Goal: Communication & Community: Answer question/provide support

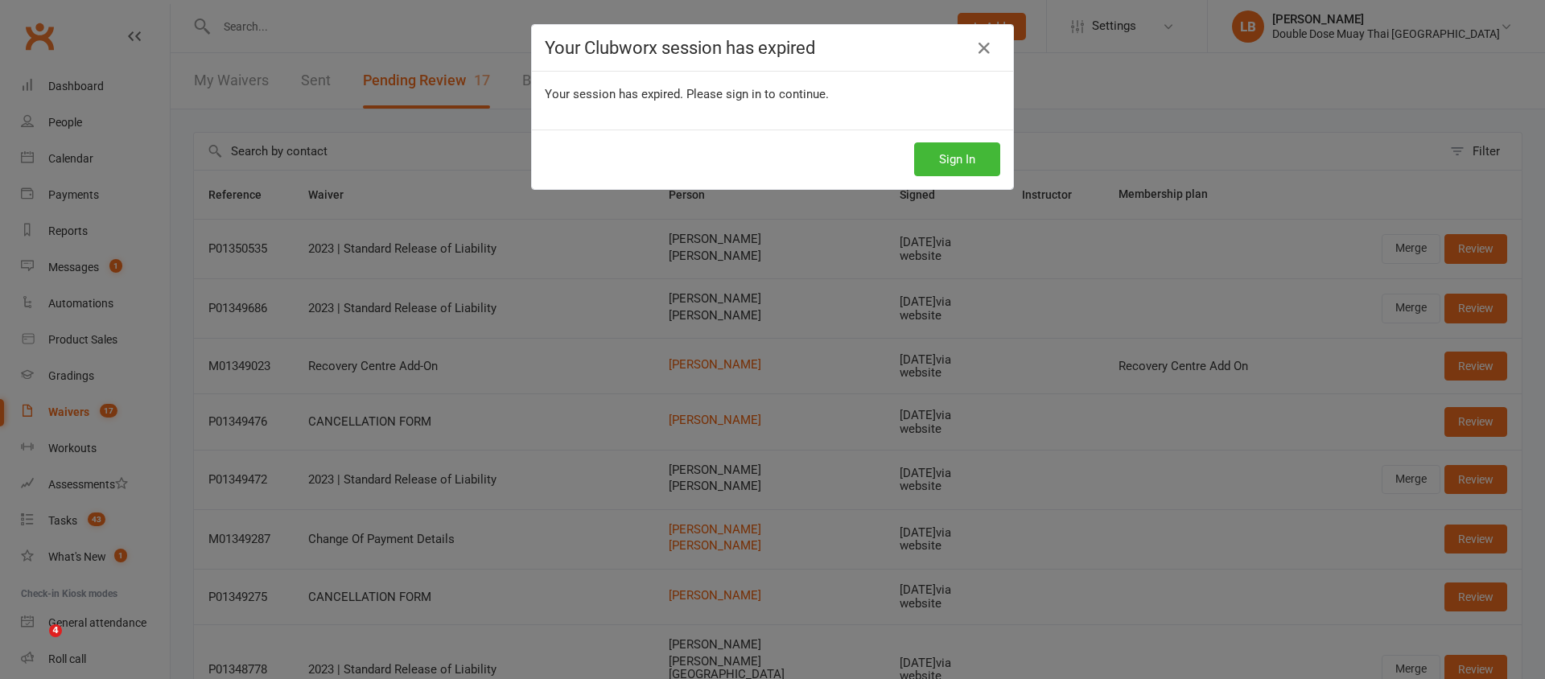
select select "100"
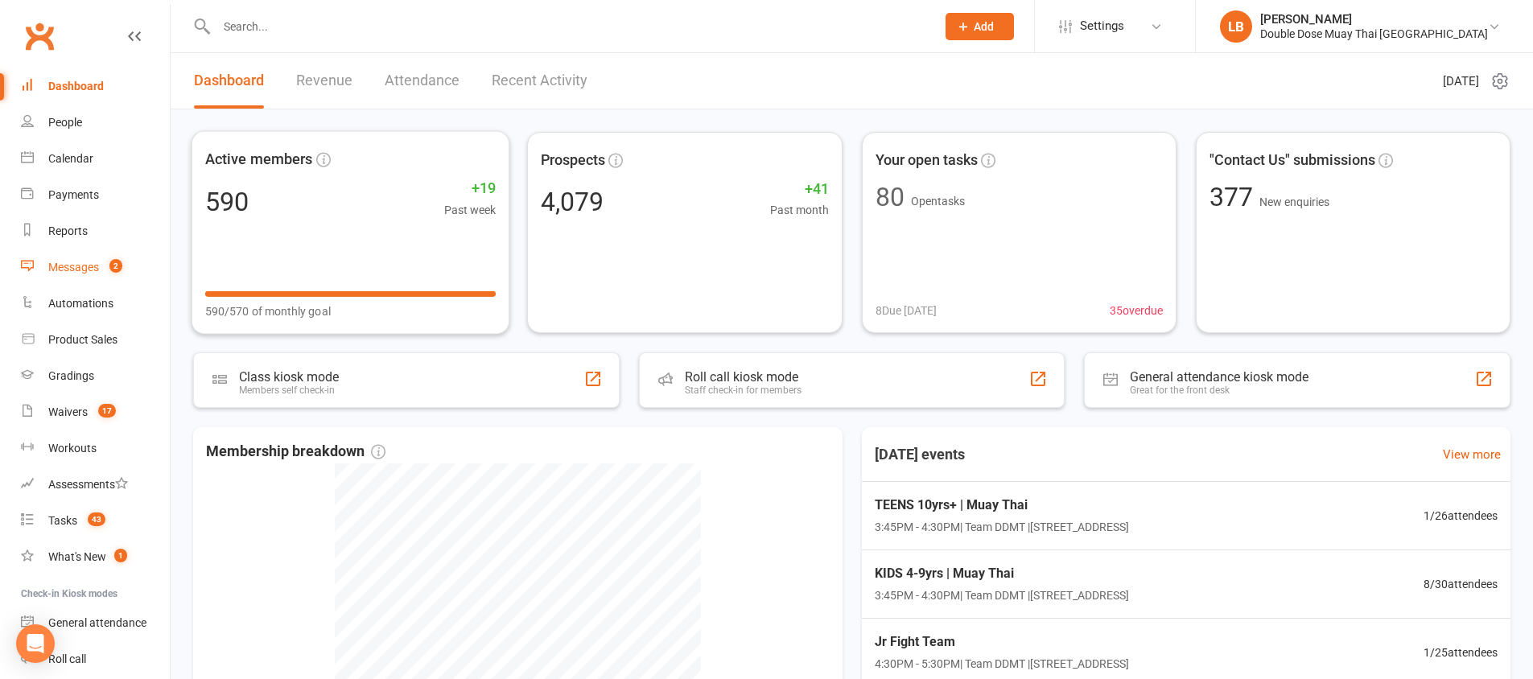
drag, startPoint x: 106, startPoint y: 272, endPoint x: 450, endPoint y: 60, distance: 403.6
click at [106, 272] on count-badge "2" at bounding box center [111, 267] width 21 height 13
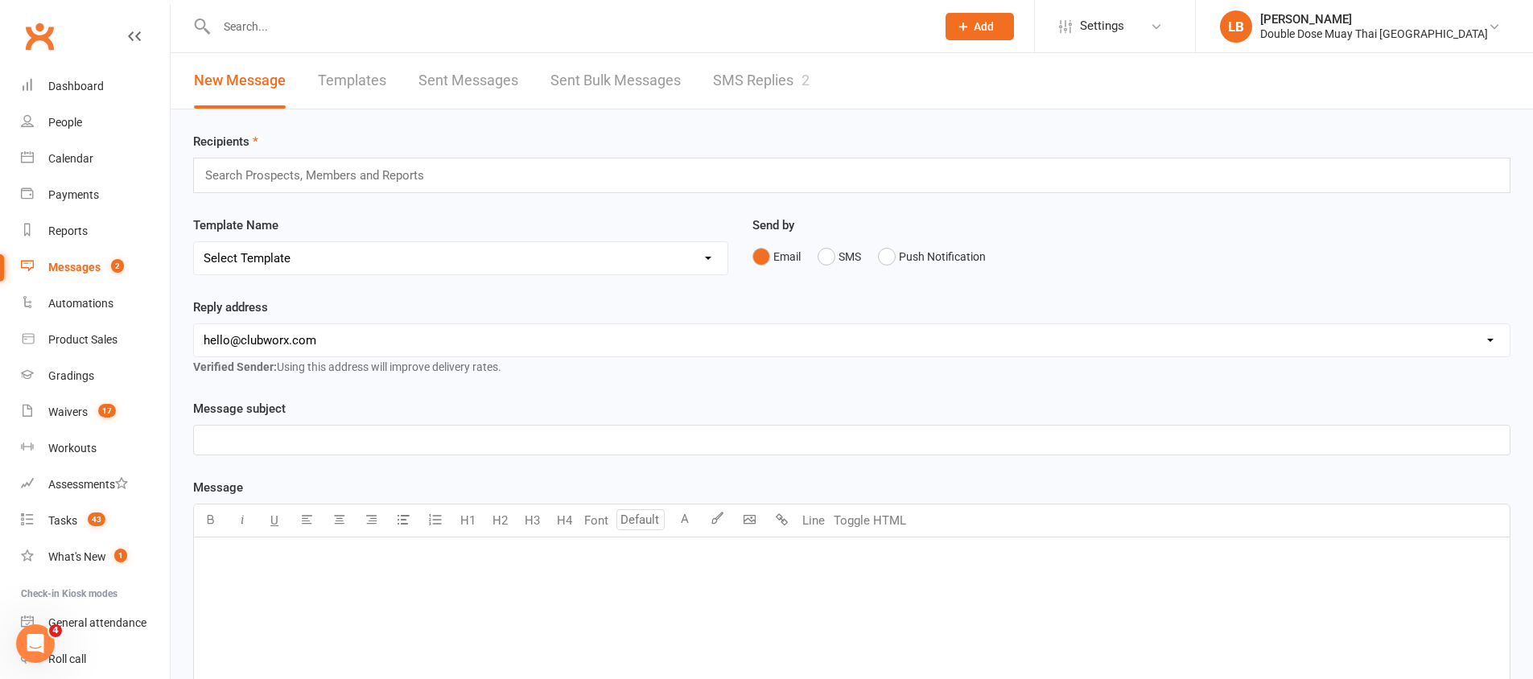
click at [757, 77] on link "SMS Replies 2" at bounding box center [761, 81] width 97 height 56
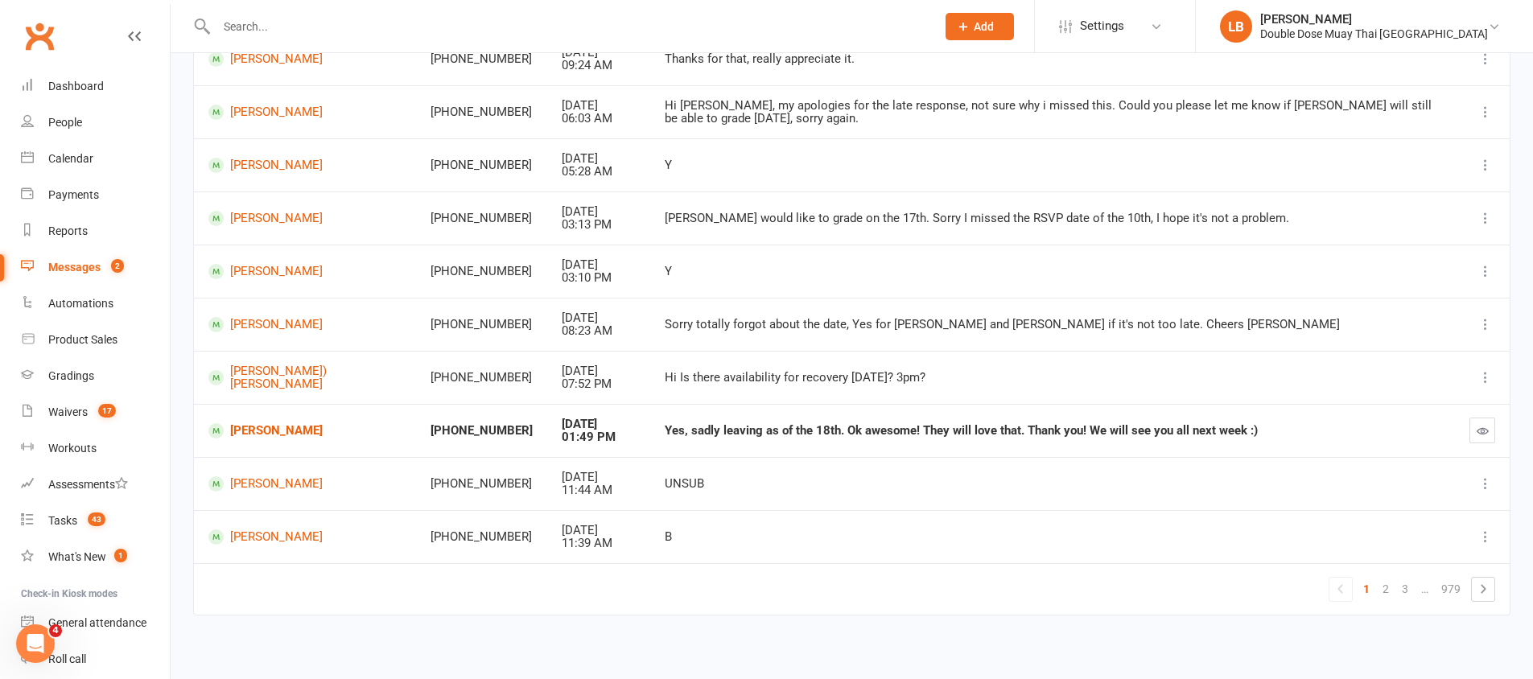
scroll to position [236, 0]
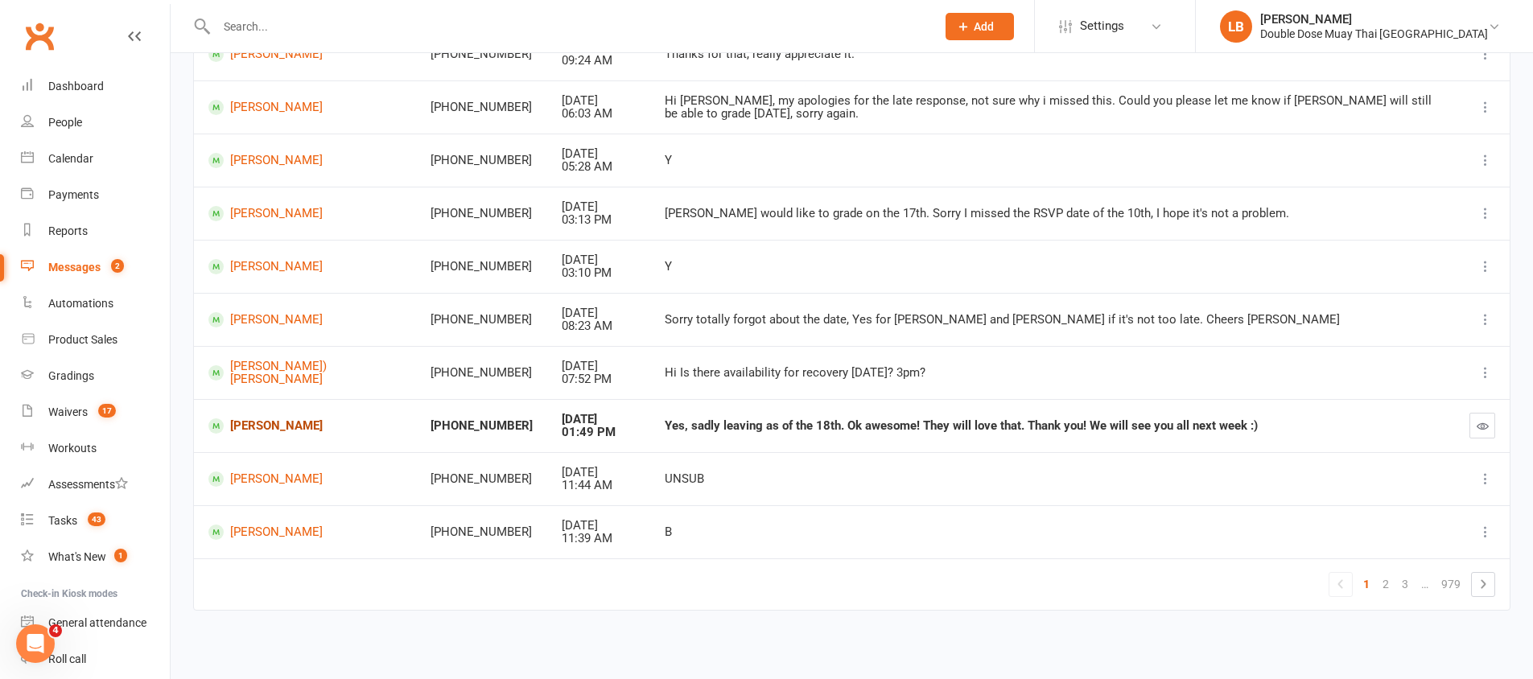
click at [264, 424] on link "Zion Vaevae" at bounding box center [304, 425] width 193 height 15
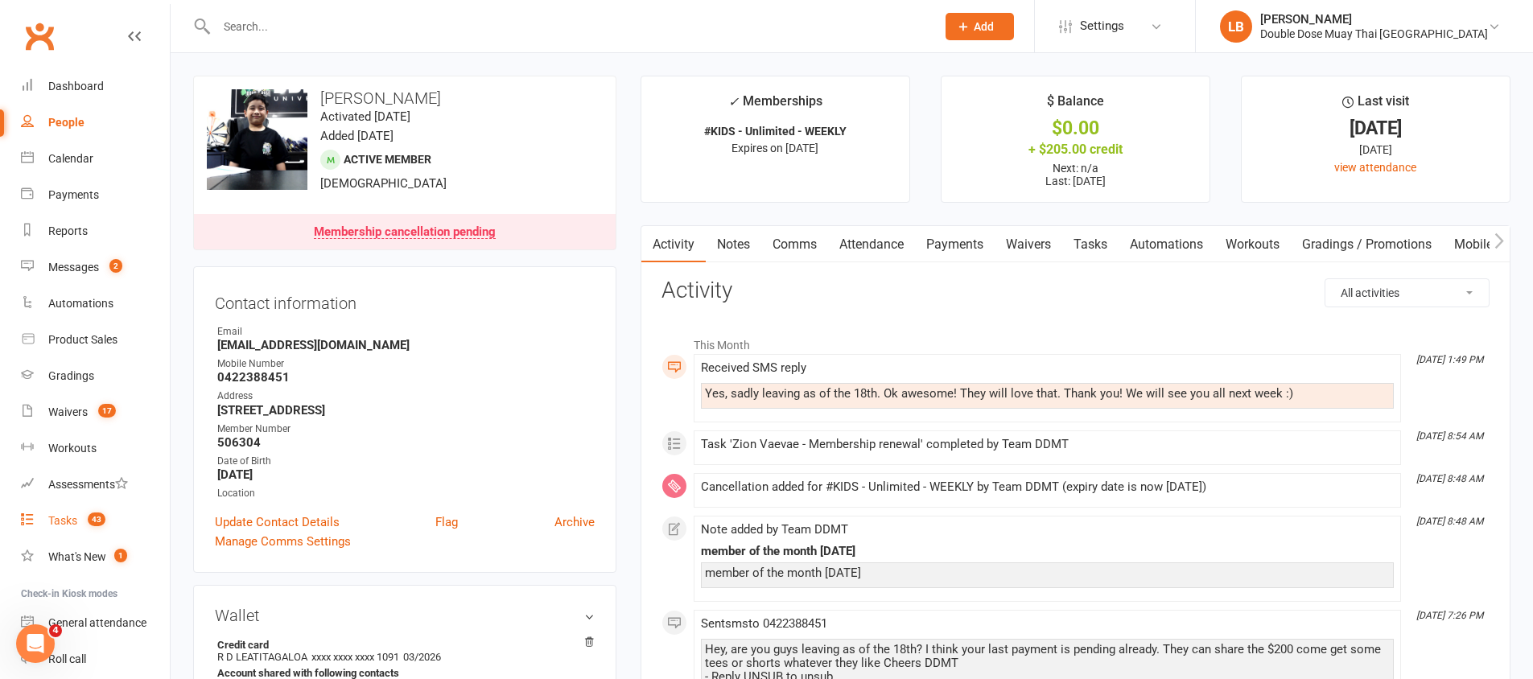
click at [103, 520] on span "43" at bounding box center [97, 520] width 18 height 14
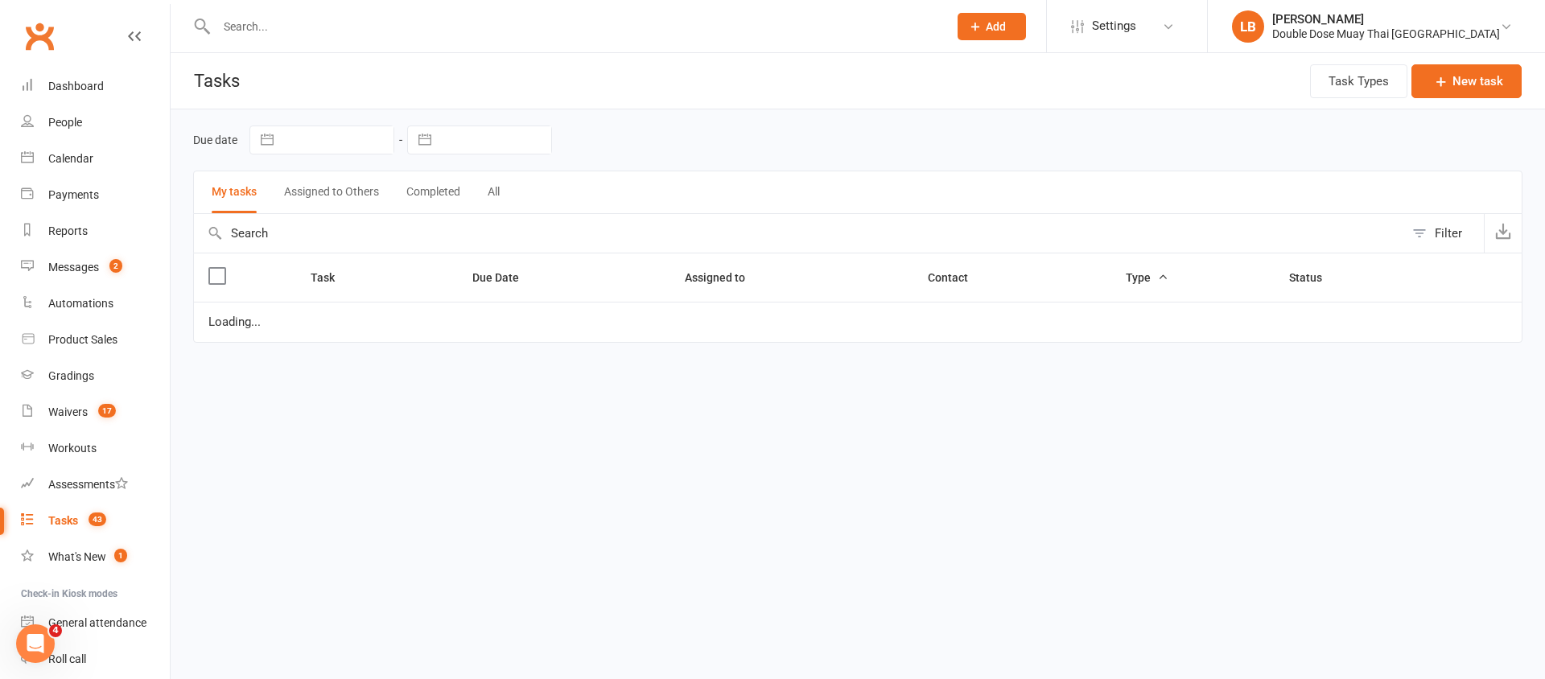
select select "started"
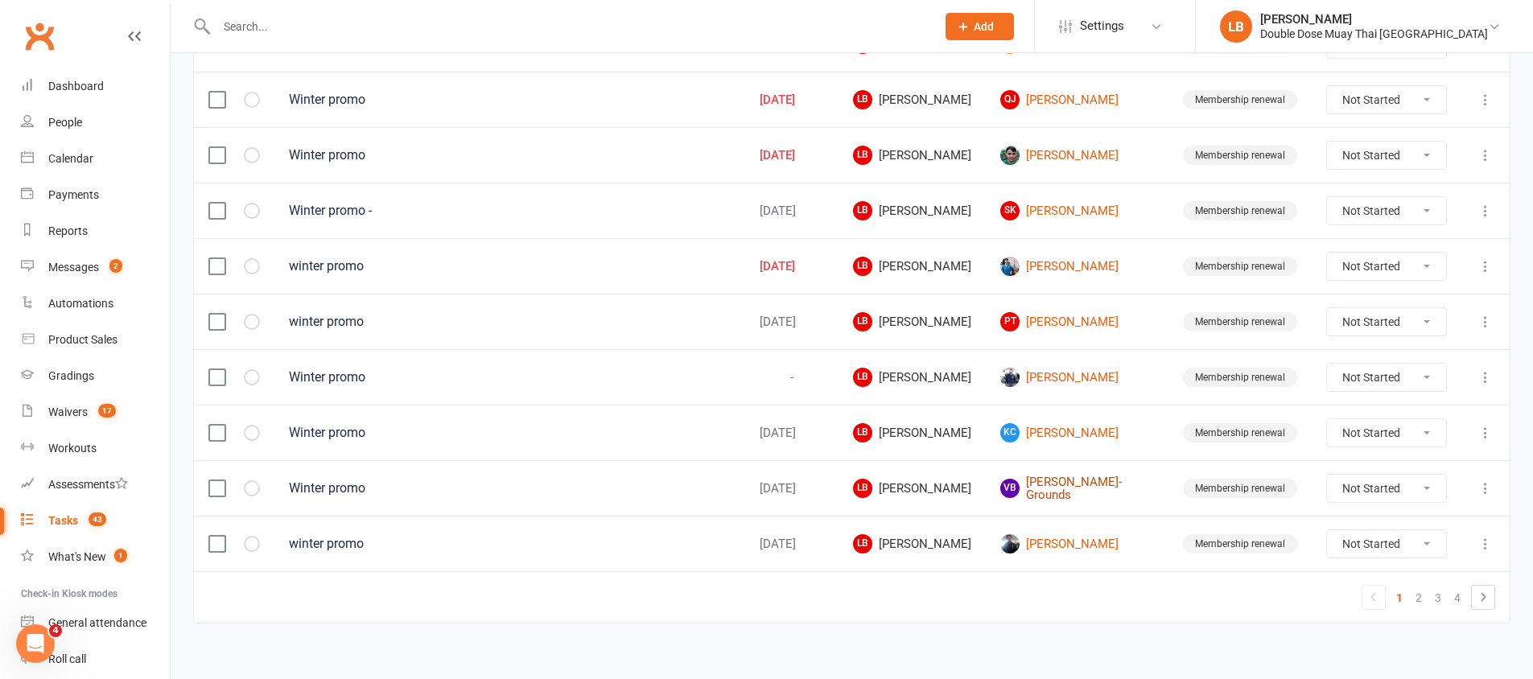
scroll to position [1136, 0]
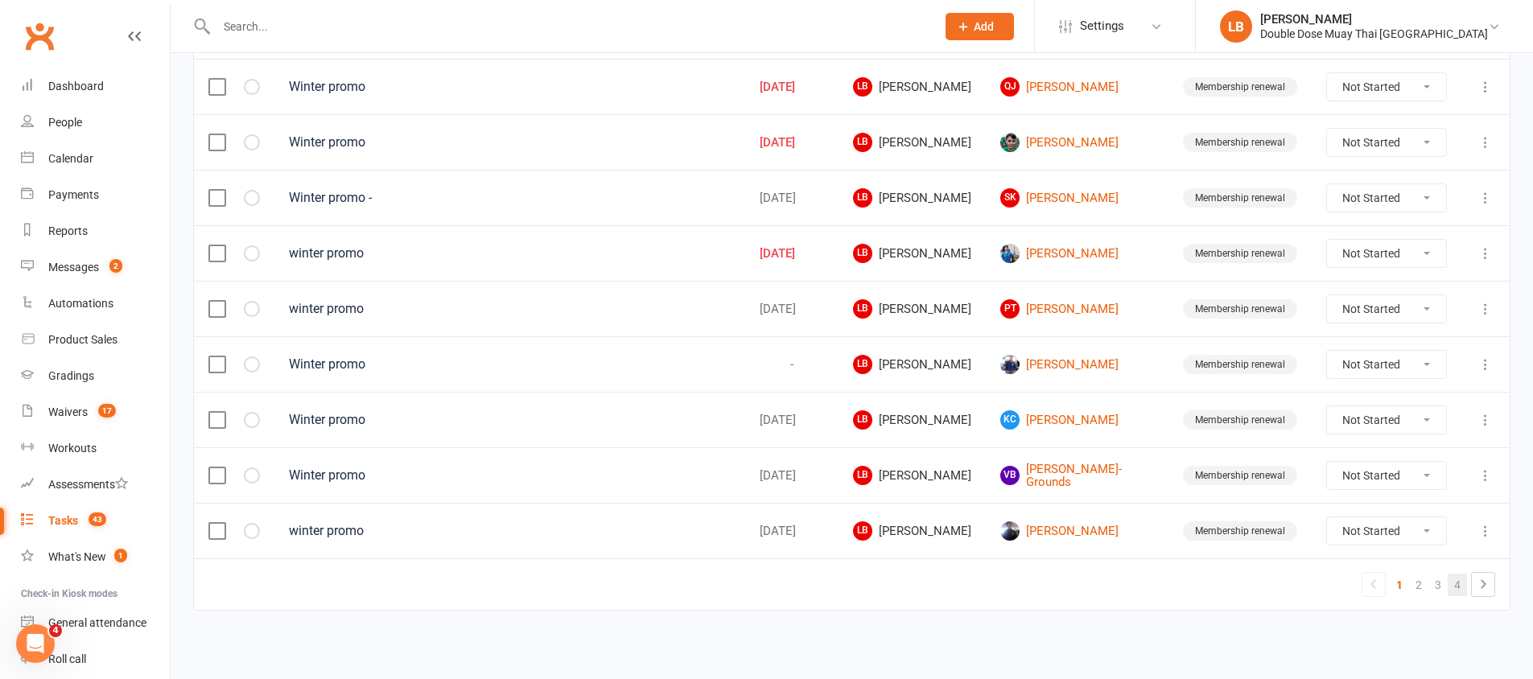
click at [1460, 590] on link "4" at bounding box center [1457, 585] width 19 height 23
select select "started"
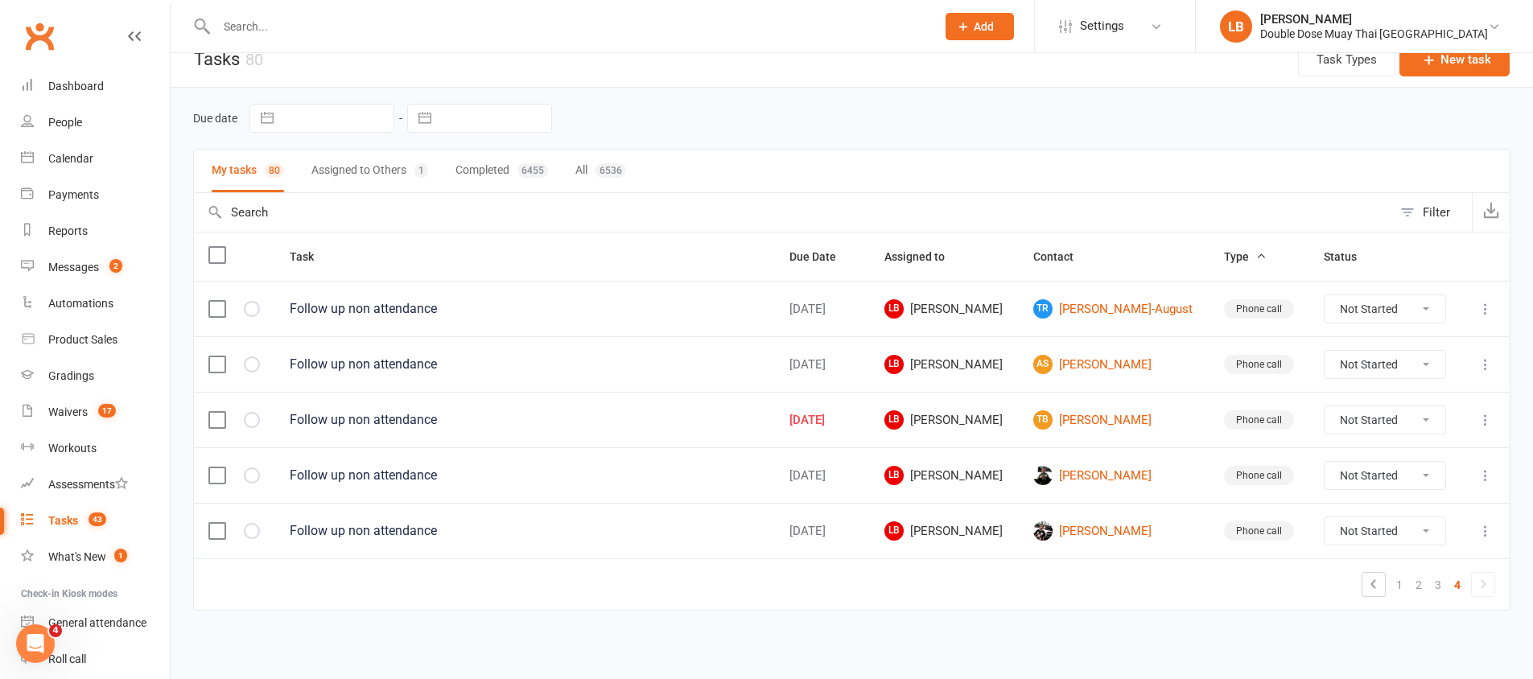
scroll to position [22, 0]
click at [1396, 466] on select "Not Started In Progress Waiting Complete" at bounding box center [1385, 475] width 121 height 27
click at [1449, 583] on link "4" at bounding box center [1457, 585] width 19 height 23
click at [1448, 583] on link "4" at bounding box center [1457, 585] width 19 height 23
click at [1445, 588] on link "3" at bounding box center [1438, 585] width 19 height 23
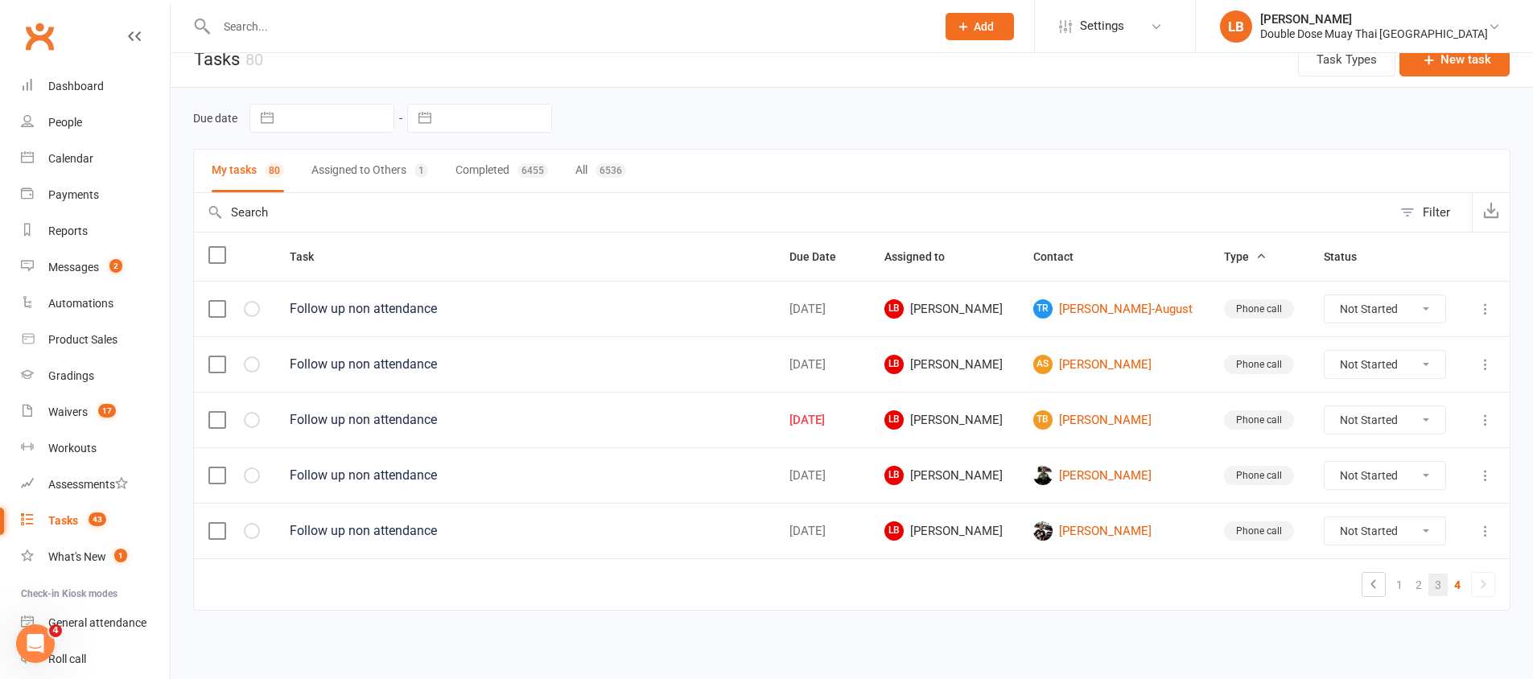
click at [1445, 588] on link "3" at bounding box center [1438, 585] width 19 height 23
select select "started"
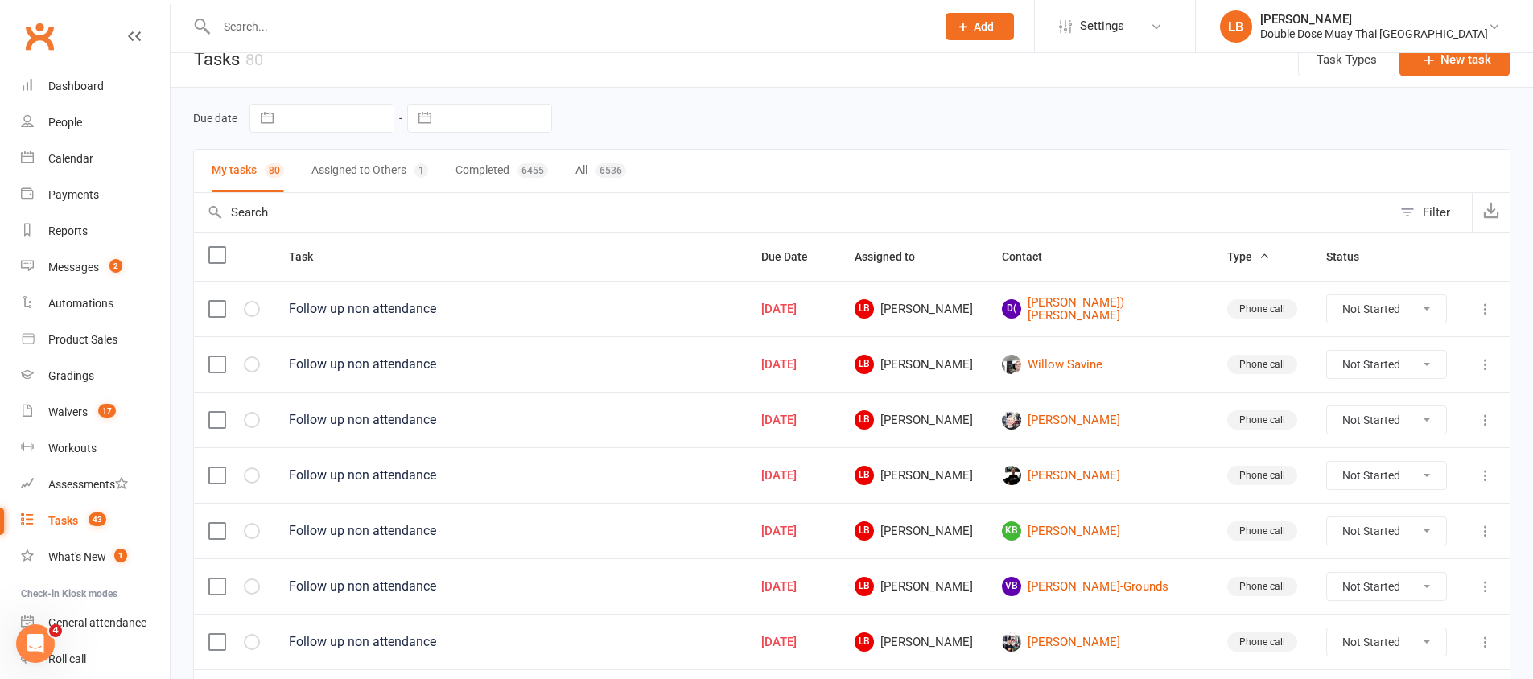
click at [1360, 311] on select "Not Started In Progress Waiting Complete" at bounding box center [1386, 308] width 119 height 27
select select "unstarted"
select select "started"
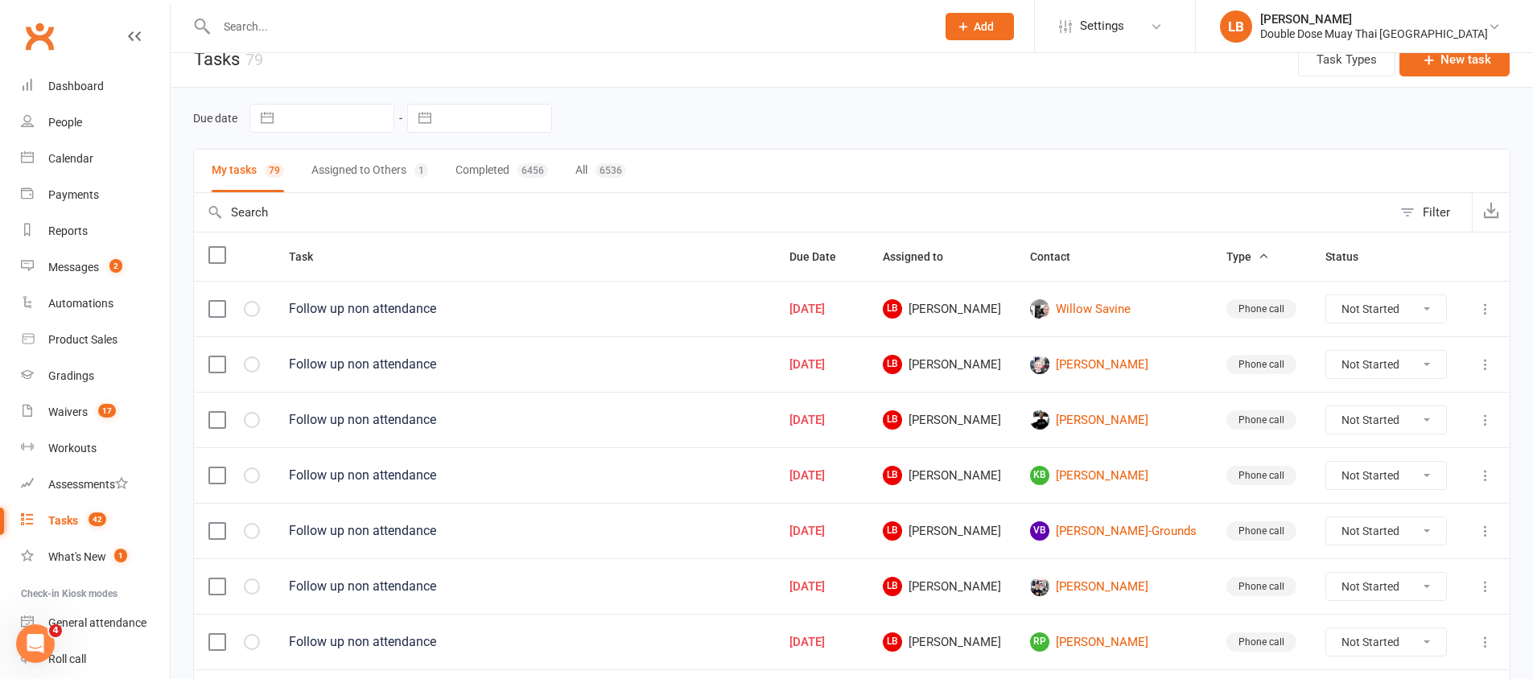
click at [1368, 595] on select "Not Started In Progress Waiting Complete" at bounding box center [1385, 586] width 119 height 27
select select "unstarted"
select select "started"
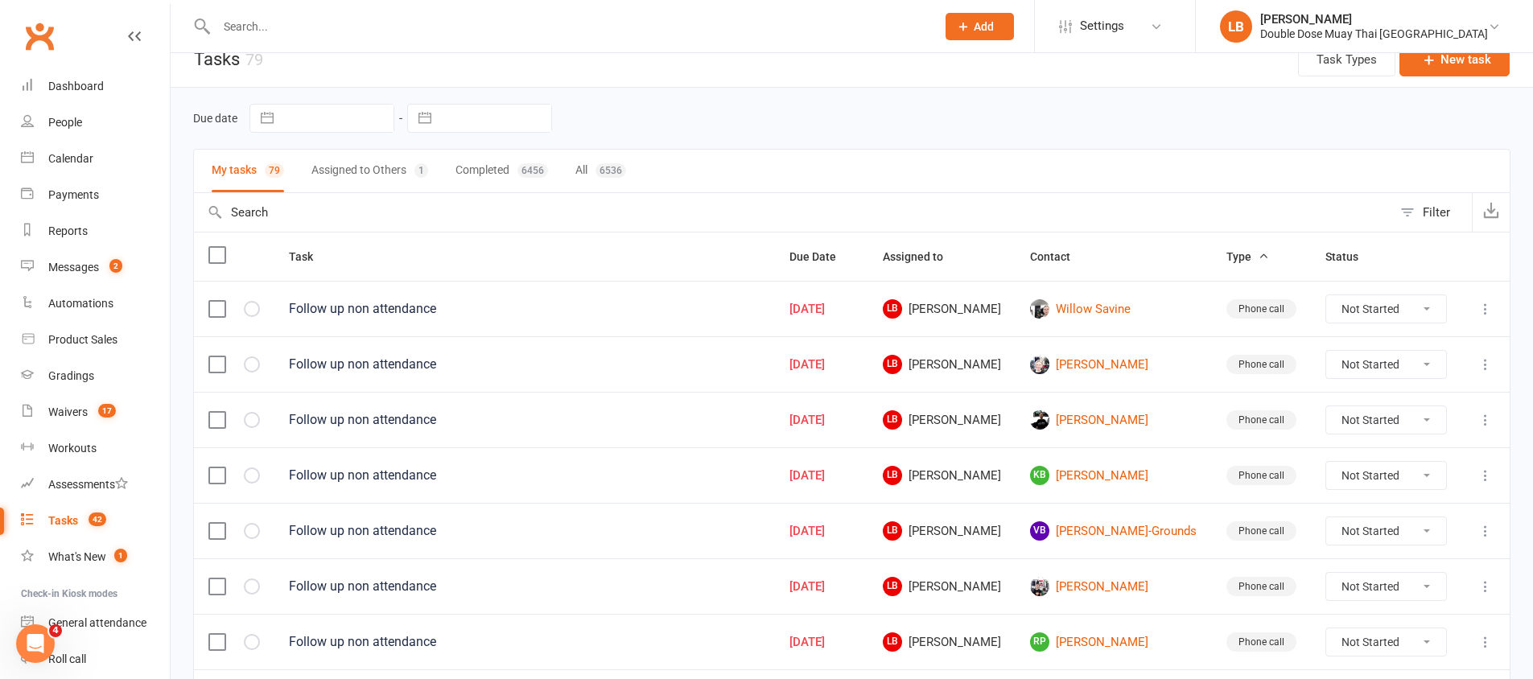
select select "started"
click at [1400, 425] on select "Not Started In Progress Waiting Complete" at bounding box center [1385, 419] width 119 height 27
select select "unstarted"
select select "started"
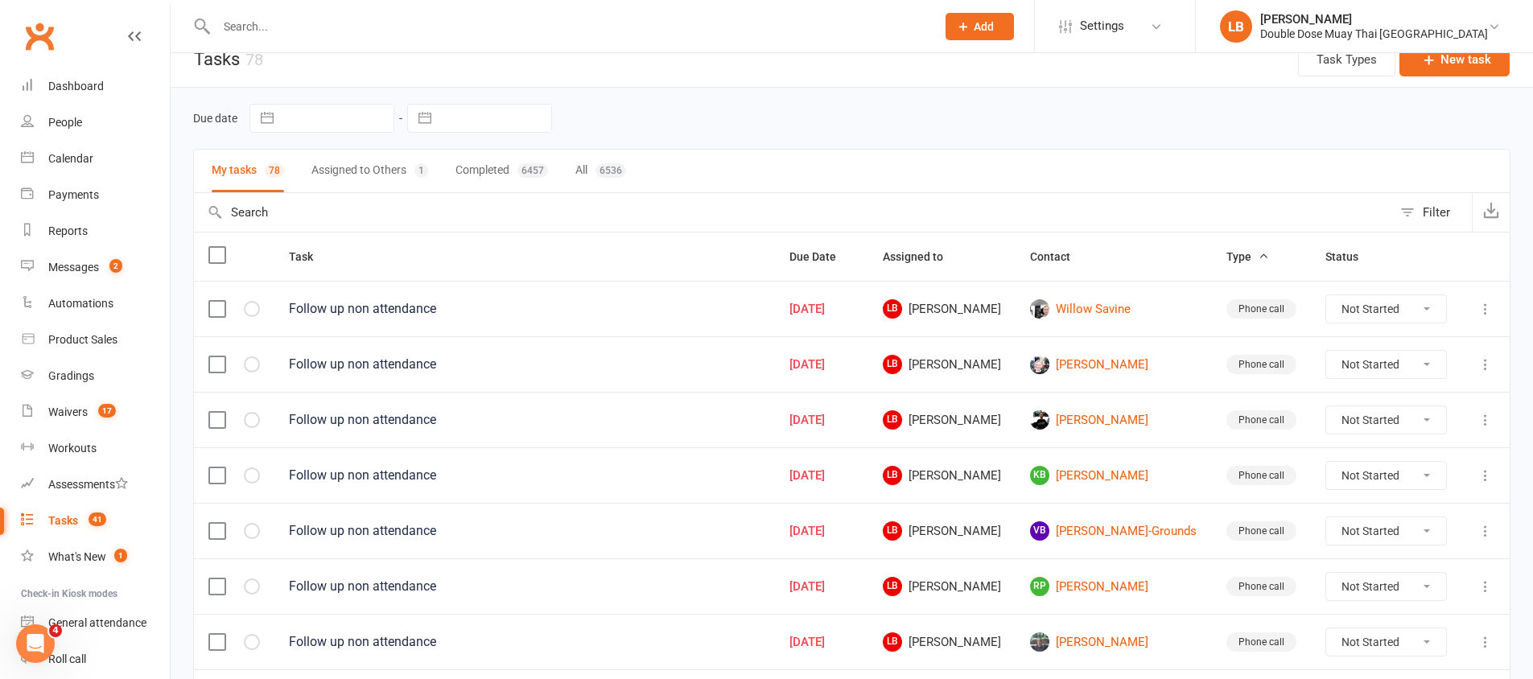
select select "started"
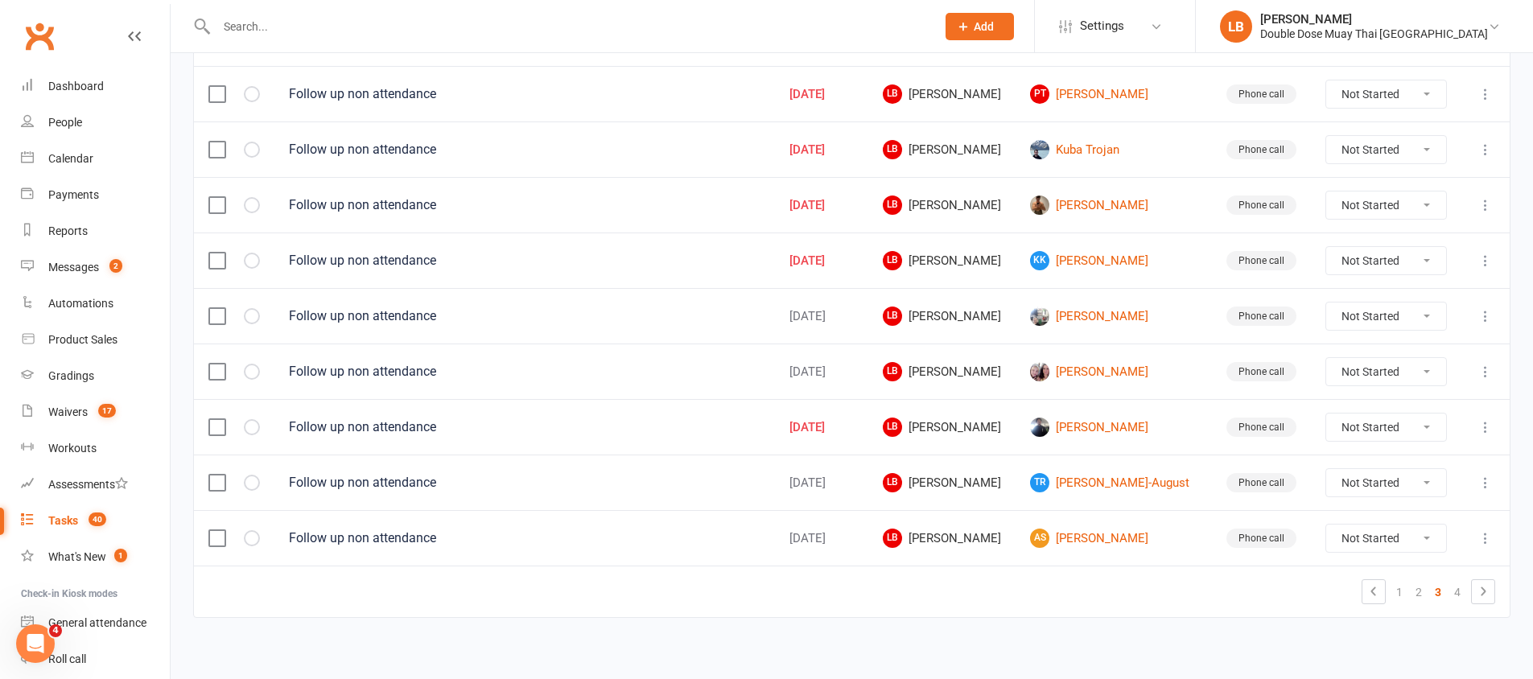
scroll to position [1132, 0]
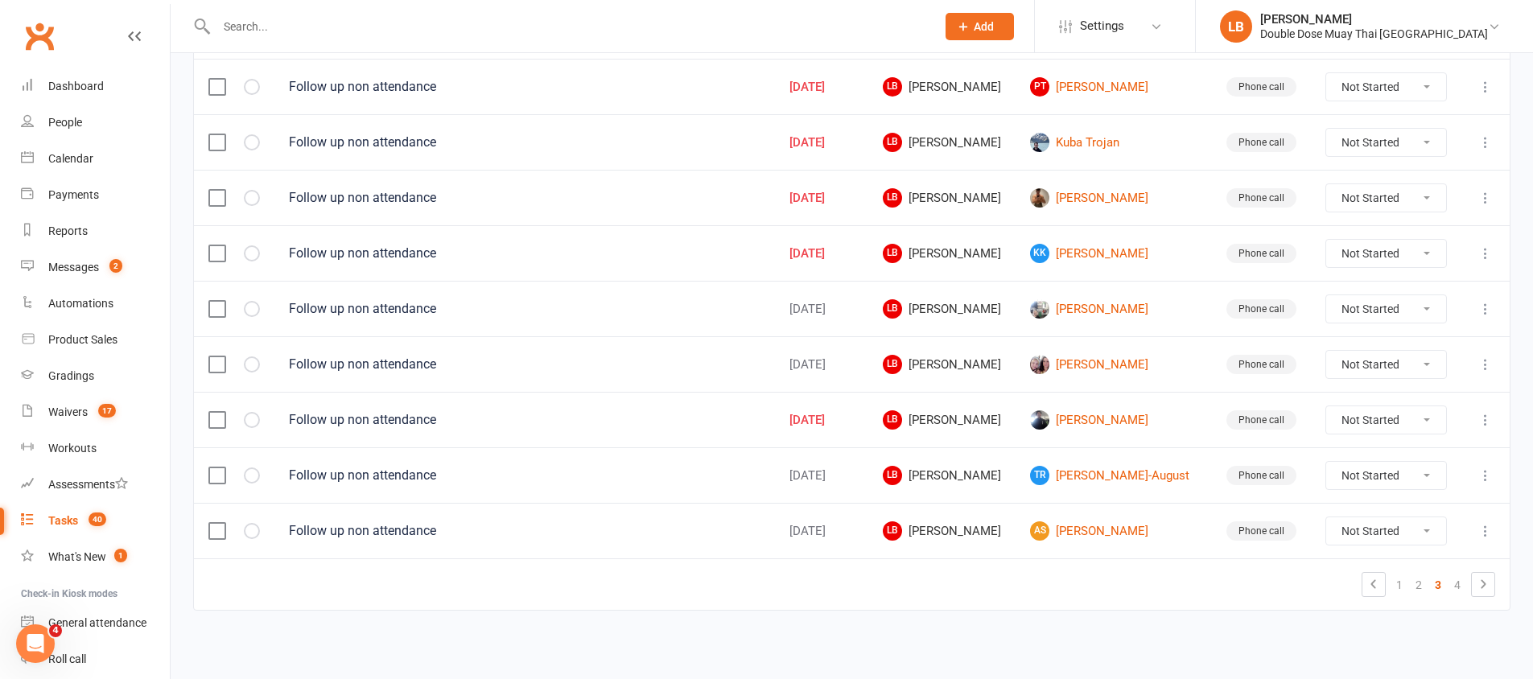
click at [1391, 360] on select "Not Started In Progress Waiting Complete" at bounding box center [1385, 364] width 119 height 27
select select "unstarted"
select select "started"
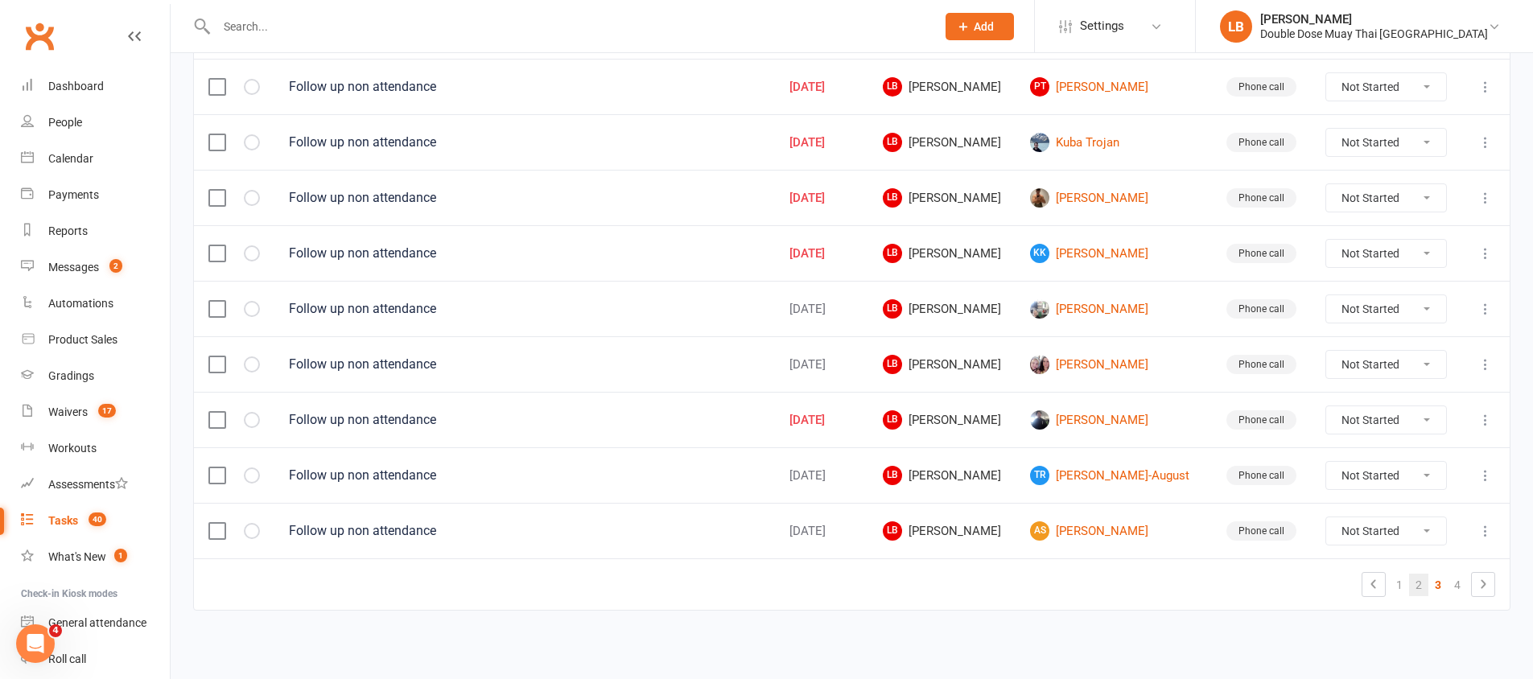
select select "started"
click at [1420, 588] on link "2" at bounding box center [1418, 585] width 19 height 23
select select "started"
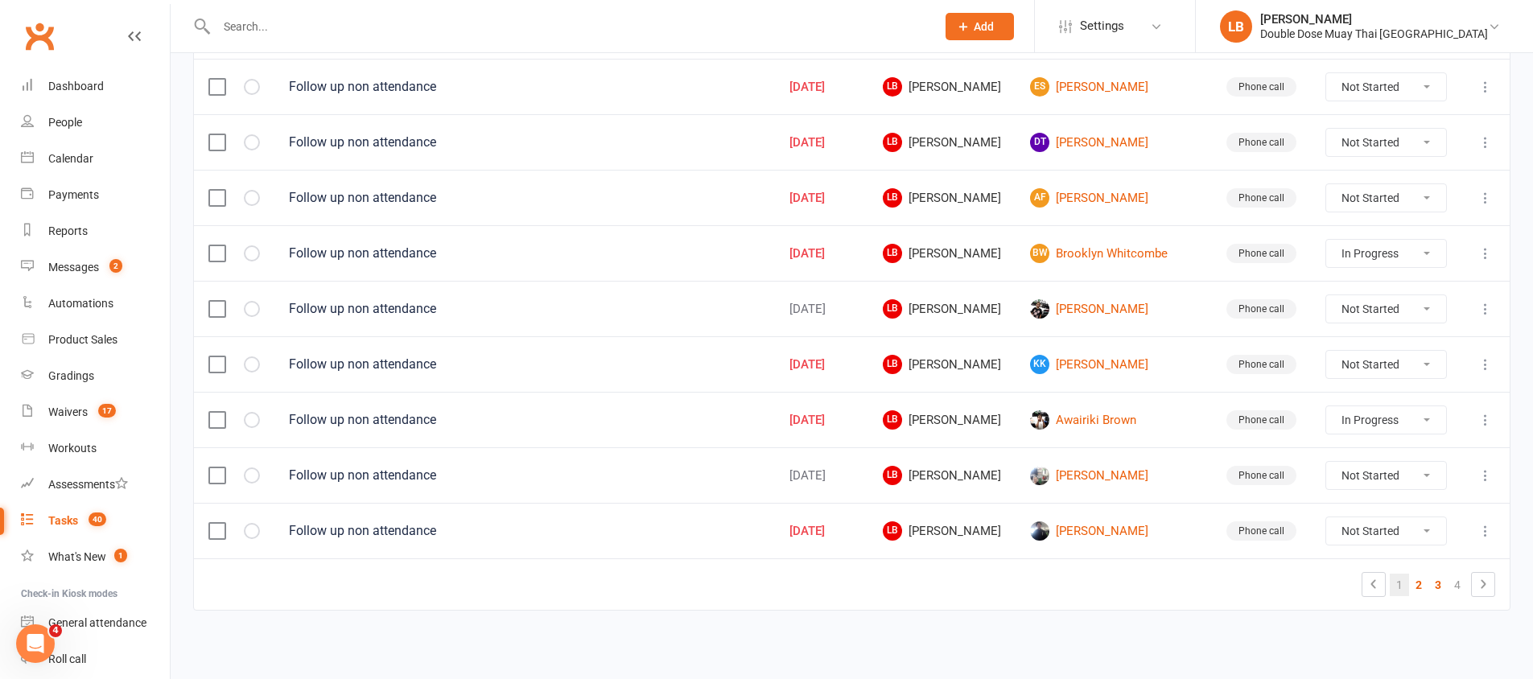
select select "started"
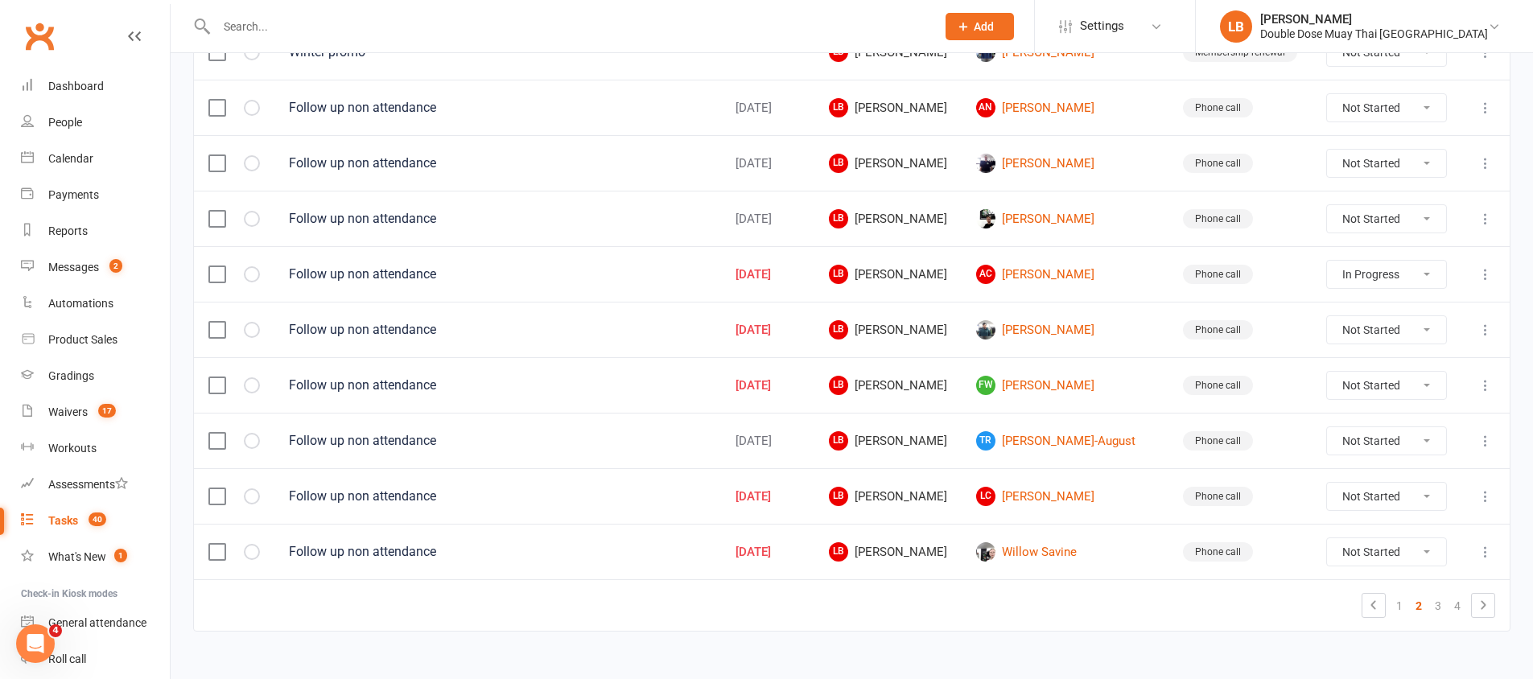
scroll to position [975, 0]
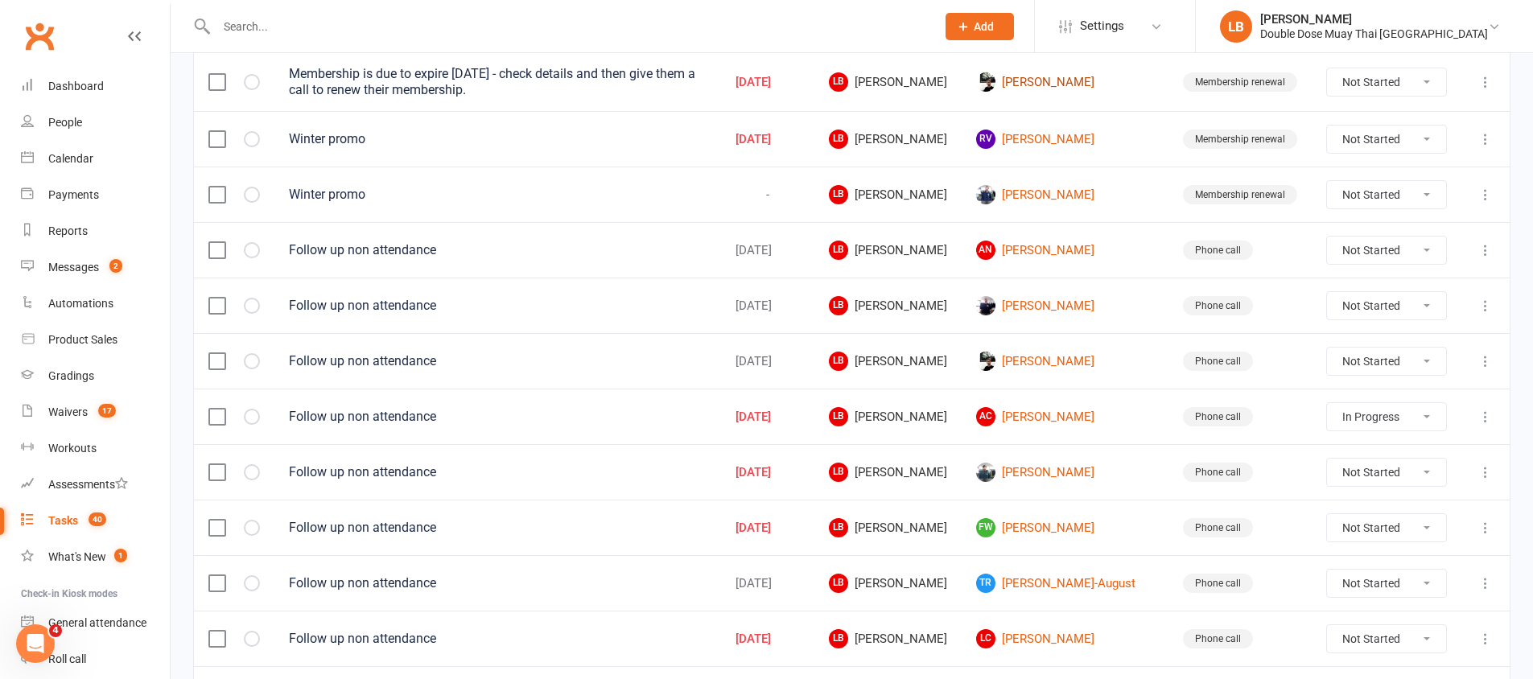
click at [1089, 78] on link "[PERSON_NAME]" at bounding box center [1065, 81] width 178 height 19
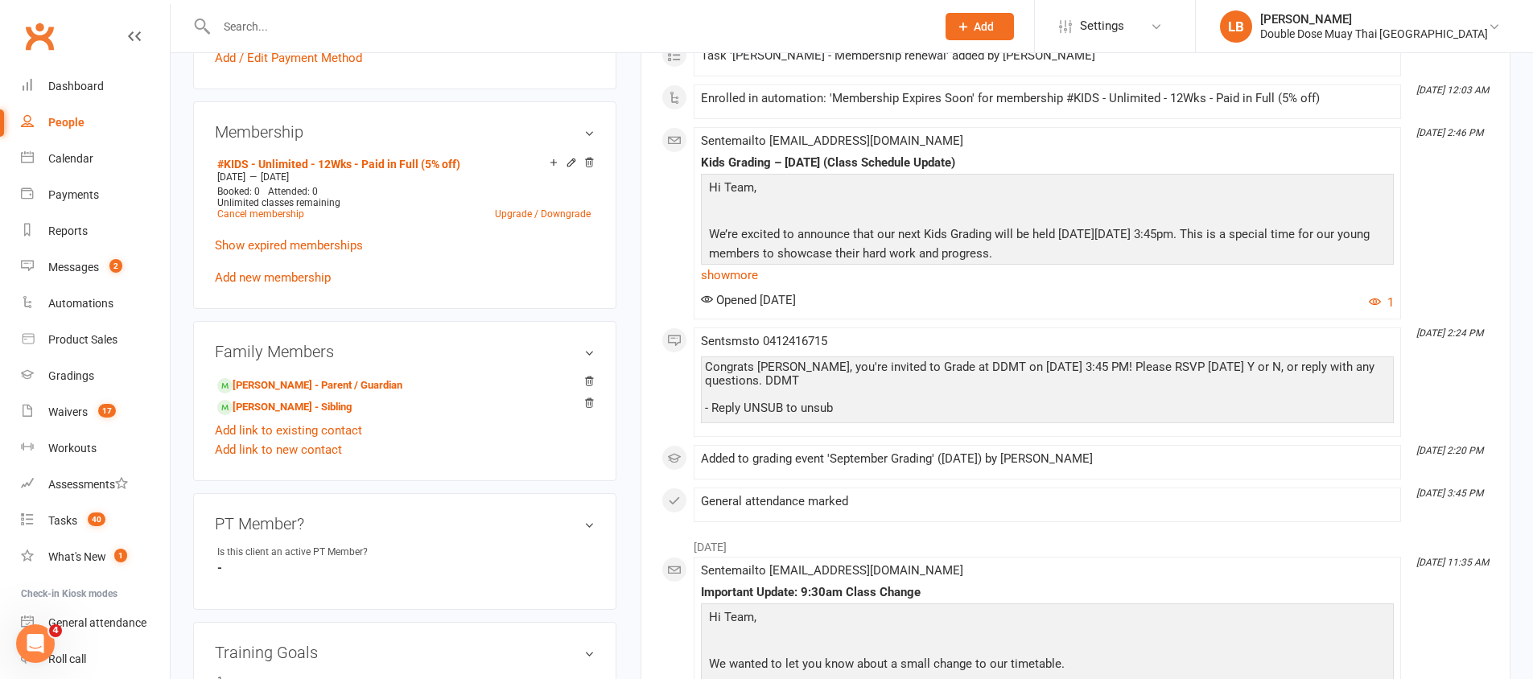
scroll to position [583, 0]
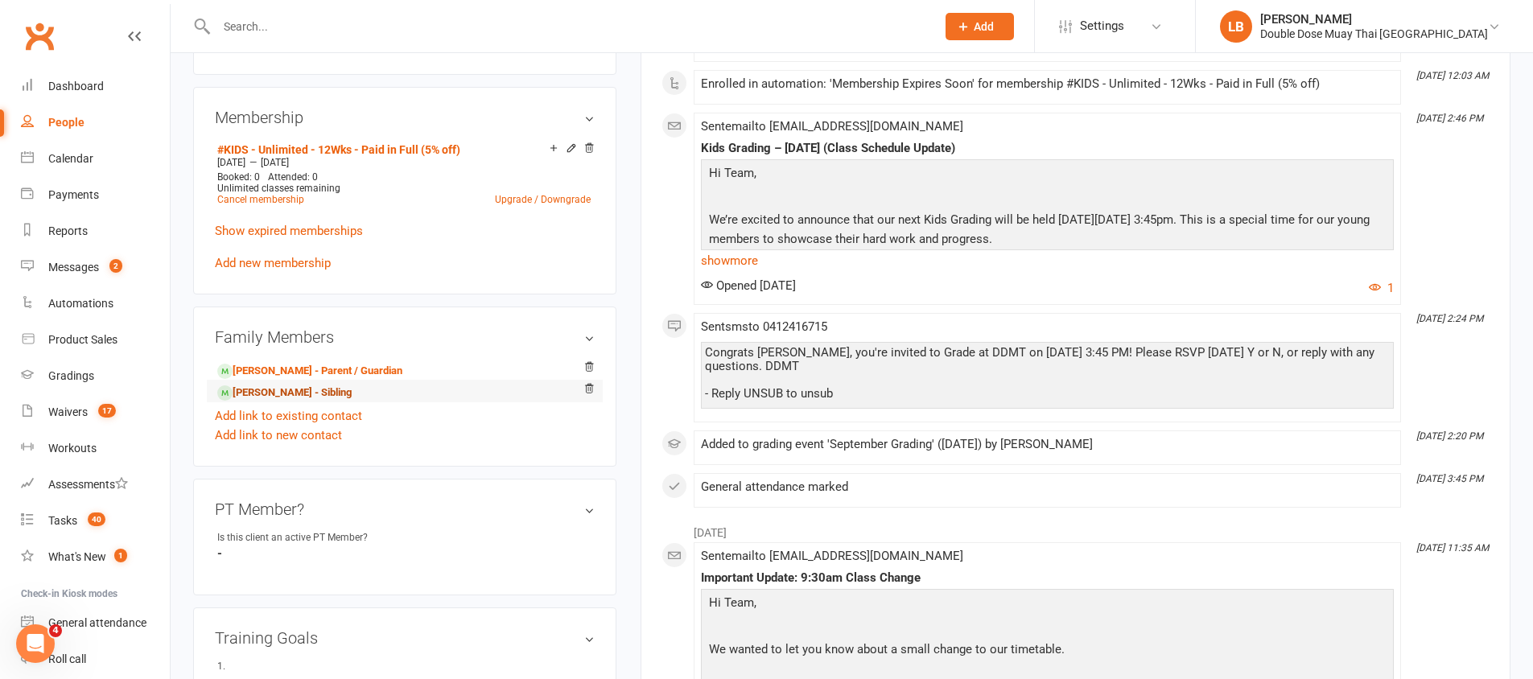
click at [336, 398] on link "[PERSON_NAME] - Sibling" at bounding box center [284, 393] width 134 height 17
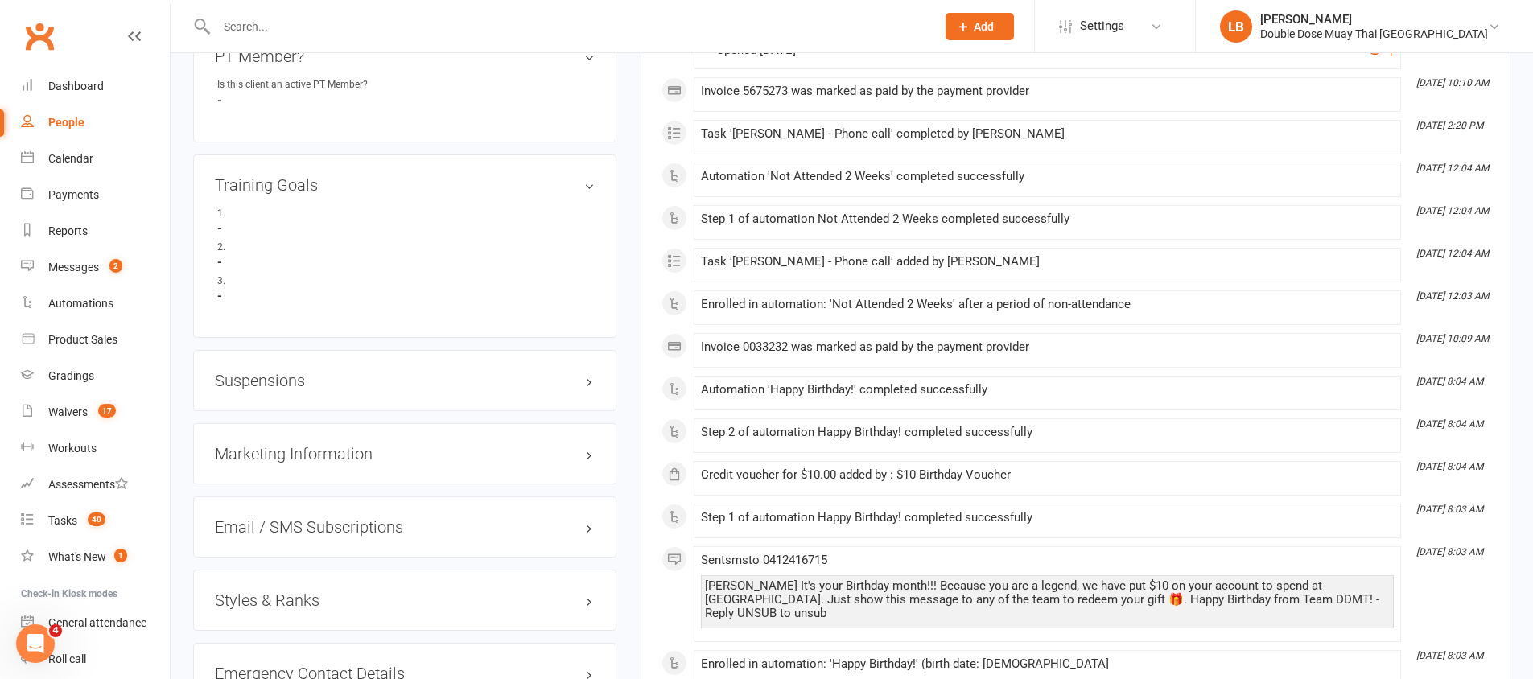
scroll to position [1126, 0]
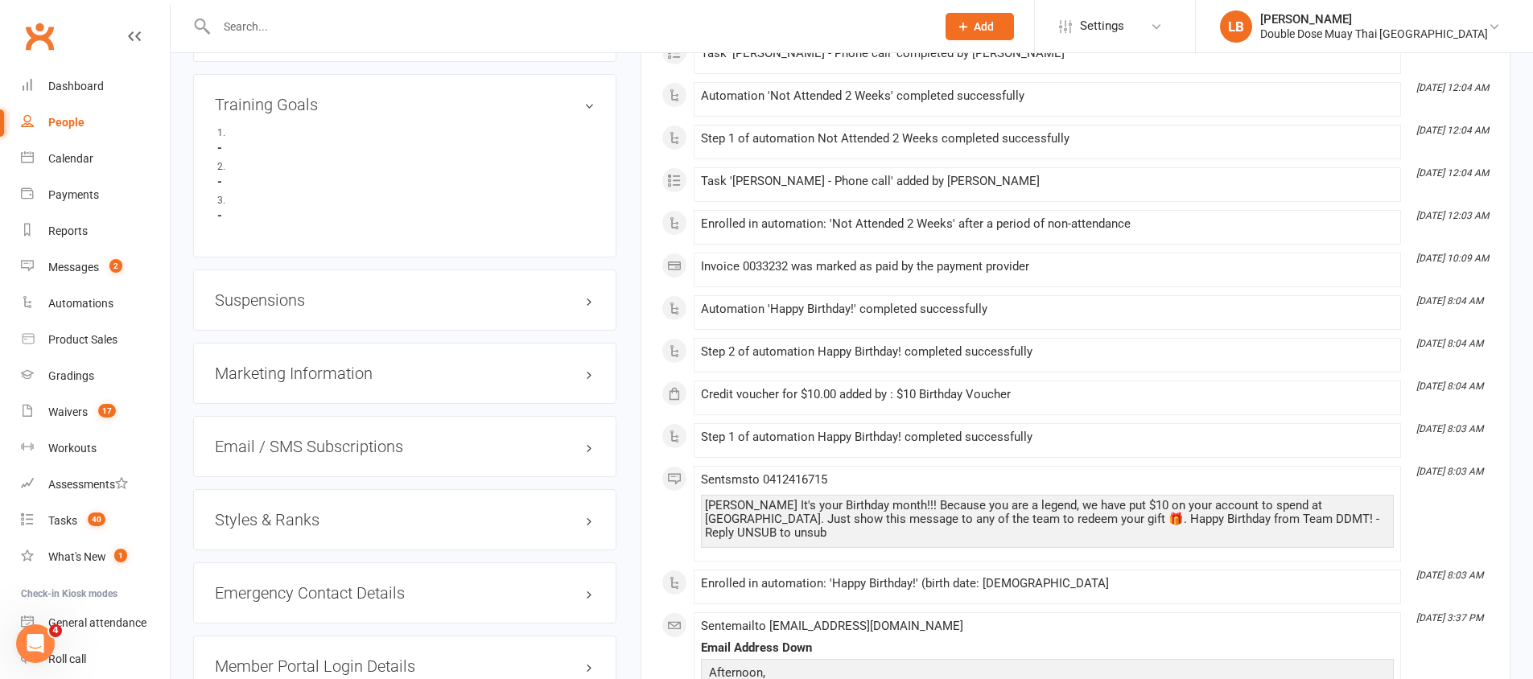
click at [347, 520] on h3 "Styles & Ranks" at bounding box center [405, 520] width 380 height 18
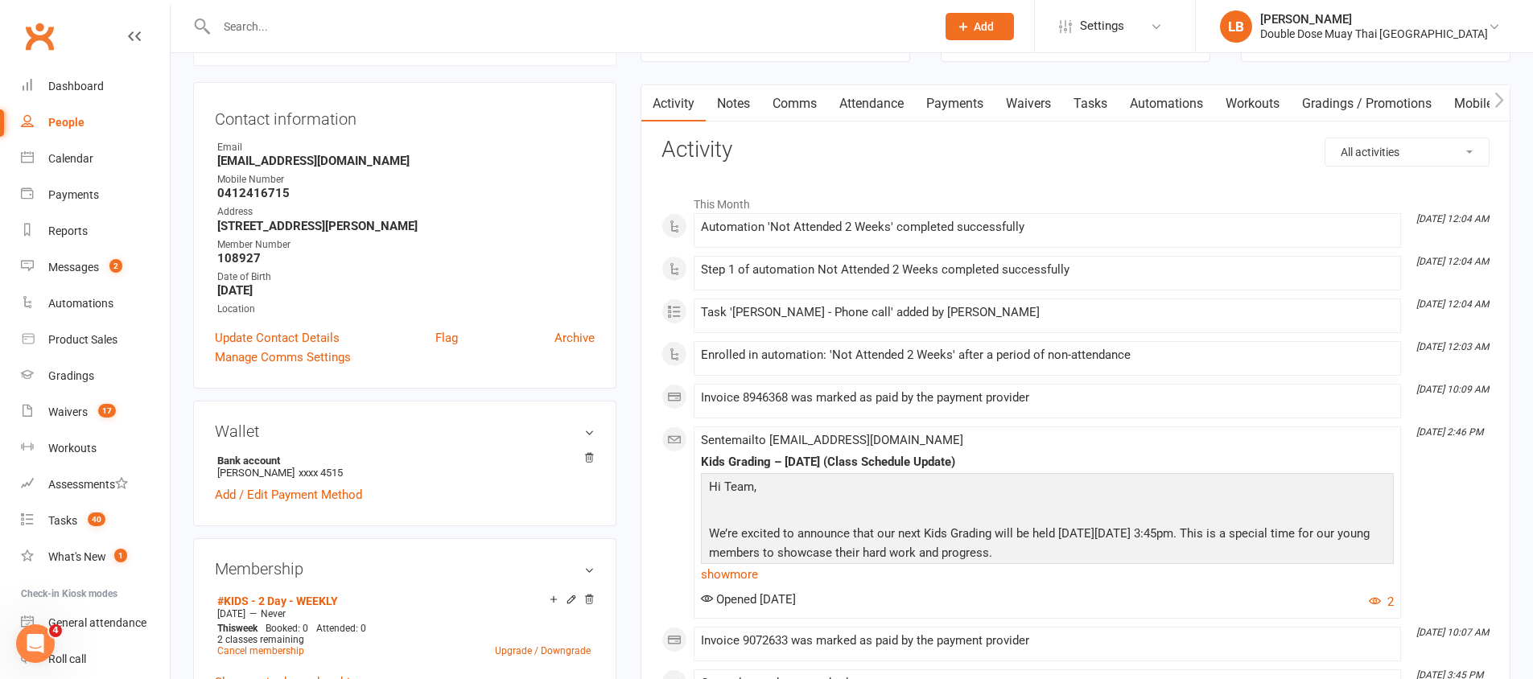
scroll to position [56, 0]
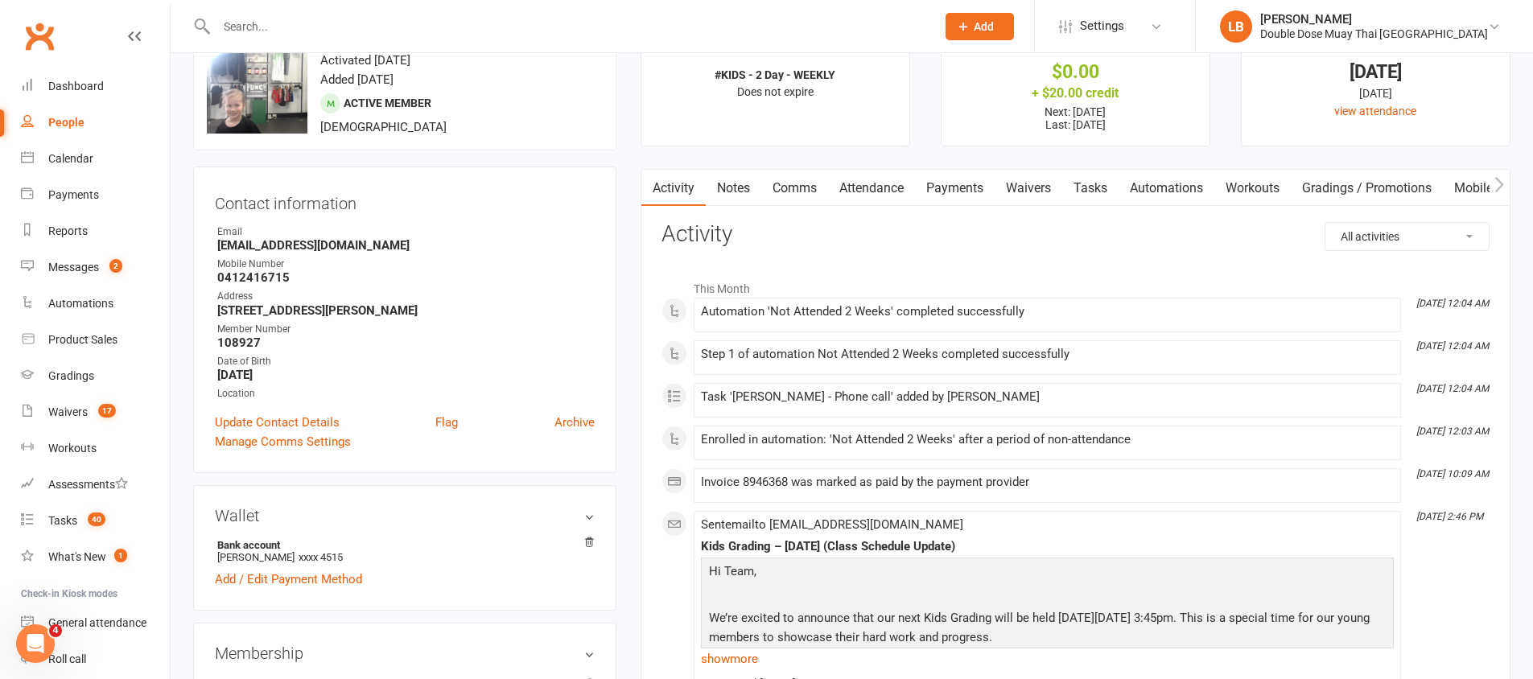
click at [792, 179] on link "Comms" at bounding box center [794, 188] width 67 height 37
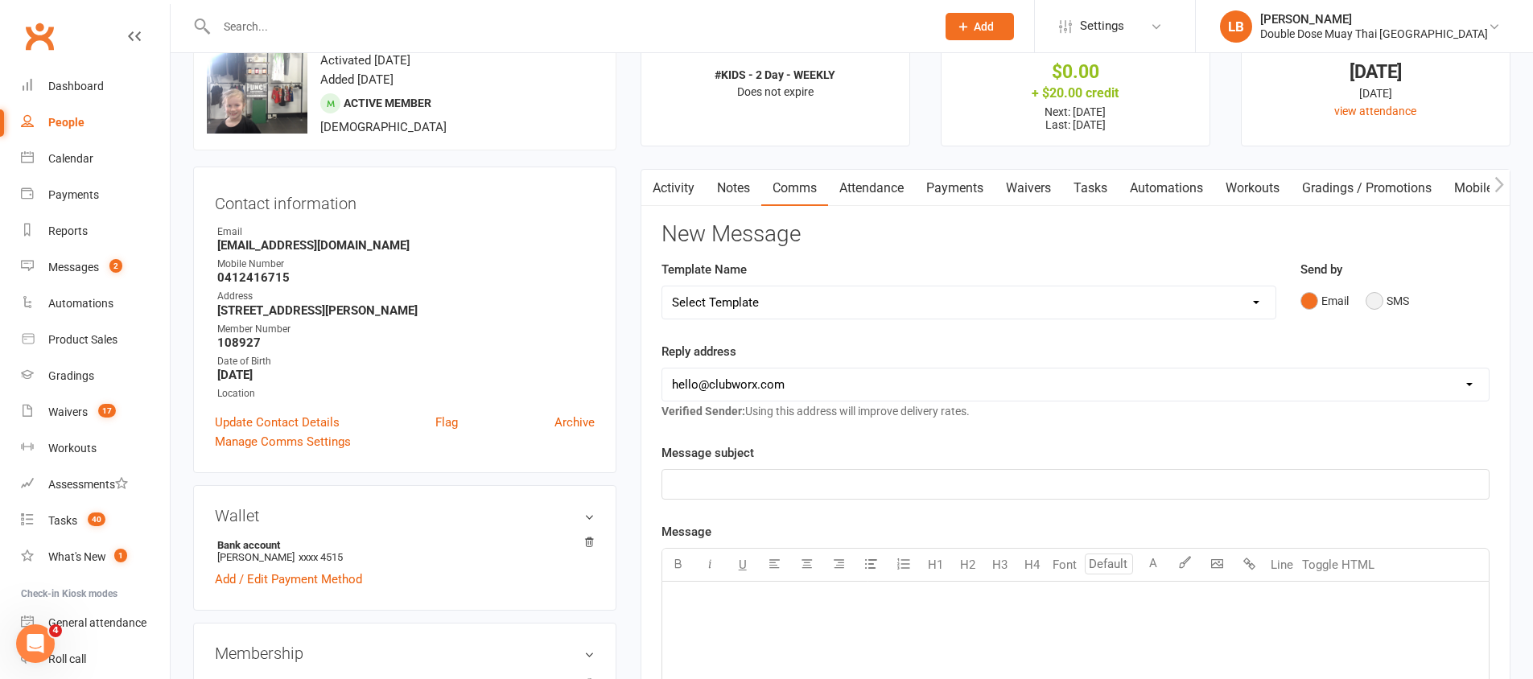
click at [1367, 299] on button "SMS" at bounding box center [1387, 301] width 43 height 31
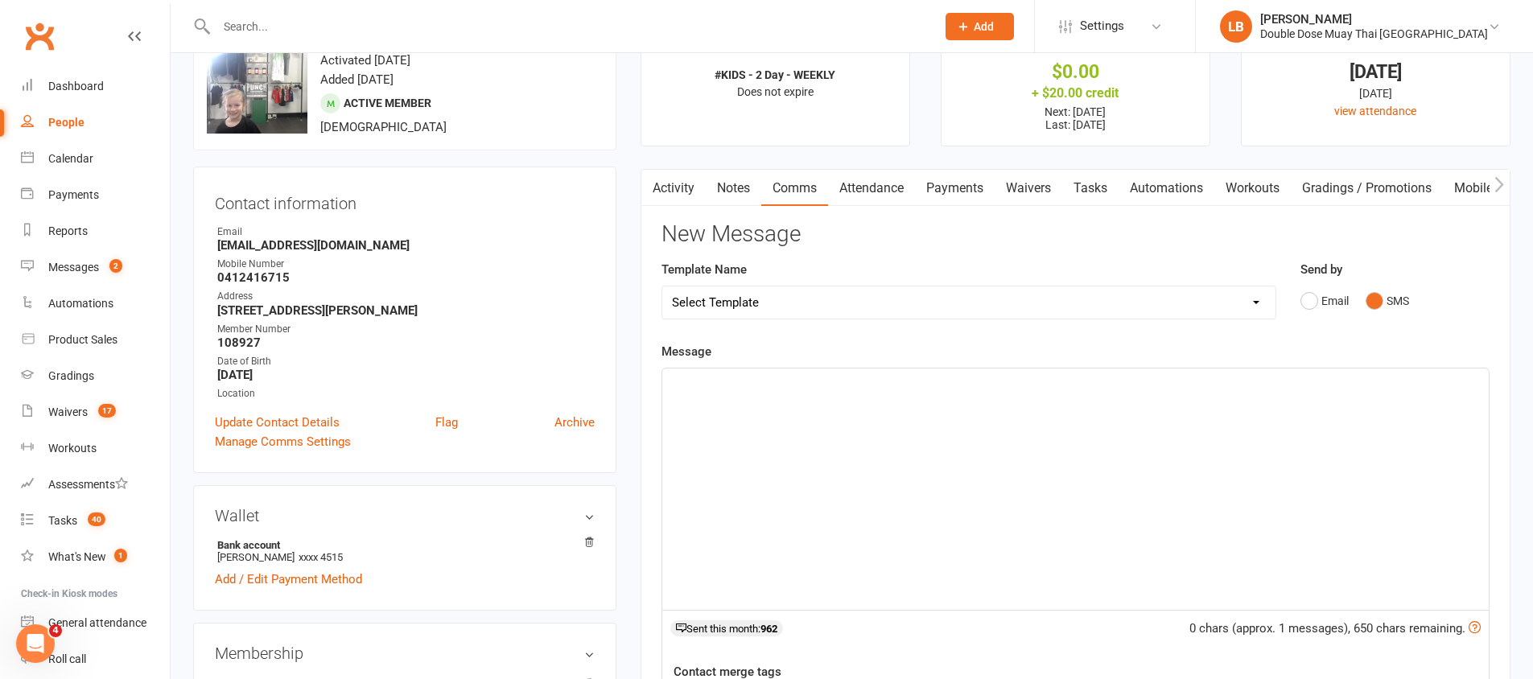
click at [905, 405] on div "﻿" at bounding box center [1075, 489] width 827 height 241
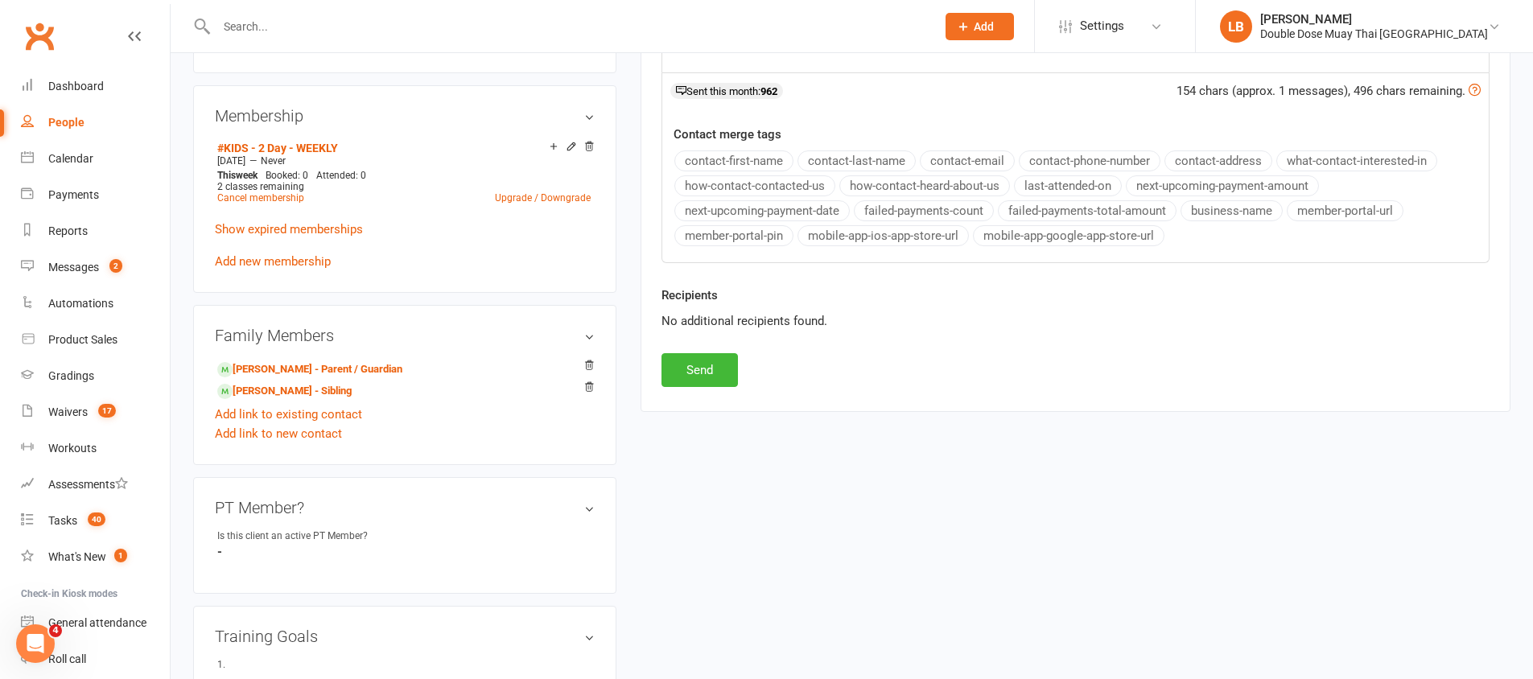
scroll to position [618, 0]
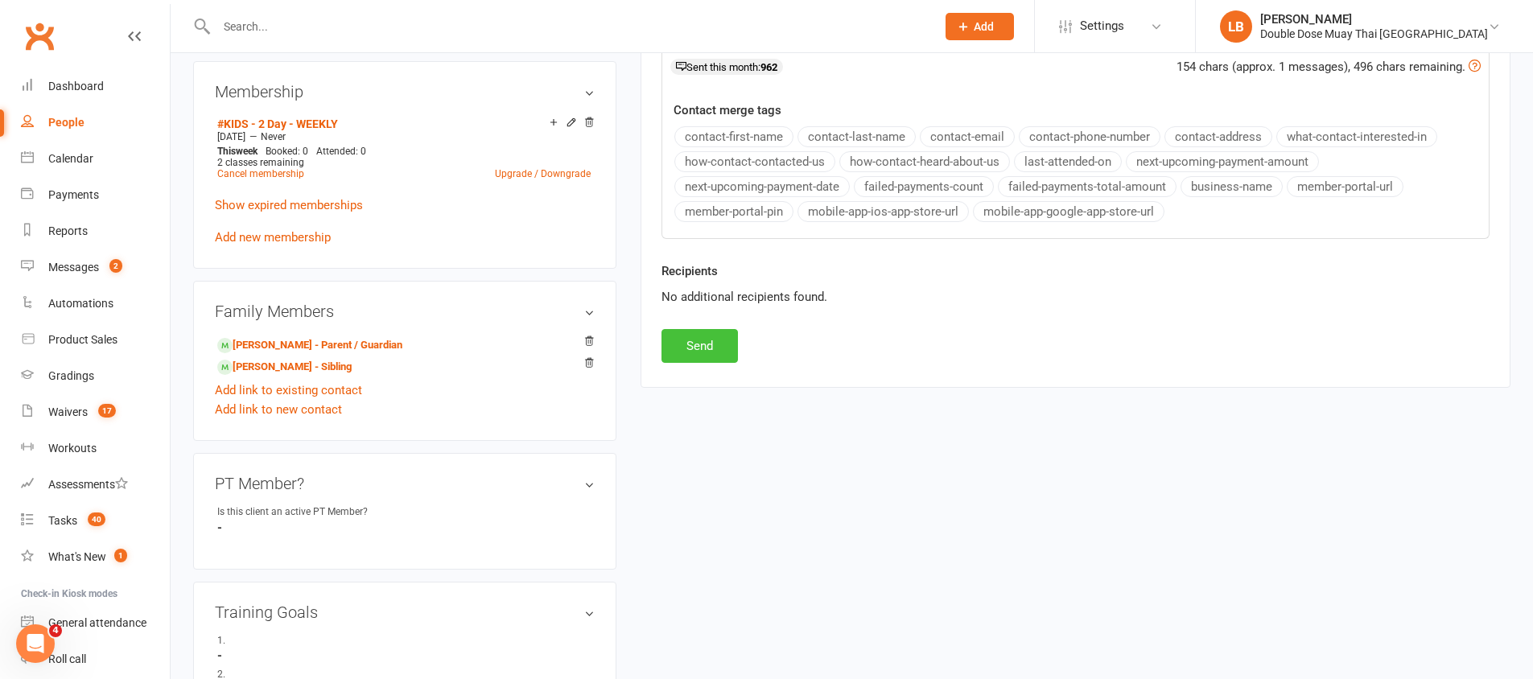
click at [703, 347] on button "Send" at bounding box center [700, 346] width 76 height 34
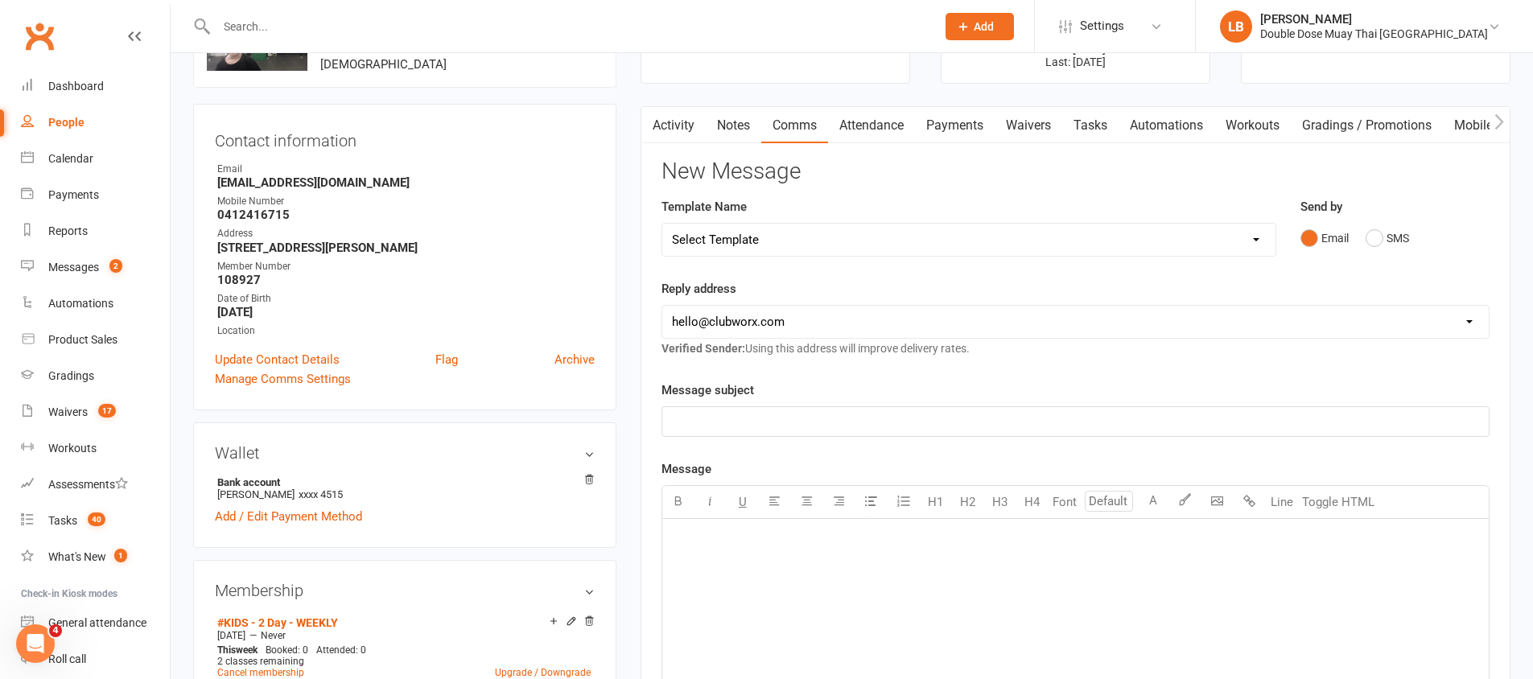
scroll to position [0, 0]
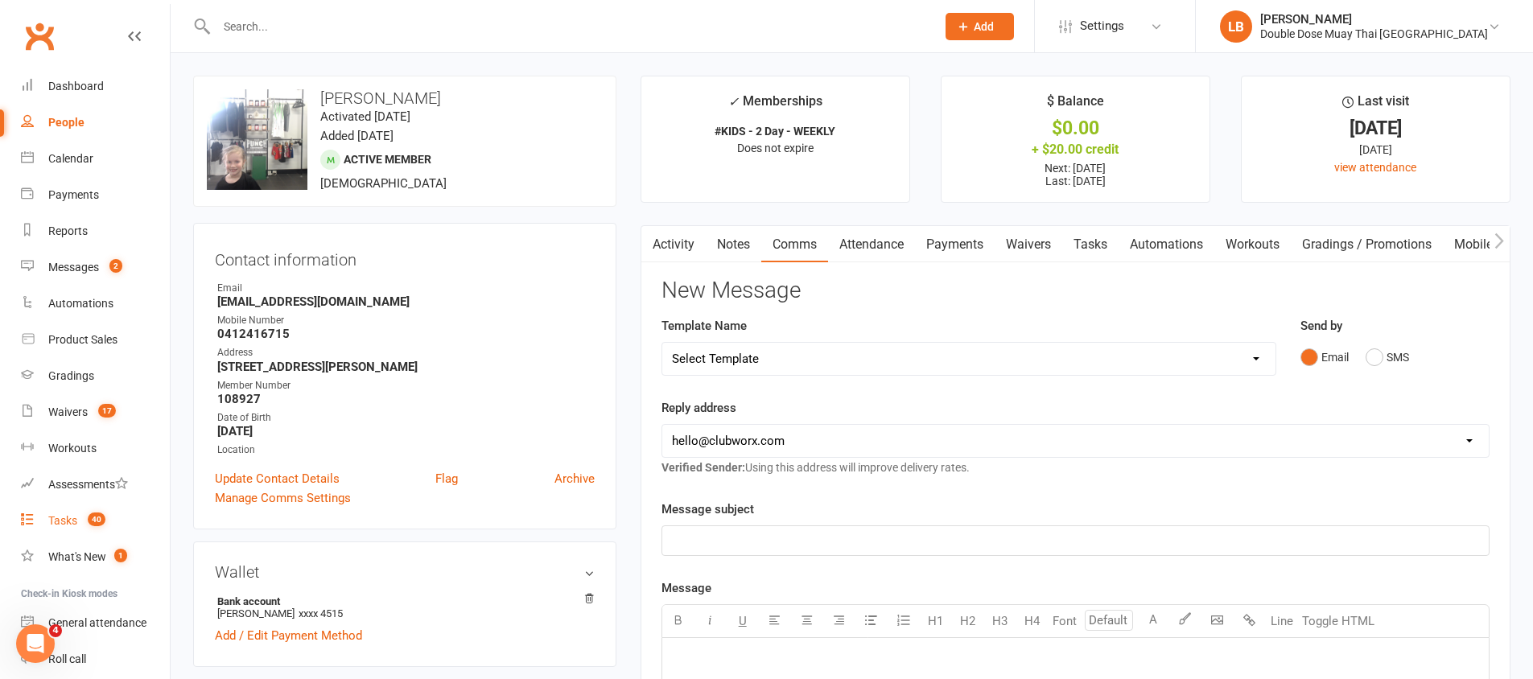
click at [85, 522] on count-badge "40" at bounding box center [93, 520] width 26 height 13
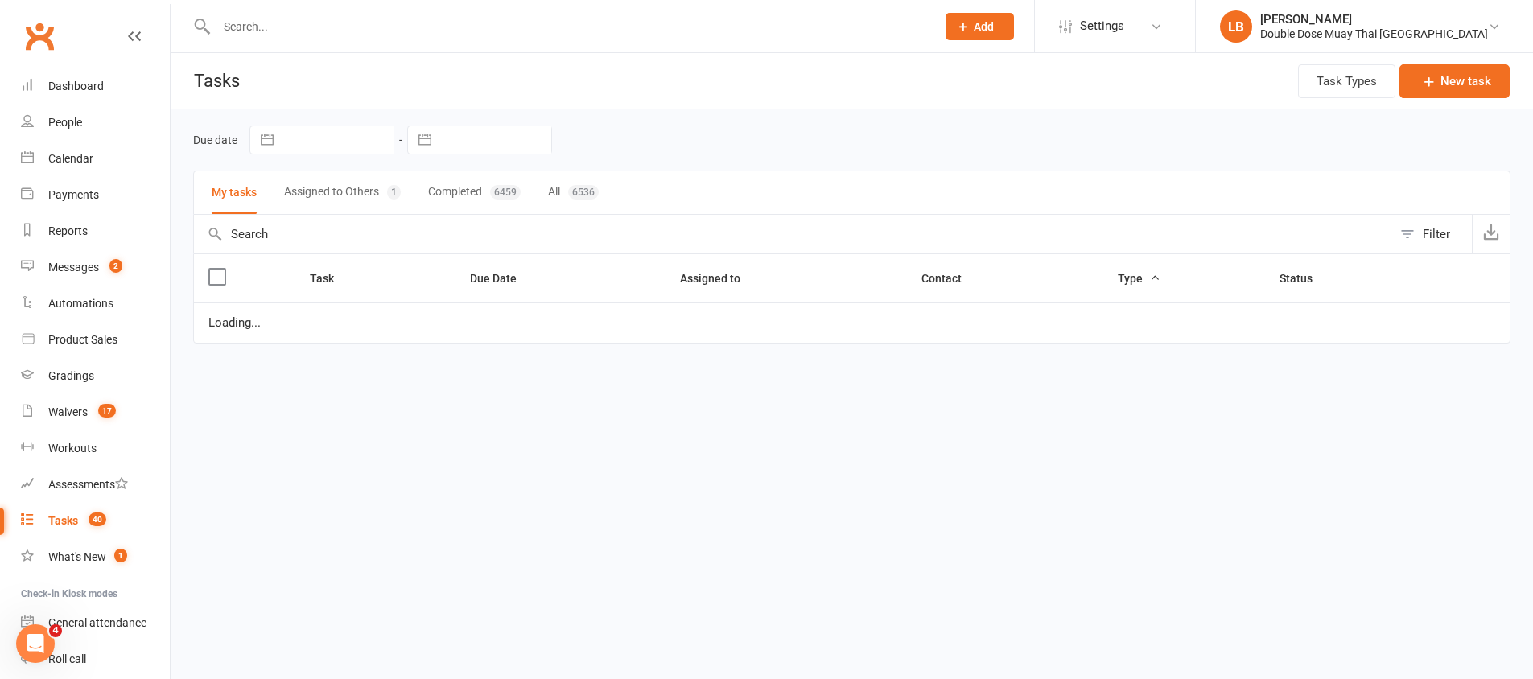
select select "started"
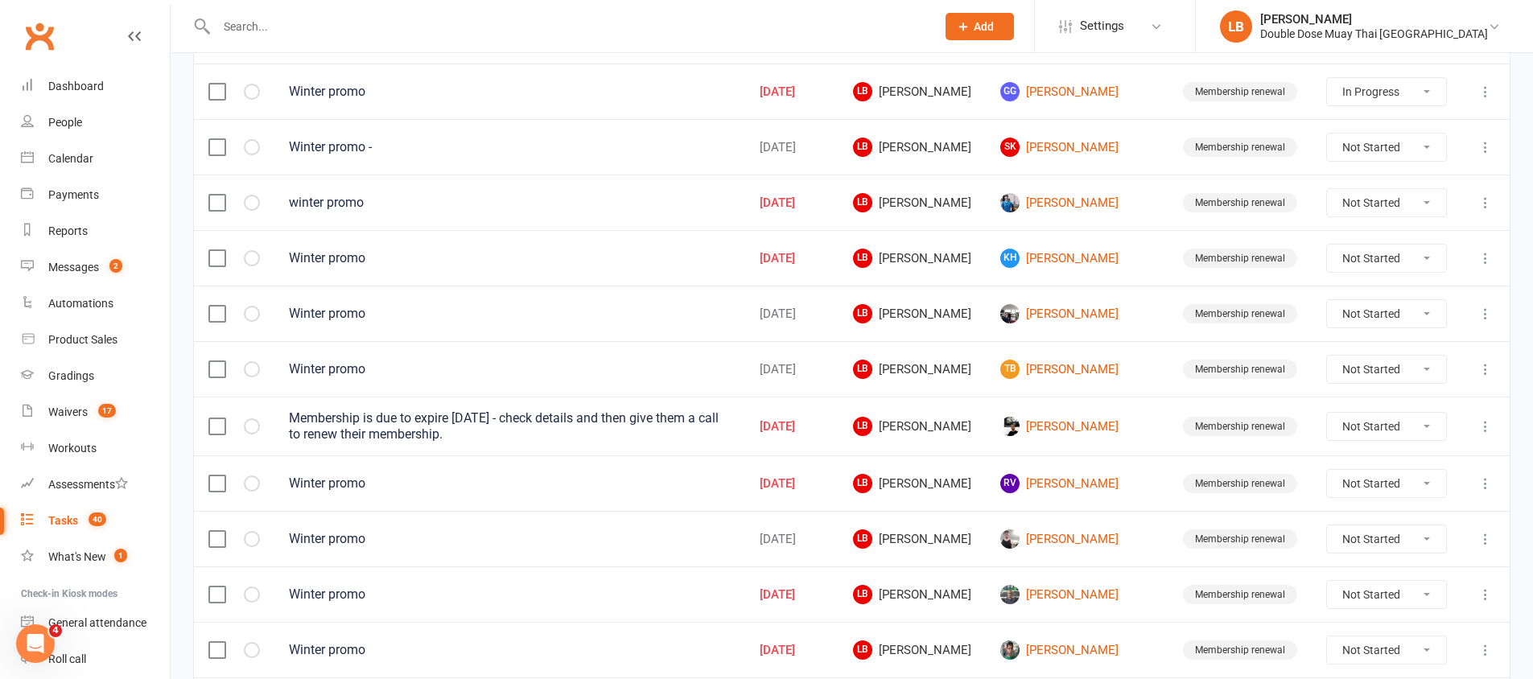
scroll to position [506, 0]
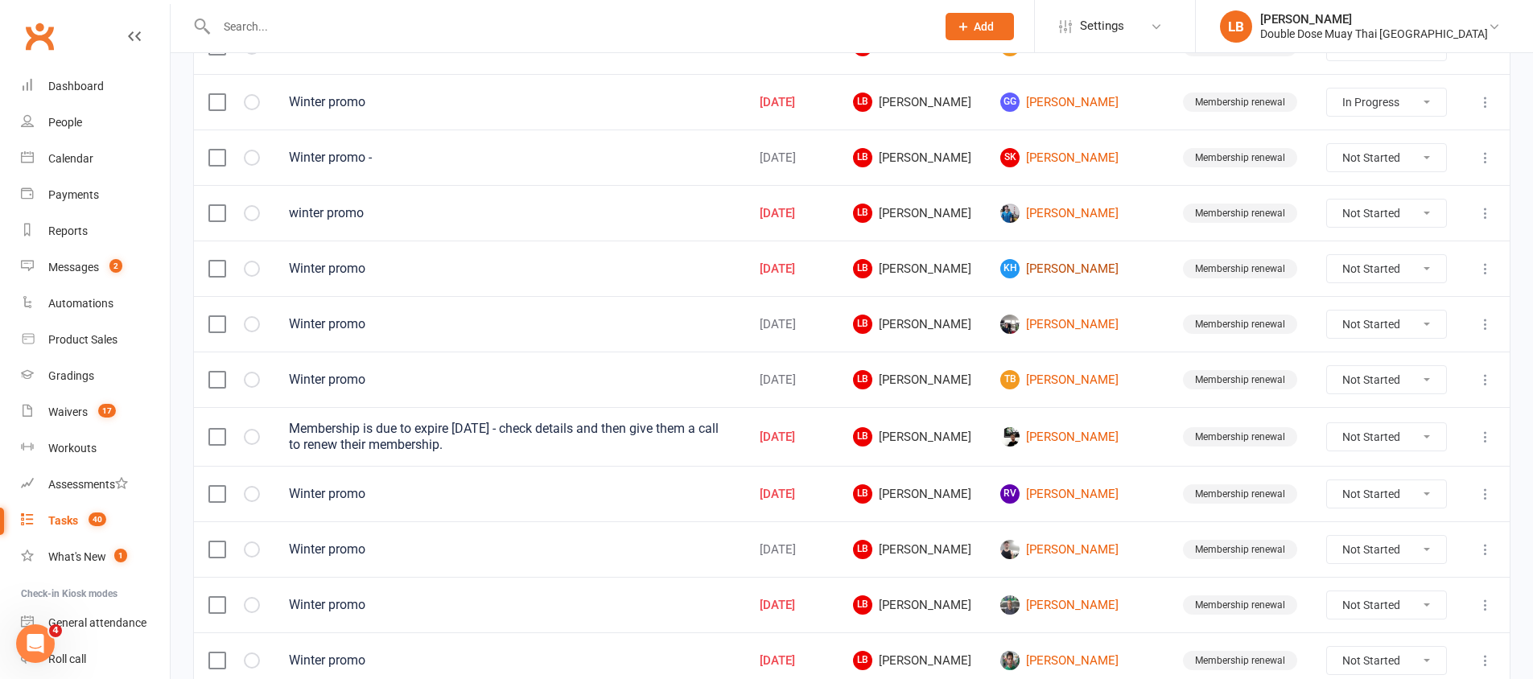
click at [1066, 273] on link "KH Kaleb Hall" at bounding box center [1077, 268] width 154 height 19
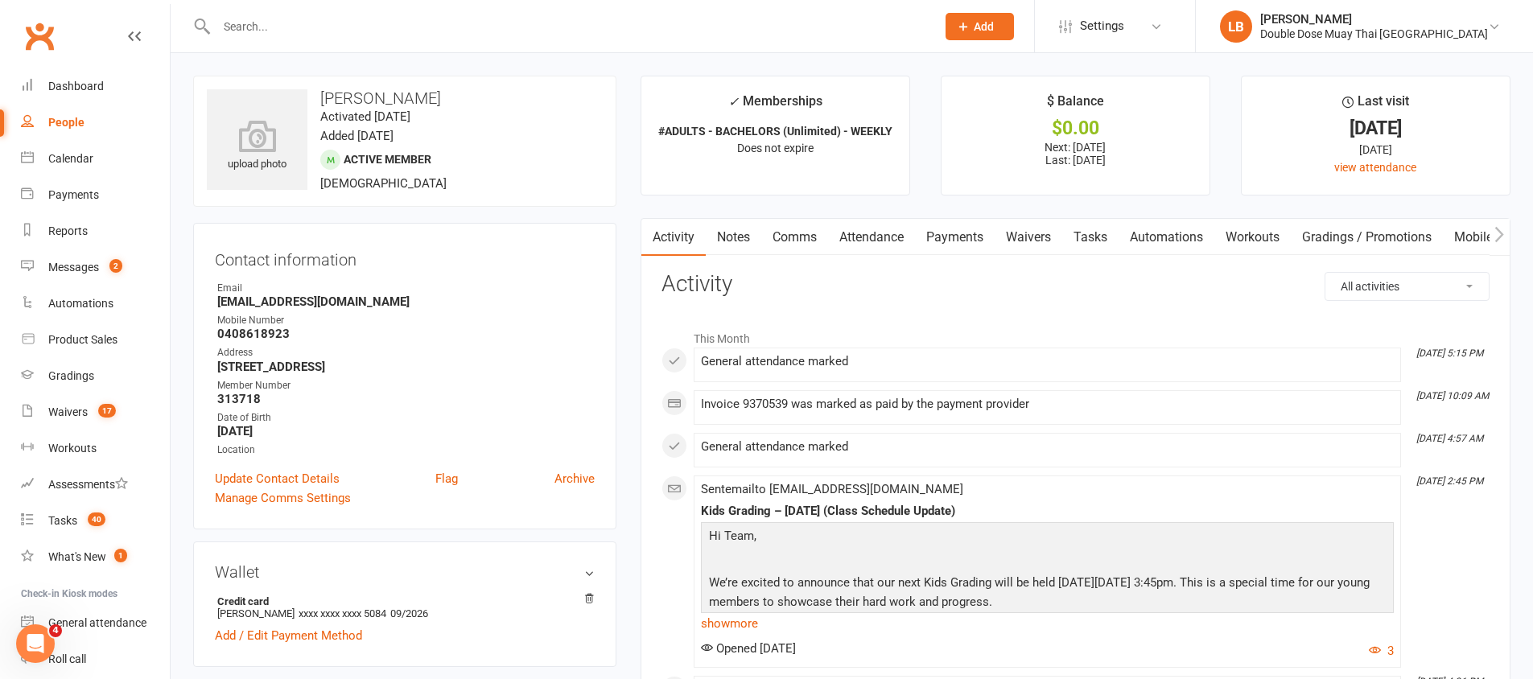
click at [793, 235] on link "Comms" at bounding box center [794, 237] width 67 height 37
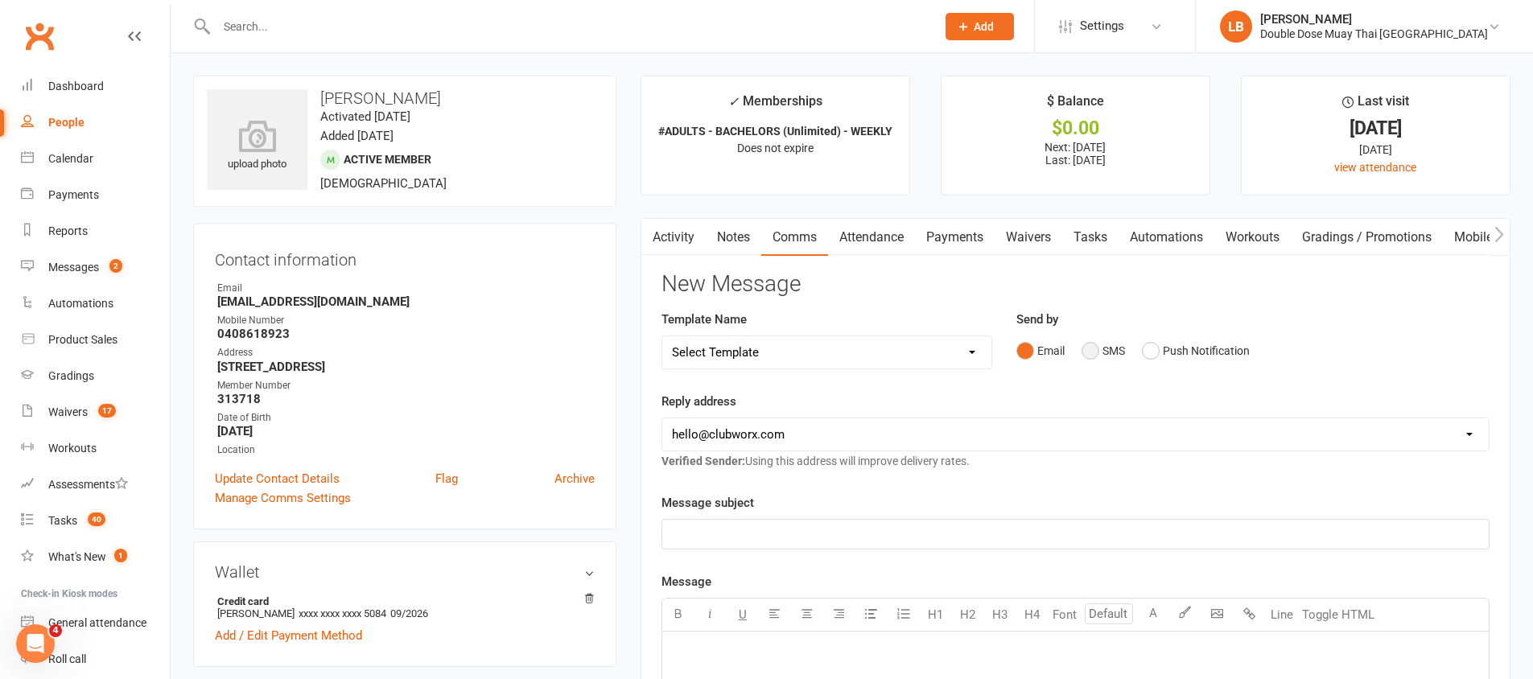
click at [1097, 349] on button "SMS" at bounding box center [1103, 351] width 43 height 31
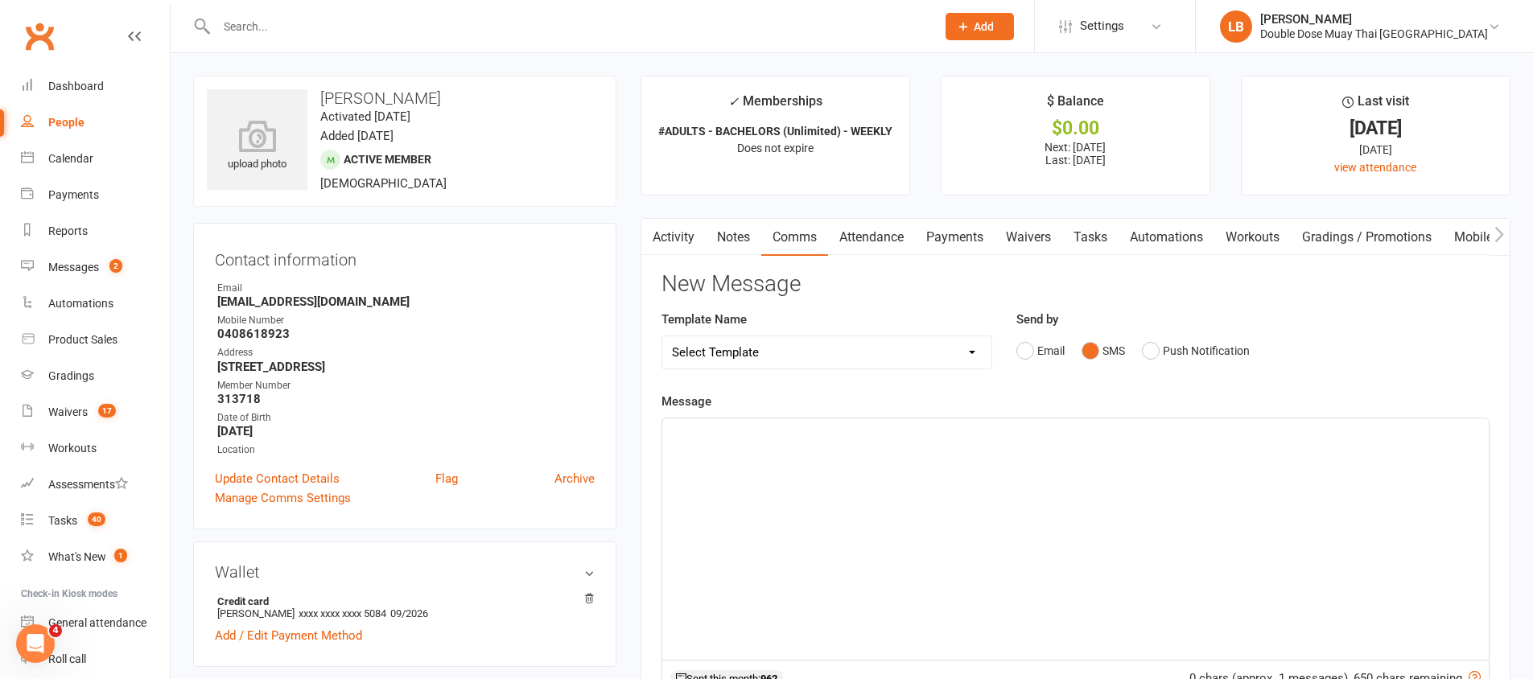
click at [1074, 453] on div "﻿" at bounding box center [1075, 538] width 827 height 241
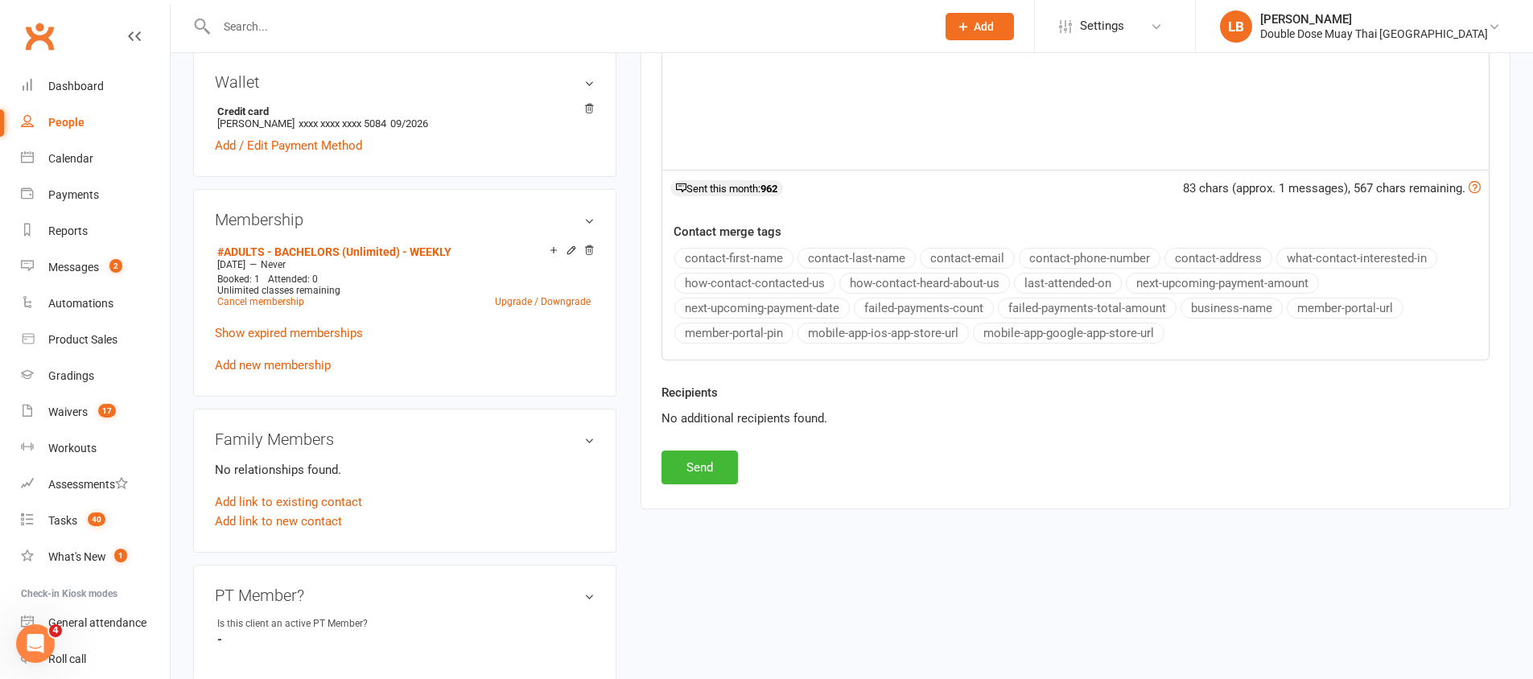
scroll to position [500, 0]
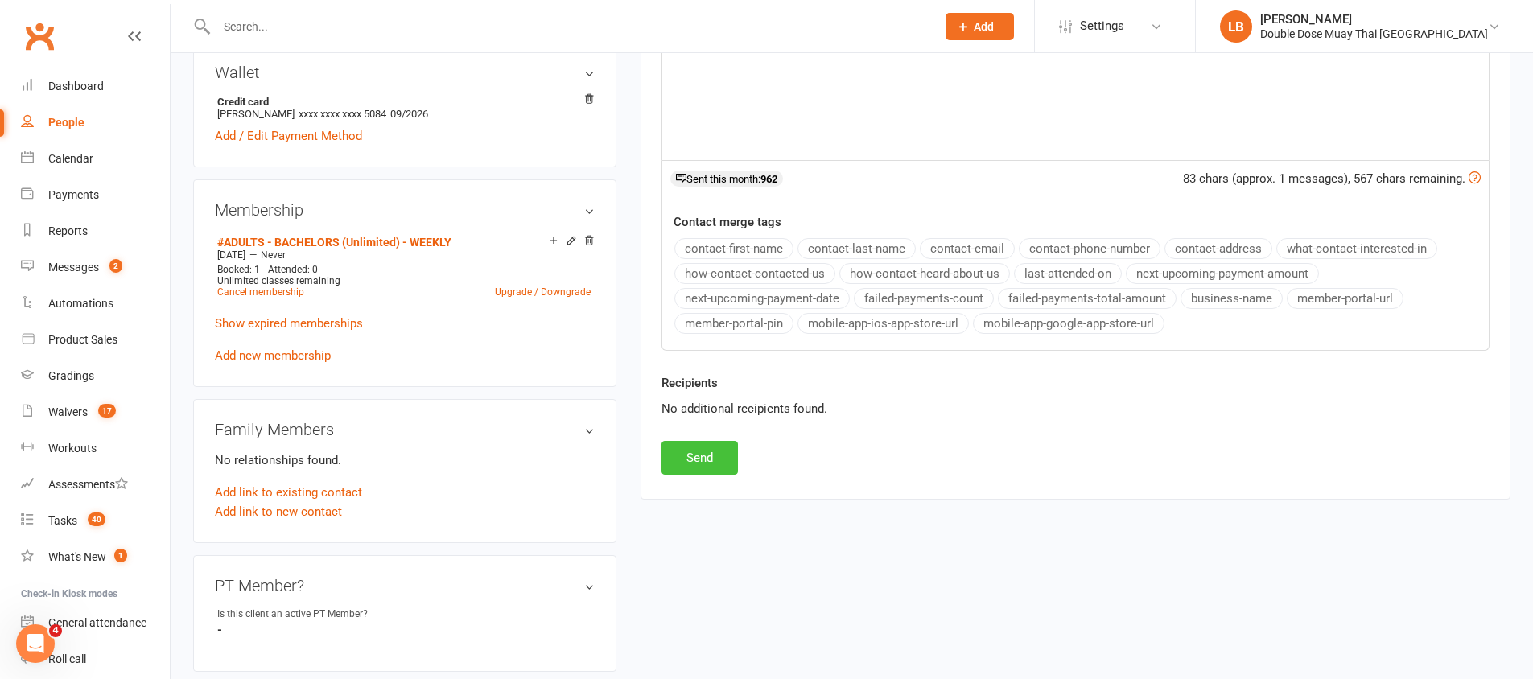
click at [708, 468] on button "Send" at bounding box center [700, 458] width 76 height 34
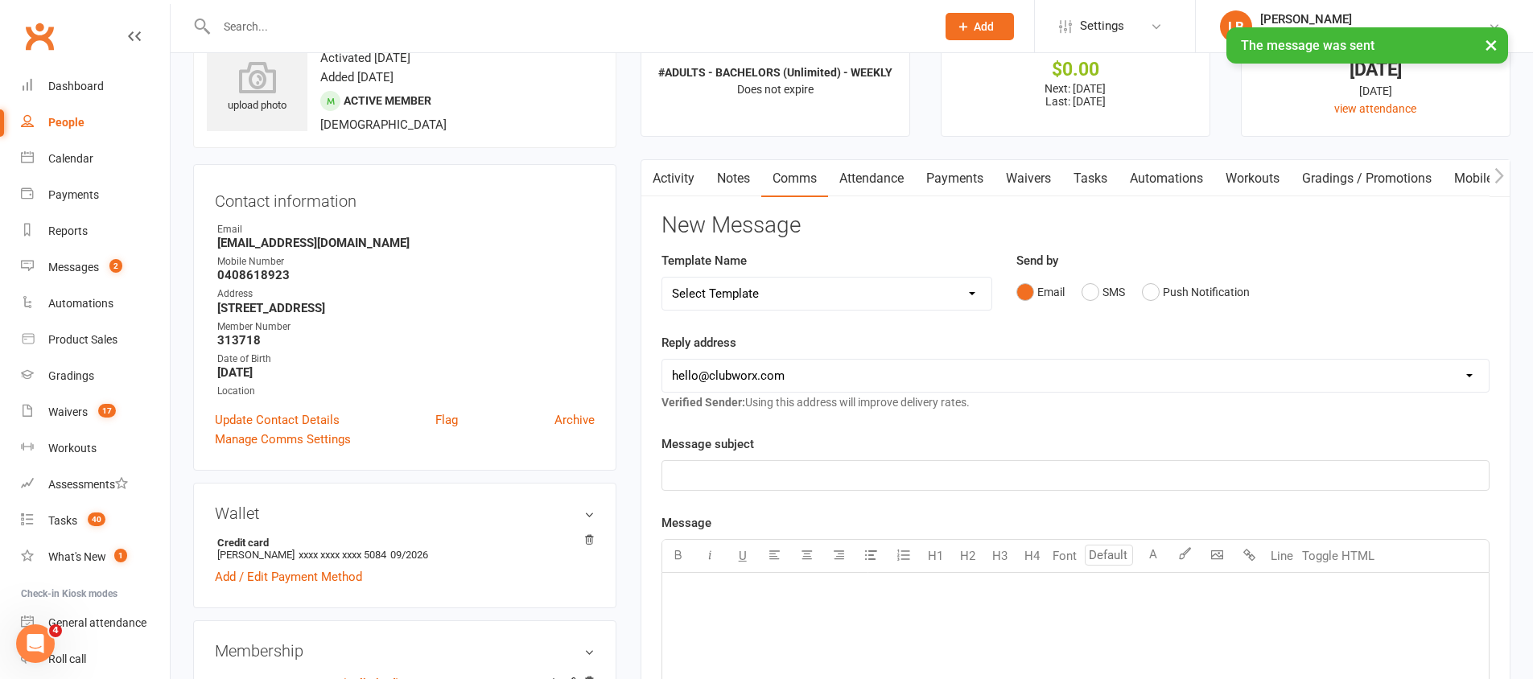
scroll to position [0, 0]
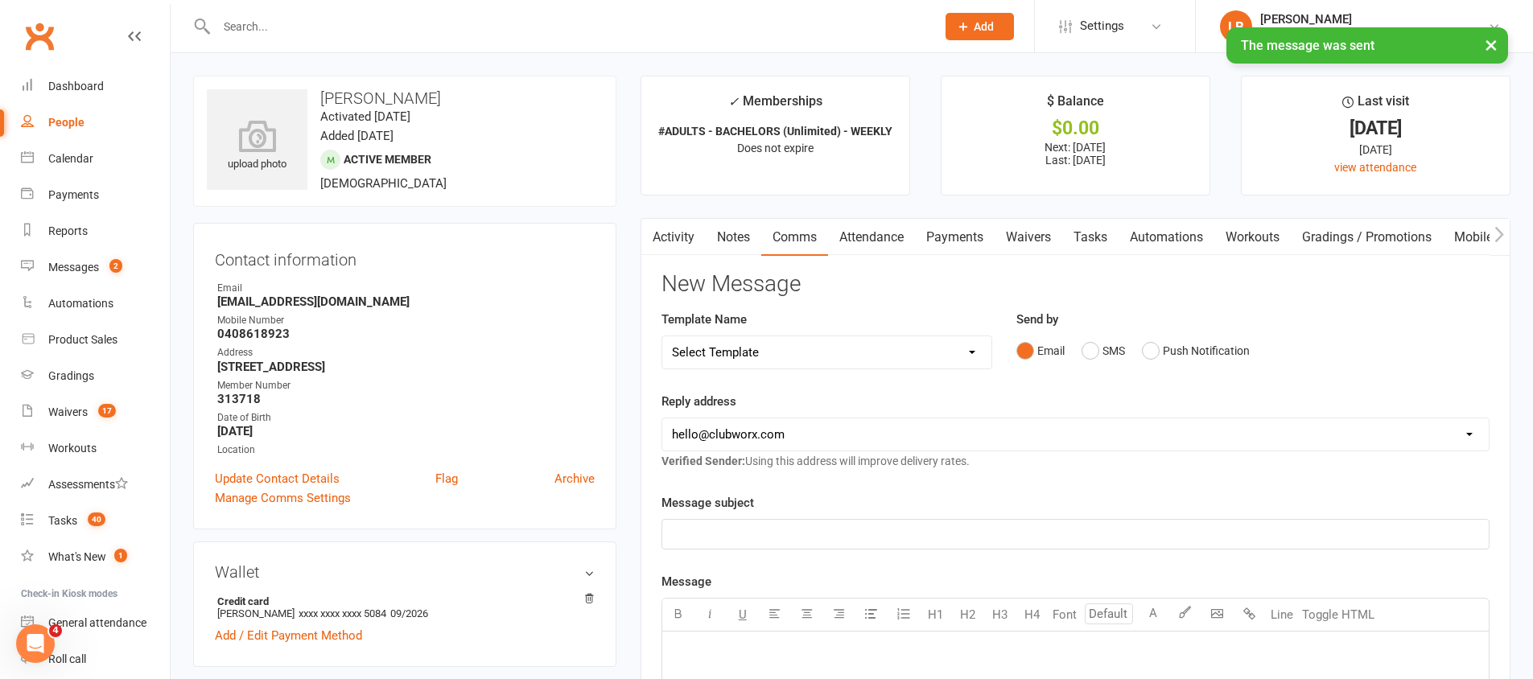
click at [965, 241] on link "Payments" at bounding box center [955, 237] width 80 height 37
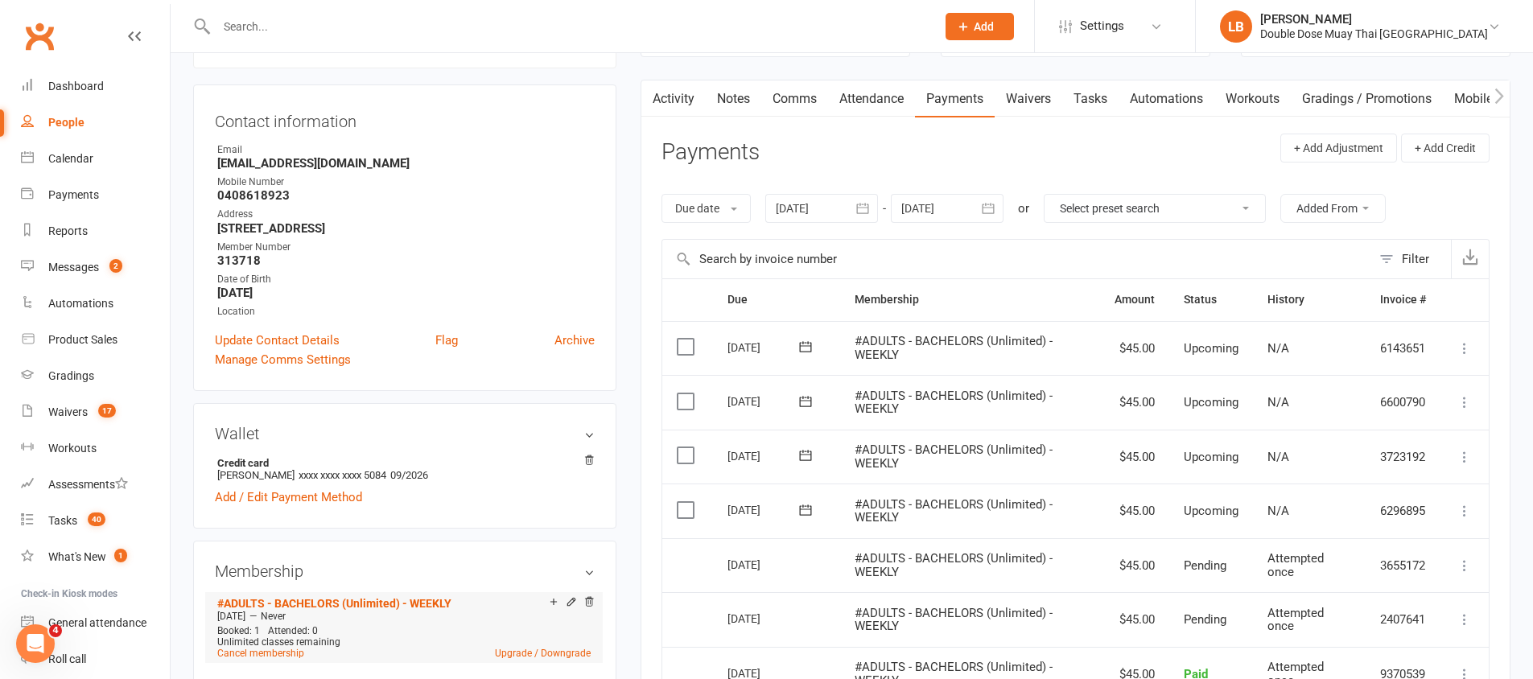
scroll to position [157, 0]
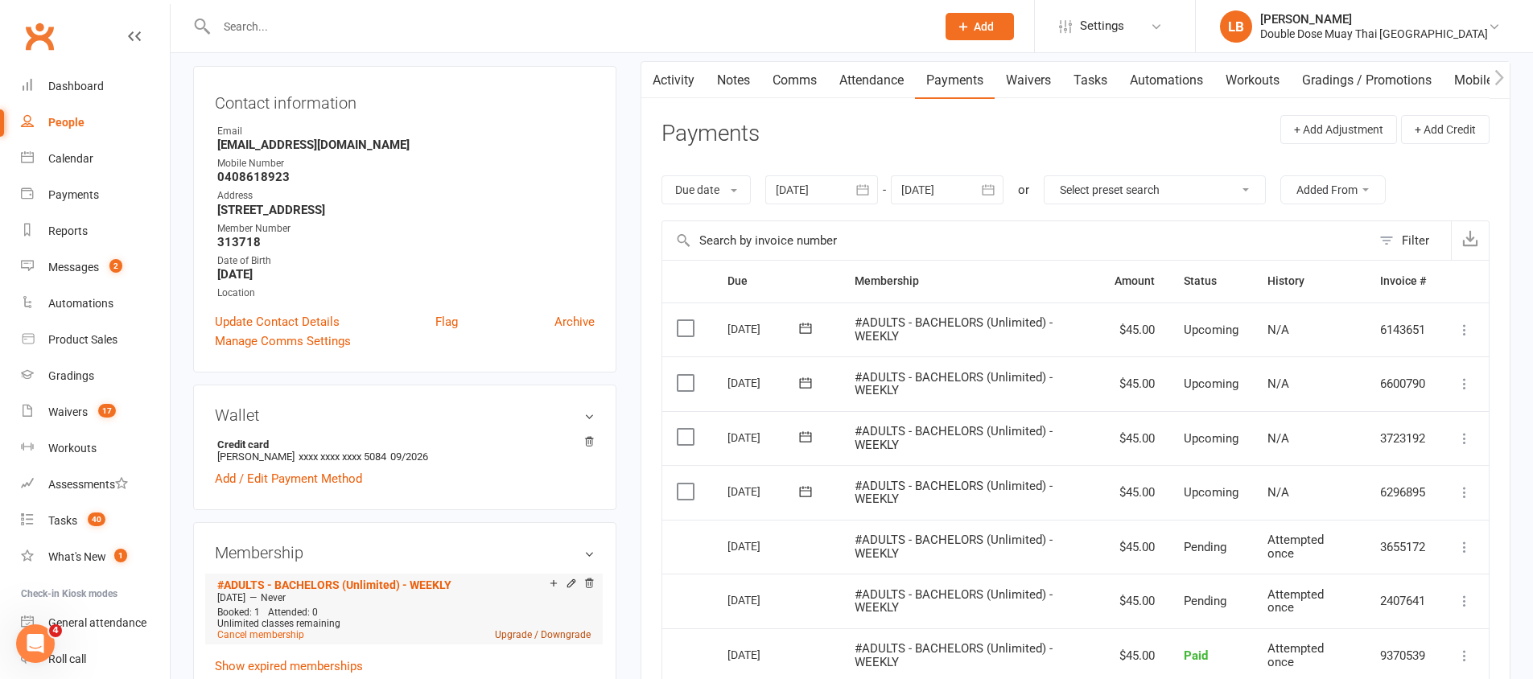
click at [532, 638] on link "Upgrade / Downgrade" at bounding box center [543, 634] width 96 height 11
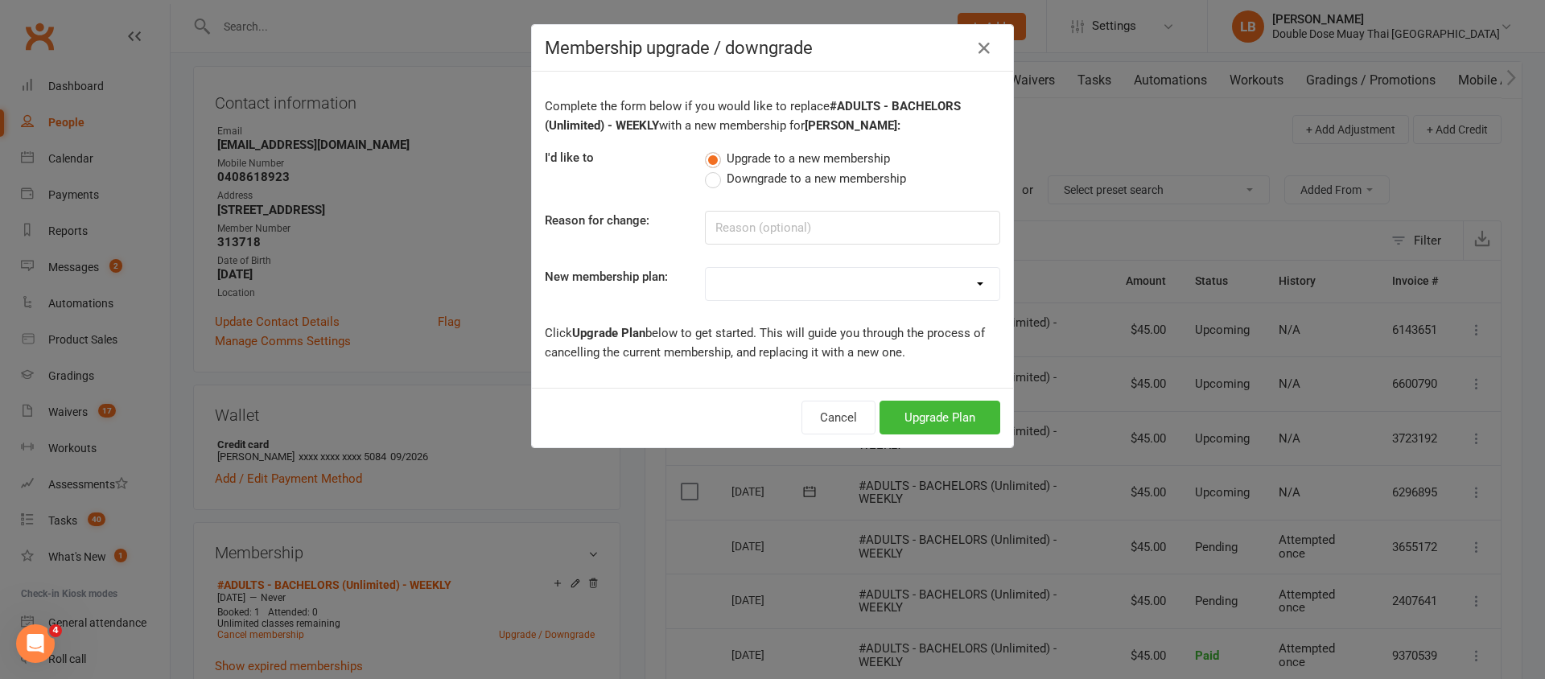
click at [711, 186] on label "Downgrade to a new membership" at bounding box center [805, 178] width 201 height 19
click at [711, 169] on input "Downgrade to a new membership" at bounding box center [710, 169] width 10 height 0
click at [780, 282] on select "#KIDS - 1 Day - WEEKLY #KIDS - 1 Day - FORTNIGHTLY #KIDS - 1 Day - 12 Wks - Pai…" at bounding box center [853, 284] width 294 height 32
click at [804, 279] on select "#KIDS - 1 Day - WEEKLY #KIDS - 1 Day - FORTNIGHTLY #KIDS - 1 Day - 12 Wks - Pai…" at bounding box center [853, 284] width 294 height 32
select select "9"
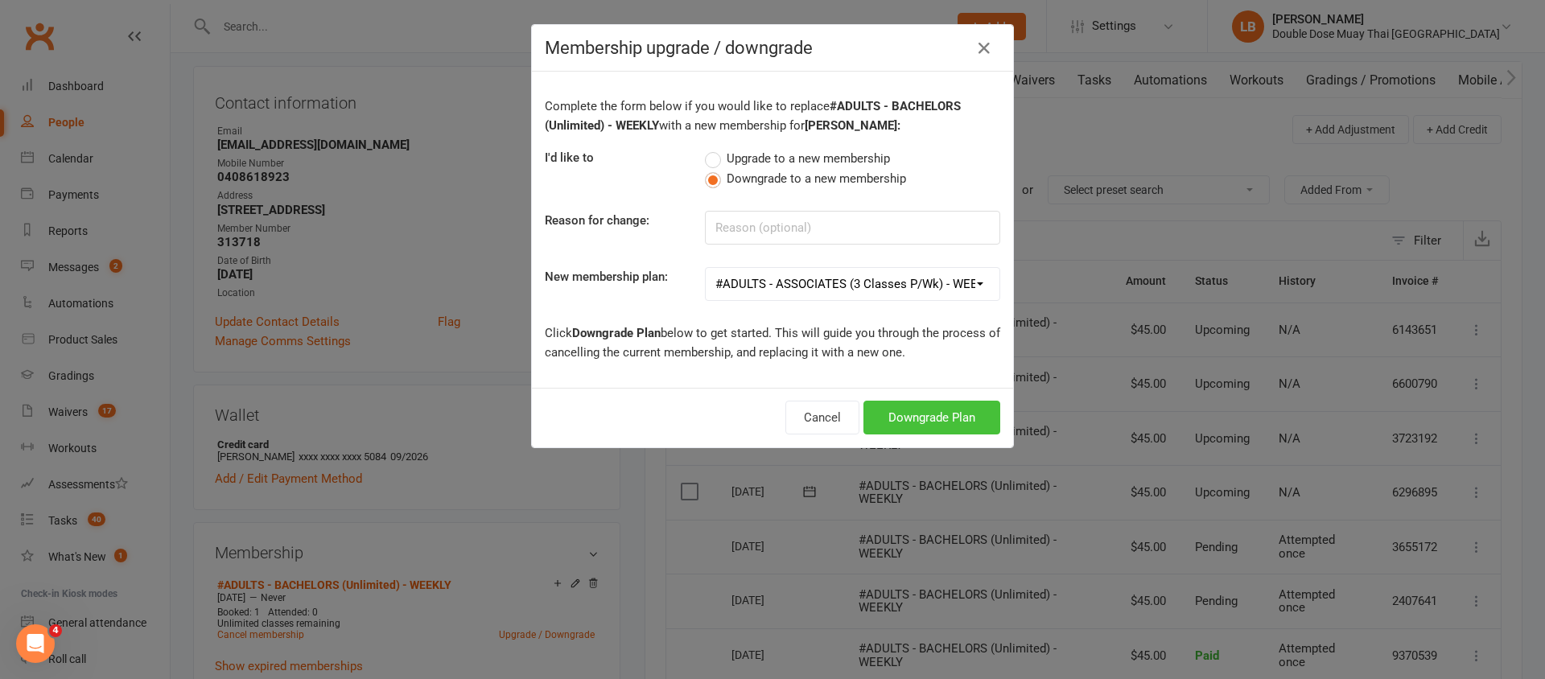
click at [894, 412] on button "Downgrade Plan" at bounding box center [932, 418] width 137 height 34
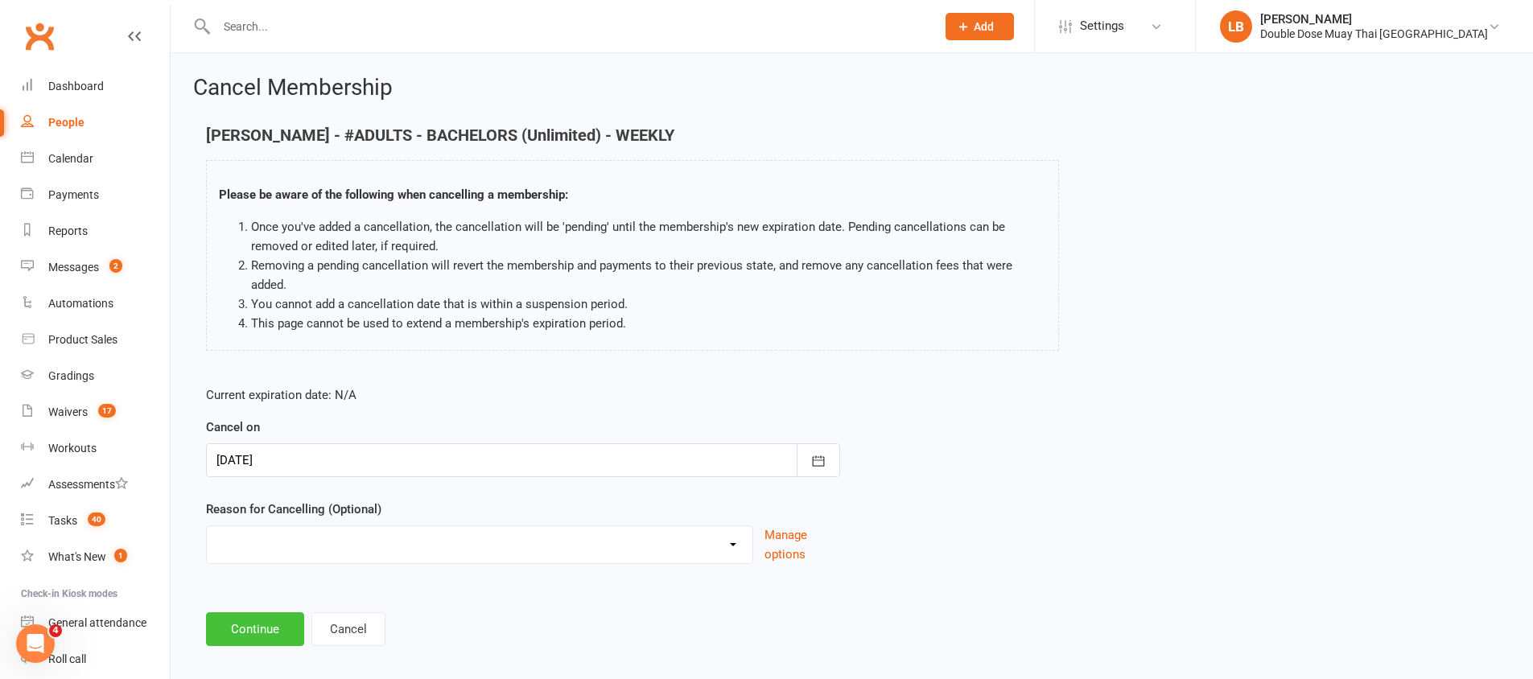
click at [250, 621] on button "Continue" at bounding box center [255, 629] width 98 height 34
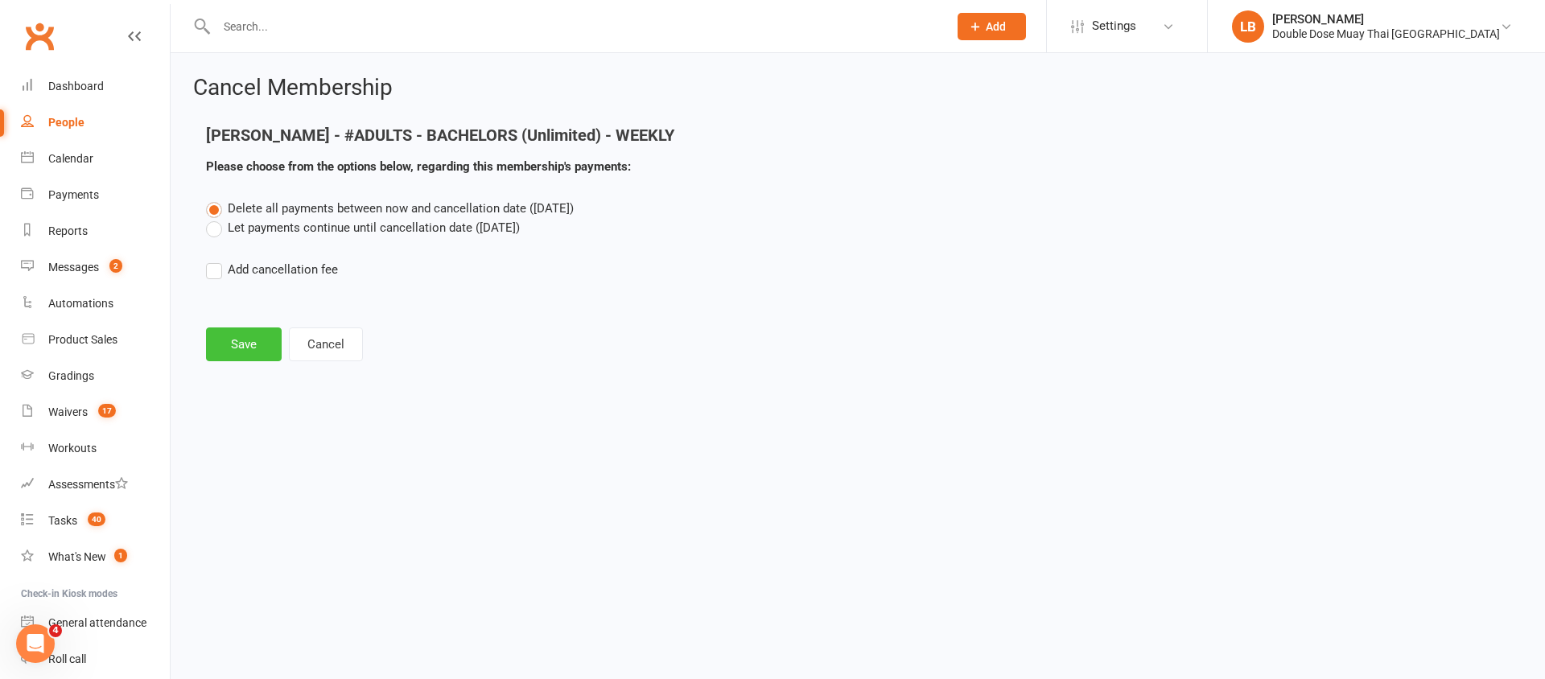
click at [255, 340] on button "Save" at bounding box center [244, 345] width 76 height 34
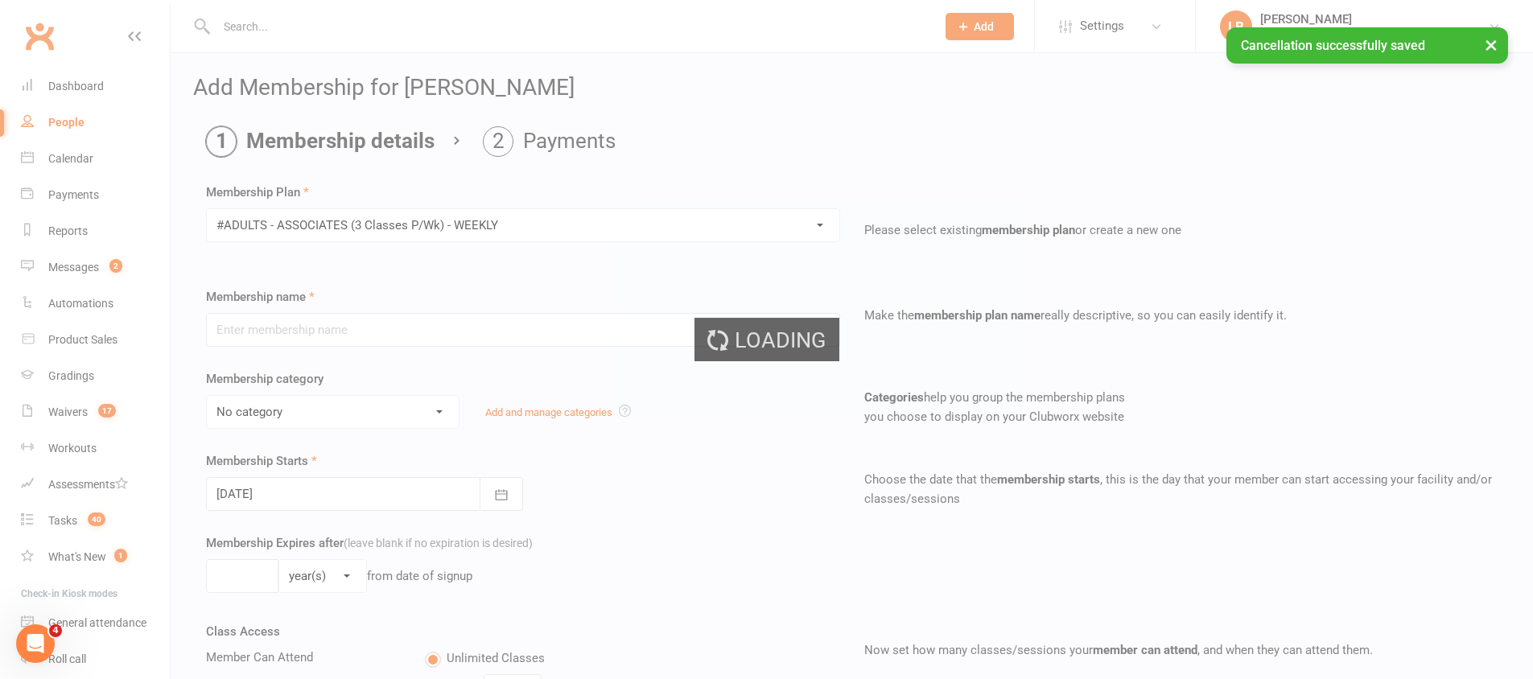
type input "#ADULTS - ASSOCIATES (3 Classes P/Wk) - WEEKLY"
select select "1"
type input "0"
type input "3"
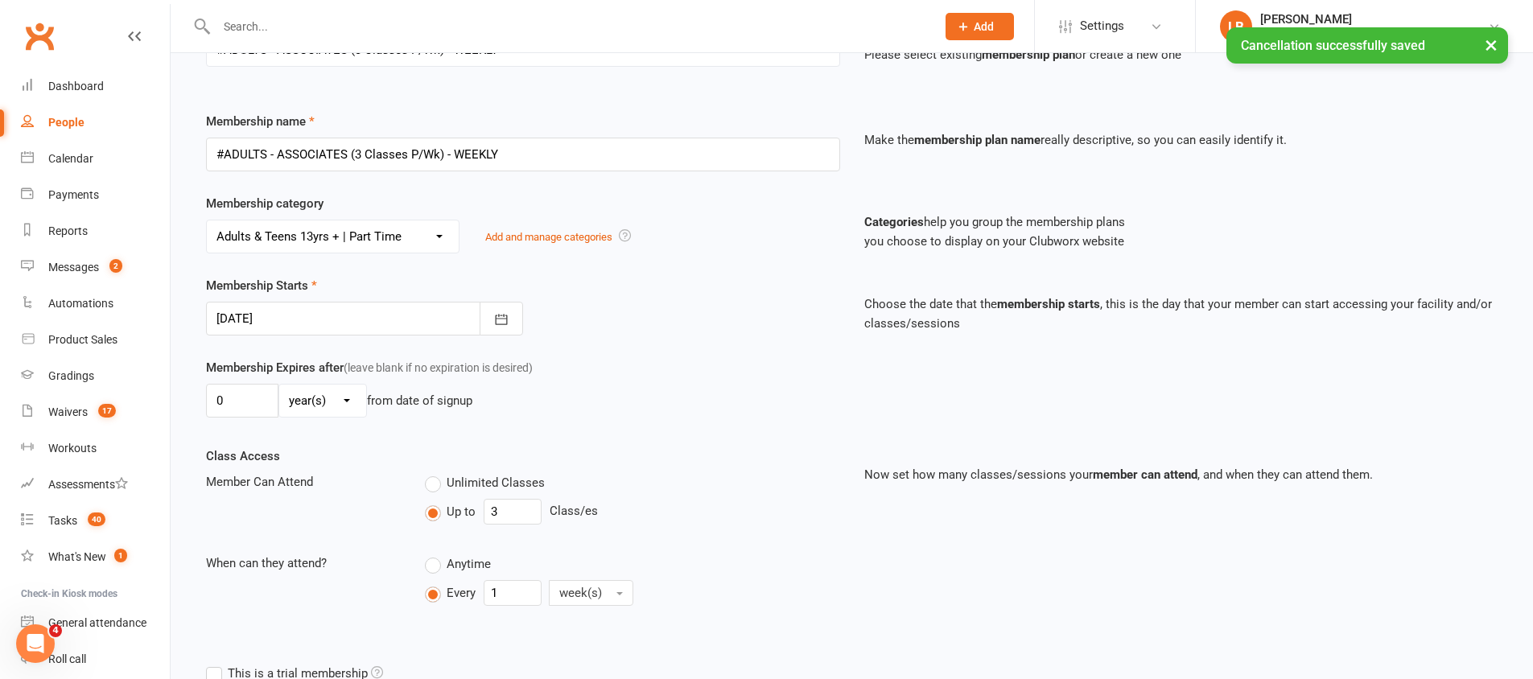
scroll to position [398, 0]
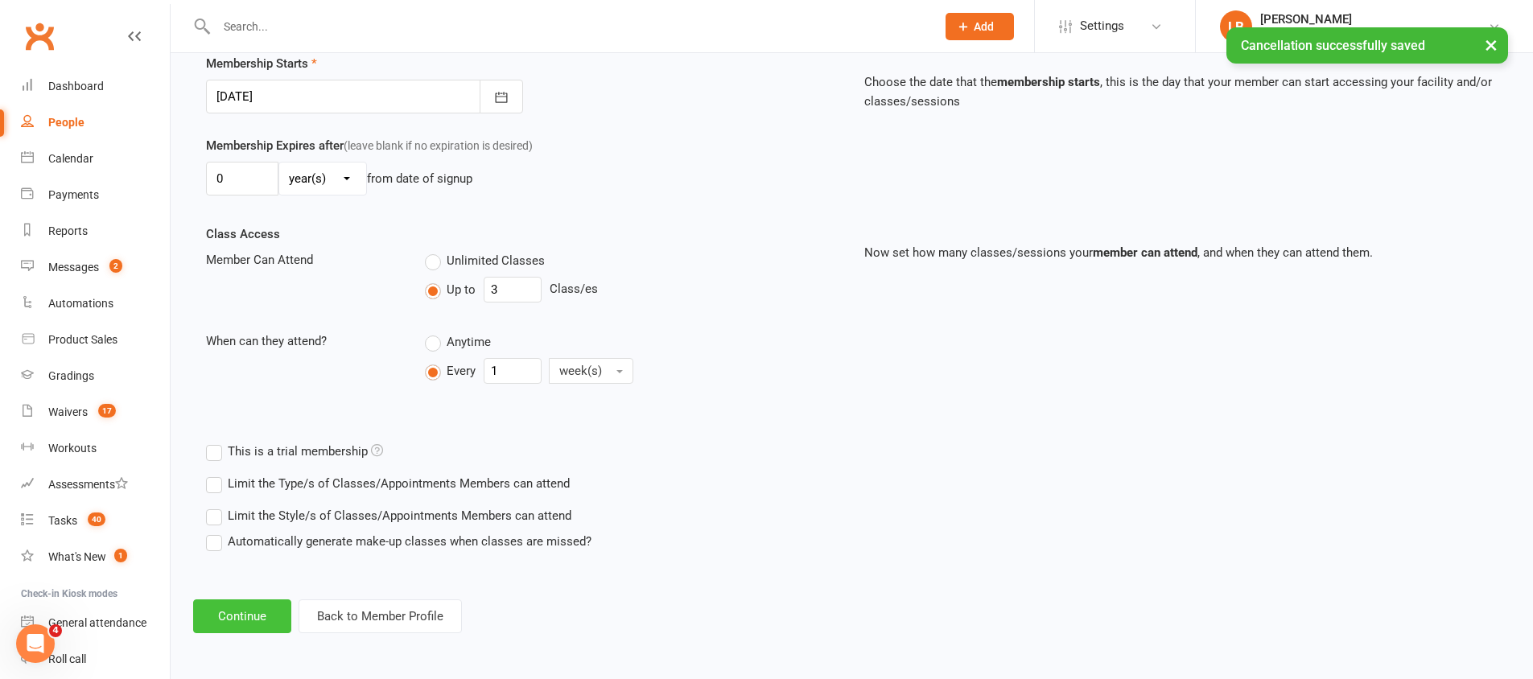
click at [250, 629] on button "Continue" at bounding box center [242, 617] width 98 height 34
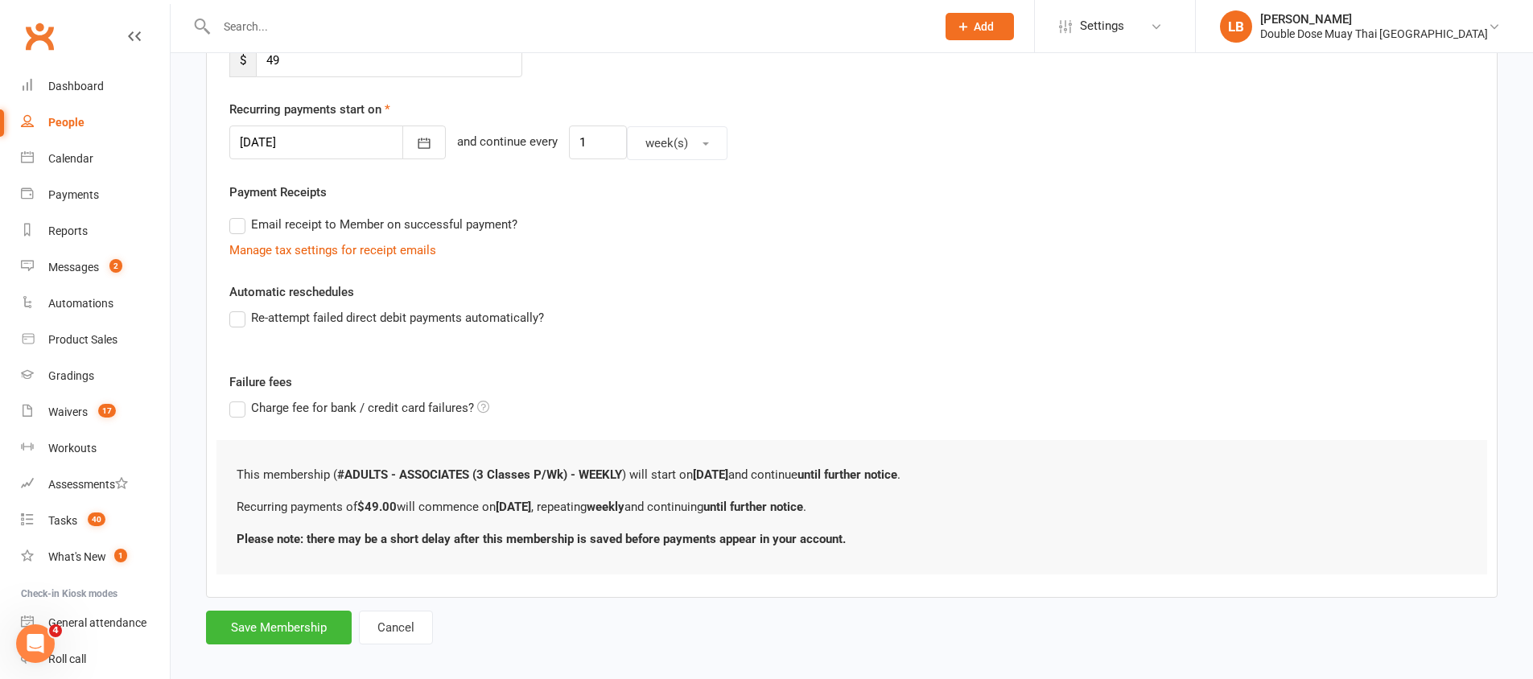
scroll to position [362, 0]
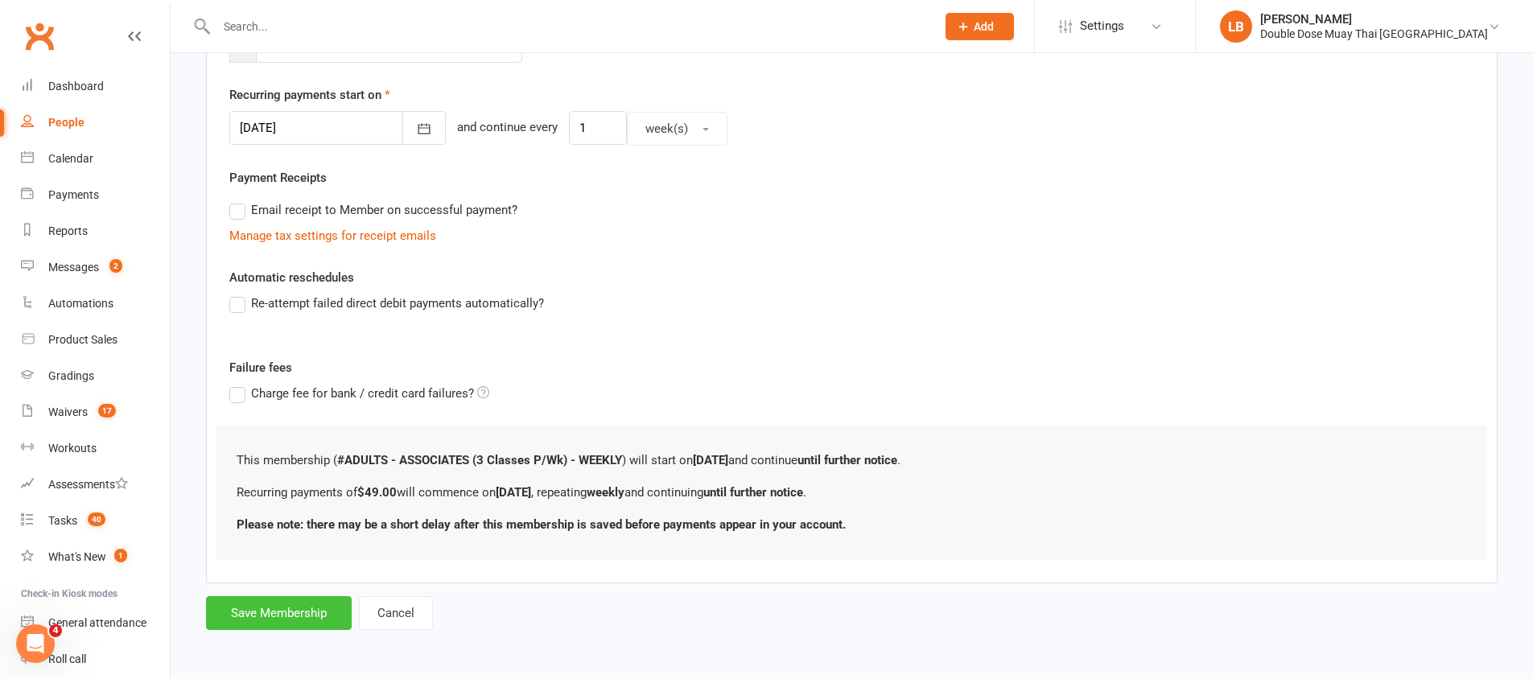
click at [284, 622] on button "Save Membership" at bounding box center [279, 613] width 146 height 34
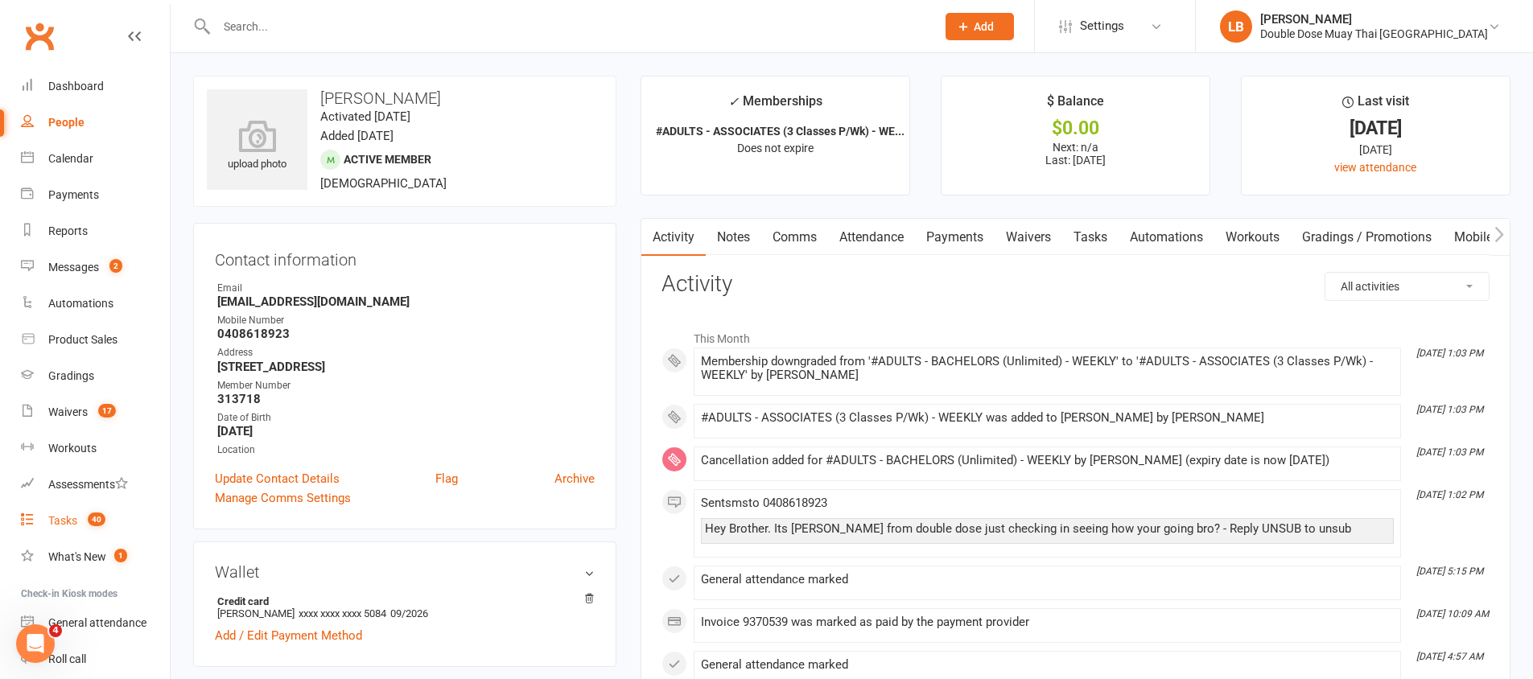
click at [83, 533] on link "Tasks 40" at bounding box center [95, 521] width 149 height 36
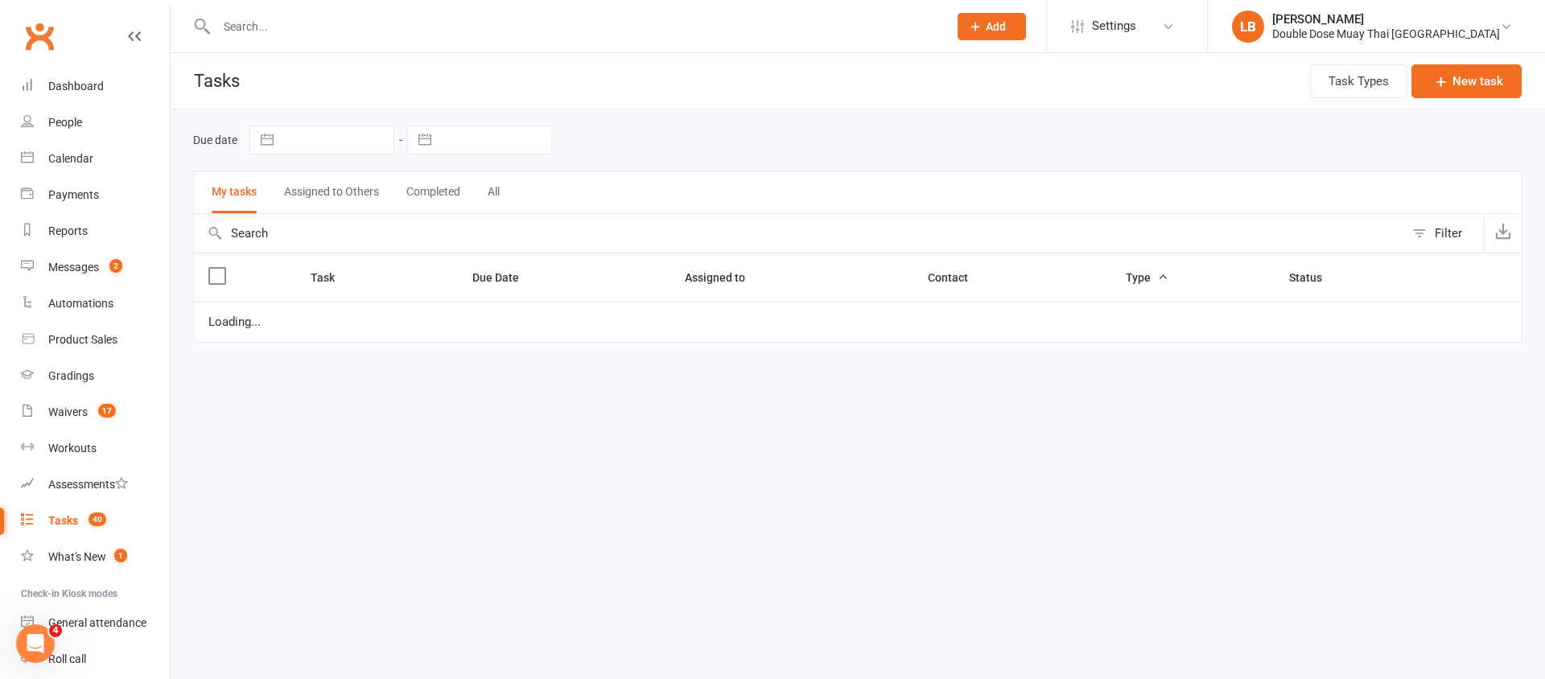
select select "started"
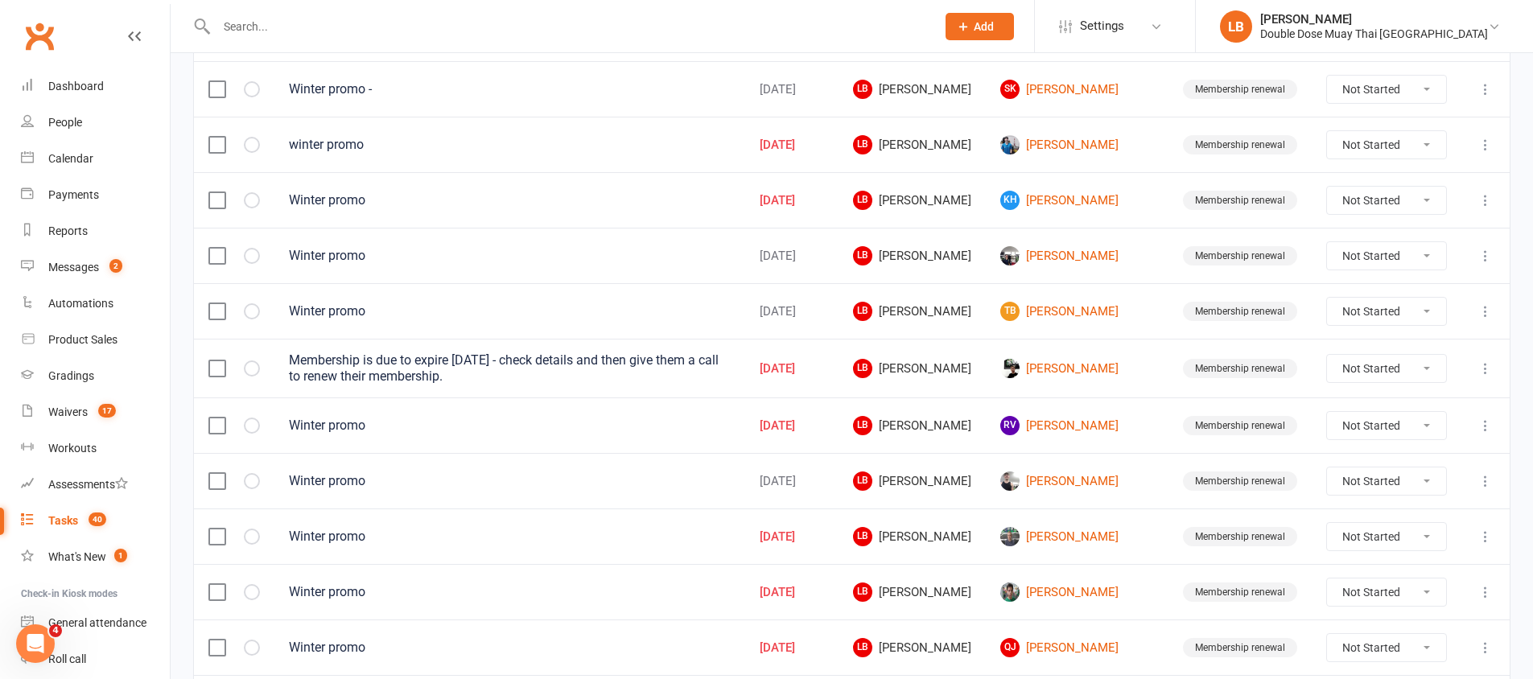
scroll to position [573, 0]
click at [1379, 196] on select "Not Started In Progress Waiting Complete" at bounding box center [1386, 201] width 119 height 27
select select "unstarted"
select select "started"
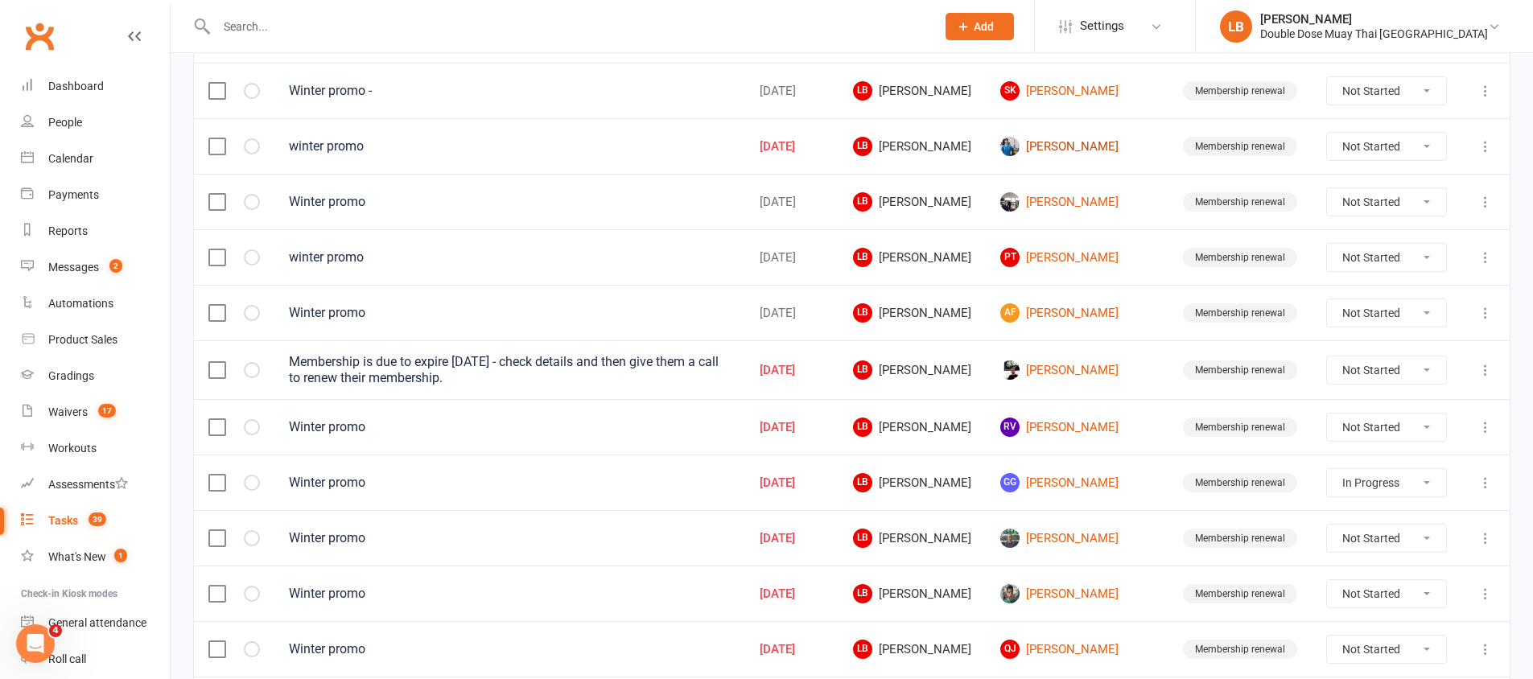
click at [1079, 146] on link "[PERSON_NAME]" at bounding box center [1077, 146] width 154 height 19
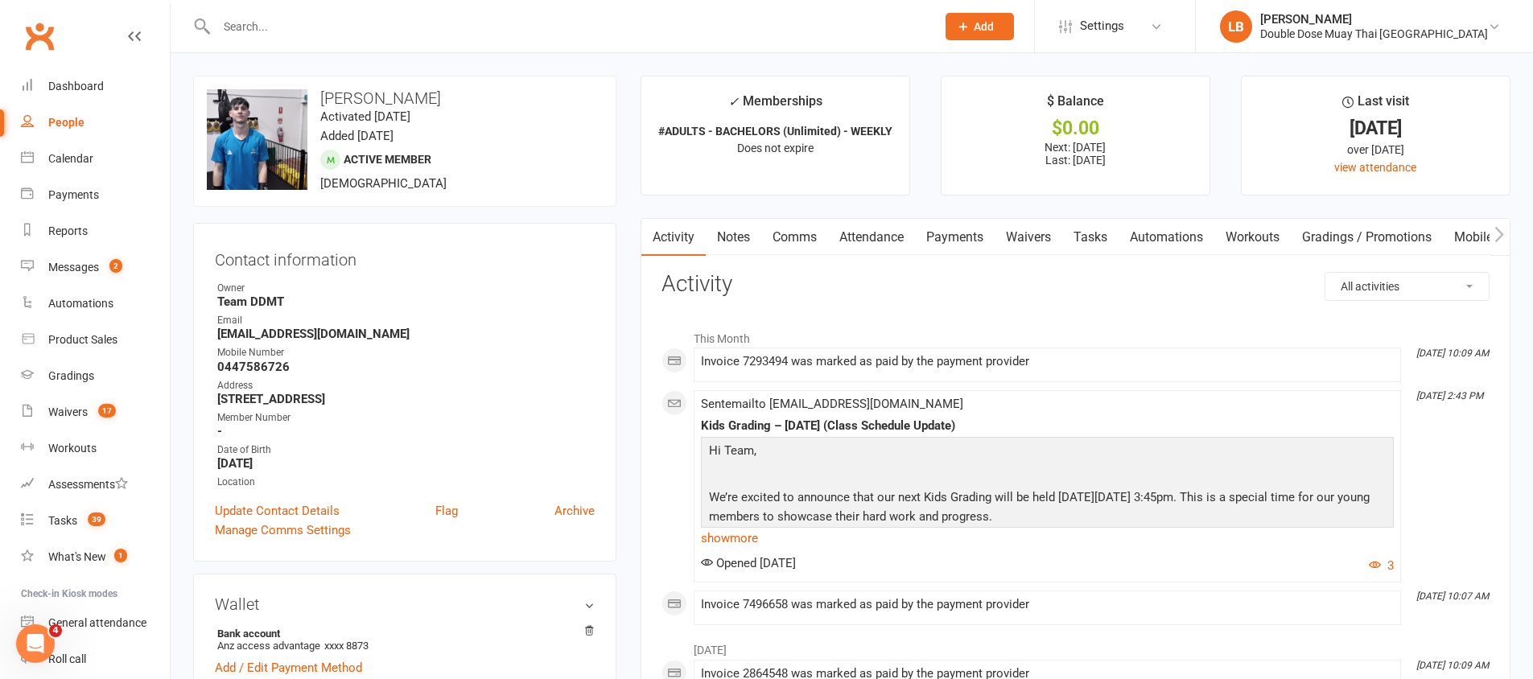
click at [806, 239] on link "Comms" at bounding box center [794, 237] width 67 height 37
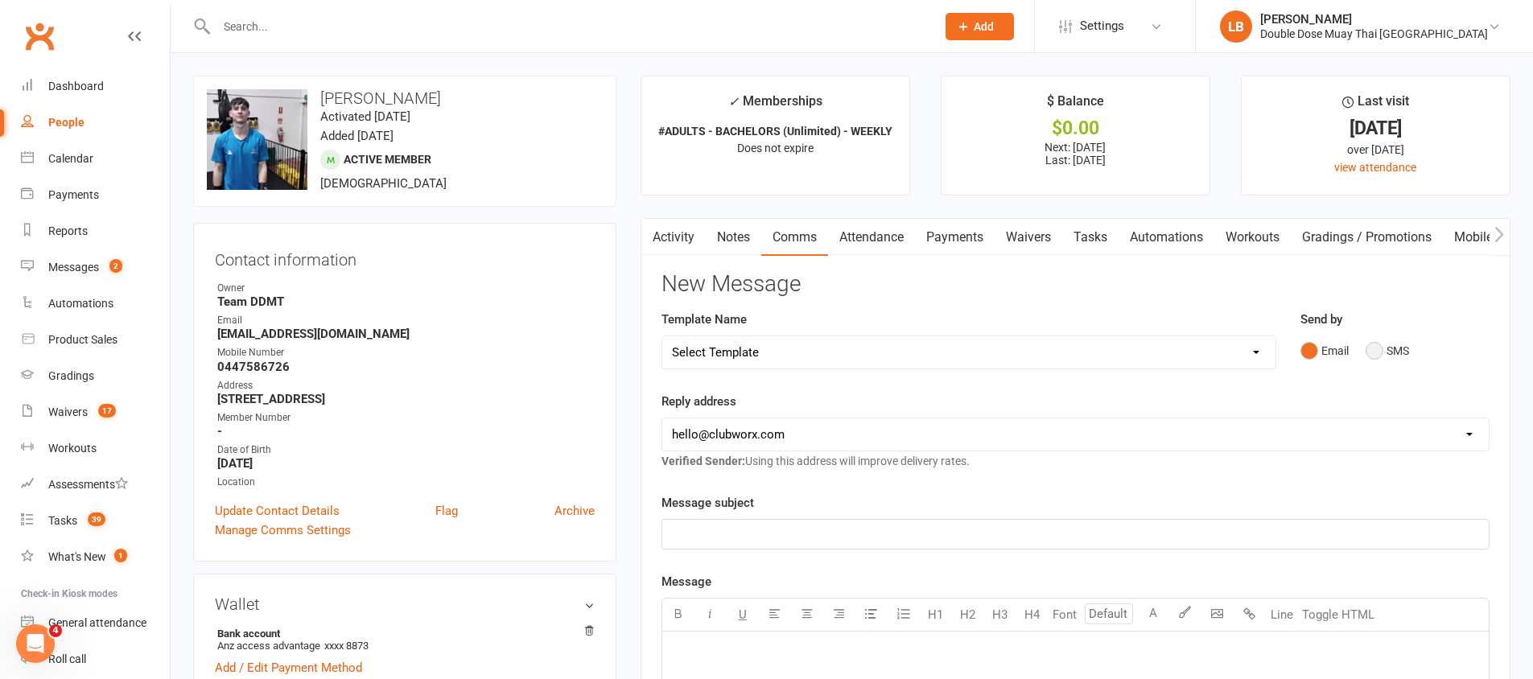
click at [1380, 363] on button "SMS" at bounding box center [1387, 351] width 43 height 31
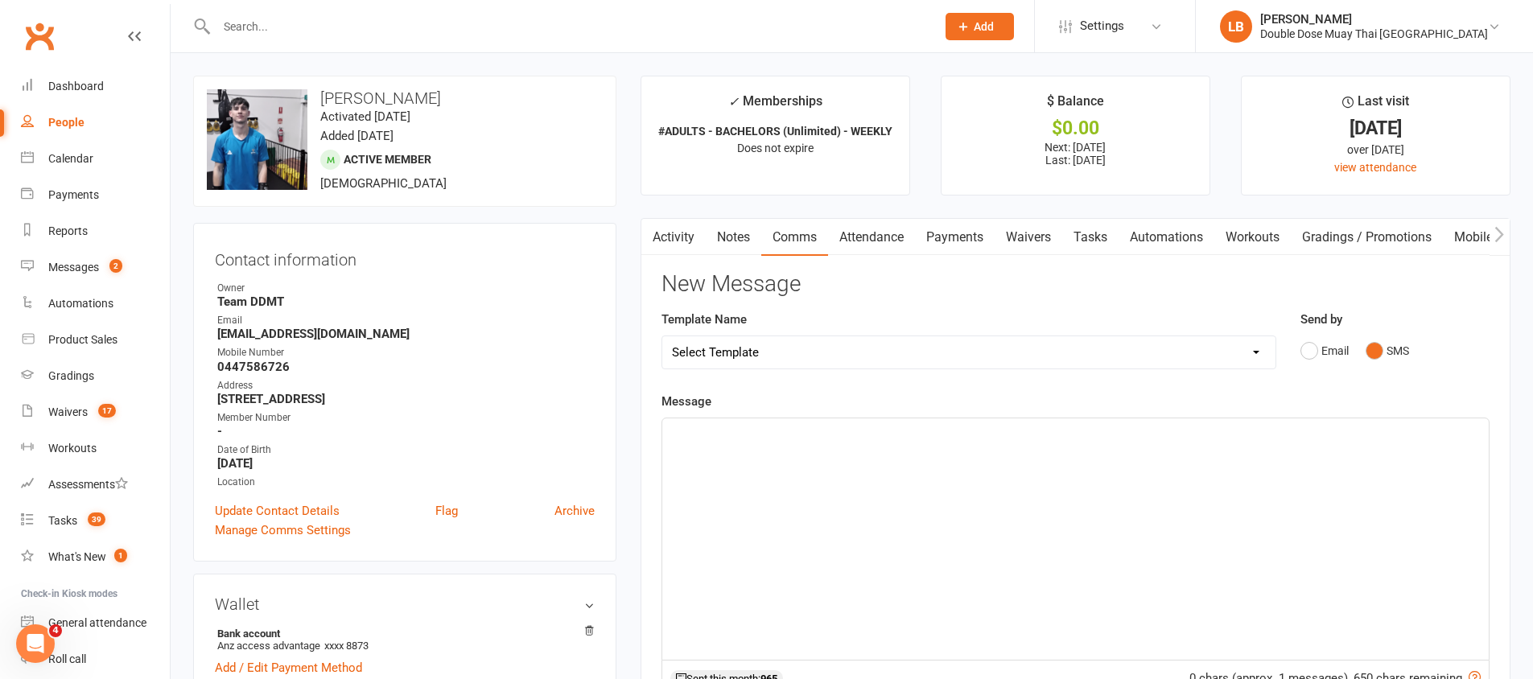
click at [1050, 481] on div "﻿" at bounding box center [1075, 538] width 827 height 241
click at [1074, 433] on p "Hey Bro Its Logan from double dose man. Just giving you a heads up the" at bounding box center [1075, 432] width 807 height 19
click at [1268, 432] on span "Hey Bro Its Logan from double dose man. Just giving you a heads up the 6 week p…" at bounding box center [1069, 443] width 794 height 34
click at [740, 449] on span "Hey Bro Its Logan from double dose man. Just giving you a heads up the 6 week p…" at bounding box center [1069, 443] width 794 height 34
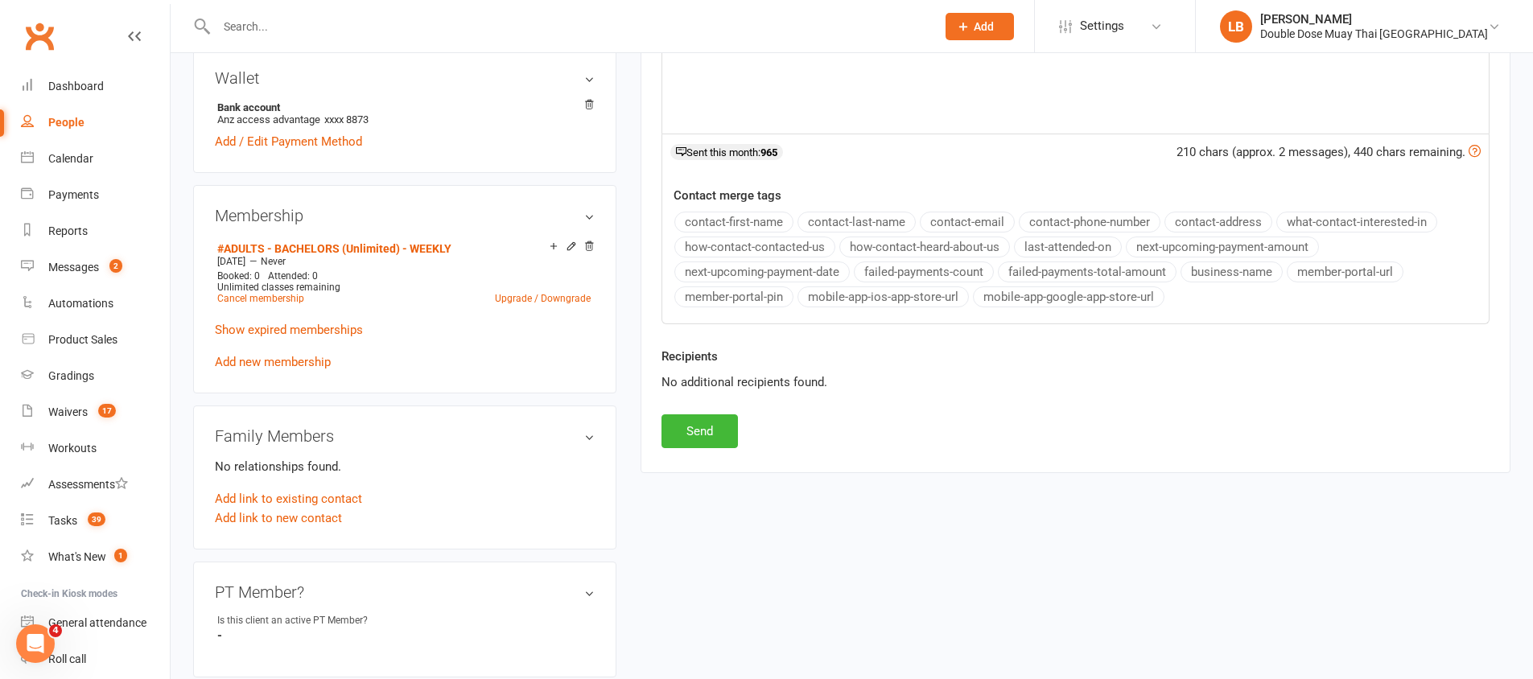
scroll to position [719, 0]
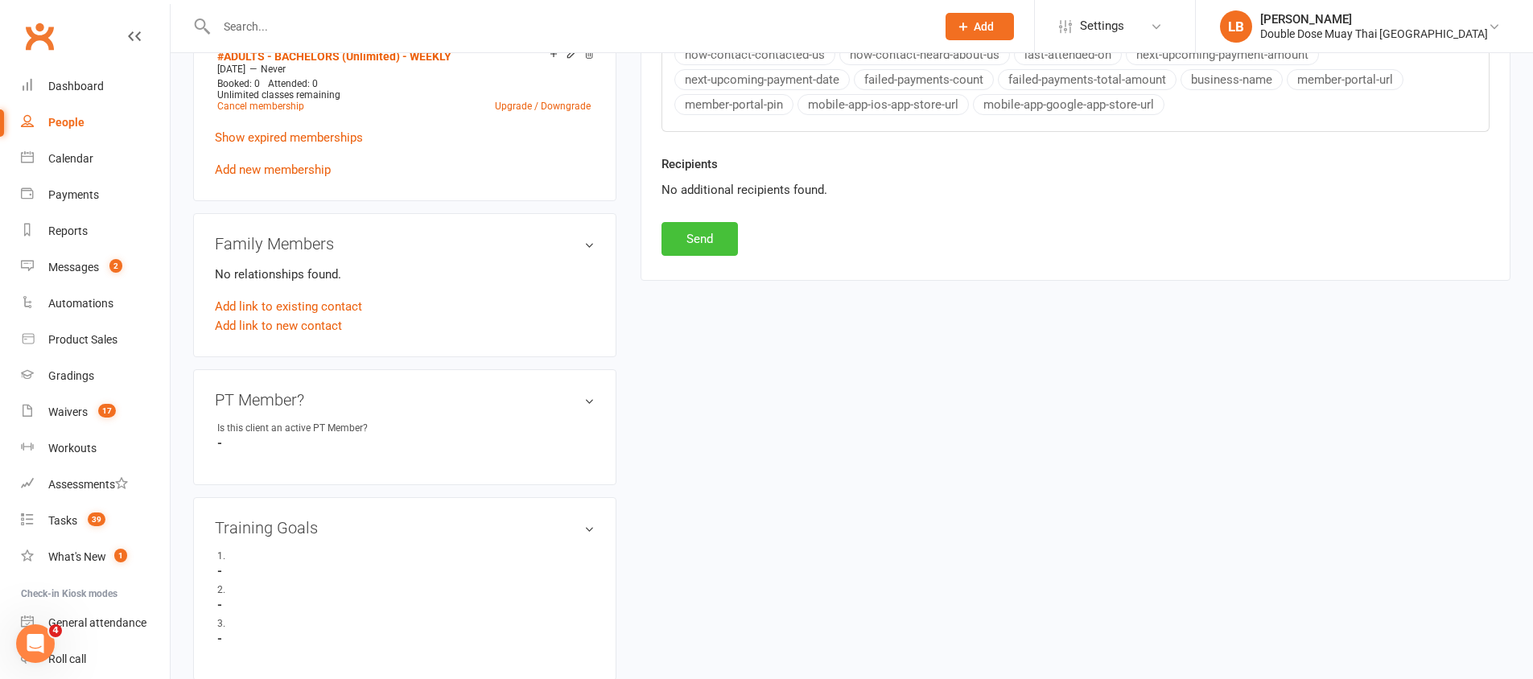
click at [718, 229] on button "Send" at bounding box center [700, 239] width 76 height 34
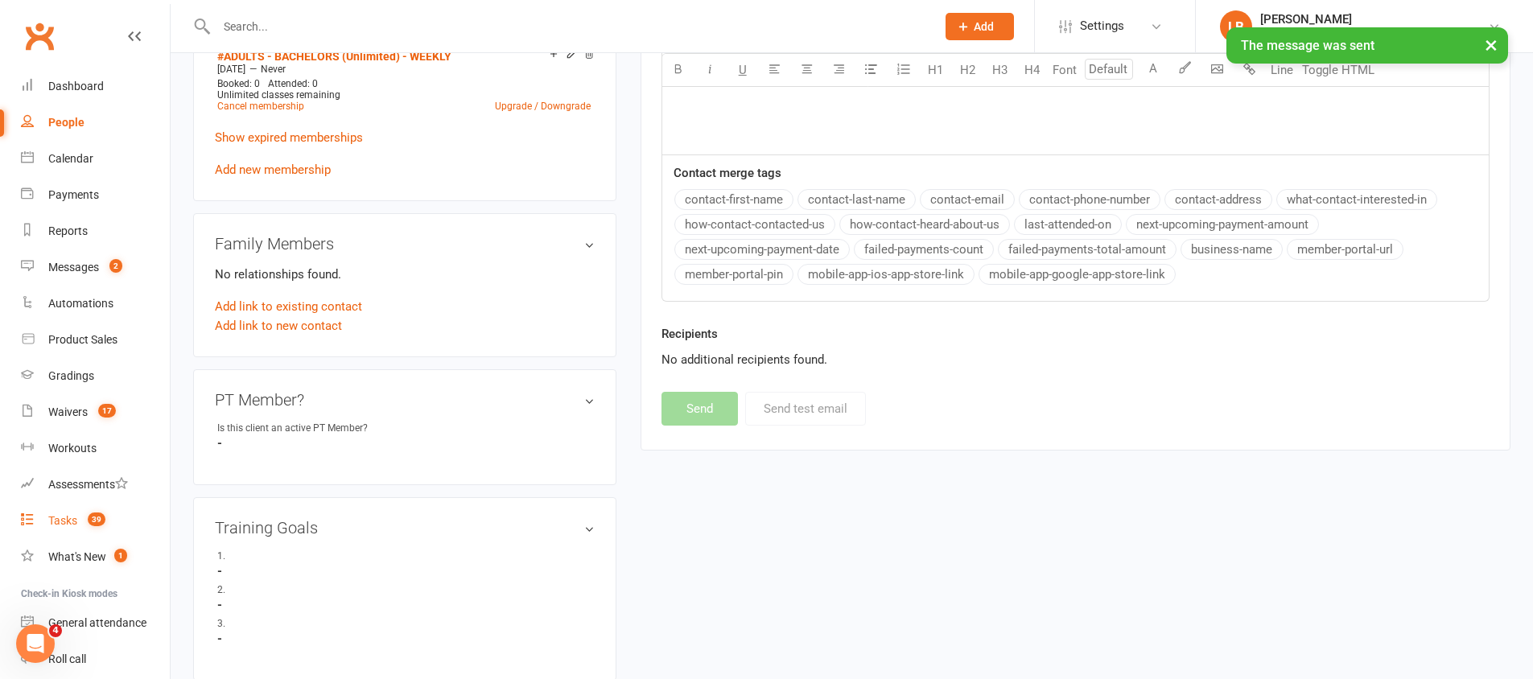
click at [57, 529] on link "Tasks 39" at bounding box center [95, 521] width 149 height 36
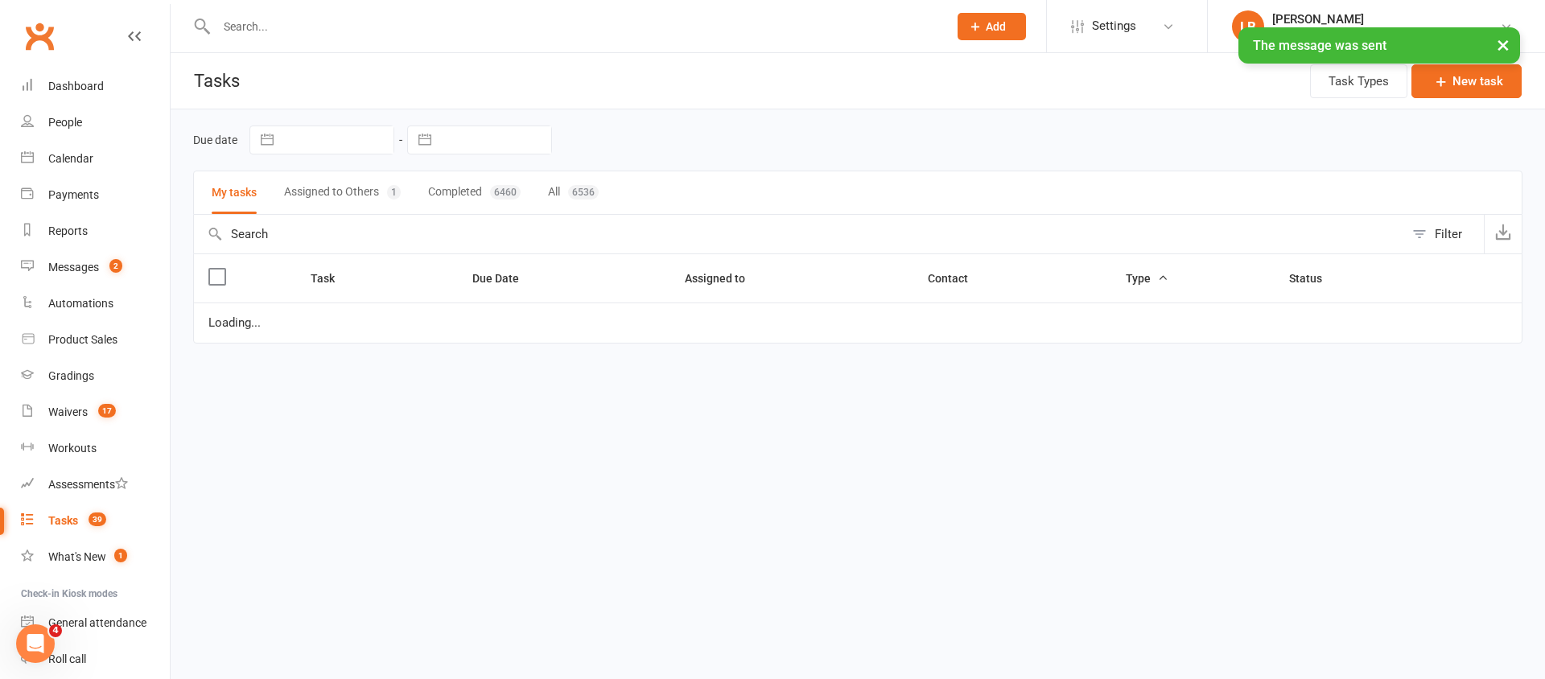
select select "started"
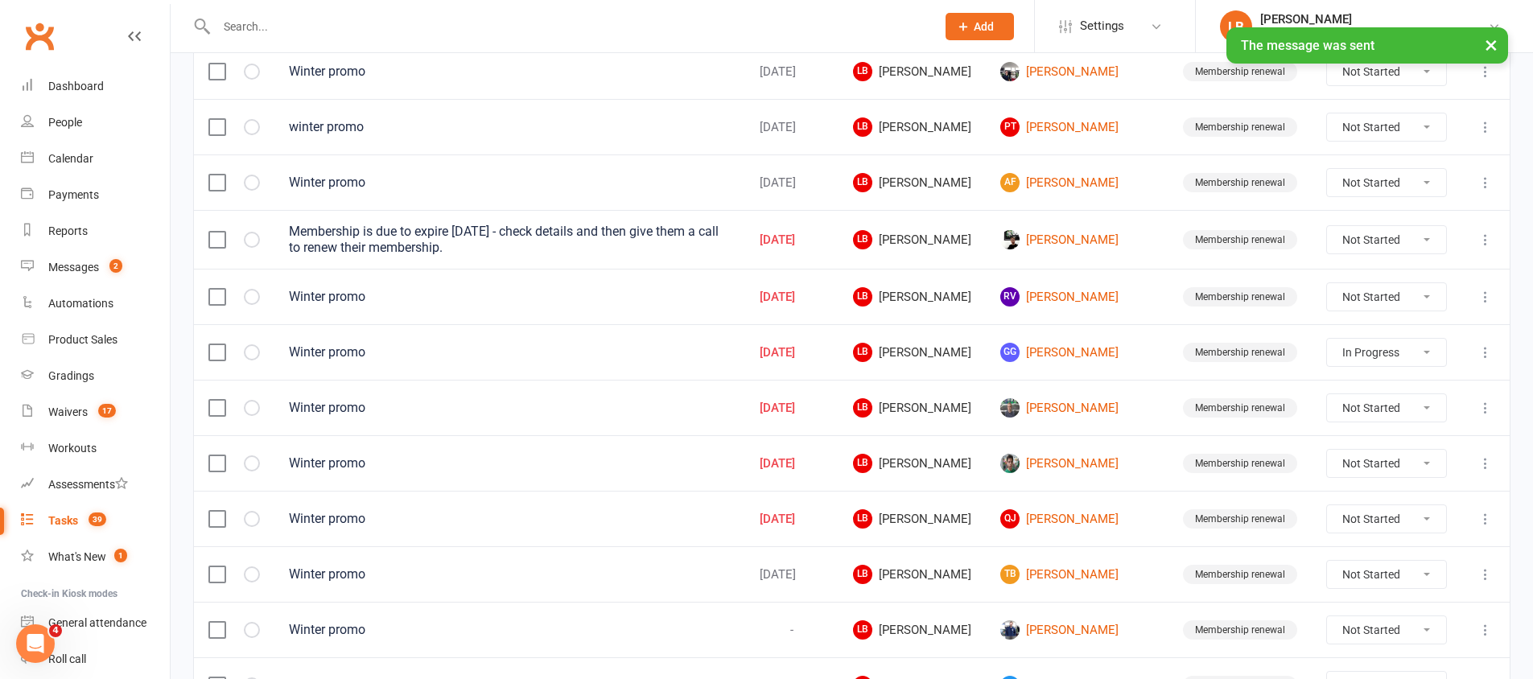
scroll to position [704, 0]
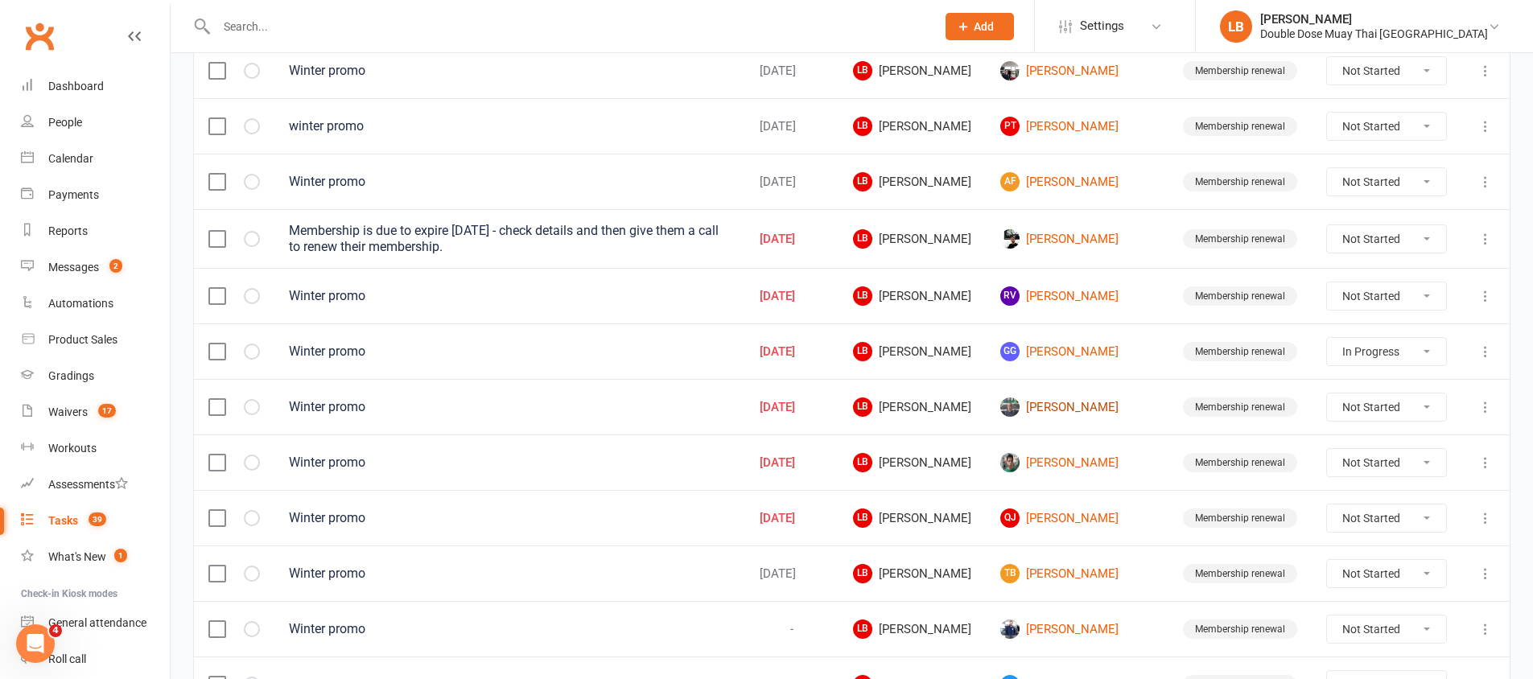
click at [1062, 401] on link "[PERSON_NAME]" at bounding box center [1077, 407] width 154 height 19
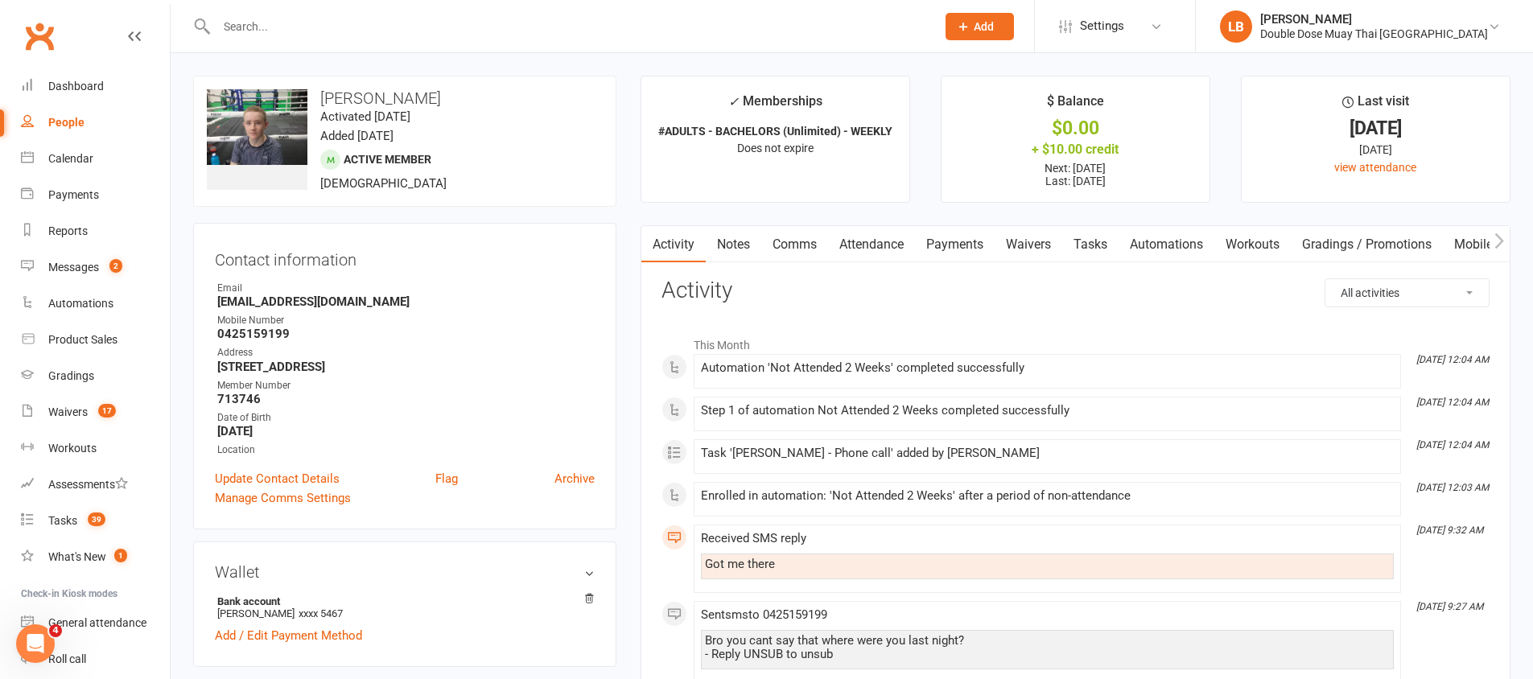
click at [986, 238] on link "Payments" at bounding box center [955, 244] width 80 height 37
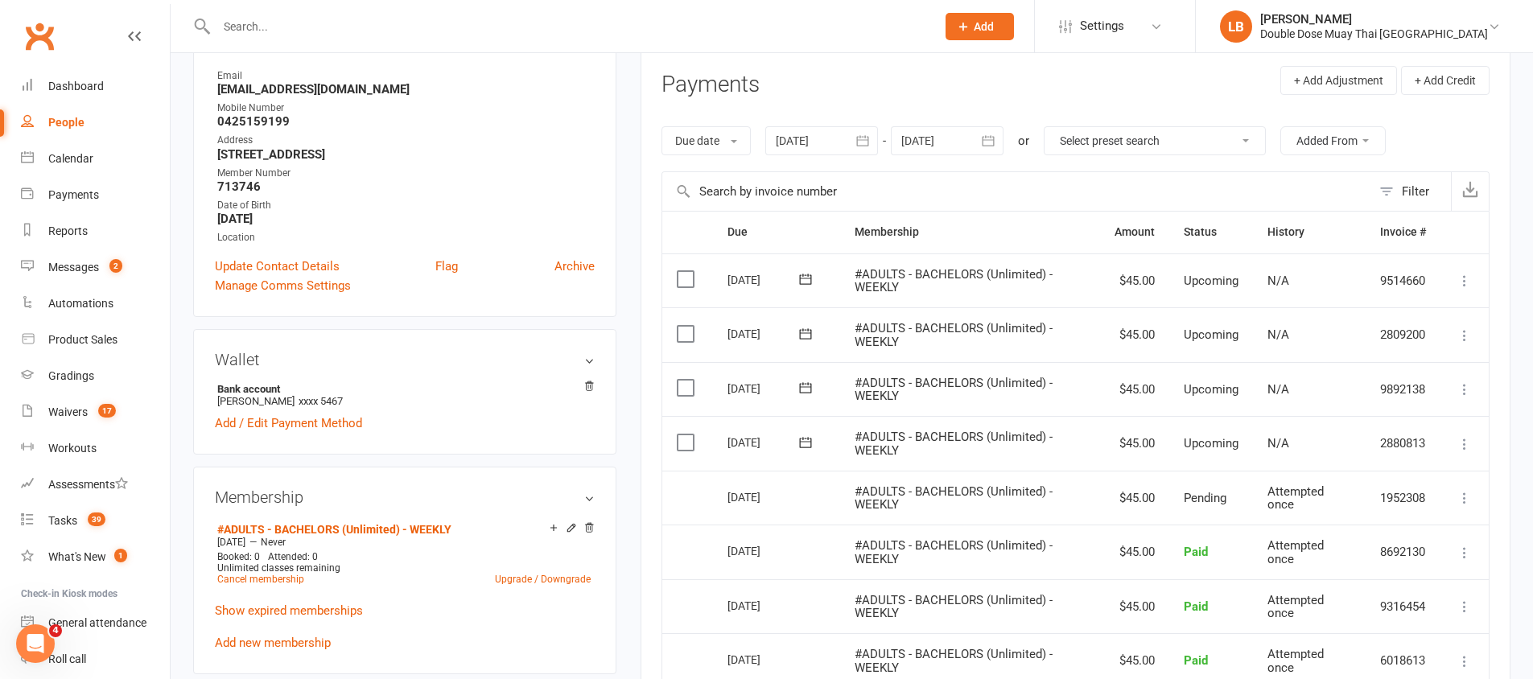
scroll to position [277, 0]
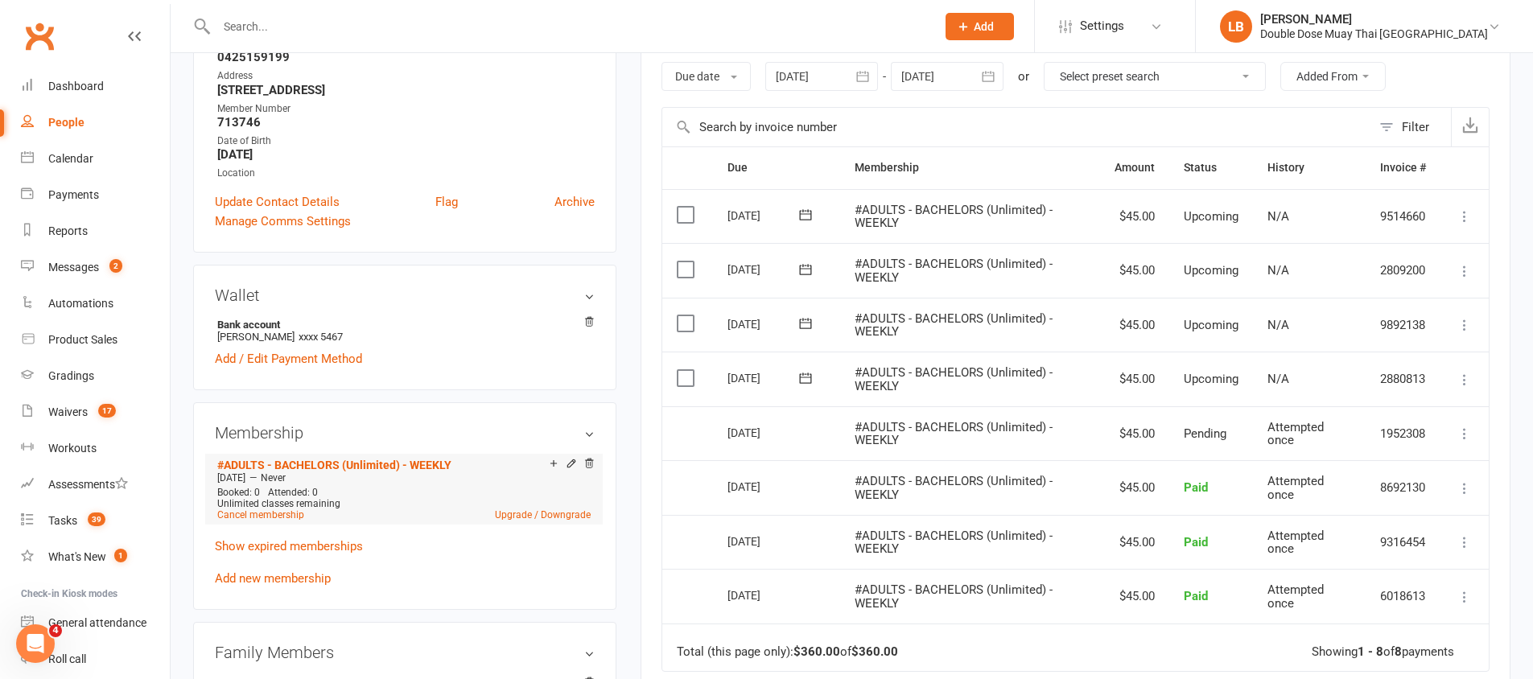
click at [559, 524] on li "#ADULTS - BACHELORS (Unlimited) - WEEKLY Aug 5 2025 — Never Booked: 0 Attended:…" at bounding box center [403, 489] width 381 height 71
click at [561, 517] on link "Upgrade / Downgrade" at bounding box center [543, 514] width 96 height 11
click at [552, 510] on link "Upgrade / Downgrade" at bounding box center [543, 514] width 96 height 11
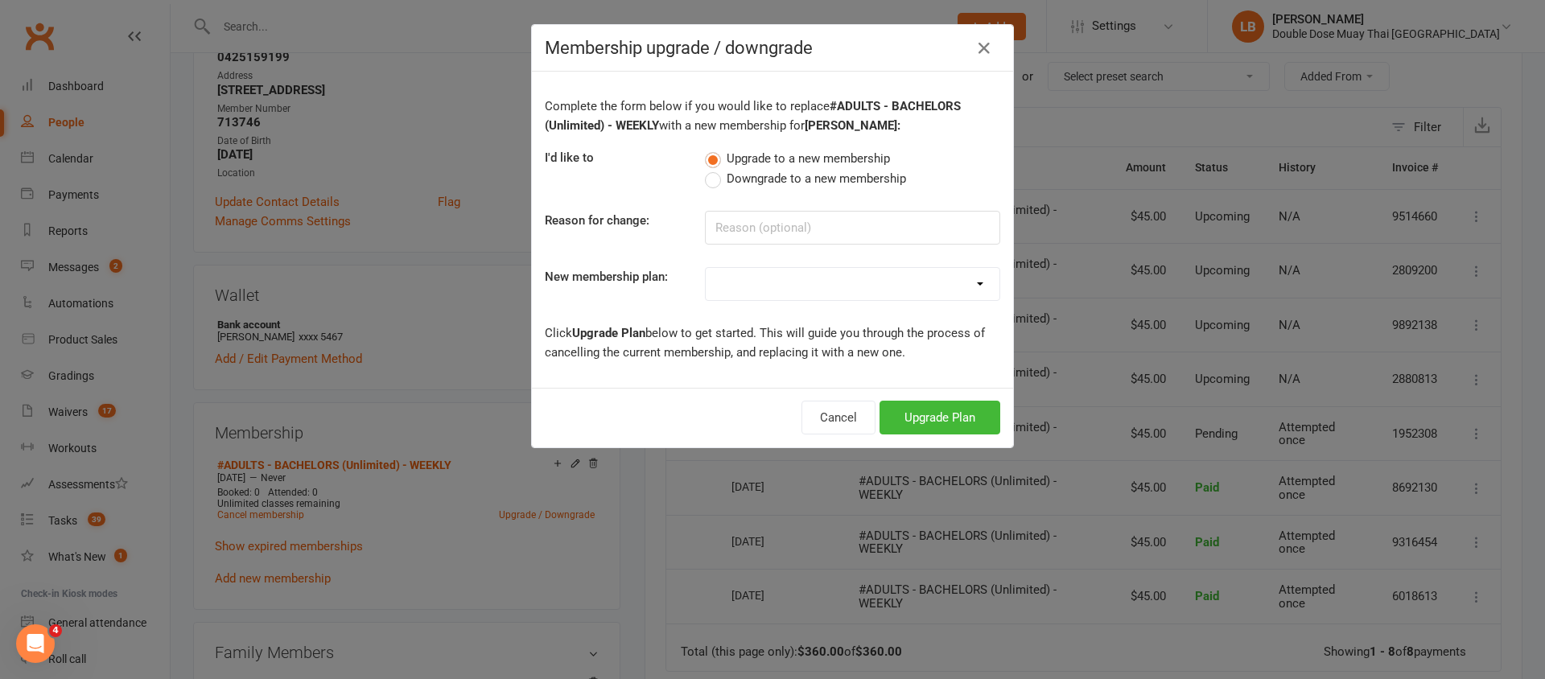
click at [727, 179] on span "Downgrade to a new membership" at bounding box center [816, 177] width 179 height 17
click at [715, 169] on input "Downgrade to a new membership" at bounding box center [710, 169] width 10 height 0
click at [745, 278] on select "#KIDS - 1 Day - WEEKLY #KIDS - 1 Day - FORTNIGHTLY #KIDS - 1 Day - 12 Wks - Pai…" at bounding box center [853, 284] width 294 height 32
click at [738, 275] on select "#KIDS - 1 Day - WEEKLY #KIDS - 1 Day - FORTNIGHTLY #KIDS - 1 Day - 12 Wks - Pai…" at bounding box center [853, 284] width 294 height 32
select select "9"
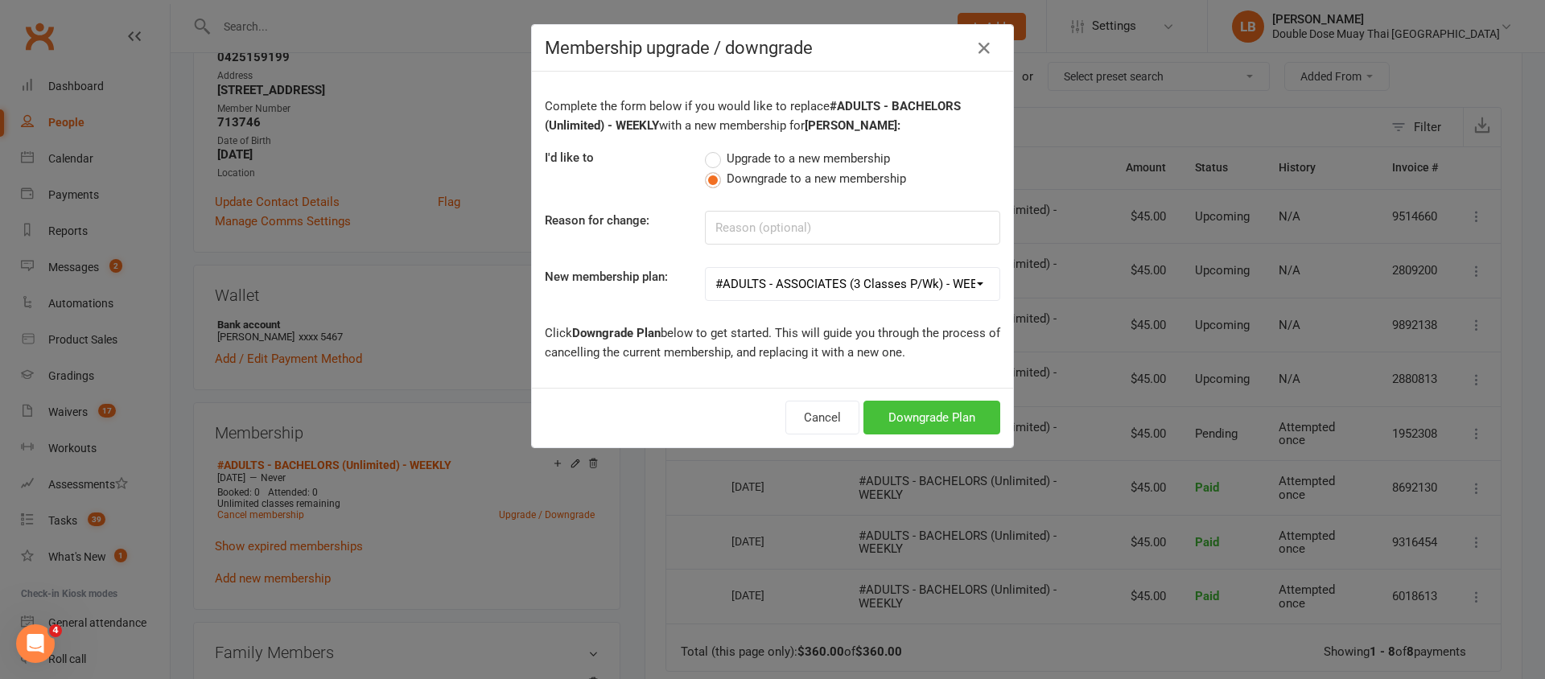
click at [912, 418] on button "Downgrade Plan" at bounding box center [932, 418] width 137 height 34
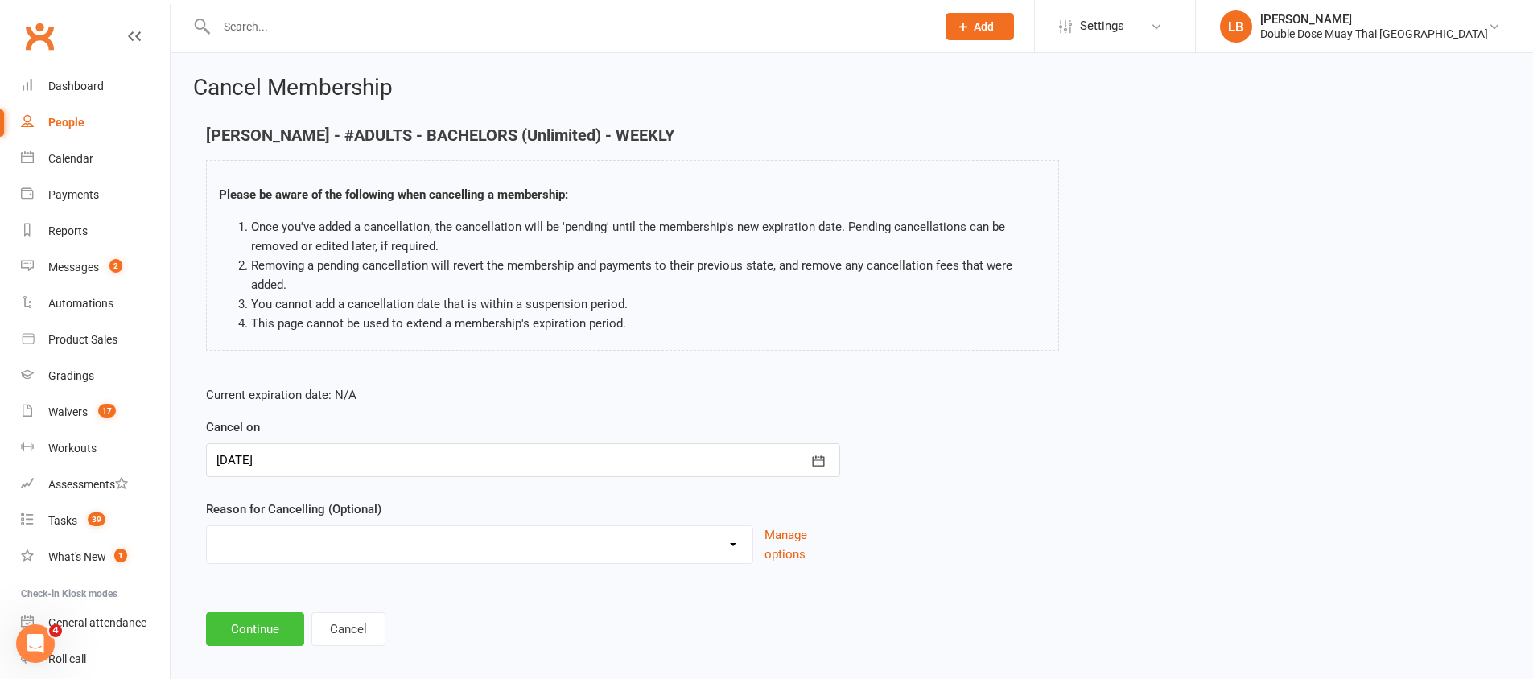
click at [260, 640] on button "Continue" at bounding box center [255, 629] width 98 height 34
click at [260, 640] on html "Prospect Member Non-attending contact Class / event Appointment Grading event T…" at bounding box center [766, 347] width 1533 height 695
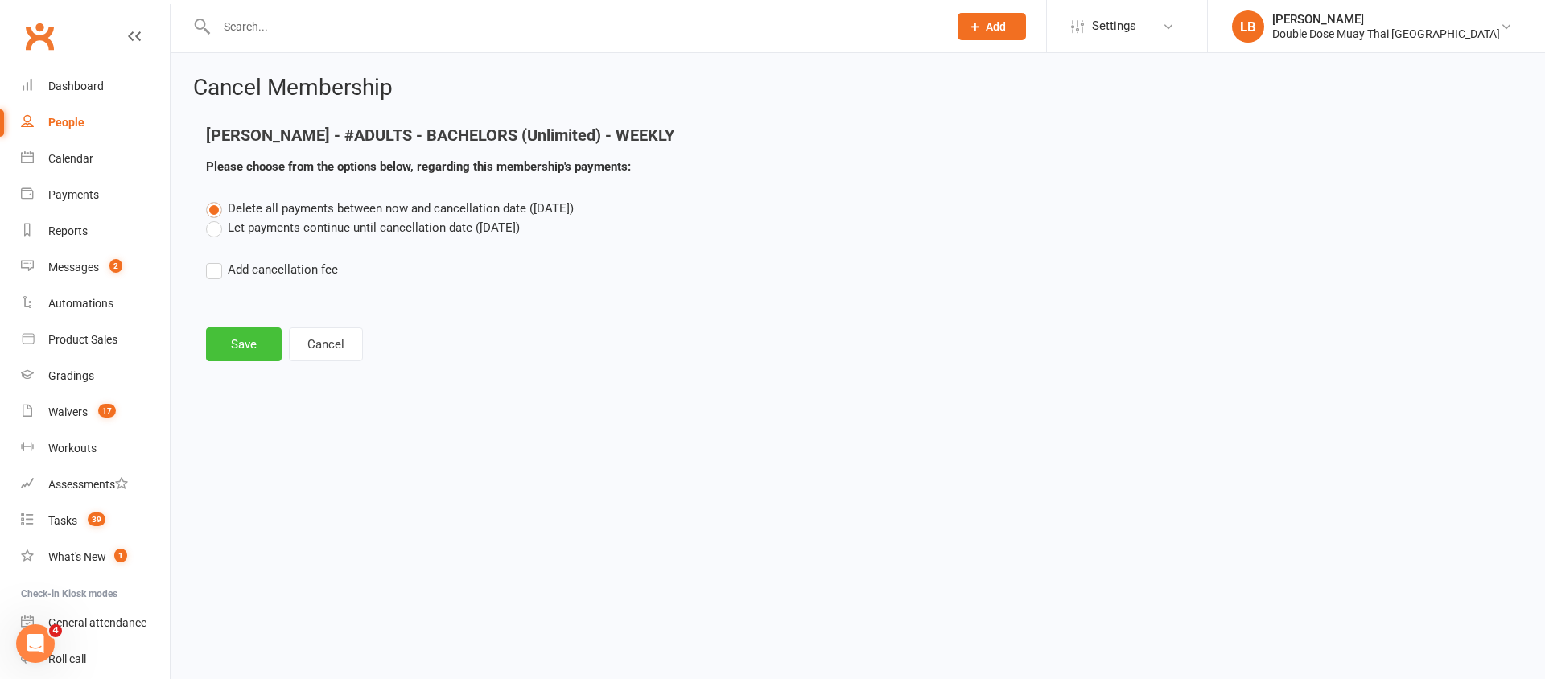
click at [255, 342] on button "Save" at bounding box center [244, 345] width 76 height 34
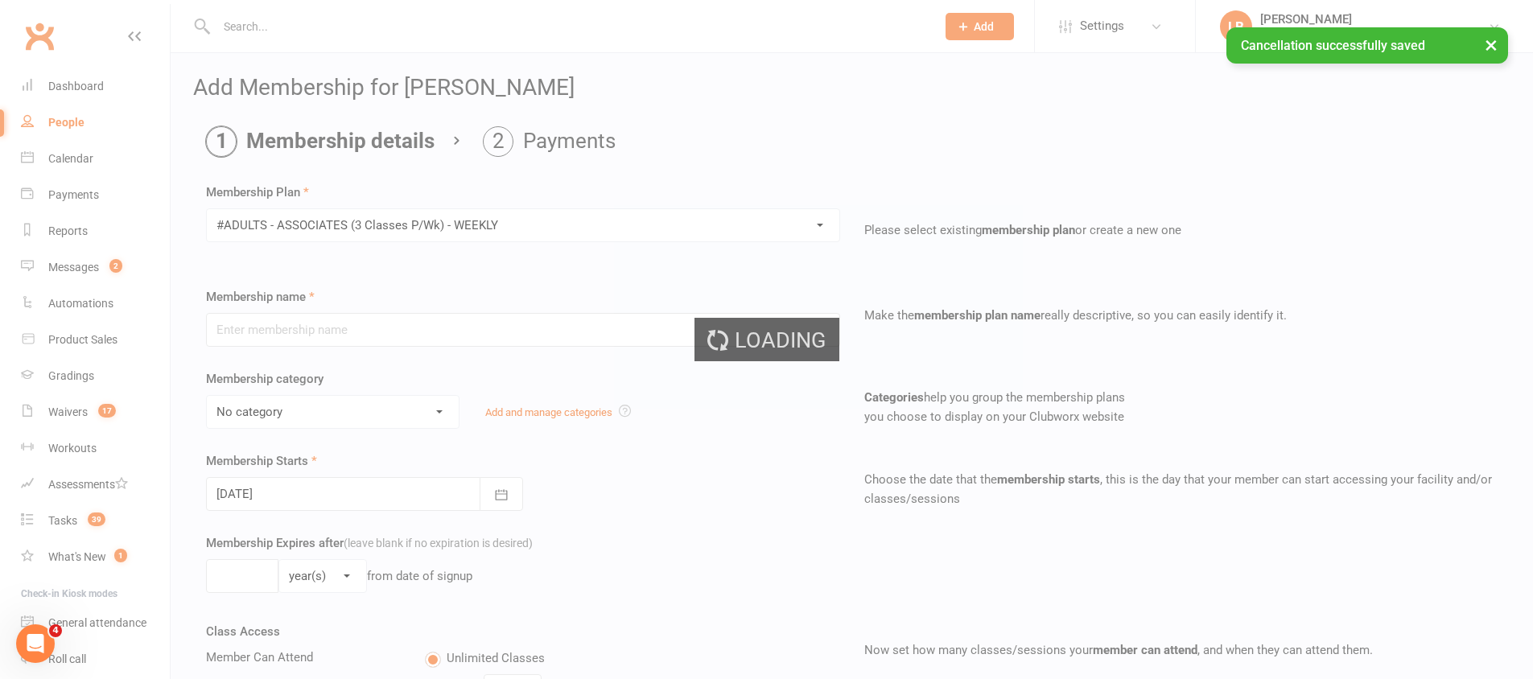
type input "#ADULTS - ASSOCIATES (3 Classes P/Wk) - WEEKLY"
select select "1"
type input "0"
type input "3"
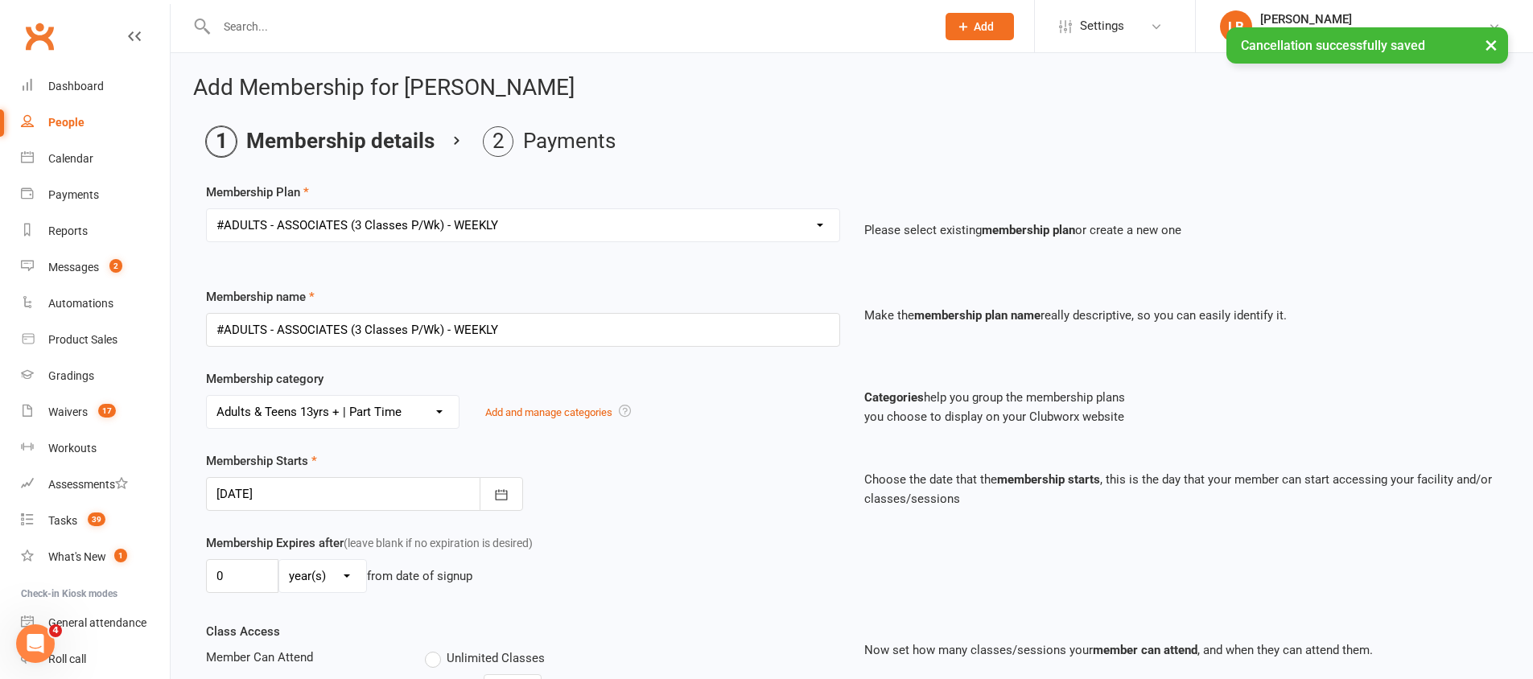
click at [360, 493] on div at bounding box center [364, 494] width 317 height 34
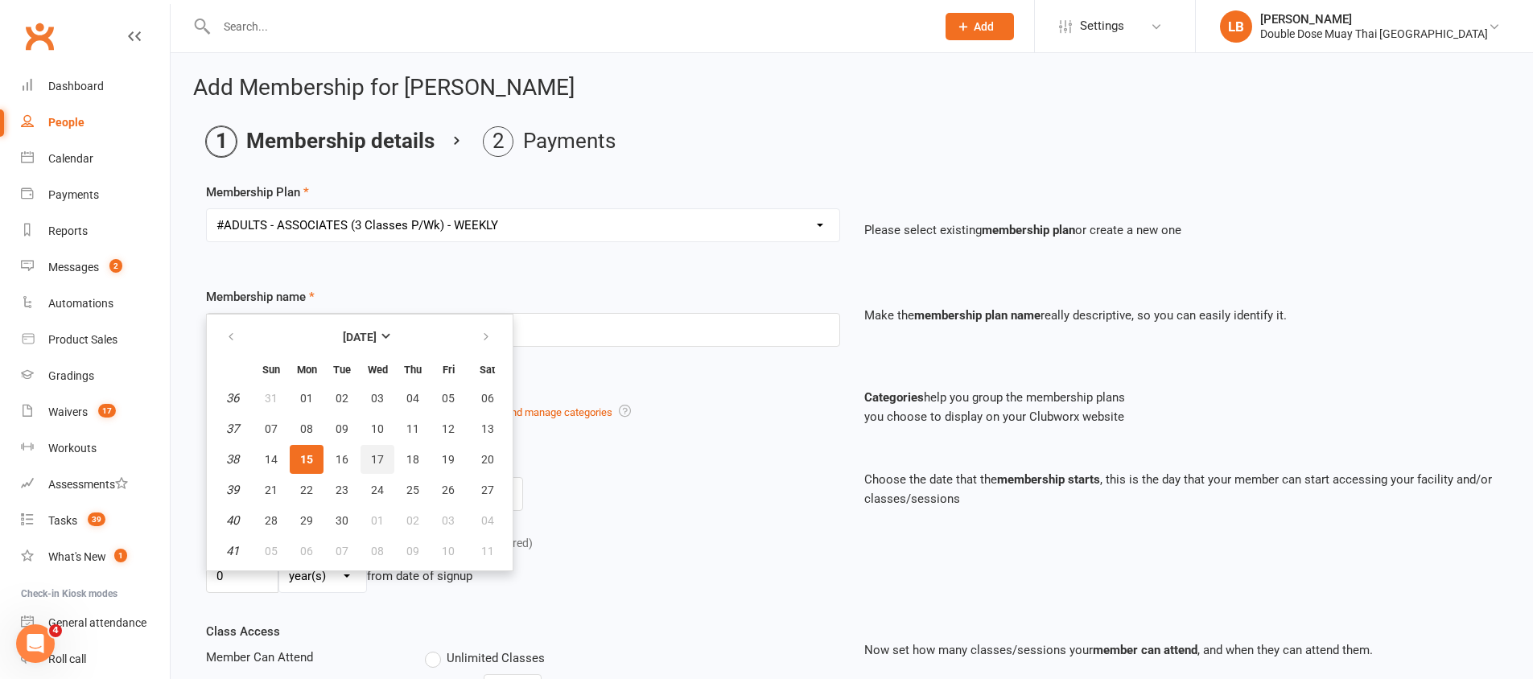
click at [383, 462] on span "17" at bounding box center [377, 459] width 13 height 13
type input "17 Sep 2025"
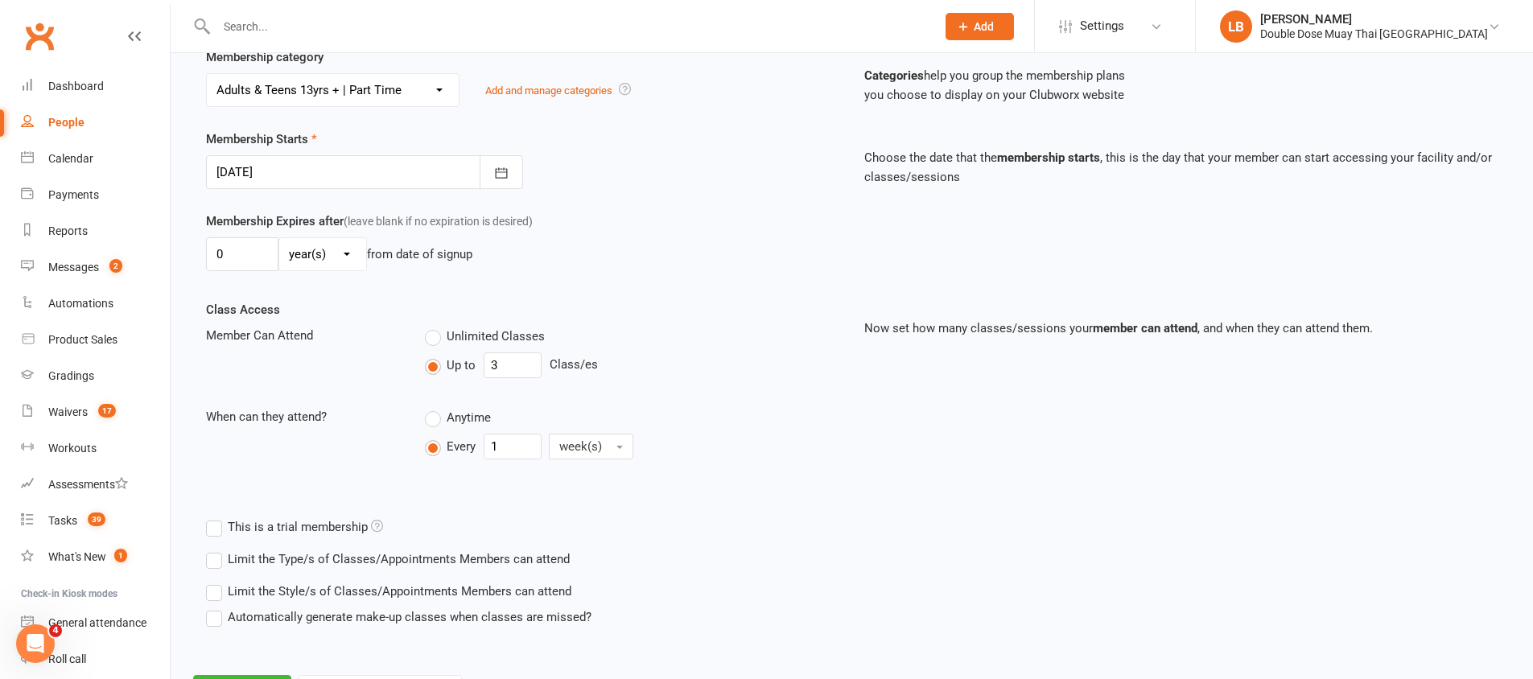
scroll to position [398, 0]
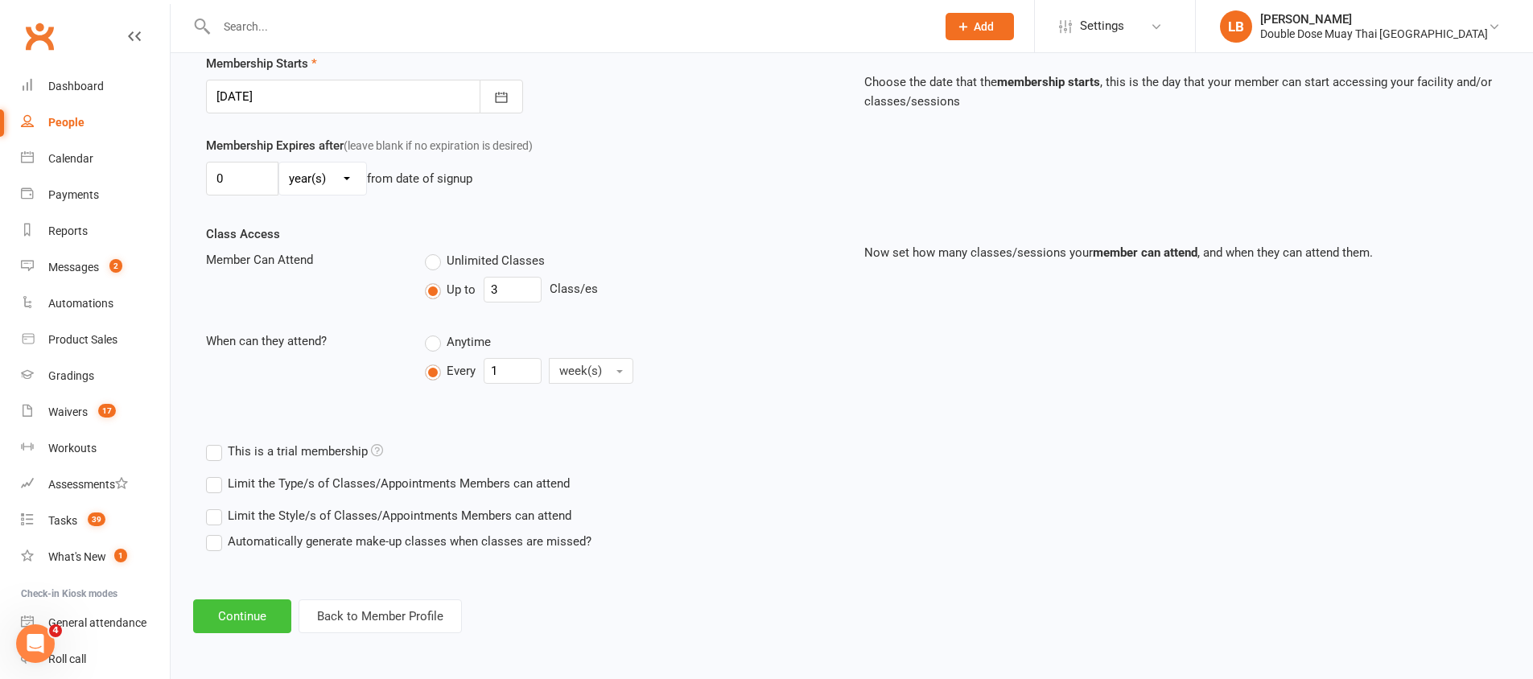
click at [257, 617] on button "Continue" at bounding box center [242, 617] width 98 height 34
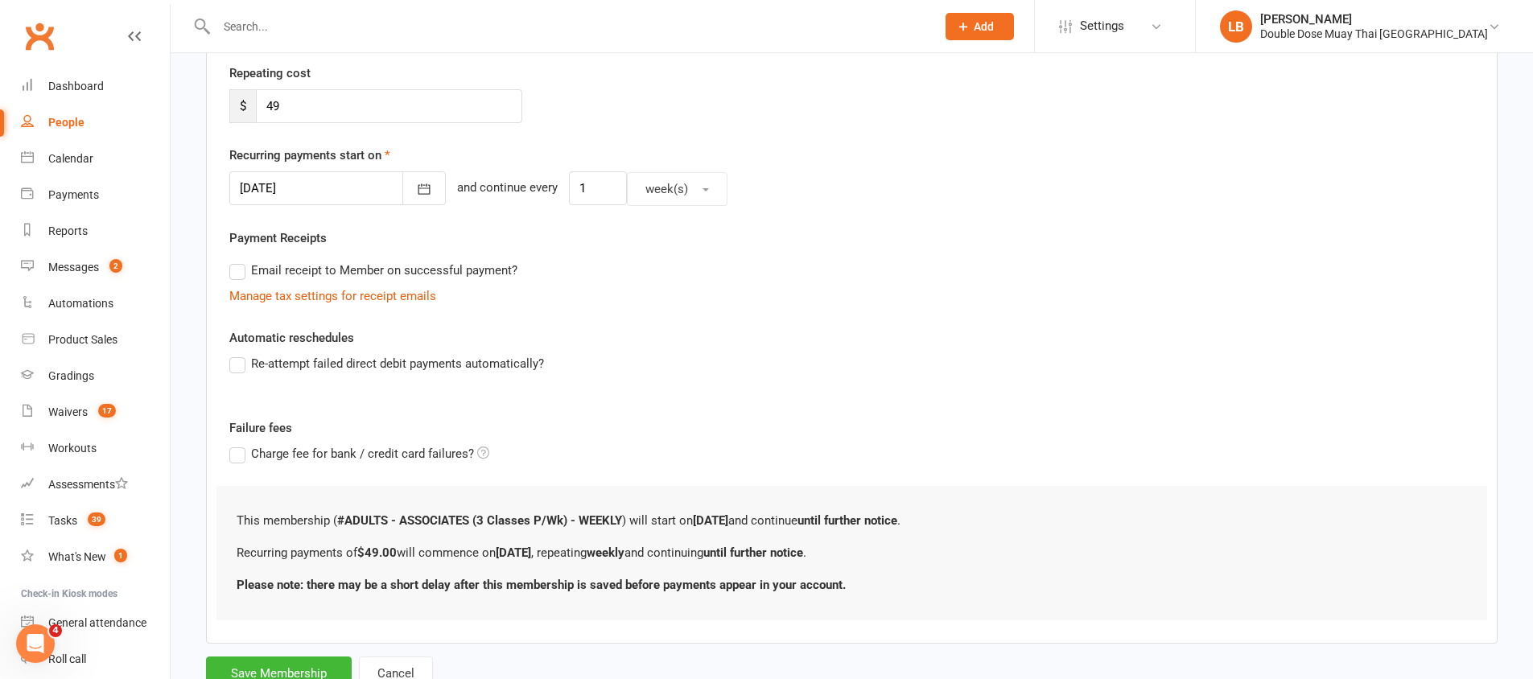
scroll to position [362, 0]
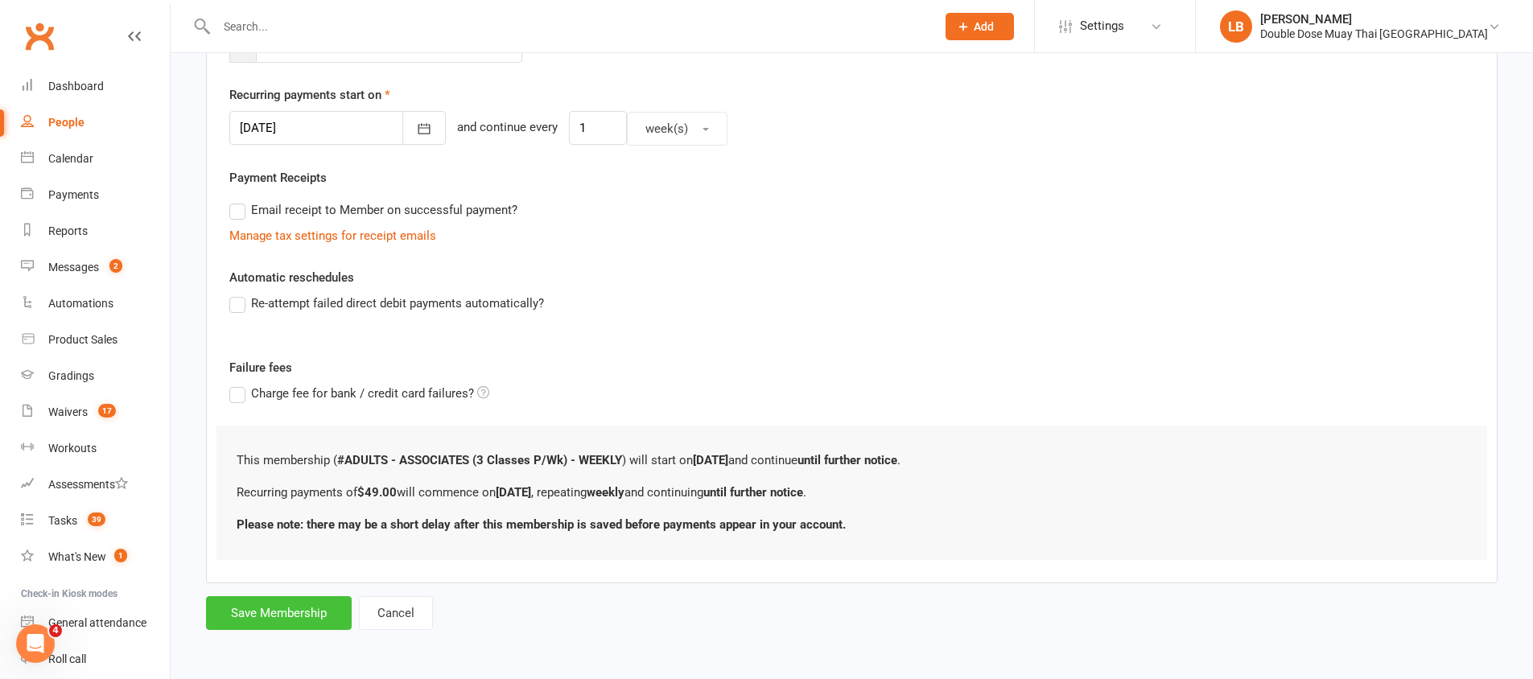
click at [292, 610] on button "Save Membership" at bounding box center [279, 613] width 146 height 34
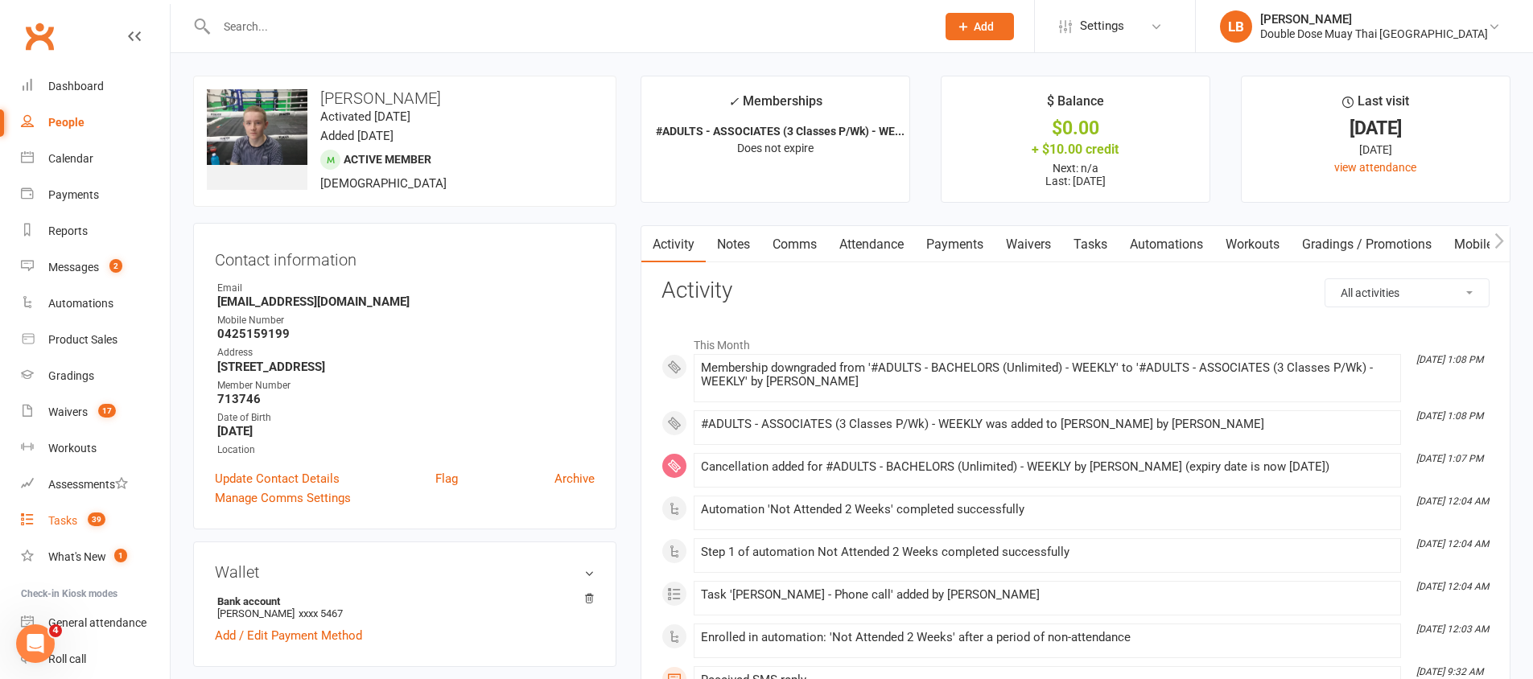
click at [70, 520] on div "Tasks" at bounding box center [62, 520] width 29 height 13
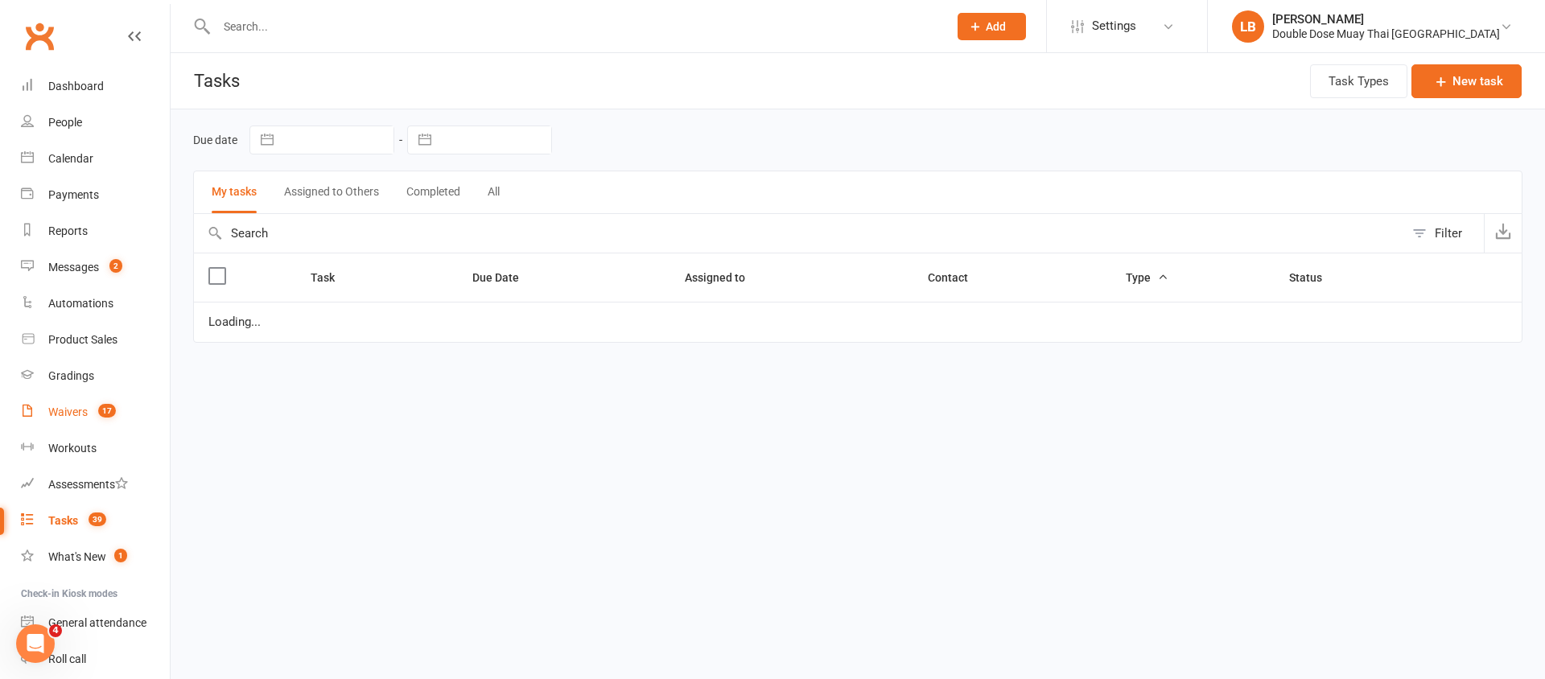
select select "started"
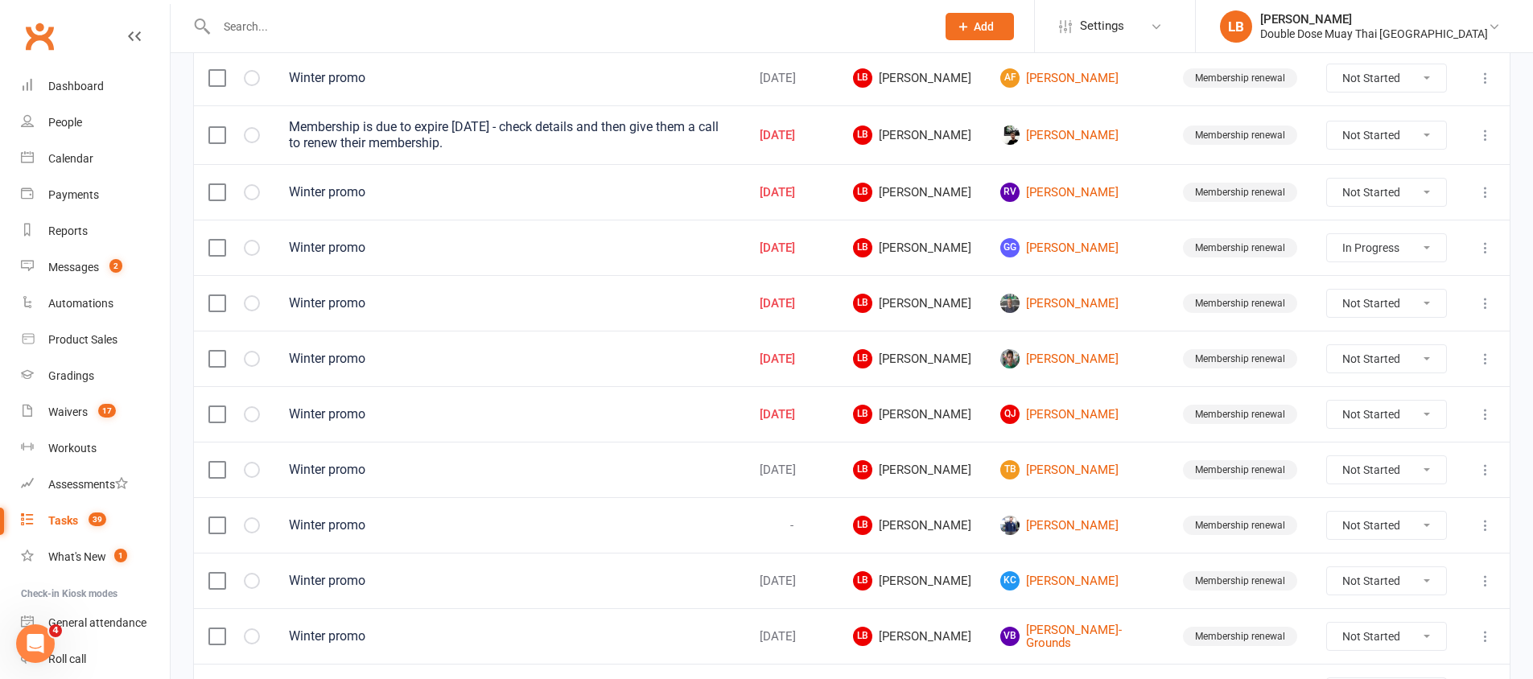
scroll to position [811, 0]
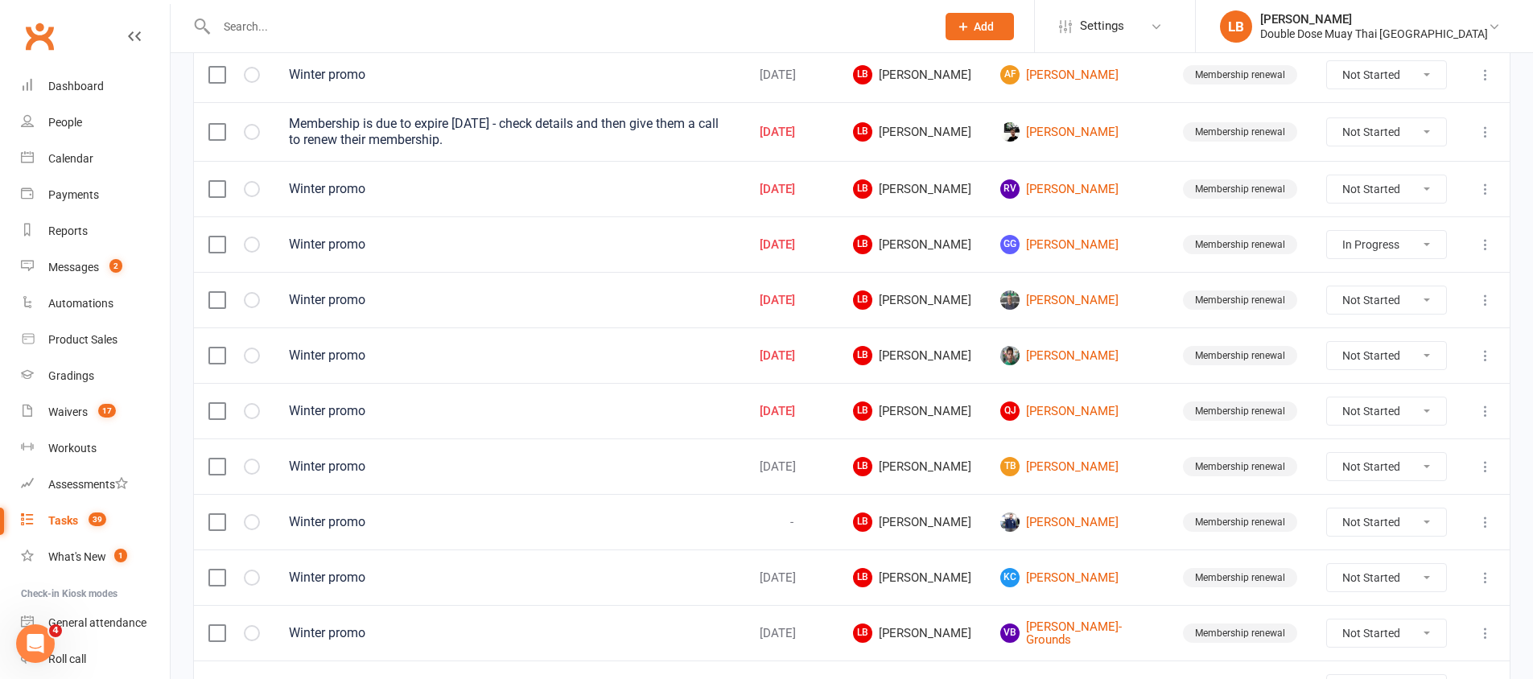
click at [1350, 297] on select "Not Started In Progress Waiting Complete" at bounding box center [1386, 300] width 119 height 27
select select "unstarted"
select select "started"
click at [1362, 137] on select "Not Started In Progress Waiting Complete" at bounding box center [1386, 131] width 119 height 27
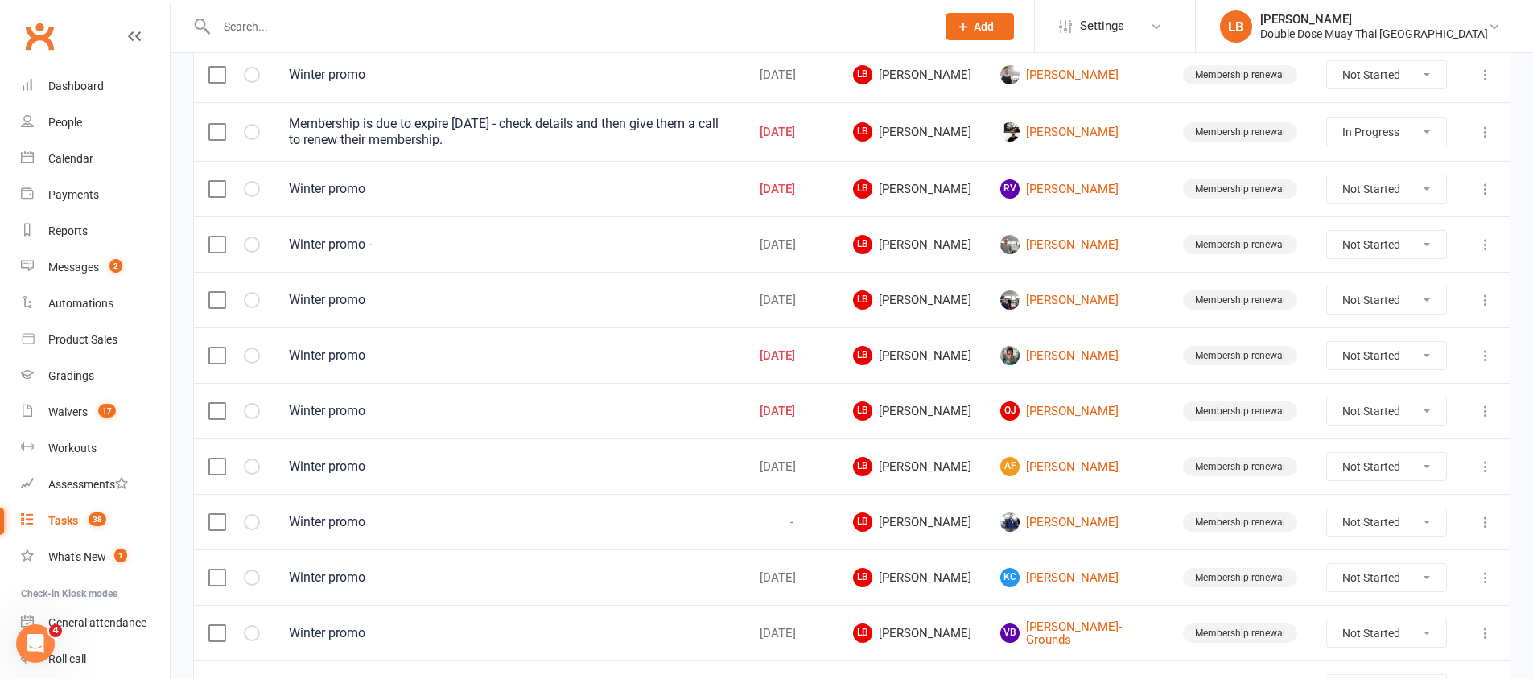
select select "unstarted"
select select "started"
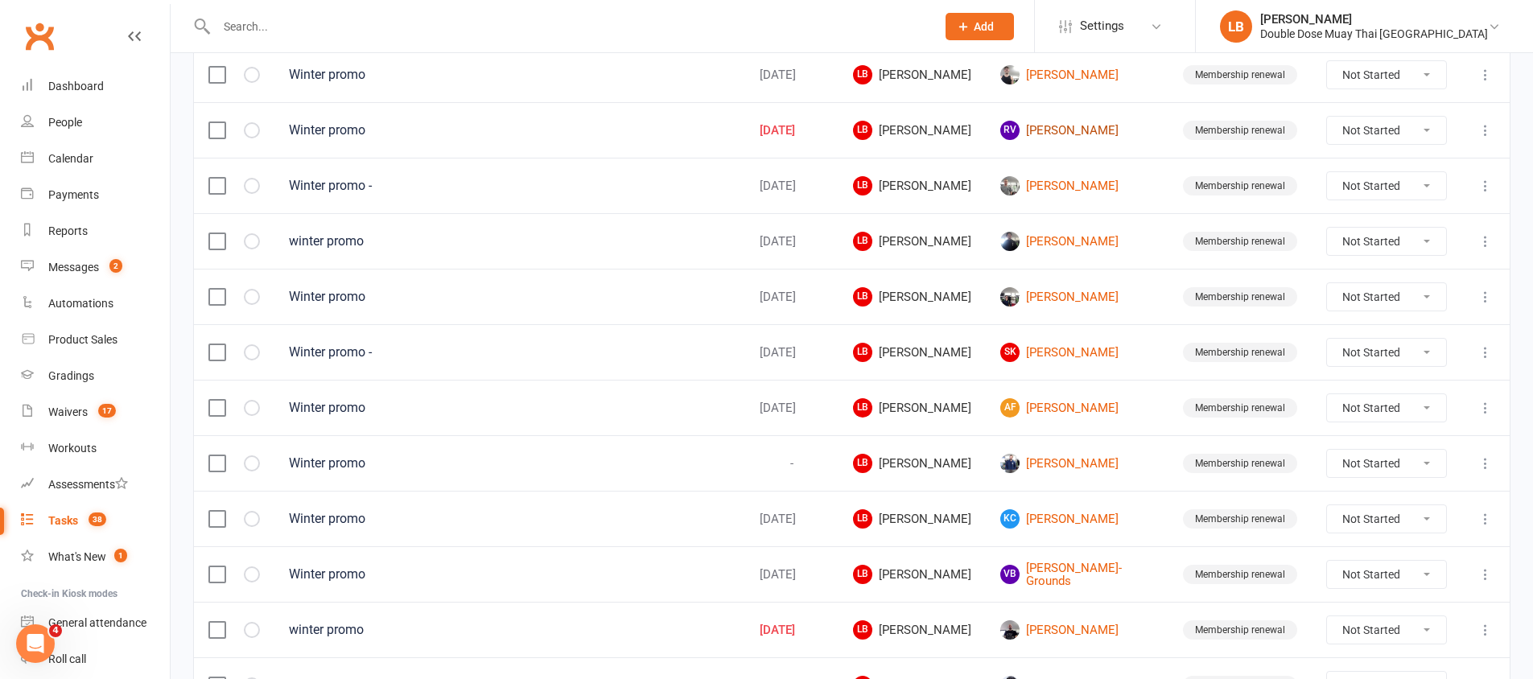
click at [1073, 123] on link "RV Riley Verinder" at bounding box center [1077, 130] width 154 height 19
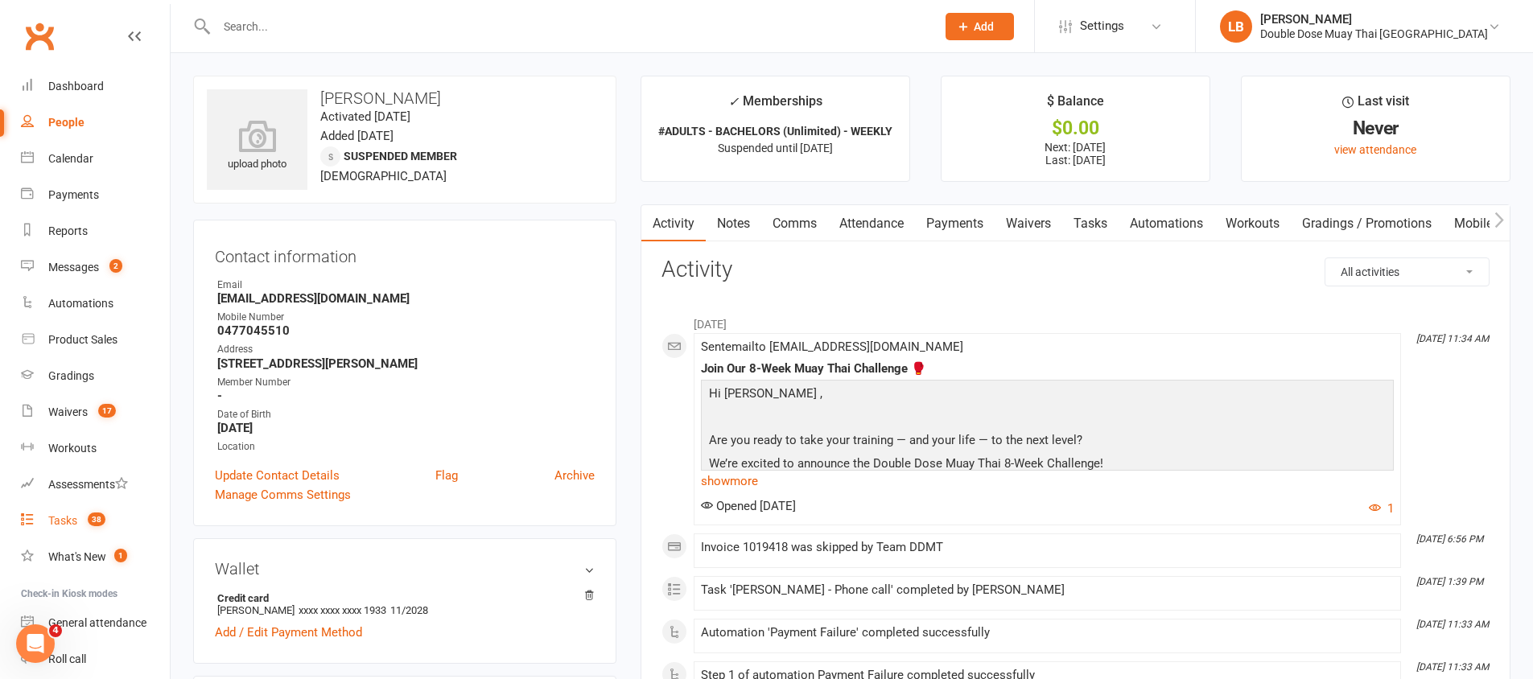
click at [43, 530] on link "Tasks 38" at bounding box center [95, 521] width 149 height 36
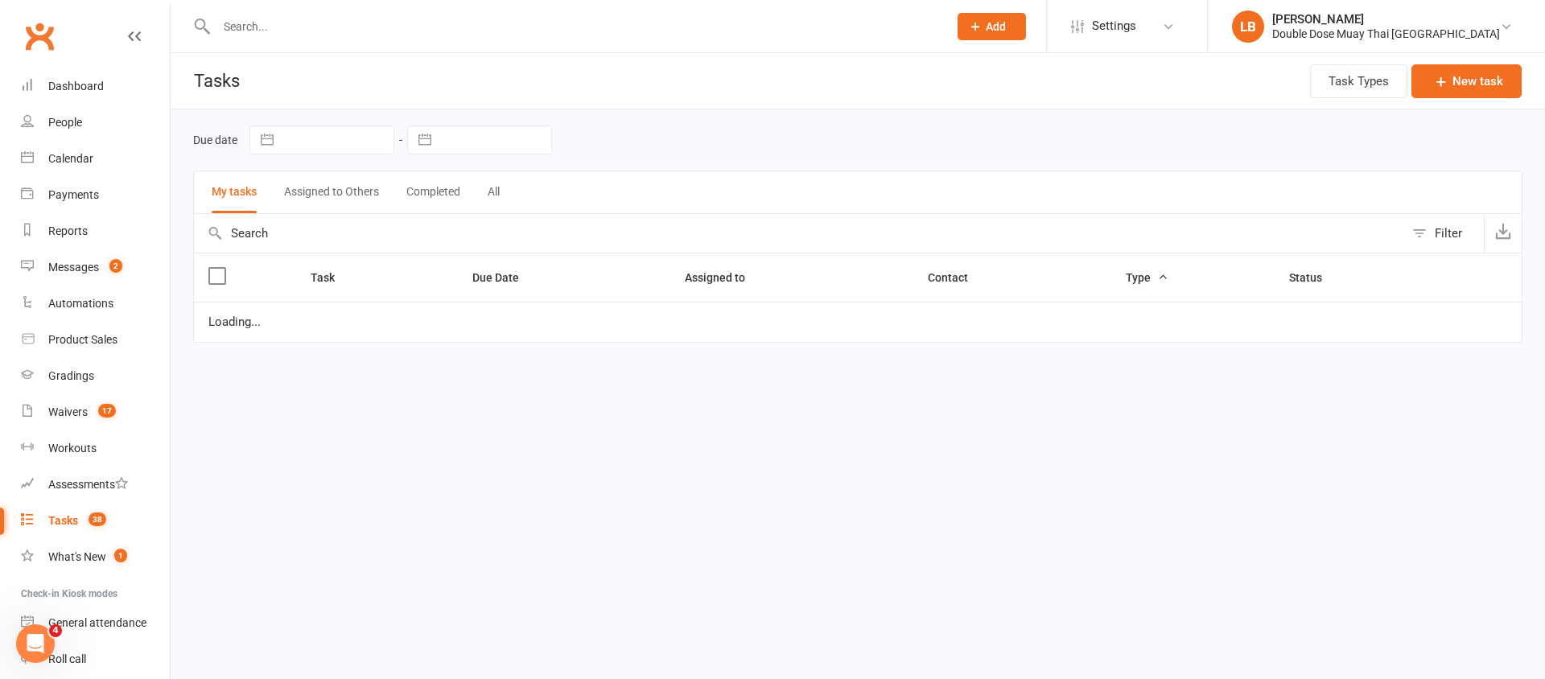
select select "started"
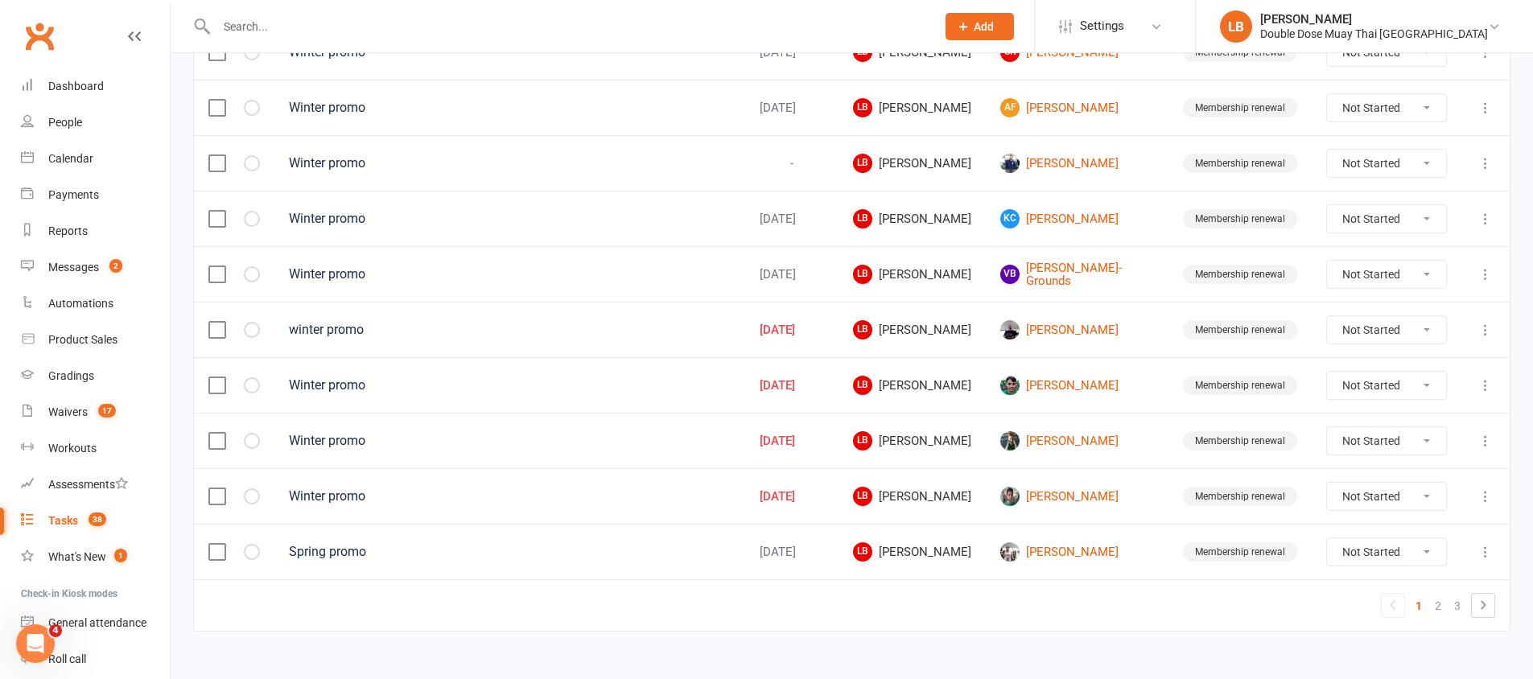
scroll to position [1096, 0]
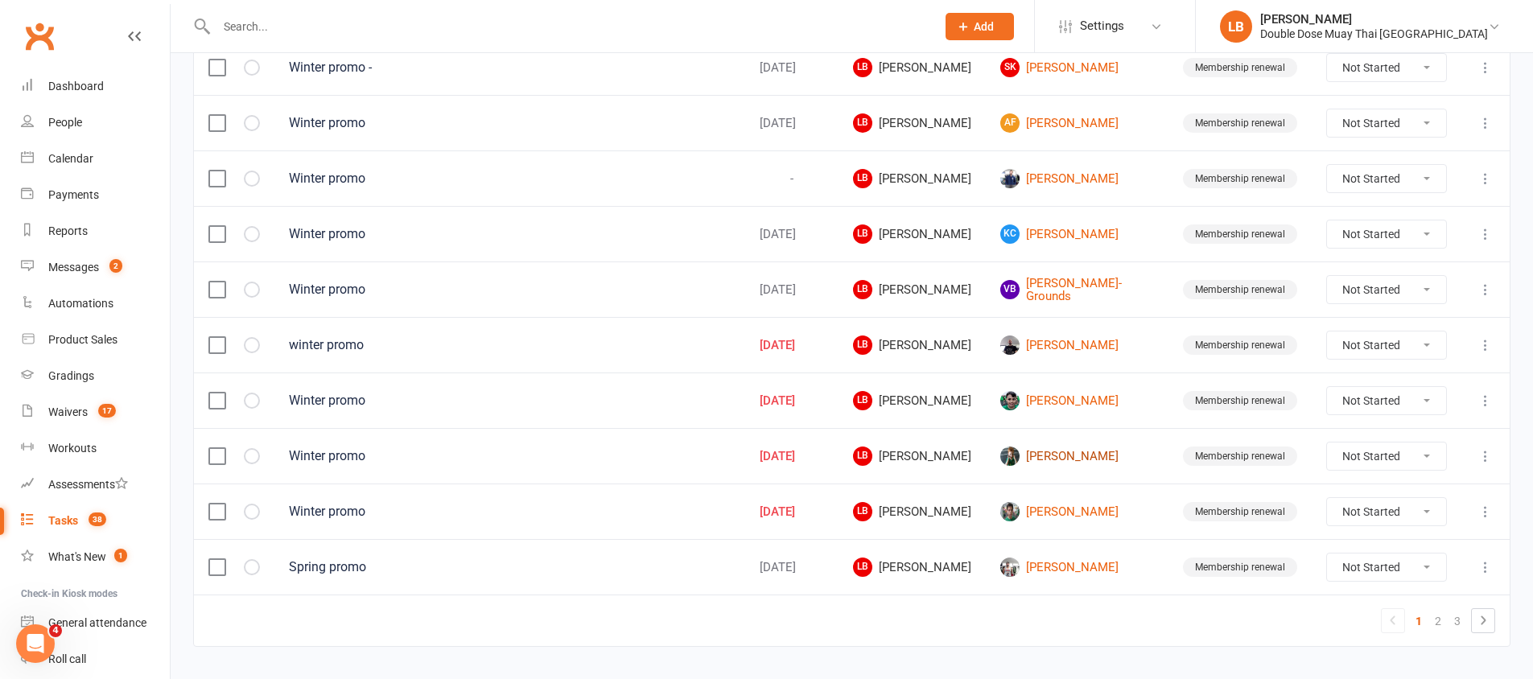
click at [1088, 464] on link "[PERSON_NAME]" at bounding box center [1077, 456] width 154 height 19
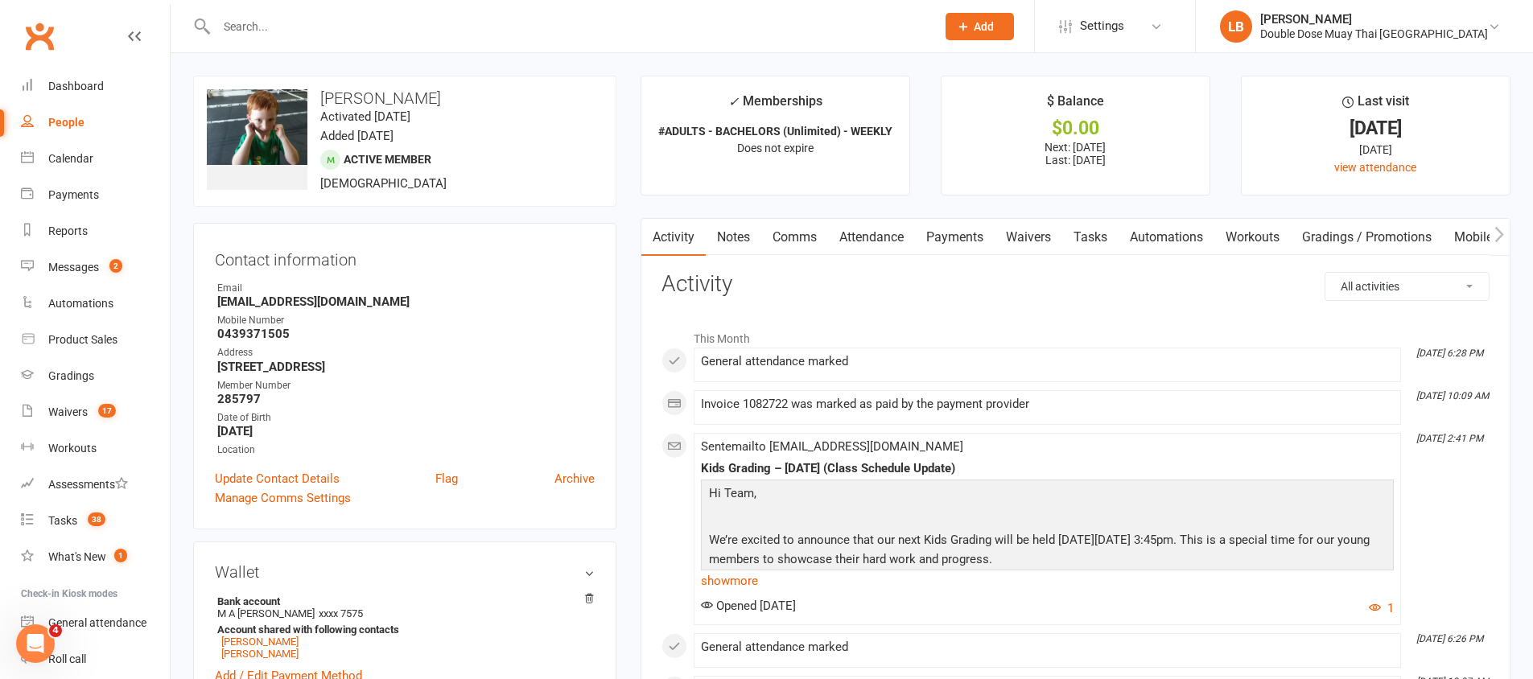
click at [946, 240] on link "Payments" at bounding box center [955, 237] width 80 height 37
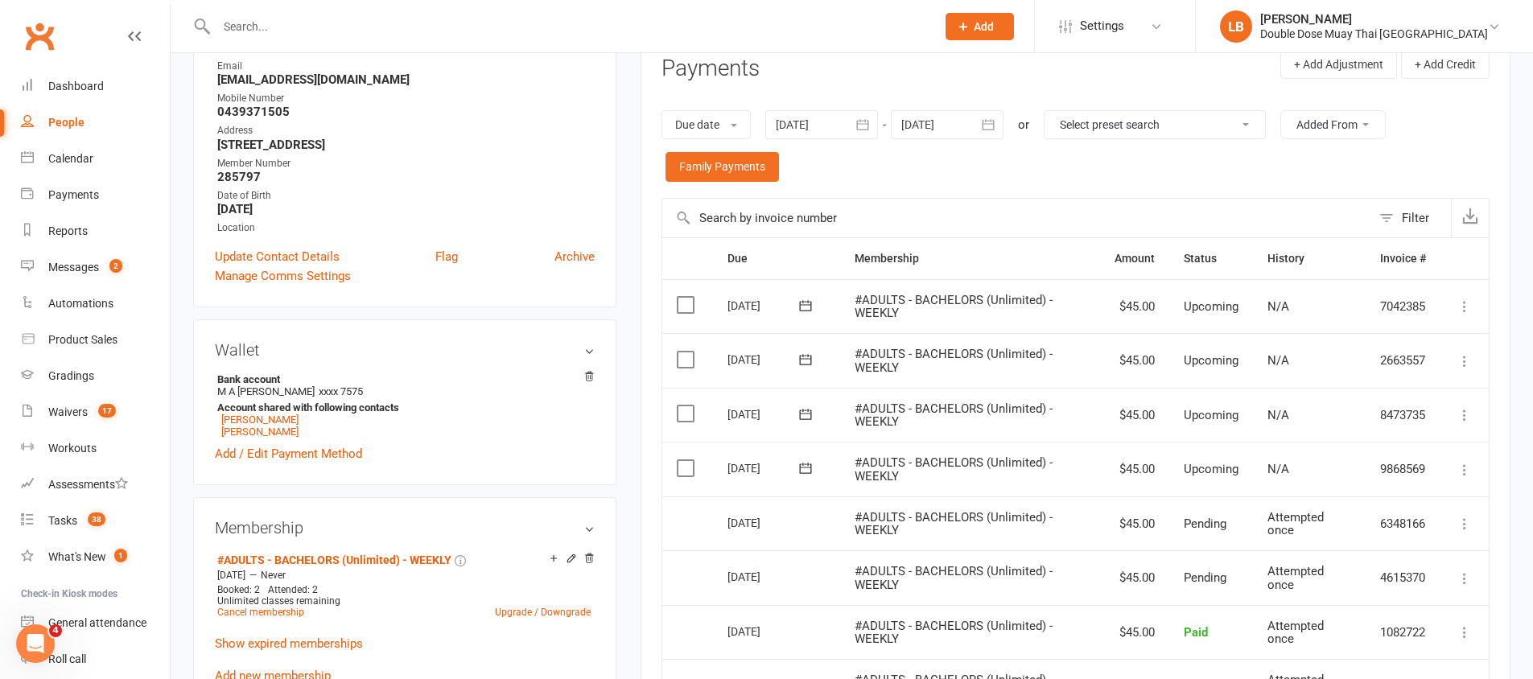
scroll to position [223, 0]
drag, startPoint x: 728, startPoint y: 468, endPoint x: 769, endPoint y: 465, distance: 41.1
click at [770, 464] on div "[DATE]" at bounding box center [765, 467] width 74 height 25
click at [1297, 598] on td "Attempted once" at bounding box center [1309, 577] width 113 height 55
click at [1276, 542] on td "Attempted once" at bounding box center [1309, 523] width 113 height 55
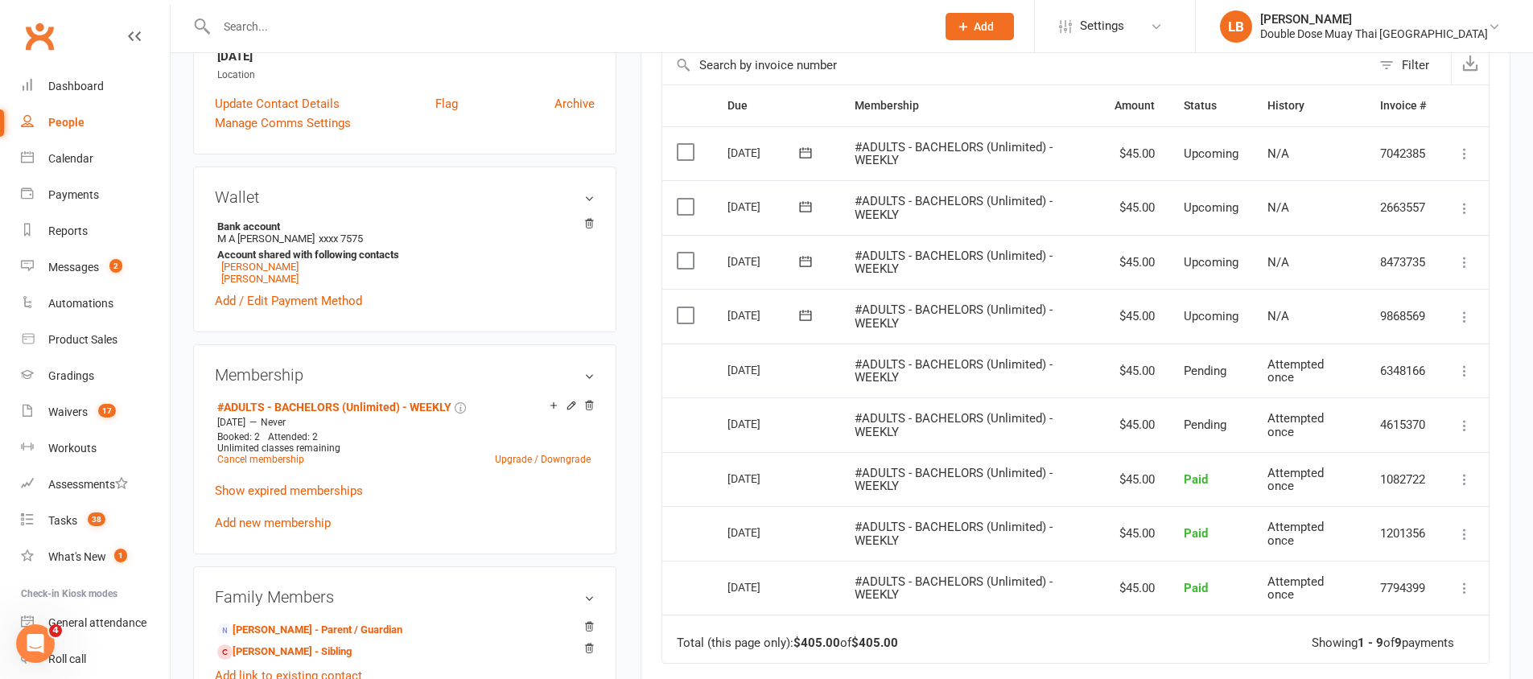
scroll to position [455, 0]
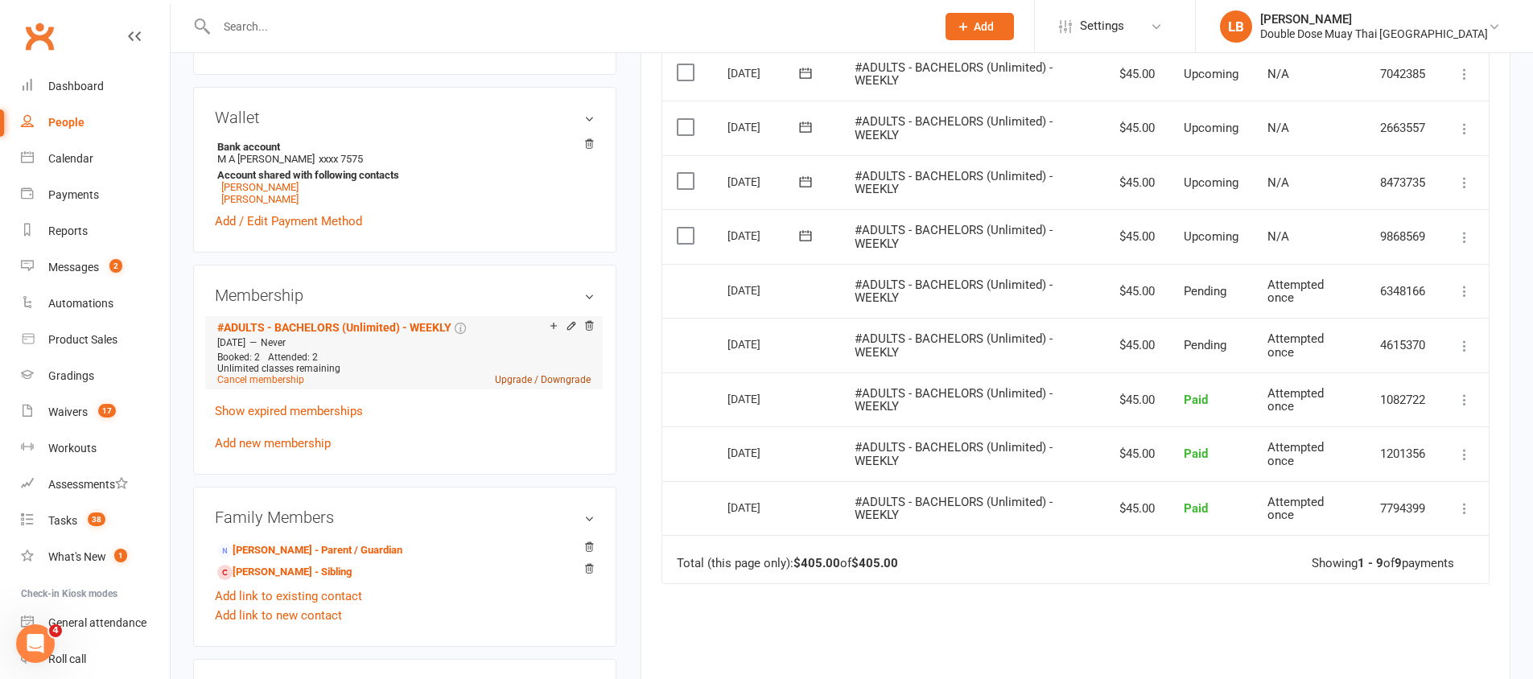
click at [542, 375] on link "Upgrade / Downgrade" at bounding box center [543, 379] width 96 height 11
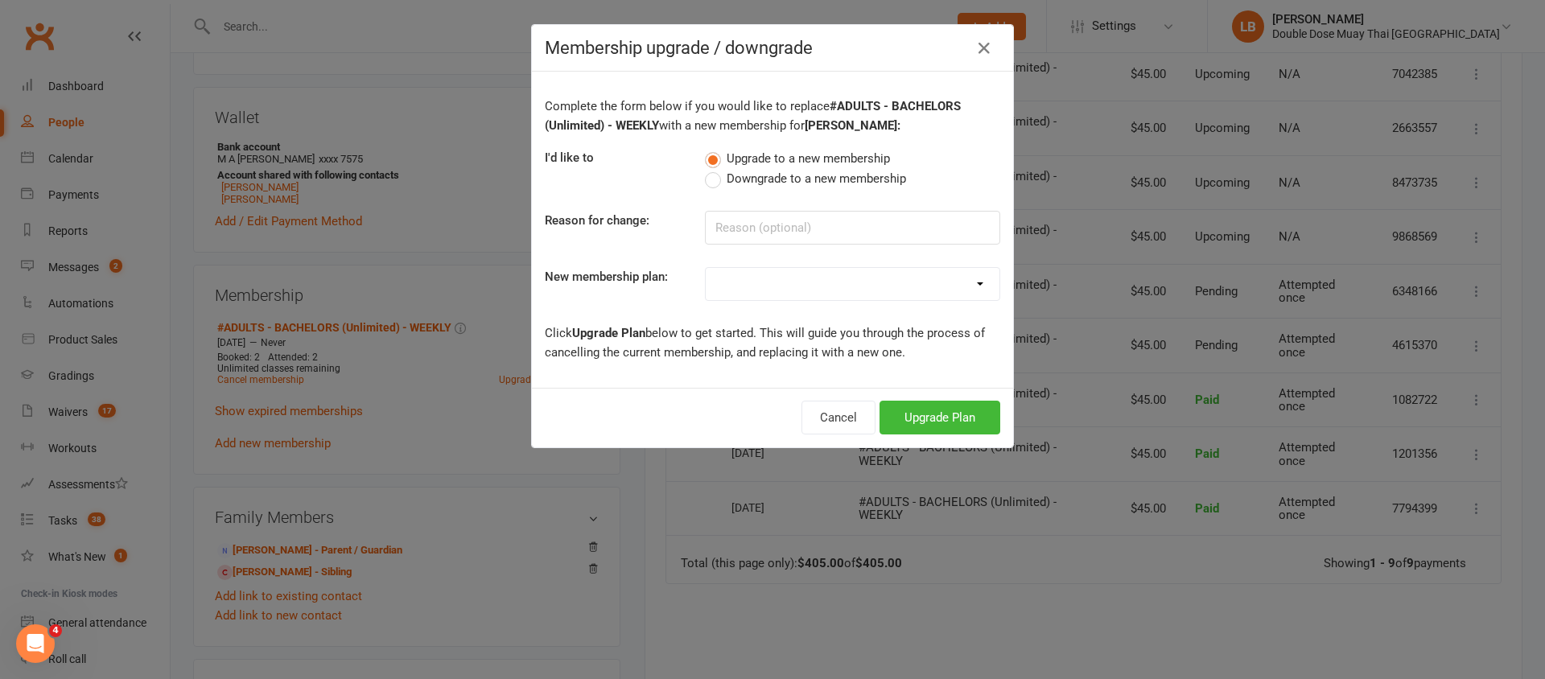
click at [715, 176] on label "Downgrade to a new membership" at bounding box center [805, 178] width 201 height 19
click at [715, 169] on input "Downgrade to a new membership" at bounding box center [710, 169] width 10 height 0
click at [732, 266] on div "Complete the form below if you would like to replace #ADULTS - BACHELORS (Unlim…" at bounding box center [772, 230] width 481 height 316
click at [734, 285] on select "#KIDS - 1 Day - WEEKLY #KIDS - 1 Day - FORTNIGHTLY #KIDS - 1 Day - 12 Wks - Pai…" at bounding box center [853, 284] width 294 height 32
select select "9"
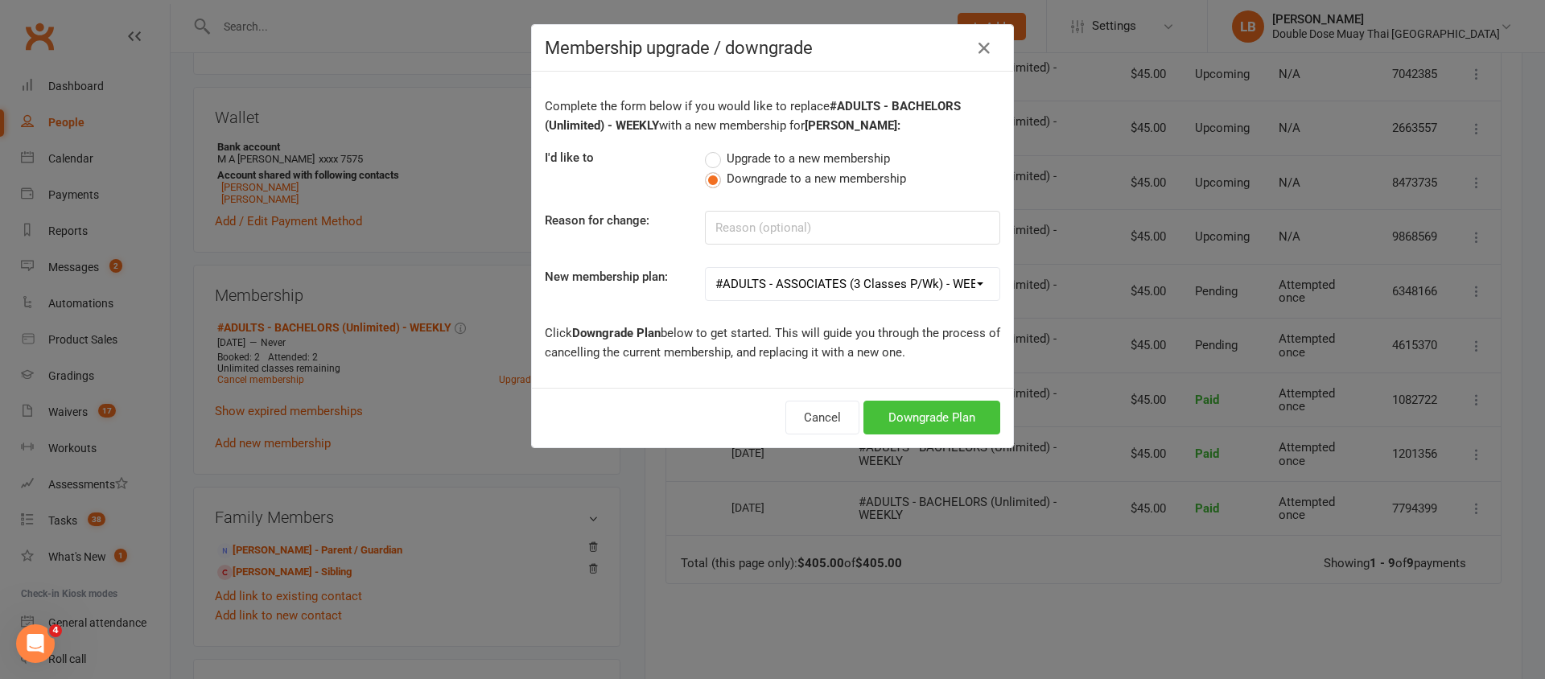
click at [876, 425] on button "Downgrade Plan" at bounding box center [932, 418] width 137 height 34
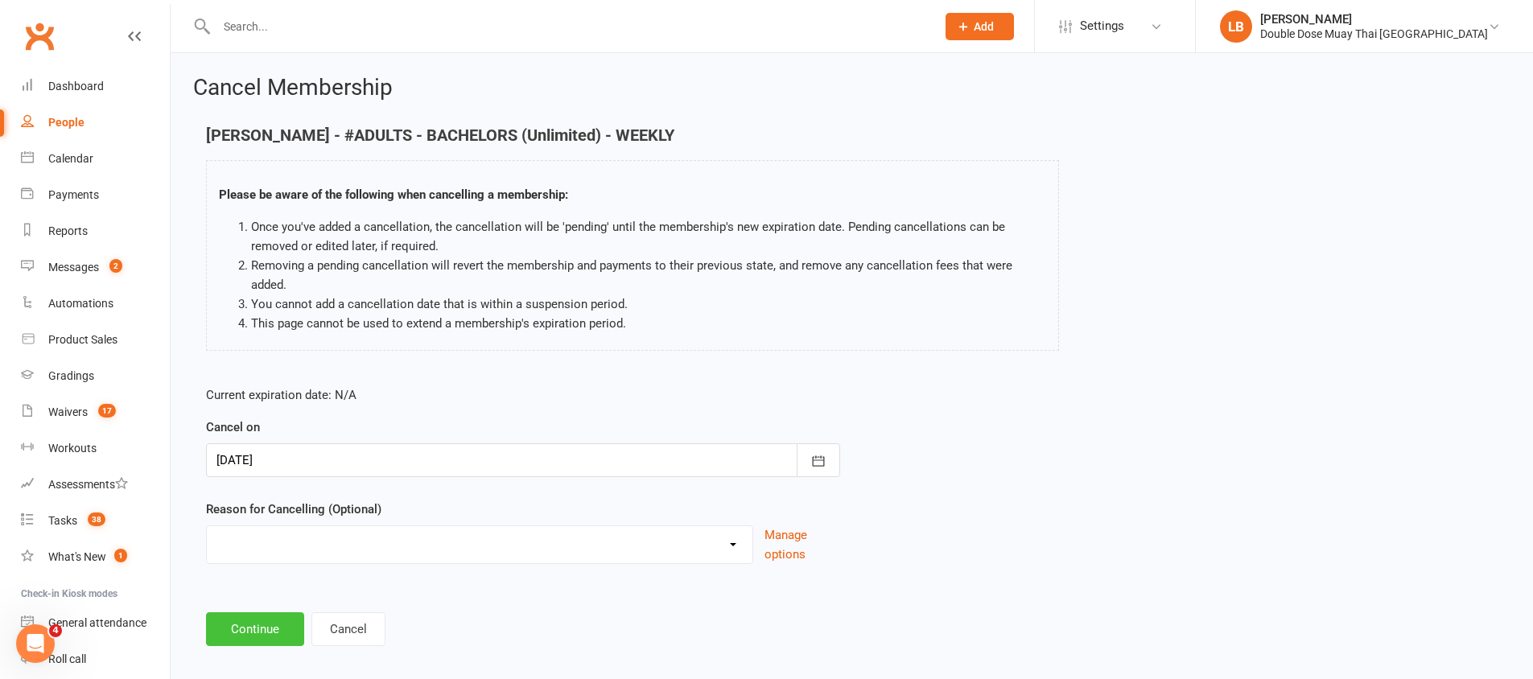
click at [234, 631] on button "Continue" at bounding box center [255, 629] width 98 height 34
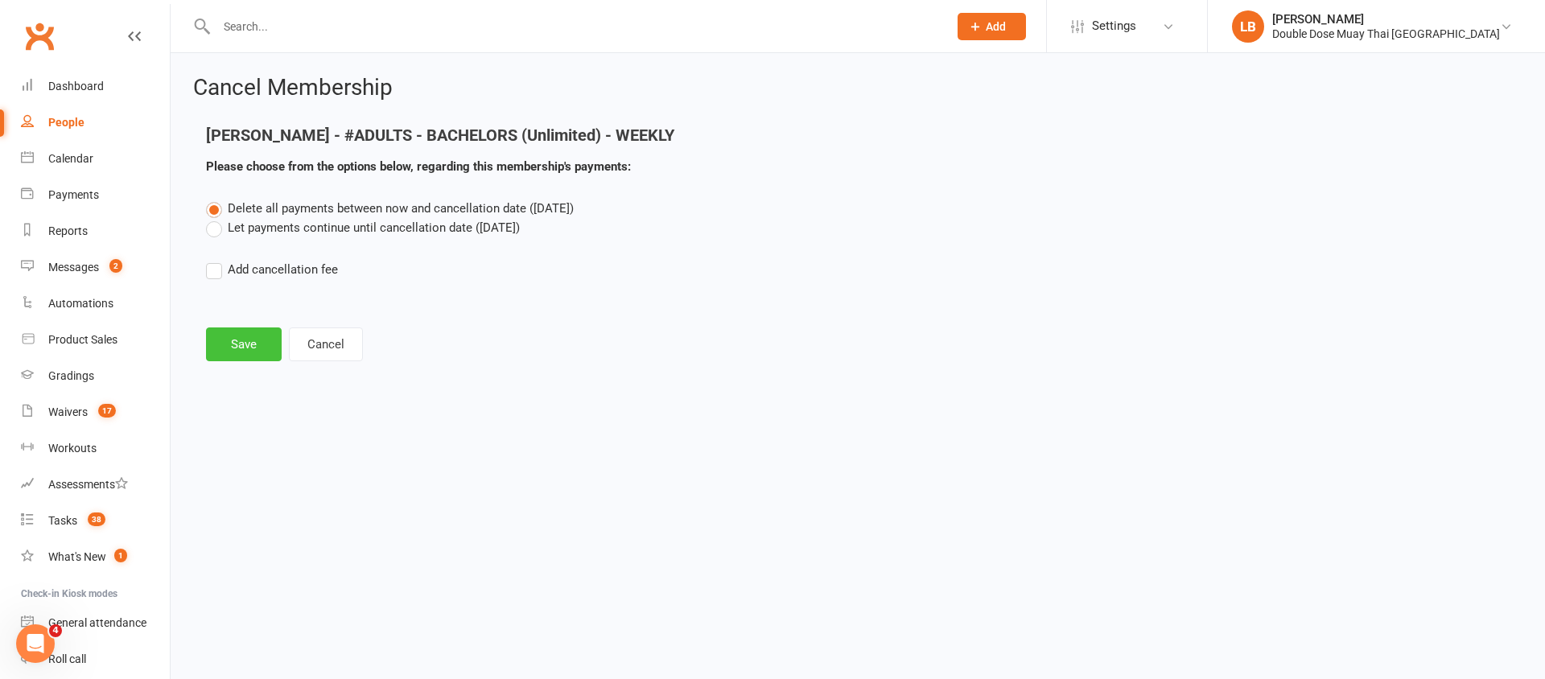
click at [264, 353] on button "Save" at bounding box center [244, 345] width 76 height 34
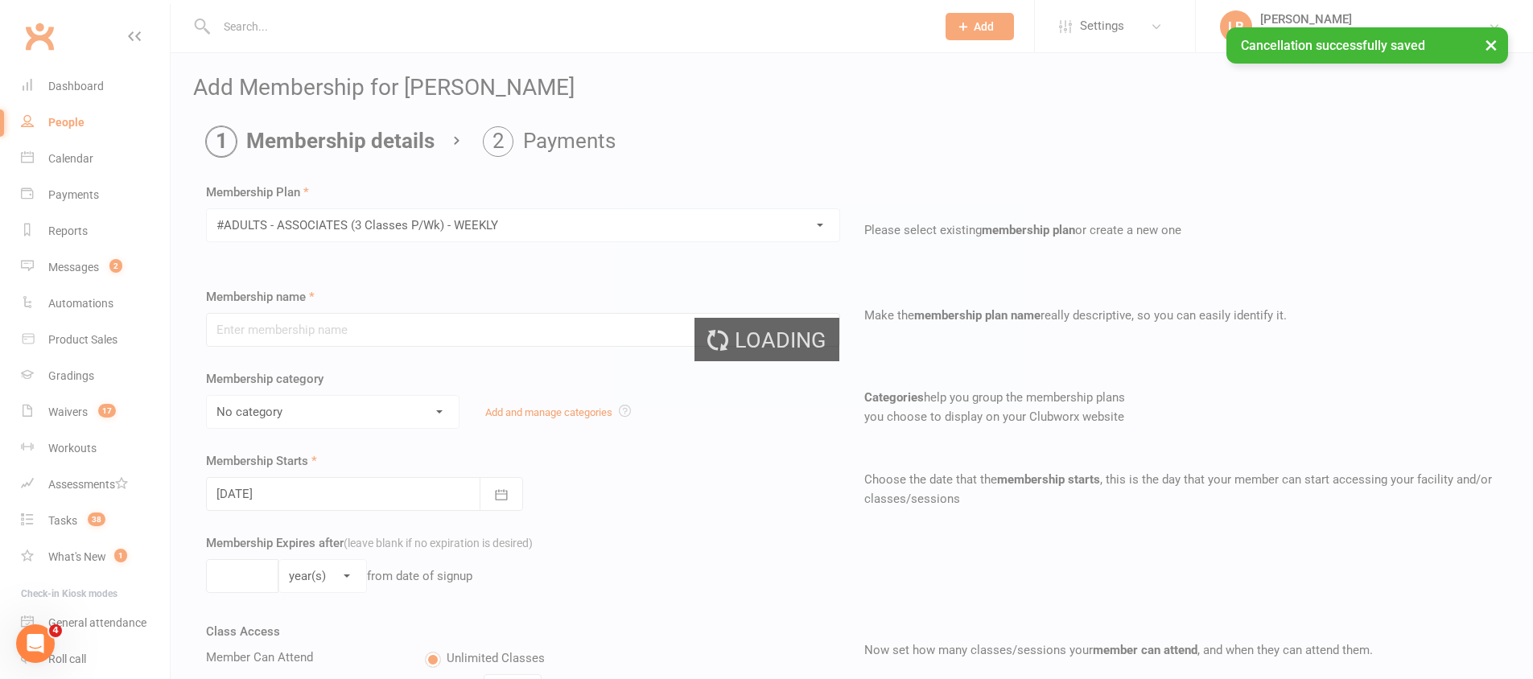
type input "#ADULTS - ASSOCIATES (3 Classes P/Wk) - WEEKLY"
select select "1"
type input "0"
type input "3"
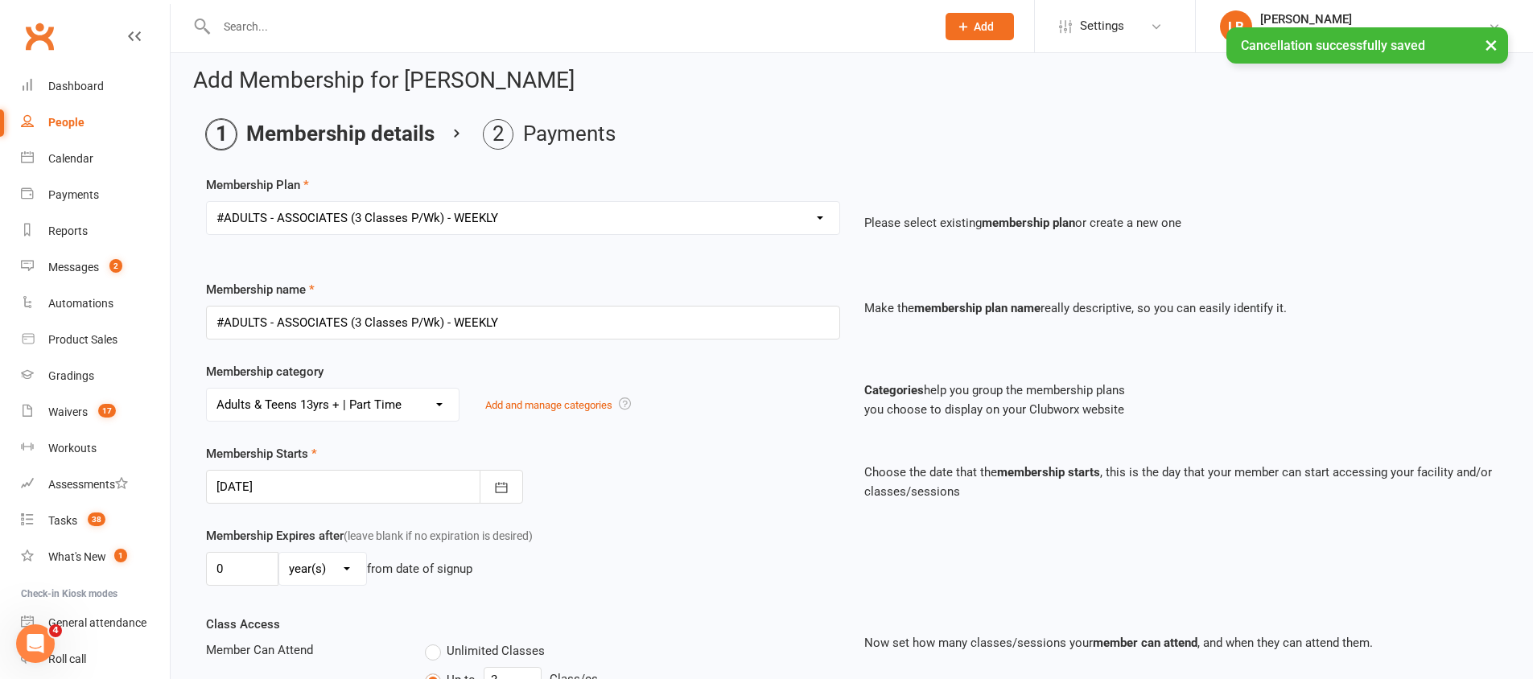
scroll to position [398, 0]
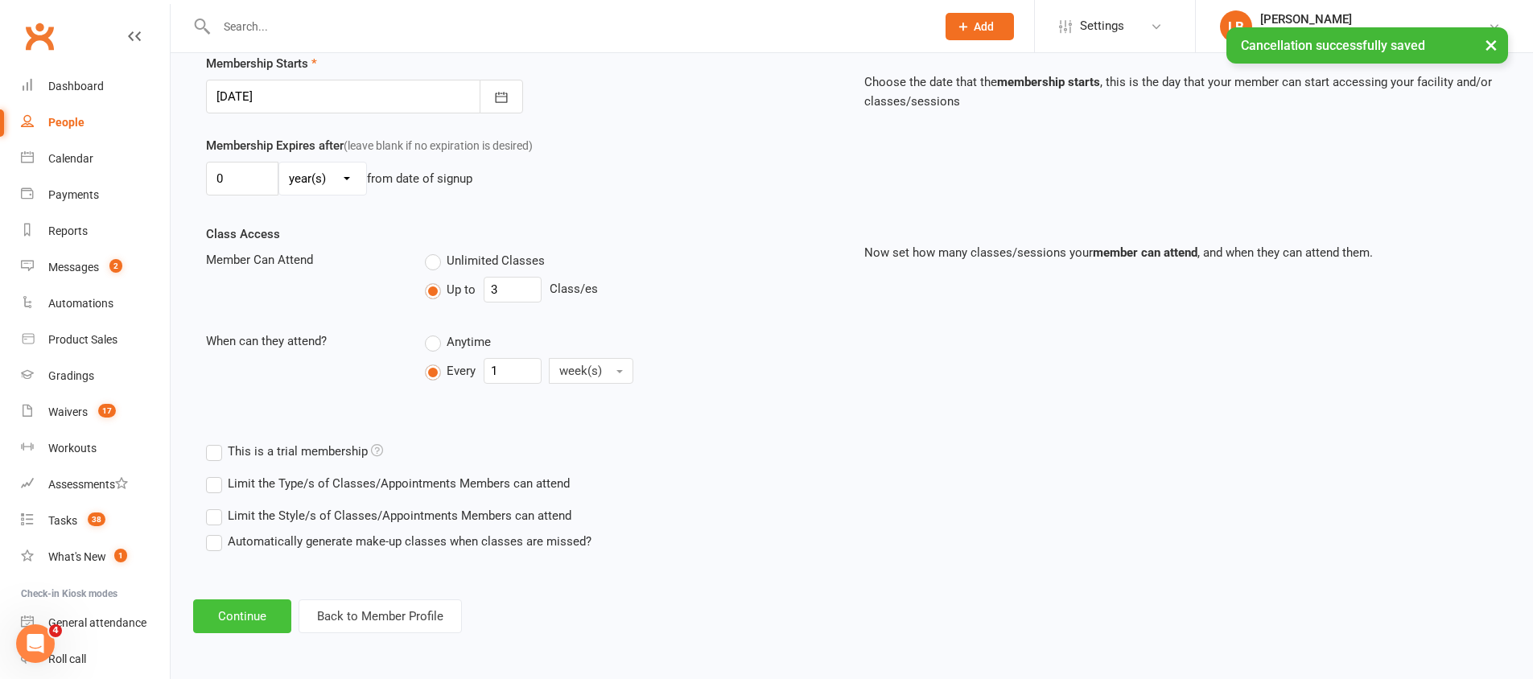
click at [246, 619] on button "Continue" at bounding box center [242, 617] width 98 height 34
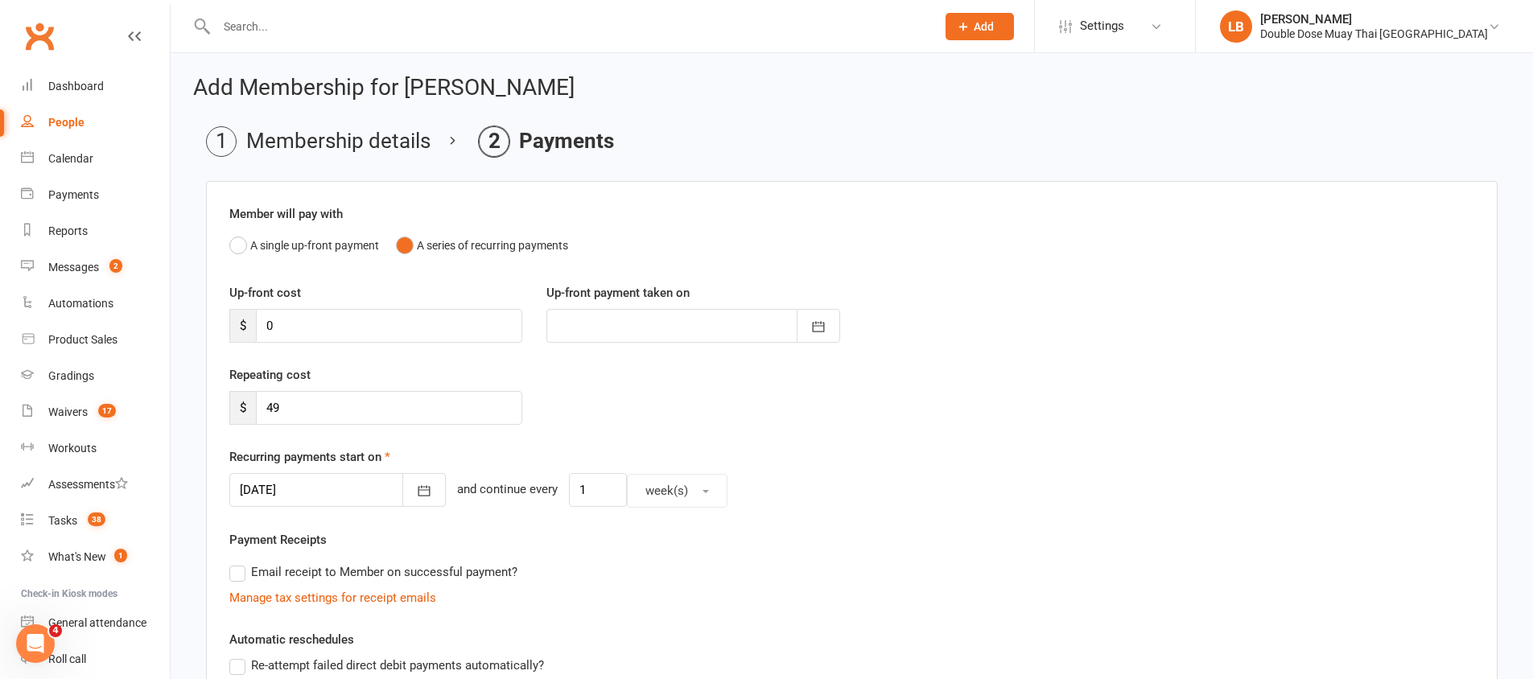
scroll to position [3, 0]
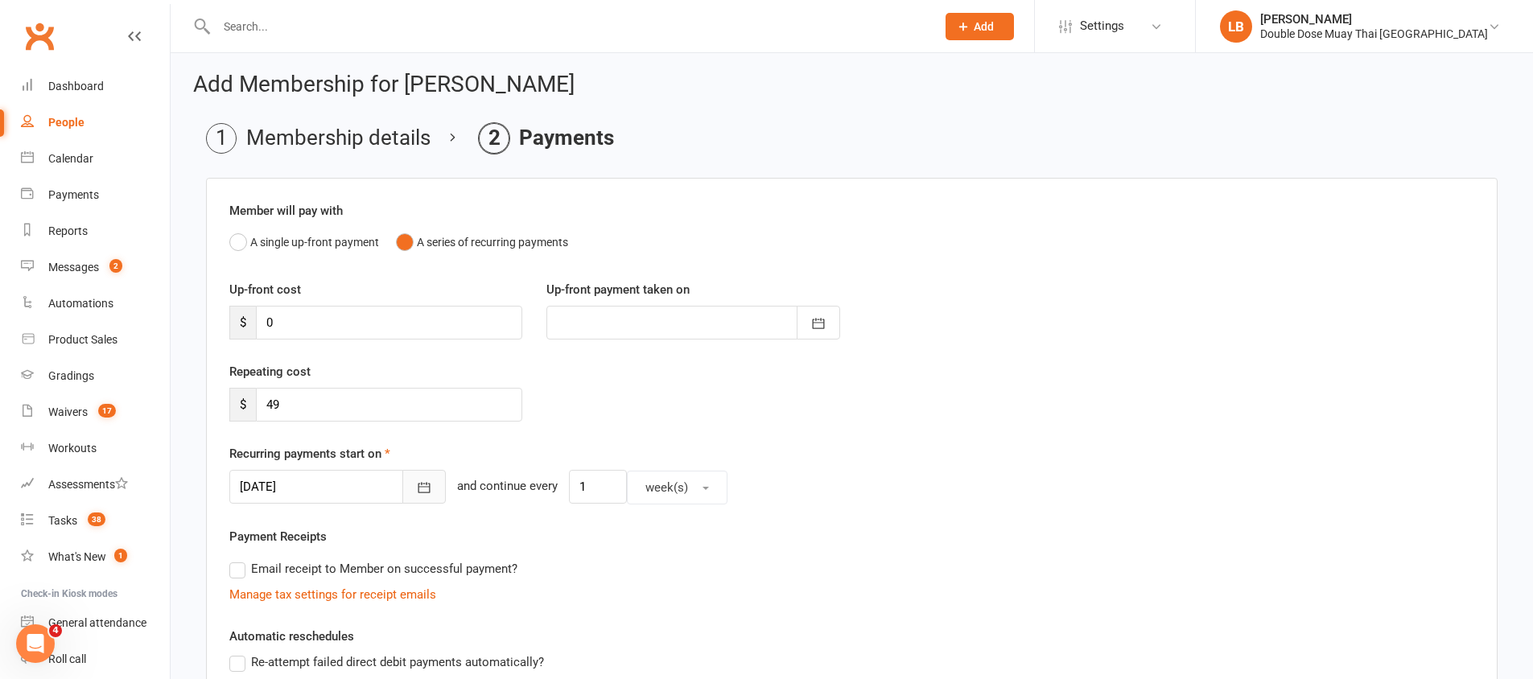
click at [402, 485] on button "button" at bounding box center [423, 487] width 43 height 34
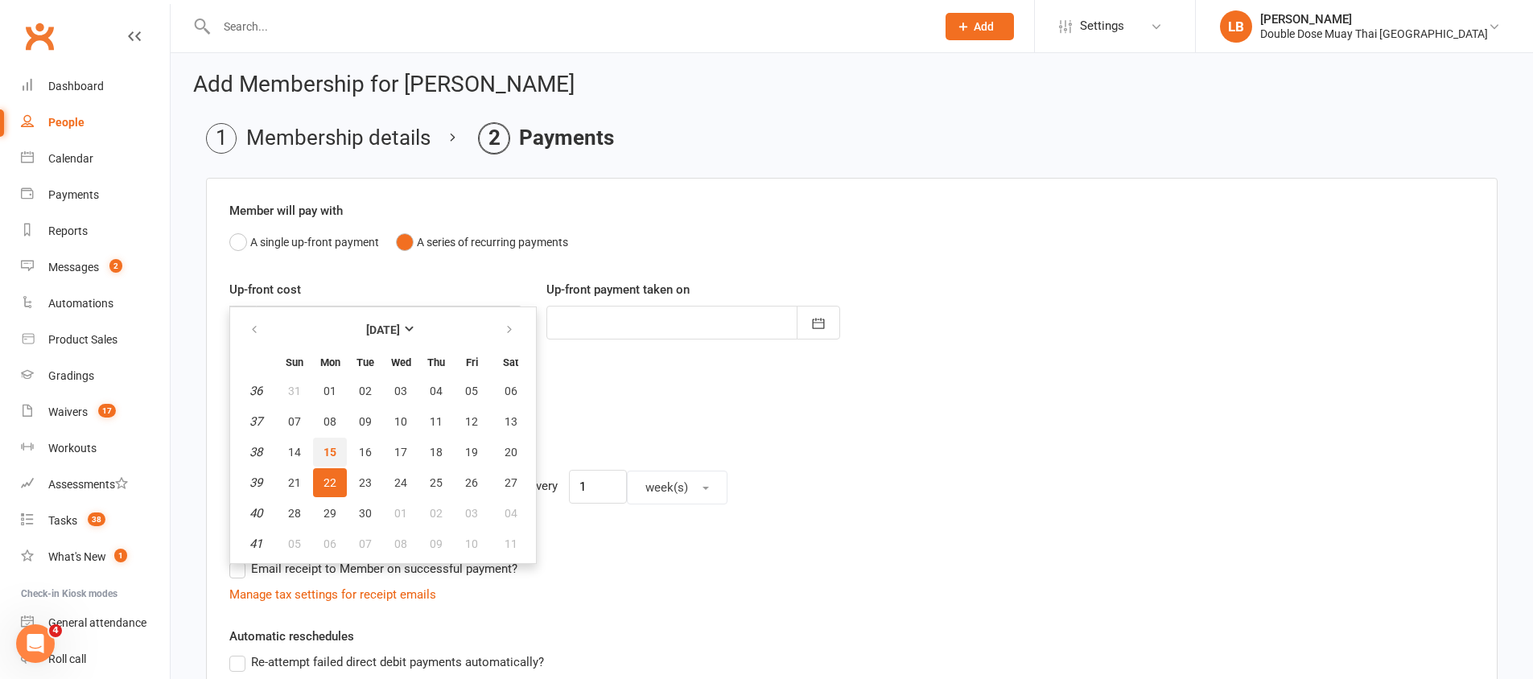
click at [327, 454] on span "15" at bounding box center [330, 452] width 13 height 13
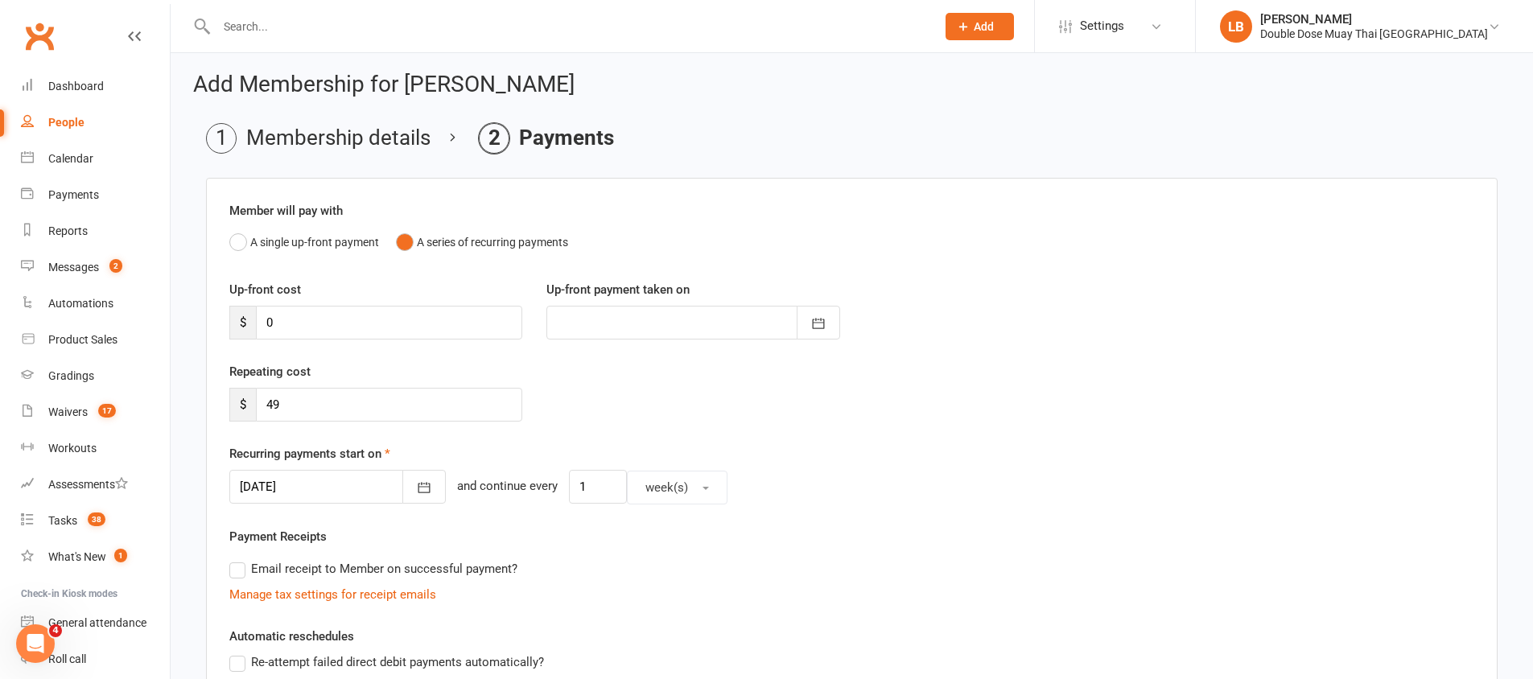
click at [336, 481] on div at bounding box center [337, 487] width 216 height 34
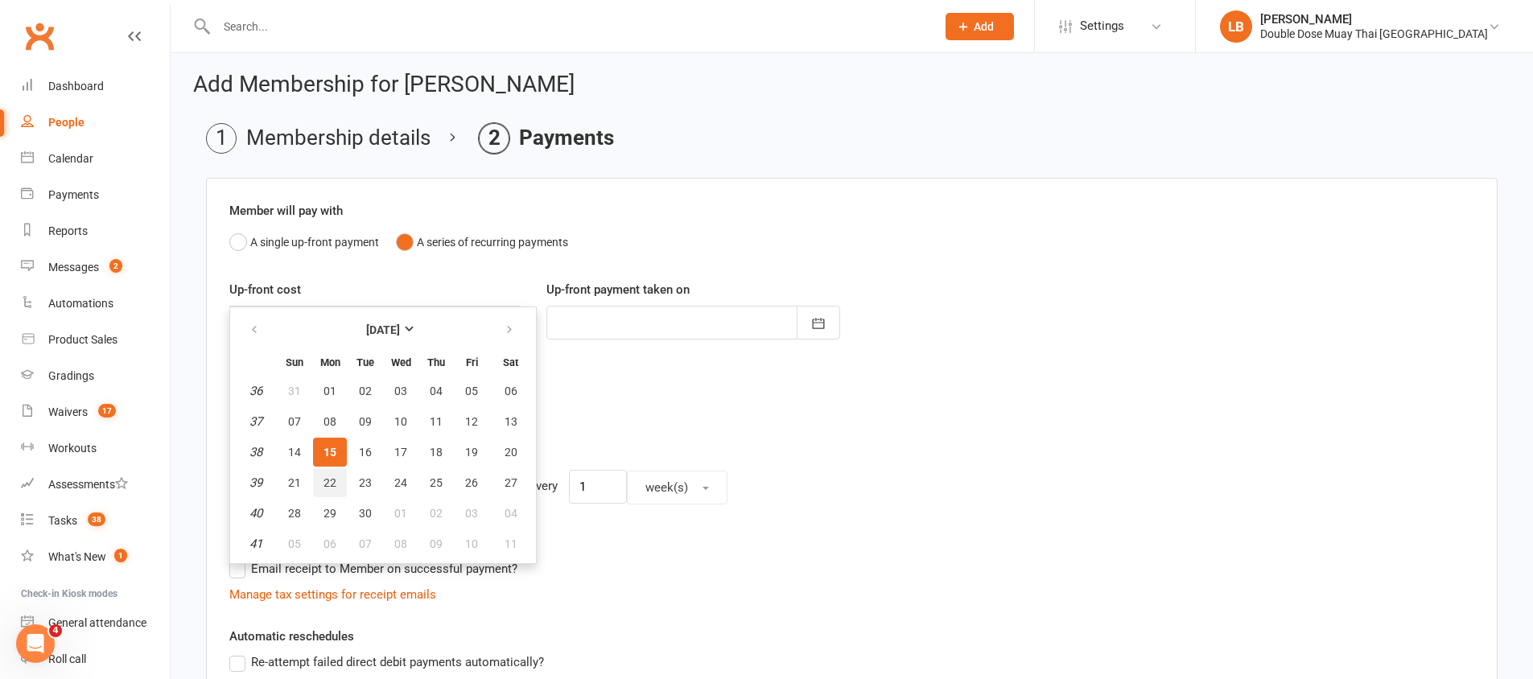
click at [328, 483] on span "22" at bounding box center [330, 482] width 13 height 13
type input "[DATE]"
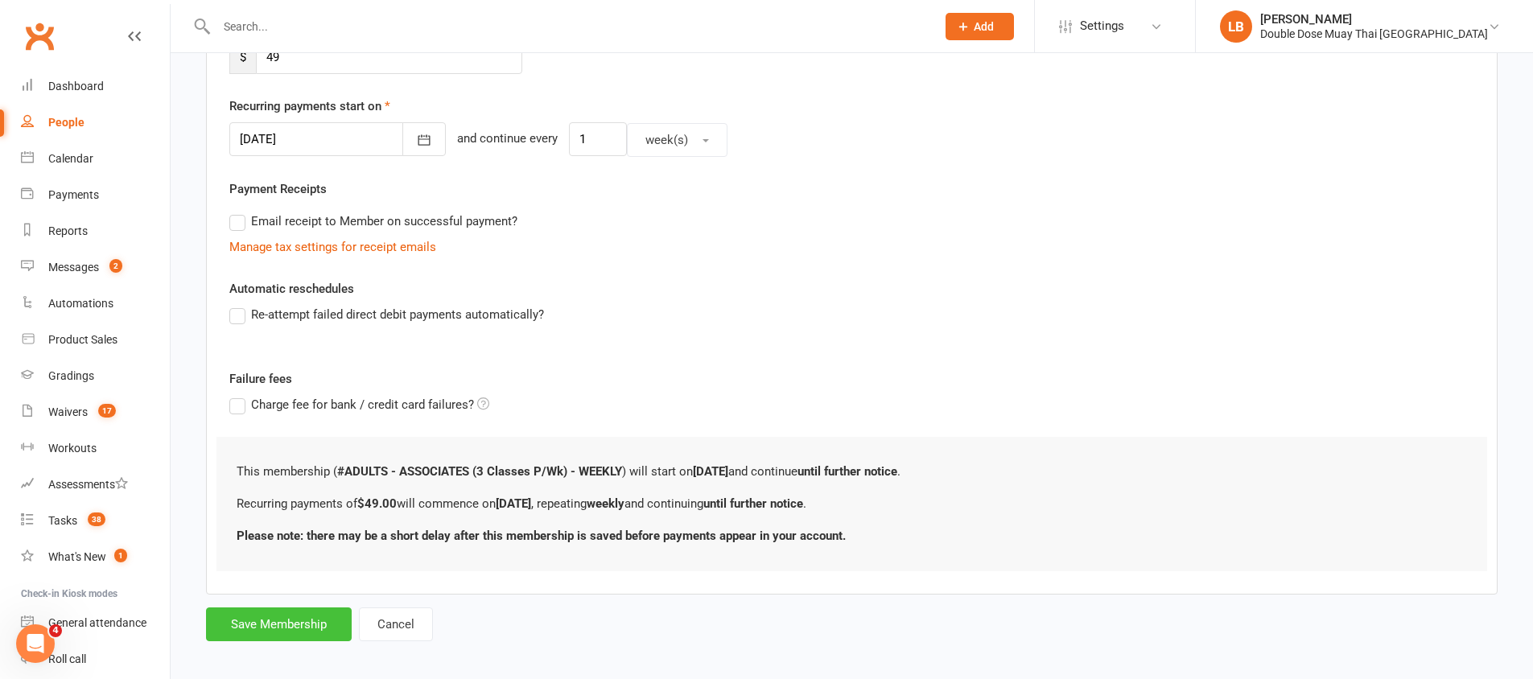
scroll to position [352, 0]
click at [299, 621] on button "Save Membership" at bounding box center [279, 624] width 146 height 34
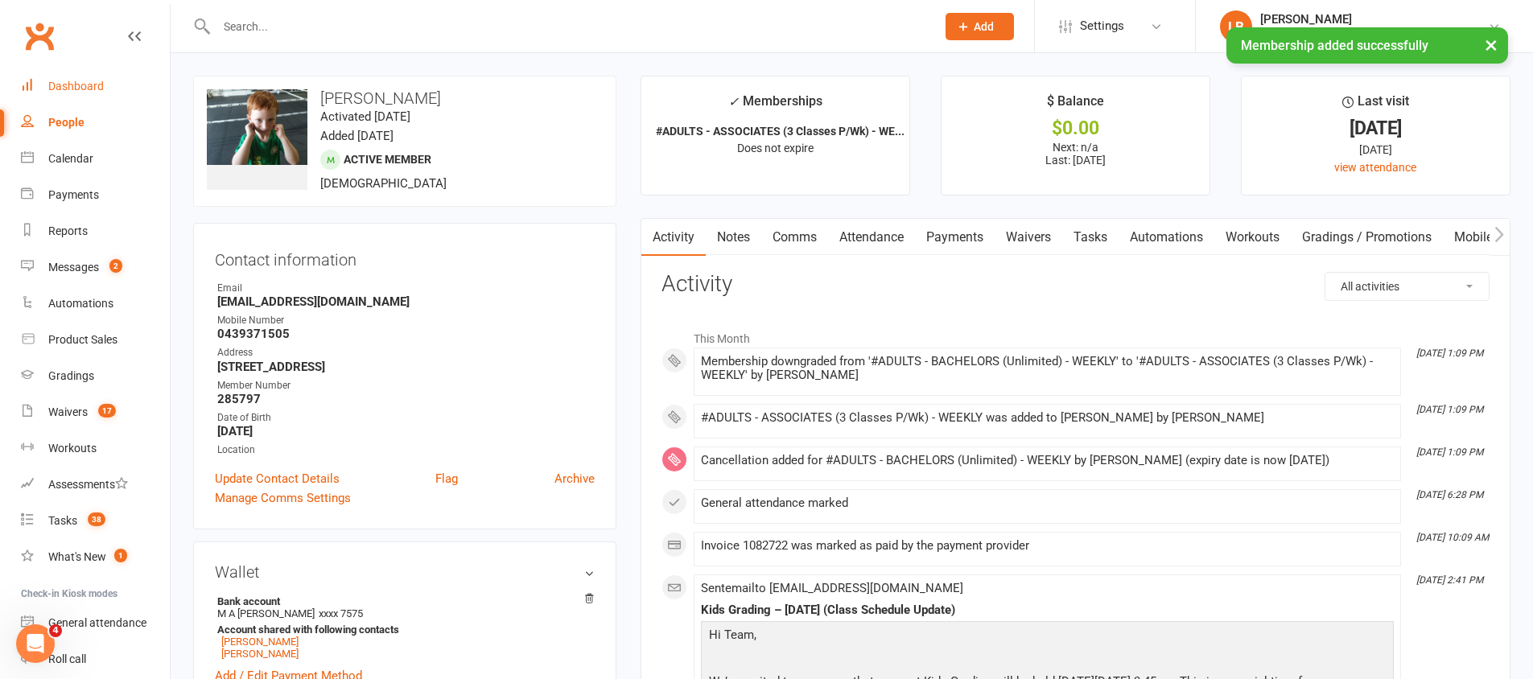
click at [63, 82] on div "Dashboard" at bounding box center [76, 86] width 56 height 13
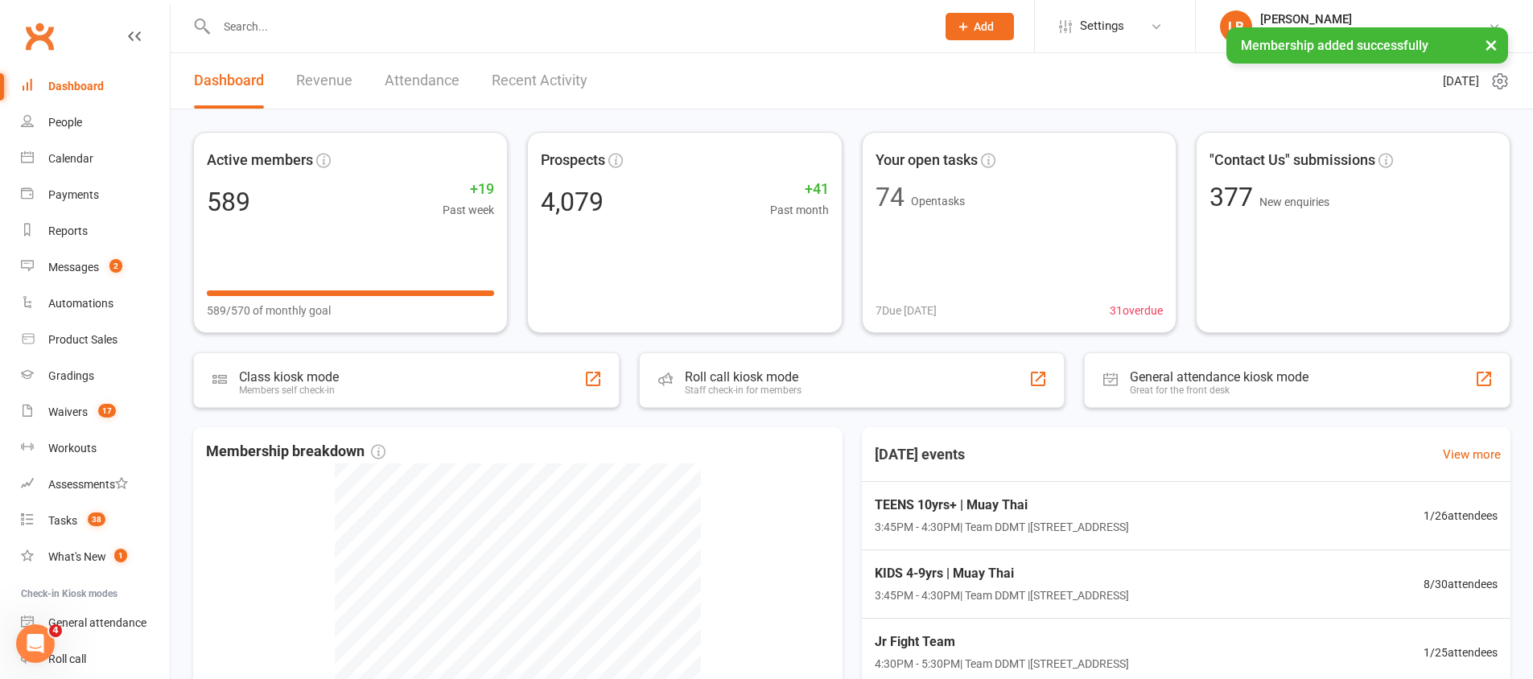
click at [327, 80] on link "Revenue" at bounding box center [324, 81] width 56 height 56
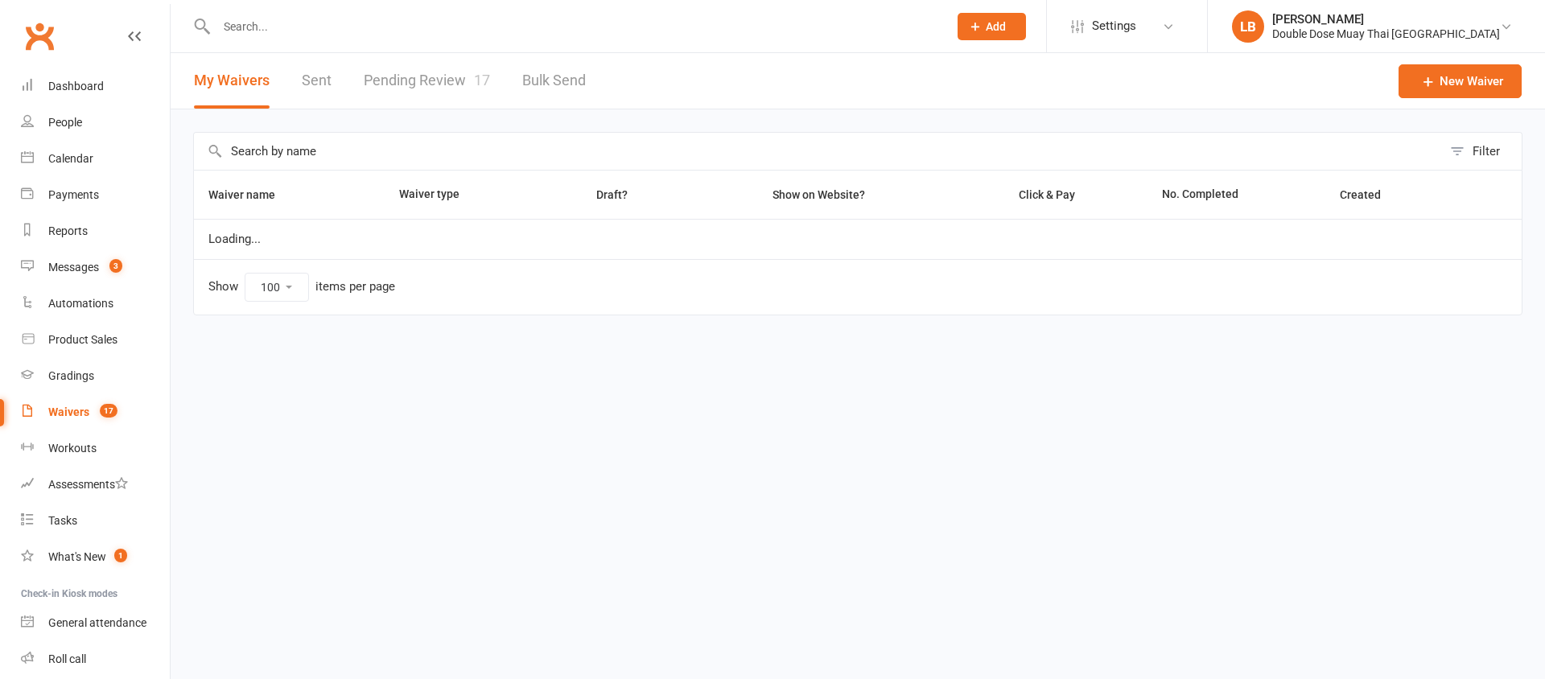
select select "100"
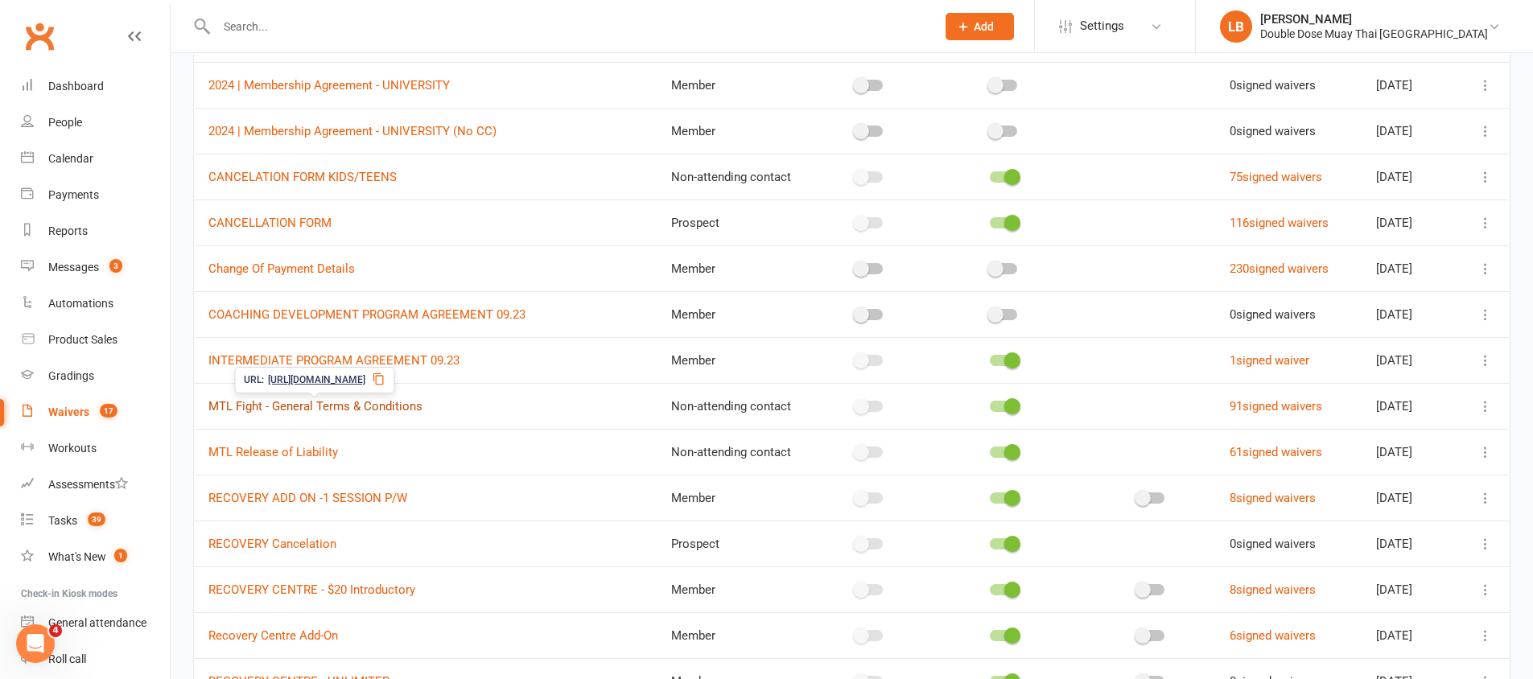
scroll to position [730, 0]
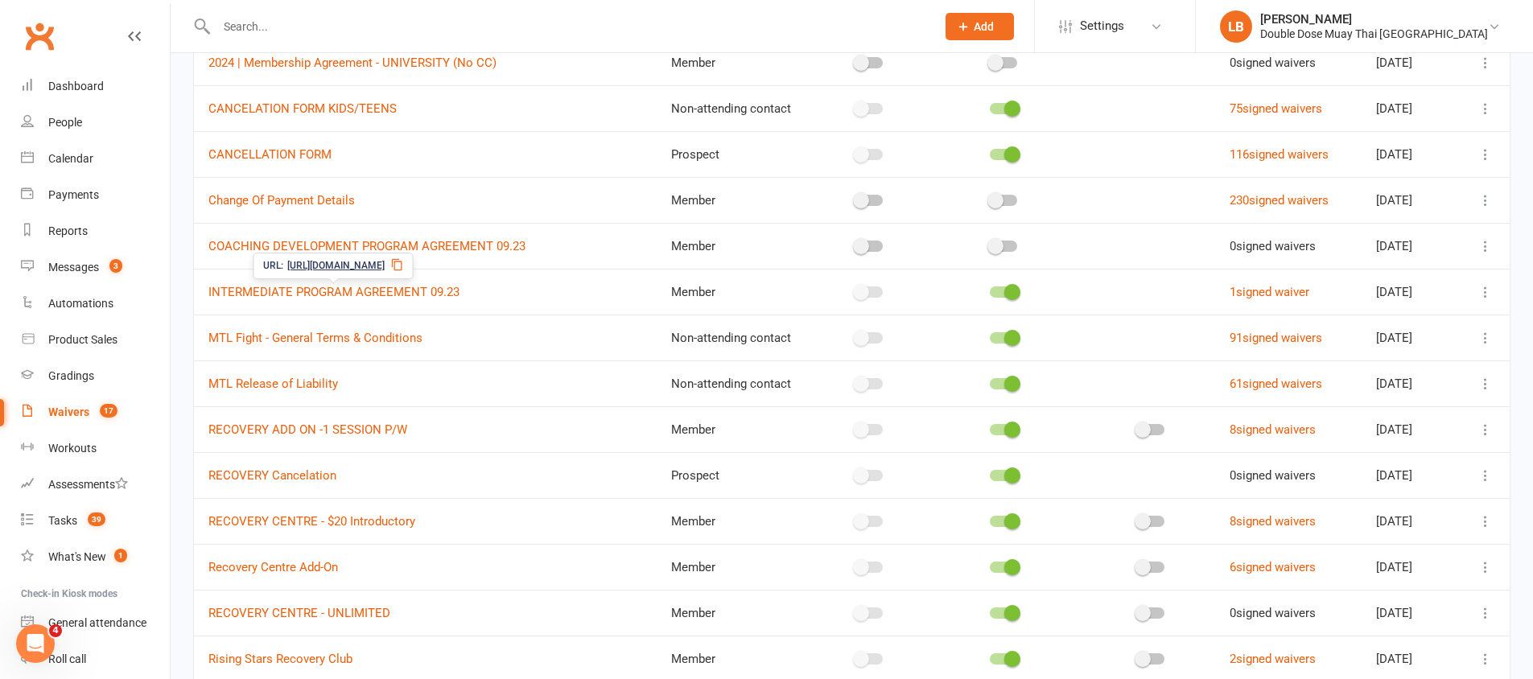
click at [342, 282] on span "INTERMEDIATE PROGRAM AGREEMENT 09.23" at bounding box center [333, 292] width 251 height 31
click at [350, 291] on link "INTERMEDIATE PROGRAM AGREEMENT 09.23" at bounding box center [333, 292] width 251 height 14
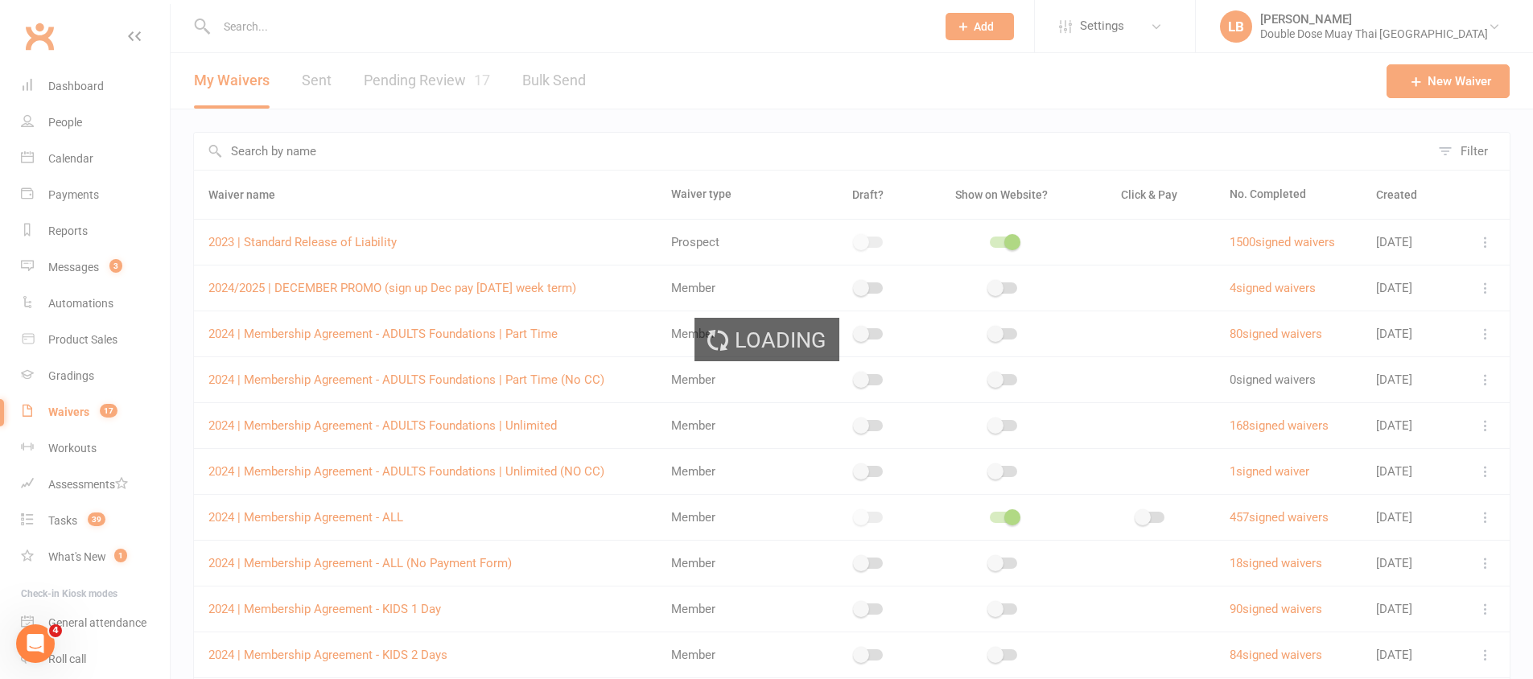
select select "checkbox"
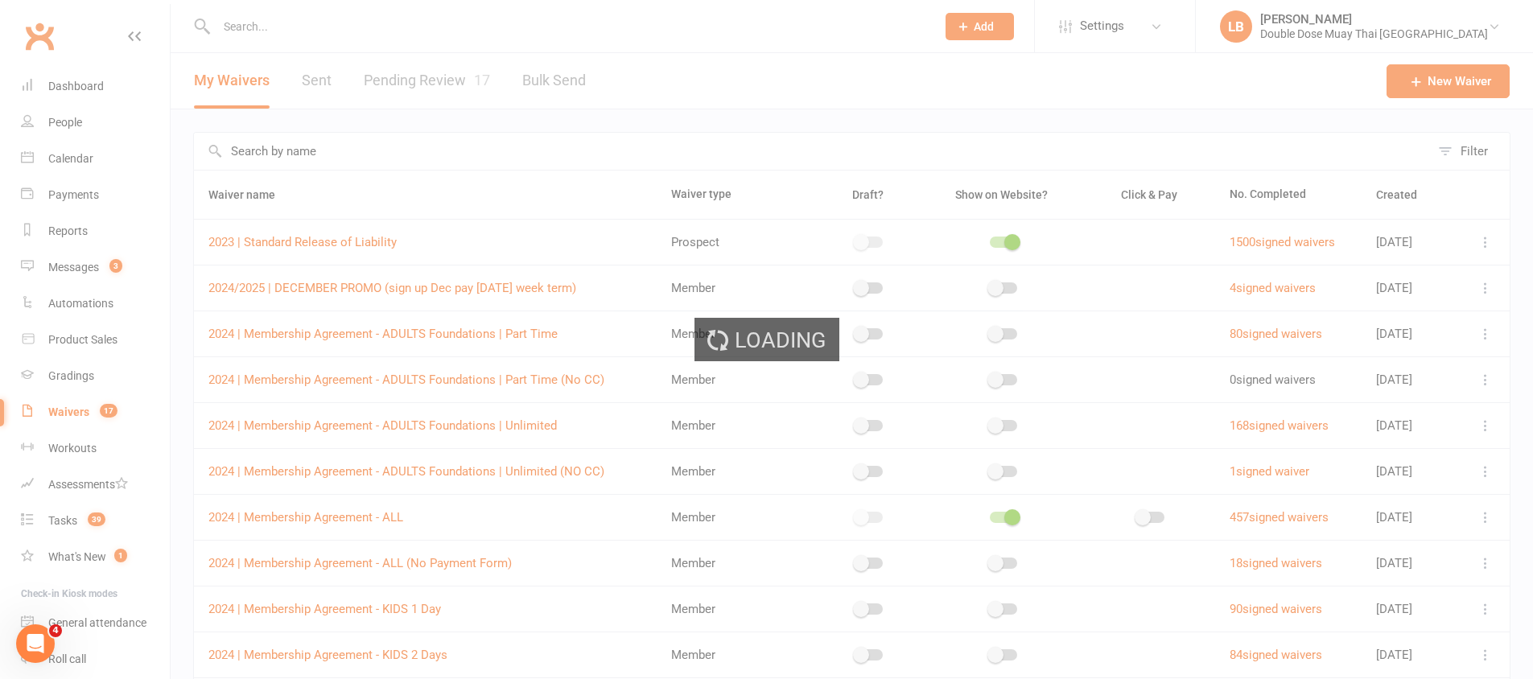
select select "checkbox"
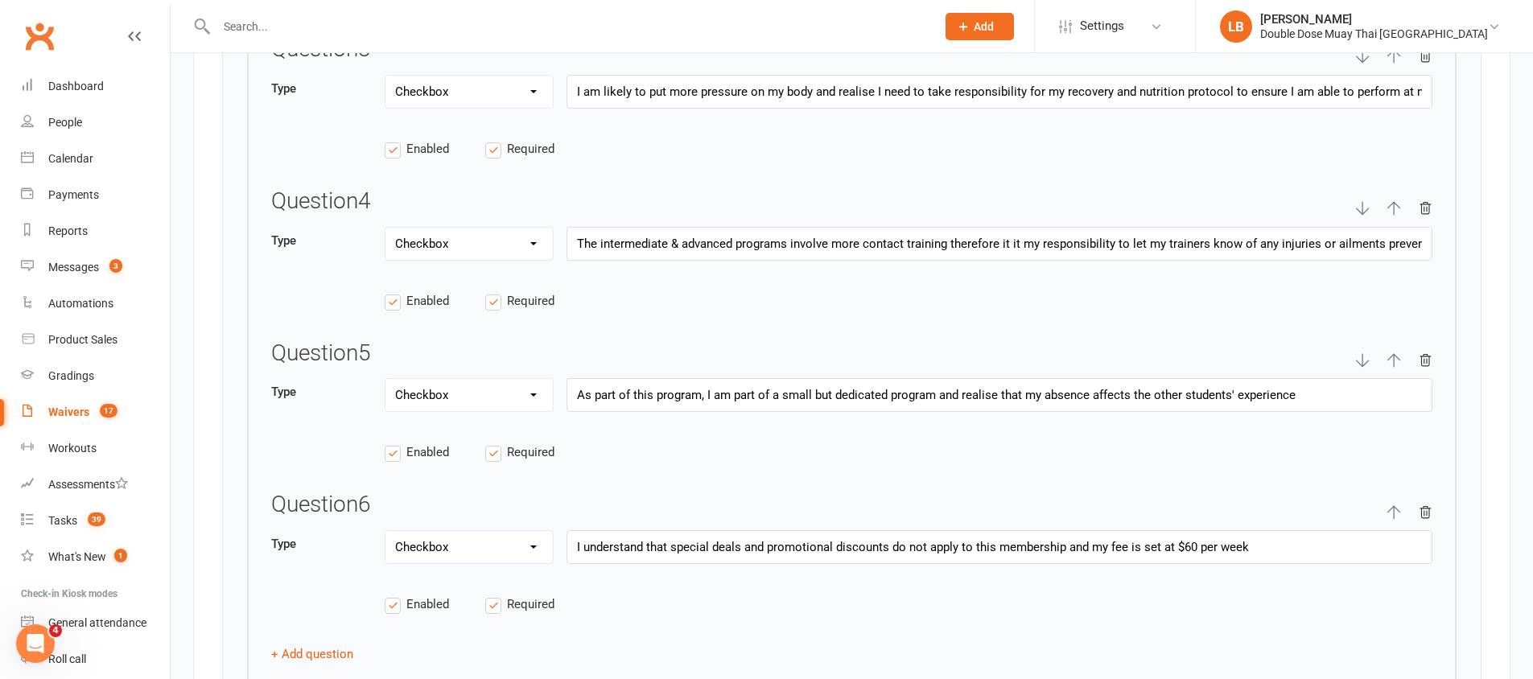
scroll to position [2723, 0]
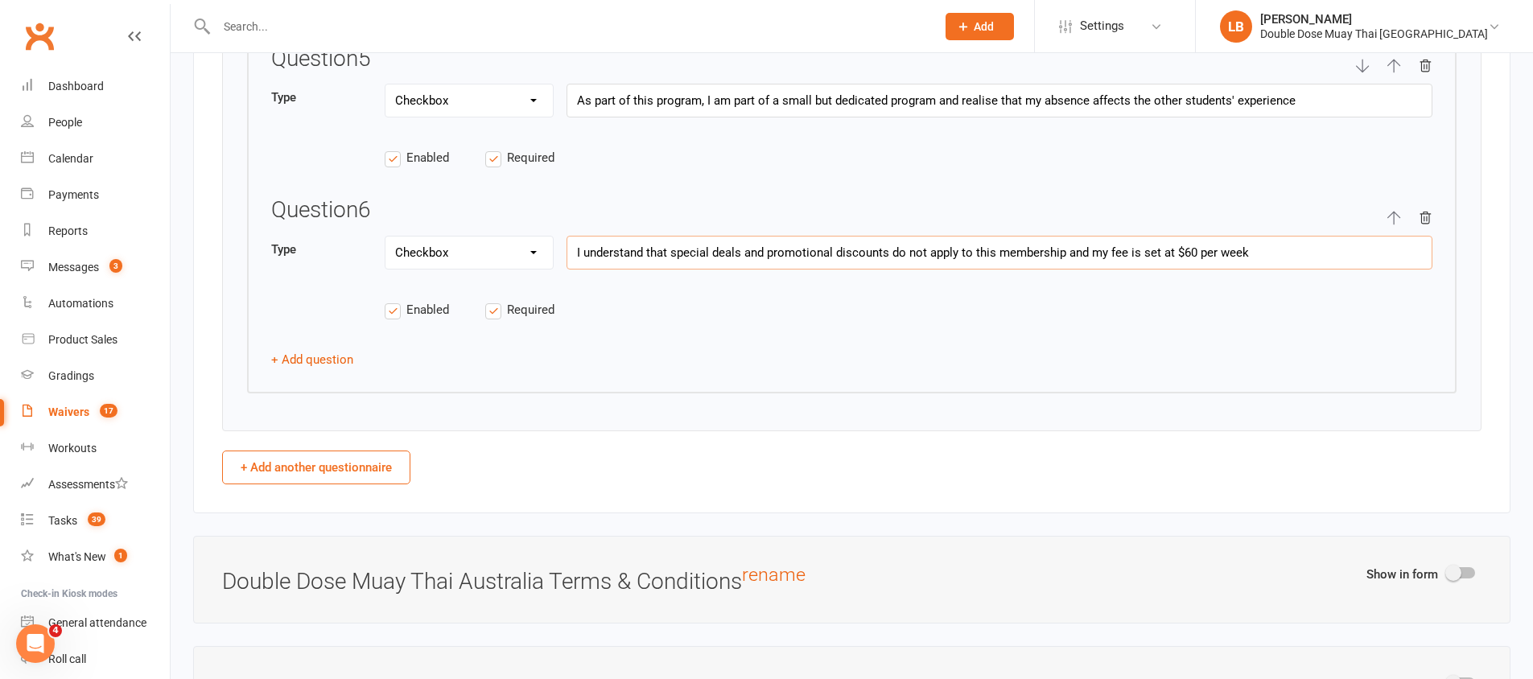
click at [1196, 253] on input "I understand that special deals and promotional discounts do not apply to this …" at bounding box center [1000, 253] width 866 height 34
type input "Congratulations on being selected for the DDMT Intermediate program!Please read…"
type input "I understand that special deals and promotional discounts do not apply to this …"
type input "Congratulations on being selected for the DDMT Intermediate program!Please read…"
type input "I understand that special deals and promotional discounts do not apply to this …"
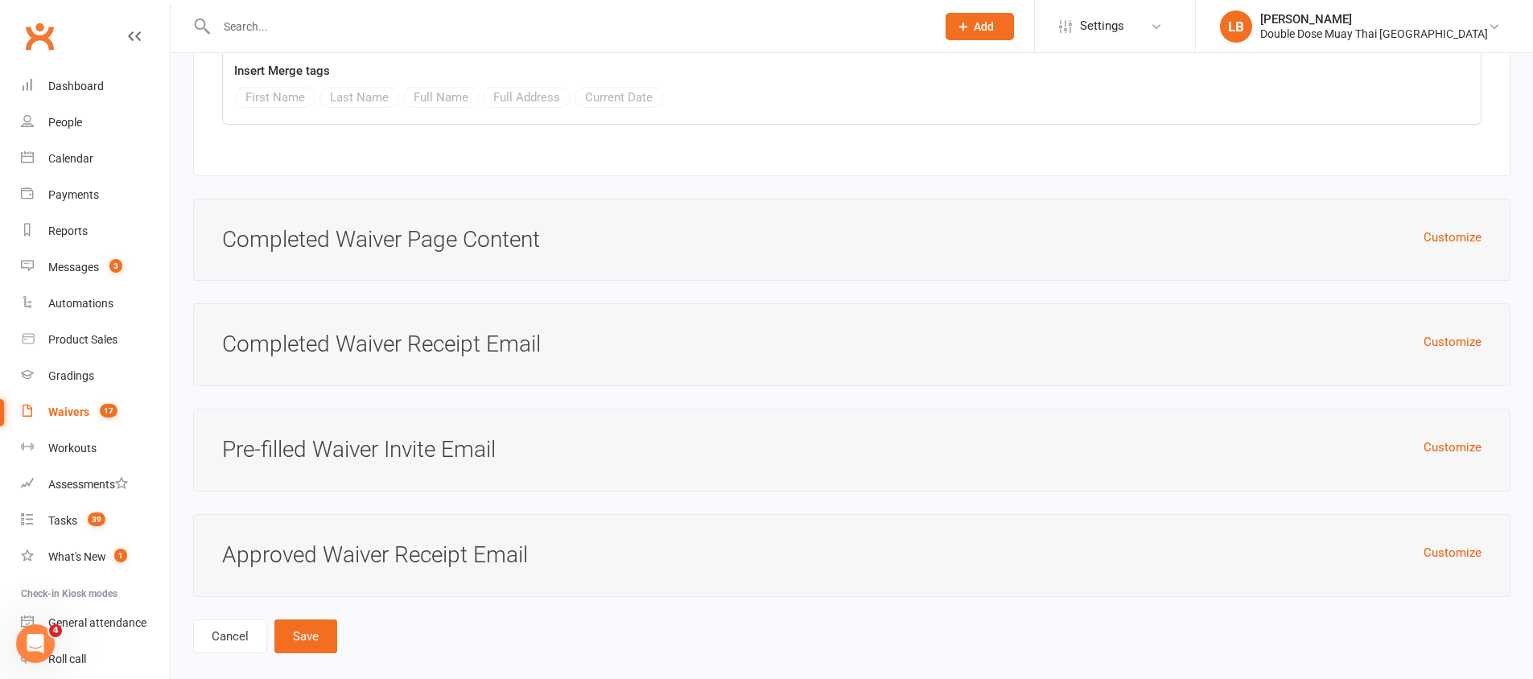
scroll to position [4352, 0]
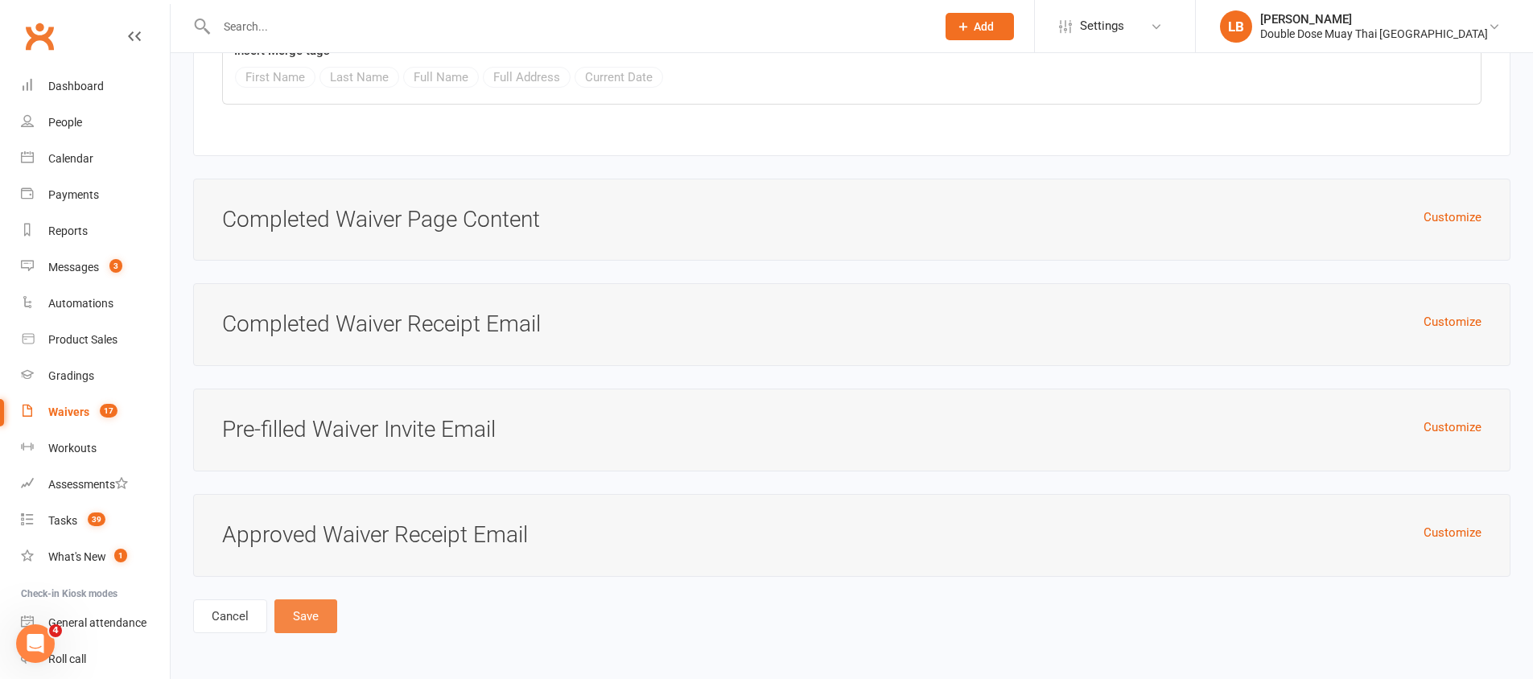
click at [304, 619] on button "Save" at bounding box center [305, 617] width 63 height 34
type input "Congratulations on being selected for the DDMT Intermediate program!Please read…"
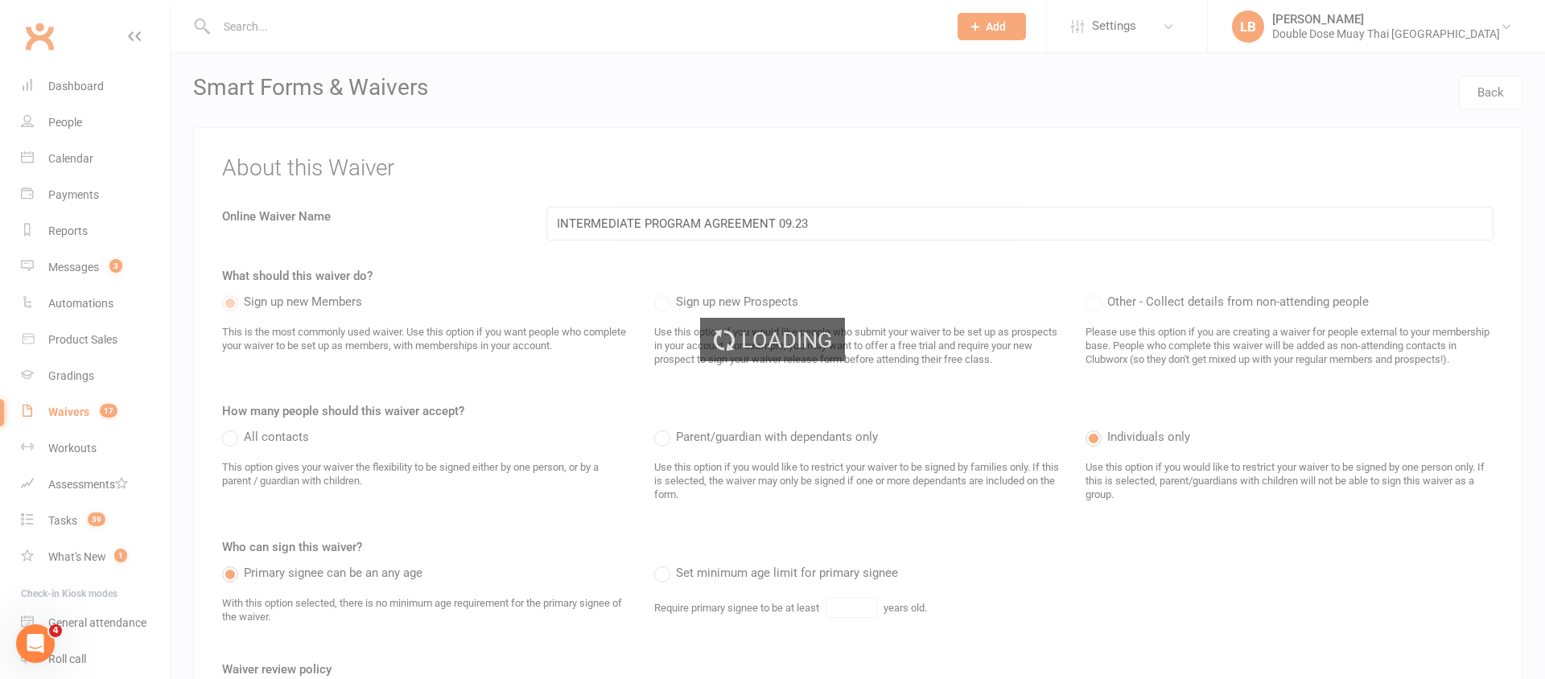
select select "100"
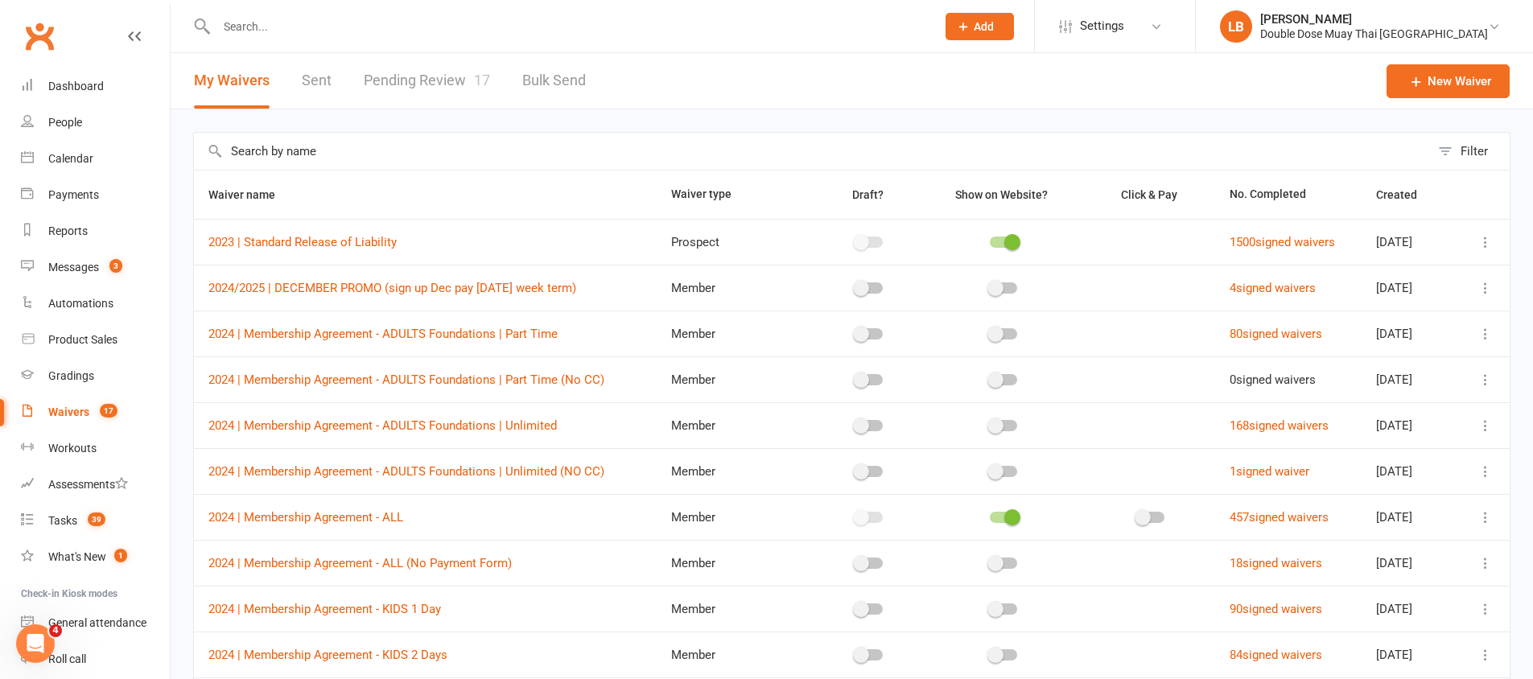
click at [314, 28] on input "text" at bounding box center [568, 26] width 713 height 23
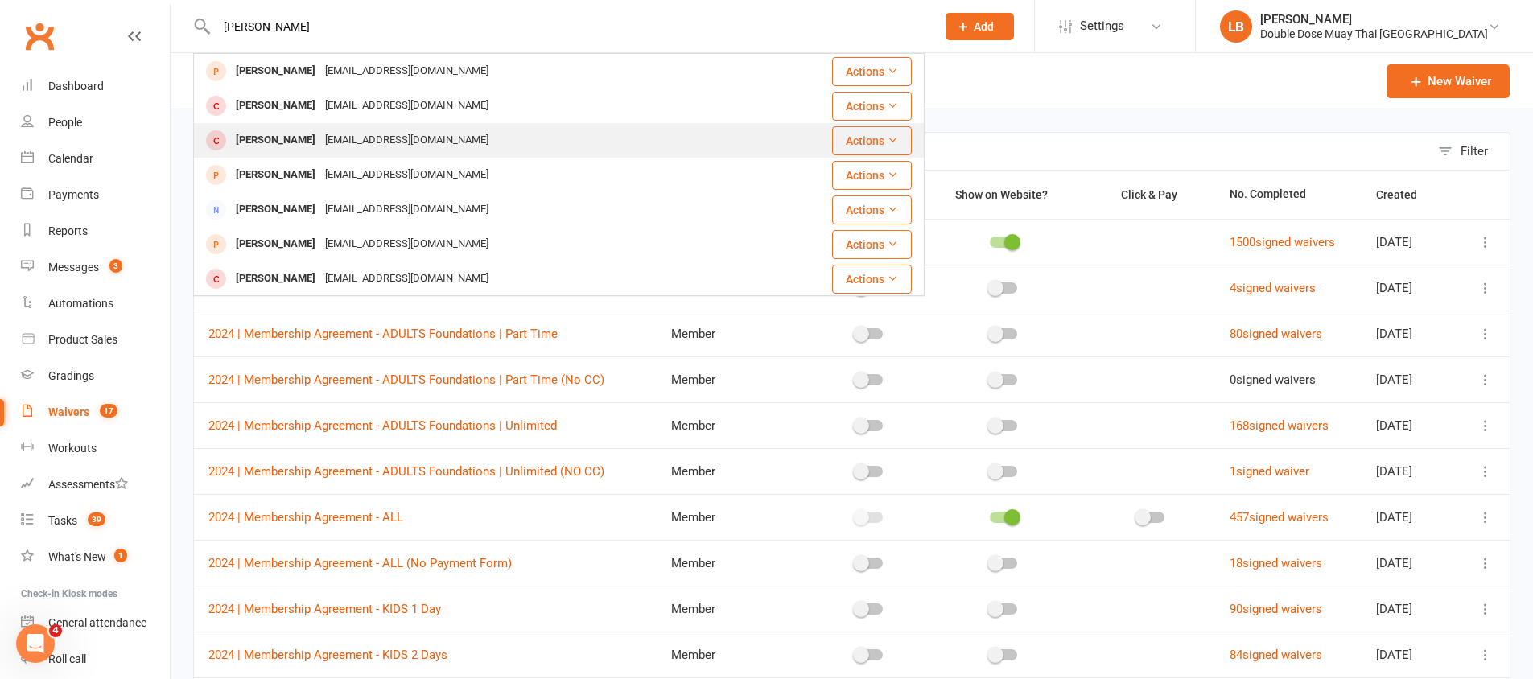
type input "[PERSON_NAME]"
click at [315, 125] on div "[PERSON_NAME] [EMAIL_ADDRESS][DOMAIN_NAME]" at bounding box center [488, 140] width 587 height 33
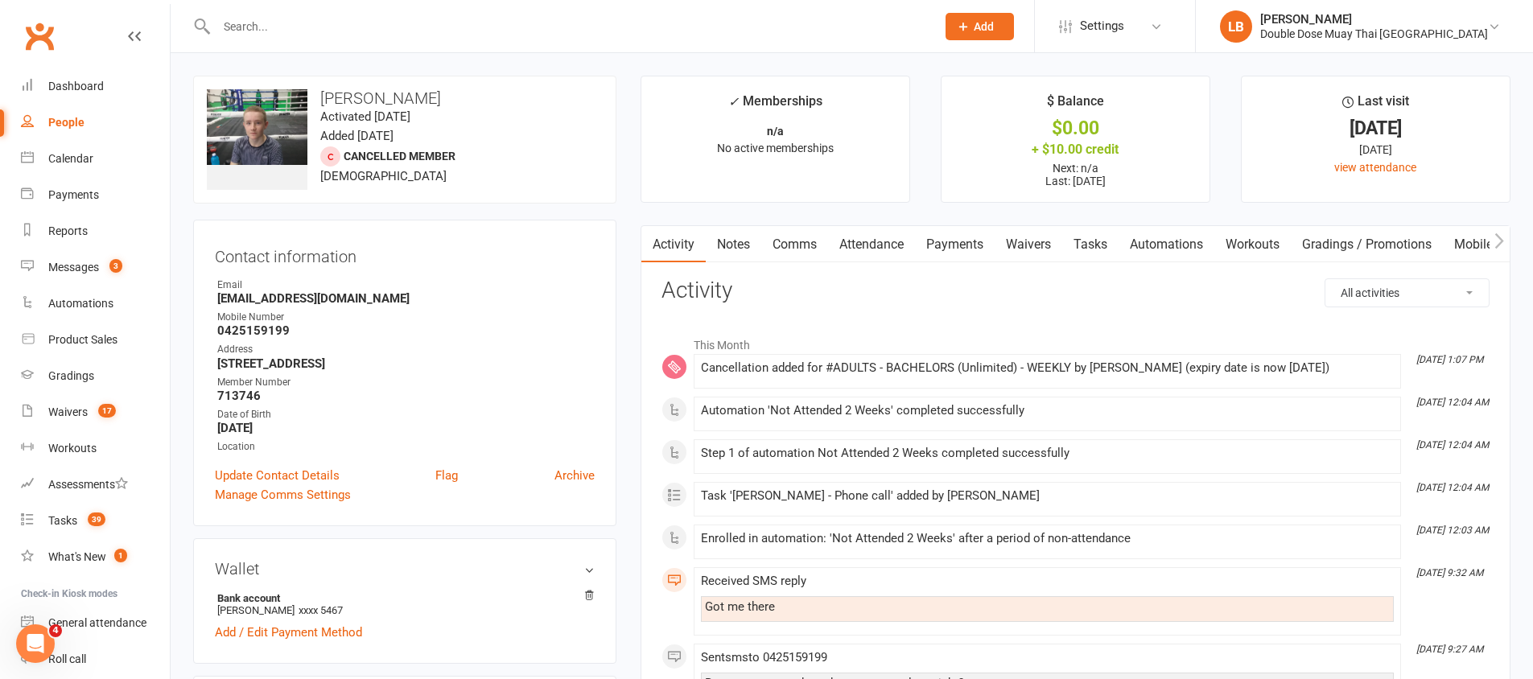
click at [977, 237] on link "Payments" at bounding box center [955, 244] width 80 height 37
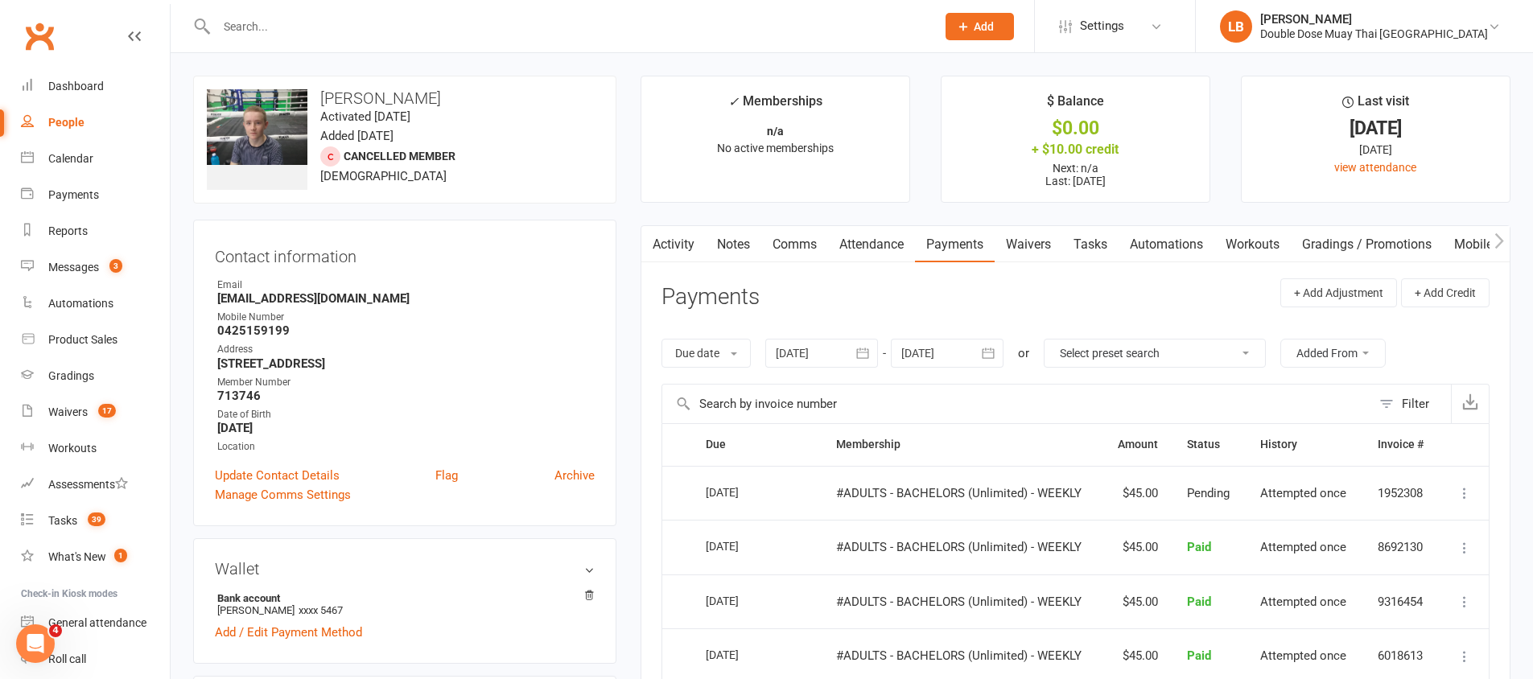
click at [274, 23] on input "text" at bounding box center [568, 26] width 713 height 23
click at [288, 35] on input "text" at bounding box center [568, 26] width 713 height 23
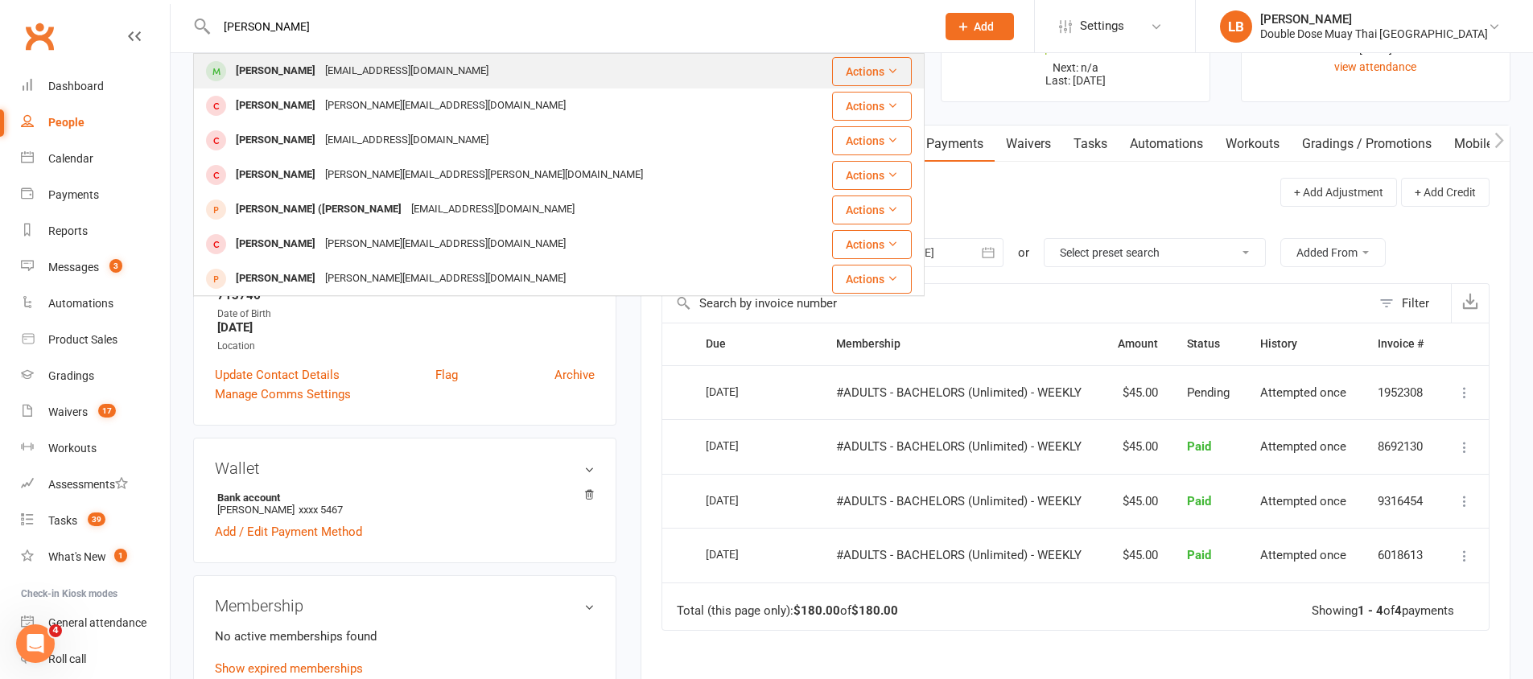
type input "[PERSON_NAME]"
click at [323, 66] on div "[EMAIL_ADDRESS][DOMAIN_NAME]" at bounding box center [406, 71] width 173 height 23
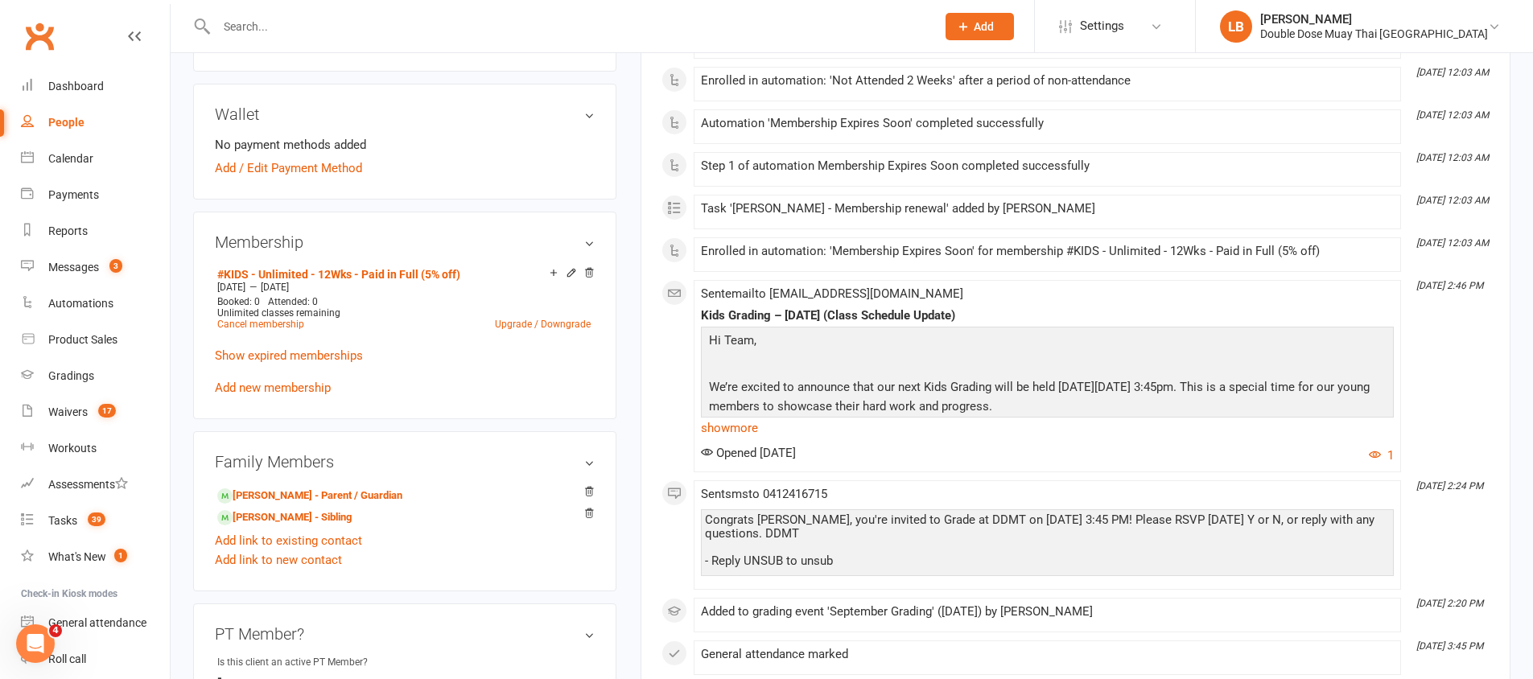
scroll to position [521, 0]
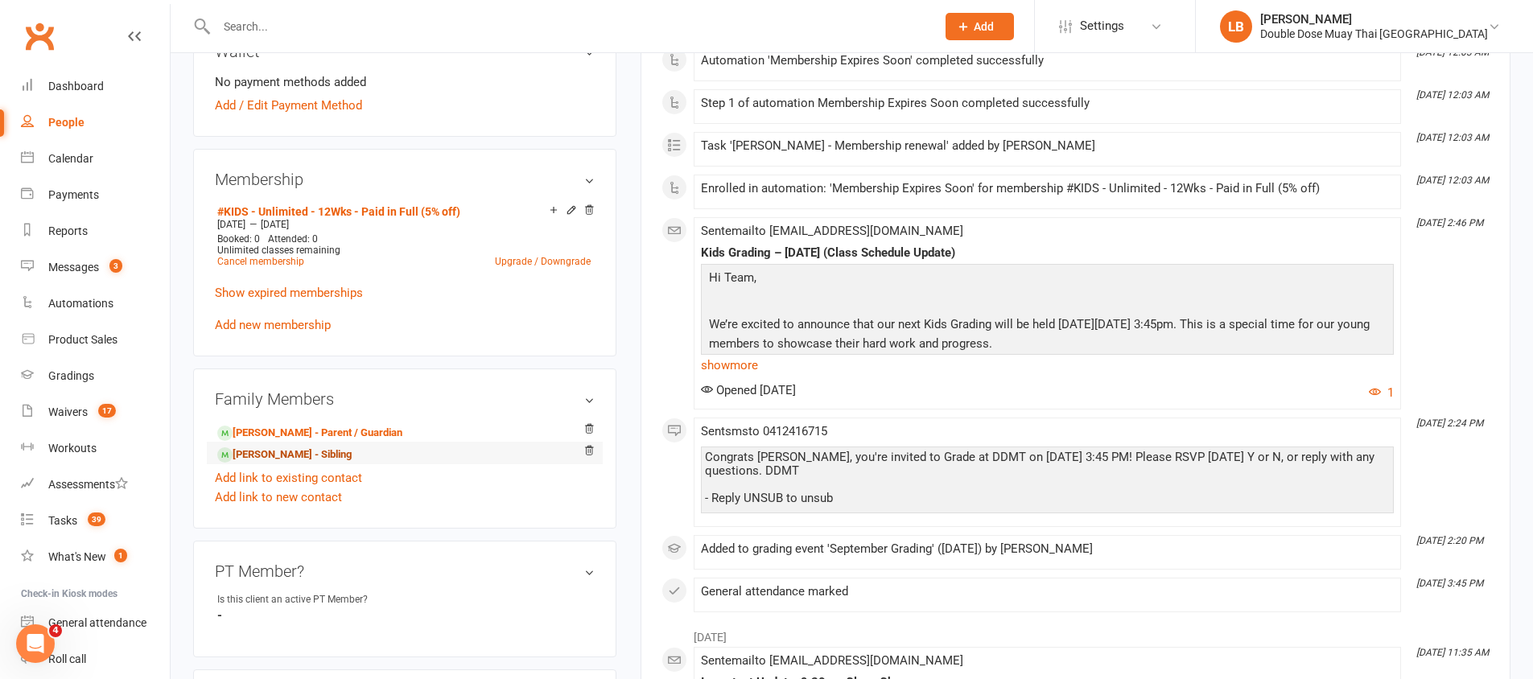
click at [258, 451] on link "[PERSON_NAME] - Sibling" at bounding box center [284, 455] width 134 height 17
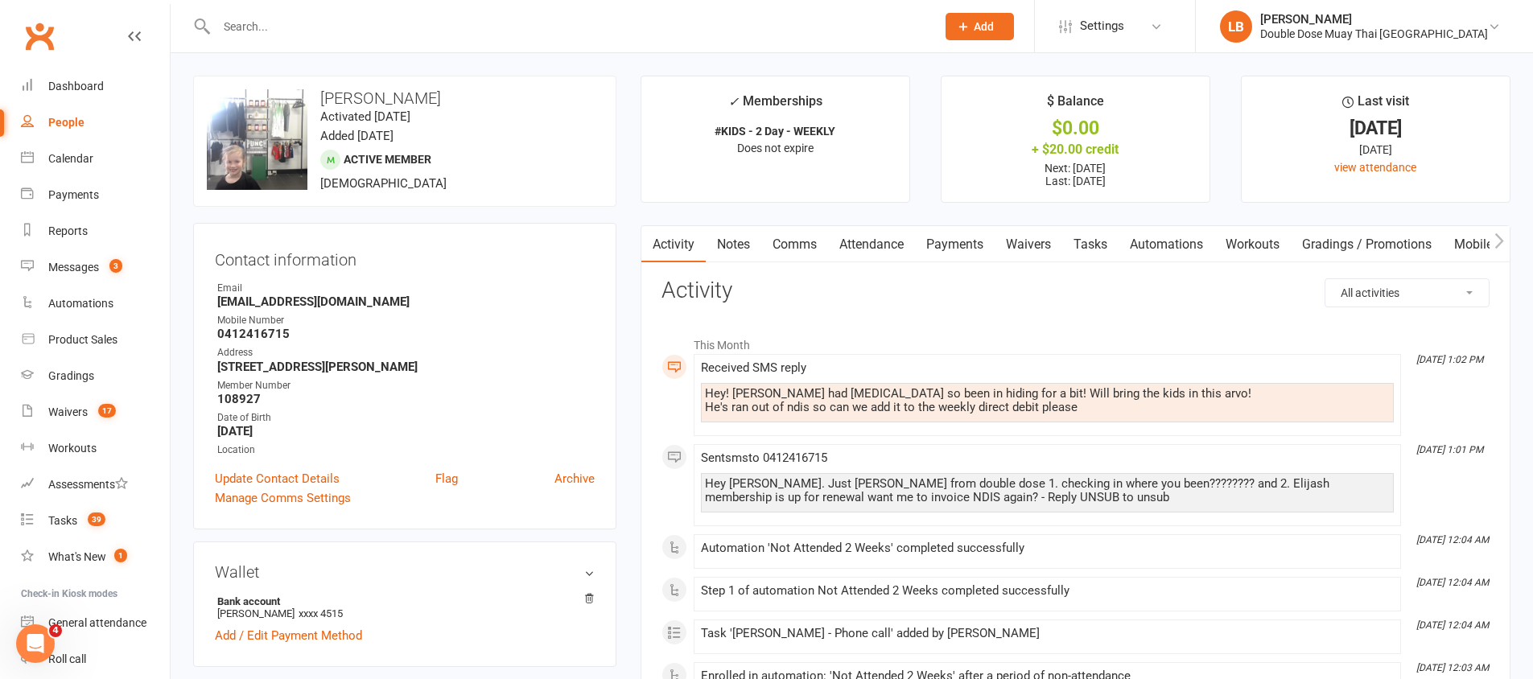
click at [969, 249] on link "Payments" at bounding box center [955, 244] width 80 height 37
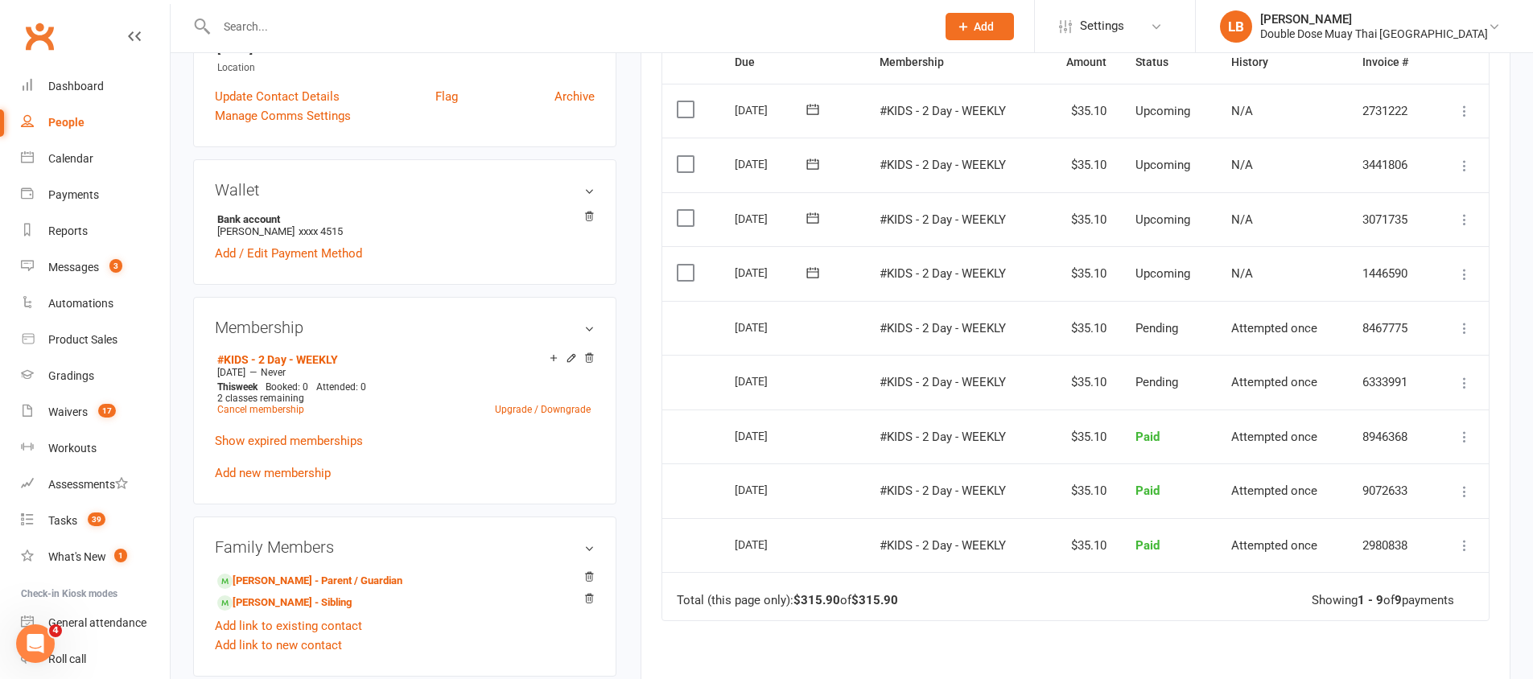
scroll to position [544, 0]
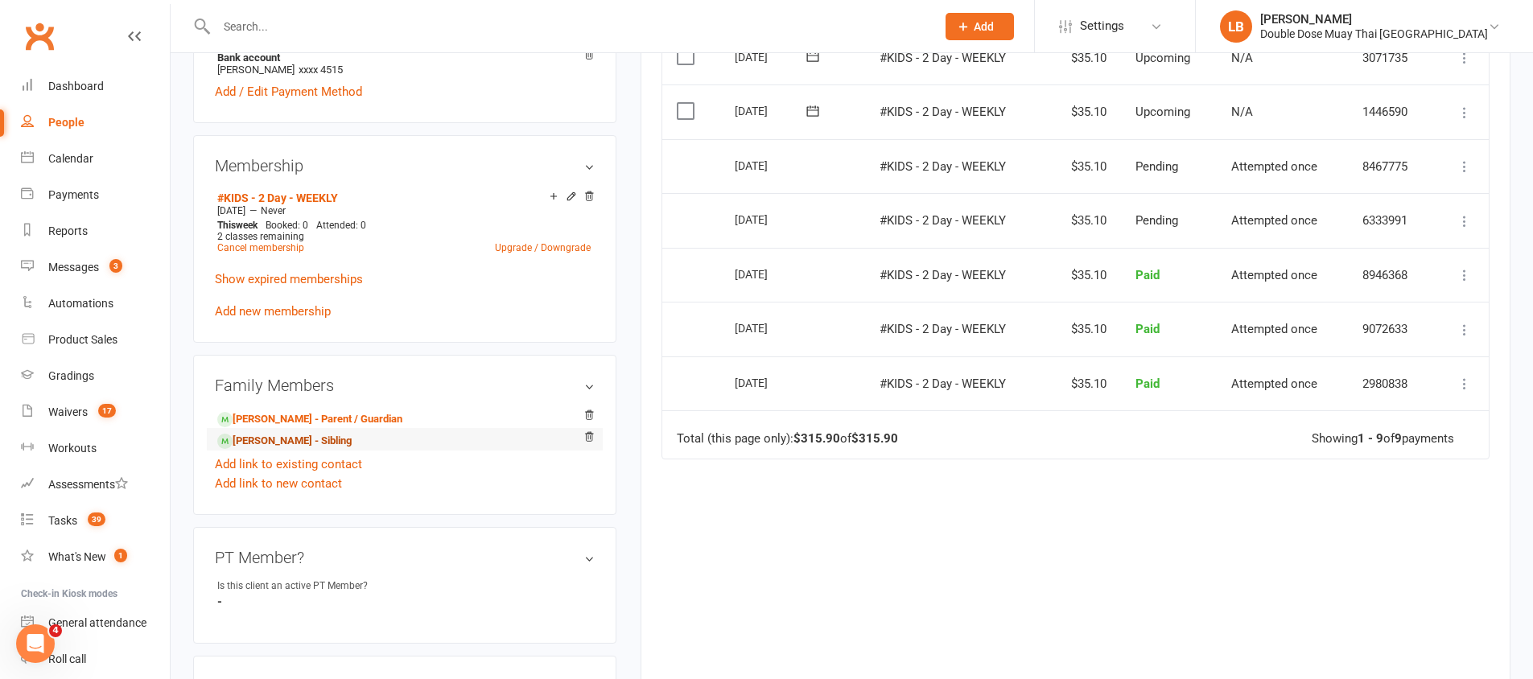
click at [274, 446] on link "[PERSON_NAME] - Sibling" at bounding box center [284, 441] width 134 height 17
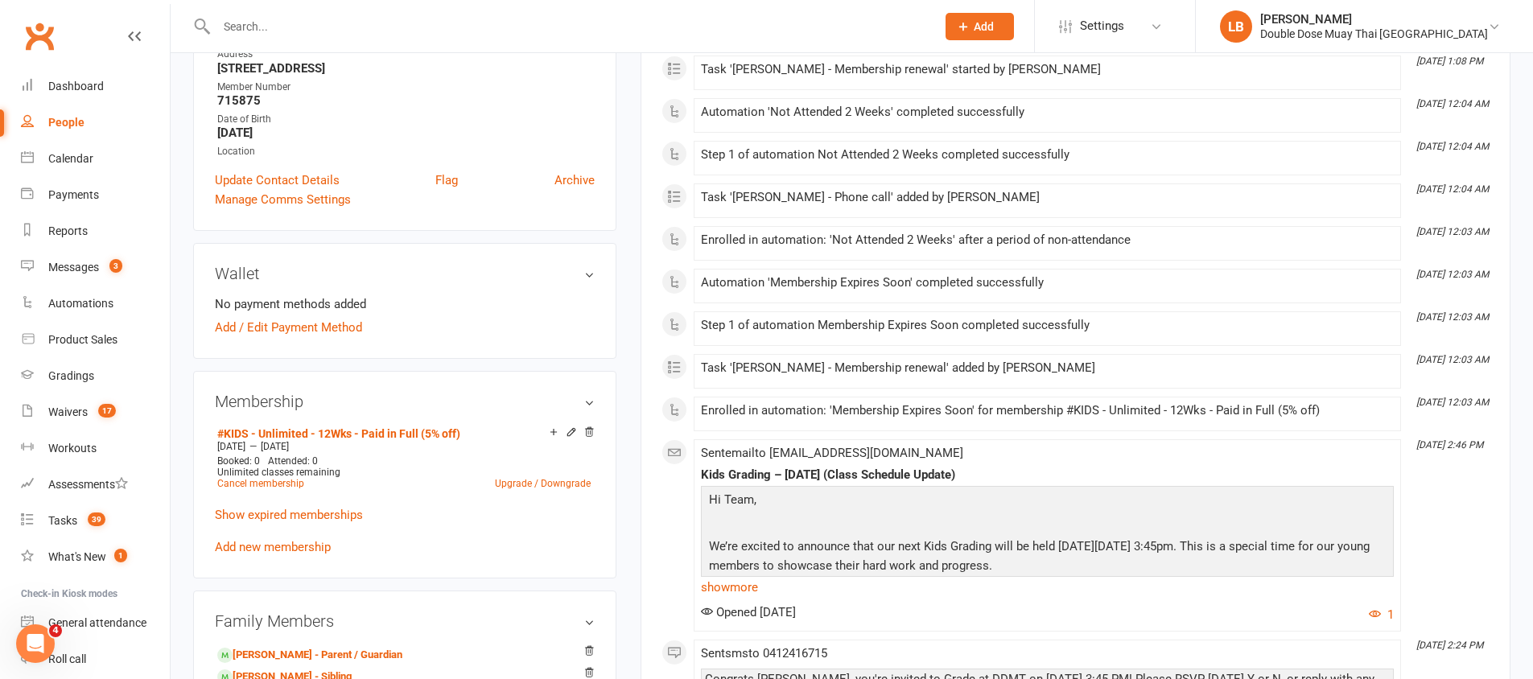
scroll to position [302, 0]
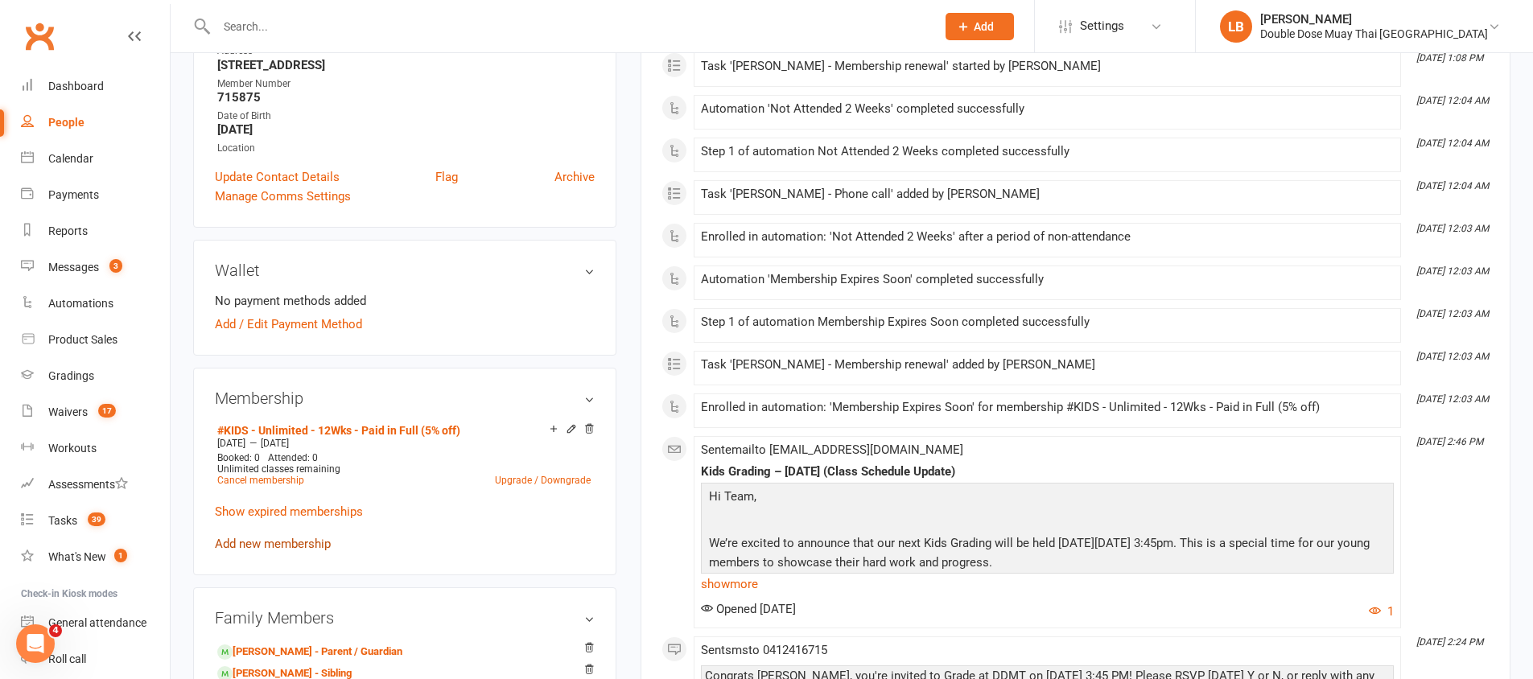
click at [298, 538] on link "Add new membership" at bounding box center [273, 544] width 116 height 14
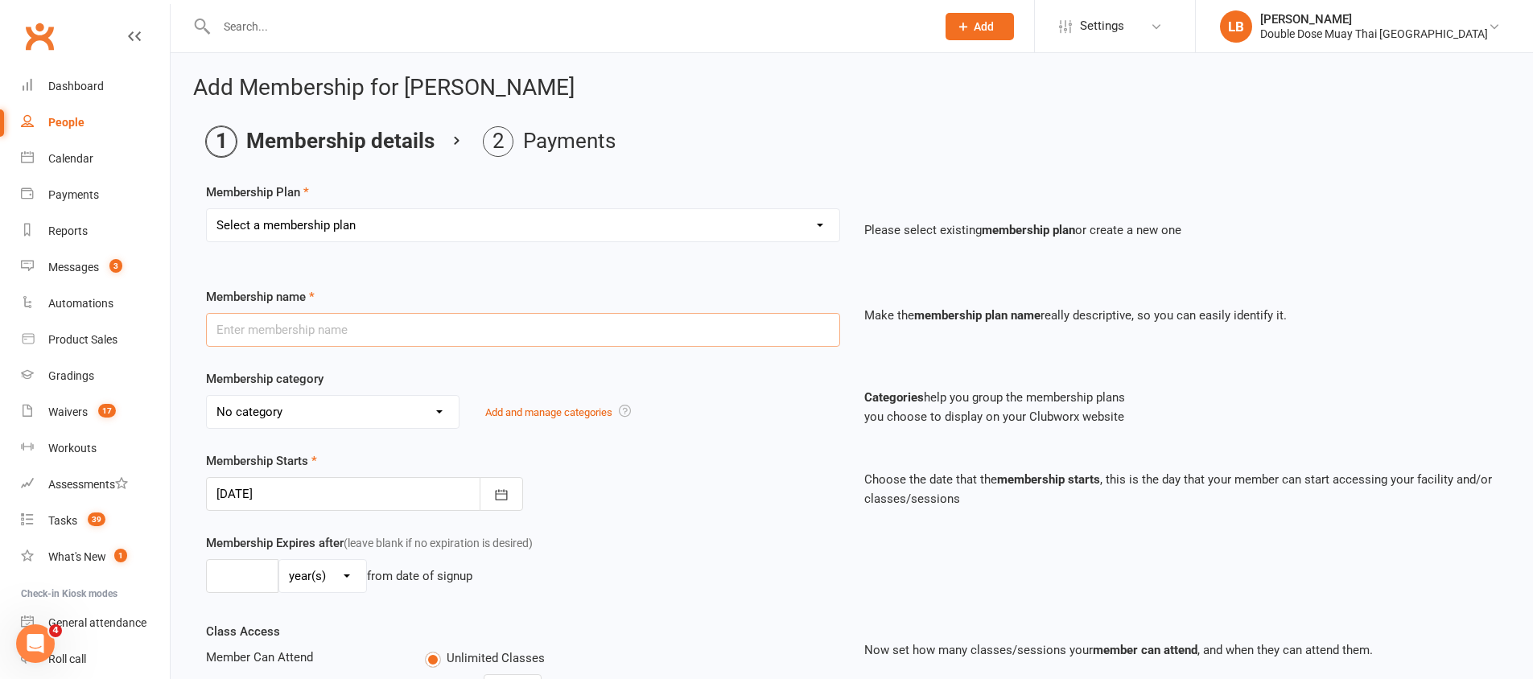
click at [453, 320] on input "text" at bounding box center [523, 330] width 634 height 34
click at [738, 402] on div "No category Adults INT & ADV | 6 MONTH MIN. Adults & Teens 13yrs + | Part Time …" at bounding box center [523, 412] width 634 height 34
click at [445, 225] on select "Select a membership plan Create new Membership Plan #KIDS - 1 Day - WEEKLY #KID…" at bounding box center [523, 225] width 633 height 32
select select "3"
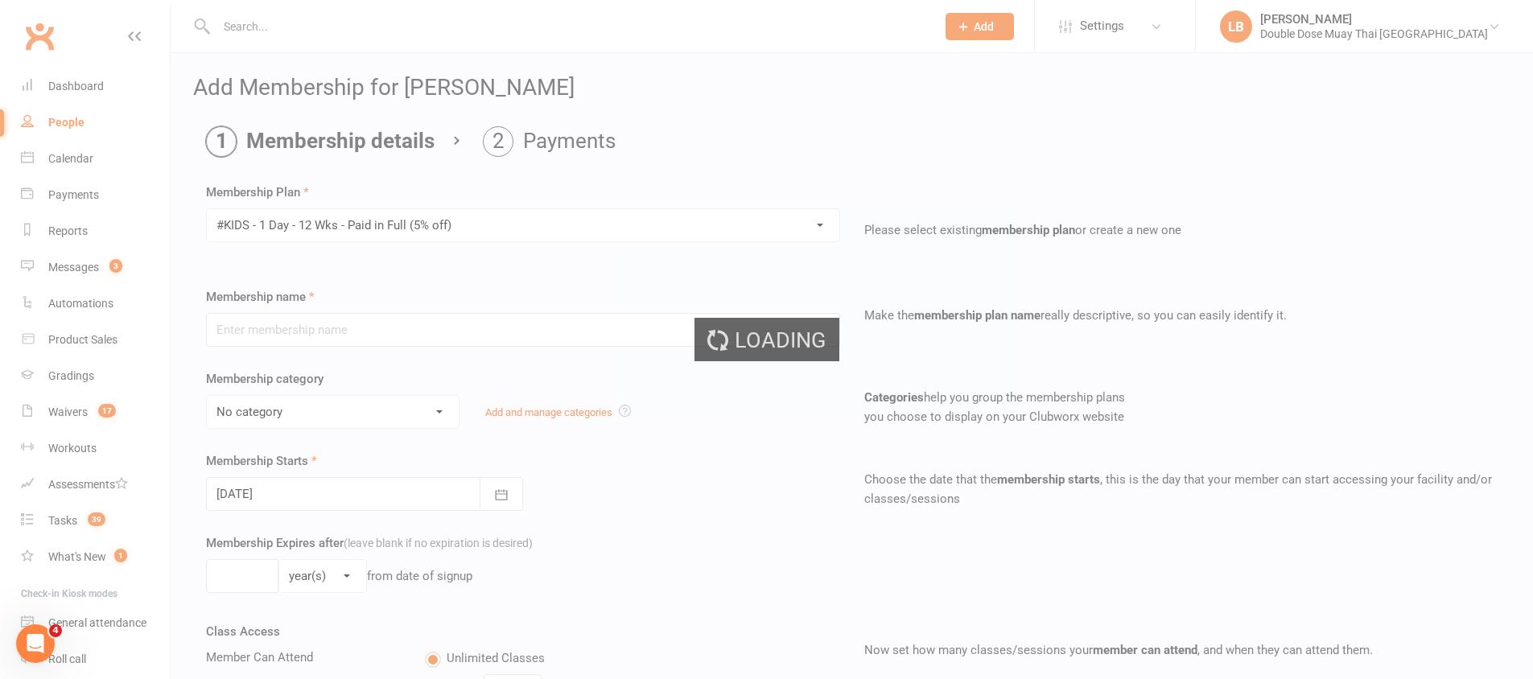
type input "#KIDS - 1 Day - 12 Wks - Paid in Full (5% off)"
select select "3"
type input "12"
select select "1"
type input "1"
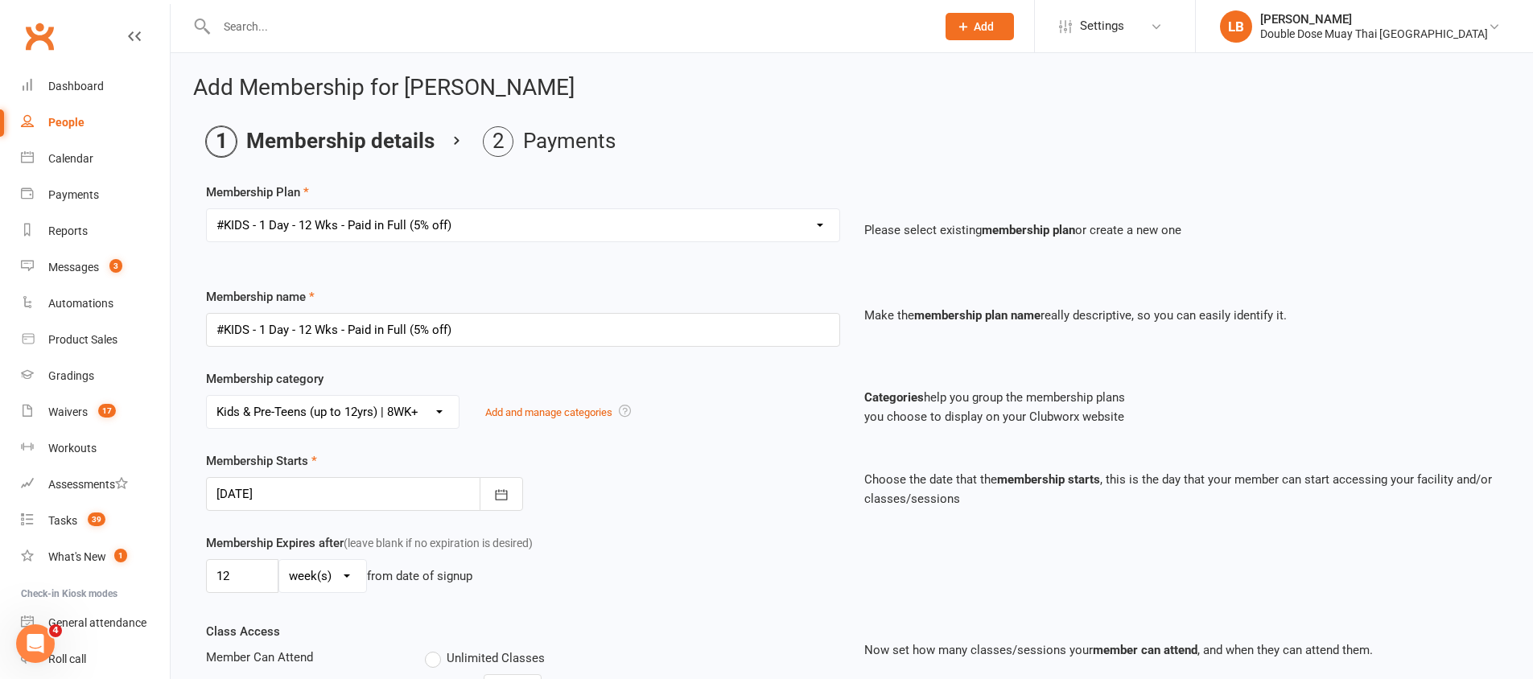
click at [365, 222] on select "Select a membership plan Create new Membership Plan #KIDS - 1 Day - WEEKLY #KID…" at bounding box center [523, 225] width 633 height 32
select select "4"
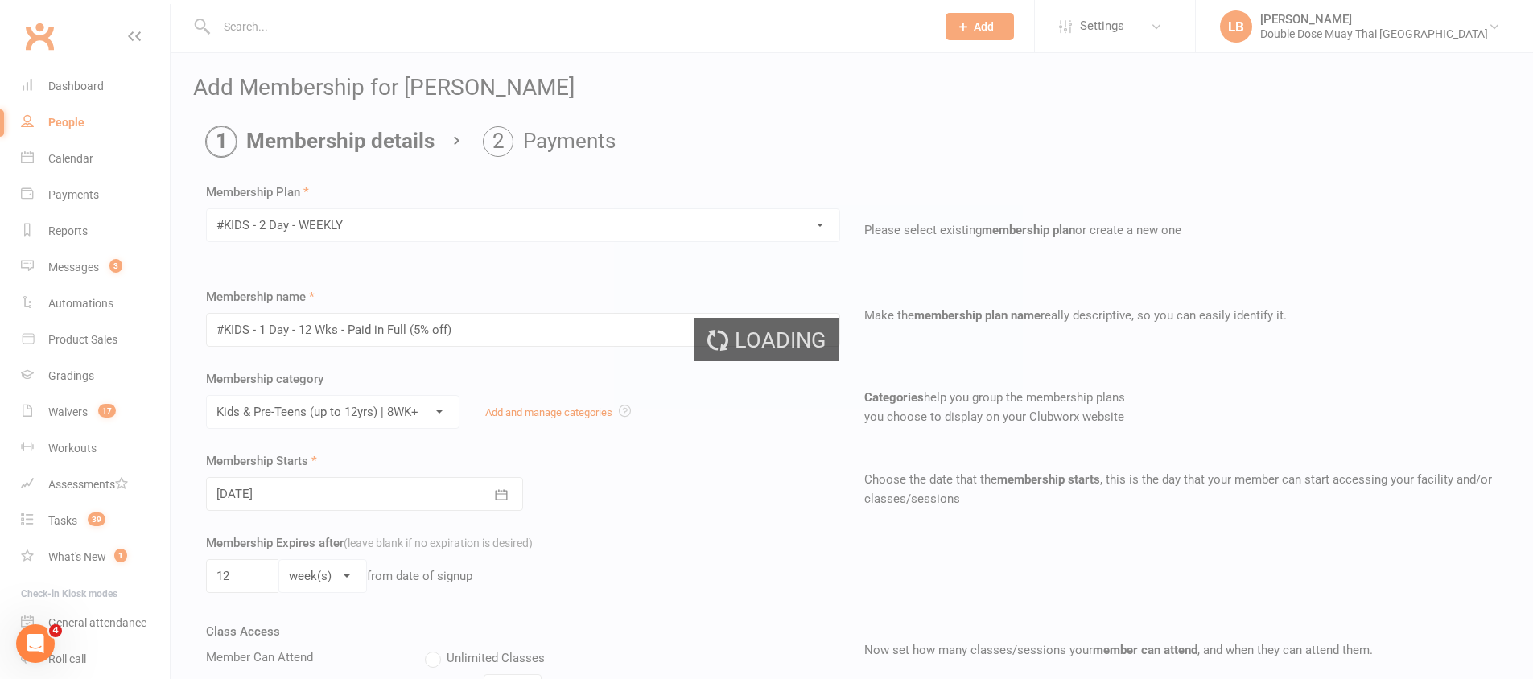
type input "#KIDS - 2 Day - WEEKLY"
type input "0"
select select "3"
type input "2"
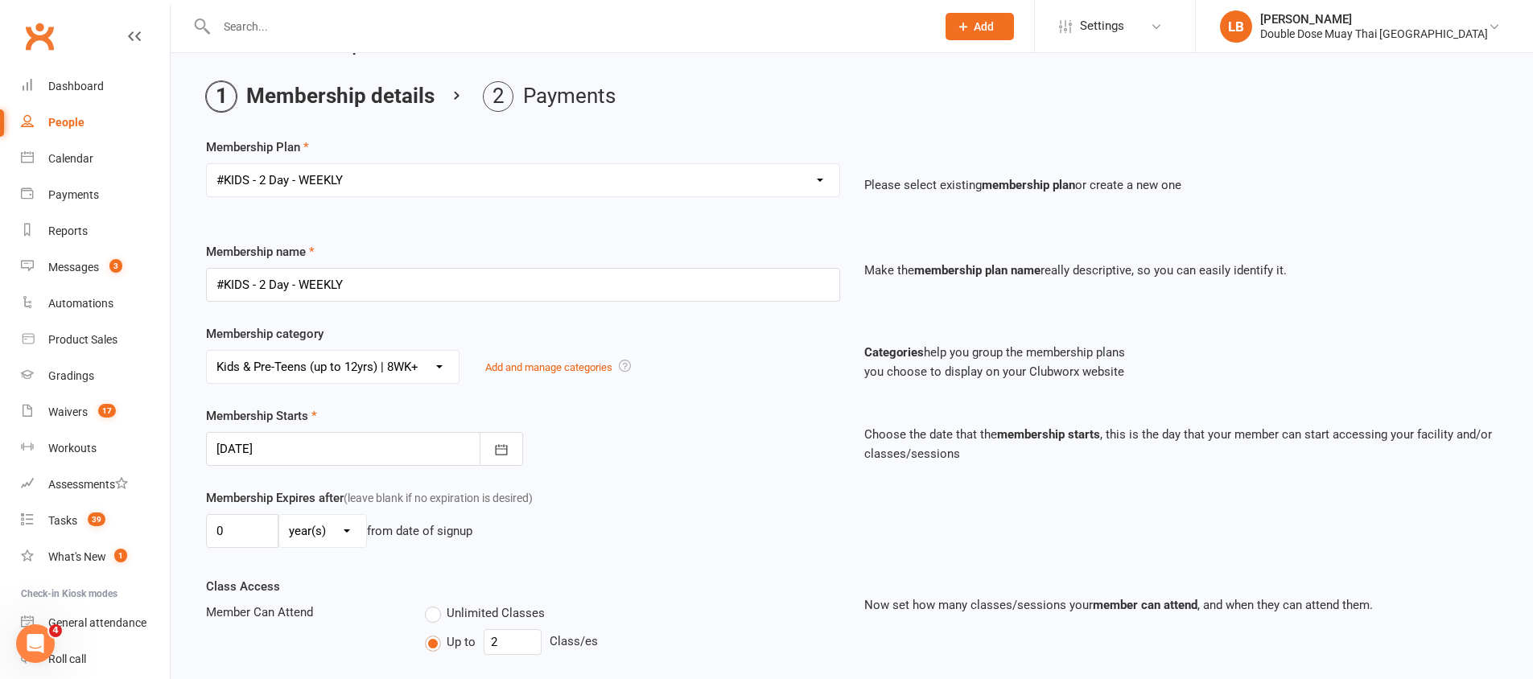
scroll to position [398, 0]
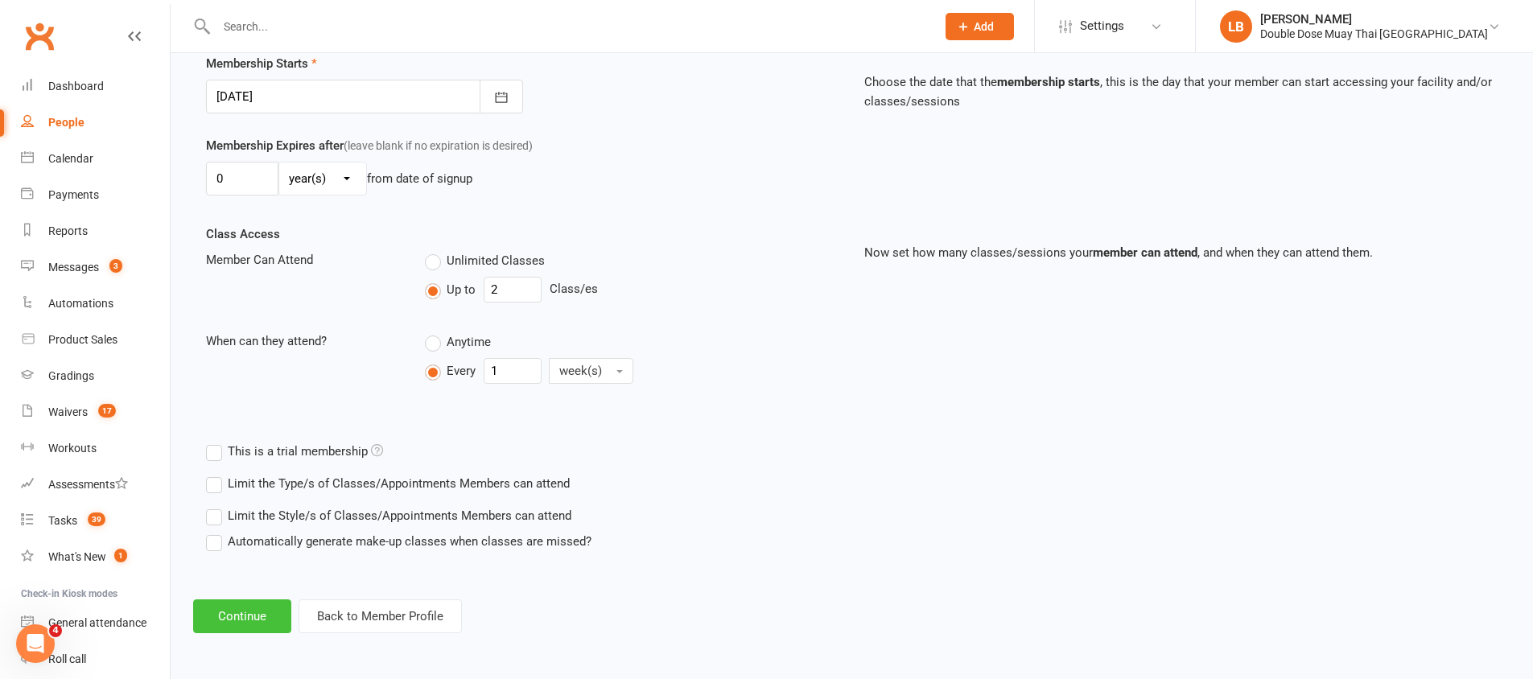
click at [263, 620] on button "Continue" at bounding box center [242, 617] width 98 height 34
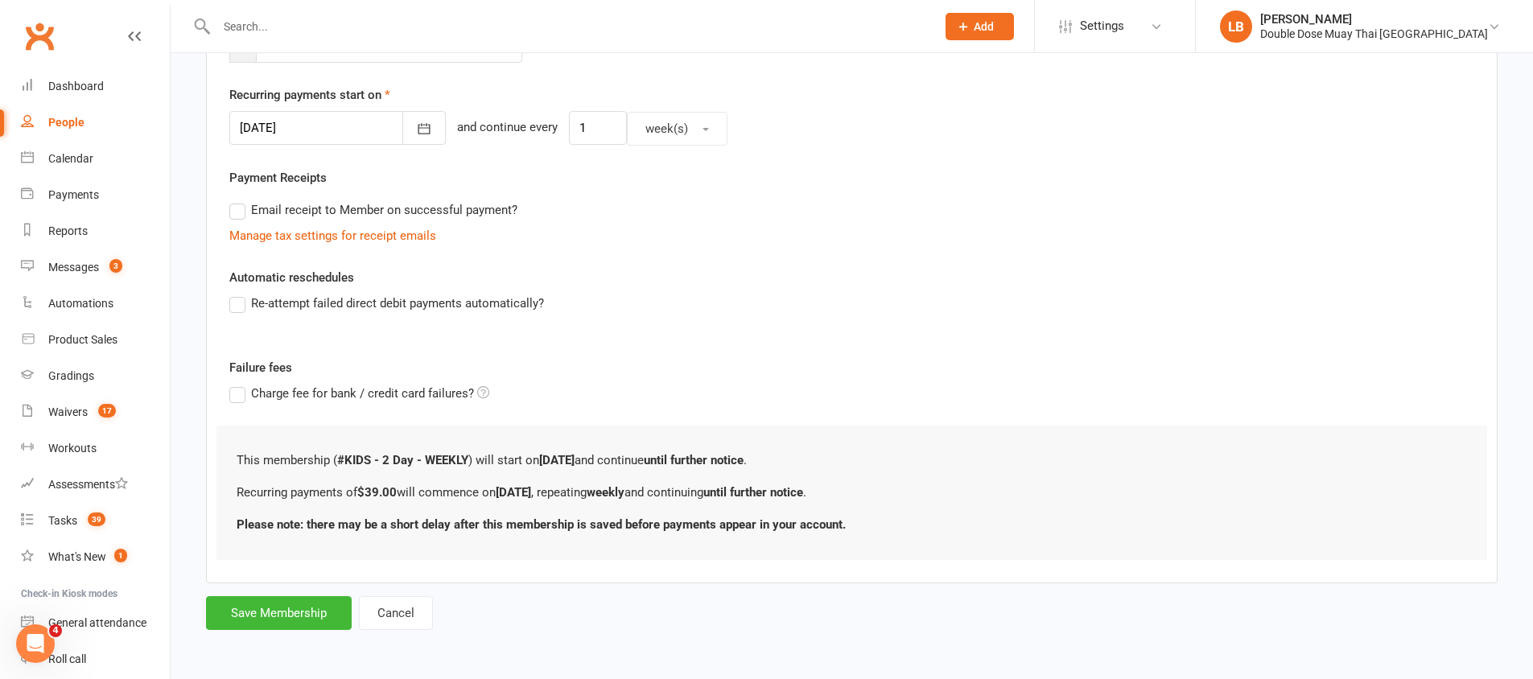
scroll to position [0, 0]
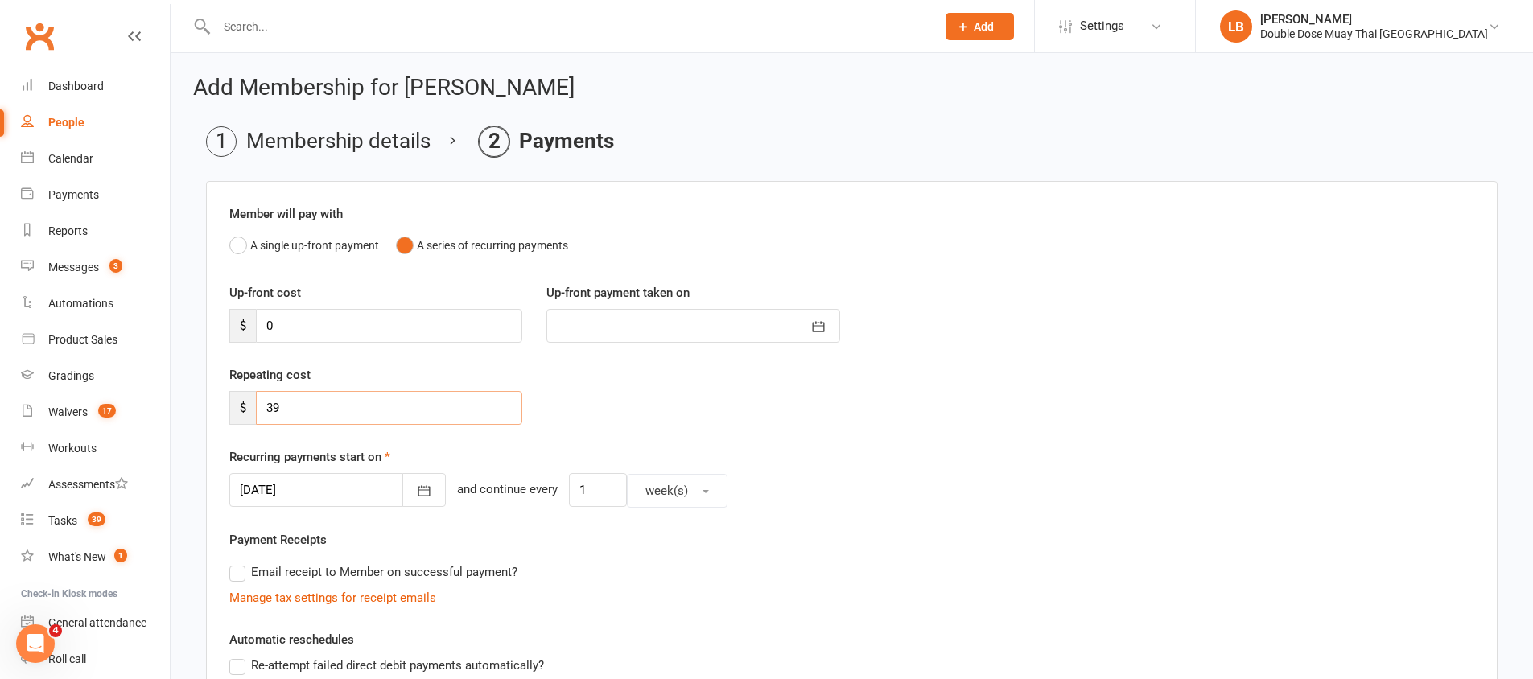
click at [290, 408] on input "39" at bounding box center [389, 408] width 266 height 34
drag, startPoint x: 290, startPoint y: 408, endPoint x: 262, endPoint y: 406, distance: 27.4
click at [262, 406] on input "39" at bounding box center [389, 408] width 266 height 34
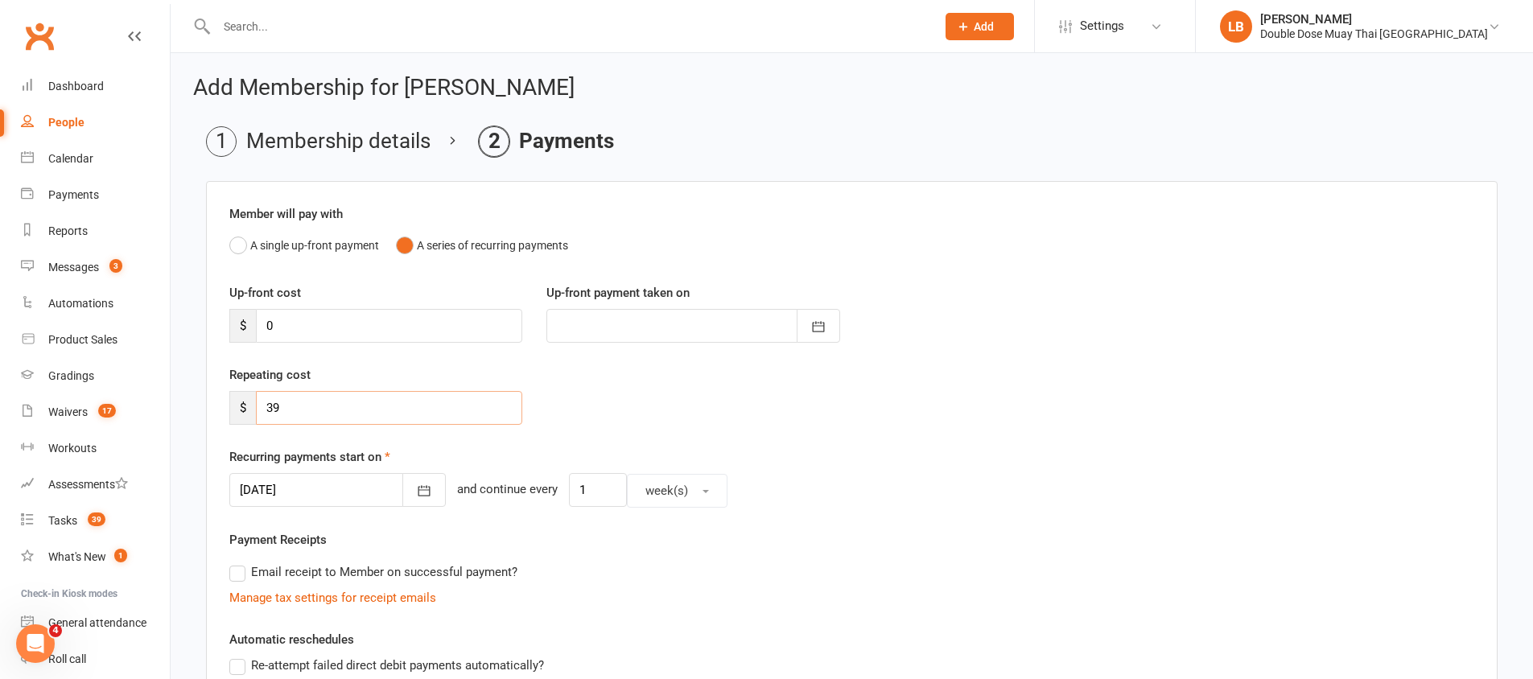
type input "6"
type input "36.10"
click at [726, 413] on div "Repeating cost $ 36.10" at bounding box center [851, 406] width 1269 height 82
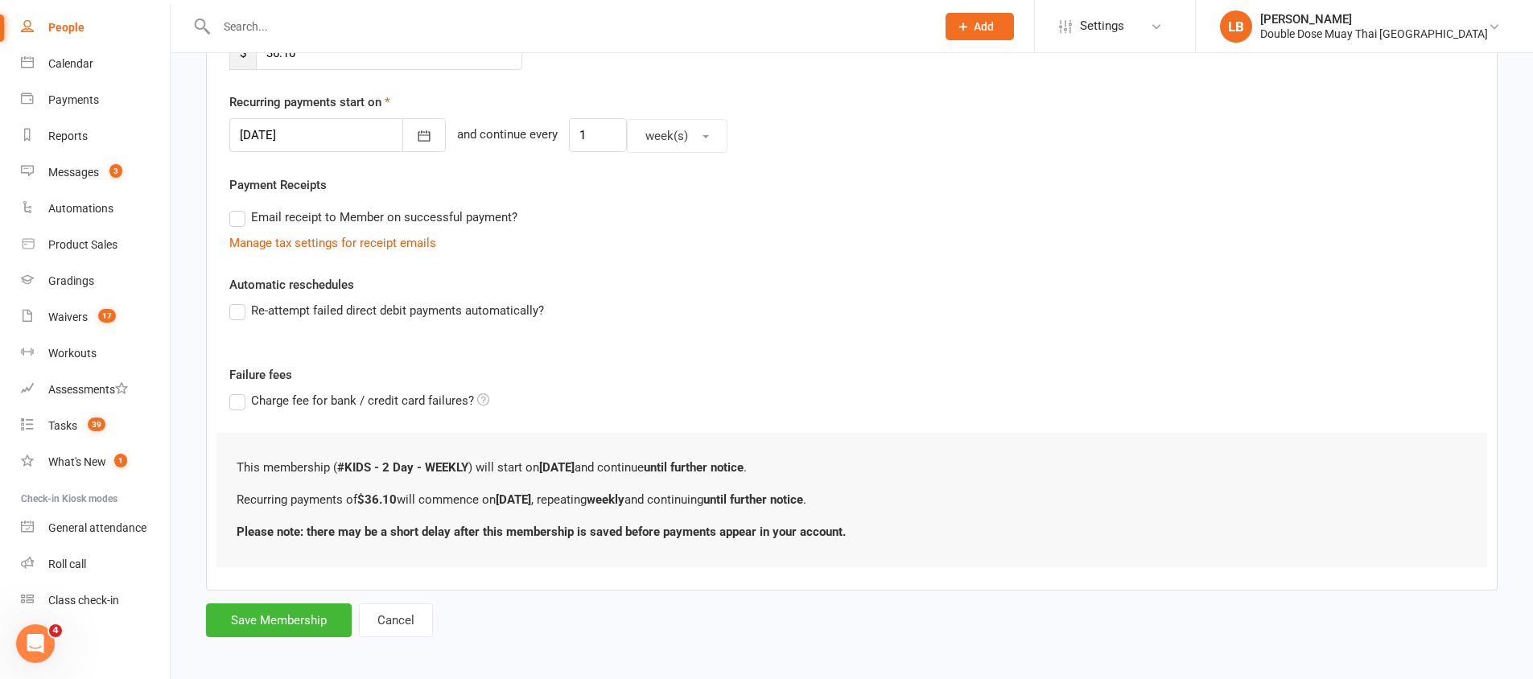
scroll to position [362, 0]
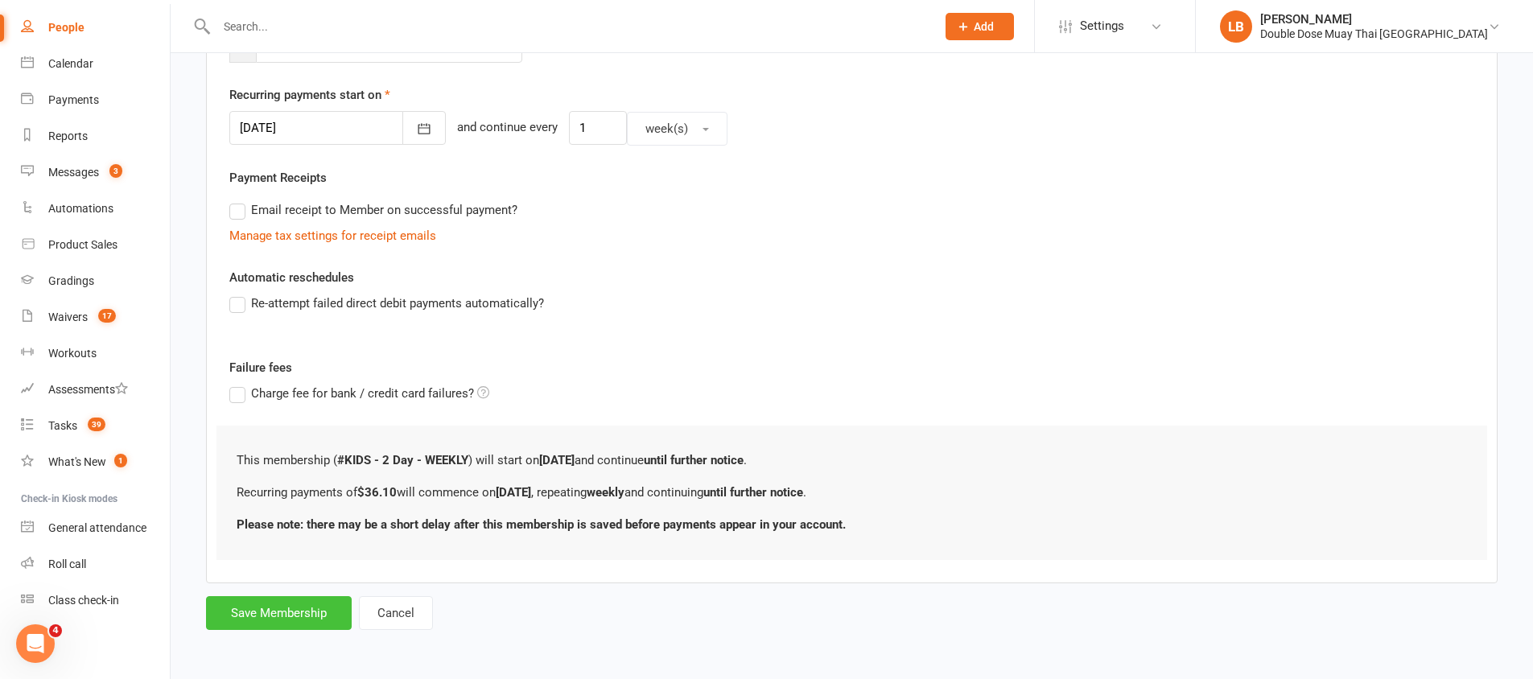
click at [300, 618] on button "Save Membership" at bounding box center [279, 613] width 146 height 34
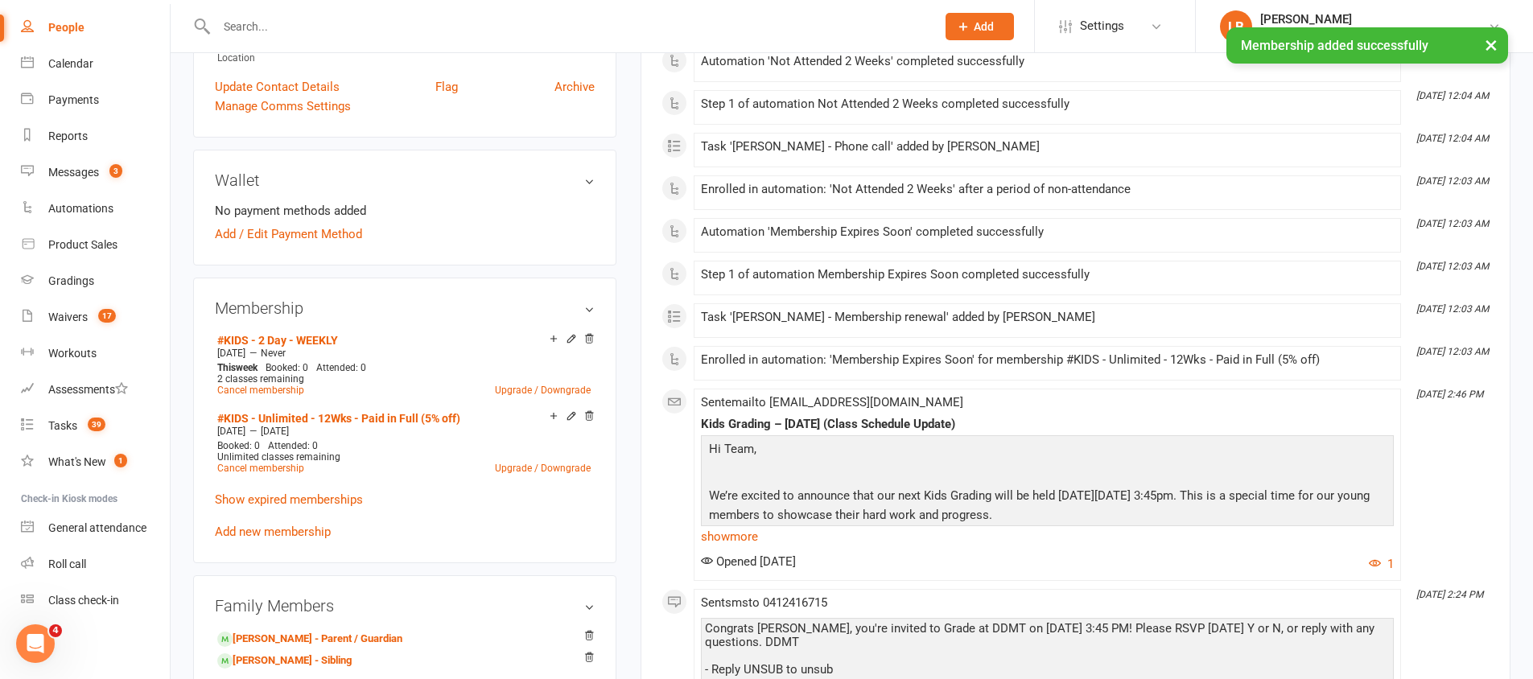
scroll to position [546, 0]
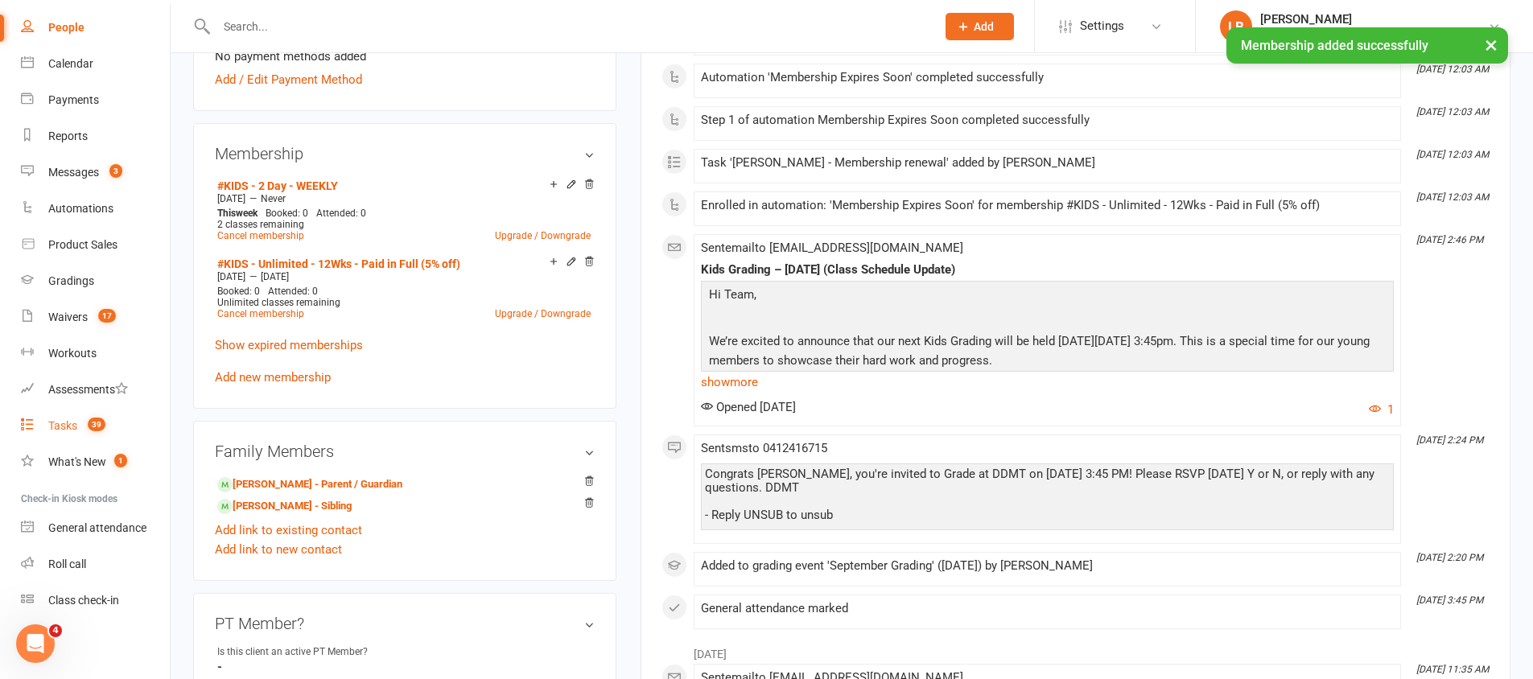
click at [58, 423] on div "Tasks" at bounding box center [62, 425] width 29 height 13
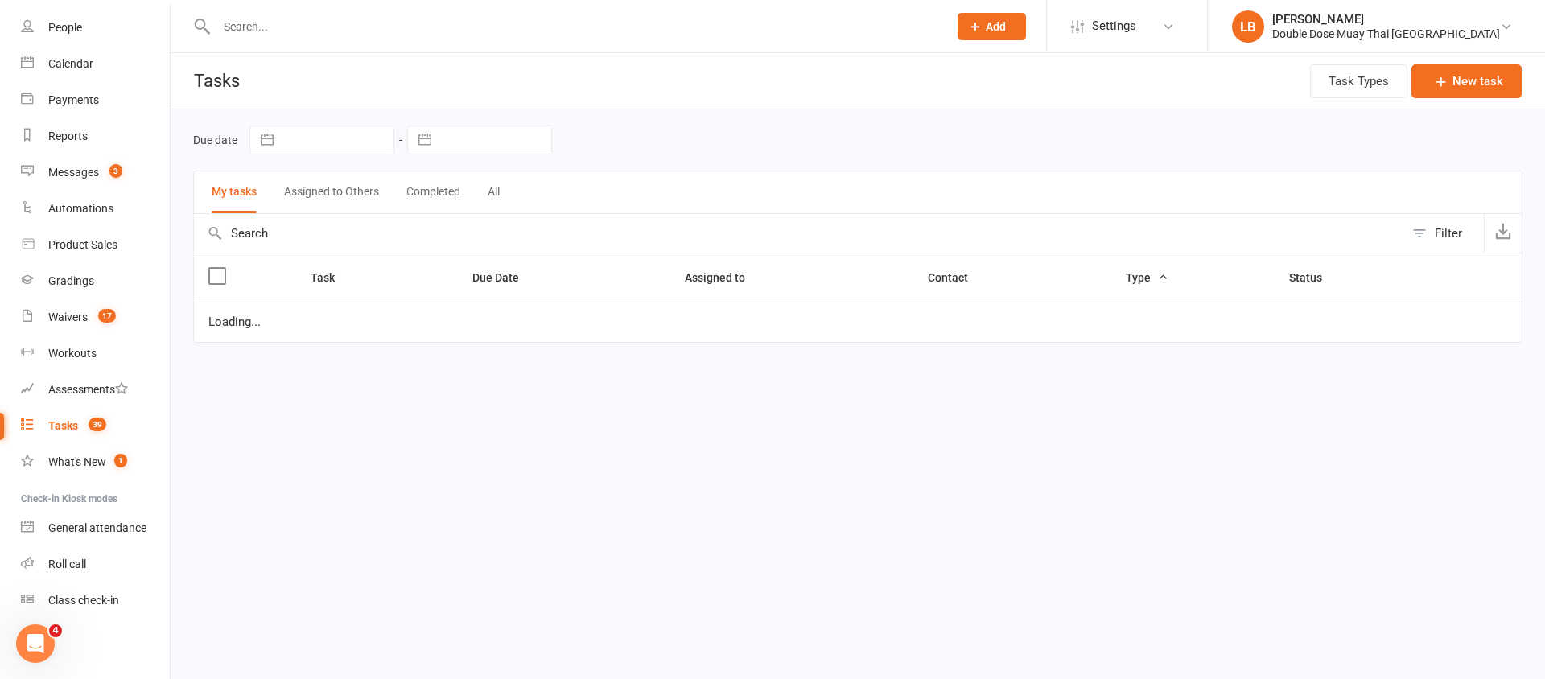
select select "started"
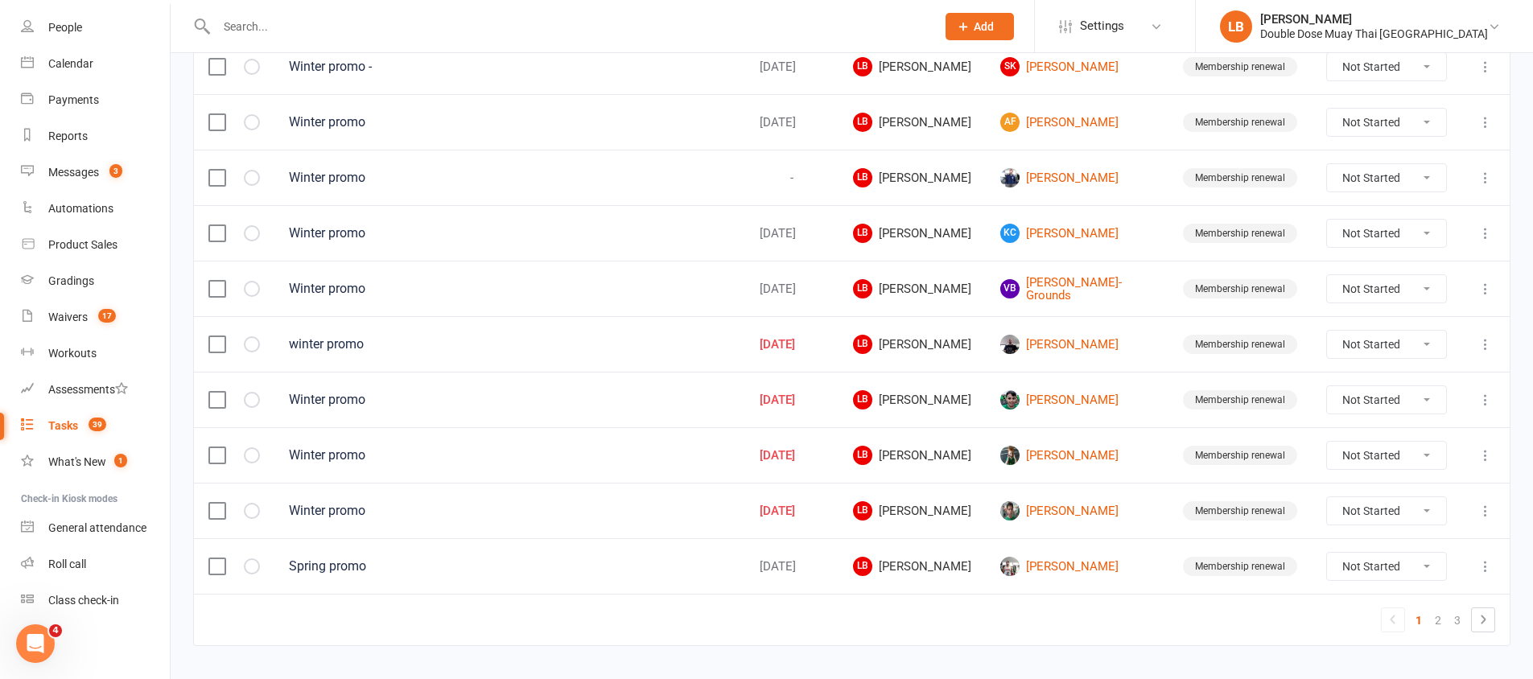
scroll to position [1132, 0]
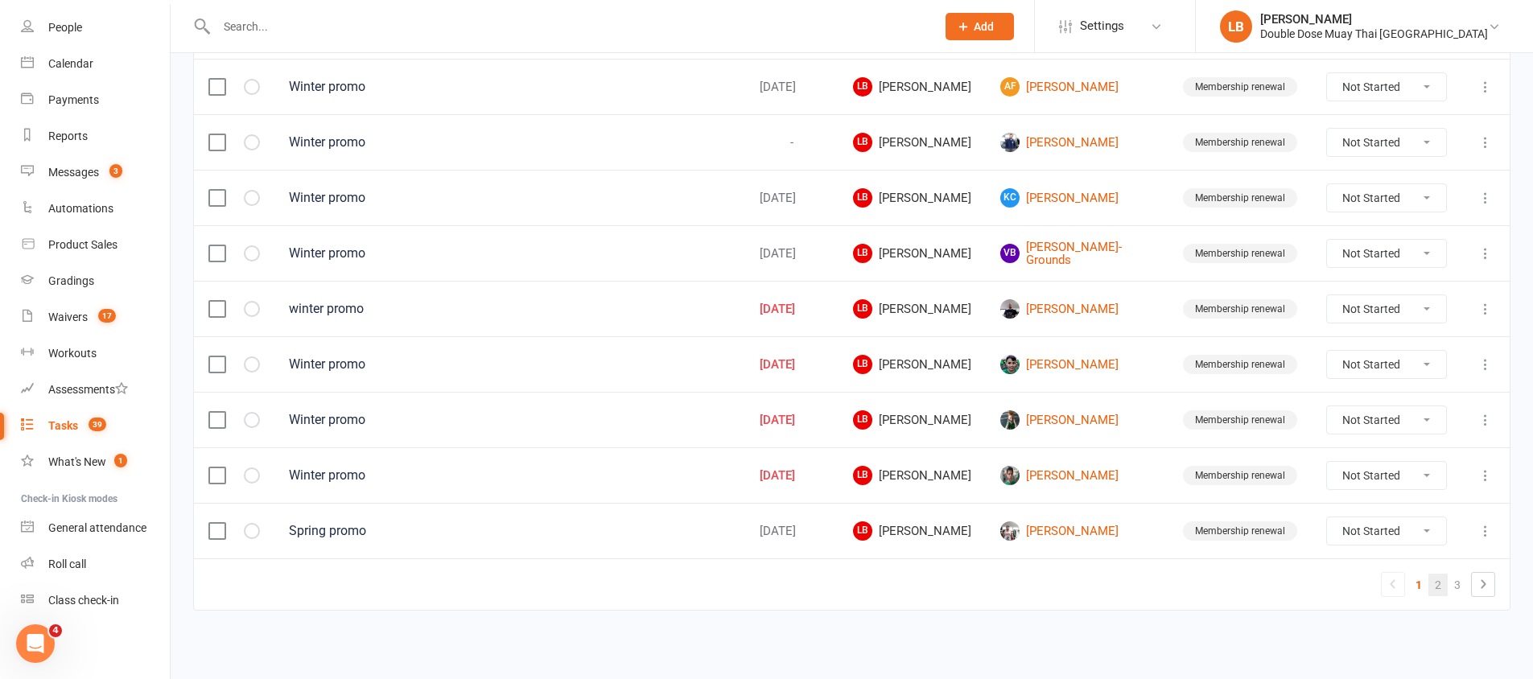
click at [1430, 588] on link "2" at bounding box center [1438, 585] width 19 height 23
select select "started"
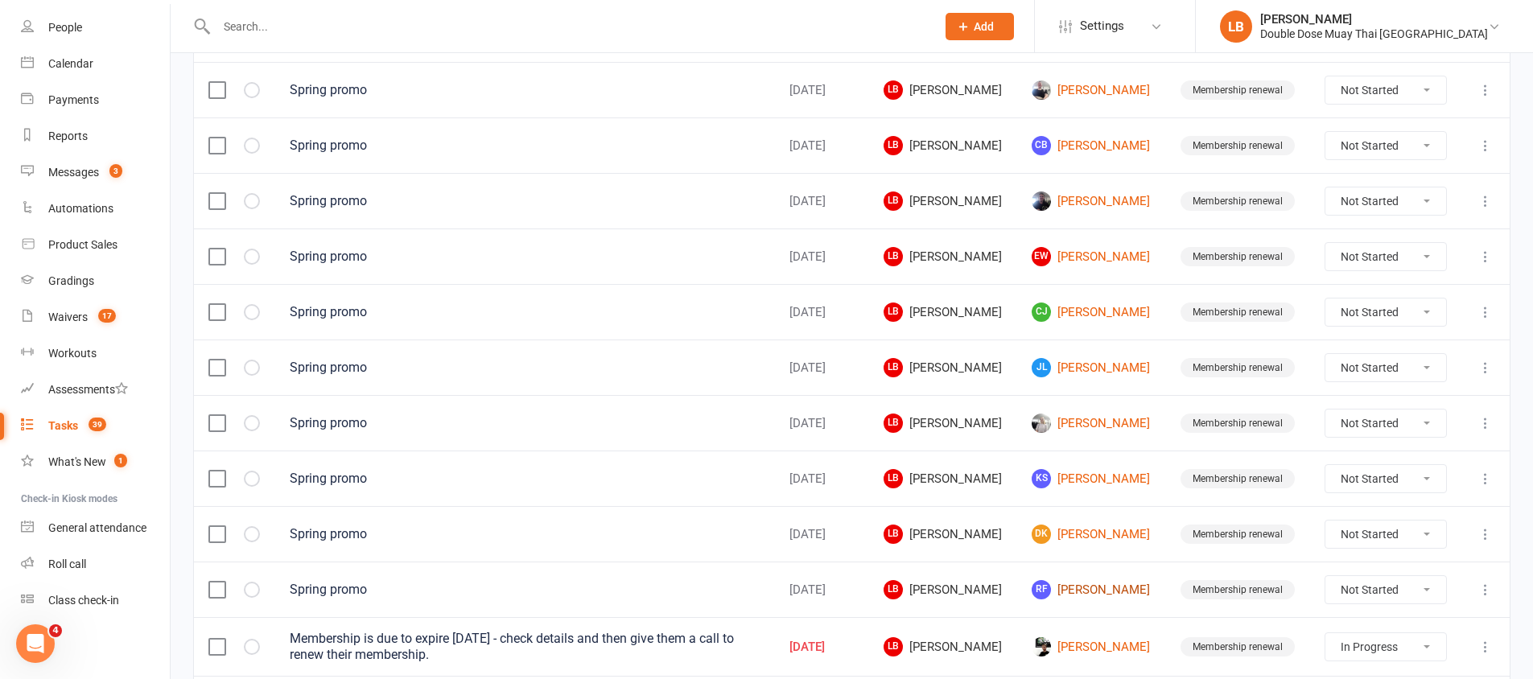
scroll to position [381, 0]
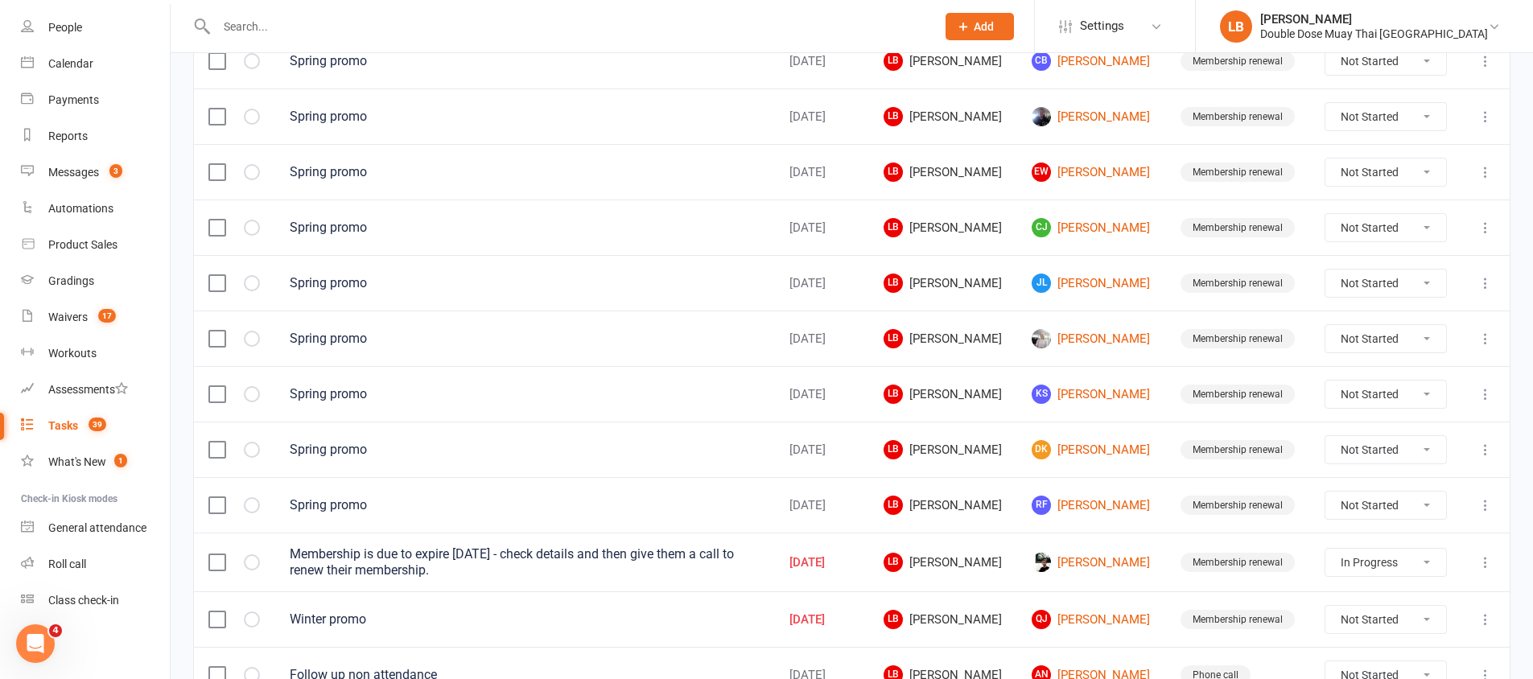
click at [1390, 562] on select "Not Started In Progress Waiting Complete" at bounding box center [1386, 562] width 120 height 27
select select "started"
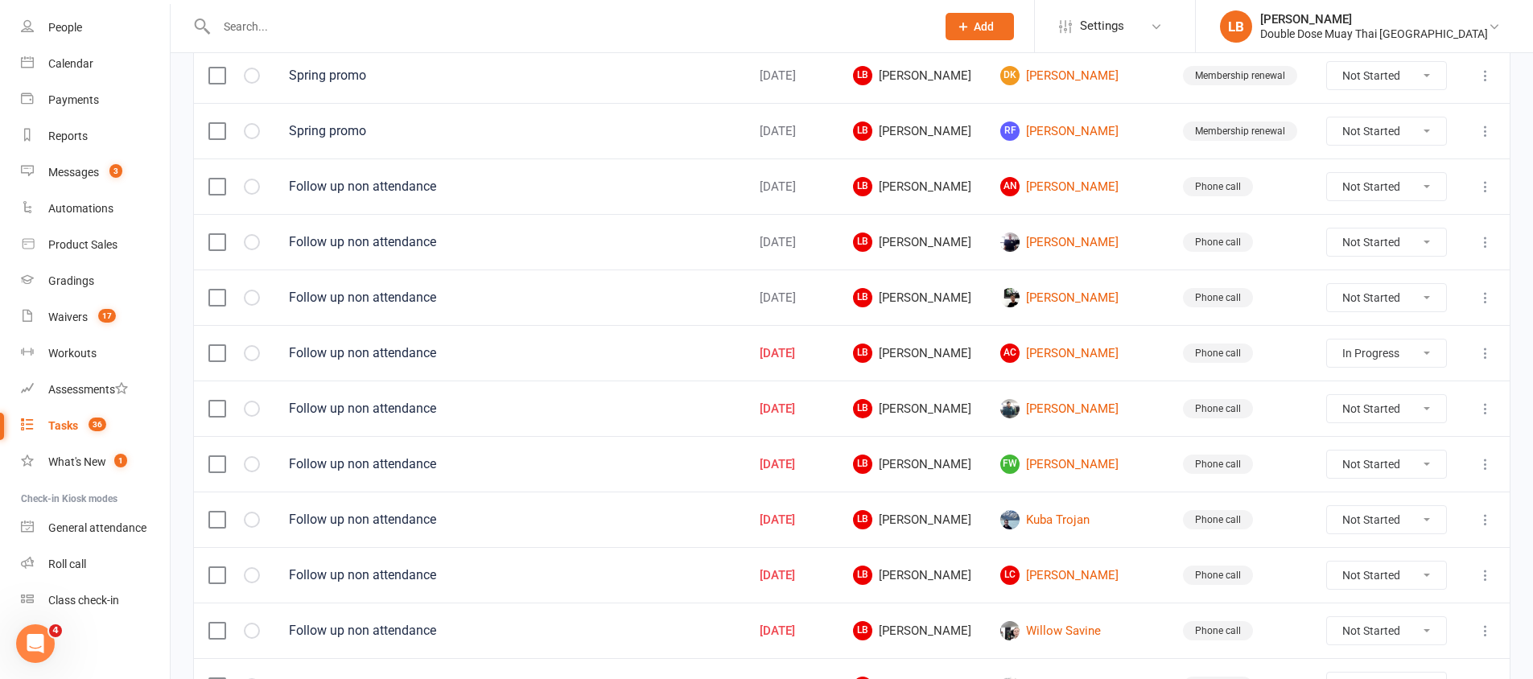
scroll to position [800, 0]
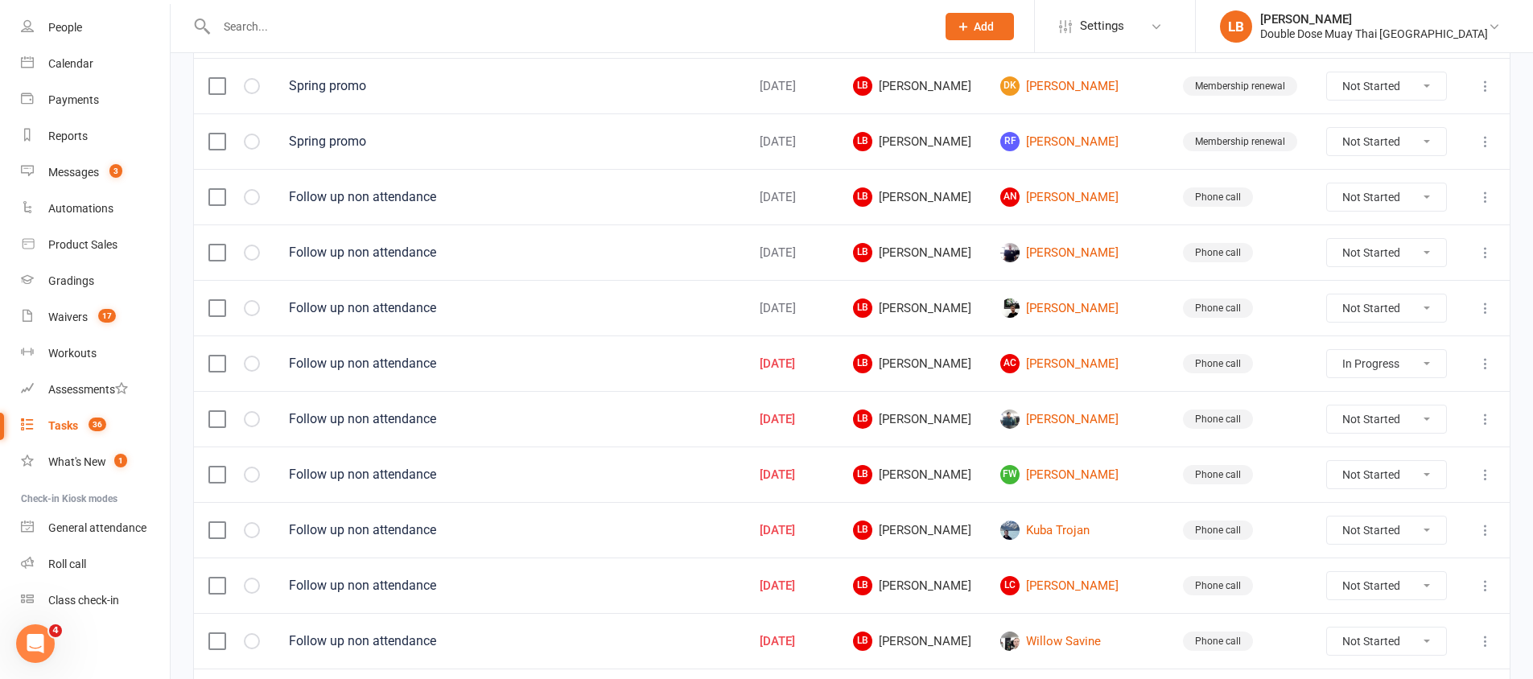
click at [1383, 254] on select "Not Started In Progress Waiting Complete" at bounding box center [1386, 252] width 119 height 27
select select "unstarted"
select select "started"
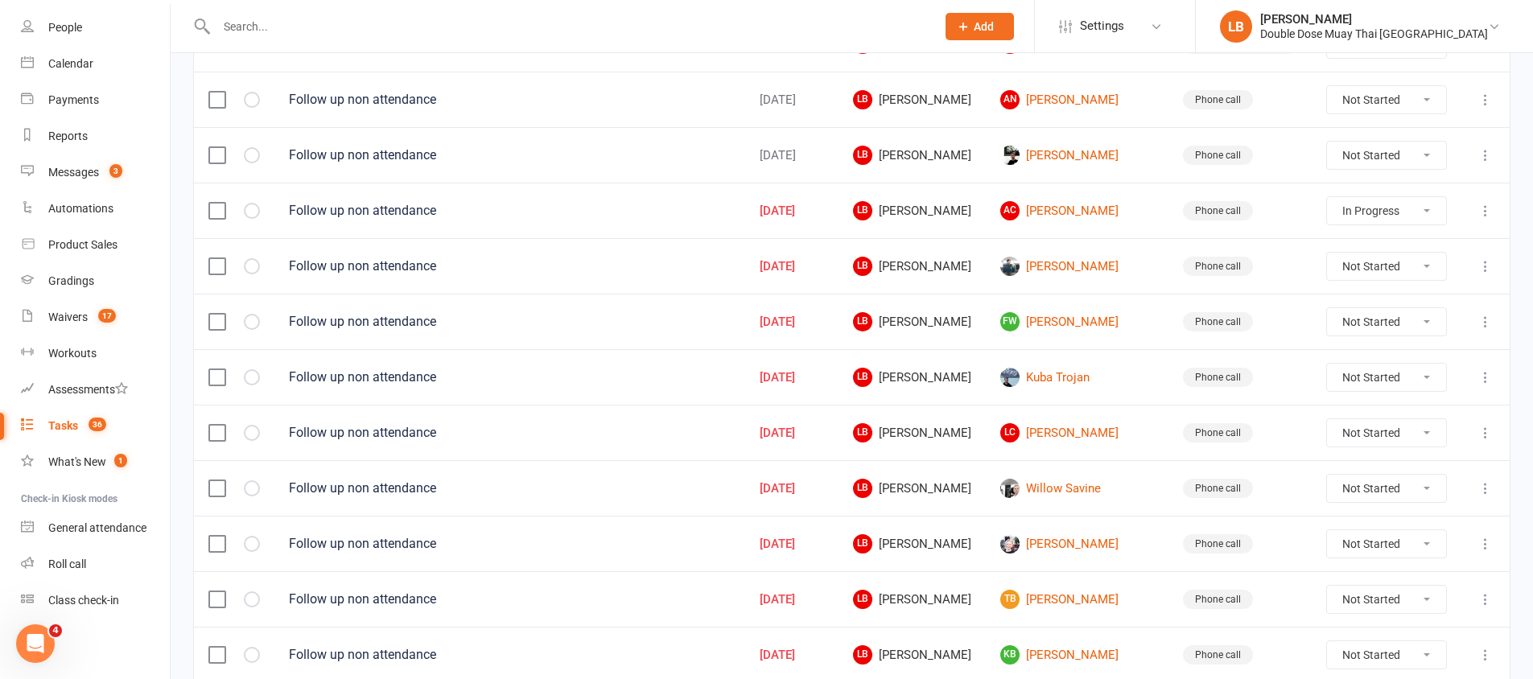
scroll to position [1119, 0]
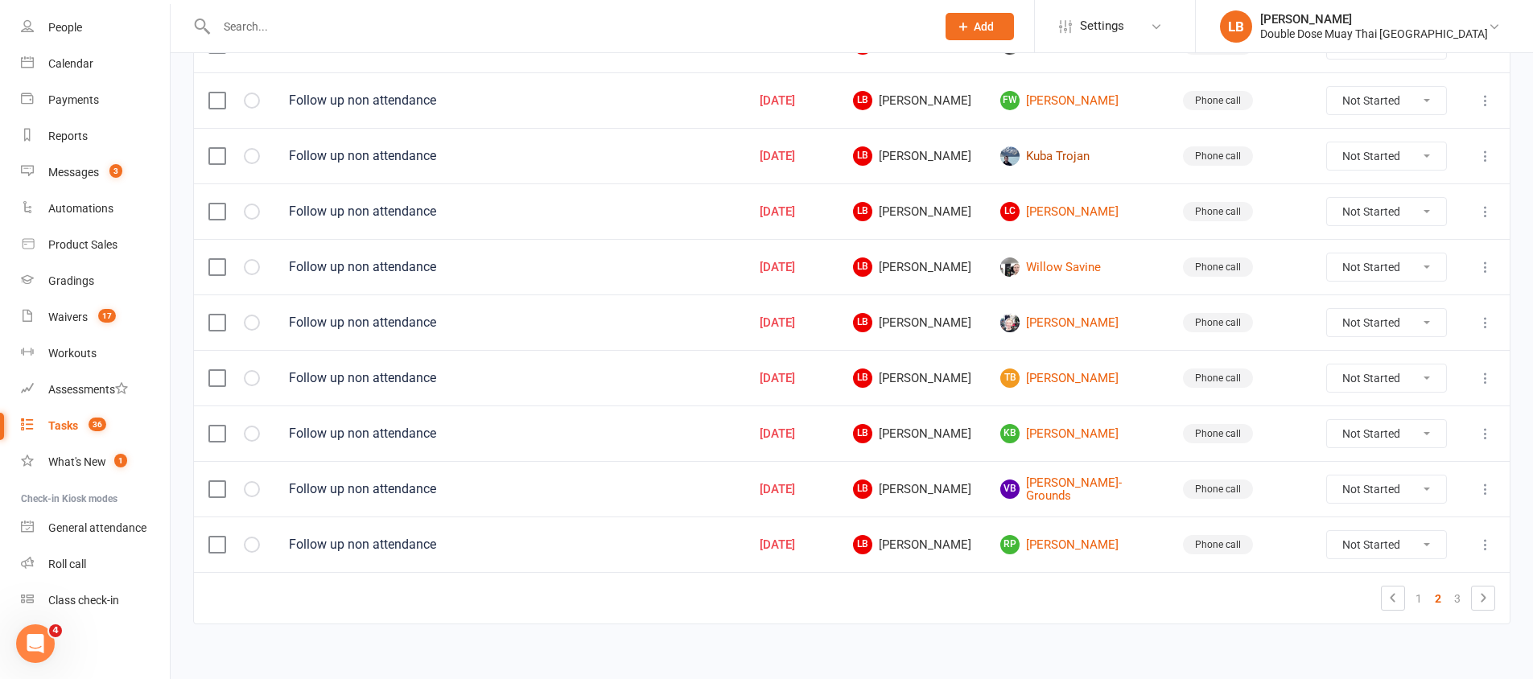
click at [1082, 151] on link "Kuba Trojan" at bounding box center [1077, 155] width 154 height 19
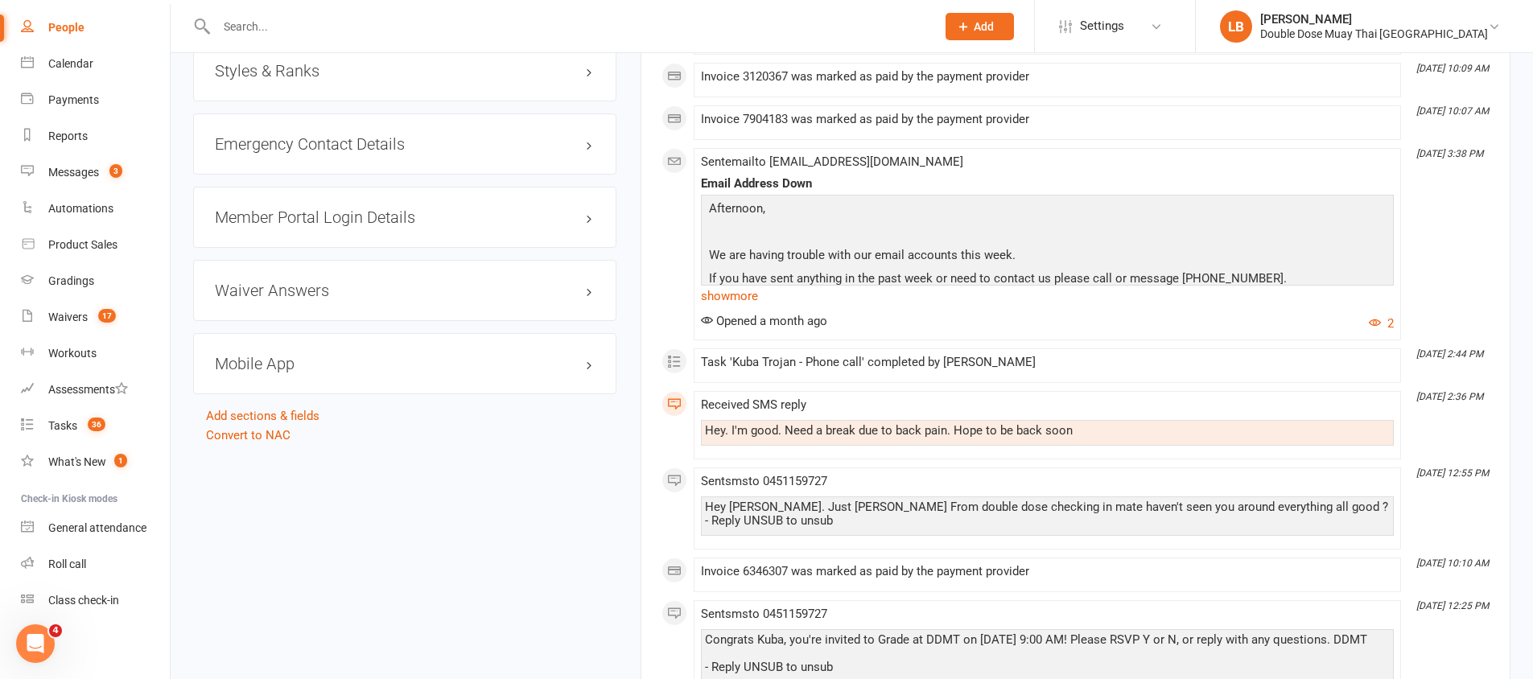
scroll to position [1562, 0]
click at [846, 434] on div "Hey. I'm good. Need a break due to back pain. Hope to be back soon" at bounding box center [1047, 430] width 693 height 26
drag, startPoint x: 991, startPoint y: 442, endPoint x: 1025, endPoint y: 439, distance: 33.9
click at [1024, 440] on div "Hey. I'm good. Need a break due to back pain. Hope to be back soon" at bounding box center [1047, 430] width 693 height 26
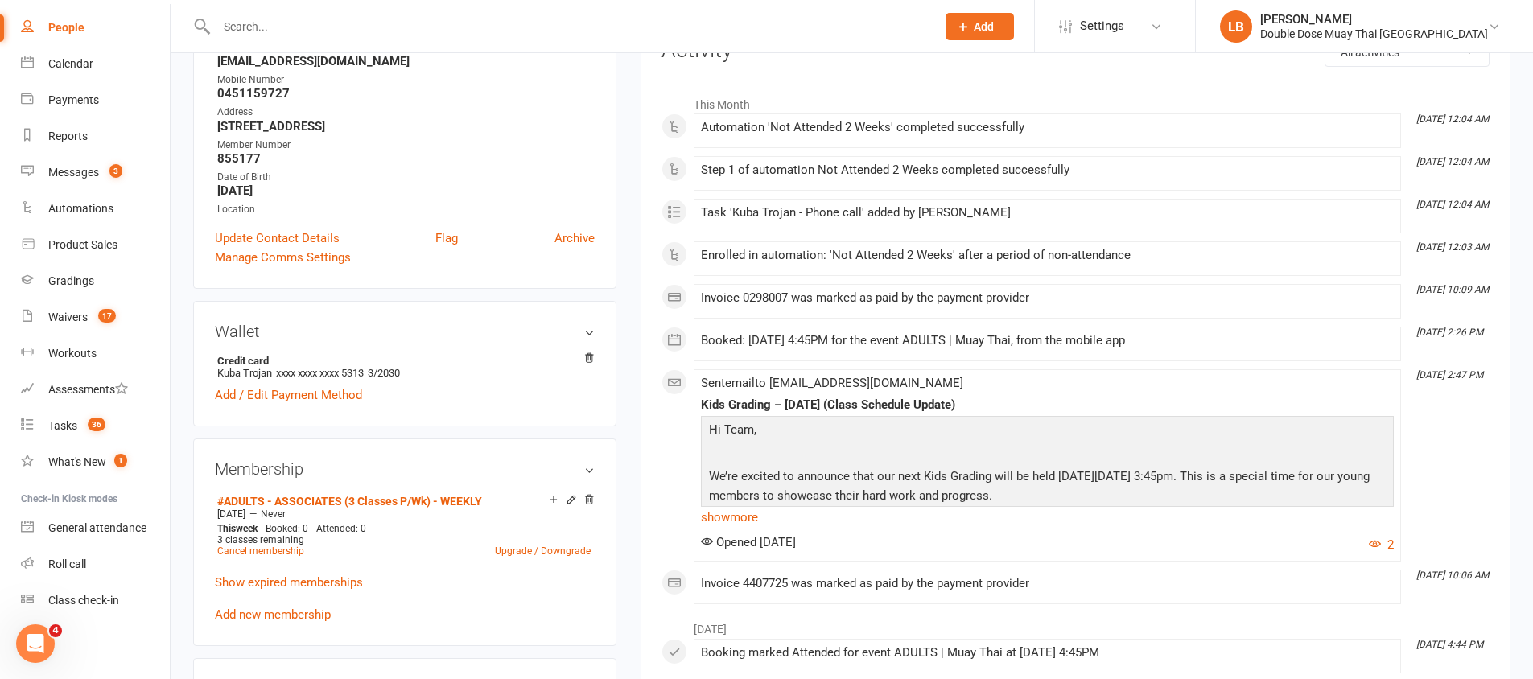
scroll to position [0, 0]
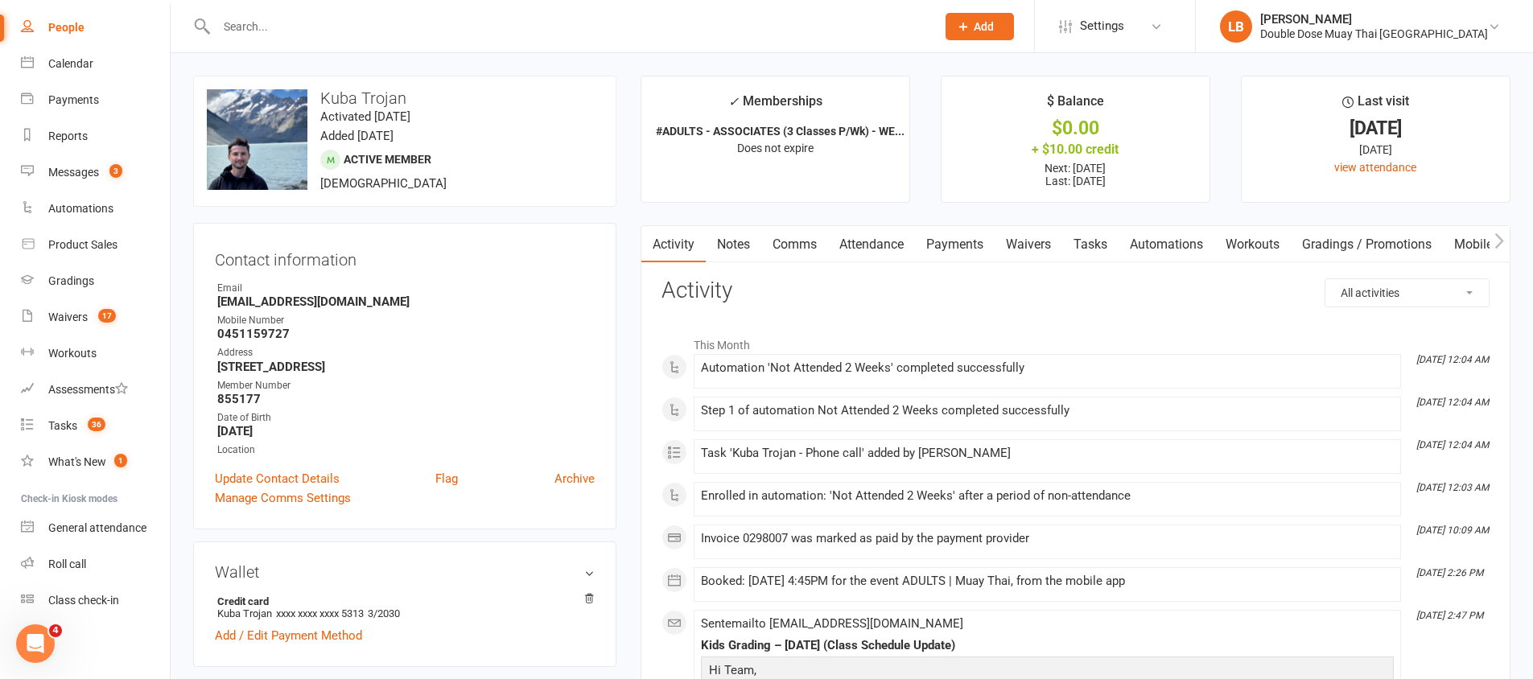
click at [790, 238] on link "Comms" at bounding box center [794, 244] width 67 height 37
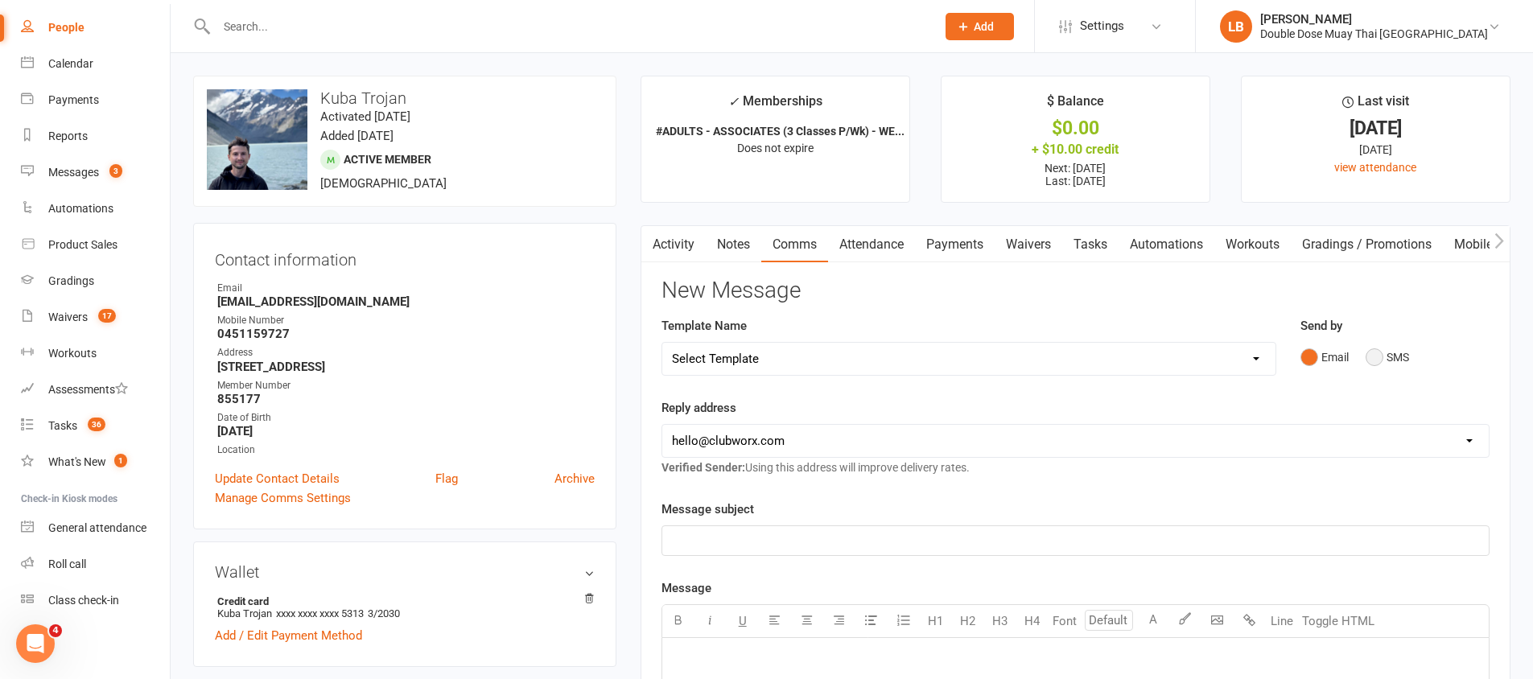
click at [1382, 342] on button "SMS" at bounding box center [1387, 357] width 43 height 31
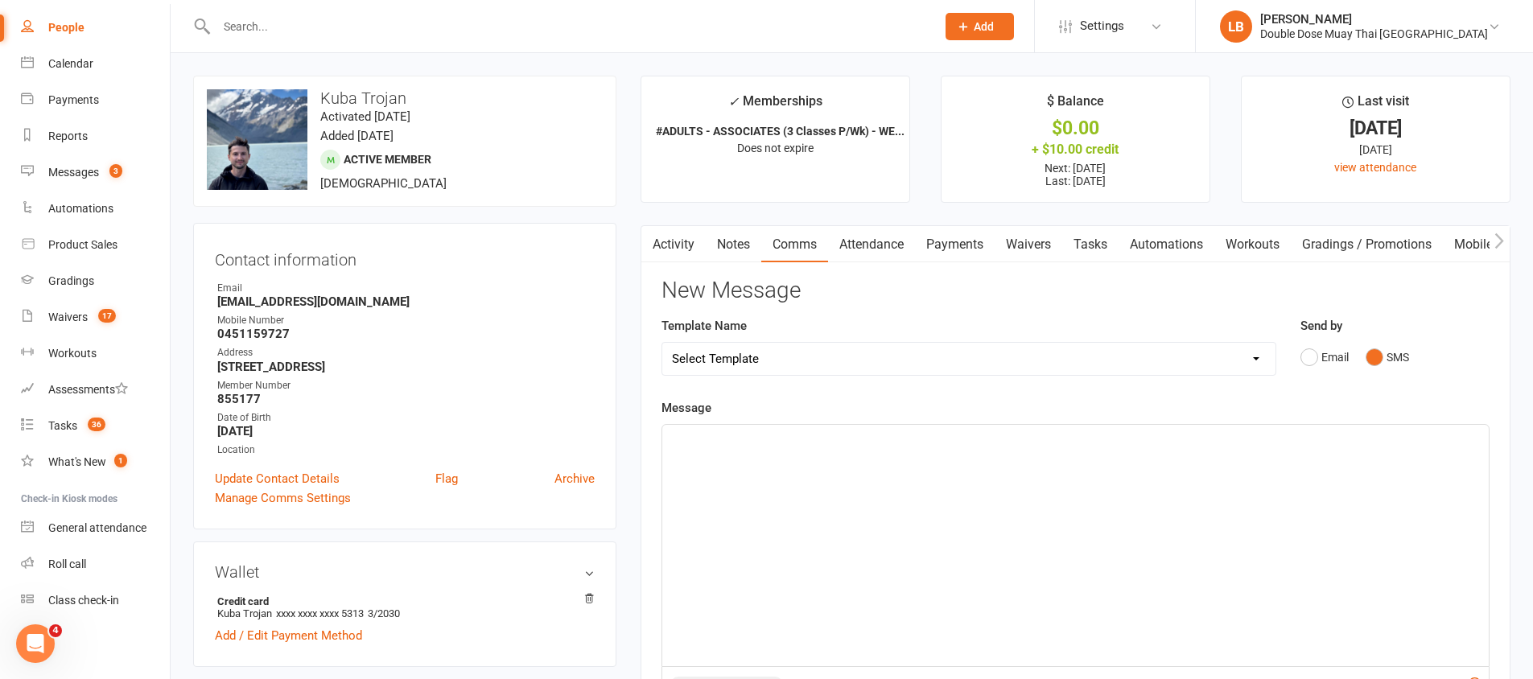
click at [732, 569] on div "﻿" at bounding box center [1075, 545] width 827 height 241
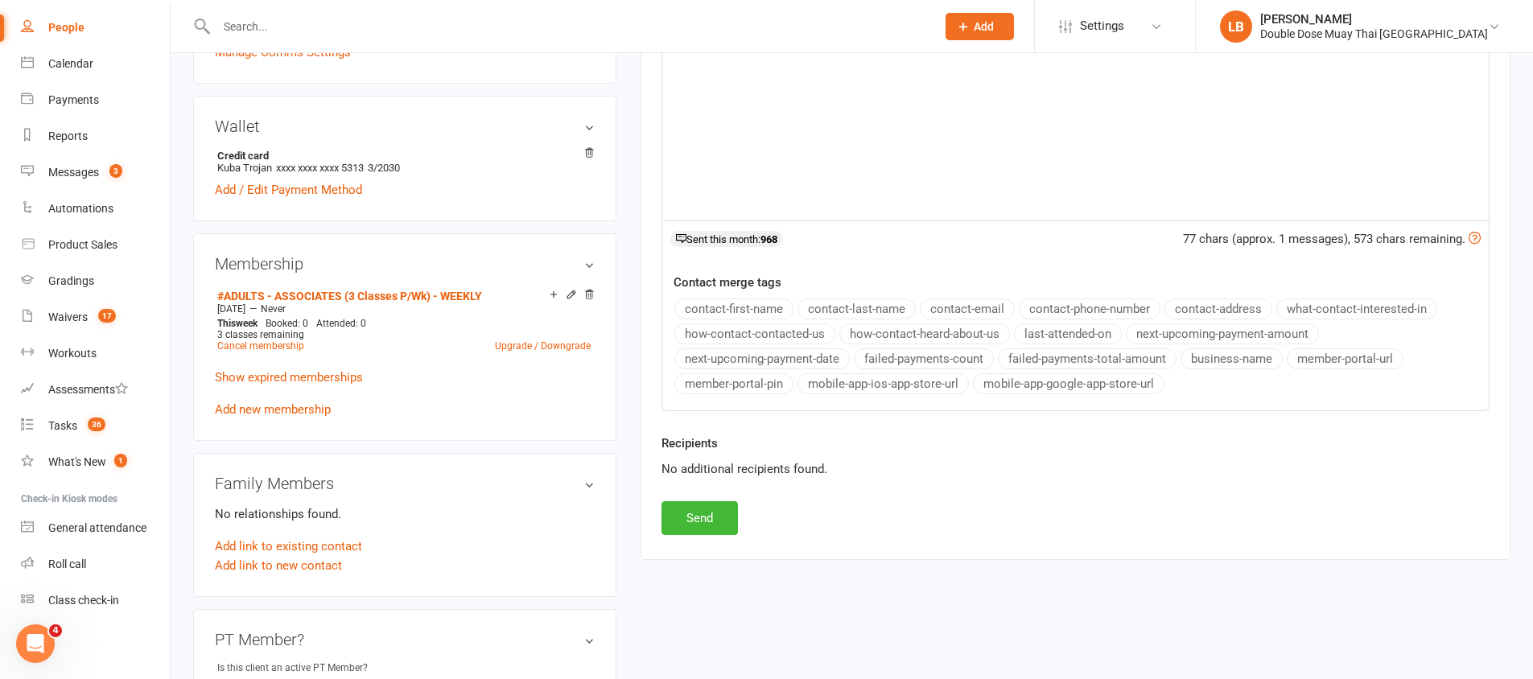
scroll to position [474, 0]
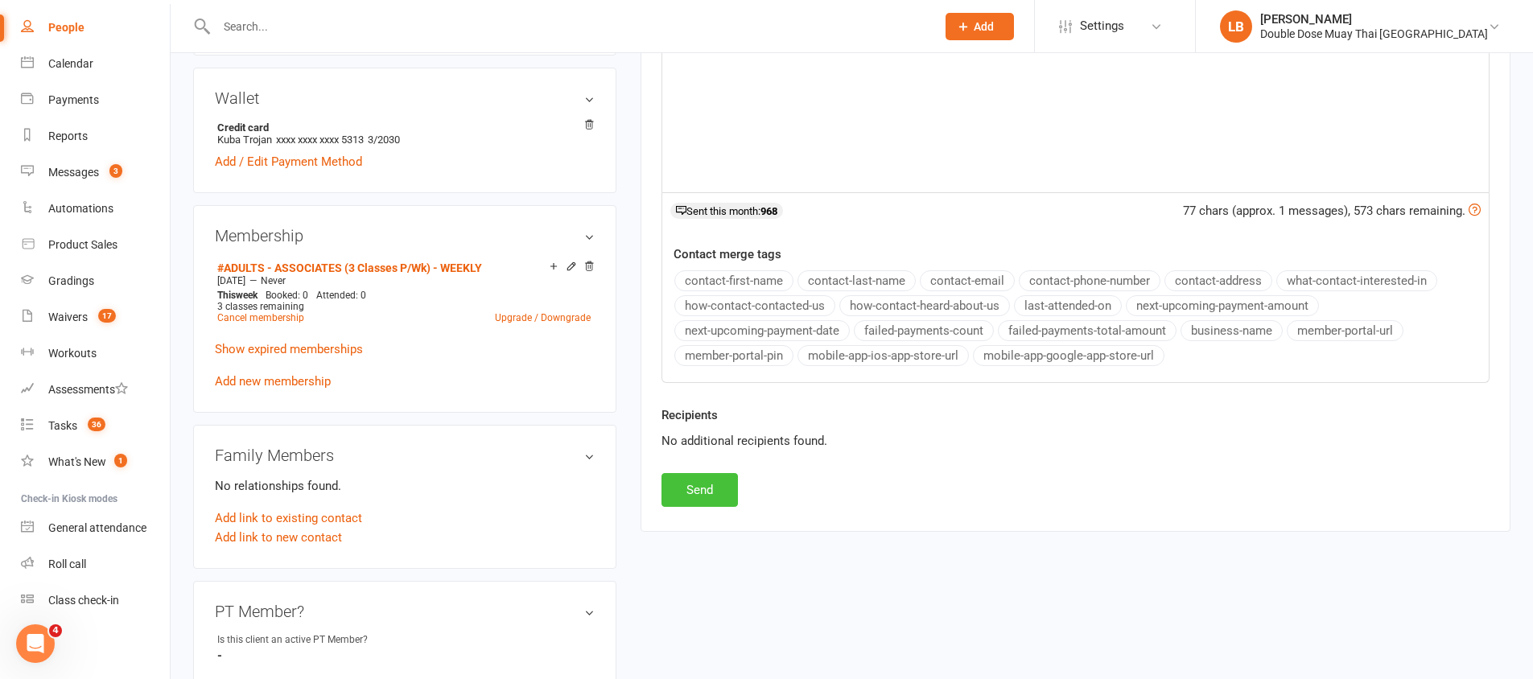
click at [671, 496] on button "Send" at bounding box center [700, 490] width 76 height 34
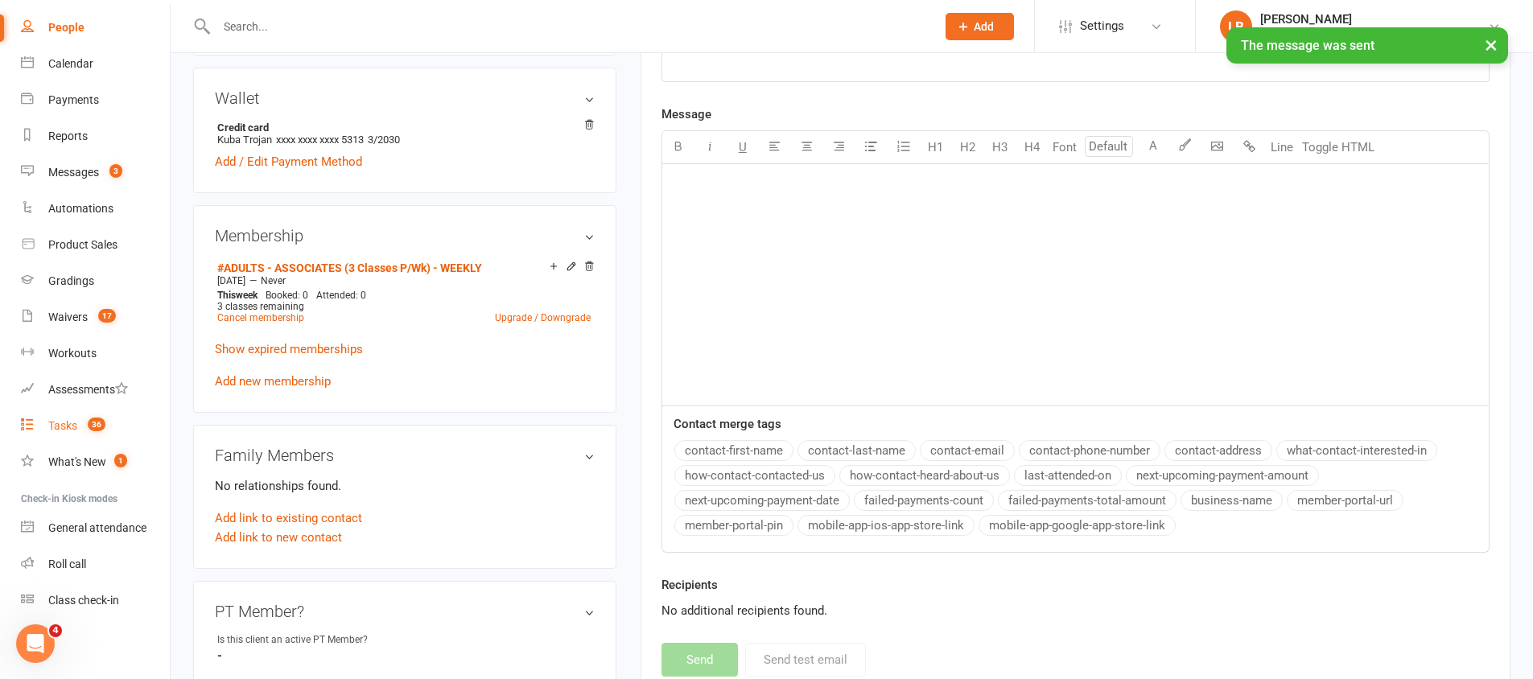
click at [83, 427] on count-badge "36" at bounding box center [93, 425] width 26 height 13
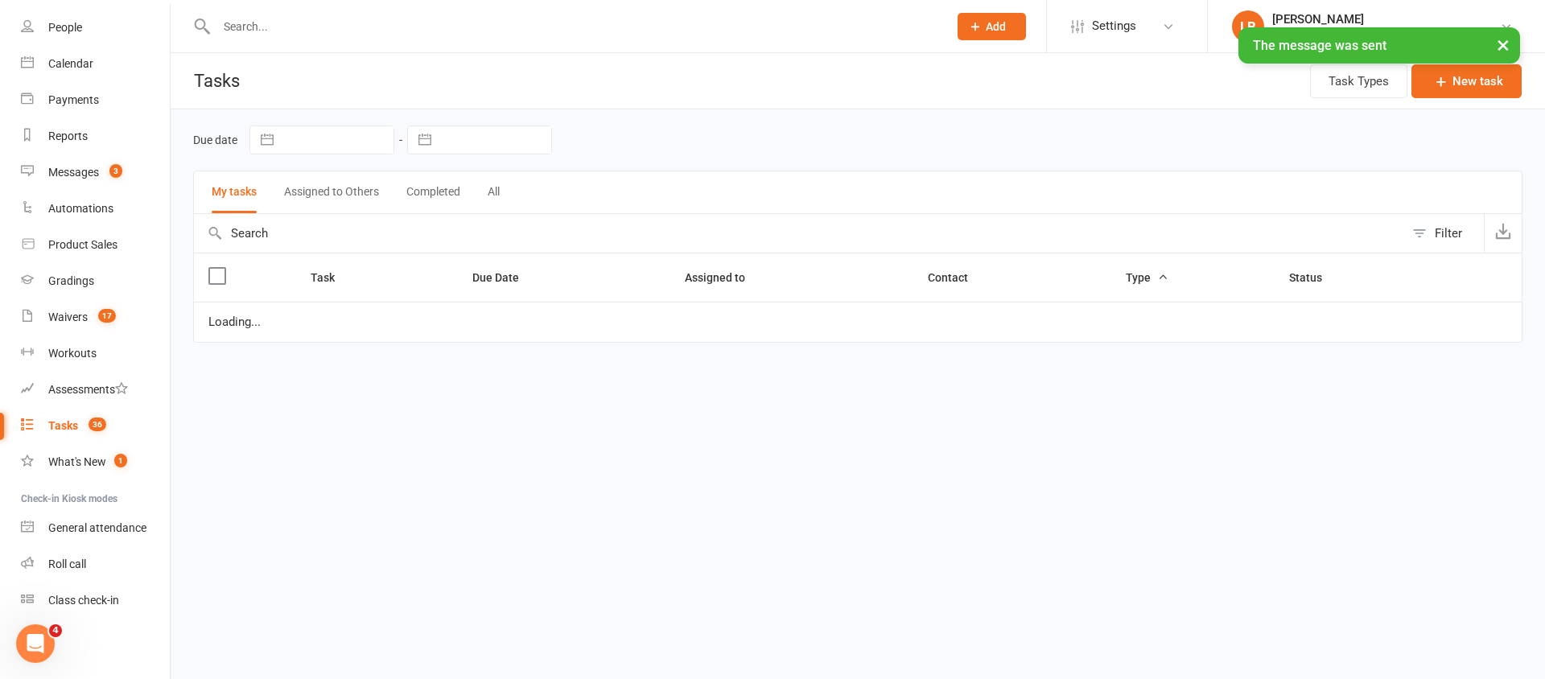
select select "started"
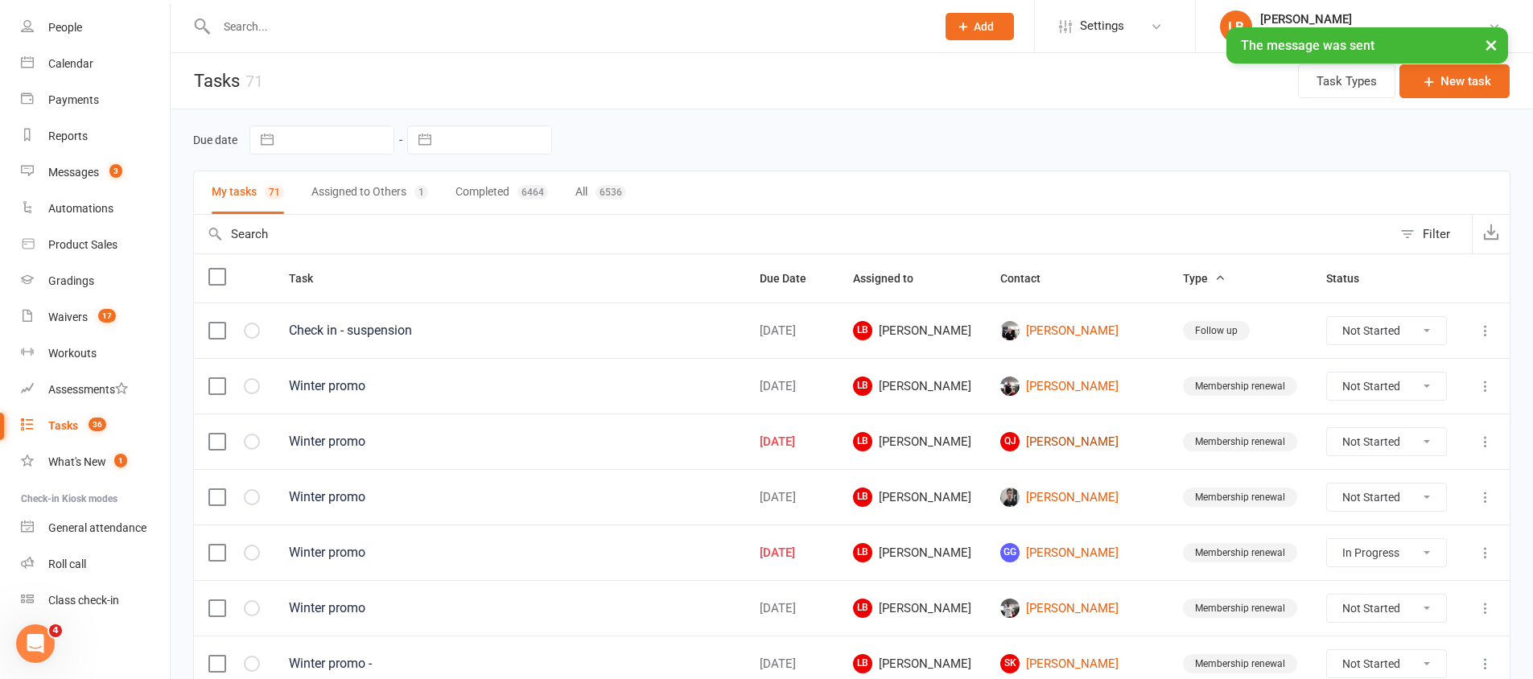
click at [1080, 433] on link "QJ [PERSON_NAME]" at bounding box center [1077, 441] width 154 height 19
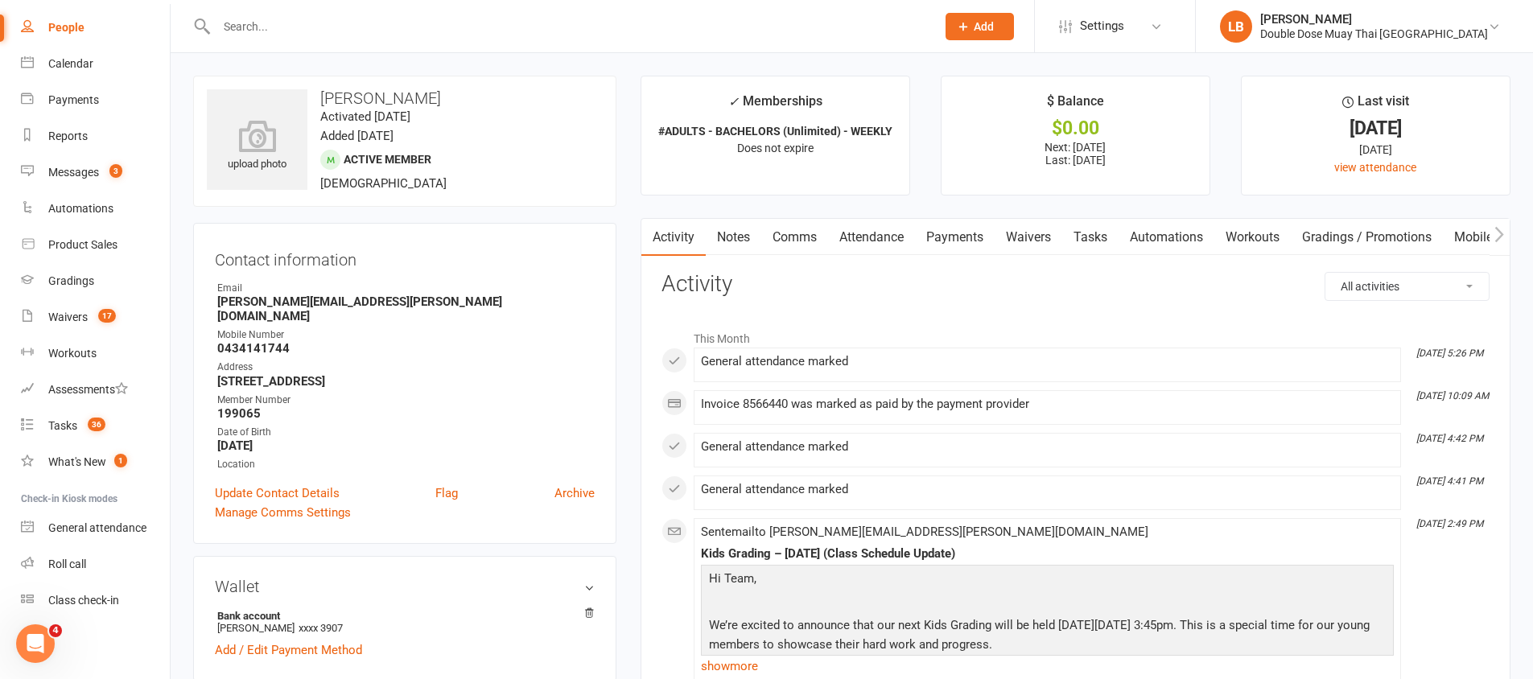
drag, startPoint x: 802, startPoint y: 238, endPoint x: 805, endPoint y: 230, distance: 8.4
click at [802, 238] on link "Comms" at bounding box center [794, 237] width 67 height 37
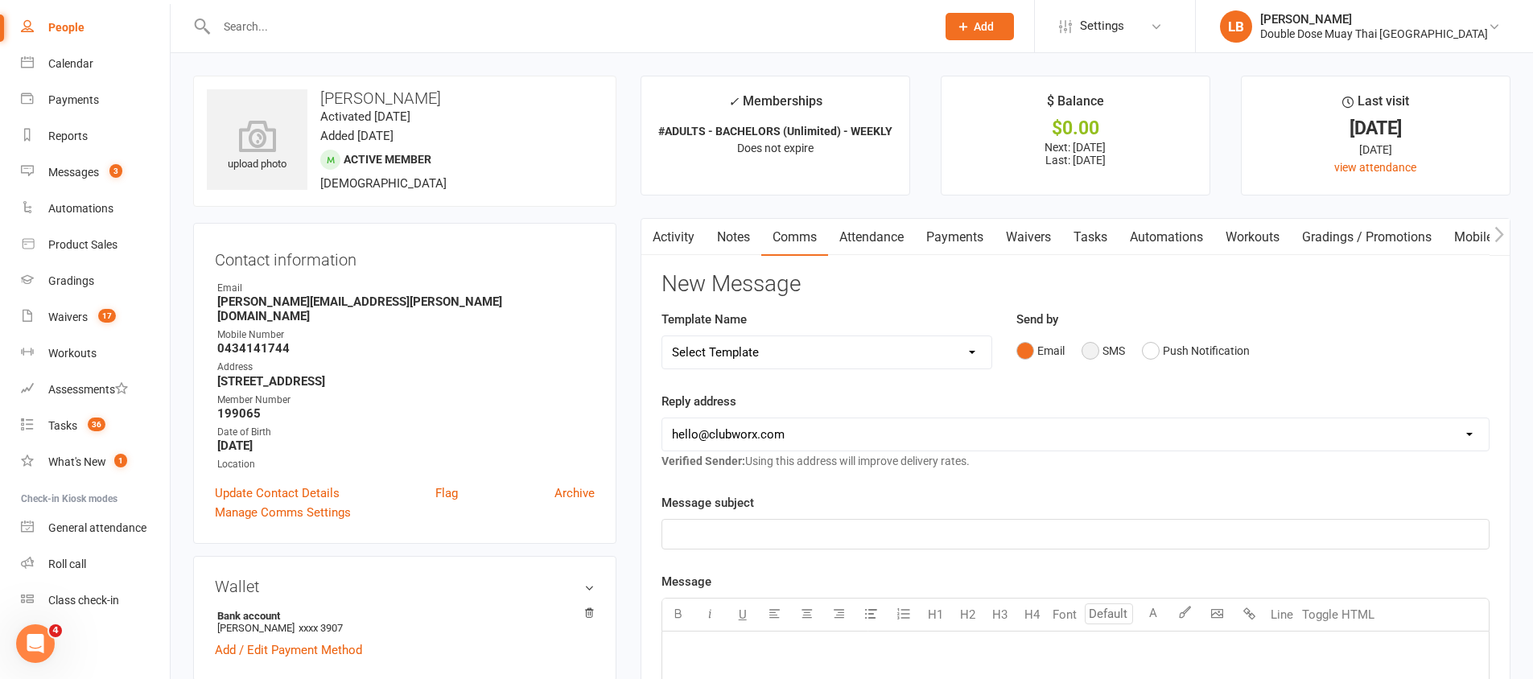
click at [1095, 360] on button "SMS" at bounding box center [1103, 351] width 43 height 31
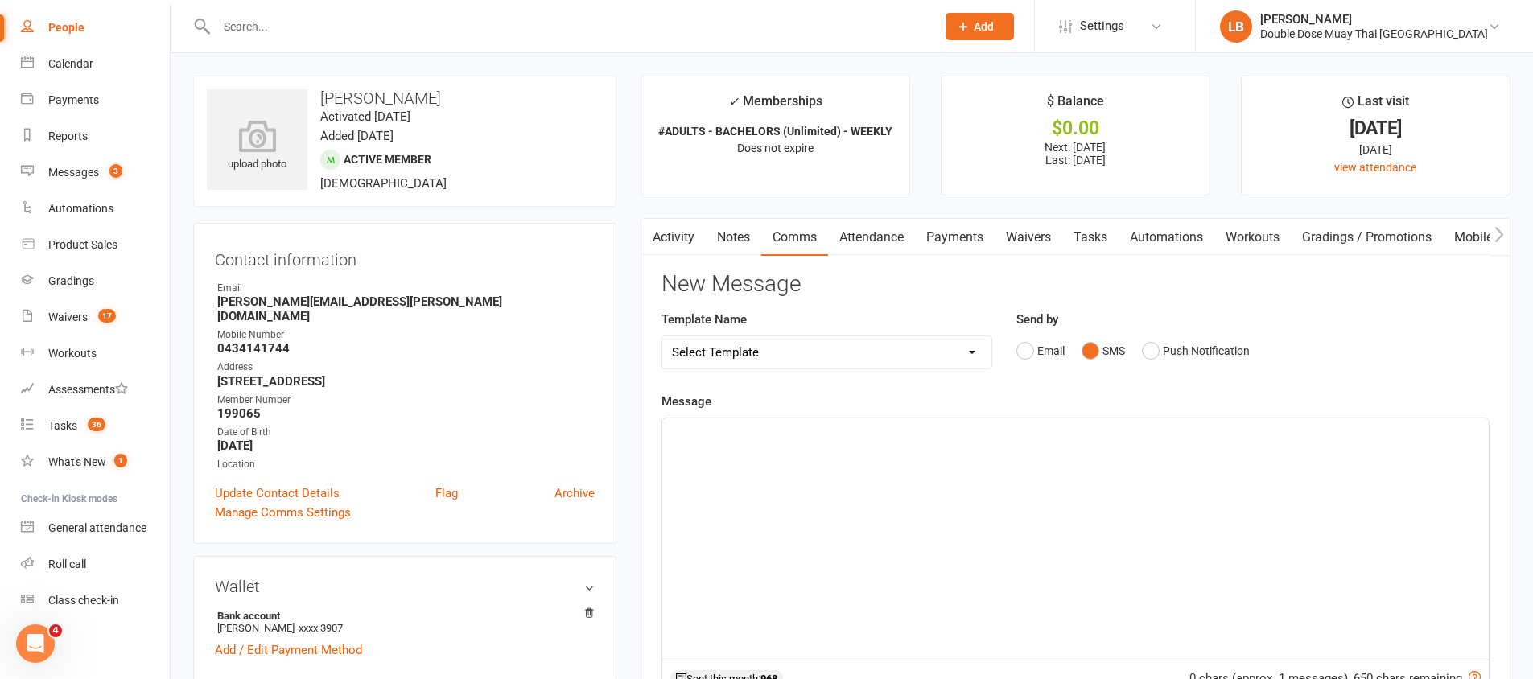
click at [1000, 492] on div "﻿" at bounding box center [1075, 538] width 827 height 241
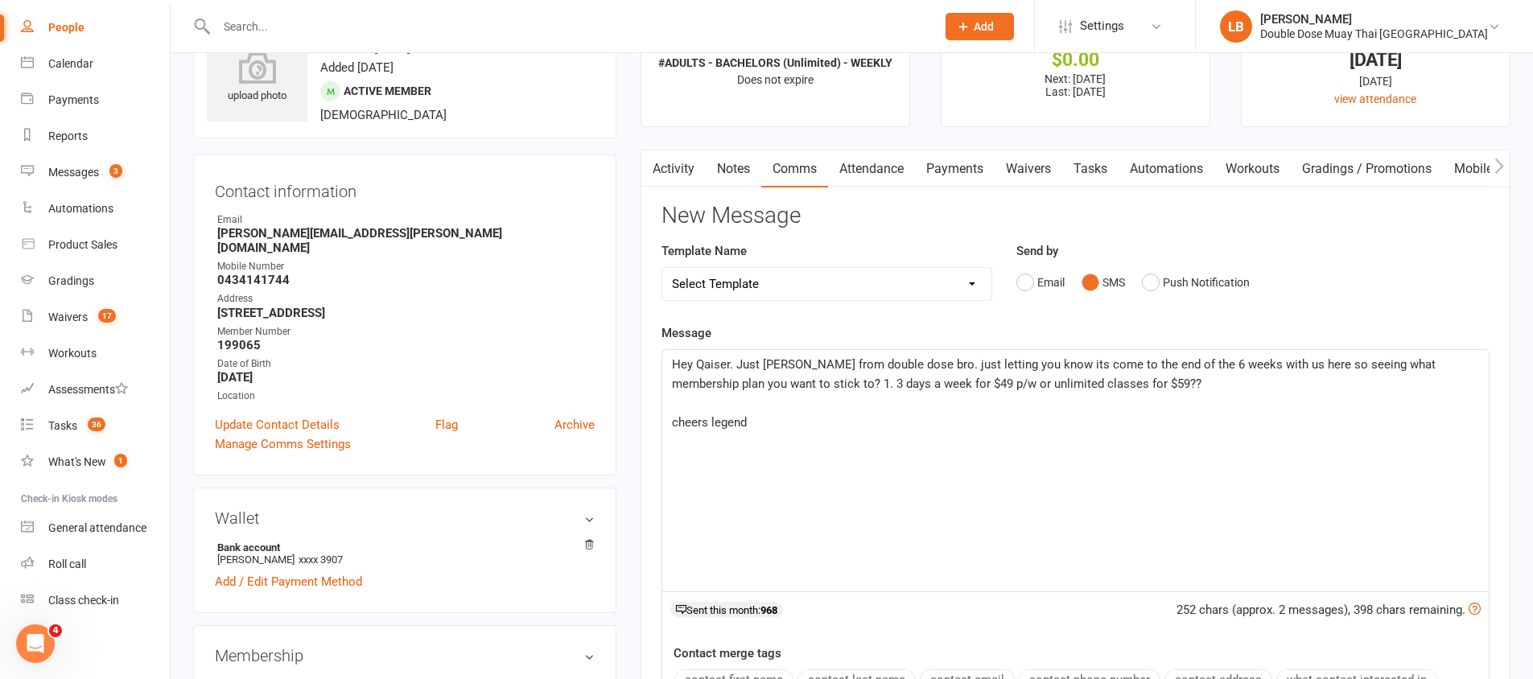
scroll to position [550, 0]
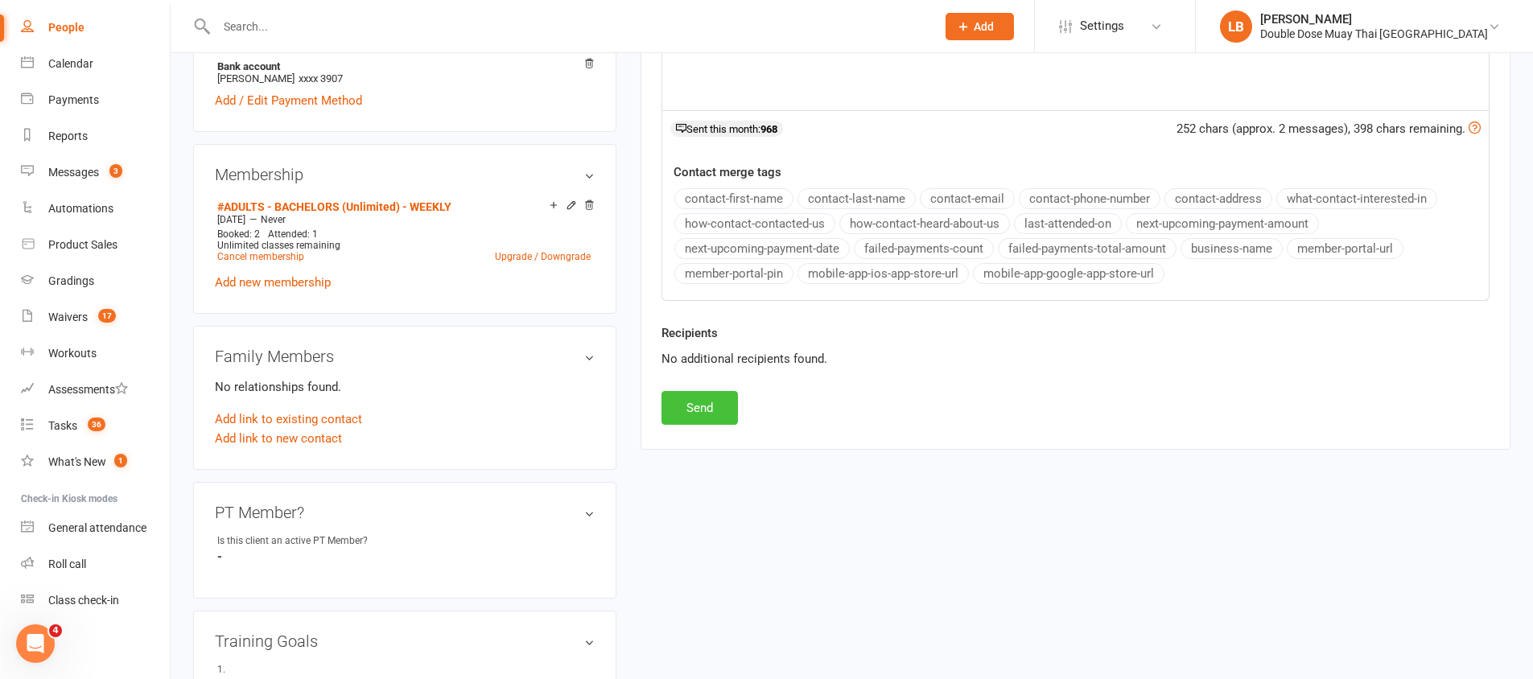
drag, startPoint x: 688, startPoint y: 402, endPoint x: 704, endPoint y: 396, distance: 17.1
click at [688, 402] on button "Send" at bounding box center [700, 408] width 76 height 34
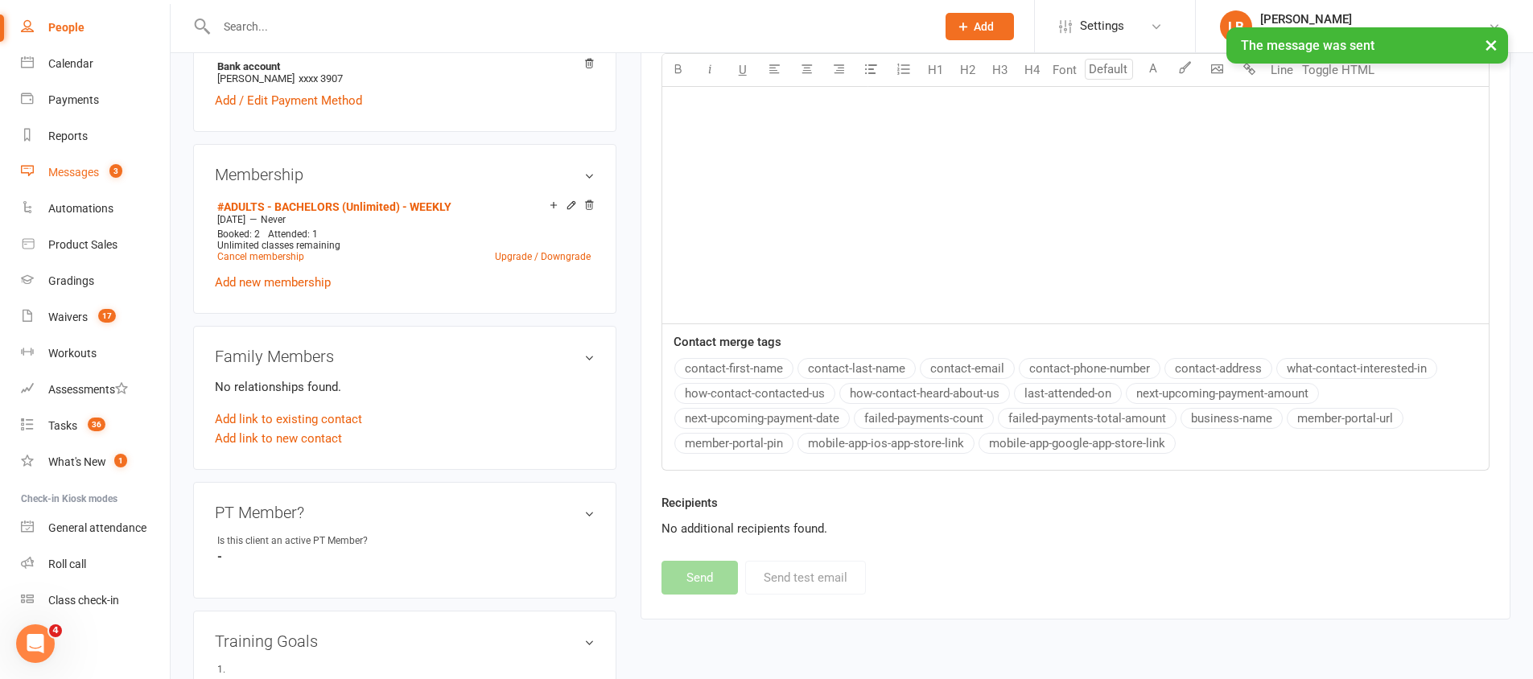
click at [89, 160] on link "Messages 3" at bounding box center [95, 173] width 149 height 36
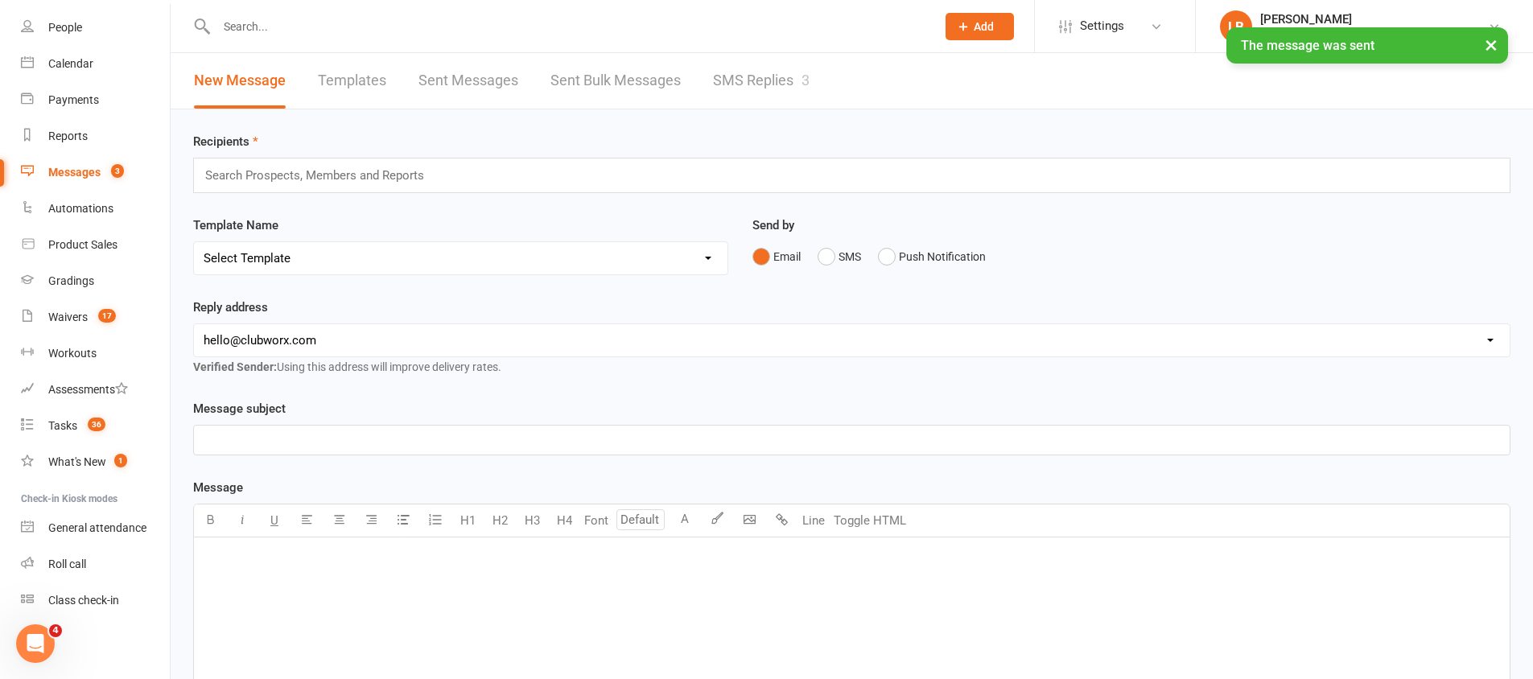
click at [762, 72] on link "SMS Replies 3" at bounding box center [761, 81] width 97 height 56
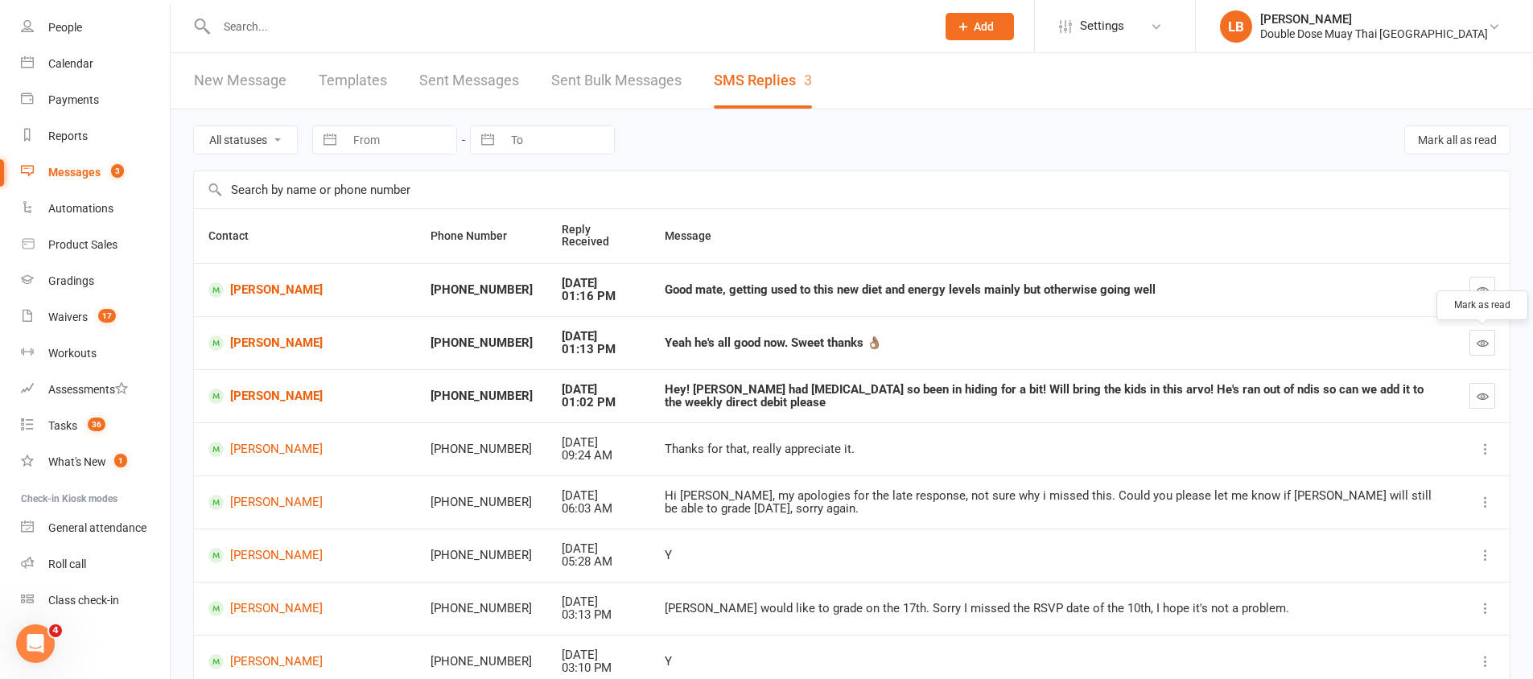
click at [1492, 346] on button "button" at bounding box center [1483, 343] width 26 height 26
click at [1482, 407] on button "button" at bounding box center [1483, 396] width 26 height 26
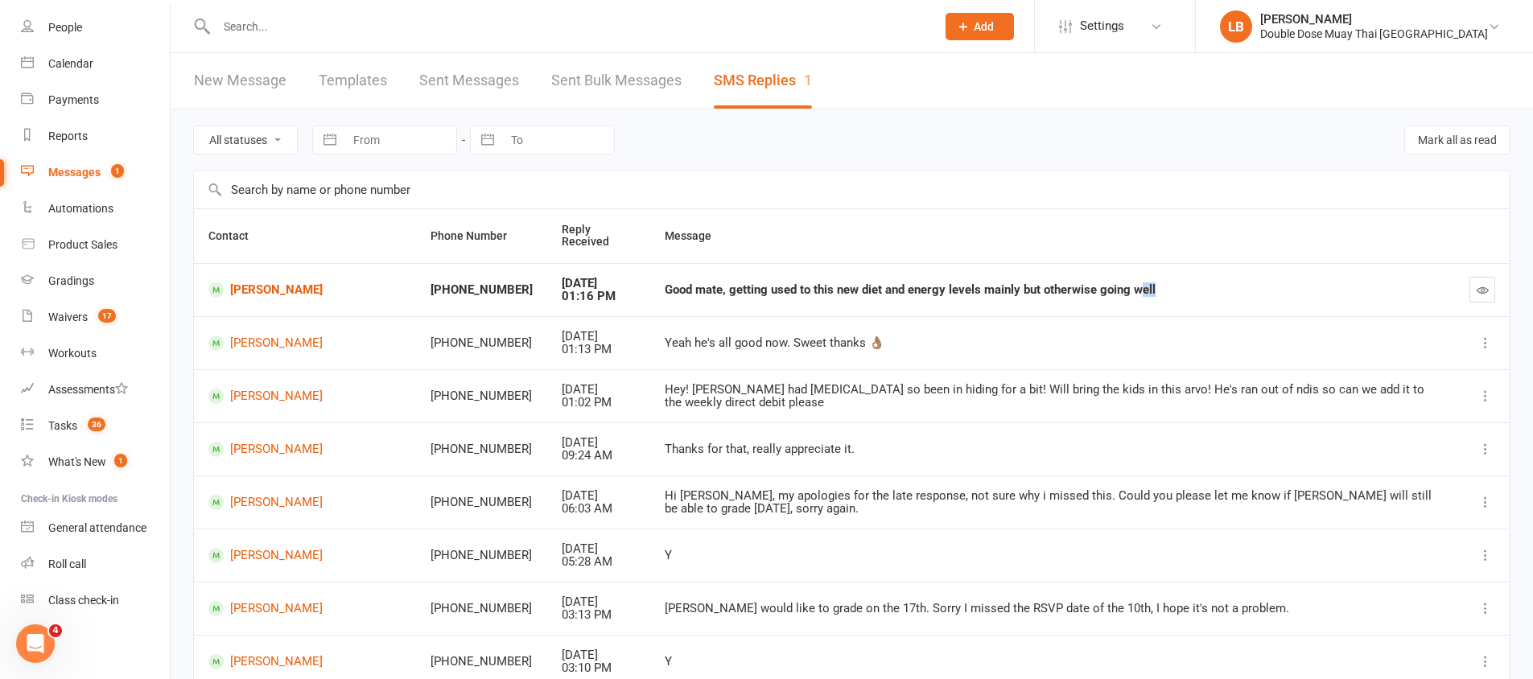
drag, startPoint x: 900, startPoint y: 301, endPoint x: 1111, endPoint y: 292, distance: 211.0
click at [1108, 293] on td "Good mate, getting used to this new diet and energy levels mainly but otherwise…" at bounding box center [1052, 289] width 805 height 53
click at [1498, 294] on td at bounding box center [1482, 289] width 55 height 53
click at [1484, 287] on icon "button" at bounding box center [1483, 290] width 12 height 12
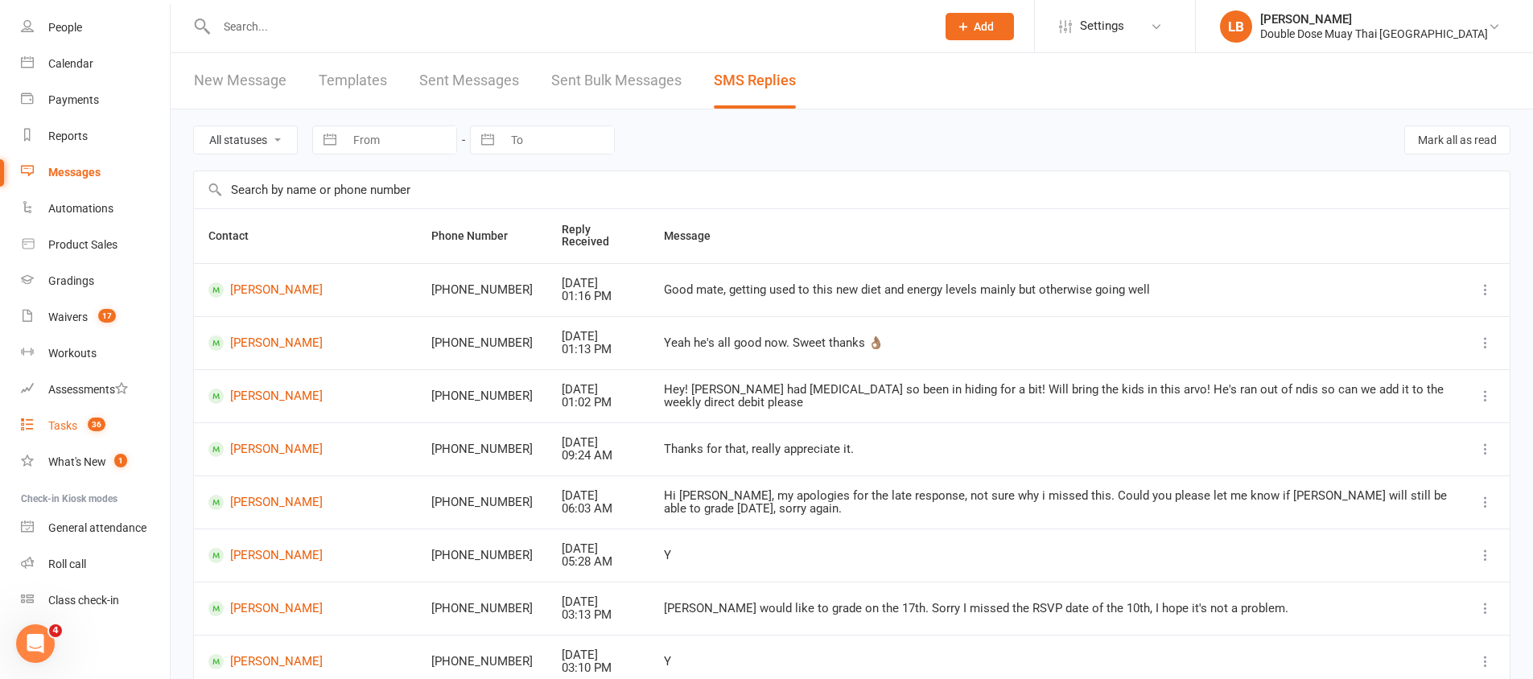
click at [93, 425] on span "36" at bounding box center [97, 425] width 18 height 14
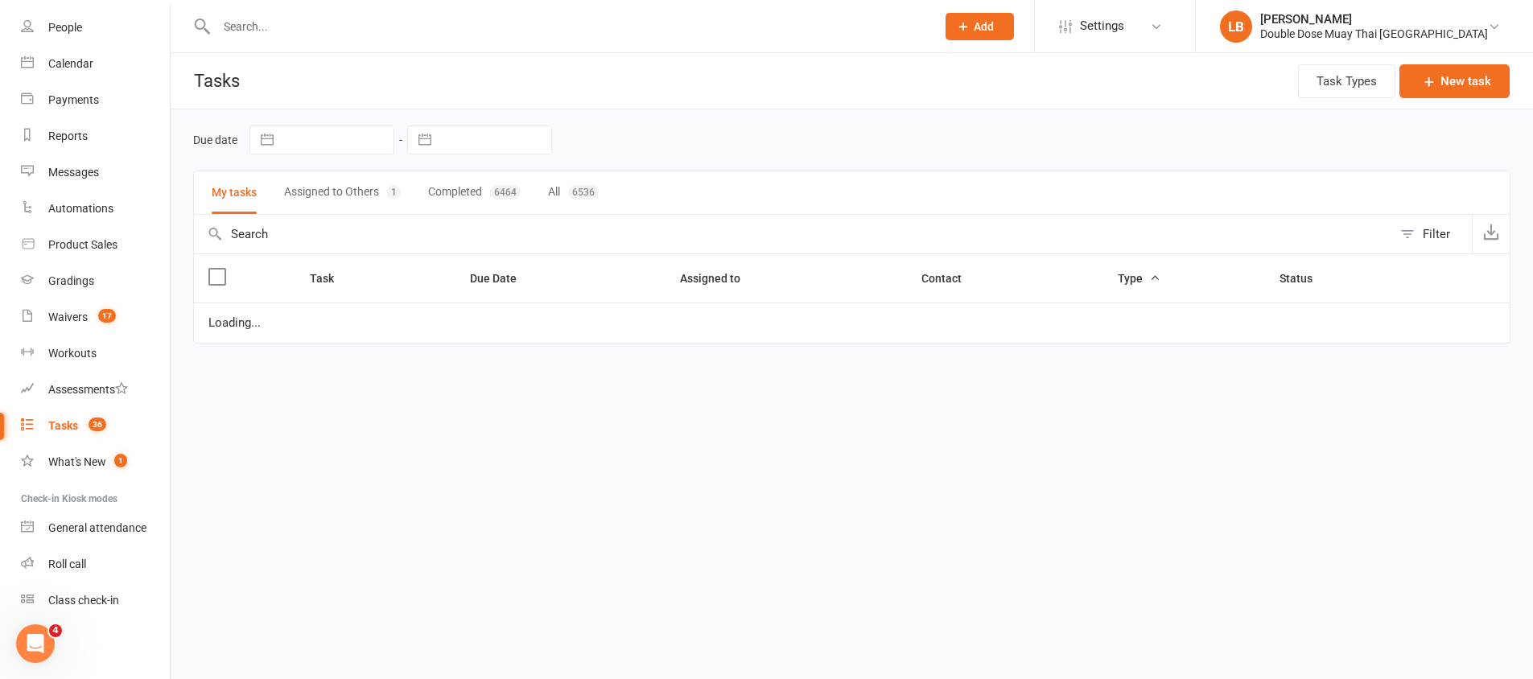
select select "started"
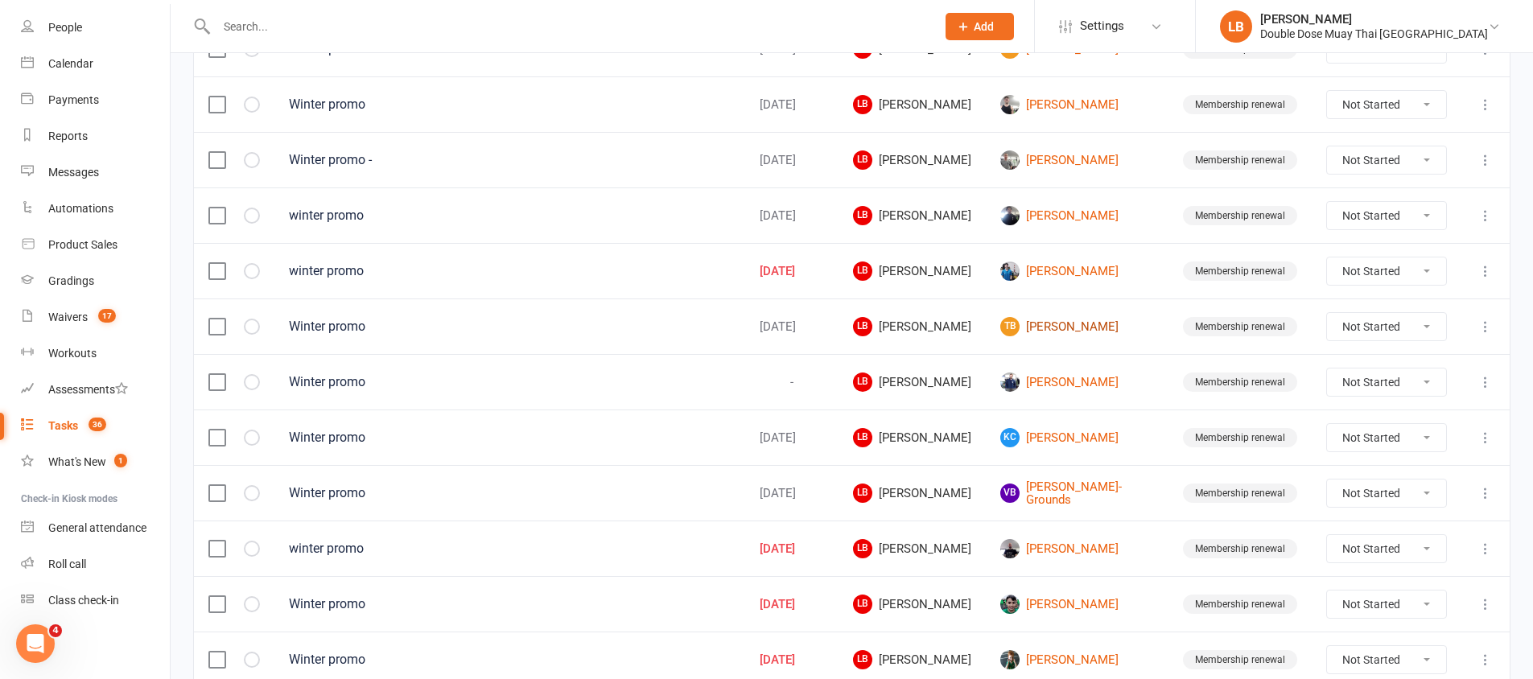
scroll to position [839, 0]
click at [1053, 260] on link "[PERSON_NAME]" at bounding box center [1077, 269] width 154 height 19
click at [0, 0] on div "Loading" at bounding box center [0, 0] width 0 height 0
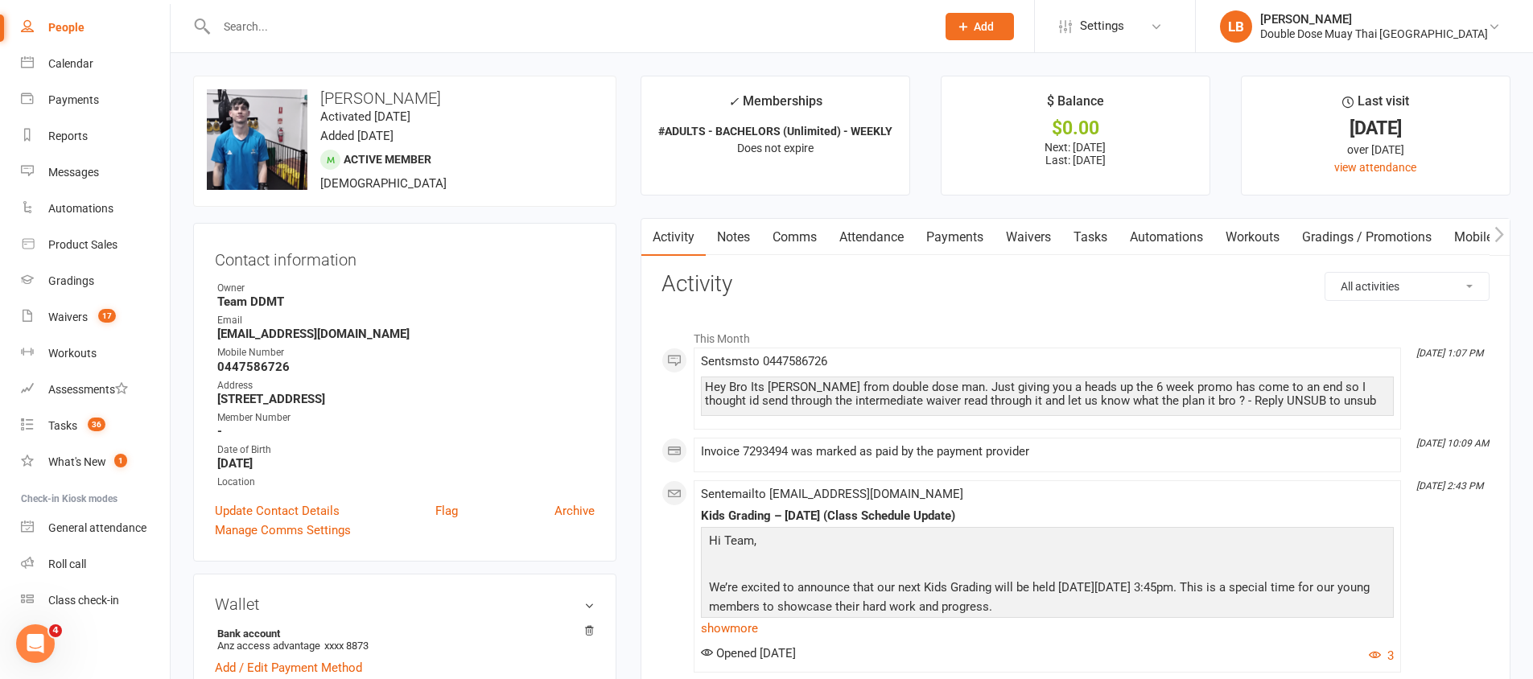
click at [1080, 231] on link "Tasks" at bounding box center [1090, 237] width 56 height 37
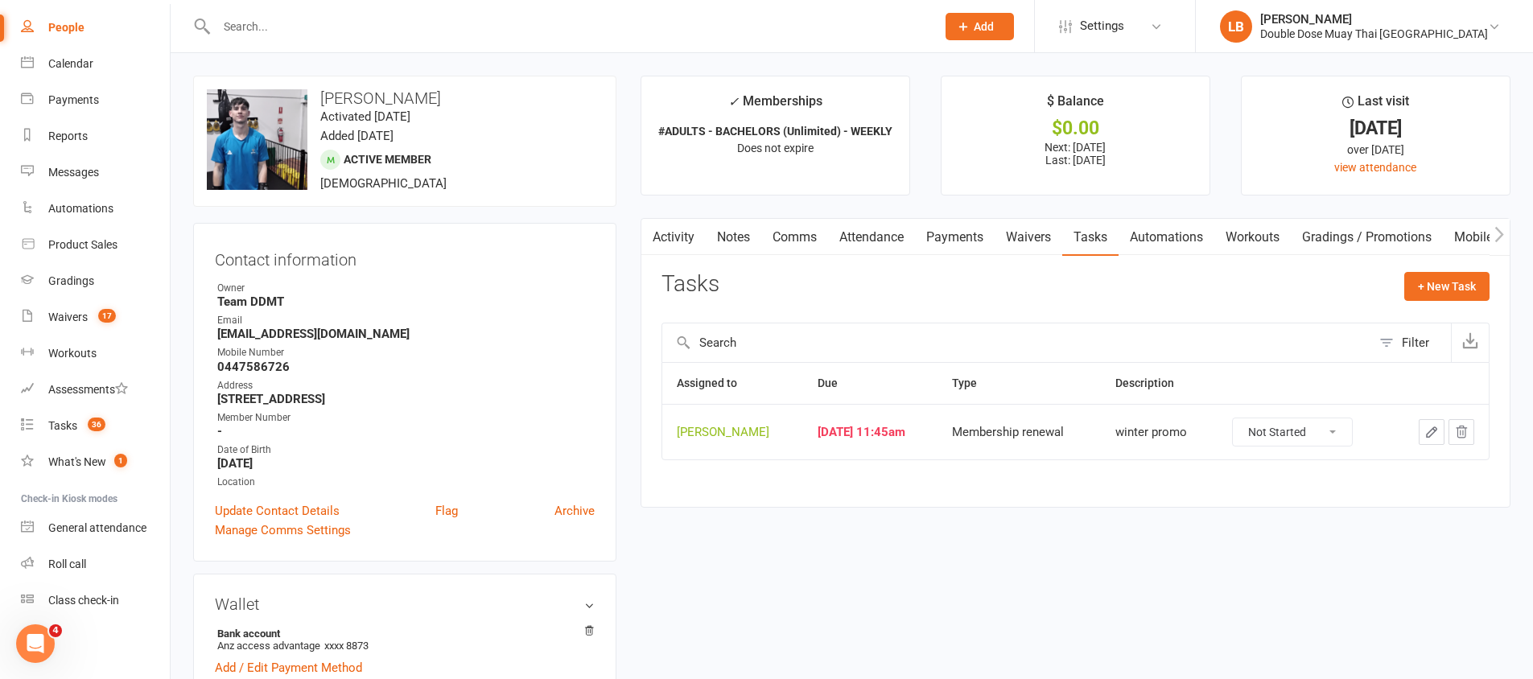
click at [1019, 233] on link "Waivers" at bounding box center [1029, 237] width 68 height 37
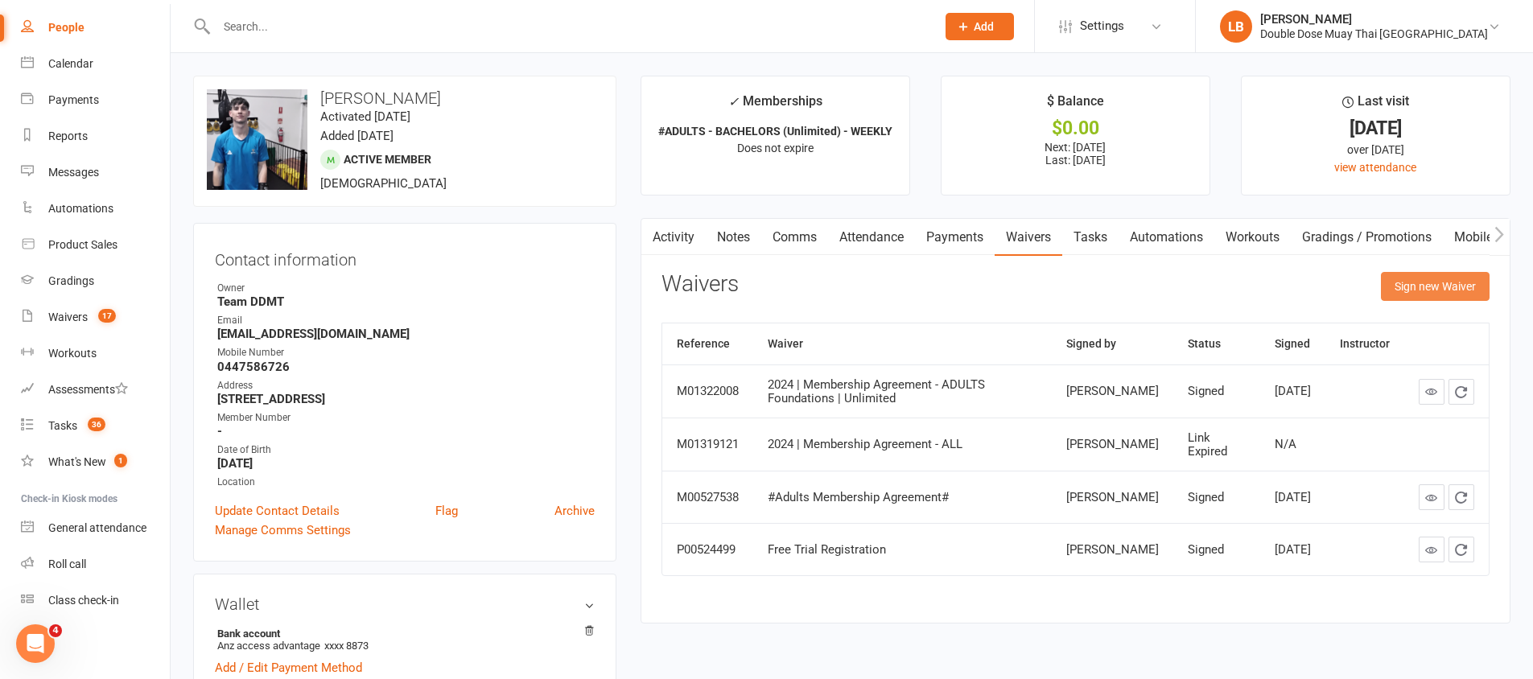
click at [1405, 275] on button "Sign new Waiver" at bounding box center [1435, 286] width 109 height 29
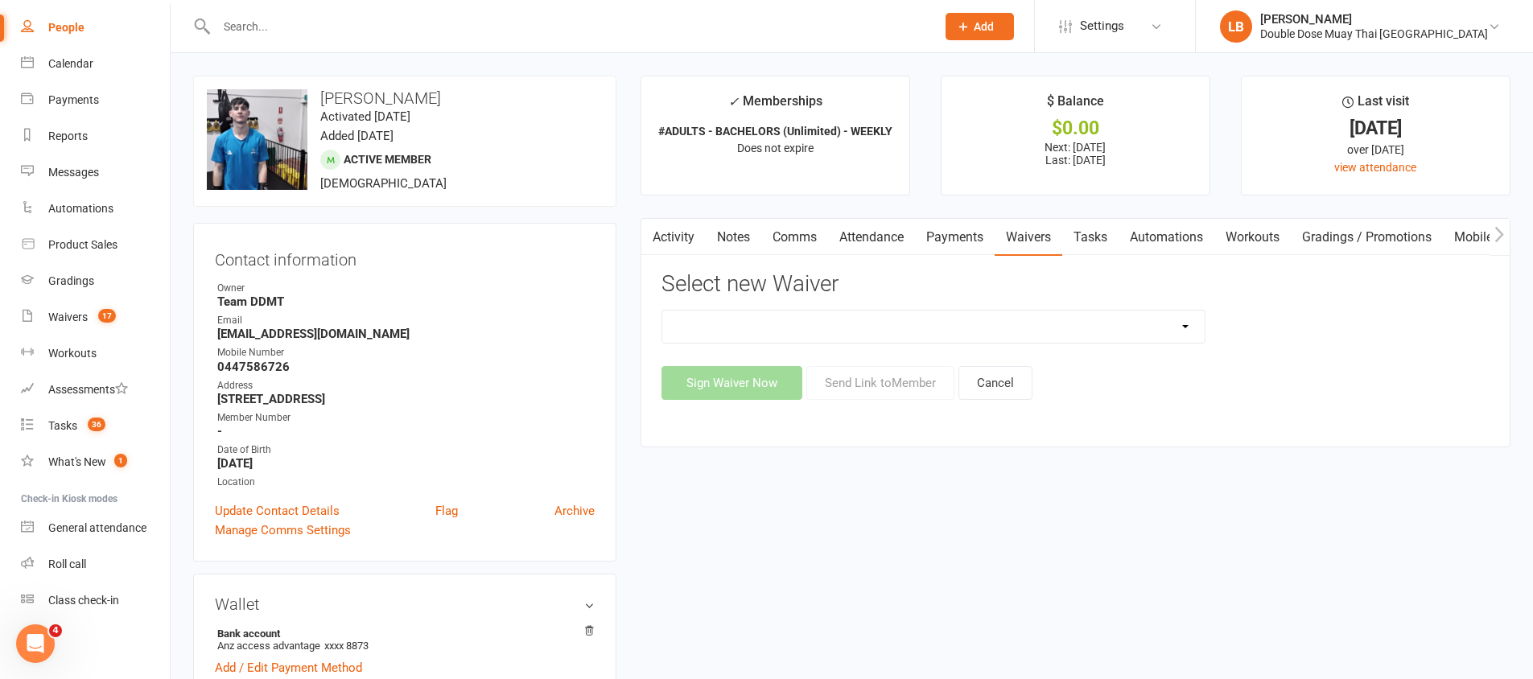
click at [1075, 315] on select "2023 | Standard Release of Liability 2024/2025 | DECEMBER PROMO (sign up Dec pa…" at bounding box center [933, 327] width 542 height 32
select select "10543"
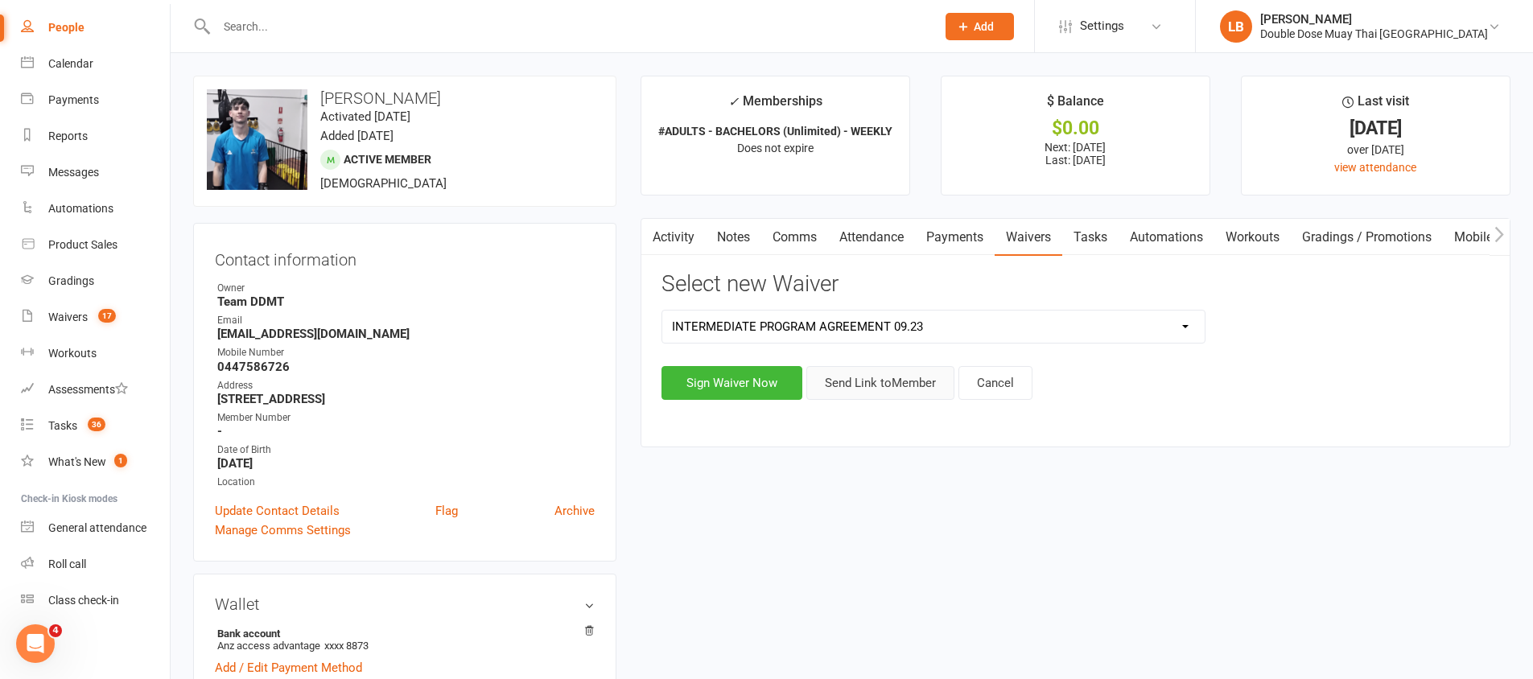
click at [856, 377] on button "Send Link to Member" at bounding box center [880, 383] width 148 height 34
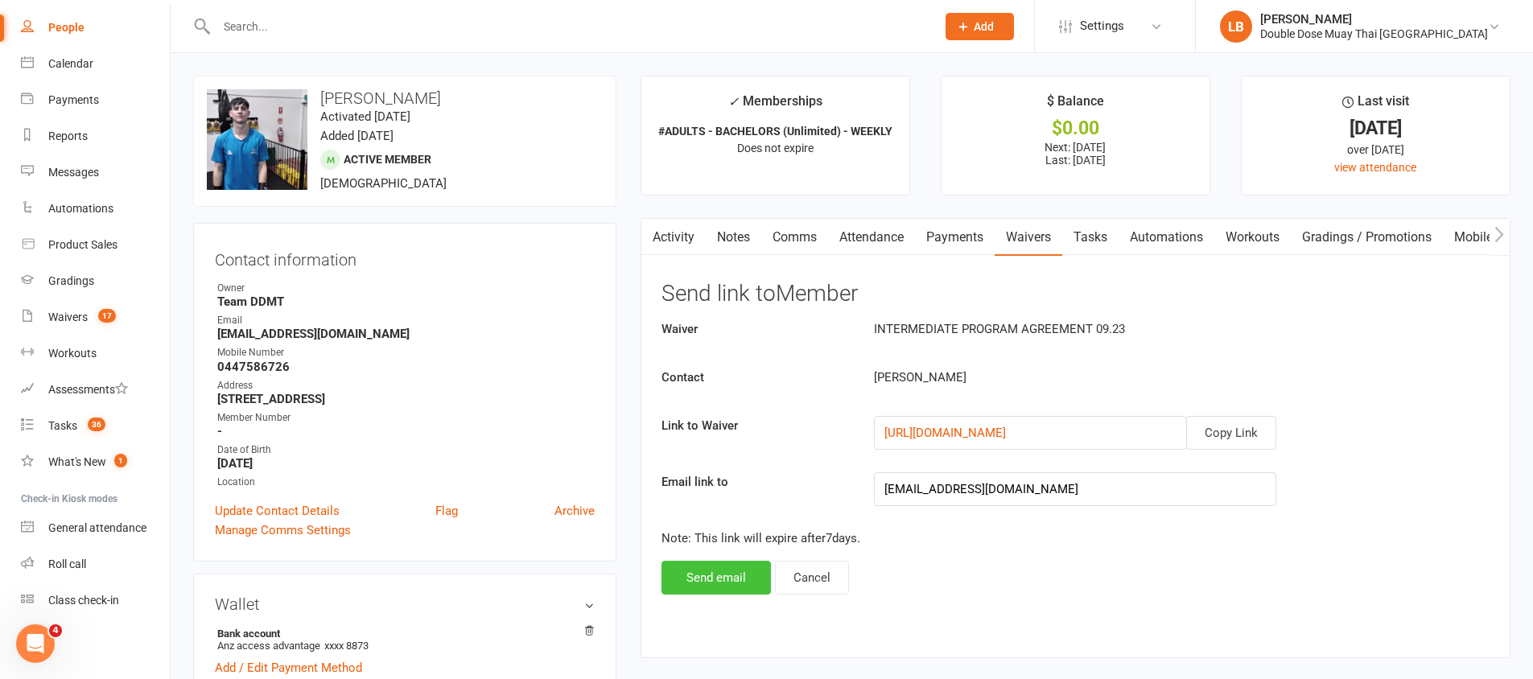
click at [744, 564] on button "Send email" at bounding box center [716, 578] width 109 height 34
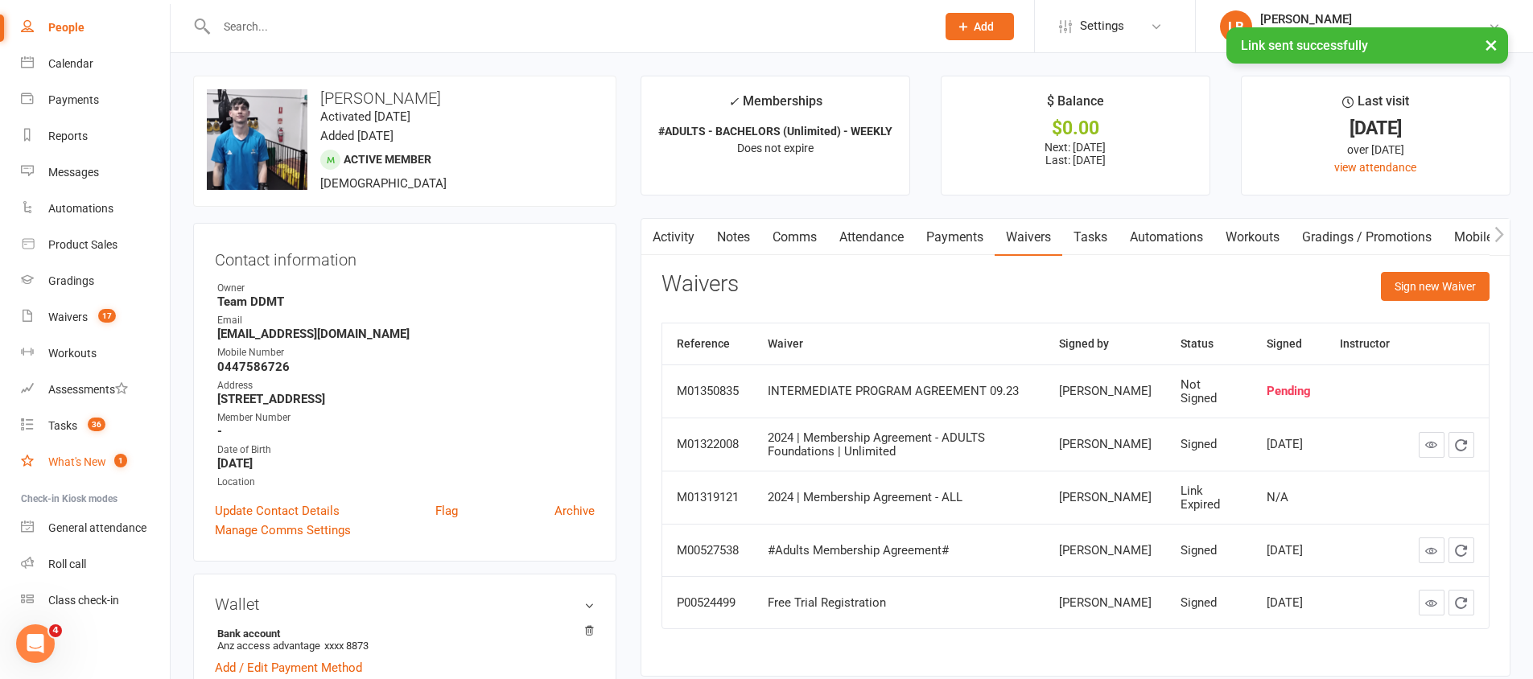
click at [64, 444] on link "What's New 1" at bounding box center [95, 462] width 149 height 36
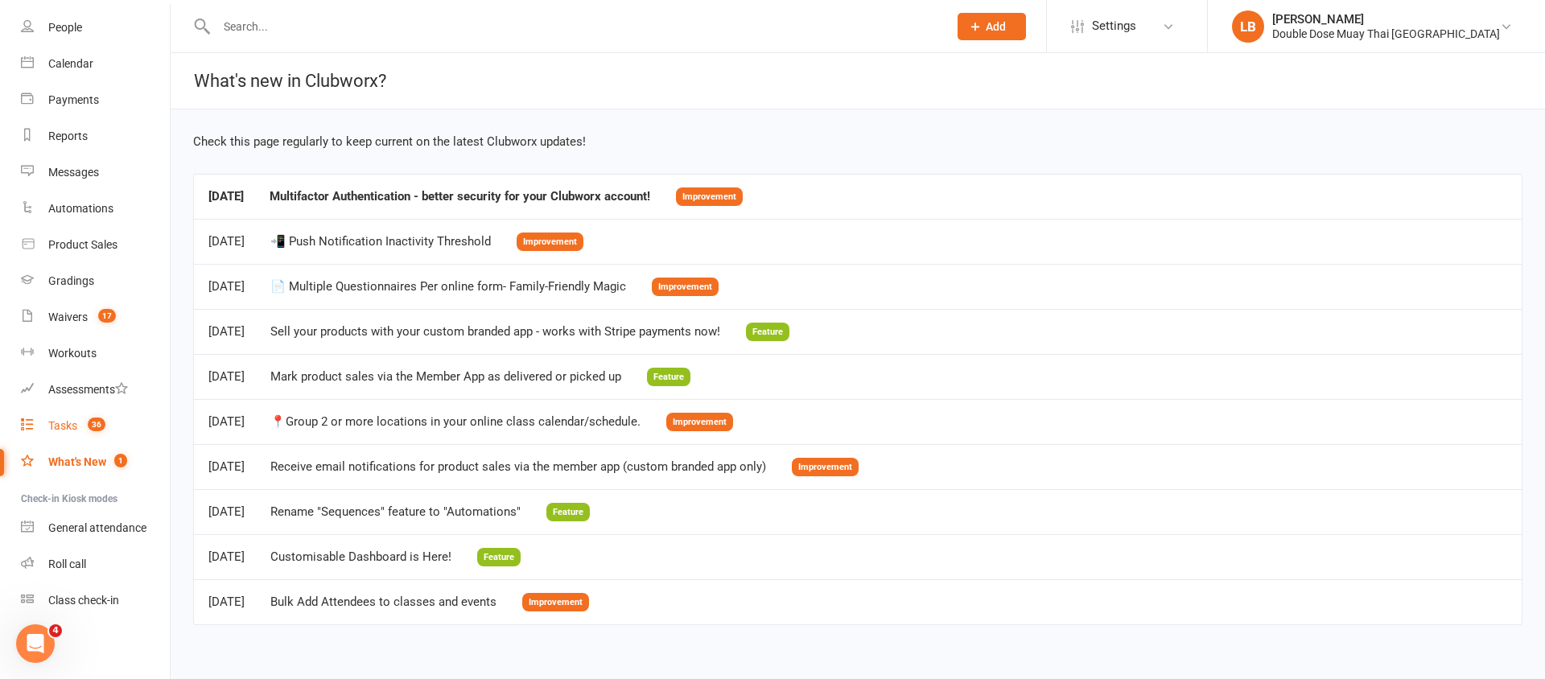
click at [62, 437] on link "Tasks 36" at bounding box center [95, 426] width 149 height 36
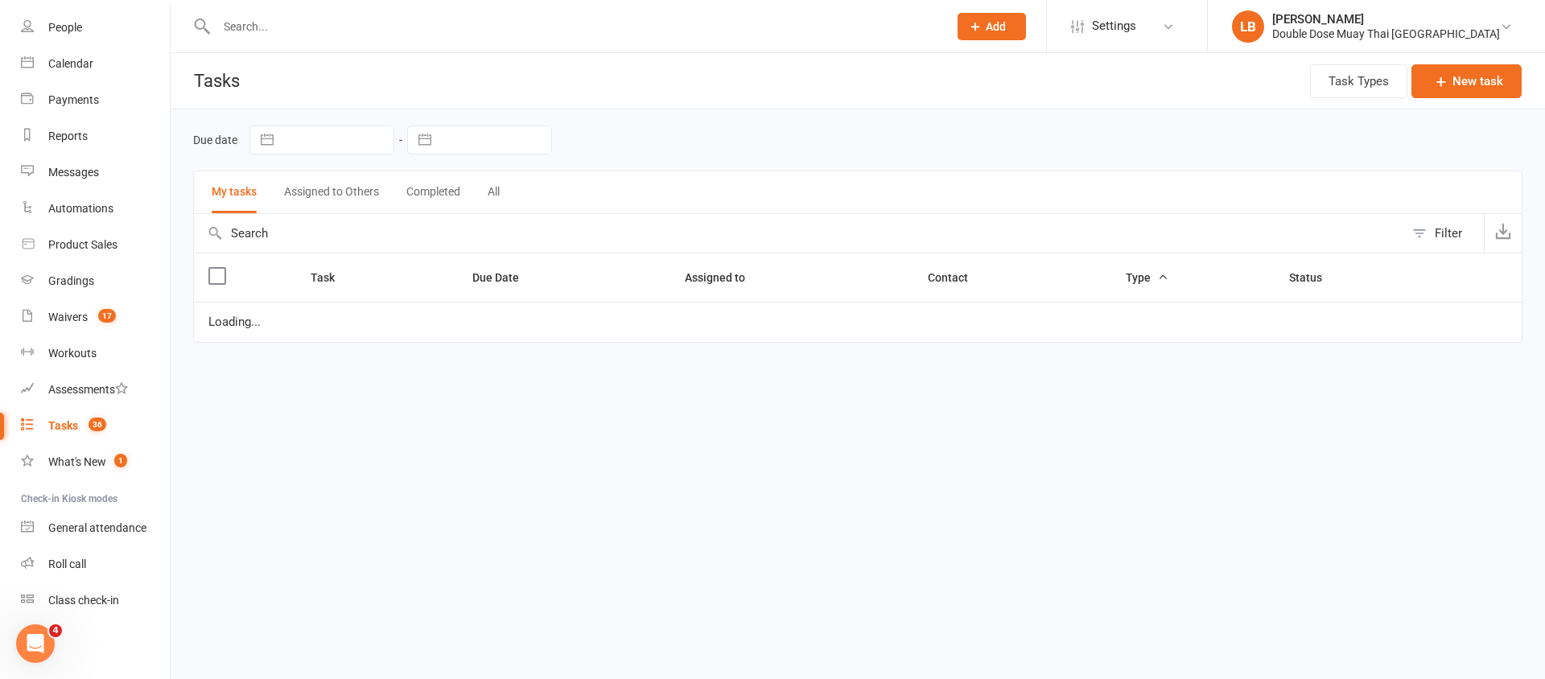
select select "started"
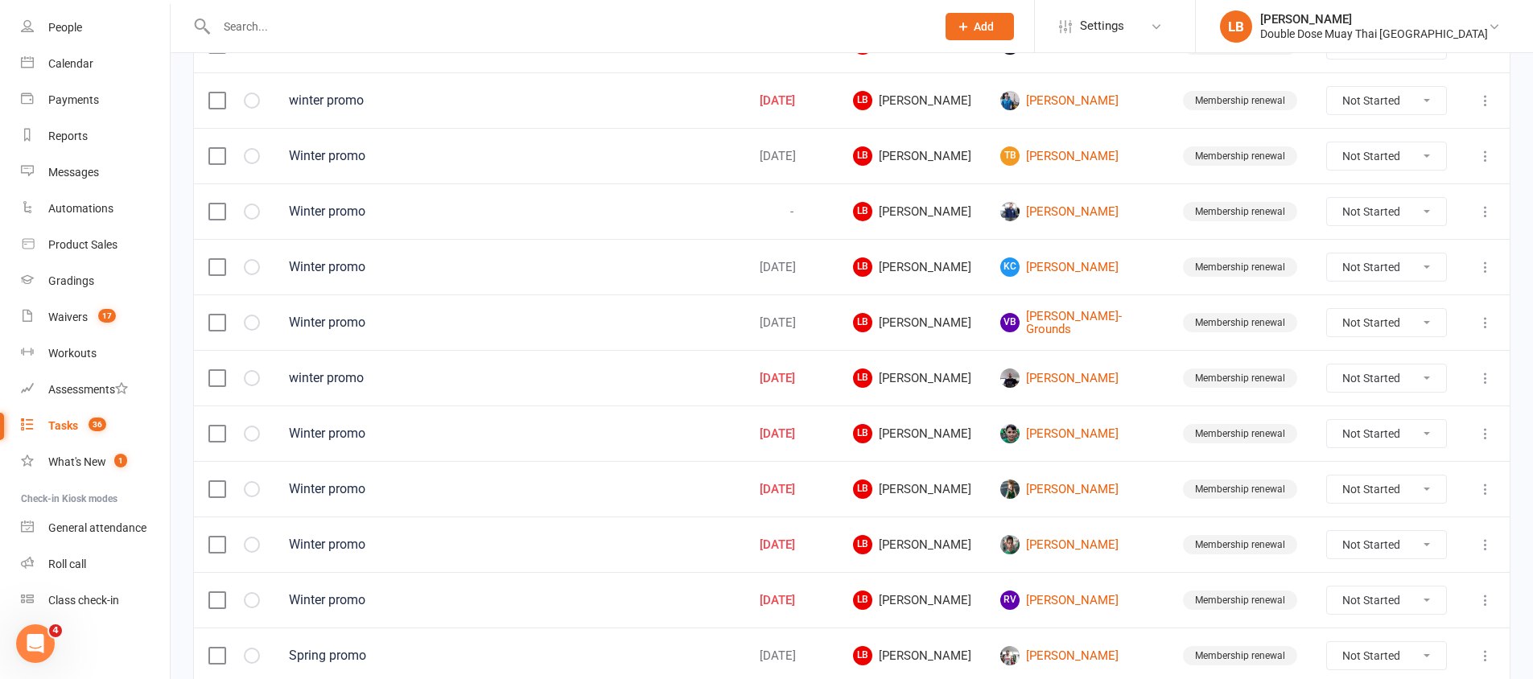
scroll to position [1132, 0]
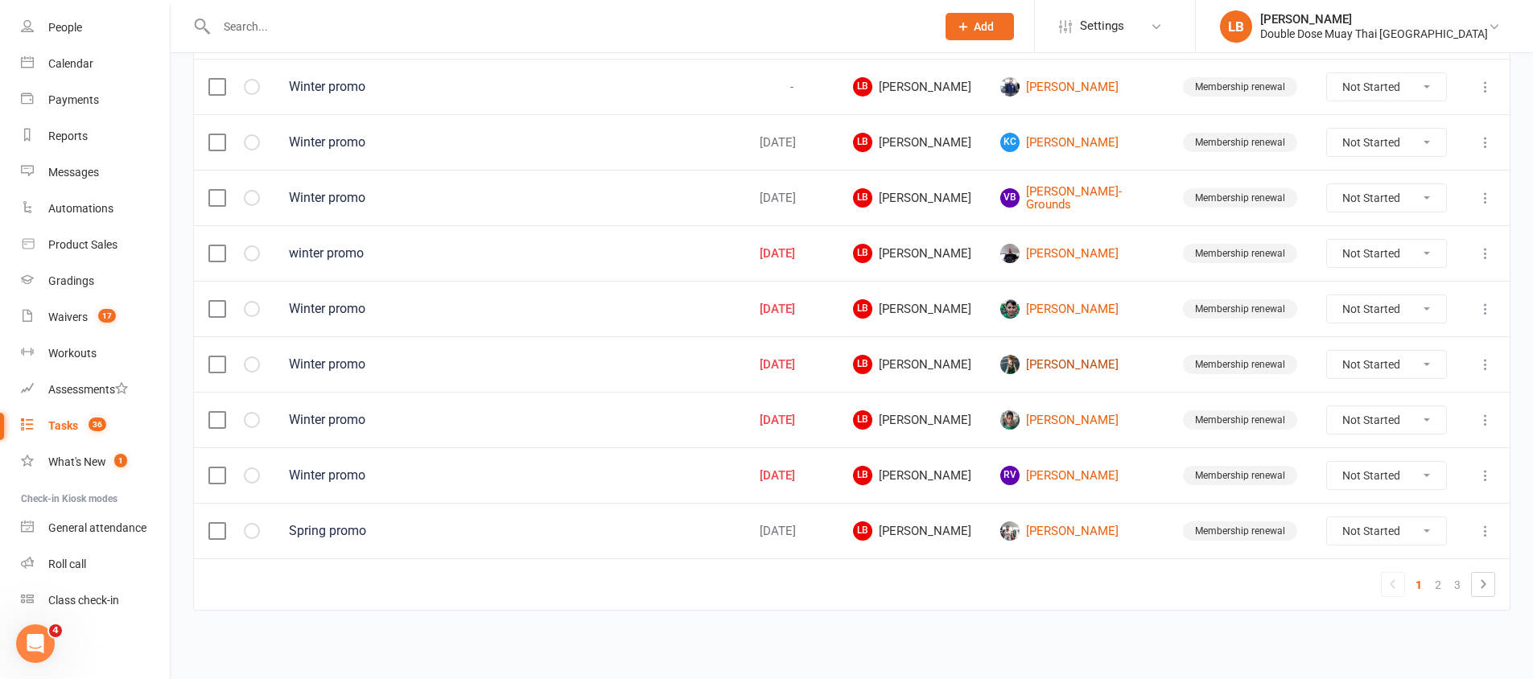
click at [1094, 366] on link "[PERSON_NAME]" at bounding box center [1077, 364] width 154 height 19
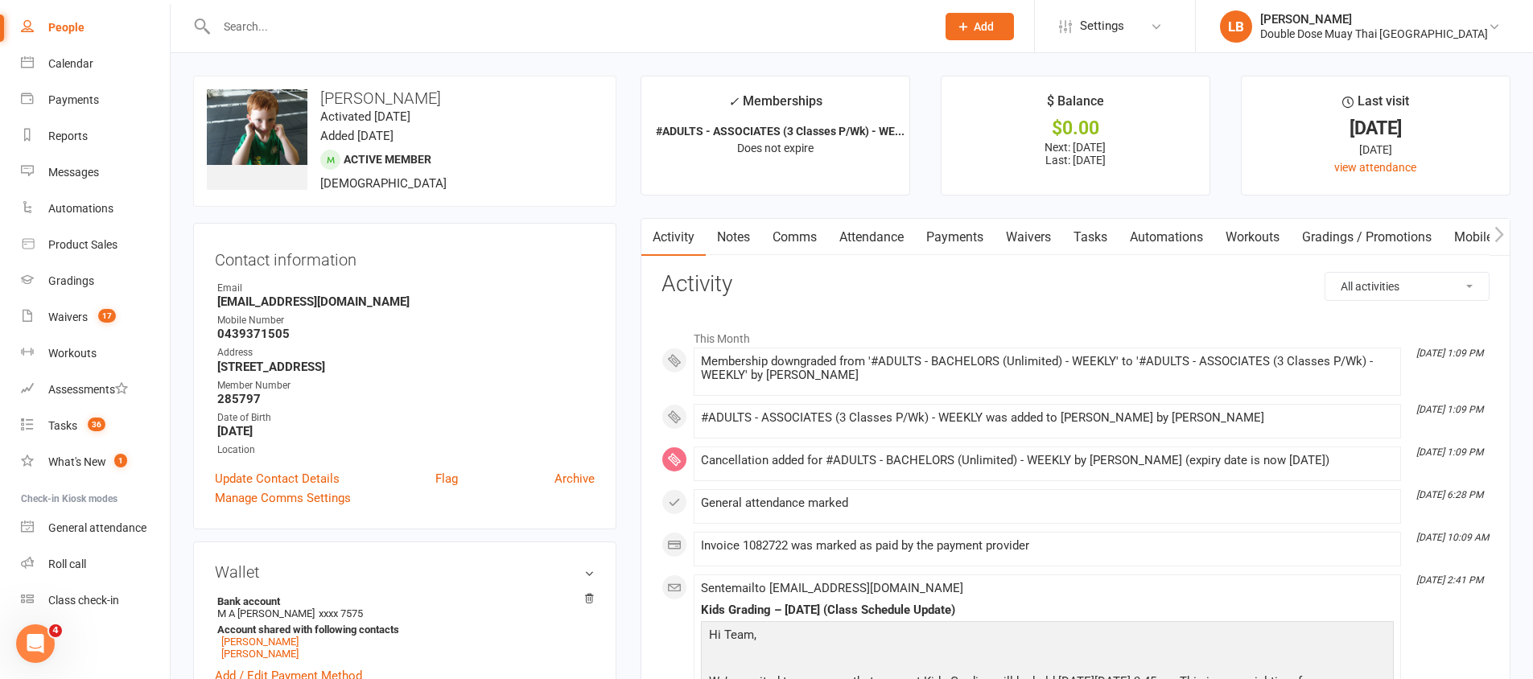
click at [1091, 233] on link "Tasks" at bounding box center [1090, 237] width 56 height 37
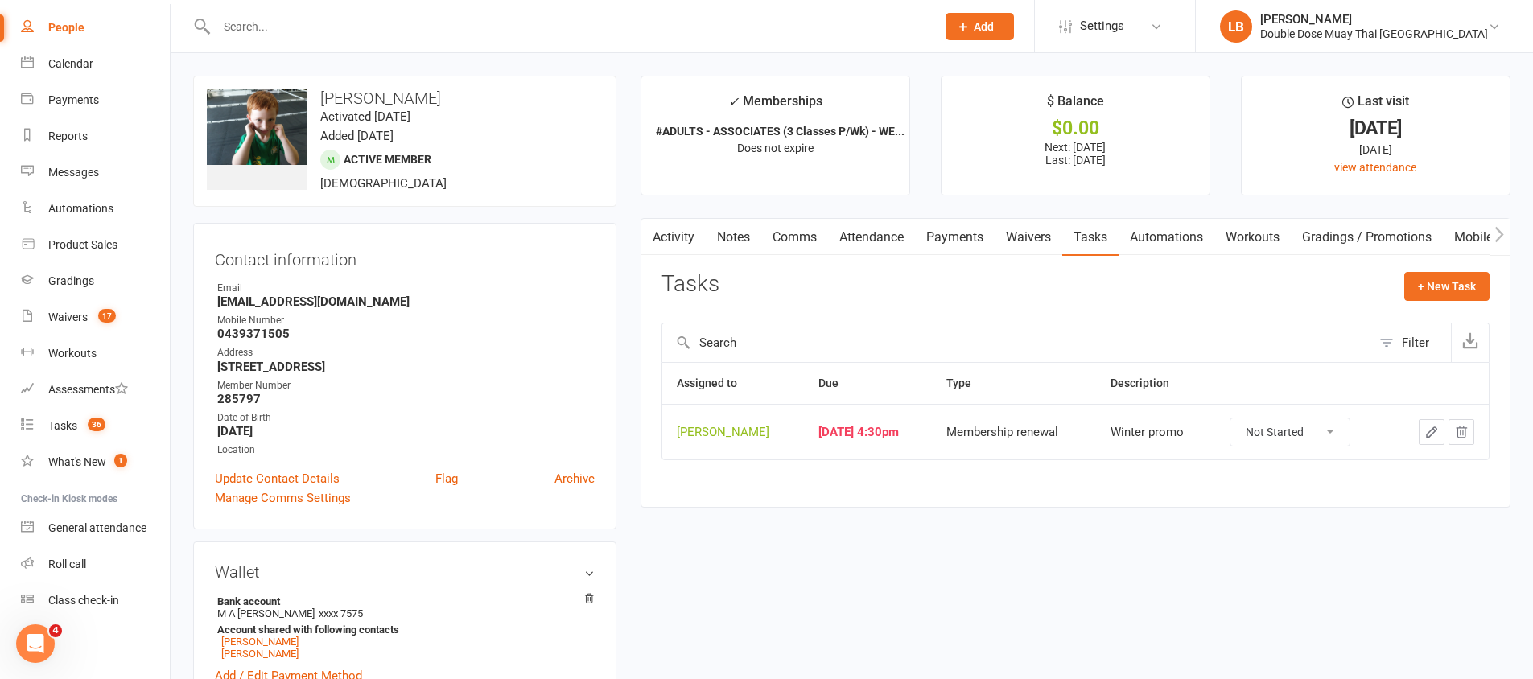
click at [1271, 427] on select "Not Started In Progress Waiting Complete" at bounding box center [1290, 431] width 119 height 27
click at [1261, 431] on select "Not Started In Progress Waiting Complete" at bounding box center [1290, 431] width 119 height 27
select select "unstarted"
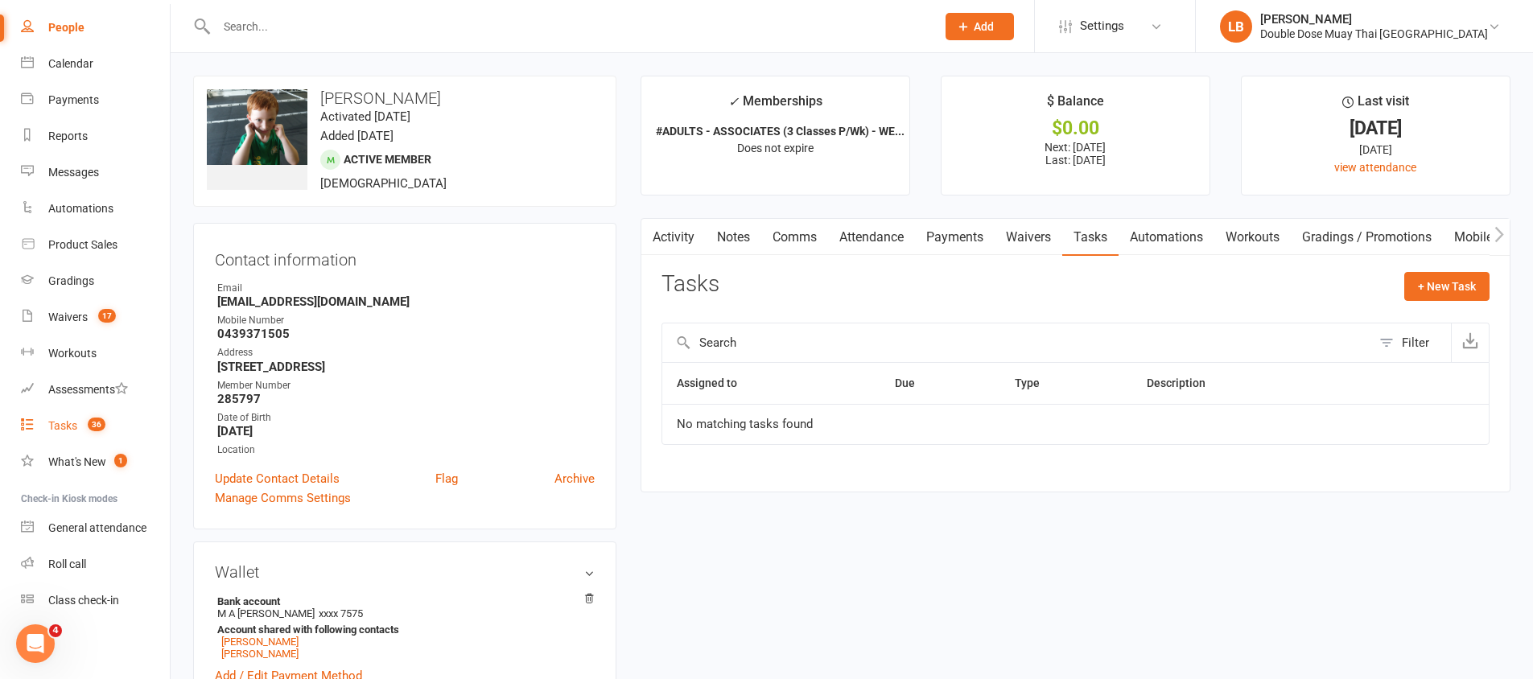
click at [92, 420] on span "36" at bounding box center [97, 425] width 18 height 14
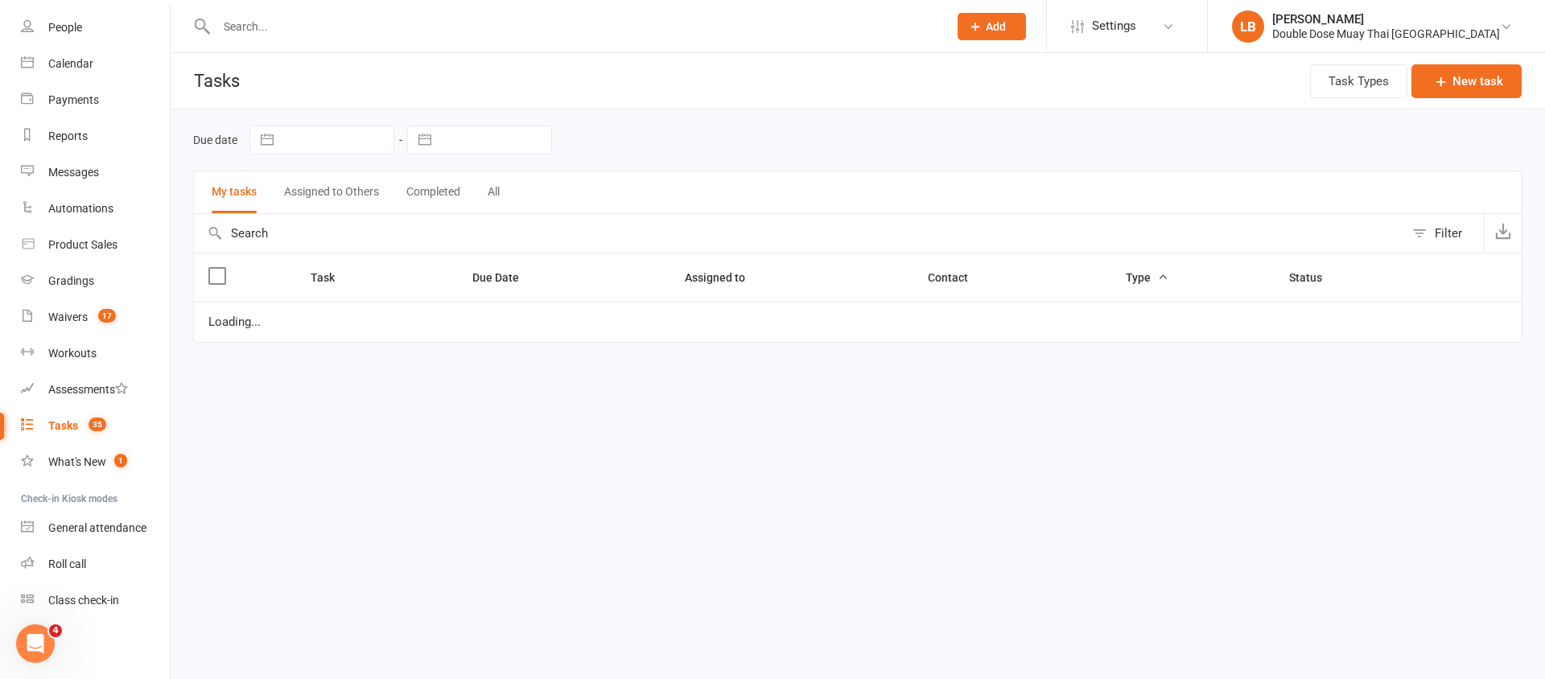
select select "started"
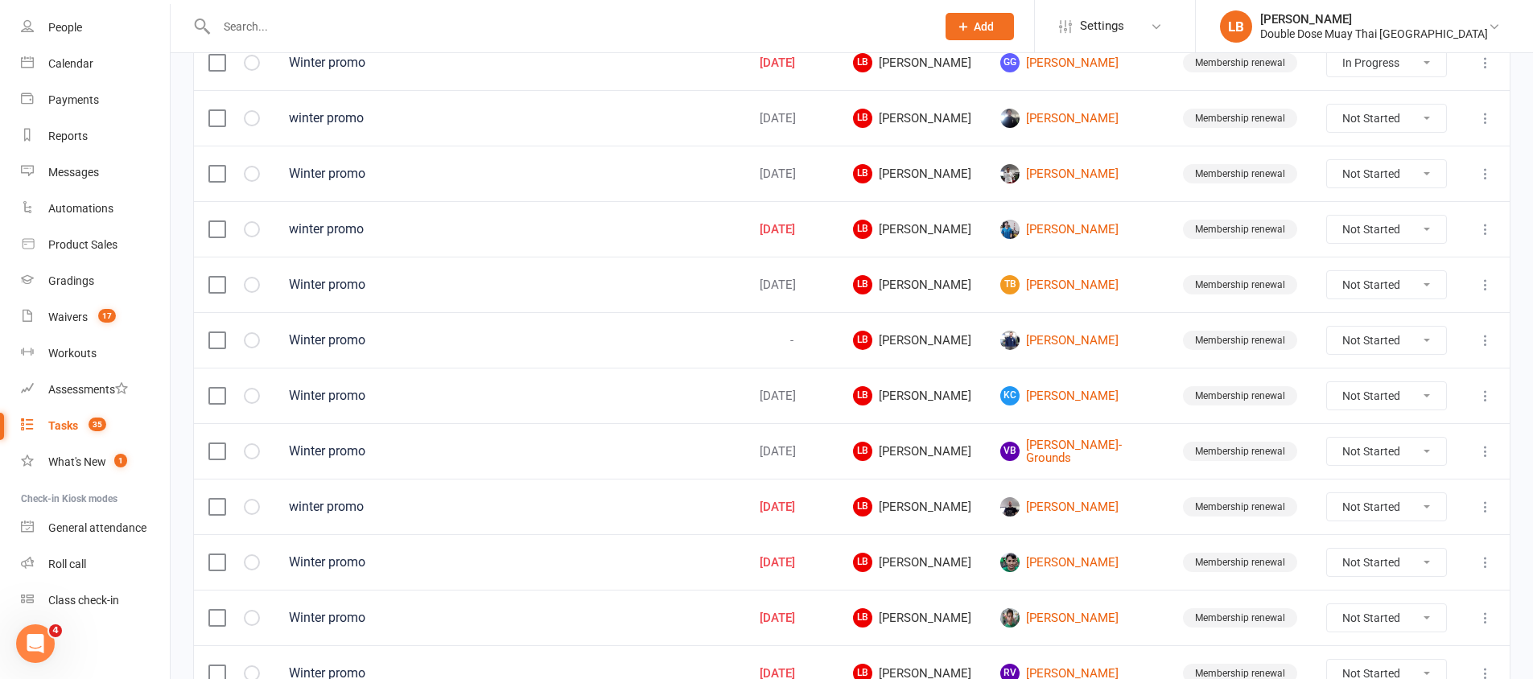
scroll to position [1068, 0]
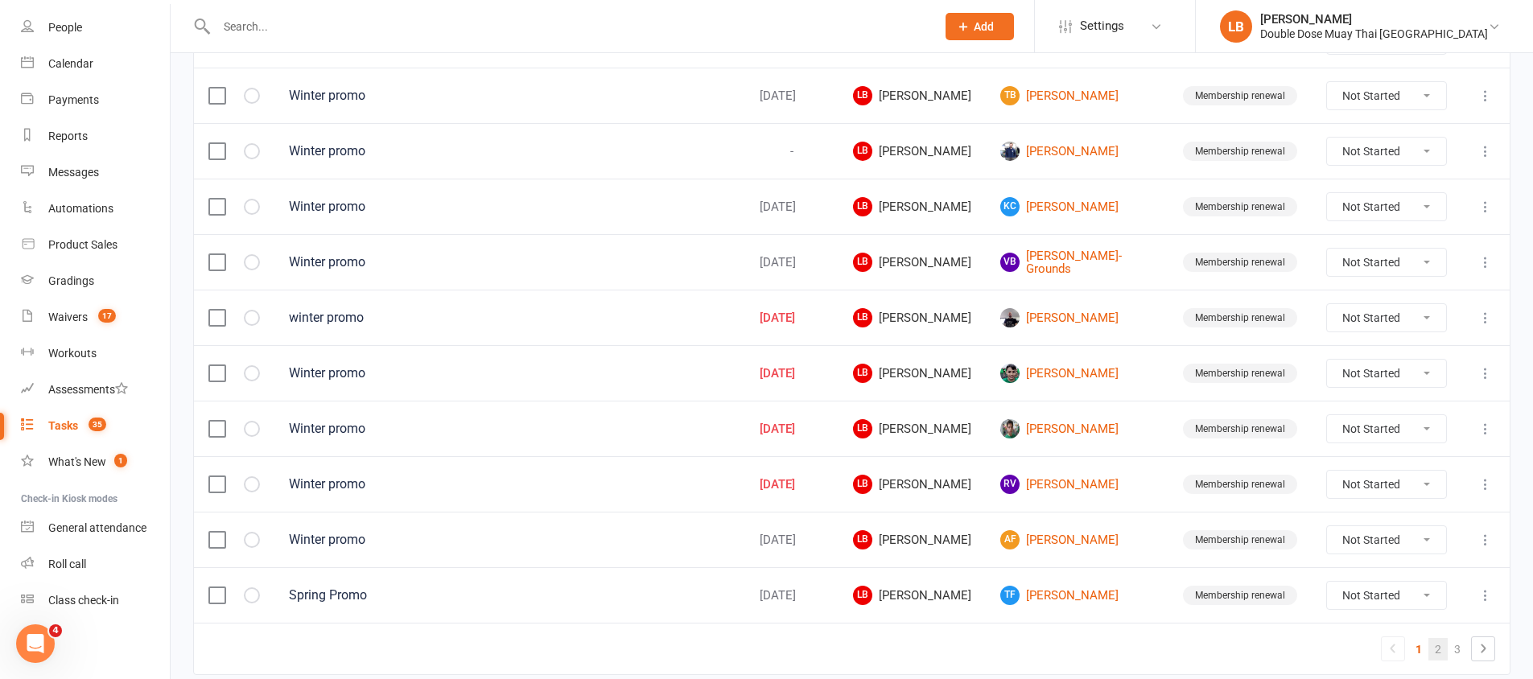
click at [1437, 648] on link "2" at bounding box center [1438, 649] width 19 height 23
select select "started"
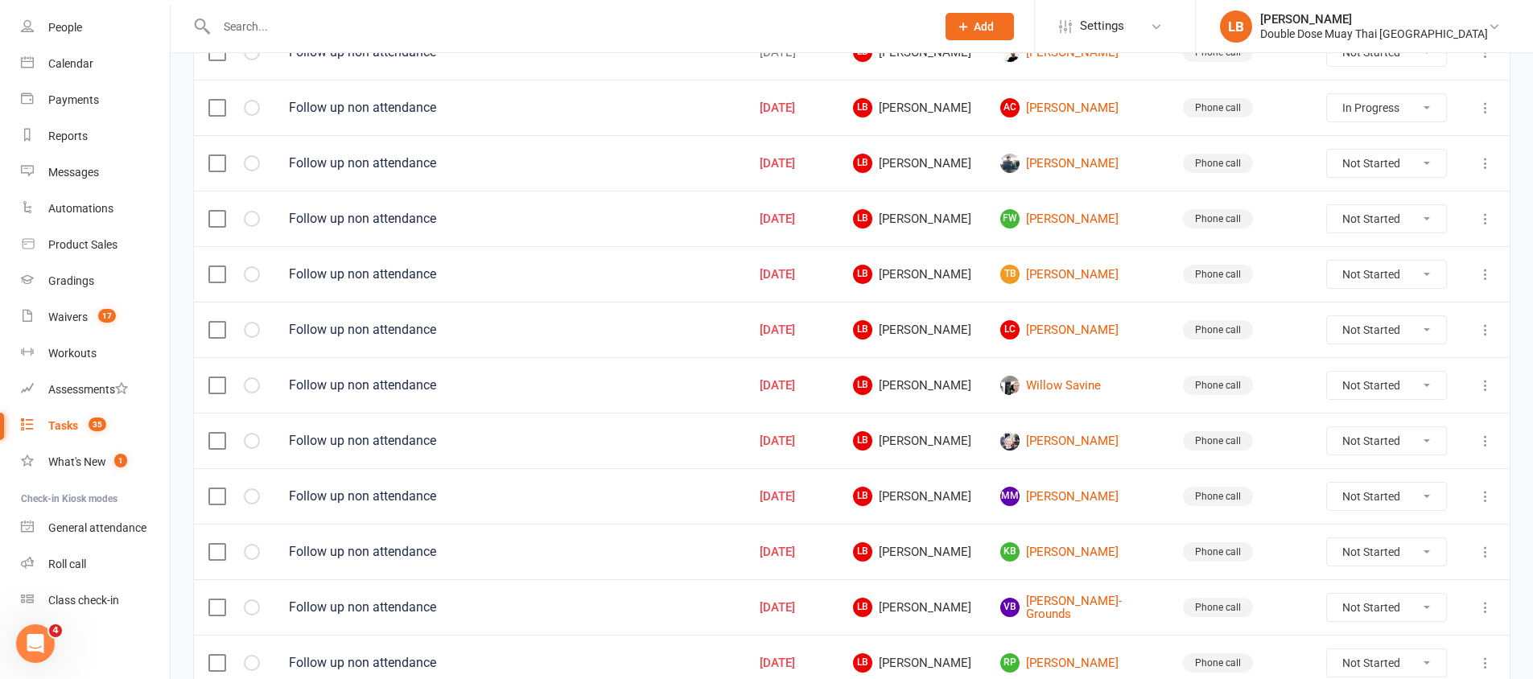
scroll to position [1132, 0]
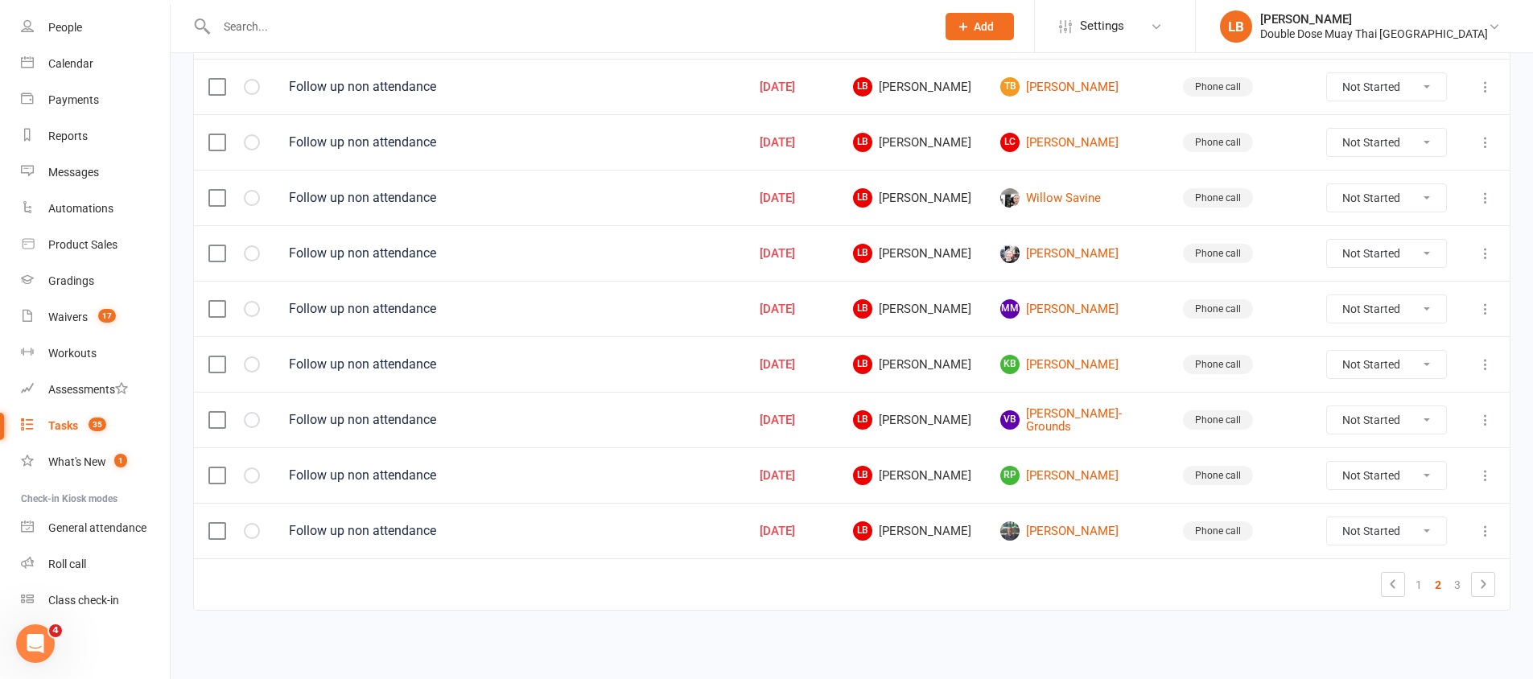
click at [1405, 533] on select "Not Started In Progress Waiting Complete" at bounding box center [1386, 530] width 119 height 27
select select "unstarted"
select select "started"
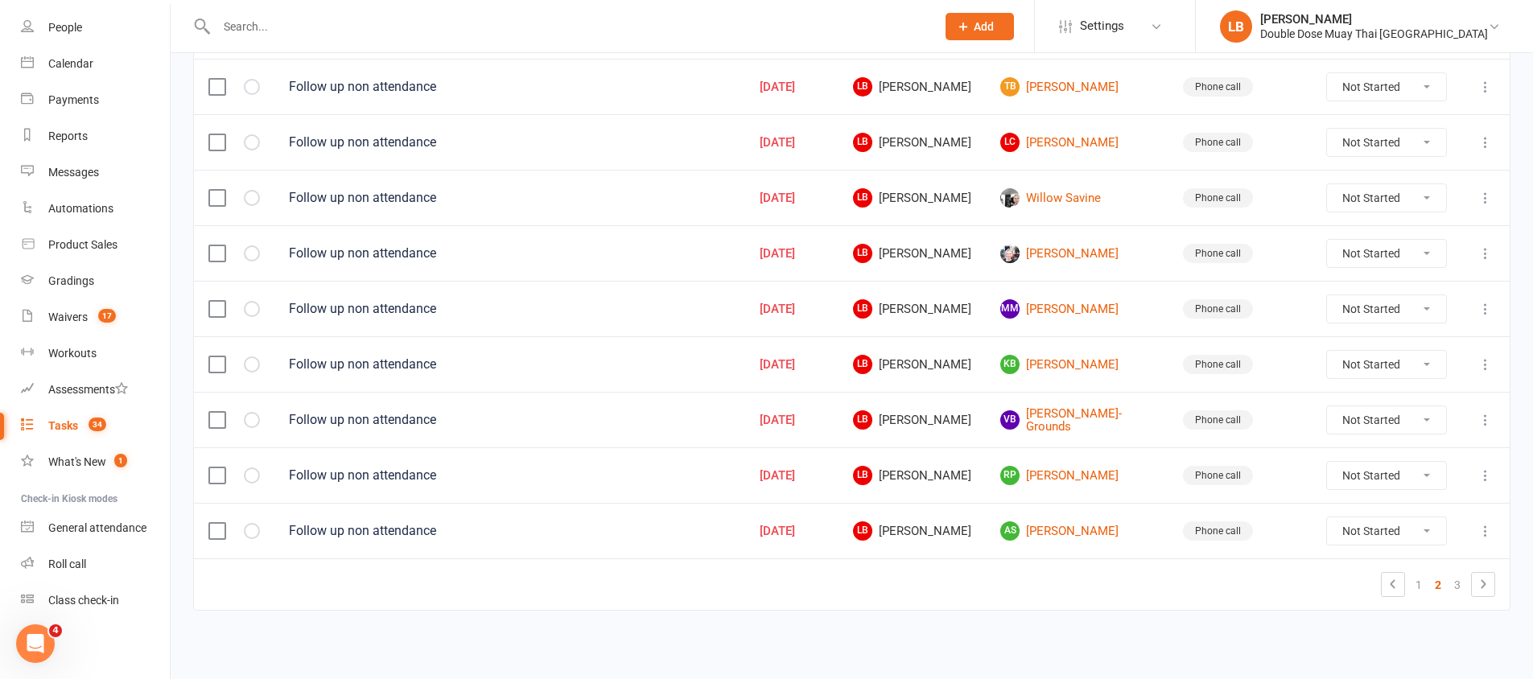
scroll to position [1129, 0]
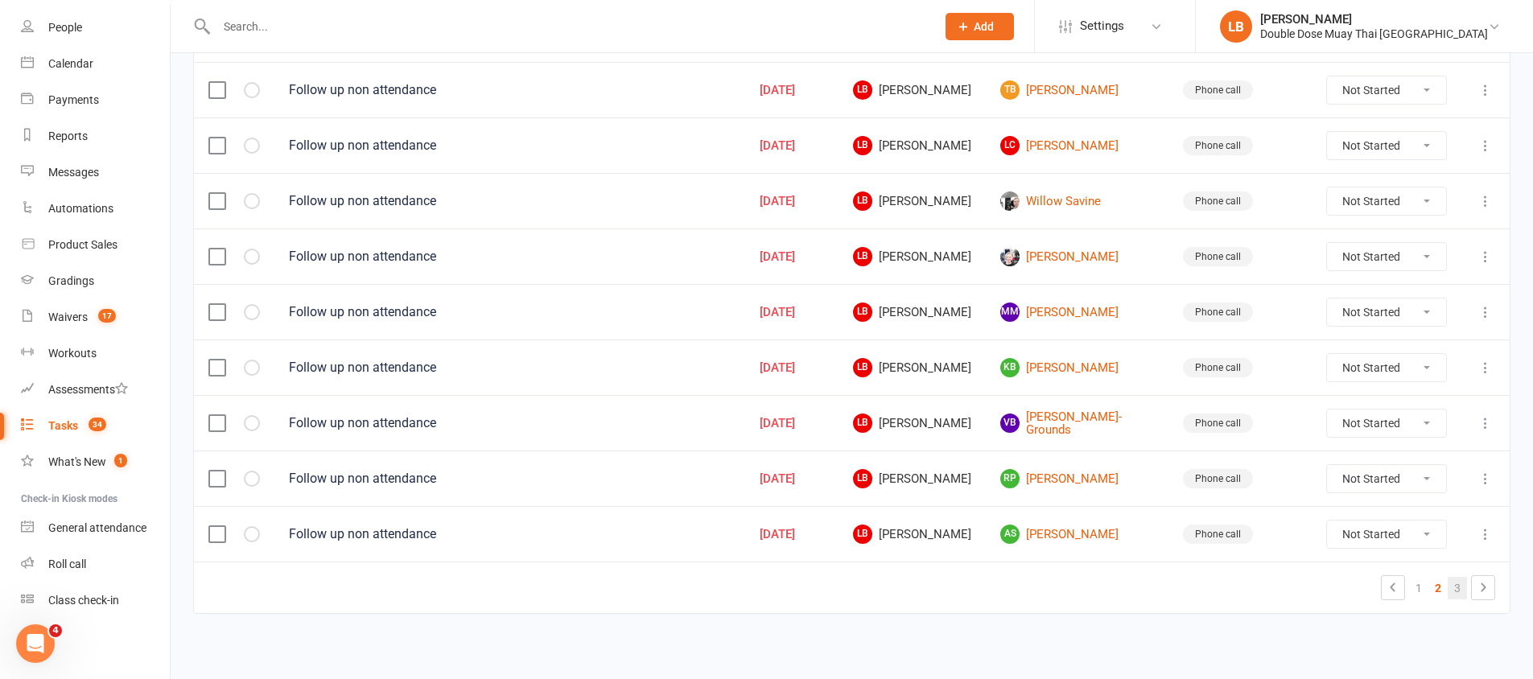
click at [1452, 585] on link "3" at bounding box center [1457, 588] width 19 height 23
select select "started"
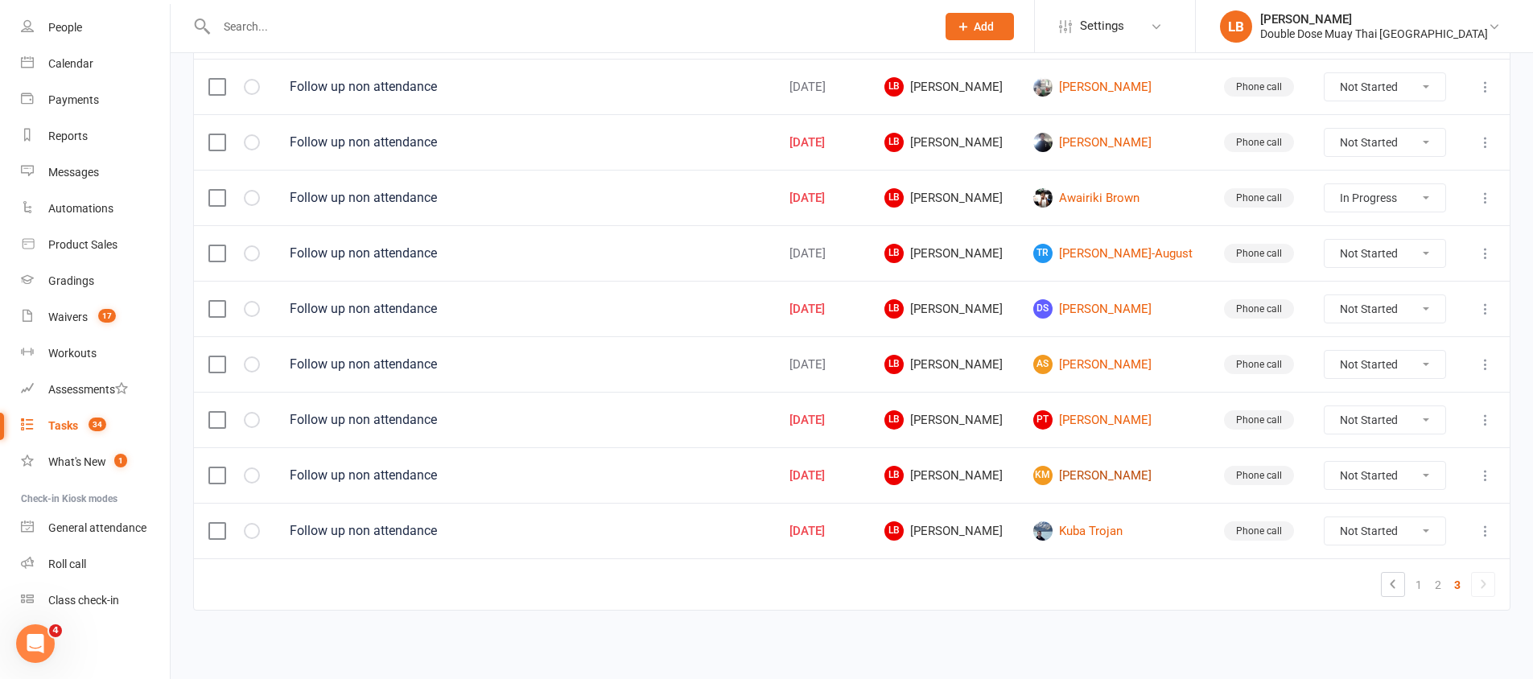
scroll to position [799, 0]
click at [1147, 307] on link "[PERSON_NAME]" at bounding box center [1114, 308] width 162 height 19
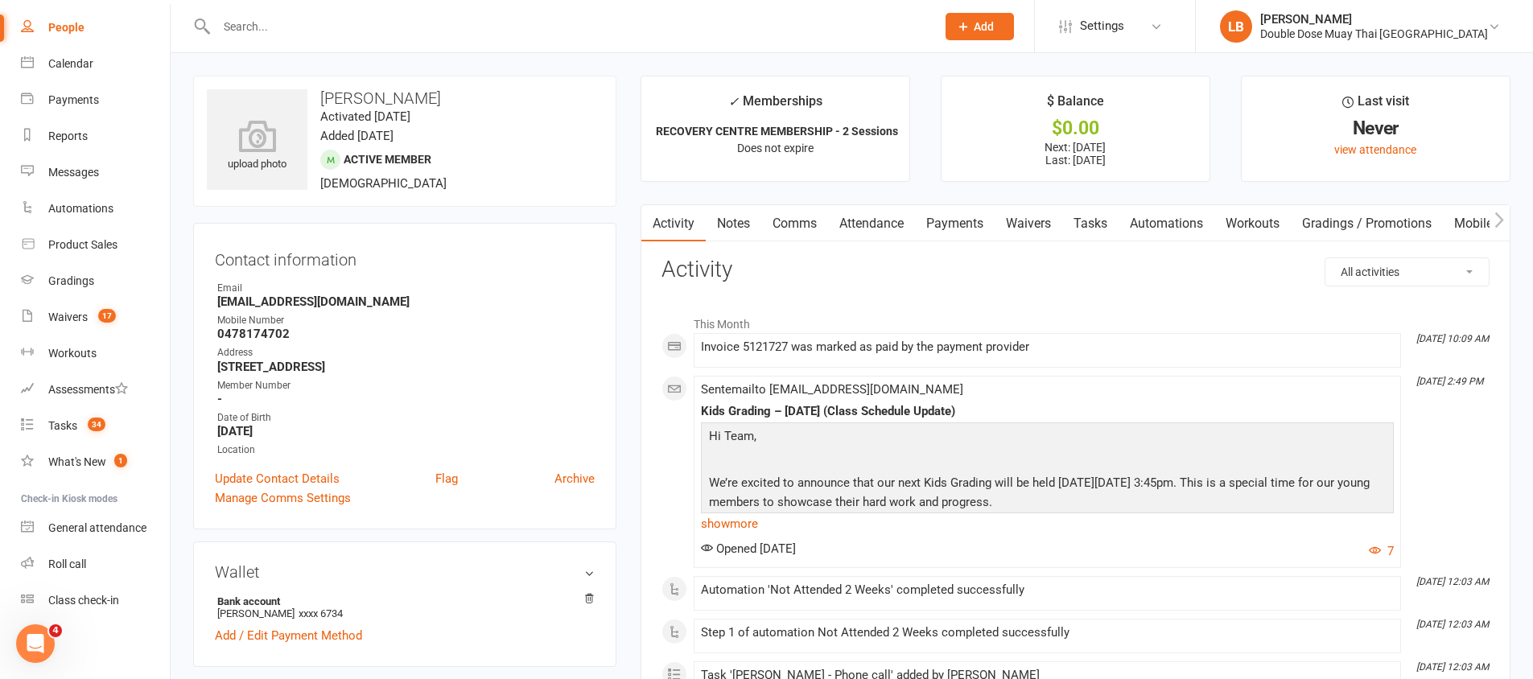
click at [1103, 230] on link "Tasks" at bounding box center [1090, 223] width 56 height 37
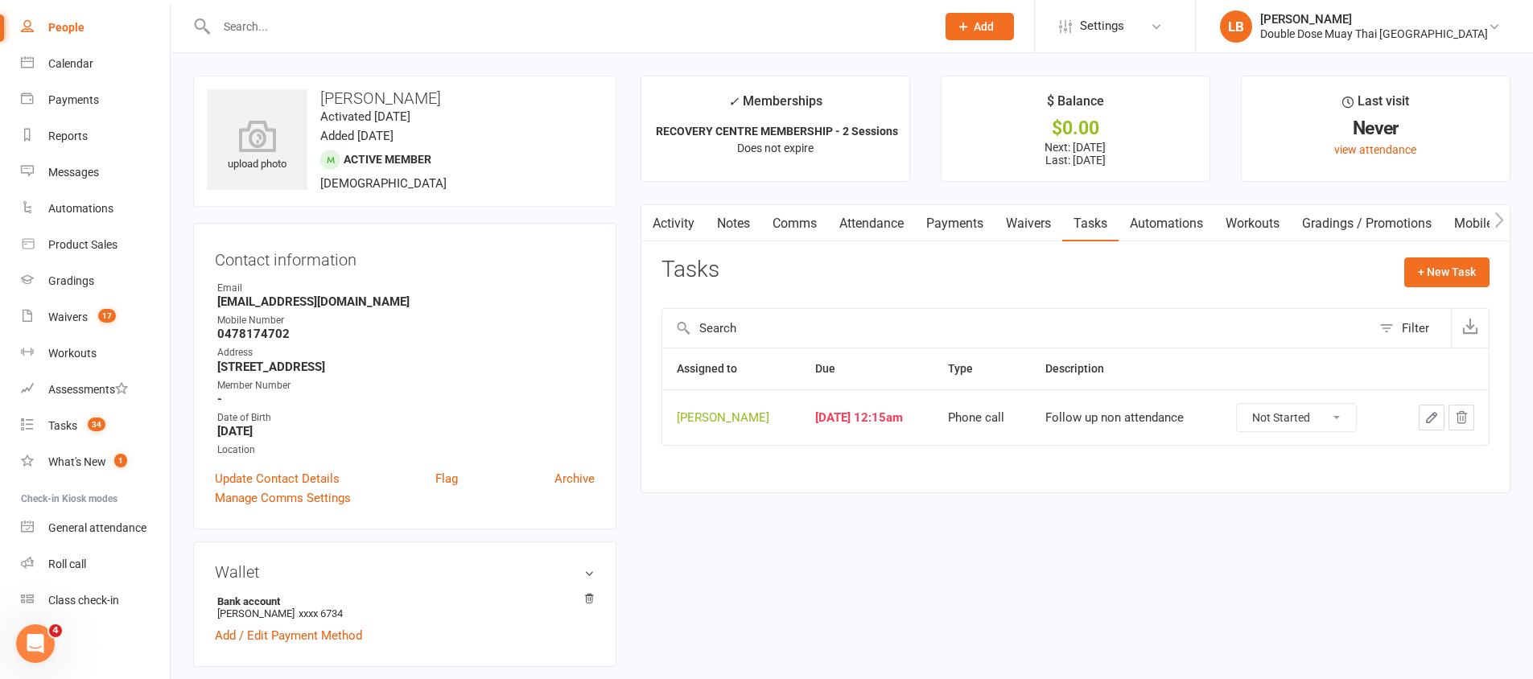
click at [1275, 404] on select "Not Started In Progress Waiting Complete" at bounding box center [1296, 417] width 119 height 27
select select "unstarted"
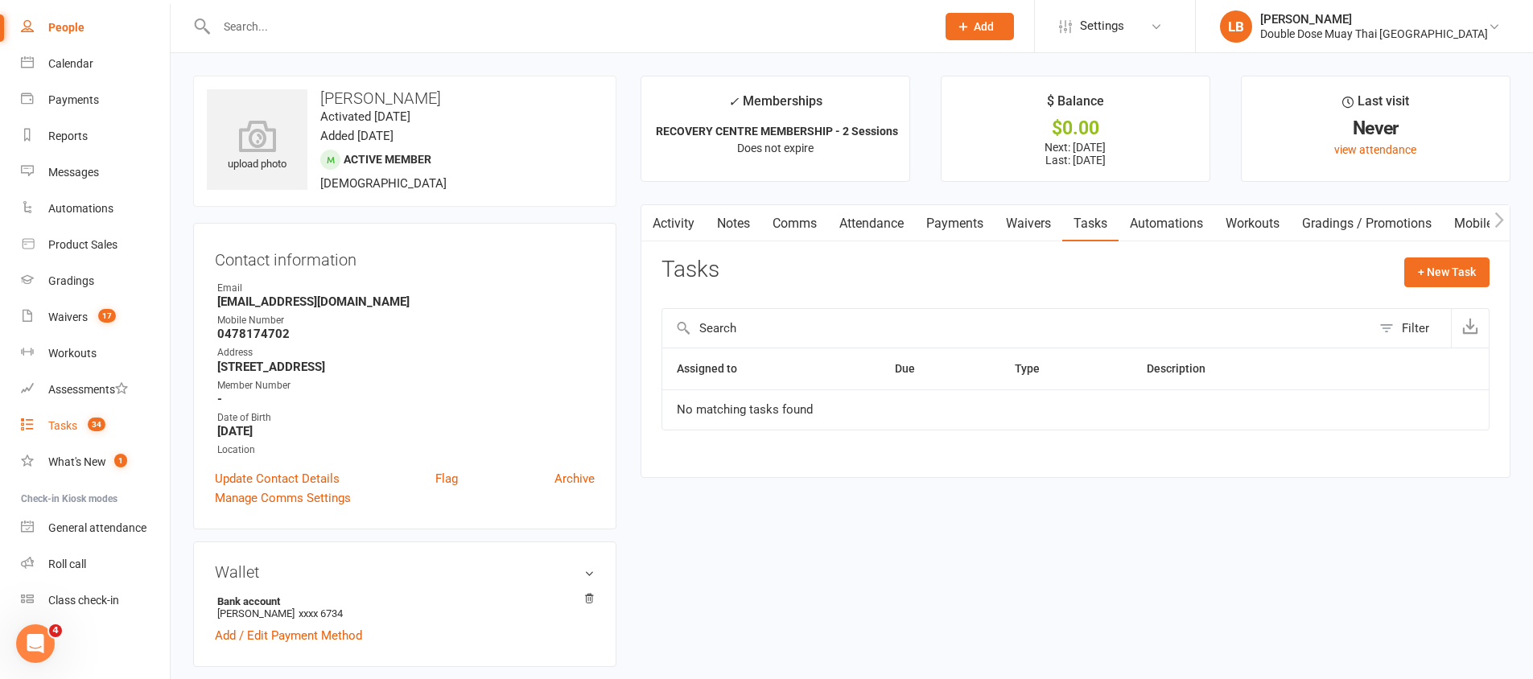
click at [63, 418] on link "Tasks 34" at bounding box center [95, 426] width 149 height 36
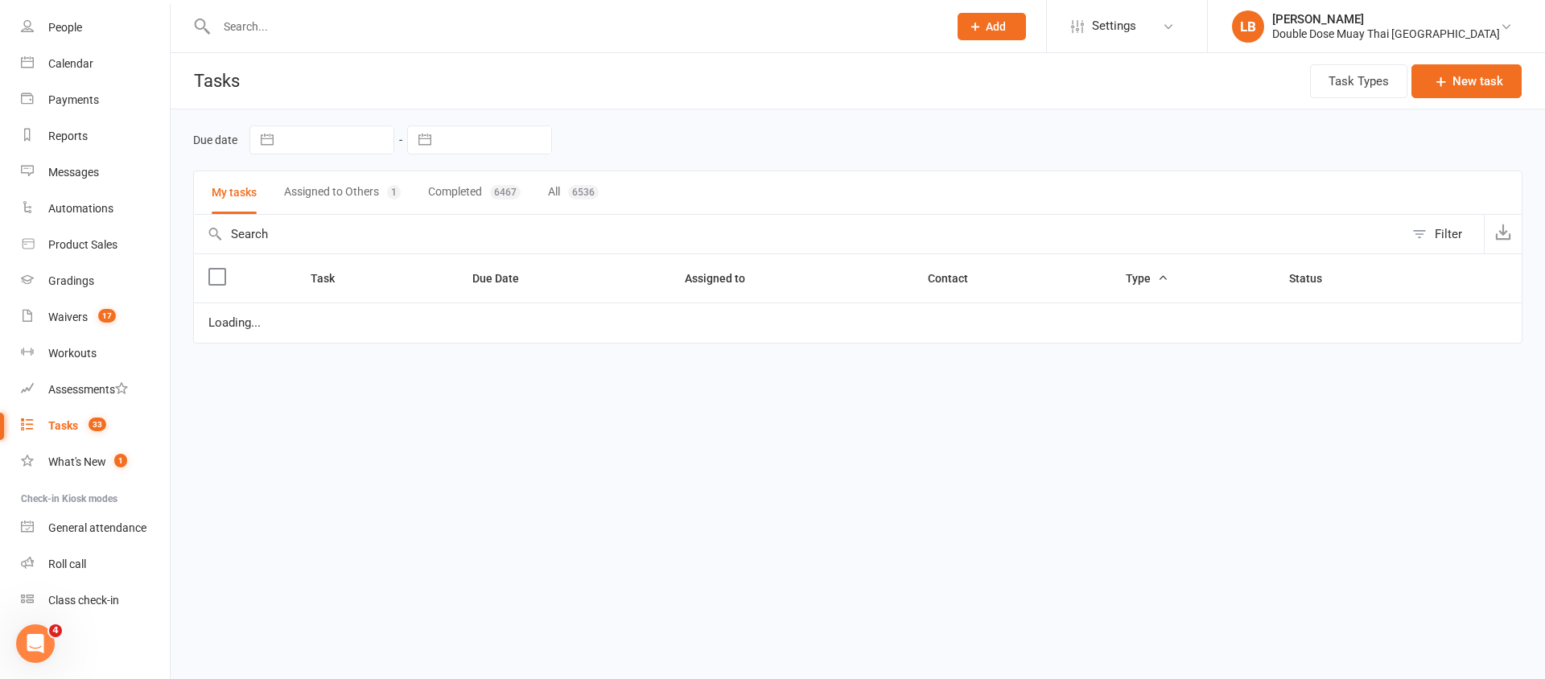
select select "started"
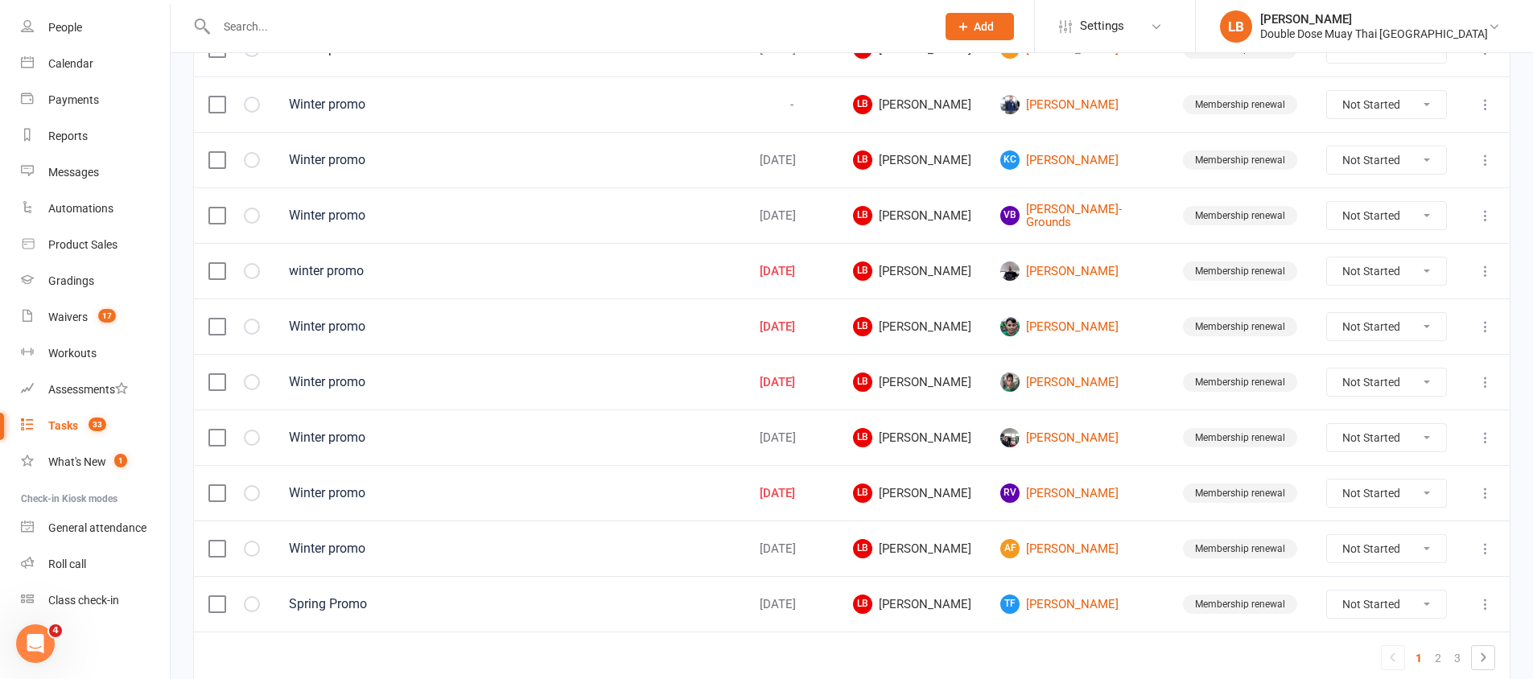
scroll to position [1132, 0]
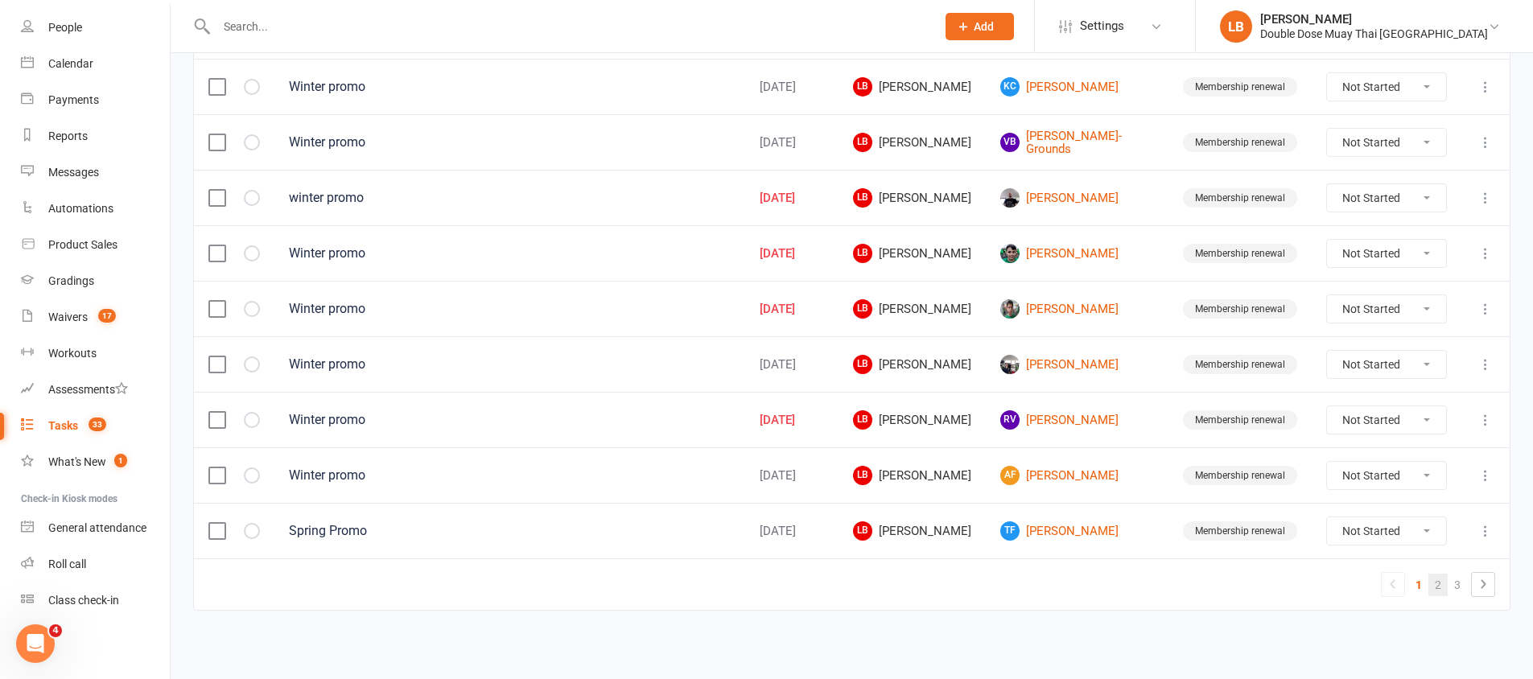
click at [1440, 591] on link "2" at bounding box center [1438, 585] width 19 height 23
select select "started"
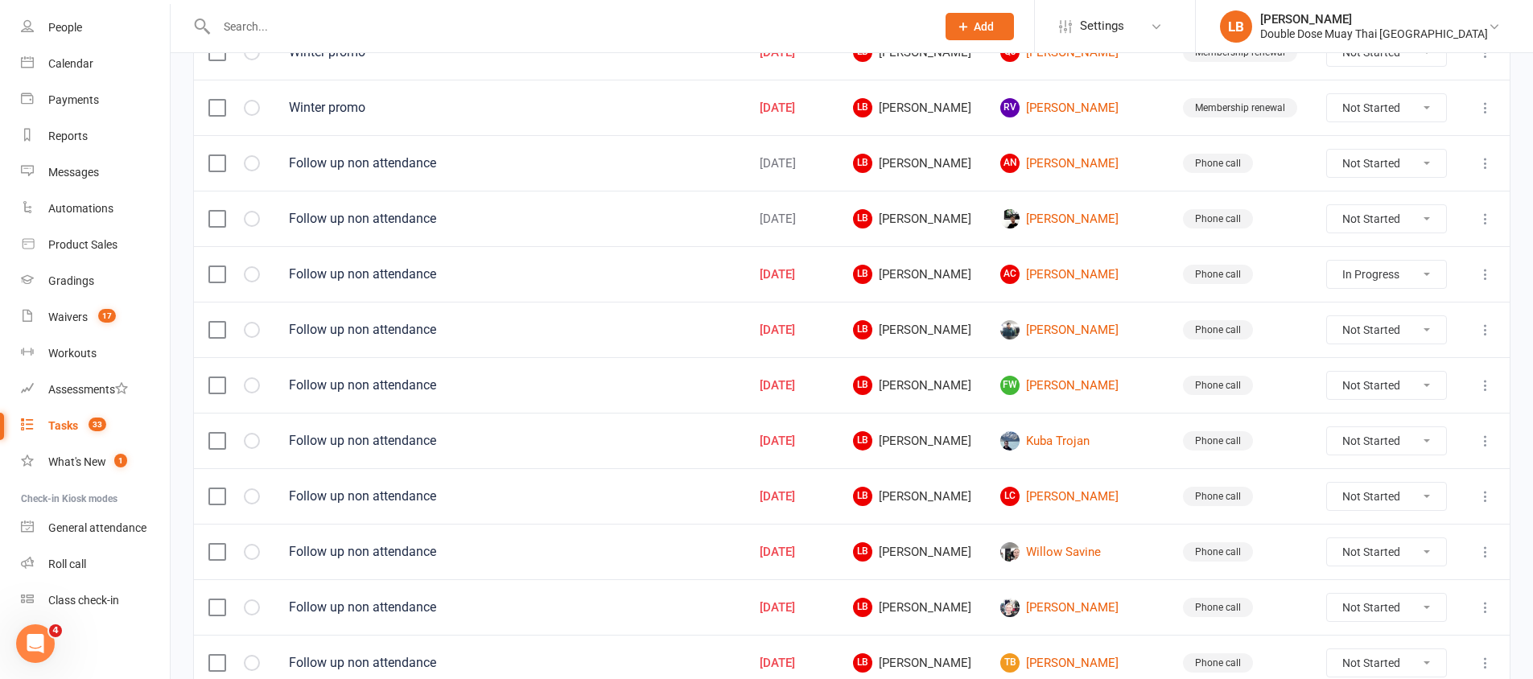
scroll to position [670, 0]
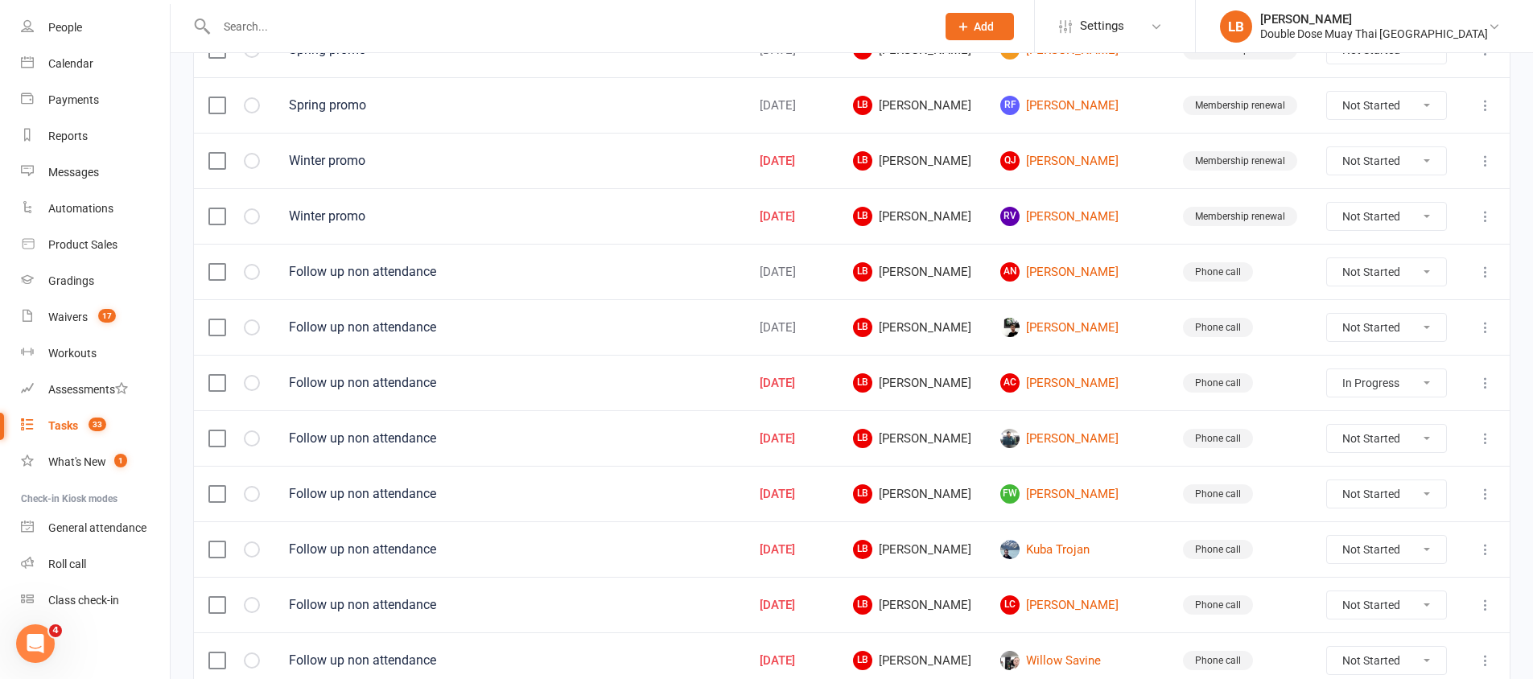
click at [1374, 320] on select "Not Started In Progress Waiting Complete" at bounding box center [1386, 327] width 119 height 27
select select "unstarted"
select select "started"
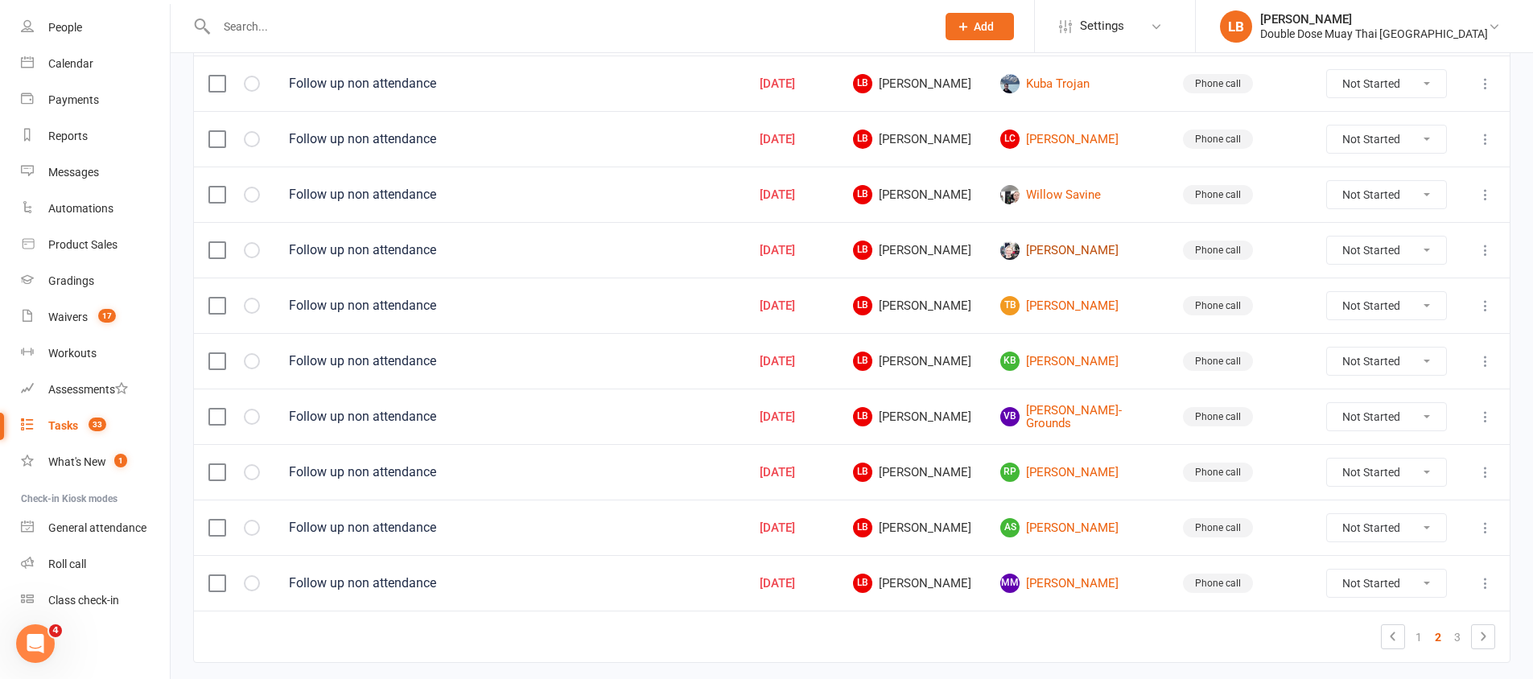
scroll to position [1093, 0]
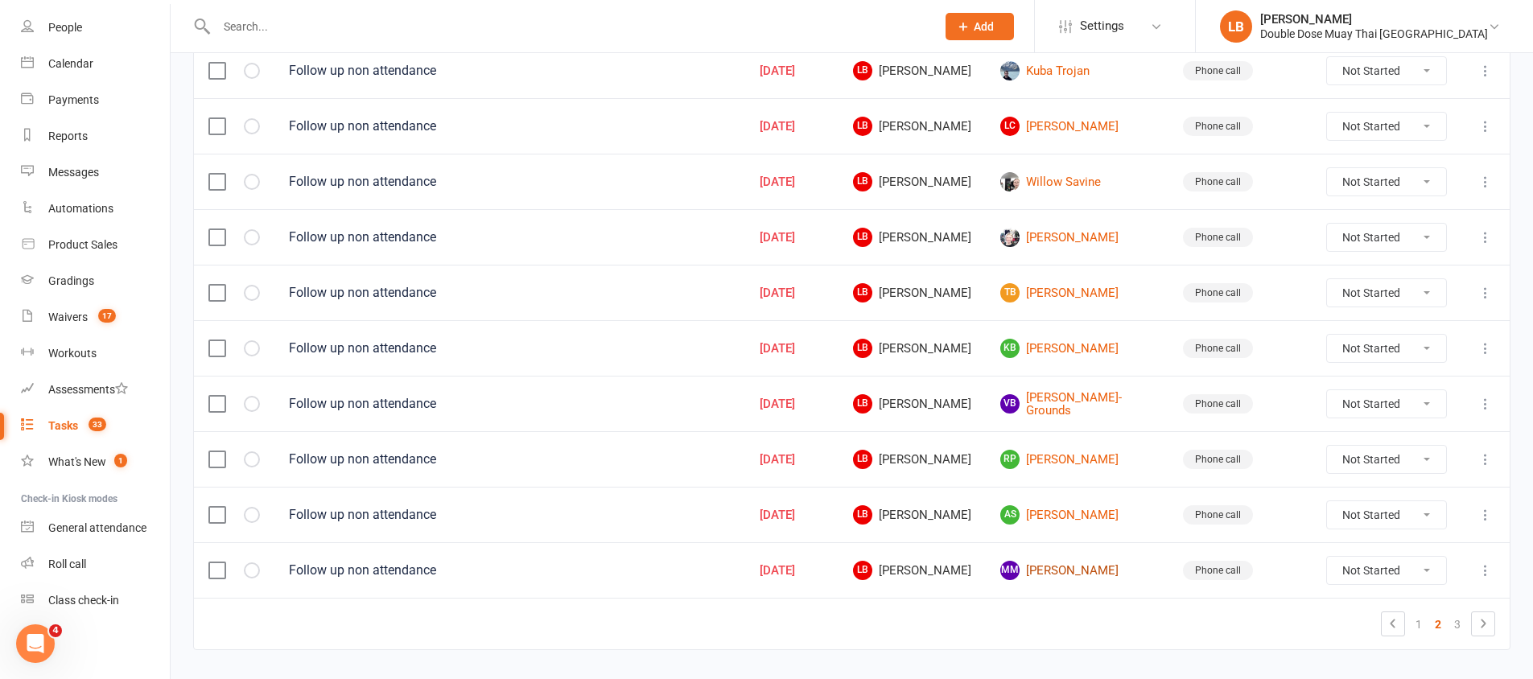
click at [1126, 567] on link "MM [PERSON_NAME]" at bounding box center [1077, 570] width 154 height 19
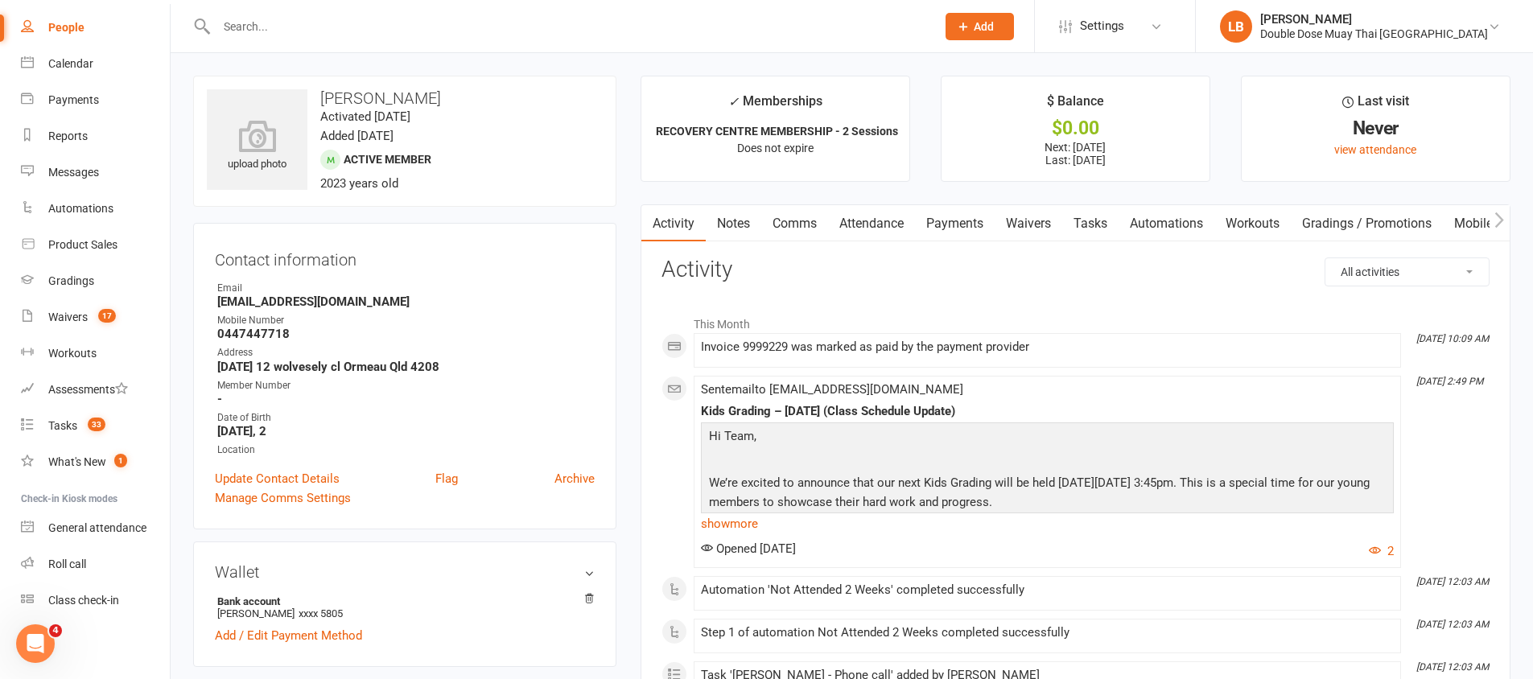
click at [1082, 221] on link "Tasks" at bounding box center [1090, 223] width 56 height 37
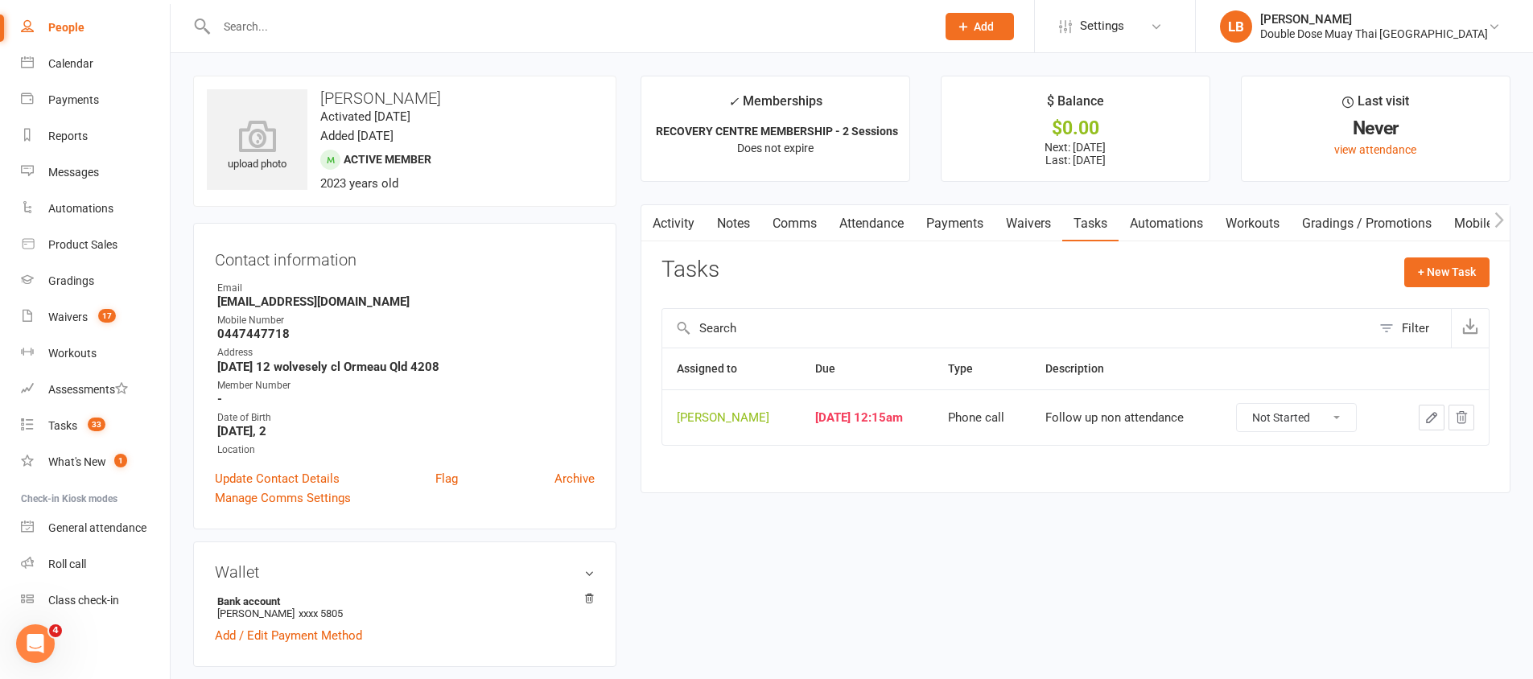
click at [1256, 420] on select "Not Started In Progress Waiting Complete" at bounding box center [1296, 417] width 119 height 27
select select "unstarted"
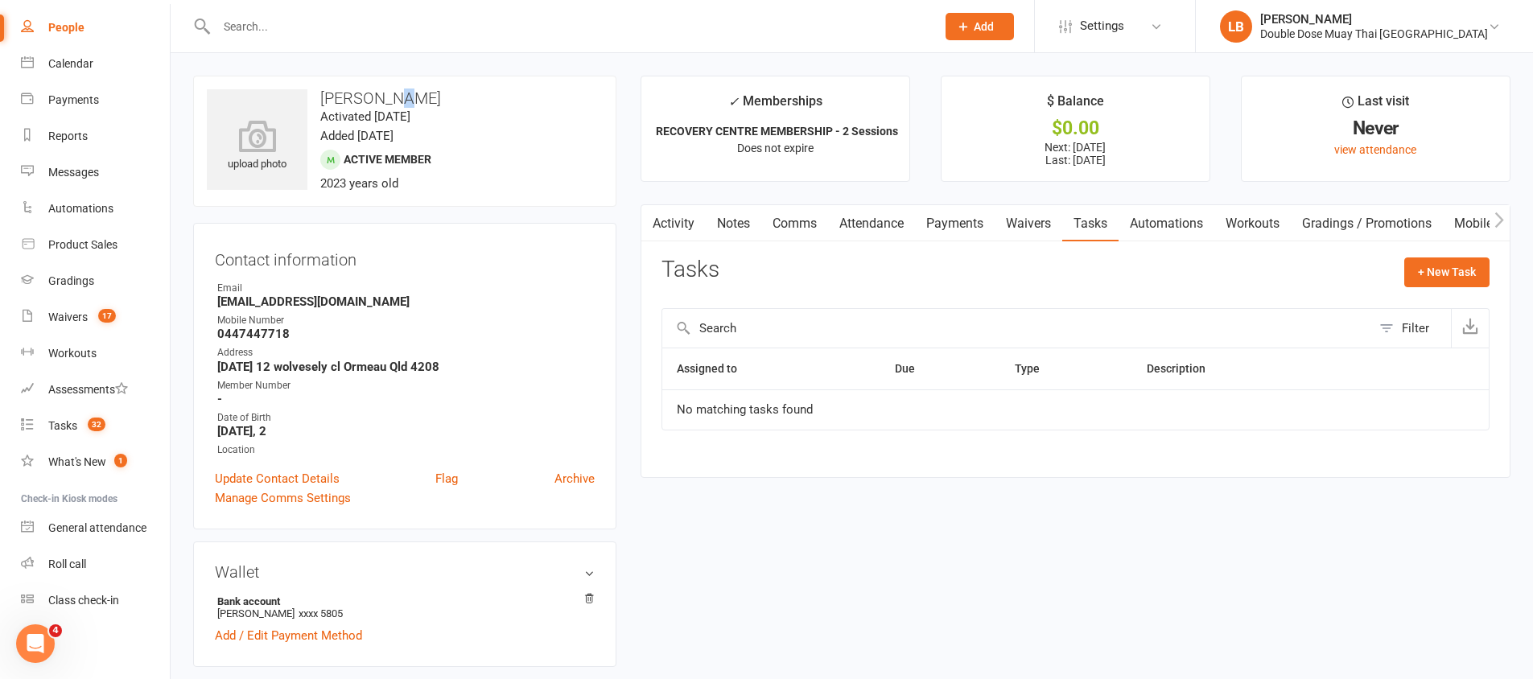
drag, startPoint x: 392, startPoint y: 97, endPoint x: 407, endPoint y: 95, distance: 15.4
click at [407, 95] on h3 "[PERSON_NAME]" at bounding box center [405, 98] width 396 height 18
drag, startPoint x: 408, startPoint y: 95, endPoint x: 455, endPoint y: 95, distance: 46.7
click at [455, 95] on h3 "[PERSON_NAME]" at bounding box center [405, 98] width 396 height 18
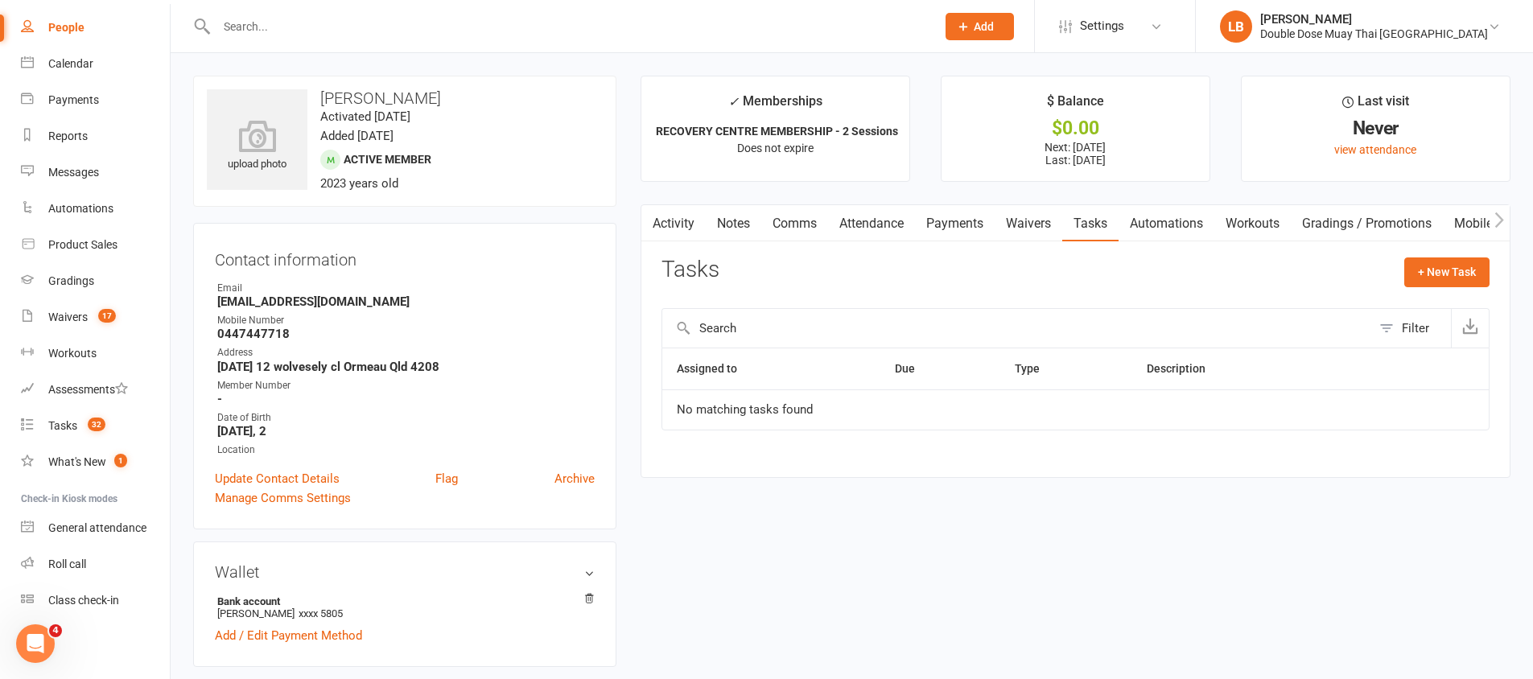
click at [444, 345] on div "Address" at bounding box center [405, 352] width 377 height 15
drag, startPoint x: 221, startPoint y: 355, endPoint x: 341, endPoint y: 362, distance: 120.9
click at [300, 361] on li "Address [DATE] 12 [STREET_ADDRESS]" at bounding box center [405, 359] width 380 height 28
click at [348, 362] on strong "[DATE] 12 wolvesely cl Ormeau Qld 4208" at bounding box center [405, 367] width 377 height 14
click at [366, 293] on div "Email" at bounding box center [405, 288] width 377 height 15
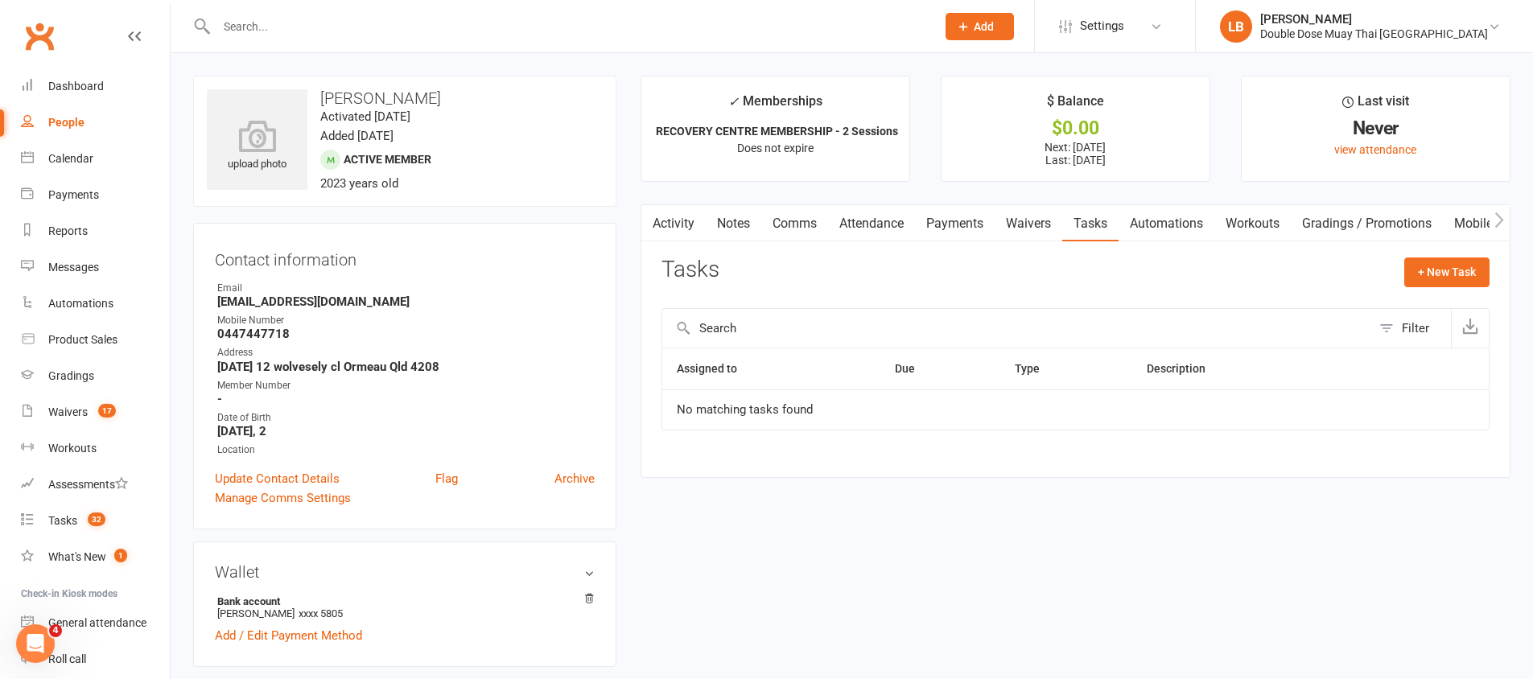
drag, startPoint x: 316, startPoint y: 92, endPoint x: 466, endPoint y: 105, distance: 150.2
click at [466, 105] on h3 "[PERSON_NAME]" at bounding box center [405, 98] width 396 height 18
click at [732, 138] on li "✓ Memberships RECOVERY CENTRE MEMBERSHIP - 2 Sessions Does not expire" at bounding box center [776, 129] width 270 height 106
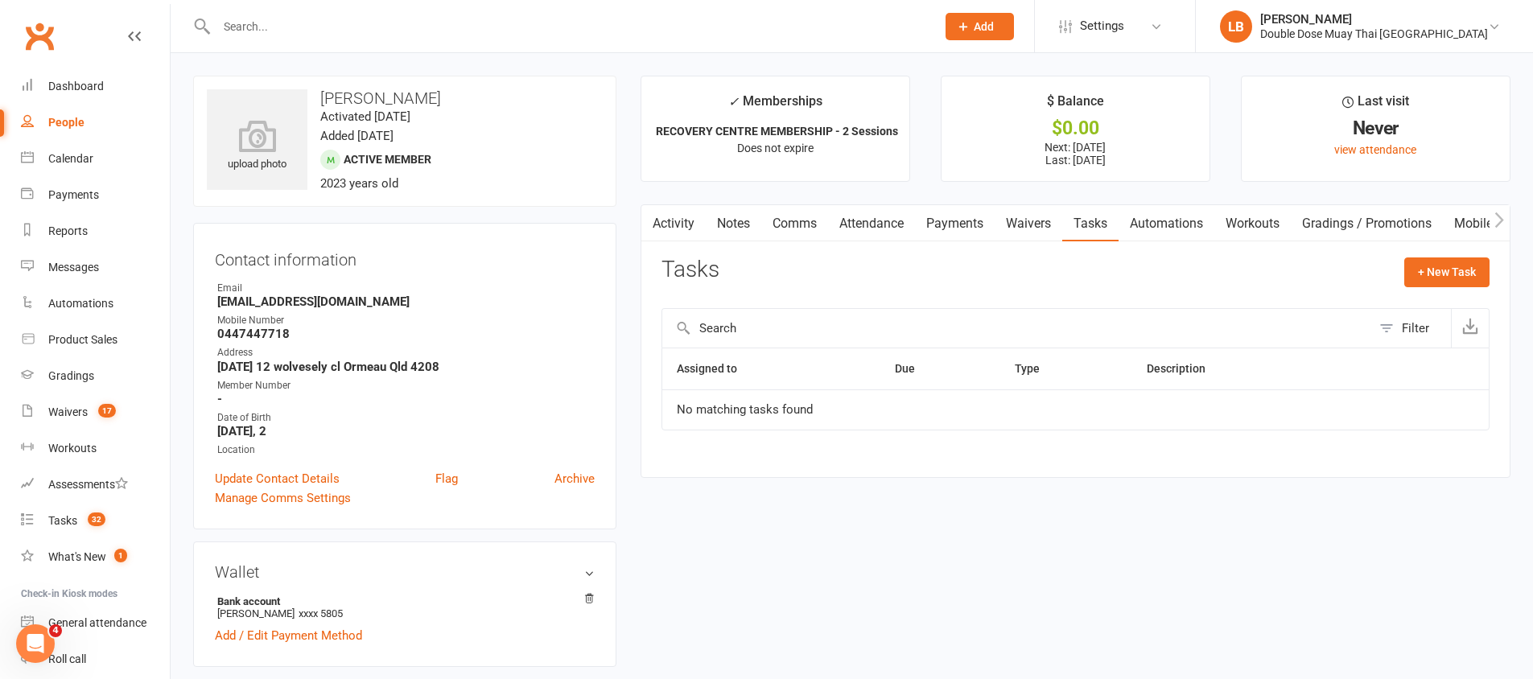
drag, startPoint x: 467, startPoint y: 99, endPoint x: 409, endPoint y: 88, distance: 59.0
click at [409, 89] on h3 "[PERSON_NAME]" at bounding box center [405, 98] width 396 height 18
drag, startPoint x: 715, startPoint y: 135, endPoint x: 901, endPoint y: 127, distance: 186.9
click at [901, 127] on li "✓ Memberships RECOVERY CENTRE MEMBERSHIP - 2 Sessions Does not expire" at bounding box center [776, 129] width 270 height 106
drag, startPoint x: 921, startPoint y: 135, endPoint x: 882, endPoint y: 127, distance: 40.2
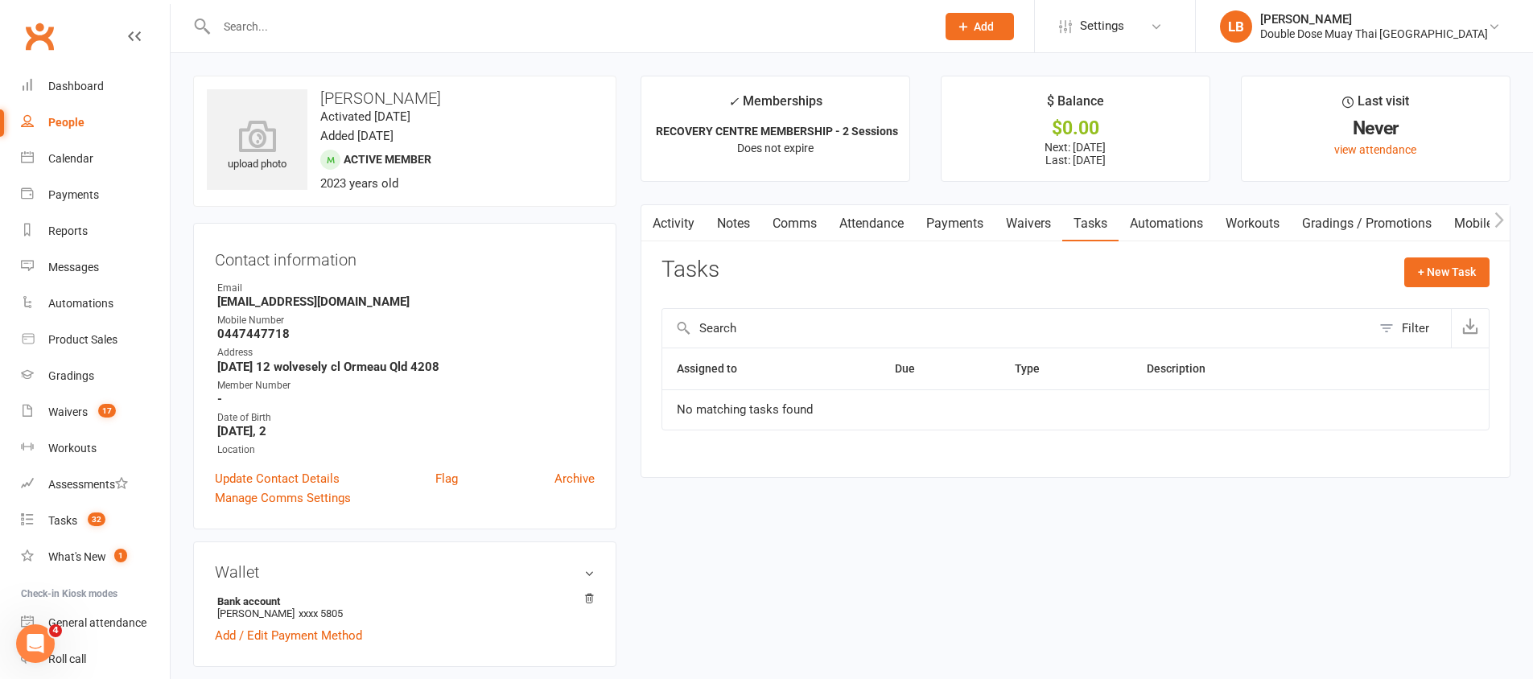
click at [922, 134] on ul "✓ Memberships RECOVERY CENTRE MEMBERSHIP - 2 Sessions Does not expire $ Balance…" at bounding box center [1076, 129] width 870 height 106
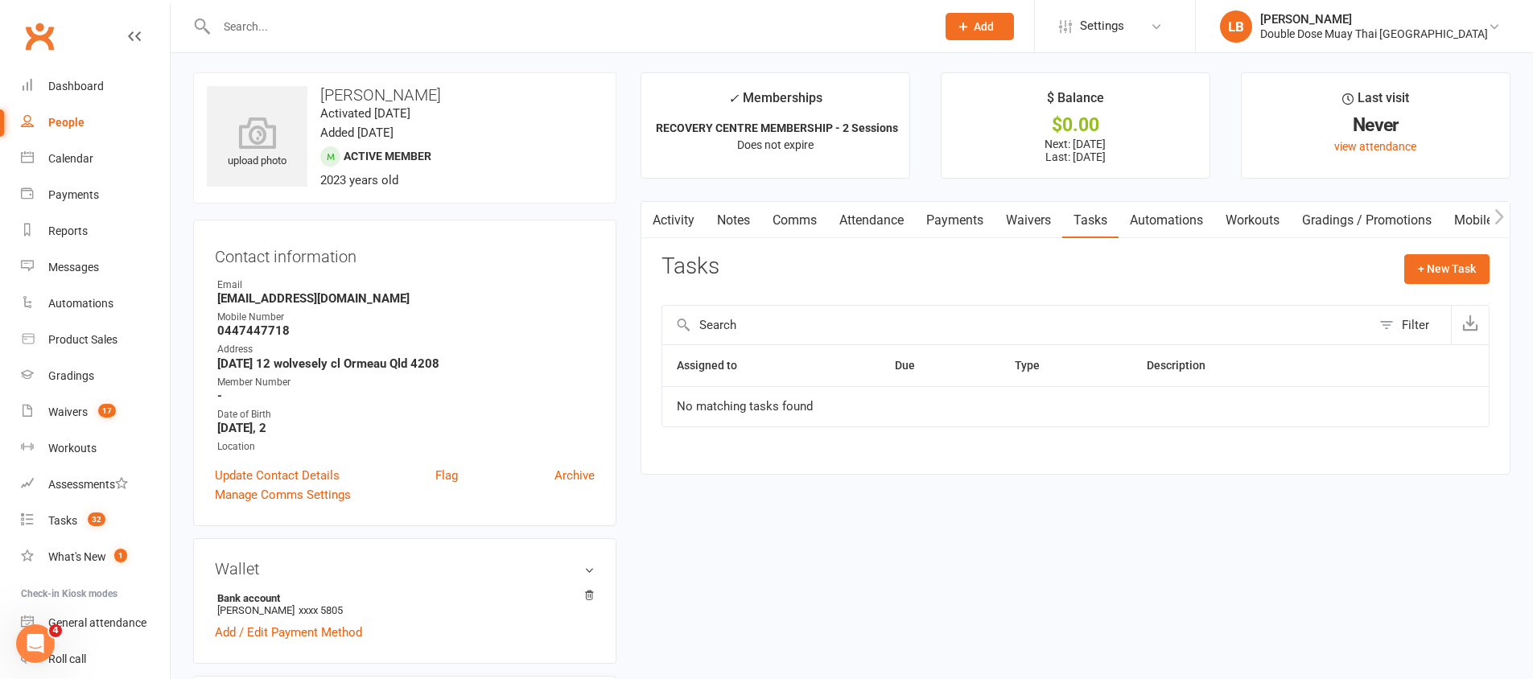
click at [657, 221] on button "button" at bounding box center [651, 220] width 20 height 36
click at [670, 215] on link "Activity" at bounding box center [673, 220] width 64 height 37
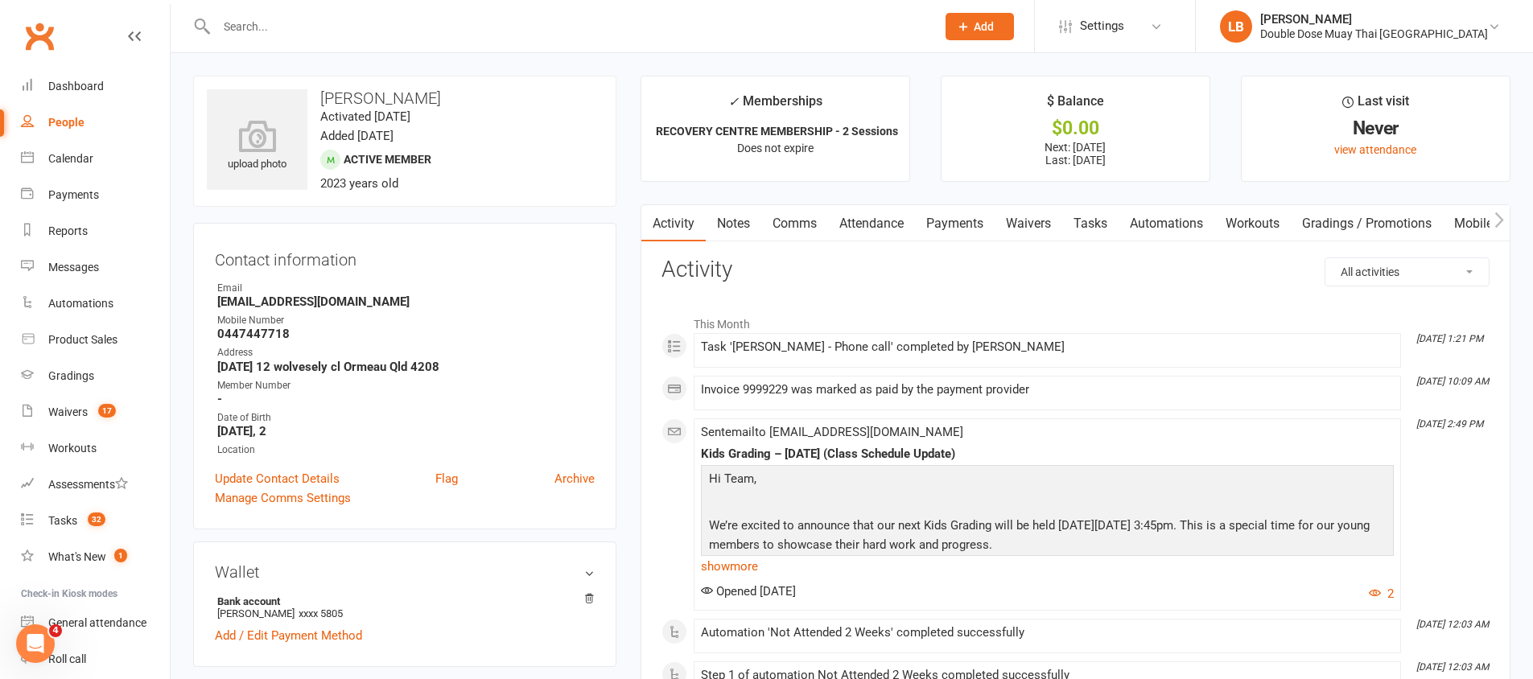
drag, startPoint x: 451, startPoint y: 97, endPoint x: 362, endPoint y: 89, distance: 89.8
click at [362, 89] on h3 "[PERSON_NAME]" at bounding box center [405, 98] width 396 height 18
copy h3 "[PERSON_NAME]"
click at [804, 216] on link "Comms" at bounding box center [794, 223] width 67 height 37
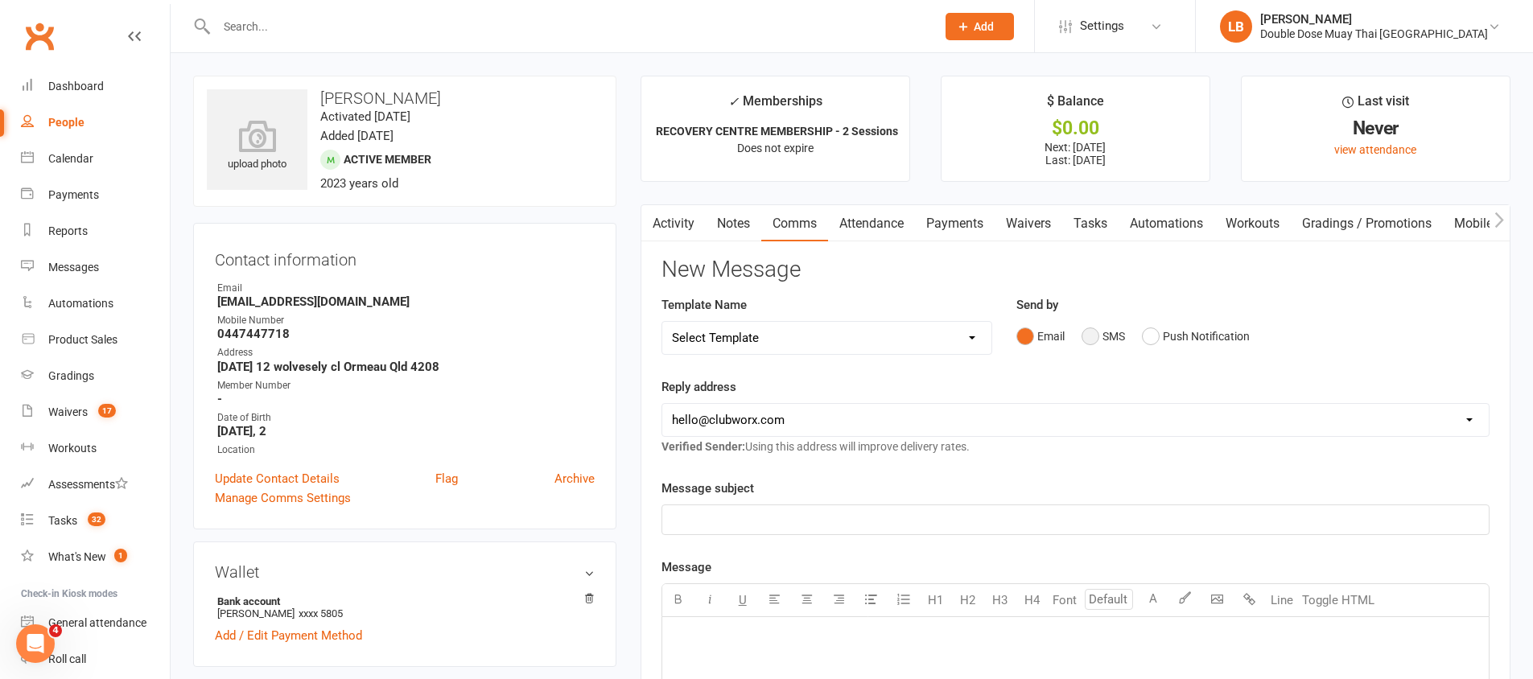
click at [1086, 345] on button "SMS" at bounding box center [1103, 336] width 43 height 31
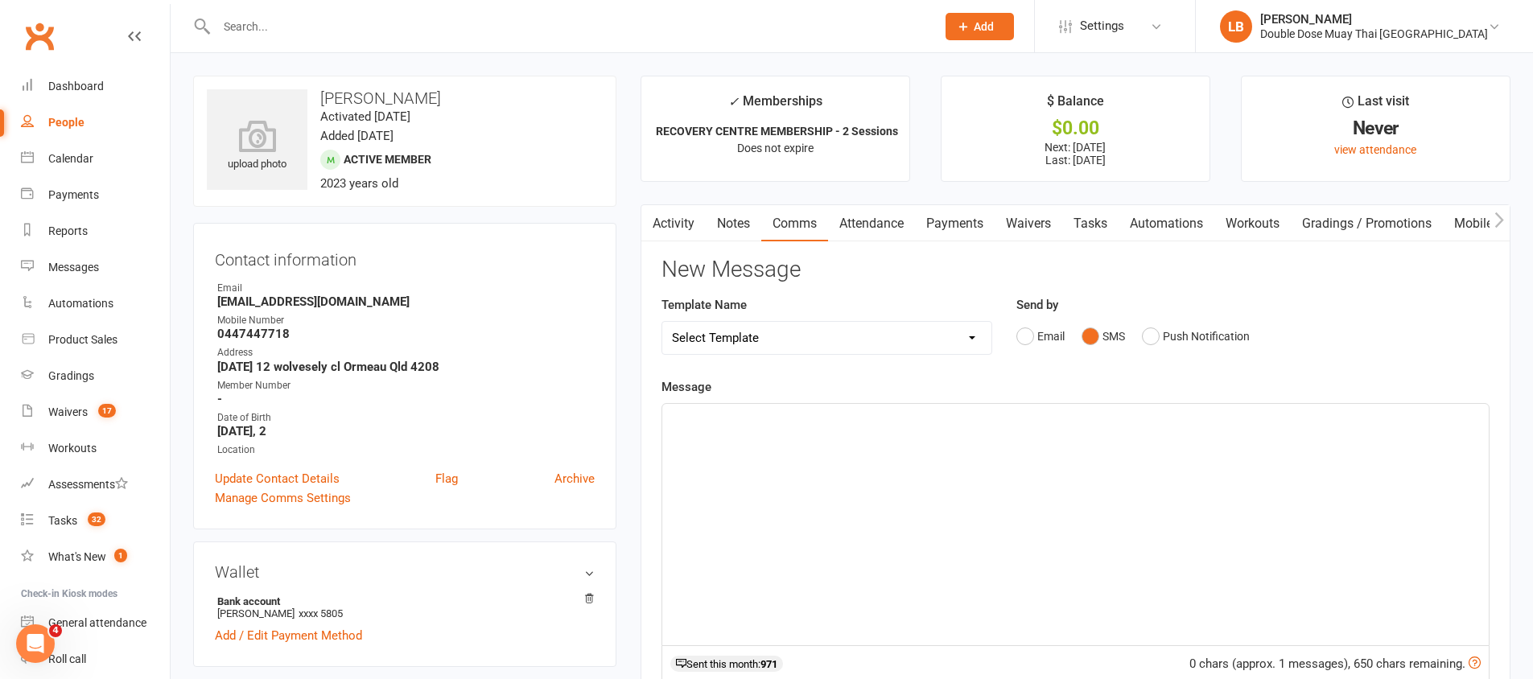
click at [1019, 494] on div "﻿" at bounding box center [1075, 524] width 827 height 241
click at [678, 426] on p "hey [PERSON_NAME]" at bounding box center [1075, 418] width 807 height 19
click at [727, 415] on p "Hey [PERSON_NAME]" at bounding box center [1075, 418] width 807 height 19
click at [1305, 466] on div "Hey [PERSON_NAME], Here is your booking link for the recovery centre so you can…" at bounding box center [1075, 524] width 827 height 241
click at [1188, 418] on span "Hey [PERSON_NAME], Here is your booking link for the recovery centre so you can…" at bounding box center [1003, 418] width 662 height 14
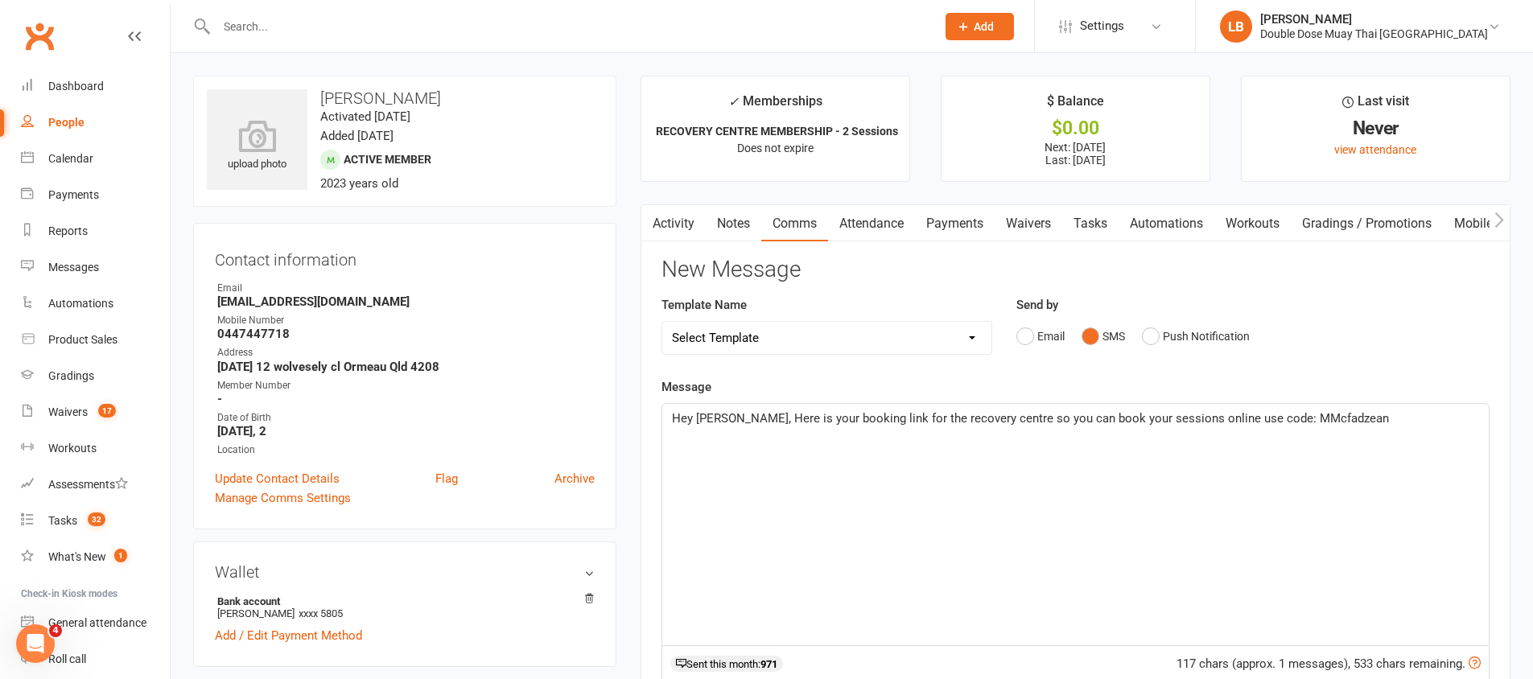
click at [1347, 421] on p "Hey [PERSON_NAME], Here is your booking link for the recovery centre so you can…" at bounding box center [1075, 418] width 807 height 19
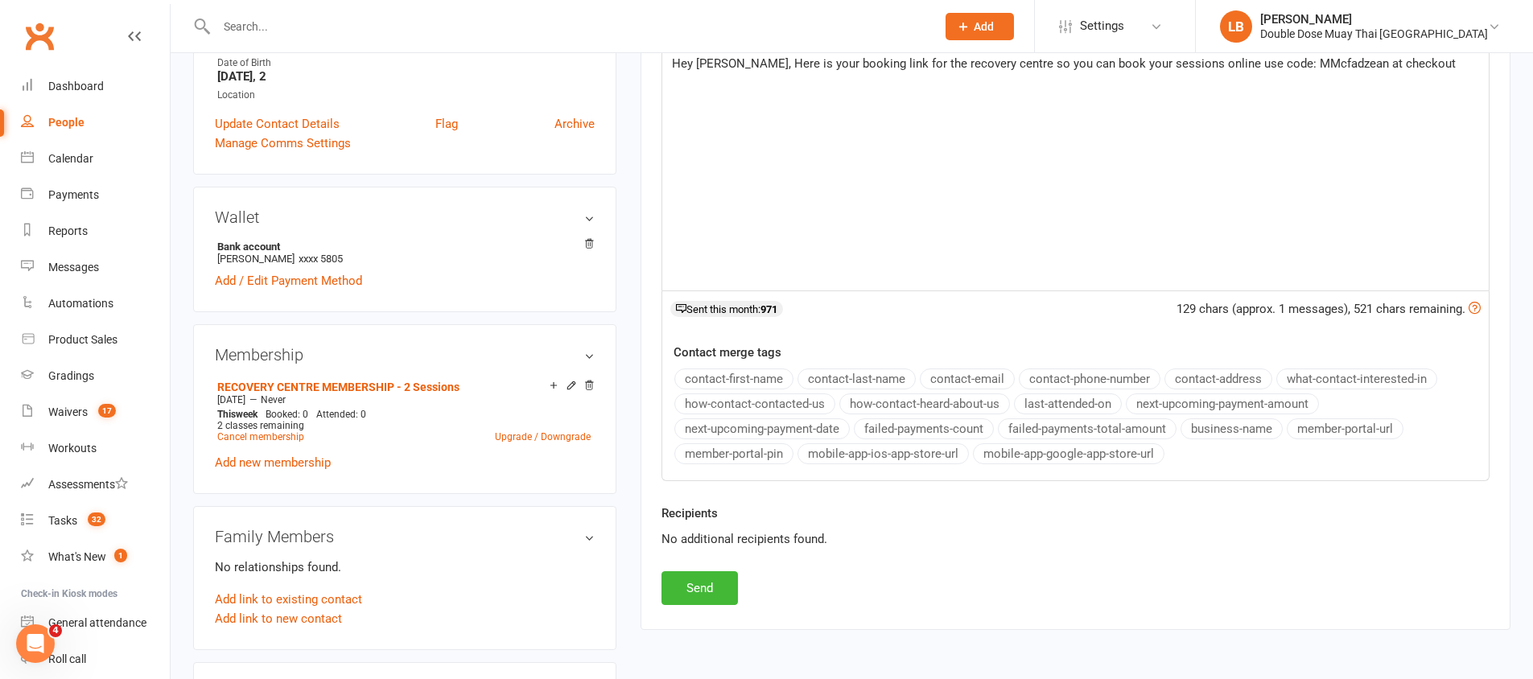
scroll to position [553, 0]
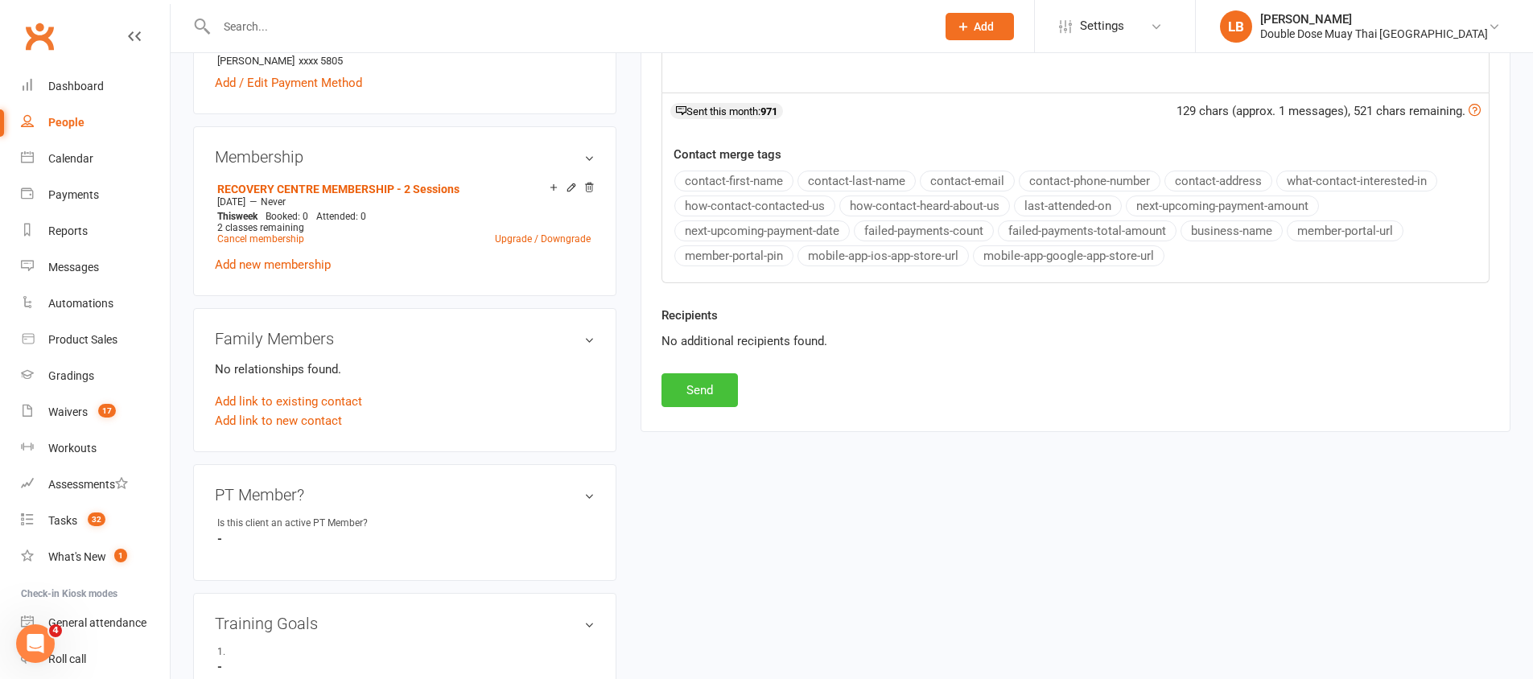
click at [708, 379] on button "Send" at bounding box center [700, 390] width 76 height 34
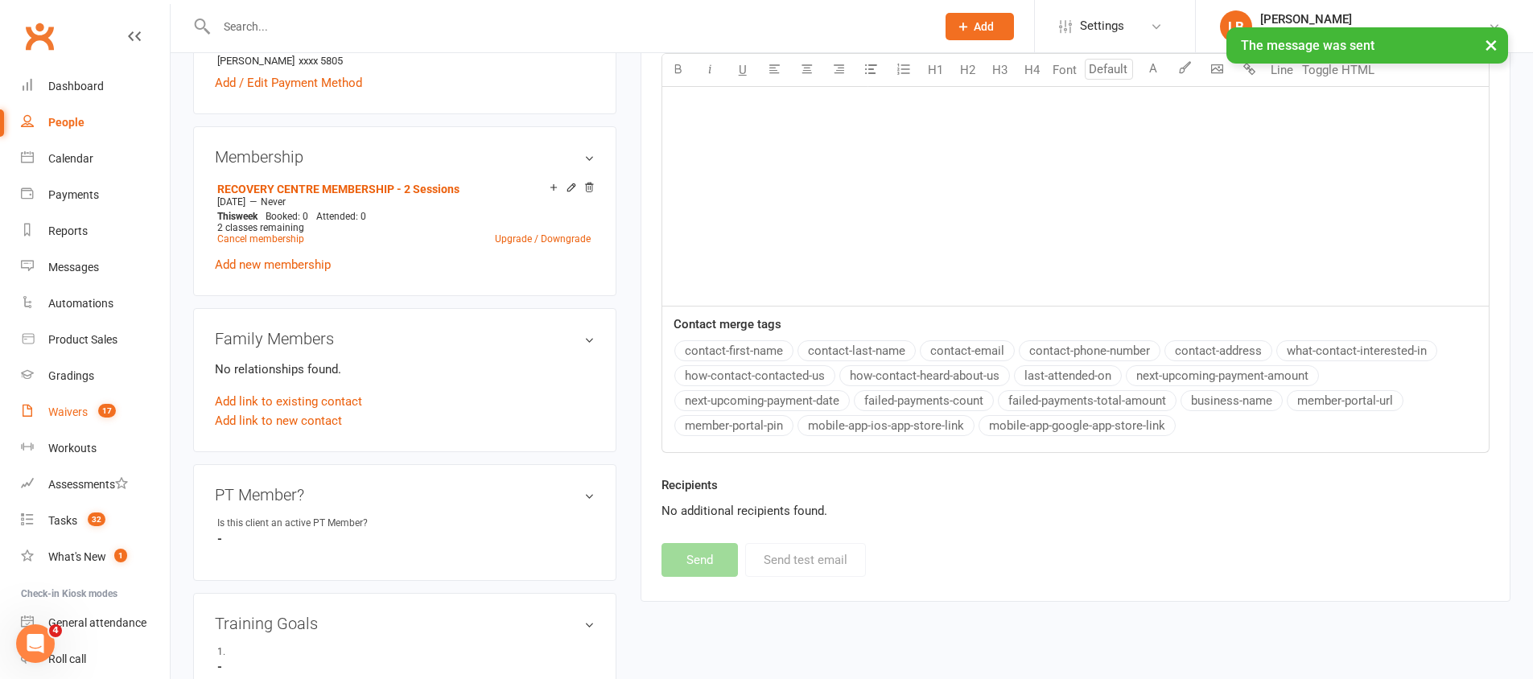
click at [56, 402] on link "Waivers 17" at bounding box center [95, 412] width 149 height 36
select select "100"
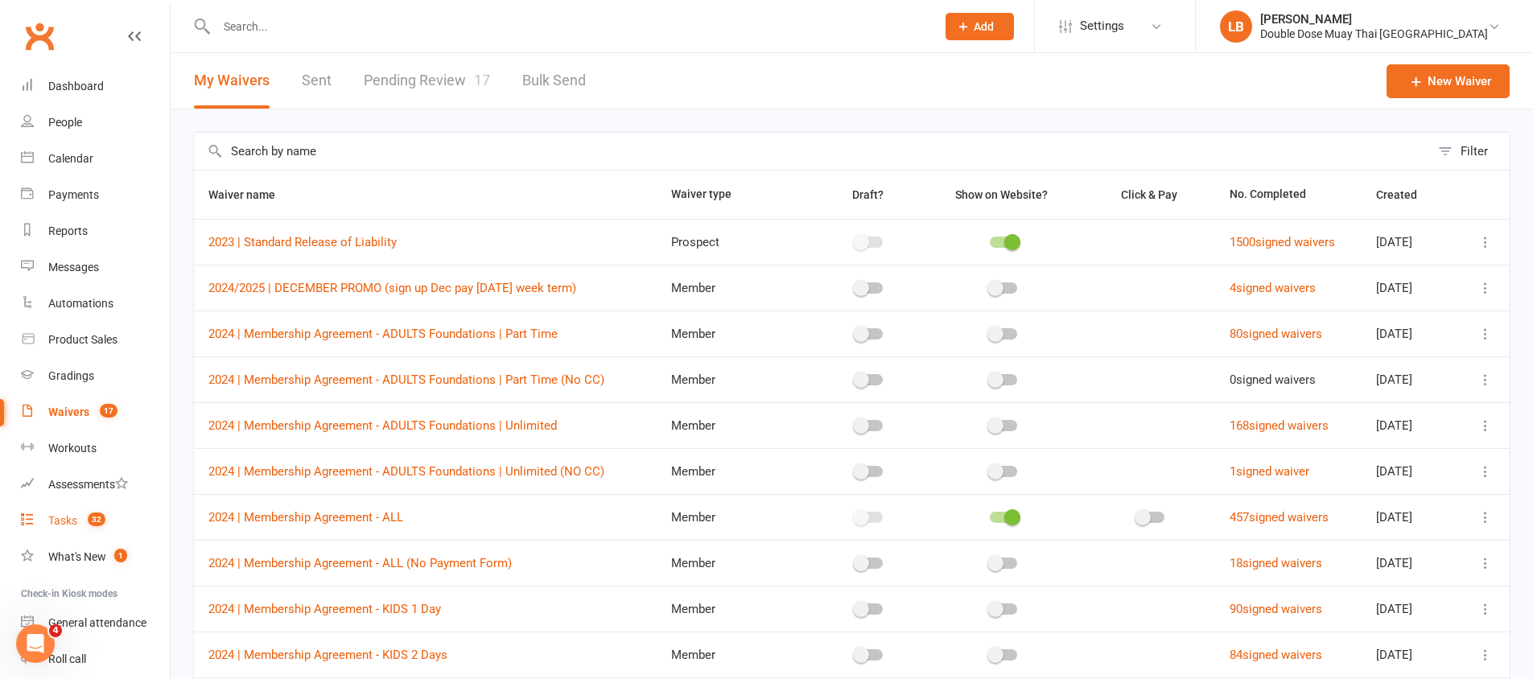
click at [102, 521] on span "32" at bounding box center [97, 520] width 18 height 14
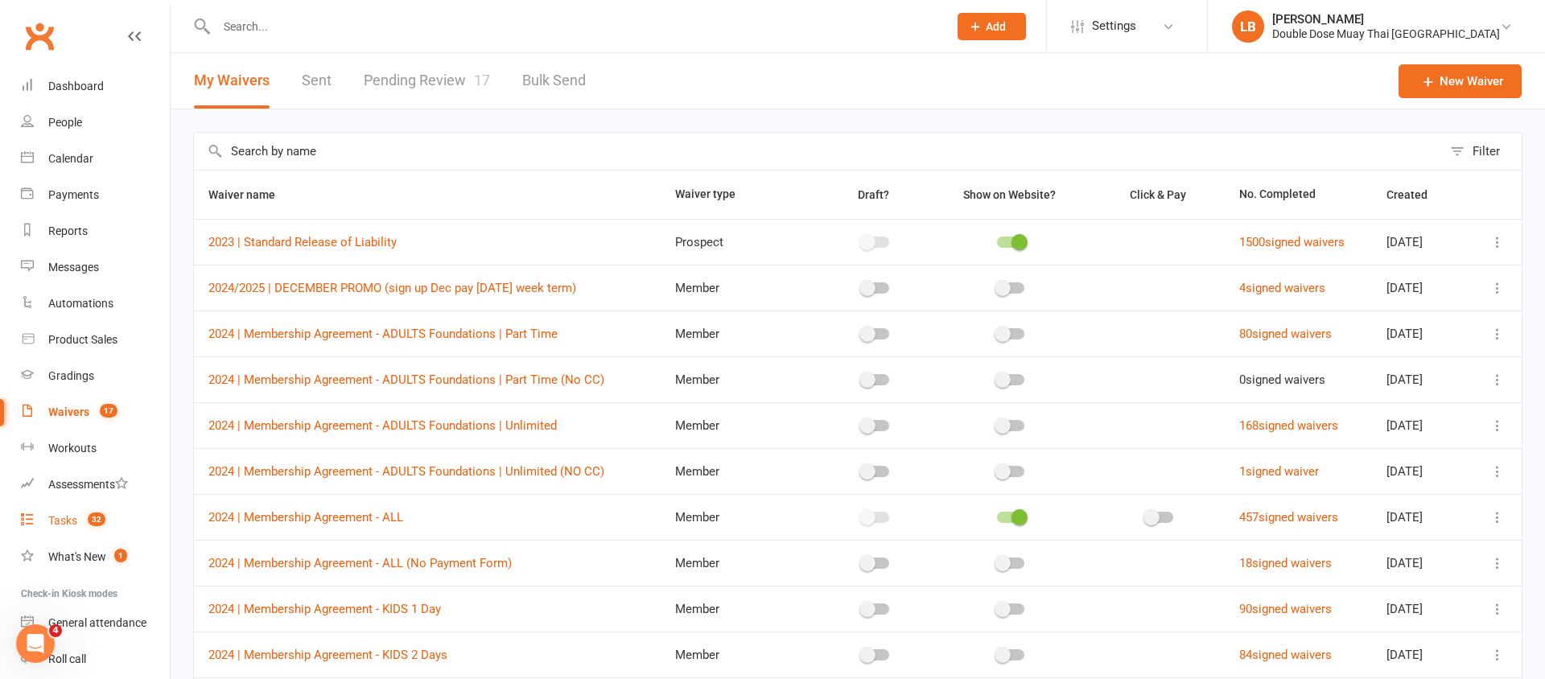
click at [102, 521] on span "32" at bounding box center [97, 520] width 18 height 14
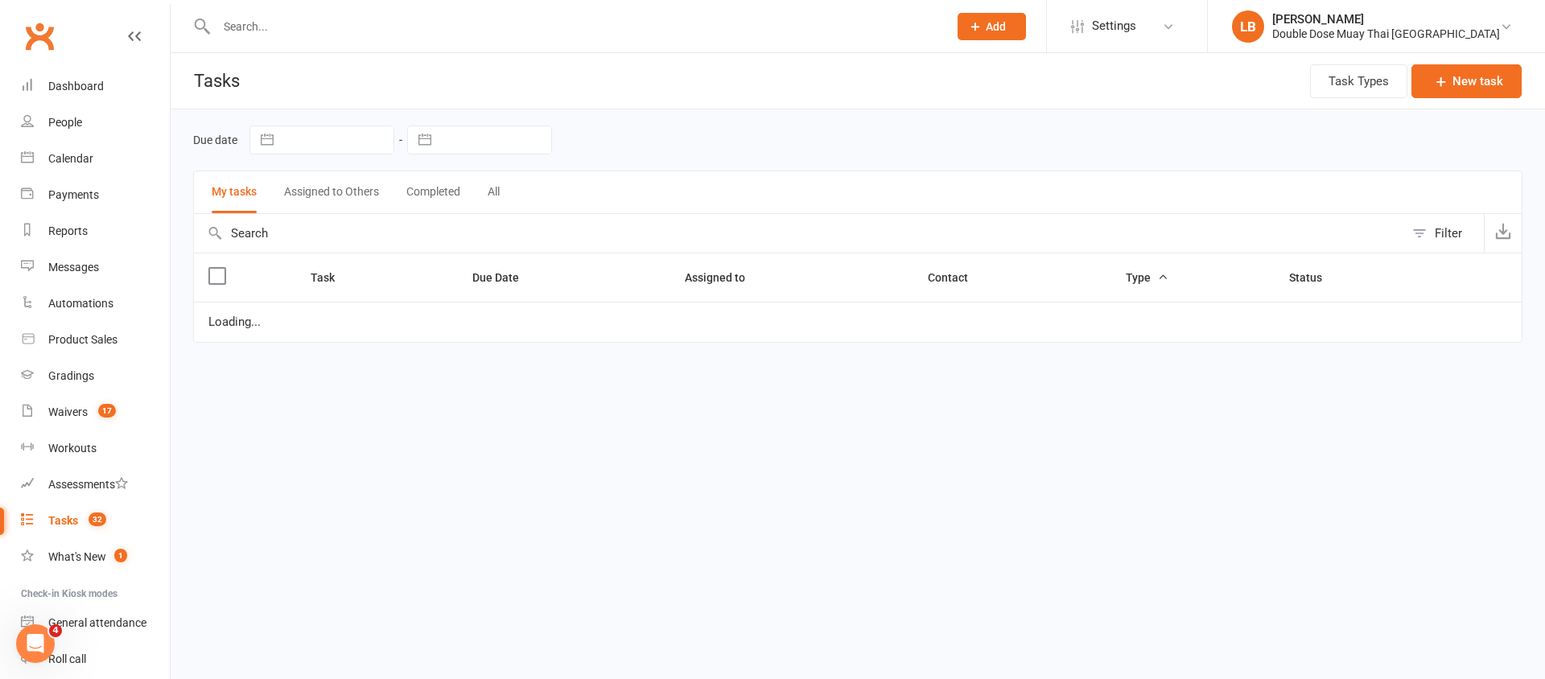
select select "started"
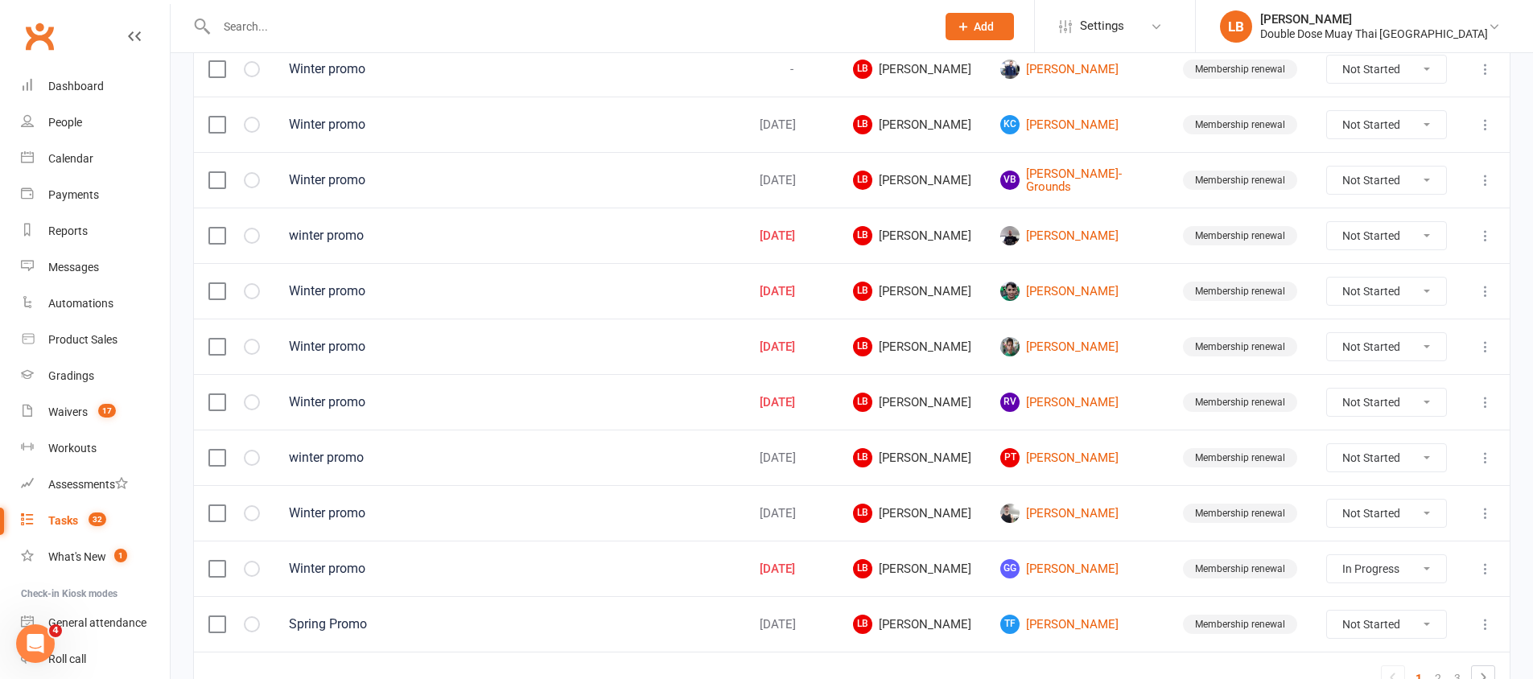
scroll to position [1132, 0]
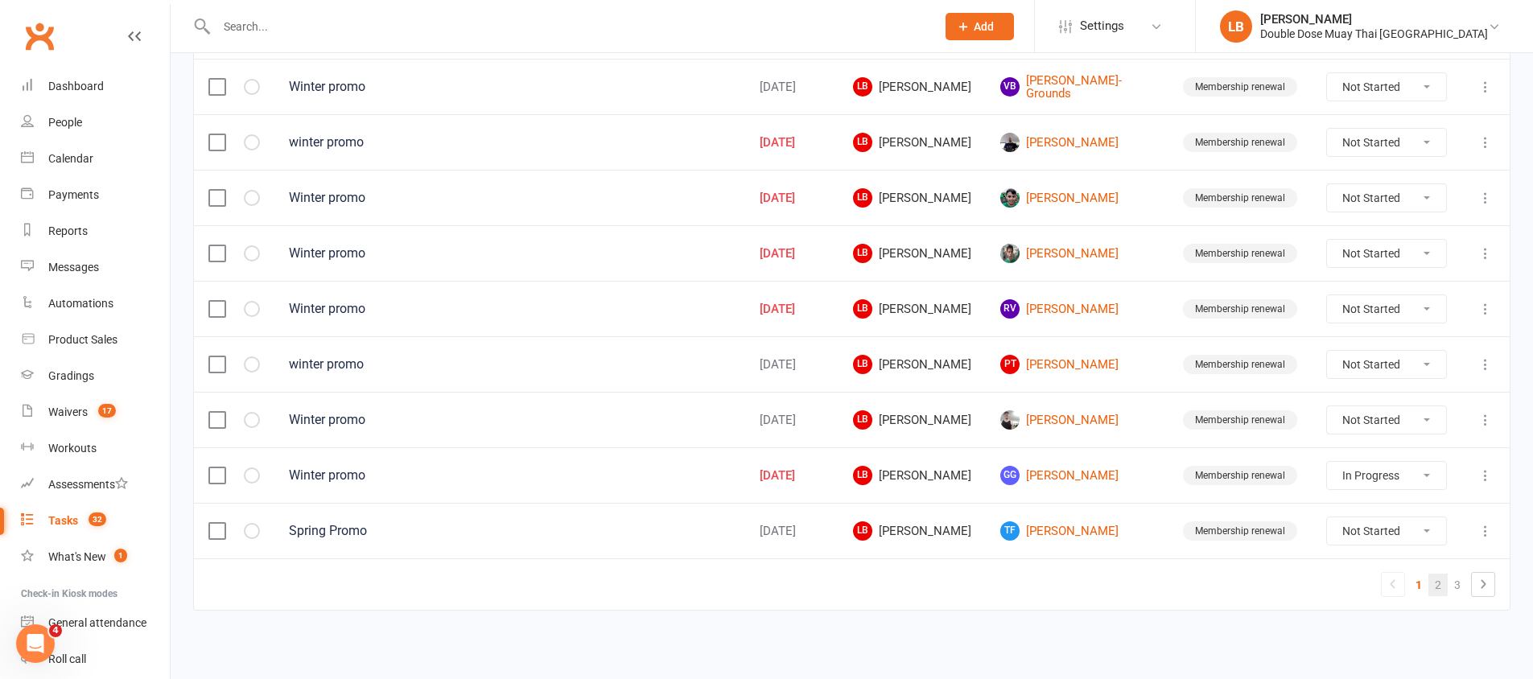
click at [1440, 587] on link "2" at bounding box center [1438, 585] width 19 height 23
select select "started"
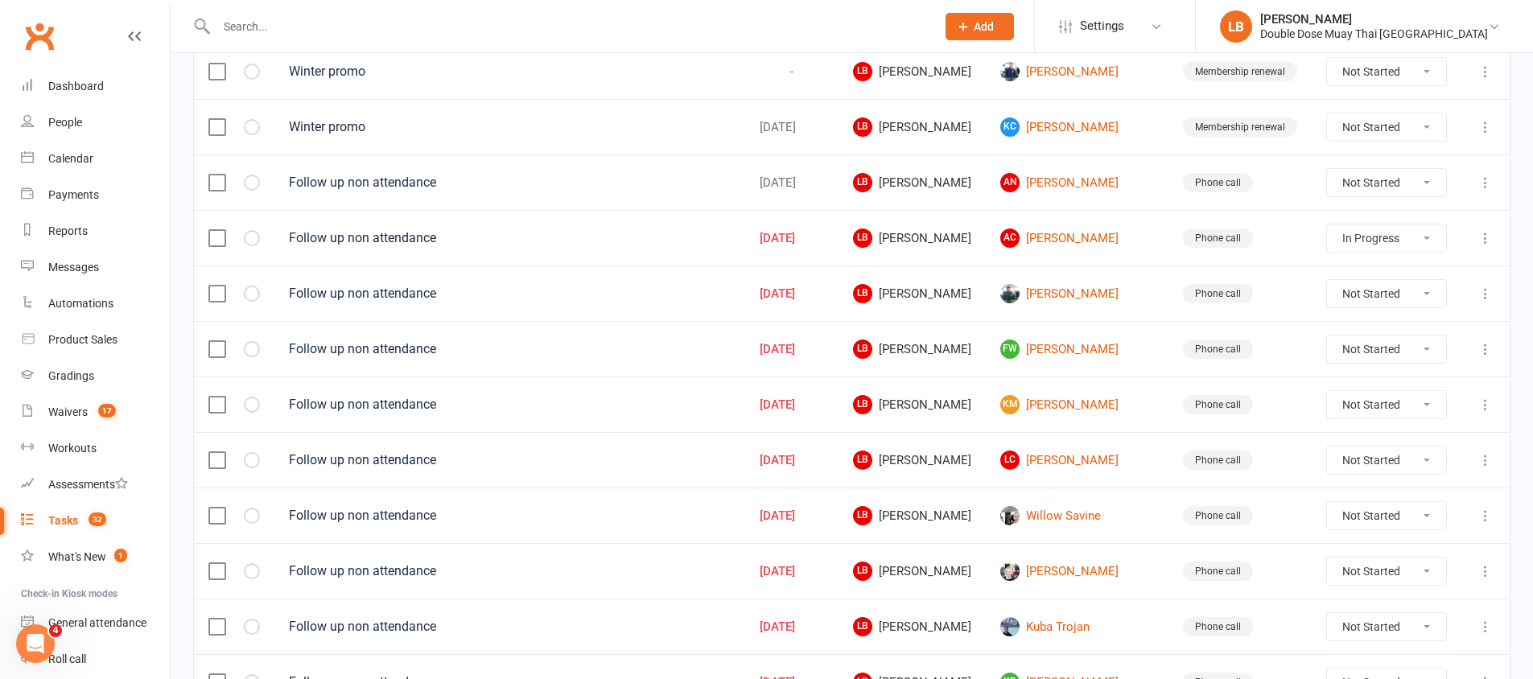
scroll to position [740, 0]
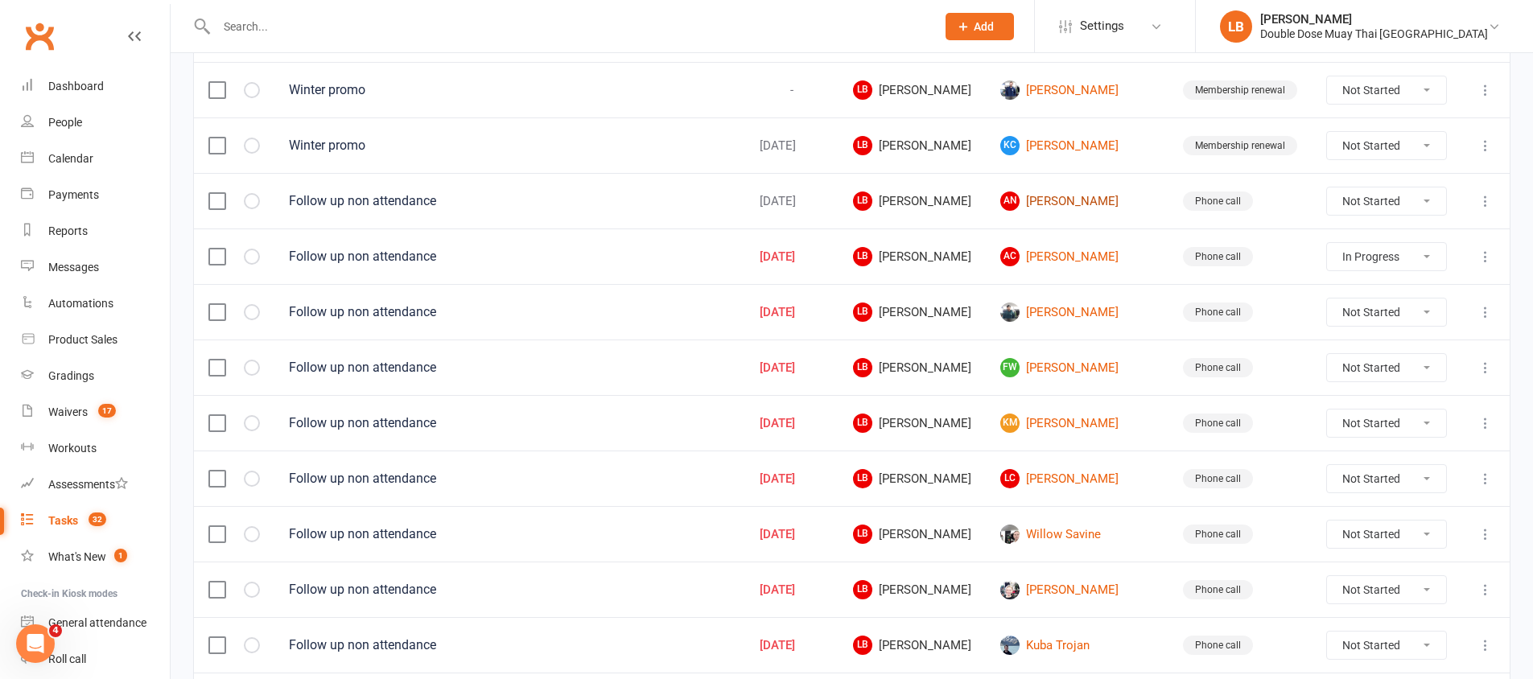
click at [1068, 202] on link "AN [PERSON_NAME]" at bounding box center [1077, 201] width 154 height 19
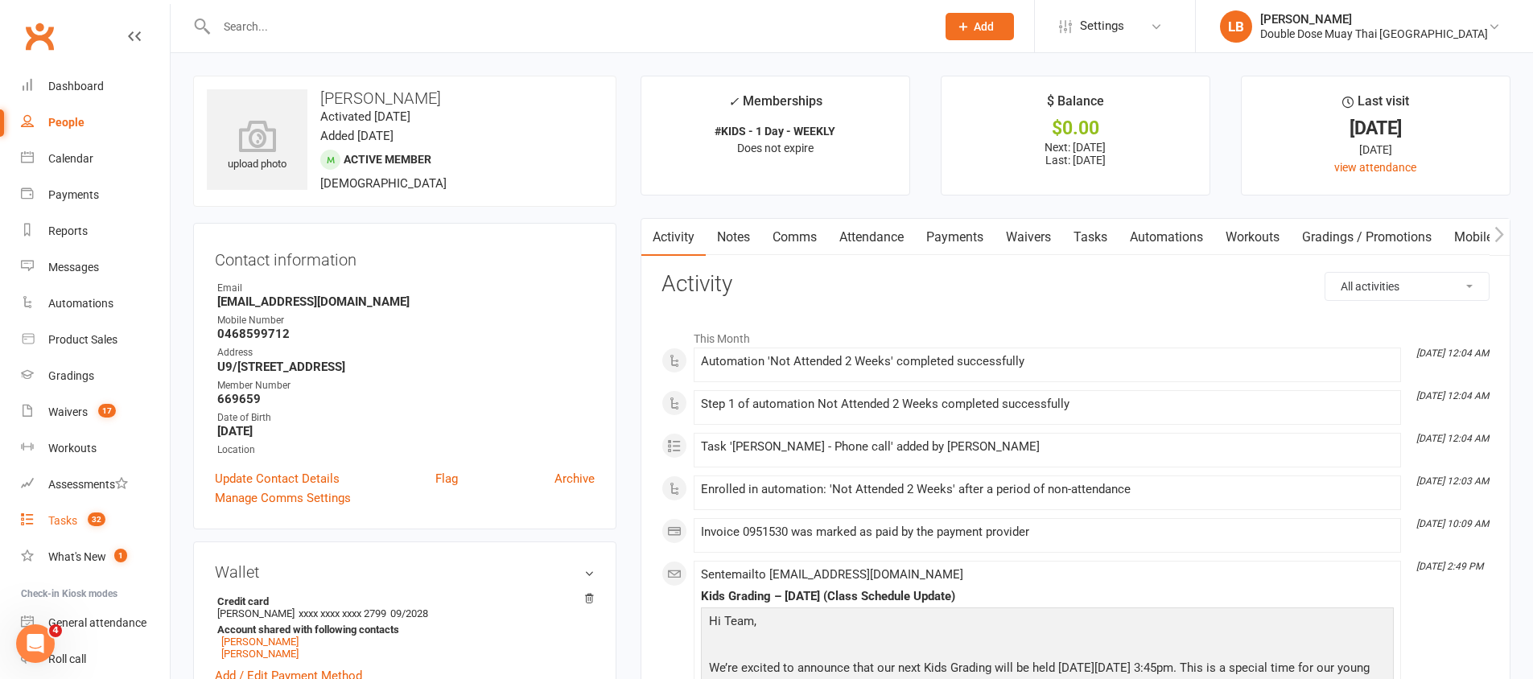
click at [82, 514] on count-badge "32" at bounding box center [93, 520] width 26 height 13
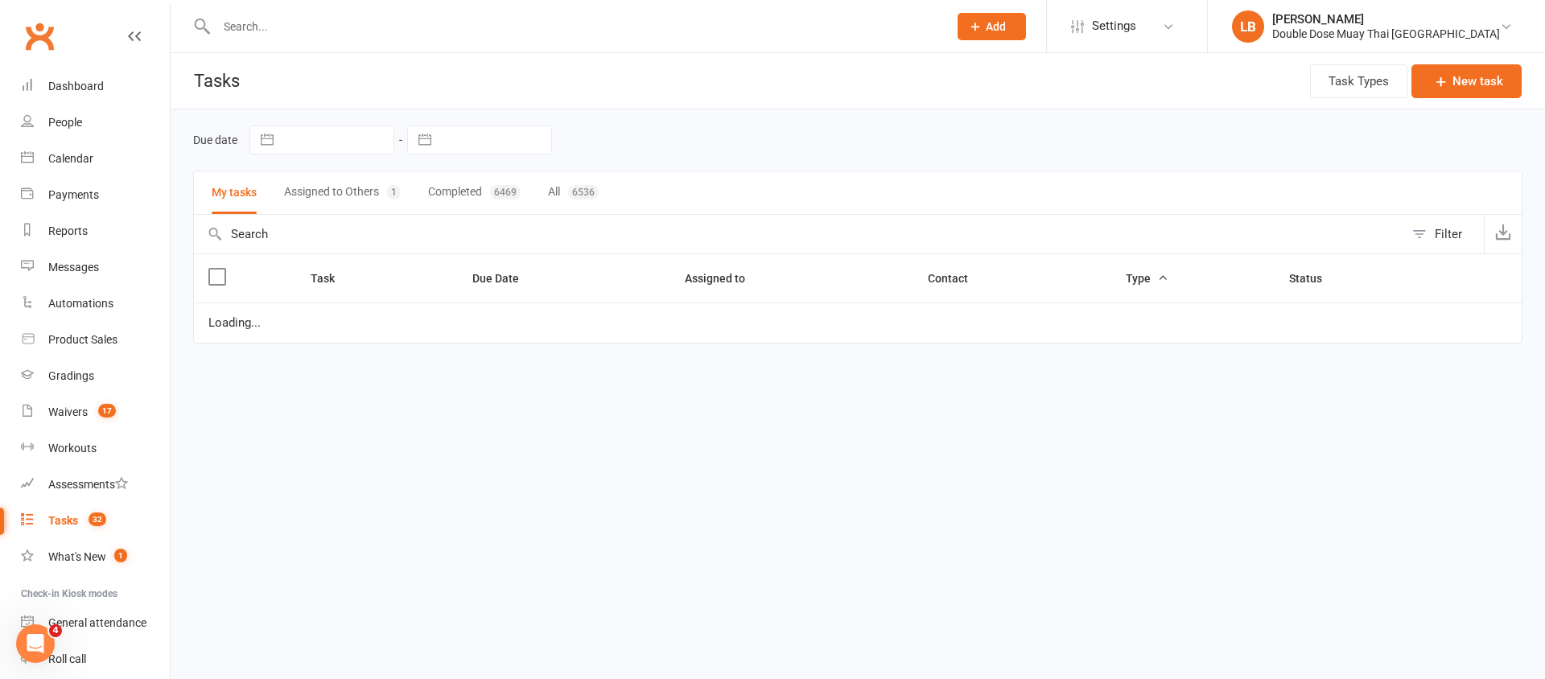
select select "started"
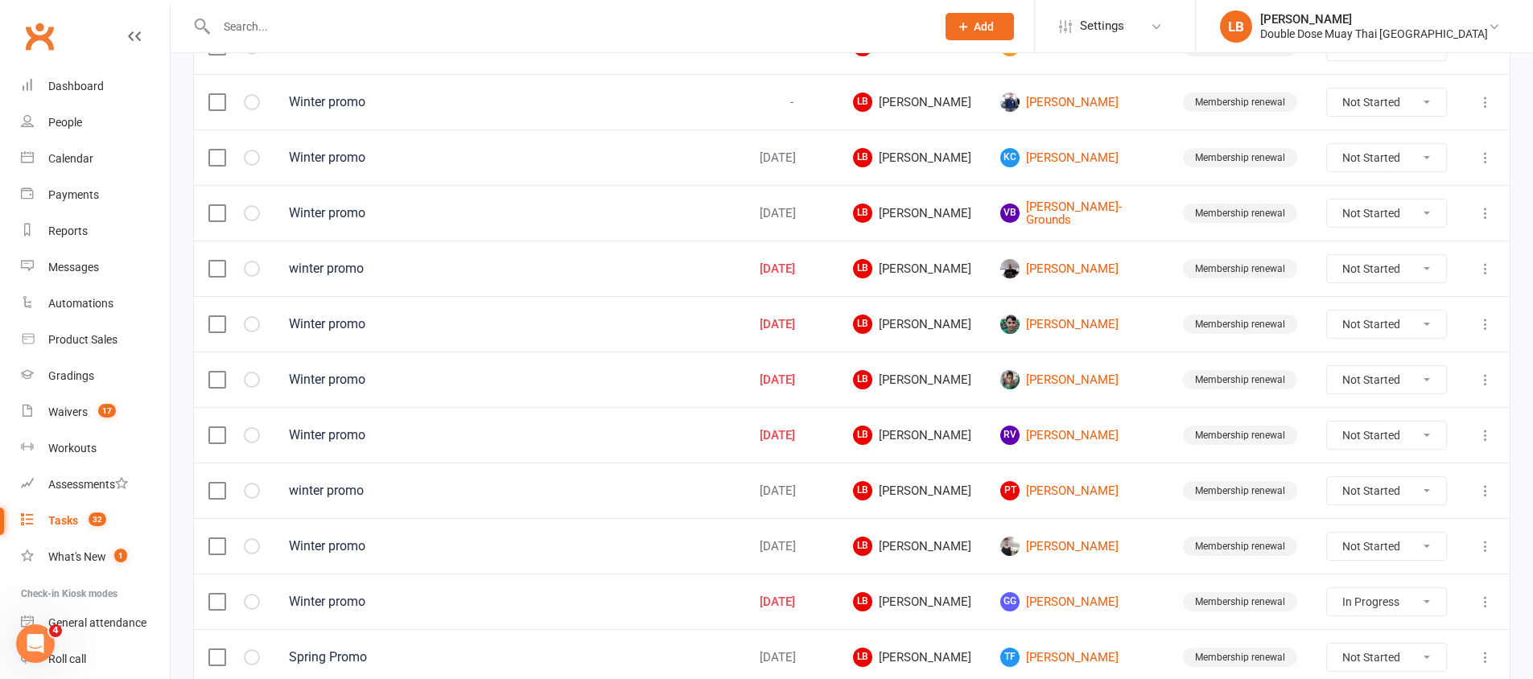
scroll to position [1132, 0]
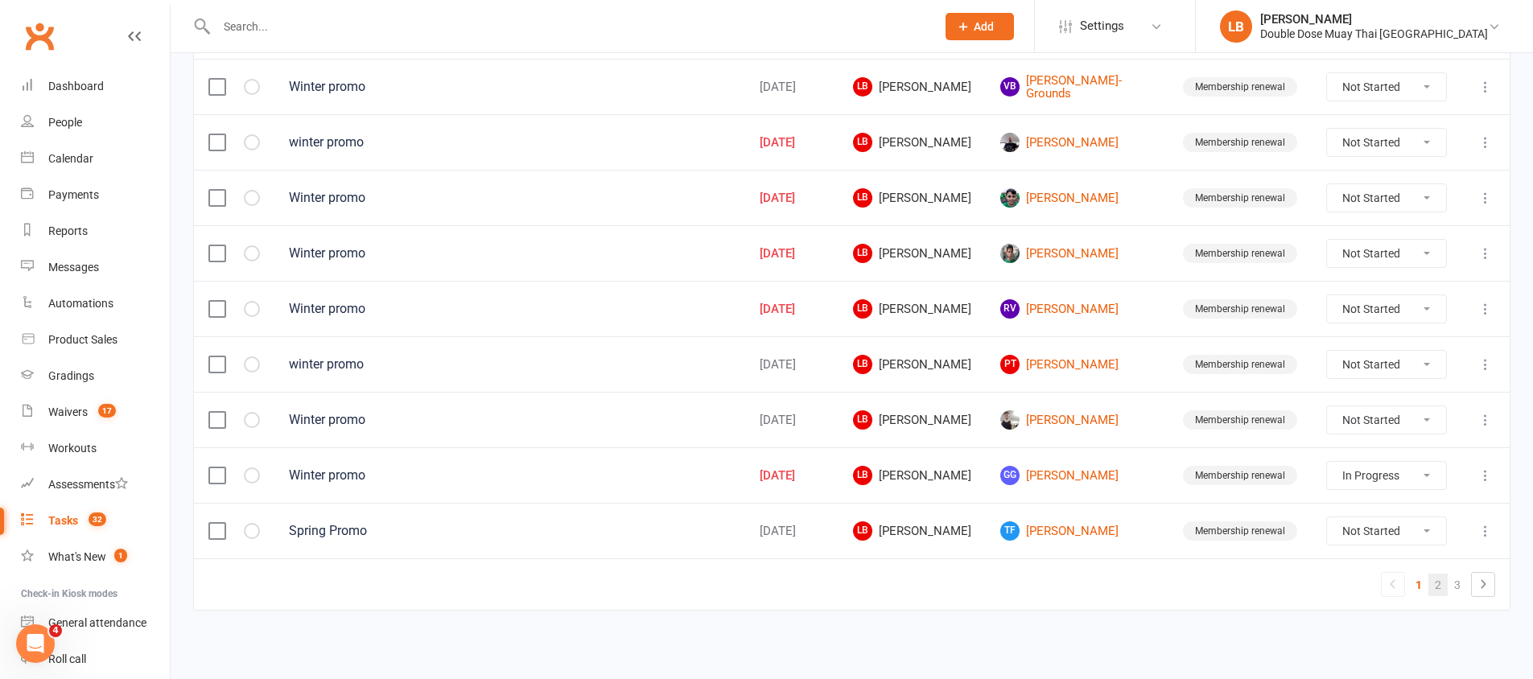
click at [1437, 583] on link "2" at bounding box center [1438, 585] width 19 height 23
select select "started"
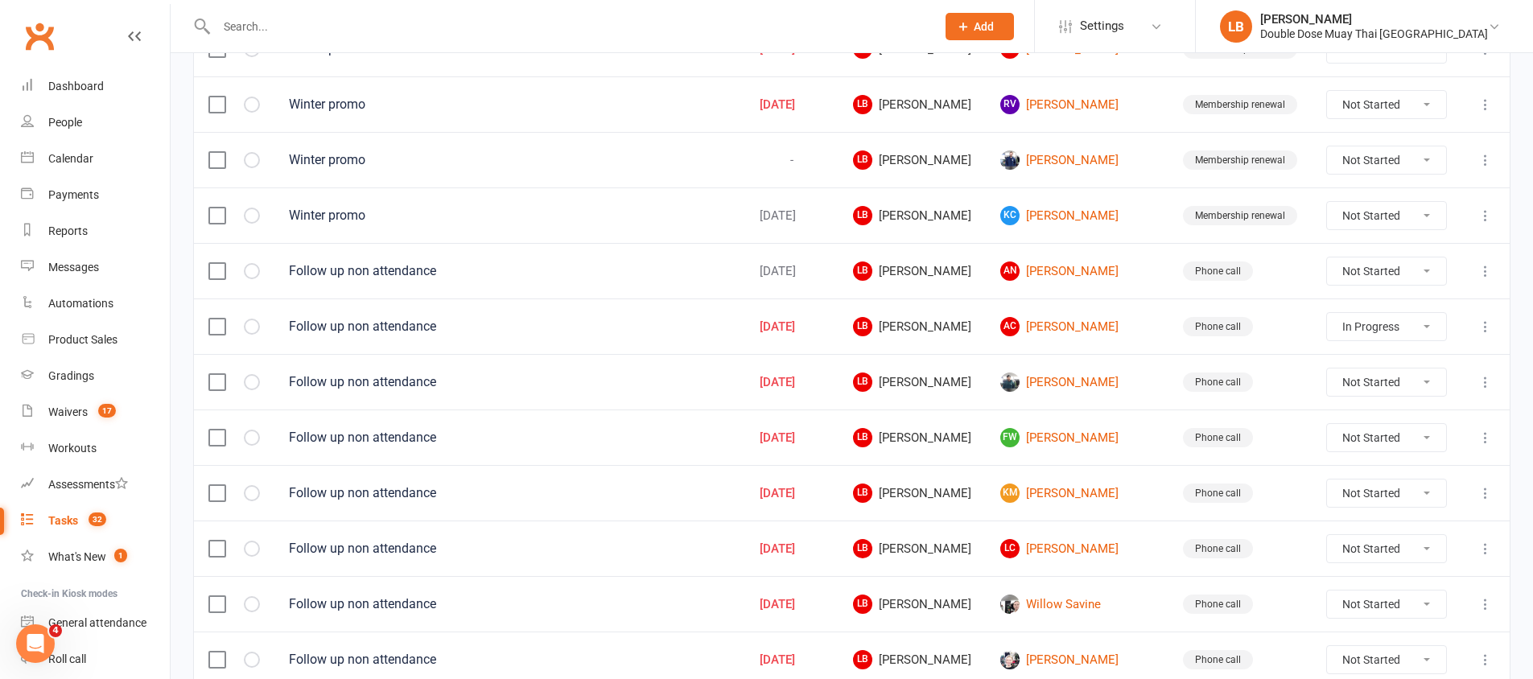
scroll to position [657, 0]
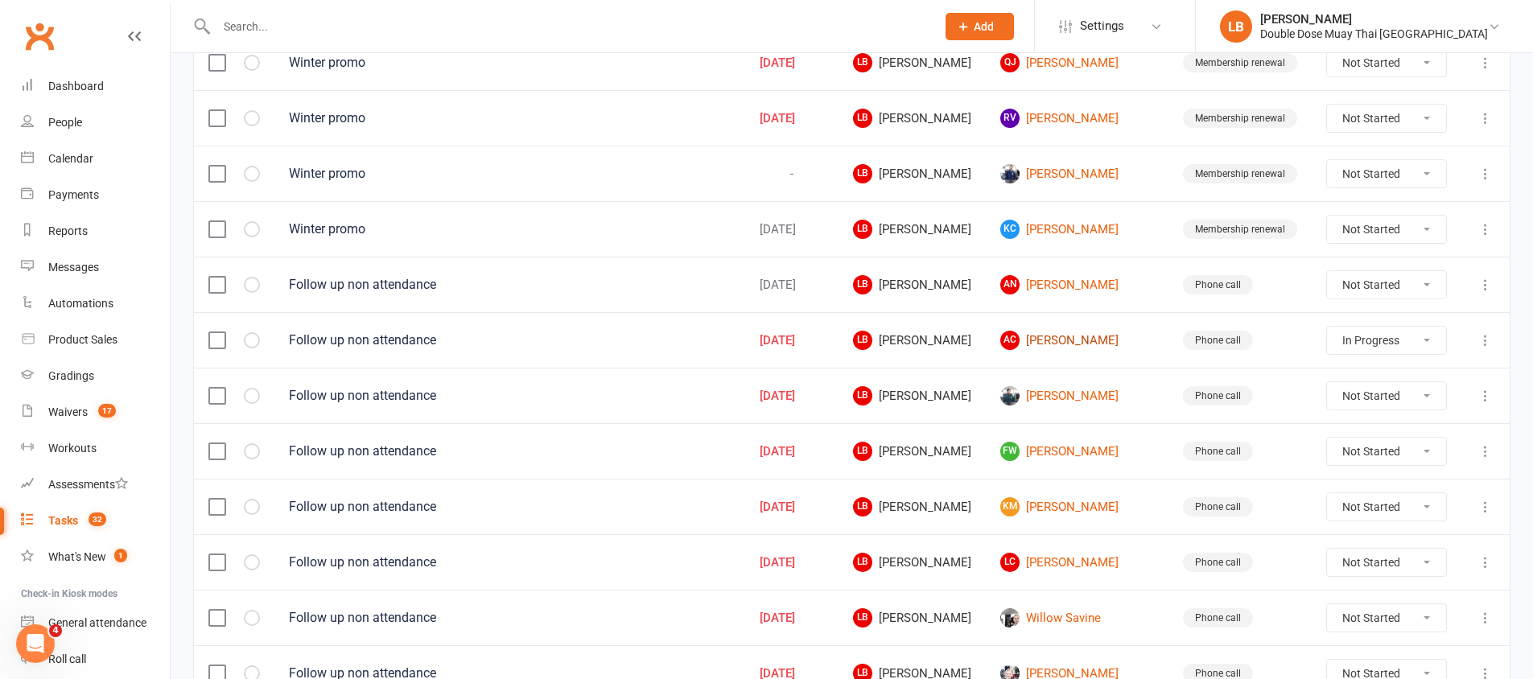
click at [1074, 344] on link "AC [PERSON_NAME]" at bounding box center [1077, 340] width 154 height 19
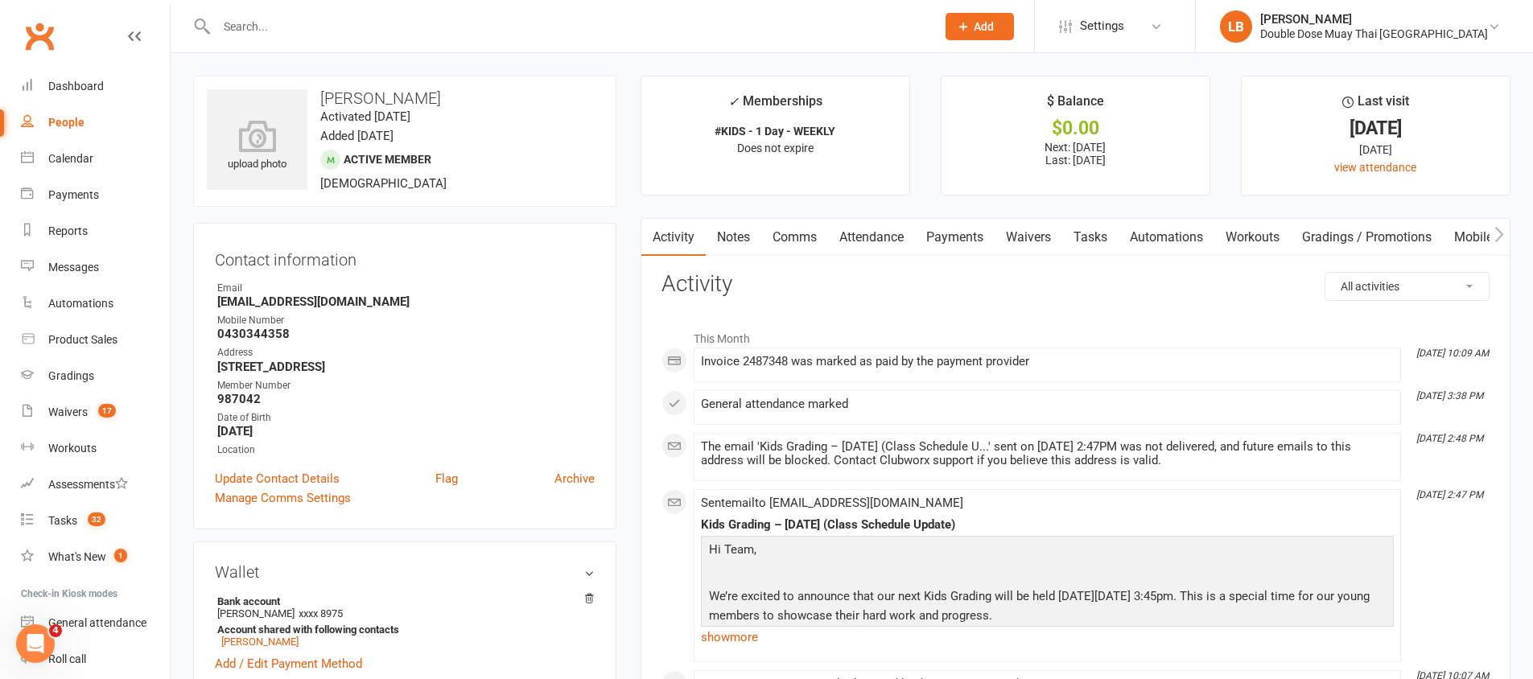
click at [1095, 241] on link "Tasks" at bounding box center [1090, 237] width 56 height 37
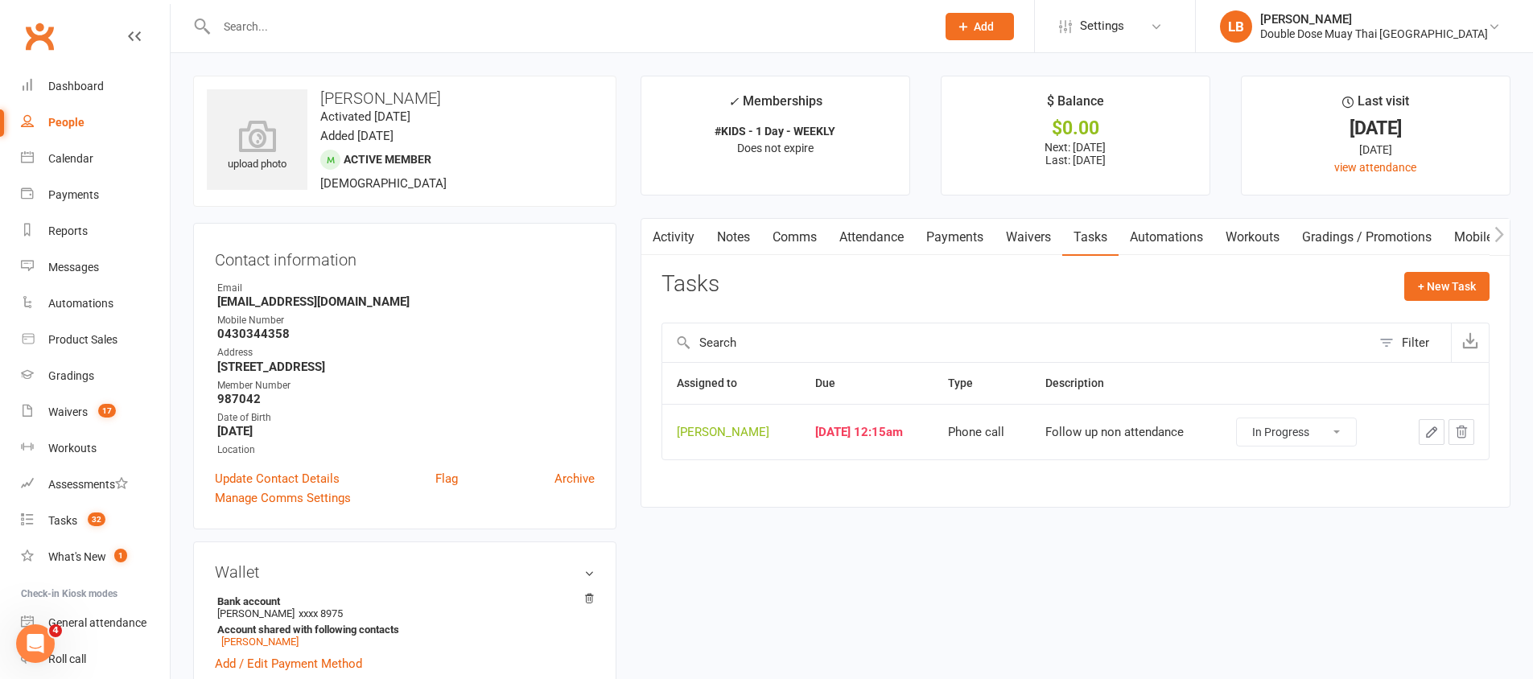
click at [998, 427] on div "Phone call" at bounding box center [982, 433] width 68 height 14
click at [1320, 436] on select "Not Started In Progress Waiting Complete" at bounding box center [1296, 431] width 119 height 27
select select "started"
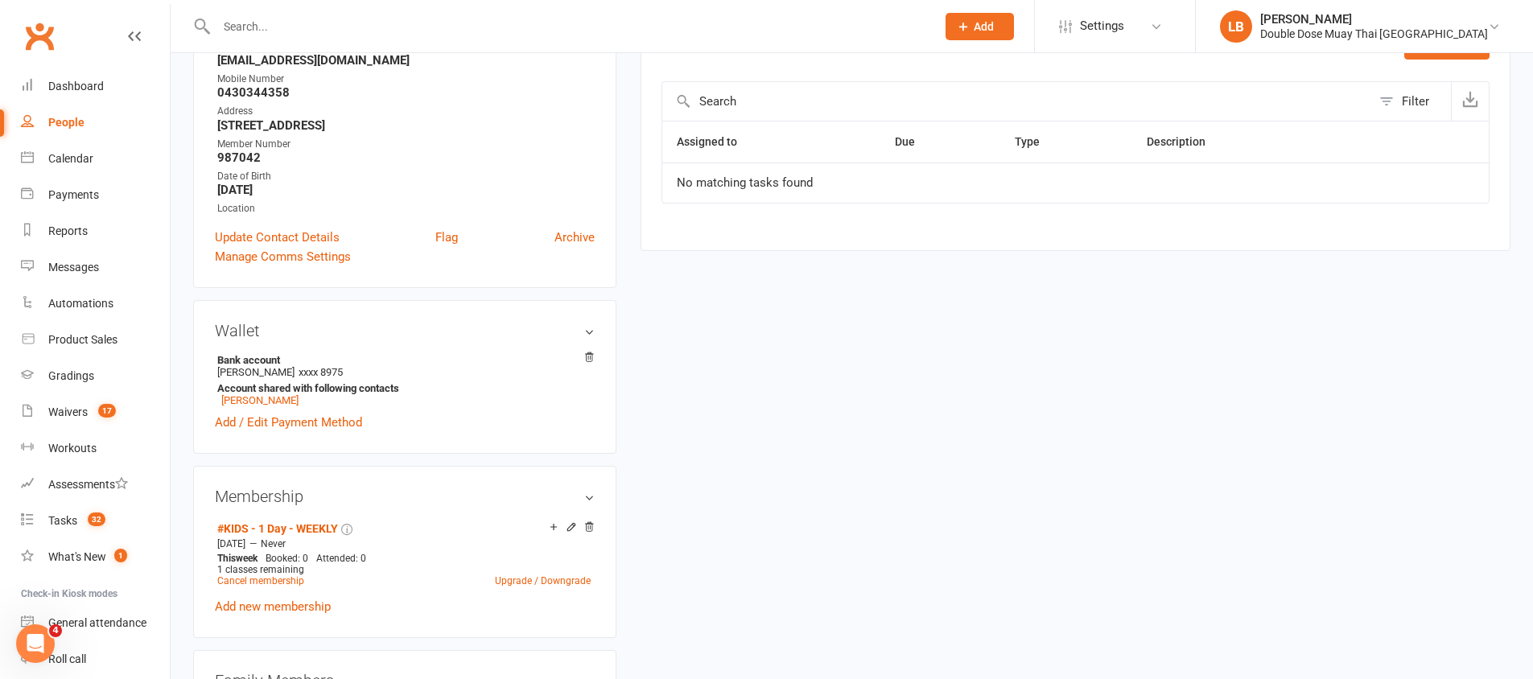
scroll to position [275, 0]
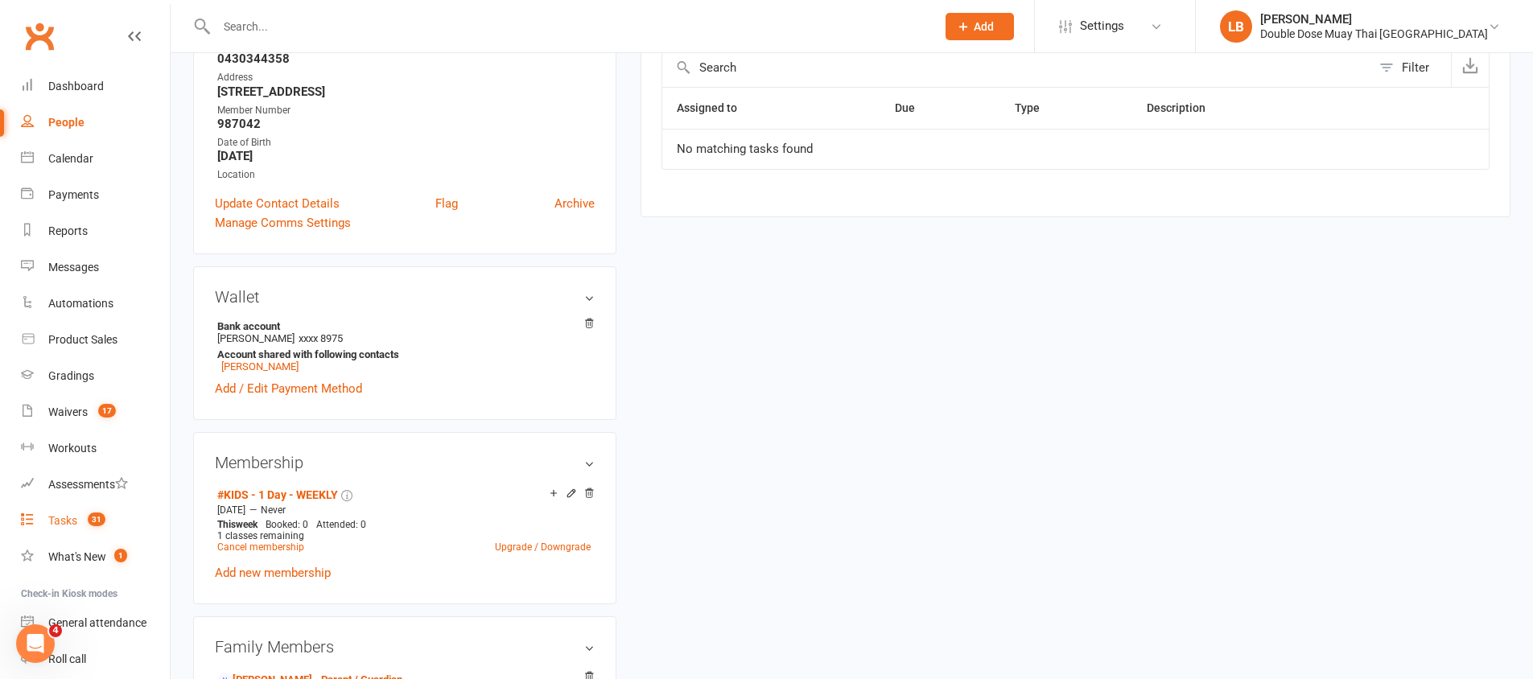
click at [68, 530] on link "Tasks 31" at bounding box center [95, 521] width 149 height 36
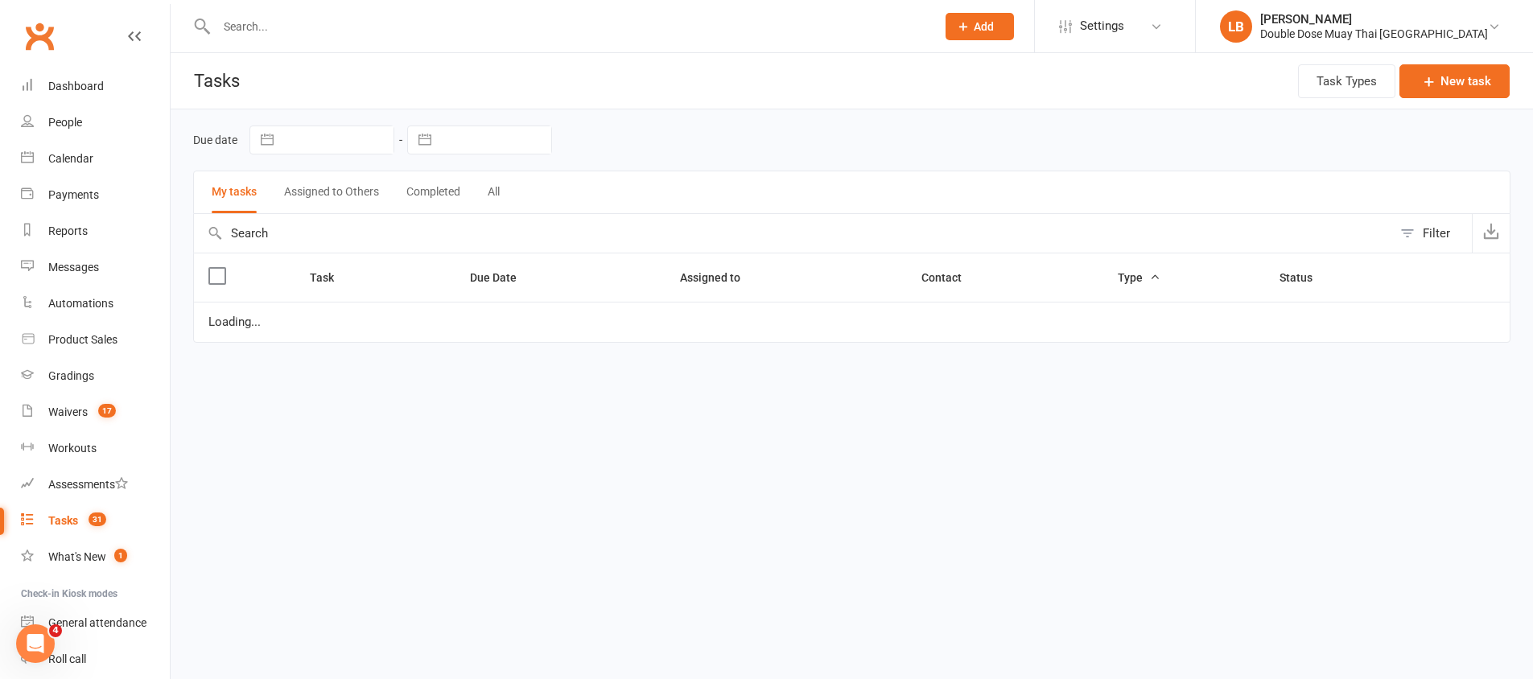
click at [68, 530] on link "Tasks 31" at bounding box center [95, 521] width 149 height 36
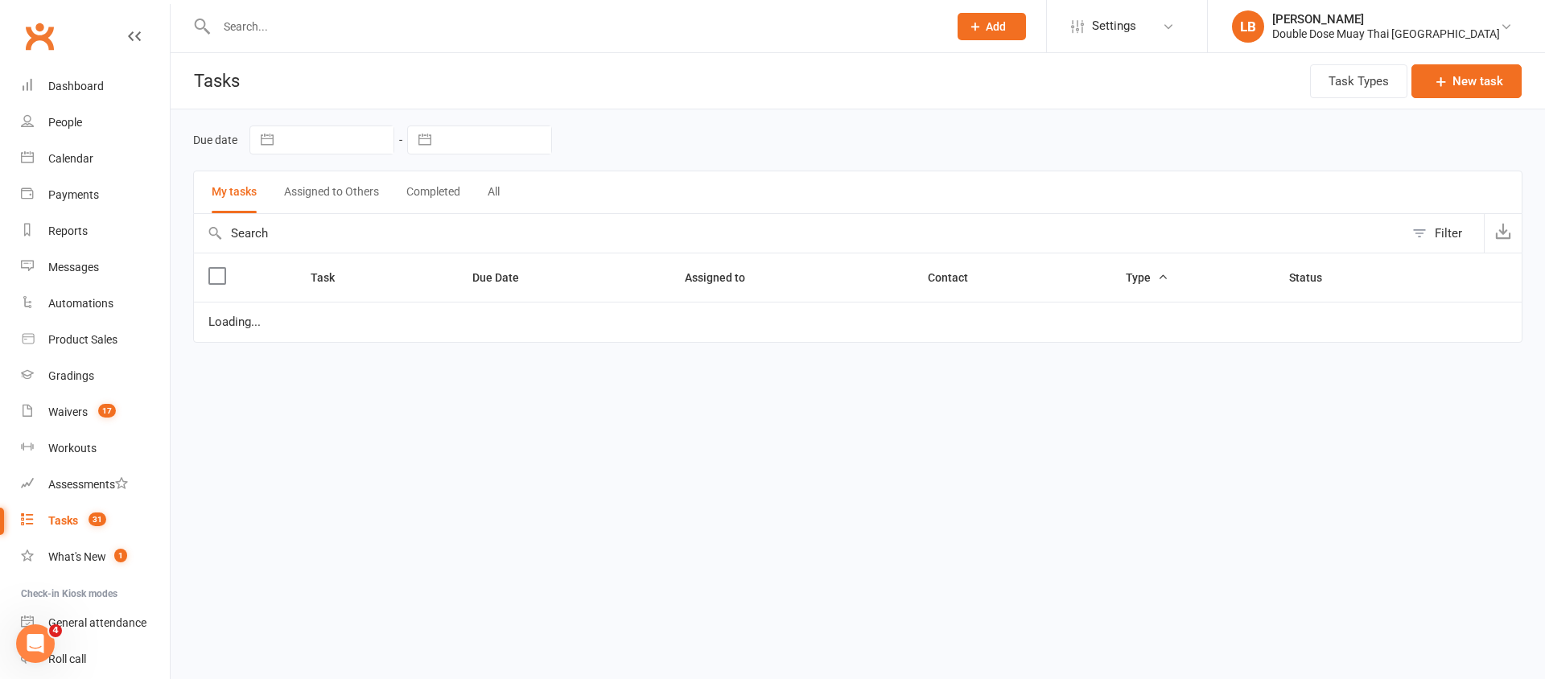
select select "started"
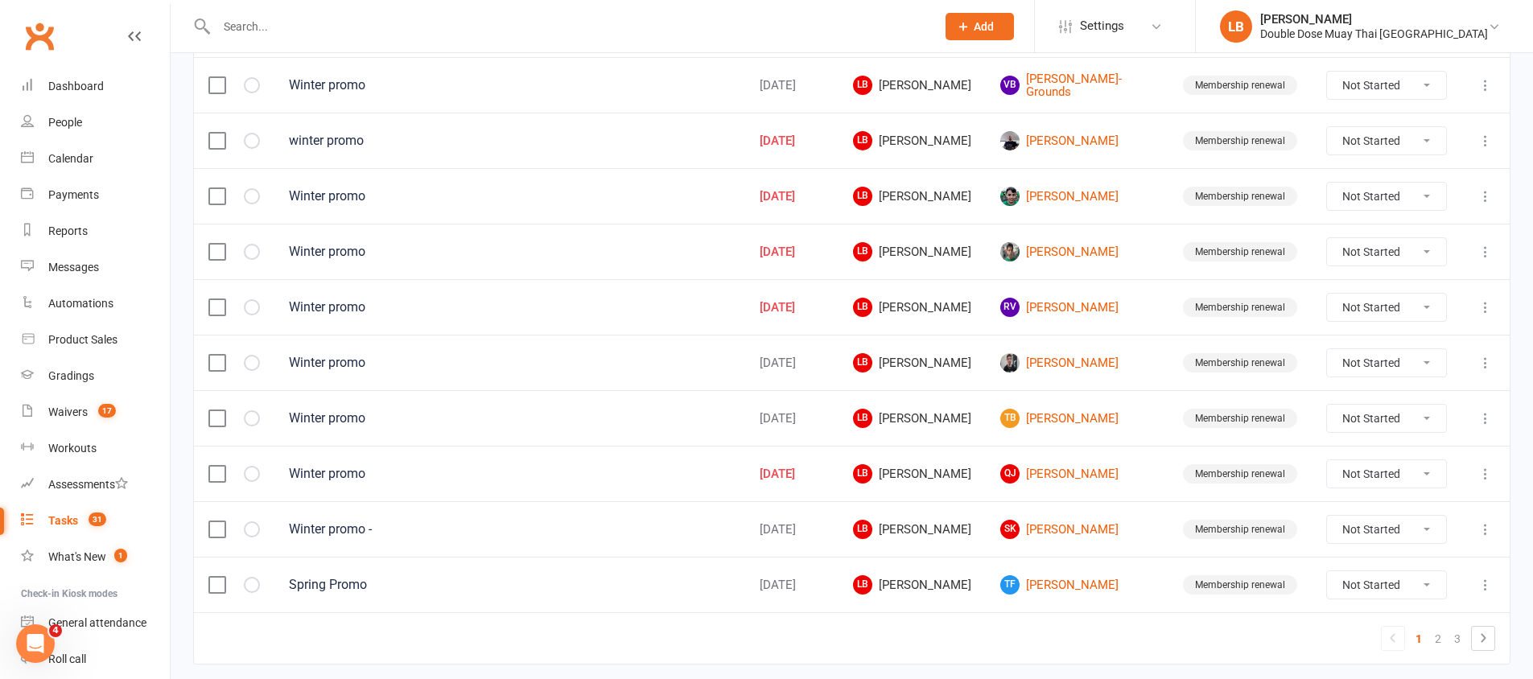
scroll to position [1132, 0]
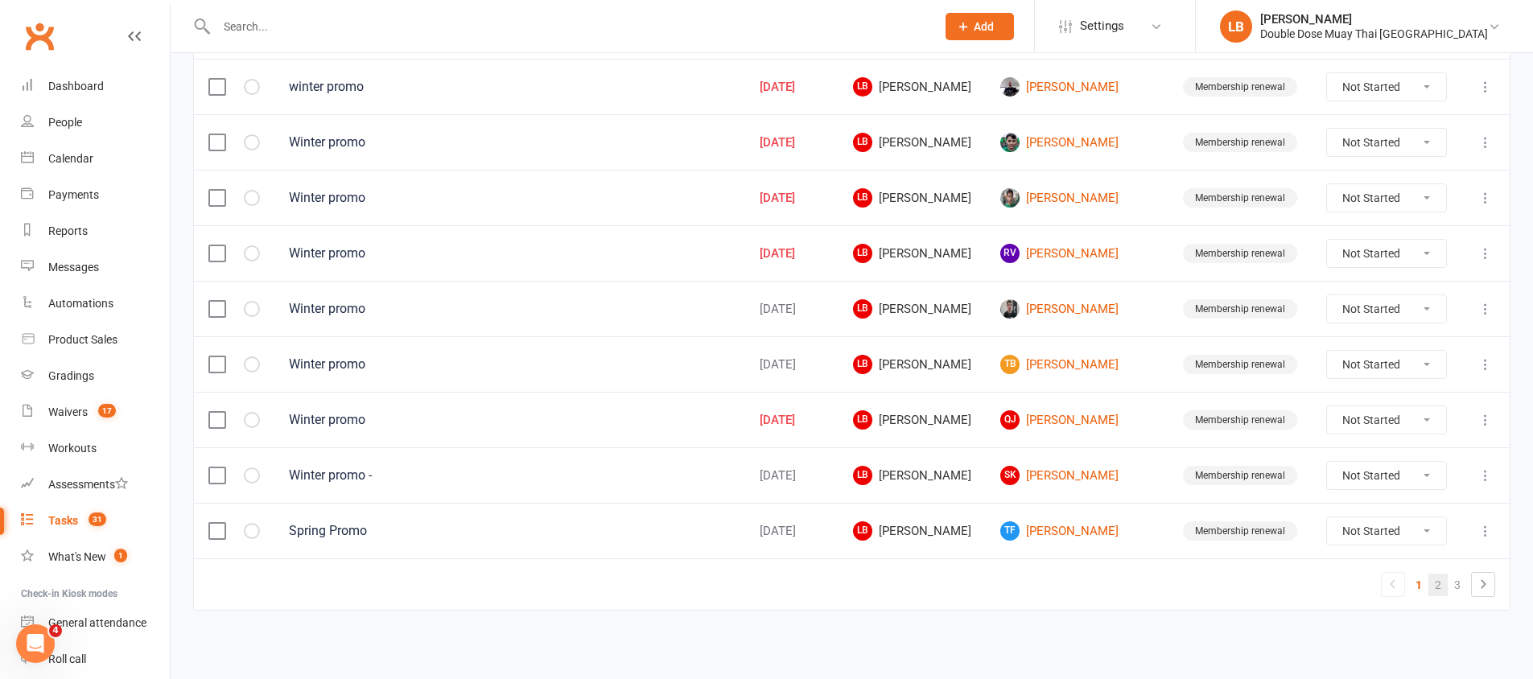
click at [1437, 586] on link "2" at bounding box center [1438, 585] width 19 height 23
select select "started"
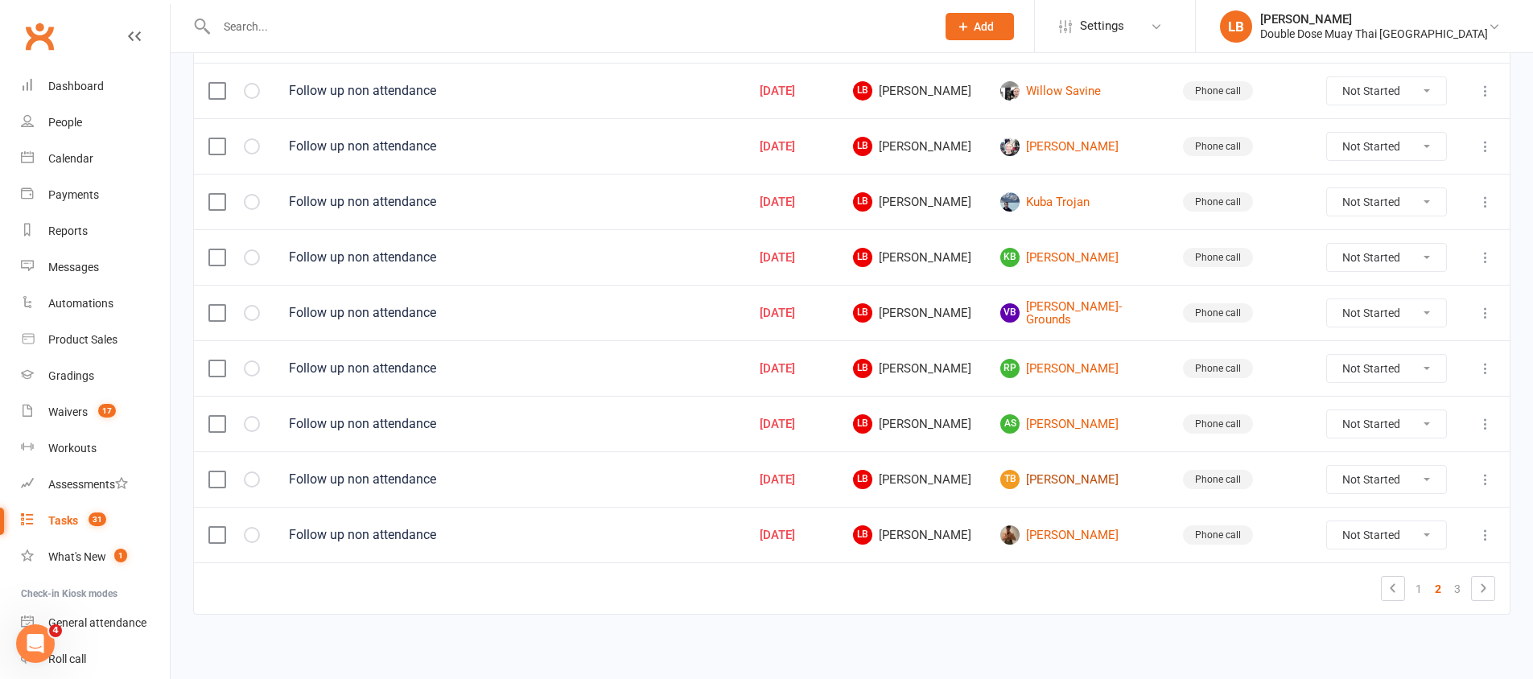
scroll to position [1126, 0]
click at [1061, 418] on link "AS [PERSON_NAME]" at bounding box center [1077, 426] width 154 height 19
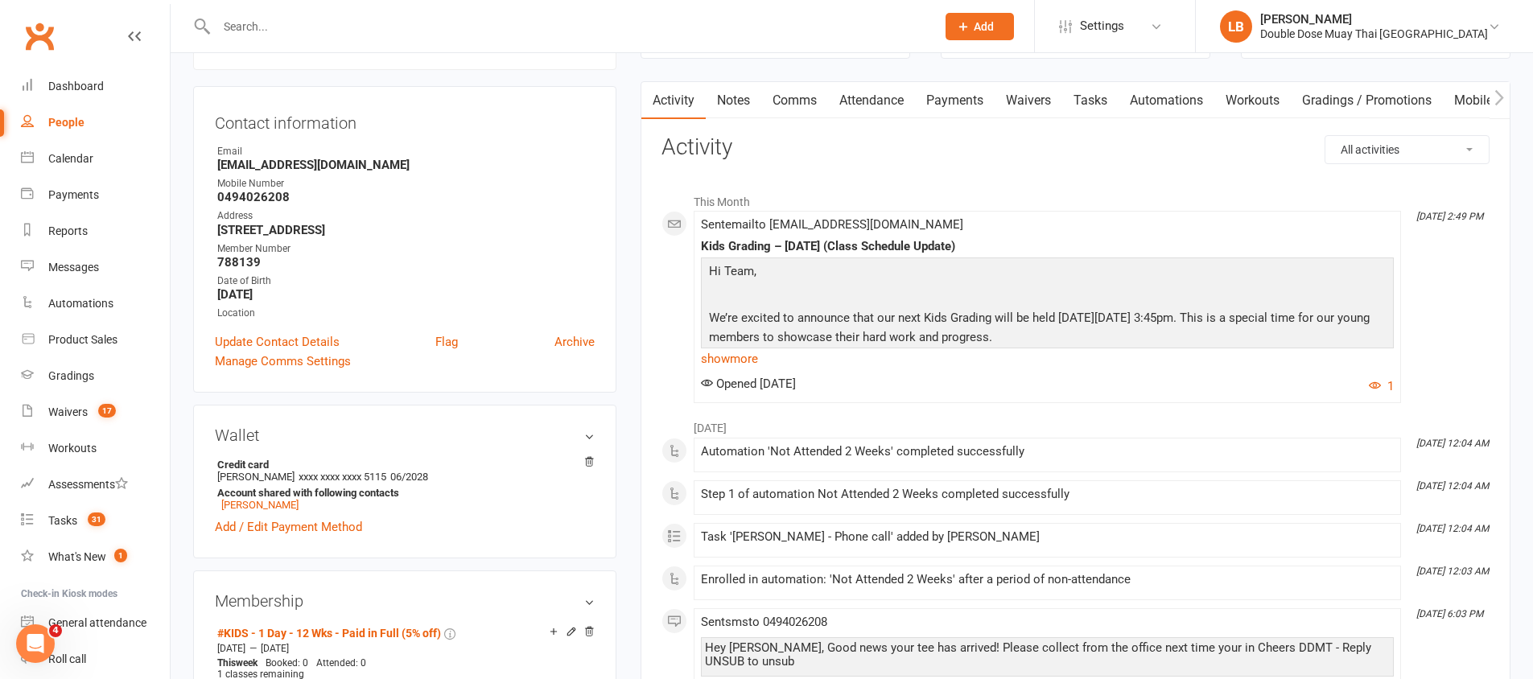
scroll to position [325, 0]
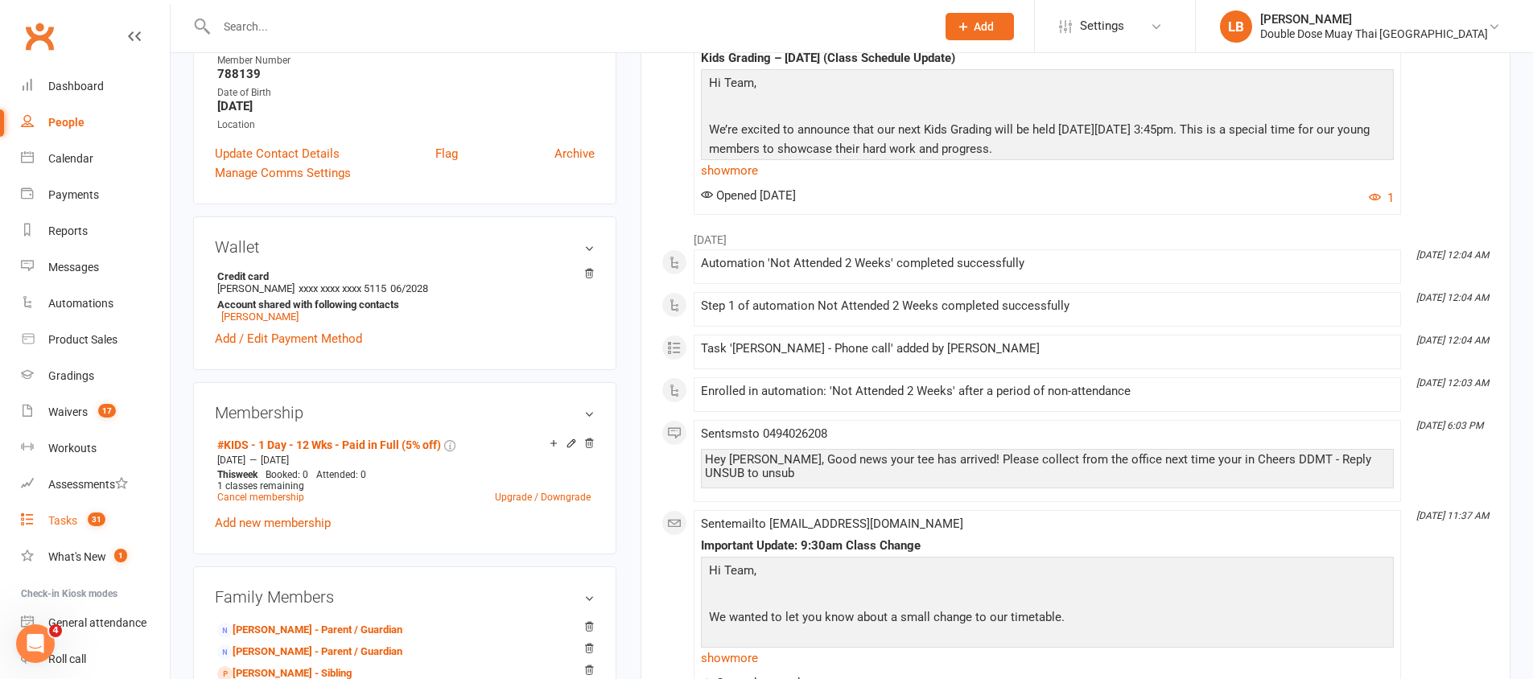
click at [64, 508] on link "Tasks 31" at bounding box center [95, 521] width 149 height 36
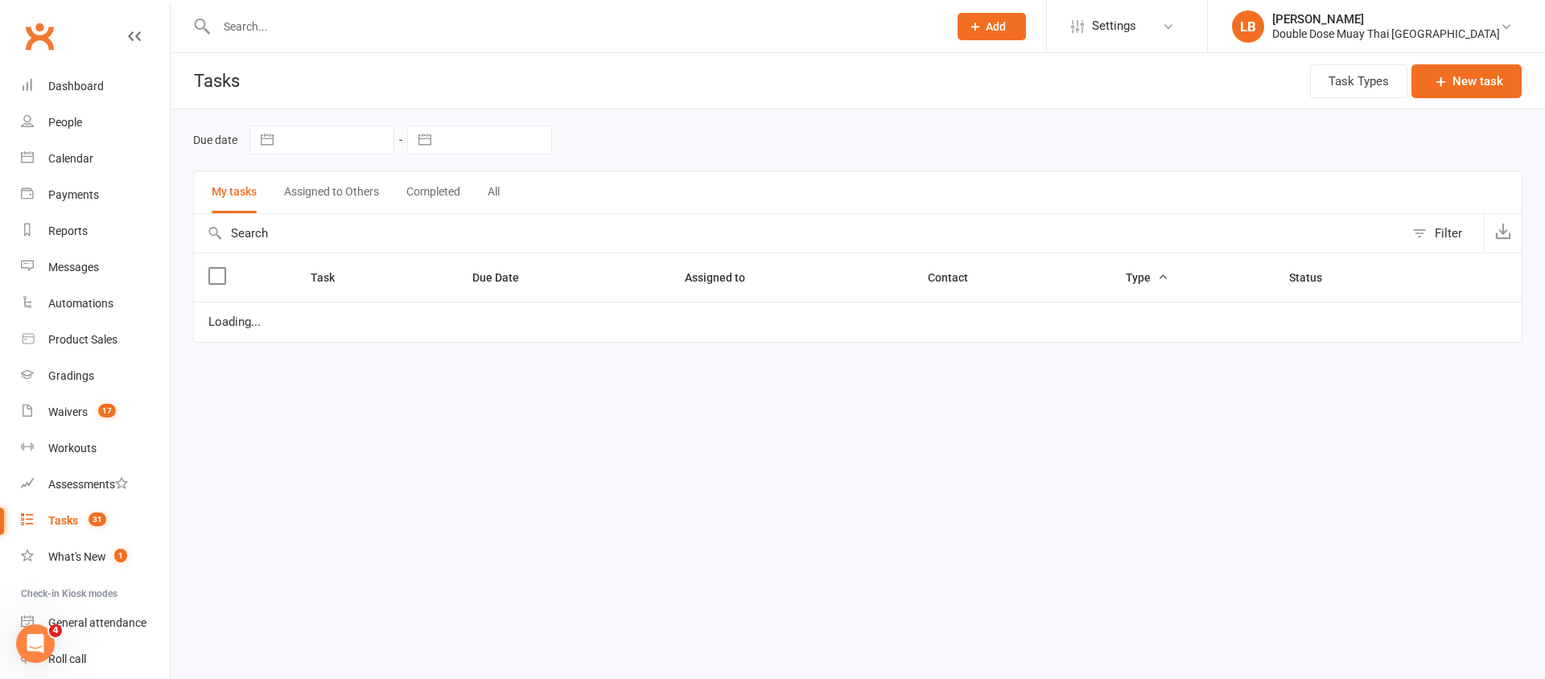
select select "started"
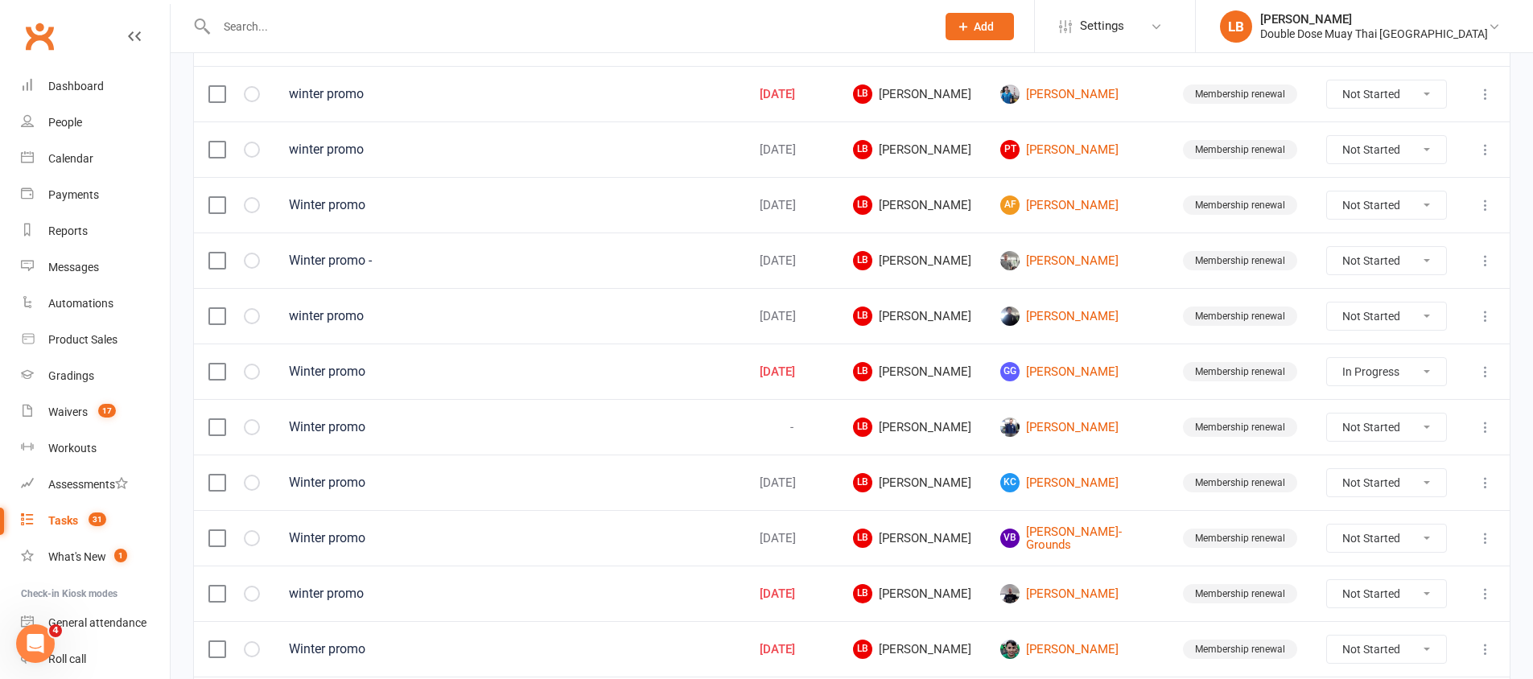
scroll to position [1132, 0]
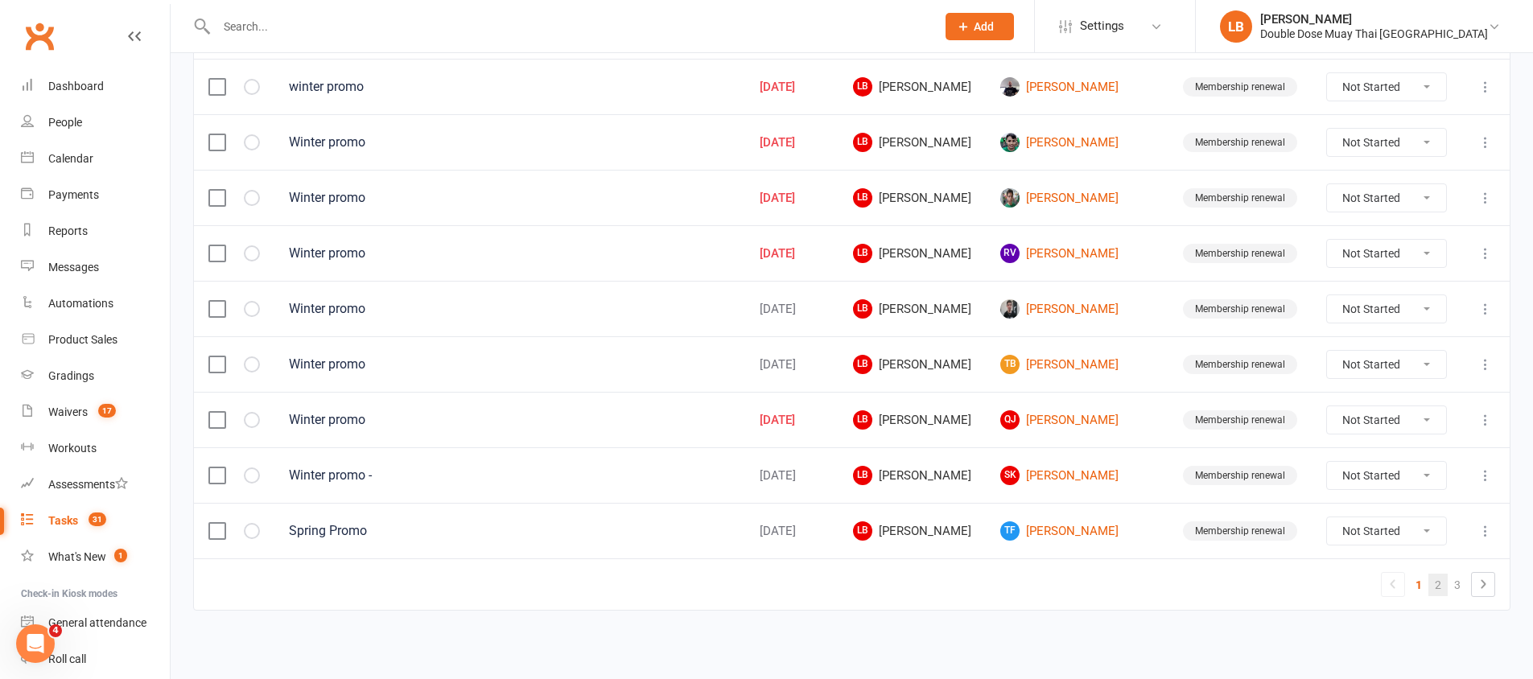
click at [1444, 584] on link "2" at bounding box center [1438, 585] width 19 height 23
select select "started"
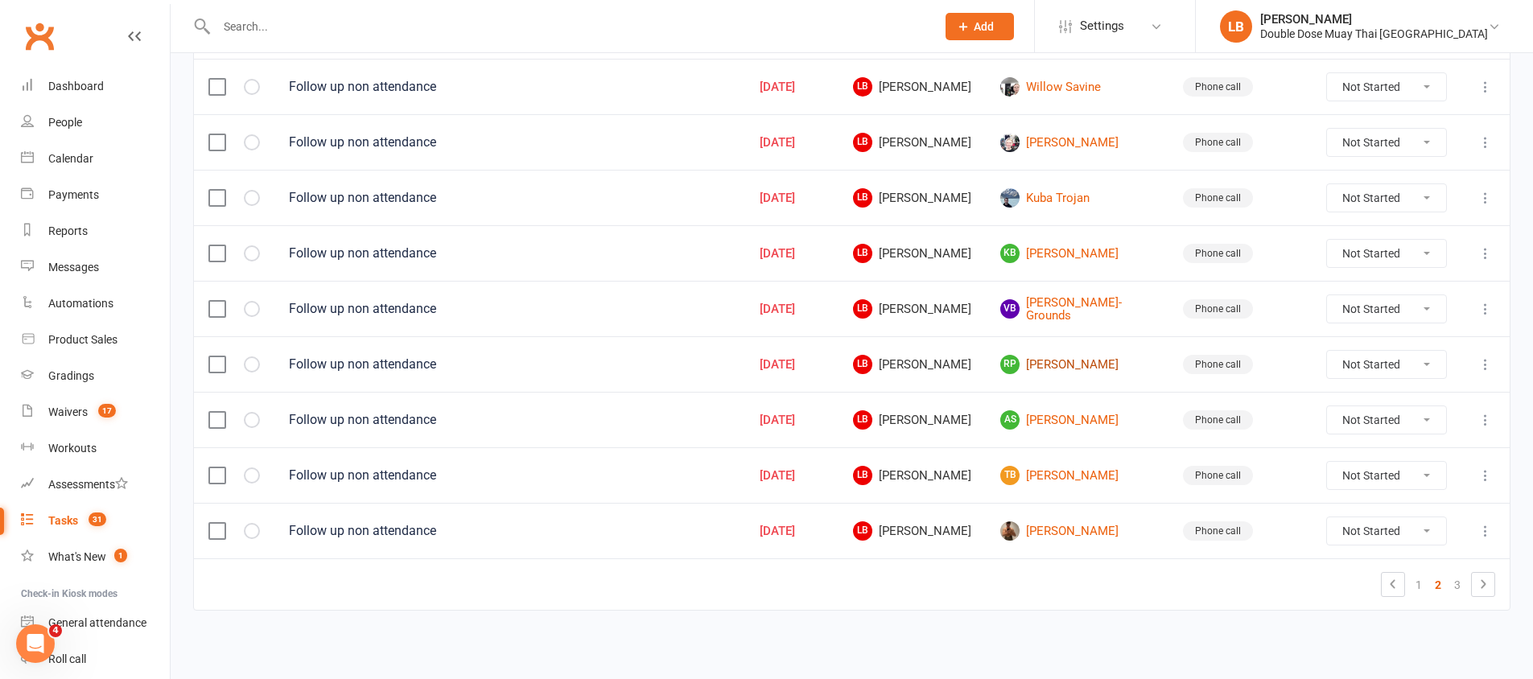
click at [1094, 360] on link "RP [PERSON_NAME]" at bounding box center [1077, 364] width 154 height 19
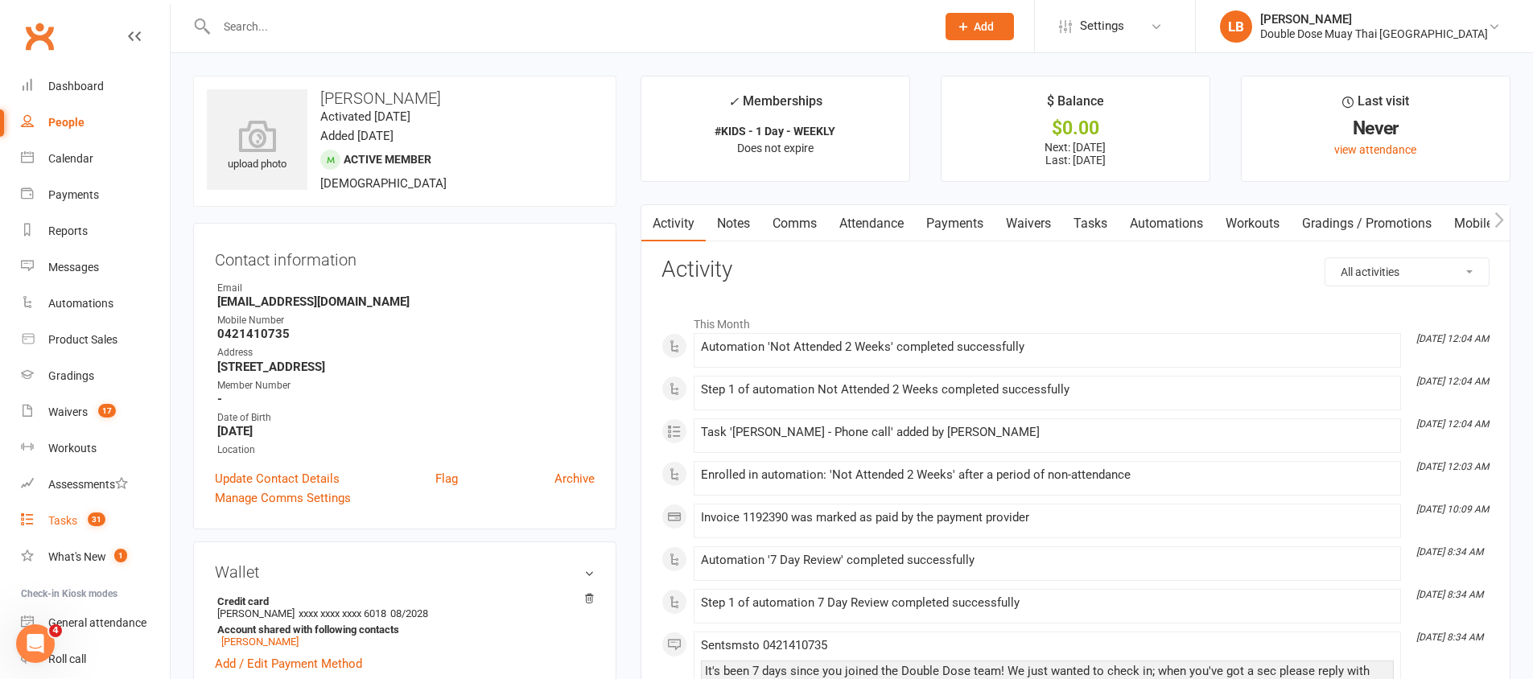
click at [79, 526] on link "Tasks 31" at bounding box center [95, 521] width 149 height 36
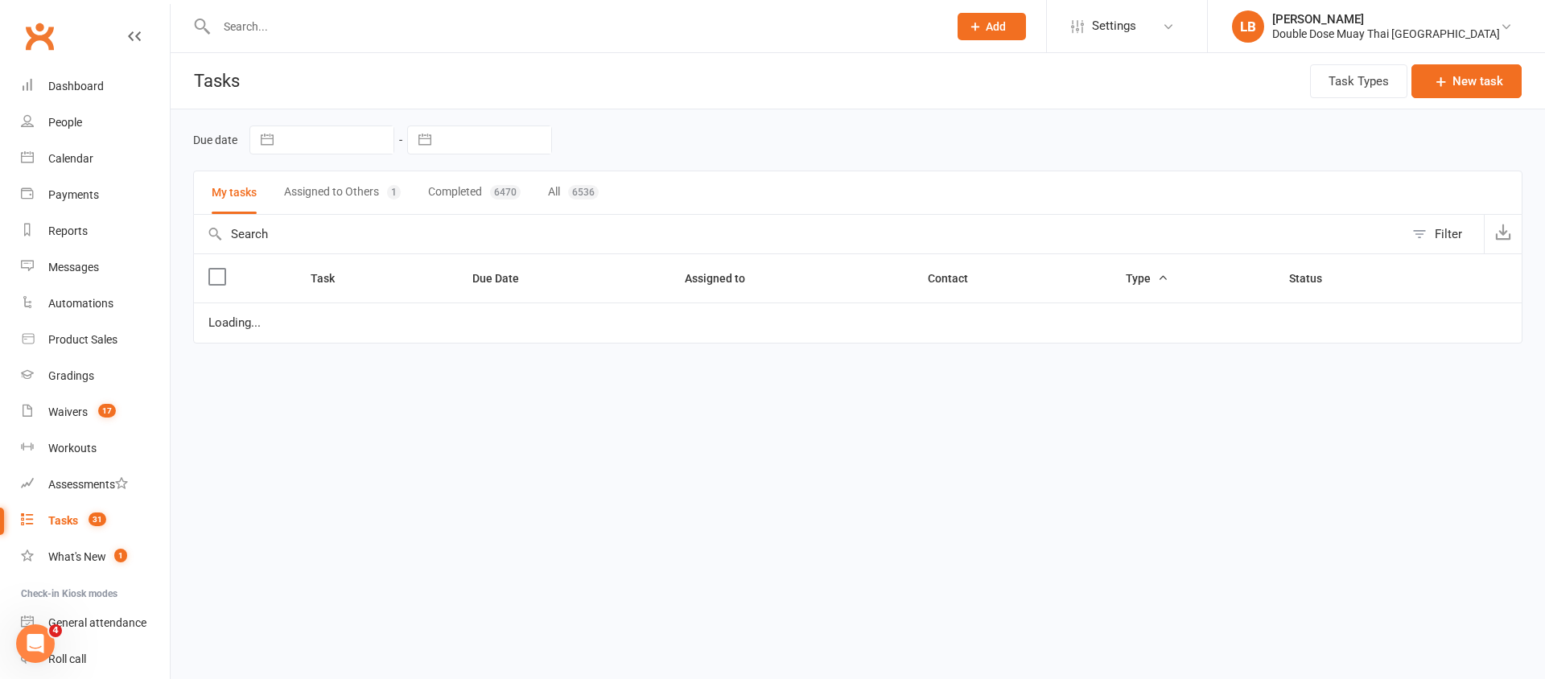
select select "started"
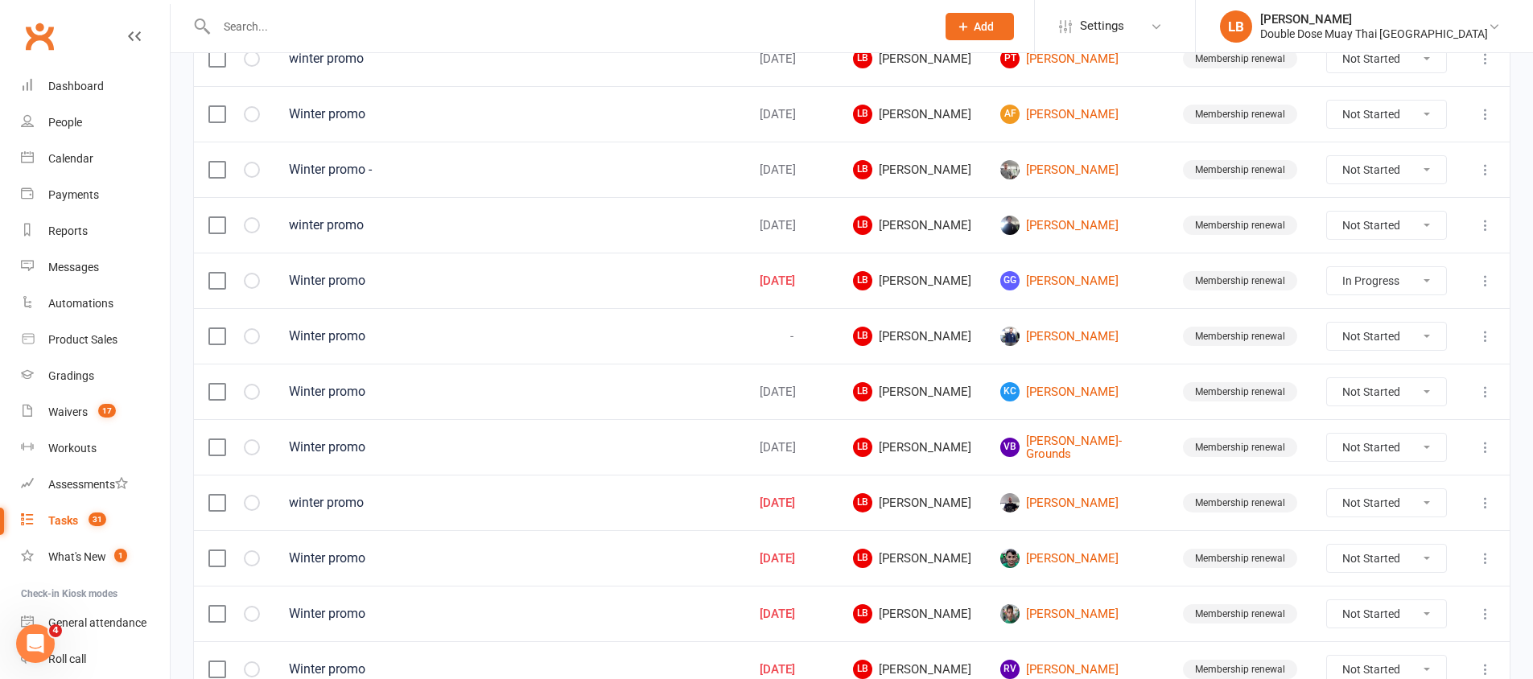
scroll to position [1132, 0]
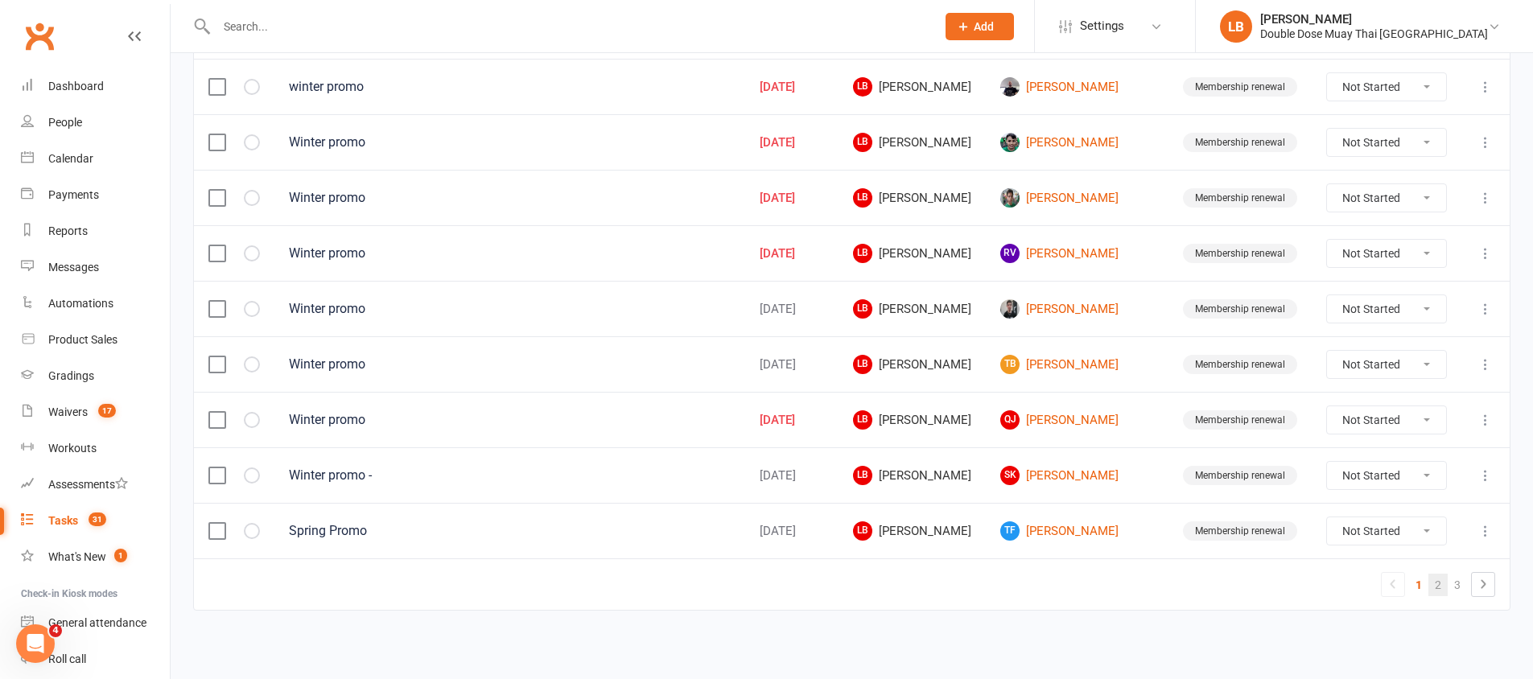
click at [1432, 582] on link "2" at bounding box center [1438, 585] width 19 height 23
select select "started"
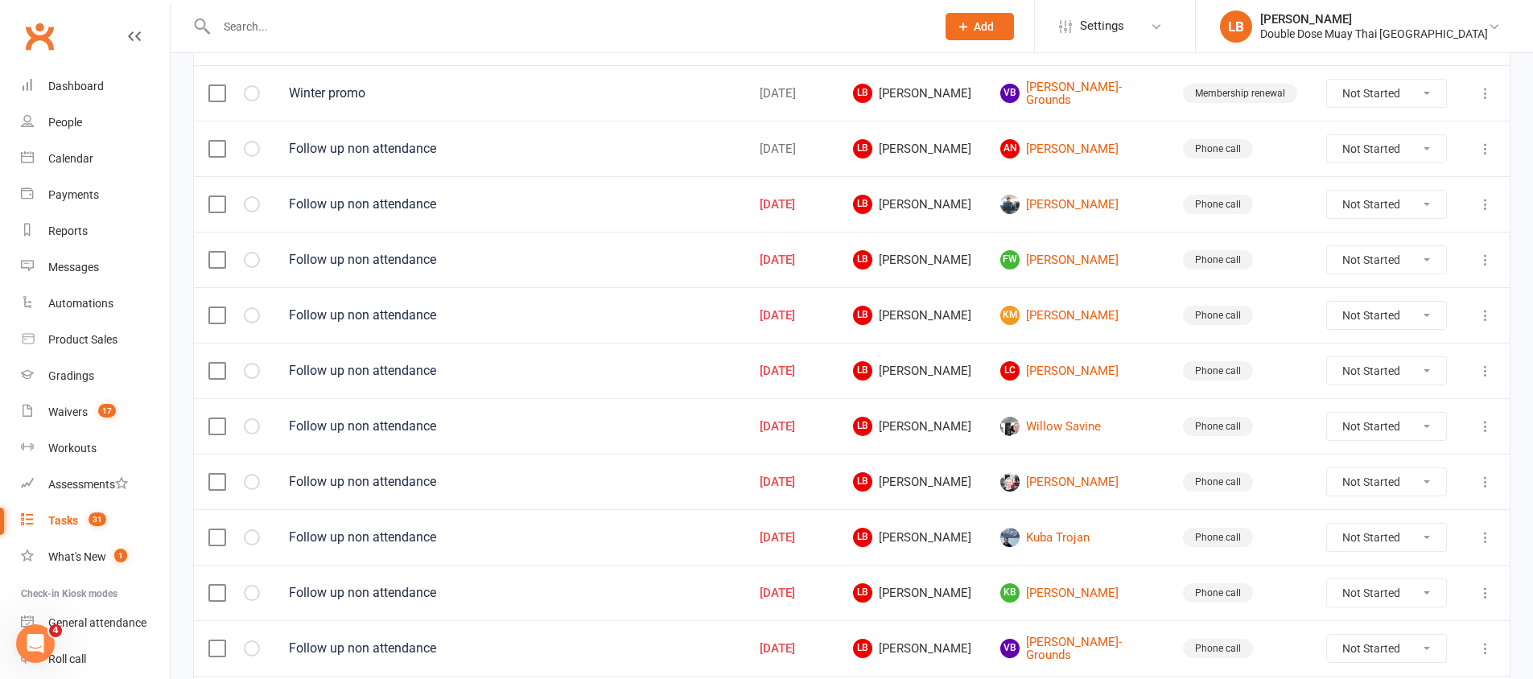
scroll to position [790, 0]
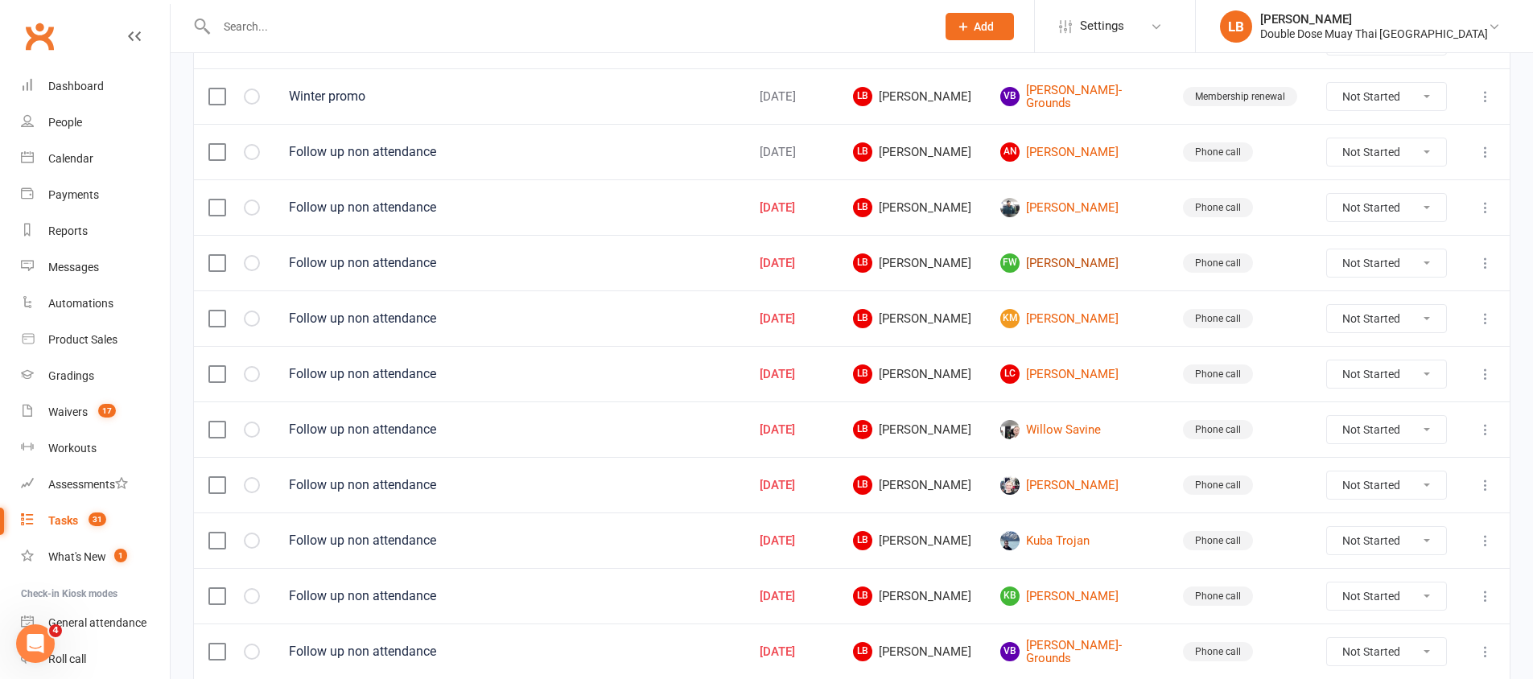
click at [1090, 258] on link "[PERSON_NAME]" at bounding box center [1077, 263] width 154 height 19
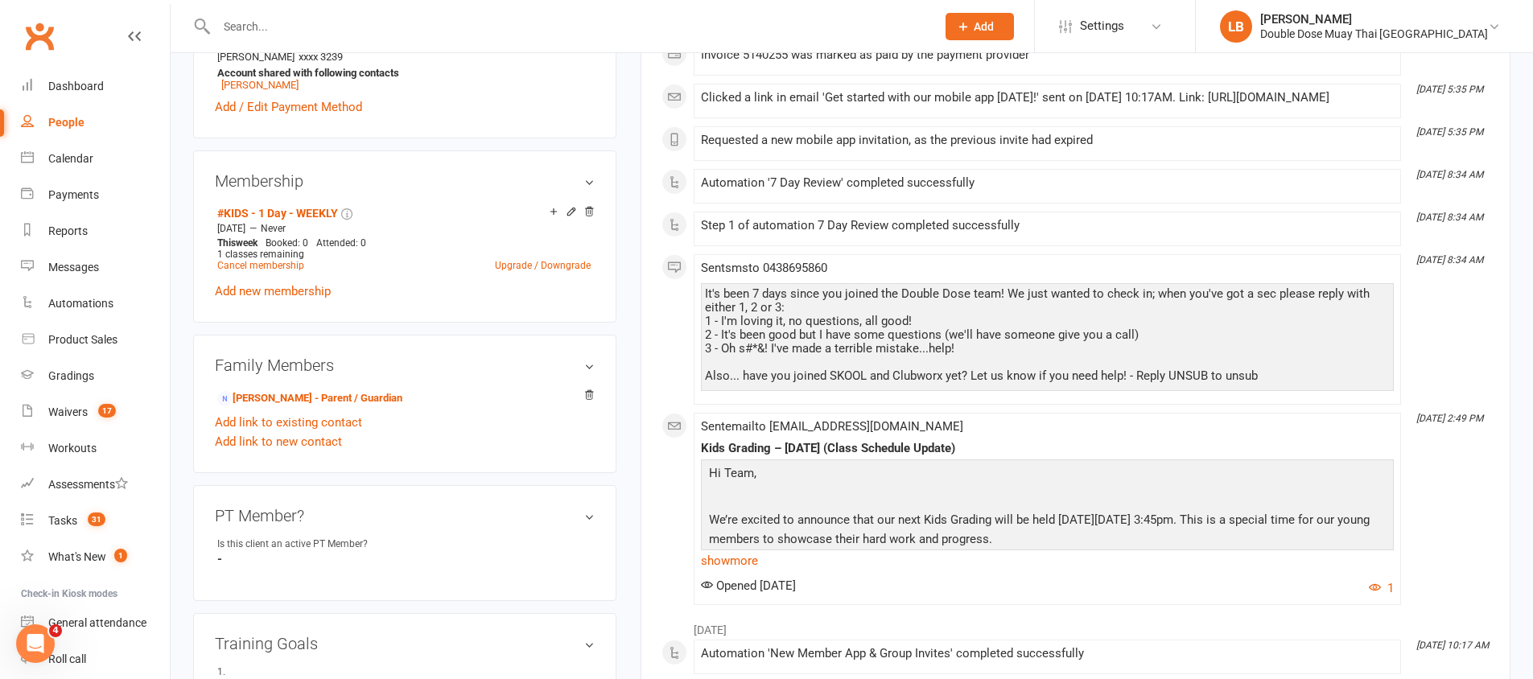
scroll to position [558, 0]
click at [332, 390] on link "[PERSON_NAME] - Parent / Guardian" at bounding box center [309, 398] width 185 height 17
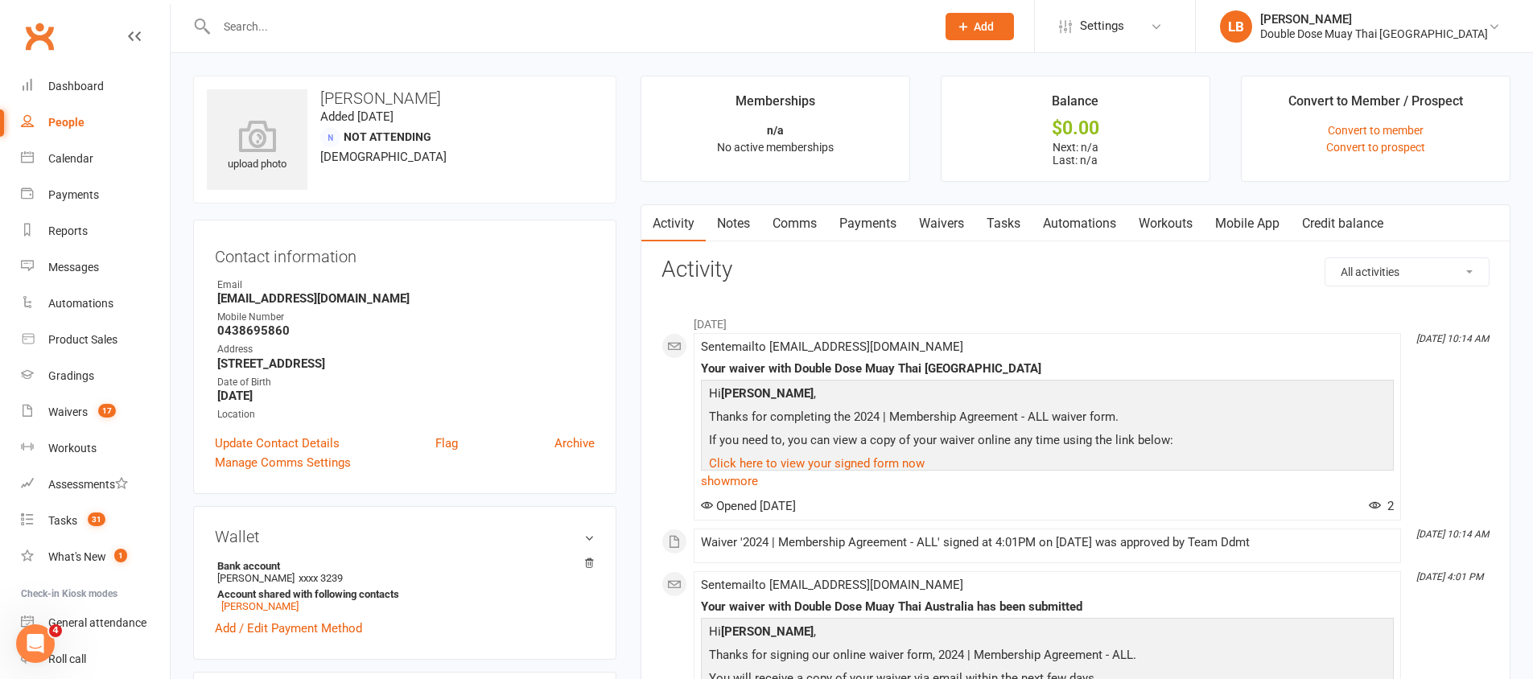
scroll to position [164, 0]
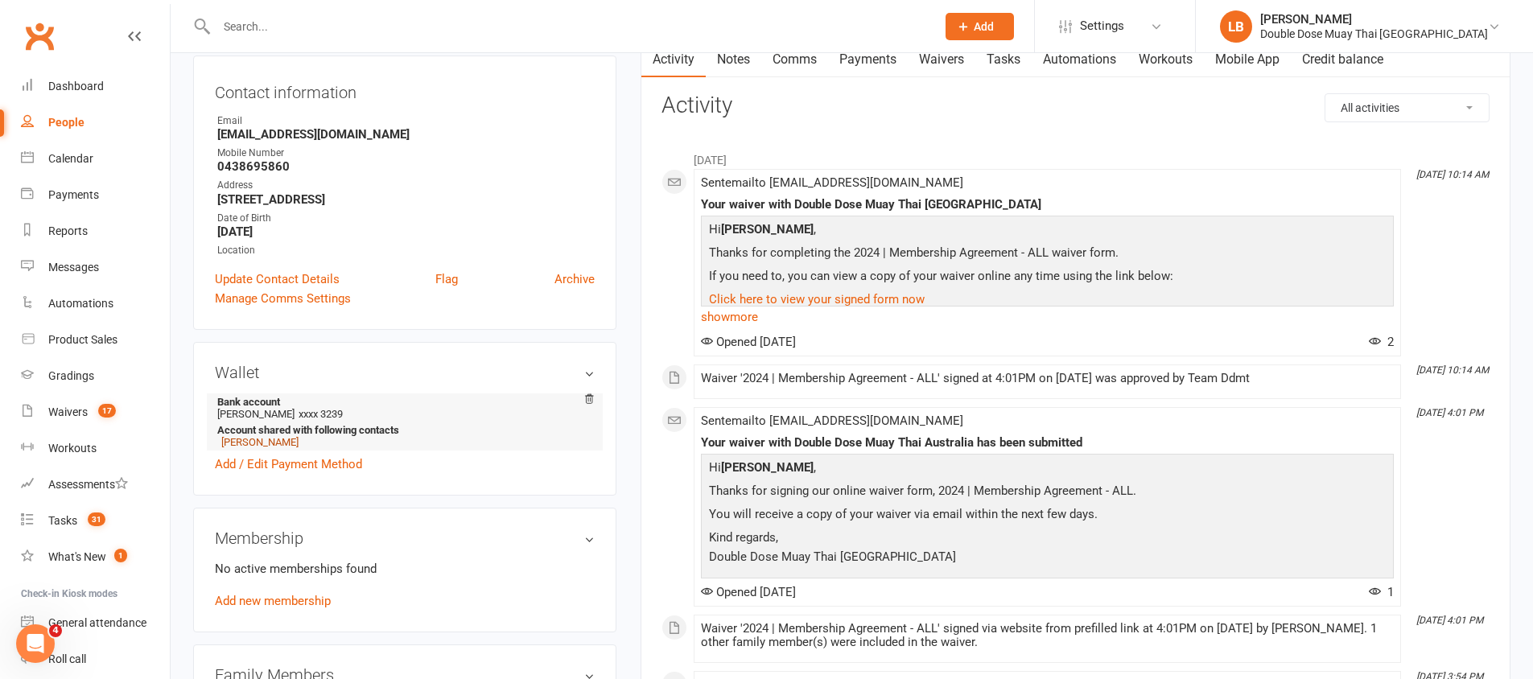
click at [249, 445] on link "[PERSON_NAME]" at bounding box center [259, 442] width 77 height 12
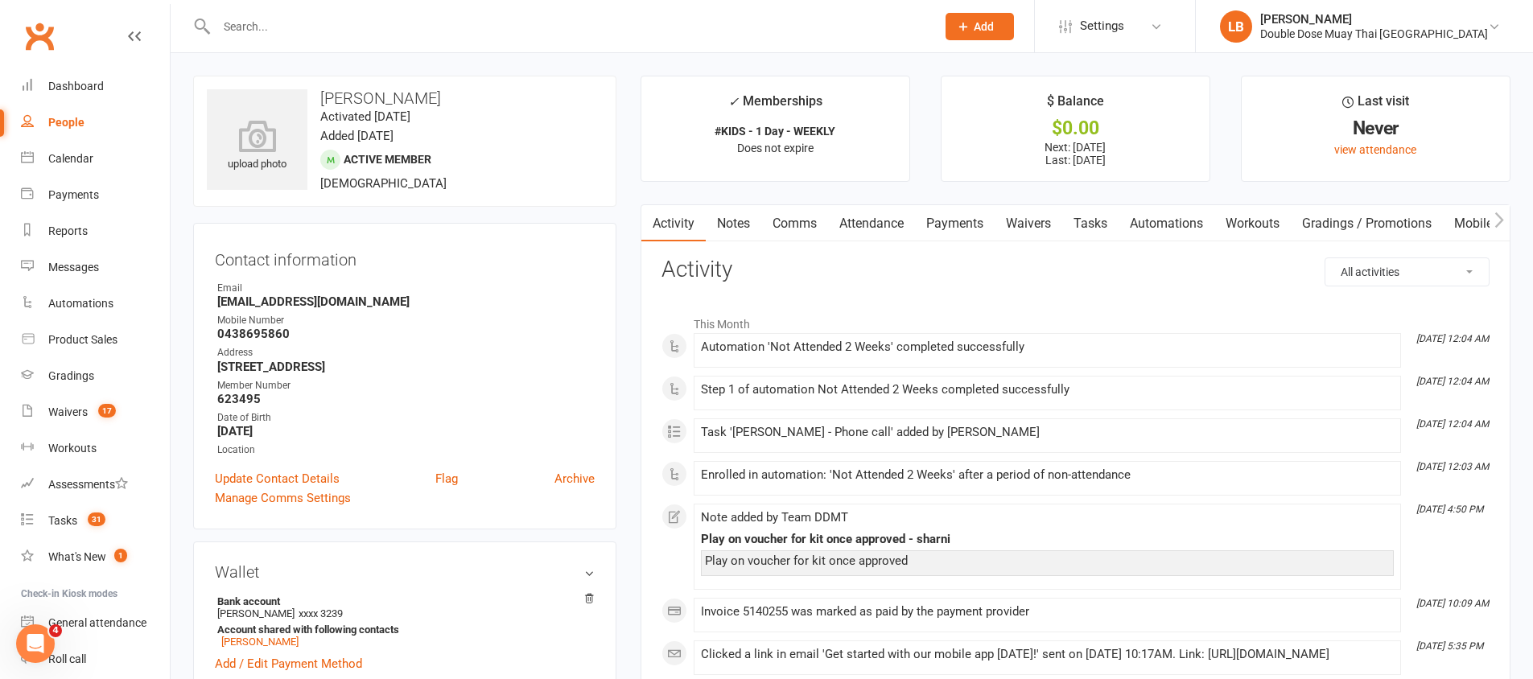
click at [803, 221] on link "Comms" at bounding box center [794, 223] width 67 height 37
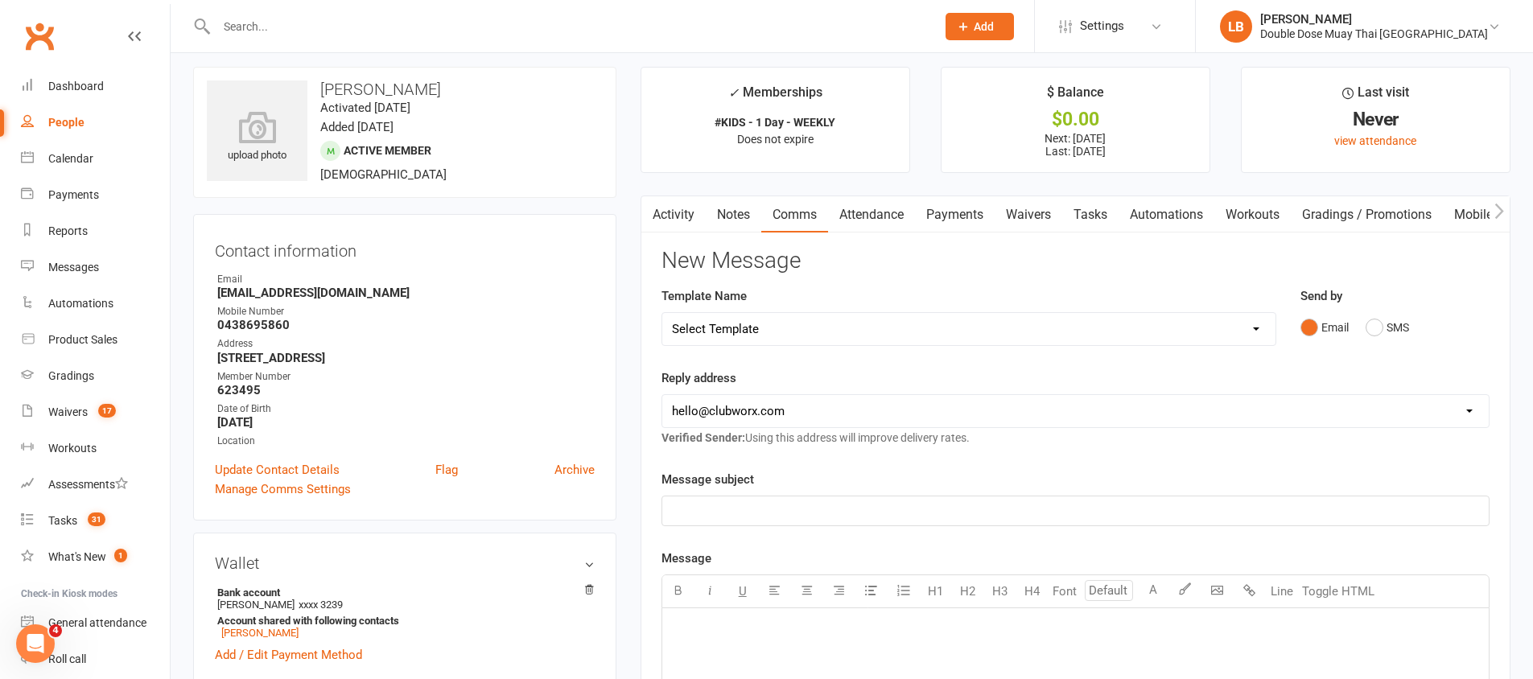
scroll to position [19, 0]
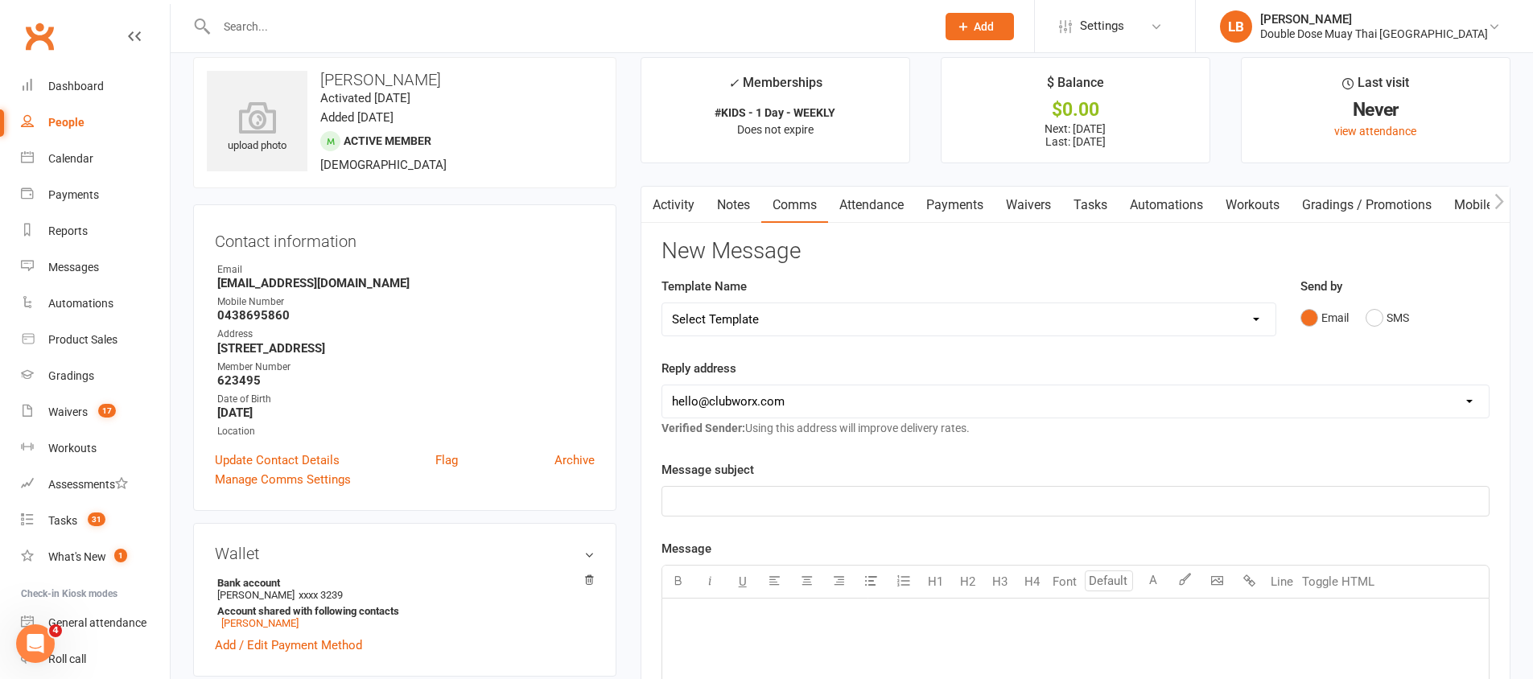
click at [730, 203] on link "Notes" at bounding box center [734, 205] width 56 height 37
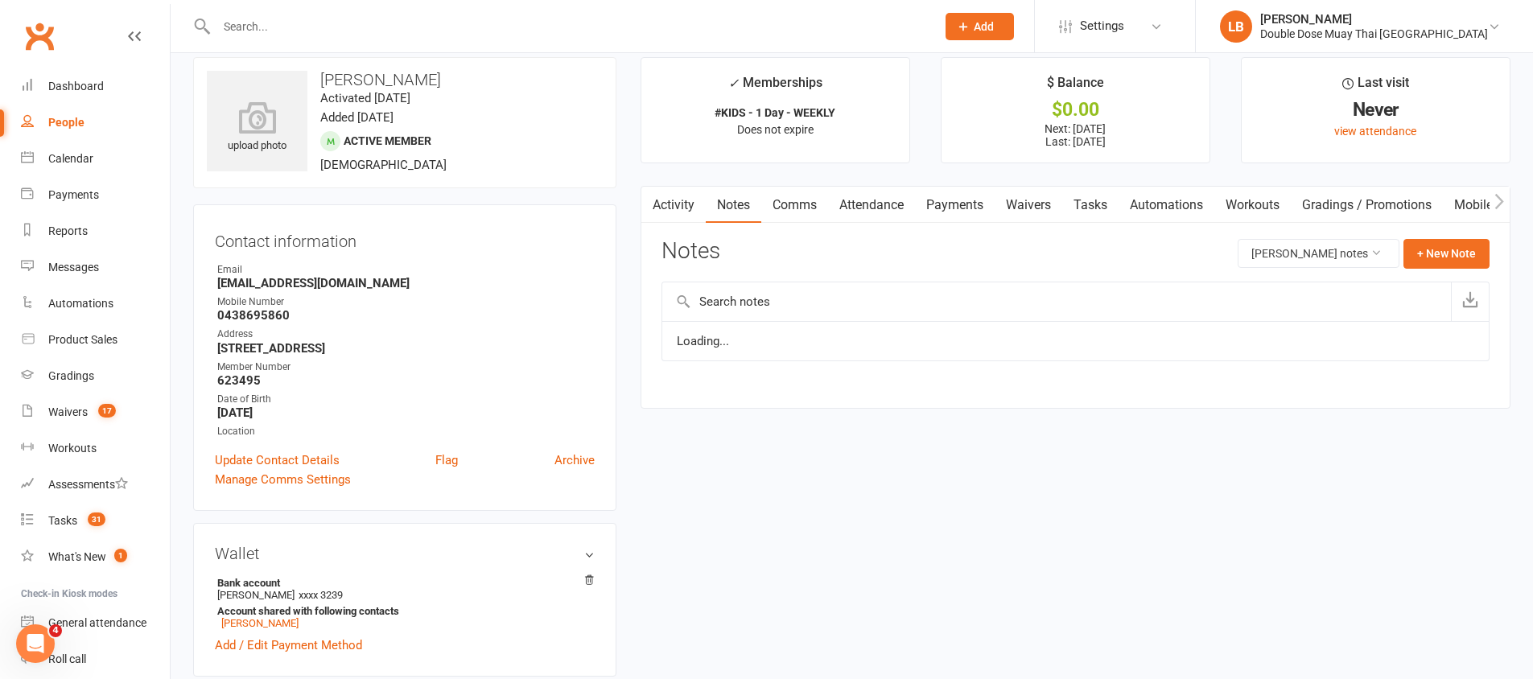
click at [665, 201] on link "Activity" at bounding box center [673, 205] width 64 height 37
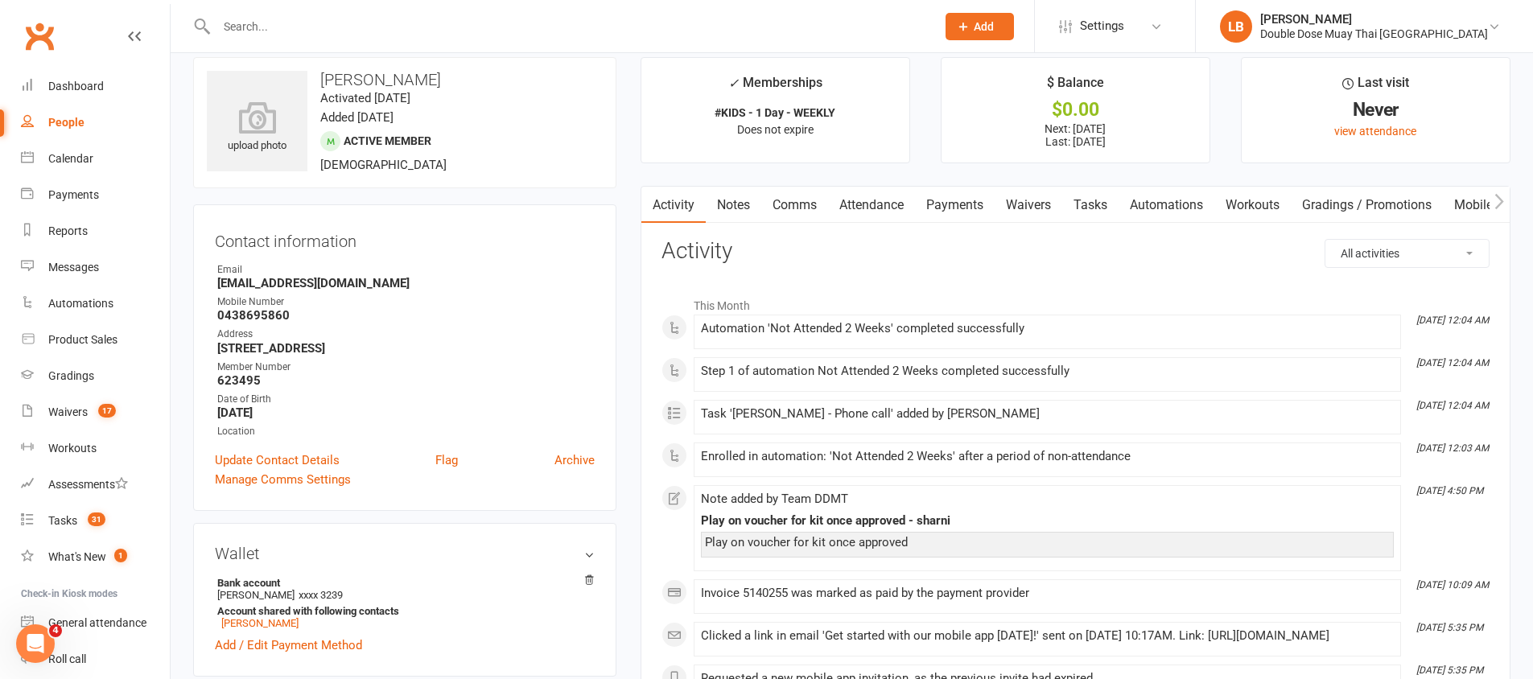
click at [724, 200] on link "Notes" at bounding box center [734, 205] width 56 height 37
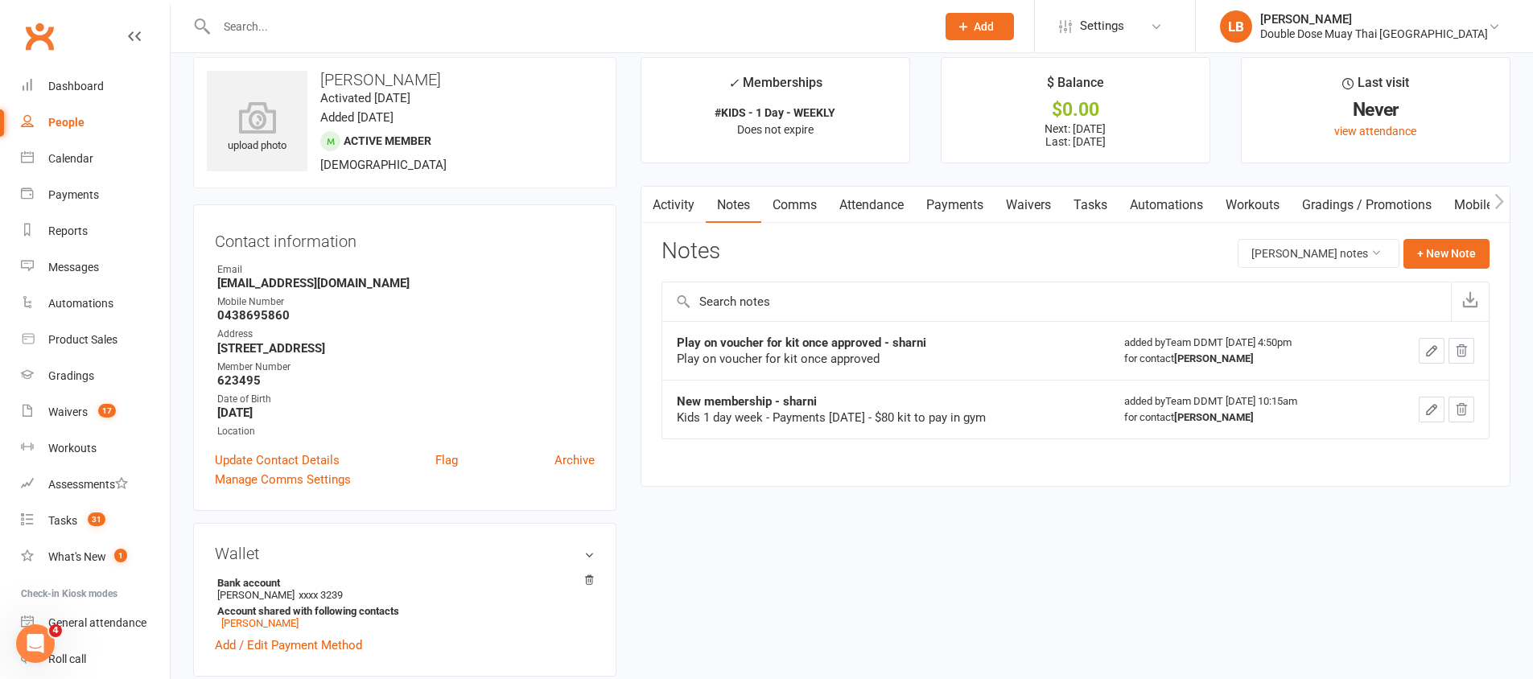
click at [689, 198] on link "Activity" at bounding box center [673, 205] width 64 height 37
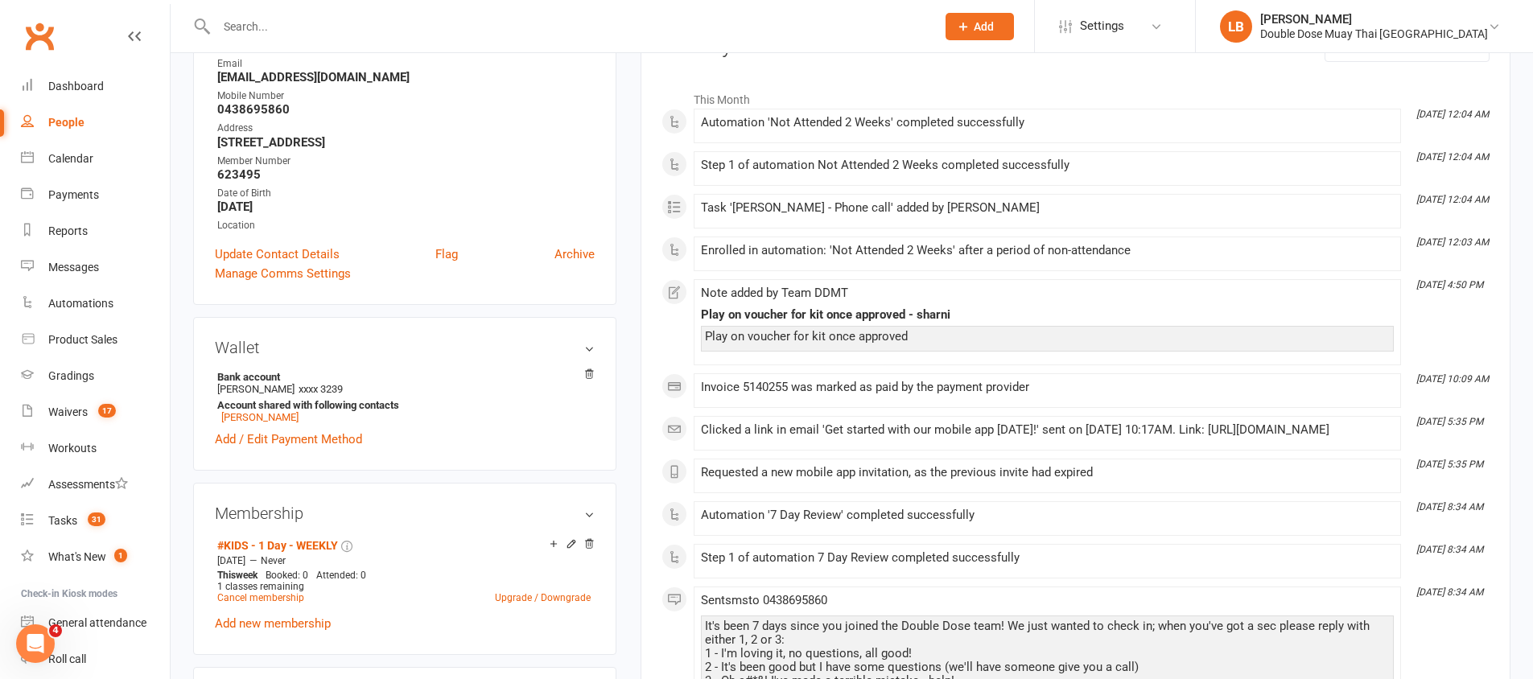
scroll to position [383, 0]
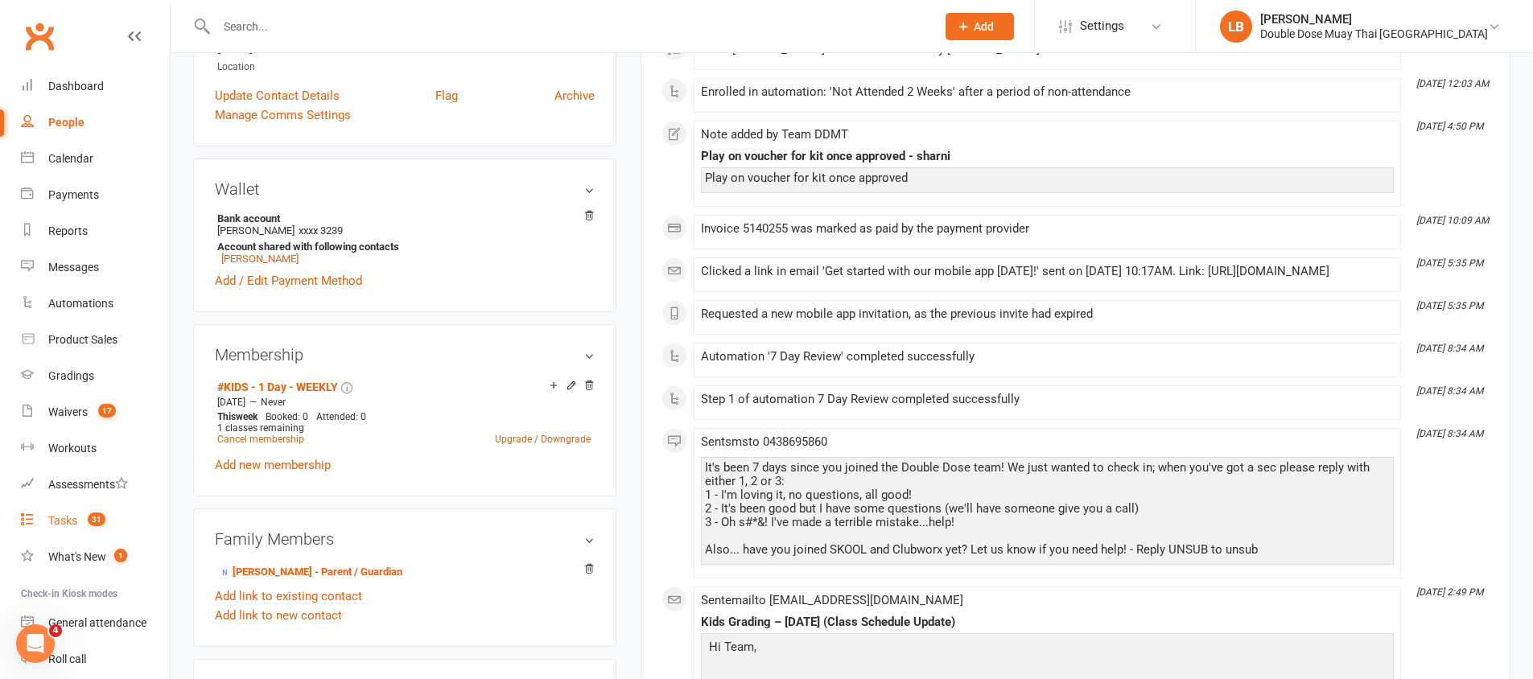
click at [113, 529] on link "Tasks 31" at bounding box center [95, 521] width 149 height 36
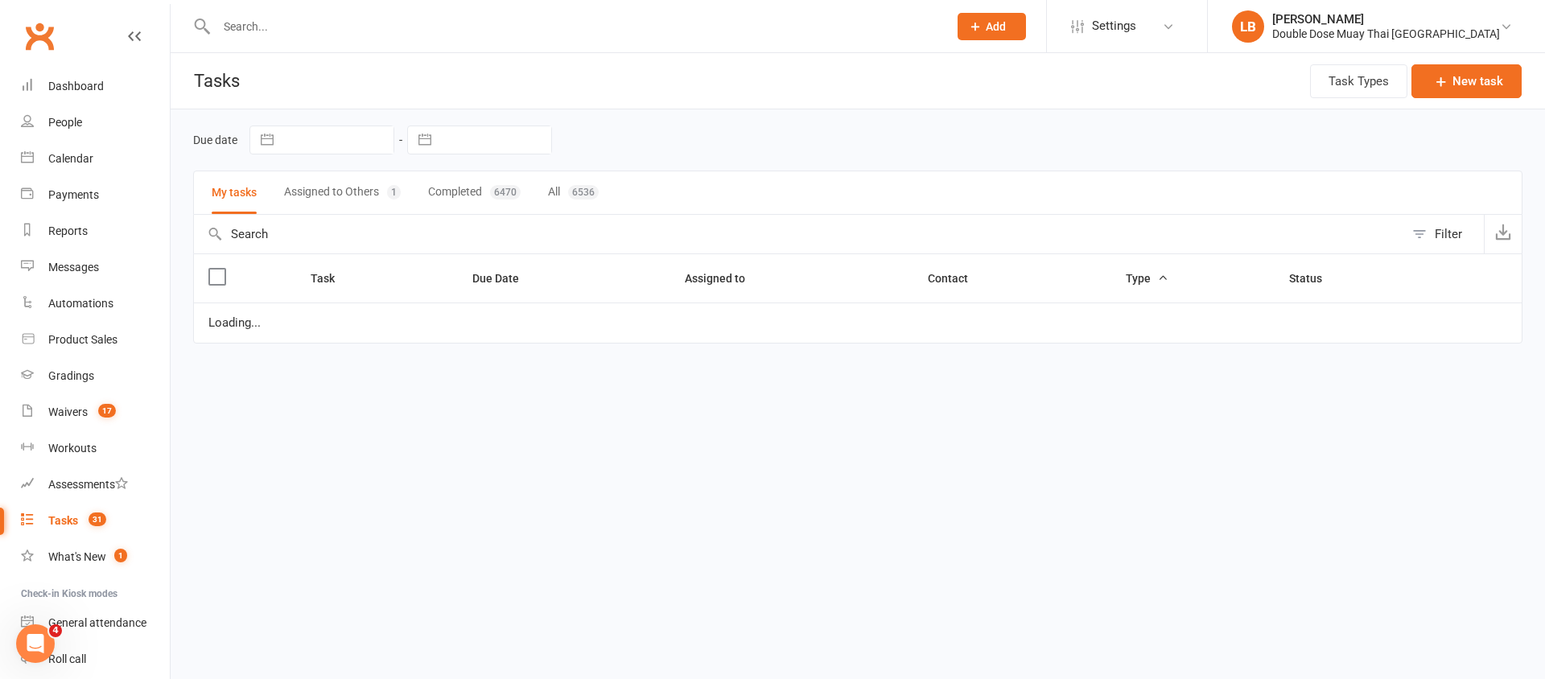
select select "started"
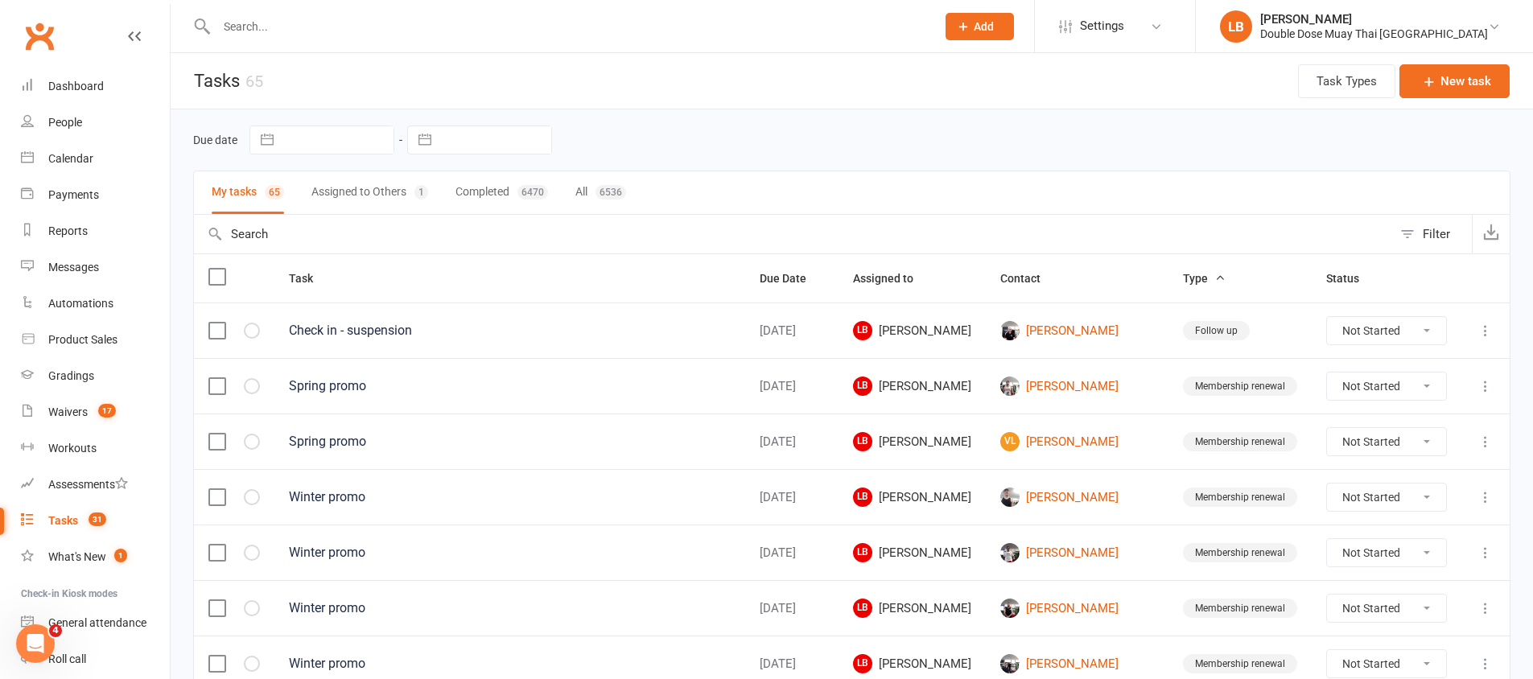
click at [86, 520] on count-badge "31" at bounding box center [93, 520] width 26 height 13
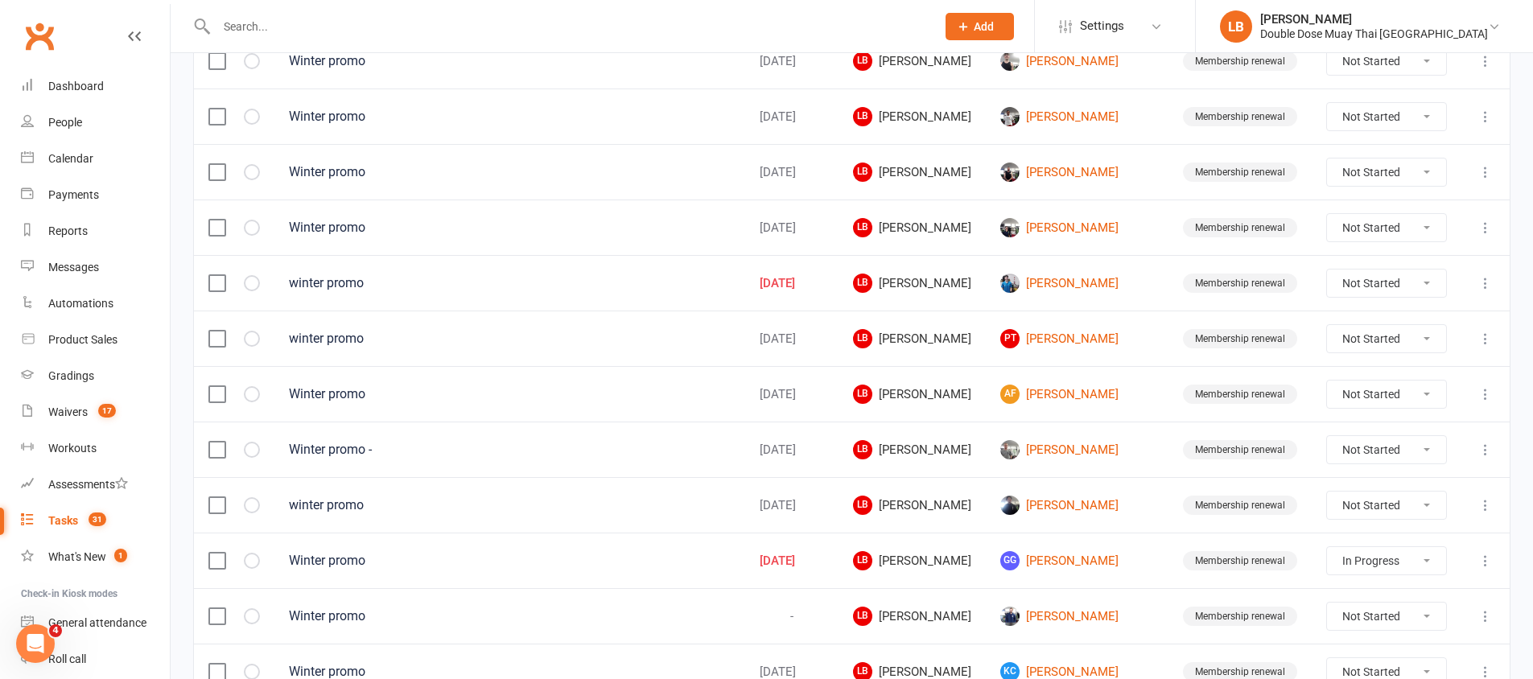
scroll to position [454, 0]
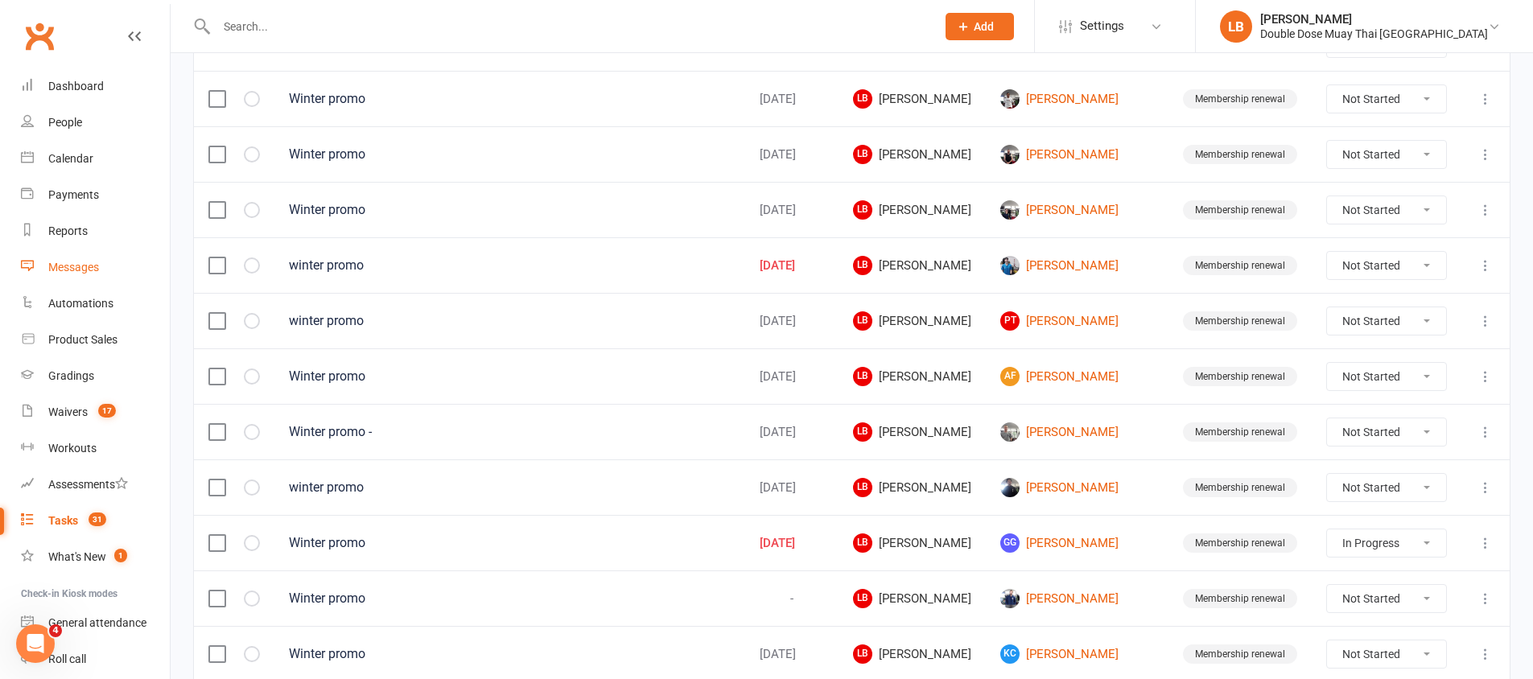
click at [67, 276] on link "Messages" at bounding box center [95, 267] width 149 height 36
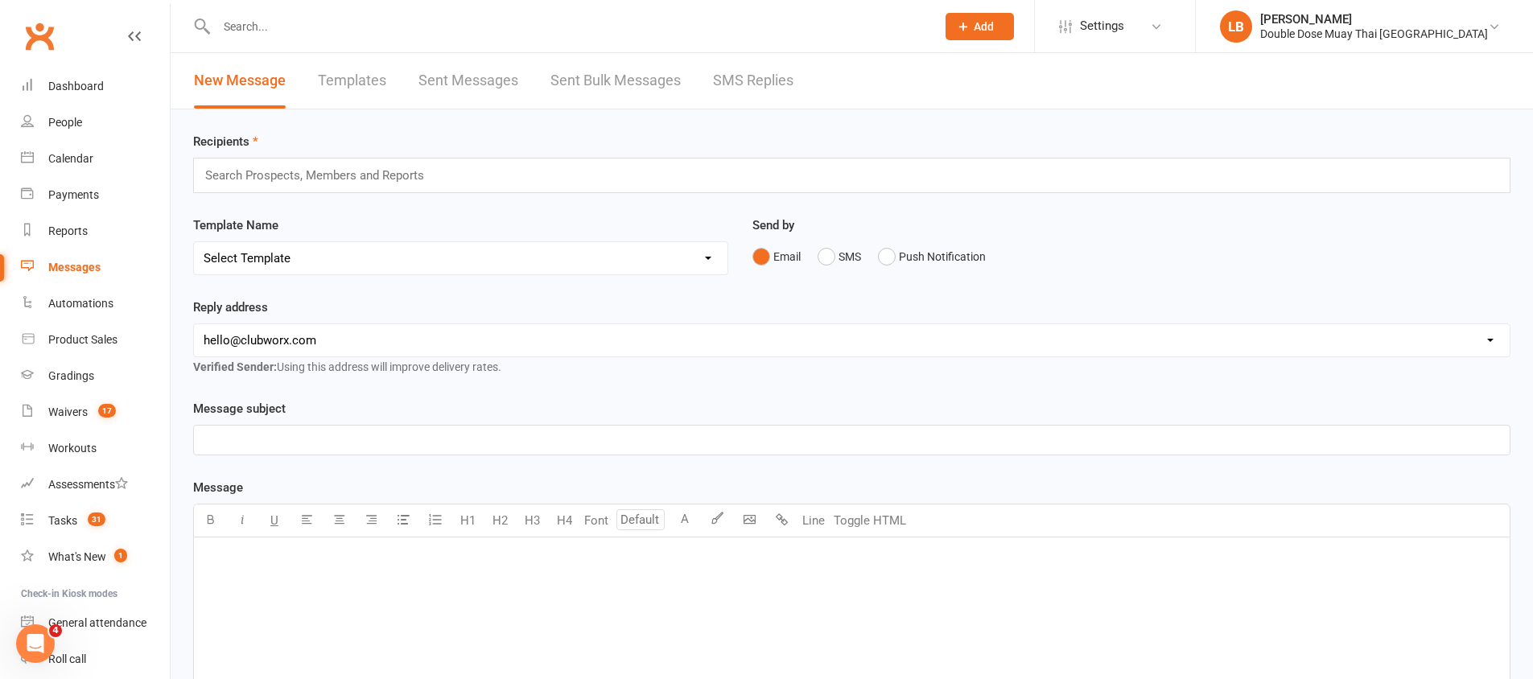
click at [739, 71] on link "SMS Replies" at bounding box center [753, 81] width 80 height 56
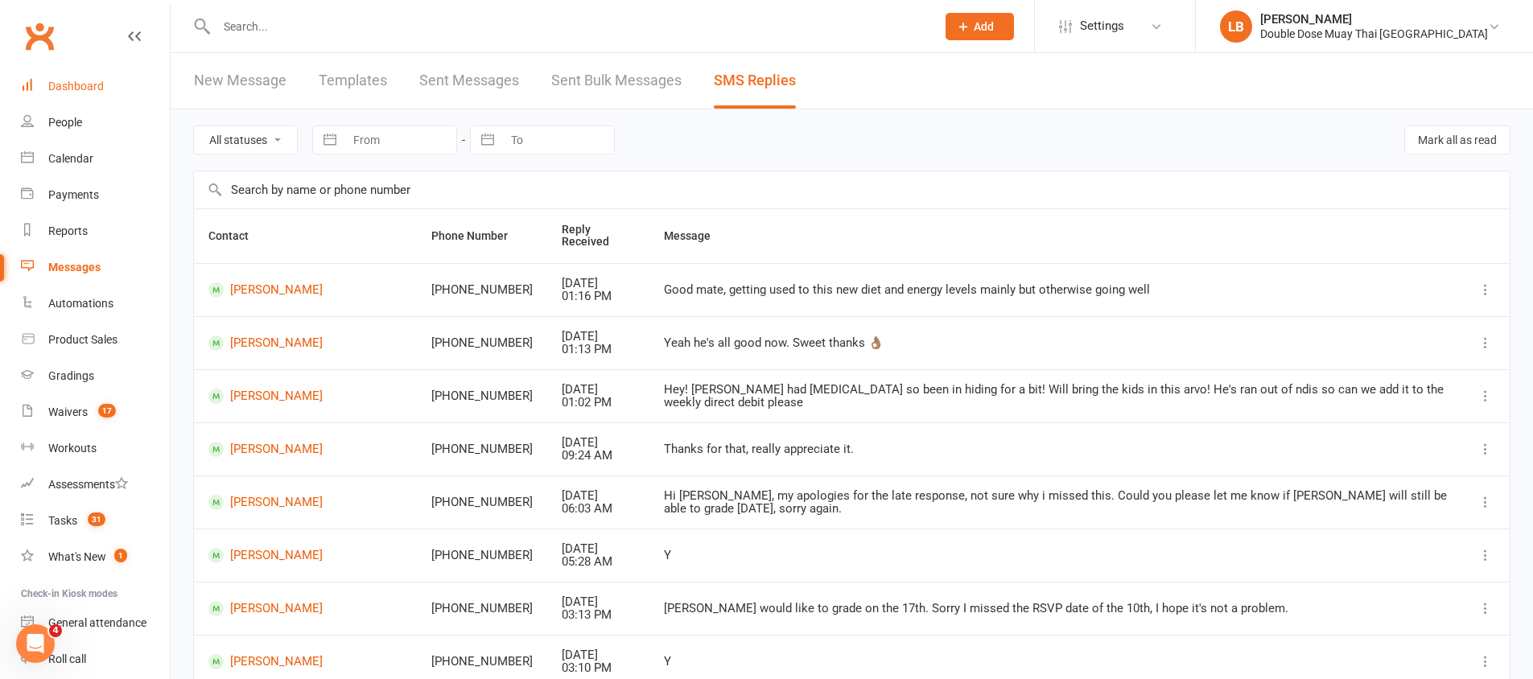
click at [102, 85] on div "Dashboard" at bounding box center [76, 86] width 56 height 13
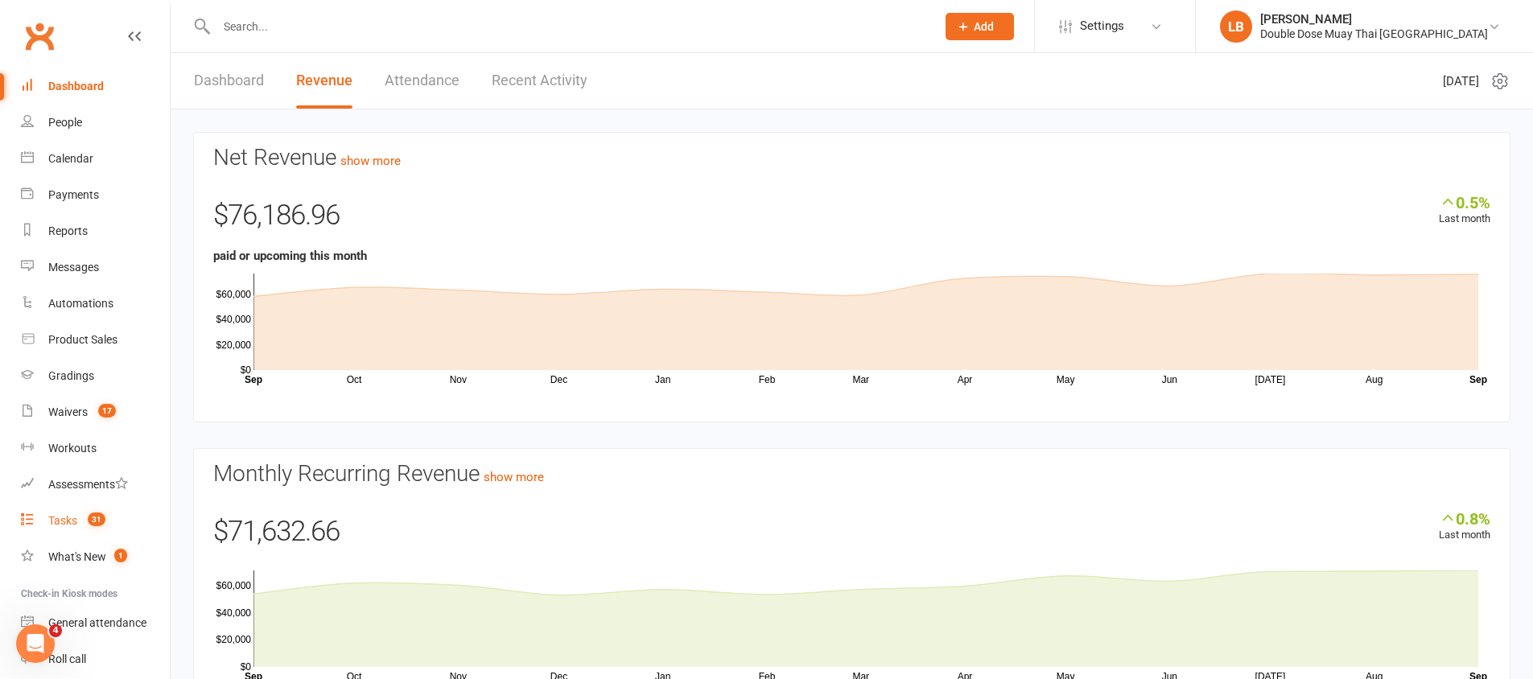
click at [81, 521] on count-badge "31" at bounding box center [93, 520] width 26 height 13
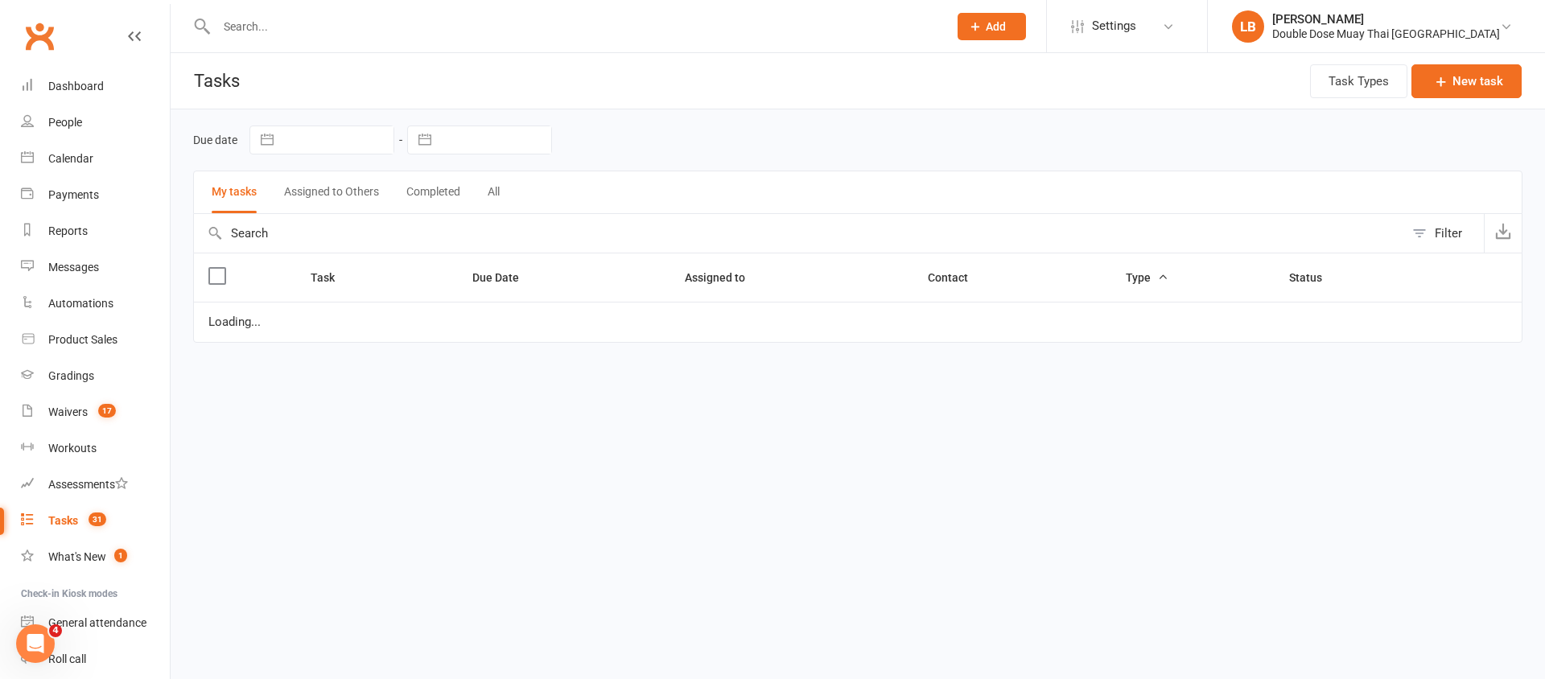
select select "started"
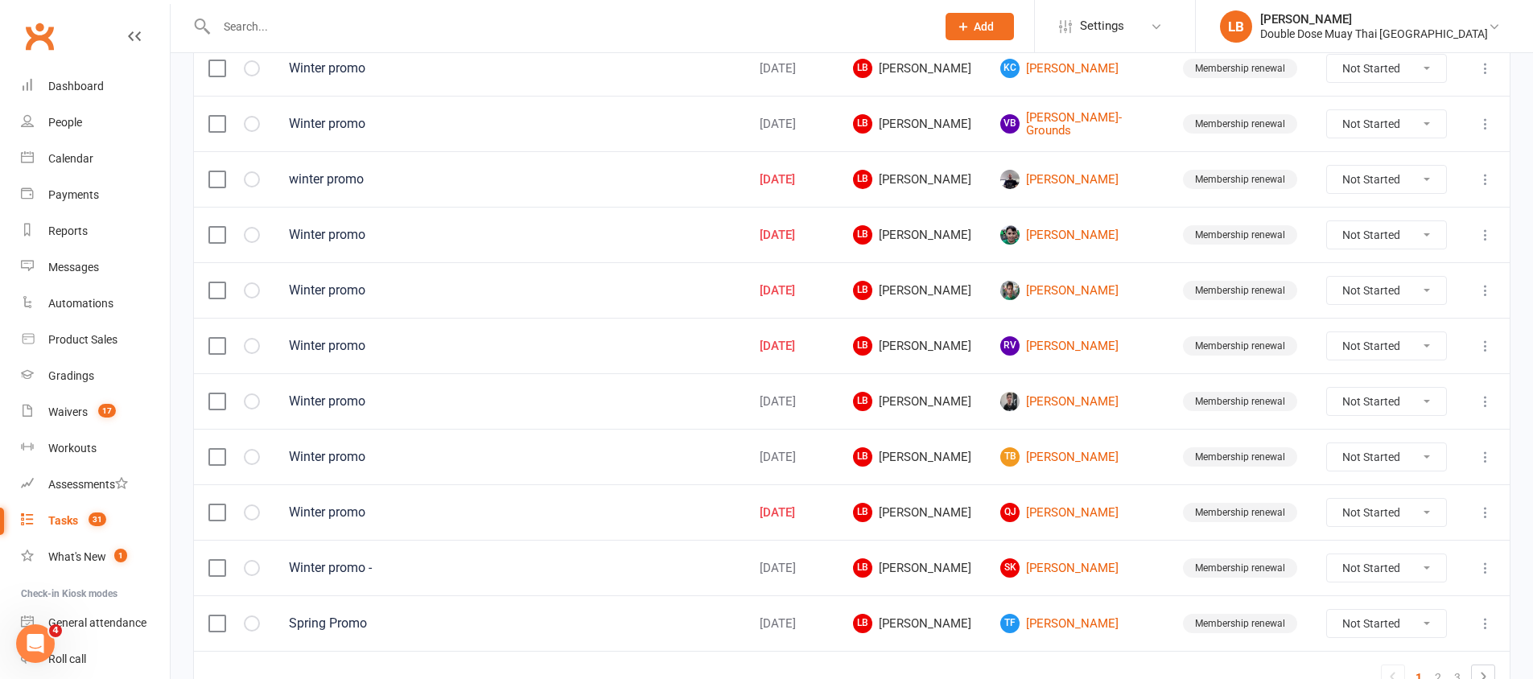
scroll to position [1132, 0]
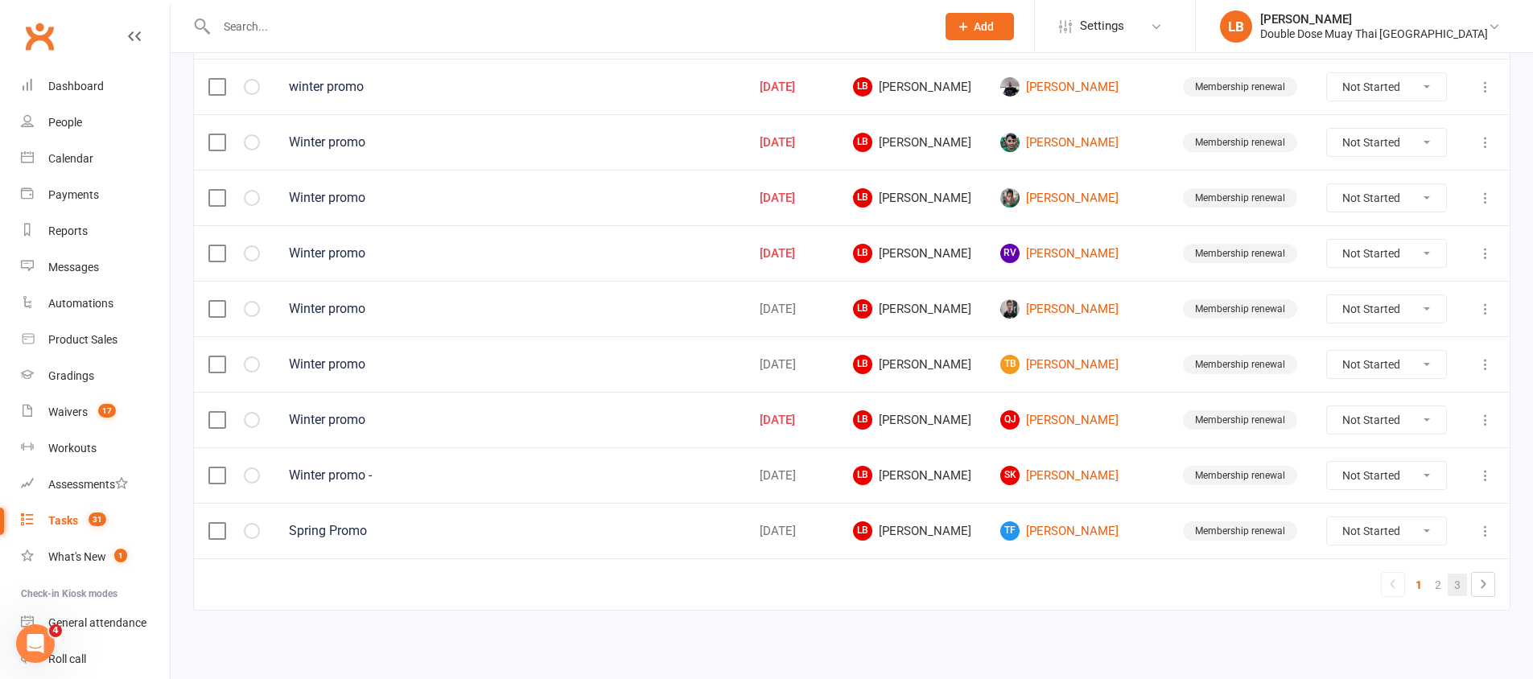
click at [1449, 580] on link "3" at bounding box center [1457, 585] width 19 height 23
select select "started"
click at [1442, 590] on link "2" at bounding box center [1438, 585] width 19 height 23
select select "started"
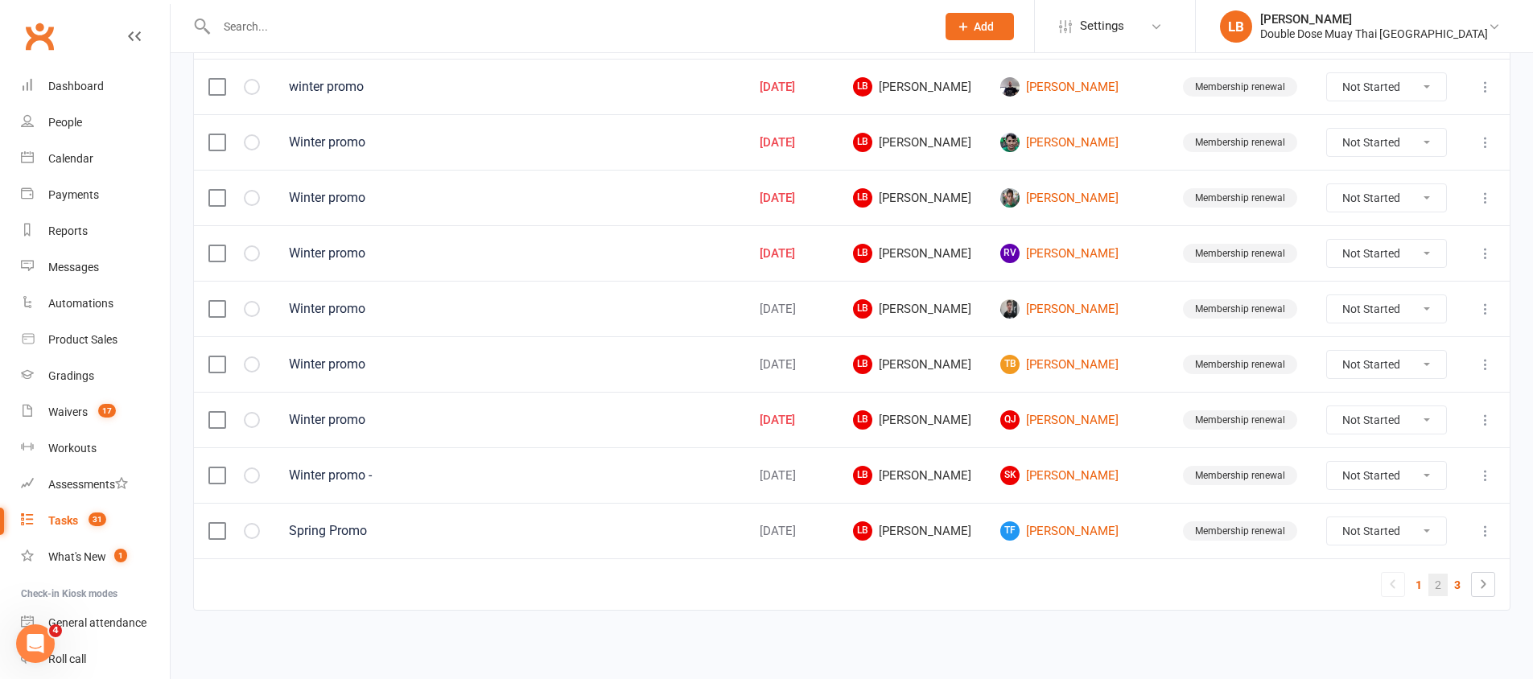
select select "started"
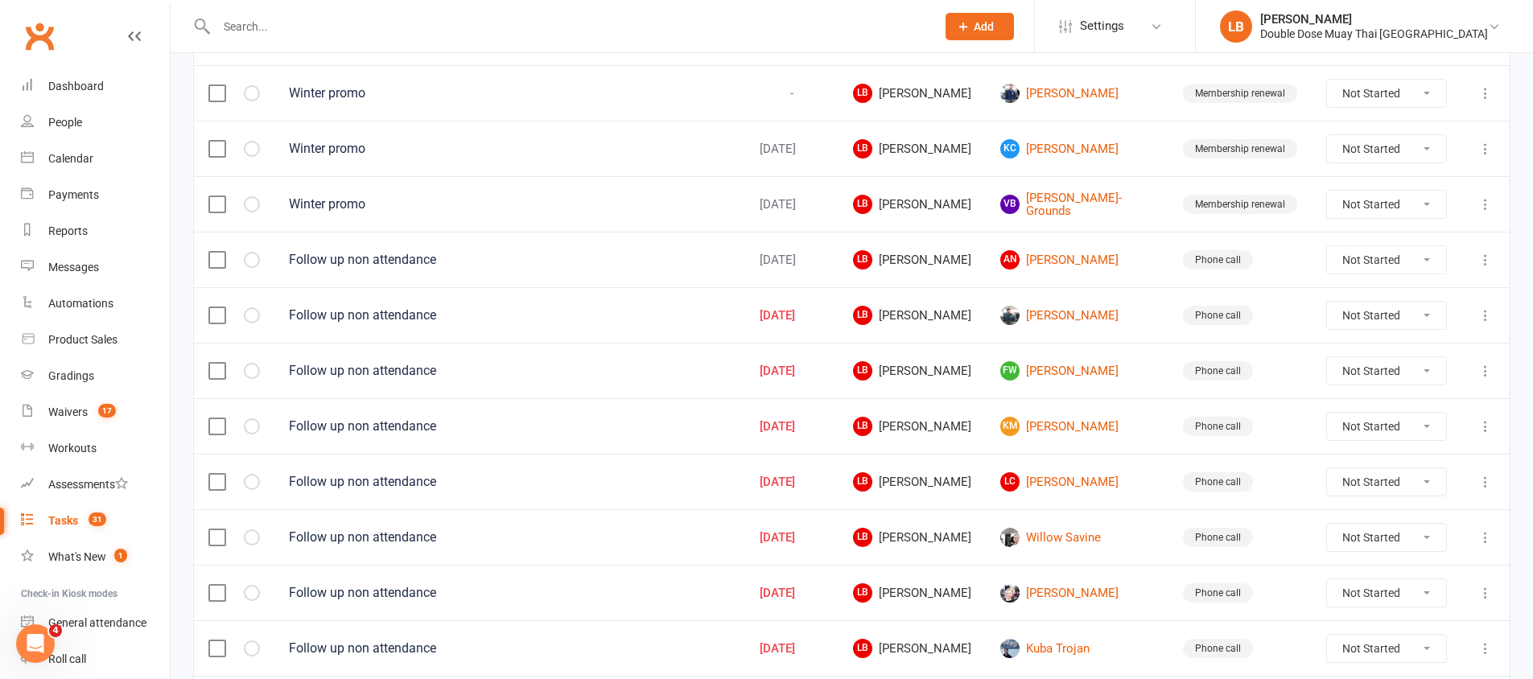
scroll to position [678, 0]
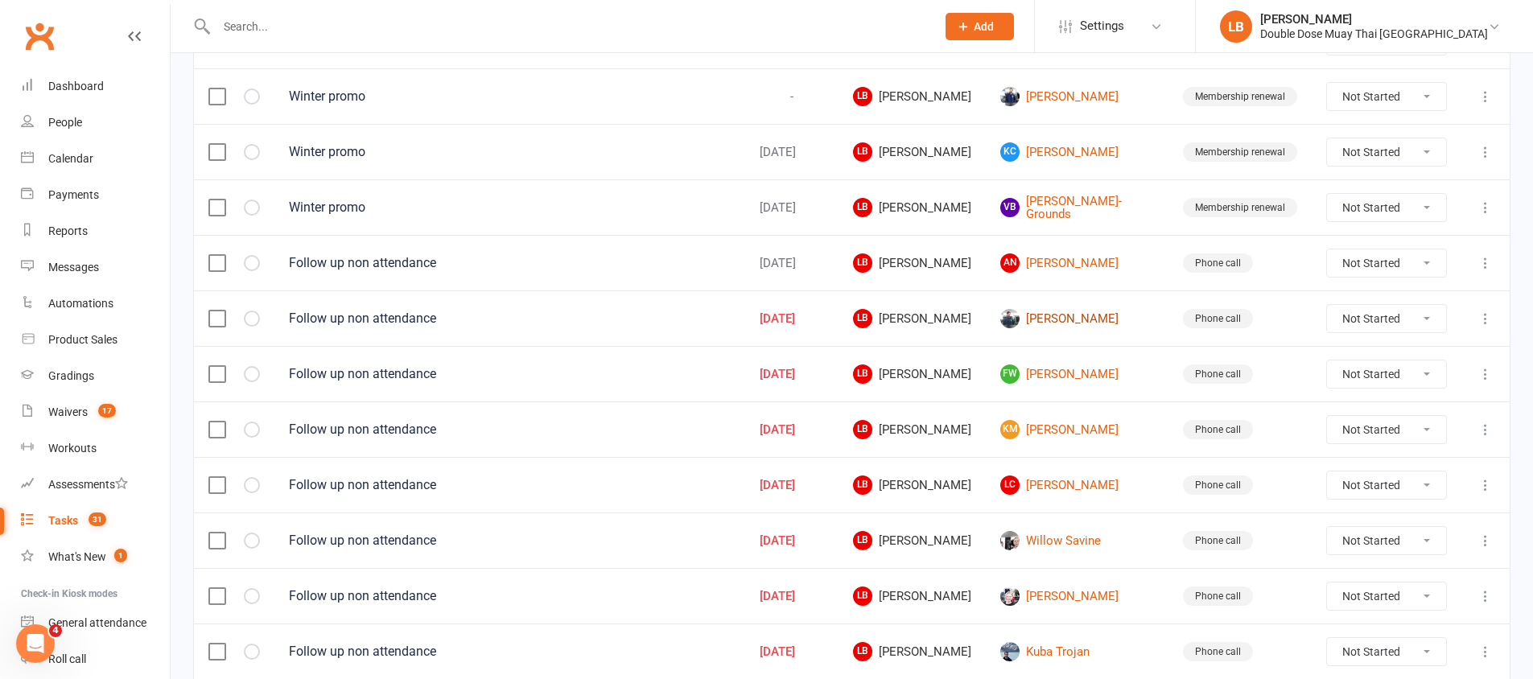
click at [1074, 312] on link "[PERSON_NAME]" at bounding box center [1077, 318] width 154 height 19
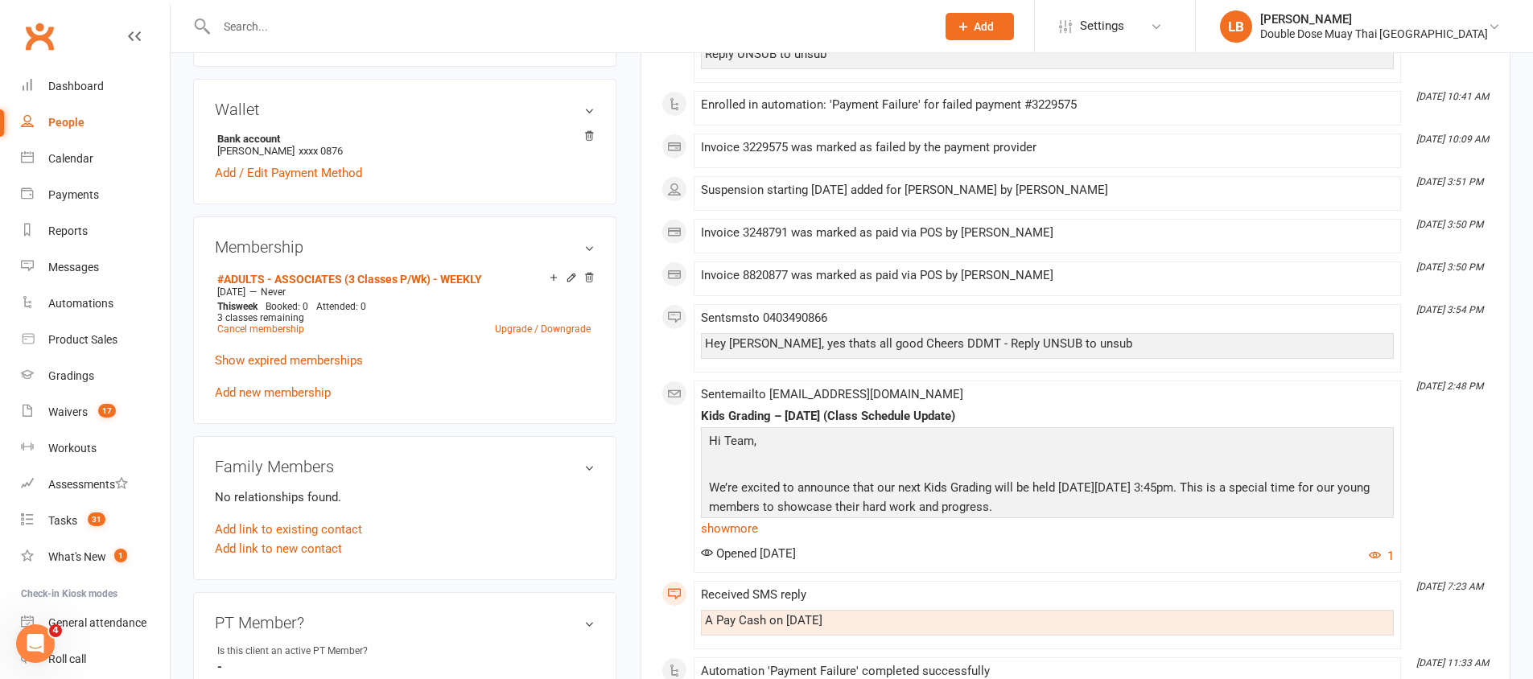
scroll to position [459, 0]
drag, startPoint x: 765, startPoint y: 344, endPoint x: 1024, endPoint y: 346, distance: 259.2
click at [1006, 346] on div "Hey [PERSON_NAME], yes thats all good Cheers DDMT - Reply UNSUB to unsub" at bounding box center [1047, 345] width 685 height 14
click at [1058, 343] on div "Hey [PERSON_NAME], yes thats all good Cheers DDMT - Reply UNSUB to unsub" at bounding box center [1047, 345] width 685 height 14
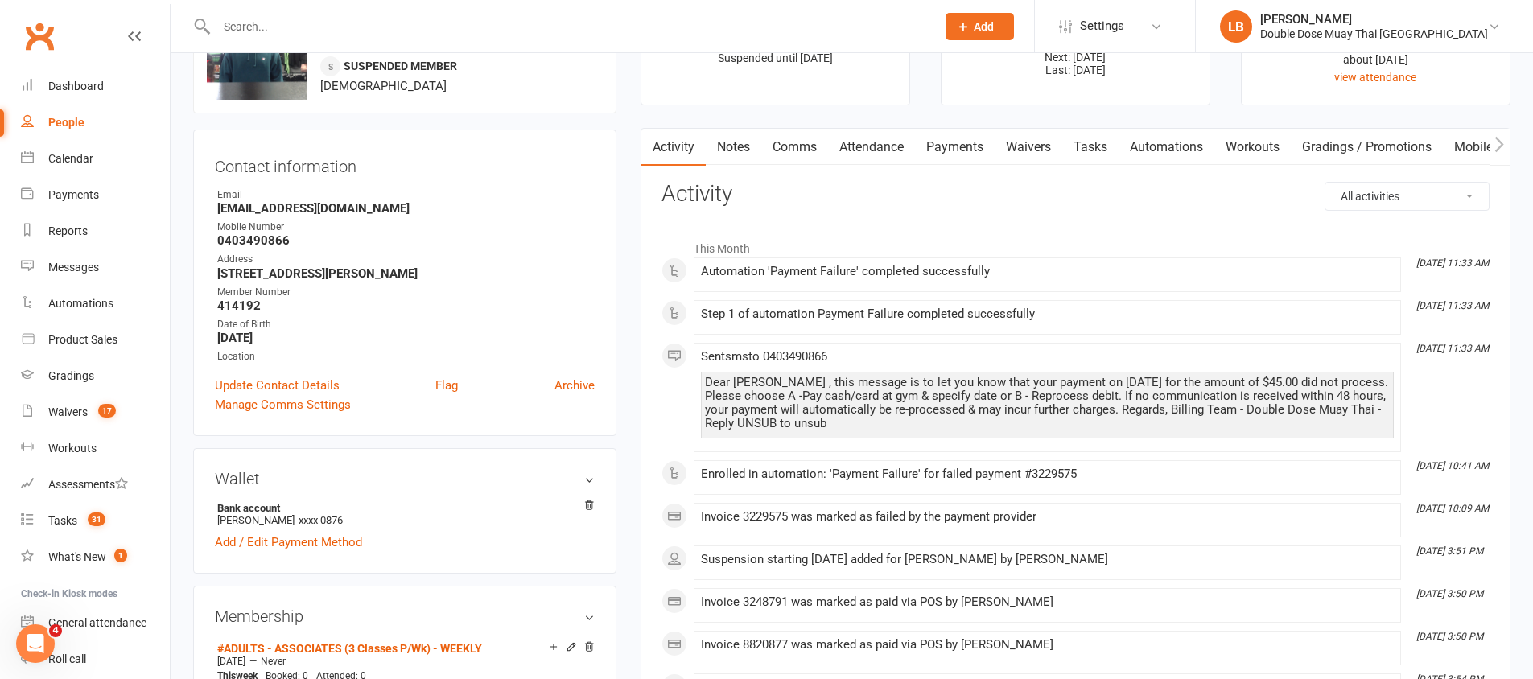
scroll to position [87, 0]
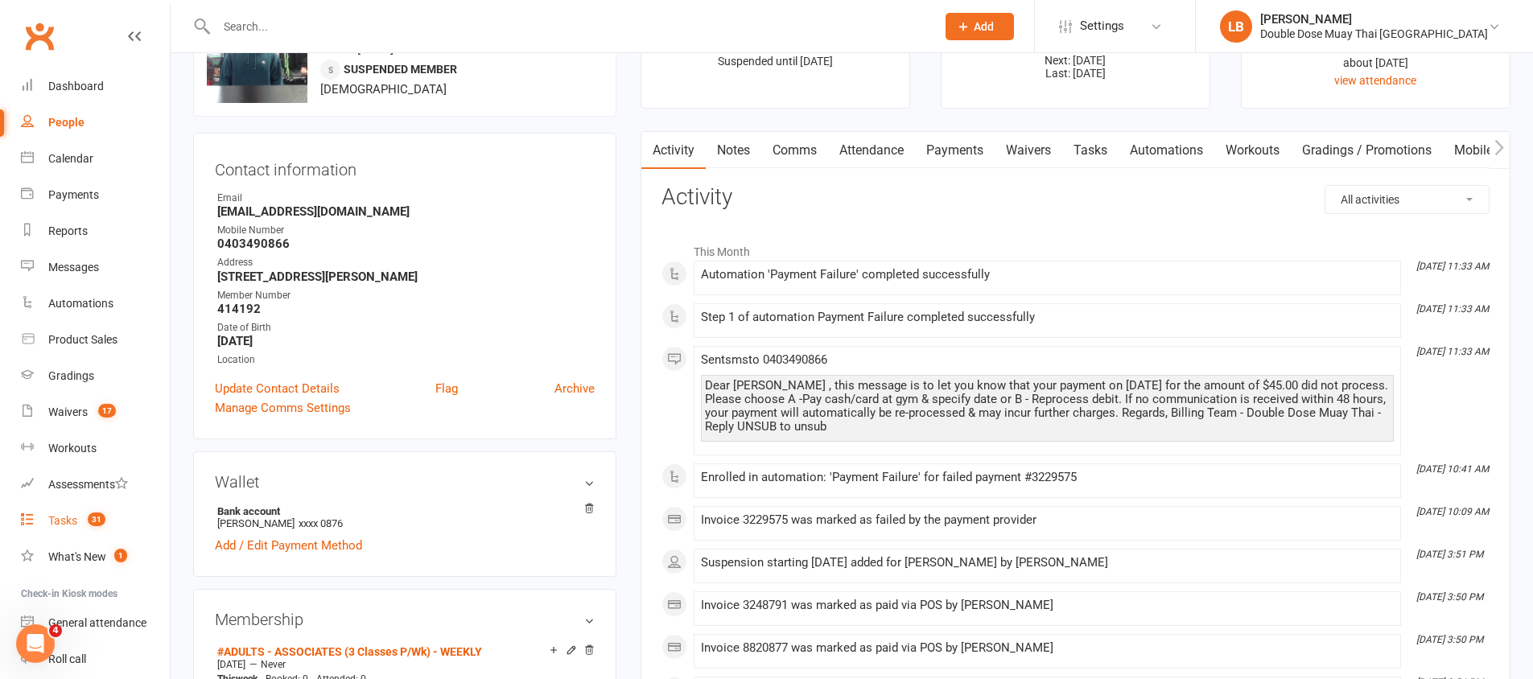
click at [93, 530] on link "Tasks 31" at bounding box center [95, 521] width 149 height 36
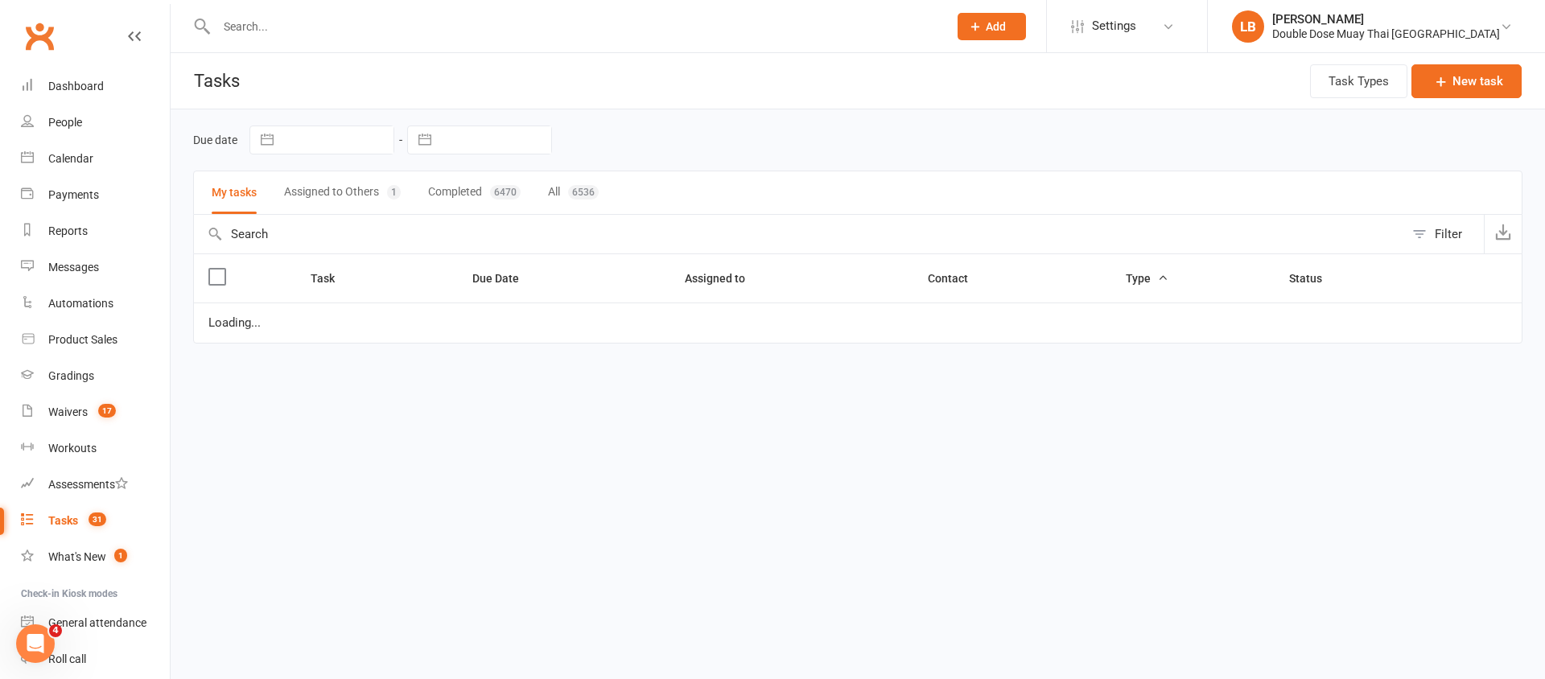
select select "started"
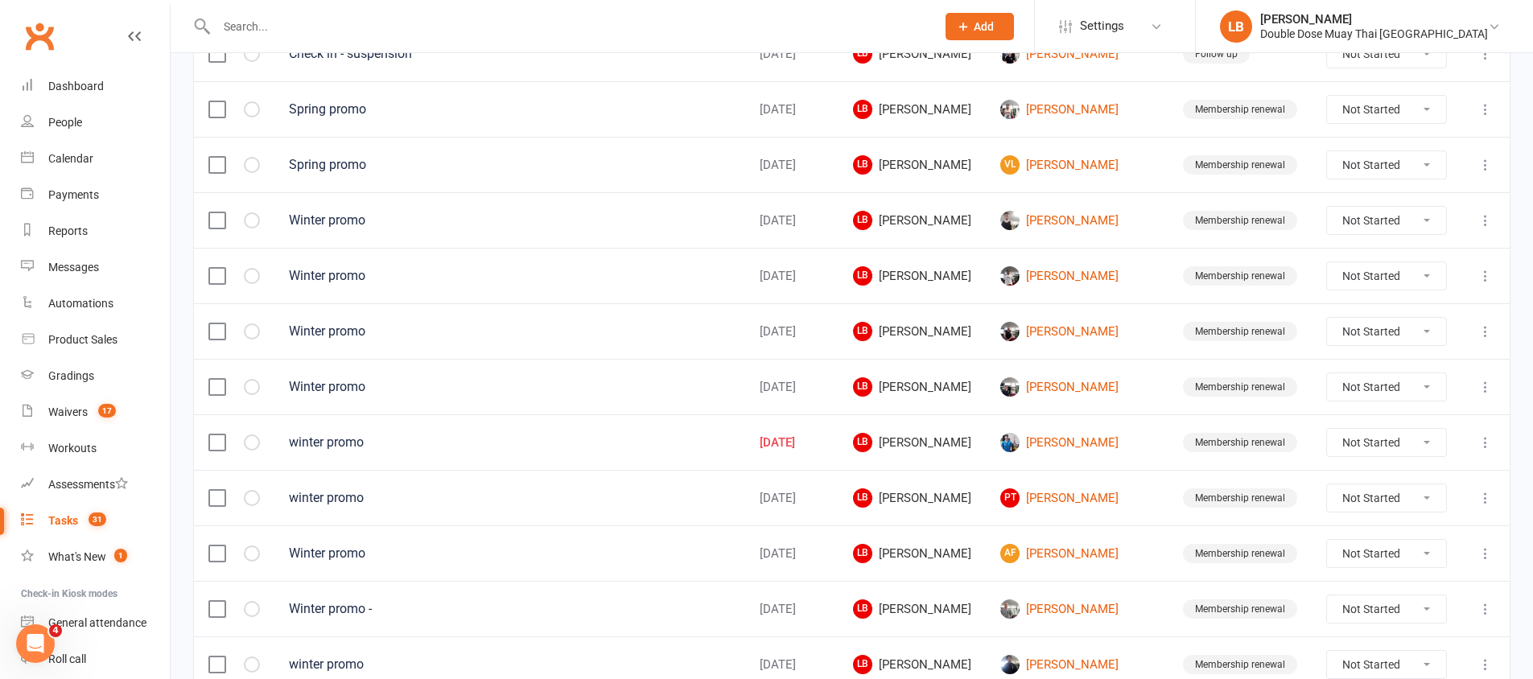
scroll to position [1132, 0]
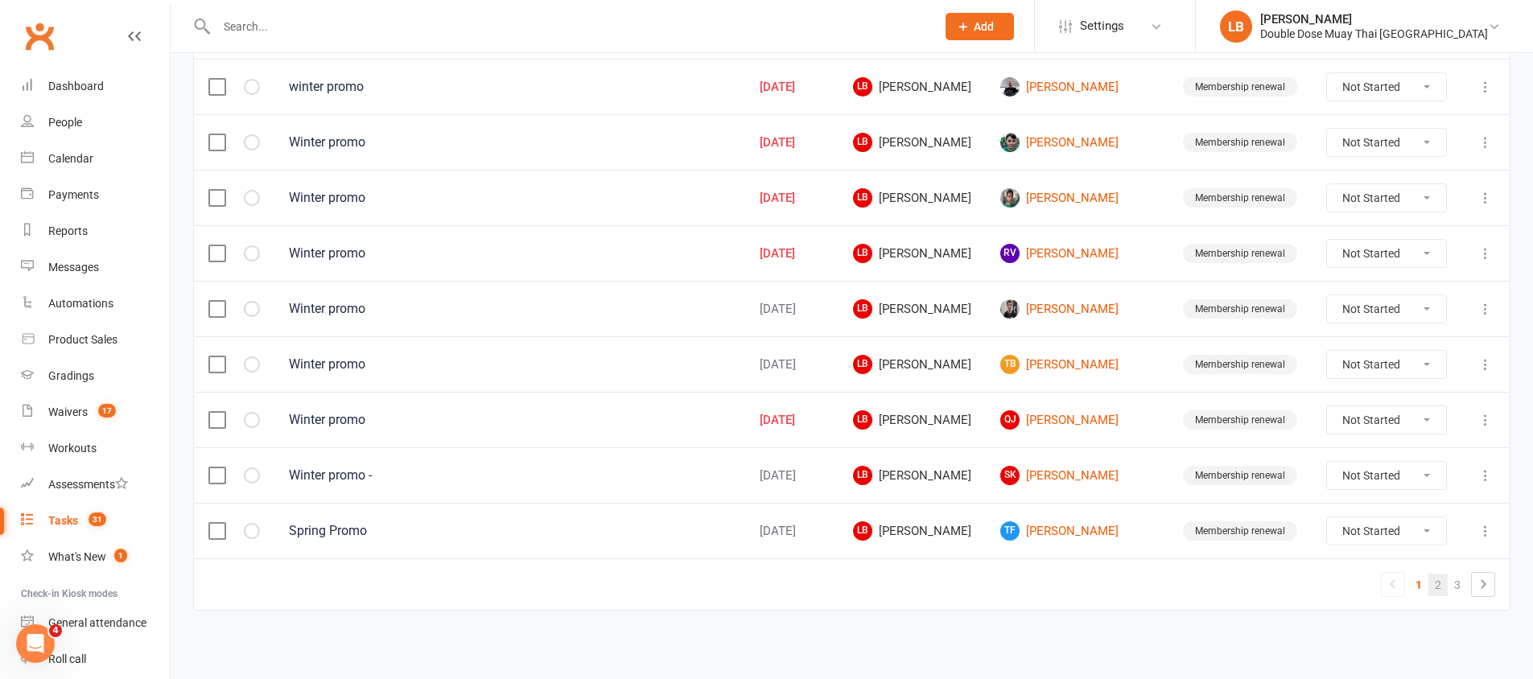
click at [1444, 584] on link "2" at bounding box center [1438, 585] width 19 height 23
select select "started"
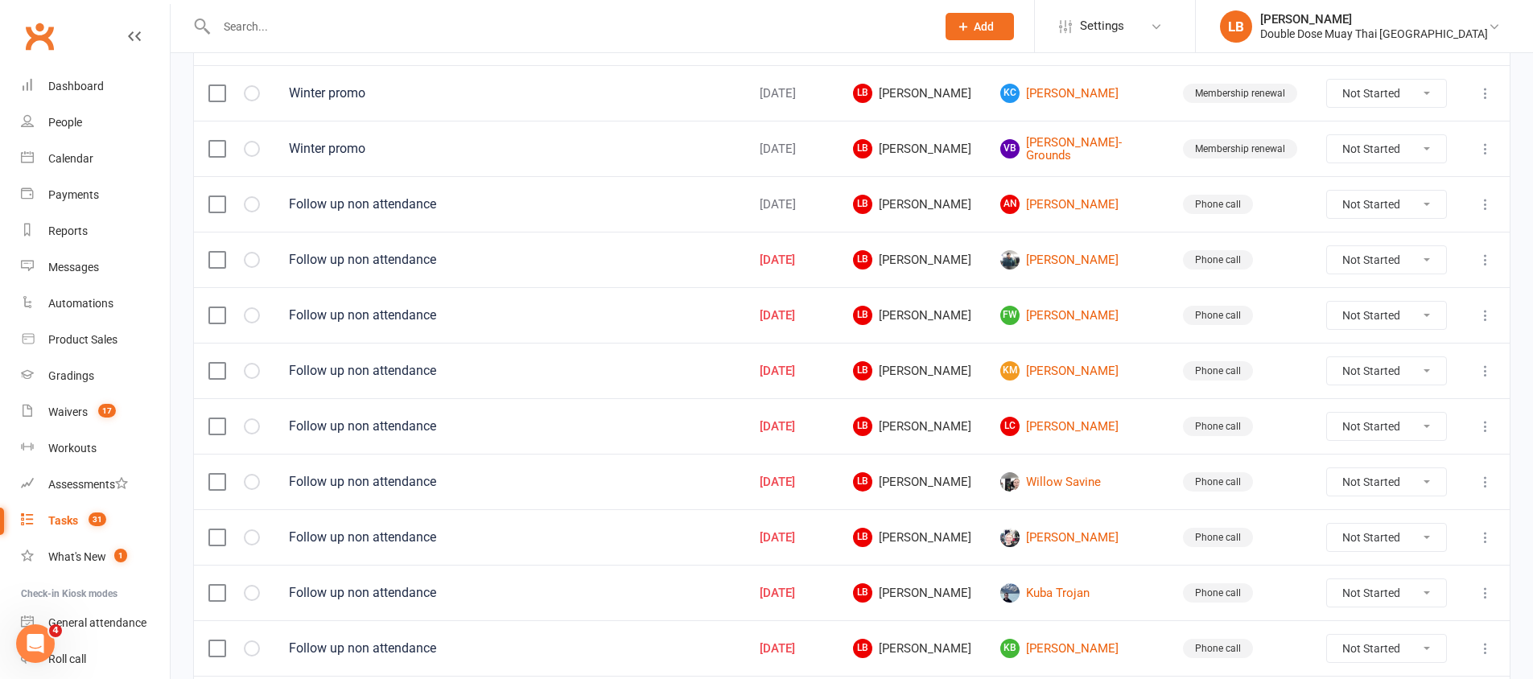
scroll to position [734, 0]
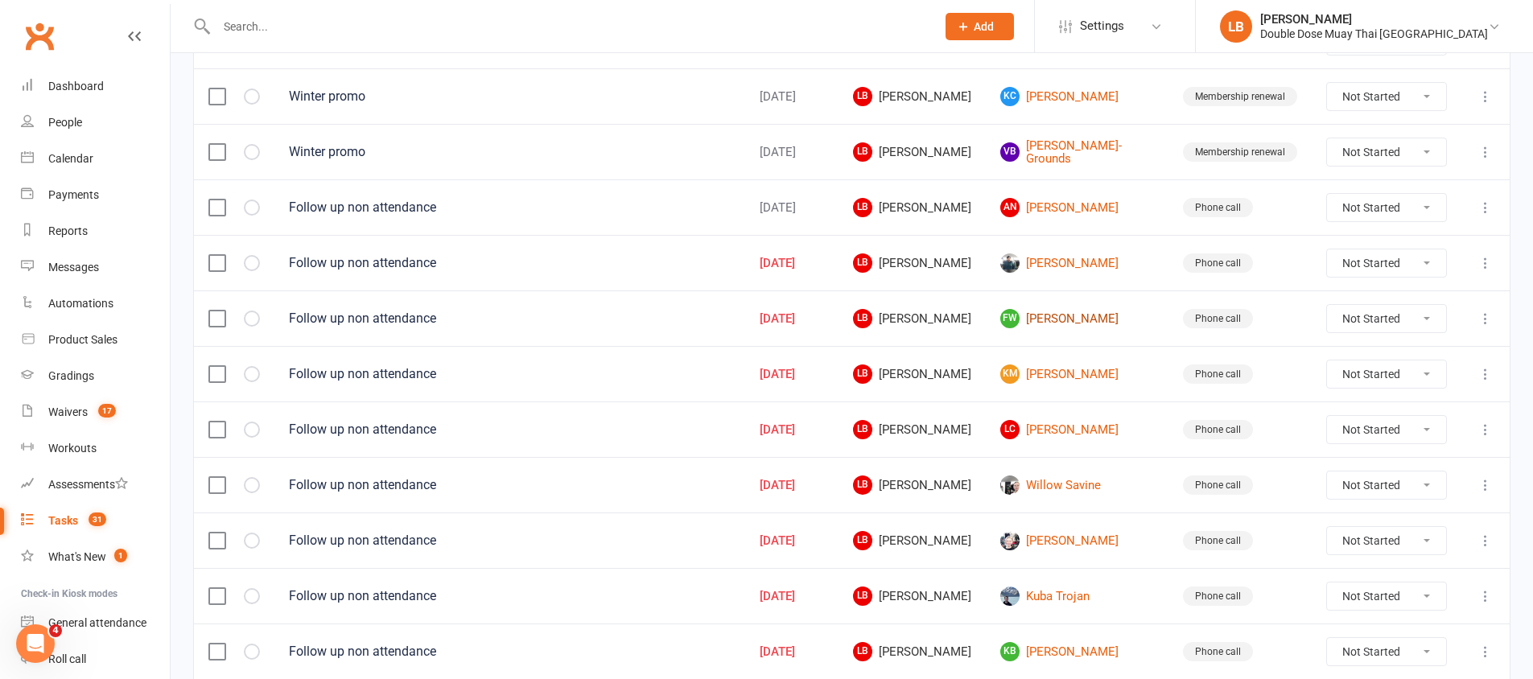
click at [1097, 311] on link "[PERSON_NAME]" at bounding box center [1077, 318] width 154 height 19
click at [0, 0] on div "Loading" at bounding box center [0, 0] width 0 height 0
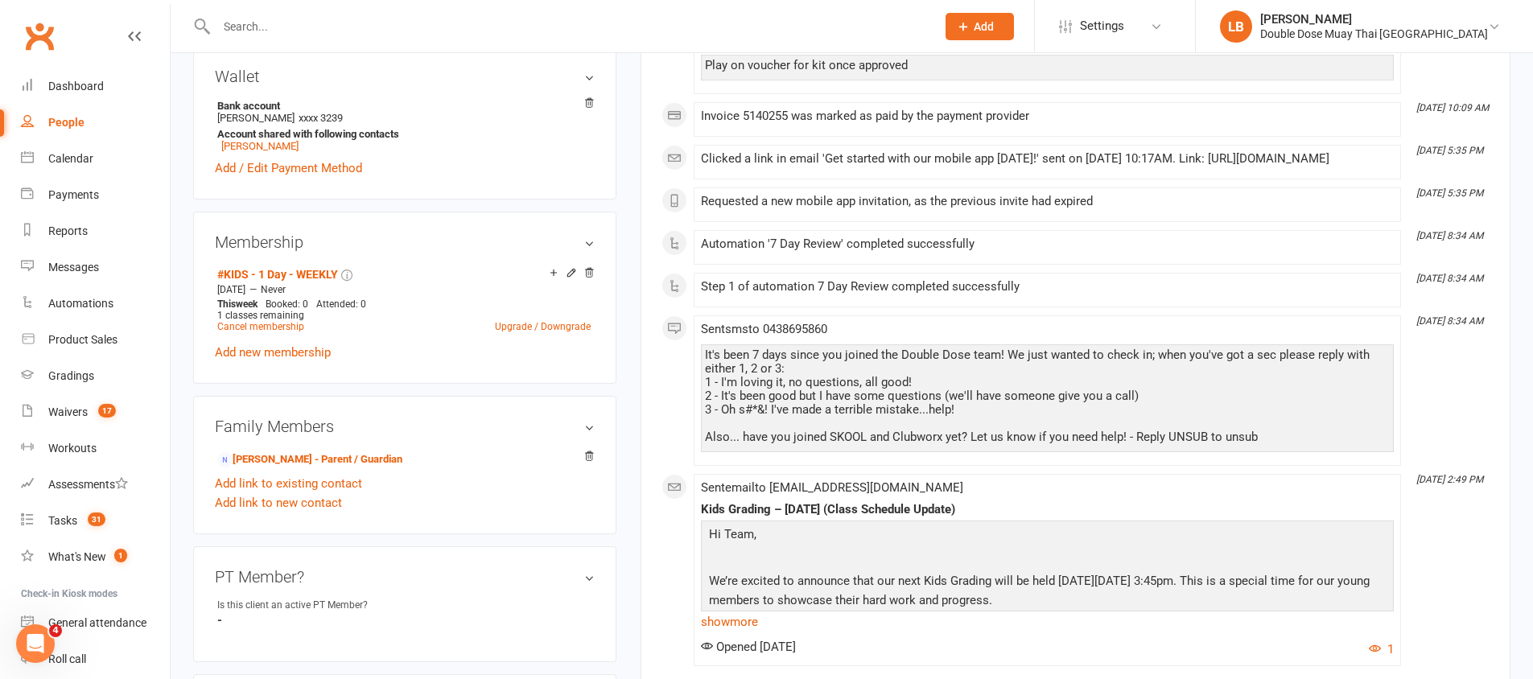
scroll to position [159, 0]
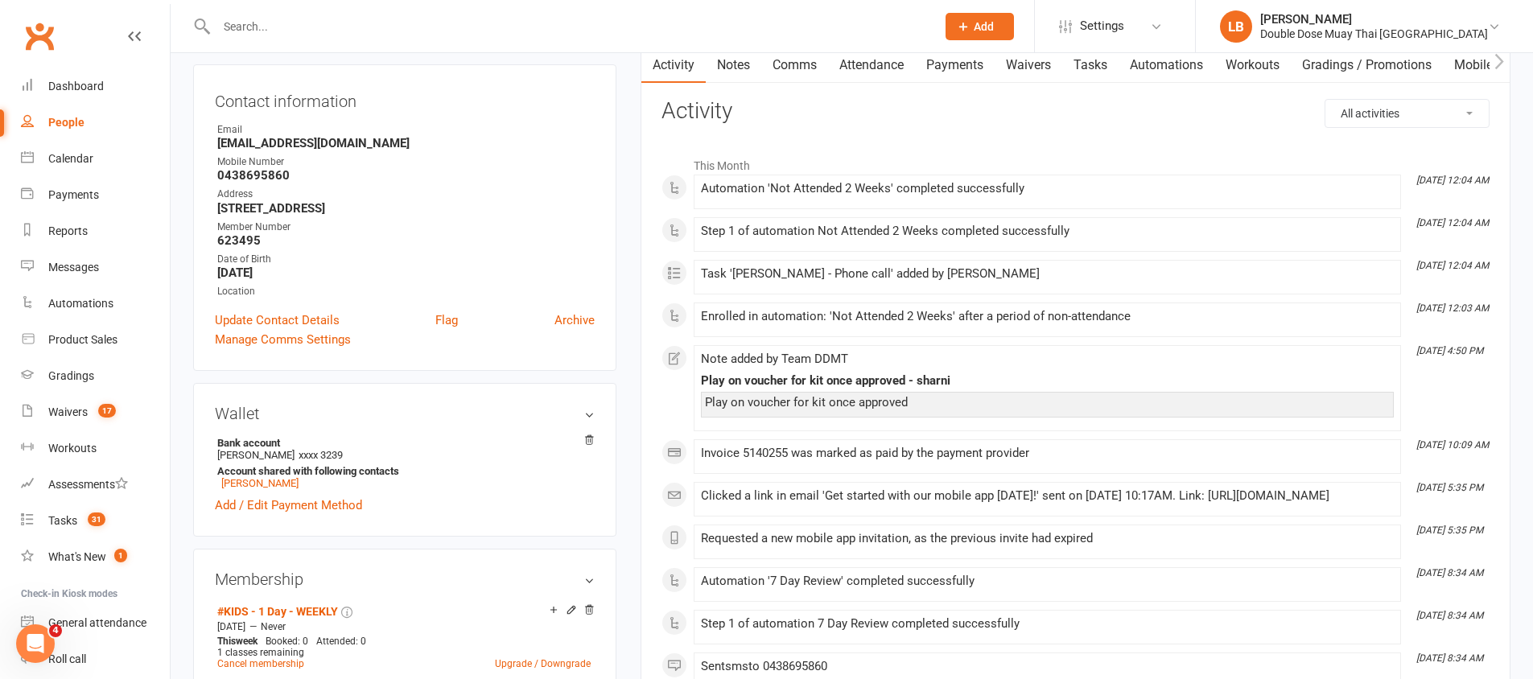
click at [802, 67] on link "Comms" at bounding box center [794, 65] width 67 height 37
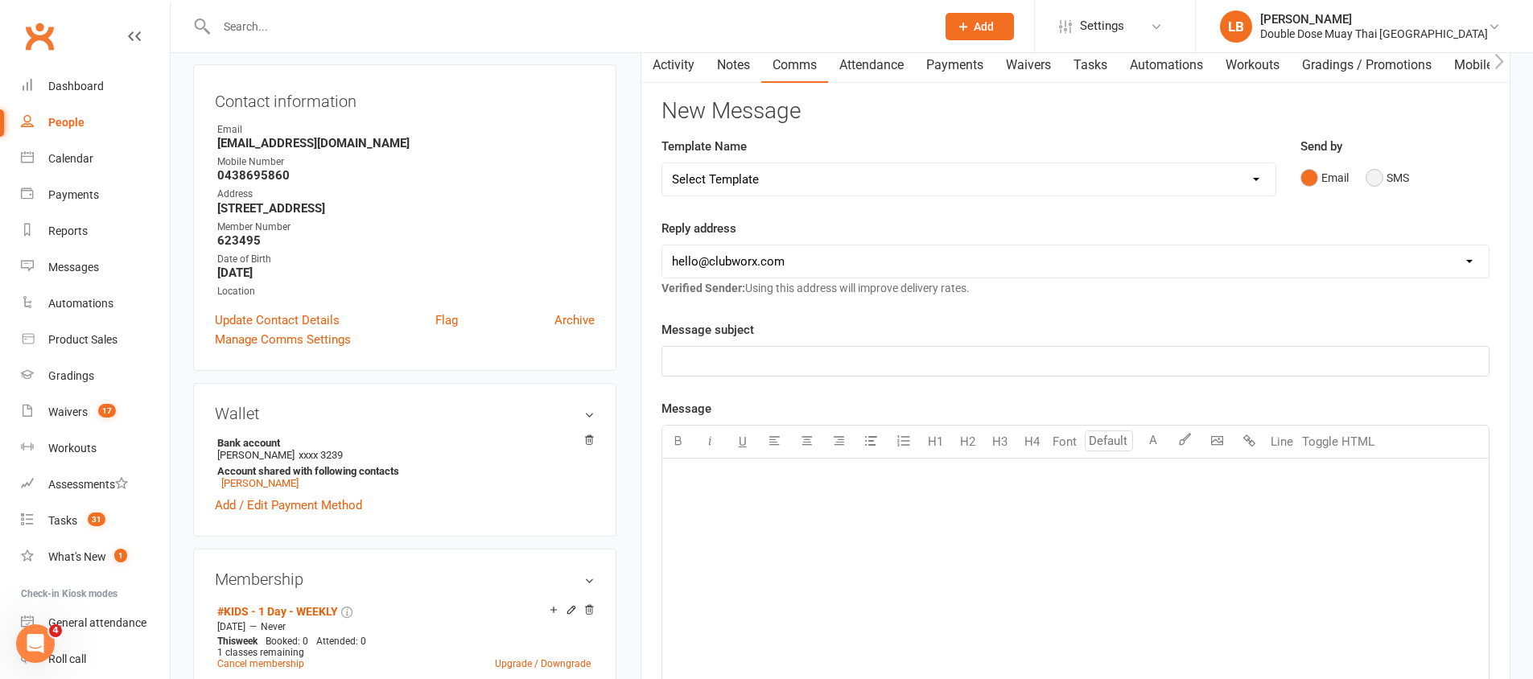
click at [1367, 171] on button "SMS" at bounding box center [1387, 178] width 43 height 31
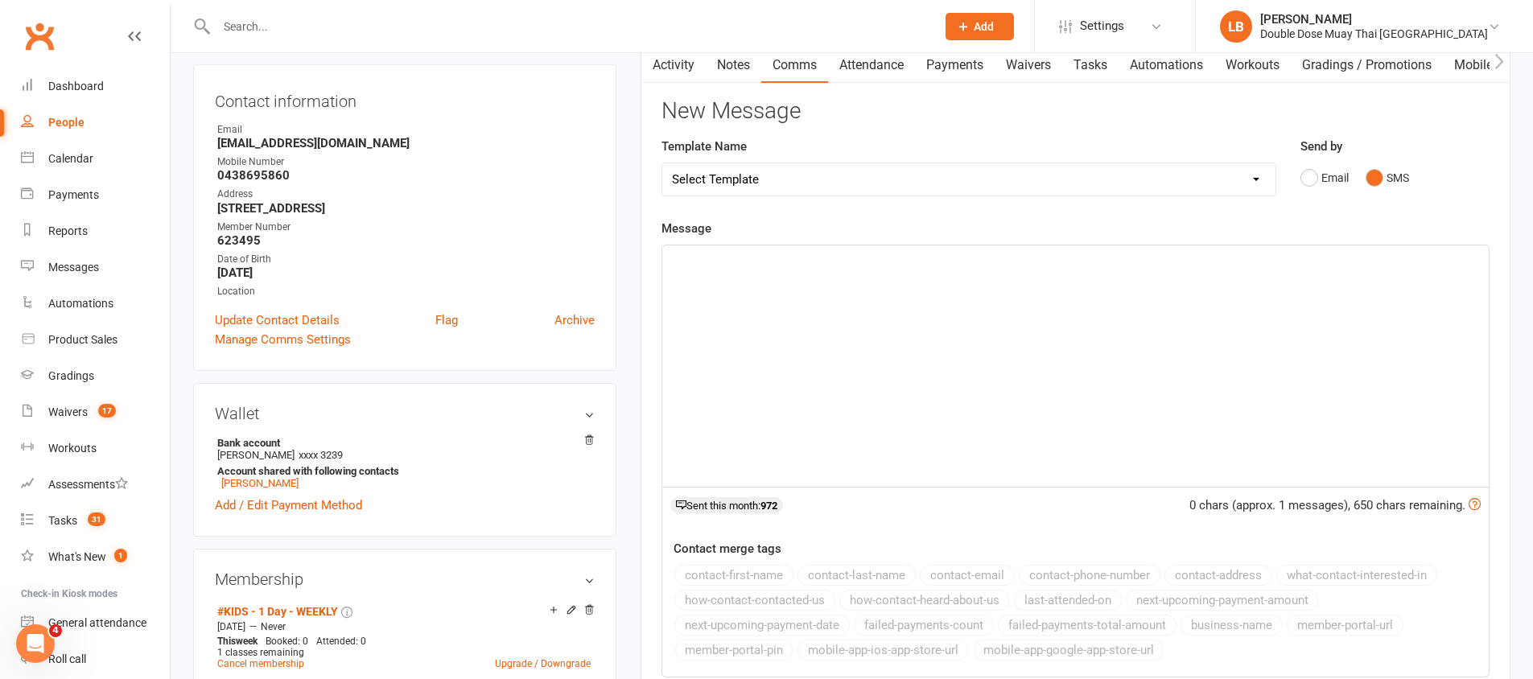
click at [883, 287] on div "﻿" at bounding box center [1075, 365] width 827 height 241
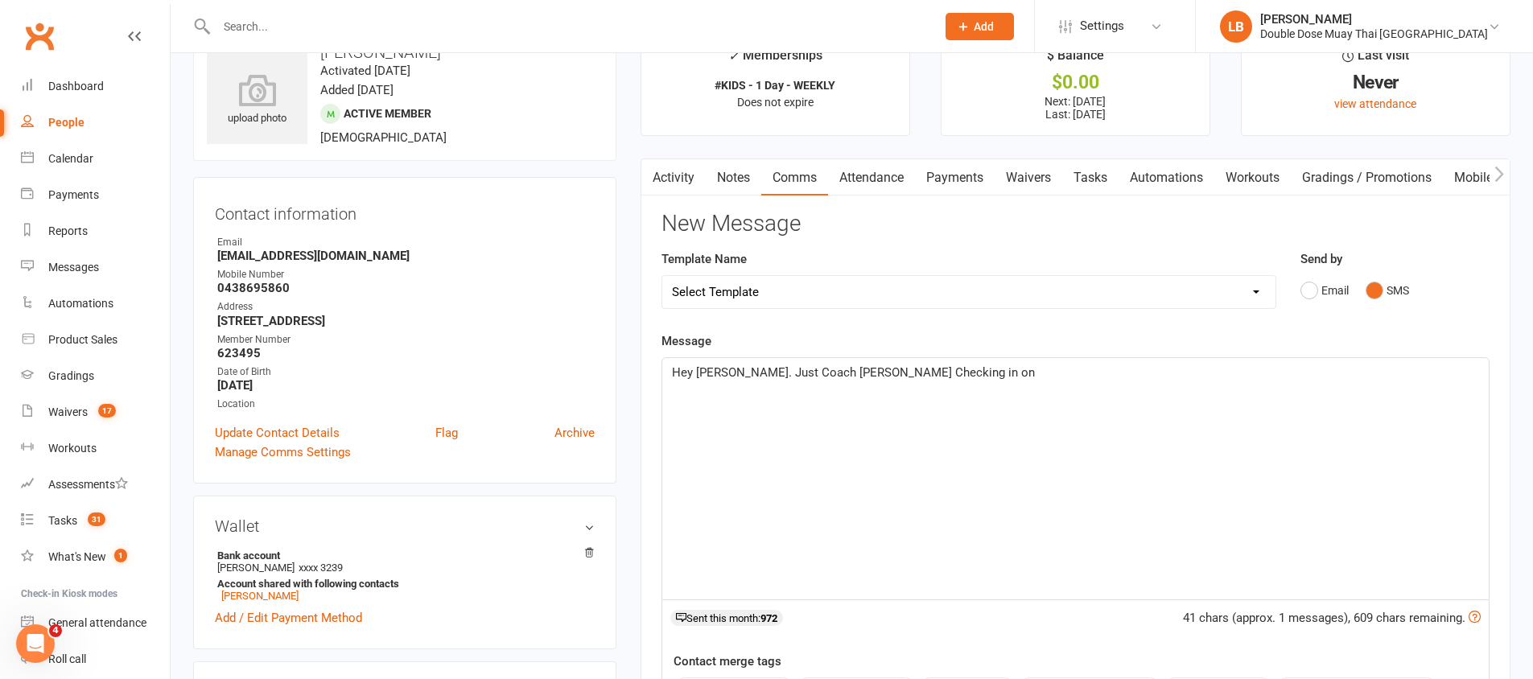
scroll to position [38, 0]
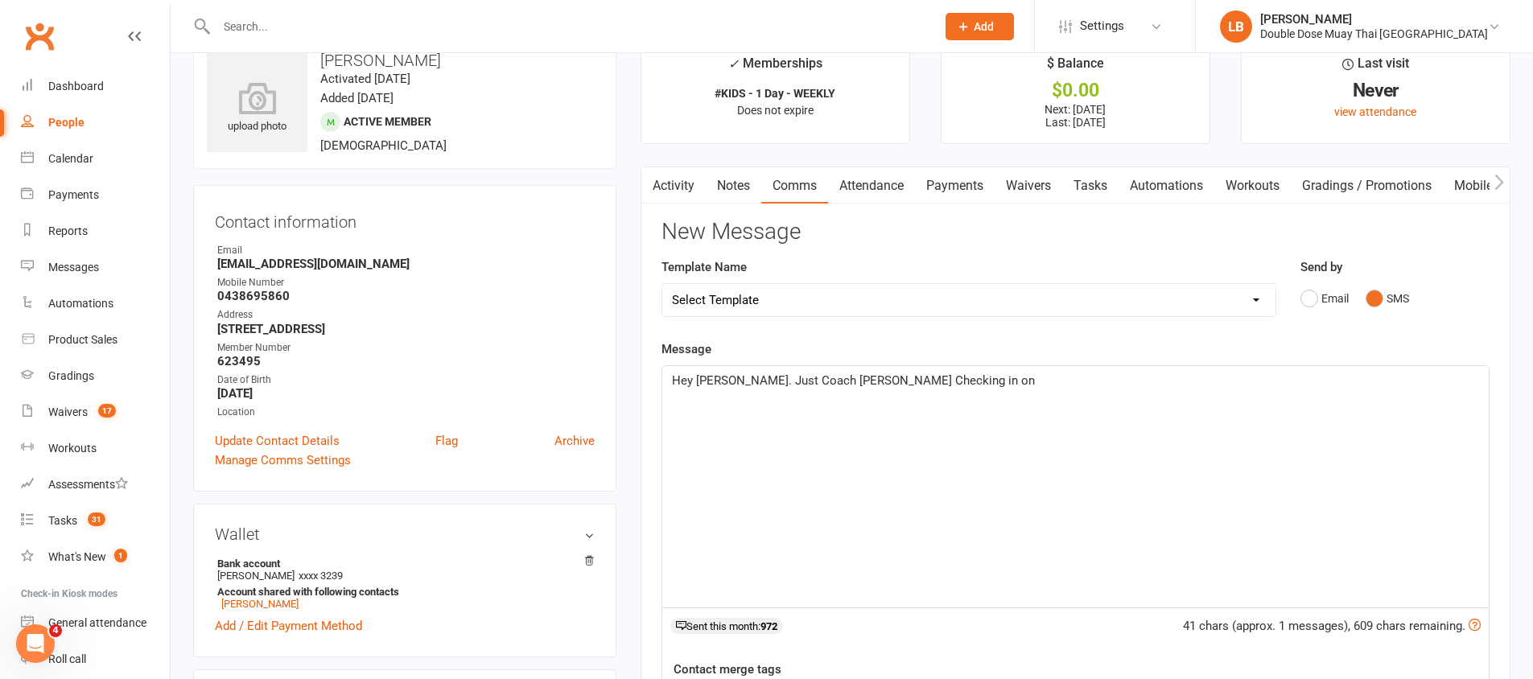
click at [831, 384] on span "Hey [PERSON_NAME]. Just Coach [PERSON_NAME] Checking in on" at bounding box center [853, 380] width 363 height 14
click at [912, 383] on p "Hey [PERSON_NAME]. Just Coach [PERSON_NAME] checking in on" at bounding box center [1075, 380] width 807 height 19
drag, startPoint x: 1180, startPoint y: 354, endPoint x: 1177, endPoint y: 371, distance: 17.1
click at [1179, 365] on div "Message Hey [PERSON_NAME]. Just Coach [PERSON_NAME] checking in on [PERSON_NAME…" at bounding box center [1076, 569] width 828 height 459
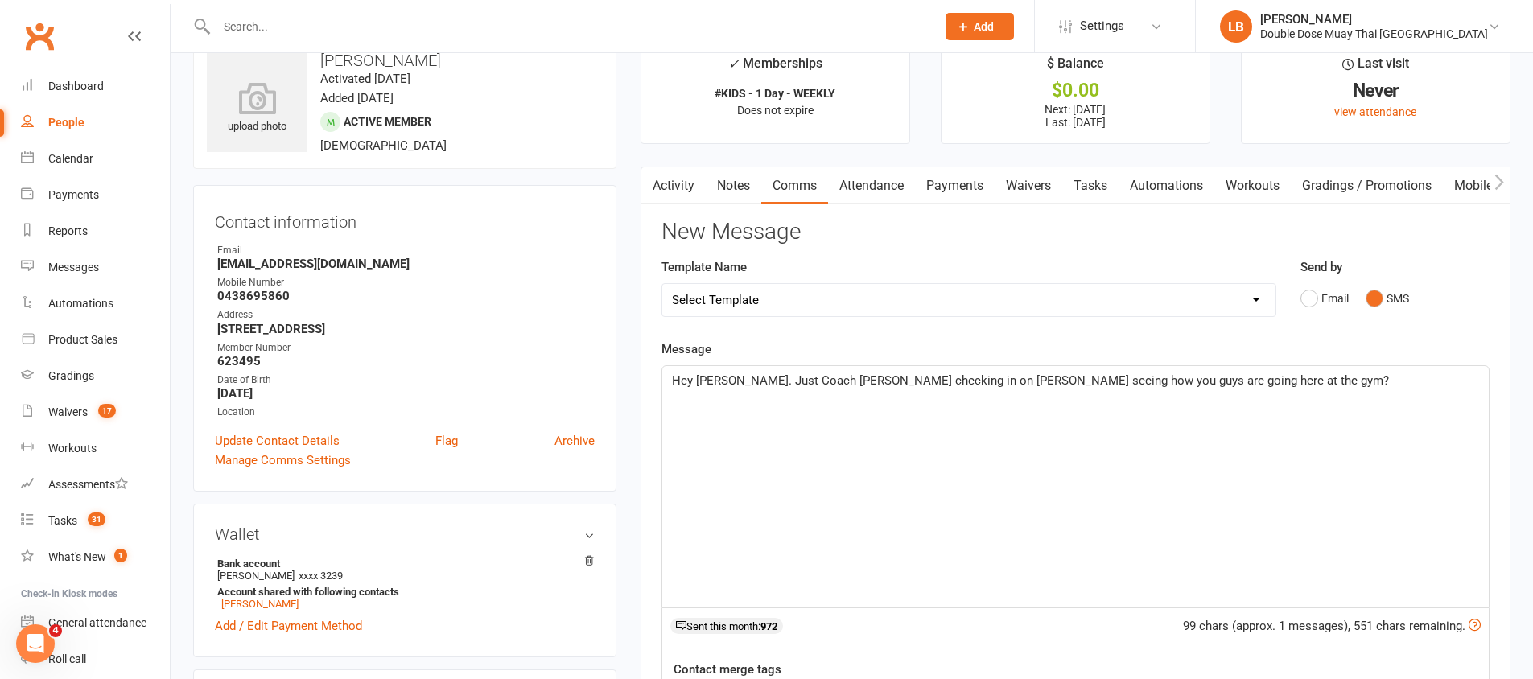
drag, startPoint x: 1177, startPoint y: 371, endPoint x: 1213, endPoint y: 374, distance: 35.6
click at [1177, 371] on div "Hey [PERSON_NAME]. Just Coach [PERSON_NAME] checking in on [PERSON_NAME] seeing…" at bounding box center [1075, 486] width 827 height 241
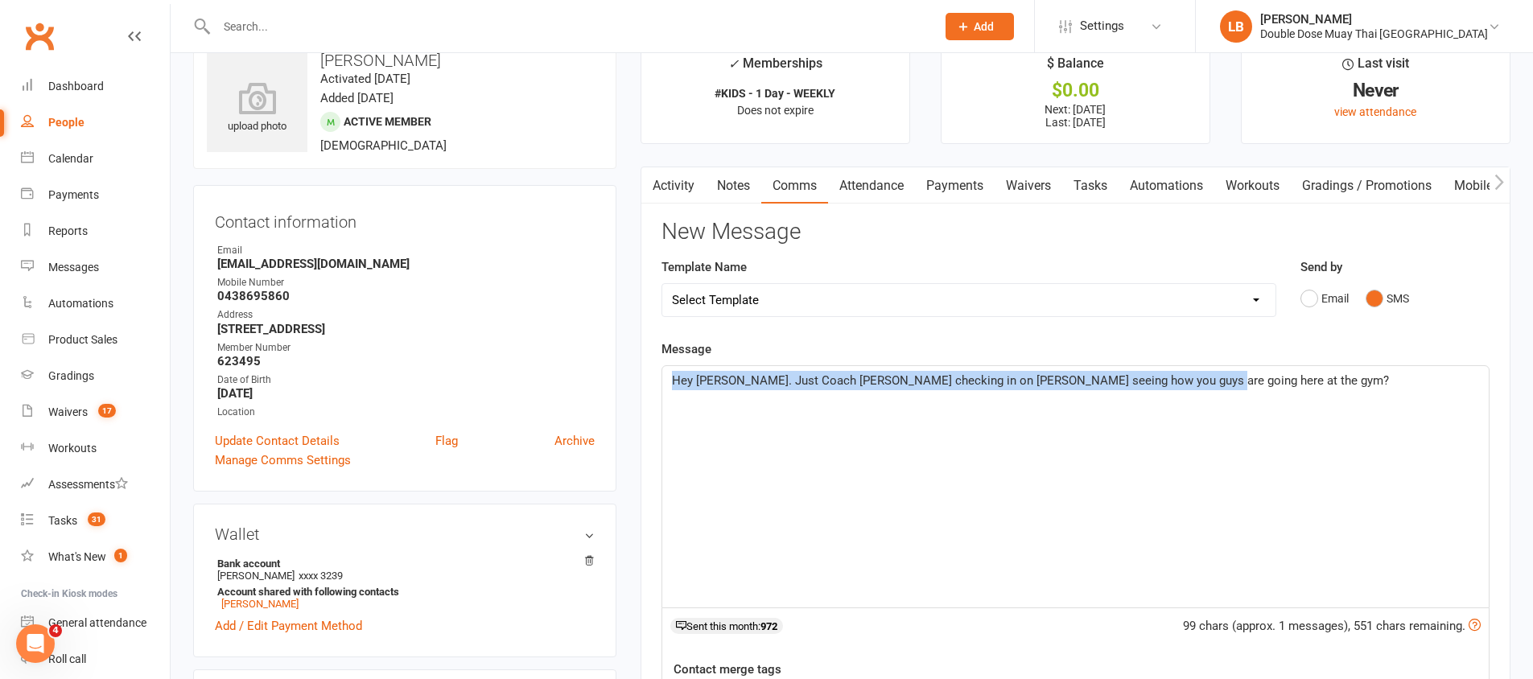
drag, startPoint x: 1222, startPoint y: 378, endPoint x: 651, endPoint y: 369, distance: 570.7
click at [651, 369] on div "Activity Notes Comms Attendance Payments Waivers Tasks Automations Workouts Gra…" at bounding box center [1076, 557] width 870 height 781
copy span "Hey [PERSON_NAME]. Just Coach [PERSON_NAME] checking in on [PERSON_NAME] seeing…"
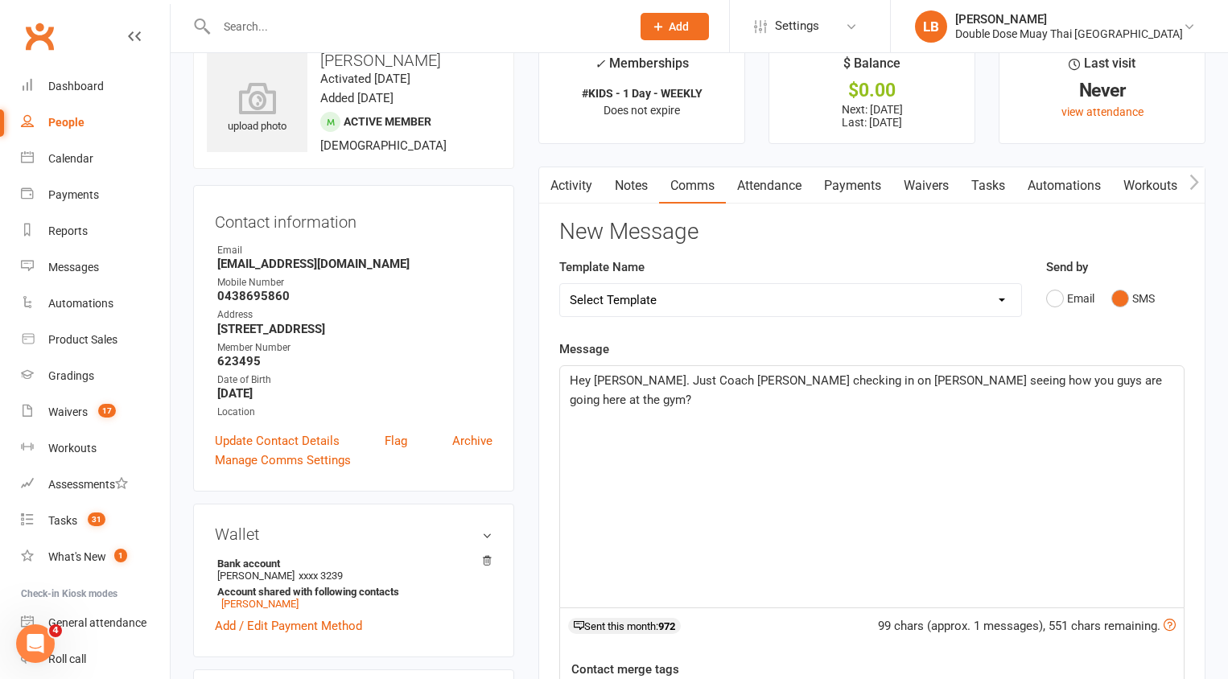
click at [716, 509] on div "Hey [PERSON_NAME]. Just Coach [PERSON_NAME] checking in on [PERSON_NAME] seeing…" at bounding box center [872, 486] width 624 height 241
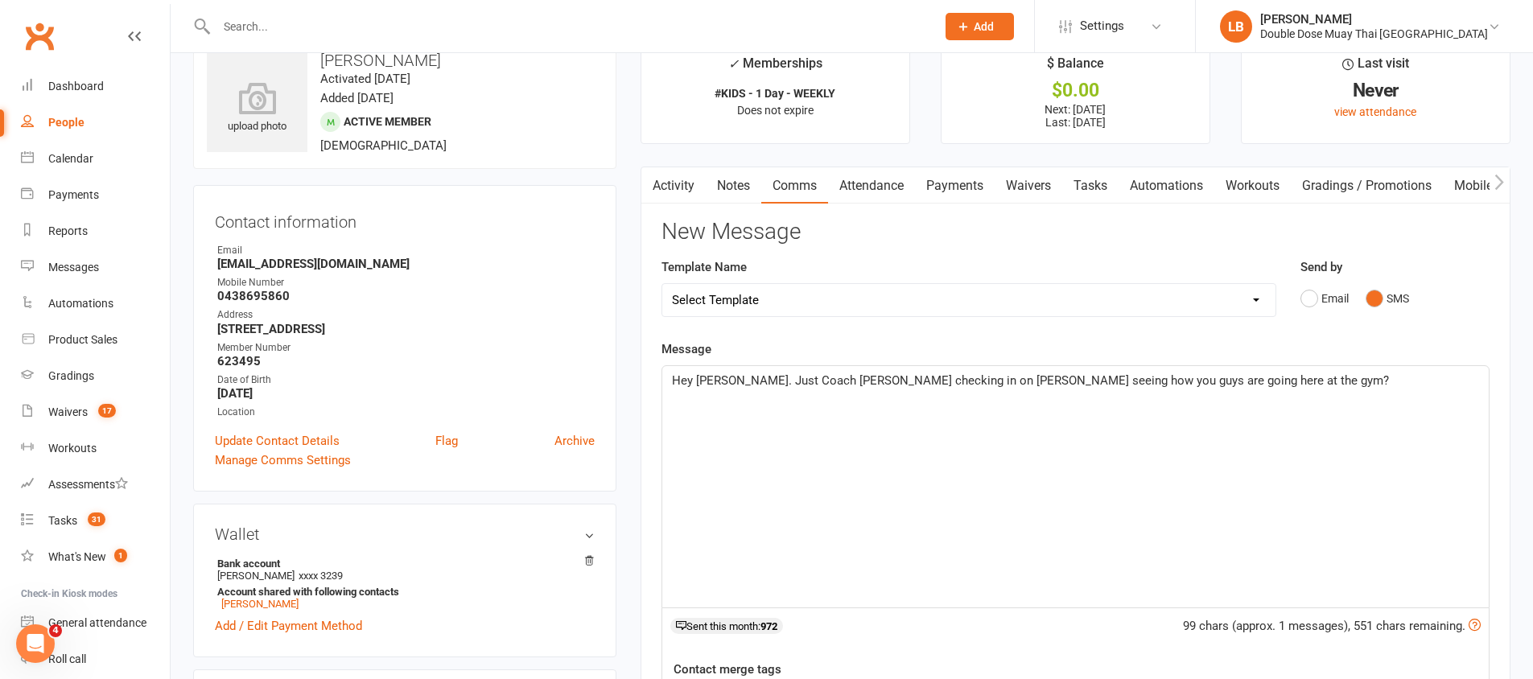
click at [1093, 374] on span "Hey [PERSON_NAME]. Just Coach [PERSON_NAME] checking in on [PERSON_NAME] seeing…" at bounding box center [1030, 380] width 717 height 14
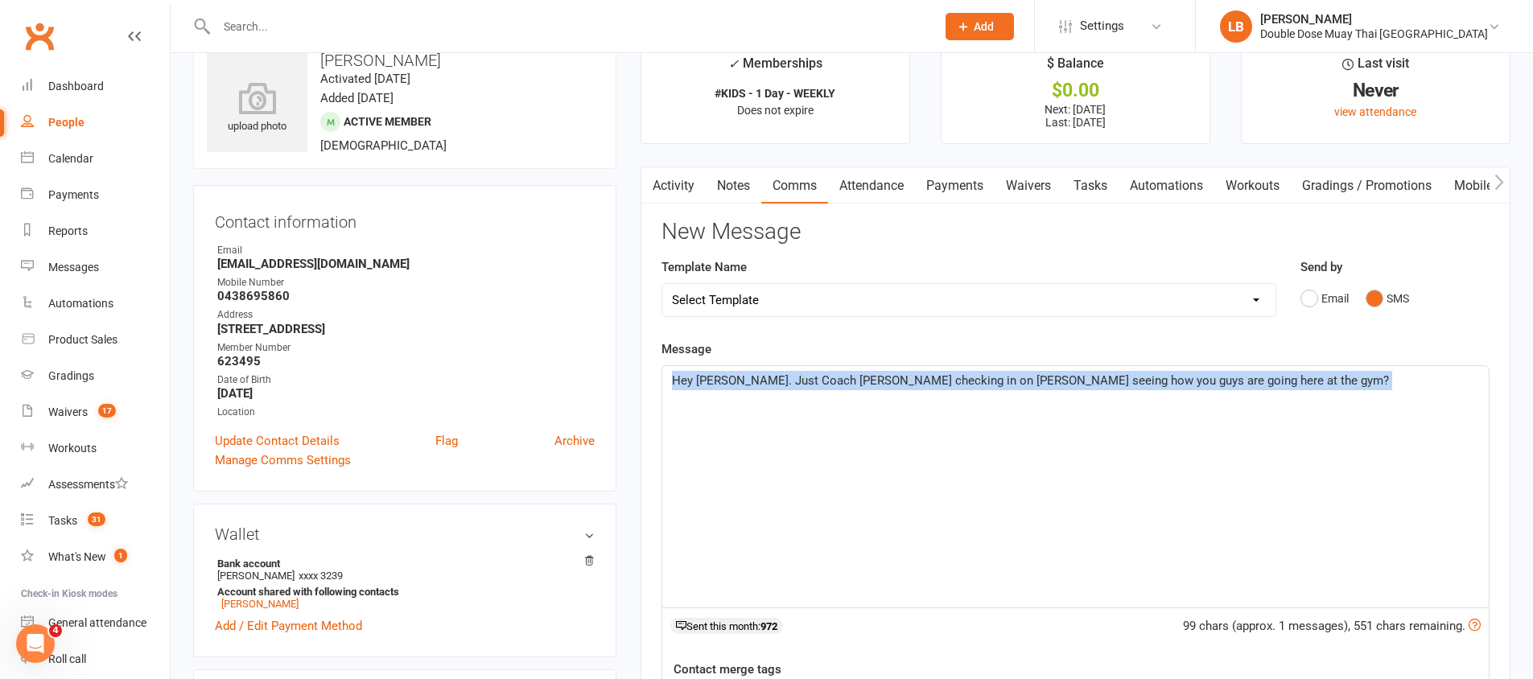
click at [1093, 374] on span "Hey [PERSON_NAME]. Just Coach [PERSON_NAME] checking in on [PERSON_NAME] seeing…" at bounding box center [1030, 380] width 717 height 14
copy span "Hey [PERSON_NAME]. Just Coach [PERSON_NAME] checking in on [PERSON_NAME] seeing…"
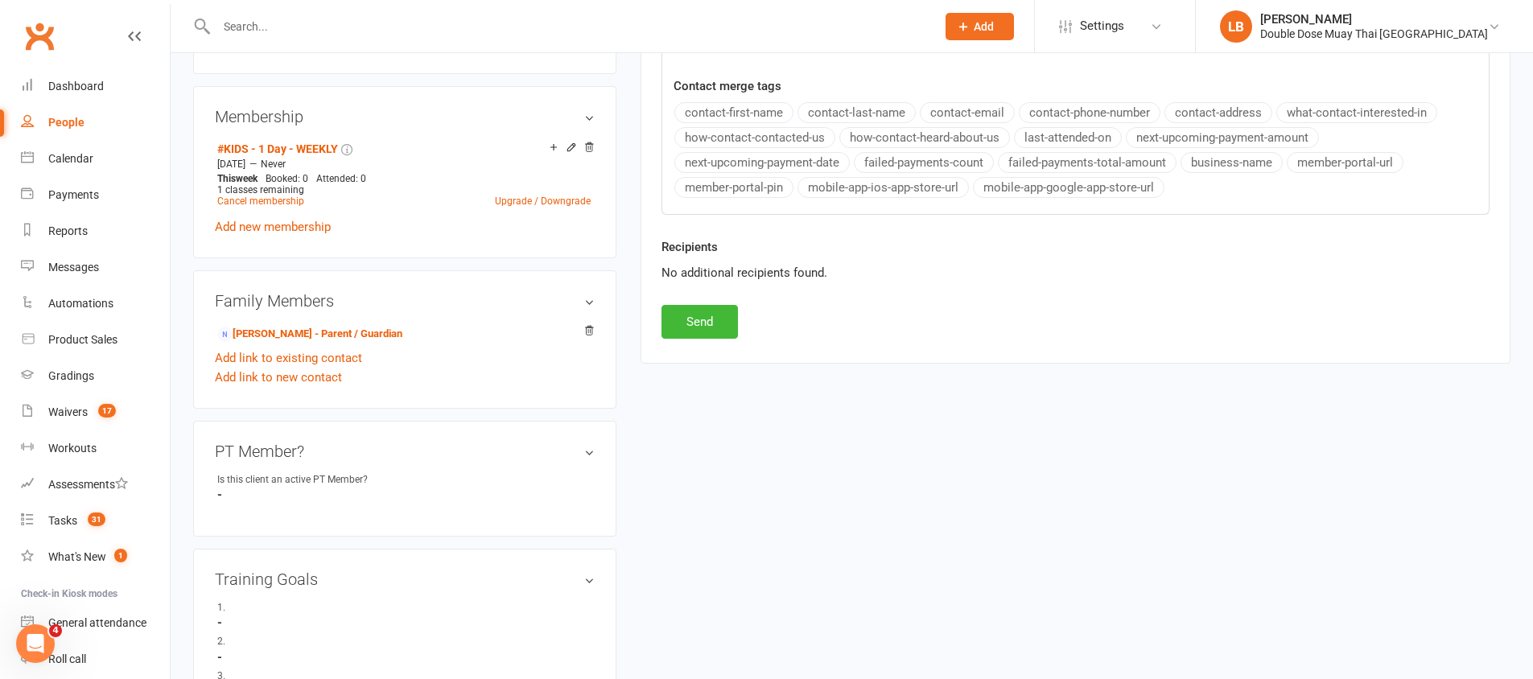
scroll to position [794, 0]
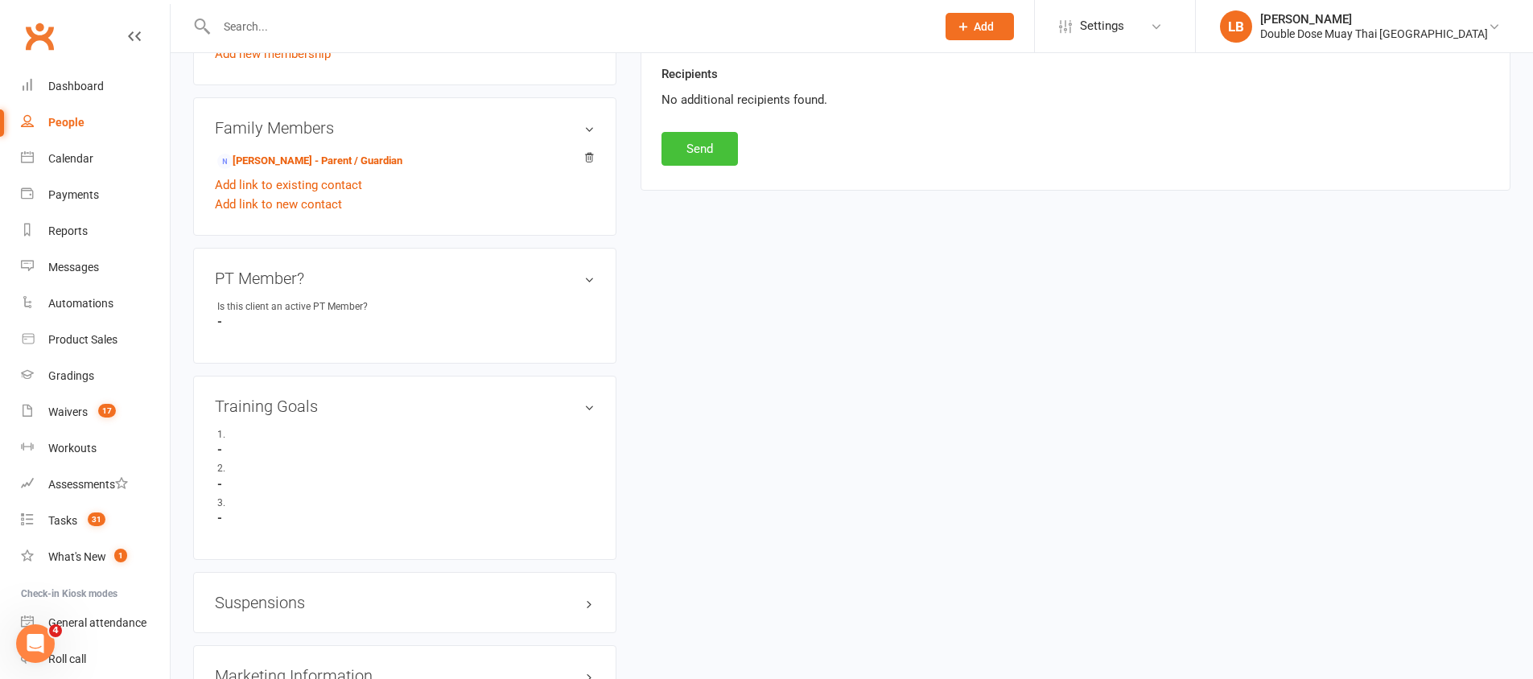
click at [712, 156] on button "Send" at bounding box center [700, 149] width 76 height 34
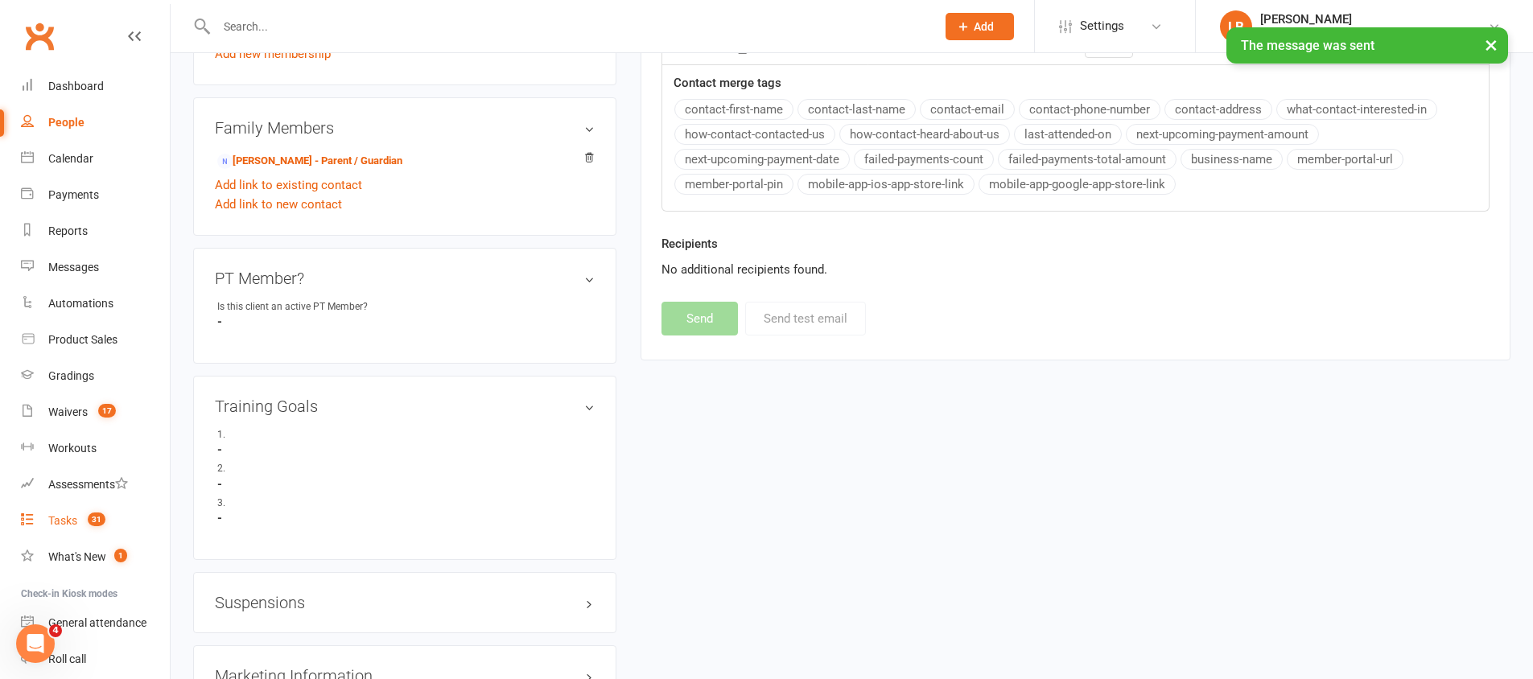
click at [79, 509] on link "Tasks 31" at bounding box center [95, 521] width 149 height 36
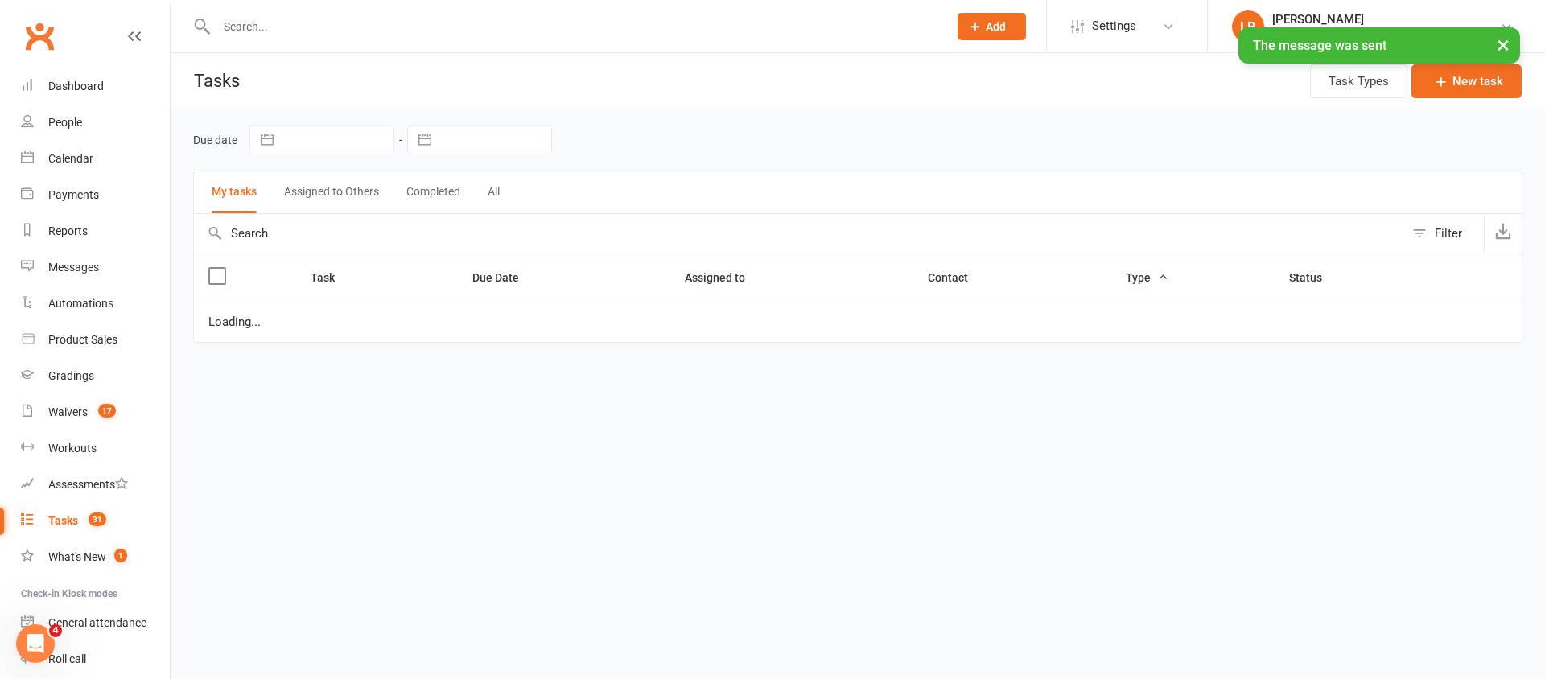
select select "started"
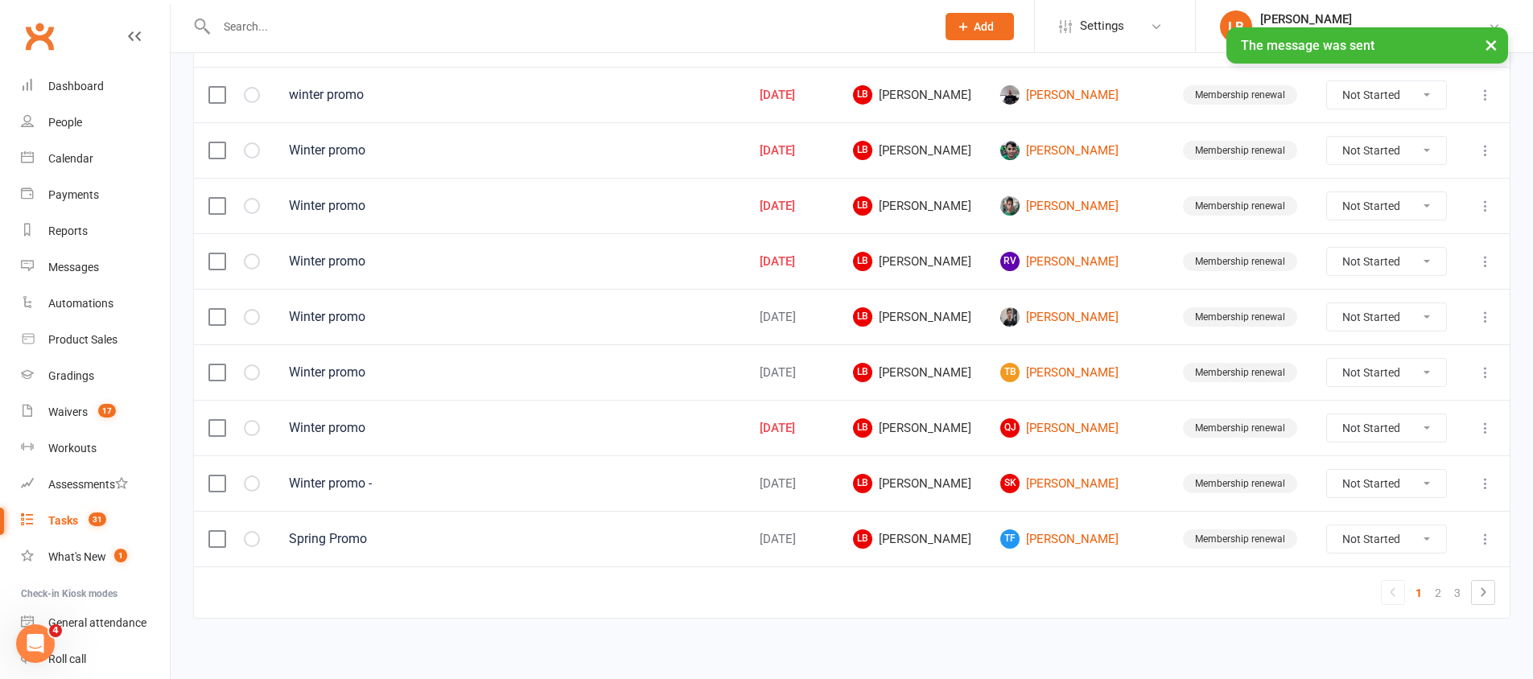
scroll to position [1132, 0]
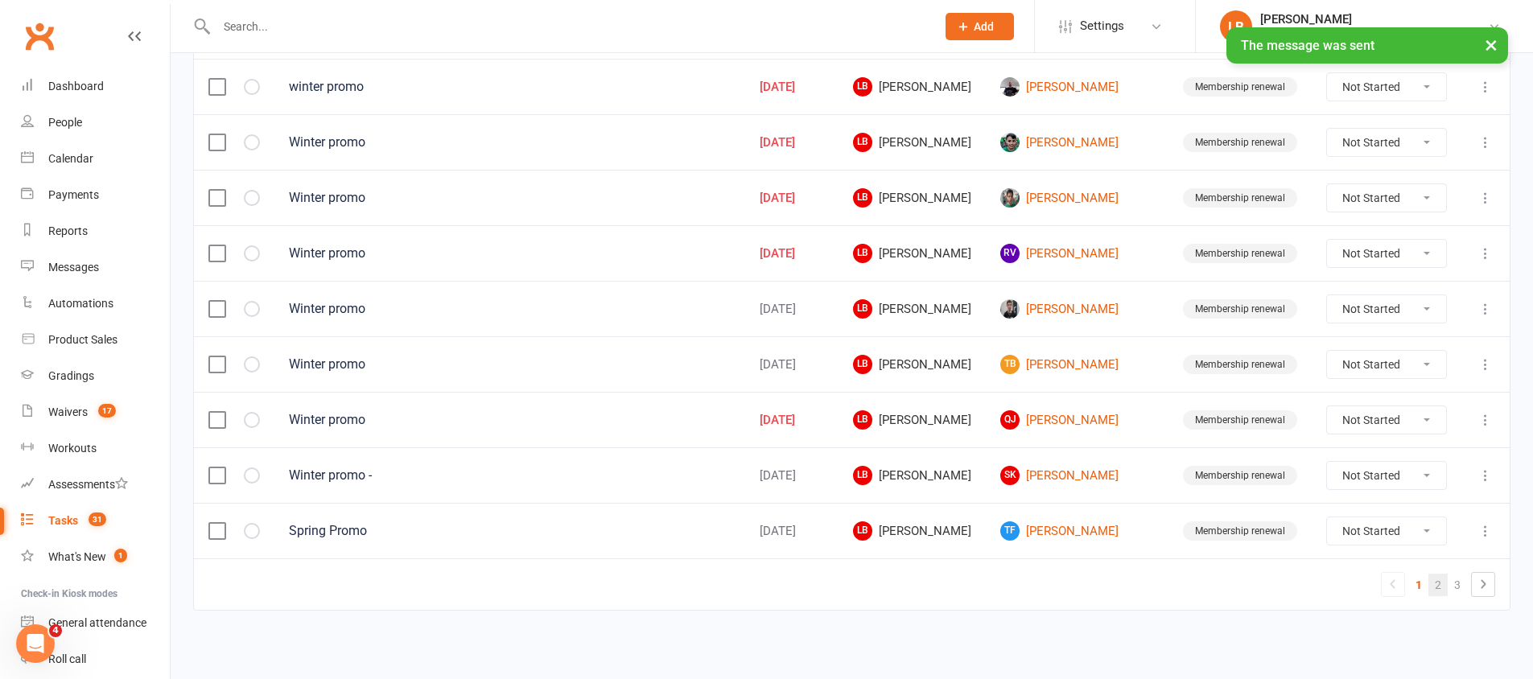
click at [1446, 587] on link "2" at bounding box center [1438, 585] width 19 height 23
select select "started"
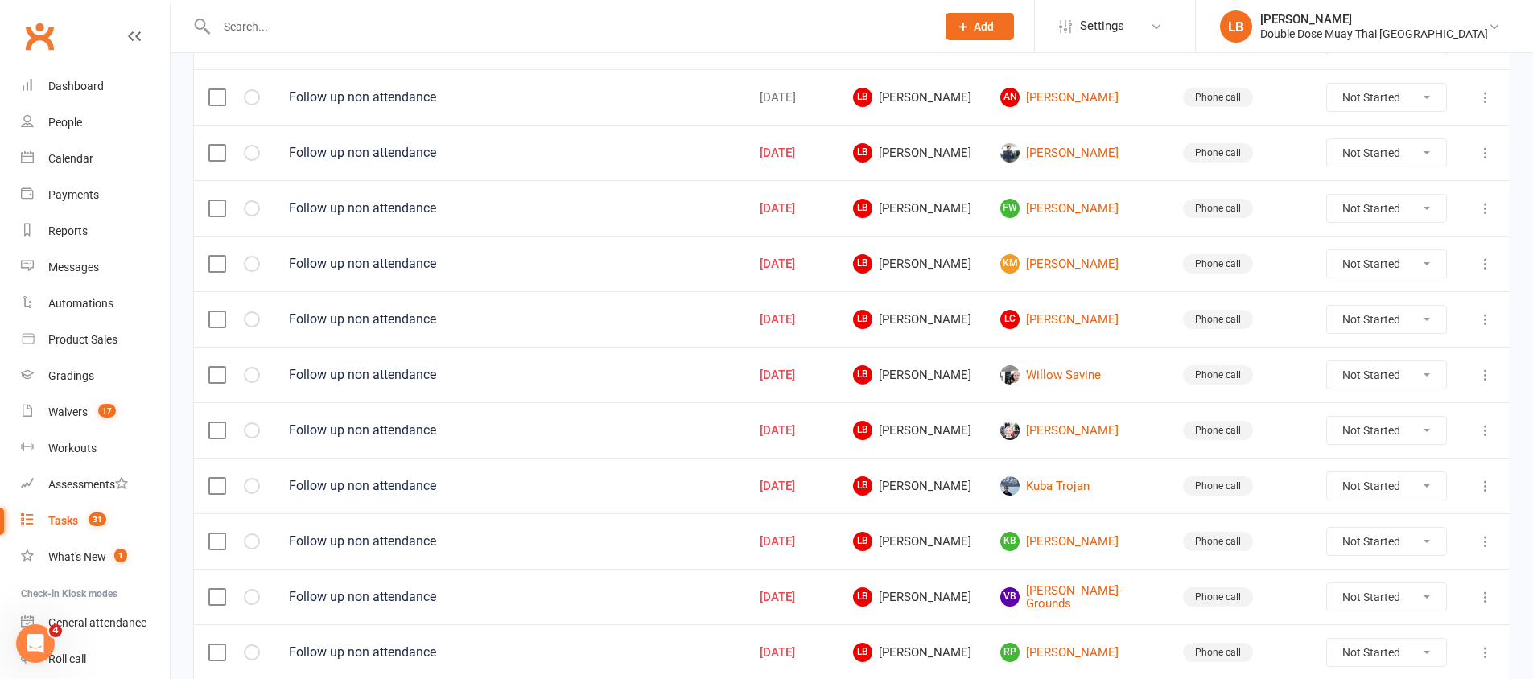
scroll to position [766, 0]
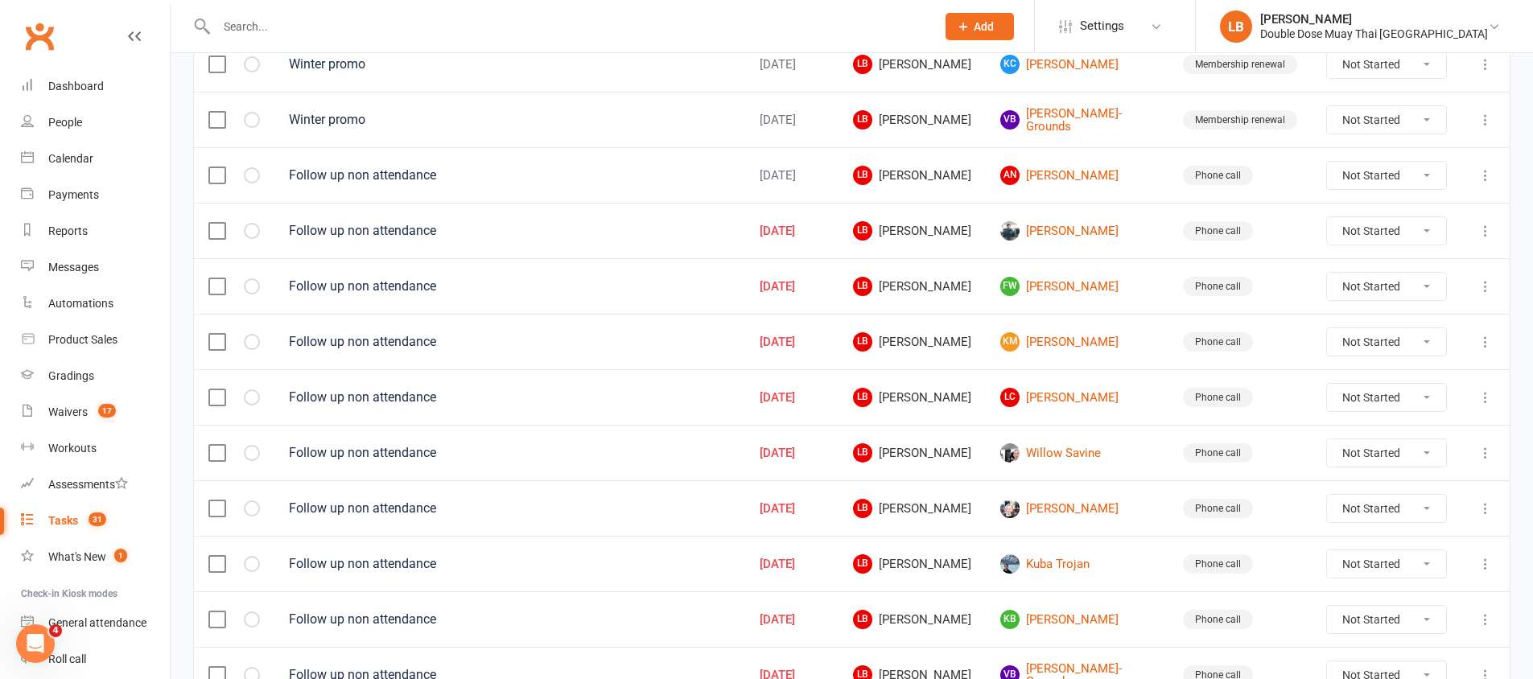
click at [1074, 352] on td "KM [PERSON_NAME]" at bounding box center [1077, 342] width 183 height 56
click at [1076, 348] on link "KM [PERSON_NAME]" at bounding box center [1077, 341] width 154 height 19
click at [1087, 341] on link "KM [PERSON_NAME]" at bounding box center [1077, 341] width 154 height 19
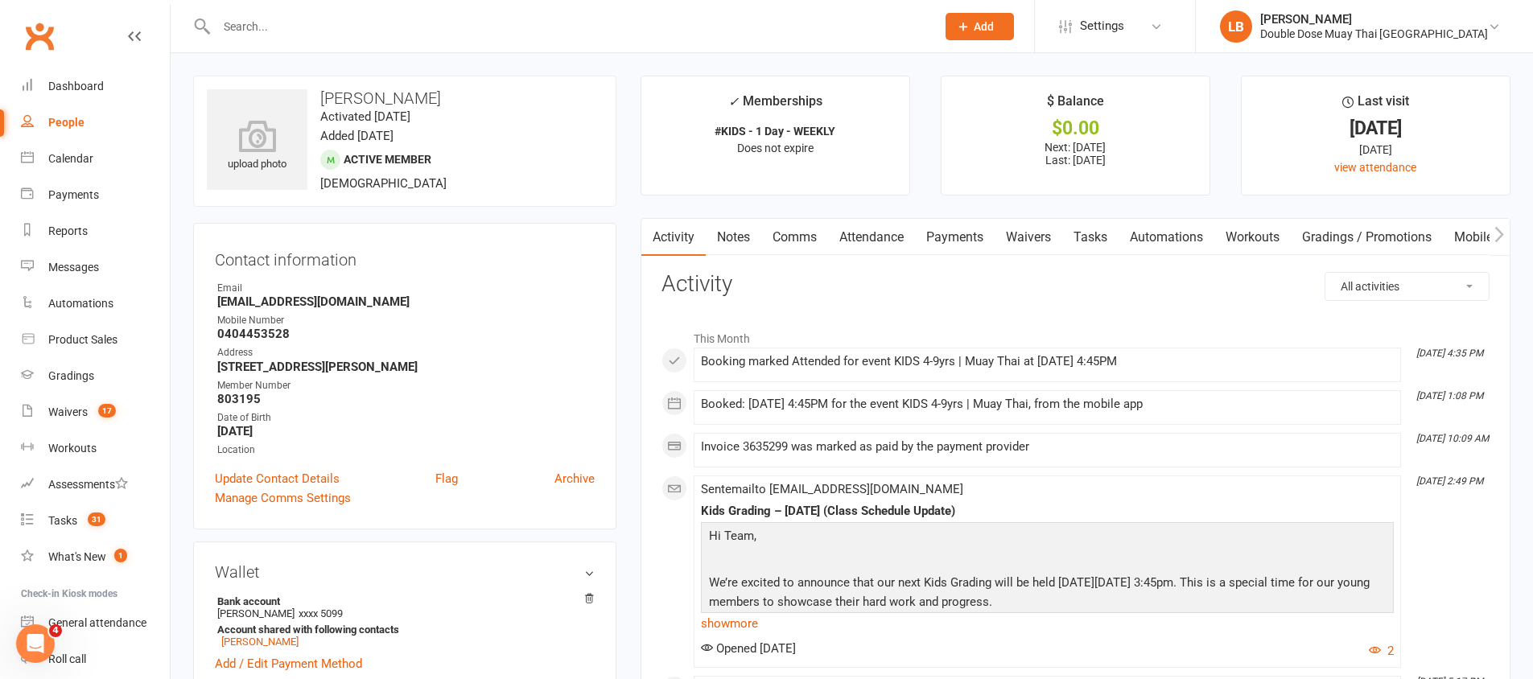
click at [1080, 238] on link "Tasks" at bounding box center [1090, 237] width 56 height 37
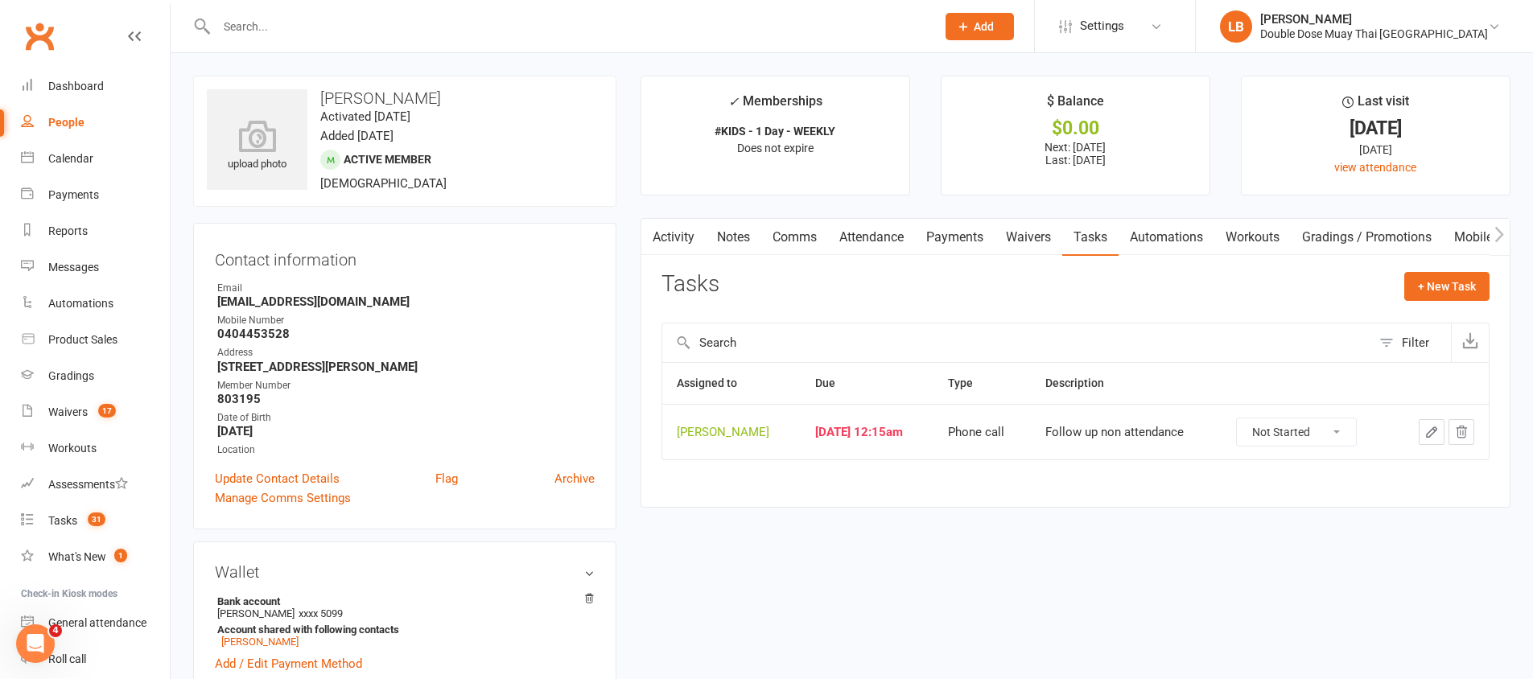
click at [1270, 423] on select "Not Started In Progress Waiting Complete" at bounding box center [1296, 431] width 119 height 27
click at [1273, 439] on select "Not Started In Progress Waiting Complete" at bounding box center [1296, 431] width 119 height 27
select select "unstarted"
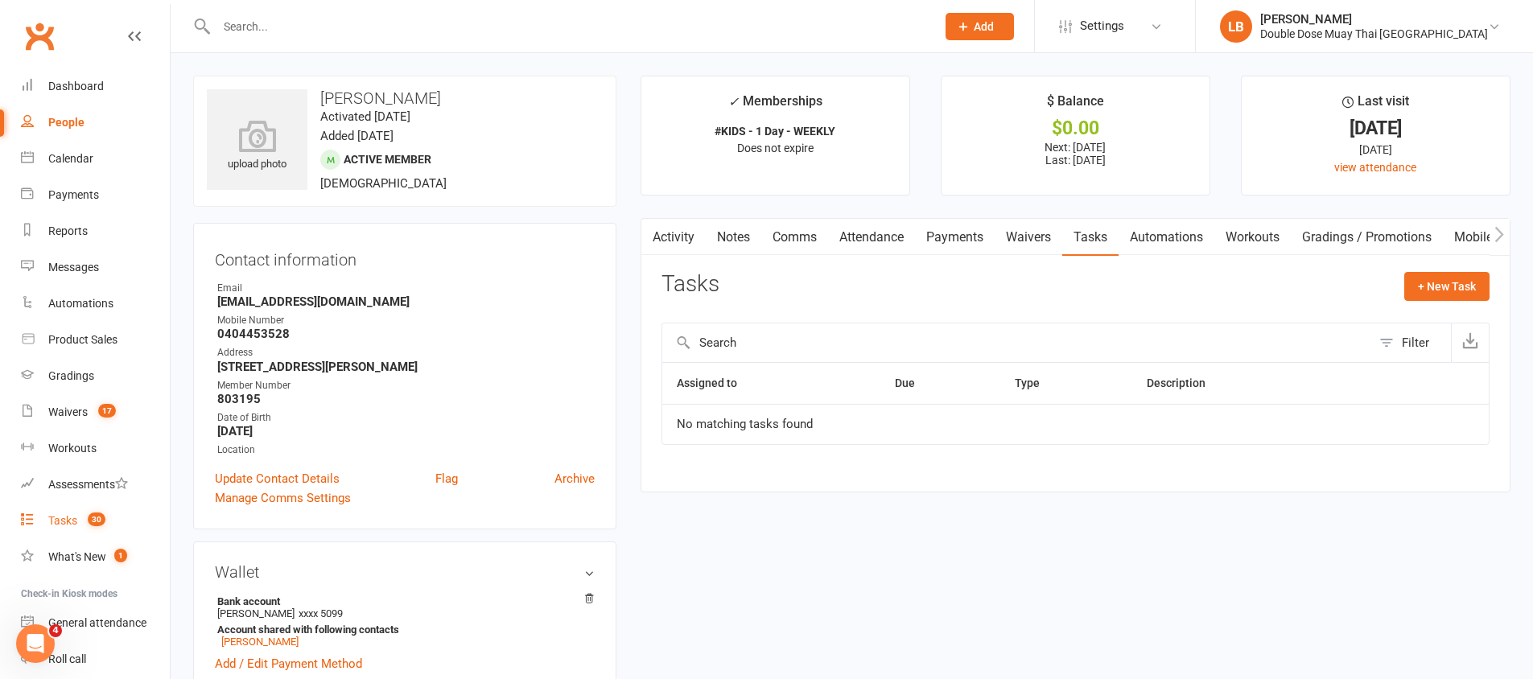
click at [97, 505] on link "Tasks 30" at bounding box center [95, 521] width 149 height 36
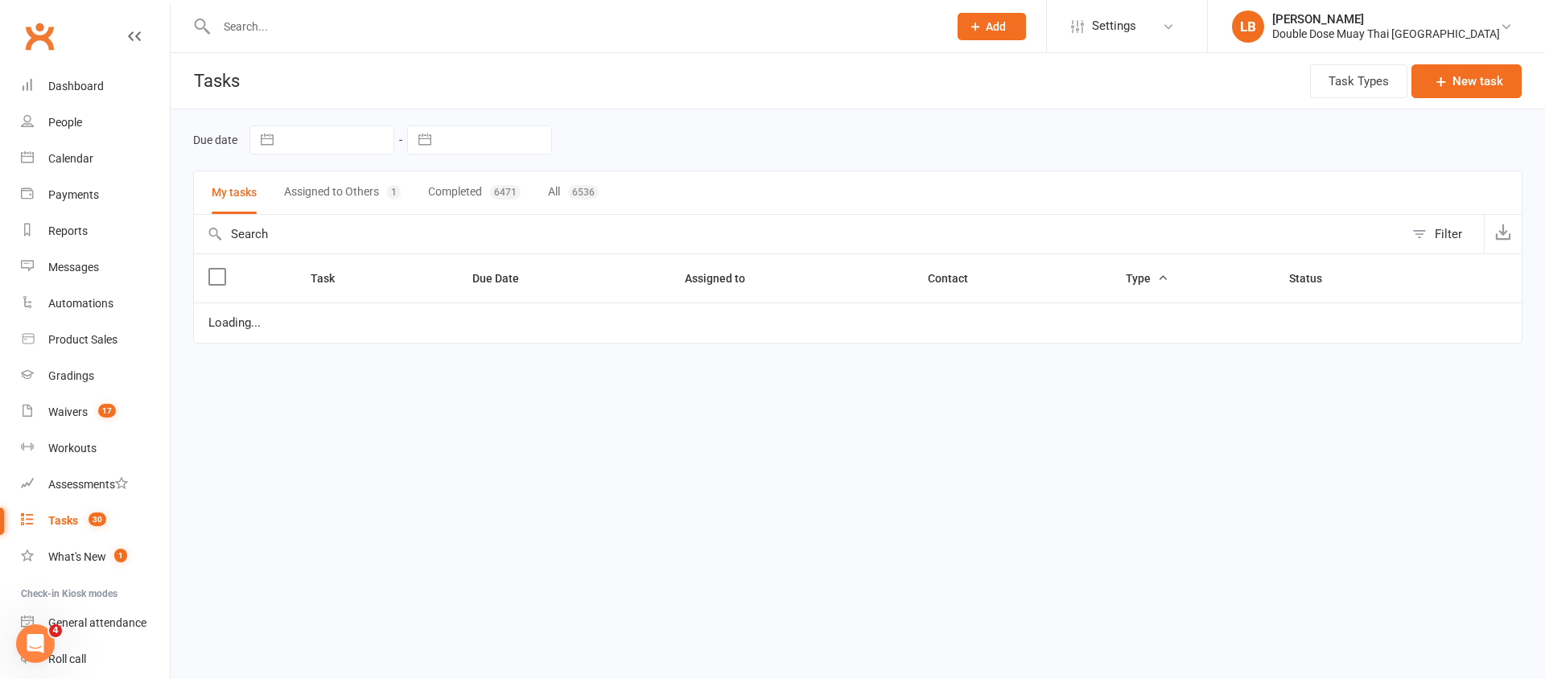
select select "started"
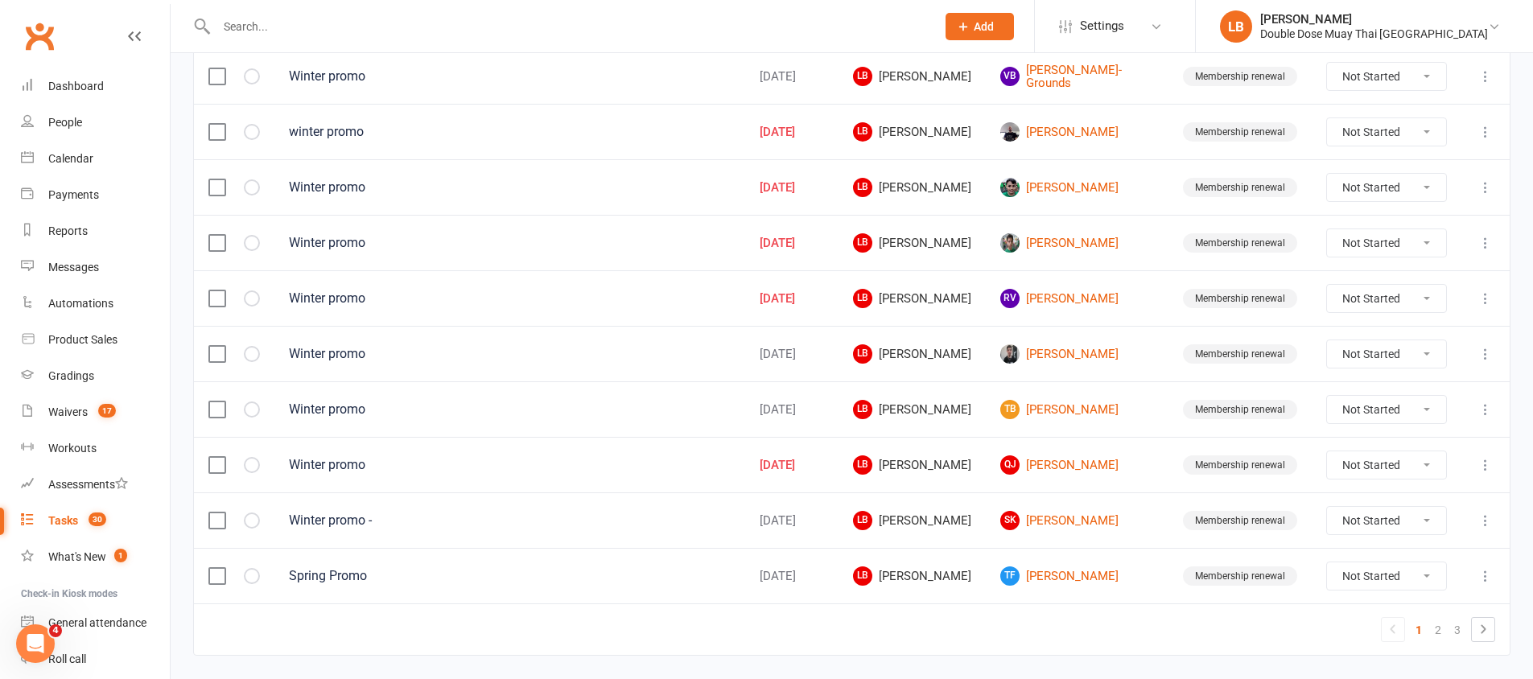
scroll to position [1132, 0]
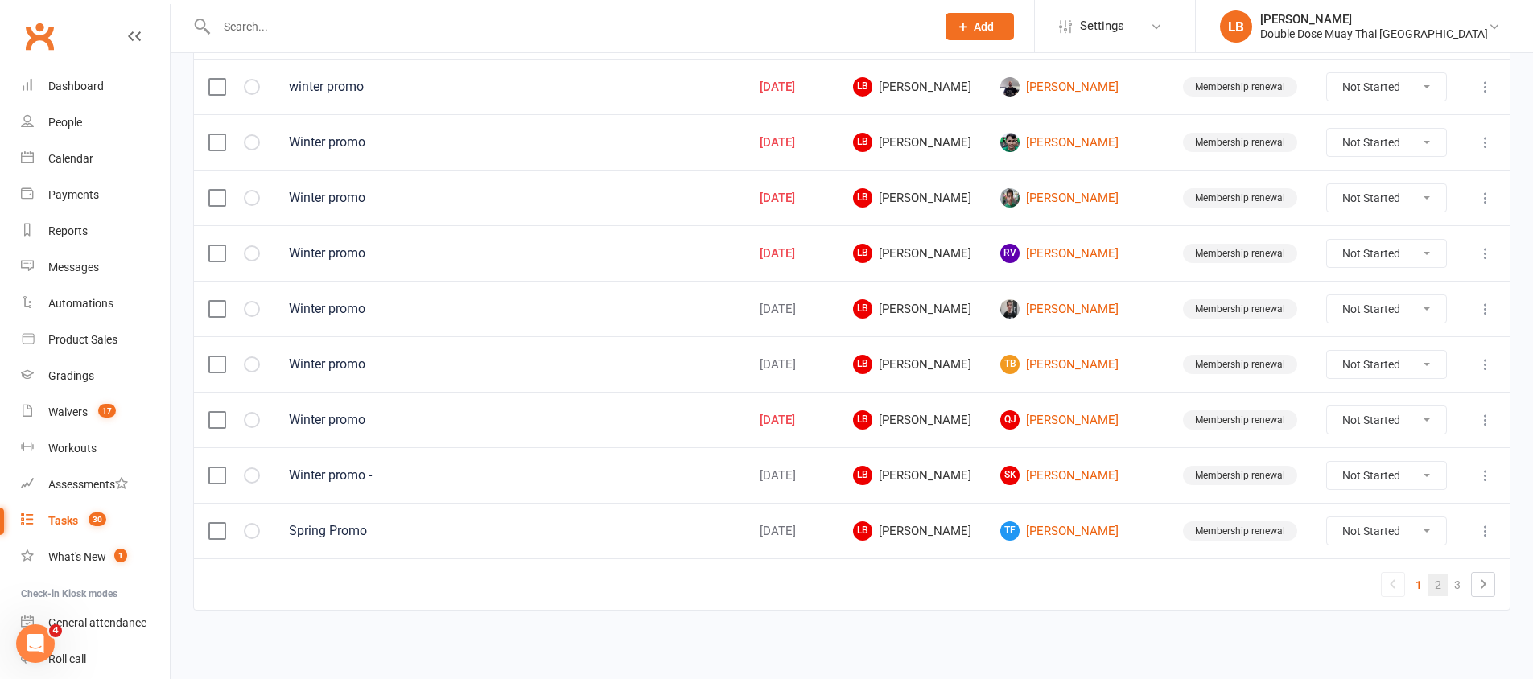
click at [1429, 583] on link "2" at bounding box center [1438, 585] width 19 height 23
select select "started"
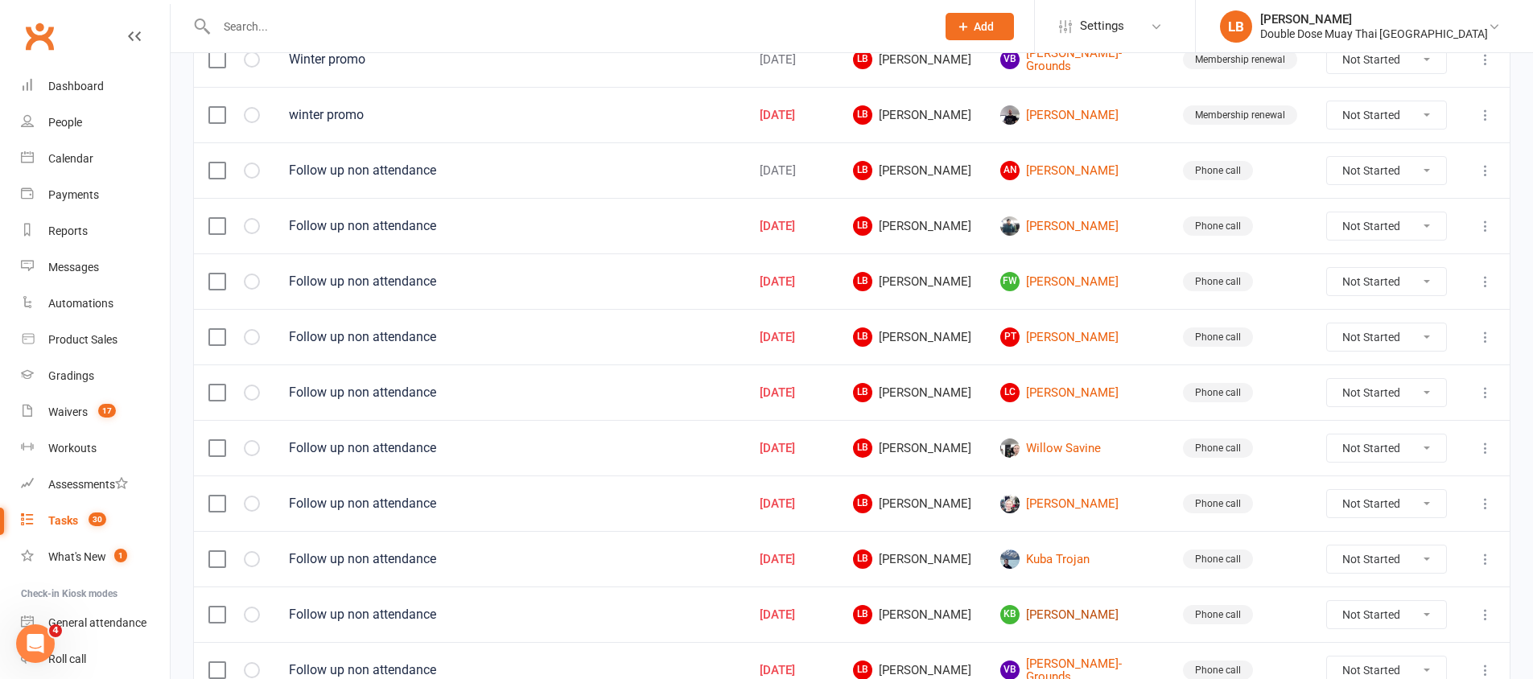
scroll to position [756, 0]
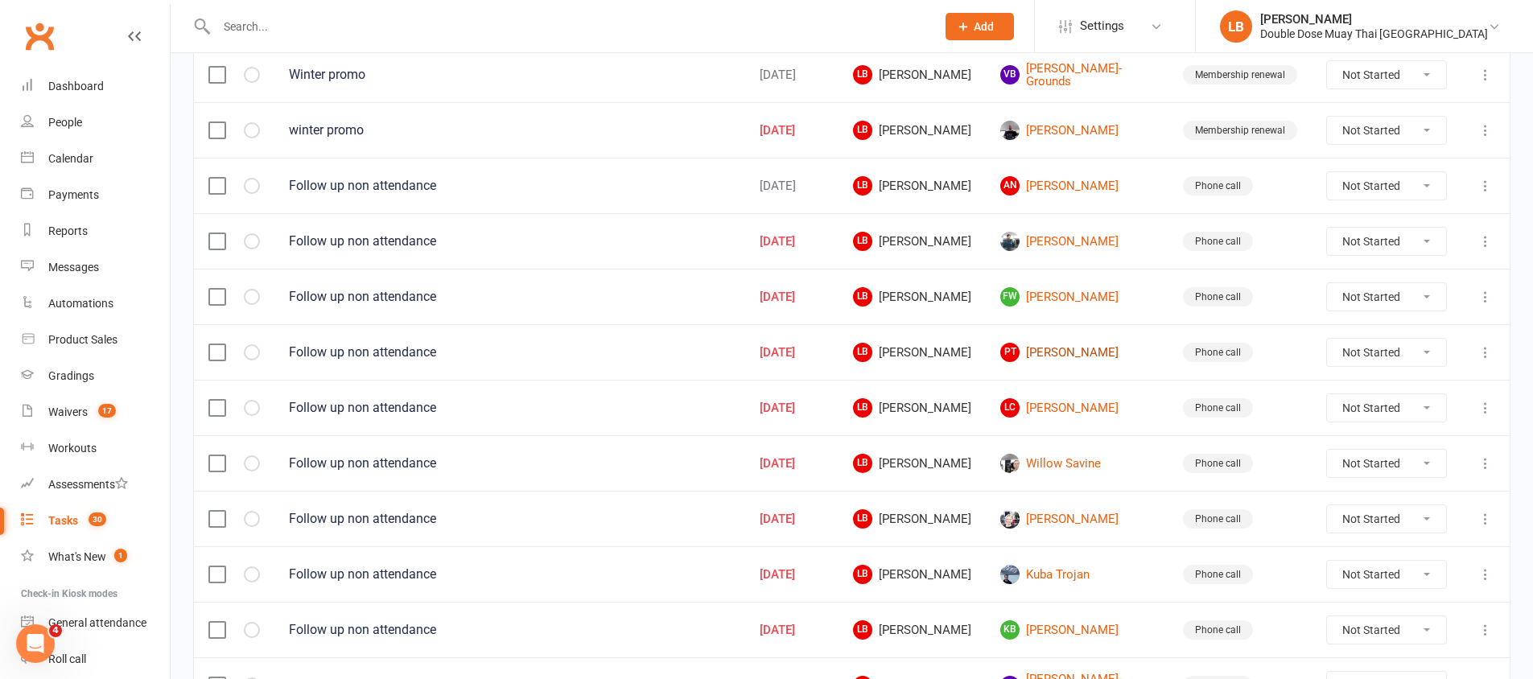
click at [1092, 358] on link "PT [PERSON_NAME]" at bounding box center [1077, 352] width 154 height 19
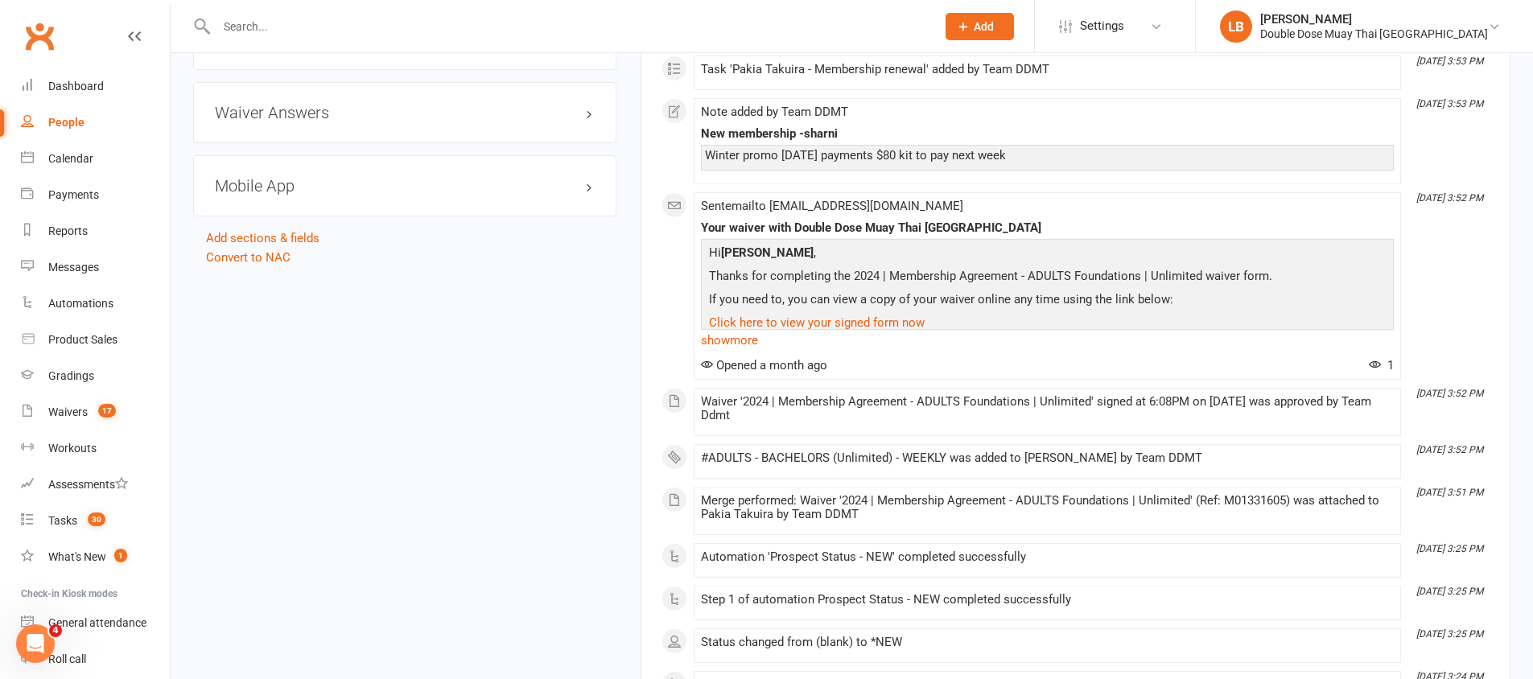
scroll to position [1707, 0]
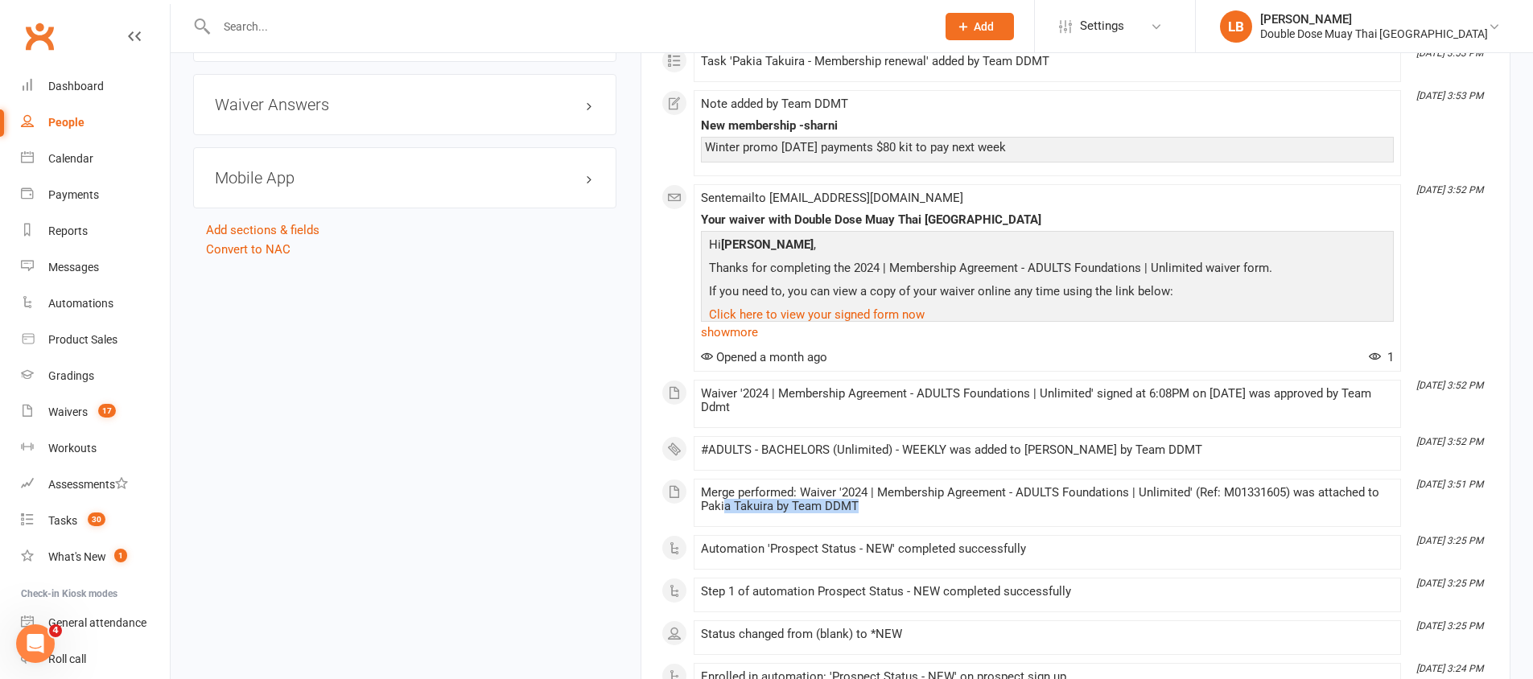
drag, startPoint x: 724, startPoint y: 506, endPoint x: 923, endPoint y: 523, distance: 199.5
click at [909, 524] on li "[DATE] 3:51 PM Merge performed: Waiver '2024 | Membership Agreement - ADULTS Fo…" at bounding box center [1047, 503] width 707 height 48
click at [917, 524] on li "[DATE] 3:51 PM Merge performed: Waiver '2024 | Membership Agreement - ADULTS Fo…" at bounding box center [1047, 503] width 707 height 48
click at [963, 517] on div "Merge performed: Waiver '2024 | Membership Agreement - ADULTS Foundations | Unl…" at bounding box center [1047, 503] width 693 height 34
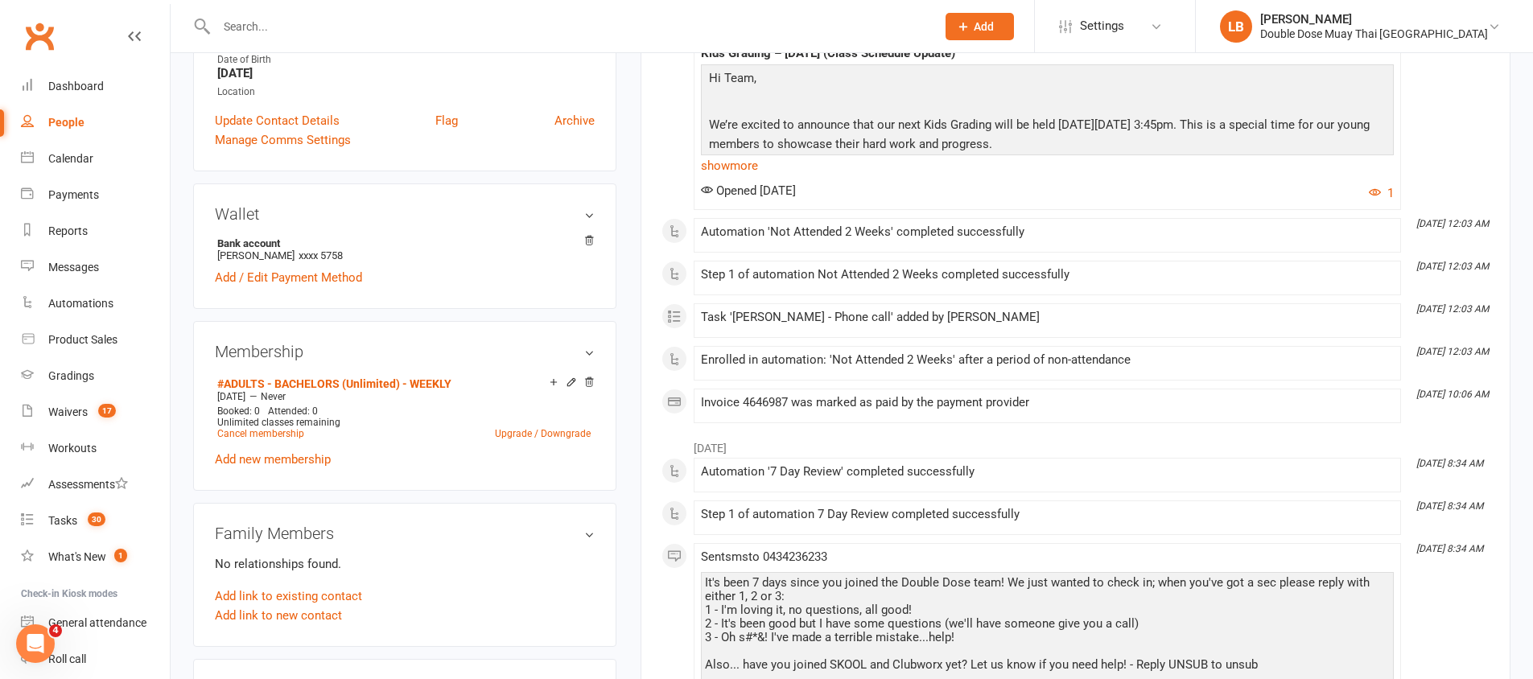
scroll to position [0, 0]
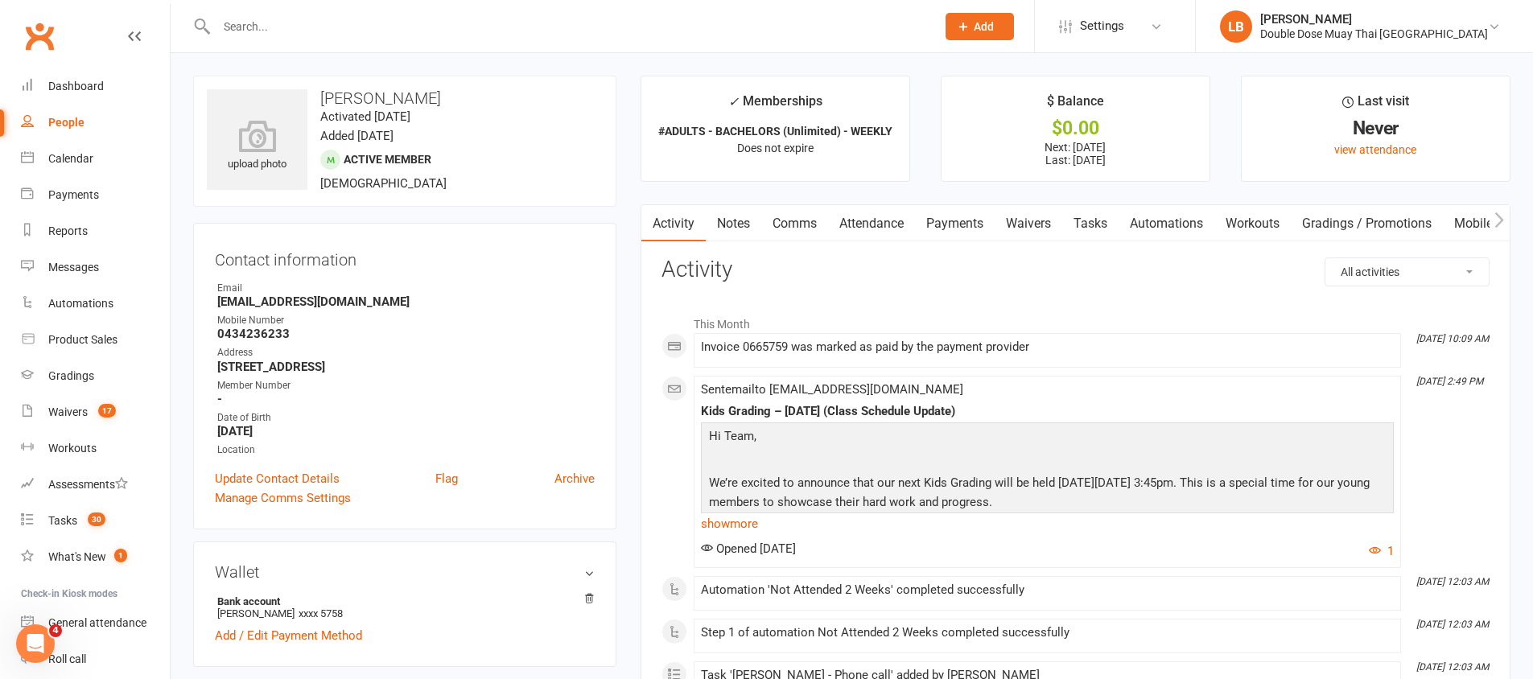
click at [783, 221] on link "Comms" at bounding box center [794, 223] width 67 height 37
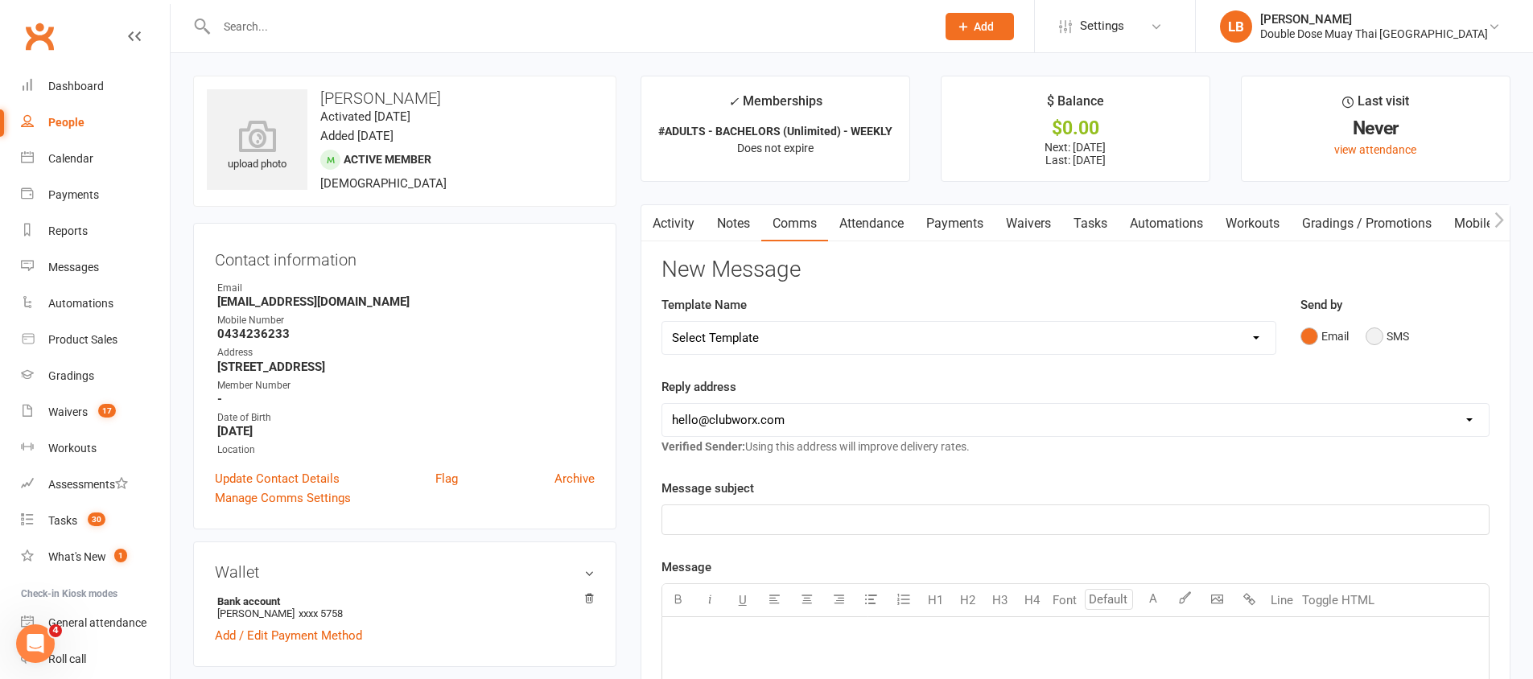
click at [1367, 328] on button "SMS" at bounding box center [1387, 336] width 43 height 31
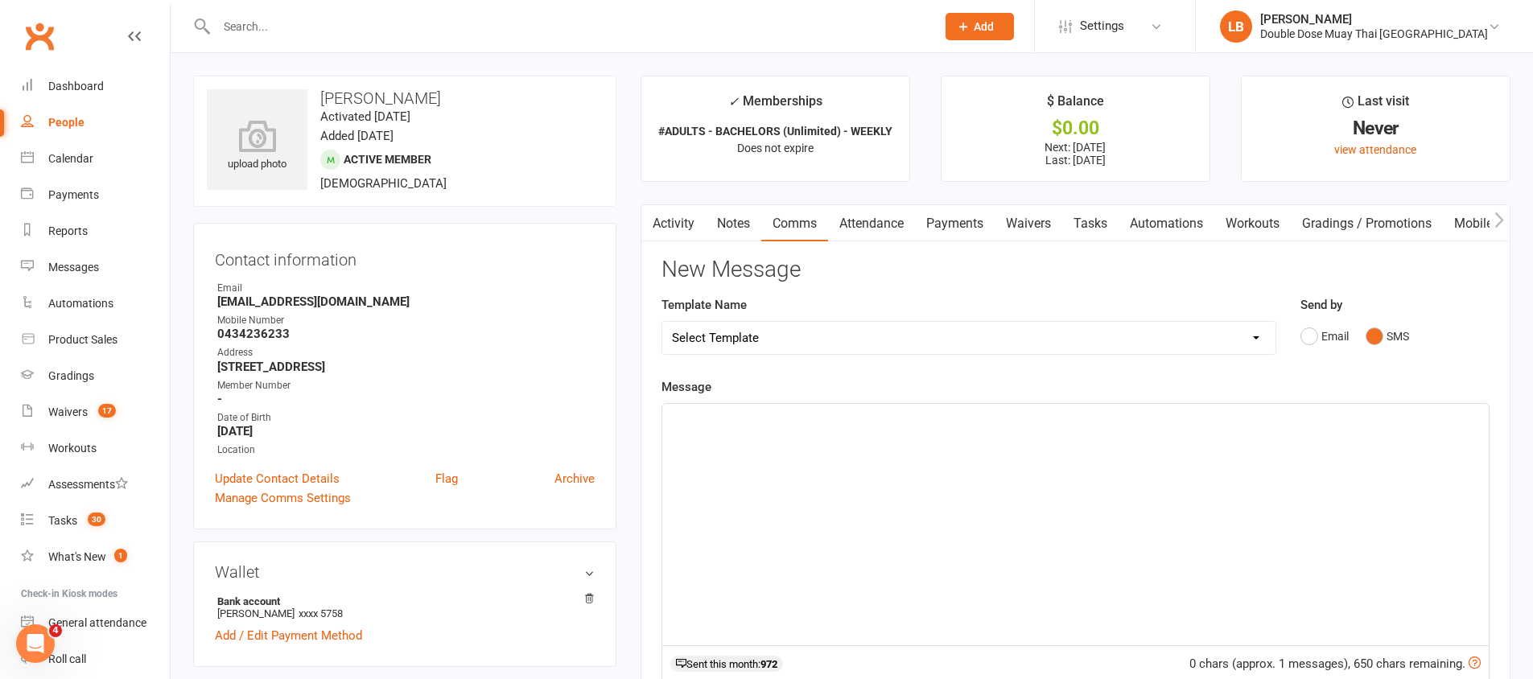
click at [1102, 509] on div "﻿" at bounding box center [1075, 524] width 827 height 241
click at [718, 414] on span "Hey [PERSON_NAME]. Just Coach [PERSON_NAME] checking in on [PERSON_NAME] seeing…" at bounding box center [1030, 418] width 717 height 14
drag, startPoint x: 718, startPoint y: 414, endPoint x: 705, endPoint y: 416, distance: 13.0
click at [705, 416] on span "Hey [PERSON_NAME]. Just Coach [PERSON_NAME] checking in on [PERSON_NAME] seeing…" at bounding box center [1030, 418] width 717 height 14
drag, startPoint x: 931, startPoint y: 419, endPoint x: 911, endPoint y: 427, distance: 21.4
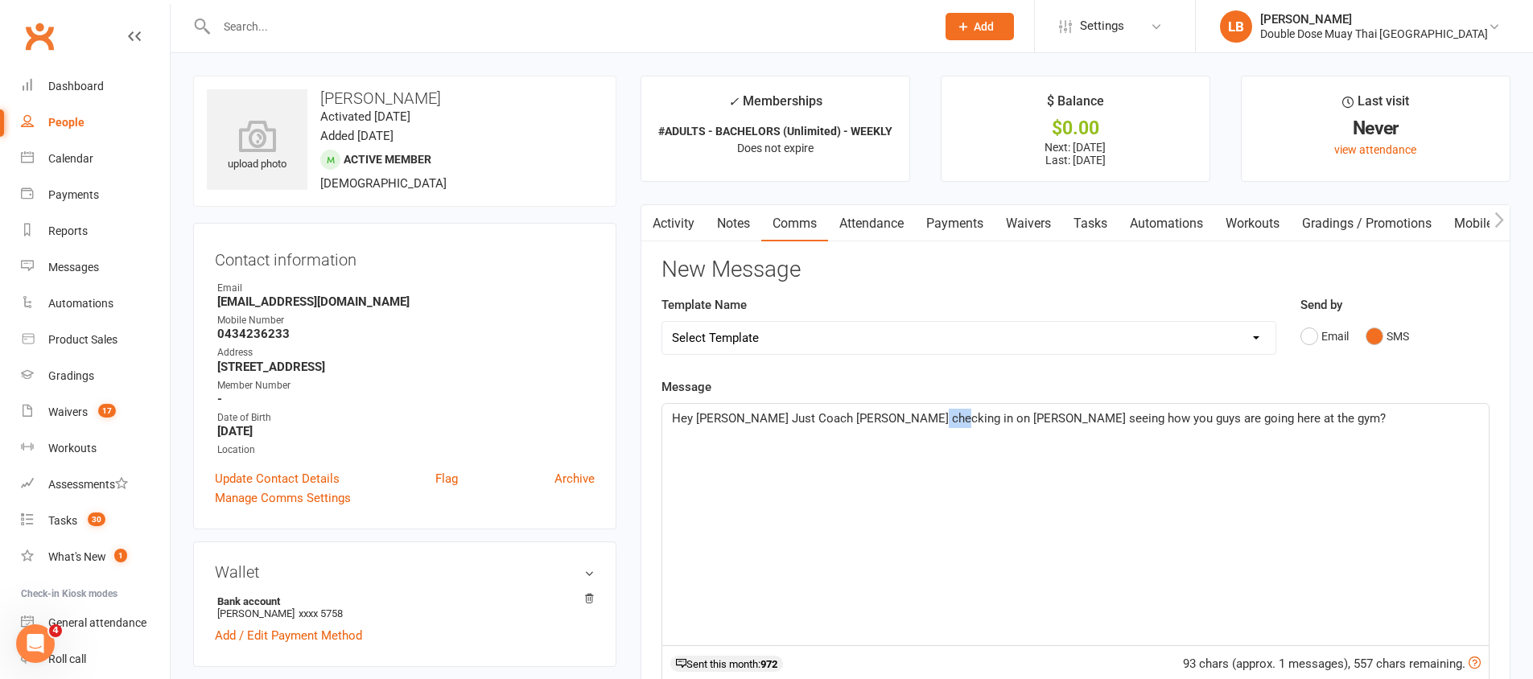
click at [911, 427] on p "Hey [PERSON_NAME] Just Coach [PERSON_NAME] checking in on [PERSON_NAME] seeing …" at bounding box center [1075, 418] width 807 height 19
click at [988, 423] on span "Hey [PERSON_NAME] Just Coach [PERSON_NAME] checking in on you mate [PERSON_NAME…" at bounding box center [1055, 418] width 767 height 14
drag, startPoint x: 988, startPoint y: 423, endPoint x: 978, endPoint y: 422, distance: 10.5
click at [978, 422] on span "Hey [PERSON_NAME] Just Coach [PERSON_NAME] checking in on you mate [PERSON_NAME…" at bounding box center [1055, 418] width 767 height 14
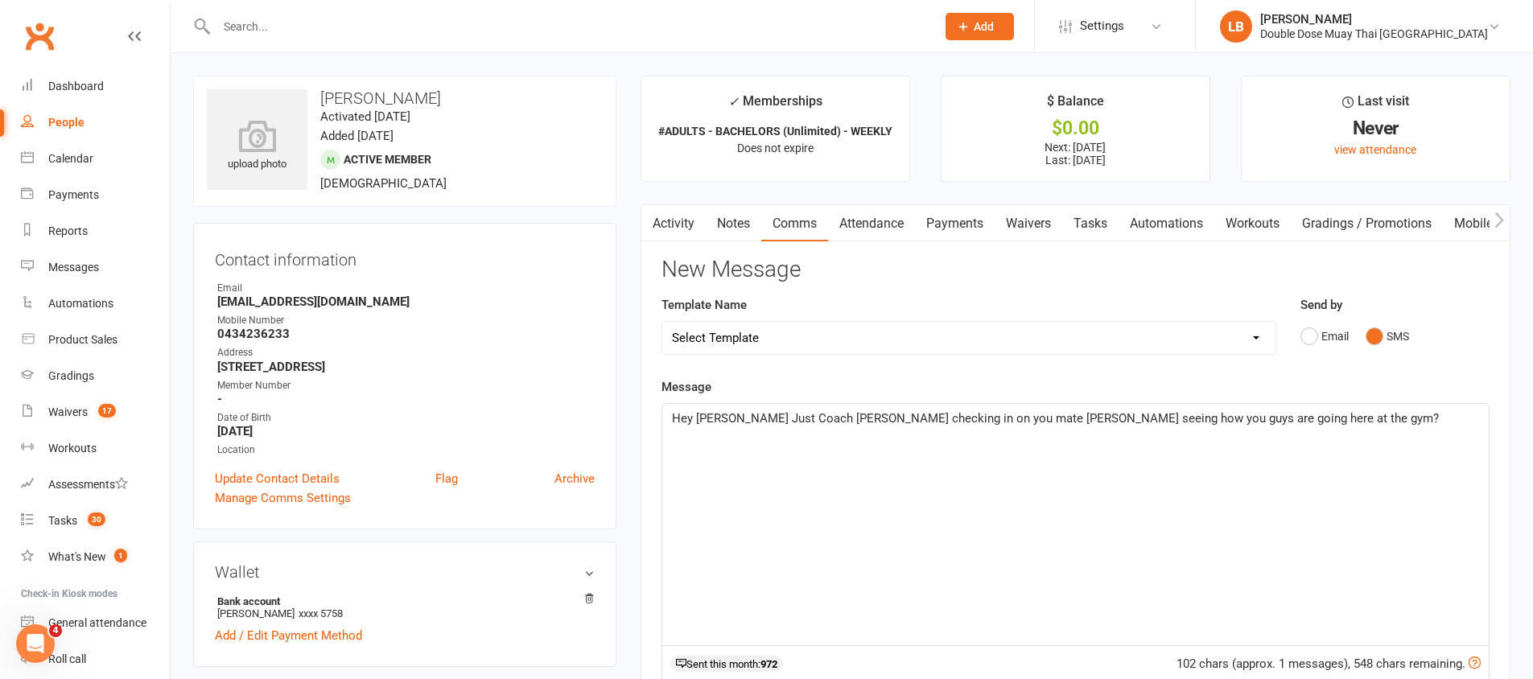
click at [1026, 421] on span "Hey [PERSON_NAME] Just Coach [PERSON_NAME] checking in on you mate [PERSON_NAME…" at bounding box center [1055, 418] width 767 height 14
click at [1062, 418] on span "Hey [PERSON_NAME] Just Coach [PERSON_NAME] checking in on you mate [PERSON_NAME…" at bounding box center [1036, 418] width 728 height 14
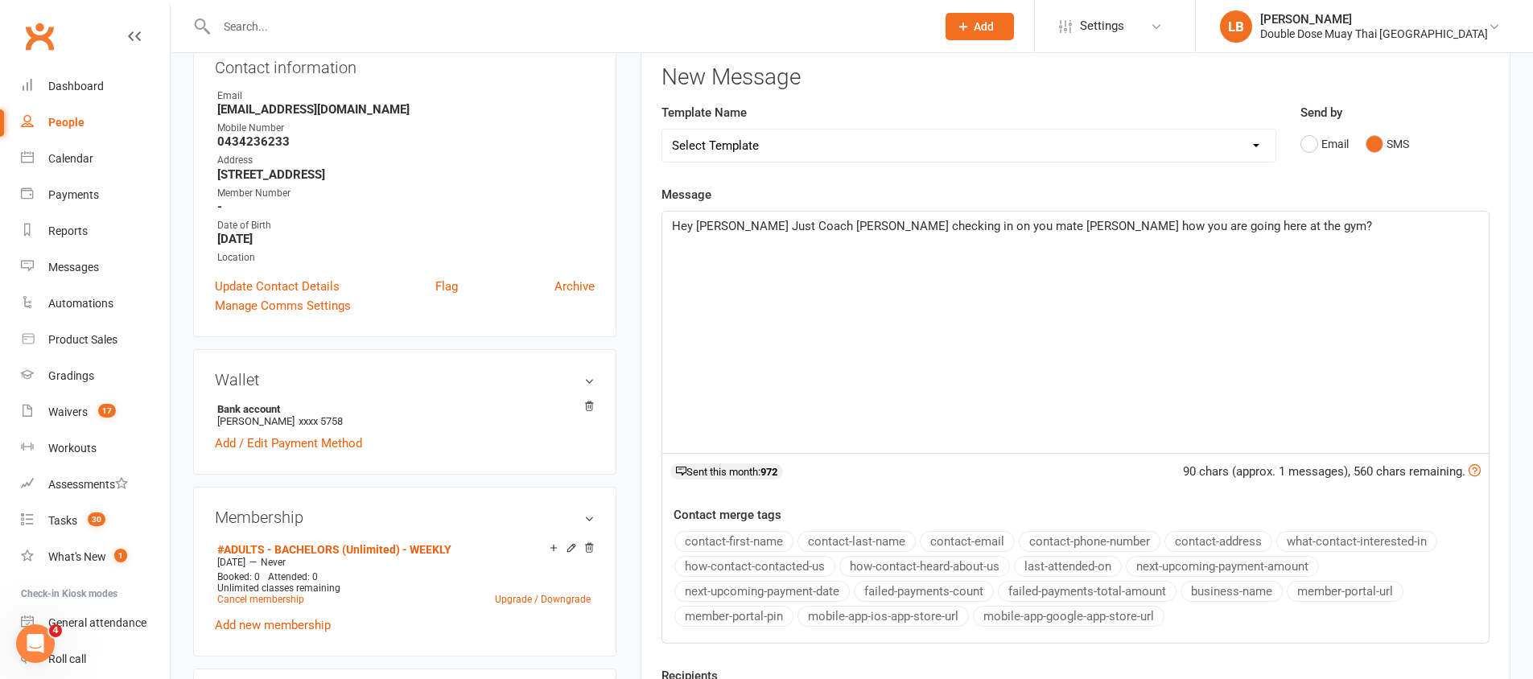
scroll to position [310, 0]
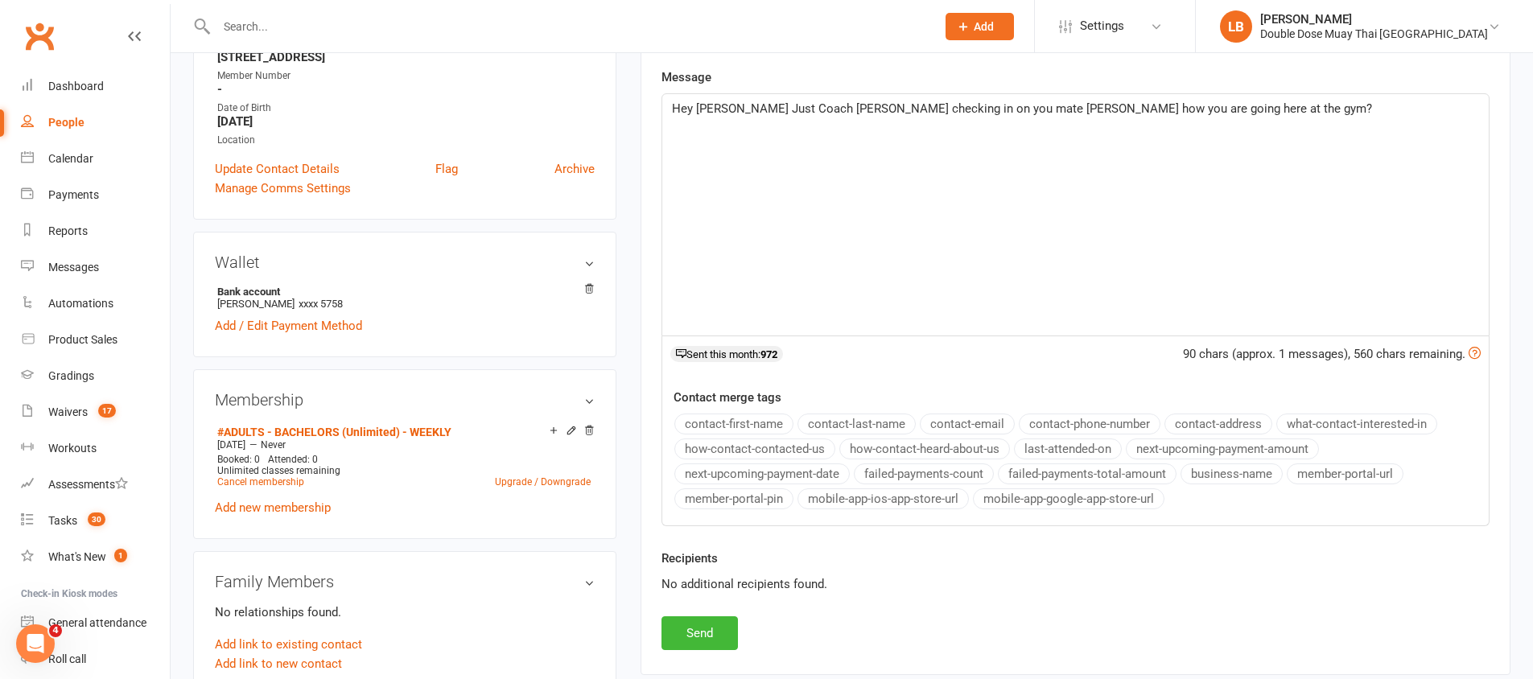
click at [828, 106] on span "Hey [PERSON_NAME] Just Coach [PERSON_NAME] checking in on you mate [PERSON_NAME…" at bounding box center [1022, 108] width 700 height 14
click at [675, 618] on button "Send" at bounding box center [700, 633] width 76 height 34
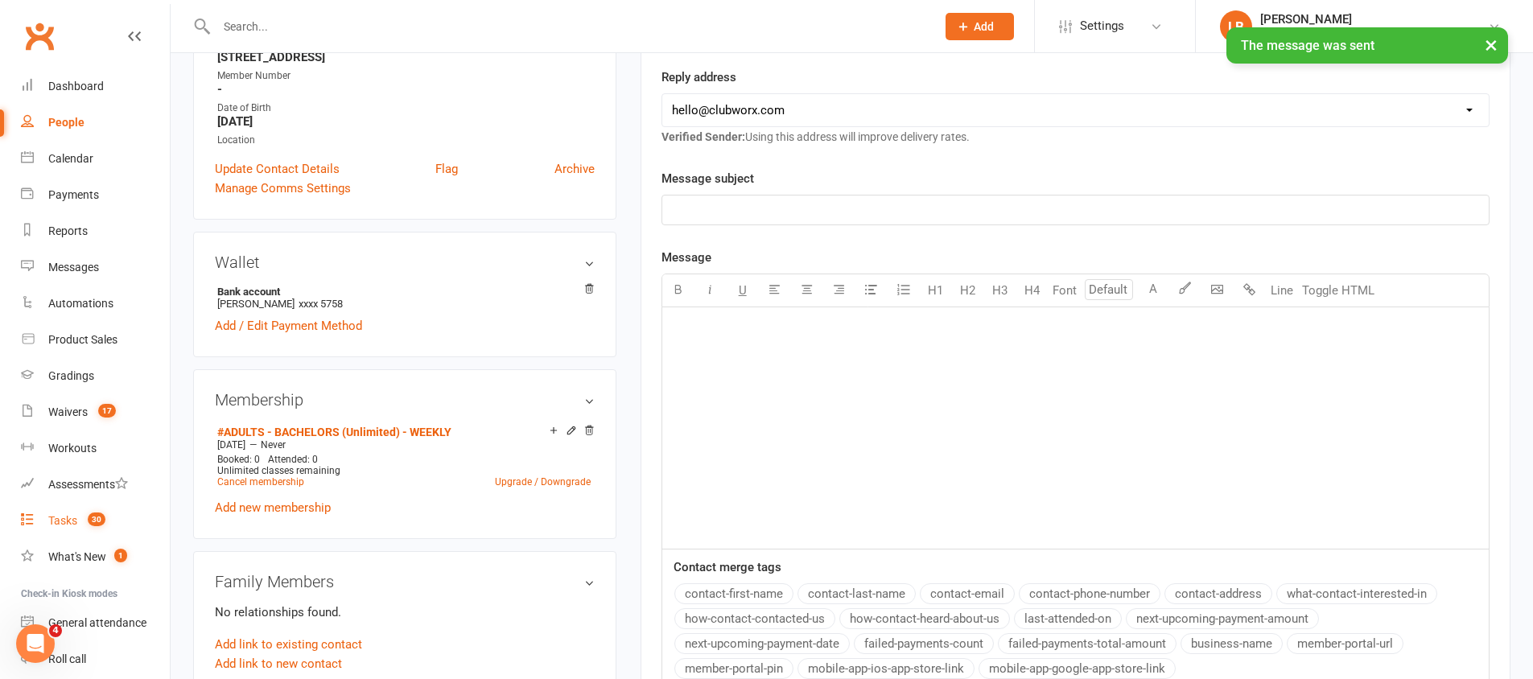
click at [88, 510] on link "Tasks 30" at bounding box center [95, 521] width 149 height 36
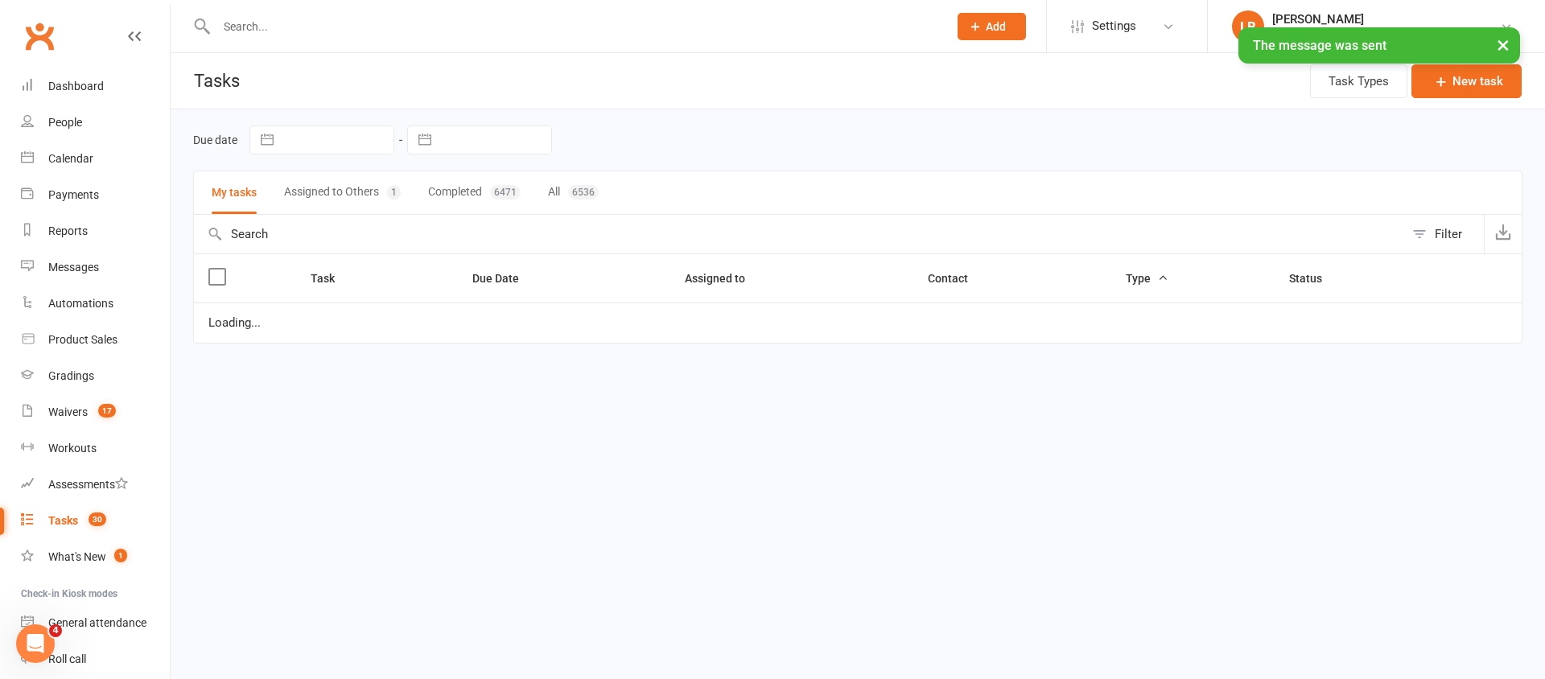
select select "started"
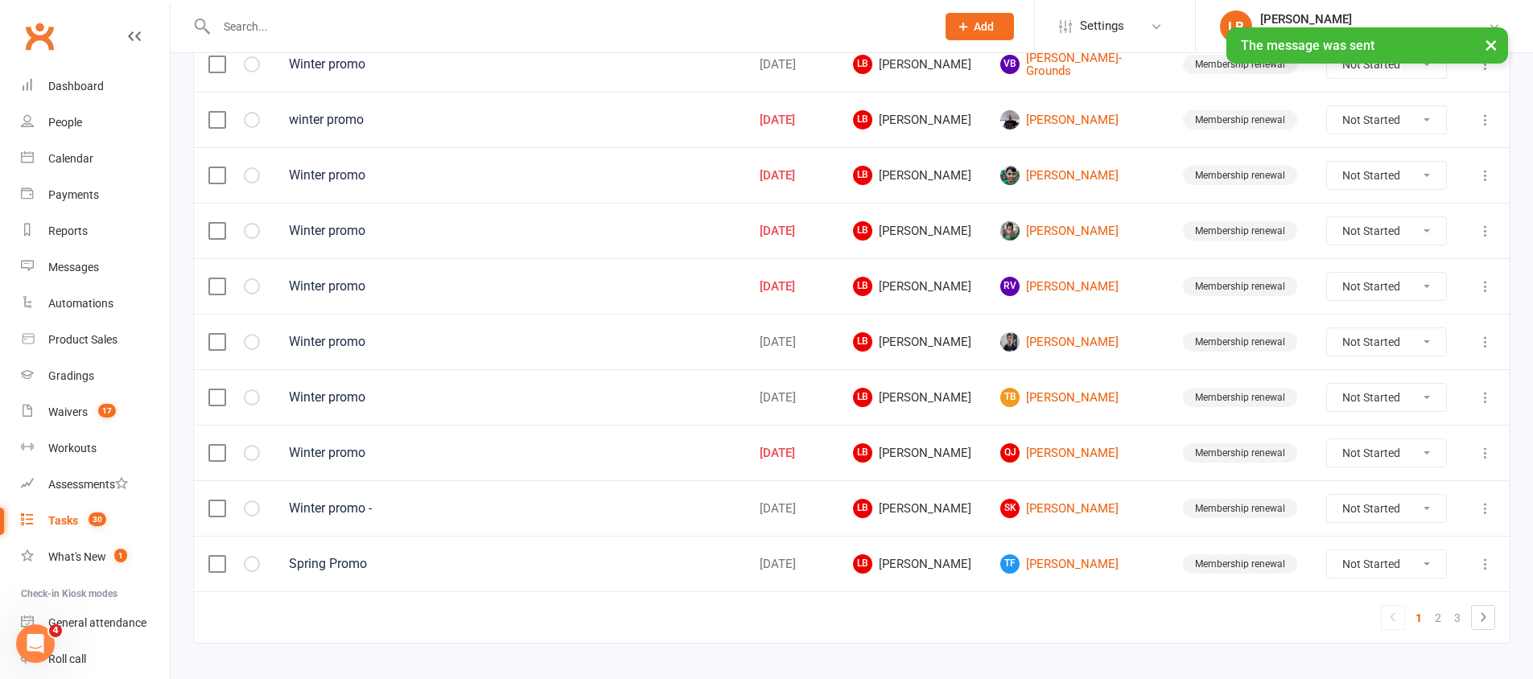
scroll to position [1132, 0]
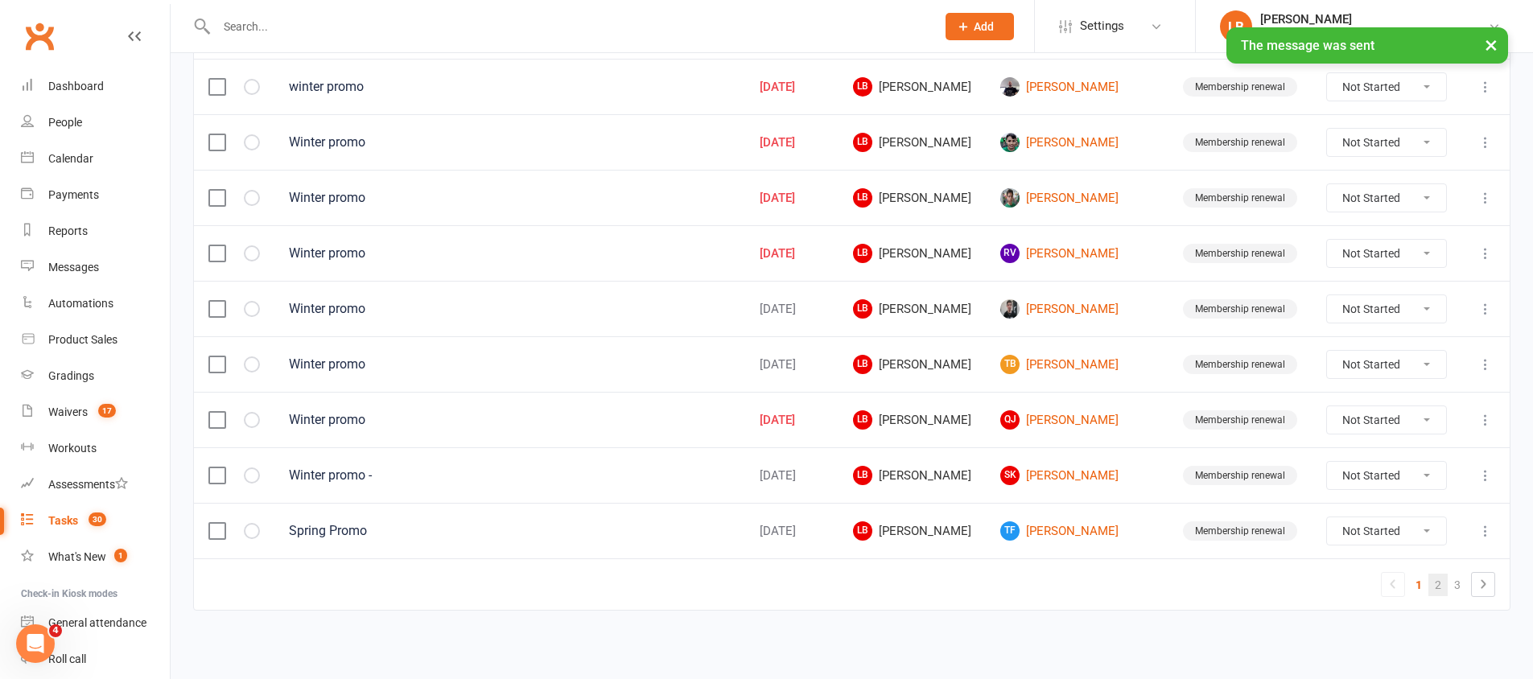
click at [1447, 583] on link "2" at bounding box center [1438, 585] width 19 height 23
select select "started"
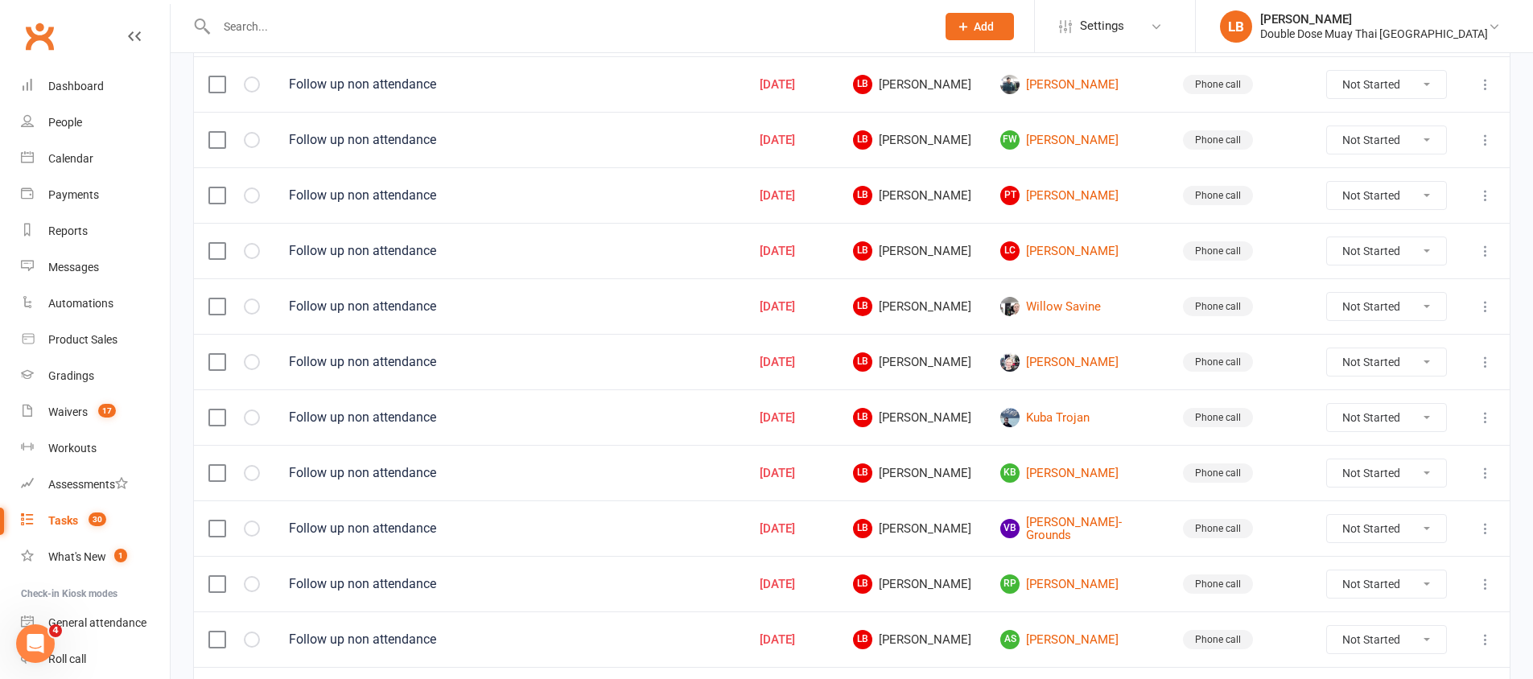
scroll to position [843, 0]
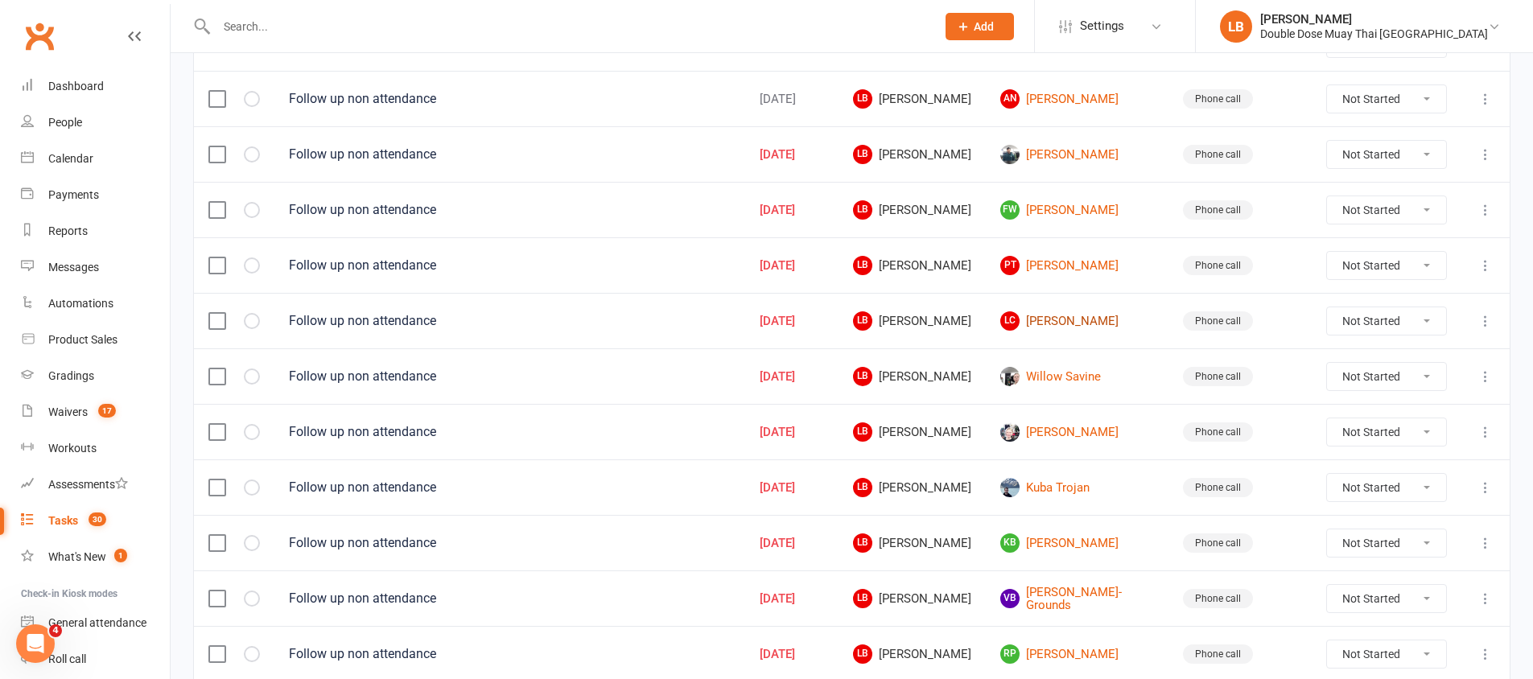
click at [1072, 324] on link "[PERSON_NAME]" at bounding box center [1077, 320] width 154 height 19
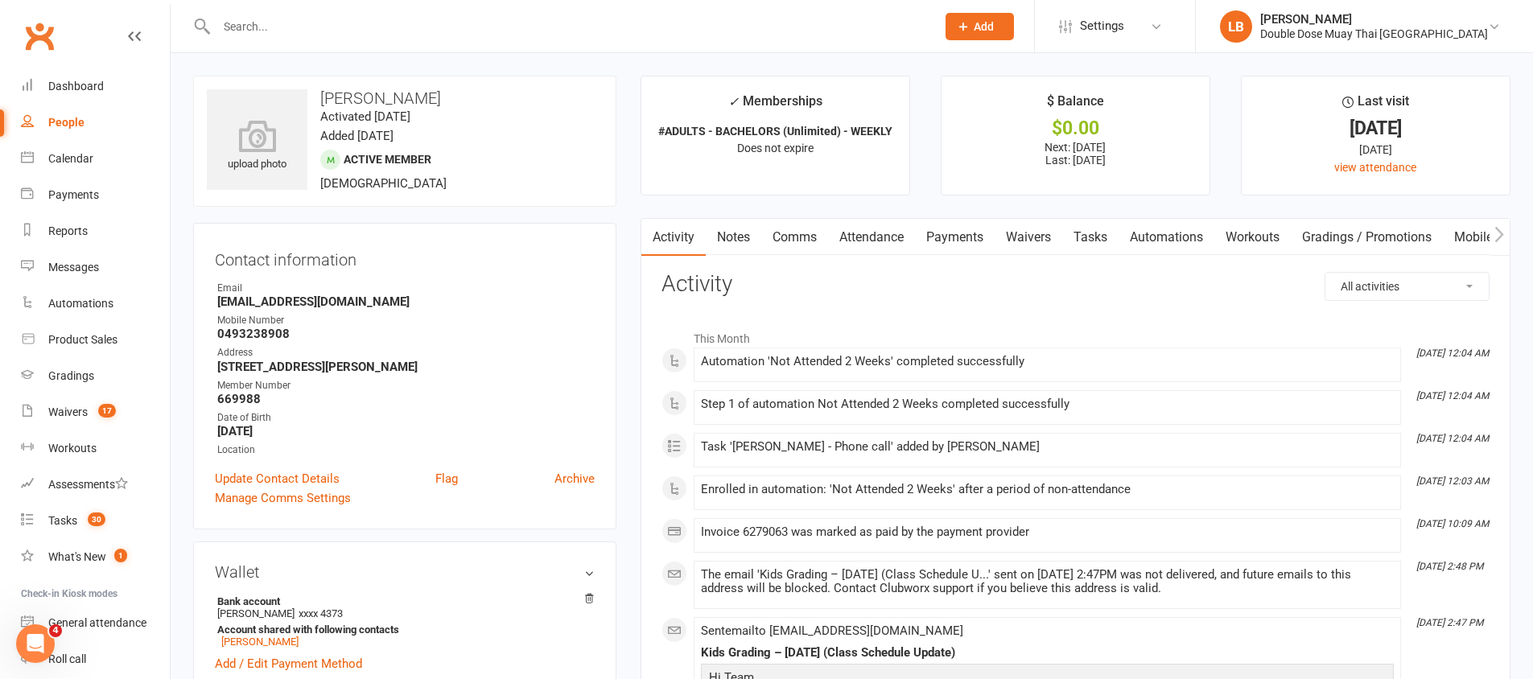
click at [784, 233] on link "Comms" at bounding box center [794, 237] width 67 height 37
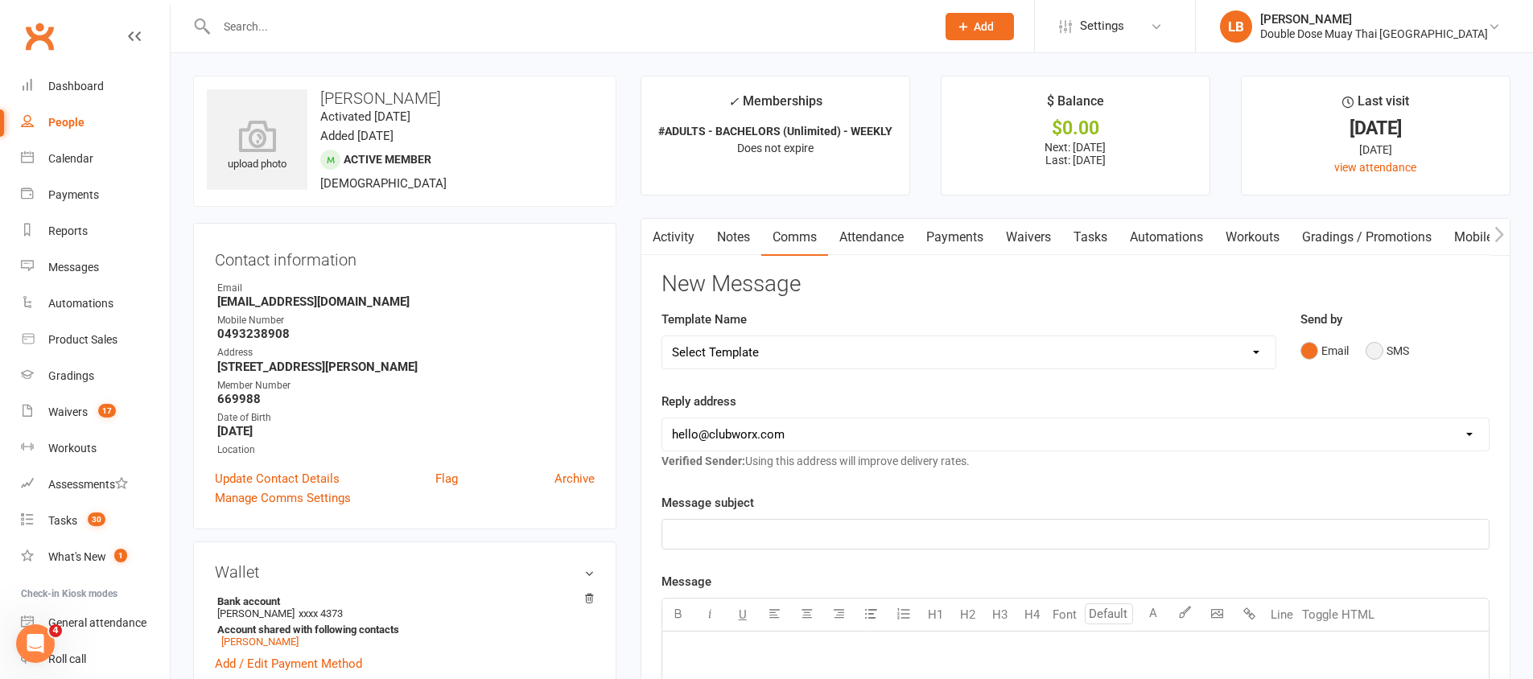
click at [1375, 353] on button "SMS" at bounding box center [1387, 351] width 43 height 31
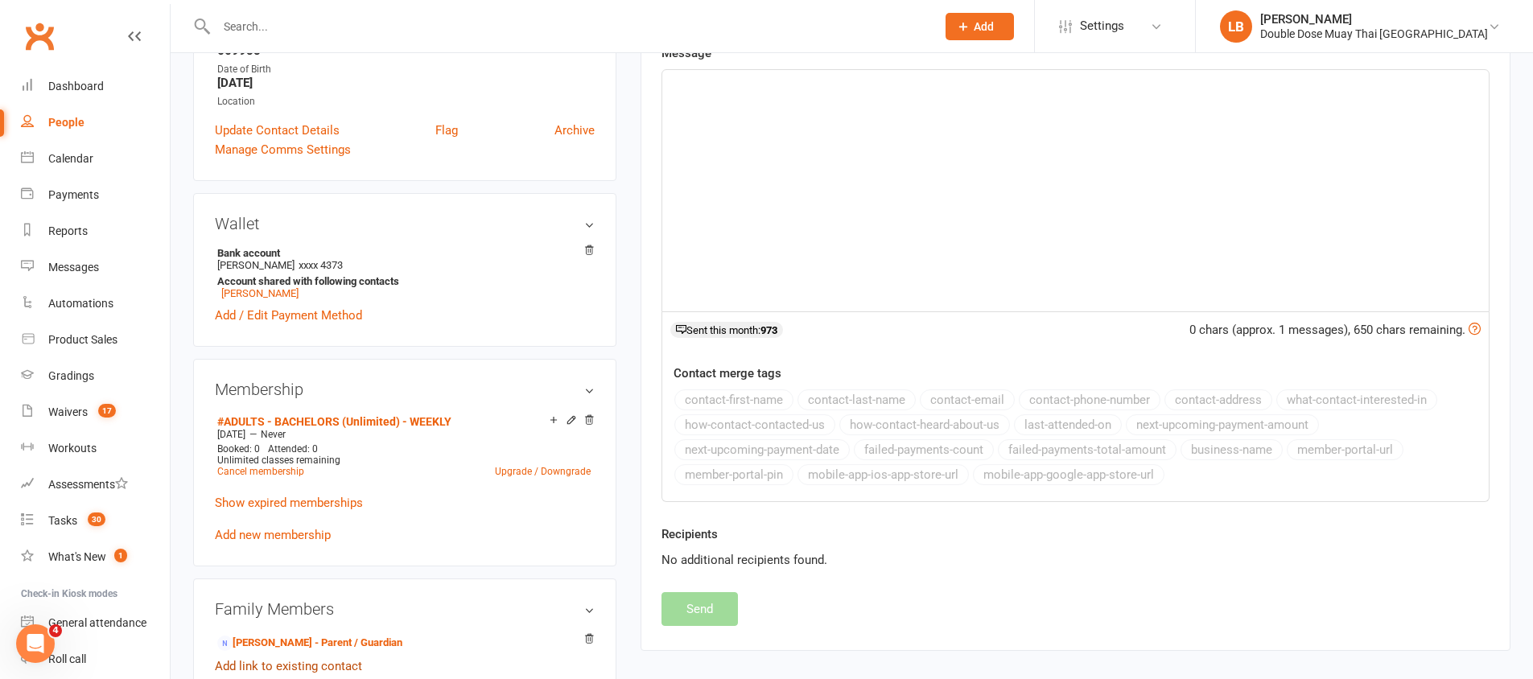
scroll to position [570, 0]
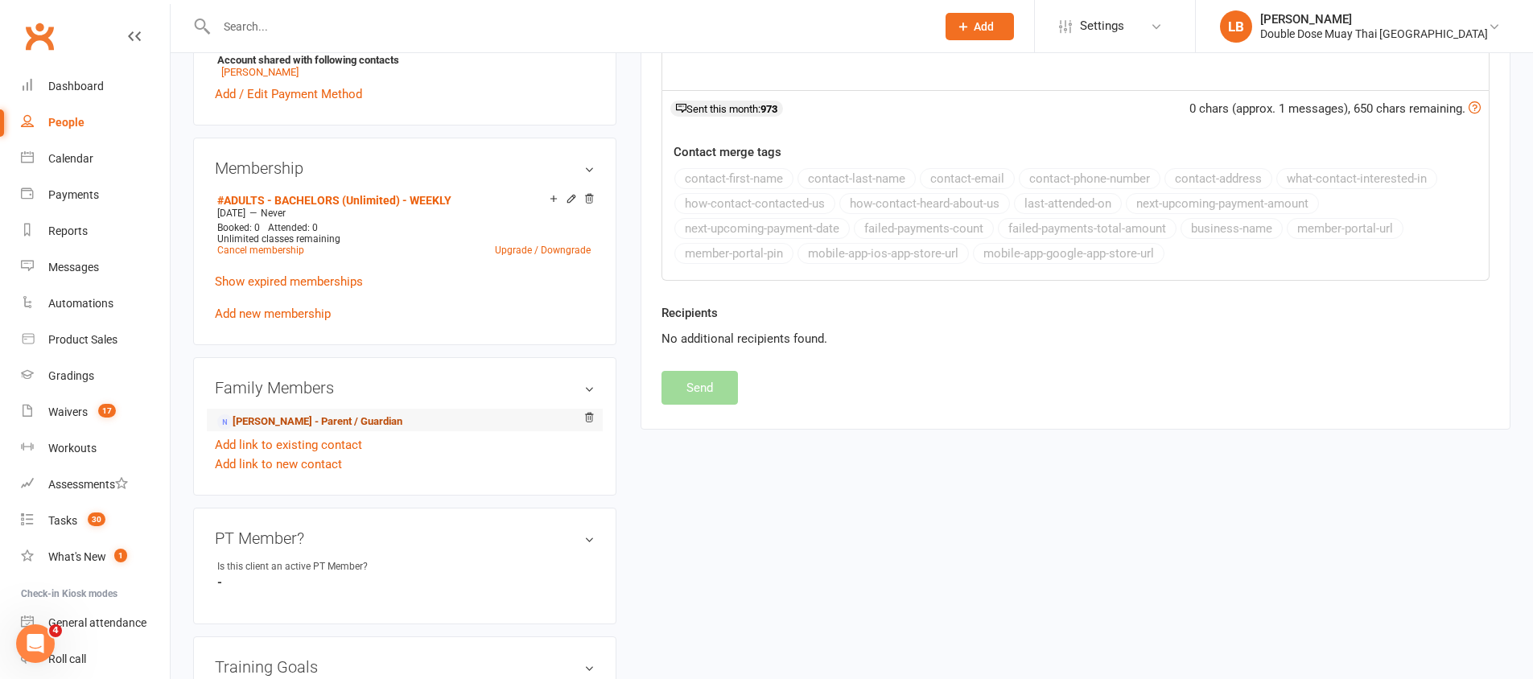
click at [314, 419] on link "[PERSON_NAME] - Parent / Guardian" at bounding box center [309, 422] width 185 height 17
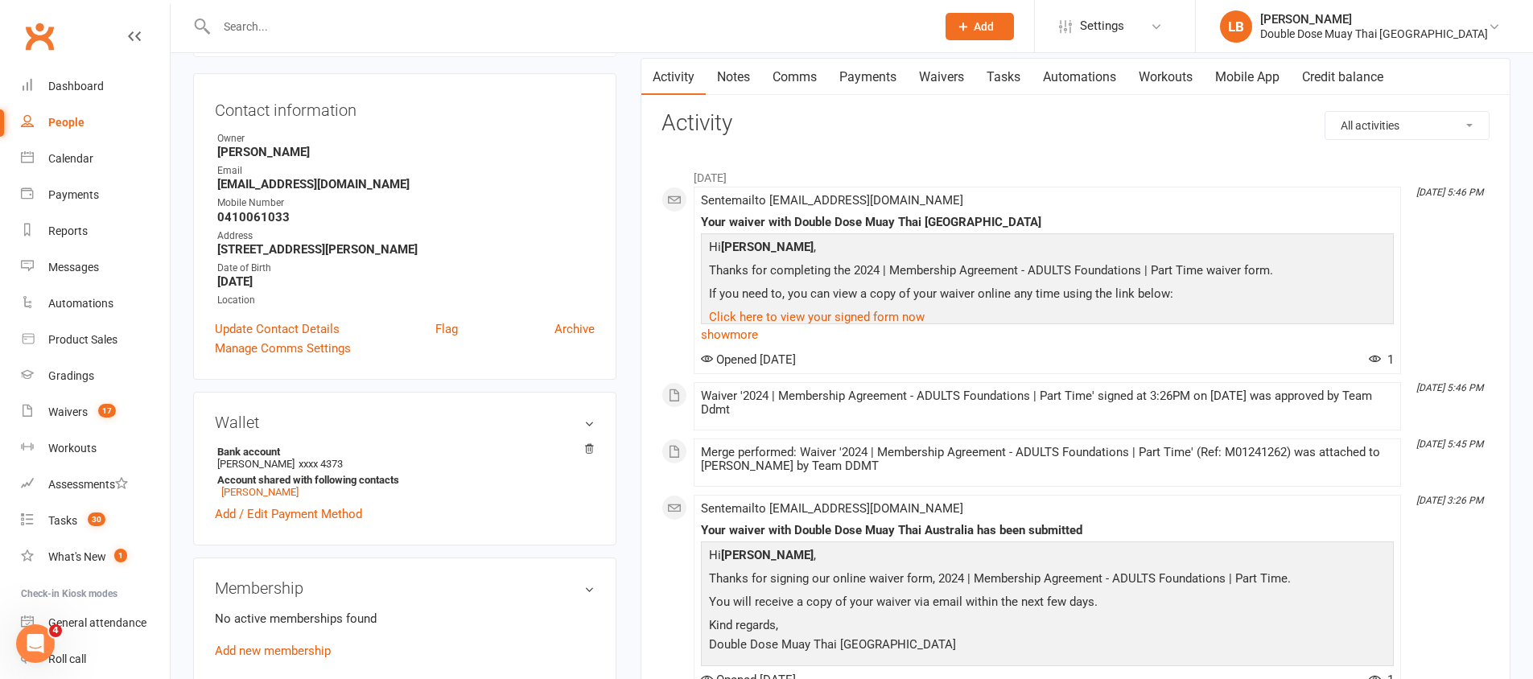
scroll to position [340, 0]
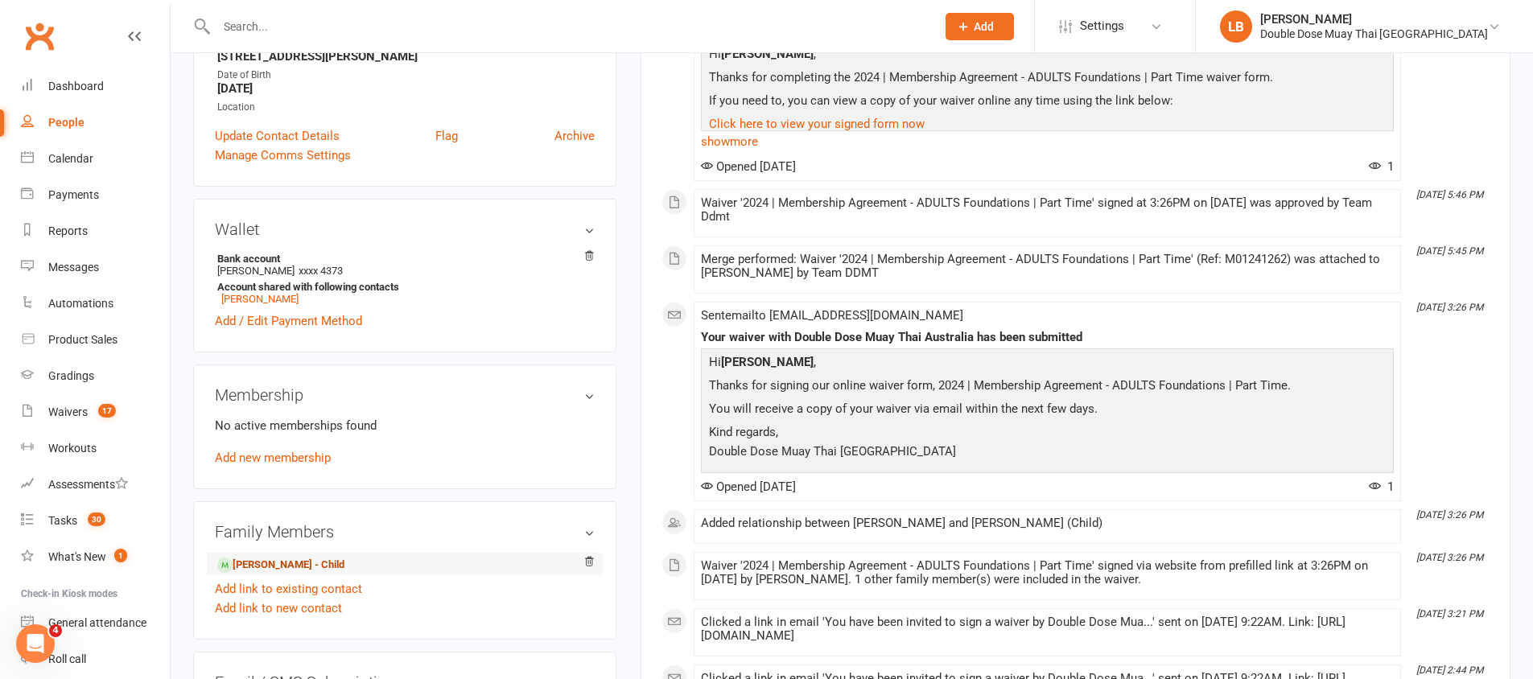
click at [268, 563] on link "[PERSON_NAME] - Child" at bounding box center [280, 565] width 127 height 17
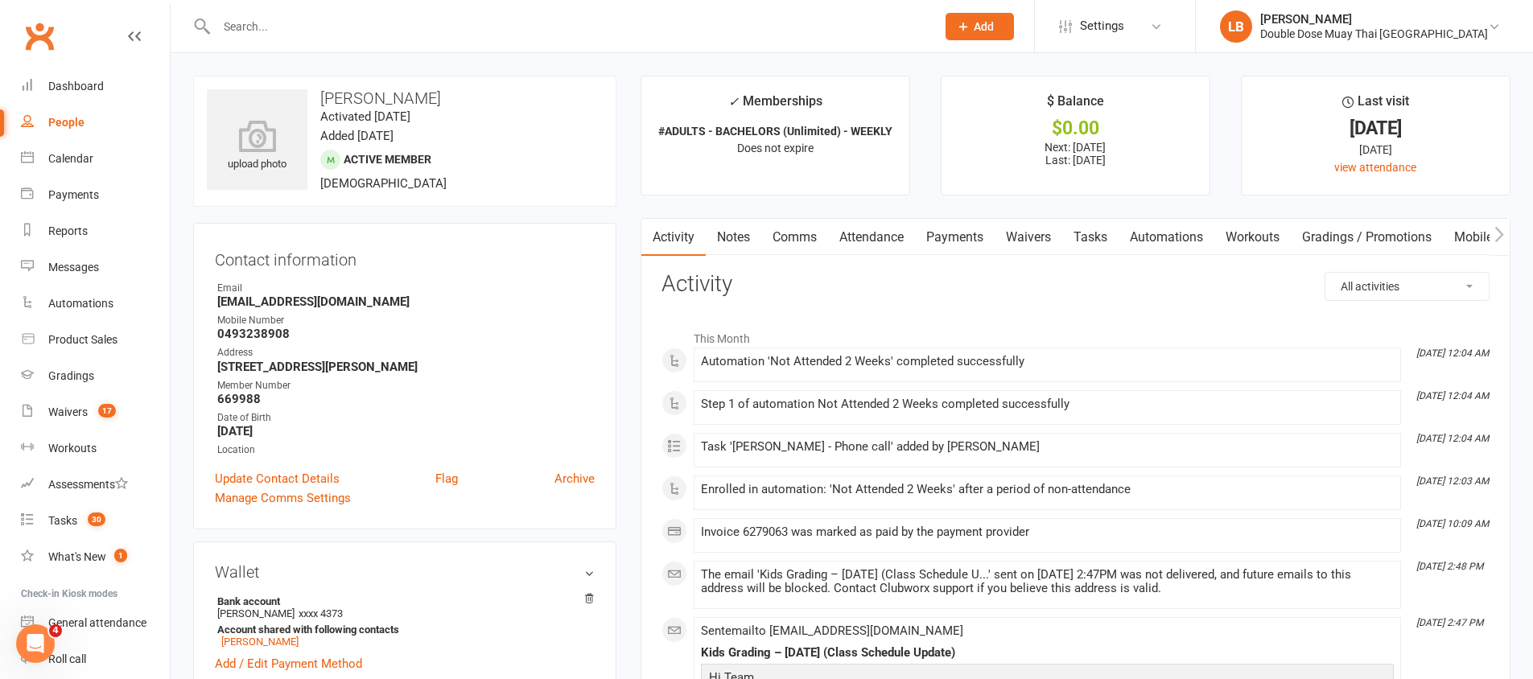
click at [785, 227] on link "Comms" at bounding box center [794, 237] width 67 height 37
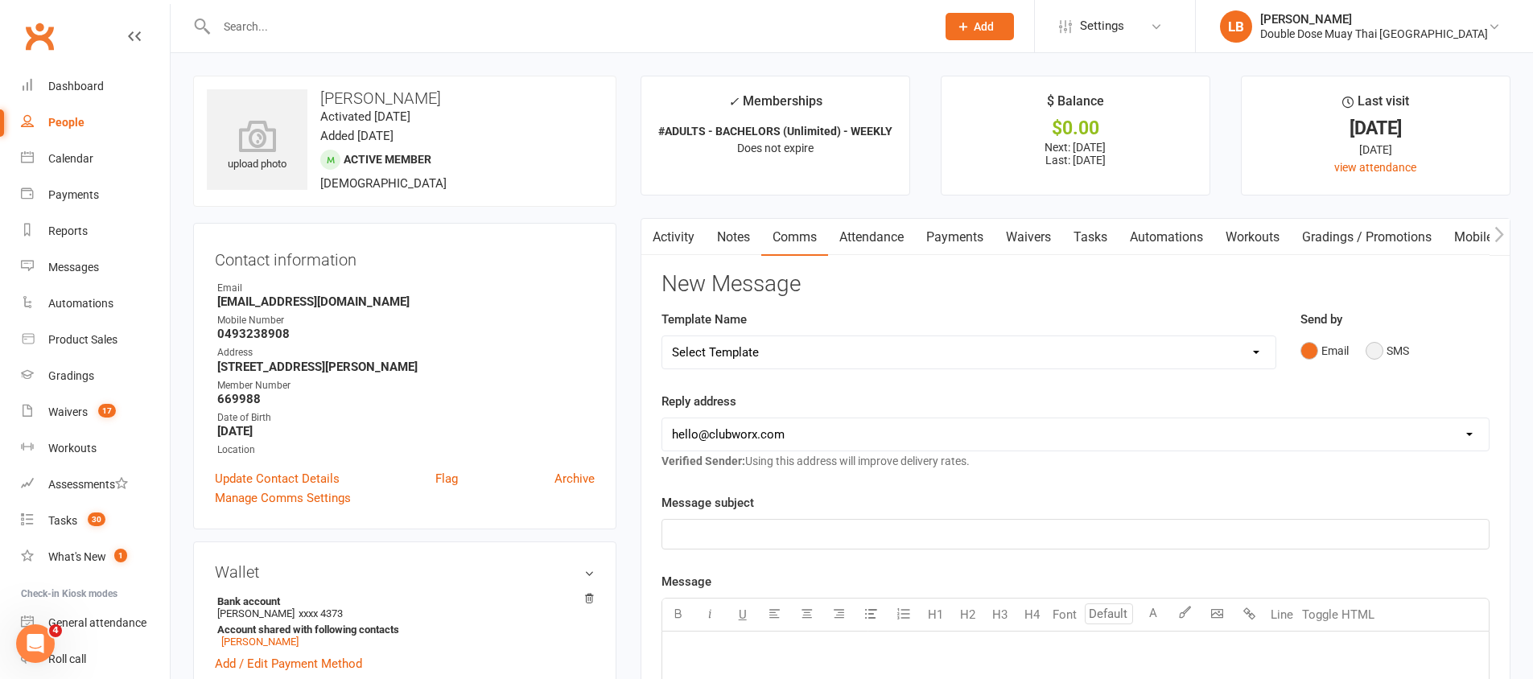
click at [1389, 358] on button "SMS" at bounding box center [1387, 351] width 43 height 31
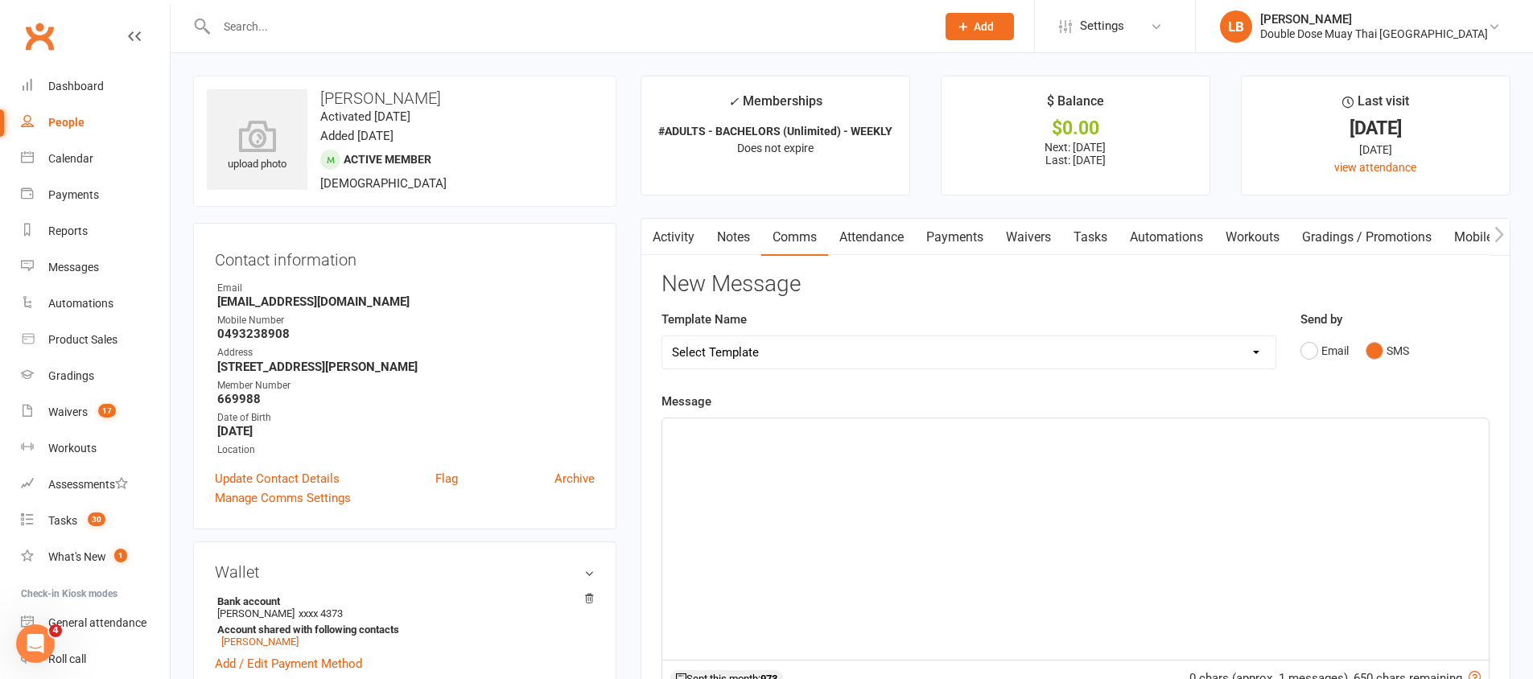
drag, startPoint x: 678, startPoint y: 565, endPoint x: 709, endPoint y: 553, distance: 33.6
click at [678, 563] on div "﻿" at bounding box center [1075, 538] width 827 height 241
paste div
drag, startPoint x: 717, startPoint y: 436, endPoint x: 703, endPoint y: 436, distance: 14.5
click at [703, 436] on span "Hey [PERSON_NAME]. Just Coach [PERSON_NAME] checking in on [PERSON_NAME] seeing…" at bounding box center [1030, 433] width 717 height 14
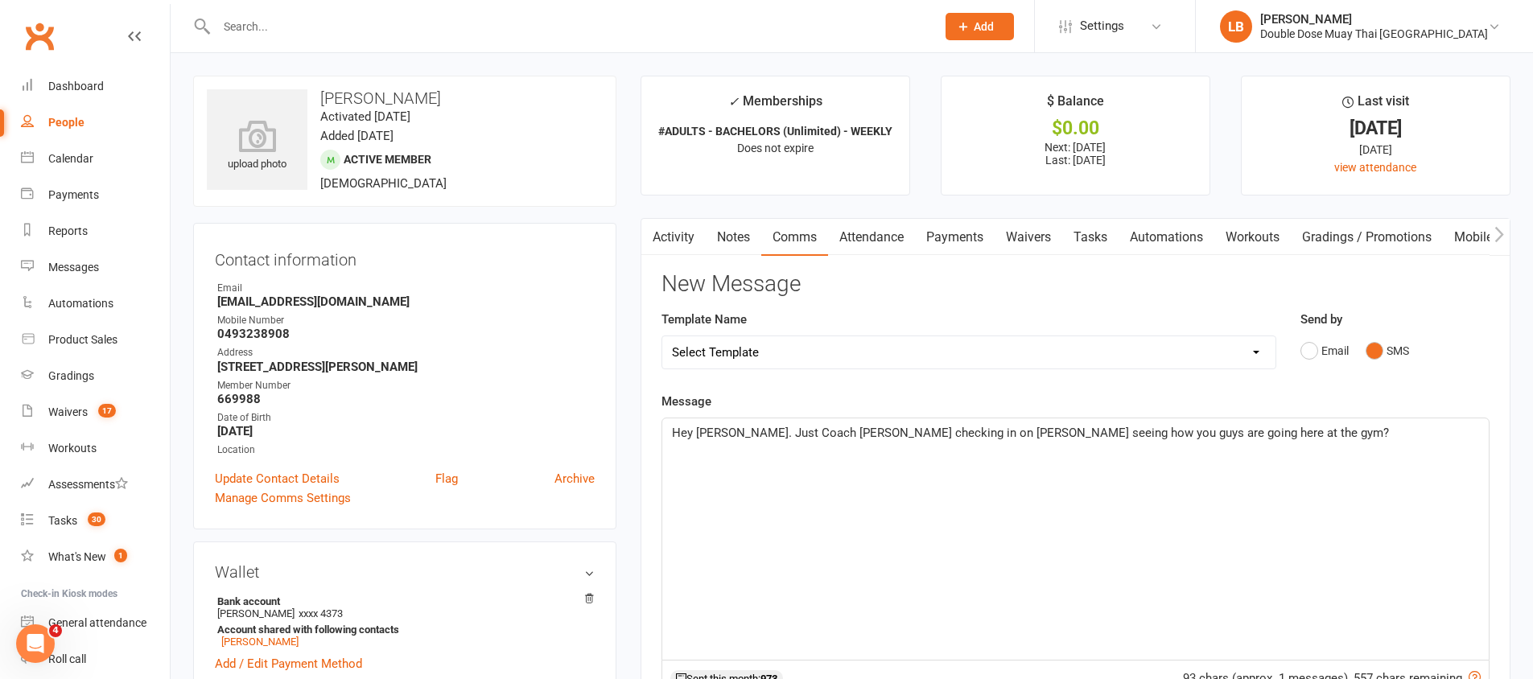
click at [881, 436] on span "Hey [PERSON_NAME]. Just Coach [PERSON_NAME] checking in on [PERSON_NAME] seeing…" at bounding box center [1030, 433] width 717 height 14
drag, startPoint x: 936, startPoint y: 434, endPoint x: 916, endPoint y: 437, distance: 20.4
click at [916, 437] on span "Hey [PERSON_NAME]. Just Coach [PERSON_NAME] checking in on [PERSON_NAME] seeing…" at bounding box center [1030, 433] width 717 height 14
click at [824, 435] on span "Hey [PERSON_NAME]. Just Coach [PERSON_NAME] checking inseeing how you guys are …" at bounding box center [972, 433] width 601 height 14
click at [1025, 439] on span "Hey [PERSON_NAME]. Just Coach [PERSON_NAME] from double dose checking inseeing …" at bounding box center [1021, 433] width 699 height 14
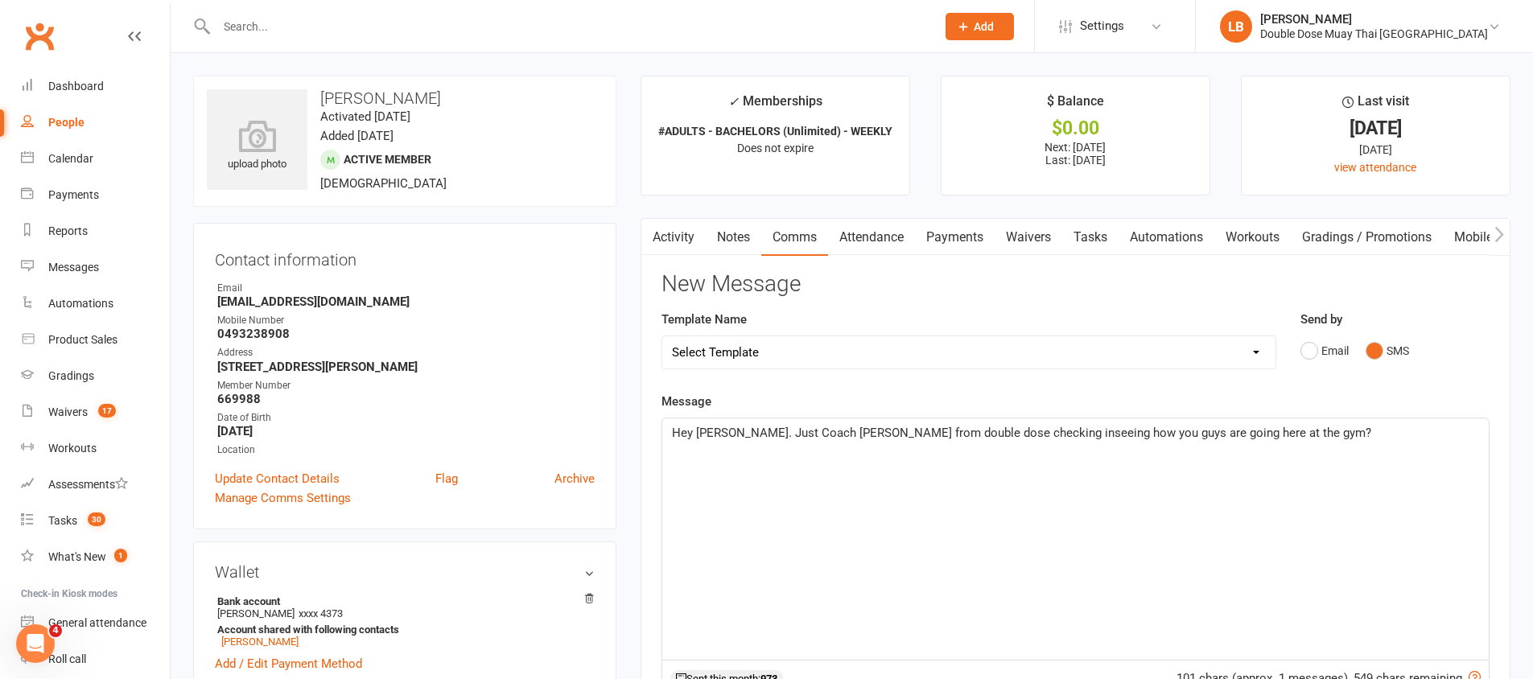
click at [1025, 439] on span "Hey [PERSON_NAME]. Just Coach [PERSON_NAME] from double dose checking inseeing …" at bounding box center [1021, 433] width 699 height 14
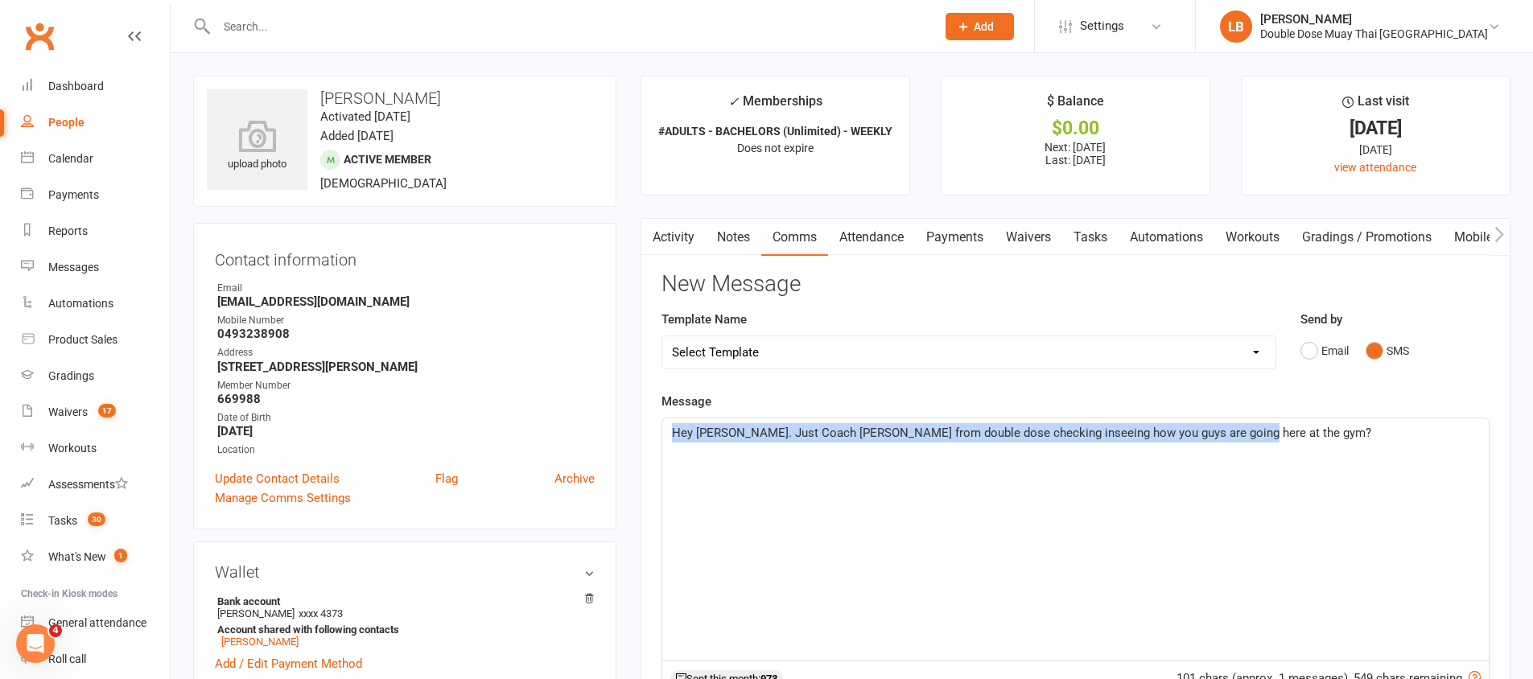
click at [990, 433] on span "Hey [PERSON_NAME]. Just Coach [PERSON_NAME] from double dose checking inseeing …" at bounding box center [1021, 433] width 699 height 14
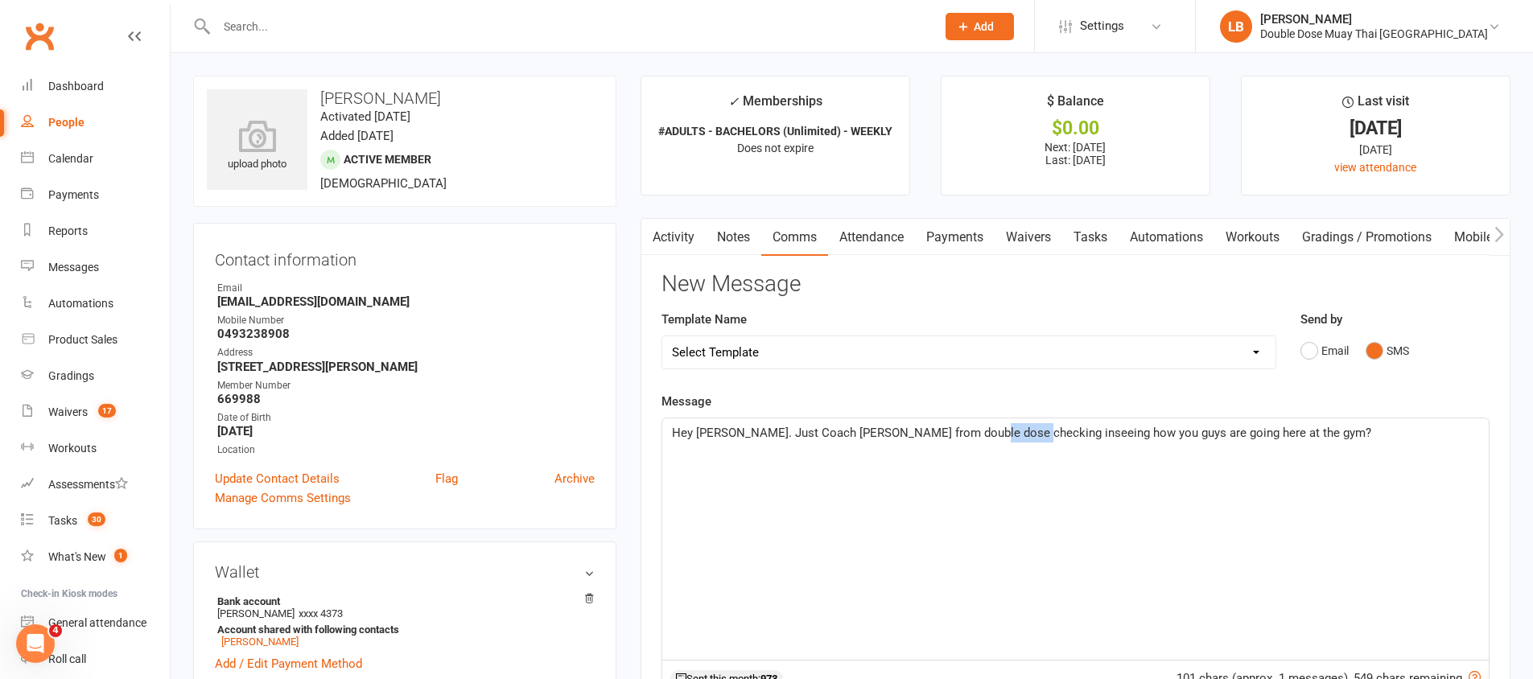
click at [990, 433] on span "Hey [PERSON_NAME]. Just Coach [PERSON_NAME] from double dose checking inseeing …" at bounding box center [1021, 433] width 699 height 14
click at [984, 435] on span "Hey [PERSON_NAME]. Just Coach [PERSON_NAME] from double dose checking inseeing …" at bounding box center [1021, 433] width 699 height 14
drag, startPoint x: 1100, startPoint y: 435, endPoint x: 1073, endPoint y: 436, distance: 27.4
click at [1073, 436] on span "Hey [PERSON_NAME]. Just Coach [PERSON_NAME] from double dose checking in seeing…" at bounding box center [1023, 433] width 703 height 14
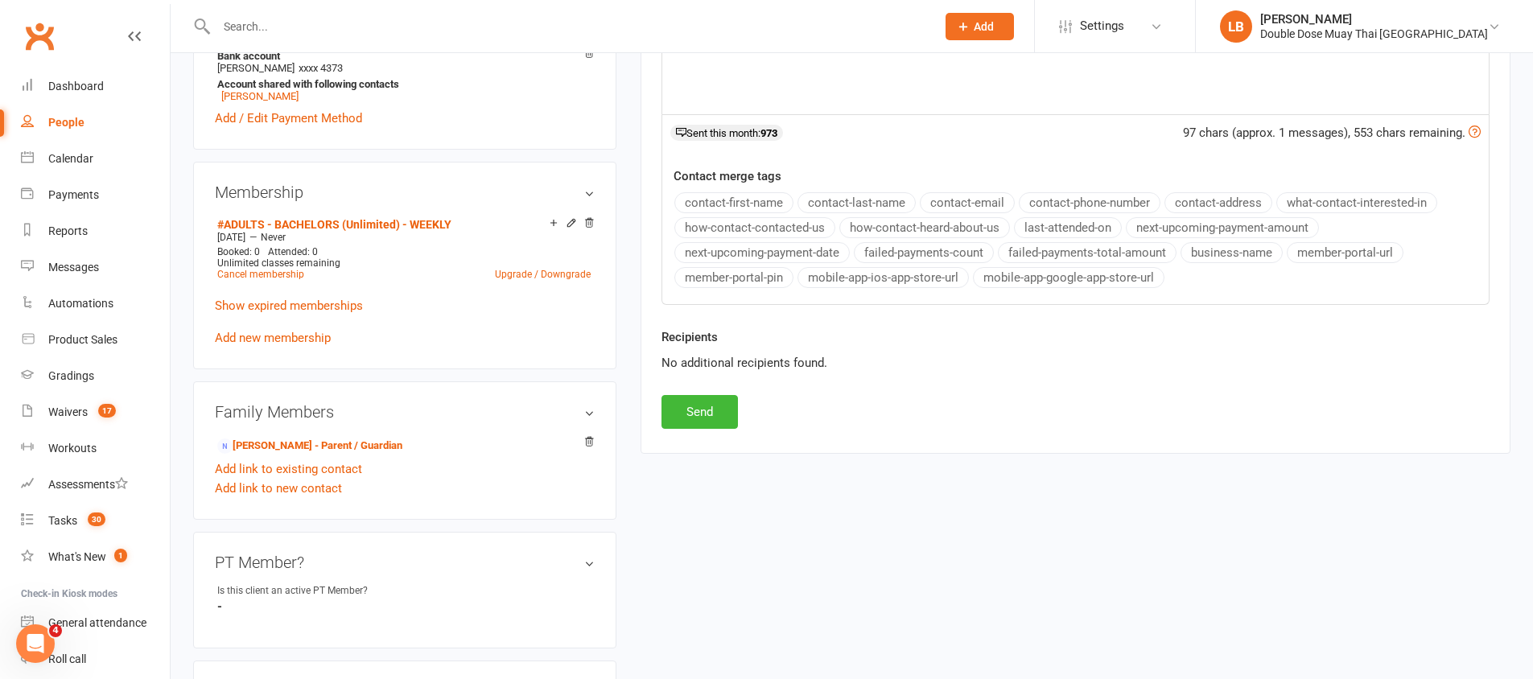
scroll to position [781, 0]
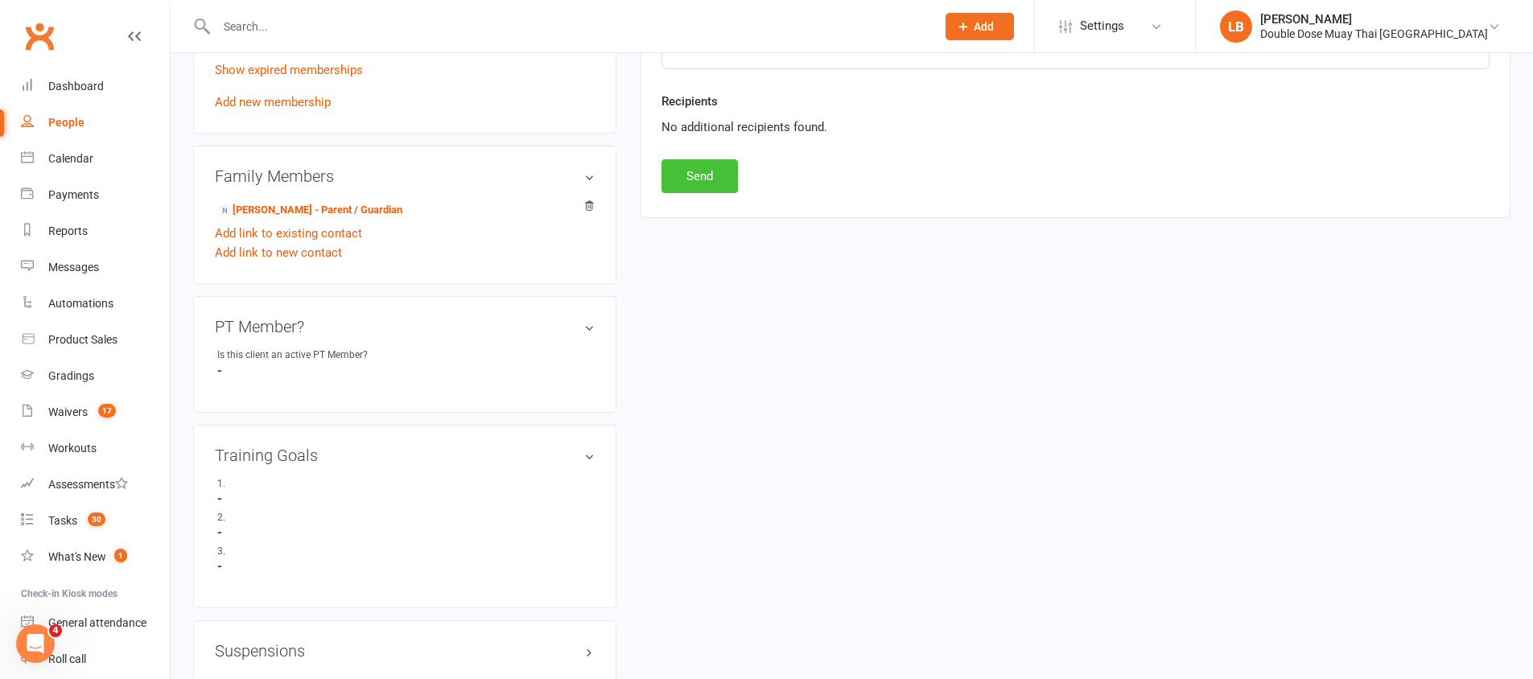
click at [707, 187] on button "Send" at bounding box center [700, 176] width 76 height 34
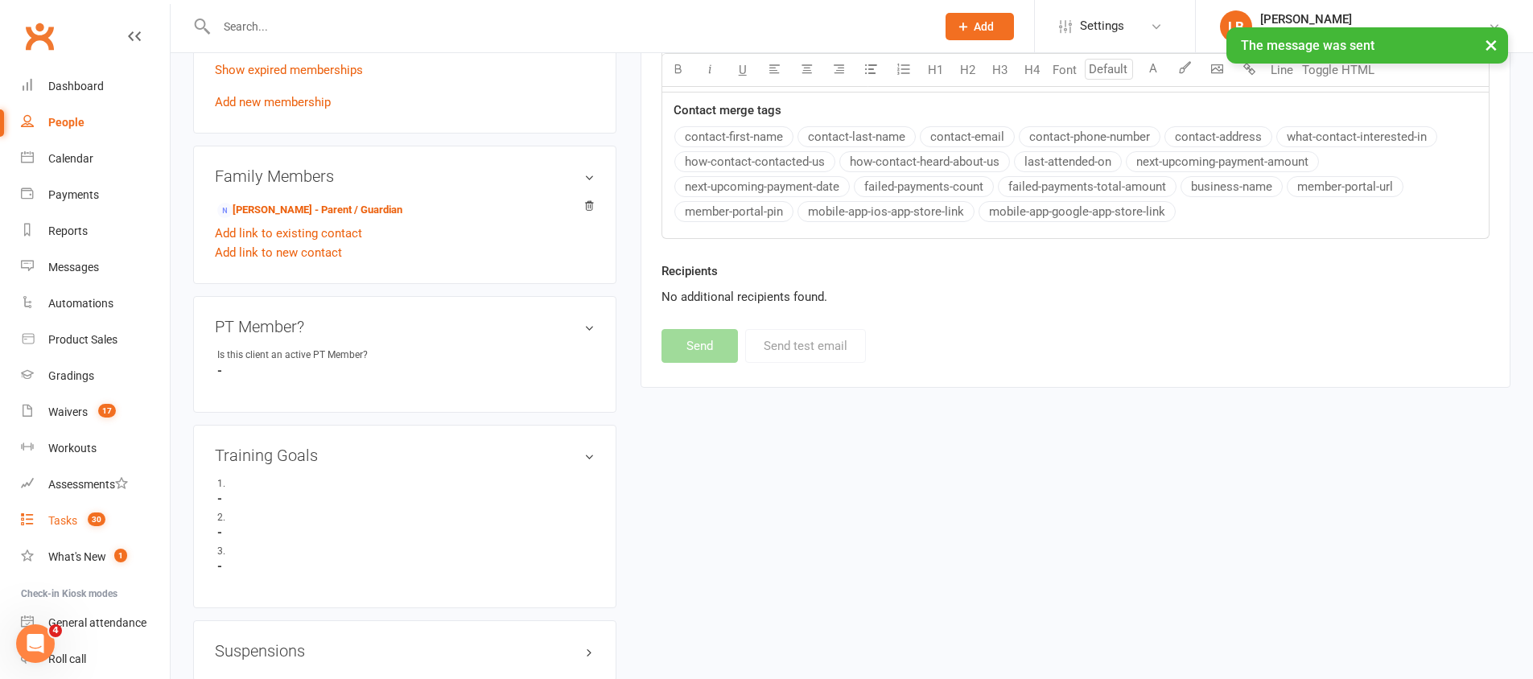
click at [80, 535] on link "Tasks 30" at bounding box center [95, 521] width 149 height 36
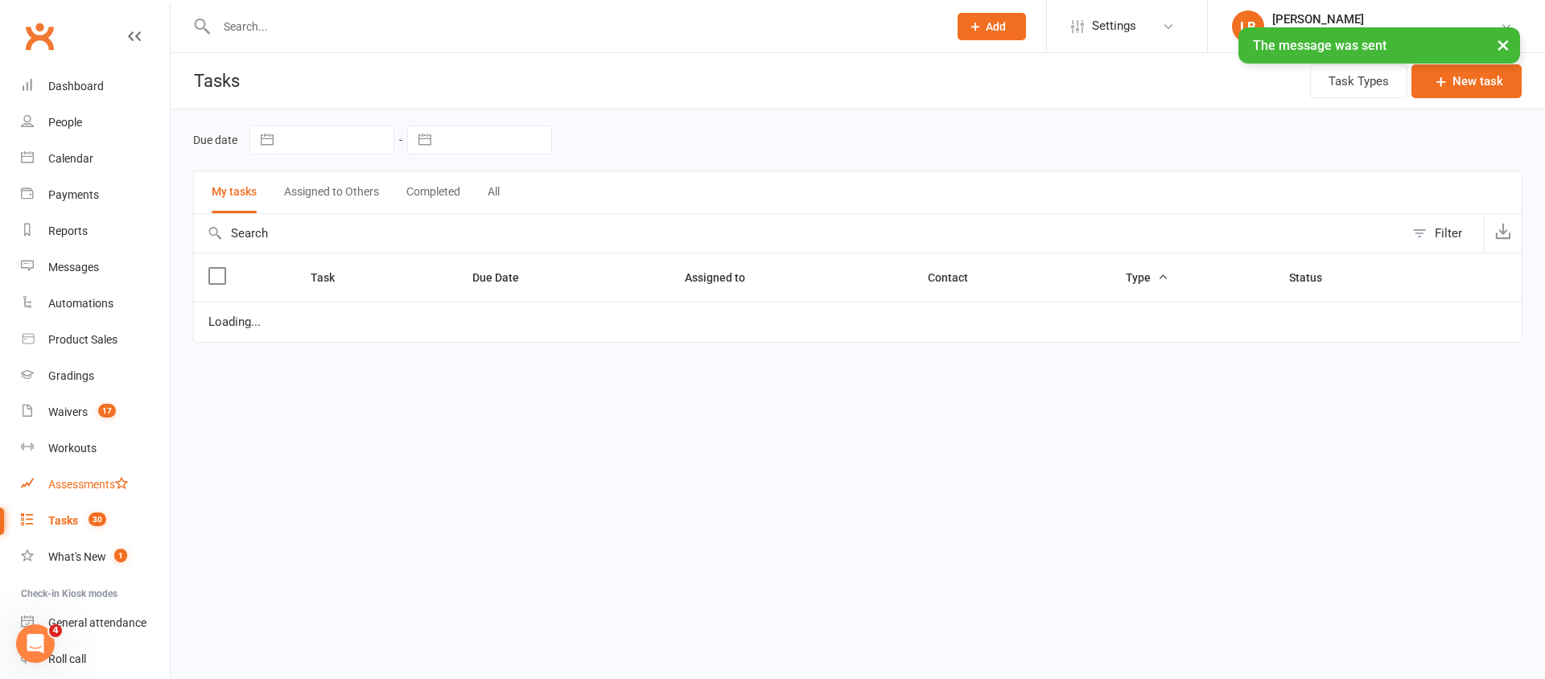
select select "started"
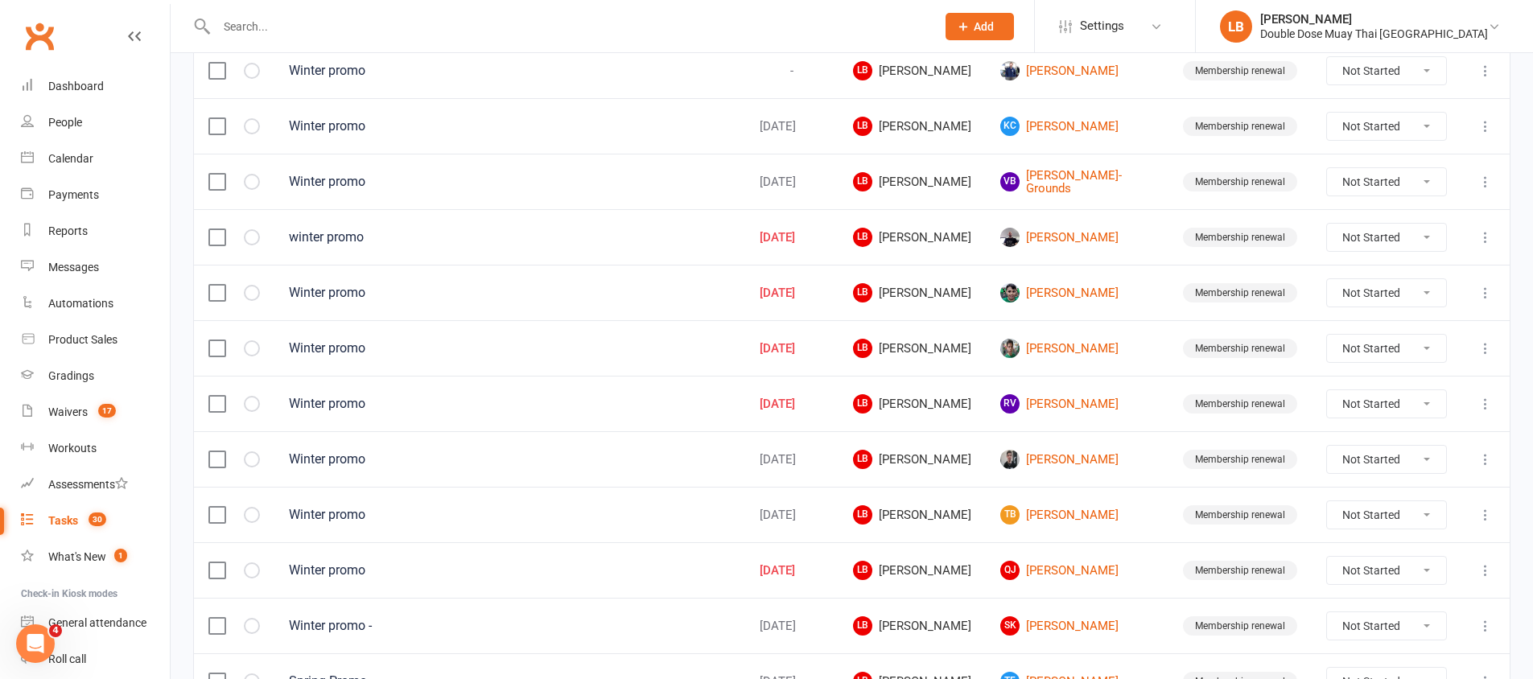
scroll to position [1132, 0]
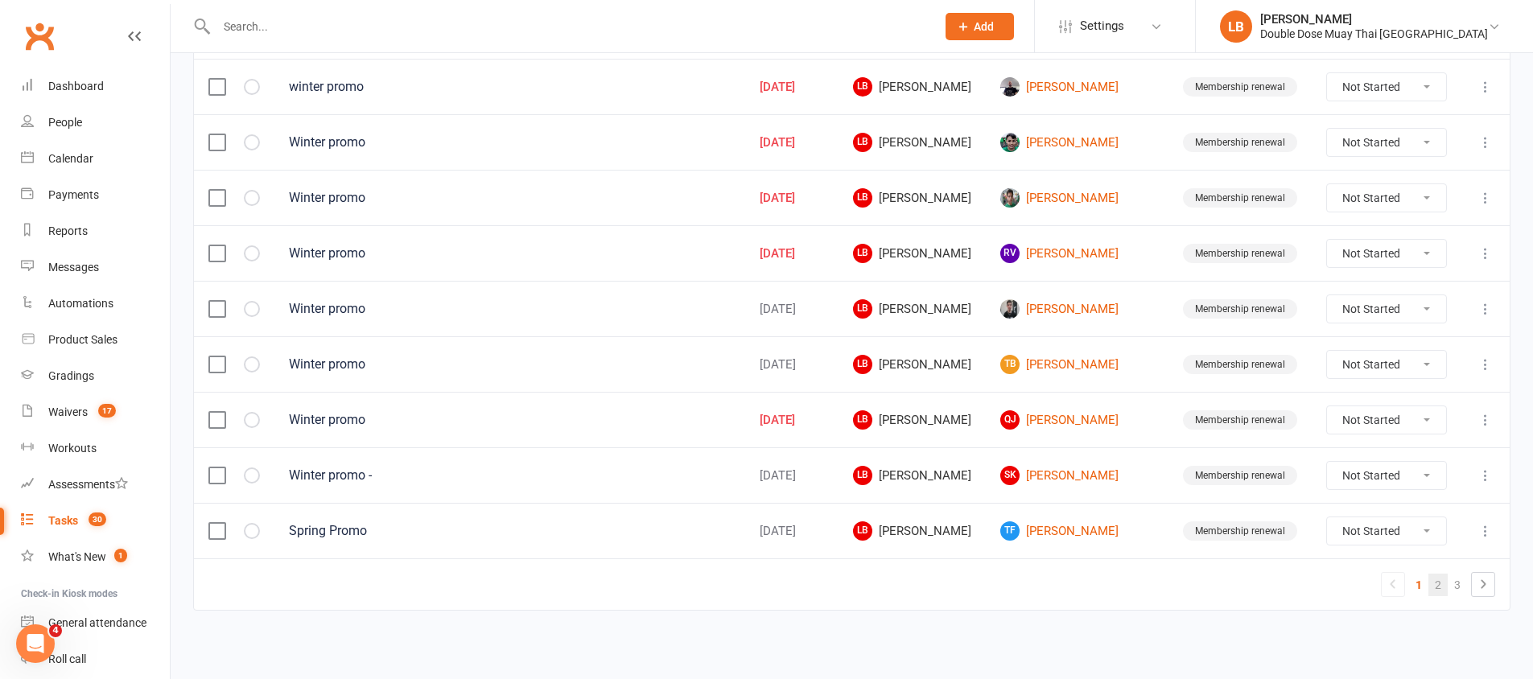
click at [1441, 590] on link "2" at bounding box center [1438, 585] width 19 height 23
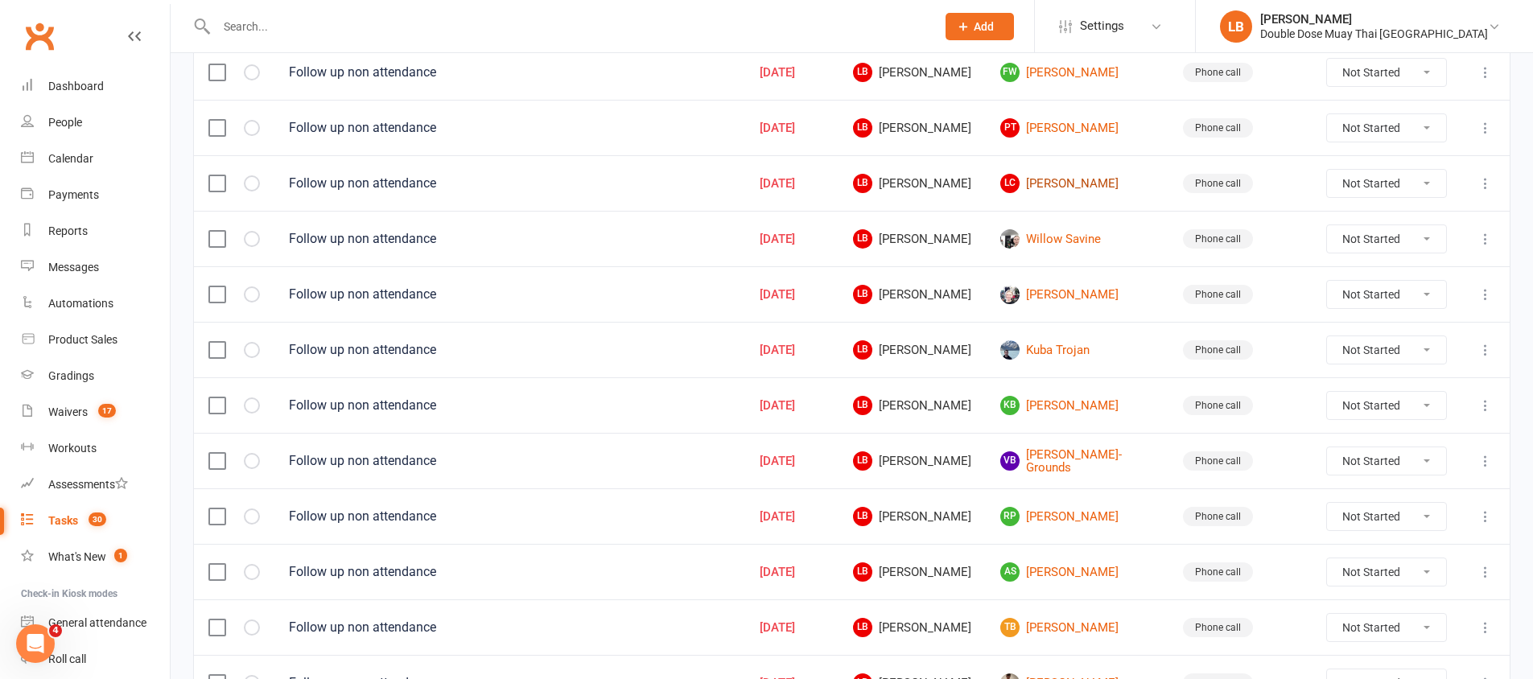
scroll to position [977, 0]
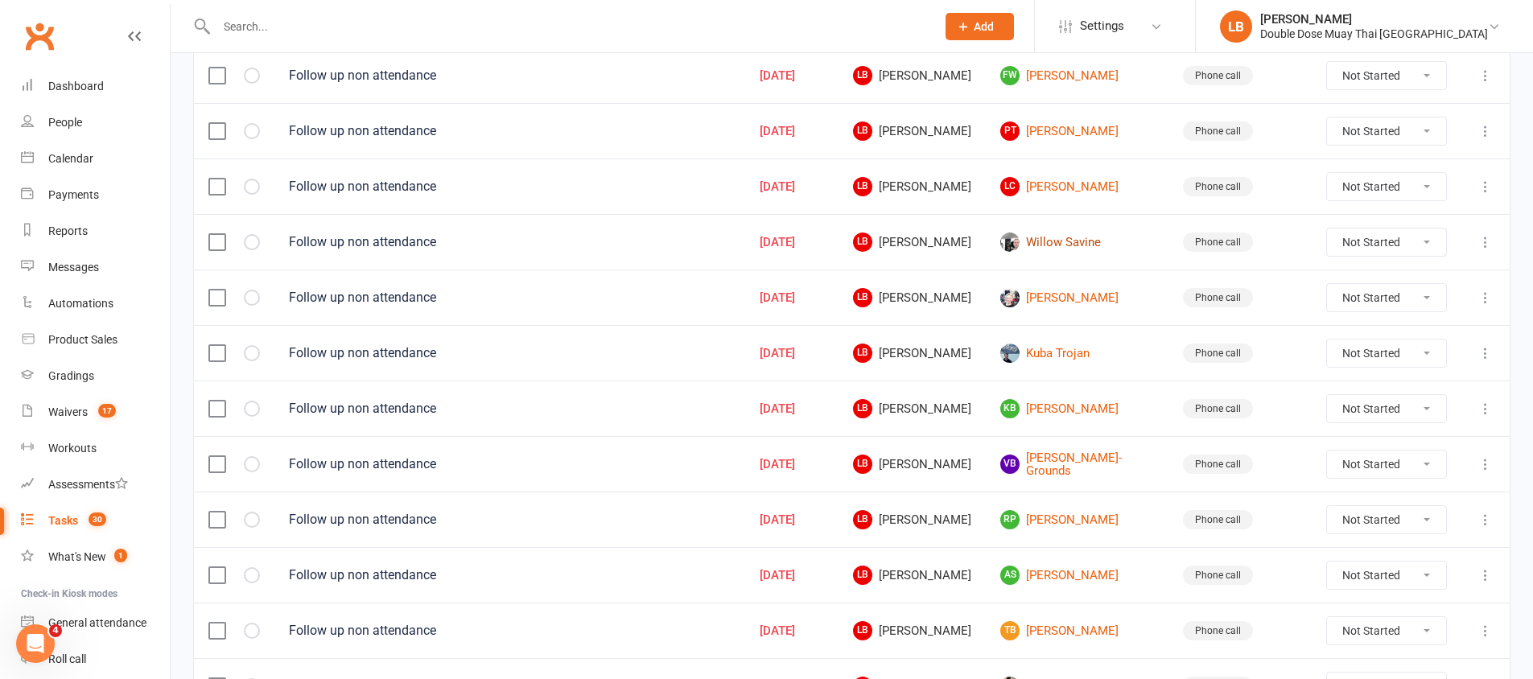
click at [1076, 234] on link "Willow Savine" at bounding box center [1077, 242] width 154 height 19
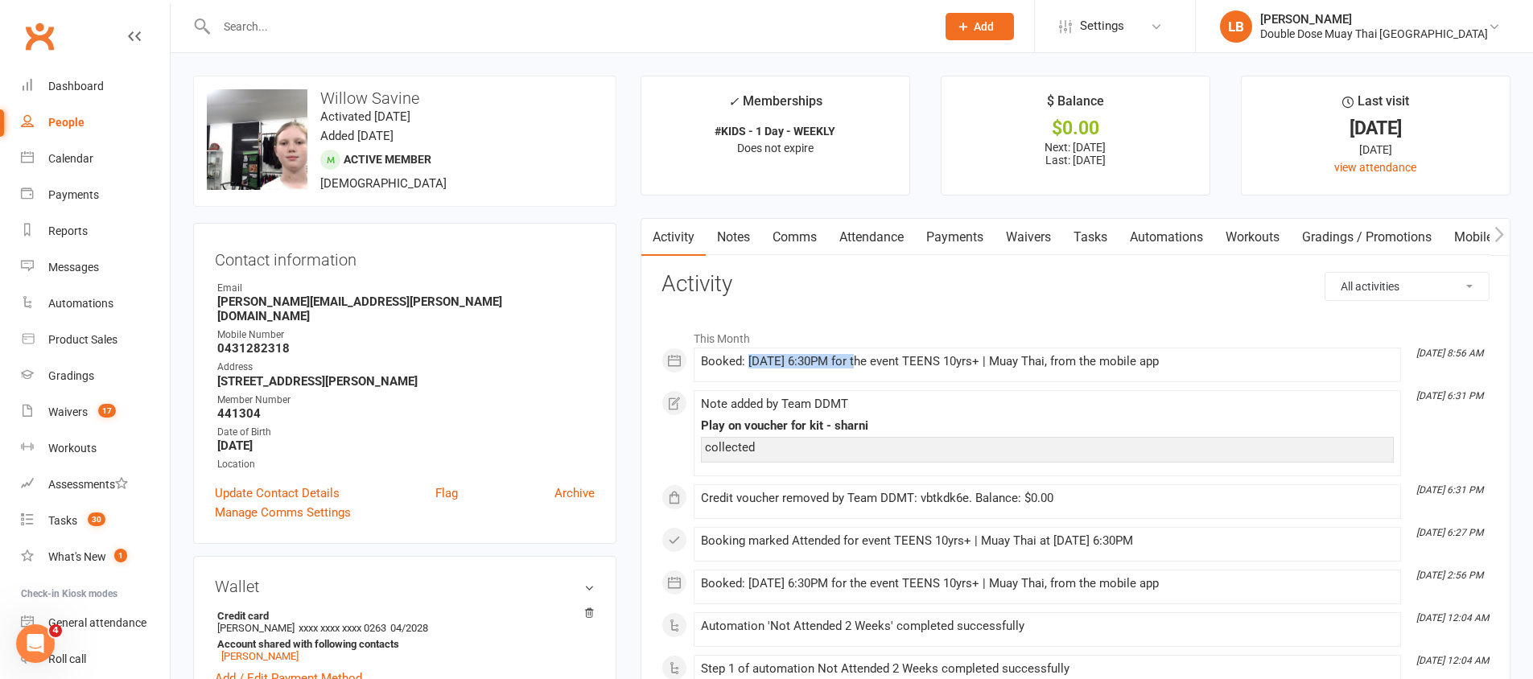
drag, startPoint x: 749, startPoint y: 362, endPoint x: 856, endPoint y: 362, distance: 106.2
click at [856, 362] on div "Booked: [DATE] 6:30PM for the event TEENS 10yrs+ | Muay Thai, from the mobile a…" at bounding box center [1047, 362] width 693 height 14
click at [1103, 241] on link "Tasks" at bounding box center [1090, 237] width 56 height 37
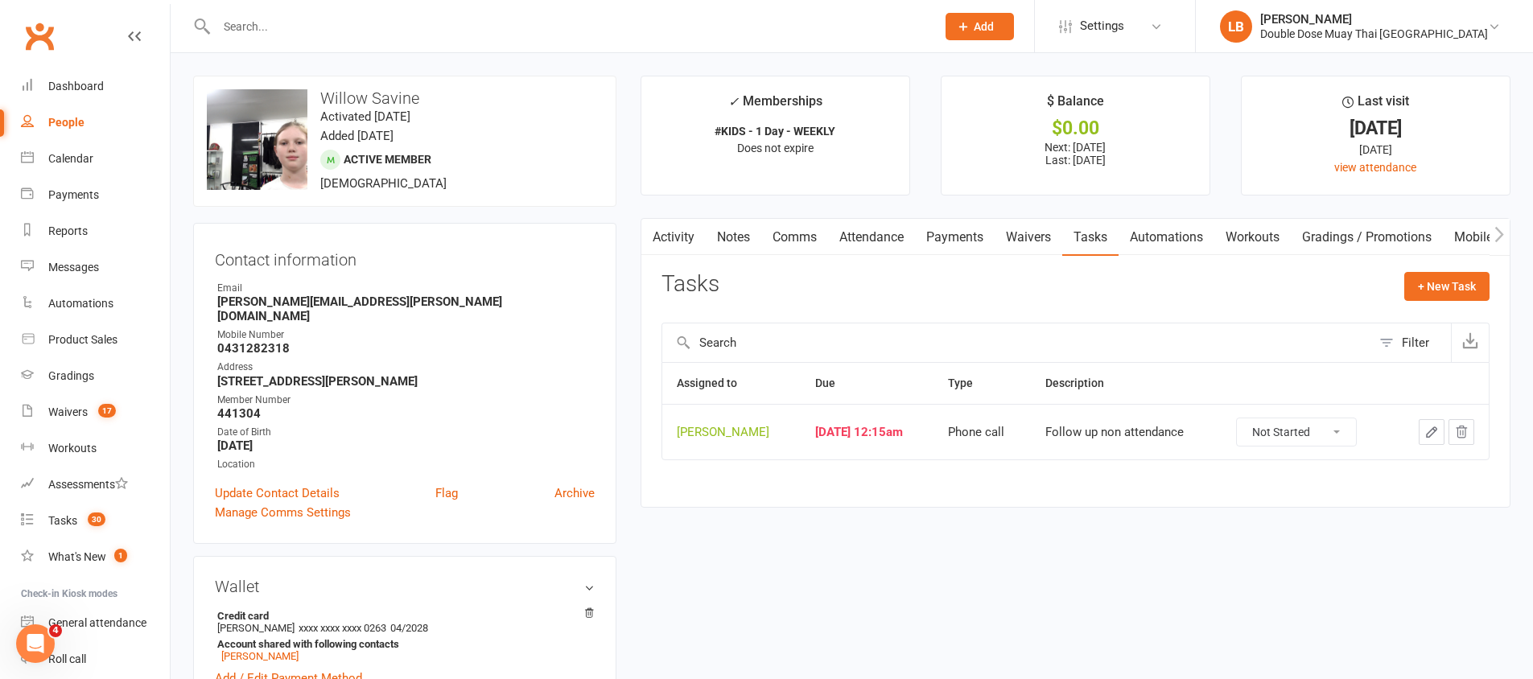
click at [1291, 431] on select "Not Started In Progress Waiting Complete" at bounding box center [1296, 431] width 119 height 27
select select "unstarted"
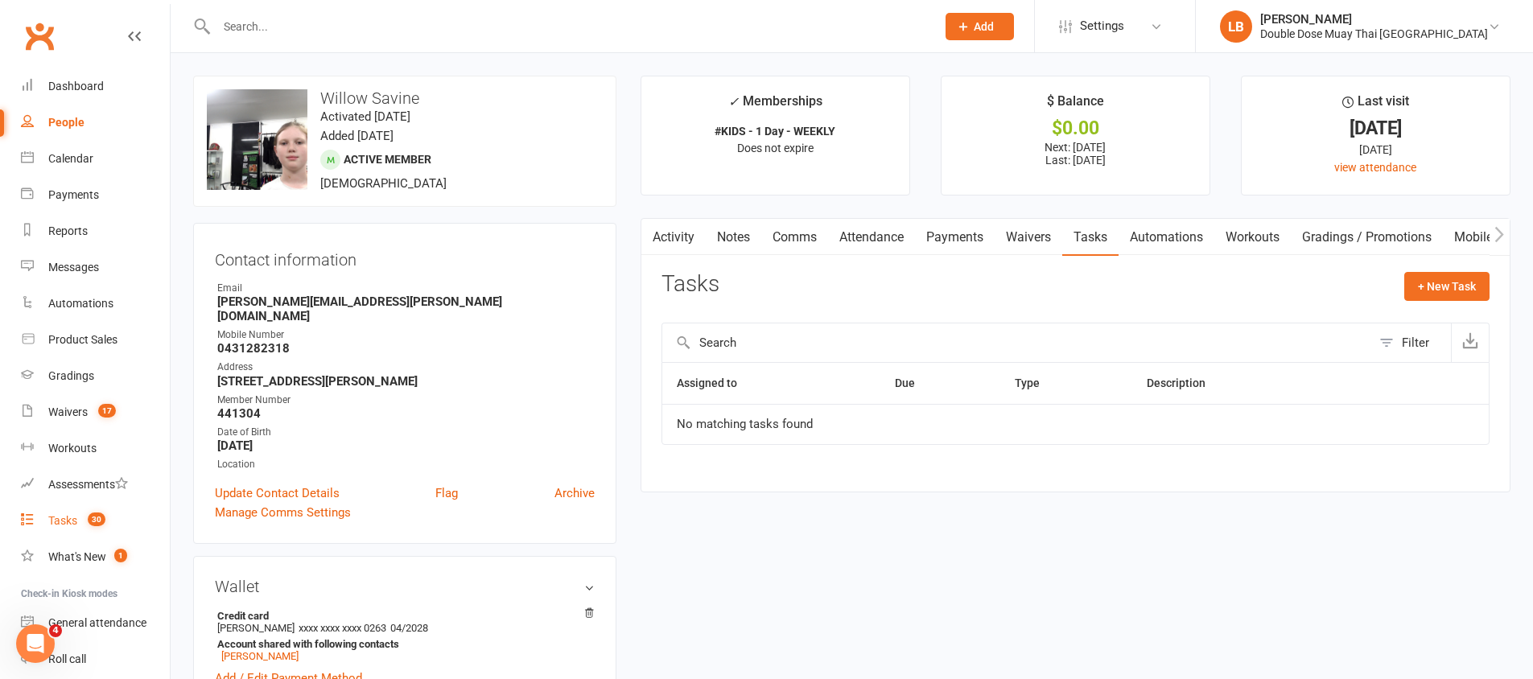
click at [106, 516] on link "Tasks 30" at bounding box center [95, 521] width 149 height 36
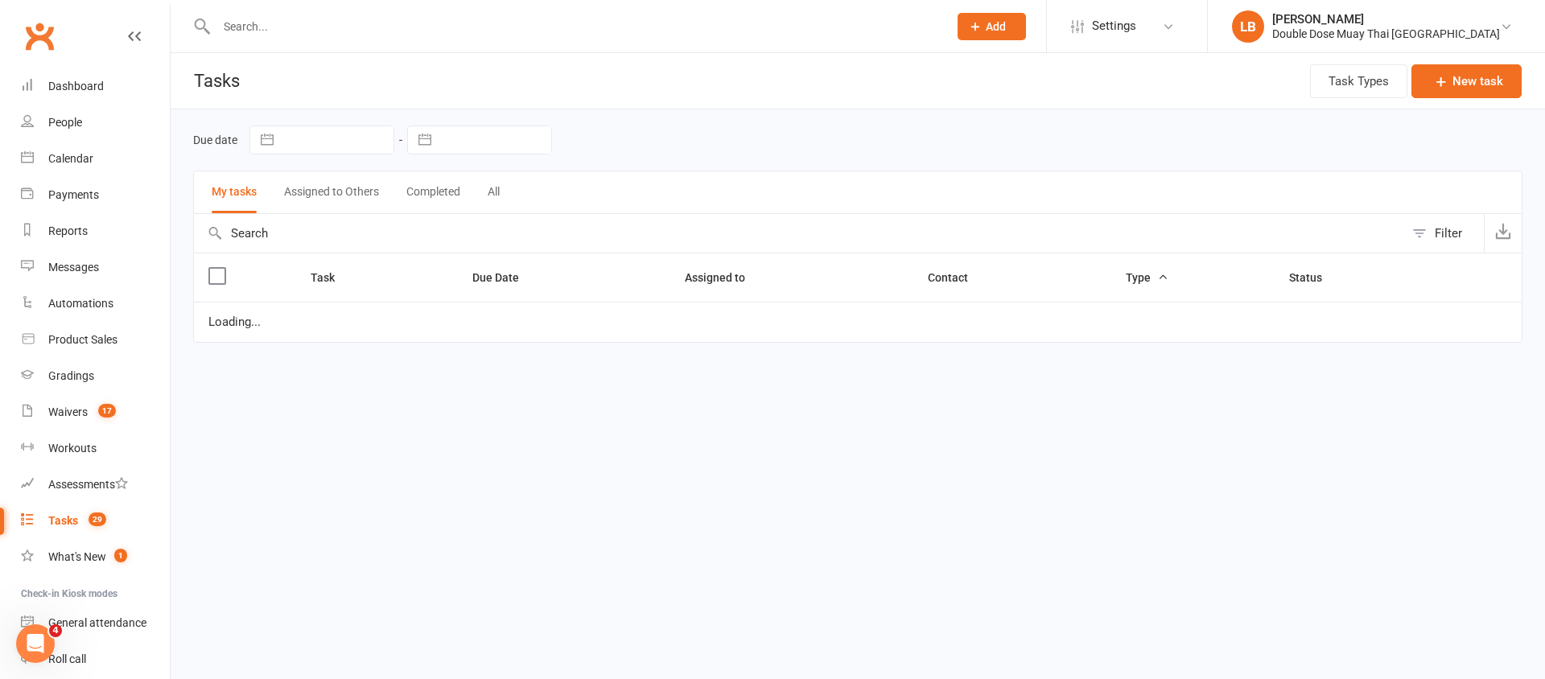
select select "started"
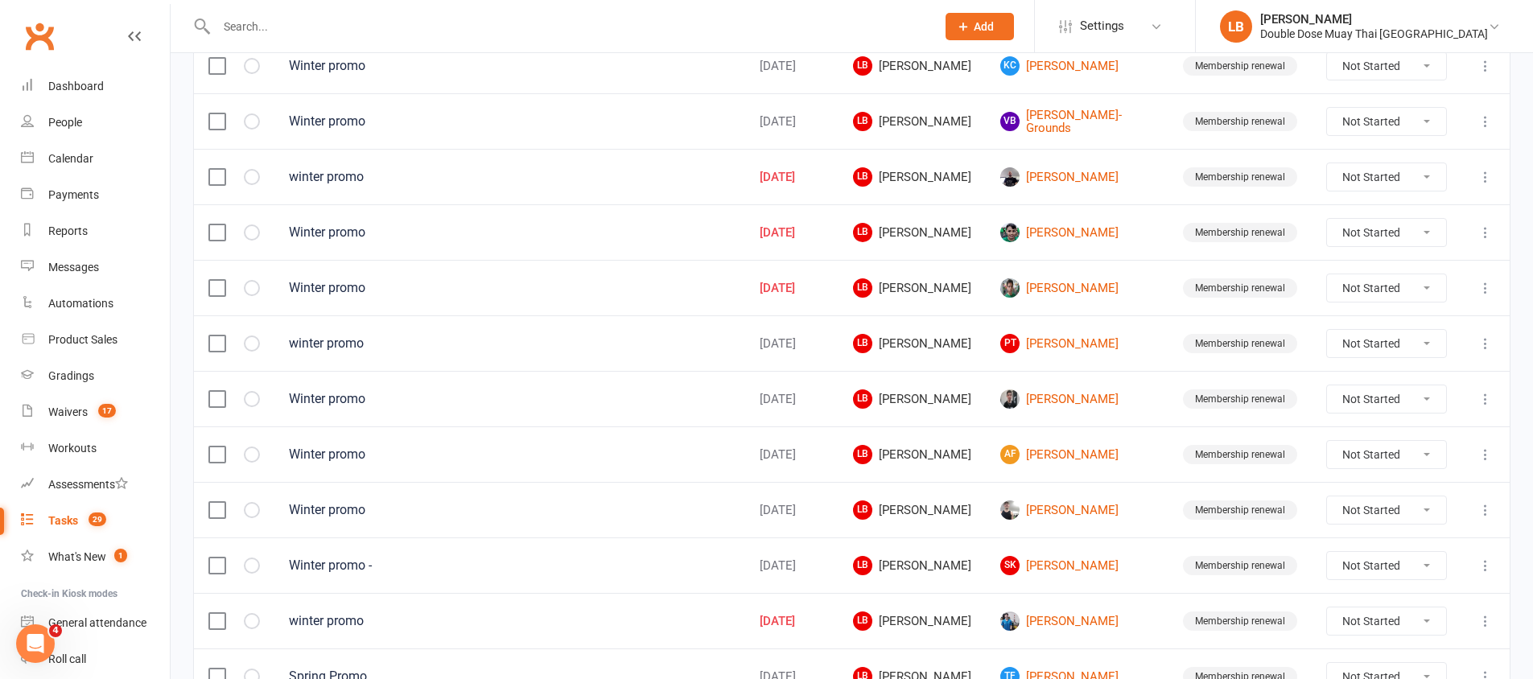
scroll to position [1132, 0]
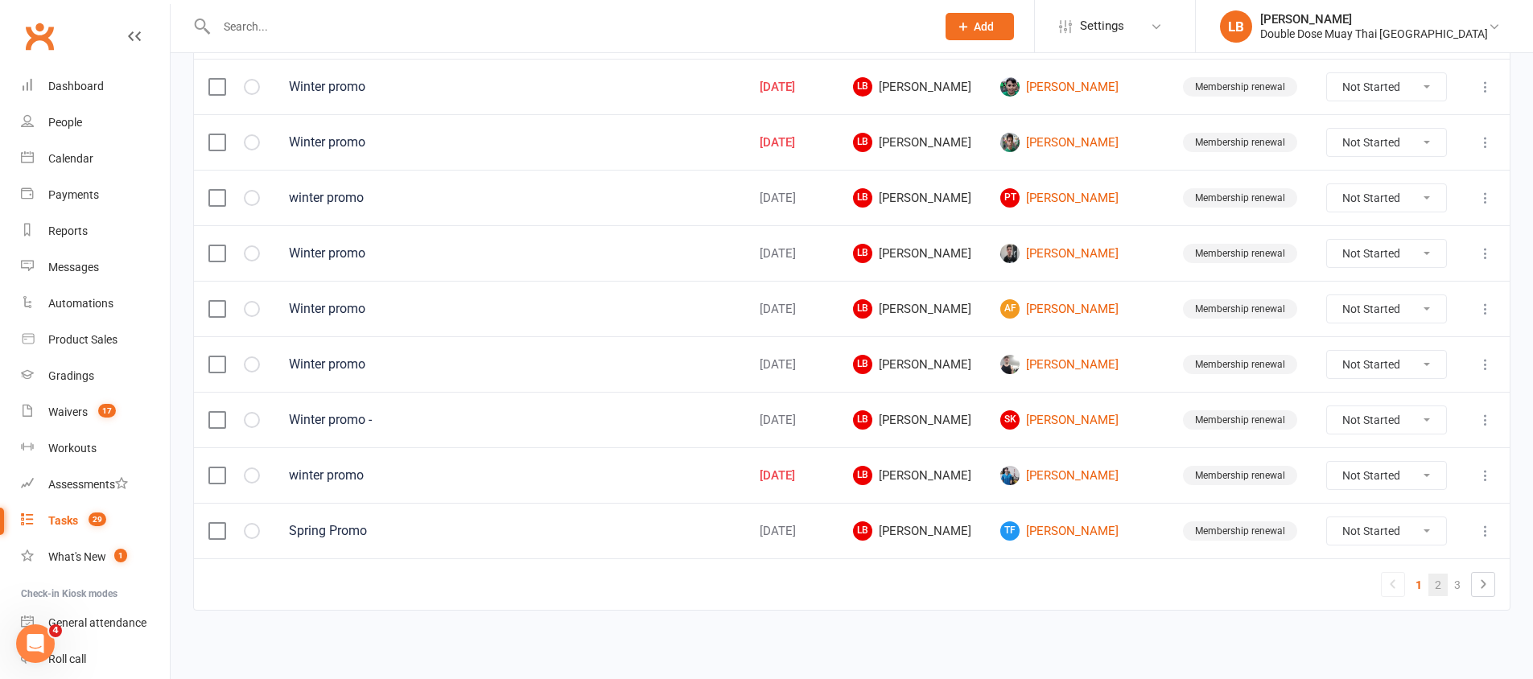
click at [1432, 579] on link "2" at bounding box center [1438, 585] width 19 height 23
select select "started"
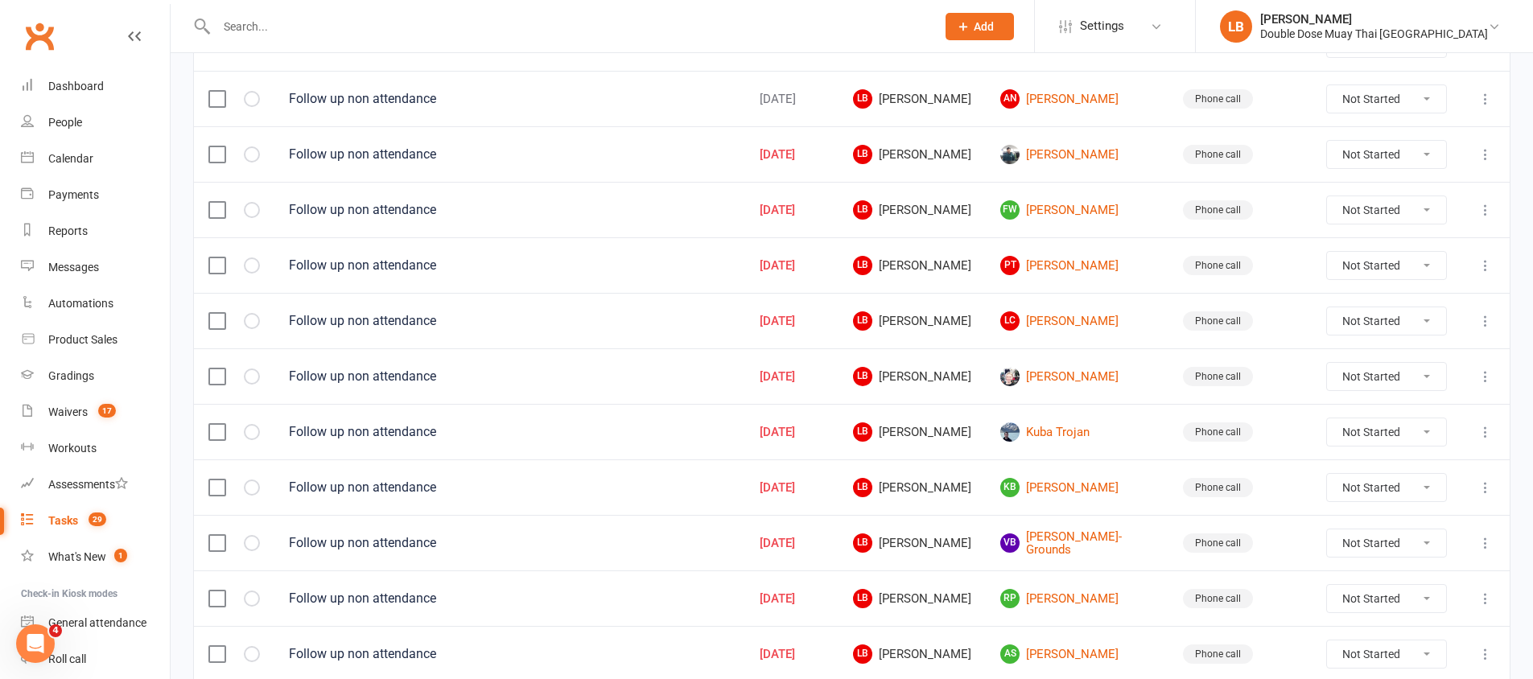
scroll to position [843, 0]
click at [1087, 380] on link "[PERSON_NAME]" at bounding box center [1077, 375] width 154 height 19
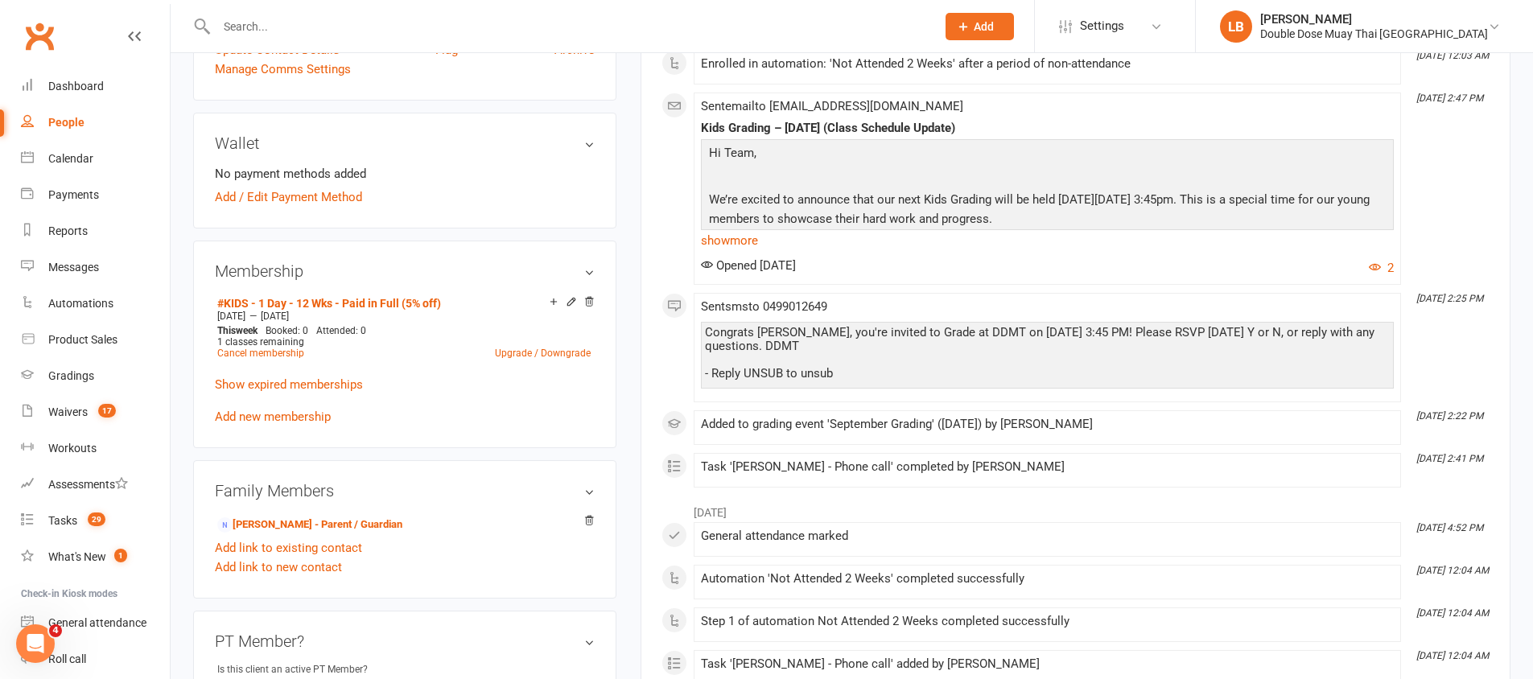
scroll to position [101, 0]
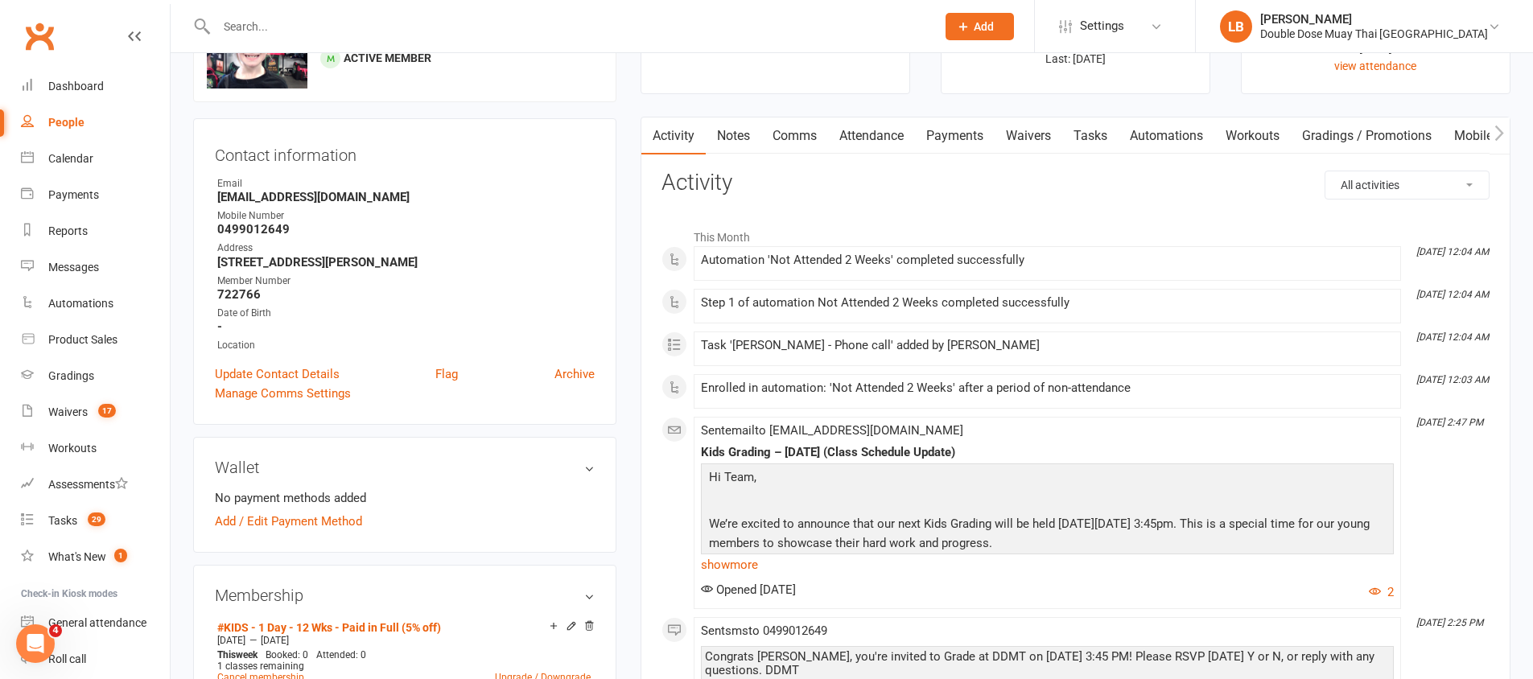
click at [806, 139] on link "Comms" at bounding box center [794, 136] width 67 height 37
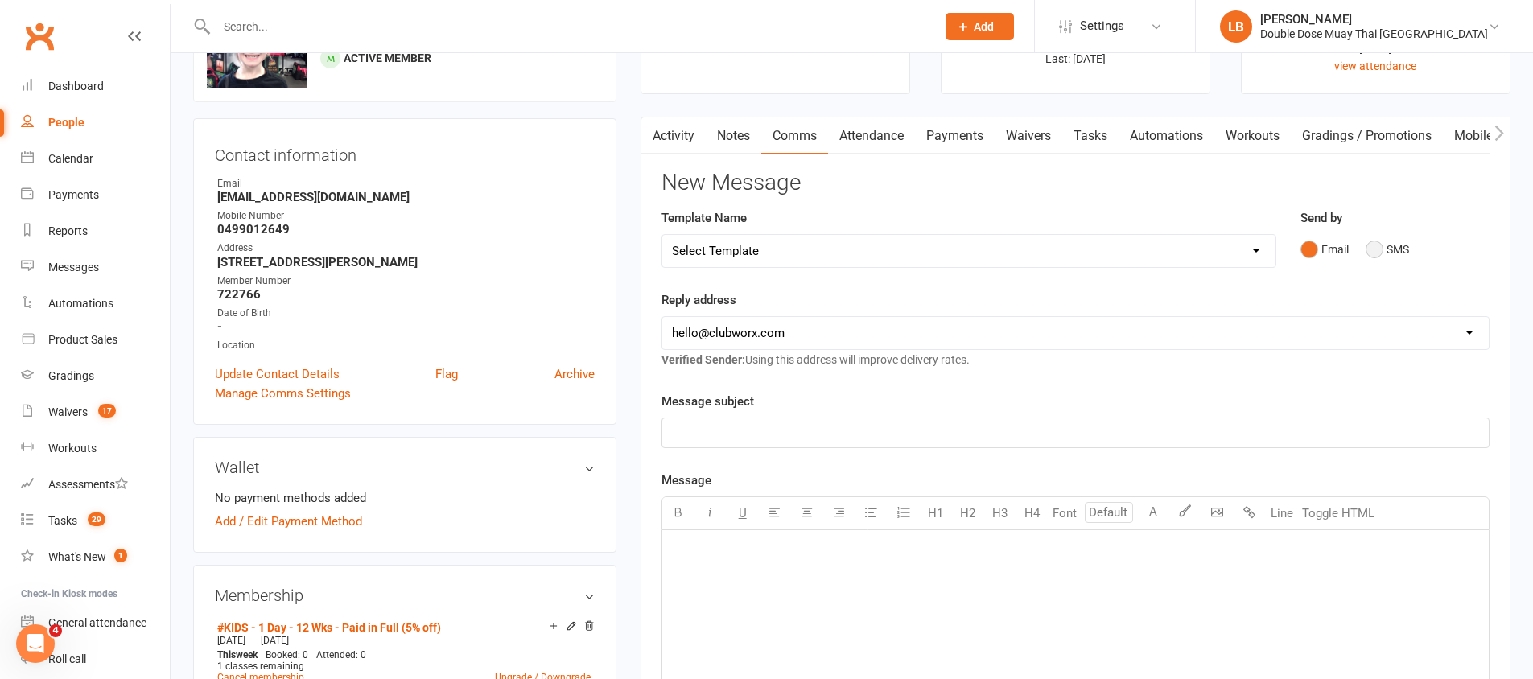
click at [1371, 251] on button "SMS" at bounding box center [1387, 249] width 43 height 31
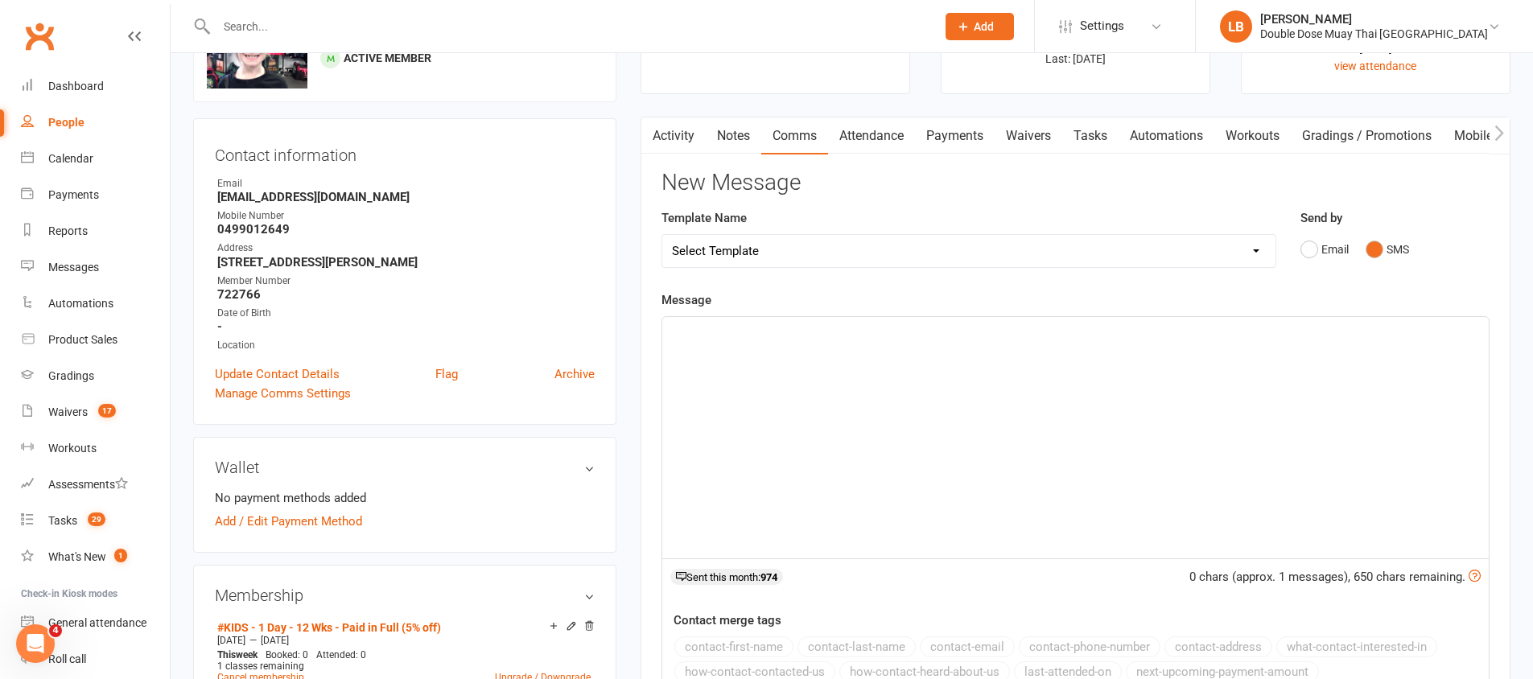
click at [1103, 363] on div "﻿" at bounding box center [1075, 437] width 827 height 241
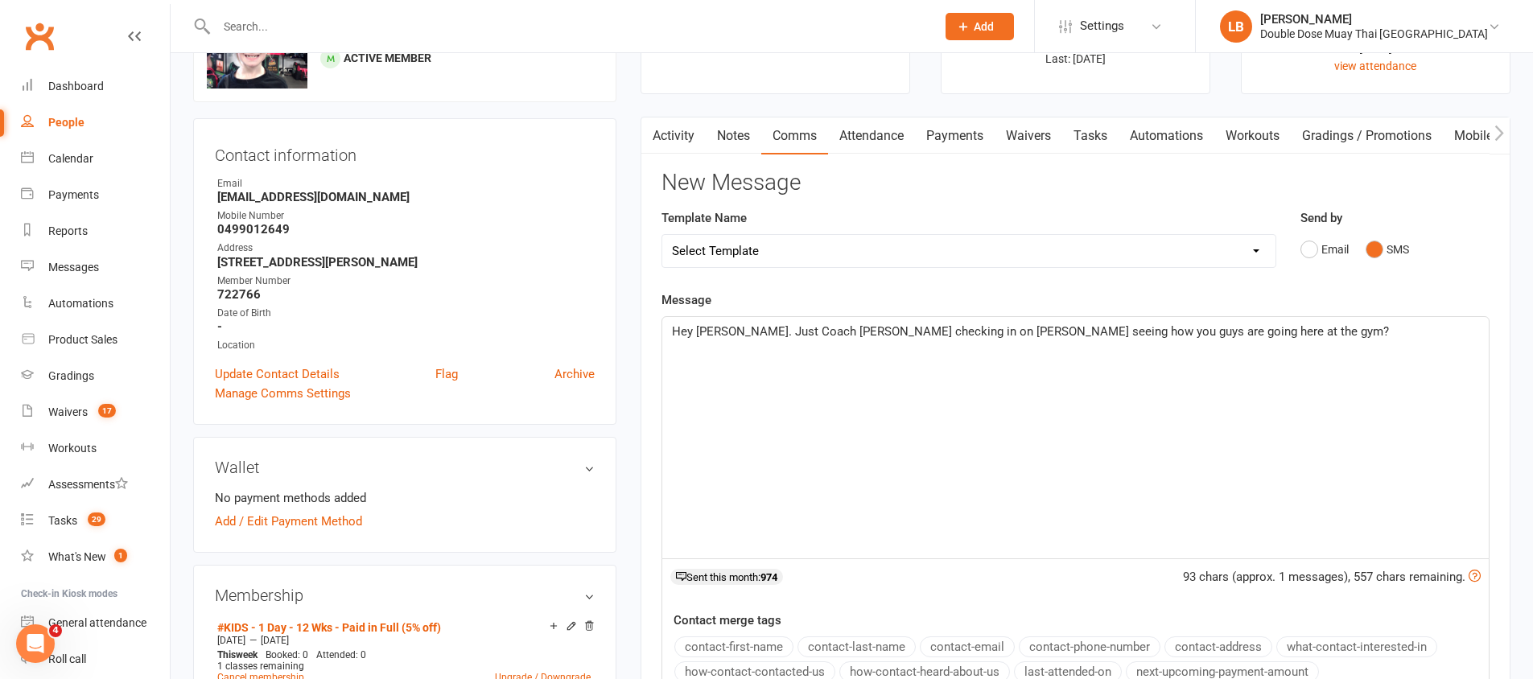
click at [715, 328] on span "Hey [PERSON_NAME]. Just Coach [PERSON_NAME] checking in on [PERSON_NAME] seeing…" at bounding box center [1030, 331] width 717 height 14
click at [704, 329] on span "Hey [PERSON_NAME]. Just Coach [PERSON_NAME] checking in on [PERSON_NAME] seeing…" at bounding box center [1030, 331] width 717 height 14
drag, startPoint x: 940, startPoint y: 330, endPoint x: 920, endPoint y: 332, distance: 20.2
click at [920, 332] on span "Hey [PERSON_NAME], Just Coach [PERSON_NAME] checking in on [PERSON_NAME] seeing…" at bounding box center [1030, 331] width 716 height 14
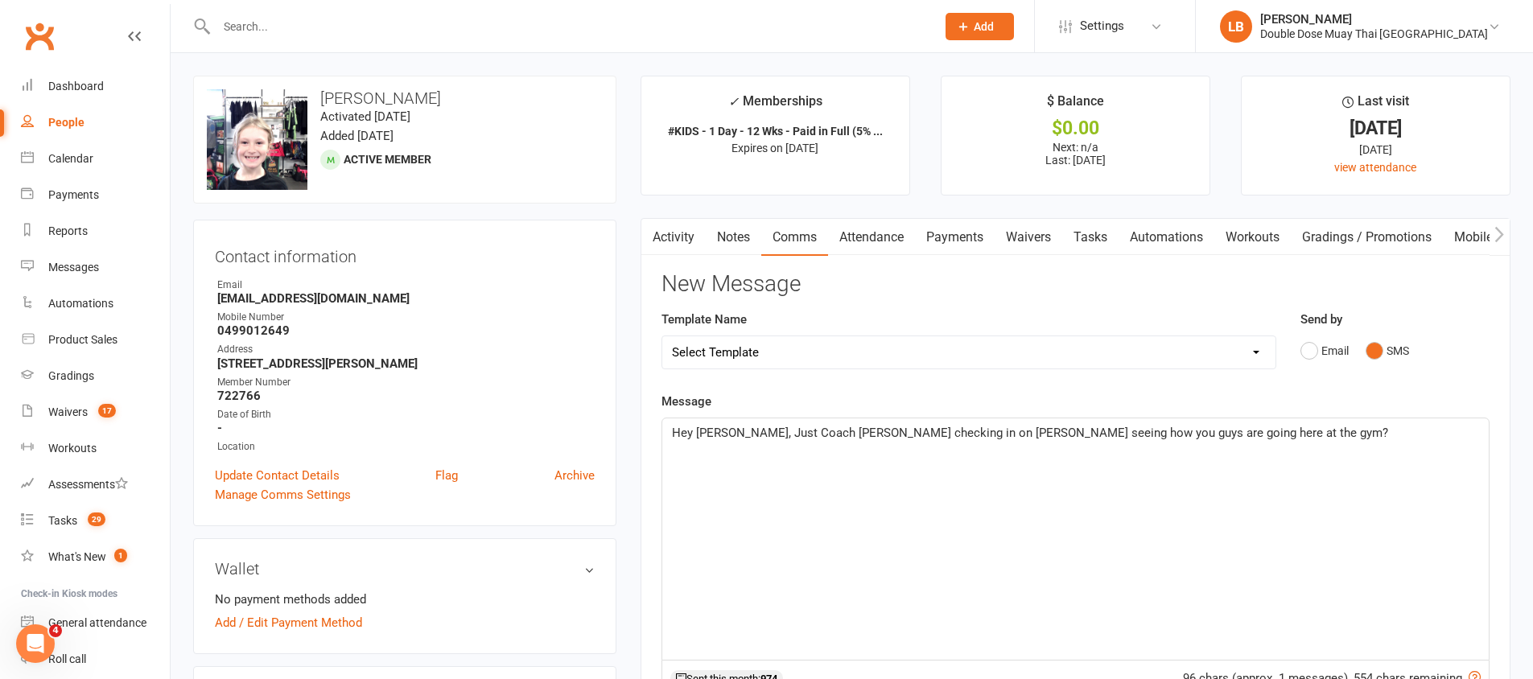
click at [924, 433] on span "Hey [PERSON_NAME], Just Coach [PERSON_NAME] checking in on [PERSON_NAME] seeing…" at bounding box center [1030, 433] width 716 height 14
click at [1217, 436] on p "Hey [PERSON_NAME], Just Coach [PERSON_NAME] checking in on [PERSON_NAME] seeing…" at bounding box center [1075, 432] width 807 height 19
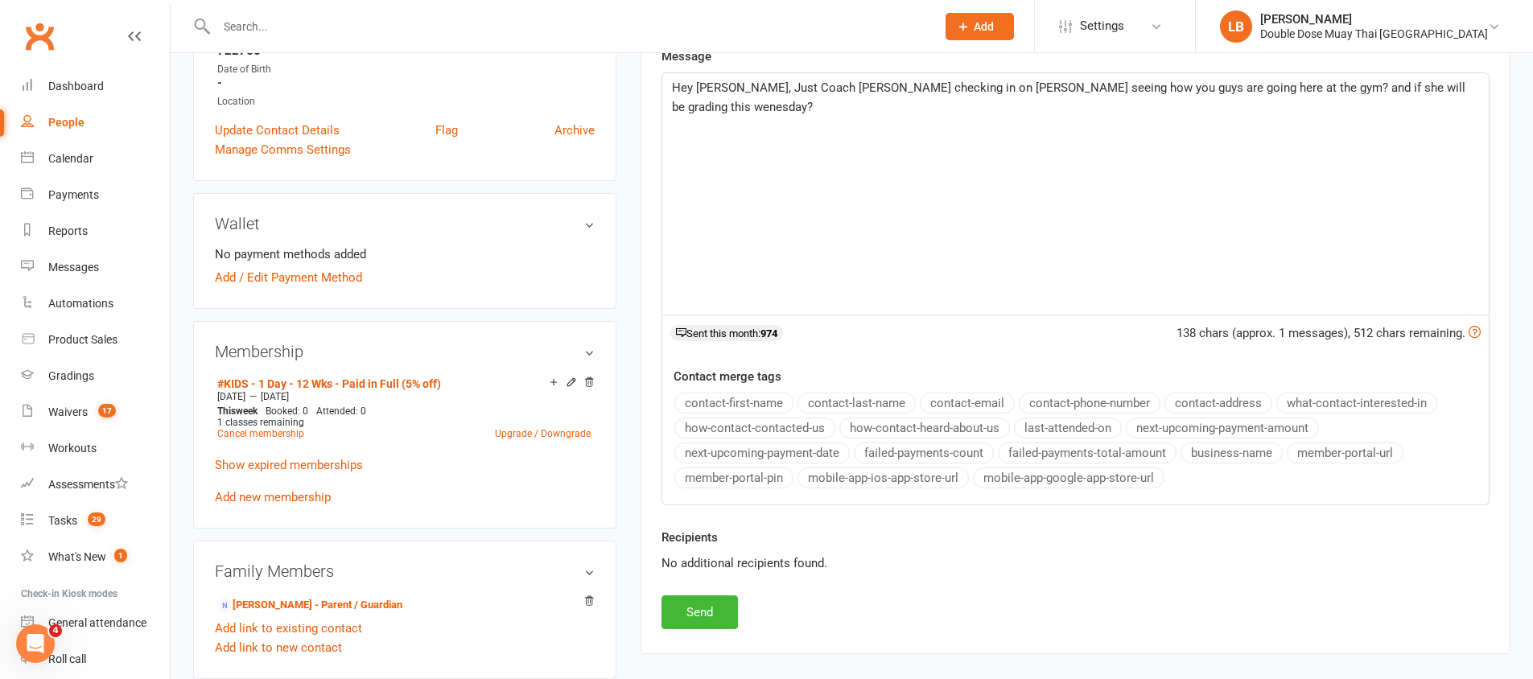
scroll to position [346, 0]
click at [704, 604] on button "Send" at bounding box center [700, 612] width 76 height 34
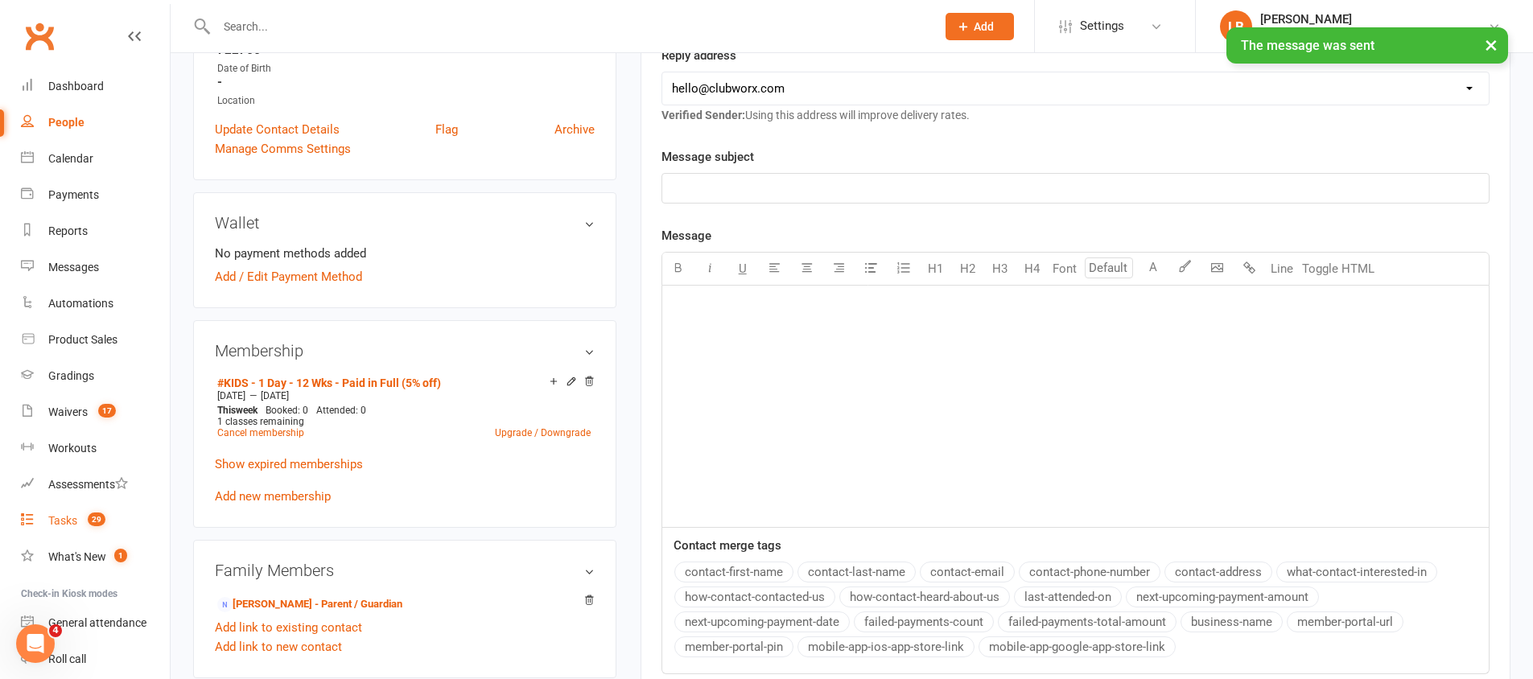
click at [78, 512] on link "Tasks 29" at bounding box center [95, 521] width 149 height 36
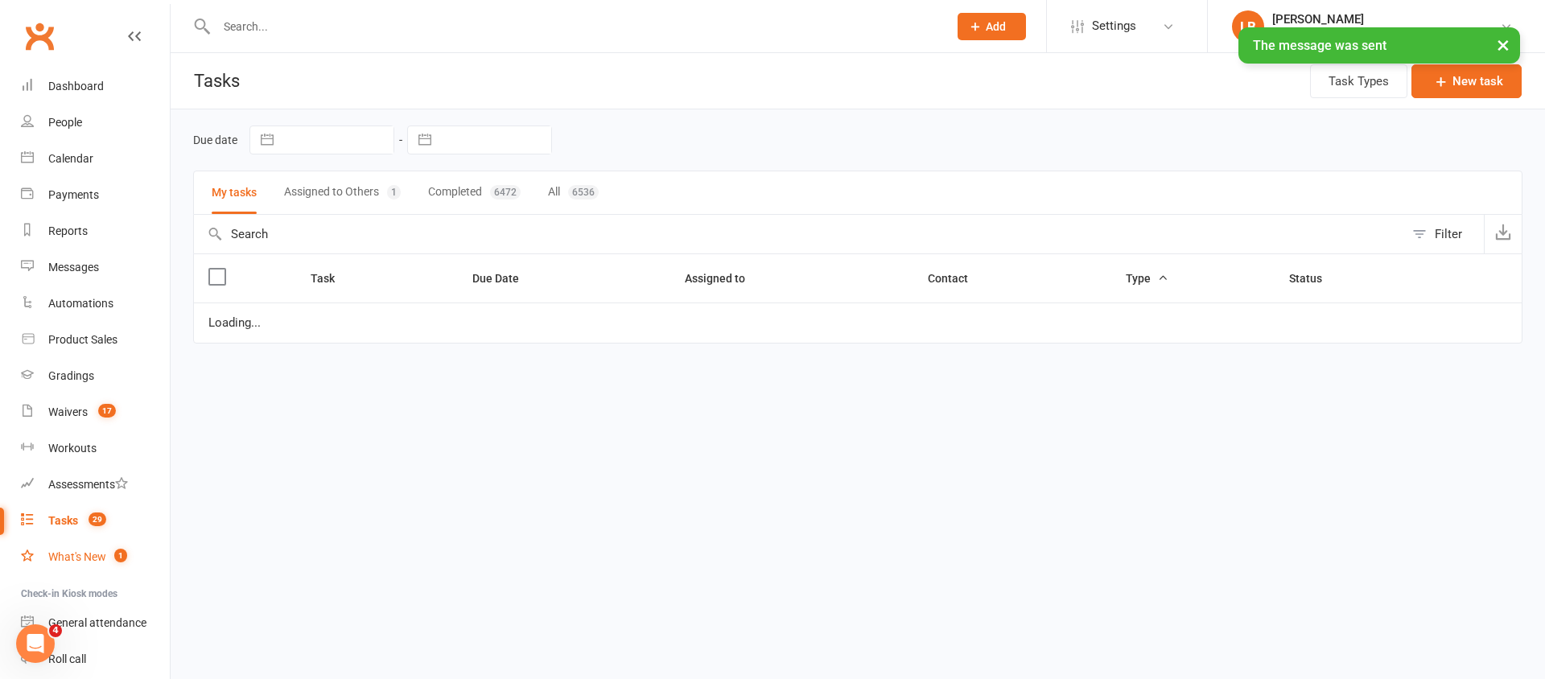
select select "started"
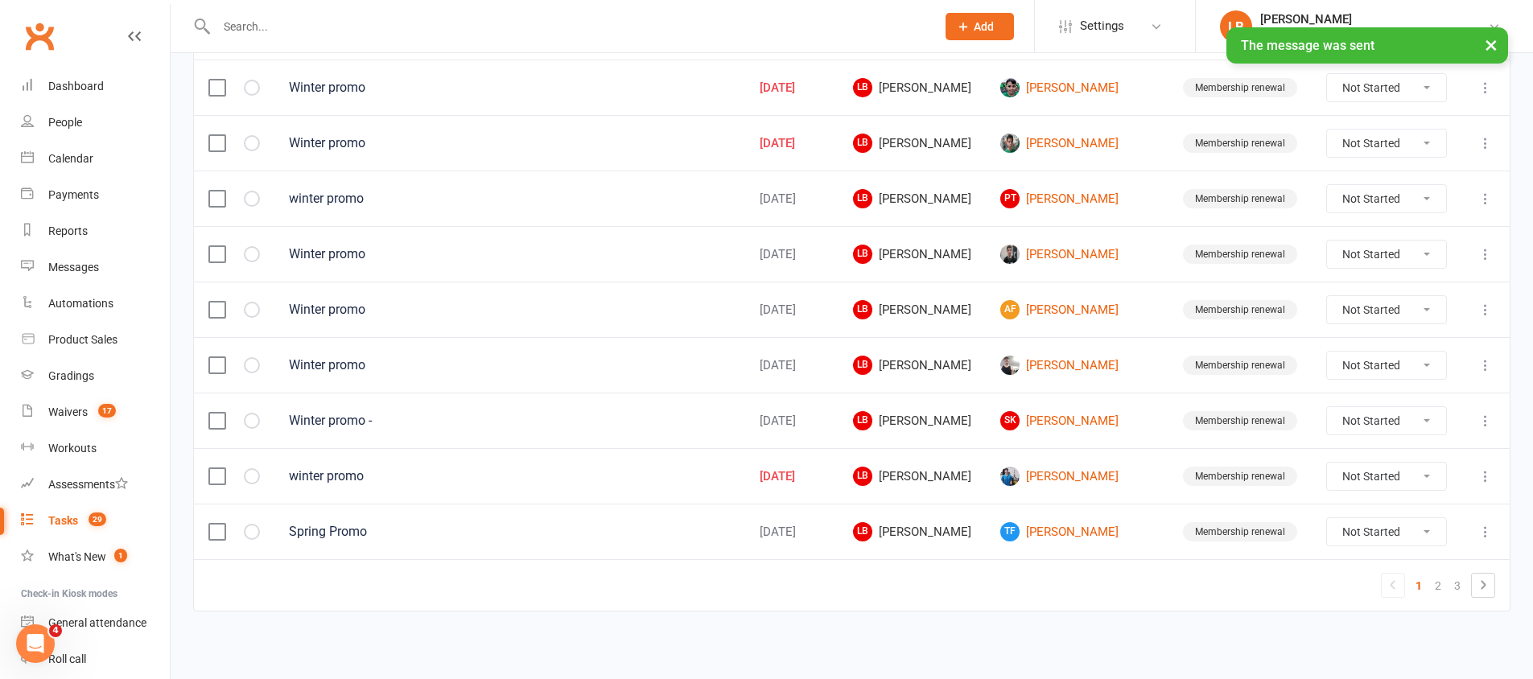
scroll to position [1132, 0]
click at [1437, 585] on link "2" at bounding box center [1438, 585] width 19 height 23
select select "started"
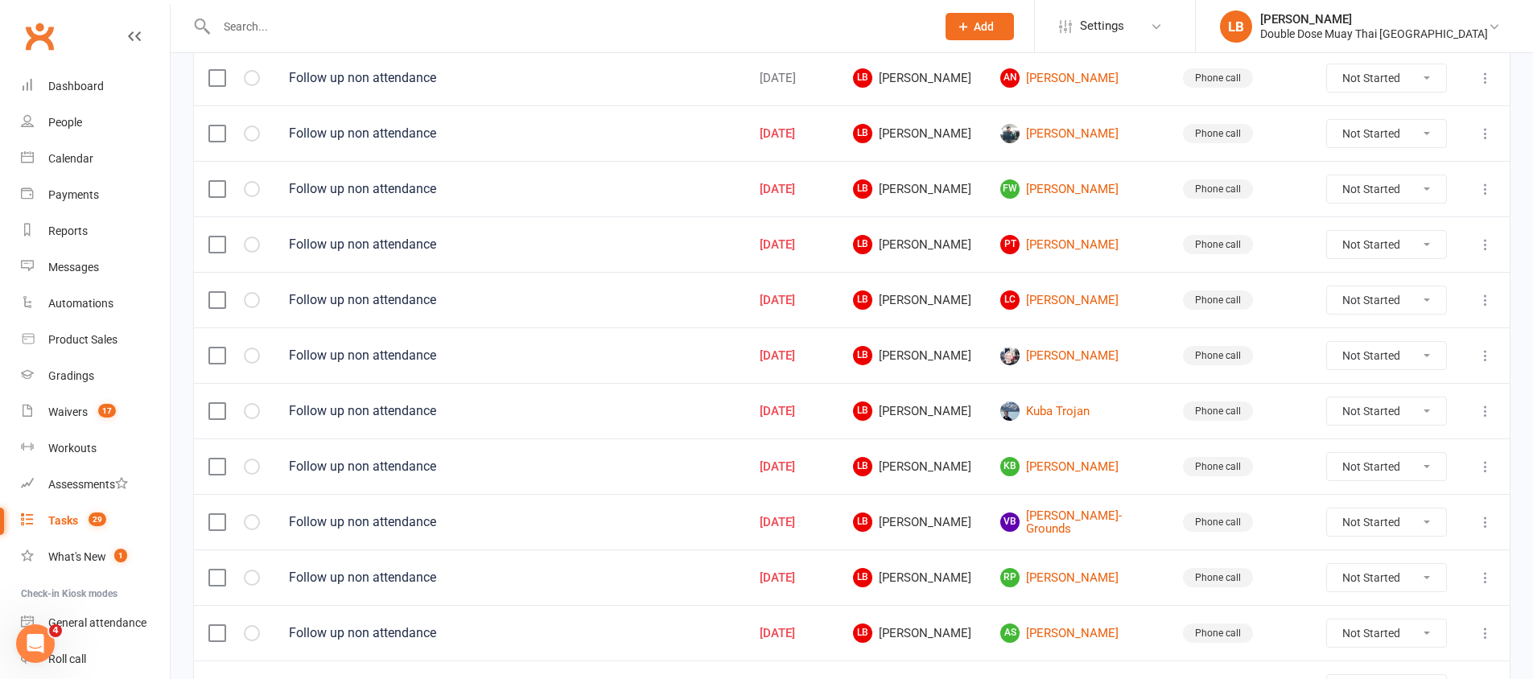
scroll to position [864, 0]
click at [1082, 472] on link "KB [PERSON_NAME]" at bounding box center [1077, 465] width 154 height 19
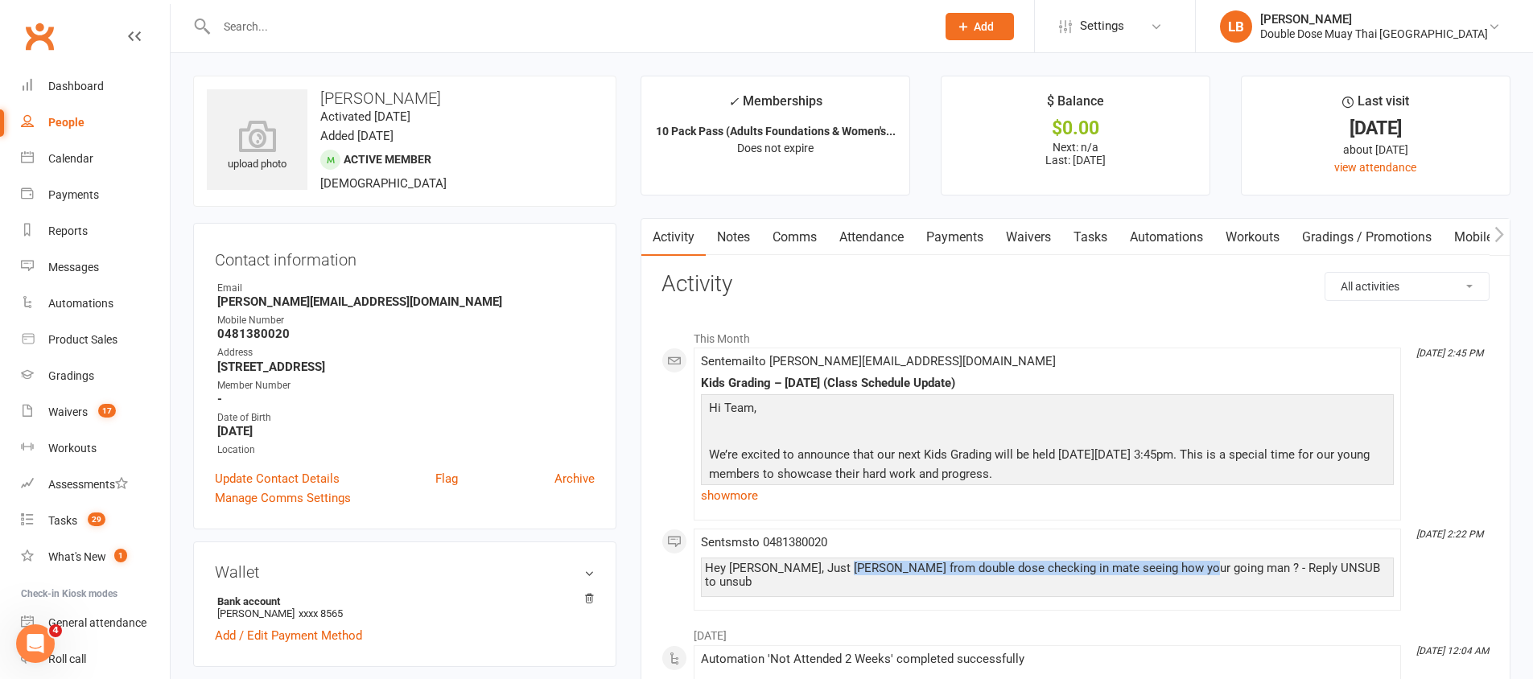
drag, startPoint x: 884, startPoint y: 569, endPoint x: 1206, endPoint y: 561, distance: 322.8
click at [1206, 562] on div "Hey [PERSON_NAME], Just [PERSON_NAME] from double dose checking in mate seeing …" at bounding box center [1047, 575] width 685 height 27
click at [1212, 562] on div "Hey [PERSON_NAME], Just [PERSON_NAME] from double dose checking in mate seeing …" at bounding box center [1047, 575] width 685 height 27
click at [60, 513] on link "Tasks 29" at bounding box center [95, 521] width 149 height 36
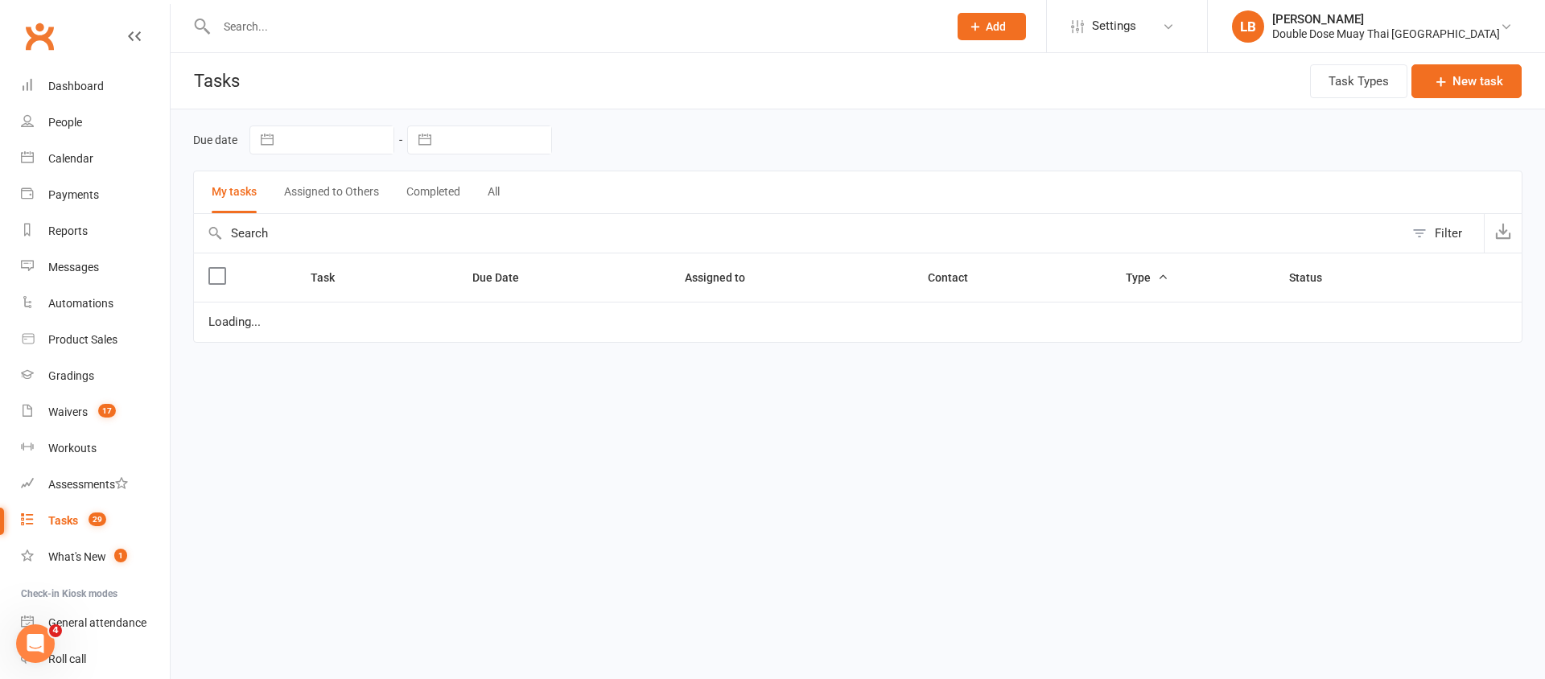
select select "started"
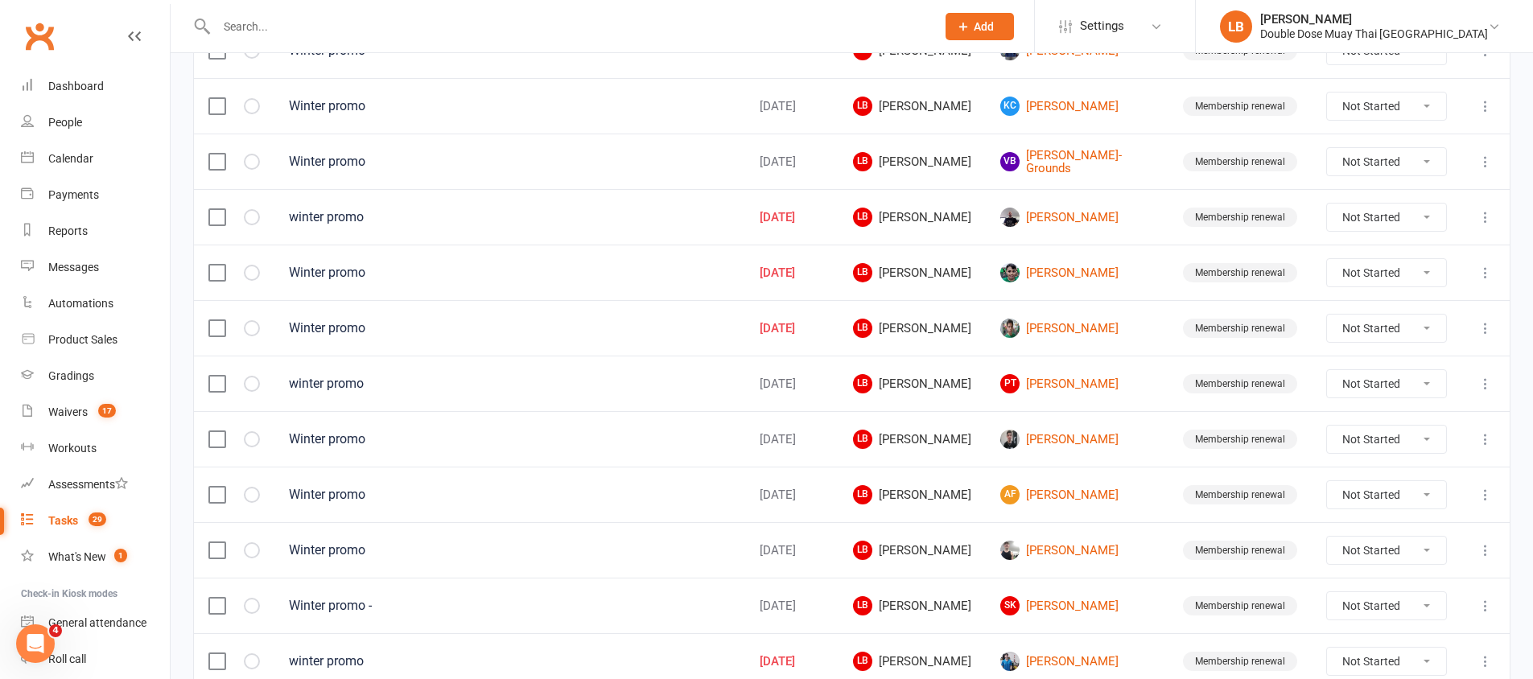
scroll to position [1132, 0]
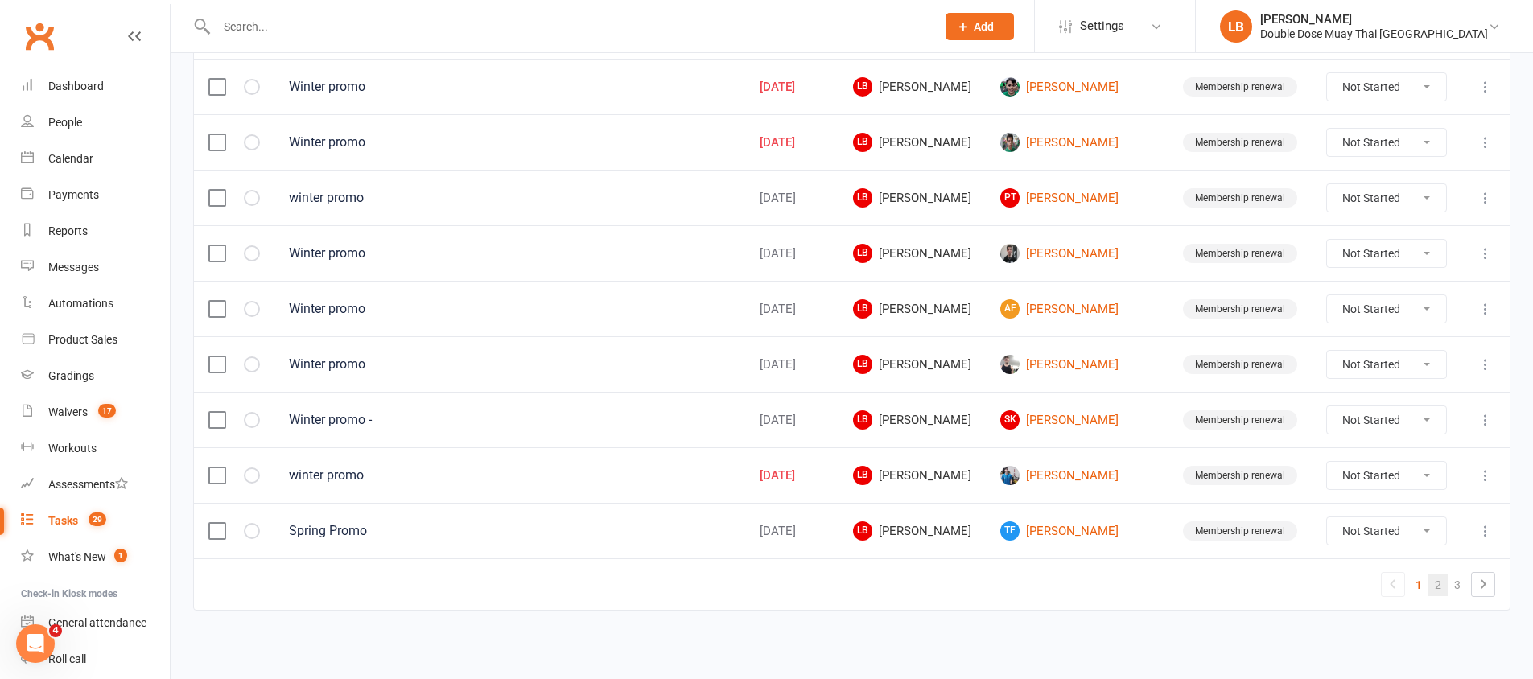
click at [1435, 583] on link "2" at bounding box center [1438, 585] width 19 height 23
select select "started"
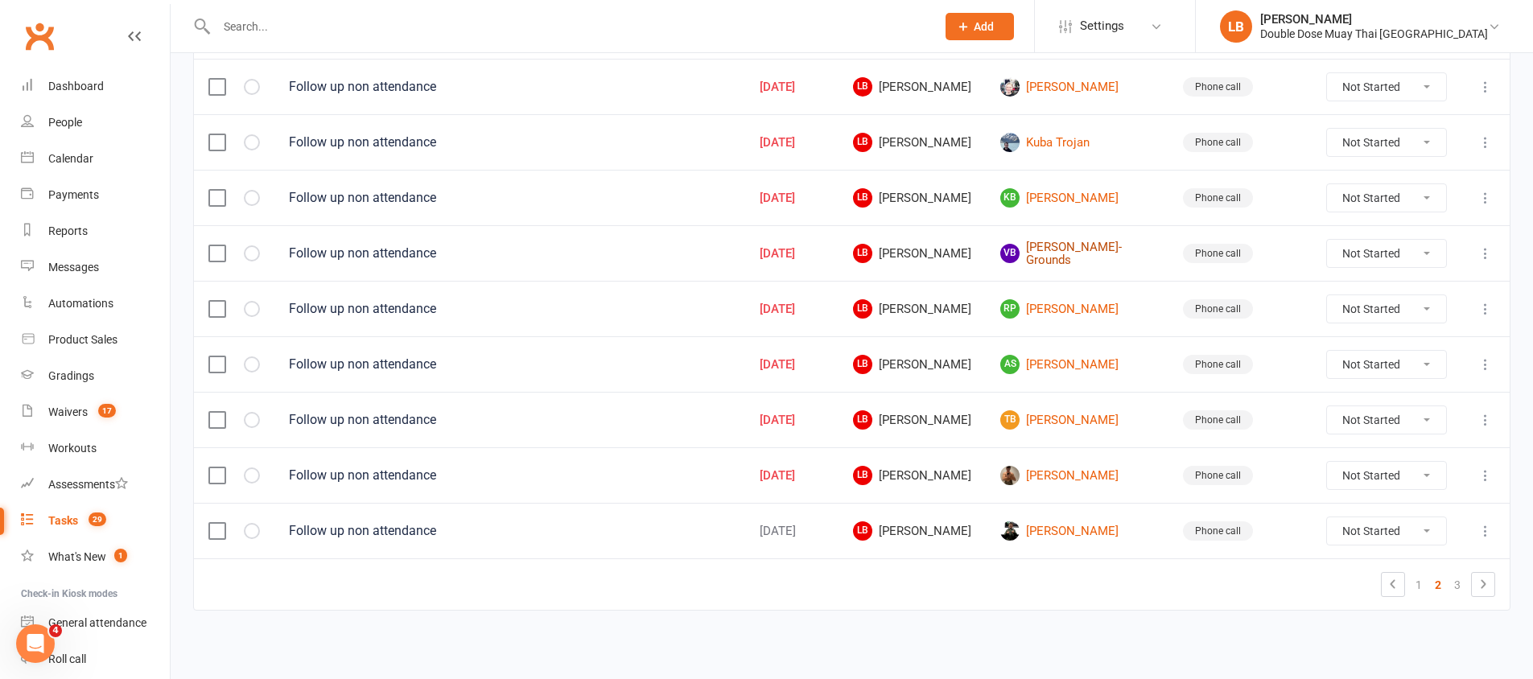
click at [1076, 258] on link "VB [PERSON_NAME]-Grounds" at bounding box center [1077, 254] width 154 height 27
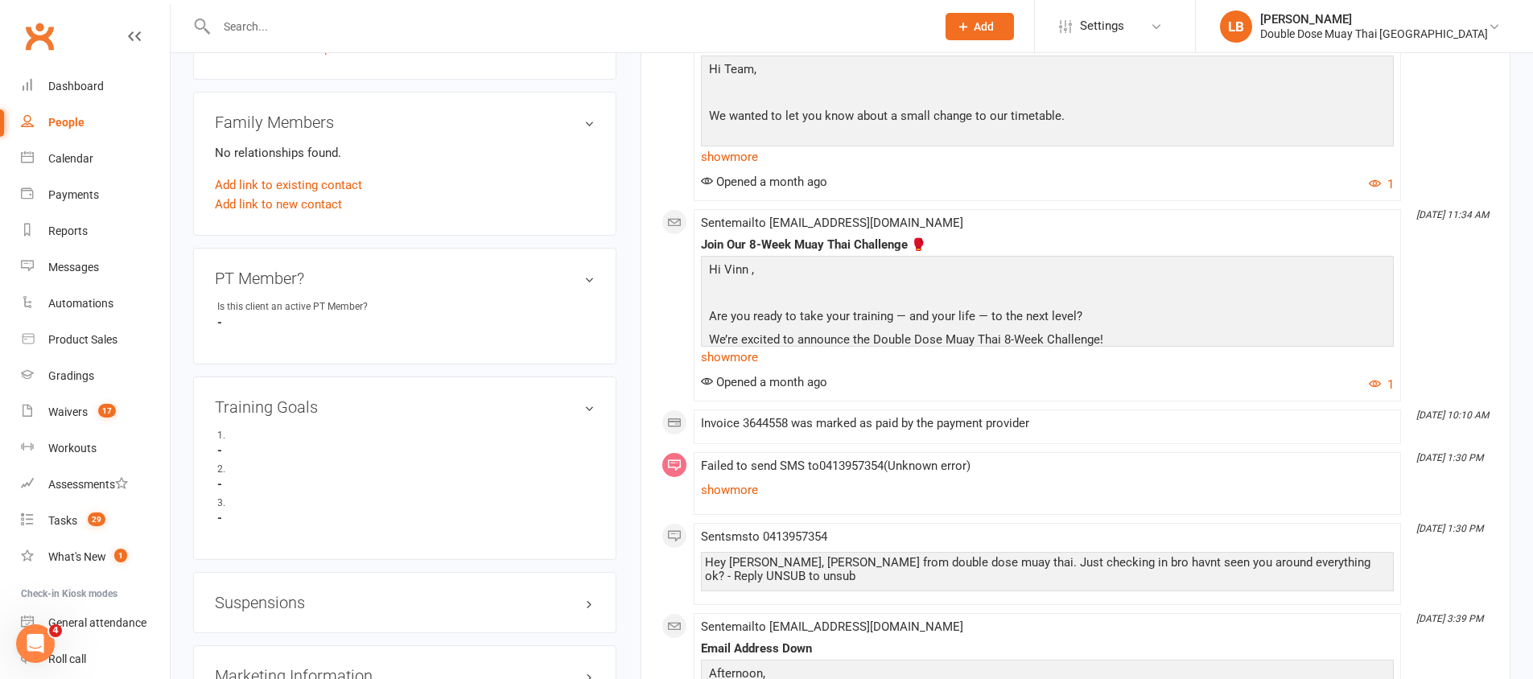
scroll to position [873, 0]
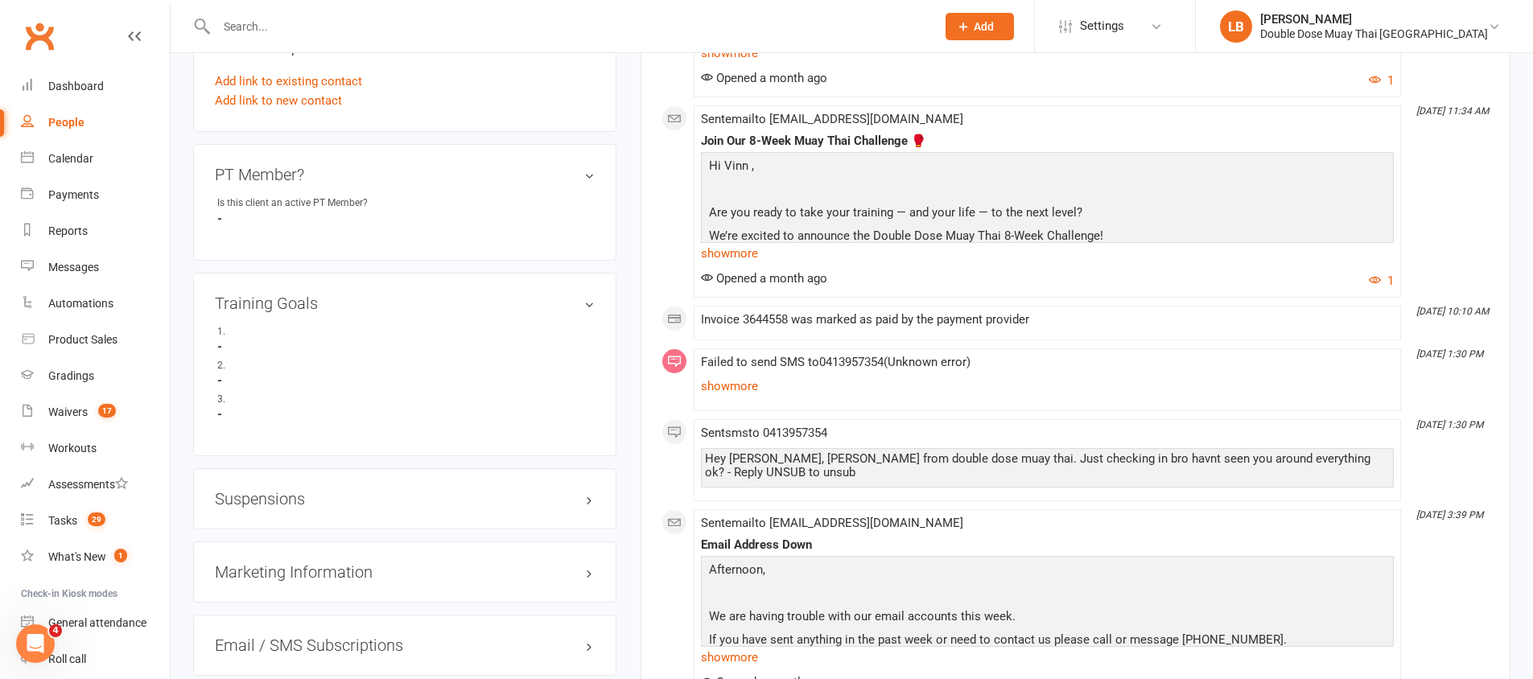
drag, startPoint x: 753, startPoint y: 362, endPoint x: 815, endPoint y: 353, distance: 62.6
click at [769, 360] on span "Failed to send SMS to [PHONE_NUMBER] ( Unknown error ) Hey [PERSON_NAME], [PERS…" at bounding box center [1047, 376] width 693 height 43
drag, startPoint x: 815, startPoint y: 353, endPoint x: 905, endPoint y: 406, distance: 104.6
click at [914, 397] on div "Failed to send SMS to [PHONE_NUMBER] ( Unknown error ) Hey [PERSON_NAME], [PERS…" at bounding box center [1047, 380] width 693 height 48
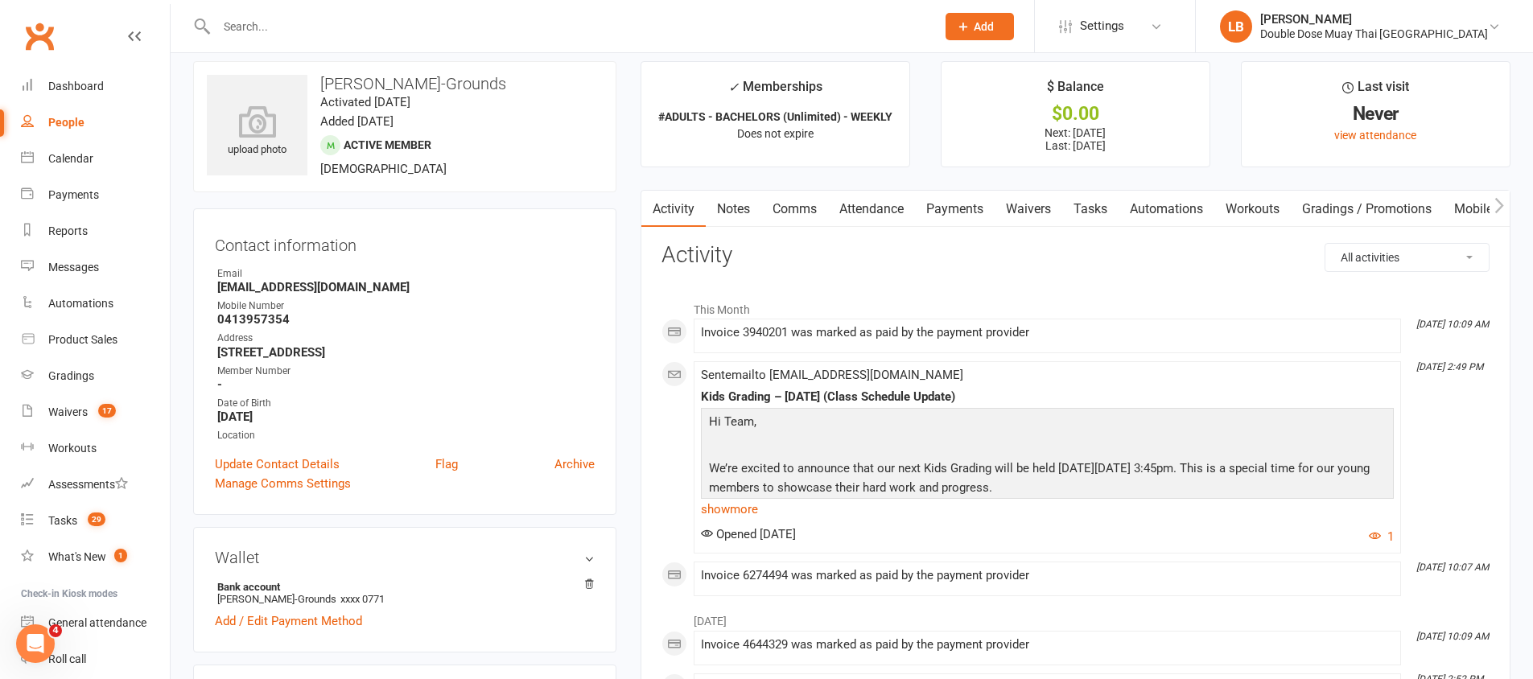
scroll to position [0, 0]
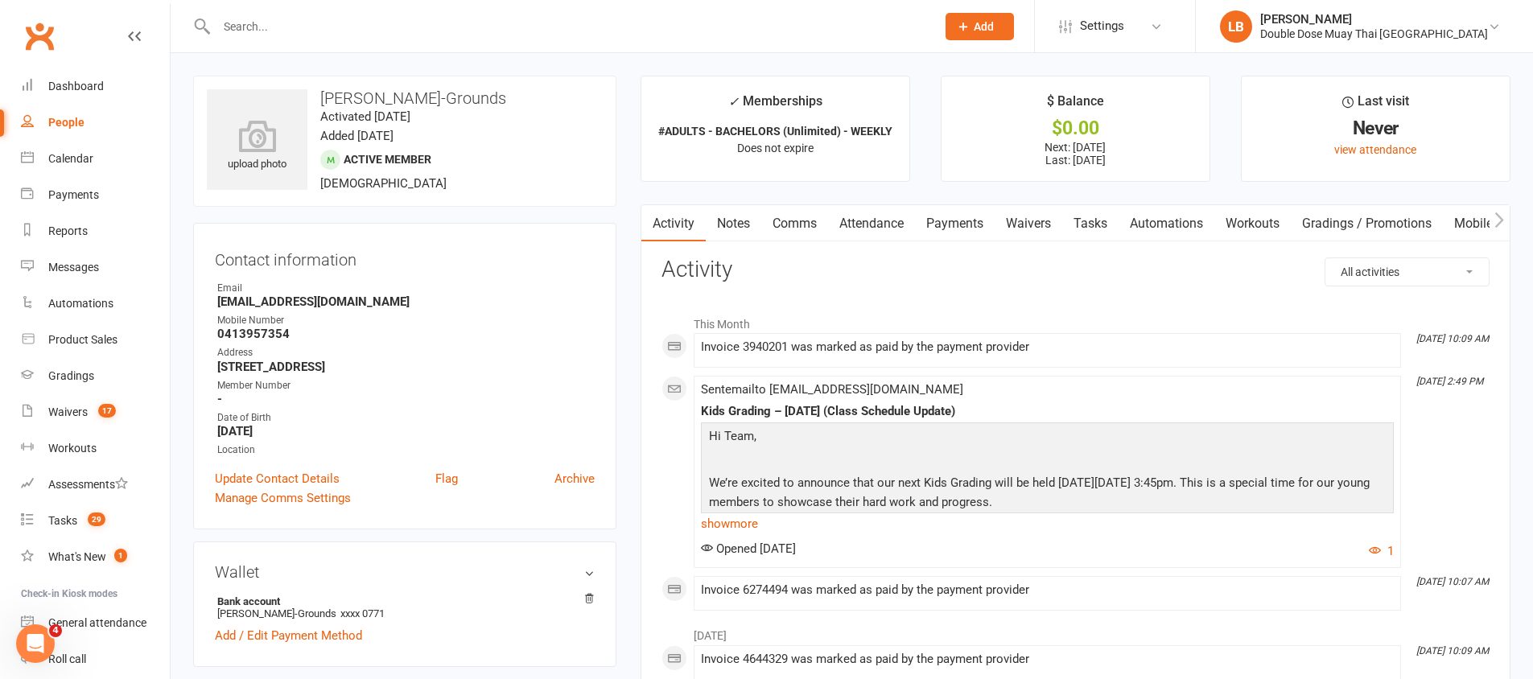
click at [789, 205] on link "Comms" at bounding box center [794, 223] width 67 height 37
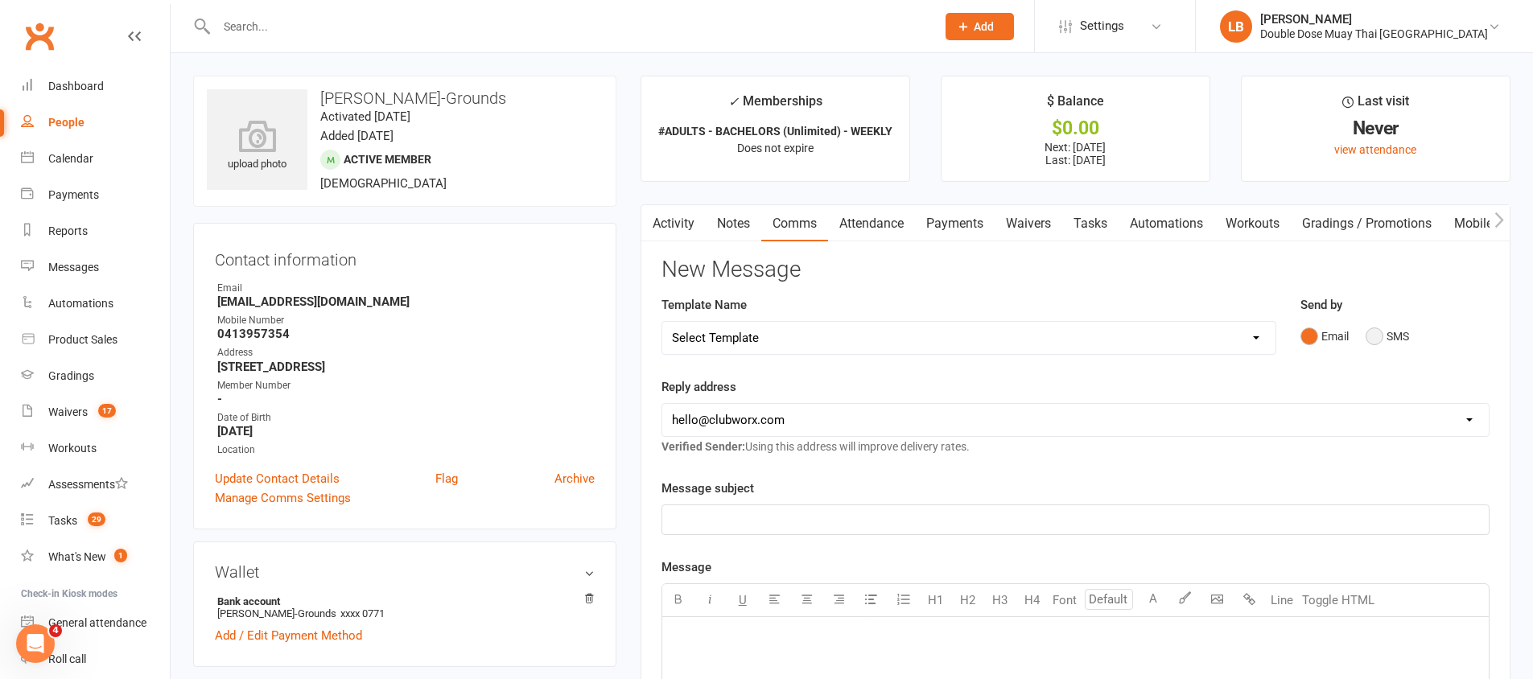
click at [1375, 337] on button "SMS" at bounding box center [1387, 336] width 43 height 31
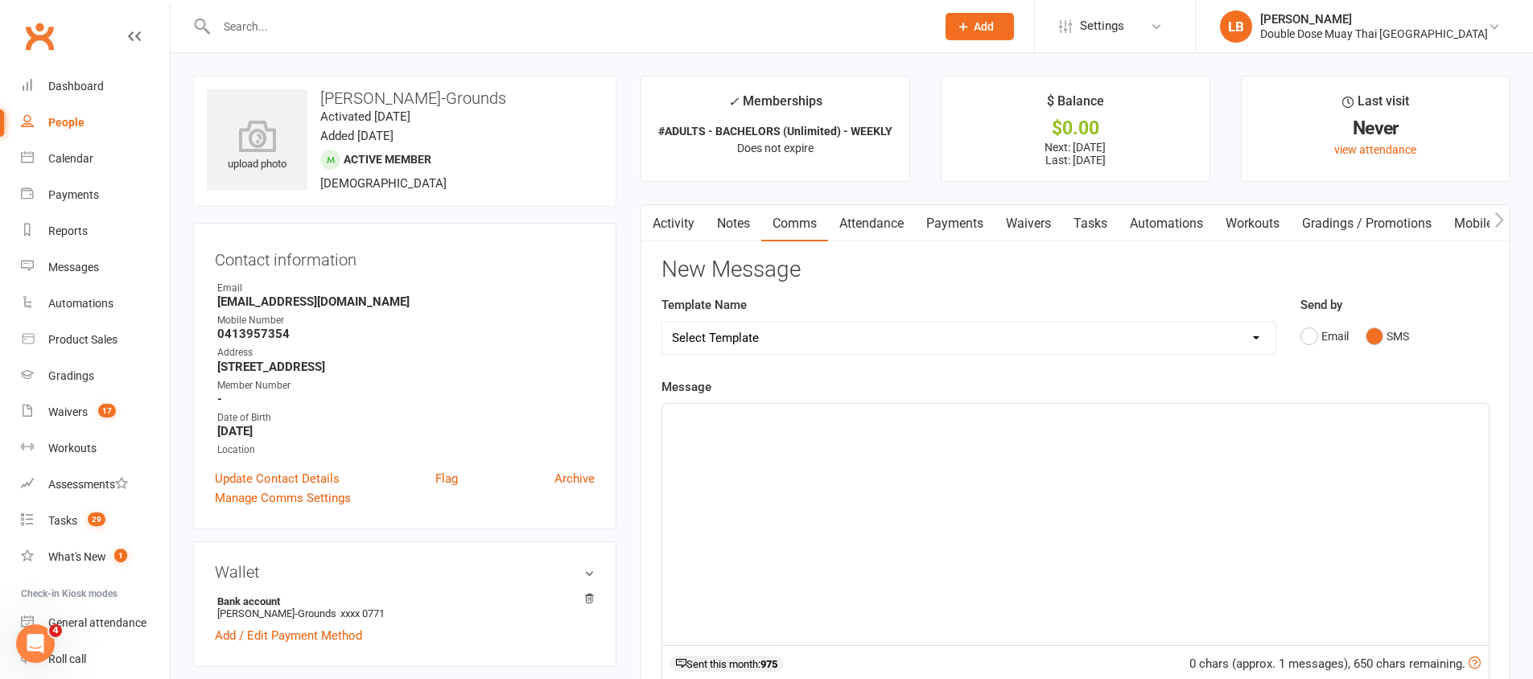
click at [1018, 435] on div "﻿" at bounding box center [1075, 524] width 827 height 241
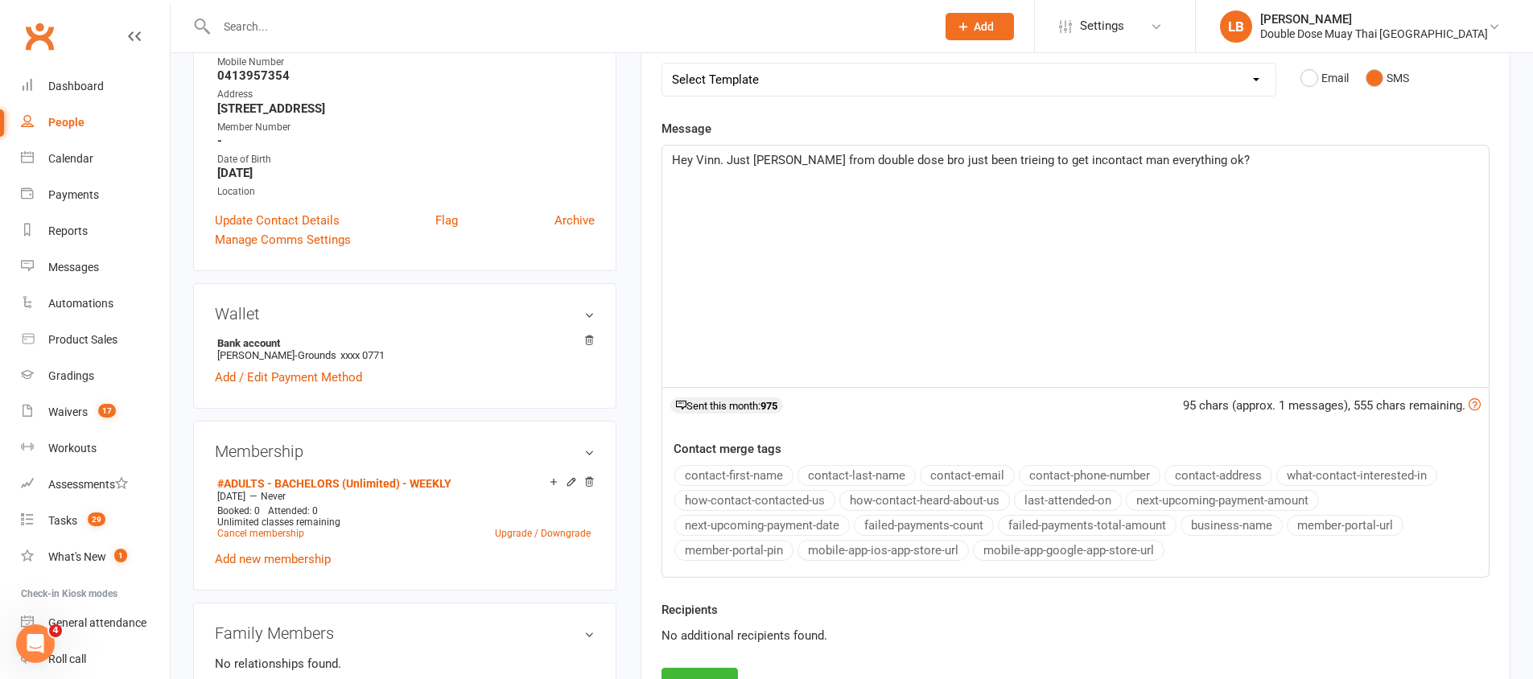
scroll to position [262, 0]
click at [970, 158] on span "Hey Vinn. Just [PERSON_NAME] from double dose bro just been trieing to get inco…" at bounding box center [961, 157] width 578 height 14
click at [970, 160] on span "Hey Vinn. Just [PERSON_NAME] from double dose bro just been trieing to get inco…" at bounding box center [961, 157] width 578 height 14
click at [1041, 147] on p "Hey Vinn. Just [PERSON_NAME] from double dose bro just been trying to get incon…" at bounding box center [1075, 156] width 807 height 19
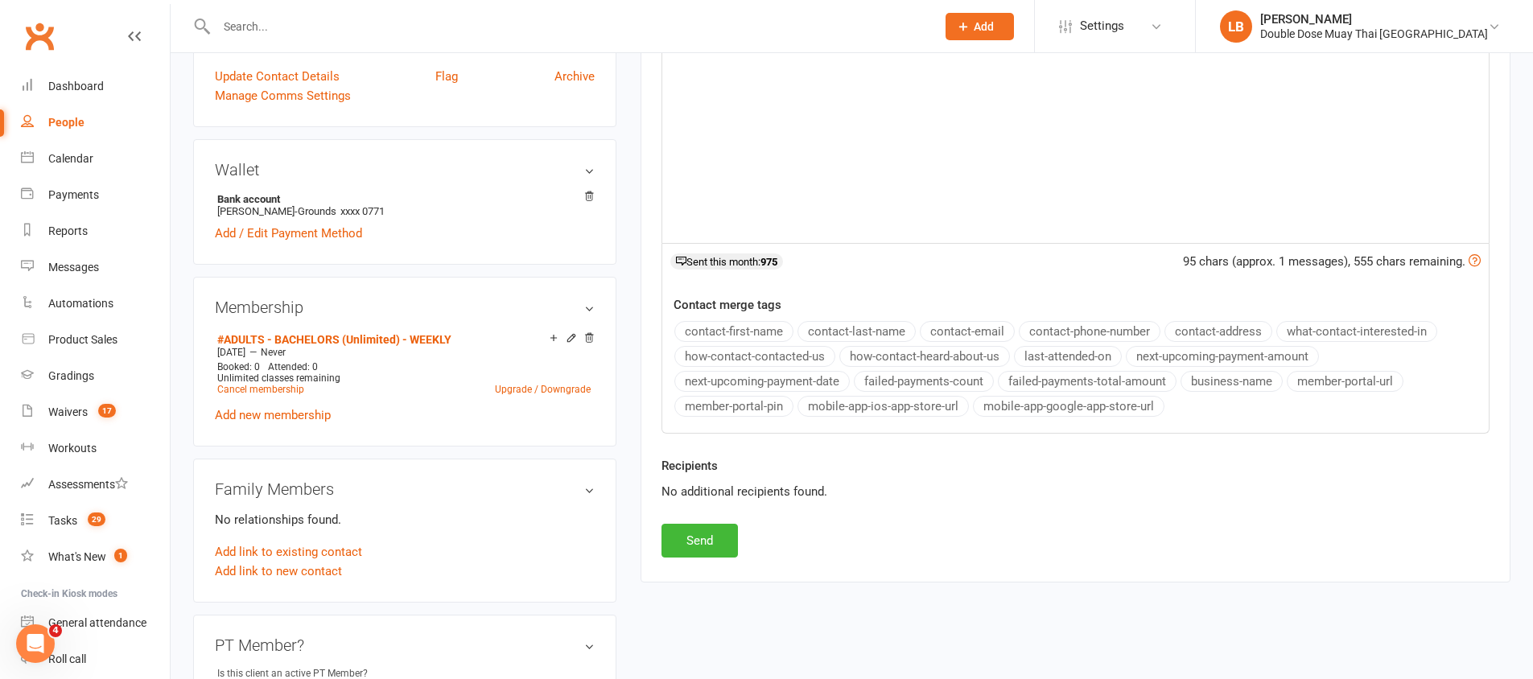
scroll to position [587, 0]
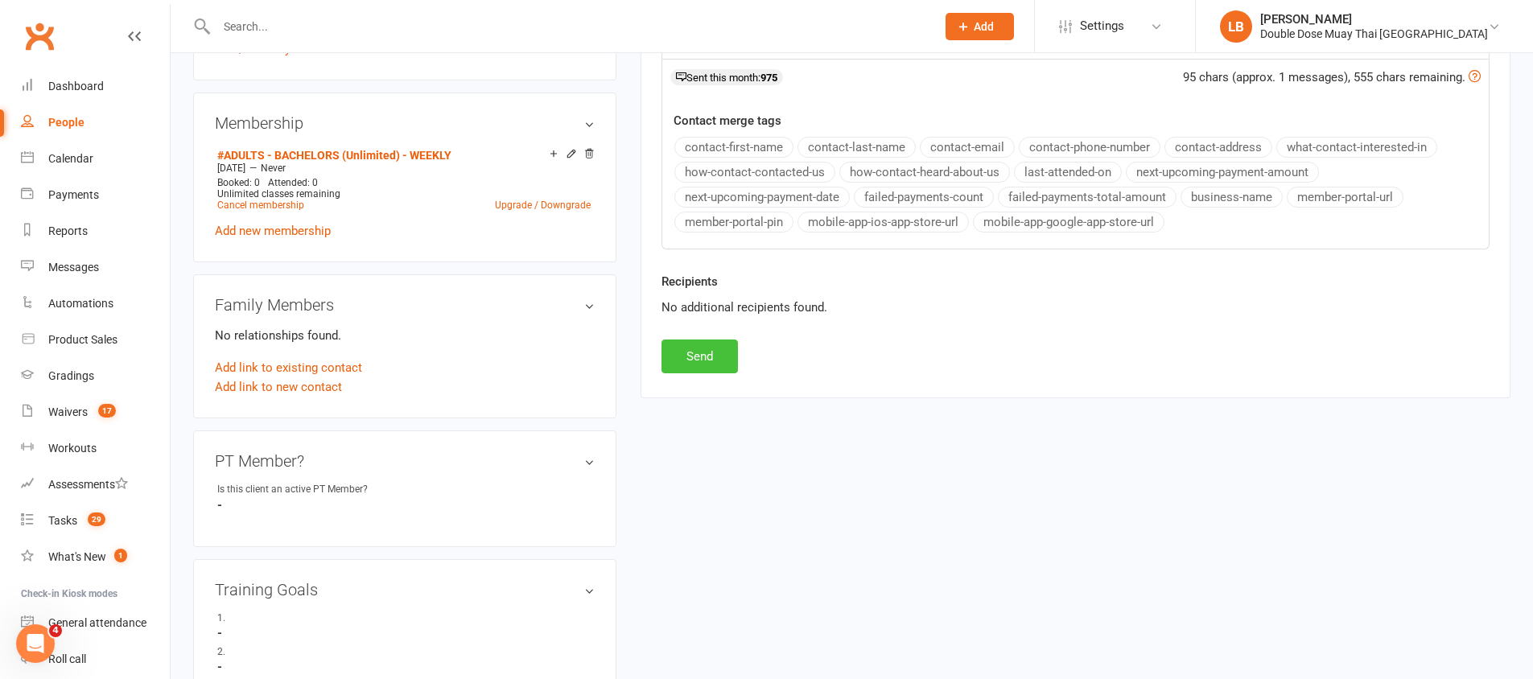
click at [697, 365] on button "Send" at bounding box center [700, 357] width 76 height 34
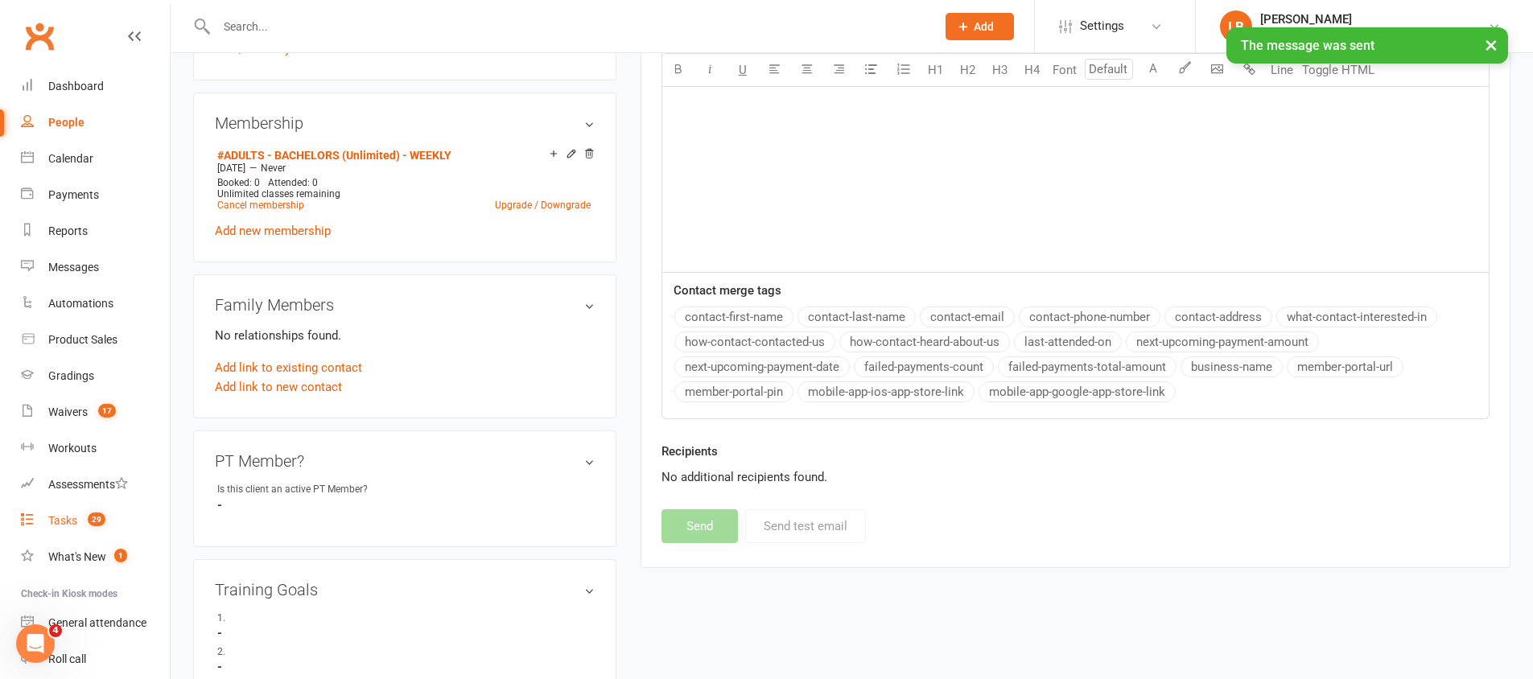
click at [101, 513] on span "29" at bounding box center [97, 520] width 18 height 14
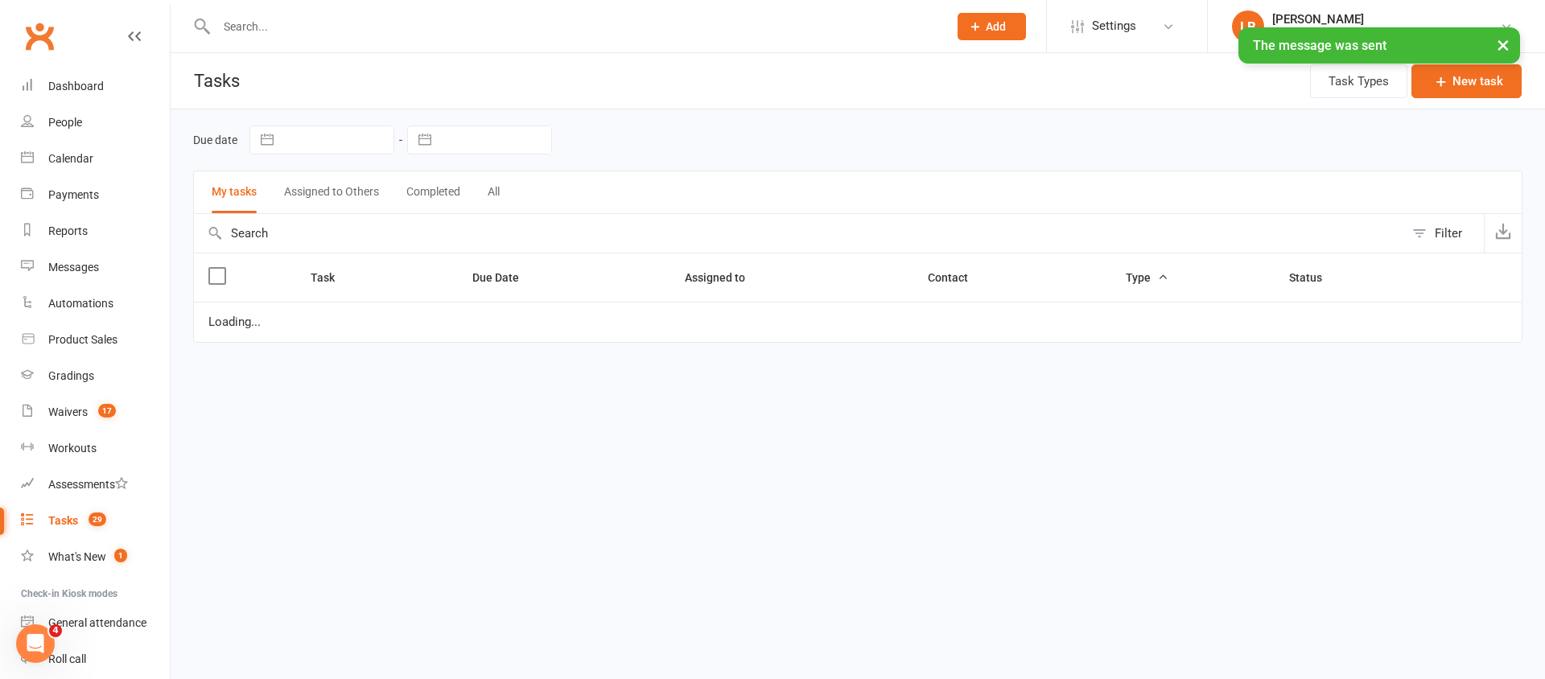
select select "started"
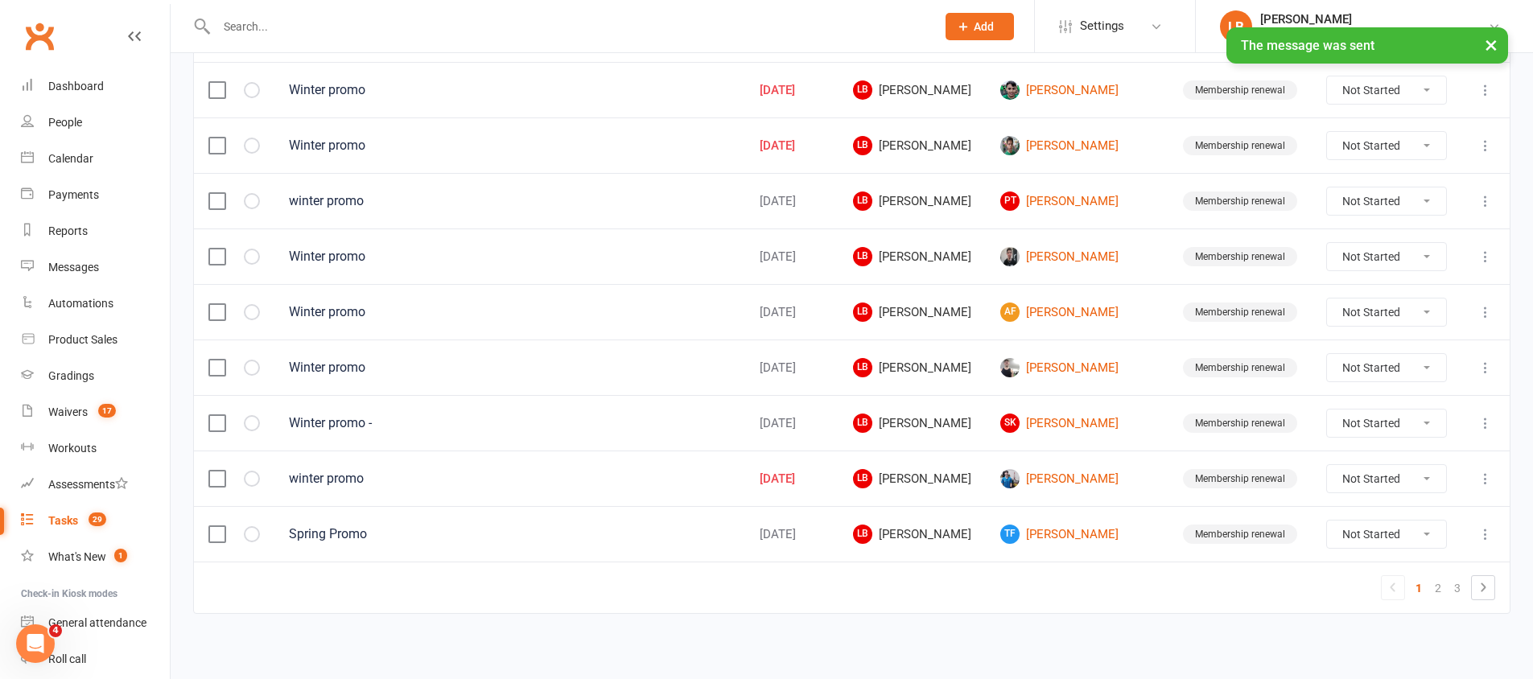
scroll to position [1132, 0]
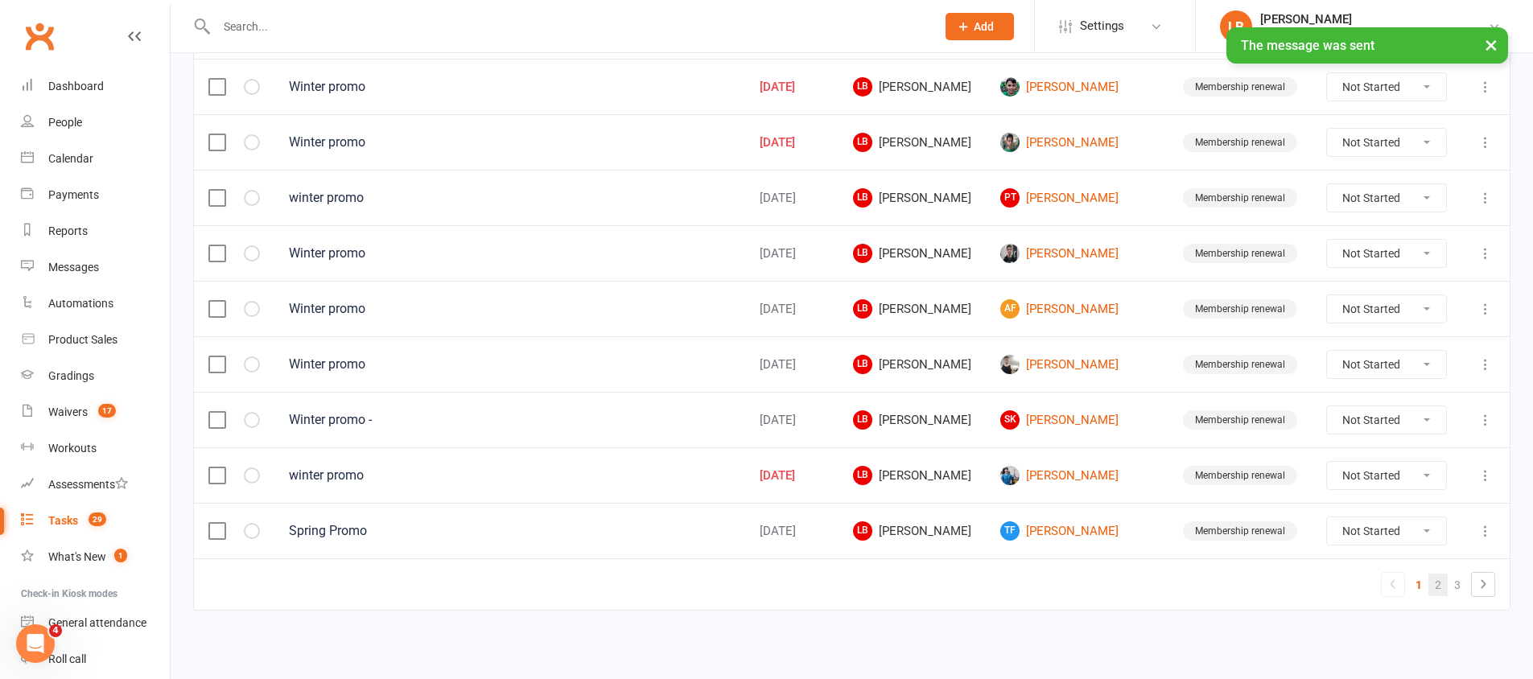
click at [1439, 586] on link "2" at bounding box center [1438, 585] width 19 height 23
select select "started"
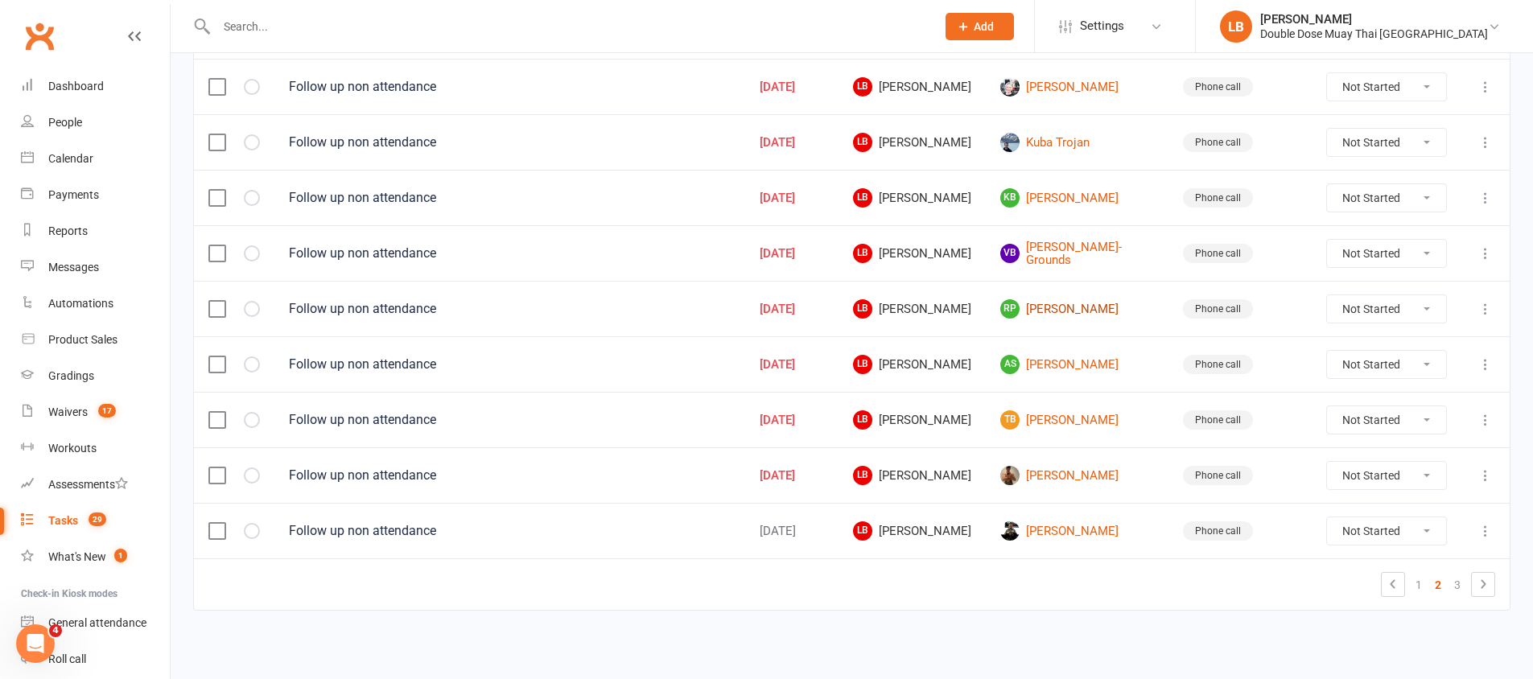
click at [1073, 307] on link "RP [PERSON_NAME]" at bounding box center [1077, 308] width 154 height 19
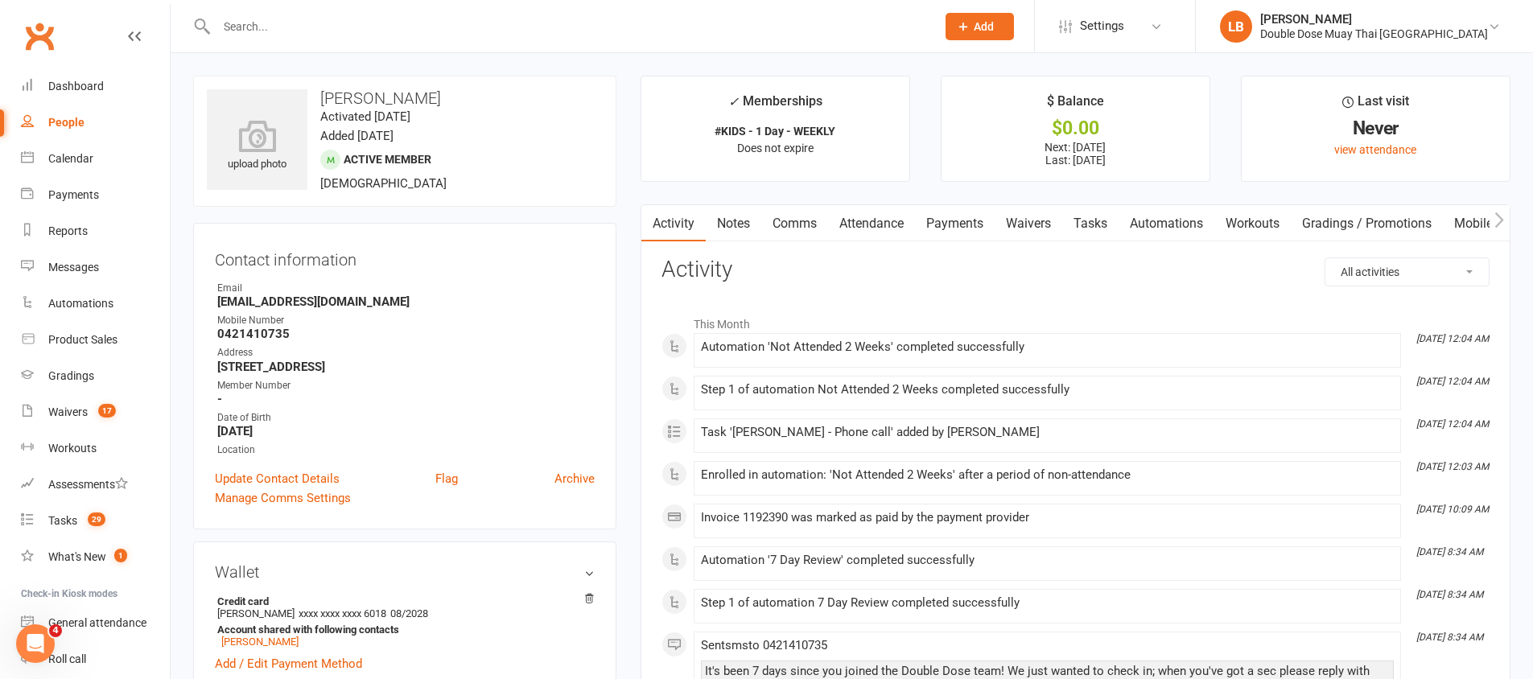
click at [816, 222] on link "Comms" at bounding box center [794, 223] width 67 height 37
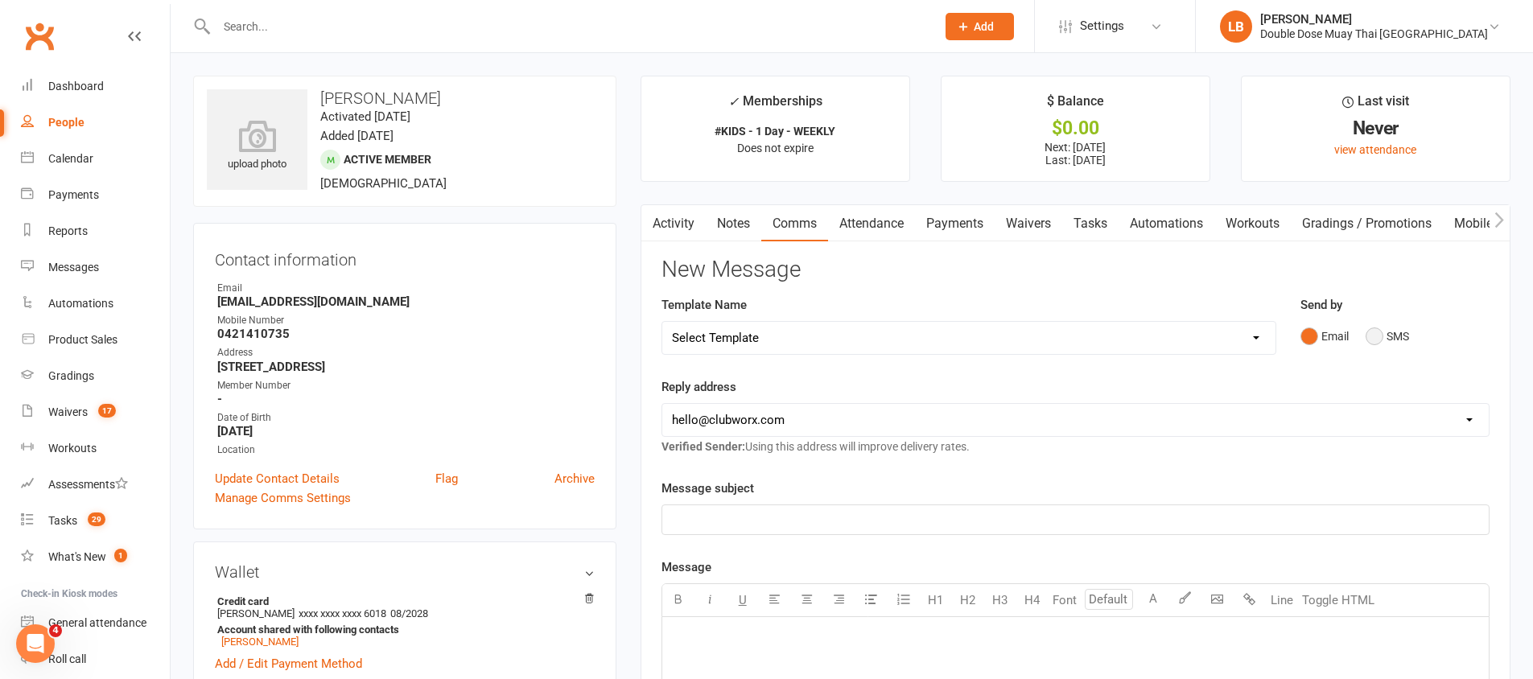
click at [1370, 336] on button "SMS" at bounding box center [1387, 336] width 43 height 31
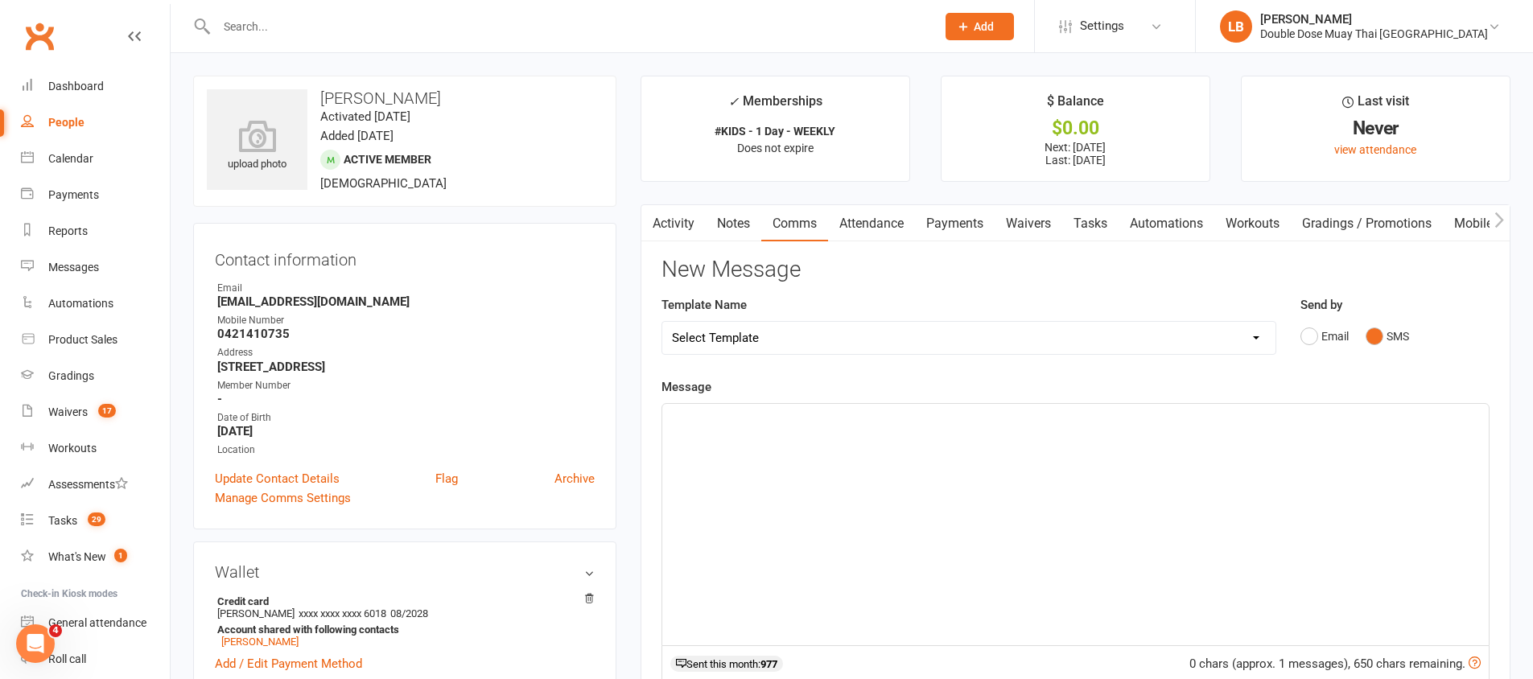
click at [924, 460] on div "﻿" at bounding box center [1075, 524] width 827 height 241
click at [715, 418] on span "Hey [PERSON_NAME]. Just Coach [PERSON_NAME] checking in on [PERSON_NAME] seeing…" at bounding box center [1030, 418] width 717 height 14
drag, startPoint x: 715, startPoint y: 418, endPoint x: 707, endPoint y: 420, distance: 8.4
click at [707, 420] on span "Hey [PERSON_NAME]. Just Coach [PERSON_NAME] checking in on [PERSON_NAME] seeing…" at bounding box center [1030, 418] width 717 height 14
click at [846, 418] on span "Hey [PERSON_NAME], Just Coach [PERSON_NAME] checking in on [PERSON_NAME] seeing…" at bounding box center [1030, 418] width 716 height 14
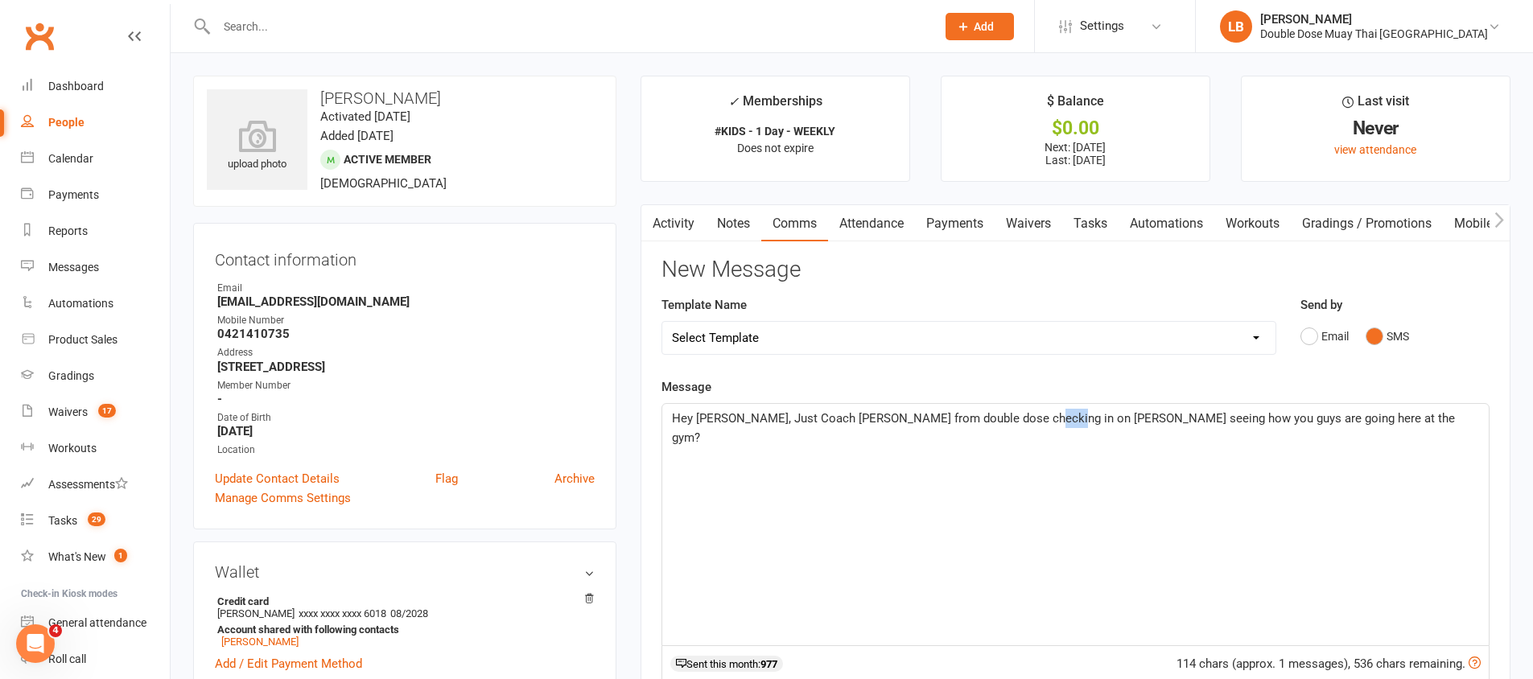
drag, startPoint x: 1049, startPoint y: 418, endPoint x: 1027, endPoint y: 418, distance: 21.7
click at [1027, 418] on span "Hey [PERSON_NAME], Just Coach [PERSON_NAME] from double dose checking in on [PE…" at bounding box center [1065, 428] width 786 height 34
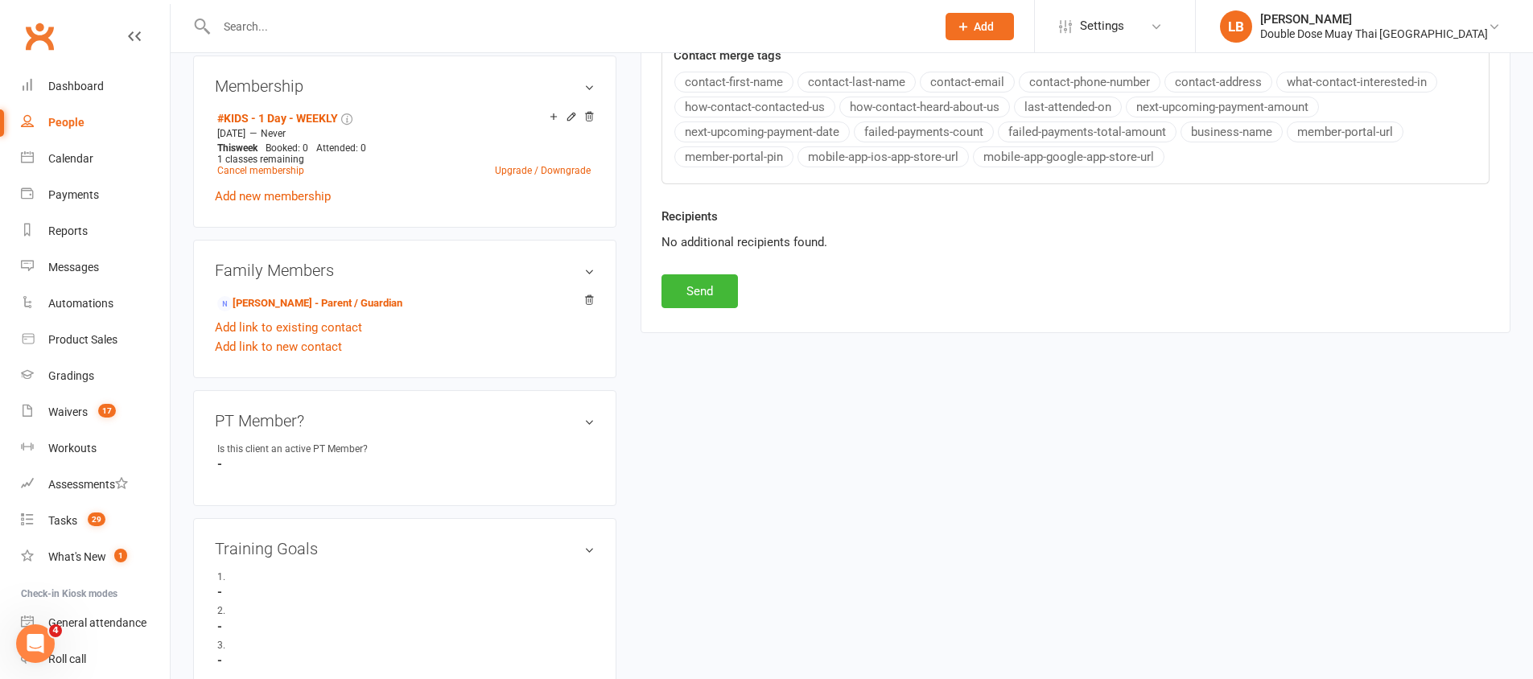
scroll to position [662, 0]
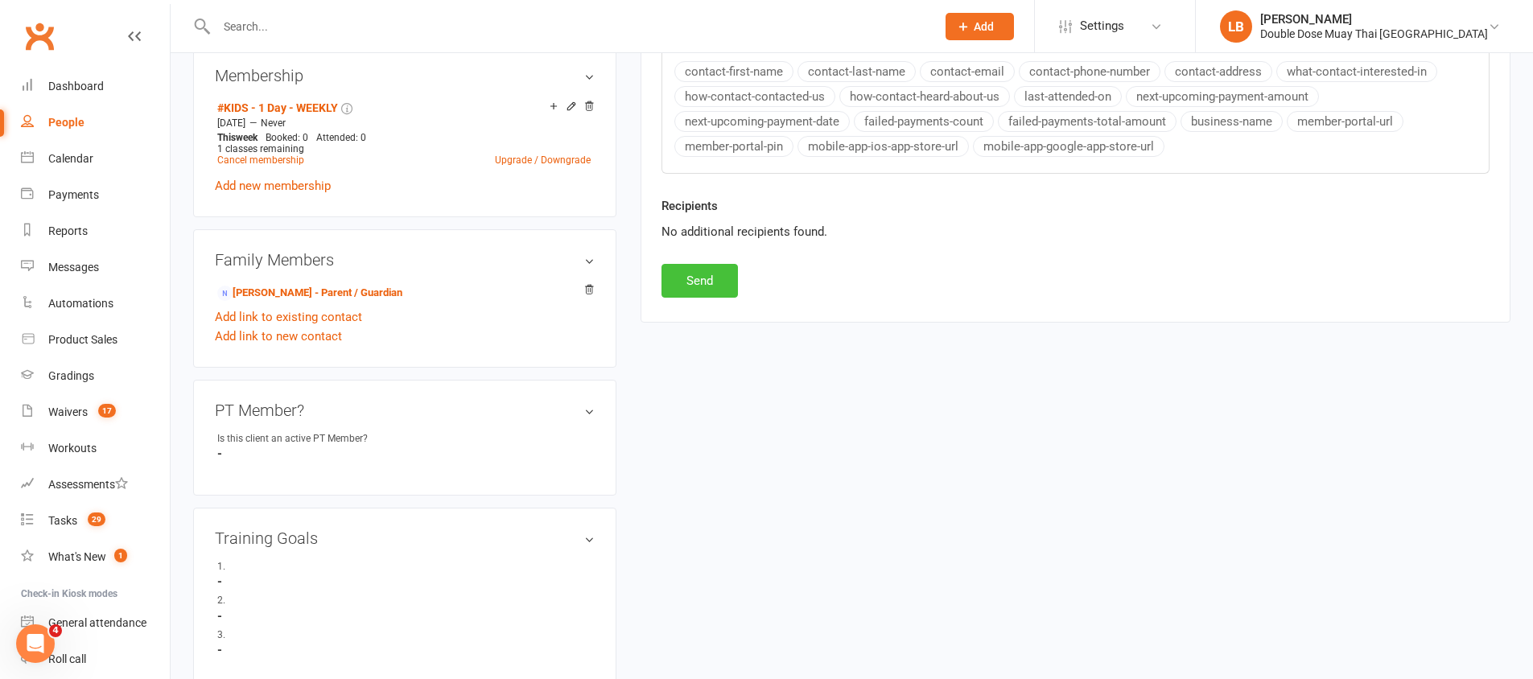
click at [711, 282] on button "Send" at bounding box center [700, 281] width 76 height 34
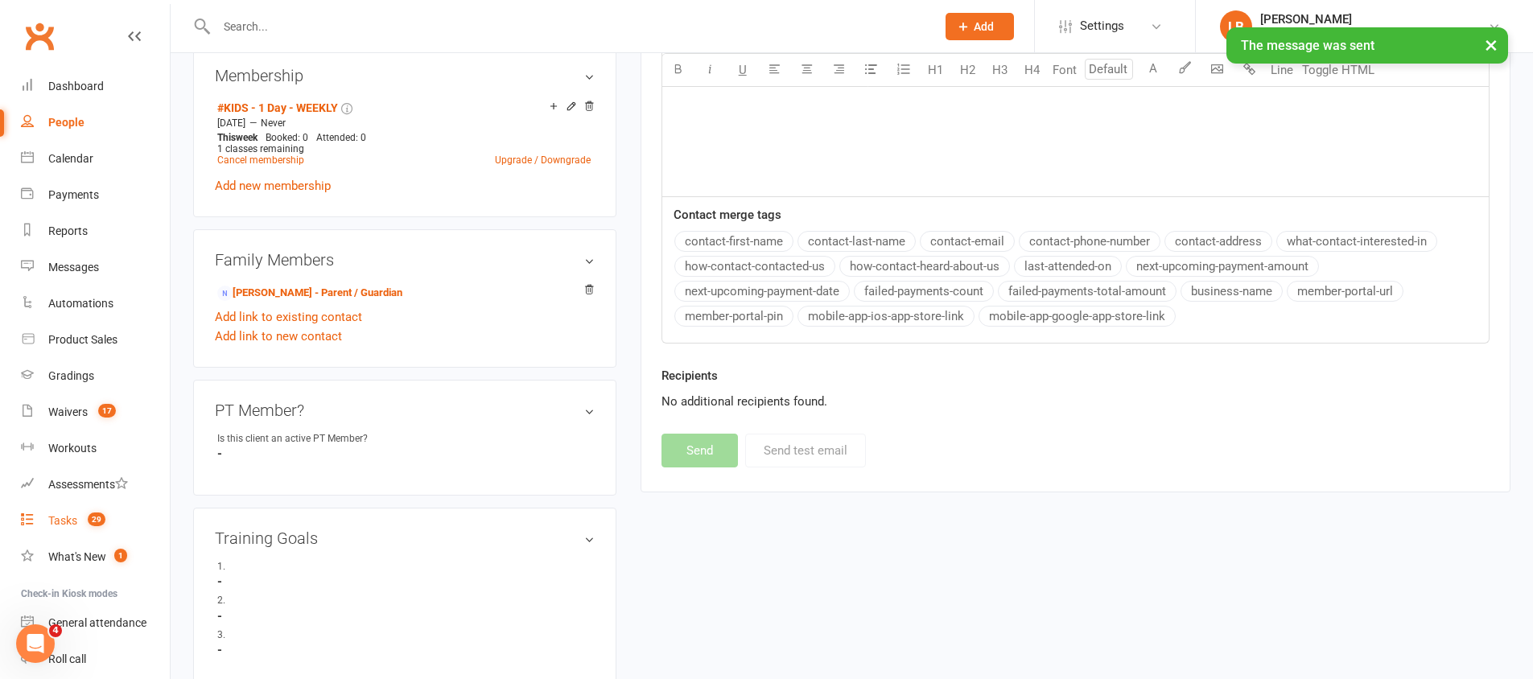
click at [86, 507] on link "Tasks 29" at bounding box center [95, 521] width 149 height 36
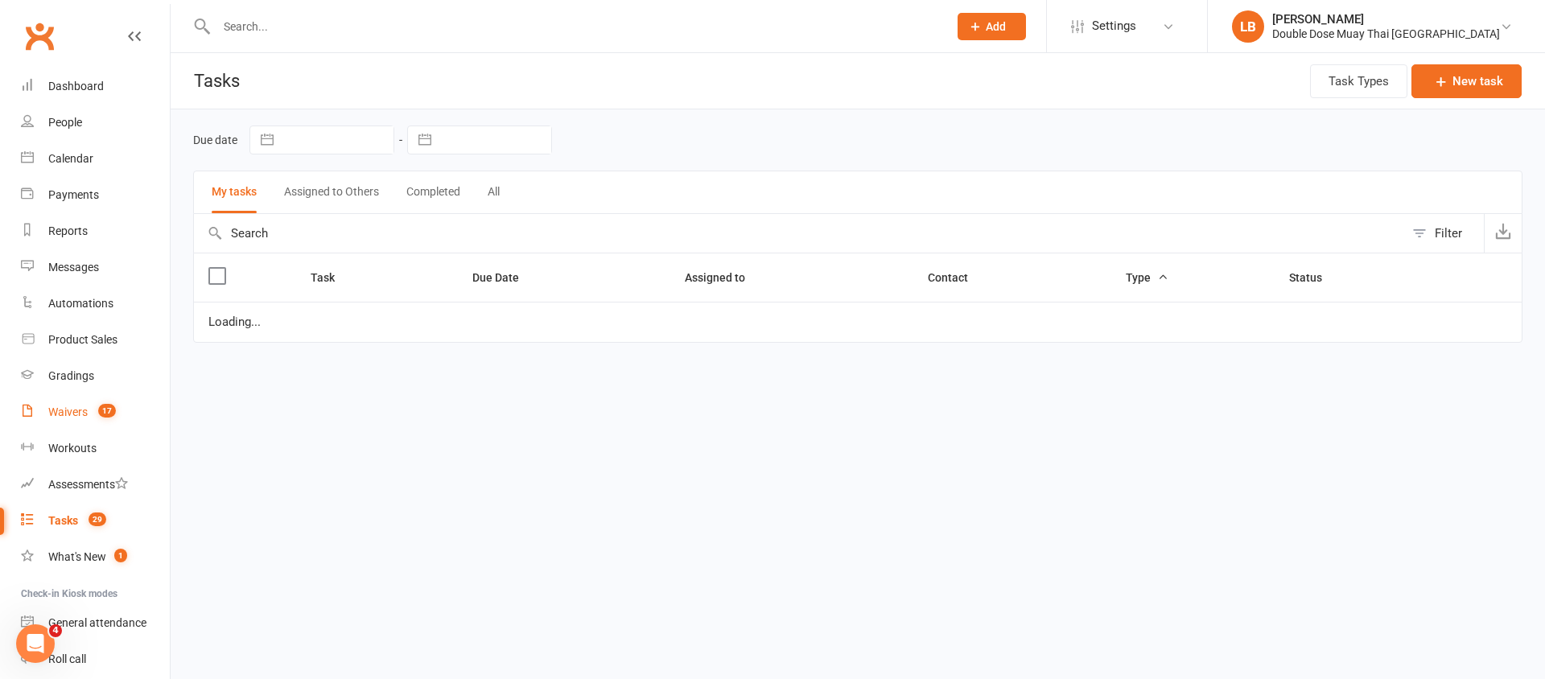
select select "started"
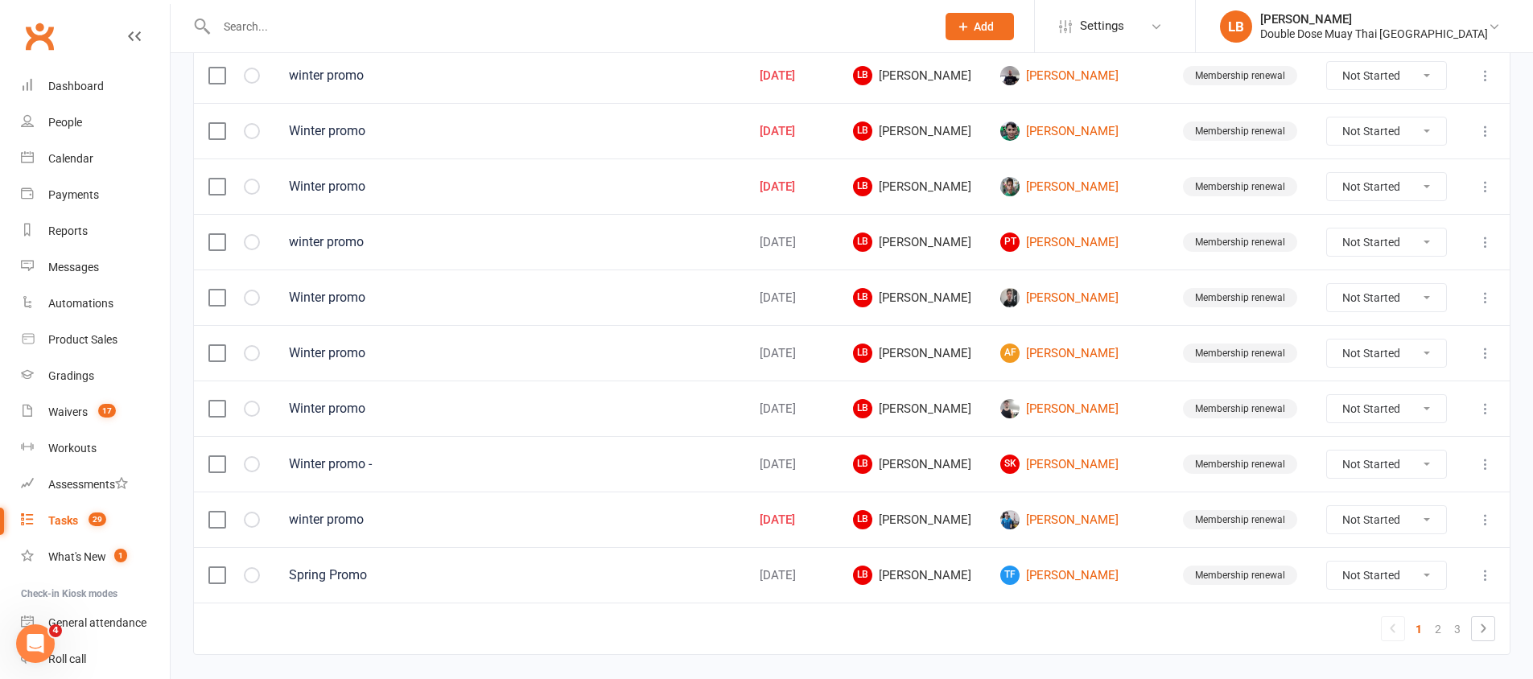
scroll to position [1132, 0]
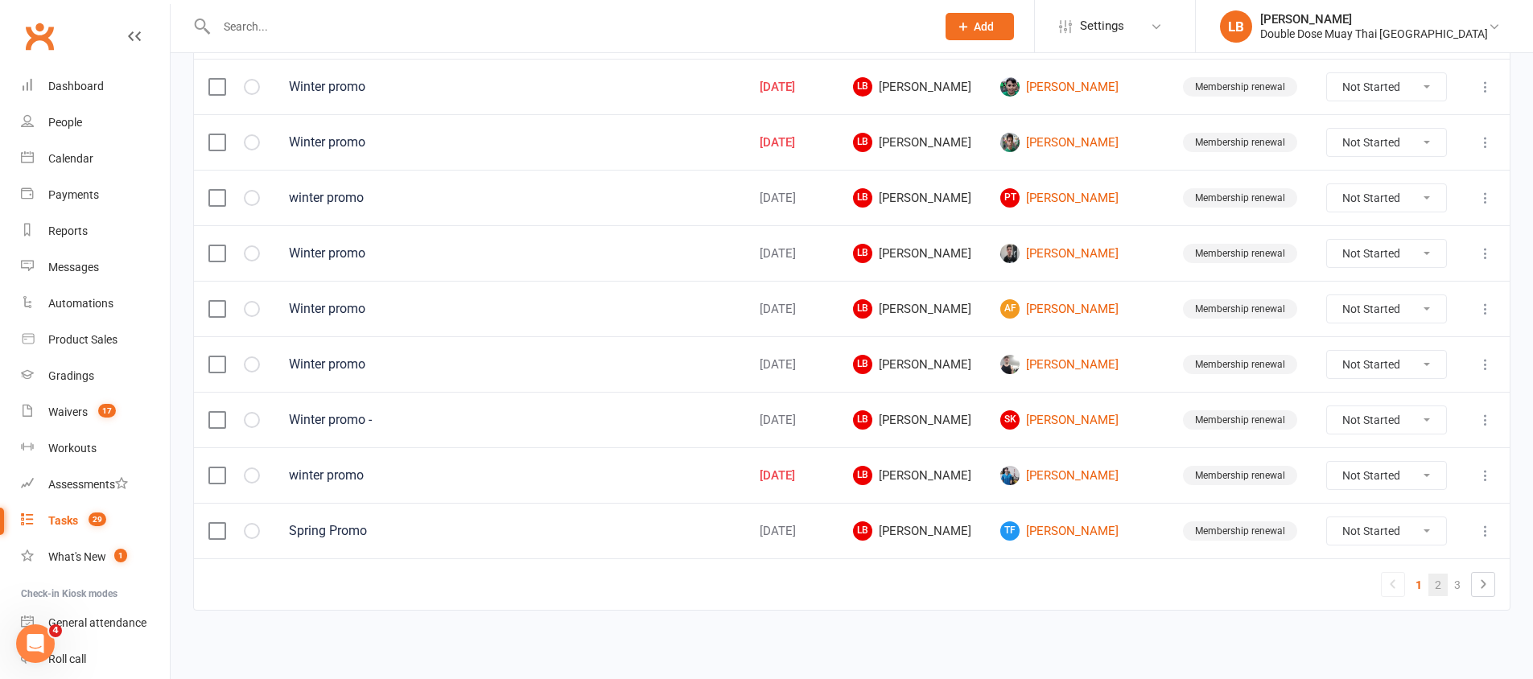
click at [1439, 594] on link "2" at bounding box center [1438, 585] width 19 height 23
select select "started"
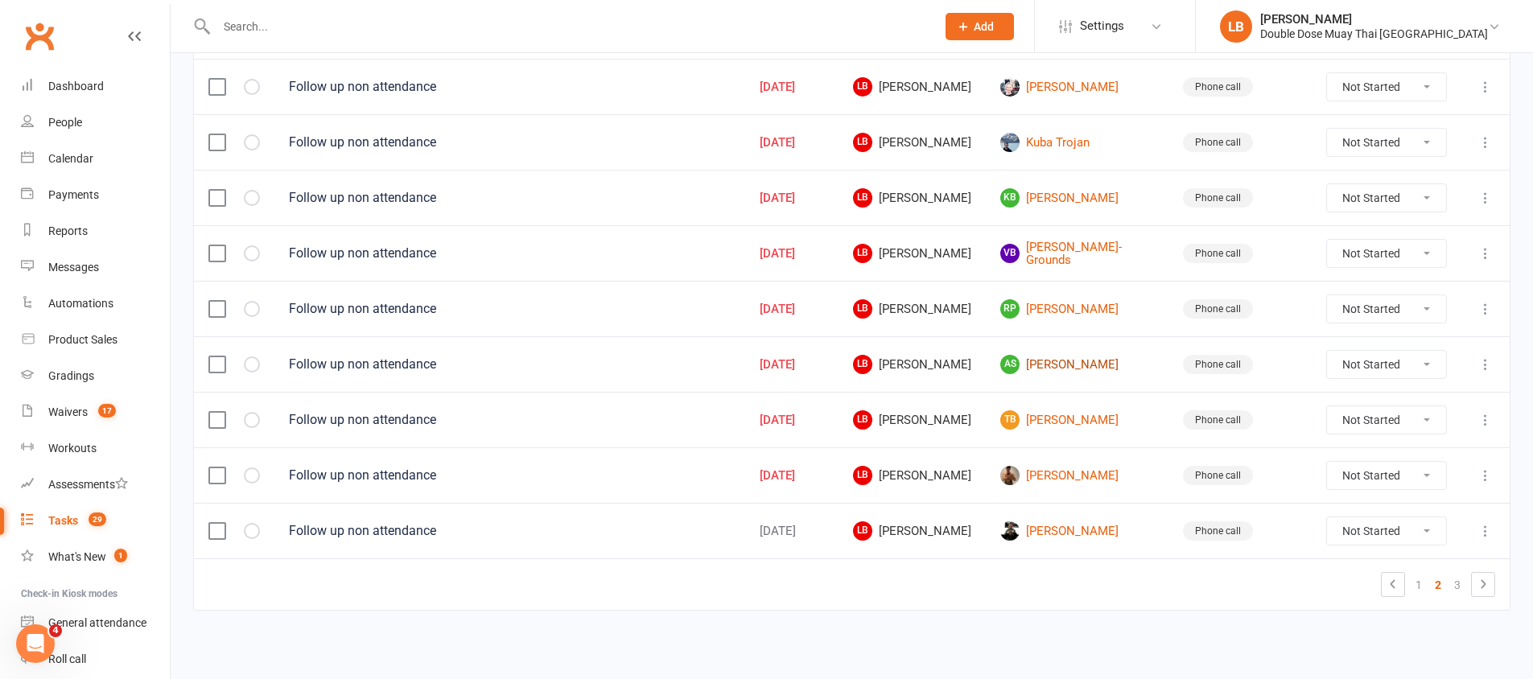
click at [1093, 366] on link "AS [PERSON_NAME]" at bounding box center [1077, 364] width 154 height 19
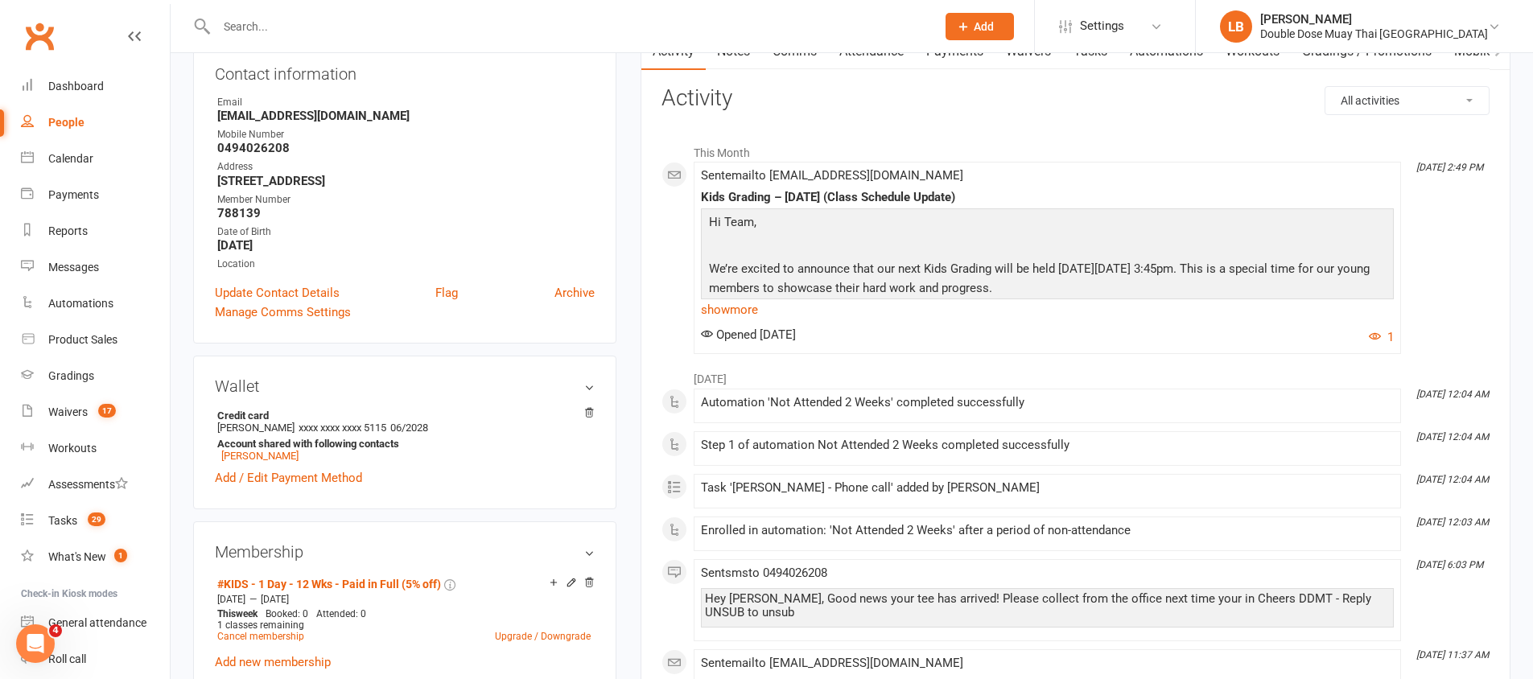
scroll to position [276, 0]
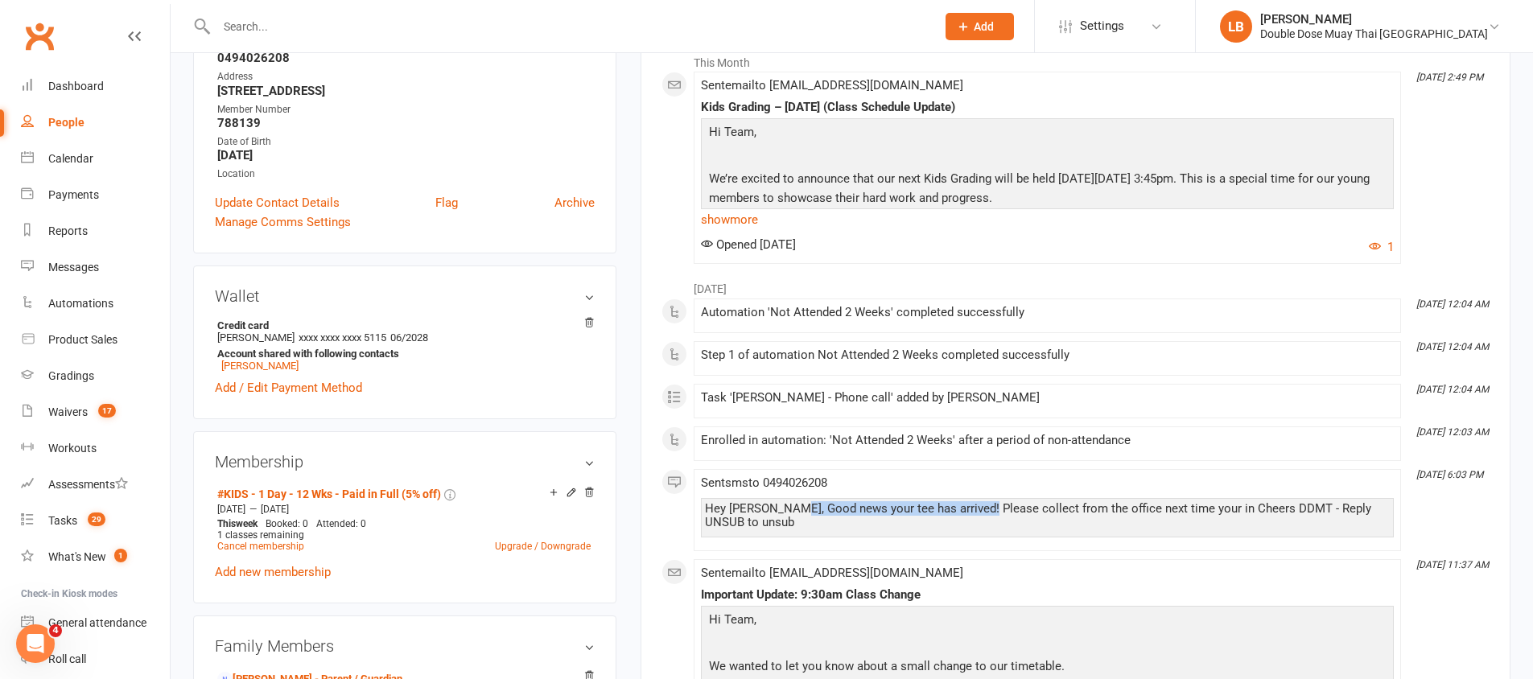
drag, startPoint x: 874, startPoint y: 510, endPoint x: 1016, endPoint y: 517, distance: 141.8
click at [1012, 516] on div "Hey [PERSON_NAME], Good news your tee has arrived! Please collect from the offi…" at bounding box center [1047, 515] width 685 height 27
click at [978, 519] on div "Hey [PERSON_NAME], Good news your tee has arrived! Please collect from the offi…" at bounding box center [1047, 515] width 685 height 27
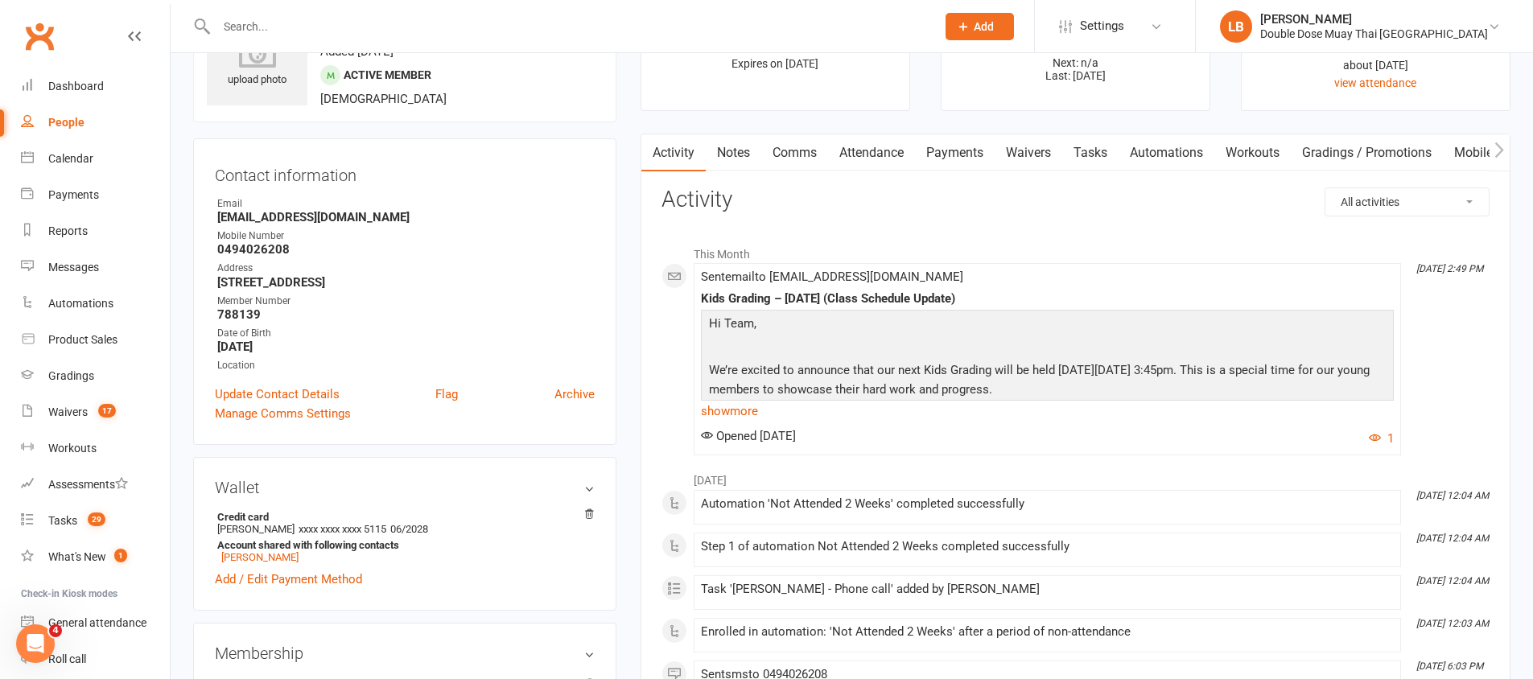
scroll to position [0, 0]
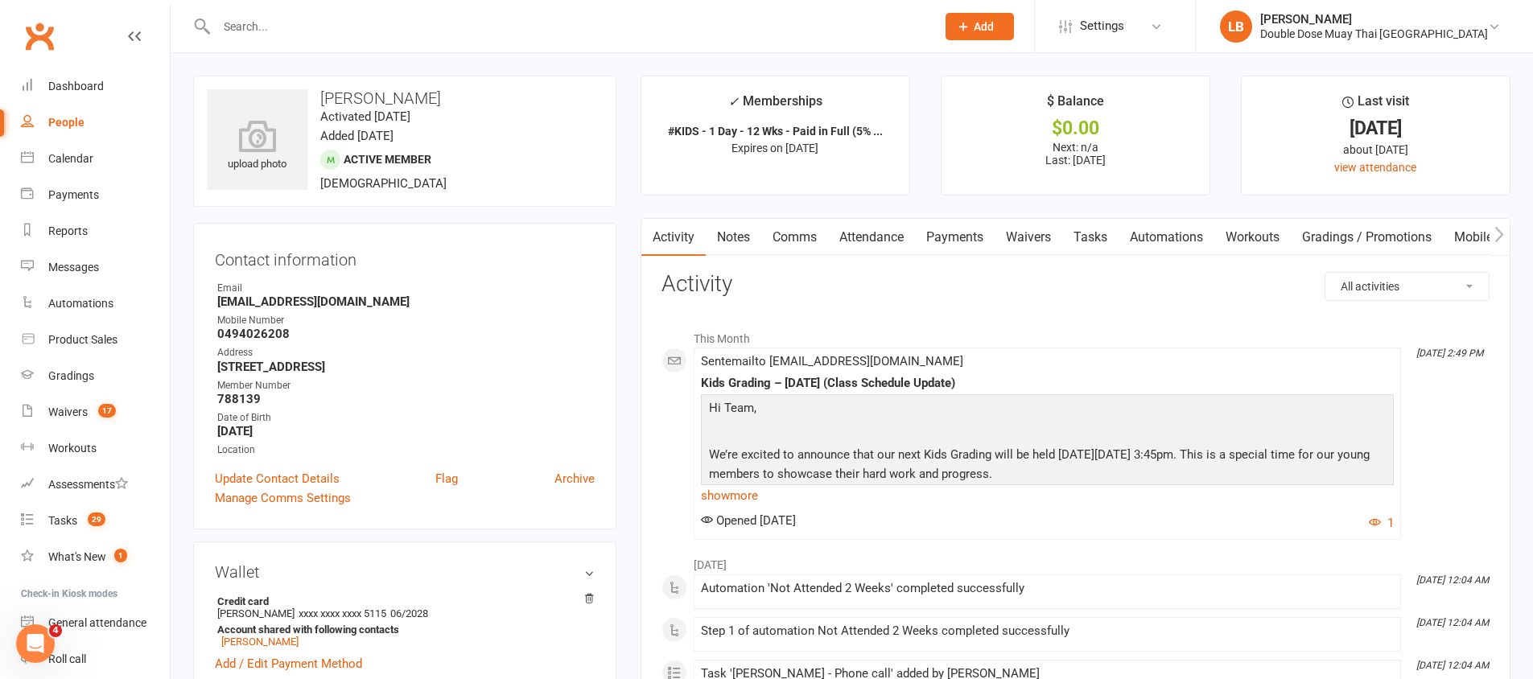
click at [767, 245] on link "Comms" at bounding box center [794, 237] width 67 height 37
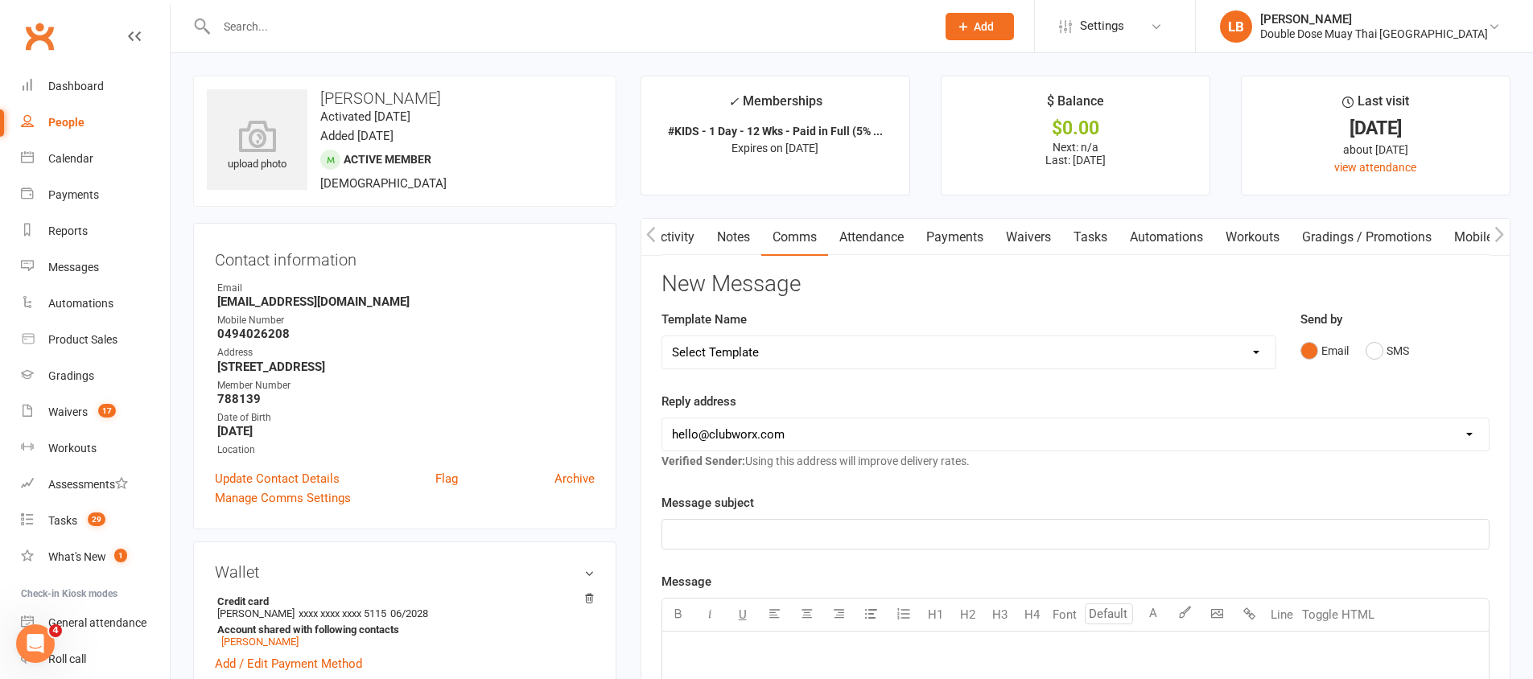
scroll to position [0, 1]
click at [728, 243] on link "Notes" at bounding box center [733, 237] width 56 height 37
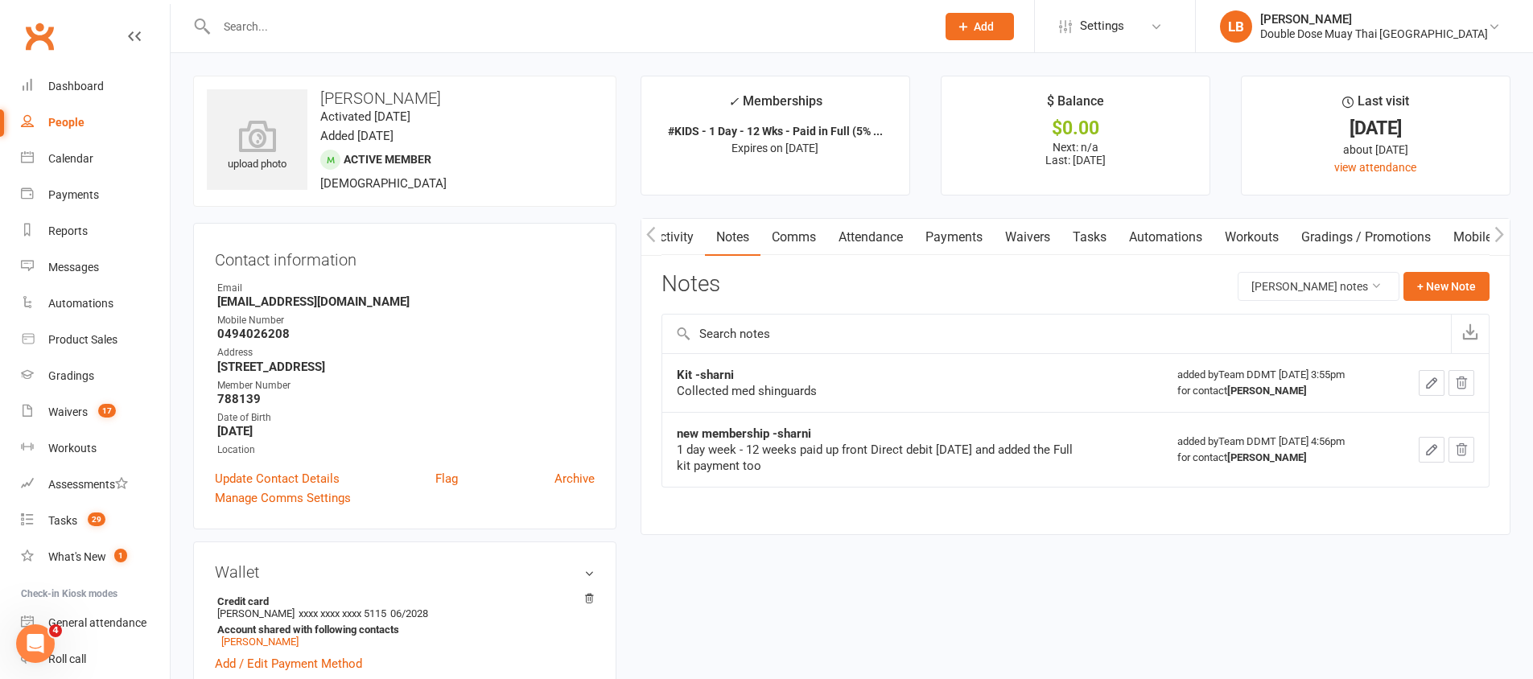
click at [839, 251] on link "Attendance" at bounding box center [870, 237] width 87 height 37
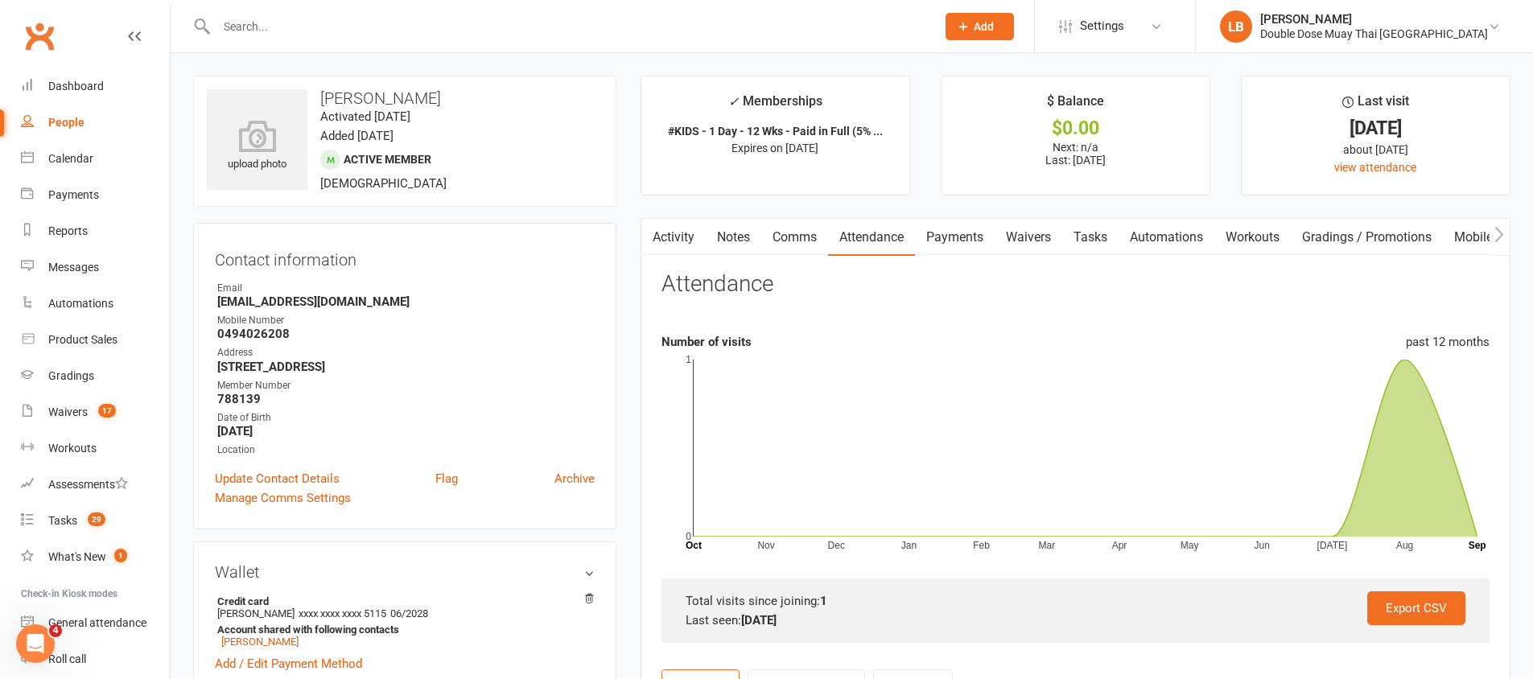
click at [807, 245] on link "Comms" at bounding box center [794, 237] width 67 height 37
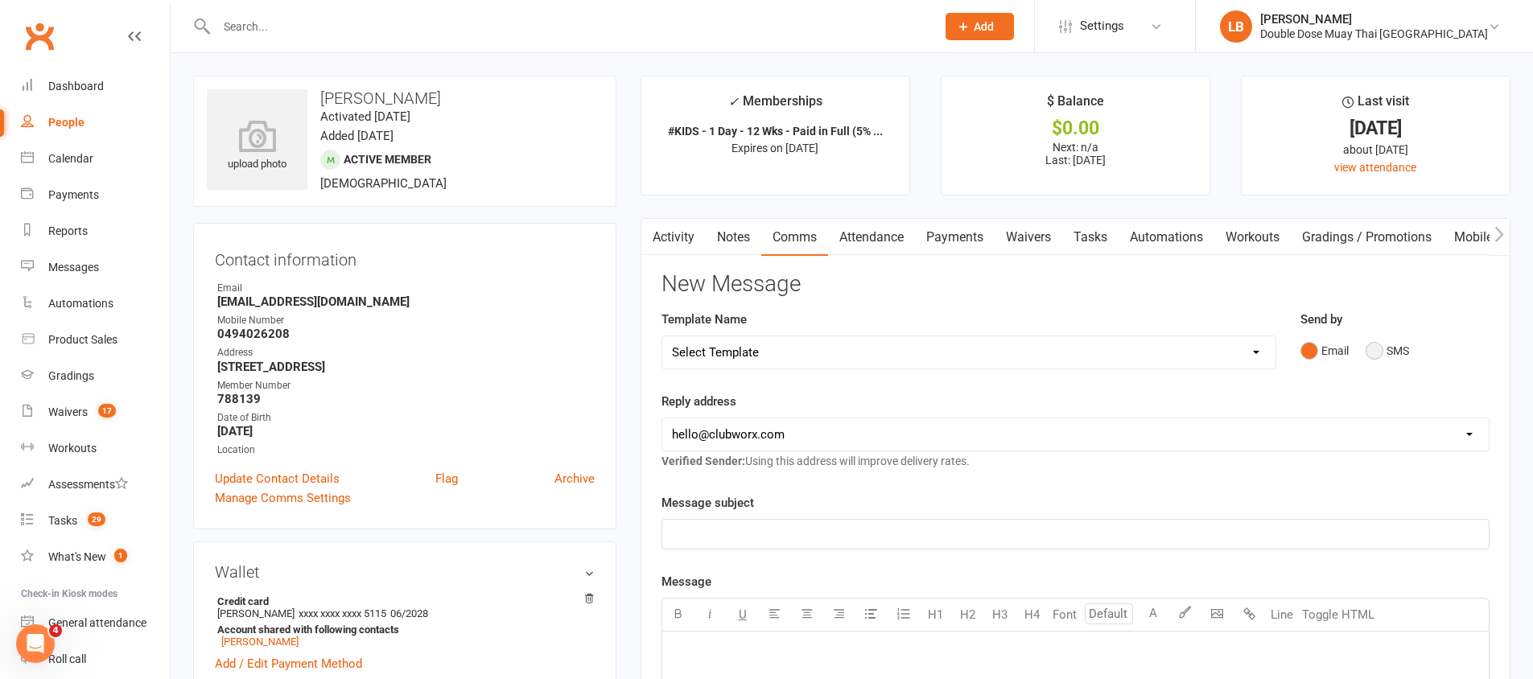
click at [1372, 348] on button "SMS" at bounding box center [1387, 351] width 43 height 31
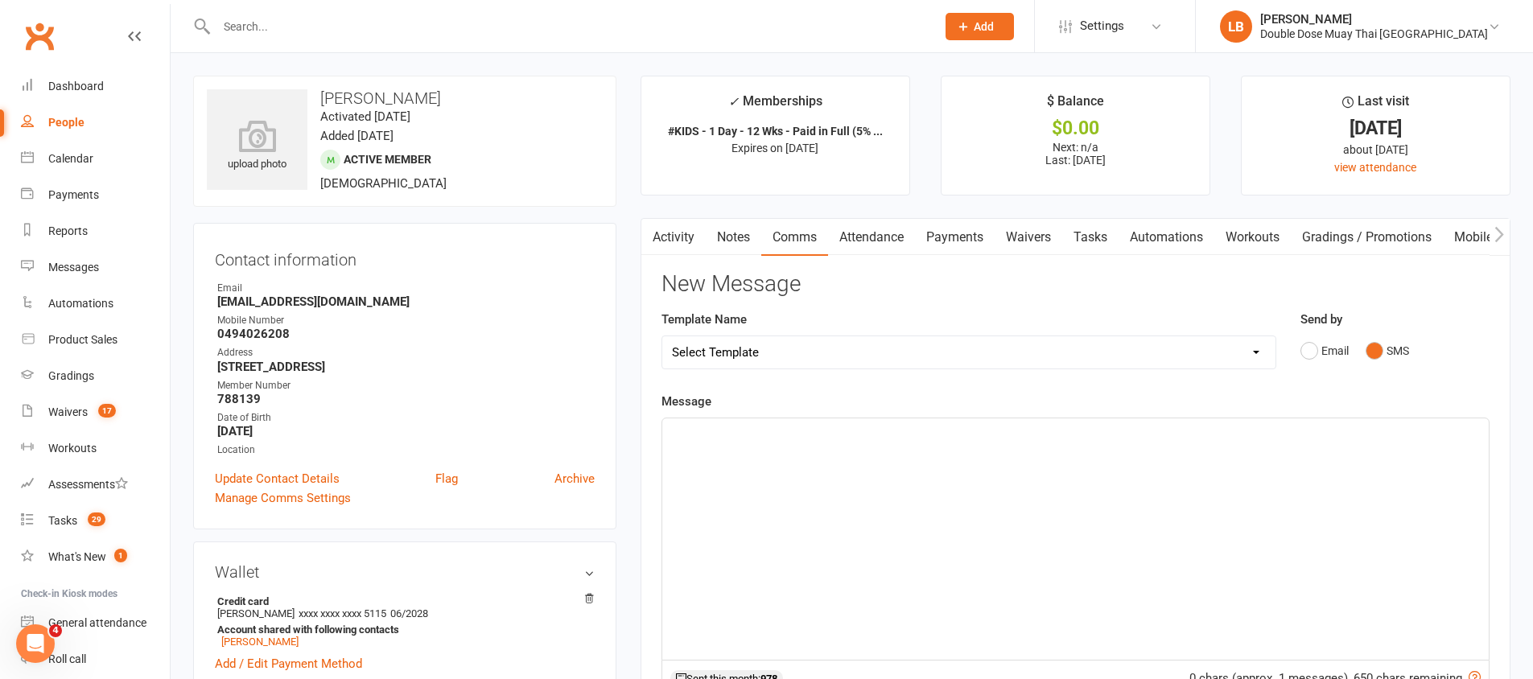
click at [916, 498] on div "﻿" at bounding box center [1075, 538] width 827 height 241
drag, startPoint x: 715, startPoint y: 438, endPoint x: 695, endPoint y: 439, distance: 20.1
click at [695, 439] on span "Hey [PERSON_NAME]. Just Coach [PERSON_NAME] checking in on [PERSON_NAME] seeing…" at bounding box center [1030, 433] width 717 height 14
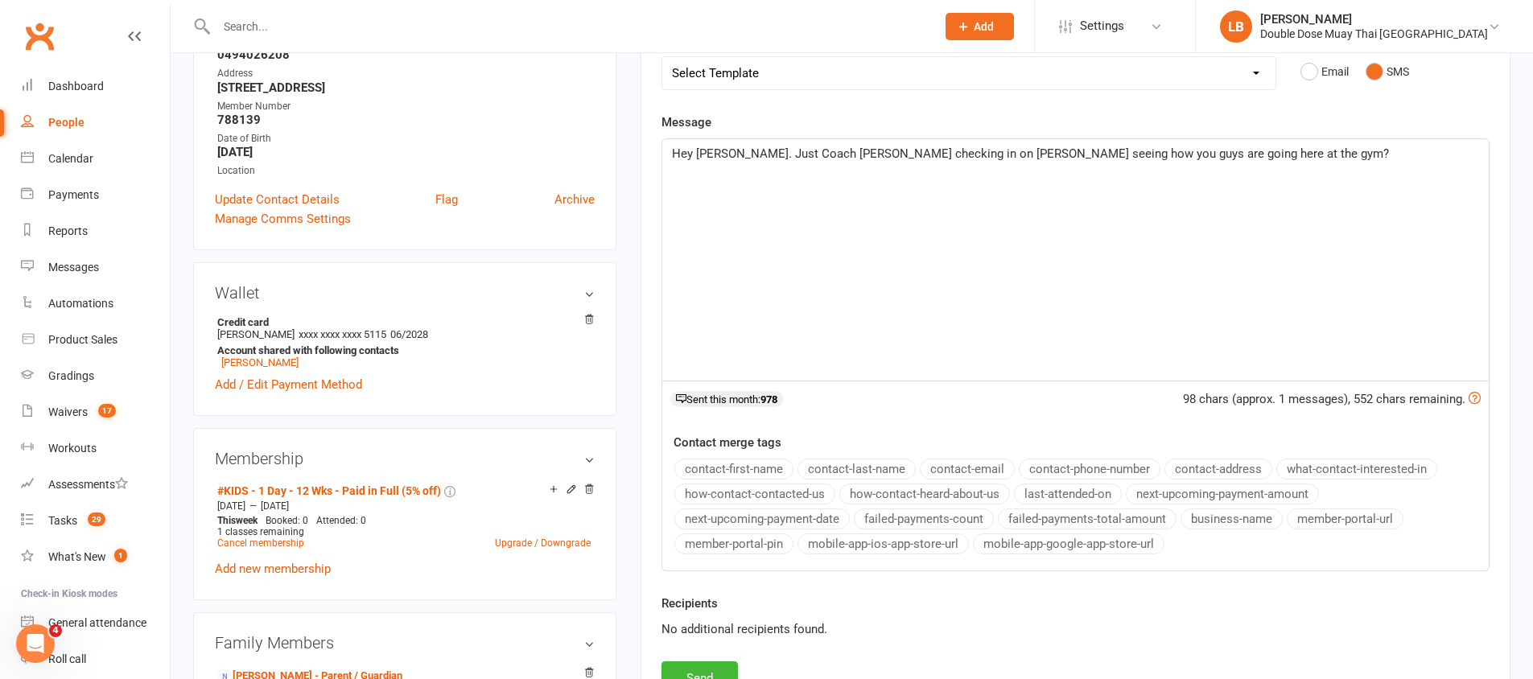
scroll to position [327, 0]
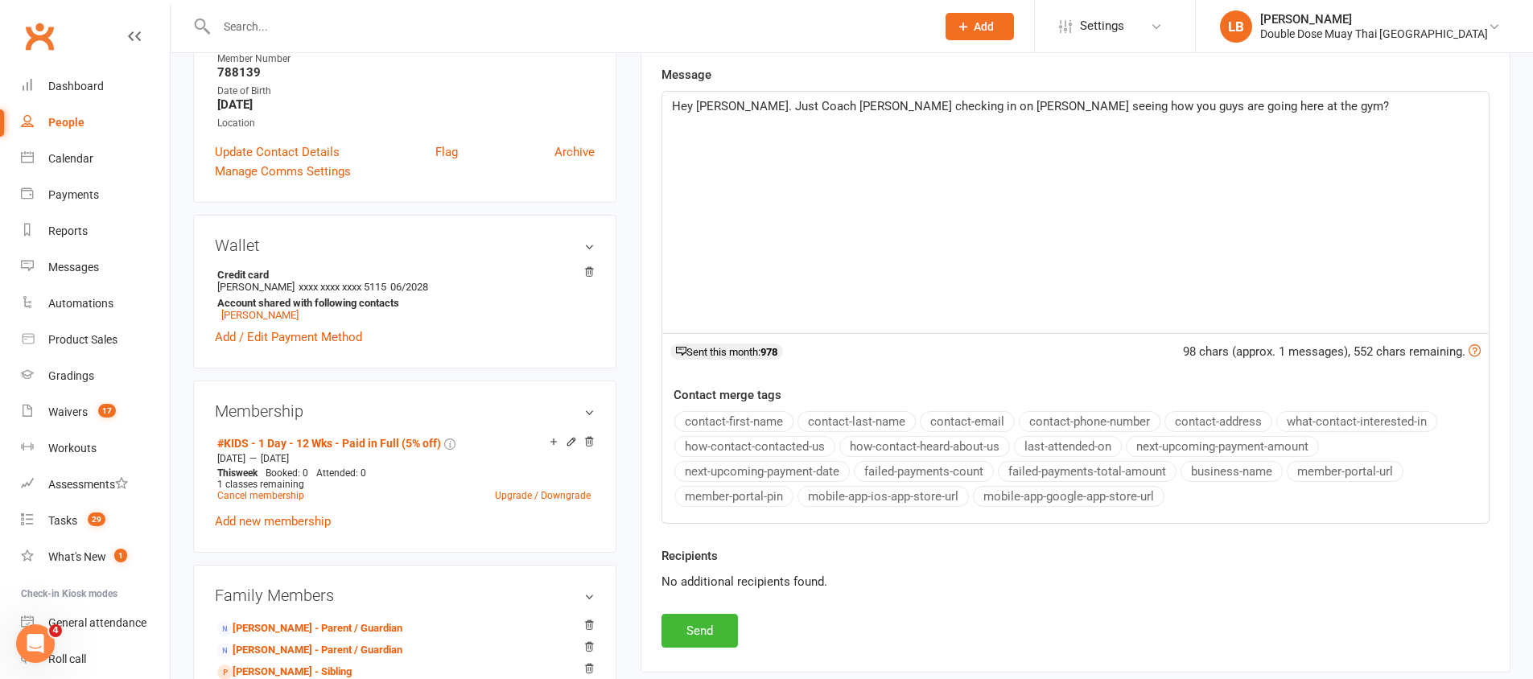
click at [707, 105] on span "Hey [PERSON_NAME]. Just Coach [PERSON_NAME] checking in on [PERSON_NAME] seeing…" at bounding box center [1030, 106] width 717 height 14
click at [948, 104] on span "Hey Arabelle. Just Coach [PERSON_NAME] checking in on [PERSON_NAME] seeing how …" at bounding box center [1006, 106] width 669 height 14
click at [845, 109] on span "Hey Arabelle. Just Coach [PERSON_NAME] checking in on [PERSON_NAME] seeing how …" at bounding box center [1006, 106] width 669 height 14
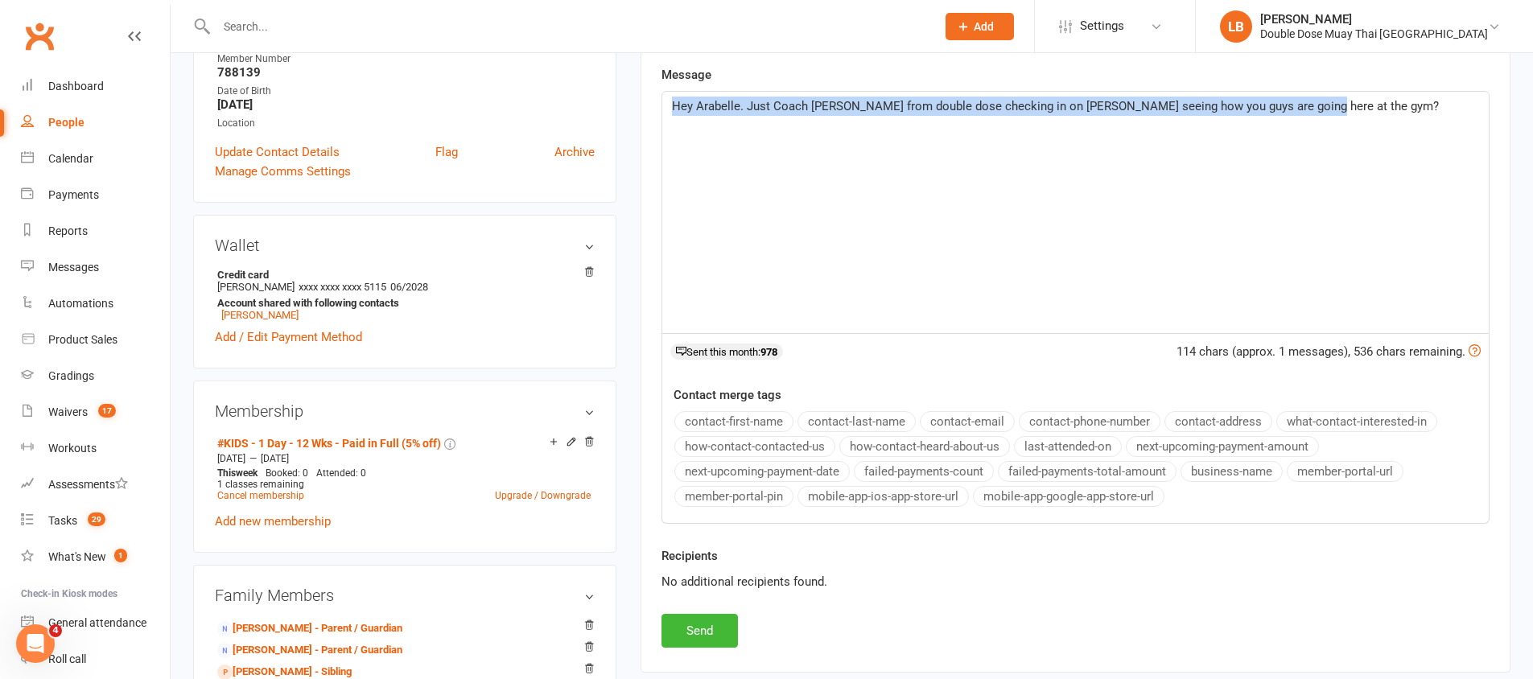
drag, startPoint x: 1321, startPoint y: 105, endPoint x: 798, endPoint y: 43, distance: 527.7
copy span "Hey Arabelle. Just Coach [PERSON_NAME] from double dose checking in on [PERSON_…"
click at [712, 633] on button "Send" at bounding box center [700, 631] width 76 height 34
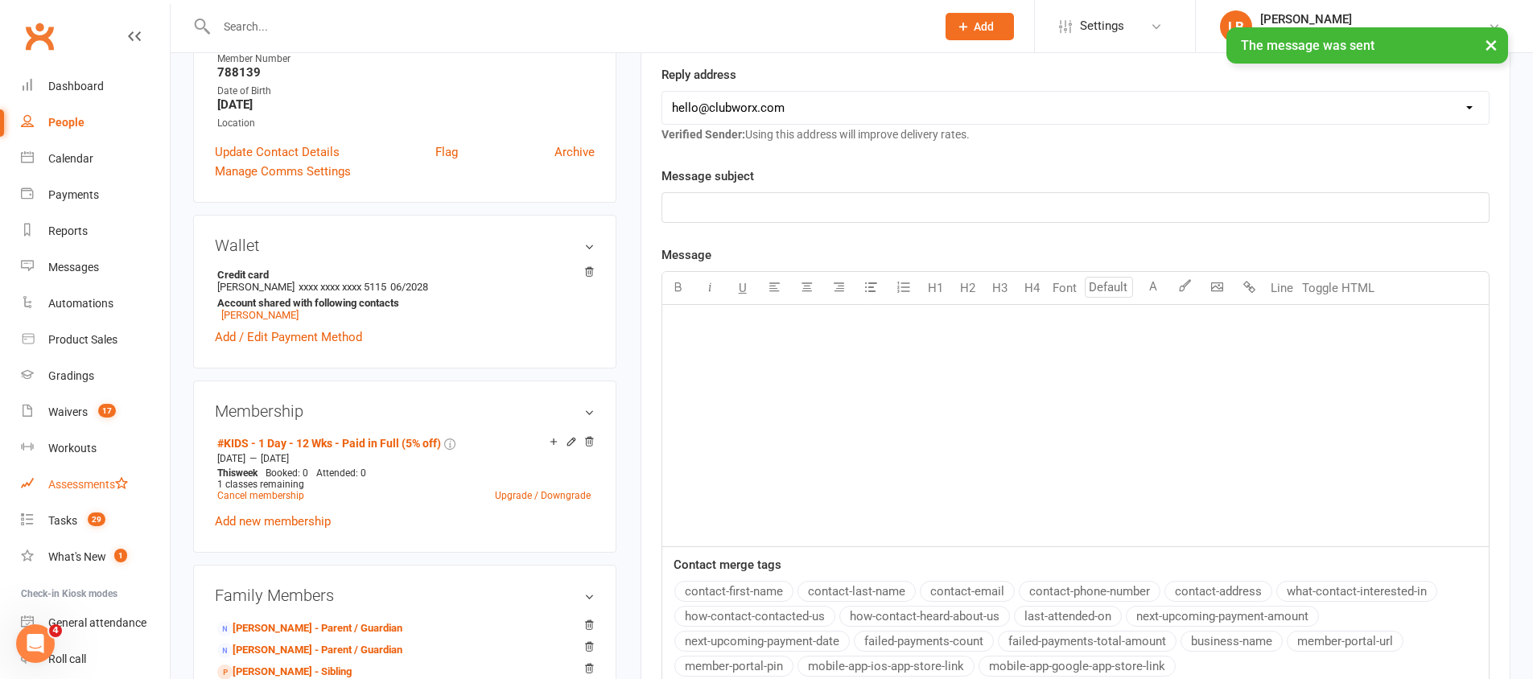
click at [73, 501] on link "Assessments" at bounding box center [95, 485] width 149 height 36
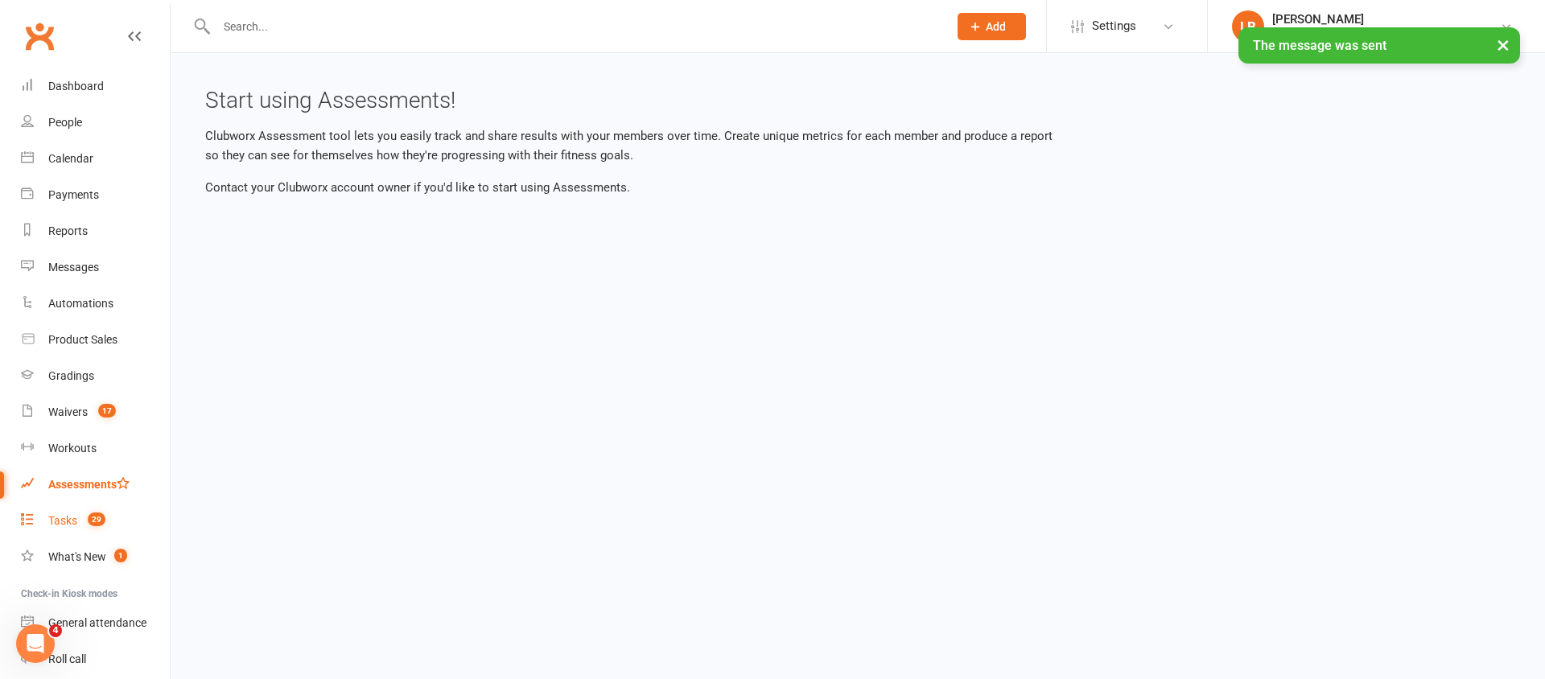
click at [72, 522] on div "Tasks" at bounding box center [62, 520] width 29 height 13
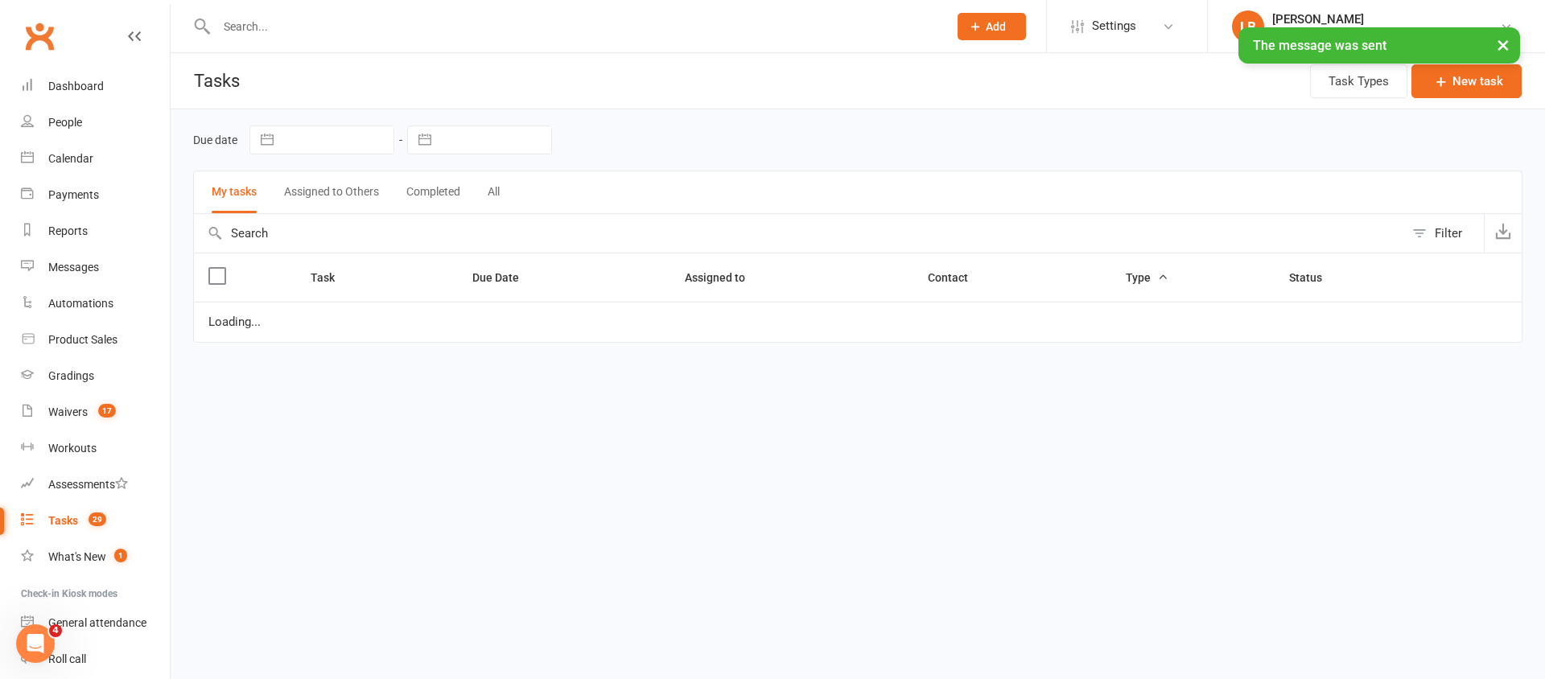
select select "started"
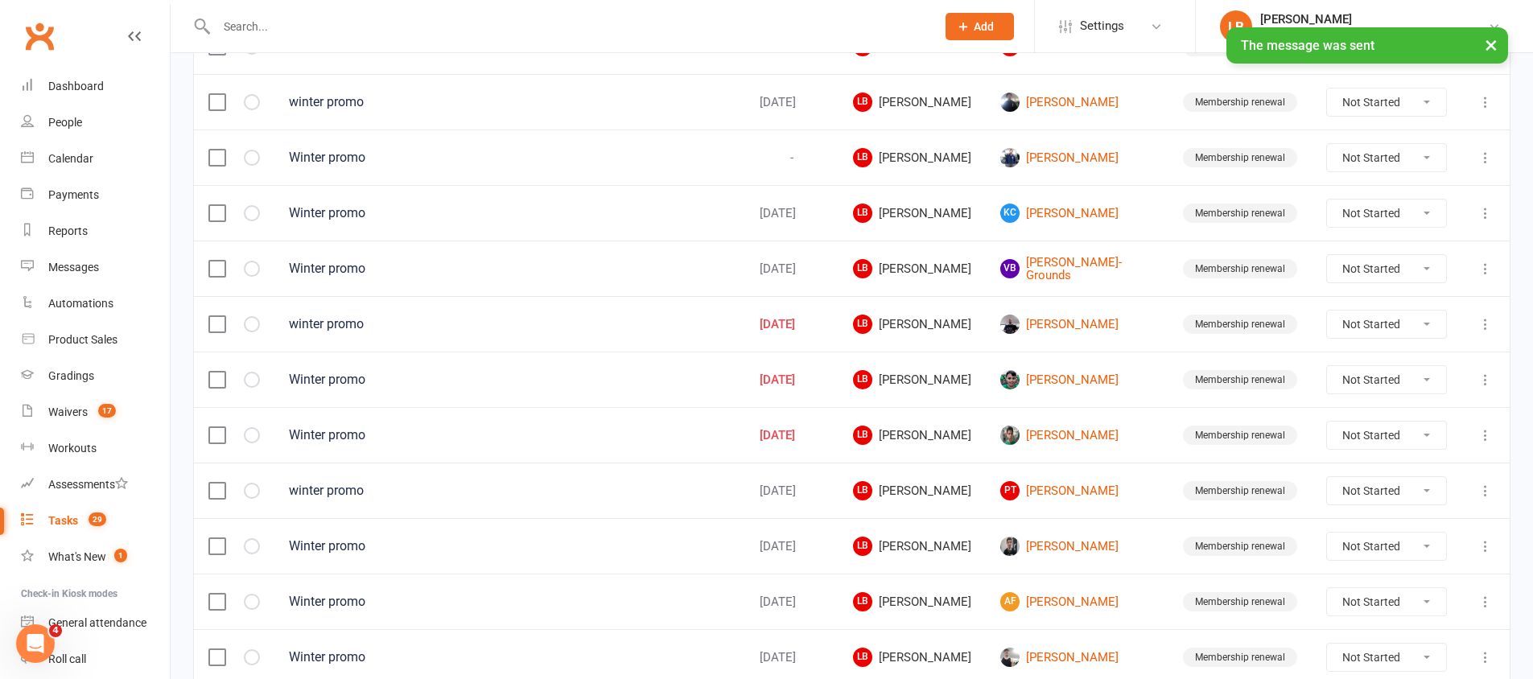
scroll to position [1132, 0]
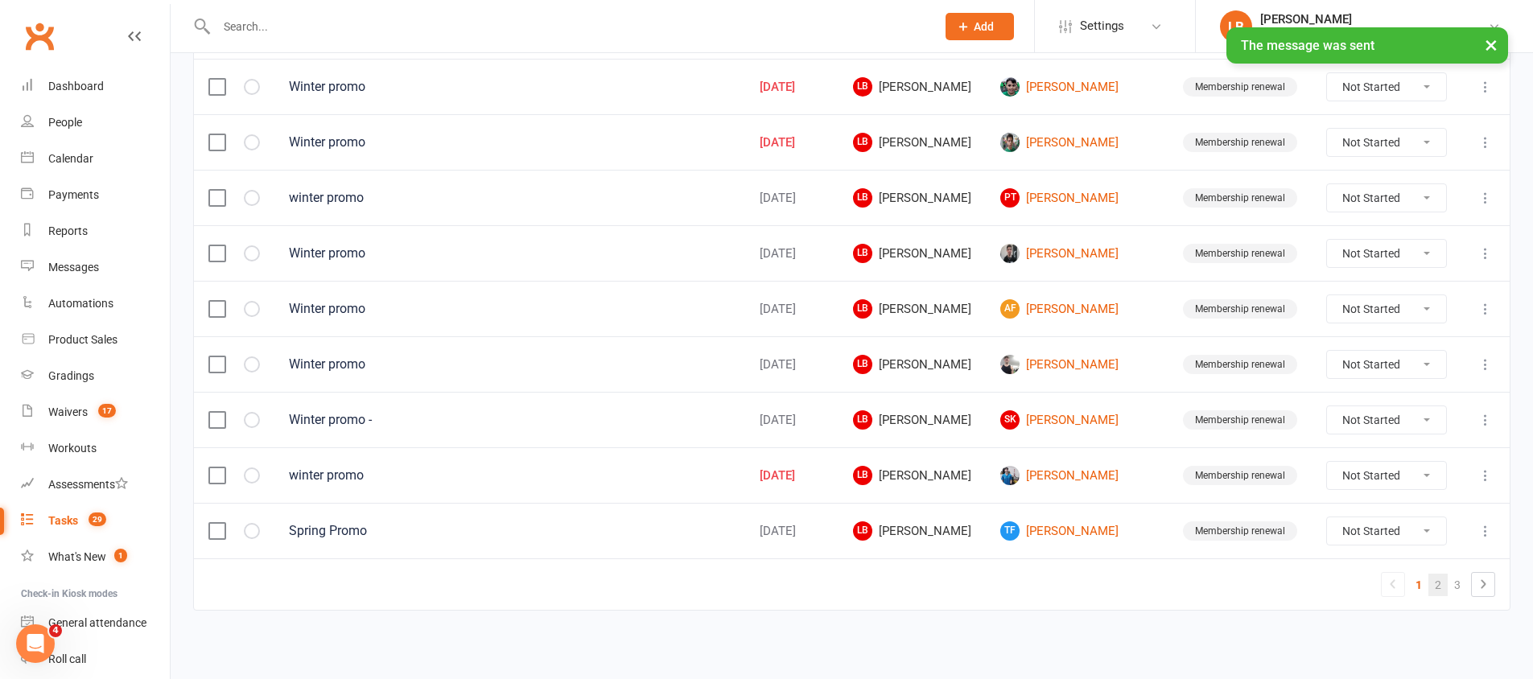
click at [1446, 586] on link "2" at bounding box center [1438, 585] width 19 height 23
select select "started"
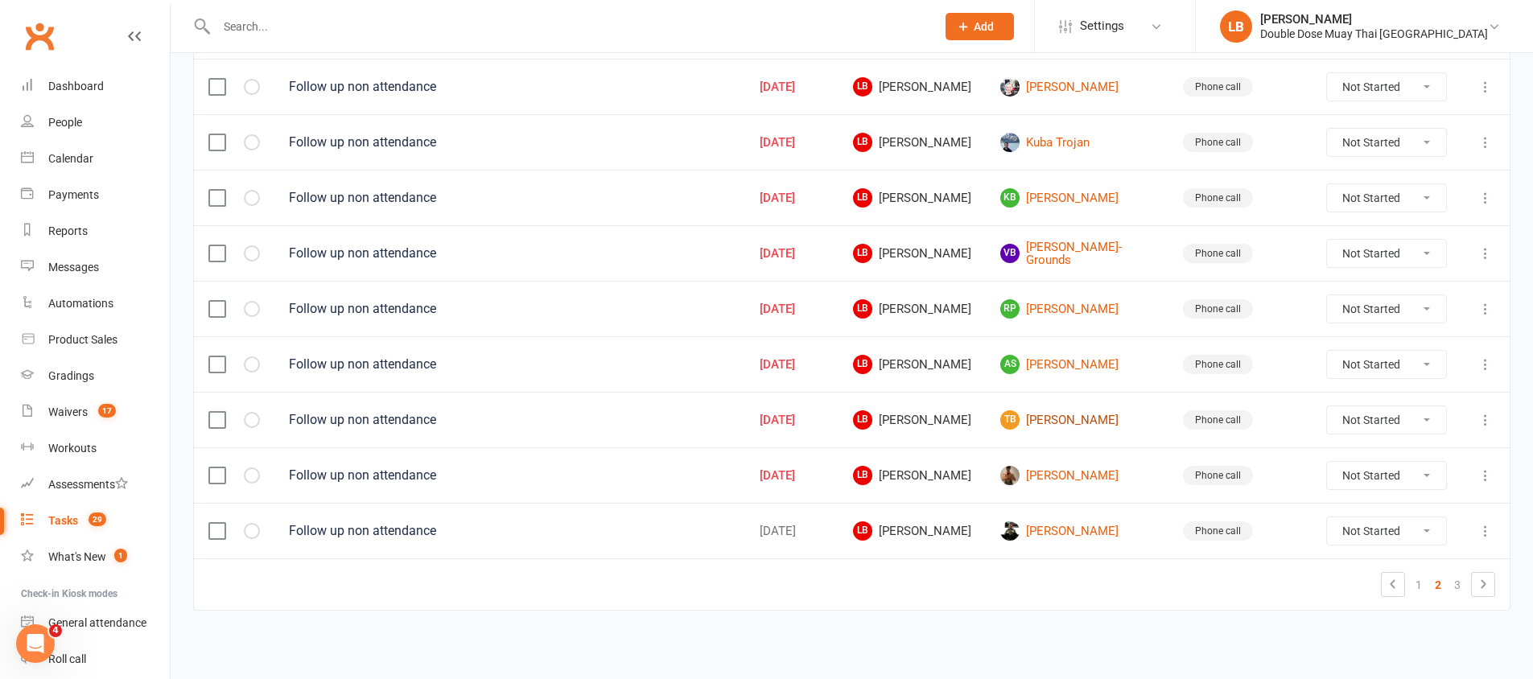
click at [1087, 421] on link "TB [PERSON_NAME]" at bounding box center [1077, 419] width 154 height 19
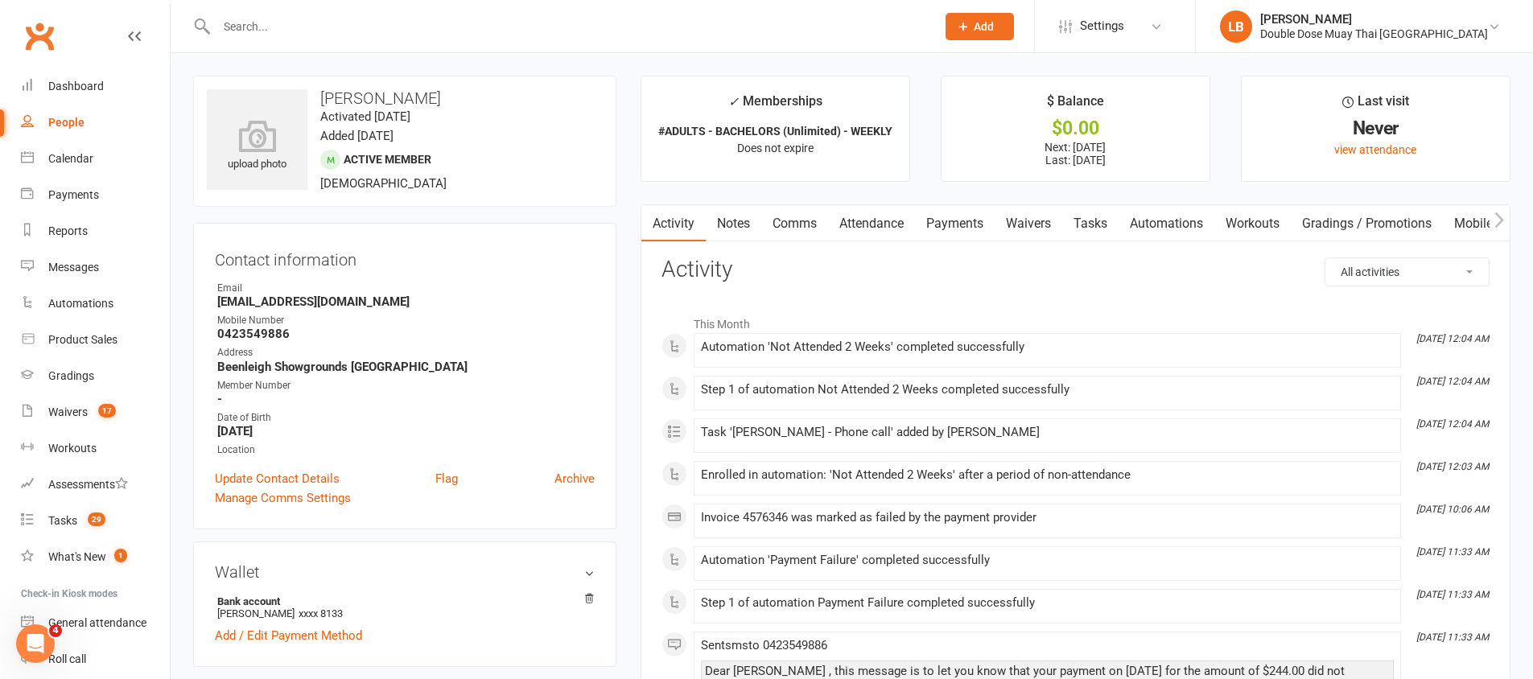
click at [799, 229] on link "Comms" at bounding box center [794, 223] width 67 height 37
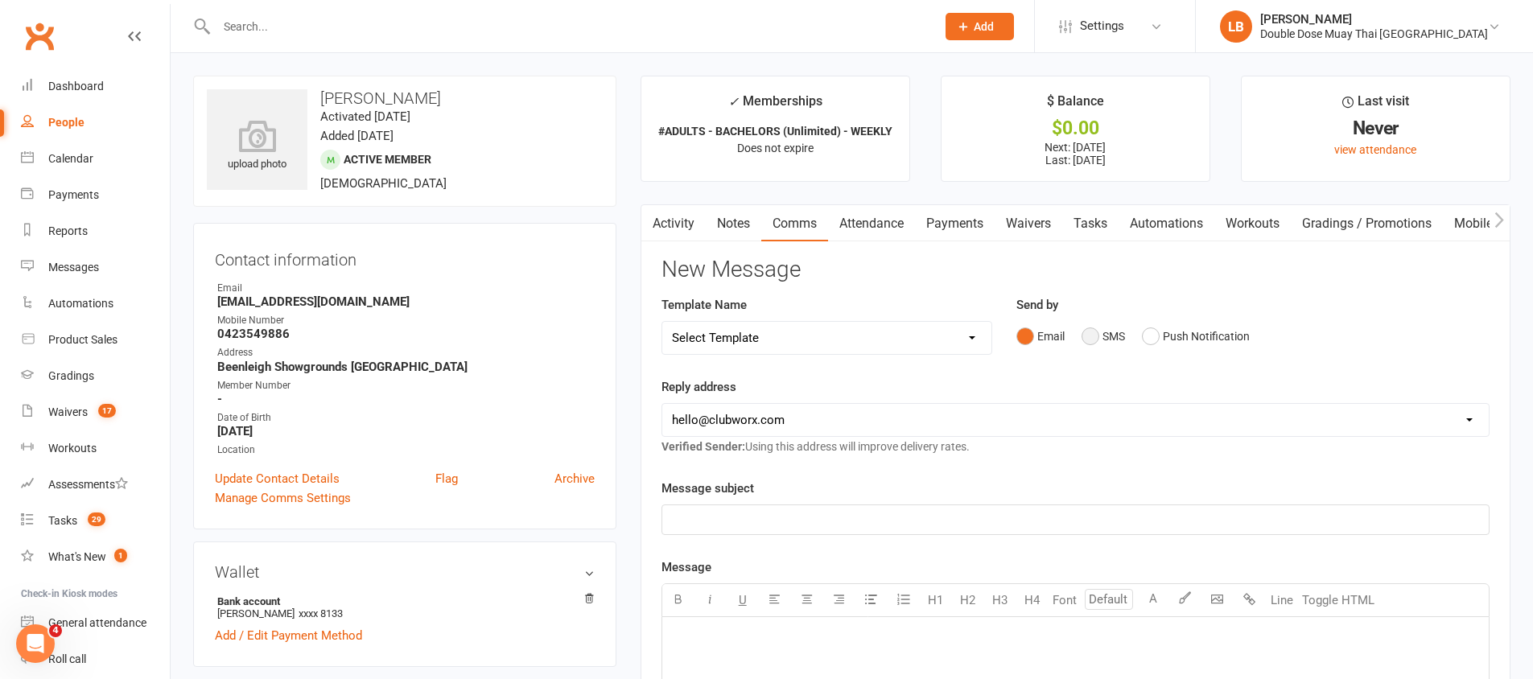
click at [1084, 333] on button "SMS" at bounding box center [1103, 336] width 43 height 31
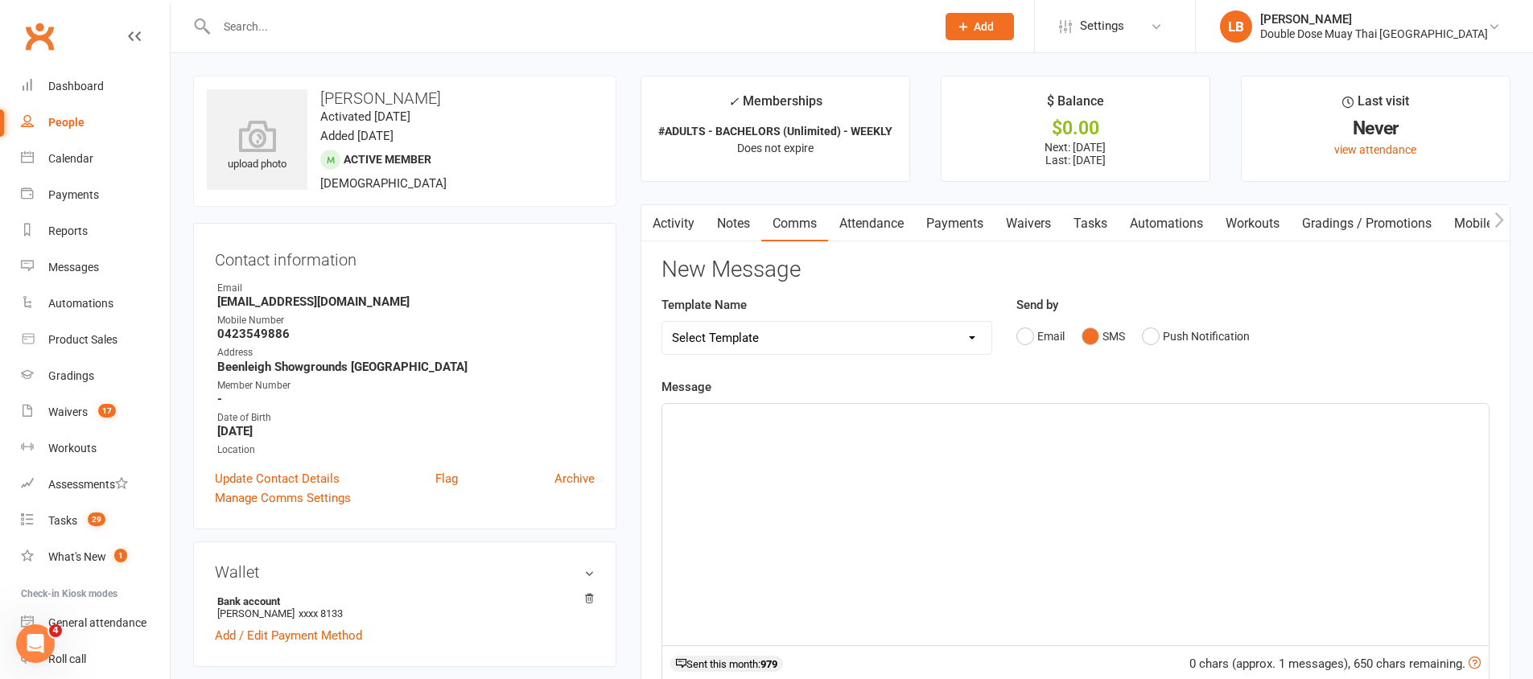
click at [1080, 432] on div "﻿" at bounding box center [1075, 524] width 827 height 241
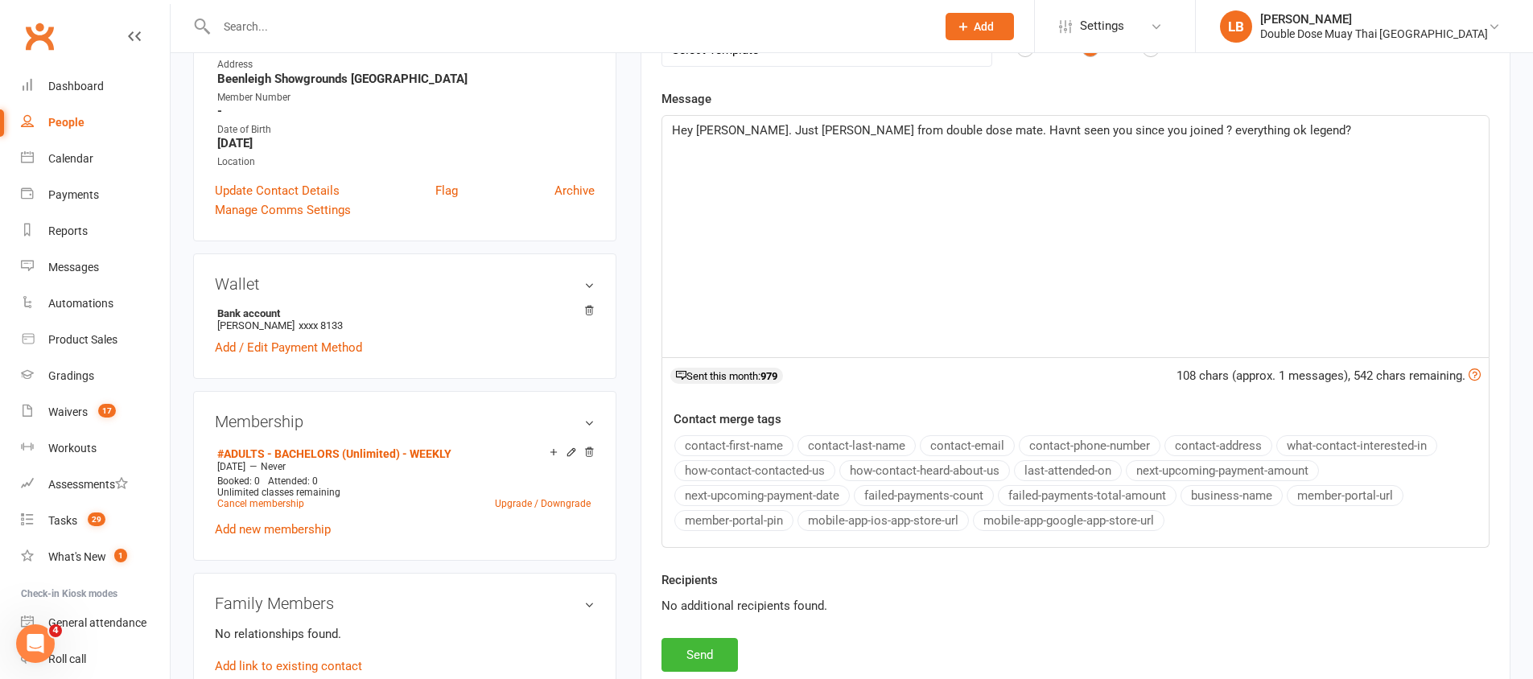
scroll to position [546, 0]
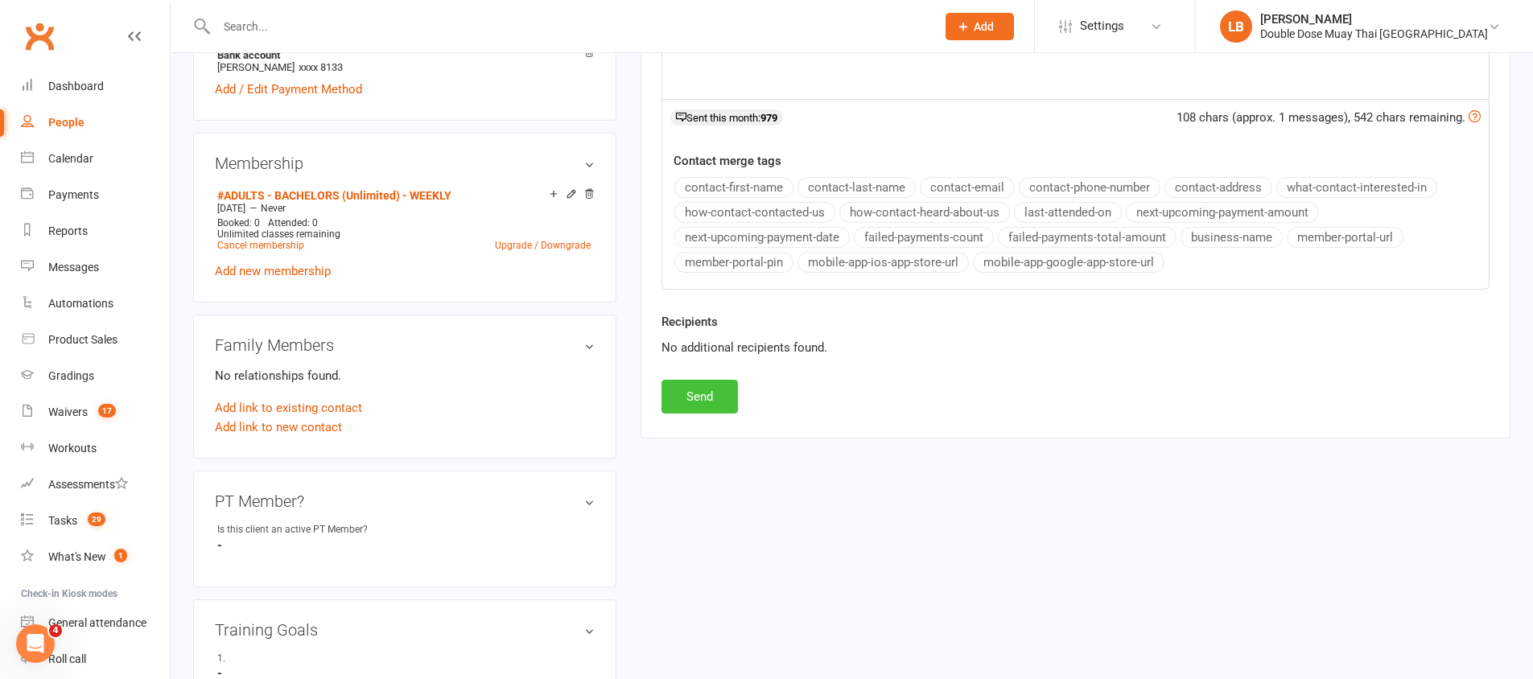
click at [692, 390] on button "Send" at bounding box center [700, 397] width 76 height 34
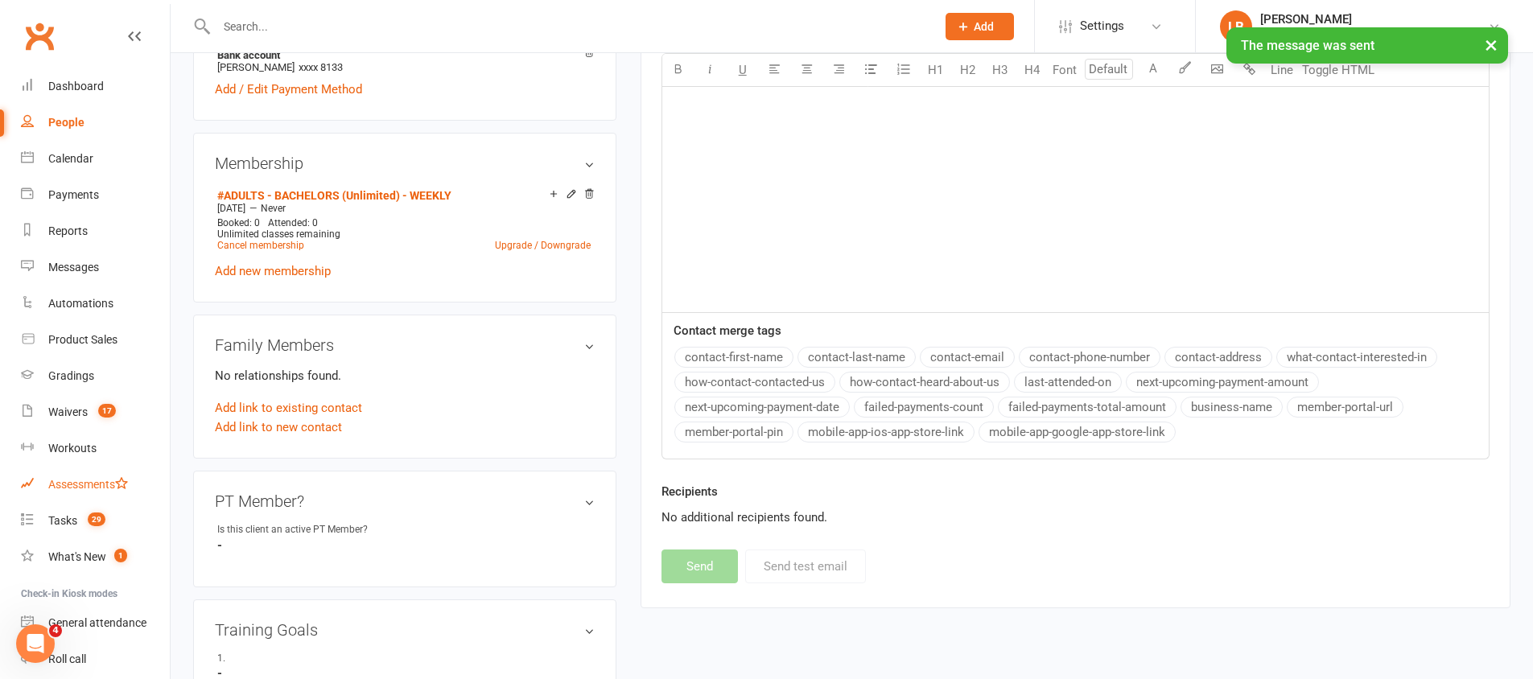
click at [96, 493] on link "Assessments" at bounding box center [95, 485] width 149 height 36
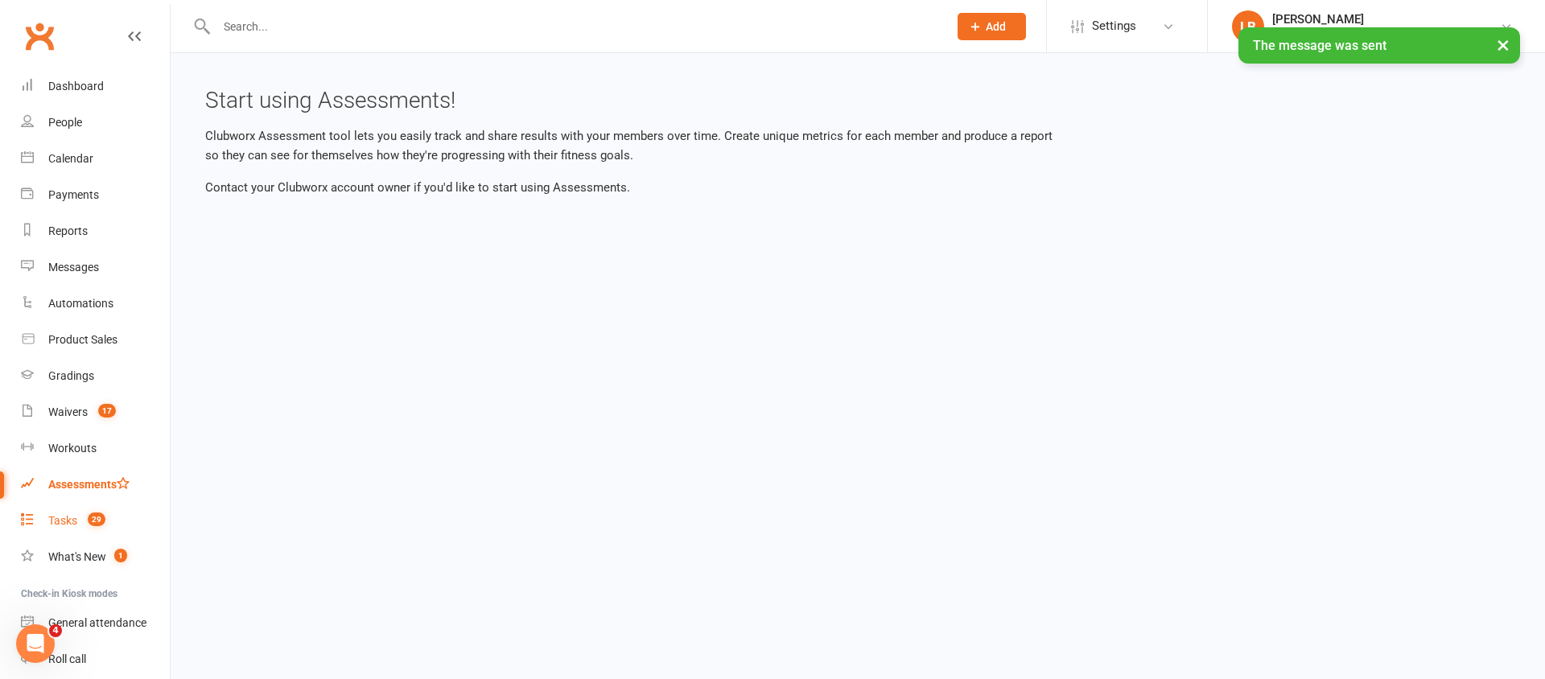
click at [83, 522] on count-badge "29" at bounding box center [93, 520] width 26 height 13
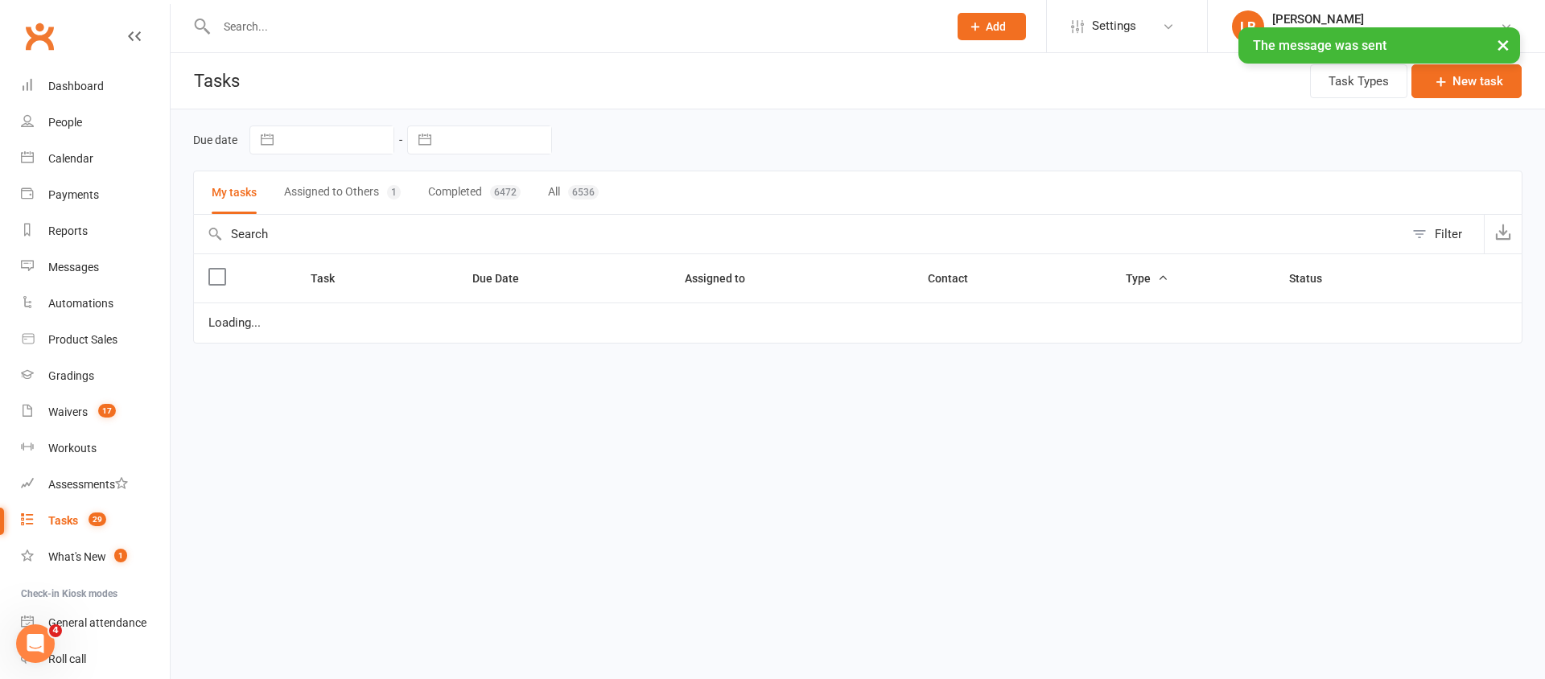
select select "started"
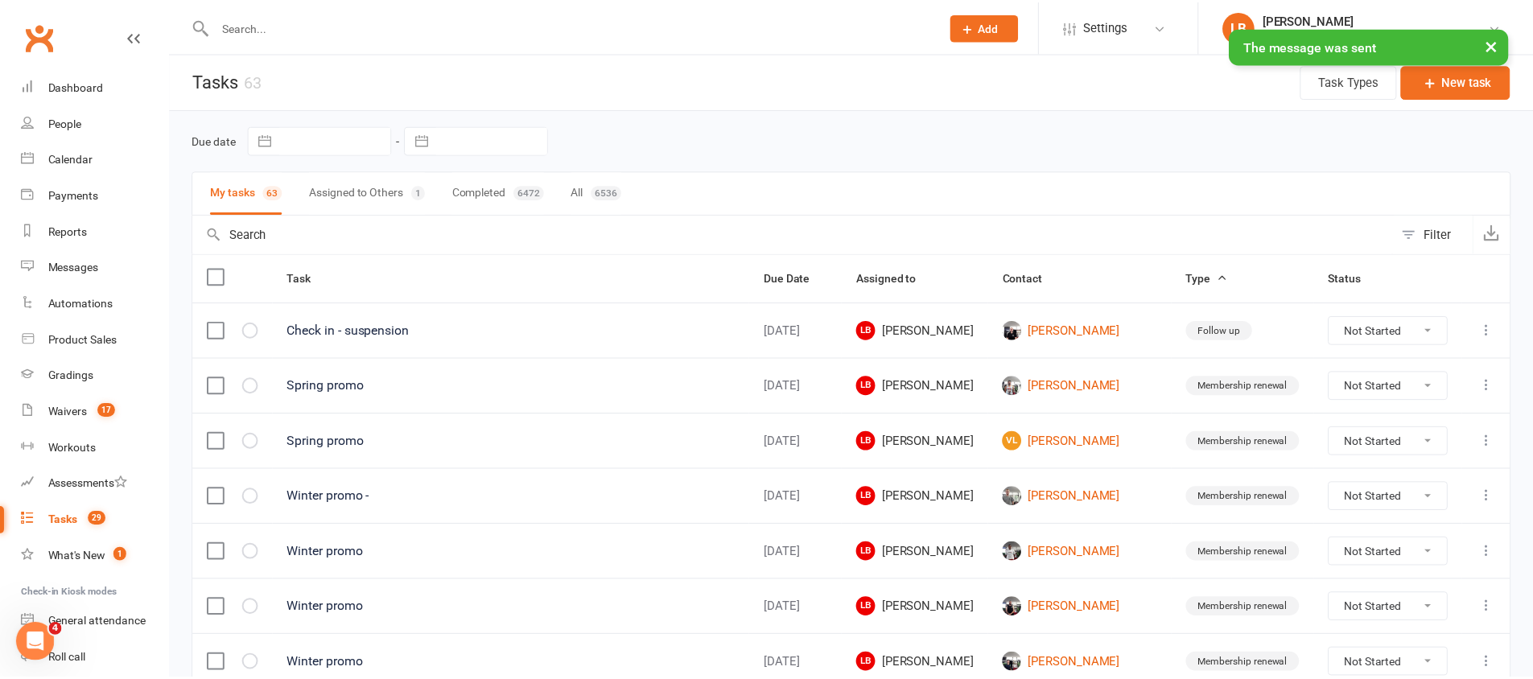
scroll to position [1132, 0]
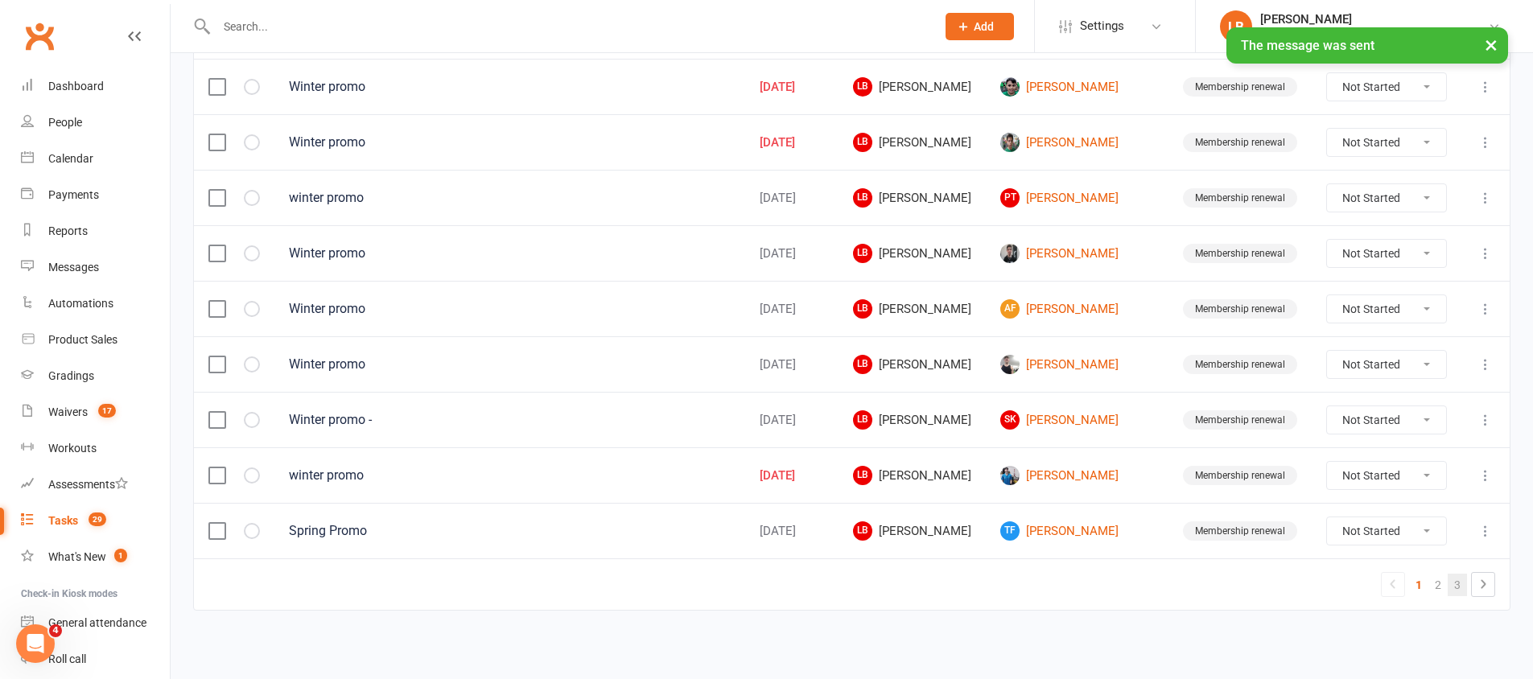
click at [1456, 579] on link "3" at bounding box center [1457, 585] width 19 height 23
select select "started"
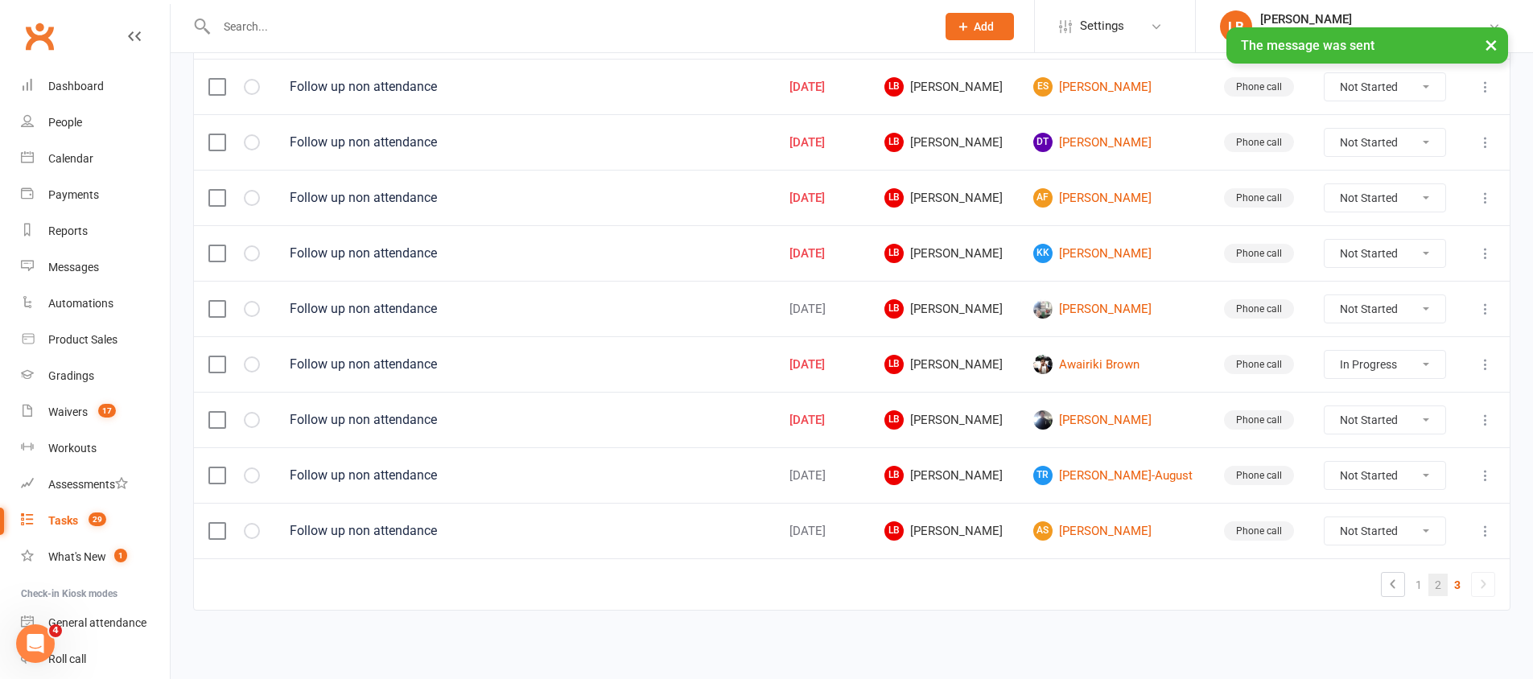
scroll to position [466, 0]
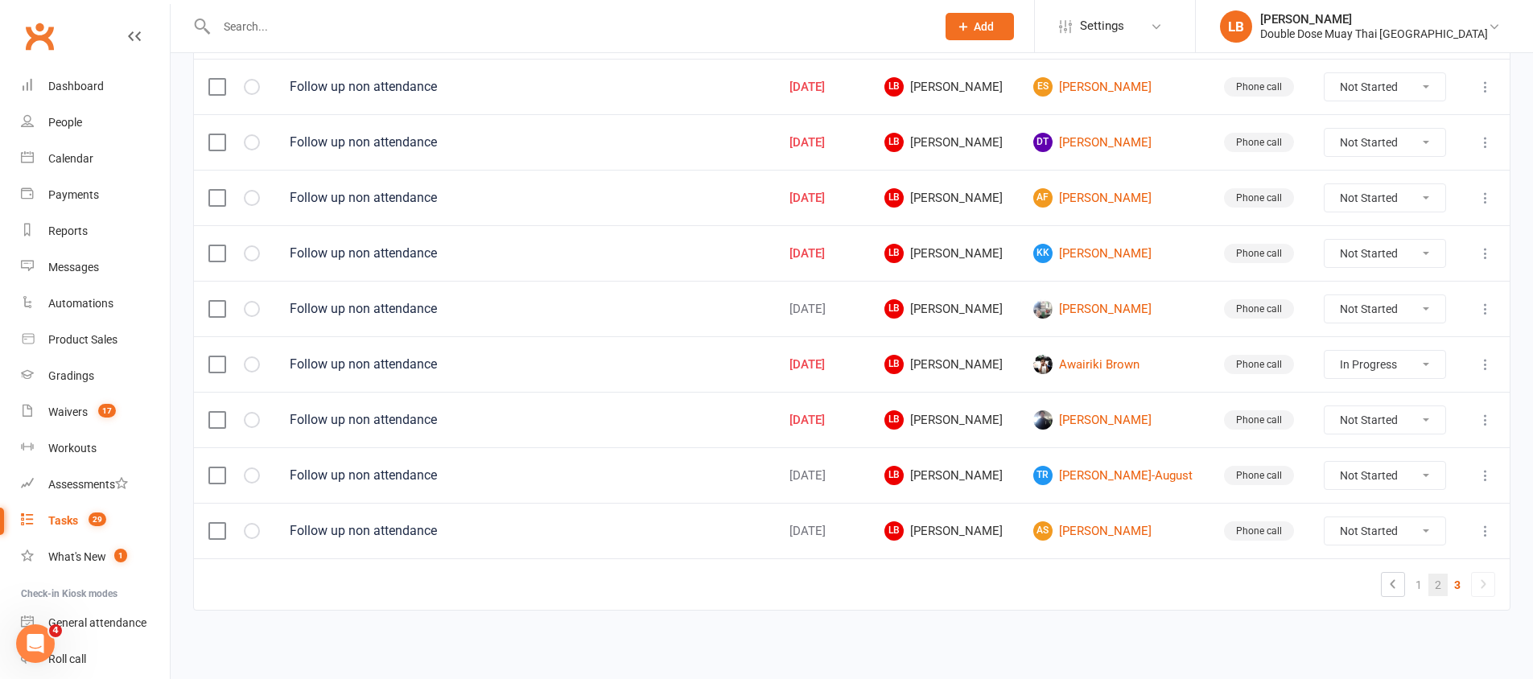
click at [1442, 586] on link "2" at bounding box center [1438, 585] width 19 height 23
select select "started"
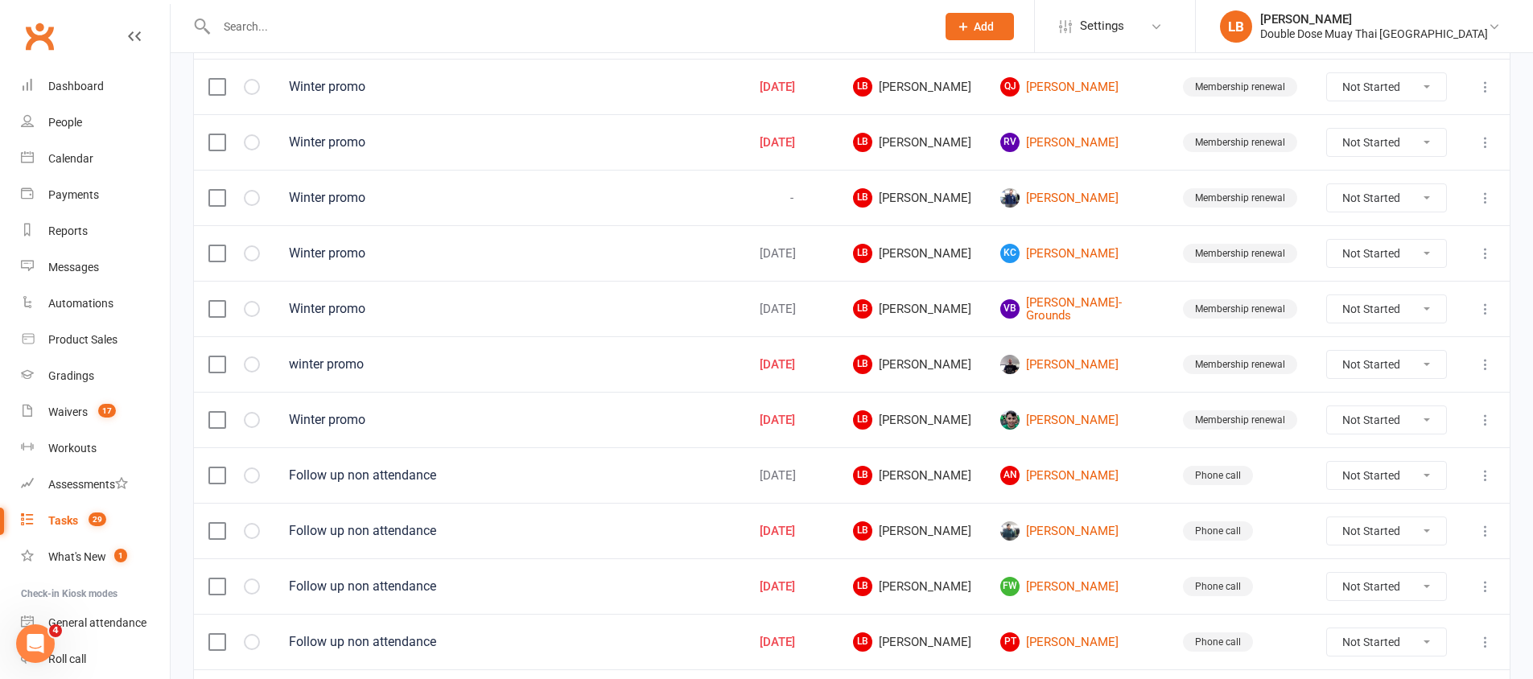
scroll to position [1132, 0]
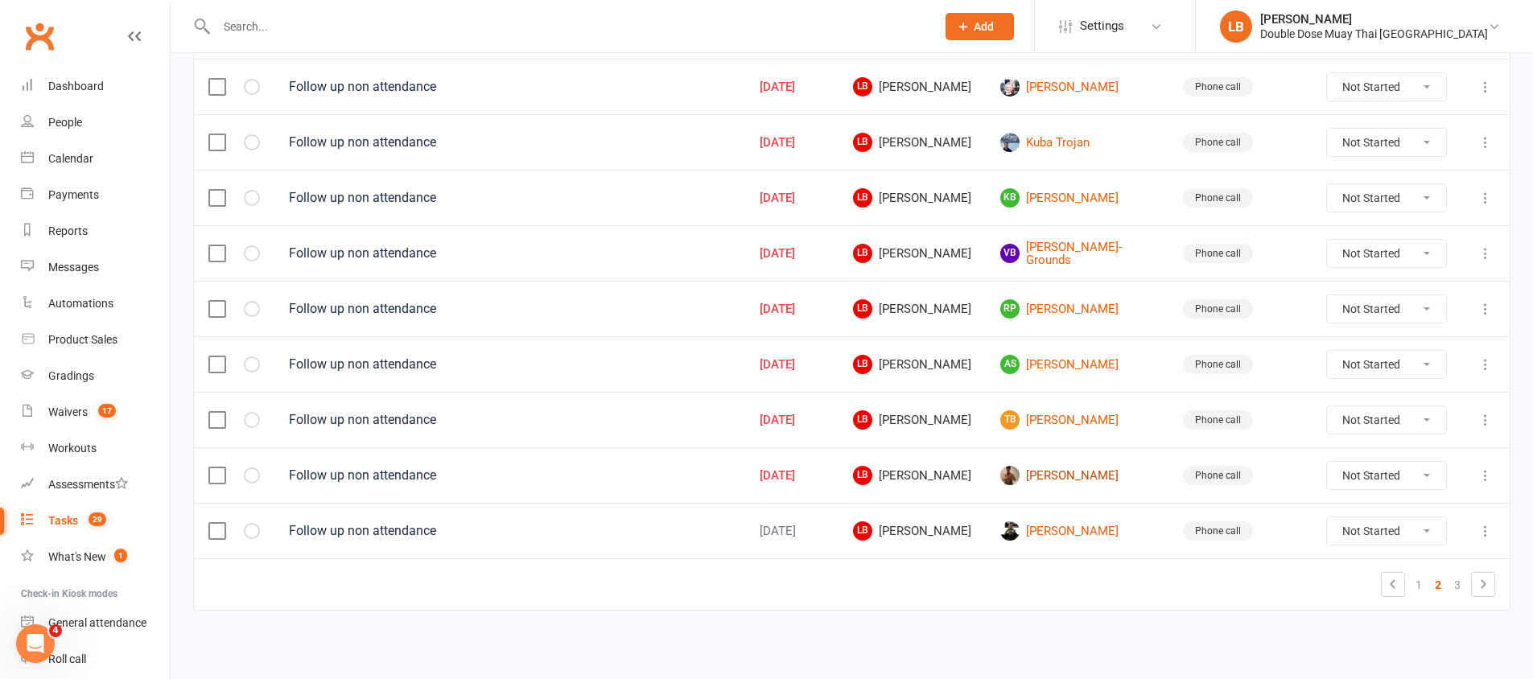
click at [1079, 473] on link "[PERSON_NAME]" at bounding box center [1077, 475] width 154 height 19
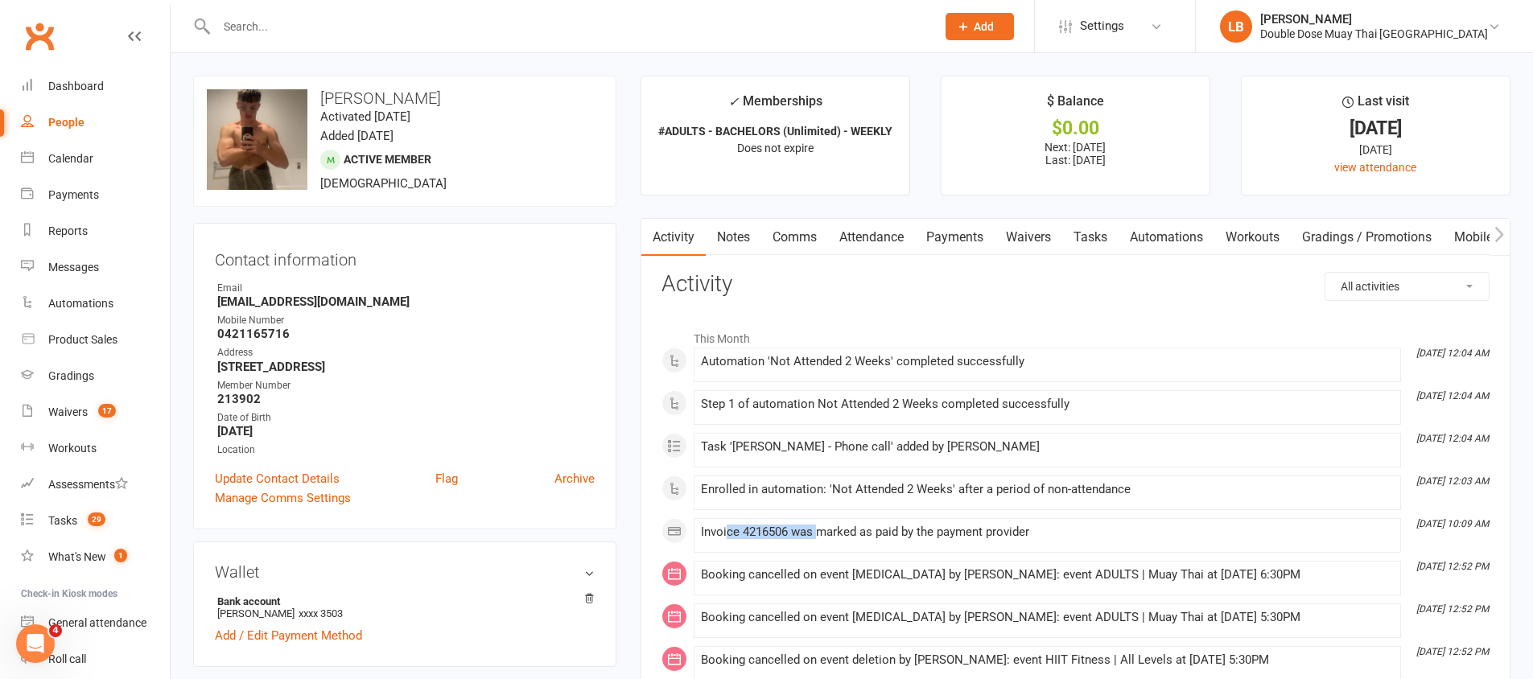
drag, startPoint x: 728, startPoint y: 536, endPoint x: 820, endPoint y: 529, distance: 92.8
click at [820, 529] on div "Invoice 4216506 was marked as paid by the payment provider" at bounding box center [1047, 533] width 693 height 14
click at [794, 237] on link "Comms" at bounding box center [794, 237] width 67 height 37
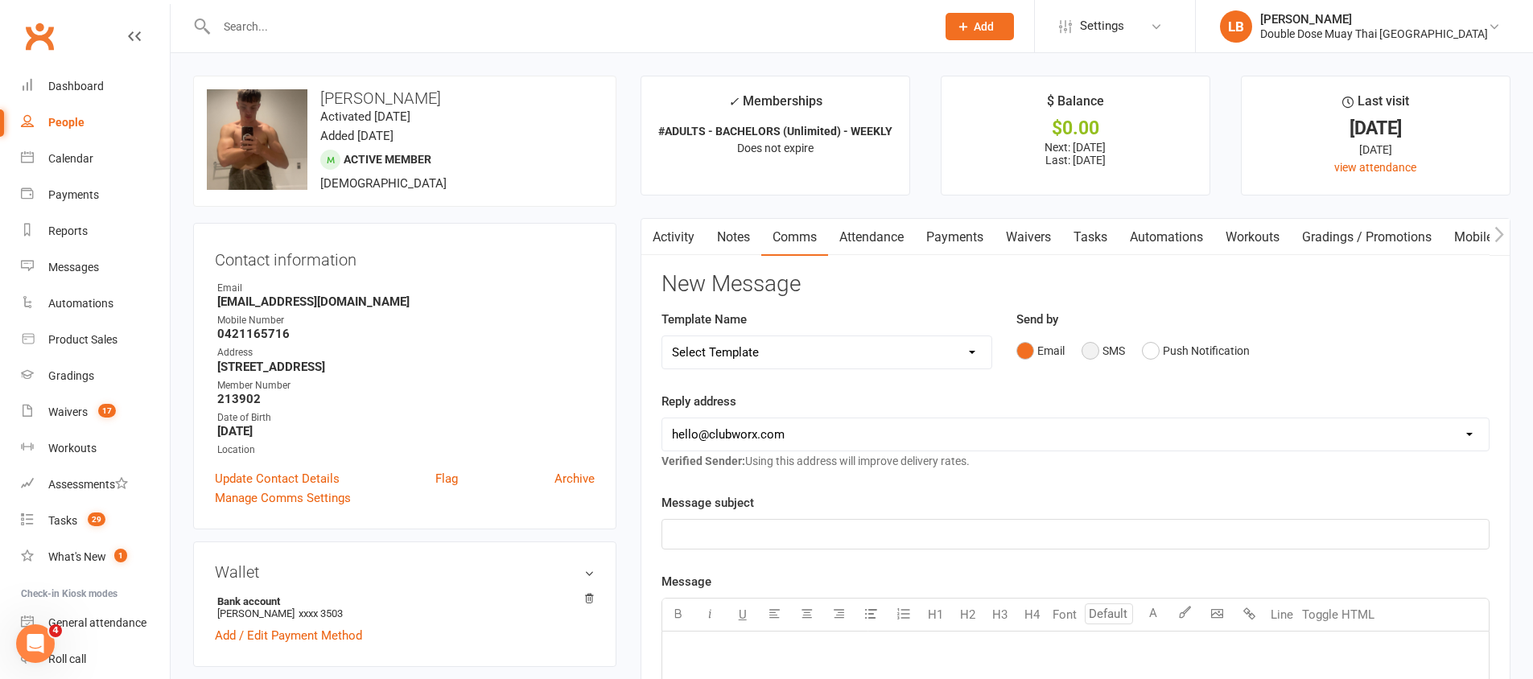
click at [1099, 342] on button "SMS" at bounding box center [1103, 351] width 43 height 31
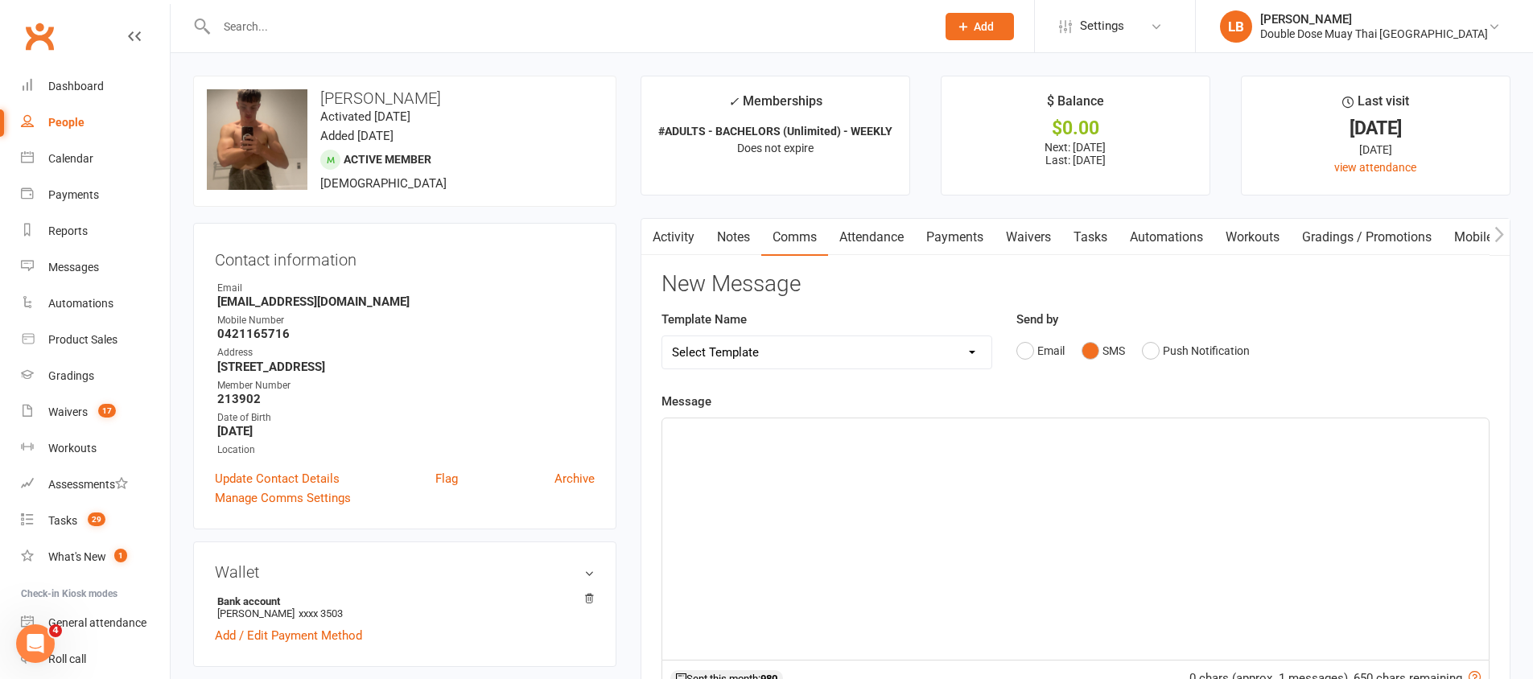
click at [1058, 532] on div "﻿" at bounding box center [1075, 538] width 827 height 241
click at [855, 435] on span "Bro Its [PERSON_NAME] from double dose, JUst checking in man whats going down" at bounding box center [897, 433] width 451 height 14
click at [1075, 436] on p "Bro Its [PERSON_NAME] from double dose, Just checking in man whats going down" at bounding box center [1075, 432] width 807 height 19
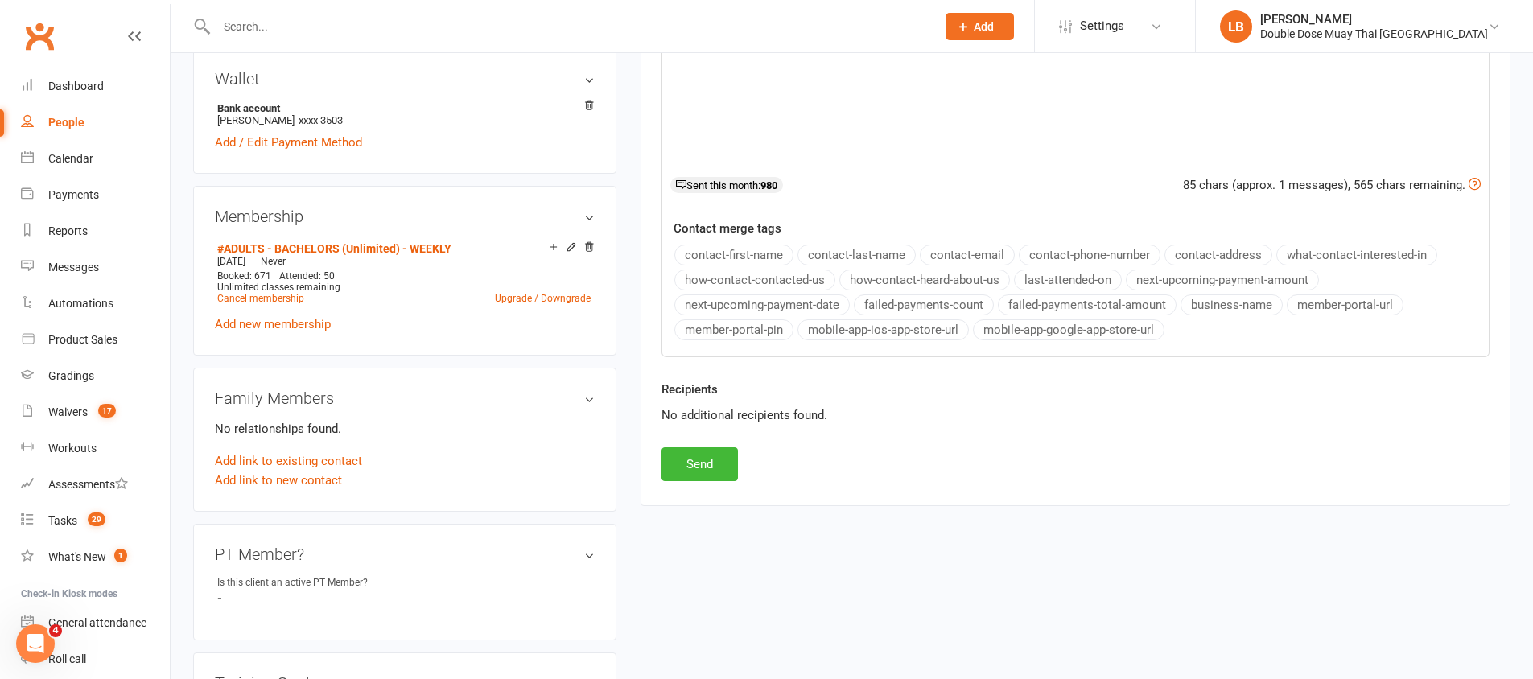
scroll to position [674, 0]
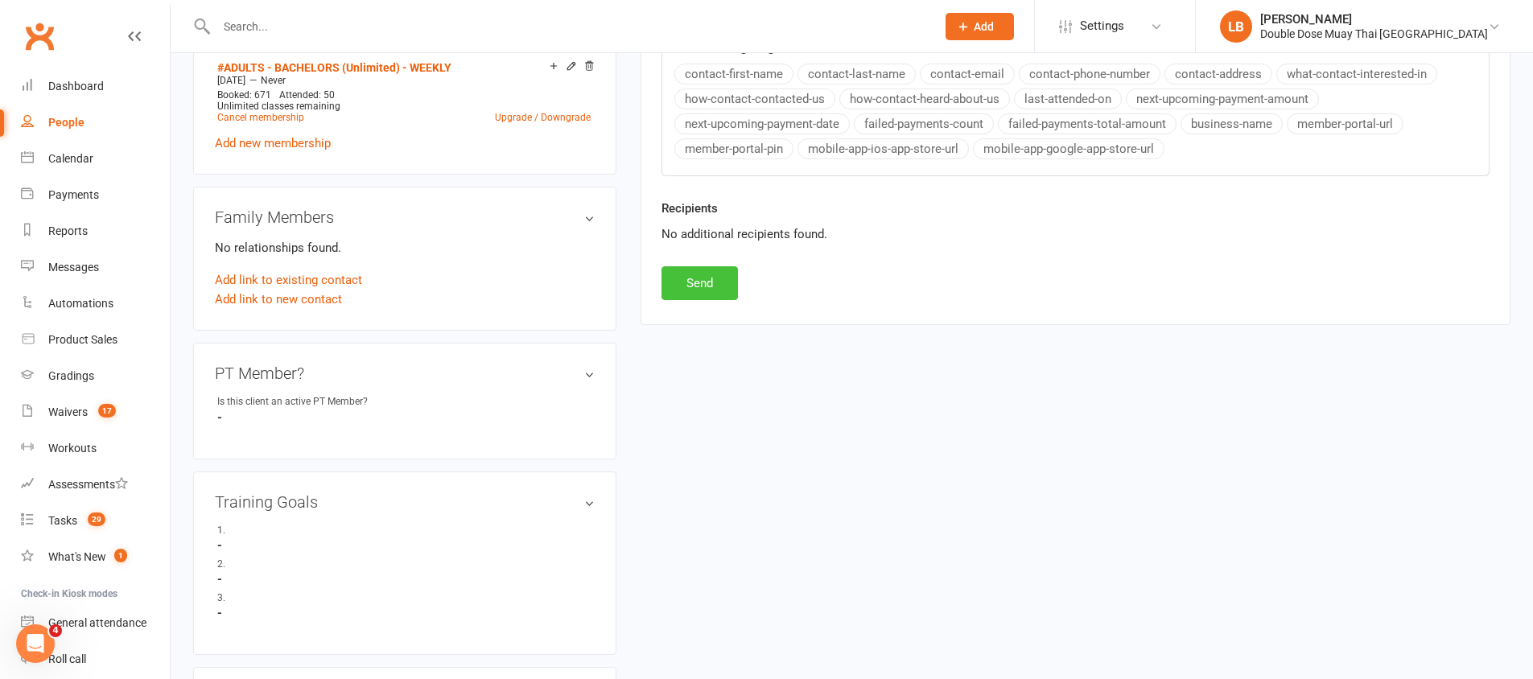
click at [729, 279] on button "Send" at bounding box center [700, 283] width 76 height 34
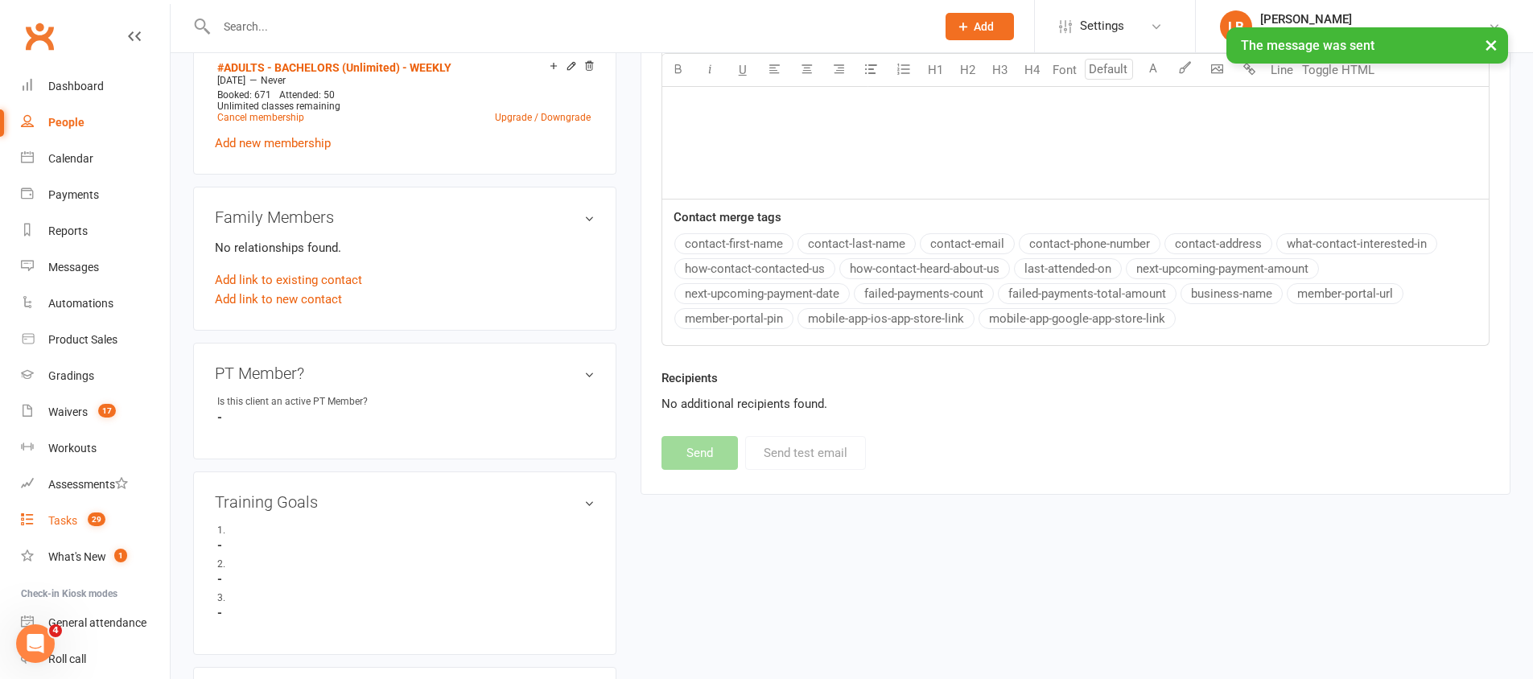
click at [77, 527] on link "Tasks 29" at bounding box center [95, 521] width 149 height 36
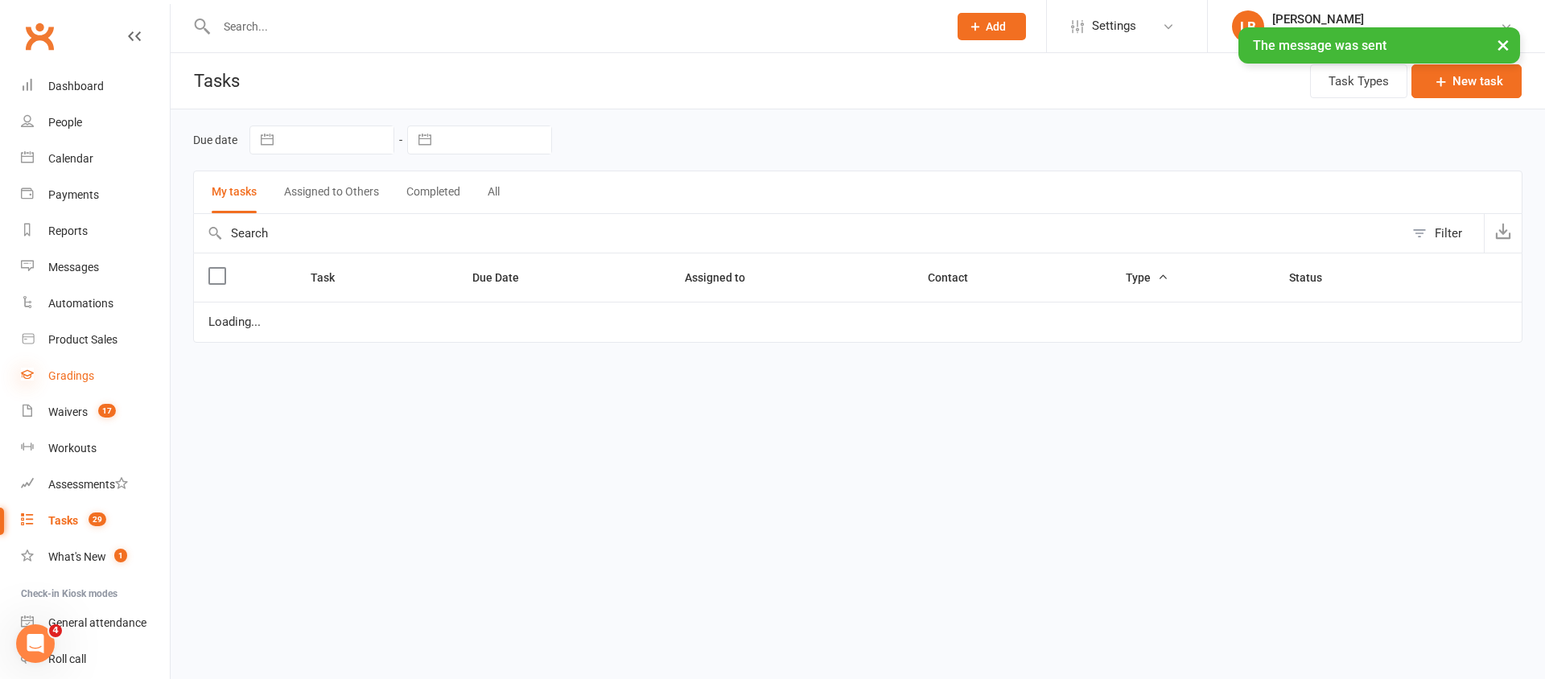
select select "started"
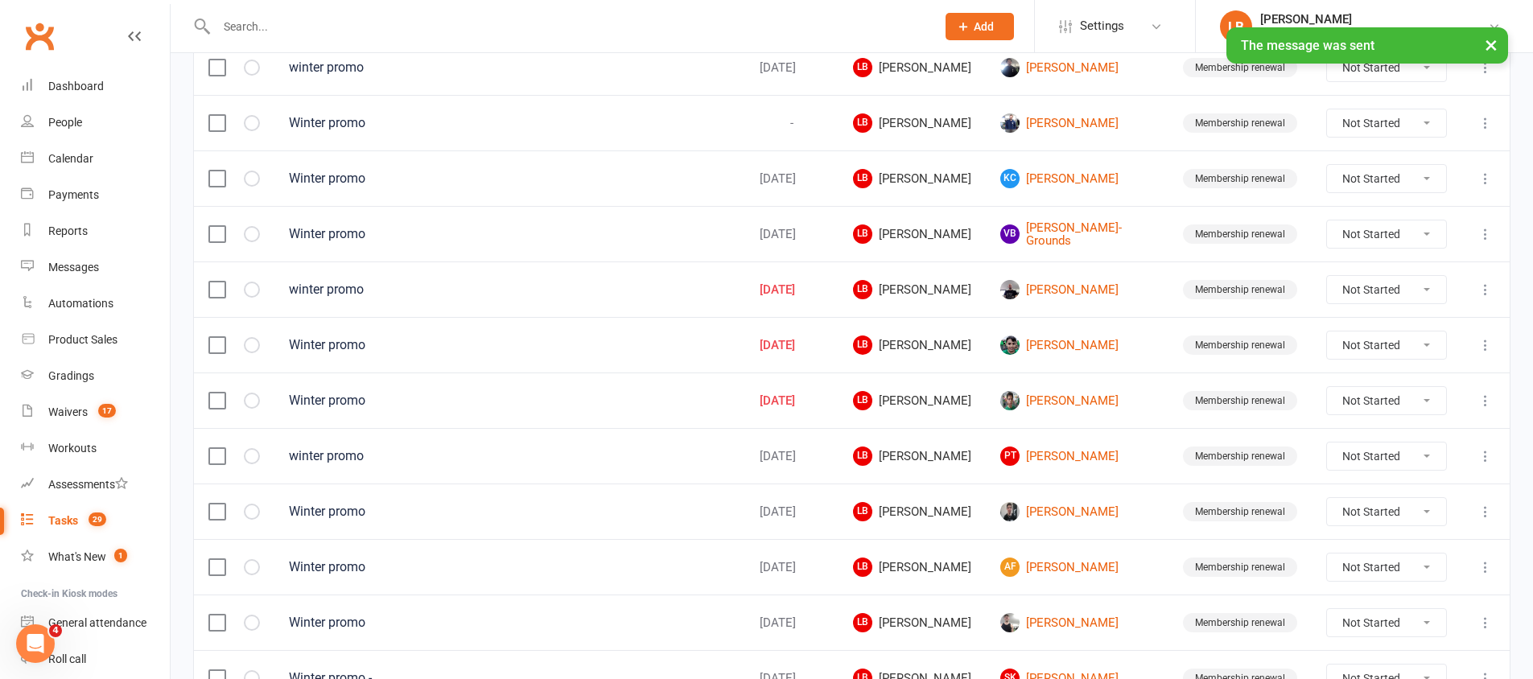
scroll to position [1132, 0]
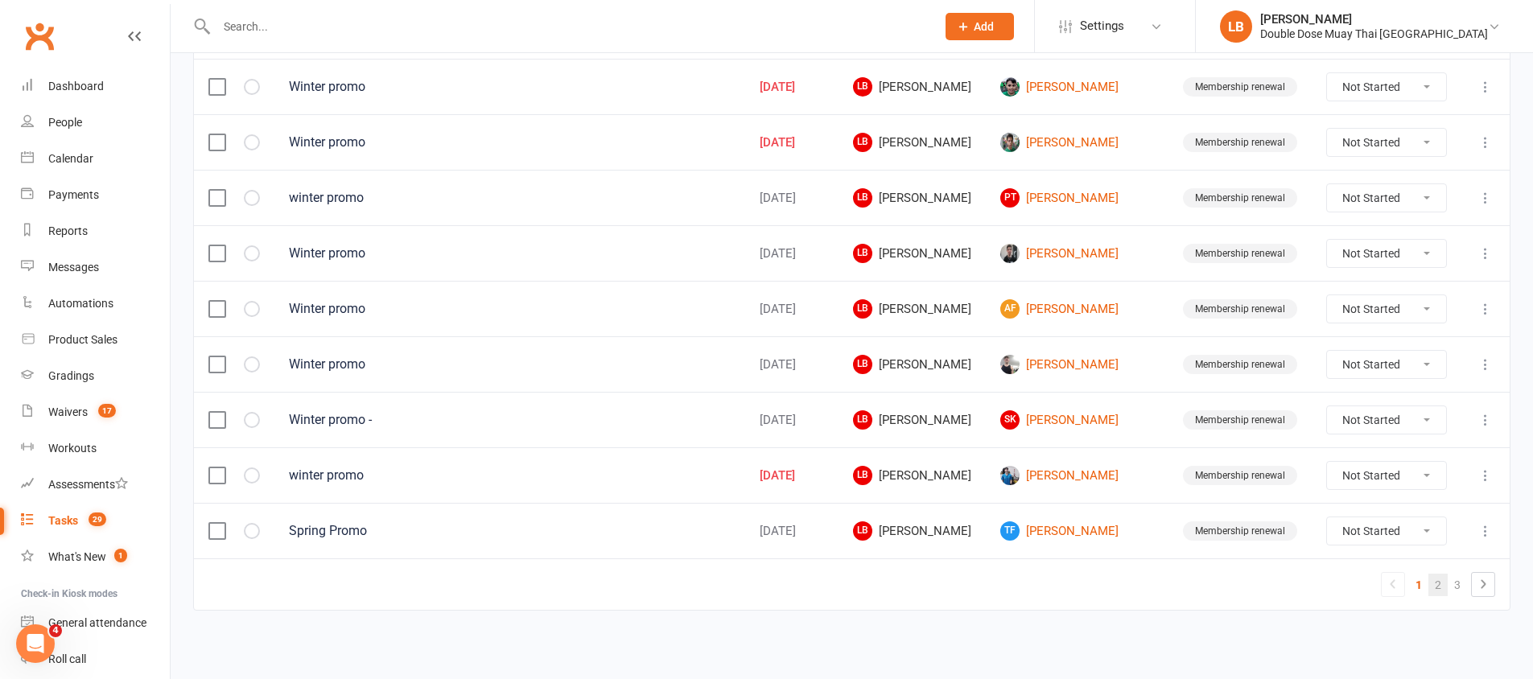
click at [1436, 585] on link "2" at bounding box center [1438, 585] width 19 height 23
select select "started"
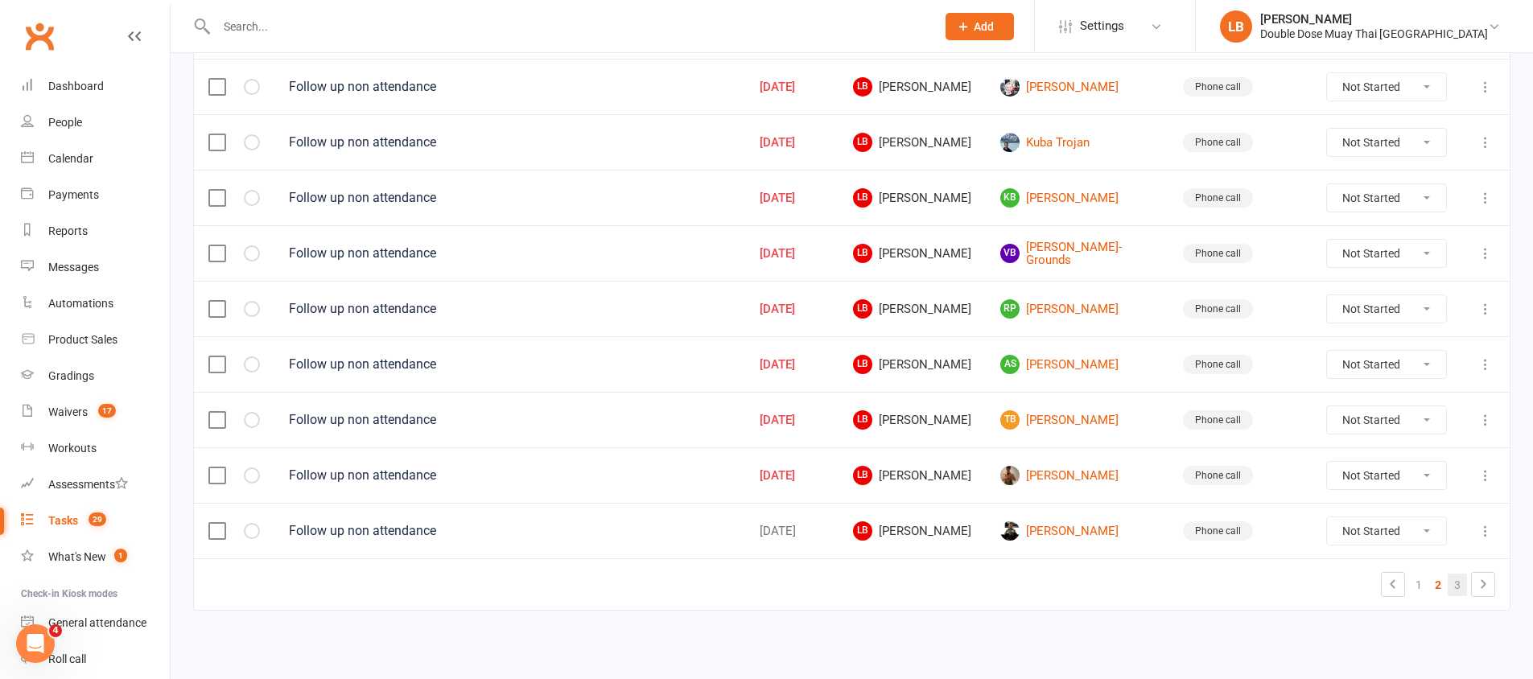
click at [1453, 585] on link "3" at bounding box center [1457, 585] width 19 height 23
select select "started"
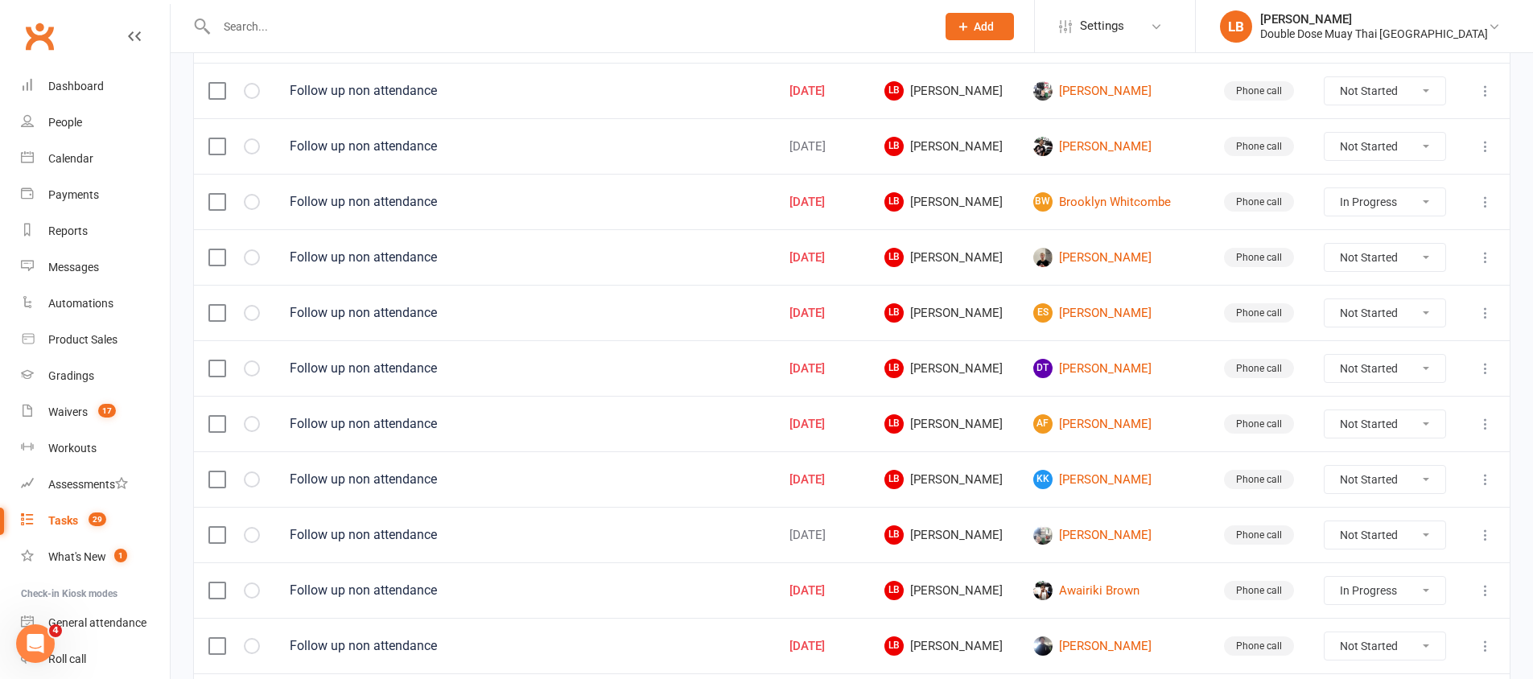
scroll to position [220, 0]
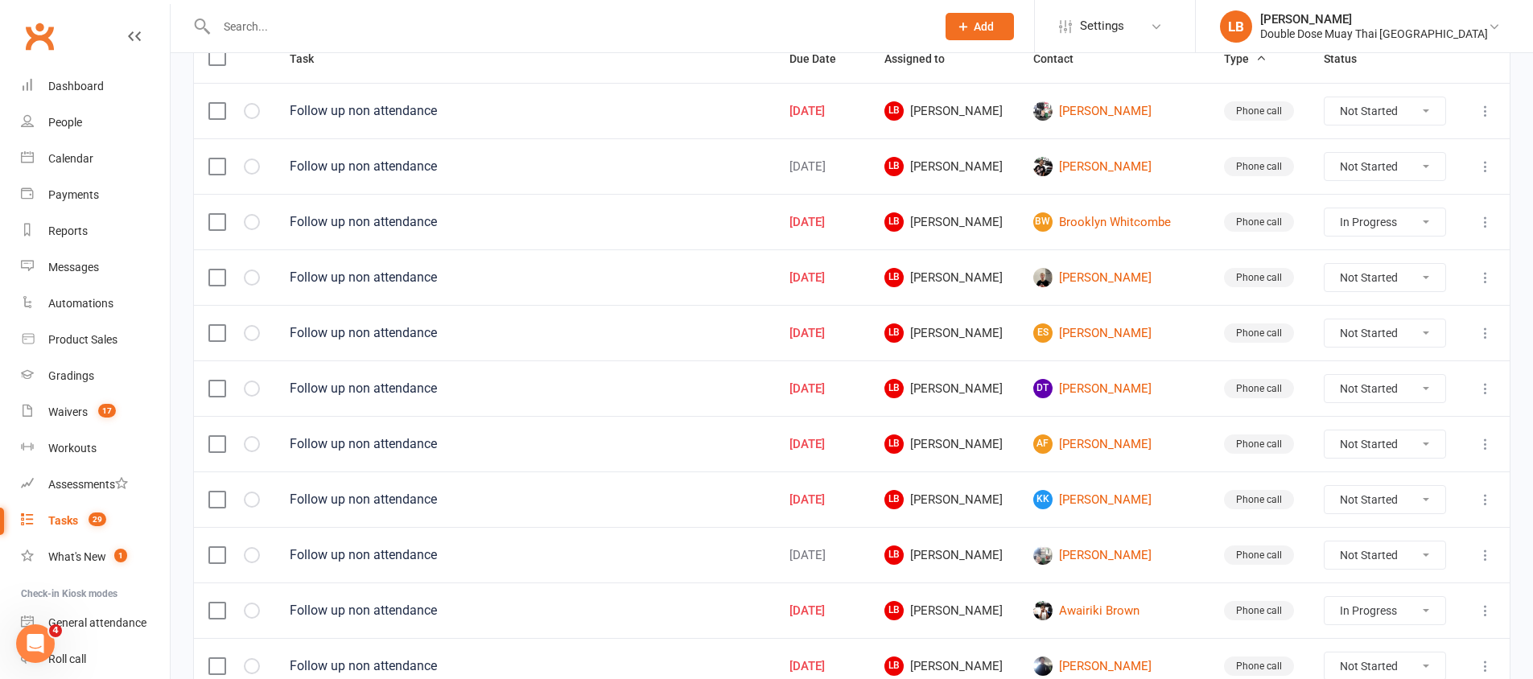
click at [1395, 163] on select "Not Started In Progress Waiting Complete" at bounding box center [1385, 166] width 121 height 27
select select "unstarted"
select select "started"
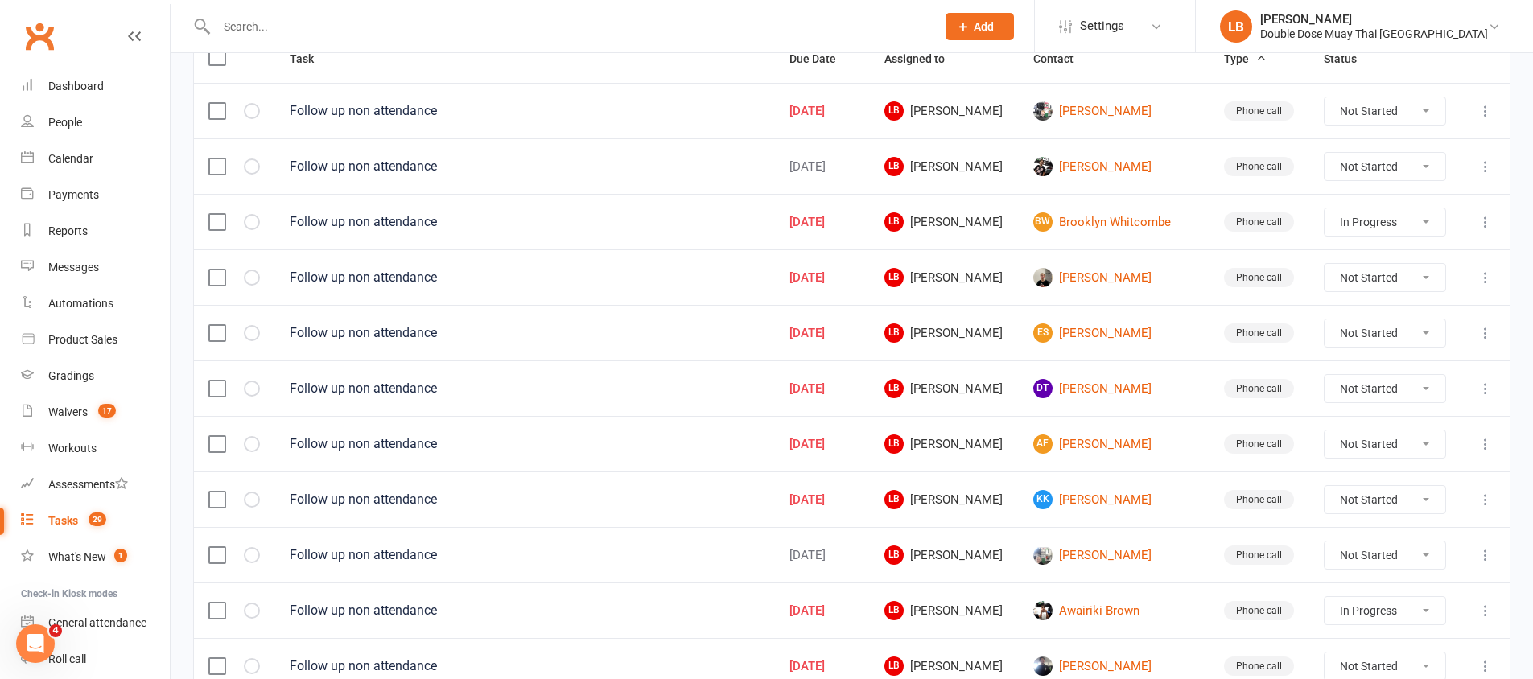
select select "started"
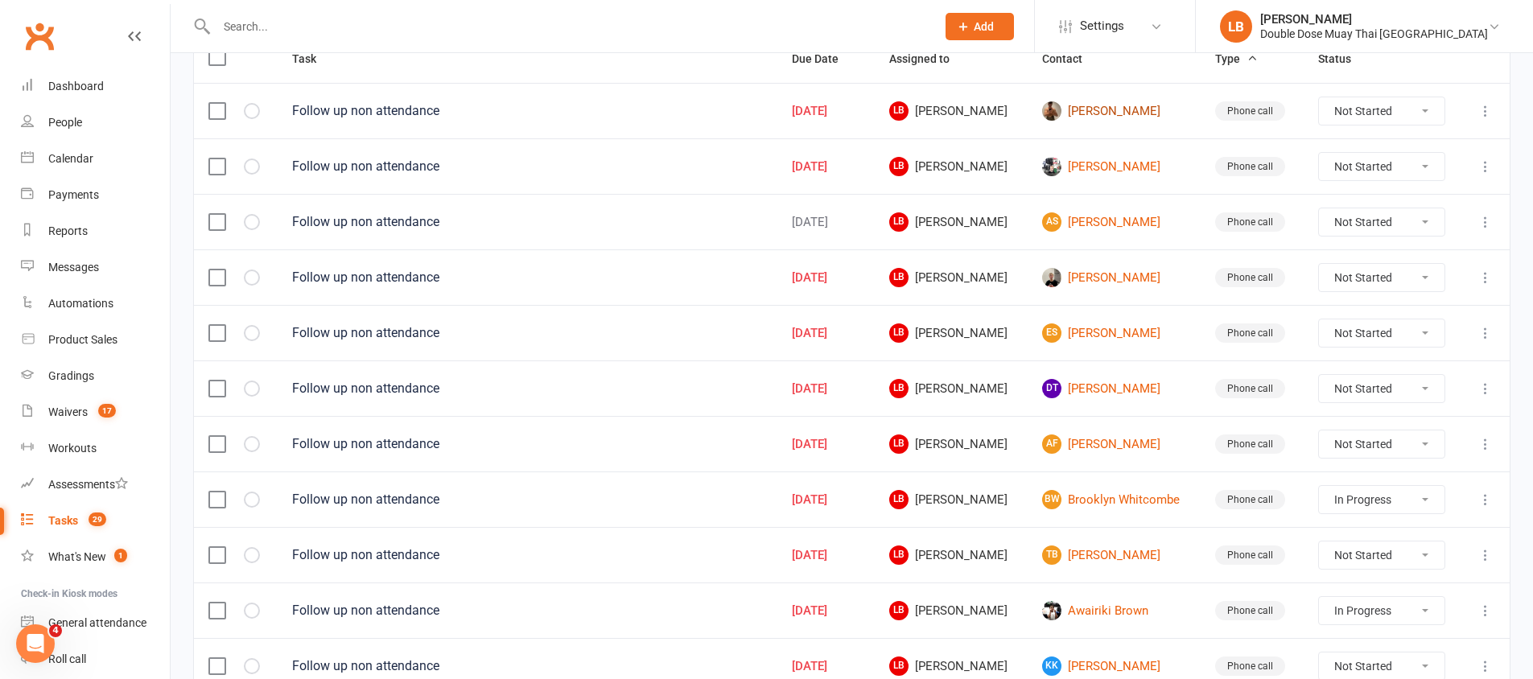
click at [1108, 117] on link "[PERSON_NAME]" at bounding box center [1114, 110] width 144 height 19
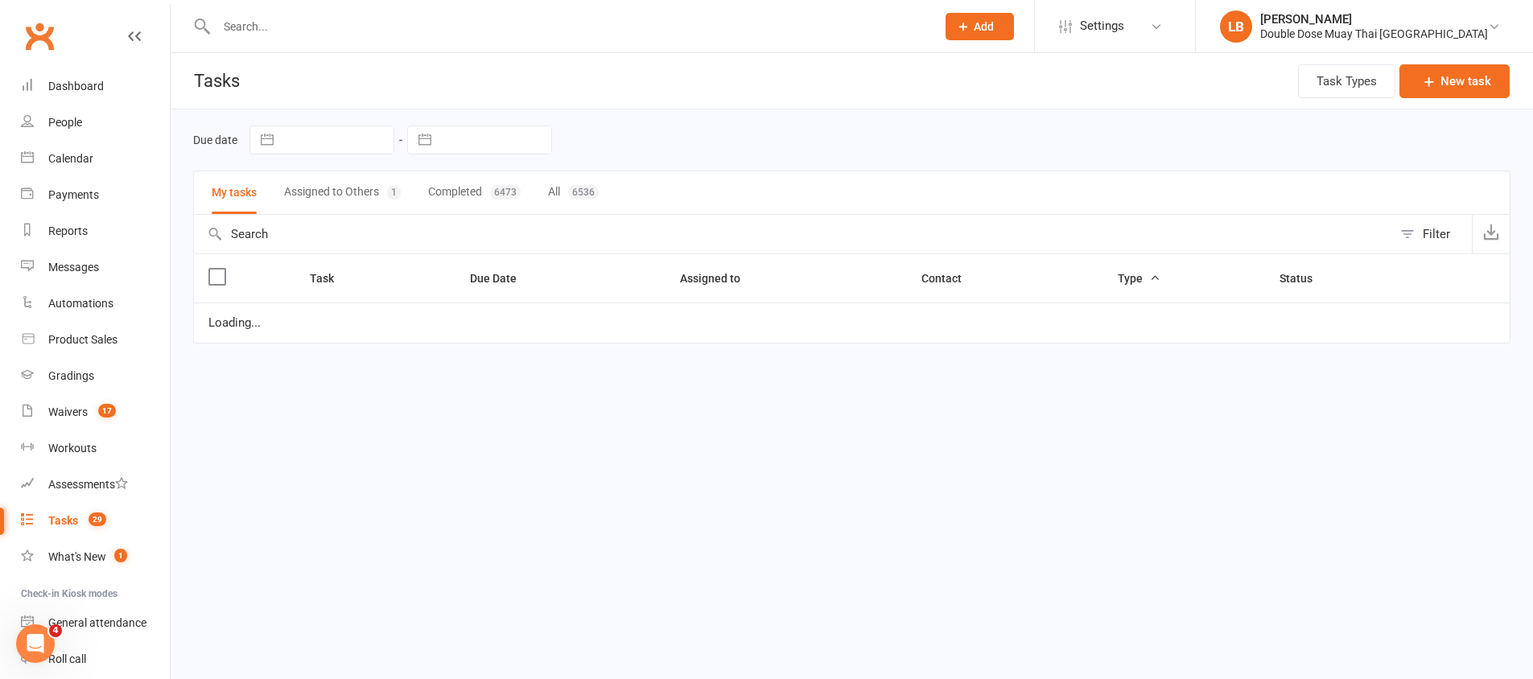
select select "started"
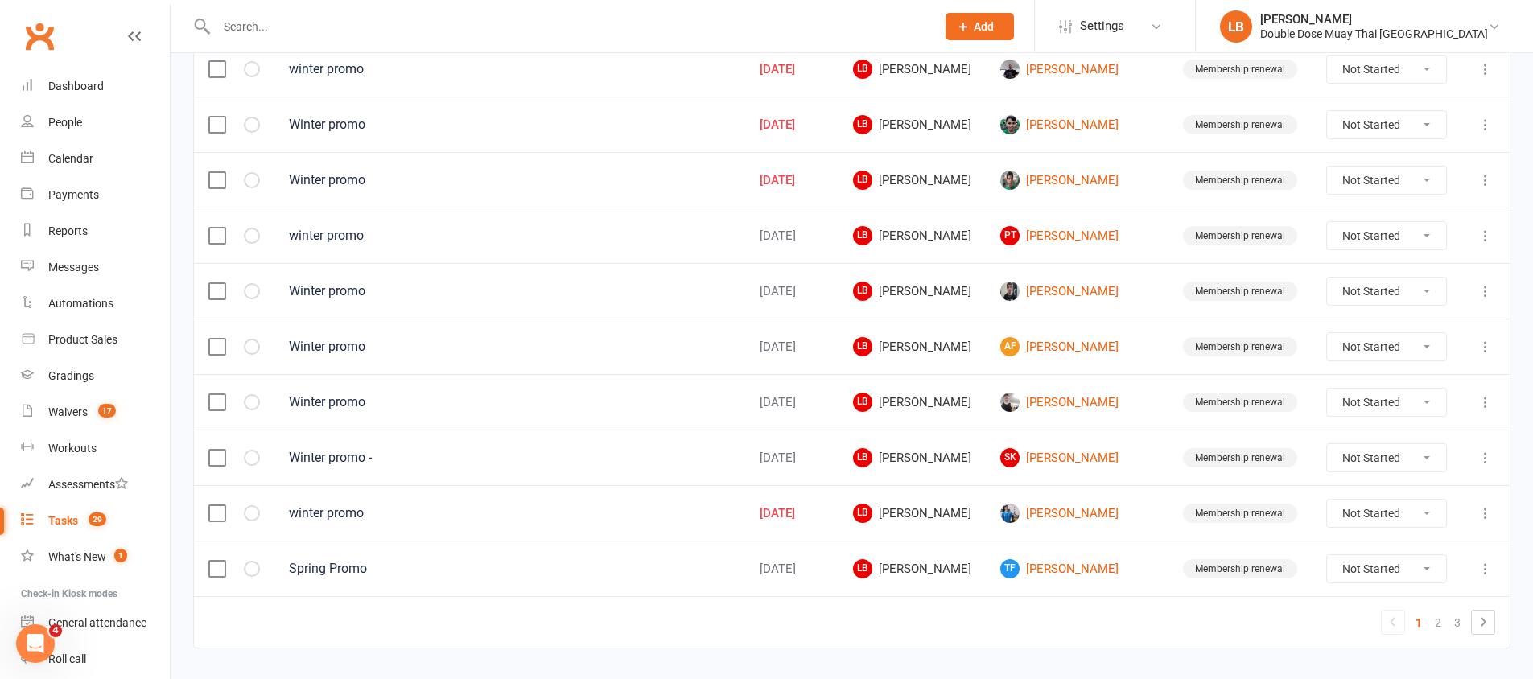
scroll to position [1132, 0]
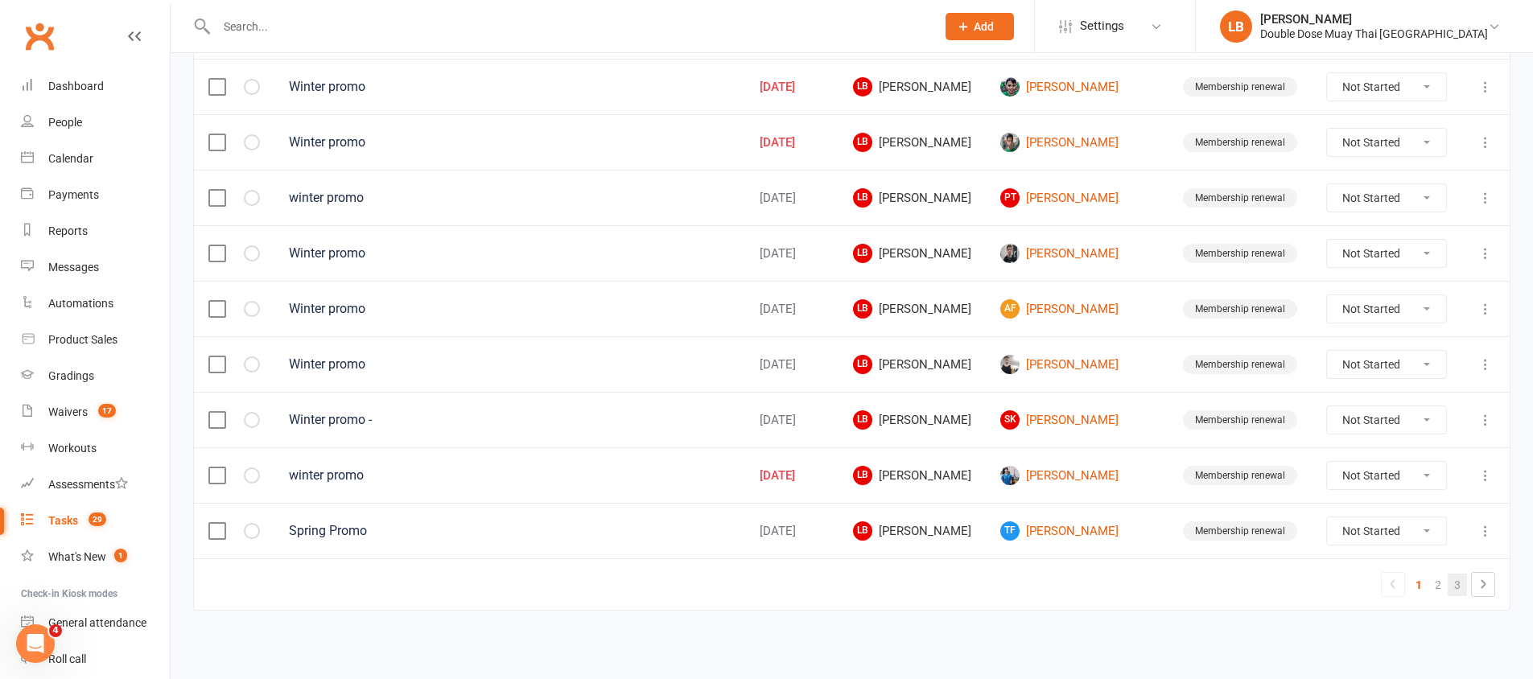
click at [1464, 586] on link "3" at bounding box center [1457, 585] width 19 height 23
select select "started"
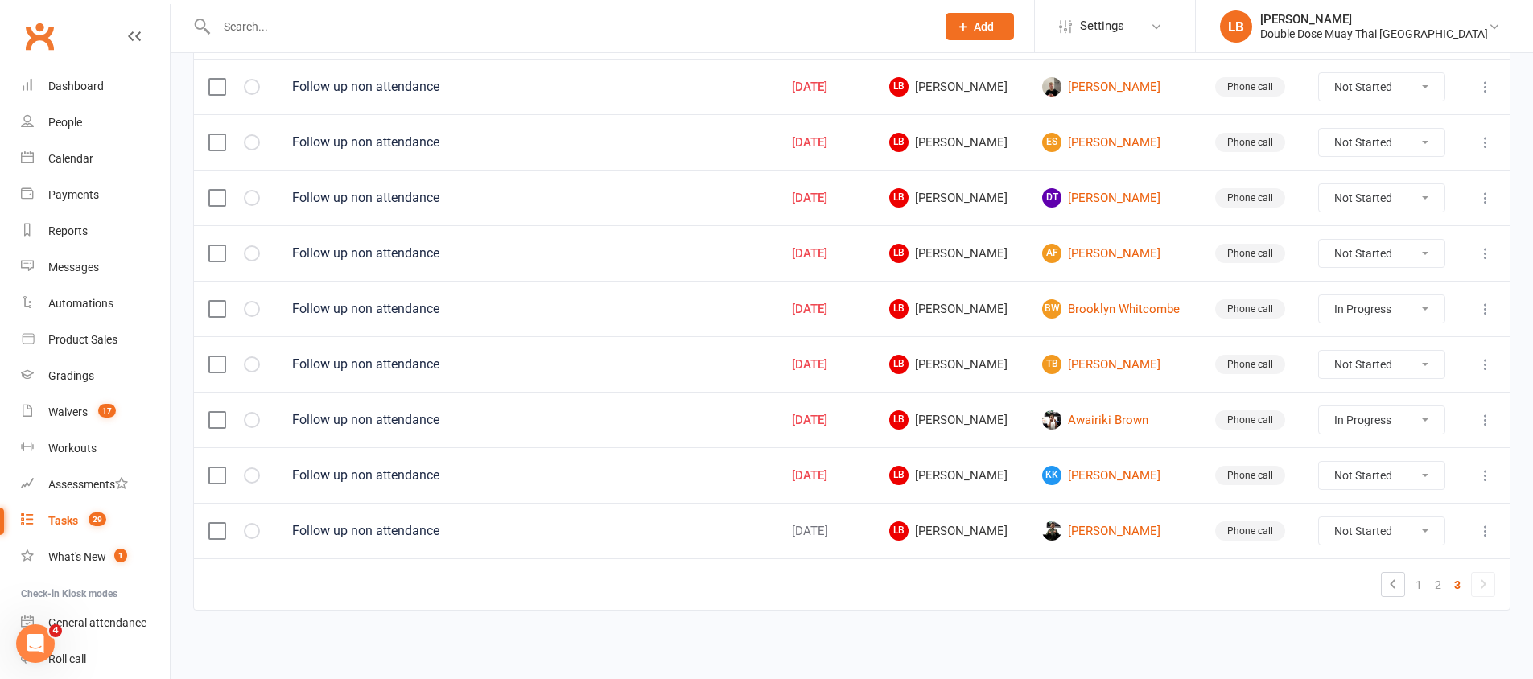
scroll to position [410, 0]
click at [1372, 365] on select "Not Started In Progress Waiting Complete" at bounding box center [1381, 364] width 125 height 27
select select "unstarted"
select select "started"
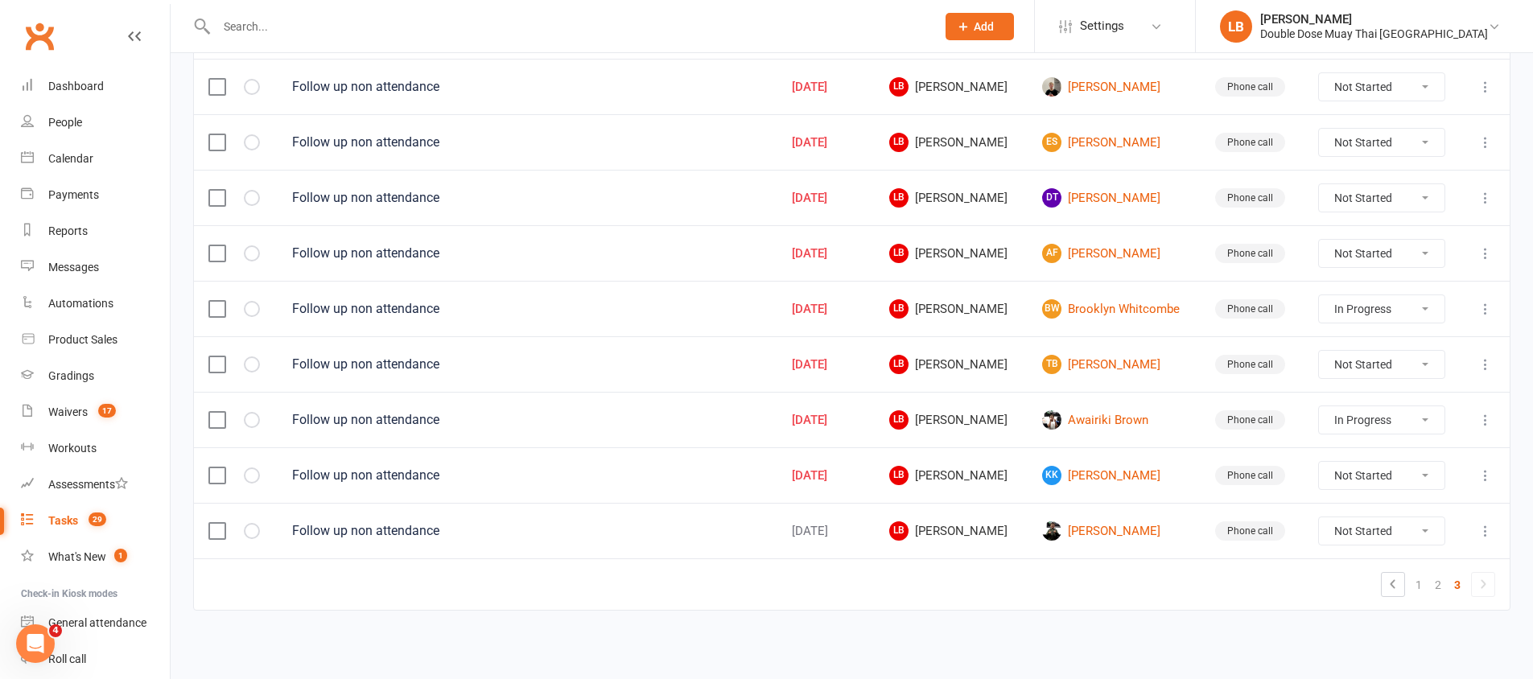
select select "started"
click at [1113, 307] on link "BW [GEOGRAPHIC_DATA]" at bounding box center [1114, 308] width 144 height 19
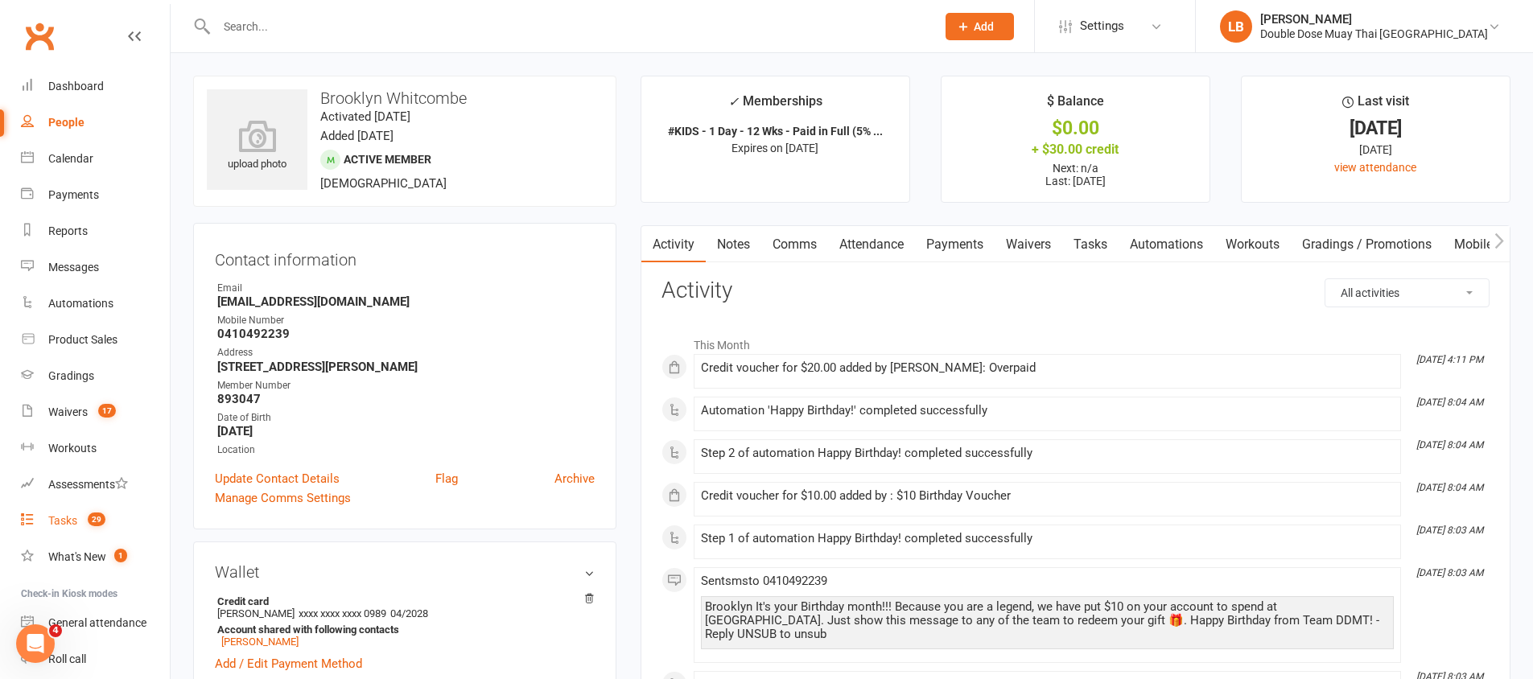
click at [85, 509] on link "Tasks 29" at bounding box center [95, 521] width 149 height 36
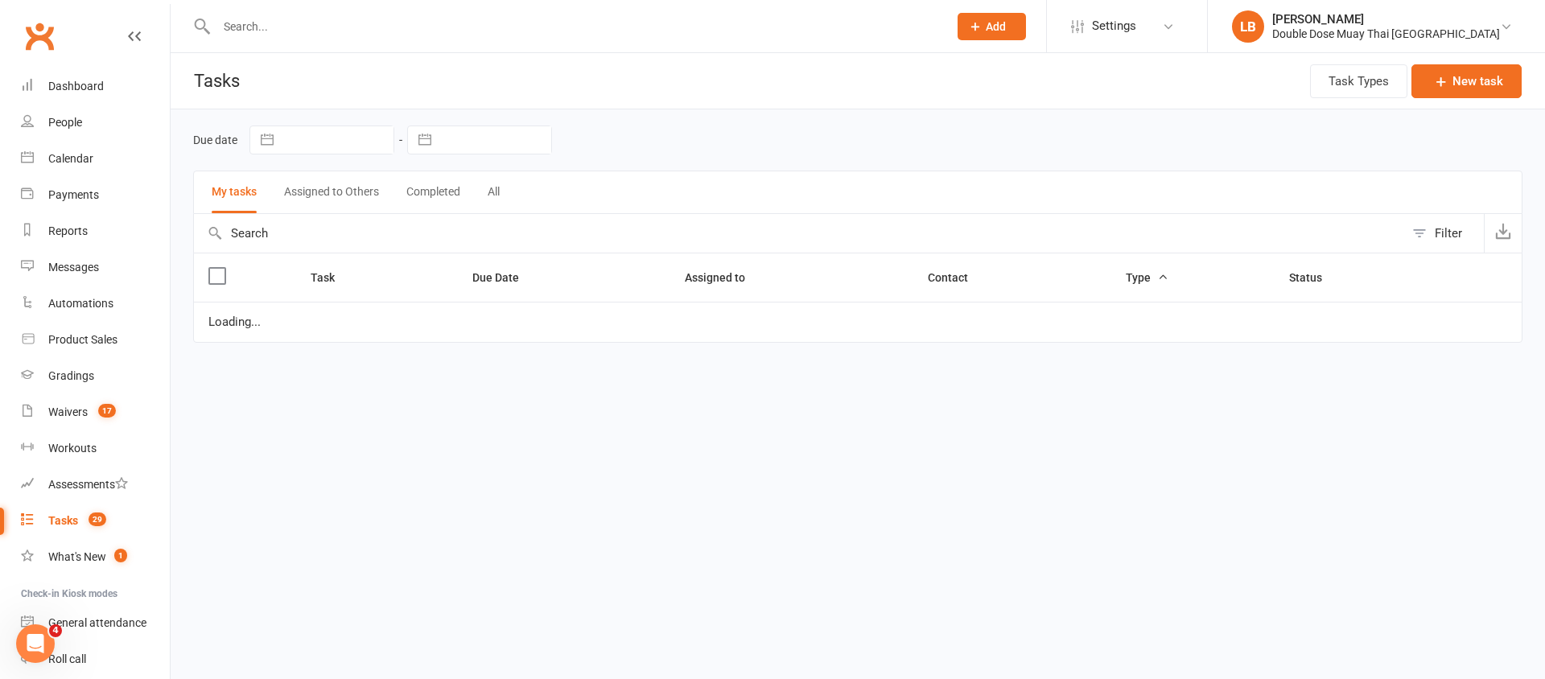
select select "started"
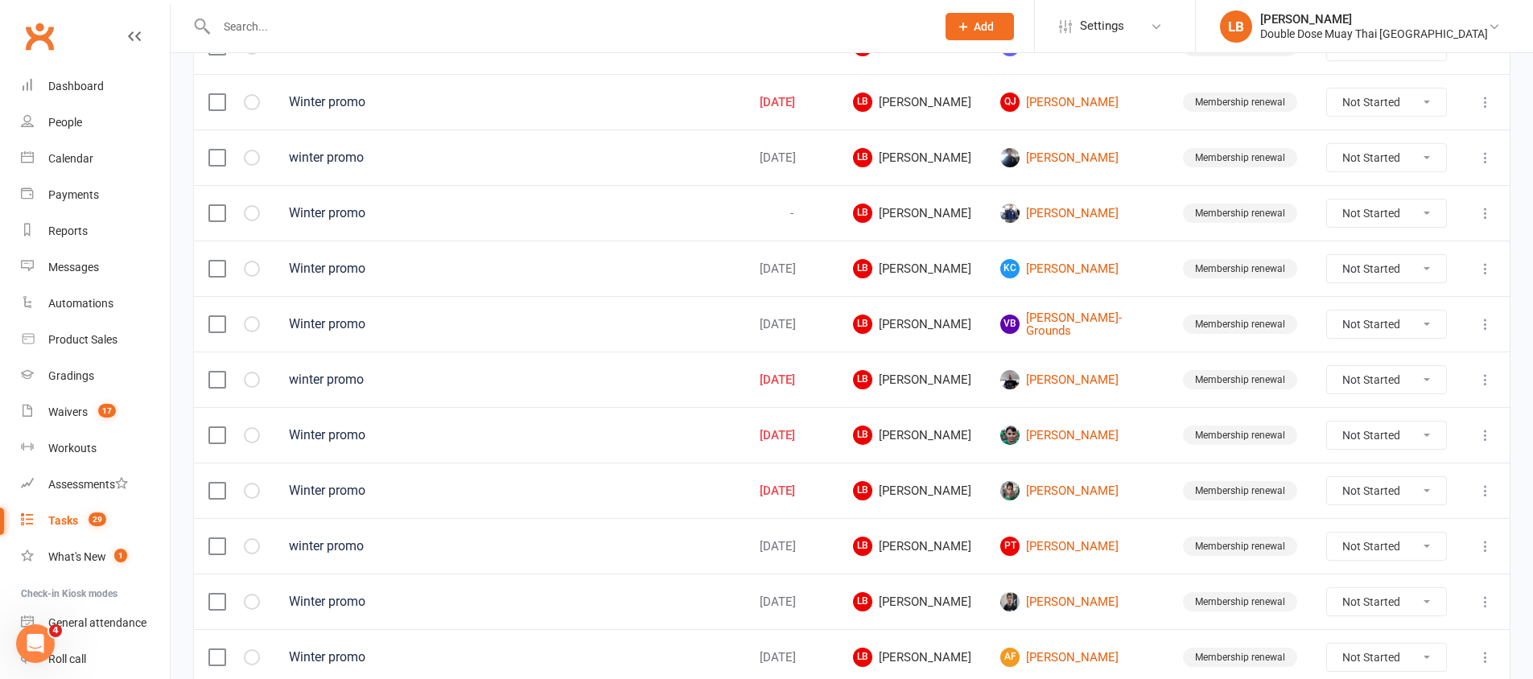
scroll to position [1132, 0]
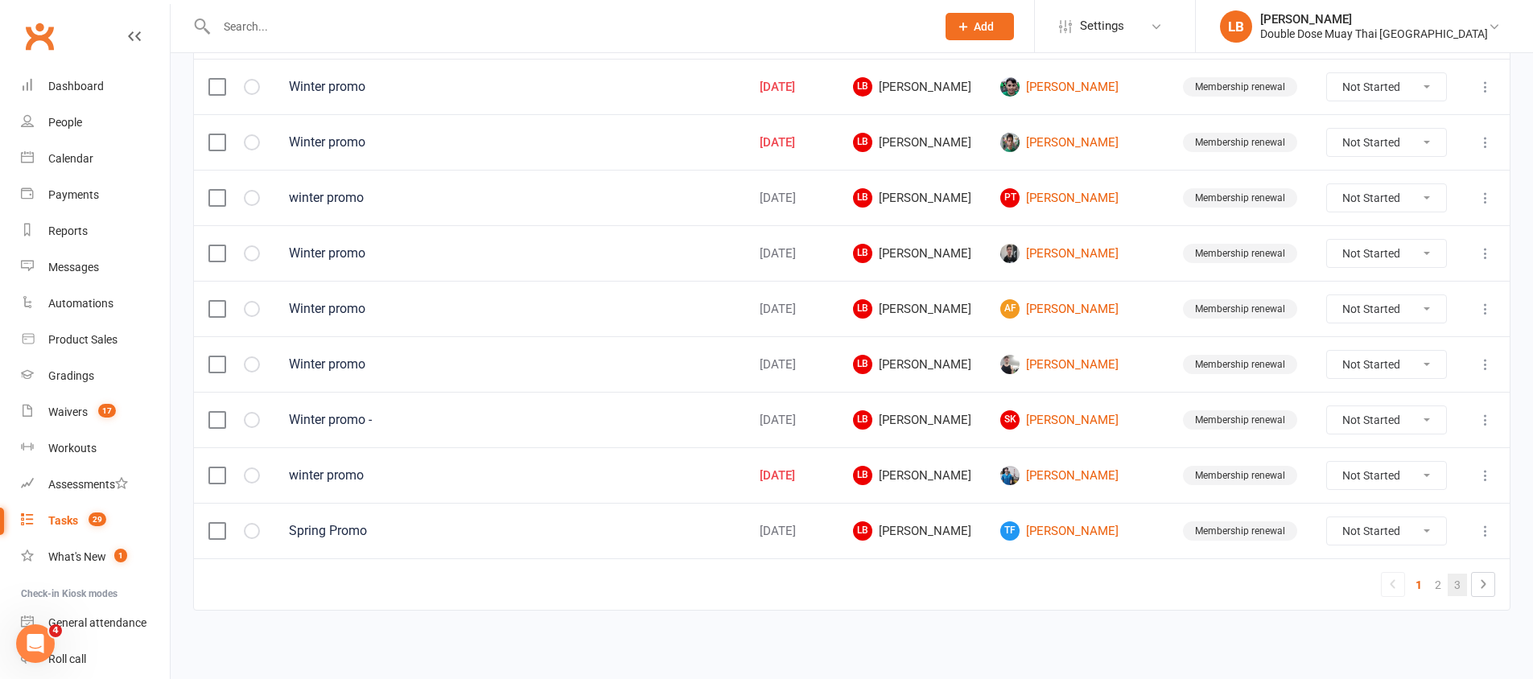
click at [1451, 586] on link "3" at bounding box center [1457, 585] width 19 height 23
select select "started"
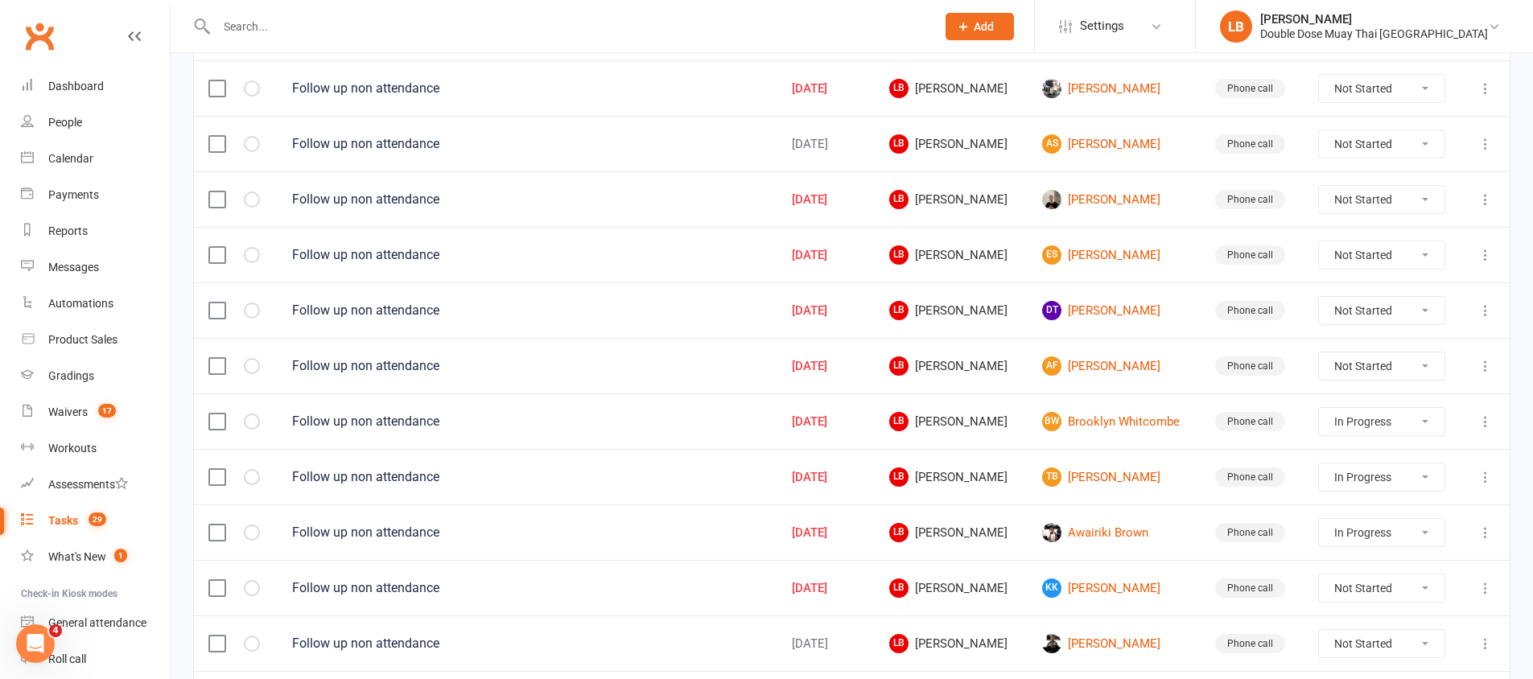
scroll to position [216, 0]
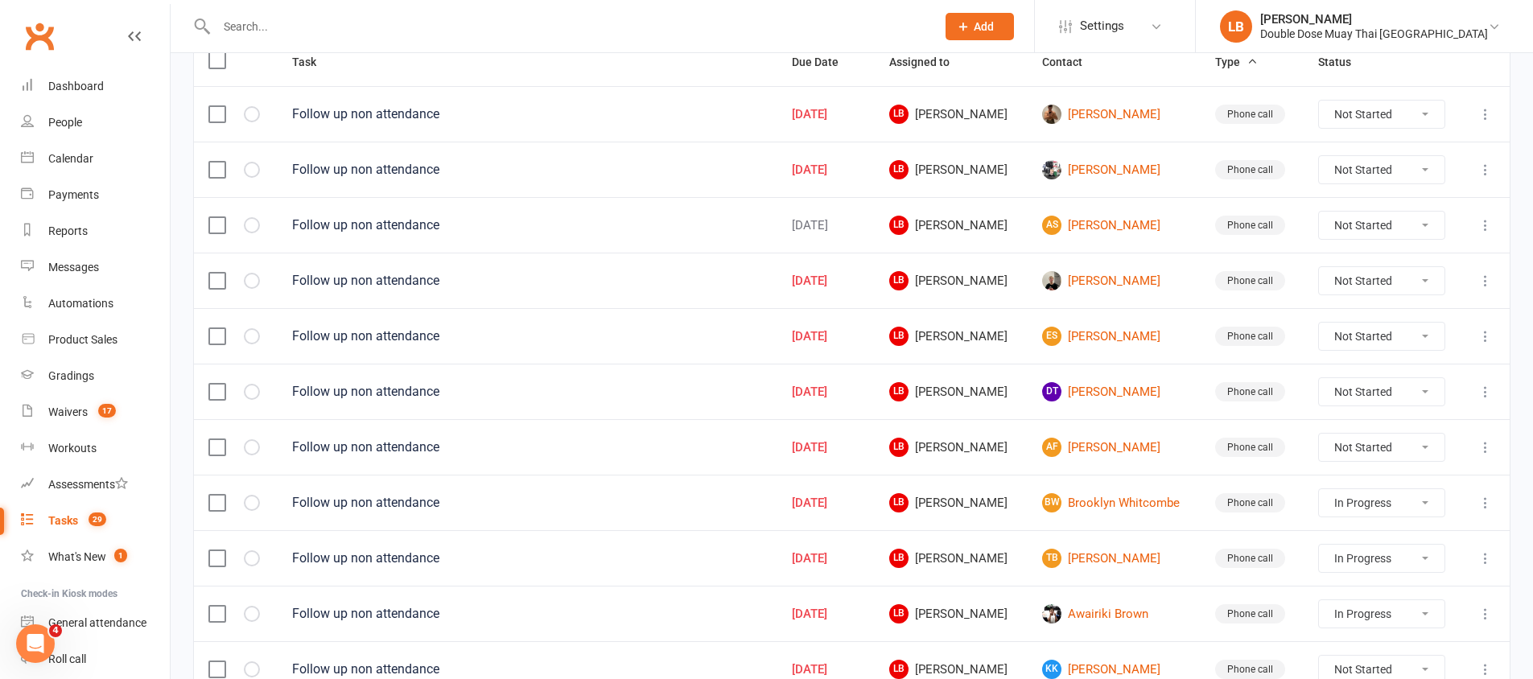
click at [1107, 293] on td "[PERSON_NAME]" at bounding box center [1114, 281] width 173 height 56
click at [1107, 284] on link "[PERSON_NAME]" at bounding box center [1114, 280] width 144 height 19
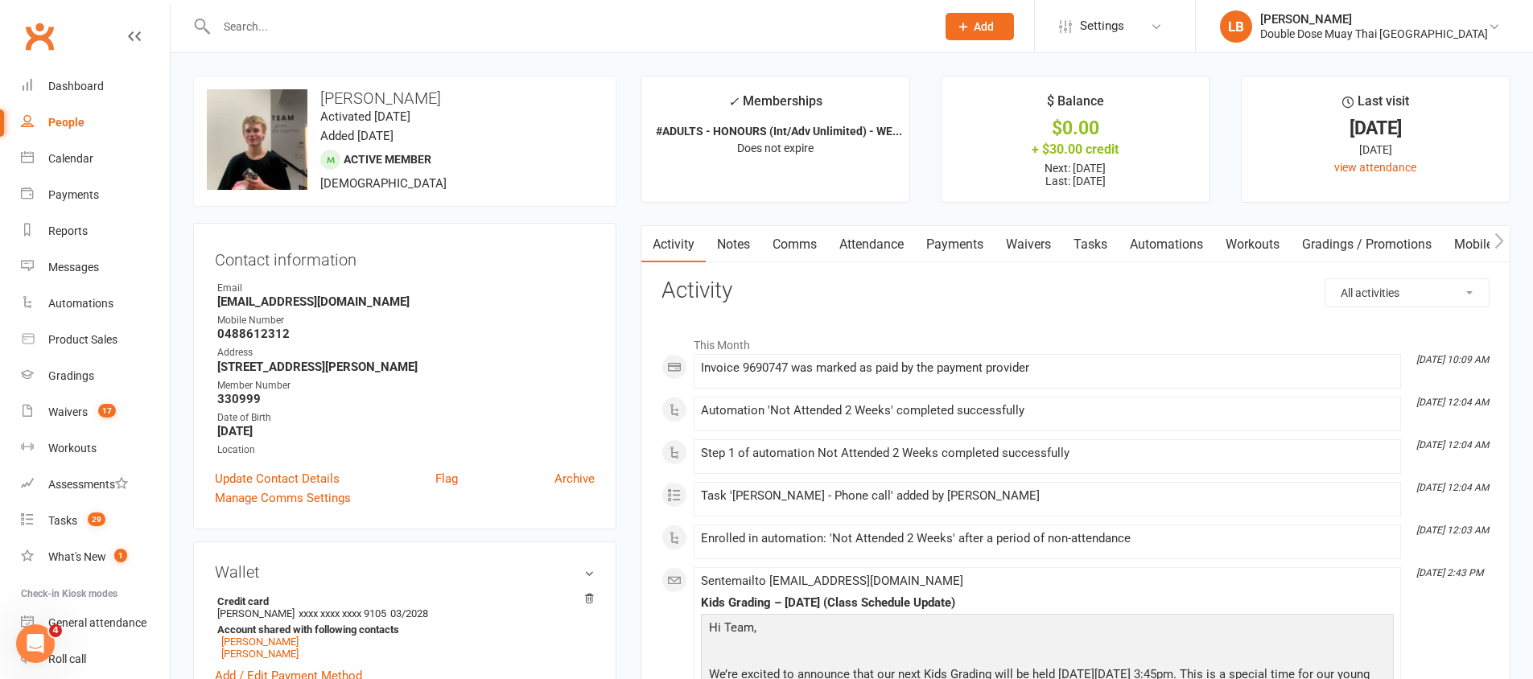
click at [728, 242] on link "Notes" at bounding box center [734, 244] width 56 height 37
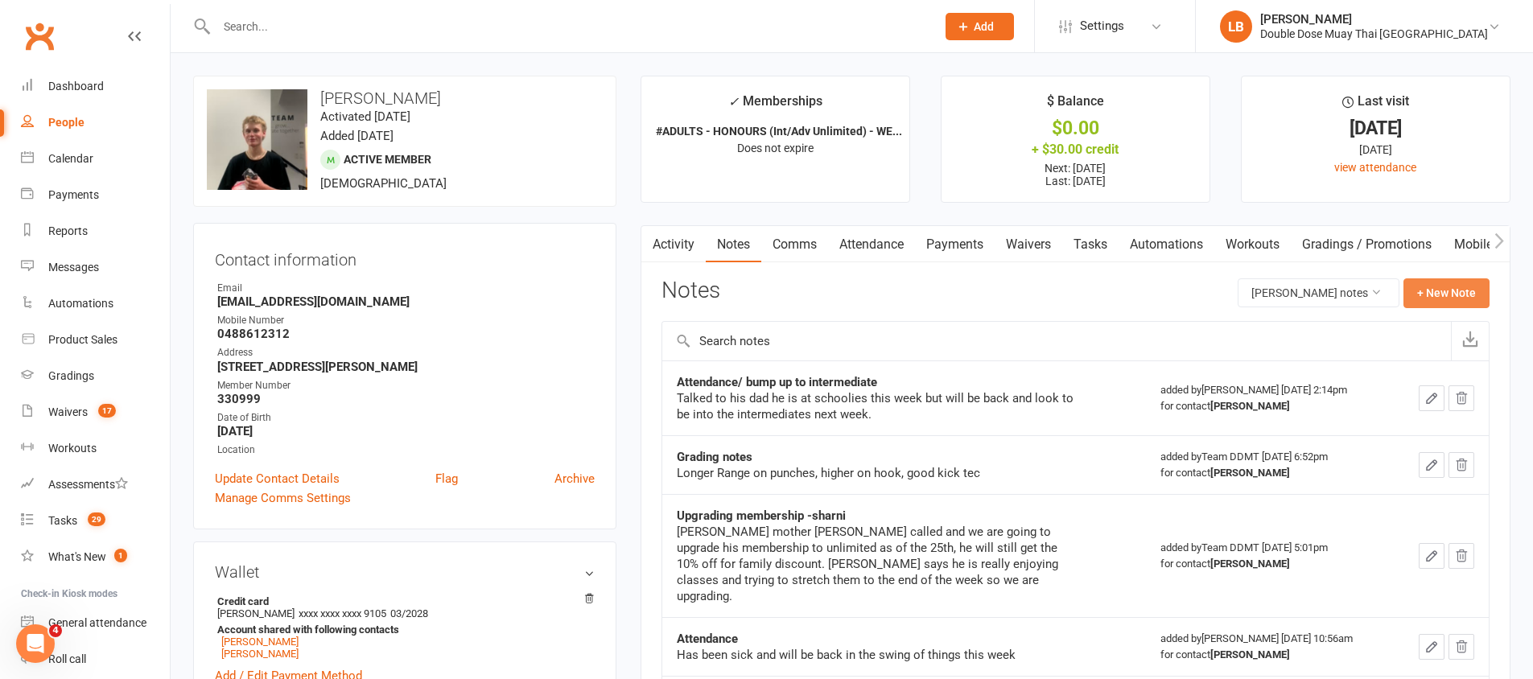
click at [1435, 292] on button "+ New Note" at bounding box center [1447, 292] width 86 height 29
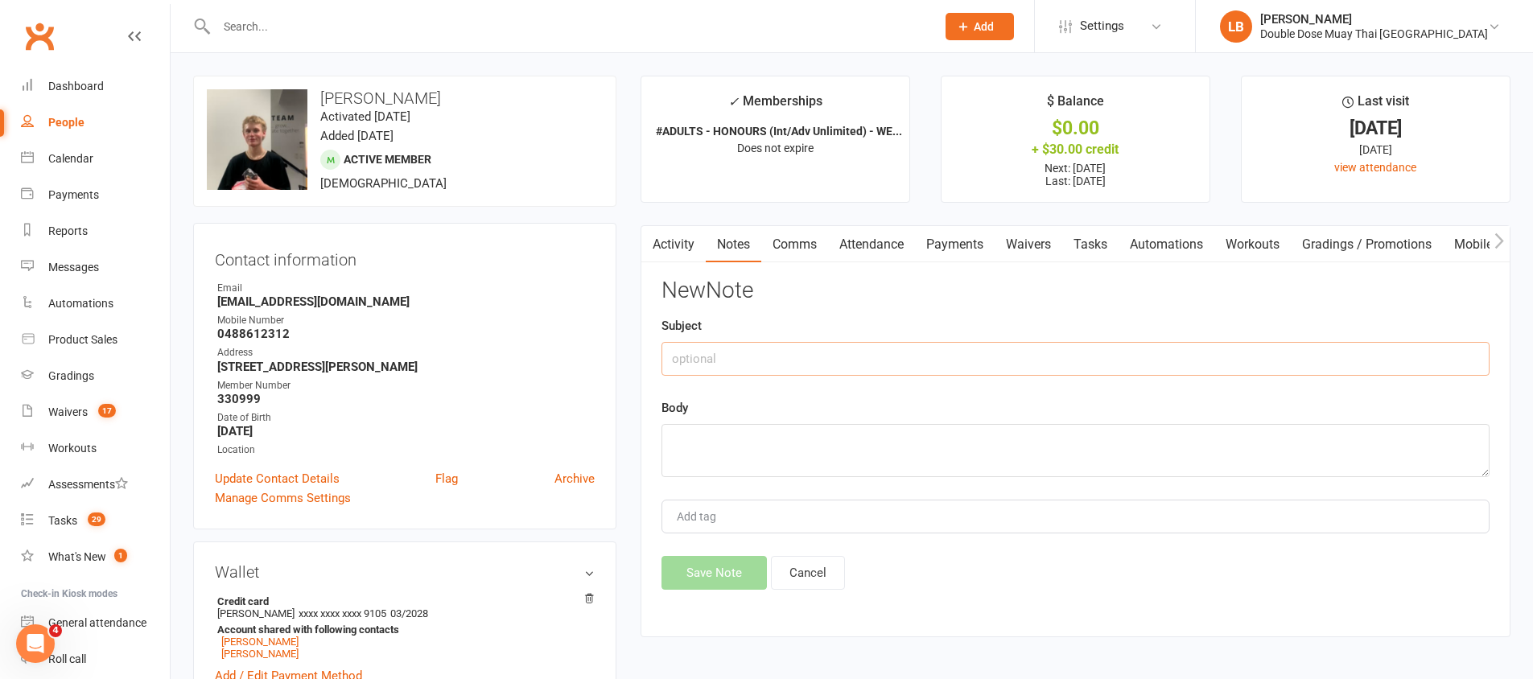
click at [673, 354] on input "text" at bounding box center [1076, 359] width 828 height 34
type input "Attendance"
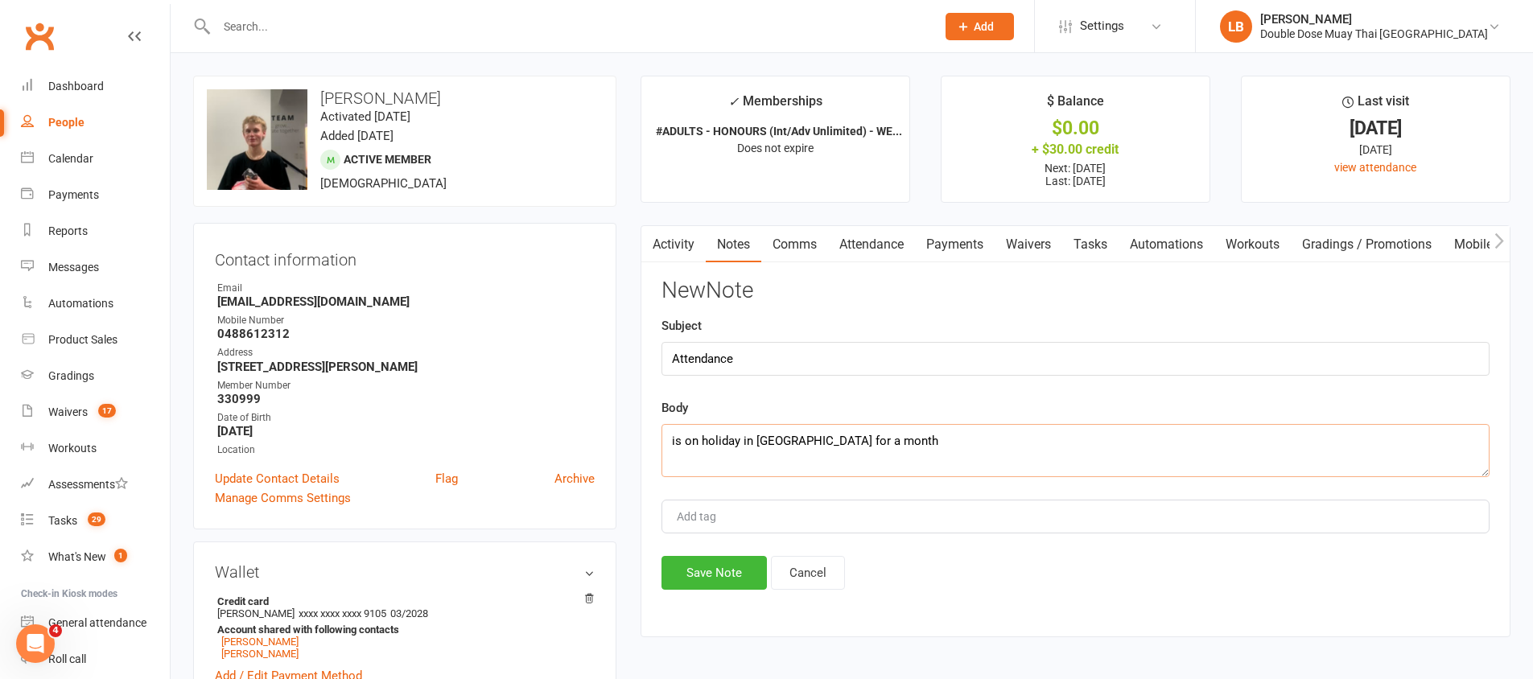
type textarea "is on holiday in [GEOGRAPHIC_DATA] for a month"
click at [732, 591] on div "Activity Notes Comms Attendance Payments Waivers Tasks Automations Workouts Gra…" at bounding box center [1076, 431] width 870 height 413
click at [728, 580] on button "Save Note" at bounding box center [714, 573] width 105 height 34
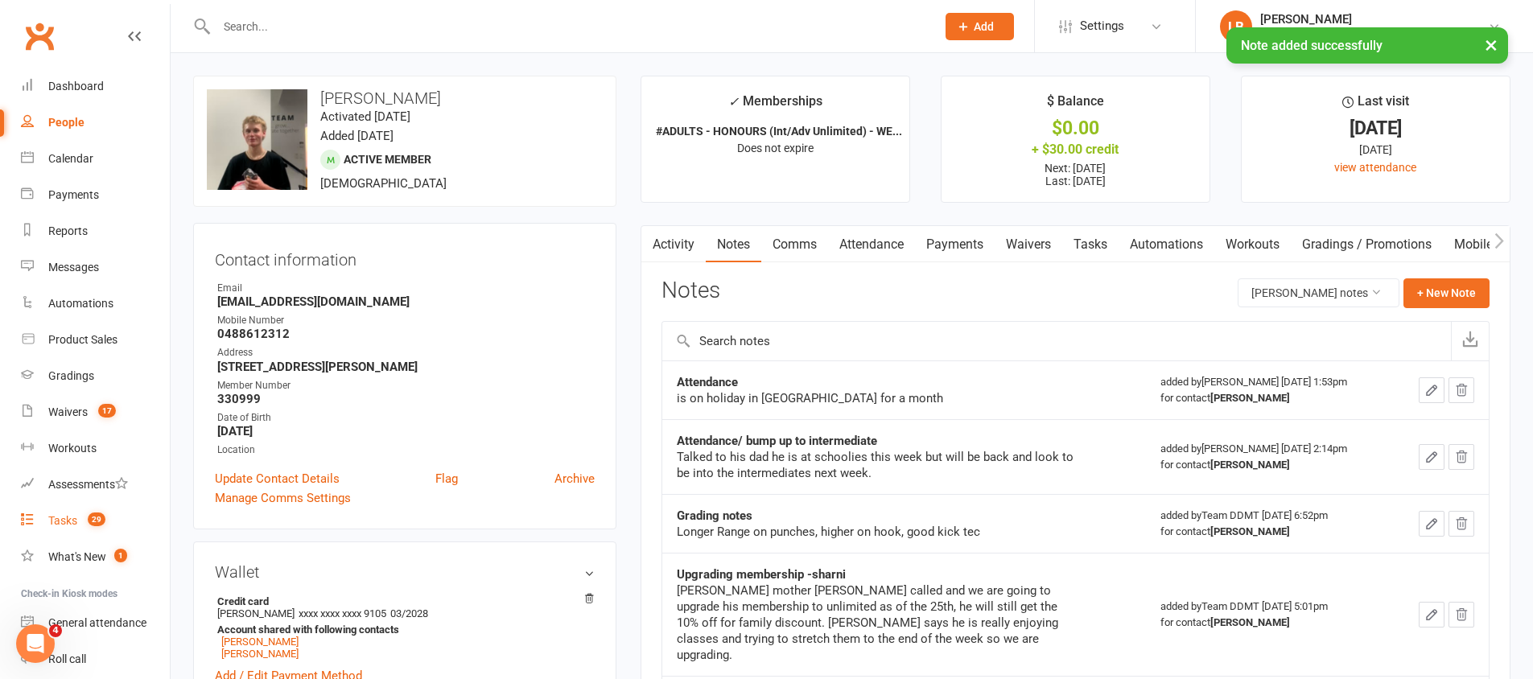
click at [101, 521] on span "29" at bounding box center [97, 520] width 18 height 14
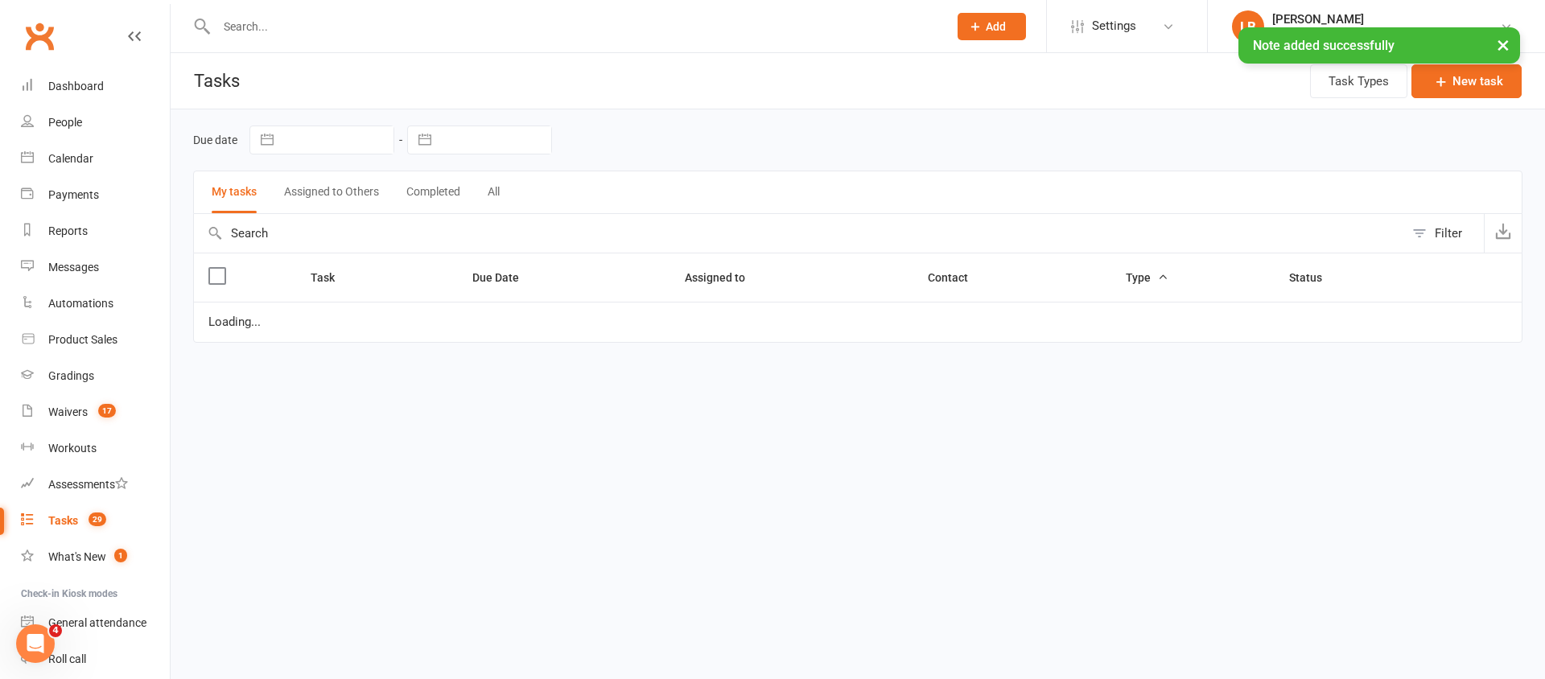
select select "started"
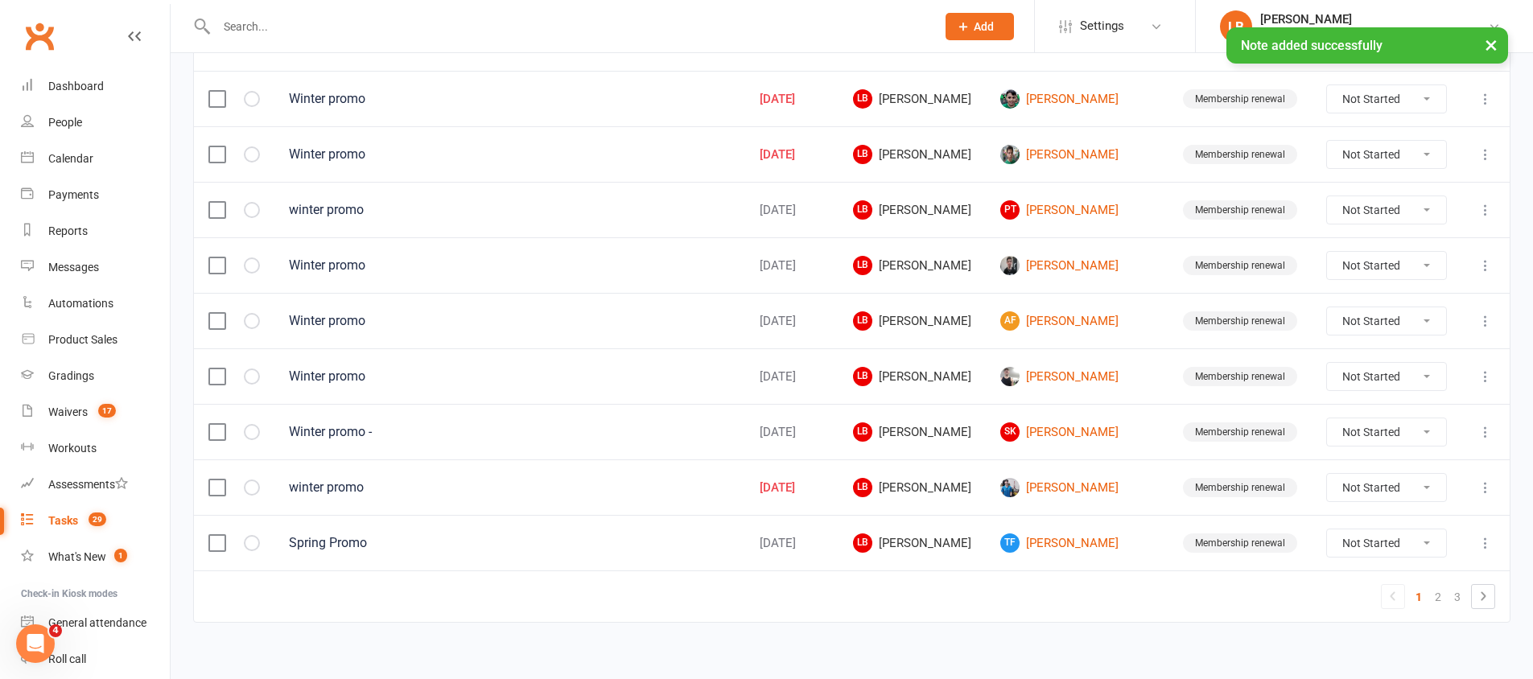
scroll to position [1132, 0]
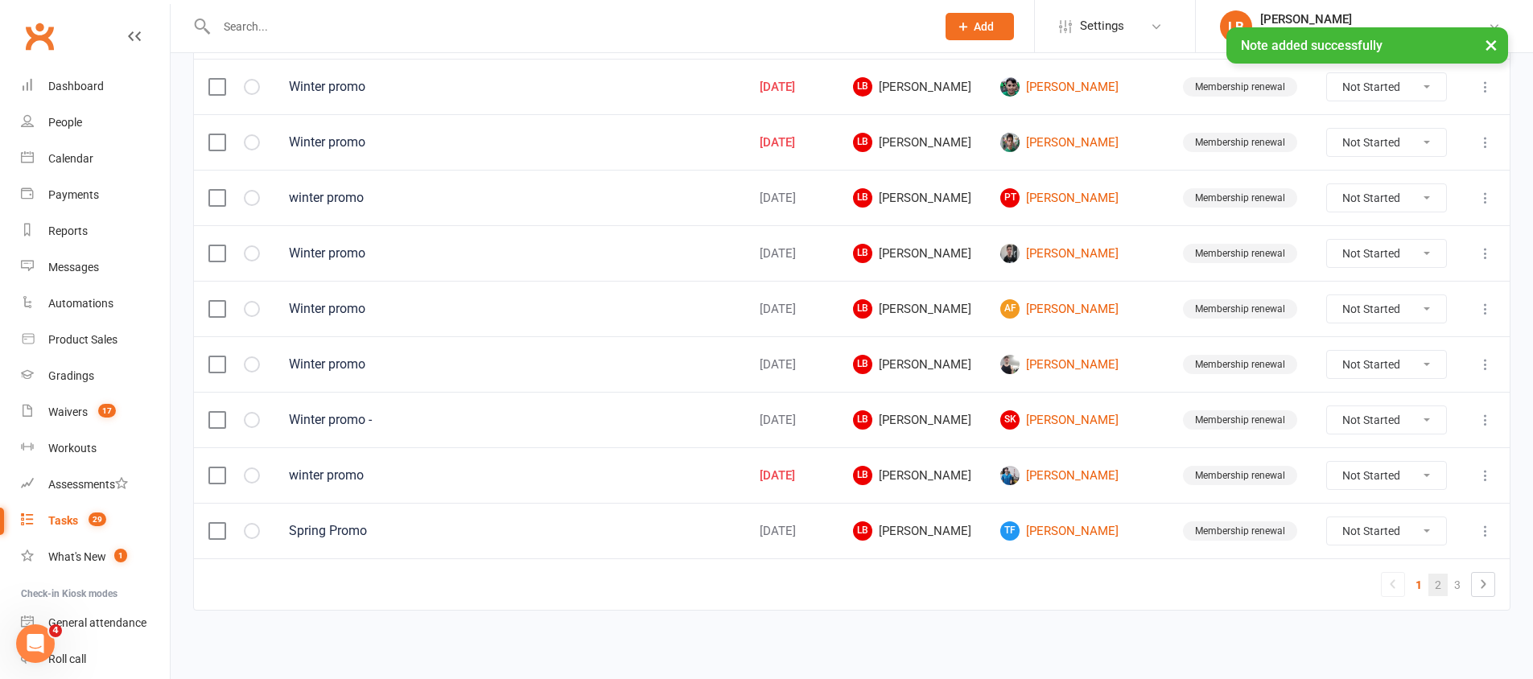
click at [1445, 583] on link "2" at bounding box center [1438, 585] width 19 height 23
select select "started"
click at [1461, 588] on link "3" at bounding box center [1457, 585] width 19 height 23
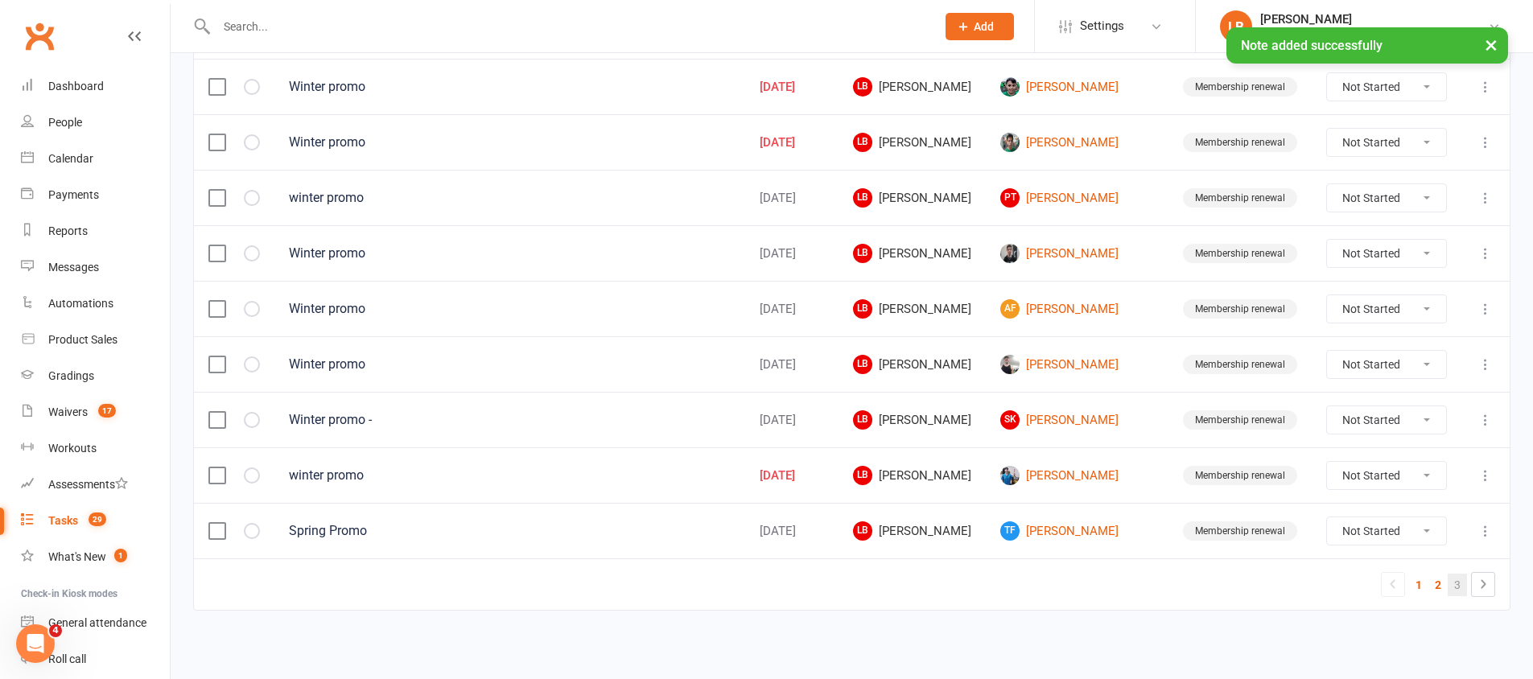
click at [1461, 588] on link "3" at bounding box center [1457, 585] width 19 height 23
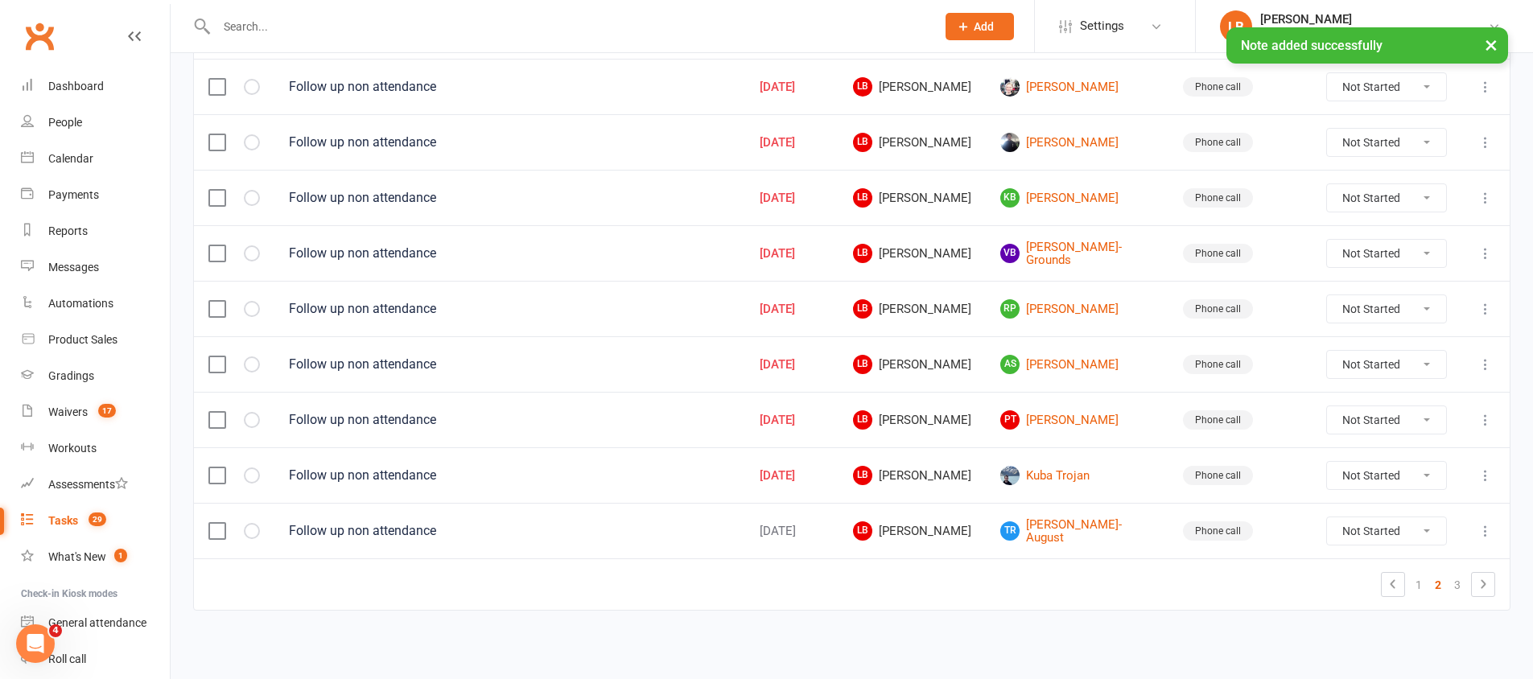
select select "started"
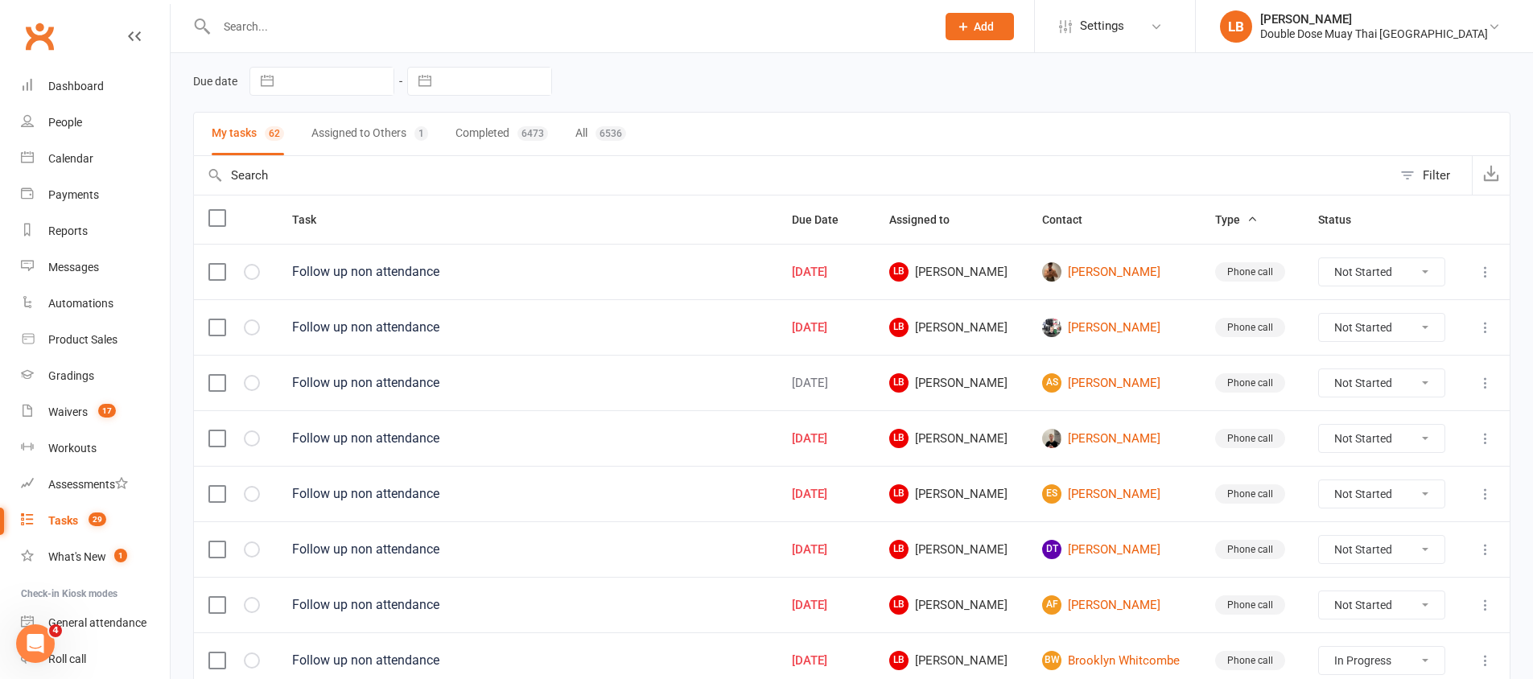
scroll to position [146, 0]
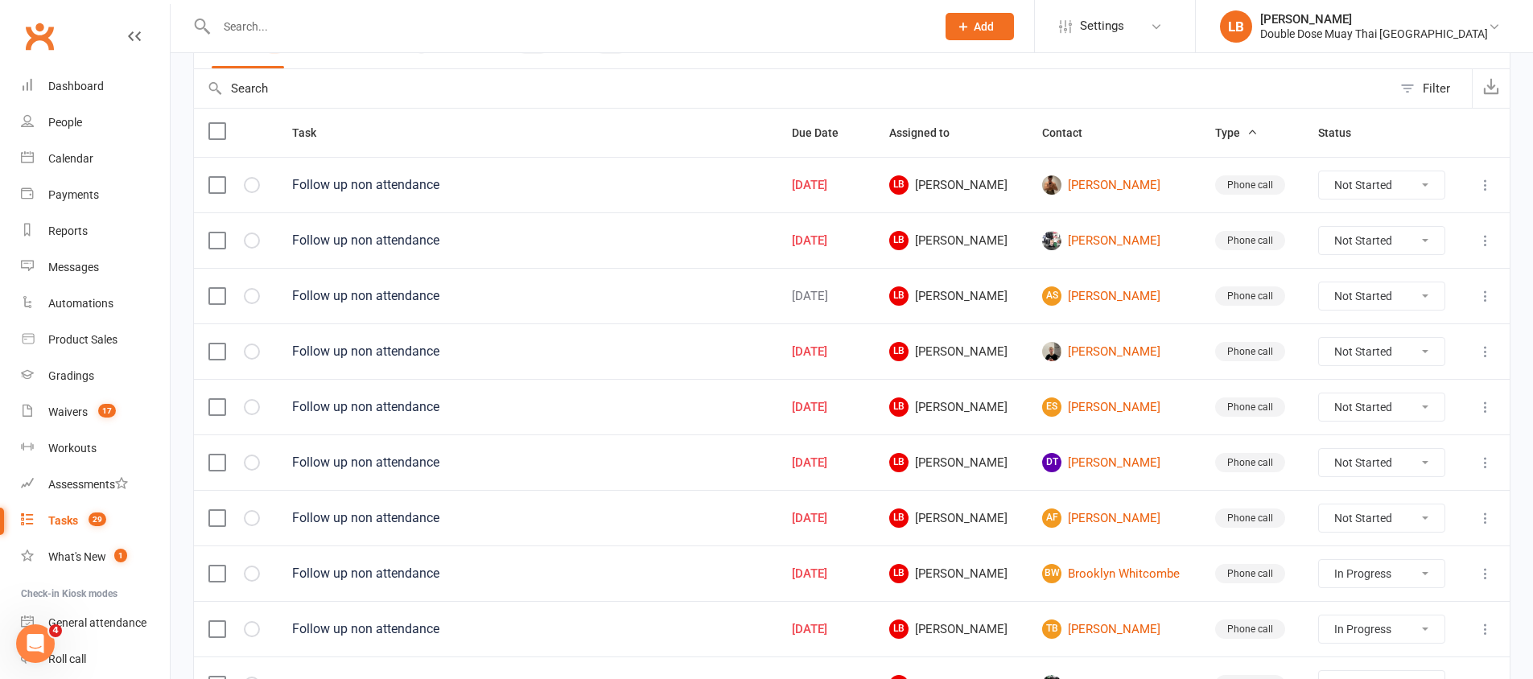
click at [1354, 353] on select "Not Started In Progress Waiting Complete" at bounding box center [1381, 351] width 125 height 27
select select "unstarted"
select select "started"
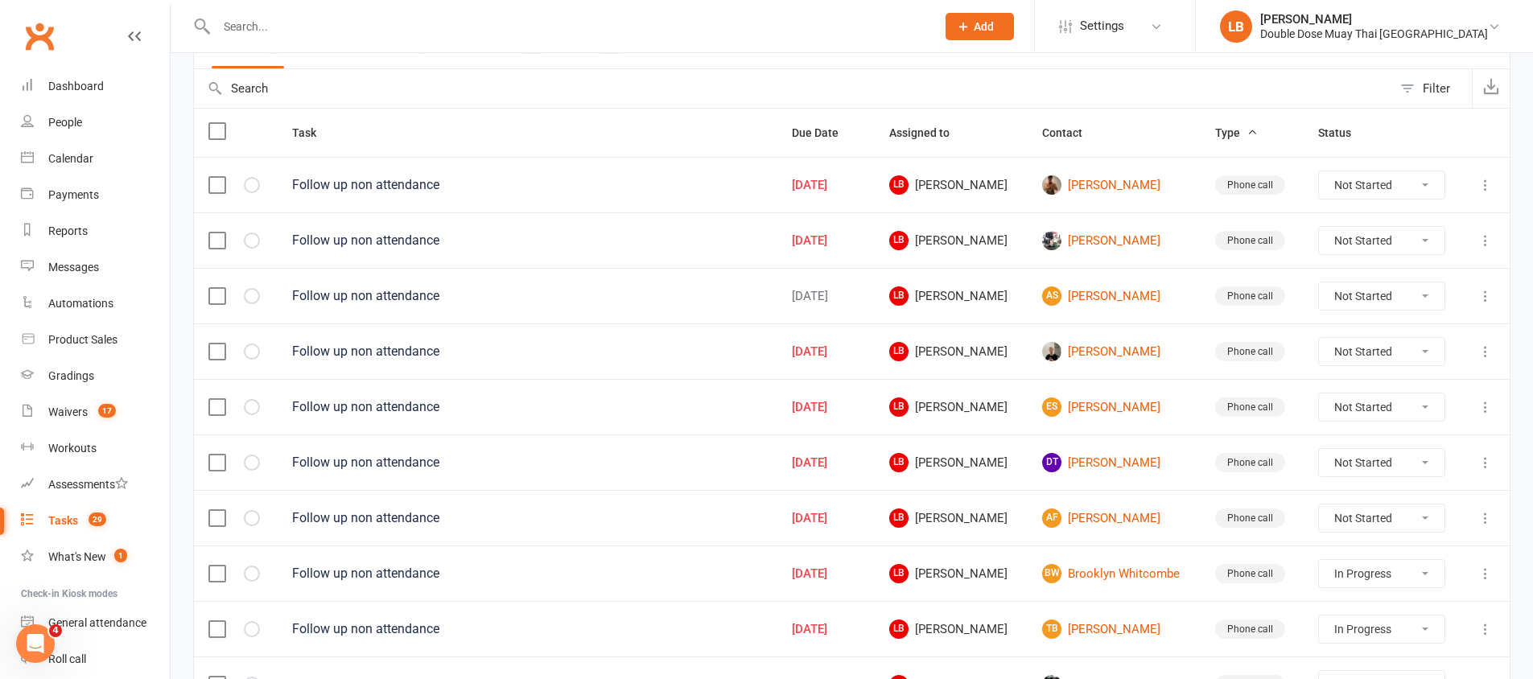
select select "started"
click at [1111, 246] on link "[PERSON_NAME]" at bounding box center [1114, 240] width 144 height 19
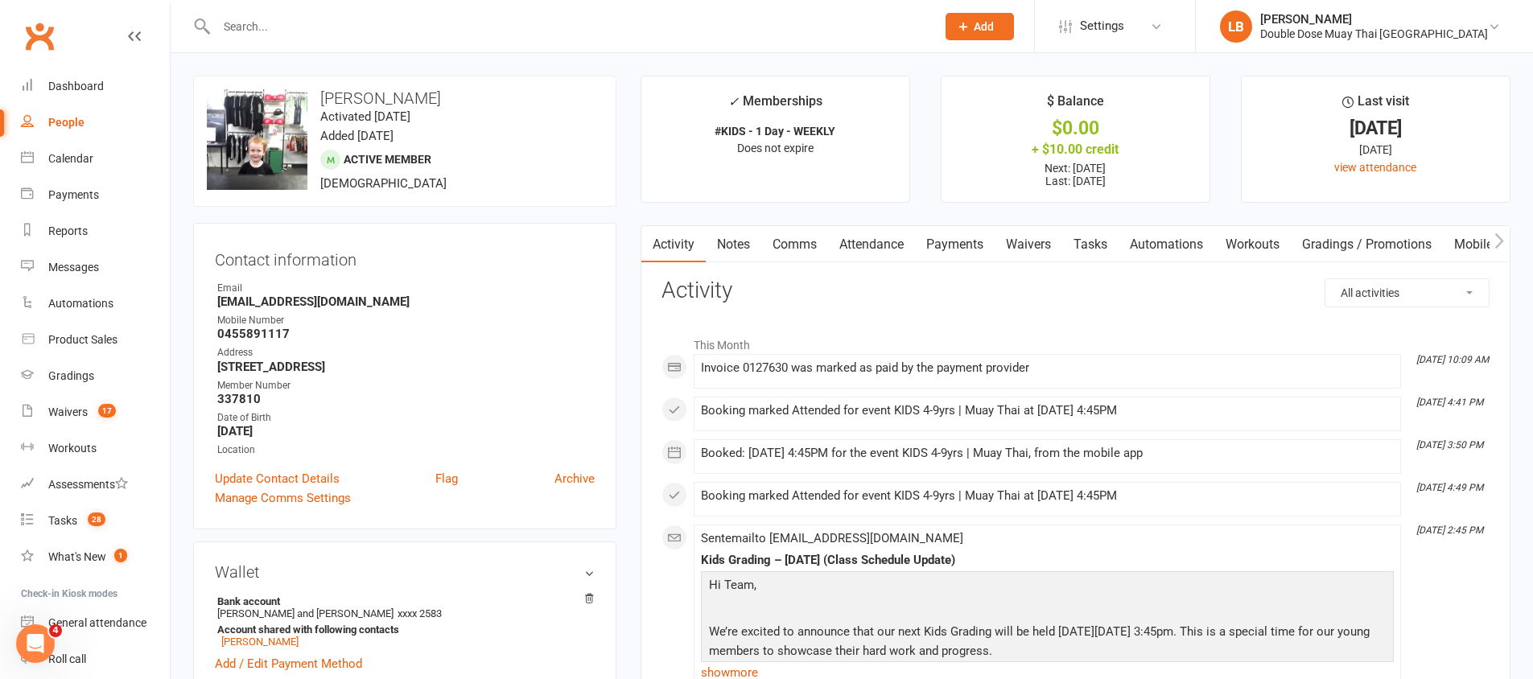
click at [1091, 244] on link "Tasks" at bounding box center [1090, 244] width 56 height 37
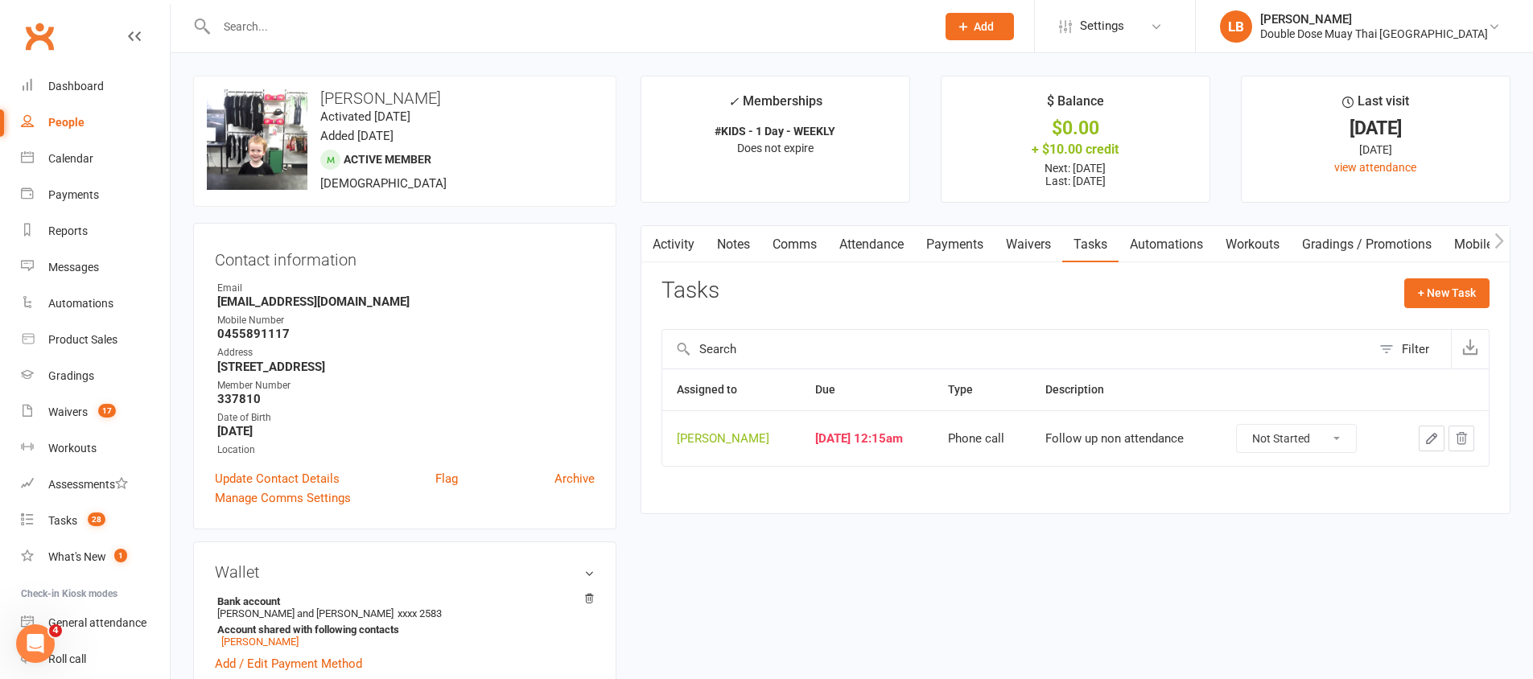
click at [1273, 432] on select "Not Started In Progress Waiting Complete" at bounding box center [1296, 438] width 119 height 27
select select "unstarted"
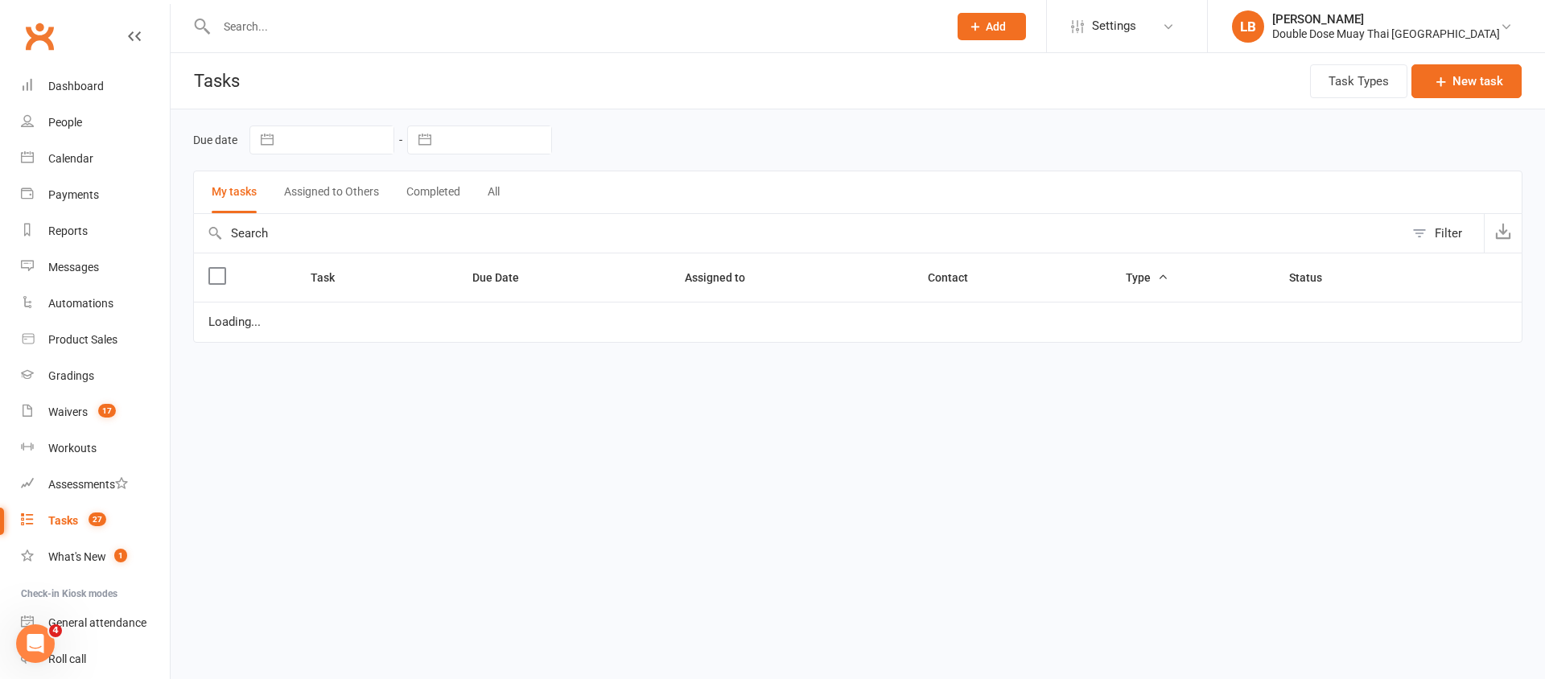
select select "started"
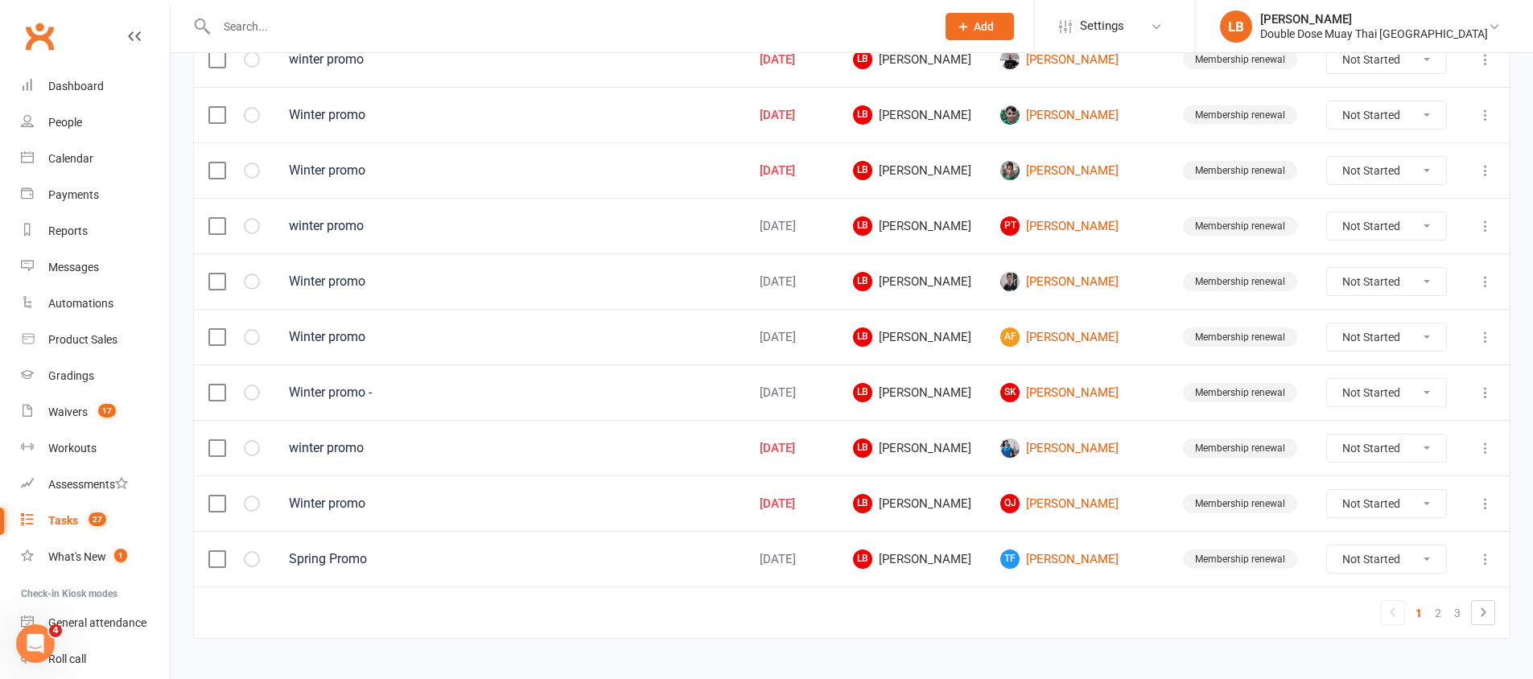
scroll to position [1132, 0]
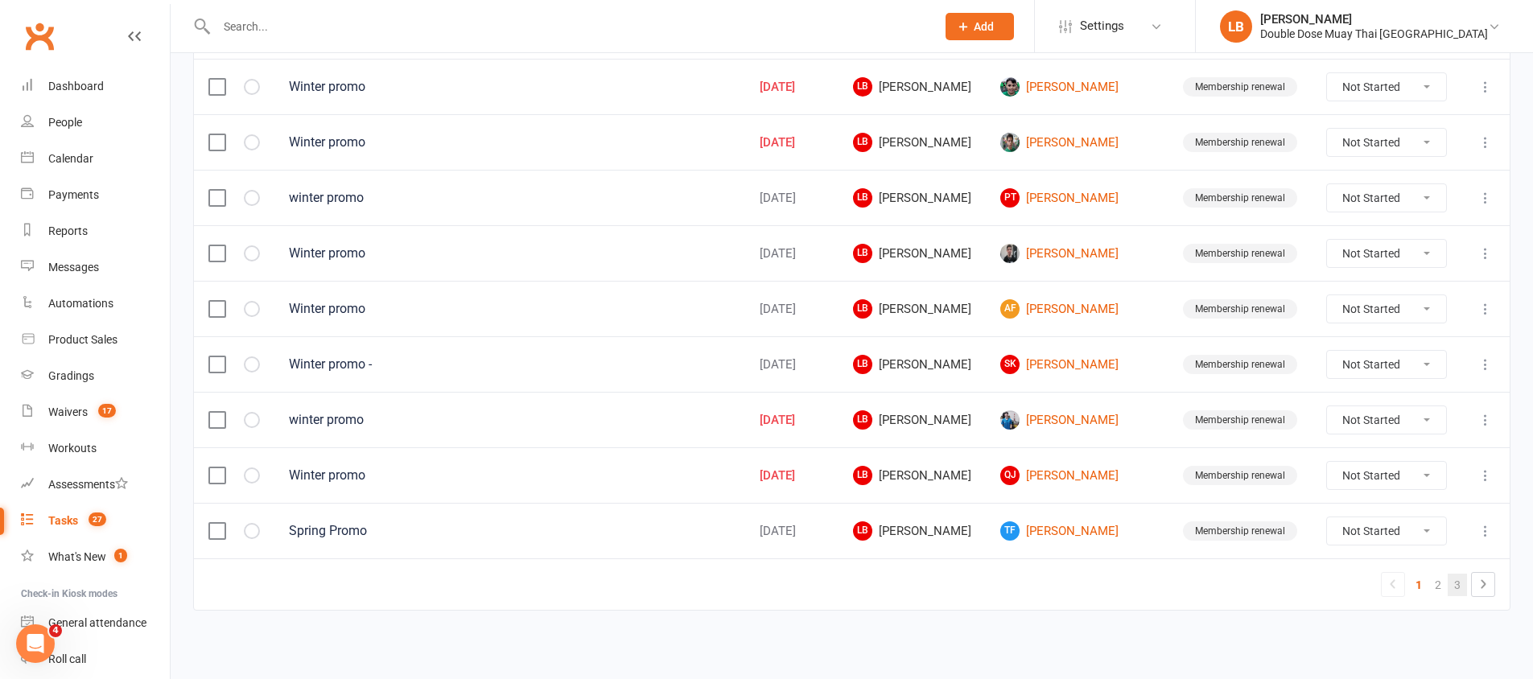
click at [1456, 582] on link "3" at bounding box center [1457, 585] width 19 height 23
select select "started"
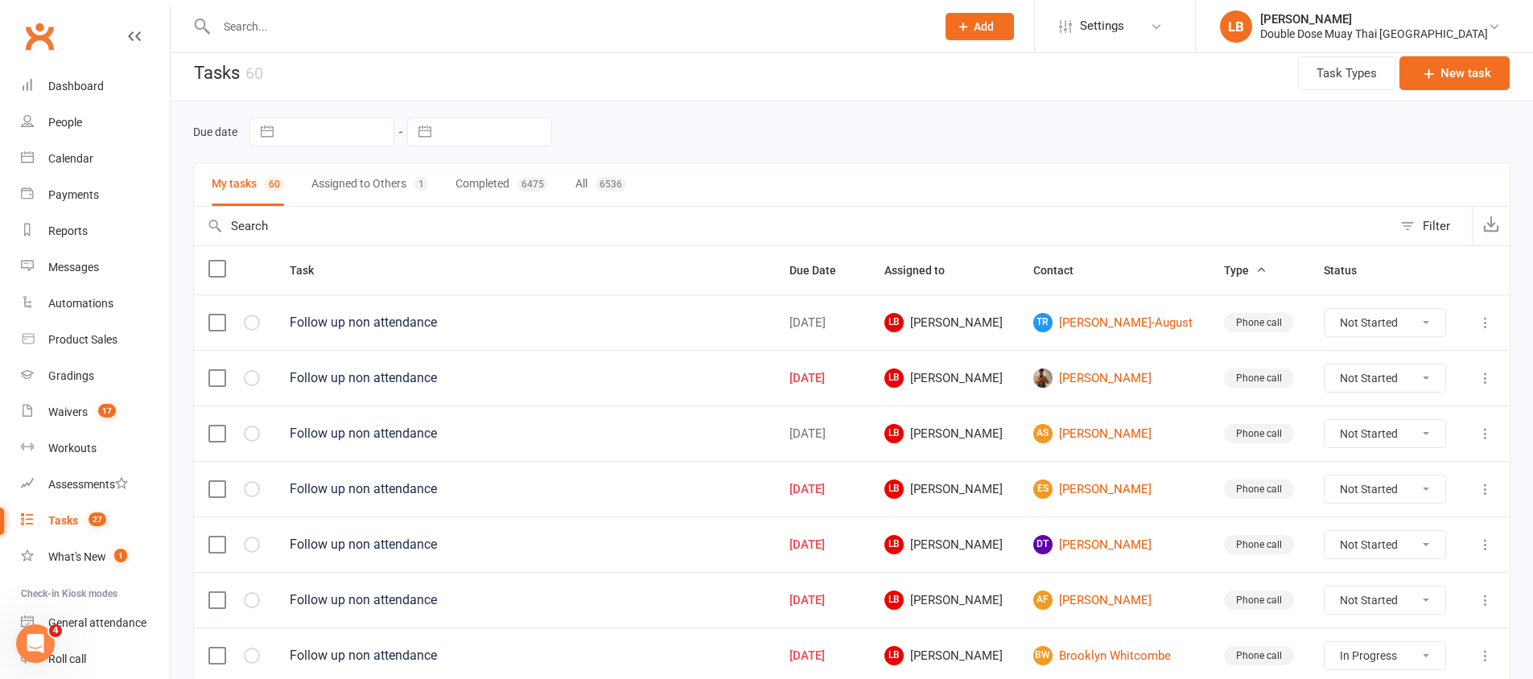
scroll to position [5, 0]
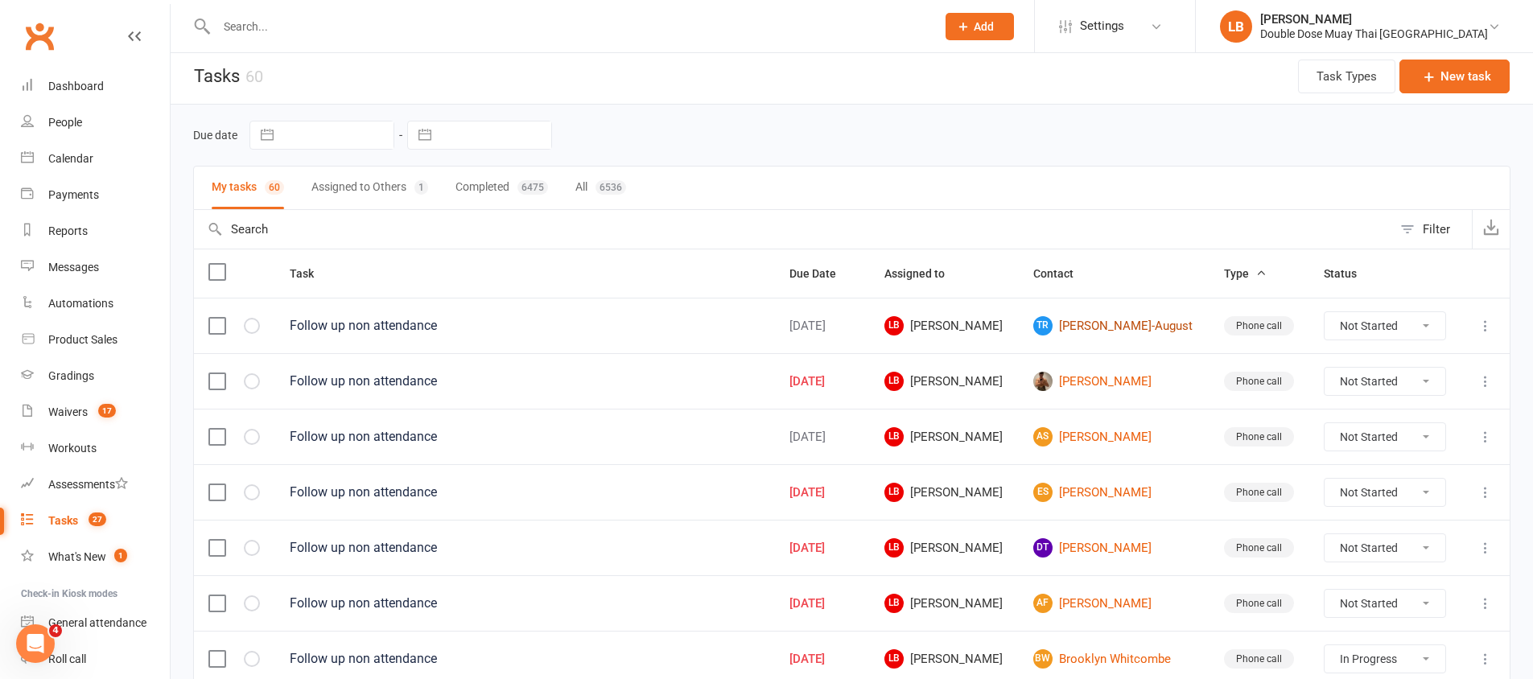
click at [1103, 331] on link "TR [PERSON_NAME]-August" at bounding box center [1114, 325] width 162 height 19
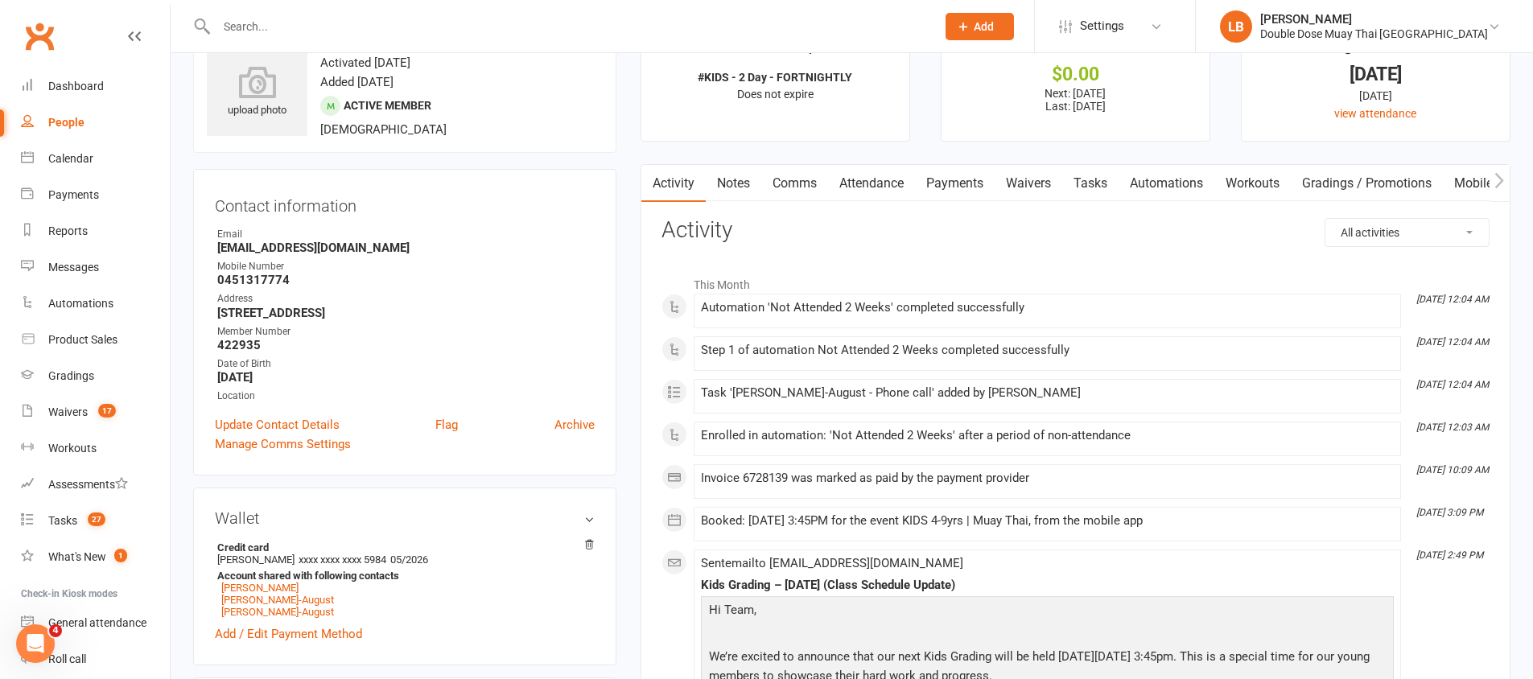
scroll to position [160, 0]
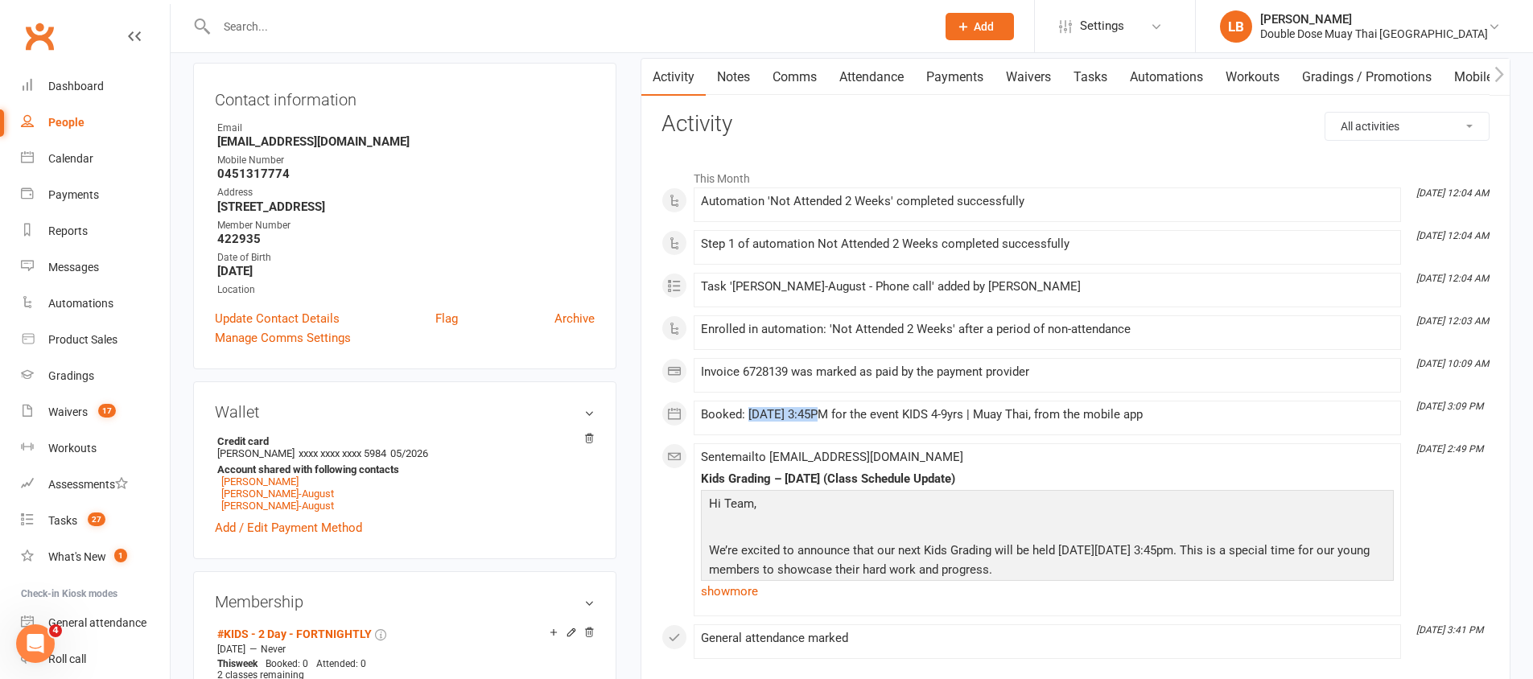
drag, startPoint x: 747, startPoint y: 409, endPoint x: 871, endPoint y: 414, distance: 124.0
click at [864, 413] on div "Booked: [DATE] 3:45PM for the event KIDS 4-9yrs | Muay Thai, from the mobile app" at bounding box center [1047, 415] width 693 height 14
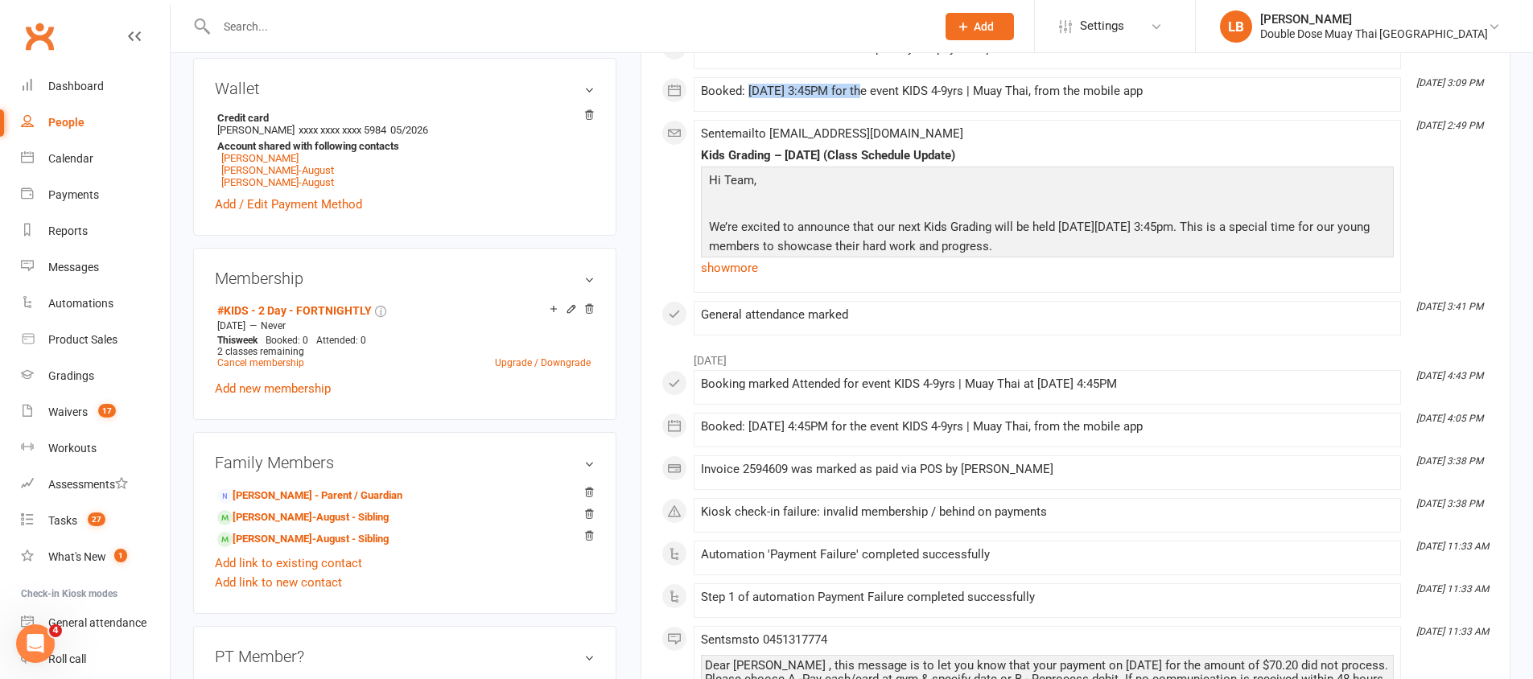
scroll to position [565, 0]
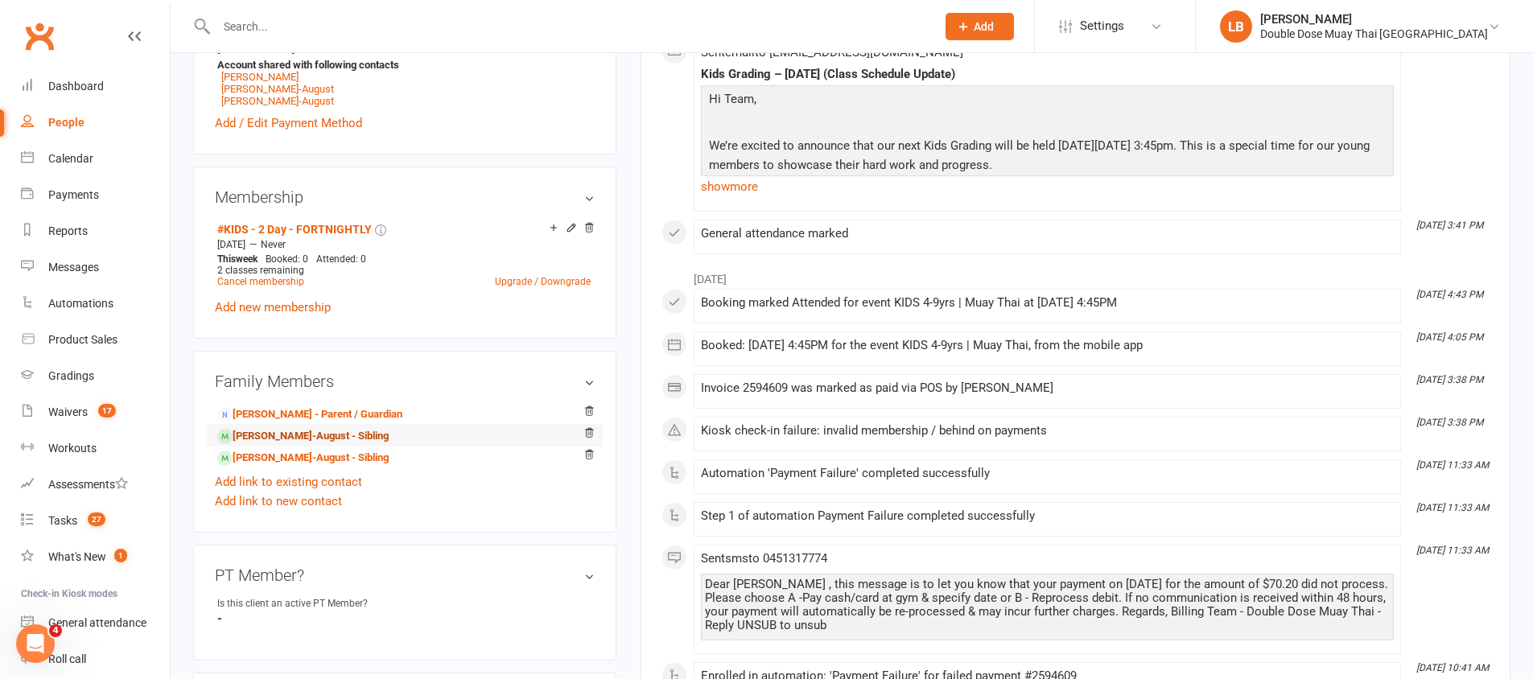
click at [365, 431] on link "[PERSON_NAME]-August - Sibling" at bounding box center [302, 436] width 171 height 17
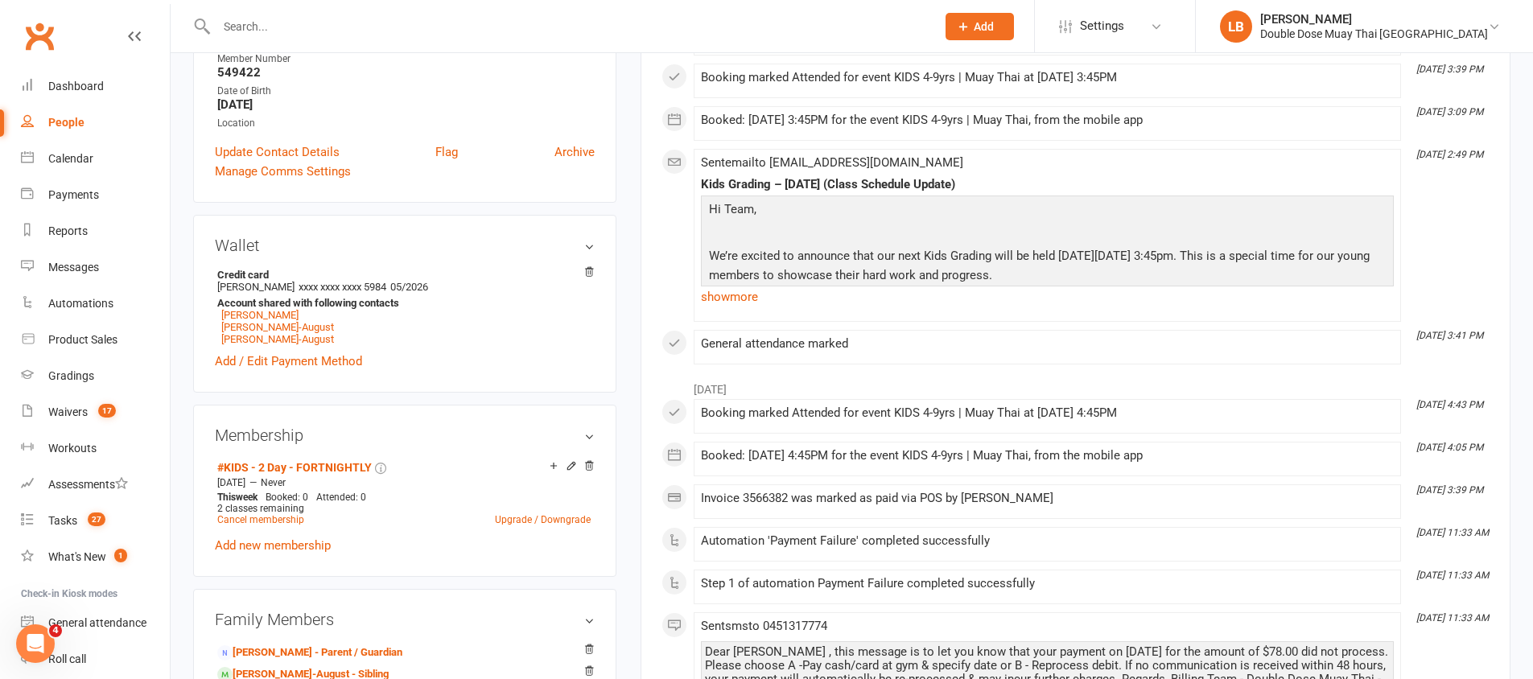
scroll to position [525, 0]
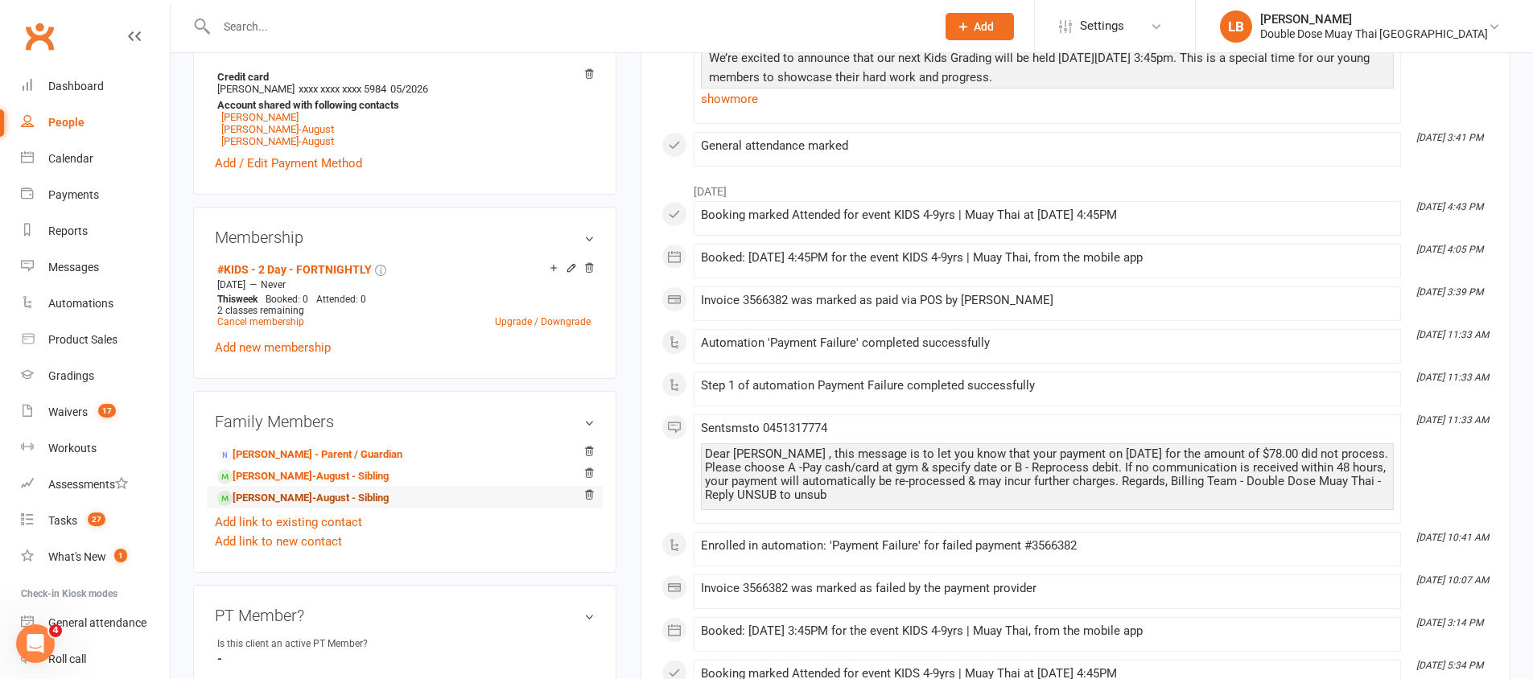
click at [348, 507] on li "[PERSON_NAME]-August - Sibling" at bounding box center [405, 497] width 380 height 23
click at [353, 501] on link "[PERSON_NAME]-August - Sibling" at bounding box center [302, 498] width 171 height 17
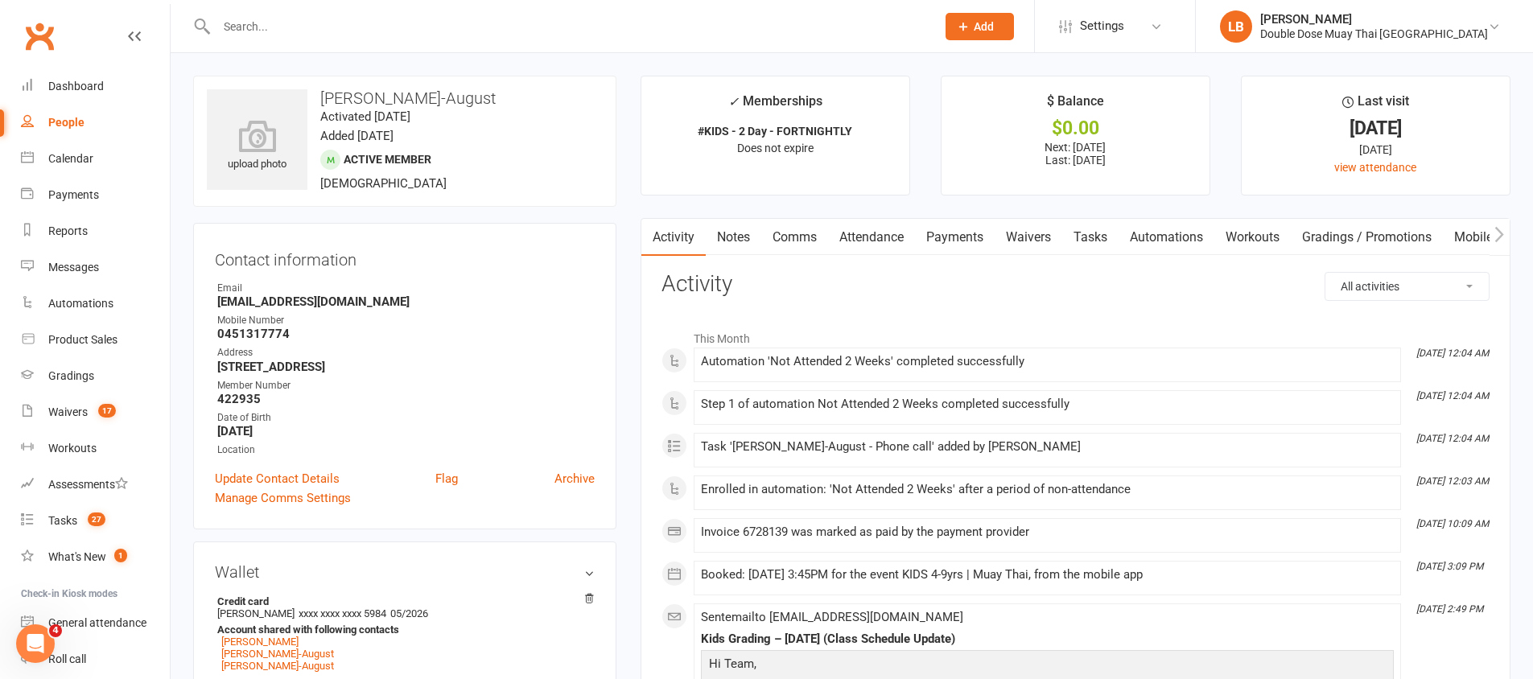
click at [1098, 230] on link "Tasks" at bounding box center [1090, 237] width 56 height 37
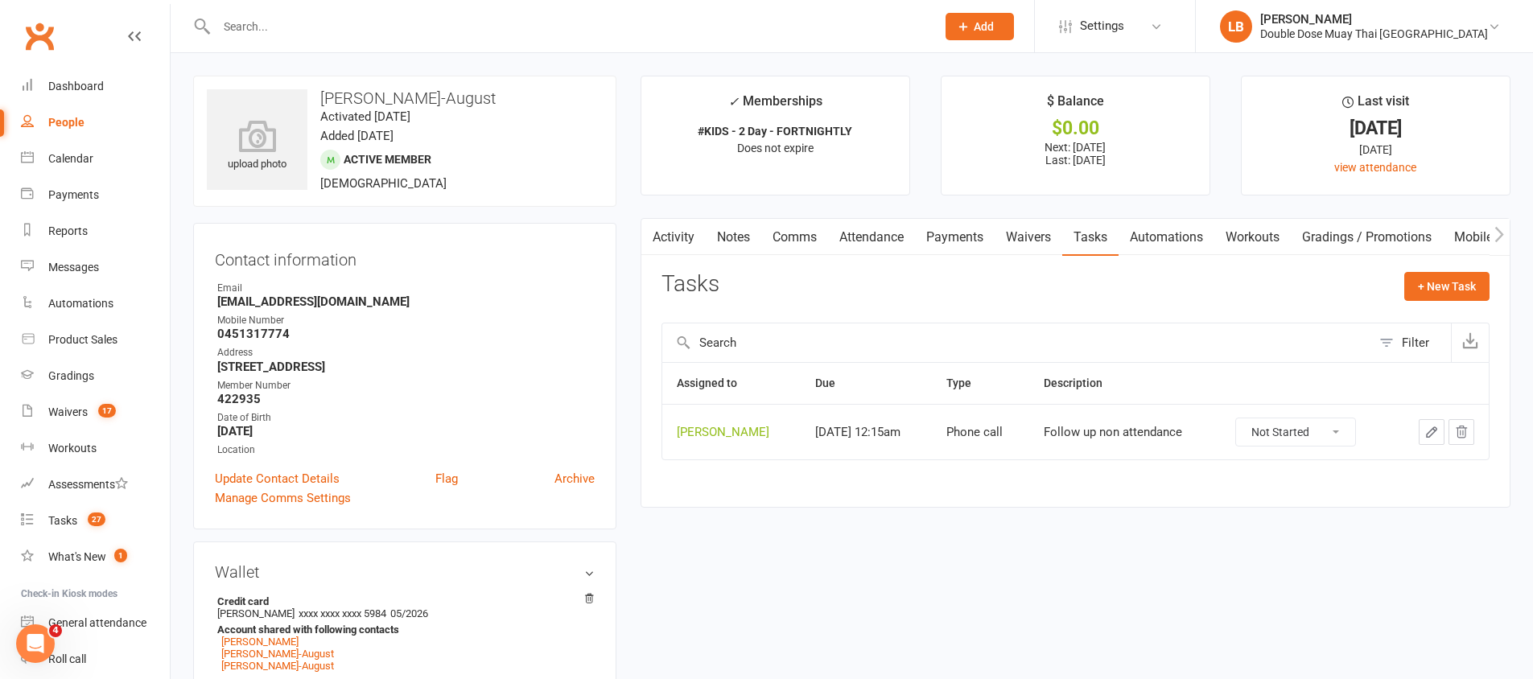
click at [1344, 434] on select "Not Started In Progress Waiting Complete" at bounding box center [1295, 431] width 119 height 27
select select "unstarted"
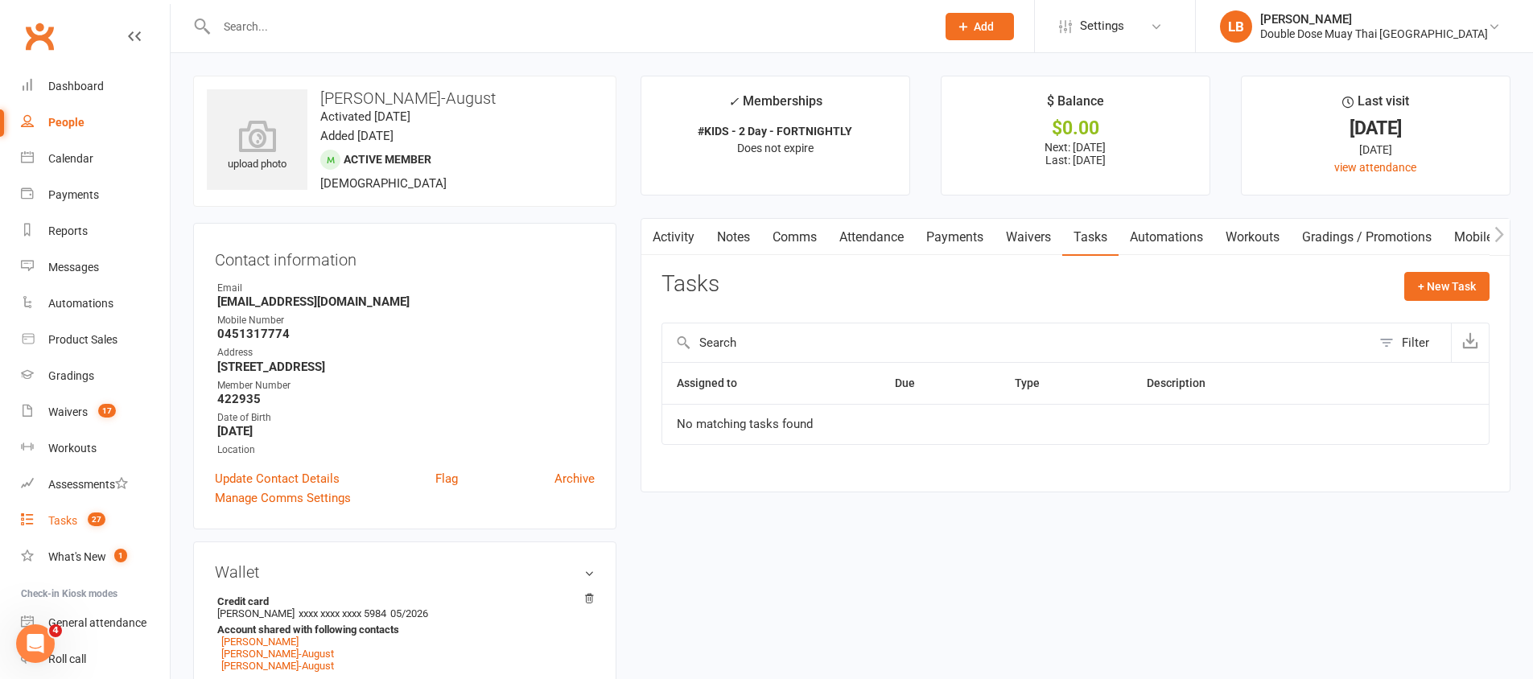
click at [58, 525] on div "Tasks" at bounding box center [62, 520] width 29 height 13
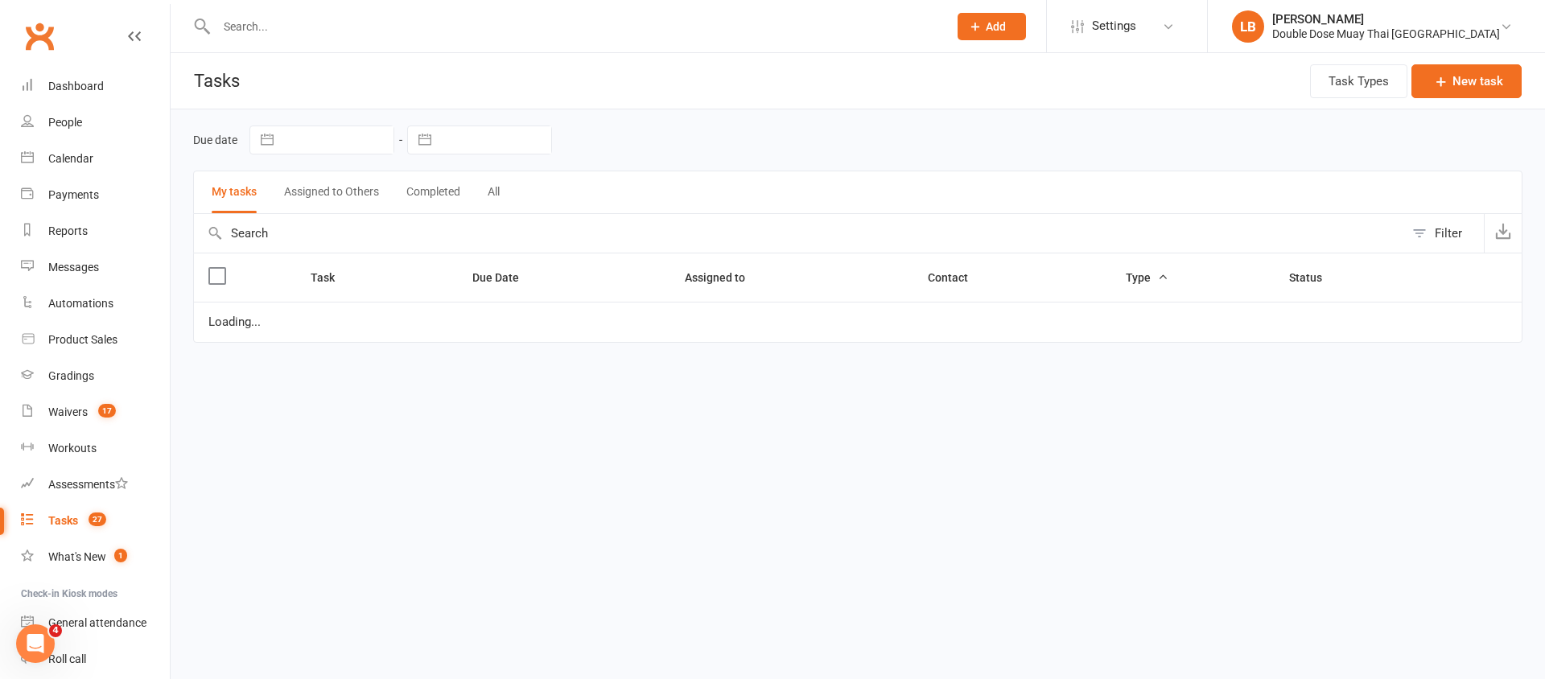
select select "started"
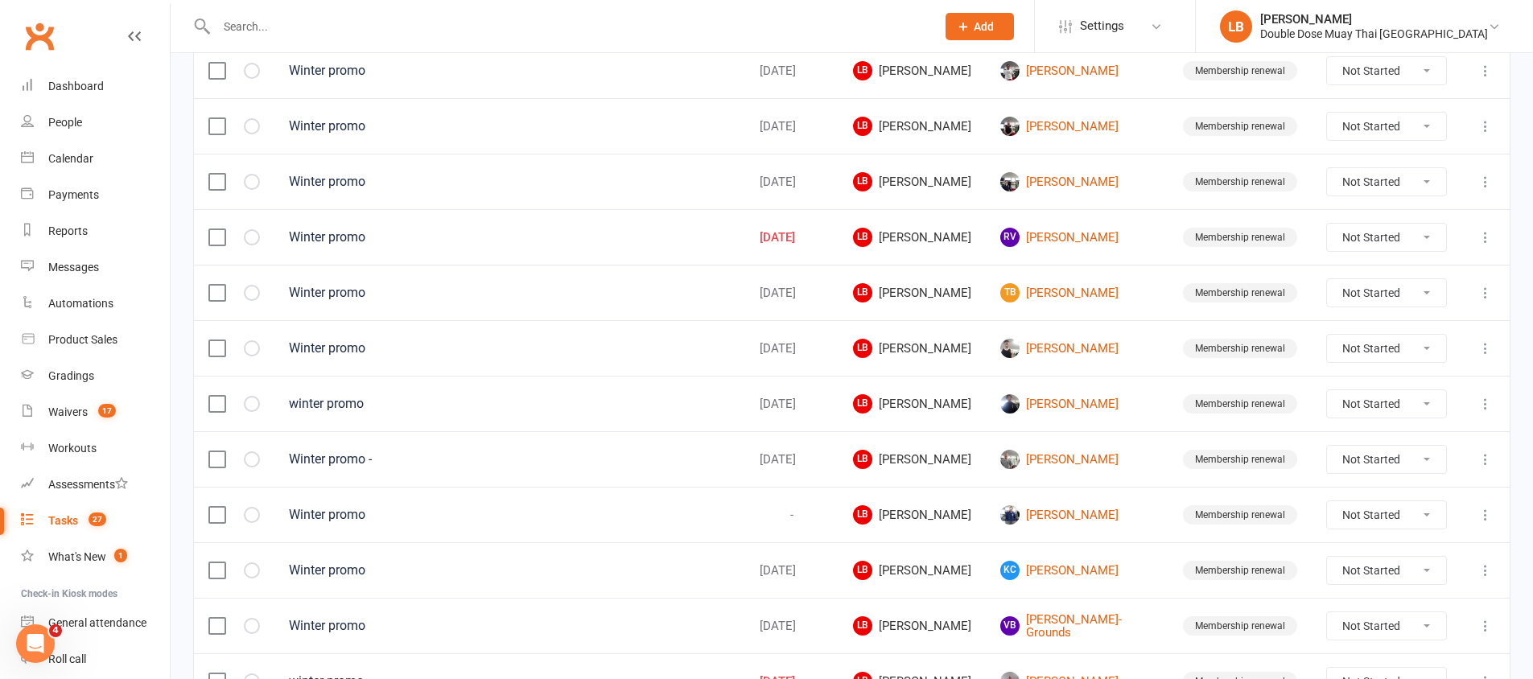
scroll to position [1132, 0]
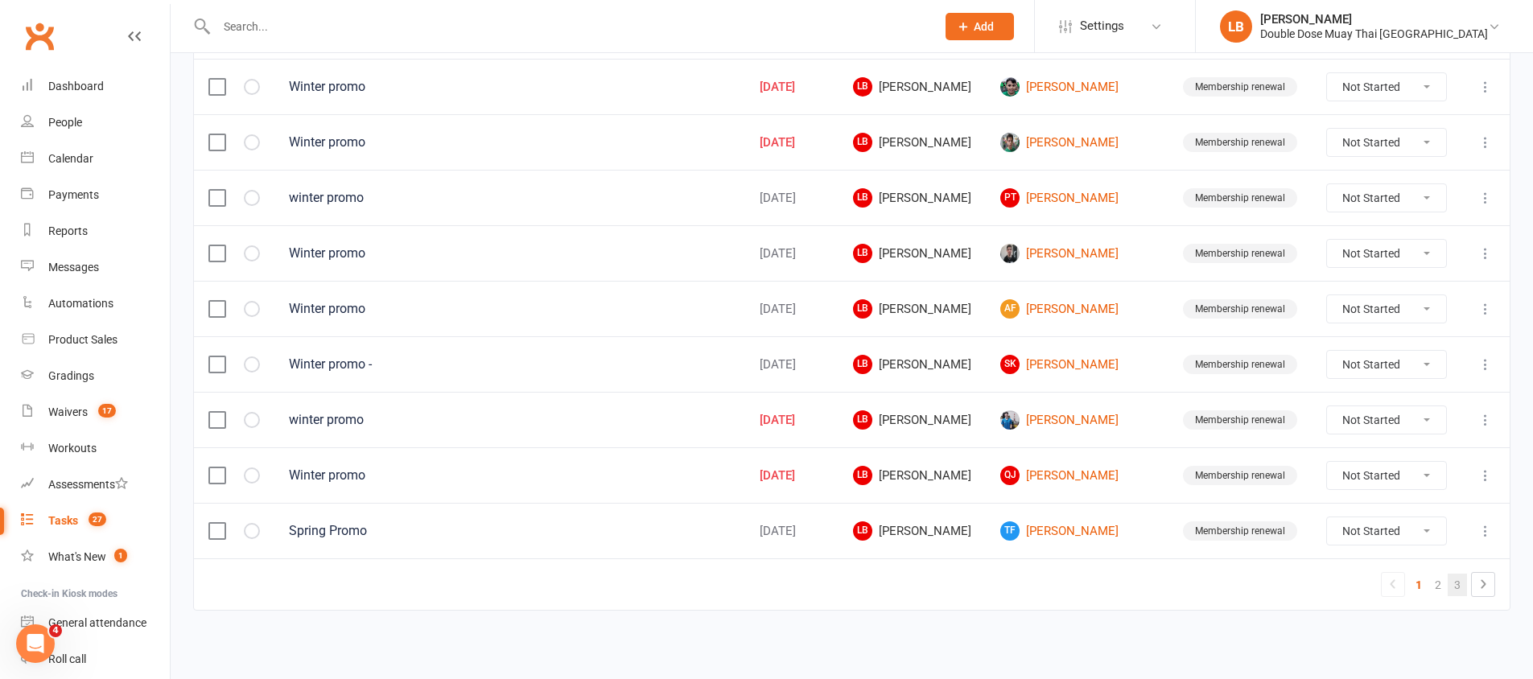
click at [1460, 586] on link "3" at bounding box center [1457, 585] width 19 height 23
select select "started"
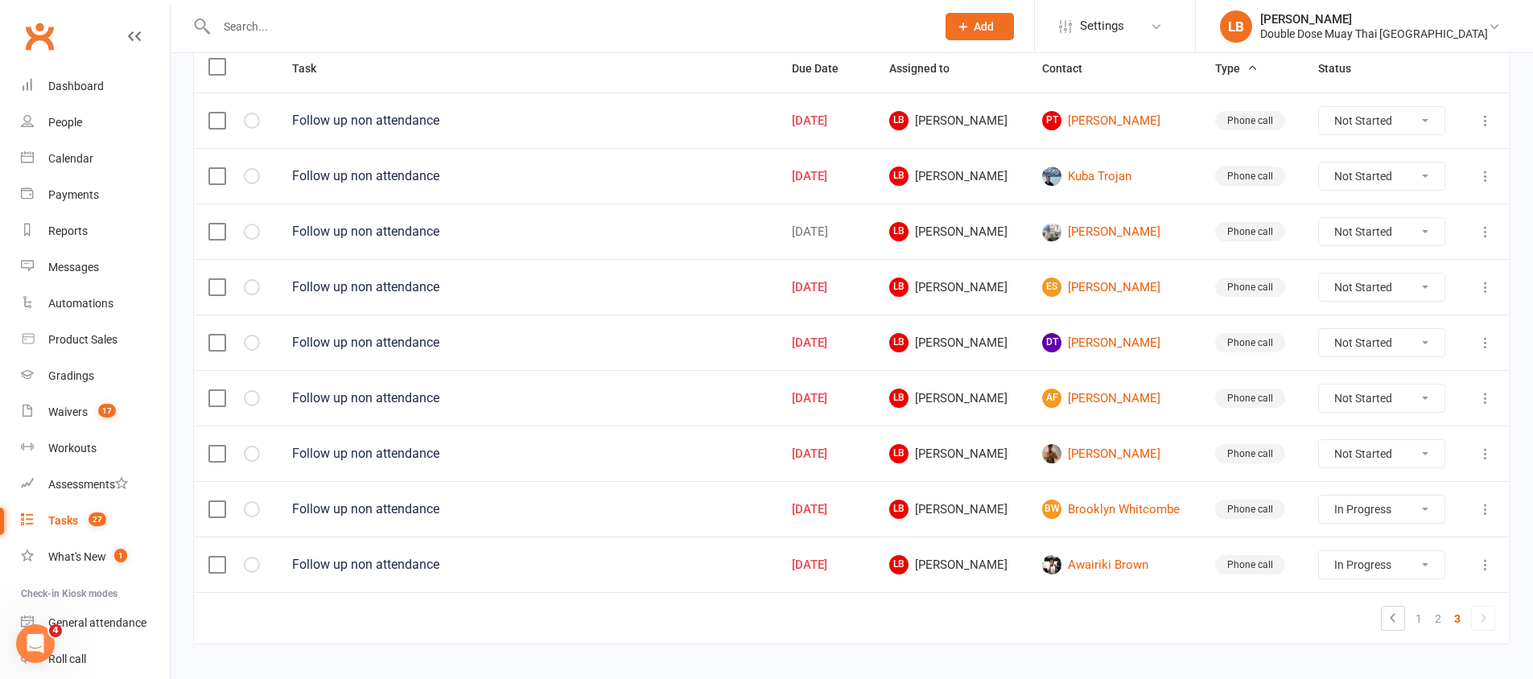
scroll to position [208, 0]
click at [1371, 237] on select "Not Started In Progress Waiting Complete" at bounding box center [1381, 233] width 125 height 27
select select "unstarted"
select select "started"
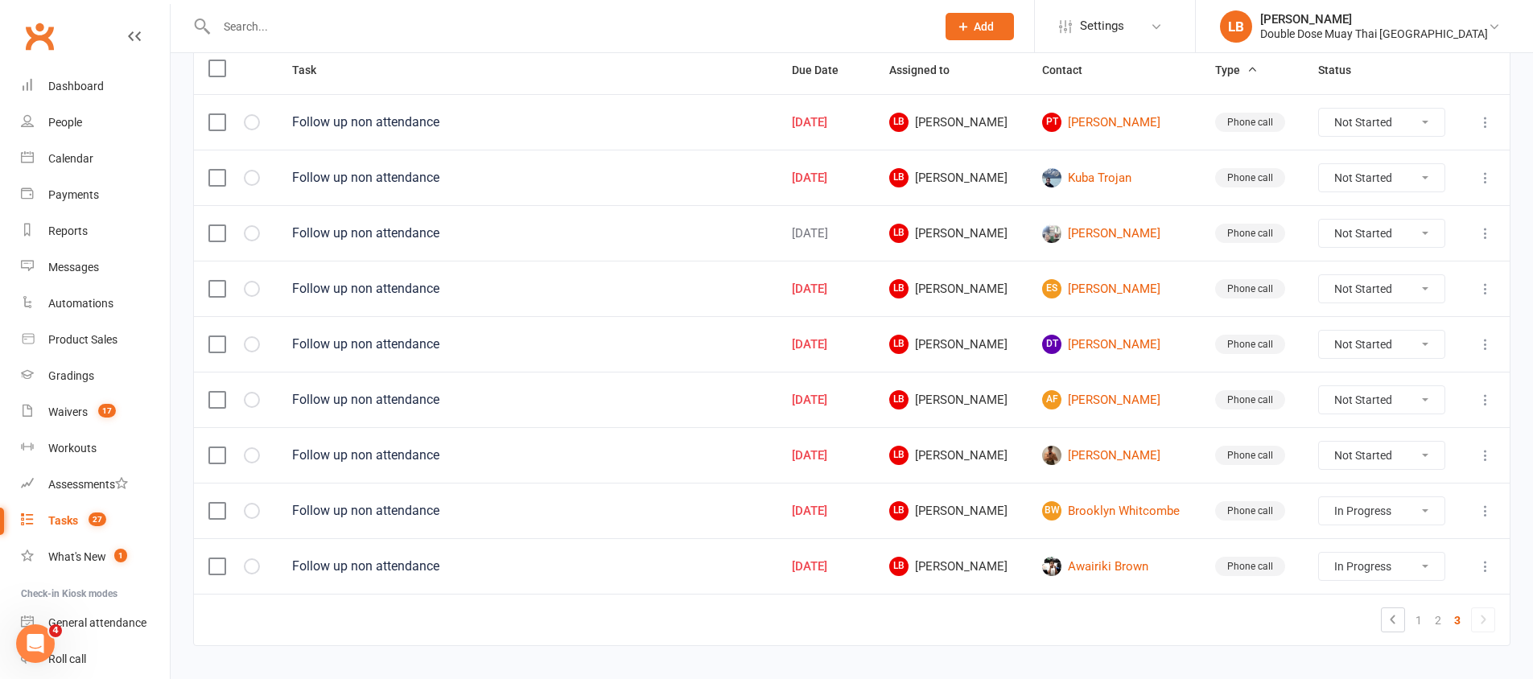
scroll to position [188, 0]
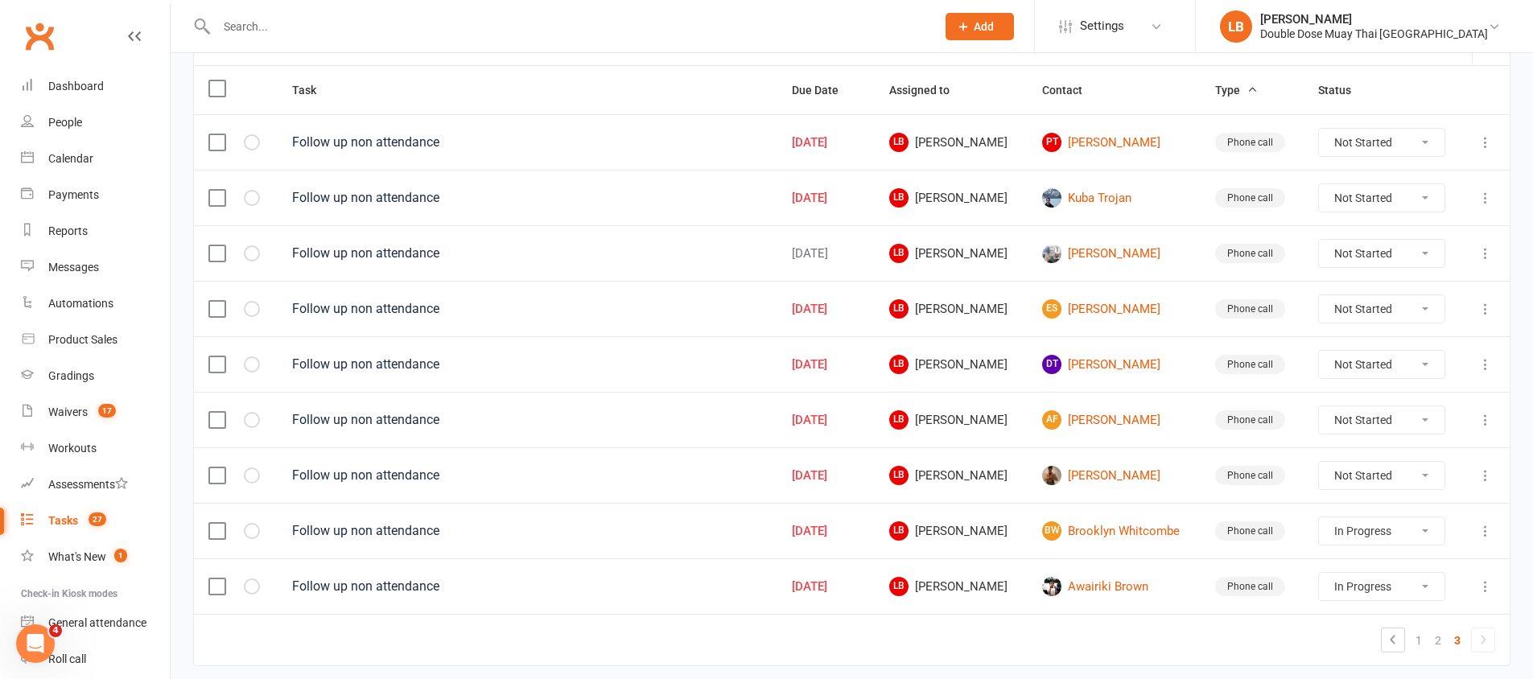
select select "started"
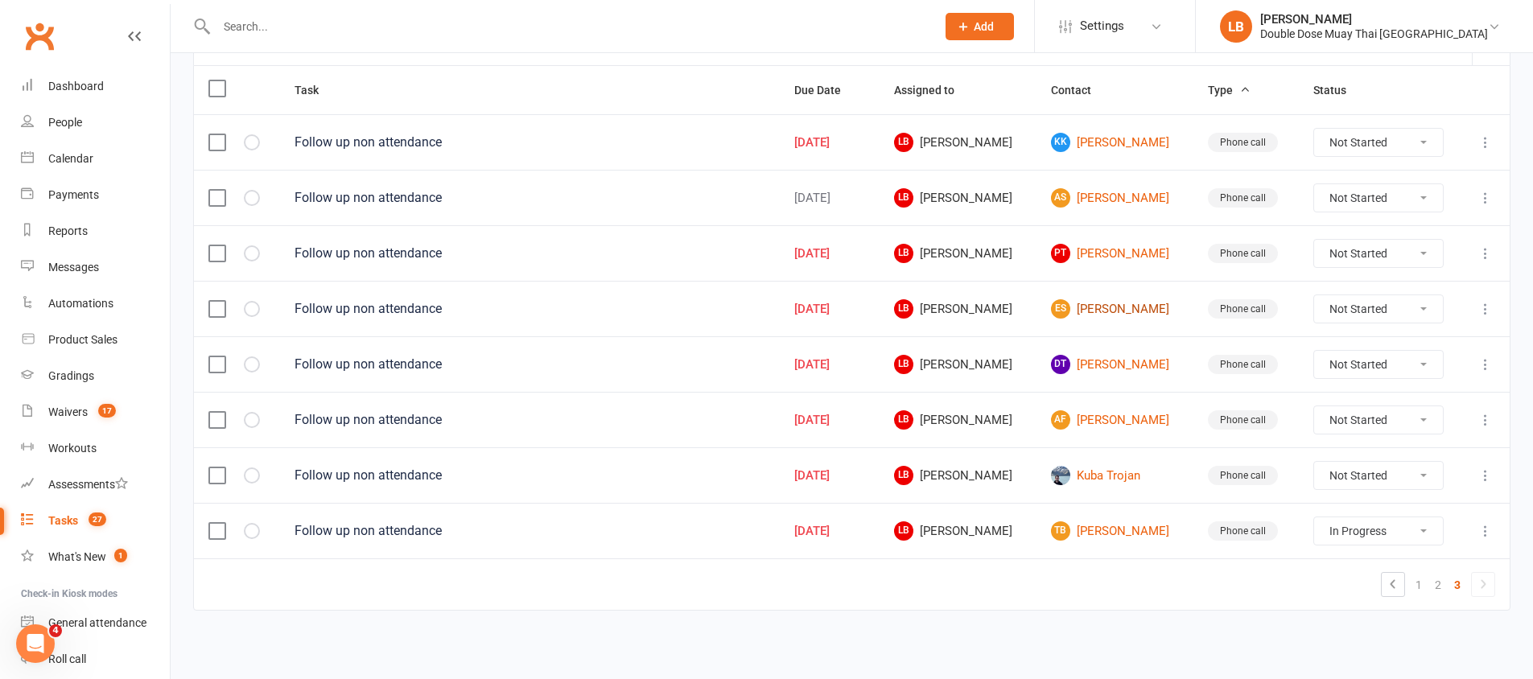
click at [1130, 313] on link "ES [PERSON_NAME]" at bounding box center [1115, 308] width 128 height 19
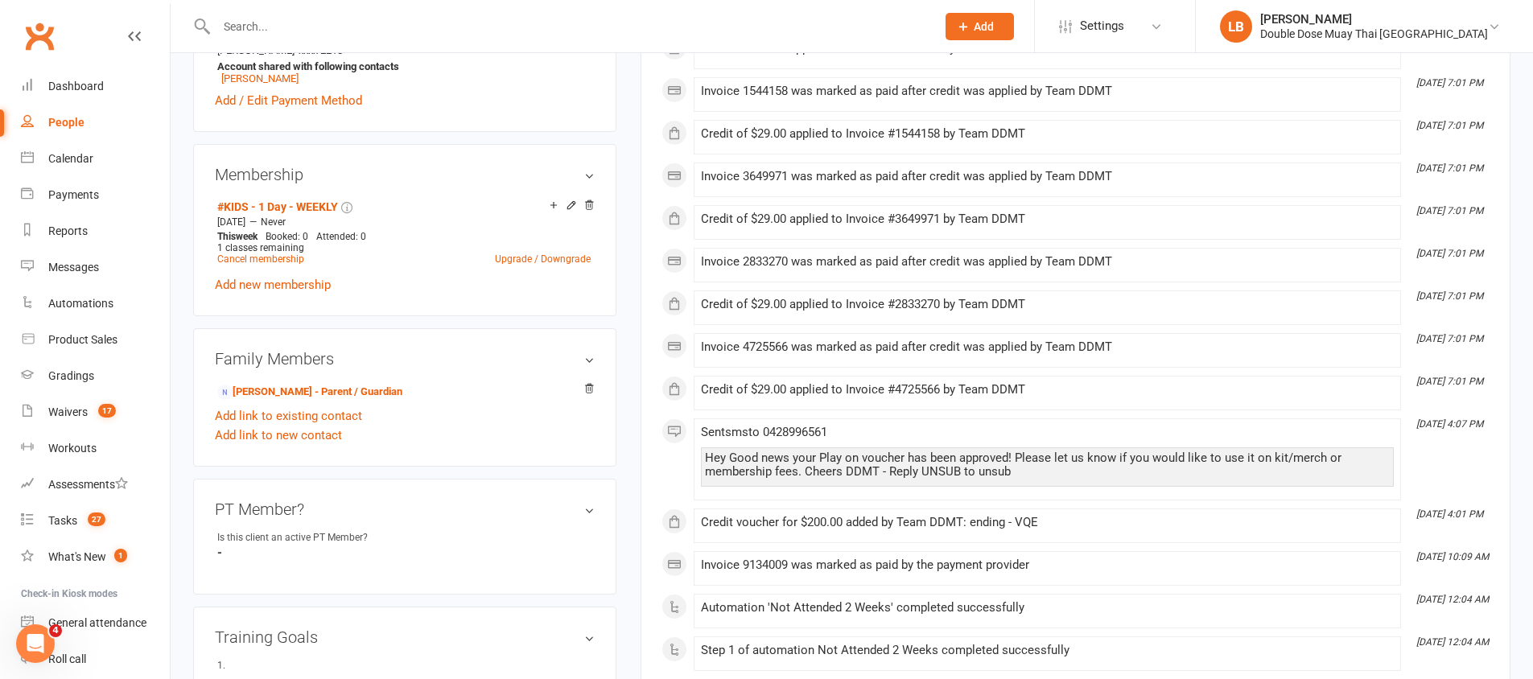
scroll to position [579, 0]
click at [85, 533] on link "Tasks 27" at bounding box center [95, 521] width 149 height 36
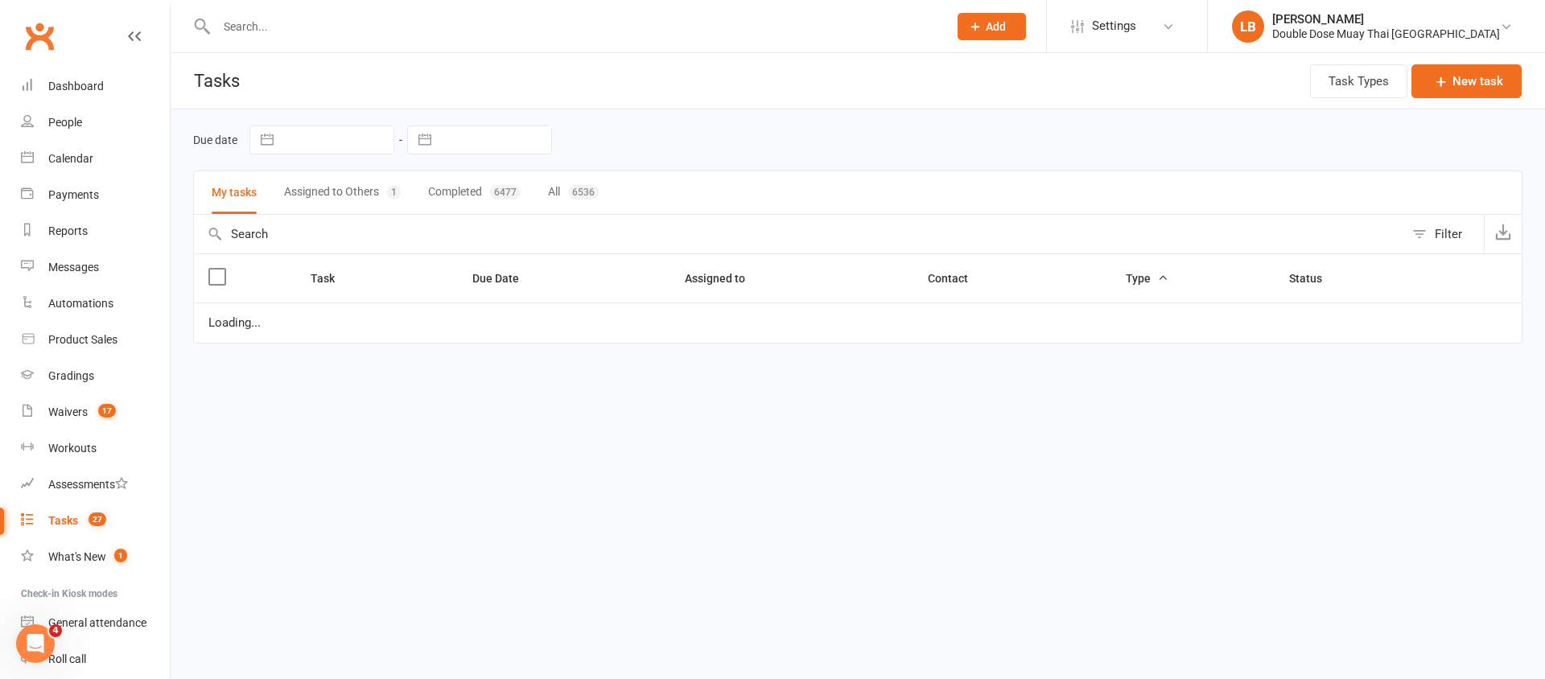
select select "started"
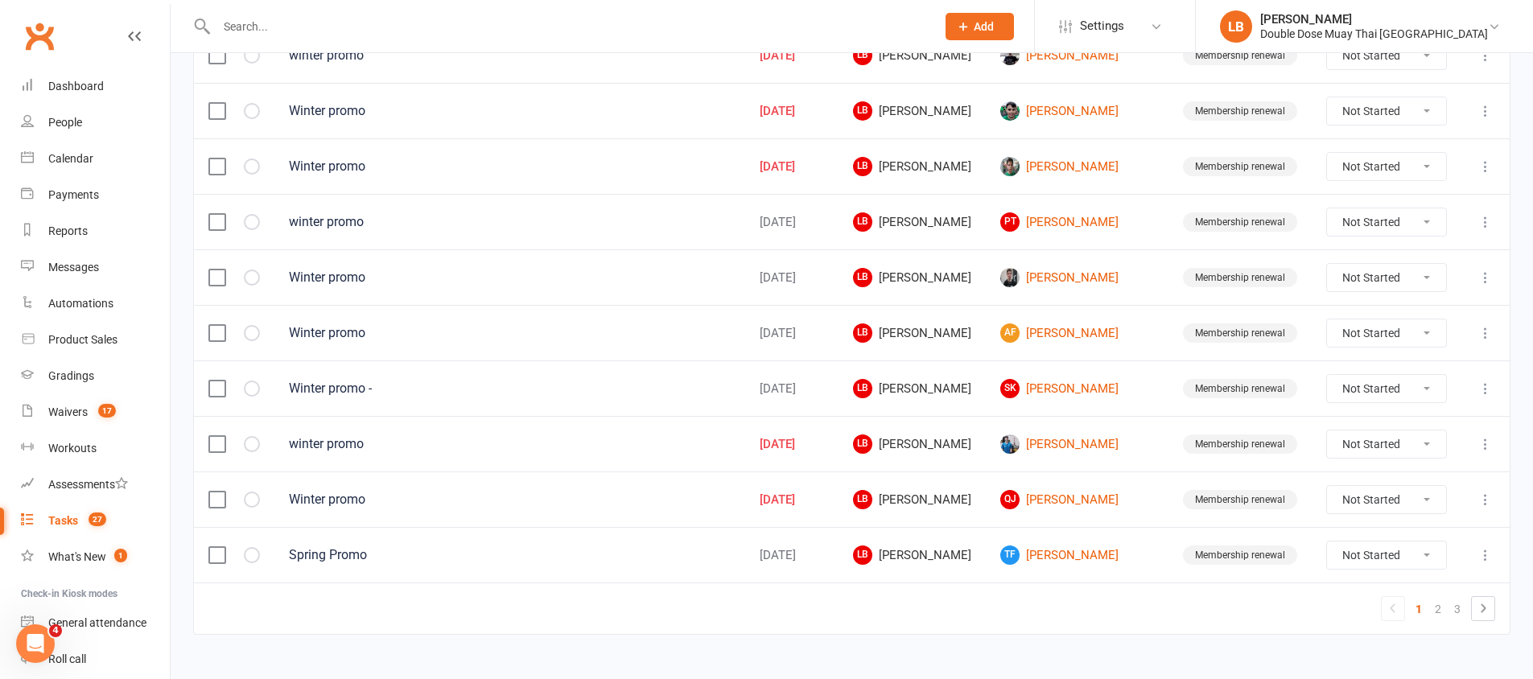
scroll to position [1132, 0]
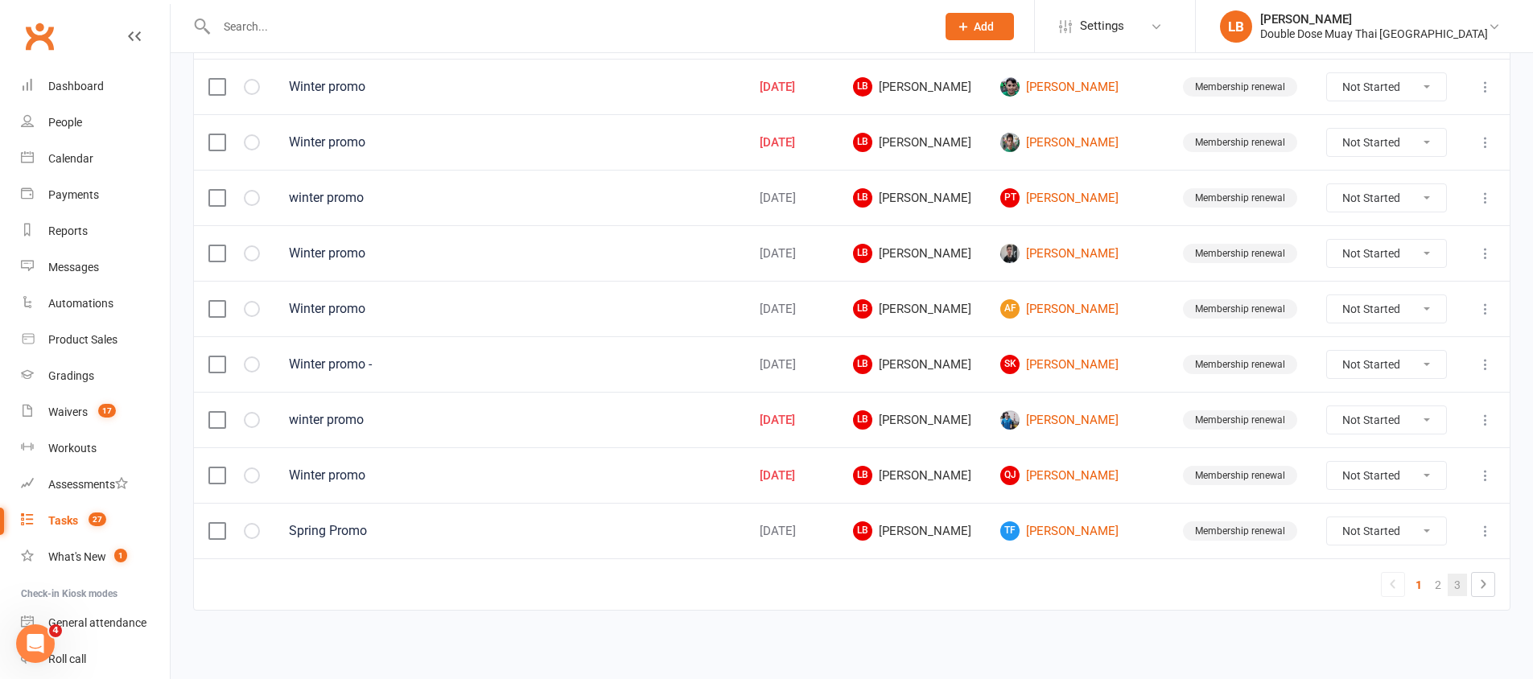
click at [1448, 589] on link "3" at bounding box center [1457, 585] width 19 height 23
select select "started"
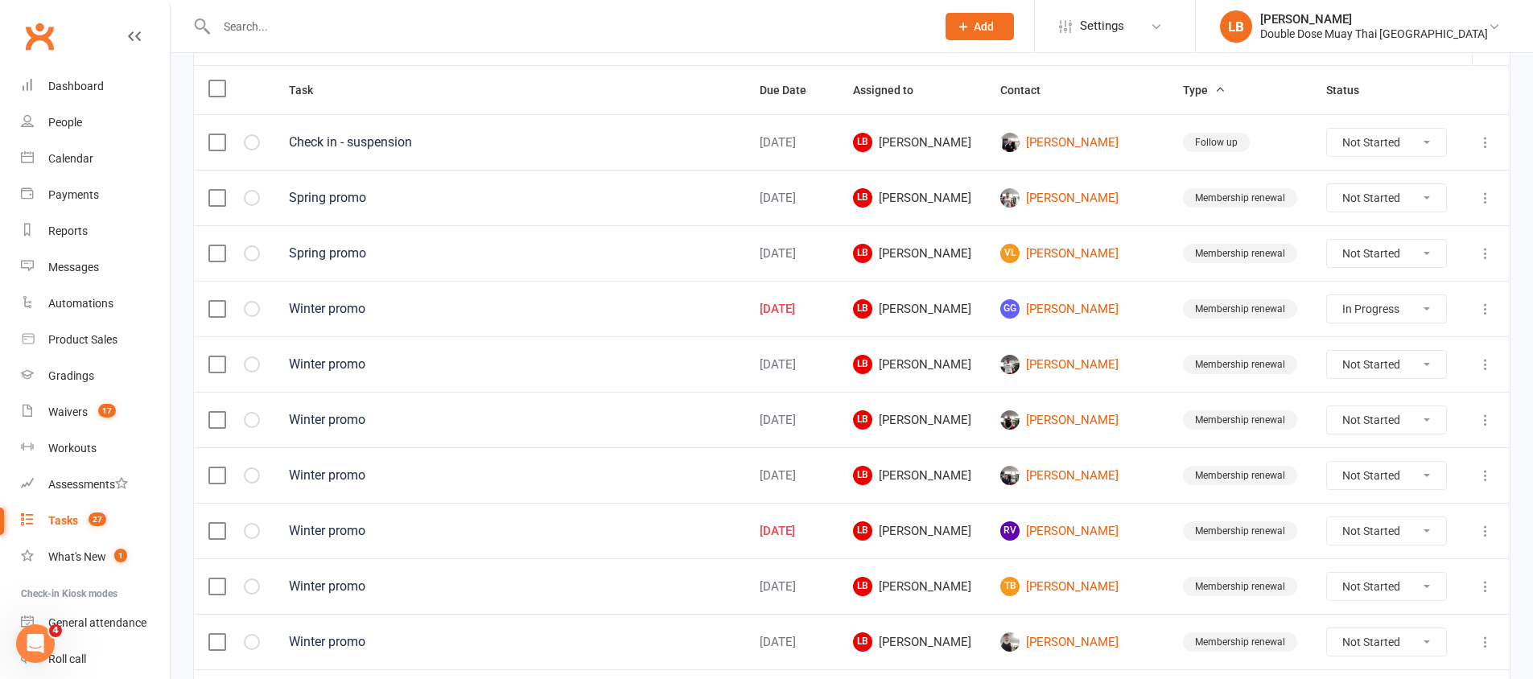
select select "started"
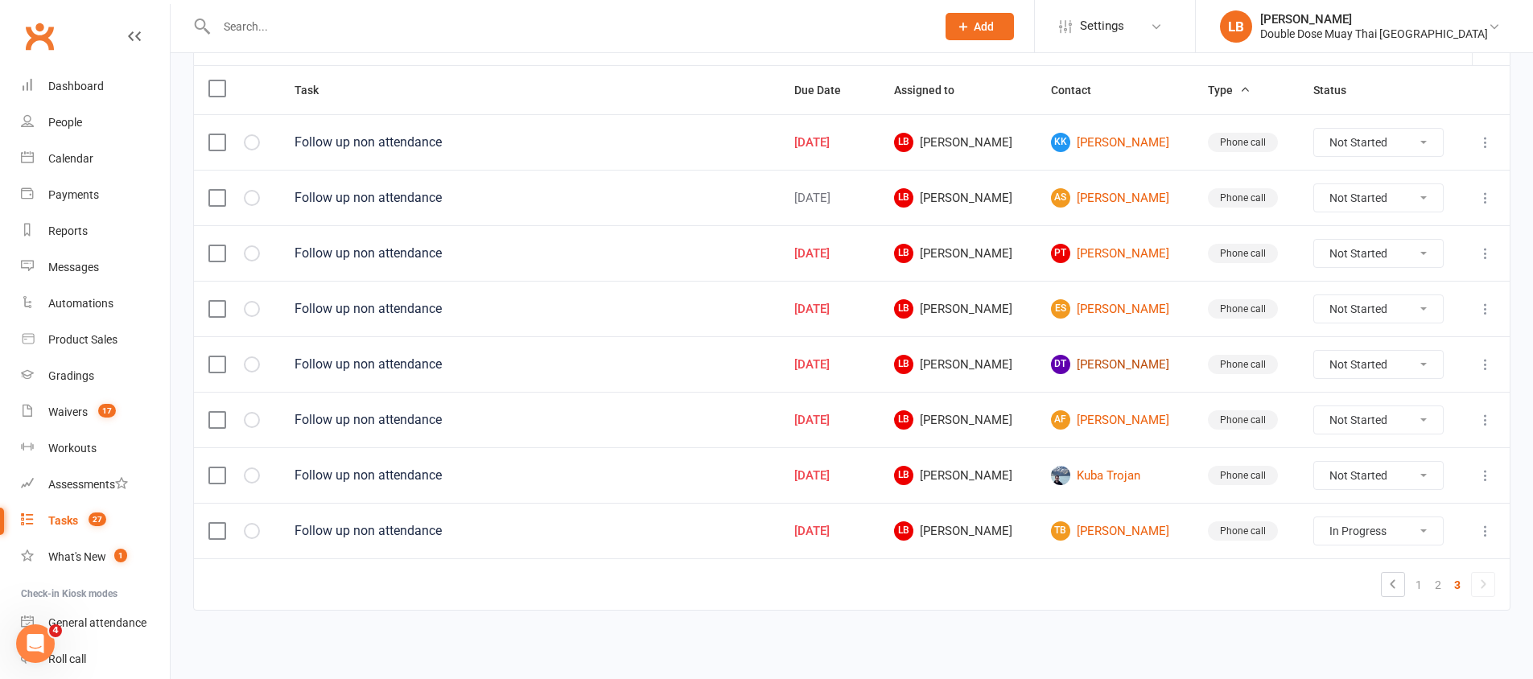
click at [1131, 368] on link "DT [PERSON_NAME]" at bounding box center [1115, 364] width 128 height 19
click at [0, 0] on div "Loading" at bounding box center [0, 0] width 0 height 0
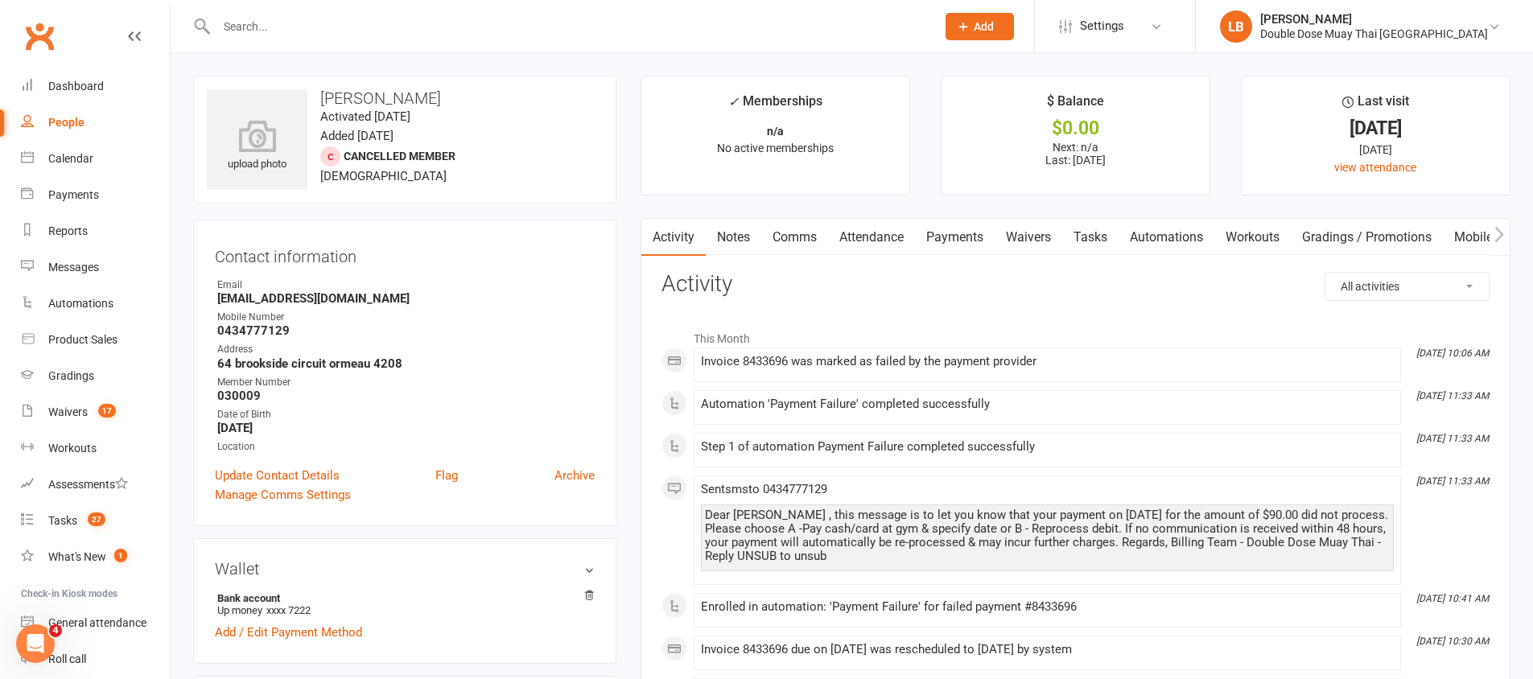
click at [1128, 231] on link "Automations" at bounding box center [1167, 237] width 96 height 37
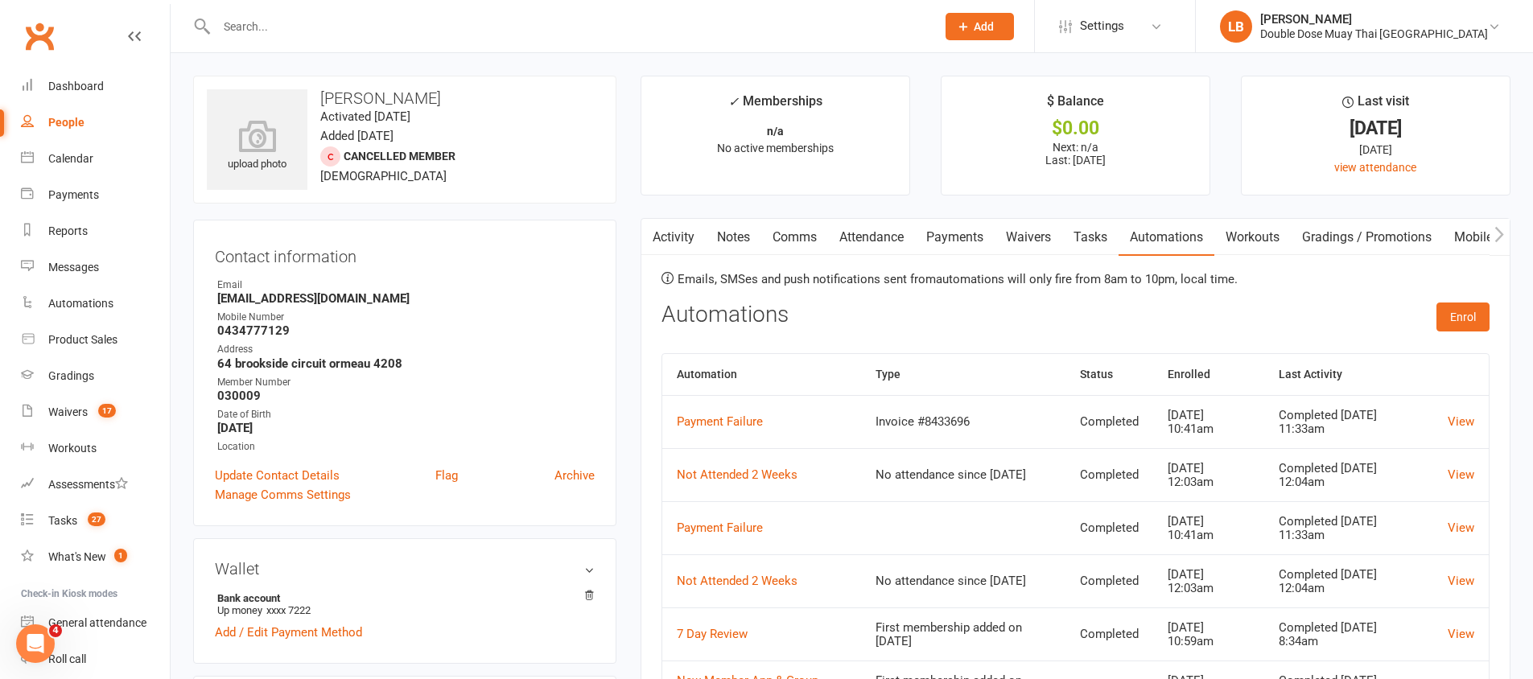
click at [1102, 238] on link "Tasks" at bounding box center [1090, 237] width 56 height 37
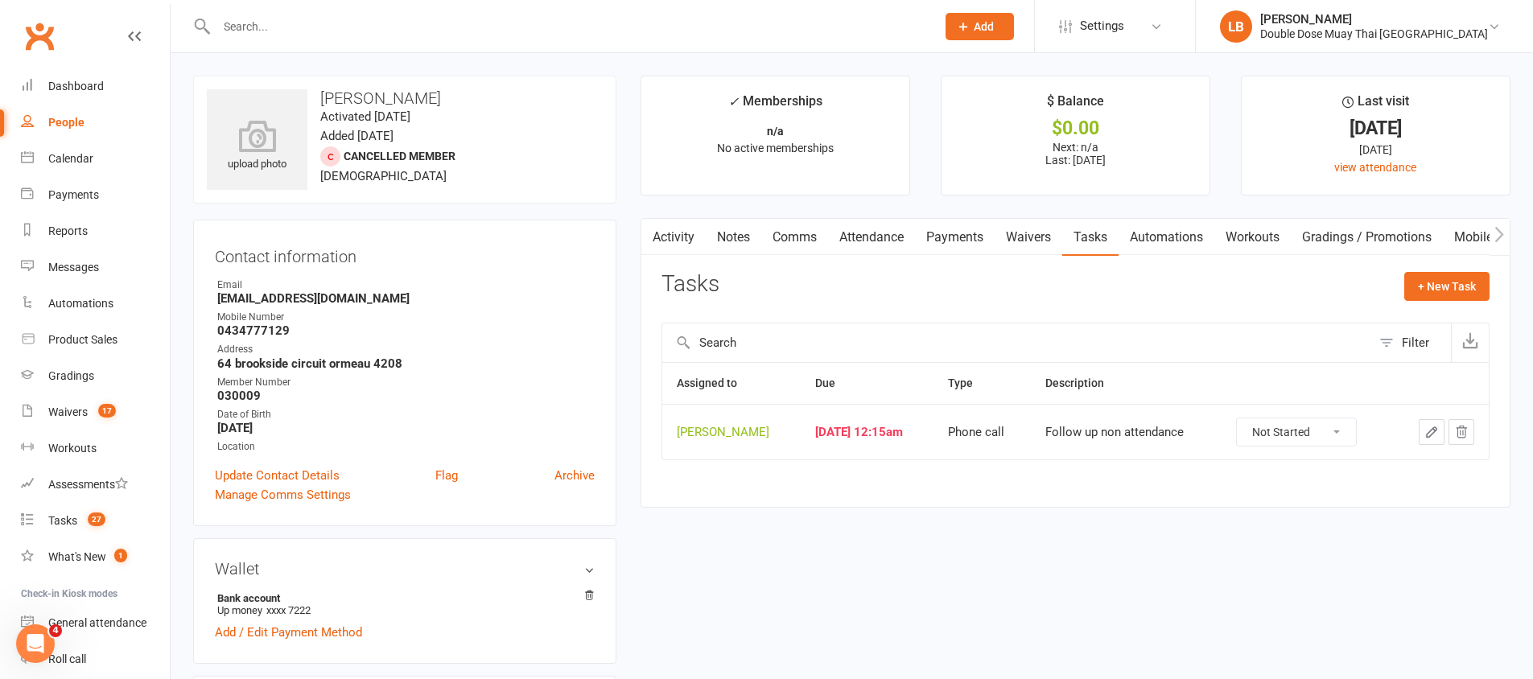
click at [1267, 423] on select "Not Started In Progress Waiting Complete" at bounding box center [1296, 431] width 119 height 27
select select "unstarted"
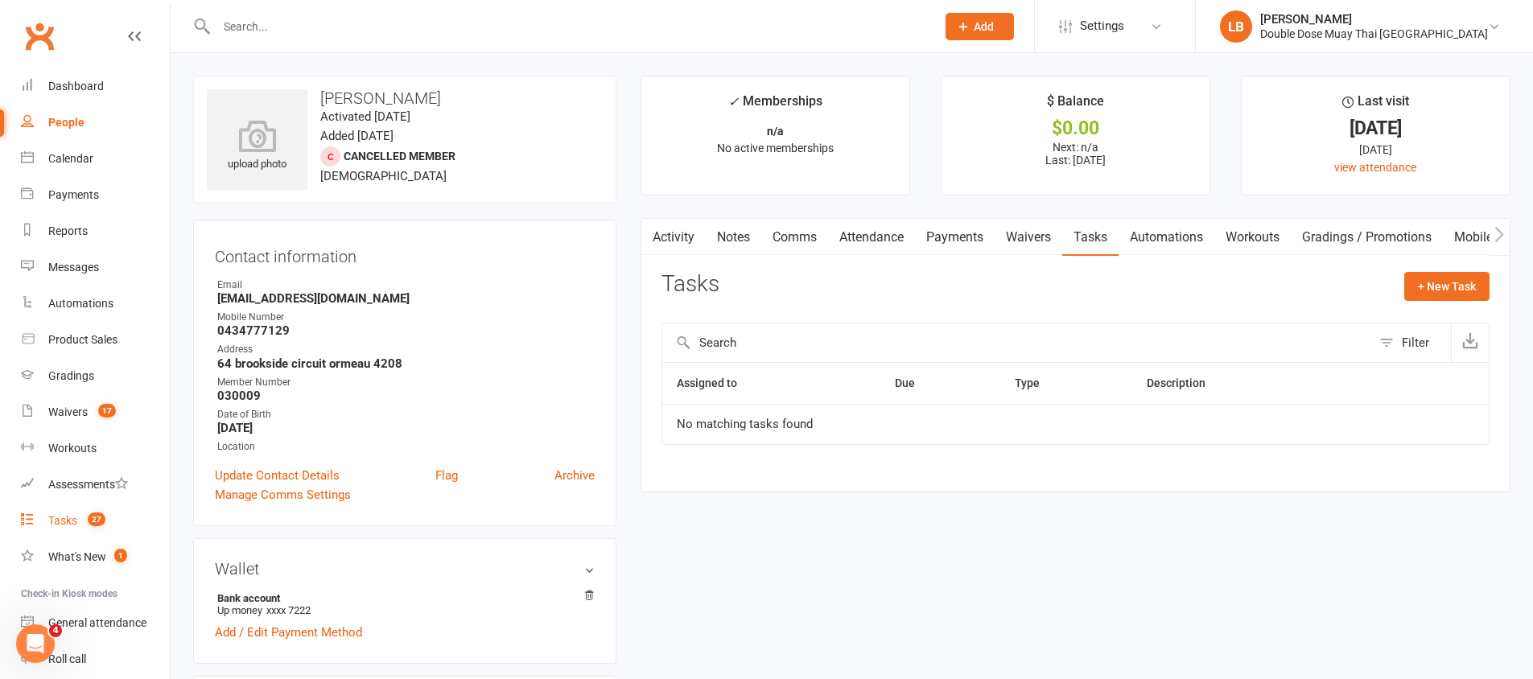
click at [89, 535] on link "Tasks 27" at bounding box center [95, 521] width 149 height 36
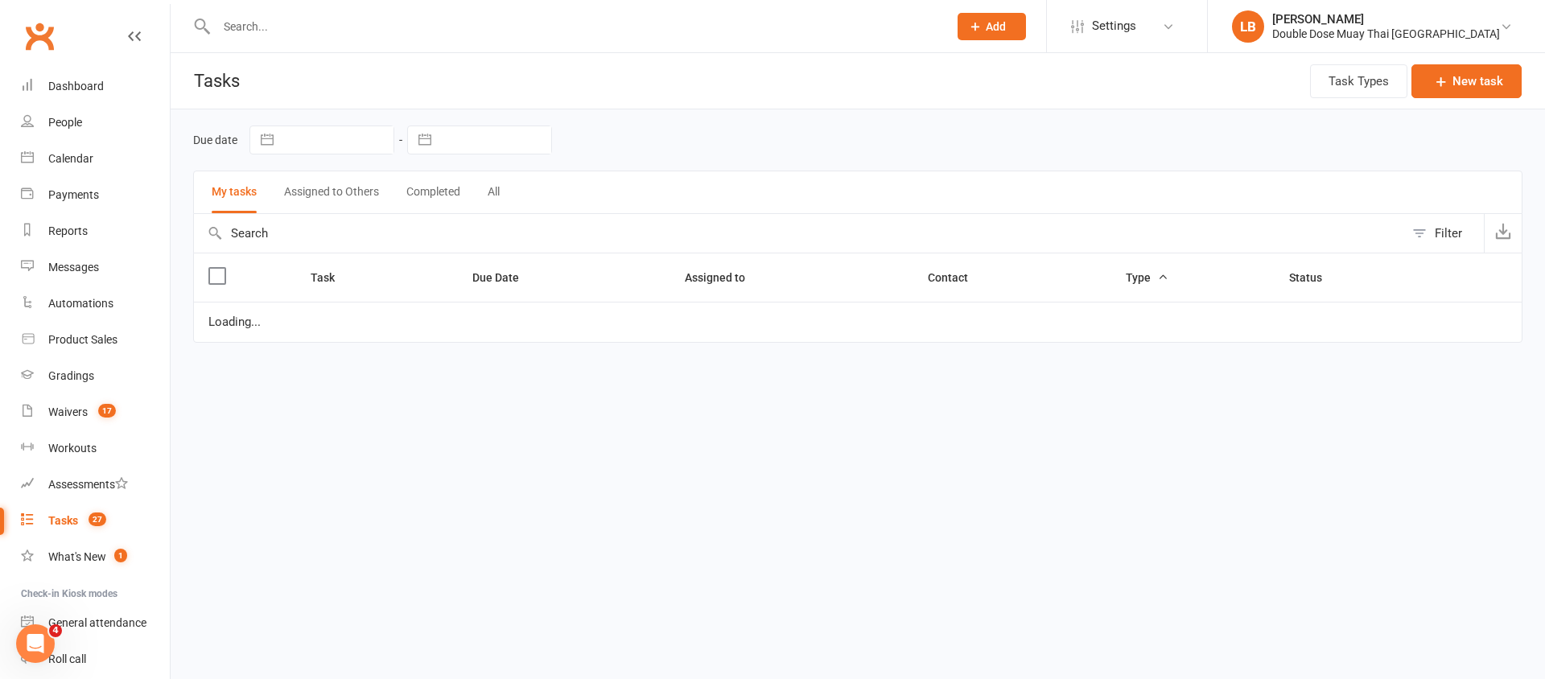
select select "started"
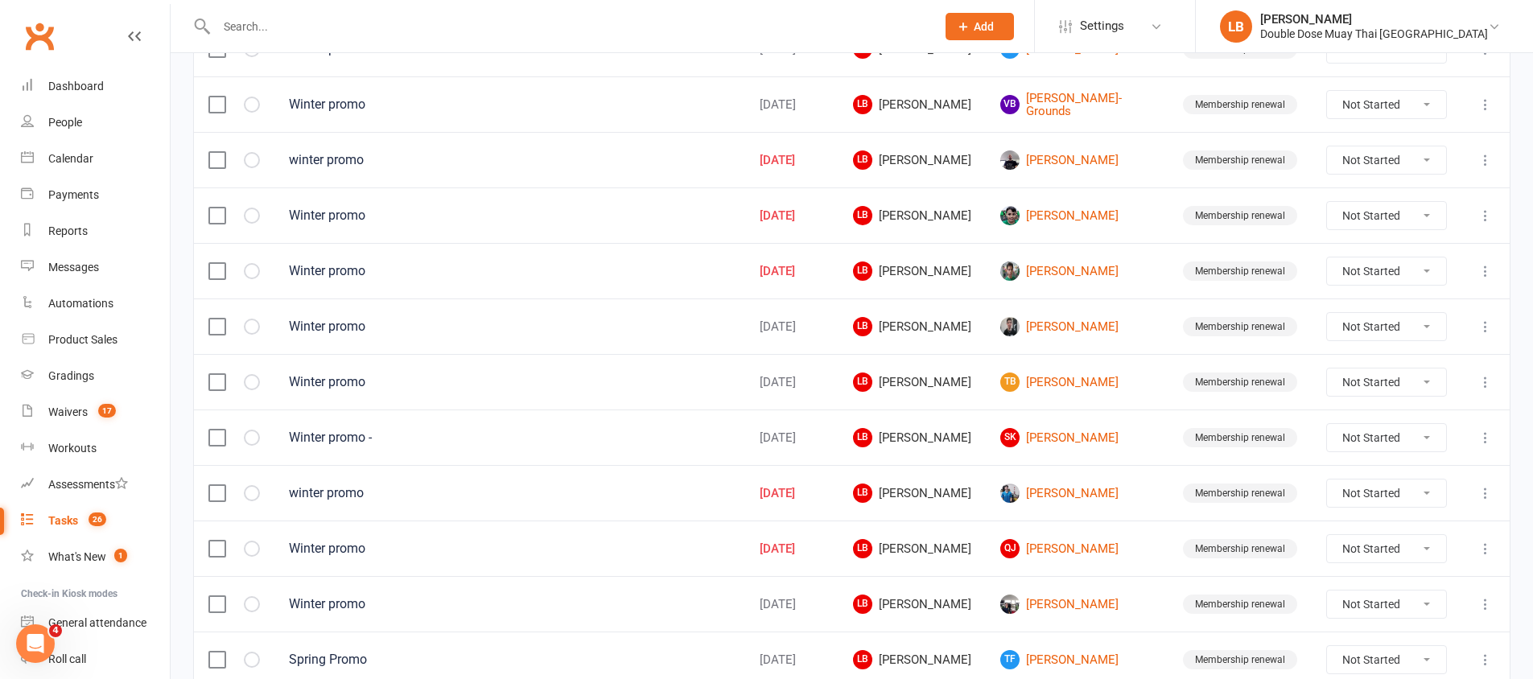
scroll to position [1132, 0]
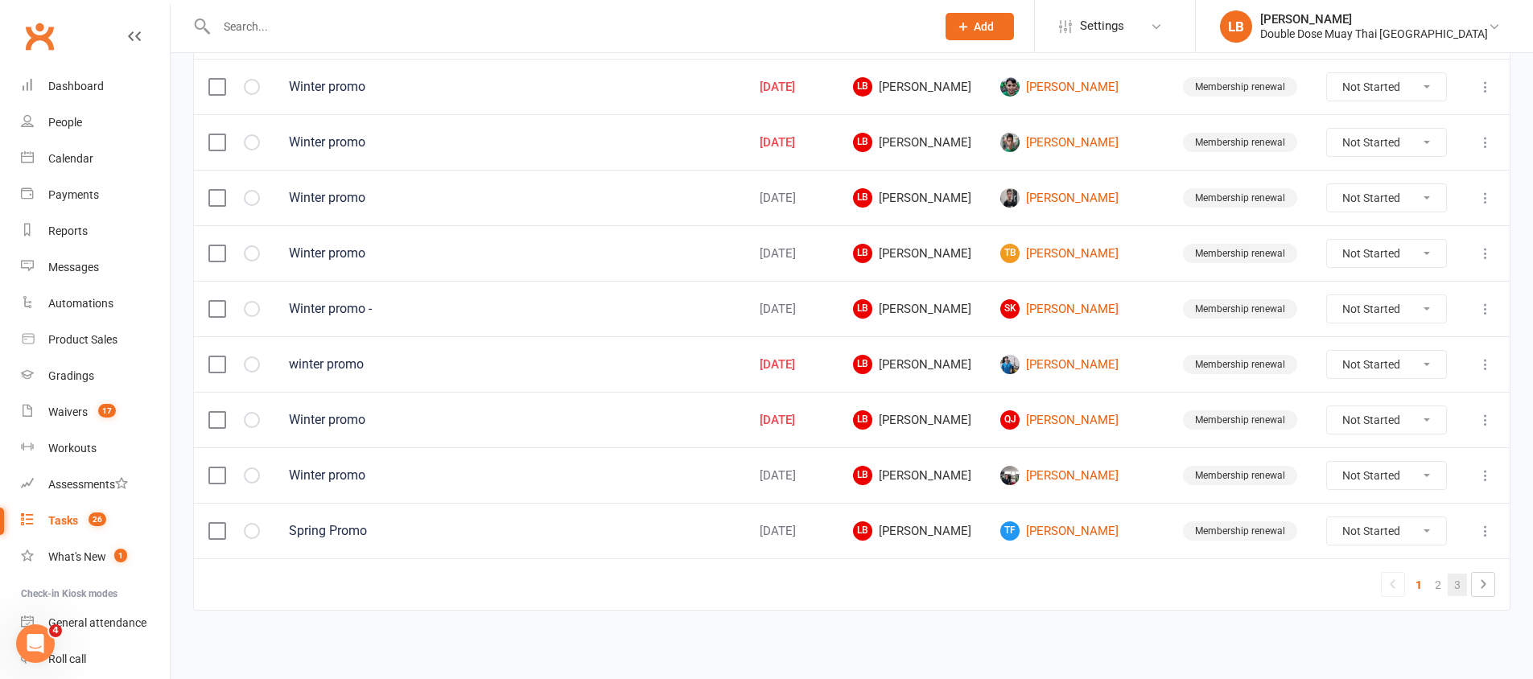
click at [1453, 582] on link "3" at bounding box center [1457, 585] width 19 height 23
select select "started"
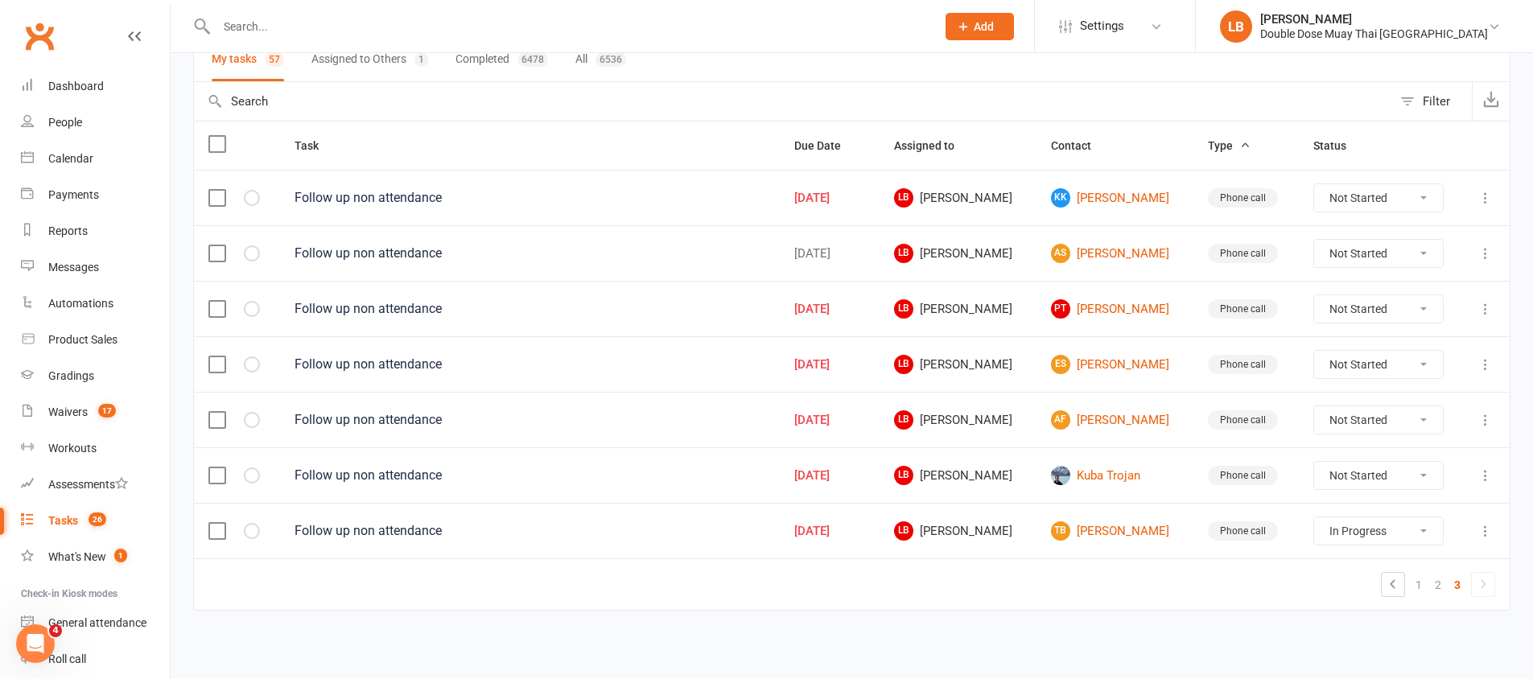
scroll to position [133, 0]
click at [1123, 417] on link "AF [PERSON_NAME]" at bounding box center [1115, 419] width 128 height 19
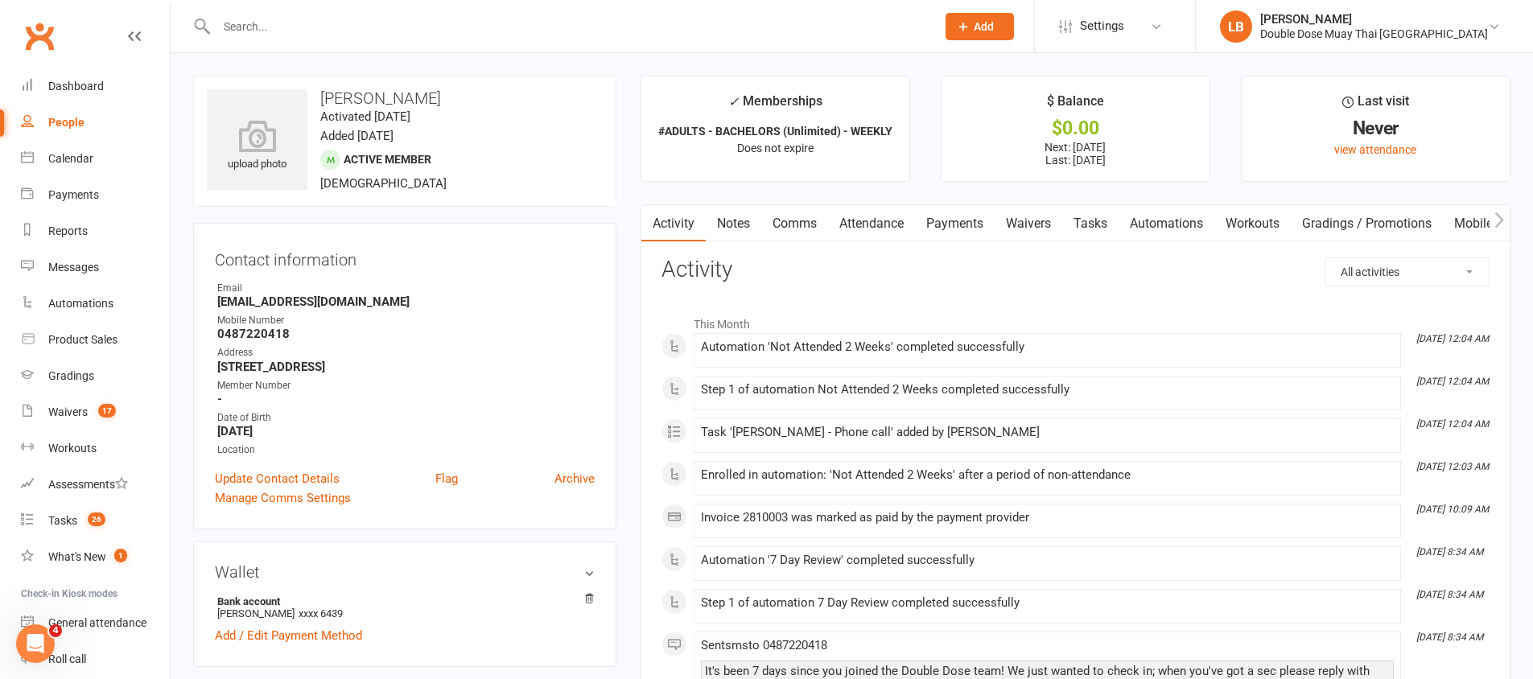
click at [791, 238] on link "Comms" at bounding box center [794, 223] width 67 height 37
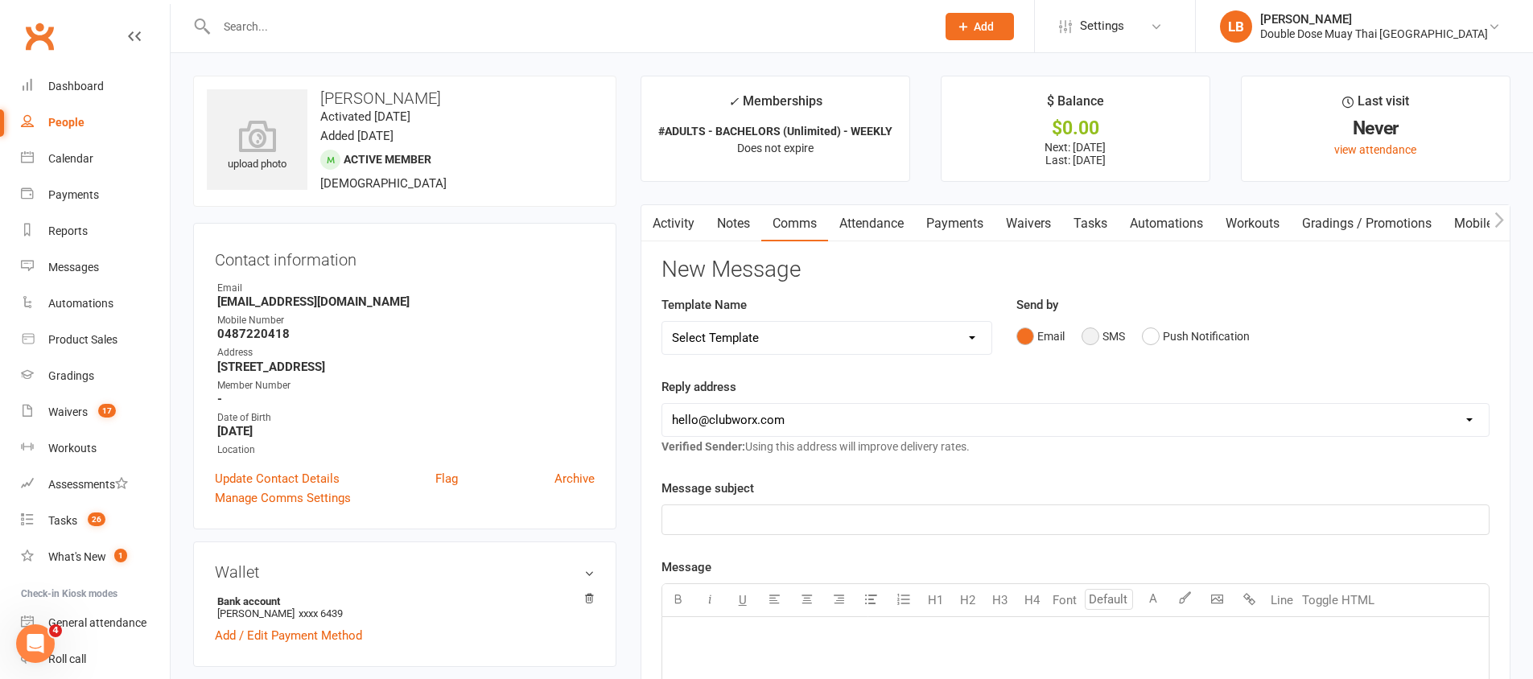
click at [1094, 336] on button "SMS" at bounding box center [1103, 336] width 43 height 31
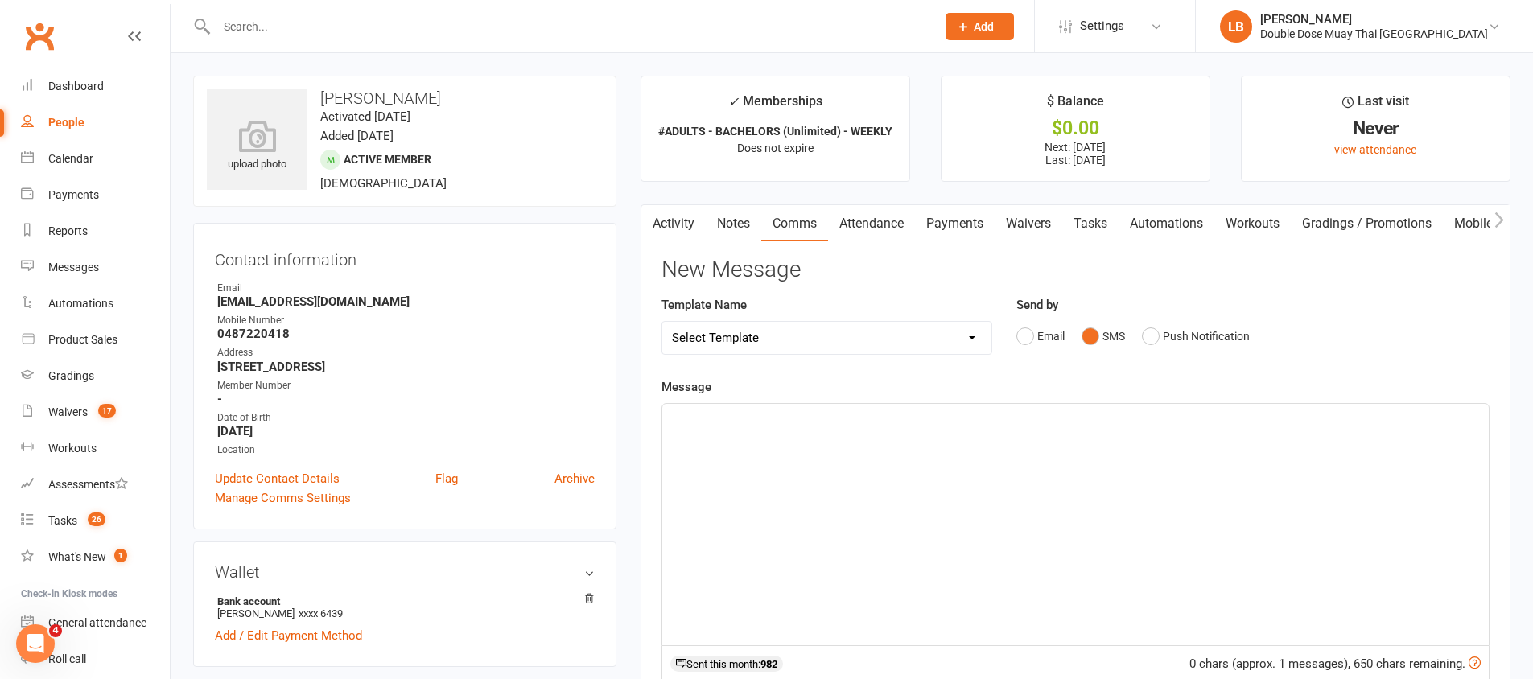
click at [990, 424] on p "﻿" at bounding box center [1075, 418] width 807 height 19
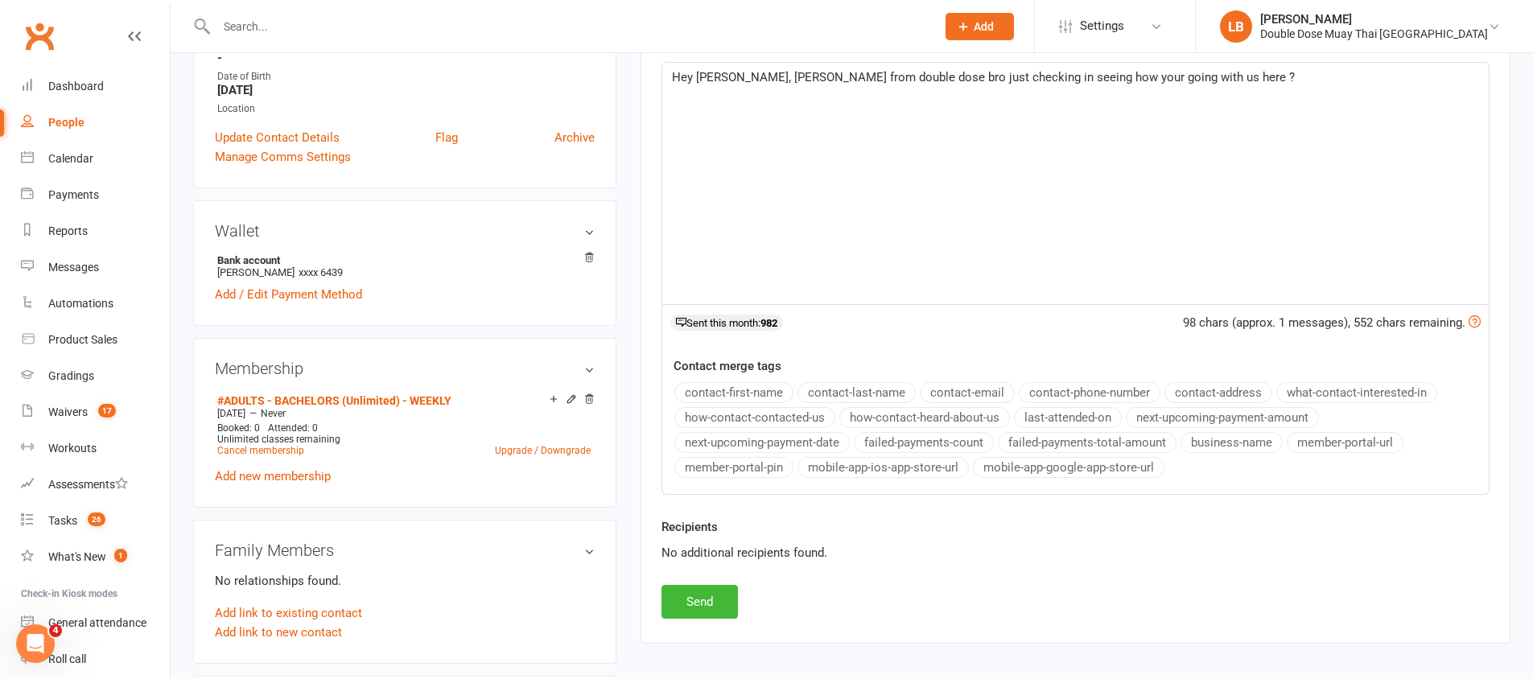
scroll to position [343, 0]
click at [709, 599] on button "Send" at bounding box center [700, 600] width 76 height 34
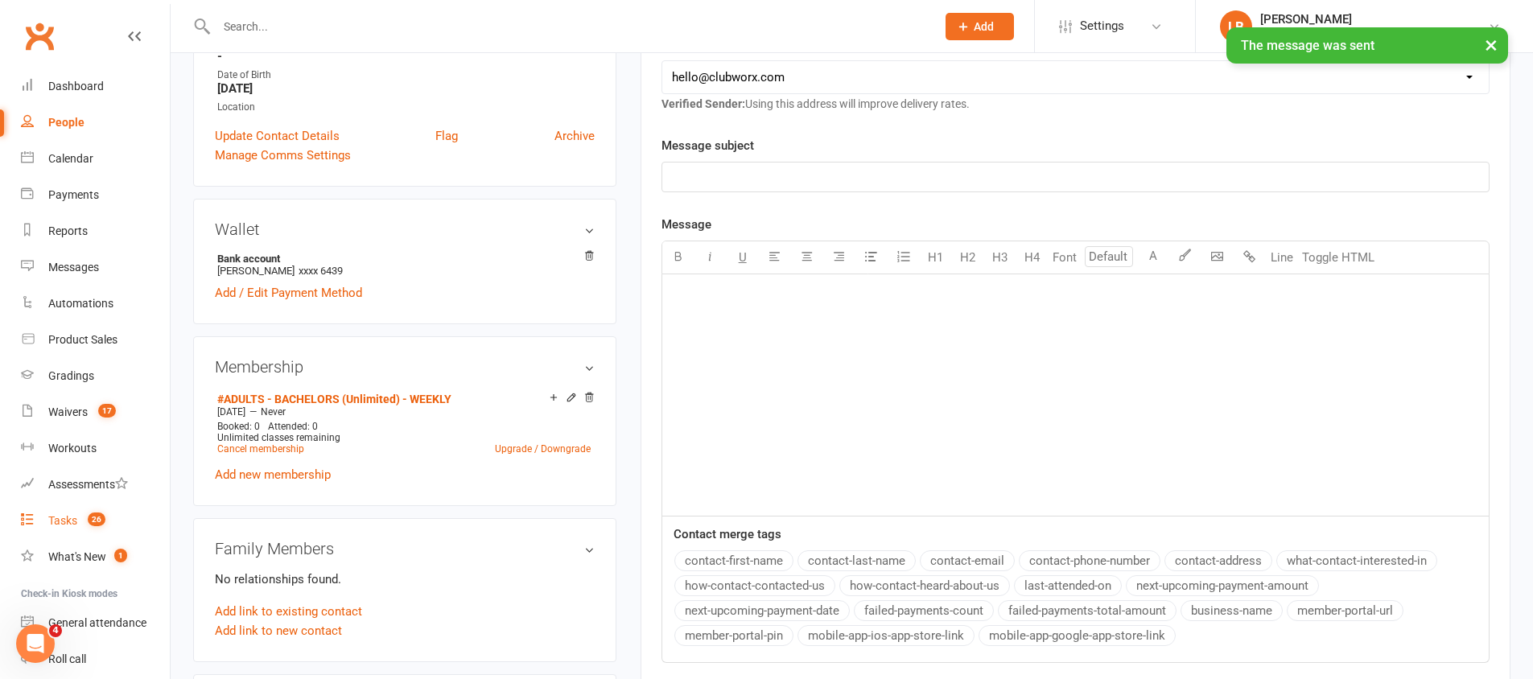
click at [90, 513] on span "26" at bounding box center [97, 520] width 18 height 14
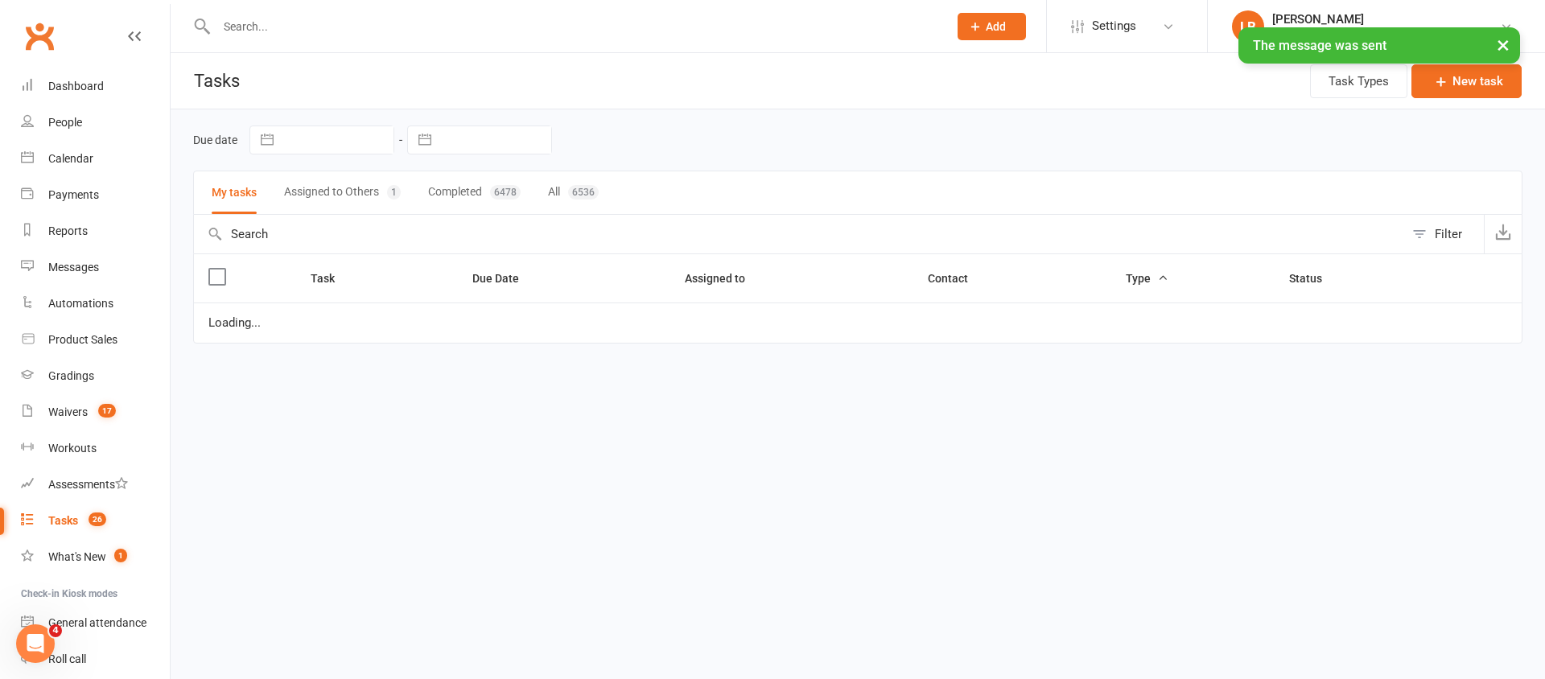
select select "started"
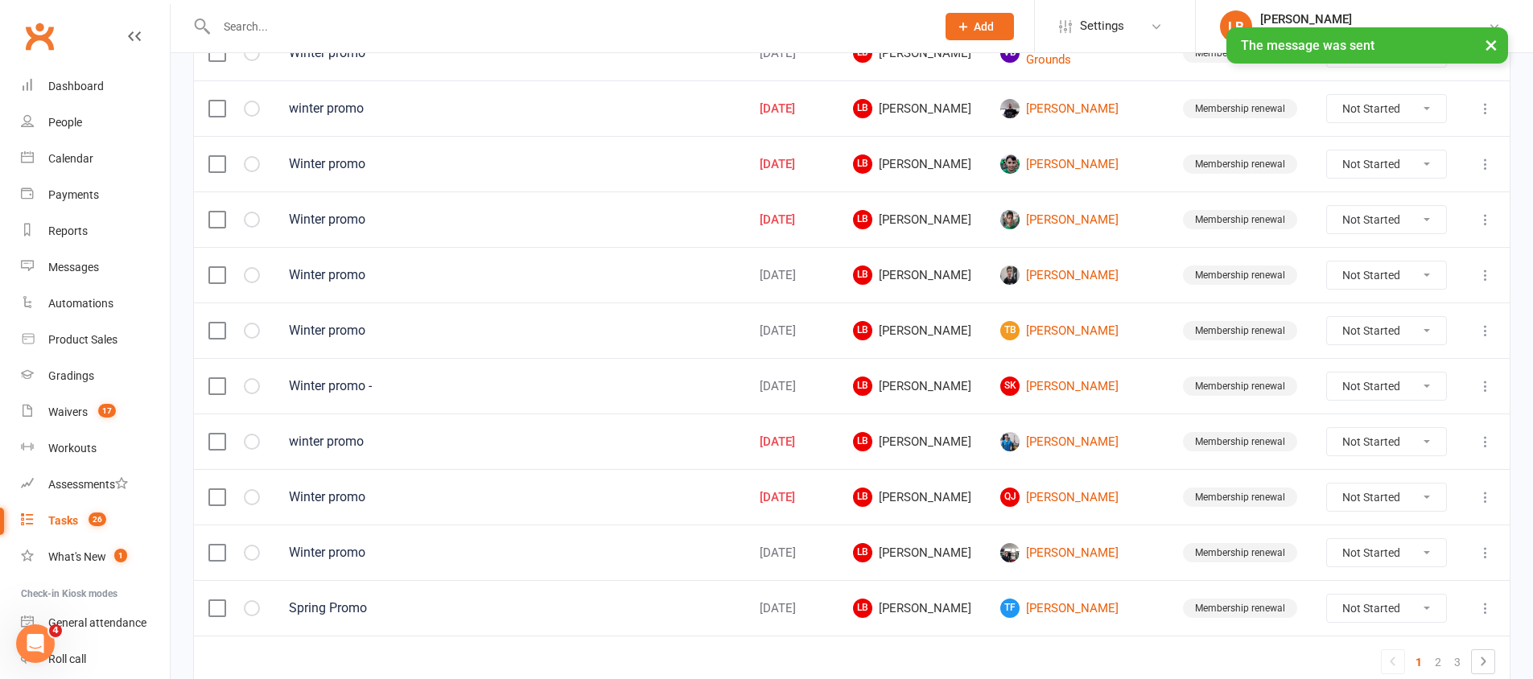
scroll to position [1132, 0]
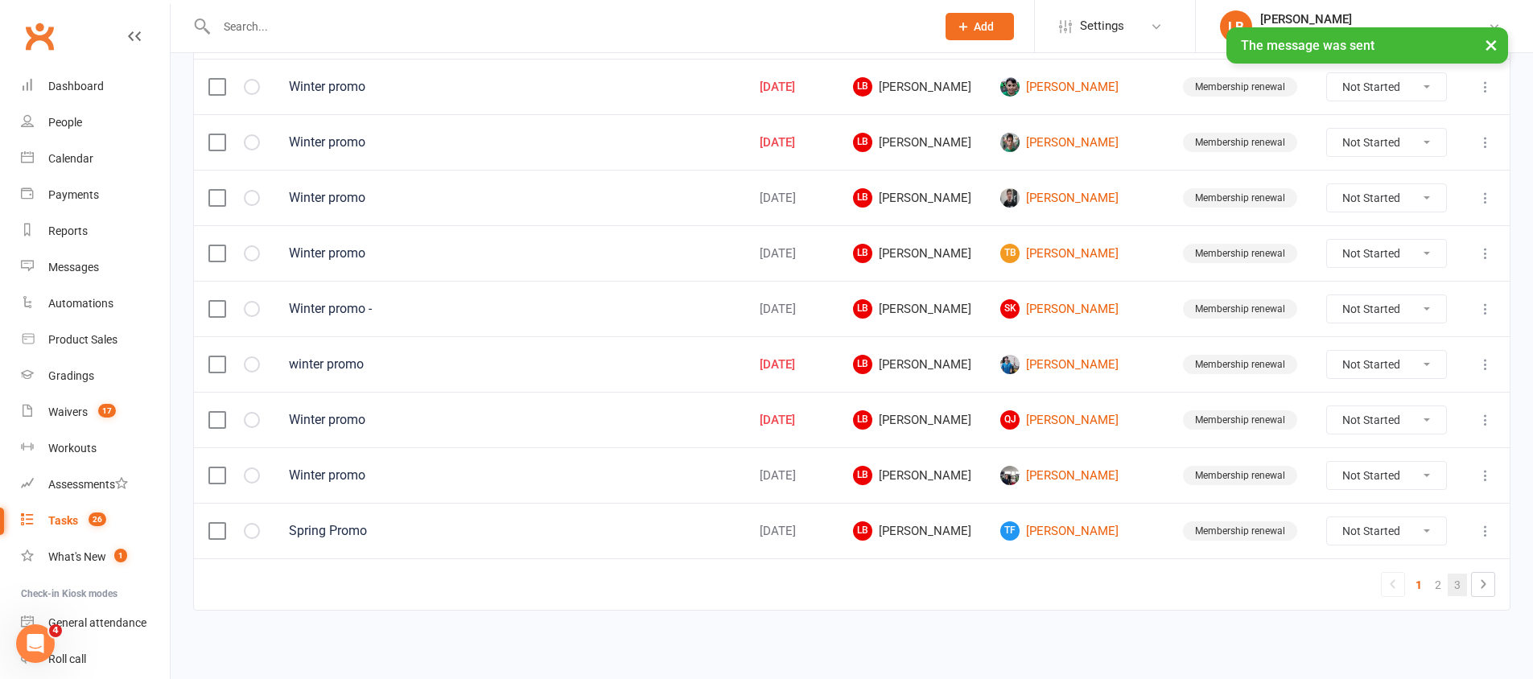
click at [1451, 583] on link "3" at bounding box center [1457, 585] width 19 height 23
select select "started"
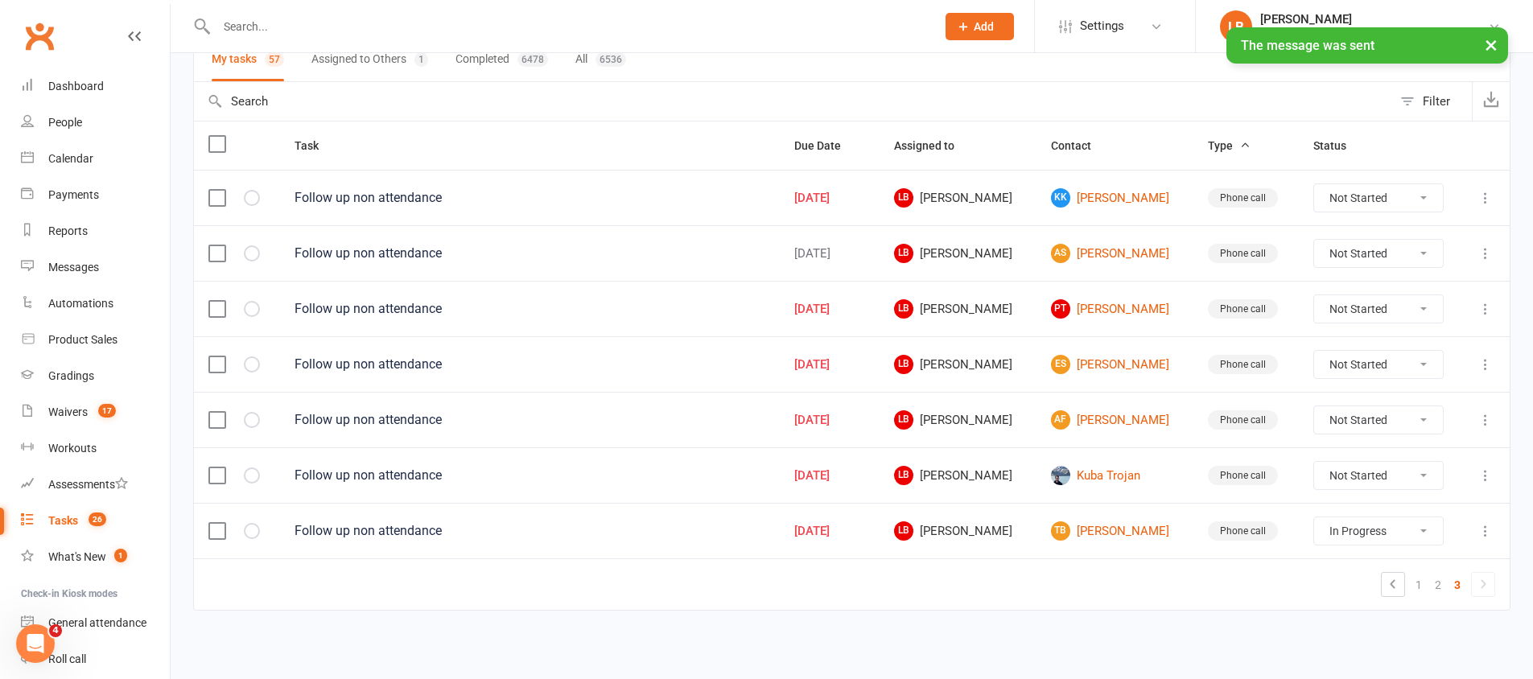
scroll to position [133, 0]
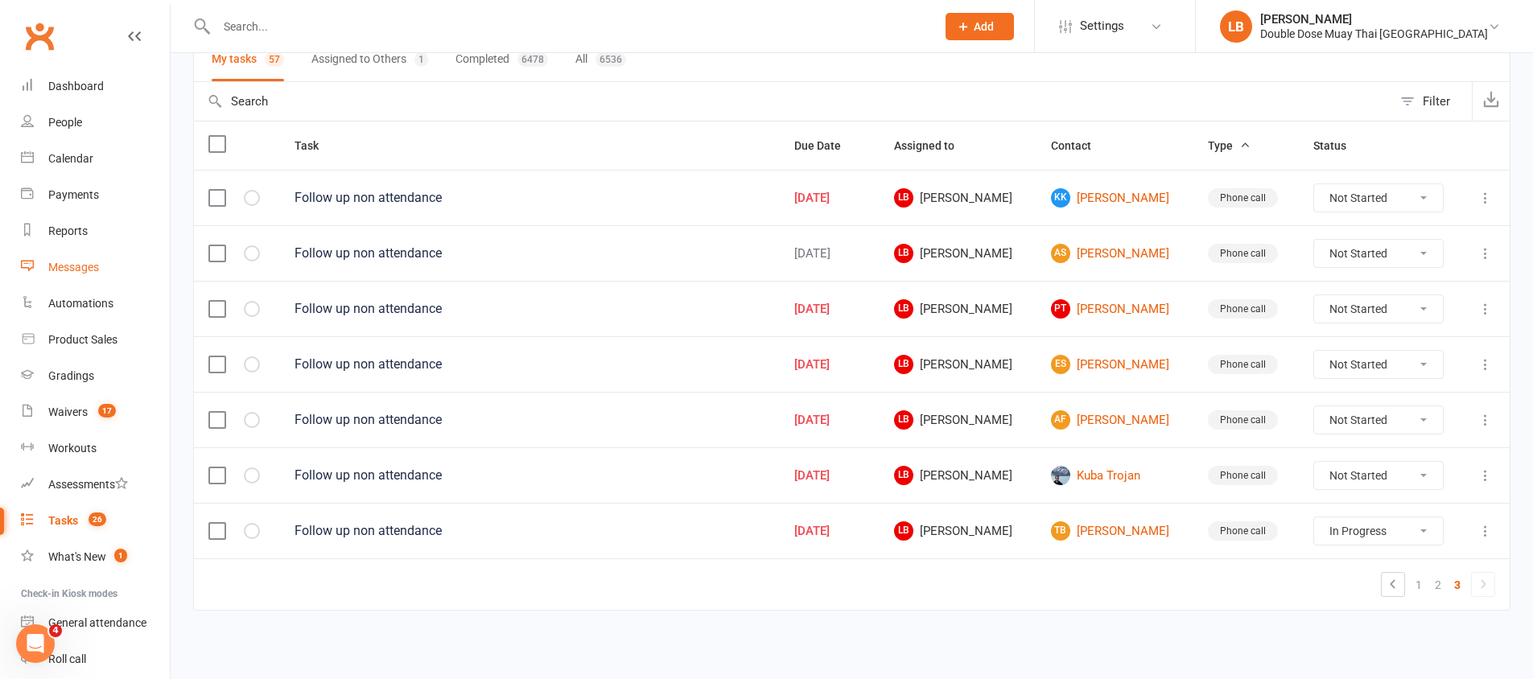
click at [78, 274] on link "Messages" at bounding box center [95, 267] width 149 height 36
click at [78, 274] on ui-view "Prospect Member Non-attending contact Class / event Appointment Grading event T…" at bounding box center [766, 263] width 1533 height 785
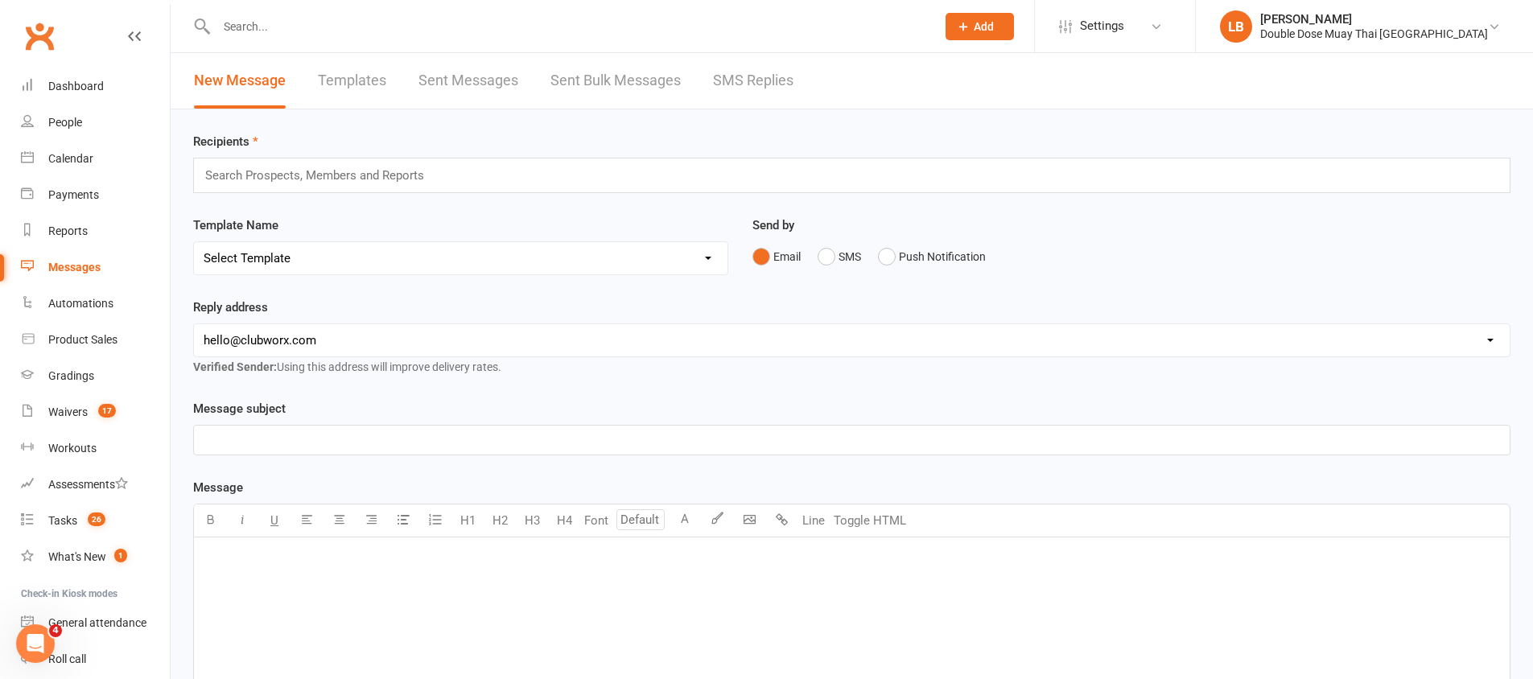
click at [763, 60] on link "SMS Replies" at bounding box center [753, 81] width 80 height 56
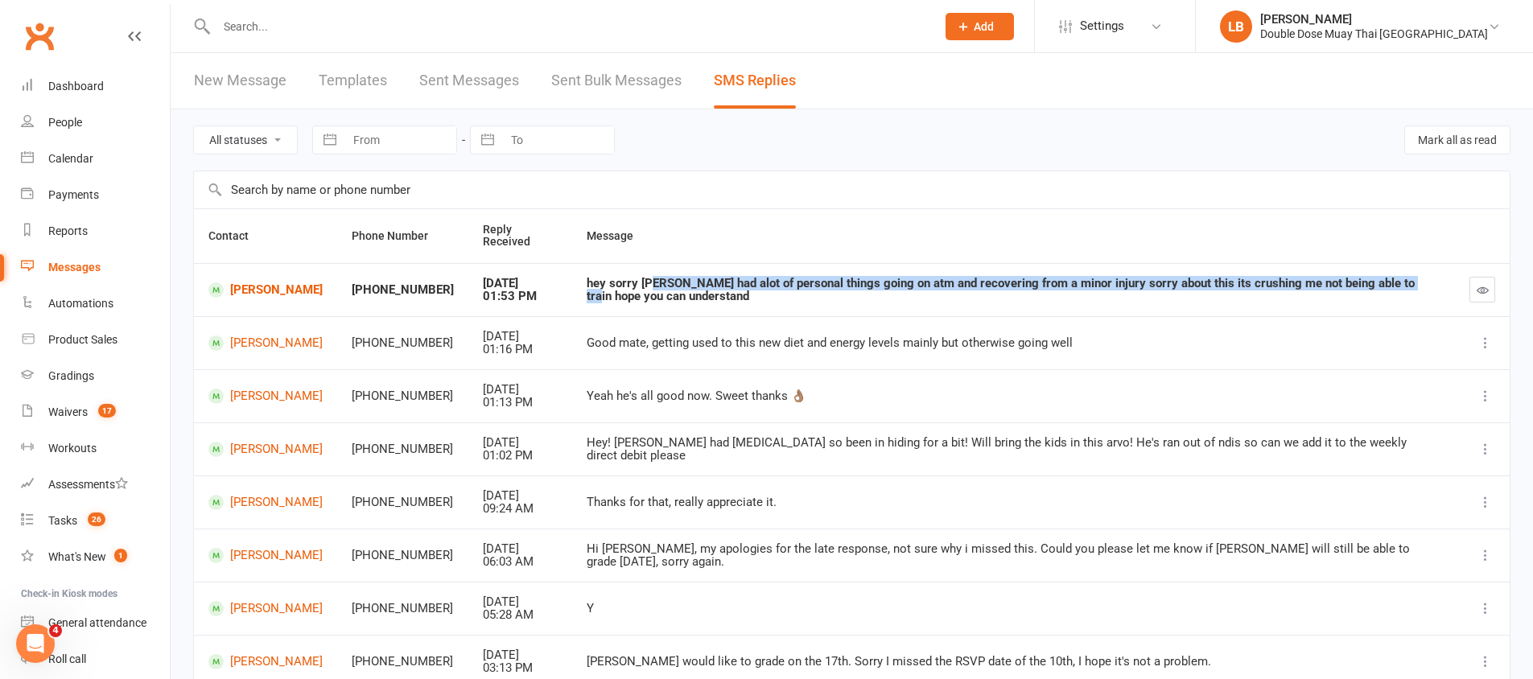
drag, startPoint x: 644, startPoint y: 278, endPoint x: 1393, endPoint y: 280, distance: 749.3
click at [1377, 286] on div "hey sorry [PERSON_NAME] had alot of personal things going on atm and recovering…" at bounding box center [1014, 290] width 854 height 27
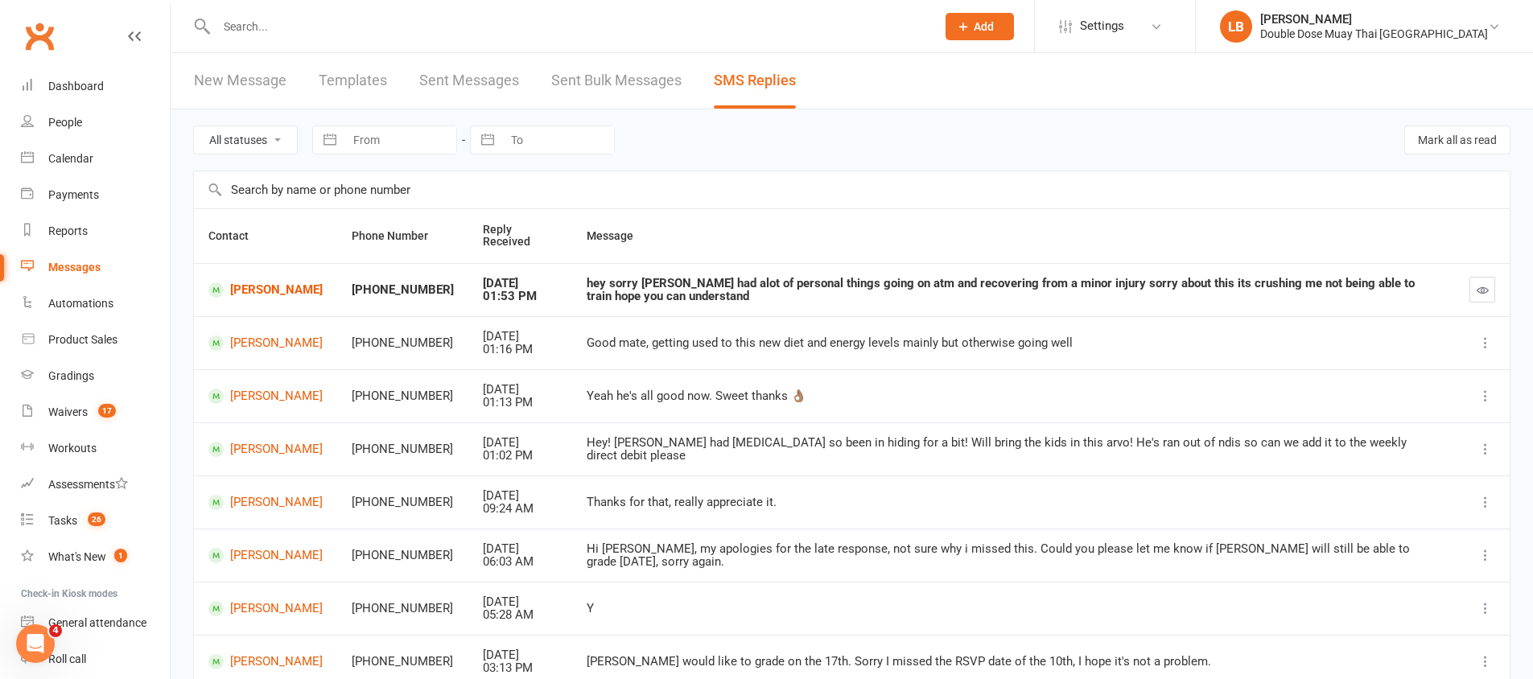
click at [1393, 278] on div "hey sorry [PERSON_NAME] had alot of personal things going on atm and recovering…" at bounding box center [1014, 290] width 854 height 27
drag, startPoint x: 1392, startPoint y: 282, endPoint x: 1182, endPoint y: 282, distance: 209.2
click at [1183, 282] on div "hey sorry [PERSON_NAME] had alot of personal things going on atm and recovering…" at bounding box center [1014, 290] width 854 height 27
click at [1181, 281] on div "hey sorry [PERSON_NAME] had alot of personal things going on atm and recovering…" at bounding box center [1014, 290] width 854 height 27
drag, startPoint x: 1124, startPoint y: 281, endPoint x: 1202, endPoint y: 290, distance: 78.6
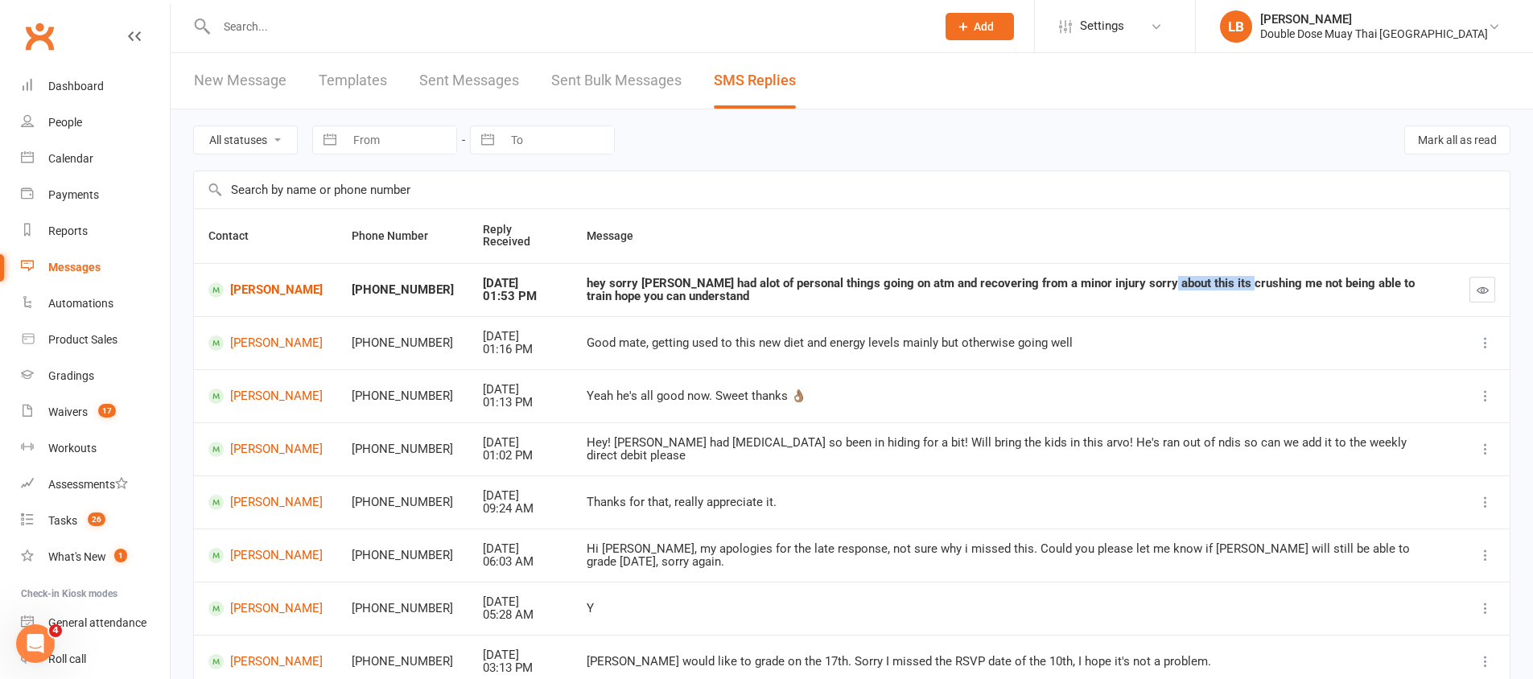
click at [1202, 290] on div "hey sorry [PERSON_NAME] had alot of personal things going on atm and recovering…" at bounding box center [1014, 290] width 854 height 27
click at [1206, 288] on div "hey sorry [PERSON_NAME] had alot of personal things going on atm and recovering…" at bounding box center [1014, 290] width 854 height 27
drag, startPoint x: 767, startPoint y: 275, endPoint x: 805, endPoint y: 287, distance: 39.7
click at [821, 287] on td "hey sorry [PERSON_NAME] had alot of personal things going on atm and recovering…" at bounding box center [1013, 289] width 883 height 53
click at [287, 285] on link "[PERSON_NAME]" at bounding box center [265, 289] width 114 height 15
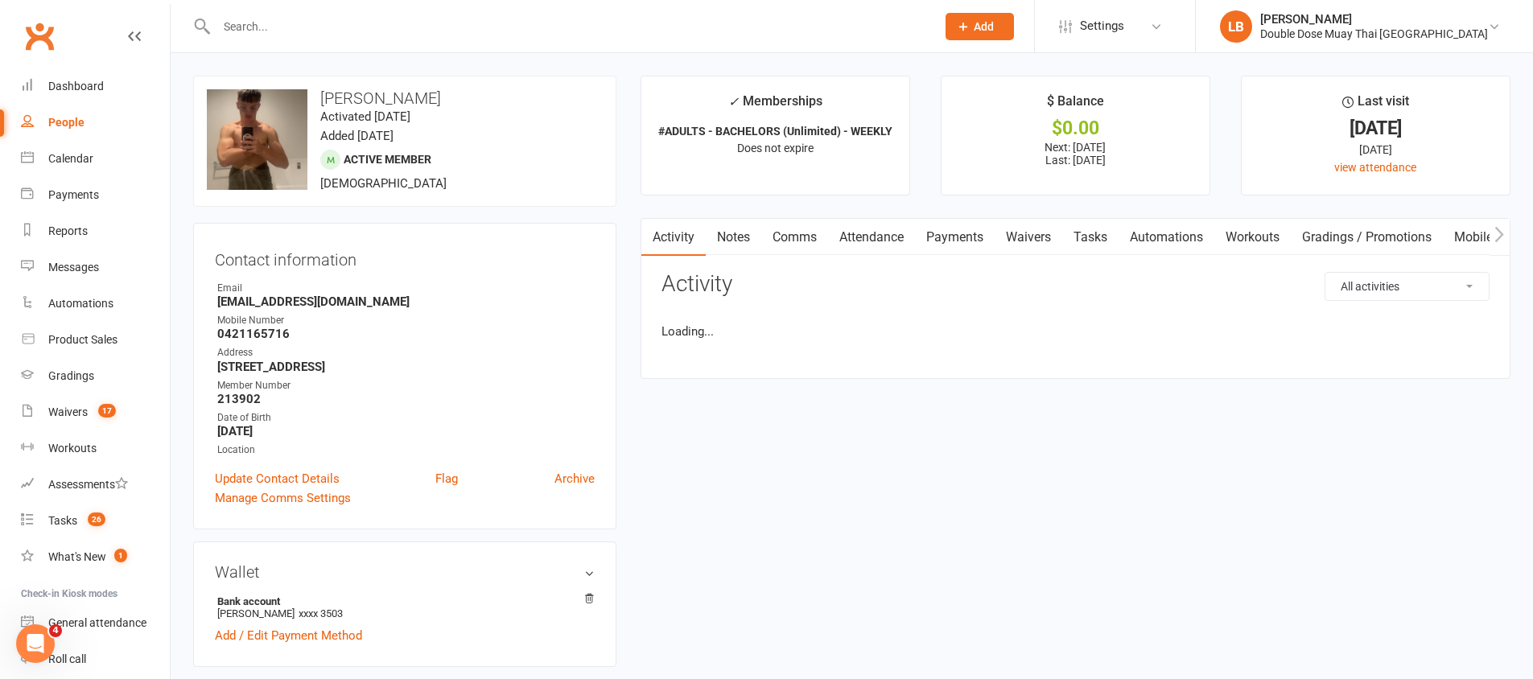
click at [550, 295] on ul "Owner Email [EMAIL_ADDRESS][DOMAIN_NAME] Mobile Number [PHONE_NUMBER] Address […" at bounding box center [405, 369] width 380 height 177
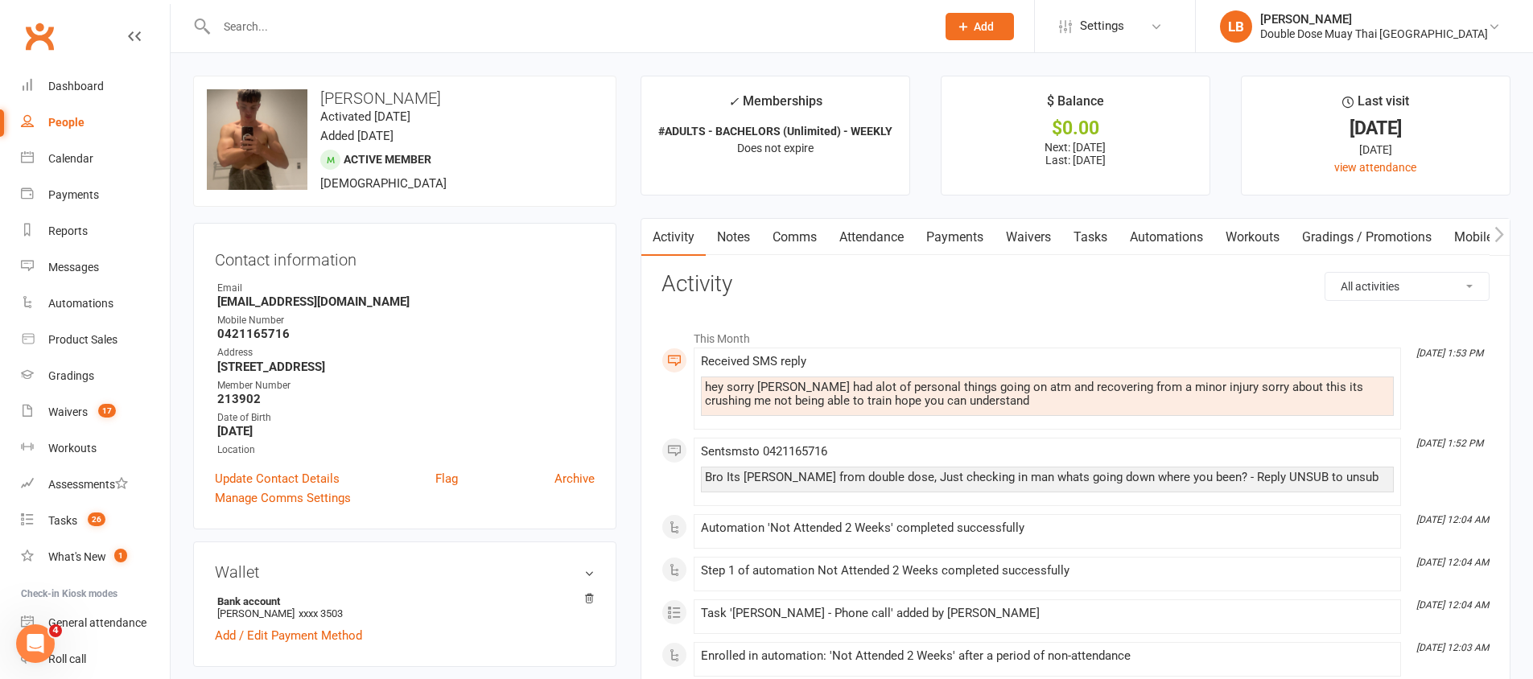
drag, startPoint x: 1098, startPoint y: 374, endPoint x: 1178, endPoint y: 394, distance: 83.0
click at [1178, 394] on div "Received SMS reply hey sorry [PERSON_NAME] had alot of personal things going on…" at bounding box center [1047, 389] width 693 height 68
click at [1209, 397] on div "hey sorry [PERSON_NAME] had alot of personal things going on atm and recovering…" at bounding box center [1047, 394] width 685 height 27
drag, startPoint x: 1243, startPoint y: 391, endPoint x: 1283, endPoint y: 393, distance: 39.5
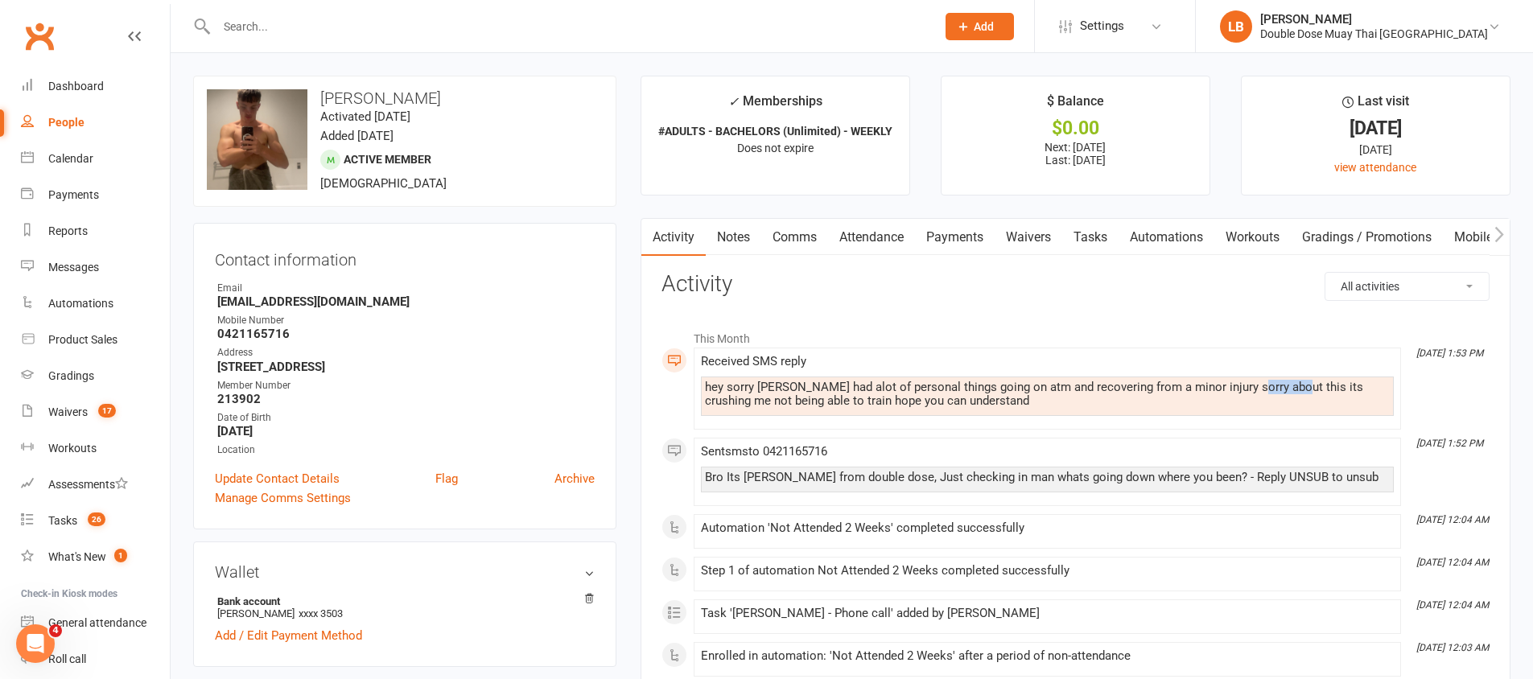
click at [1284, 393] on div "hey sorry [PERSON_NAME] had alot of personal things going on atm and recovering…" at bounding box center [1047, 394] width 685 height 27
click at [1210, 383] on div "hey sorry [PERSON_NAME] had alot of personal things going on atm and recovering…" at bounding box center [1047, 394] width 685 height 27
click at [808, 237] on link "Comms" at bounding box center [794, 237] width 67 height 37
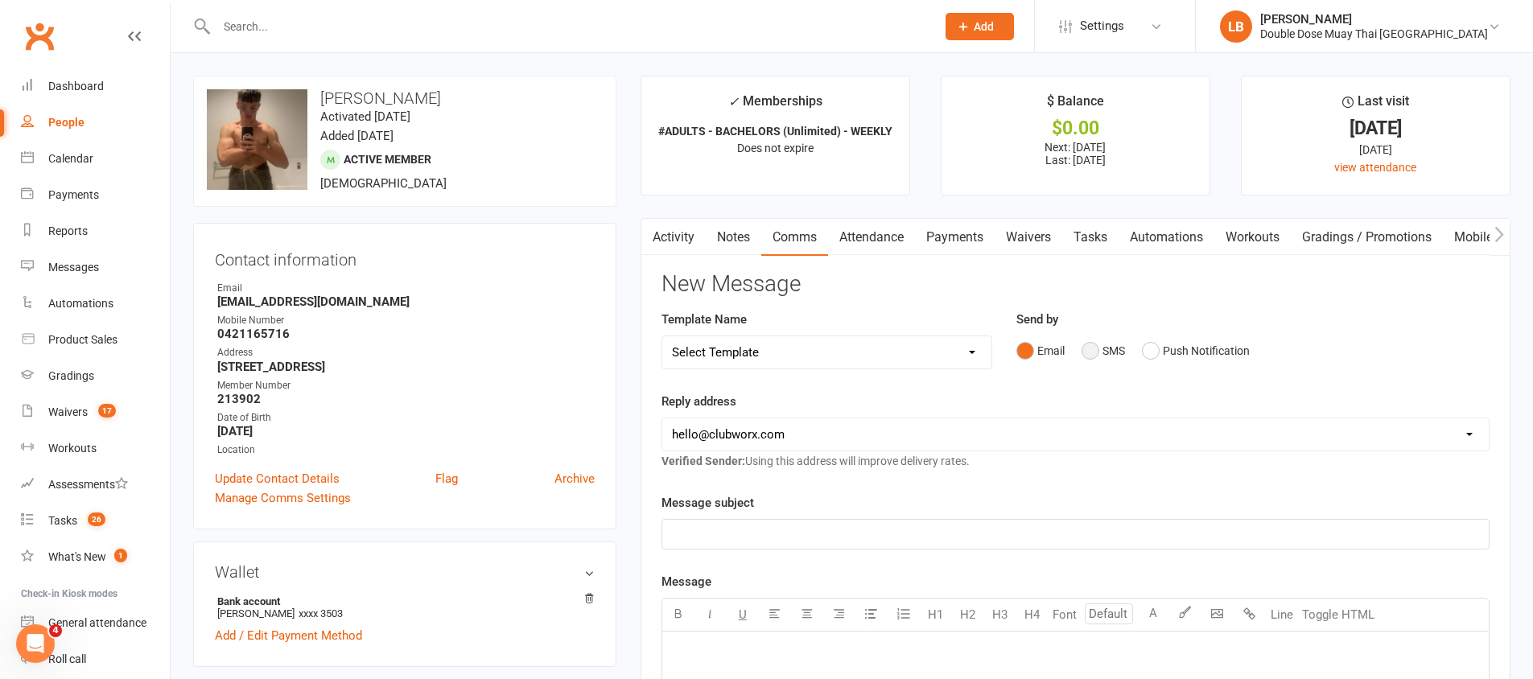
click at [1095, 348] on button "SMS" at bounding box center [1103, 351] width 43 height 31
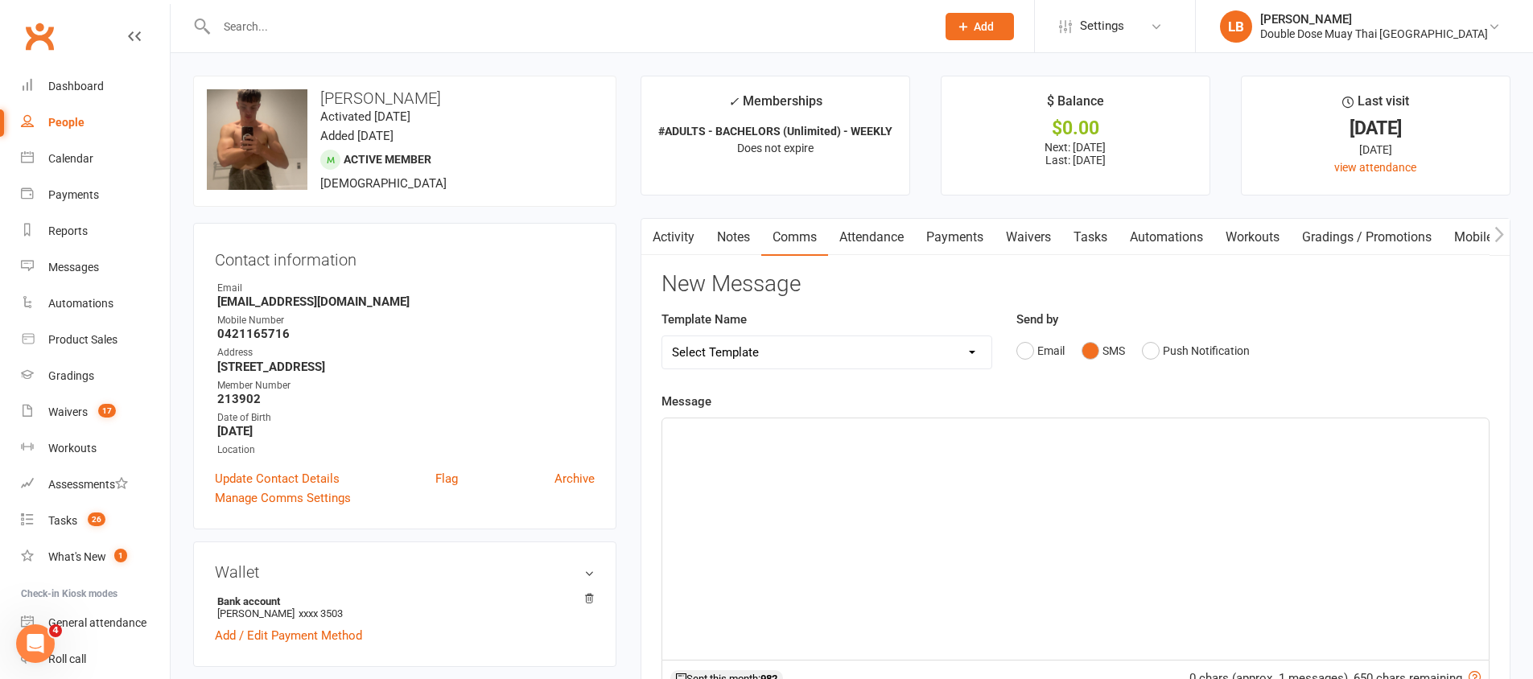
click at [913, 452] on div "﻿" at bounding box center [1075, 538] width 827 height 241
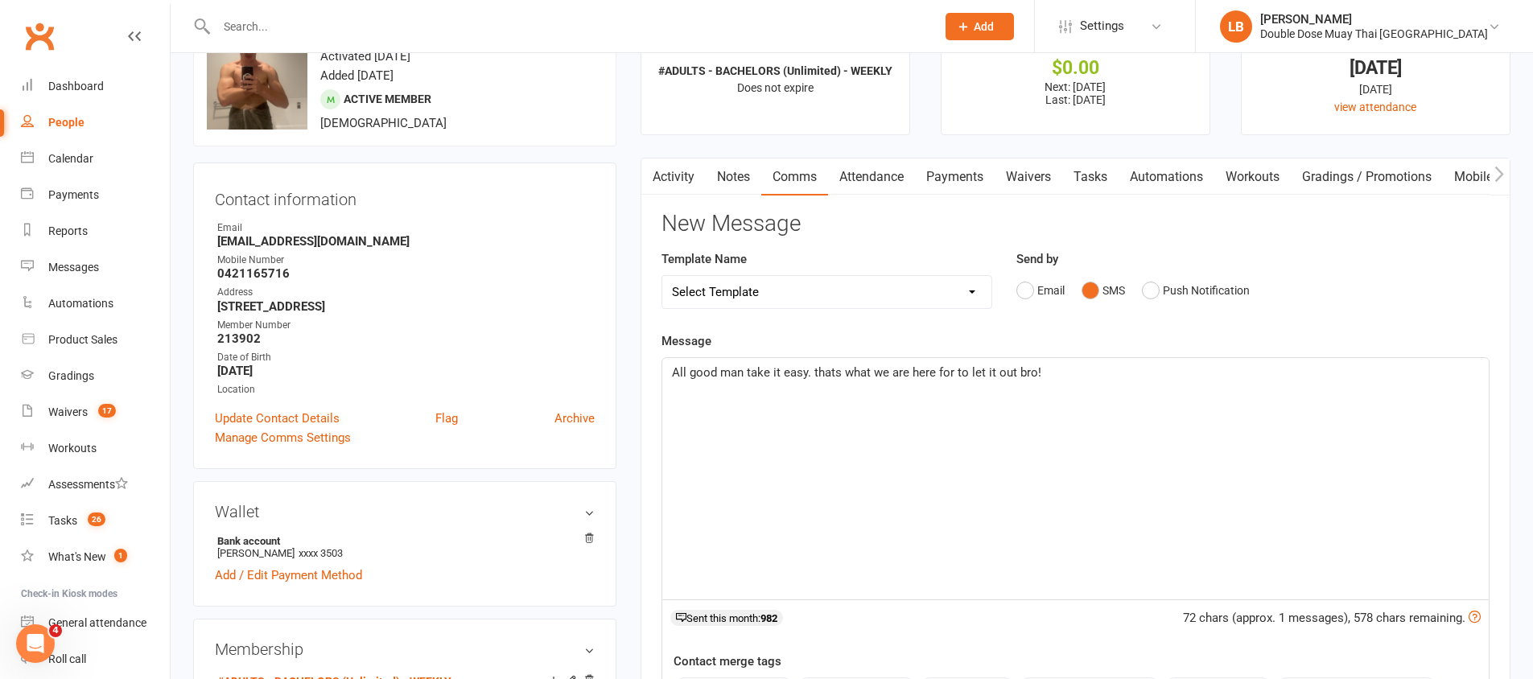
scroll to position [318, 0]
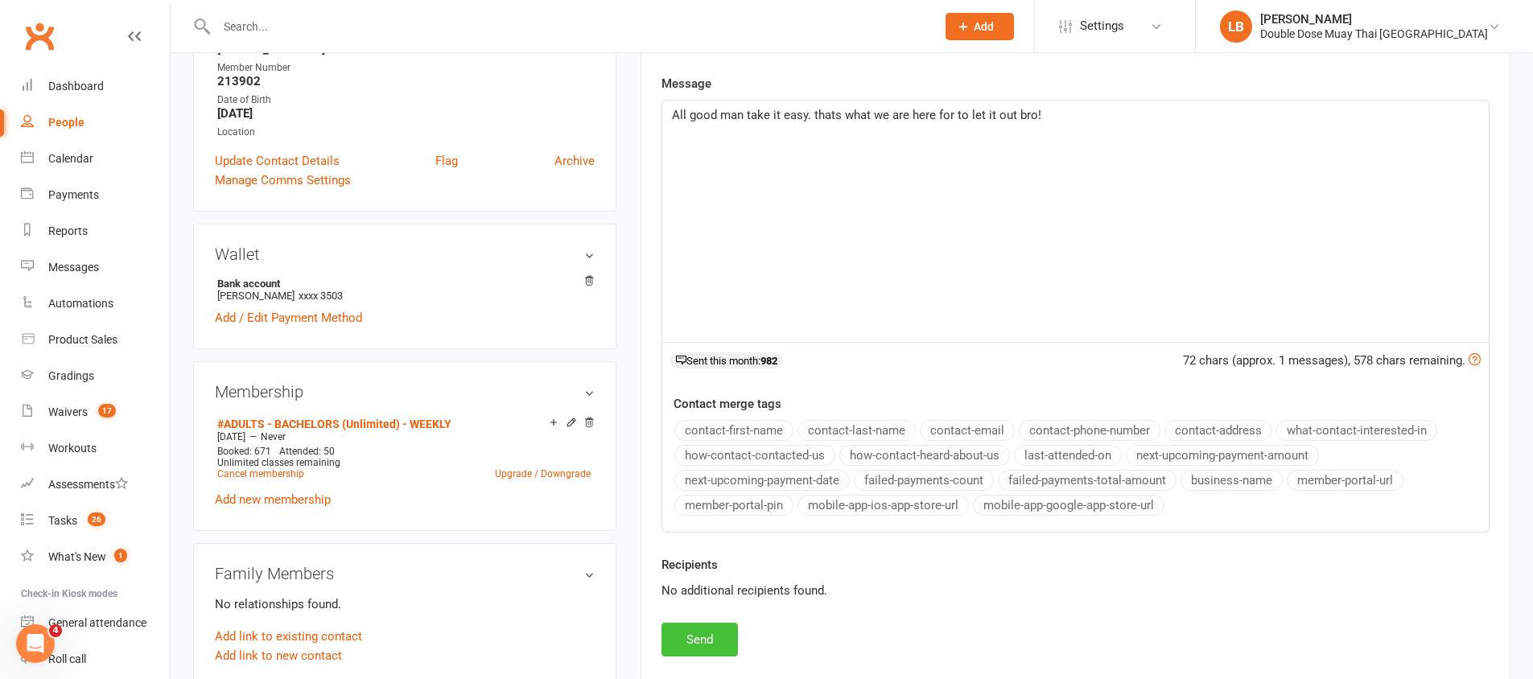
click at [662, 654] on button "Send" at bounding box center [700, 640] width 76 height 34
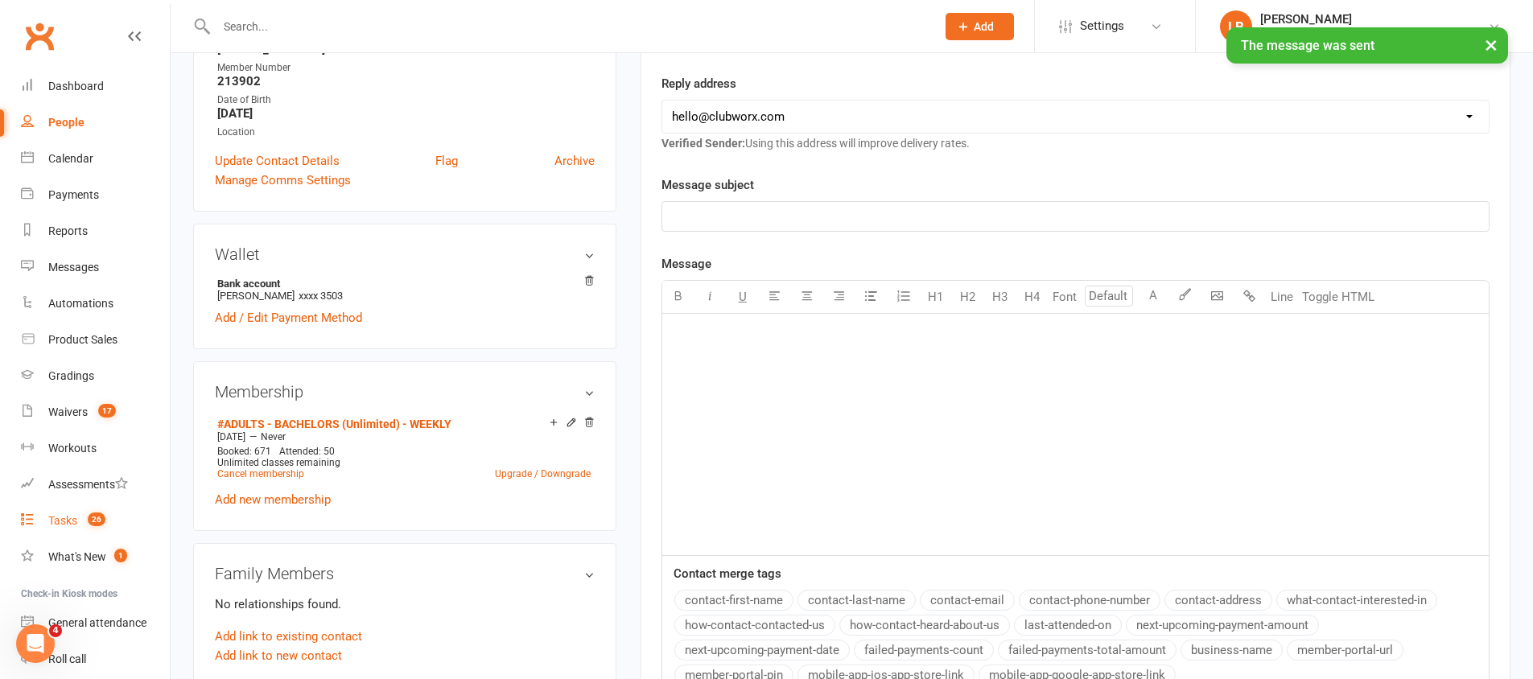
click at [60, 515] on div "Tasks" at bounding box center [62, 520] width 29 height 13
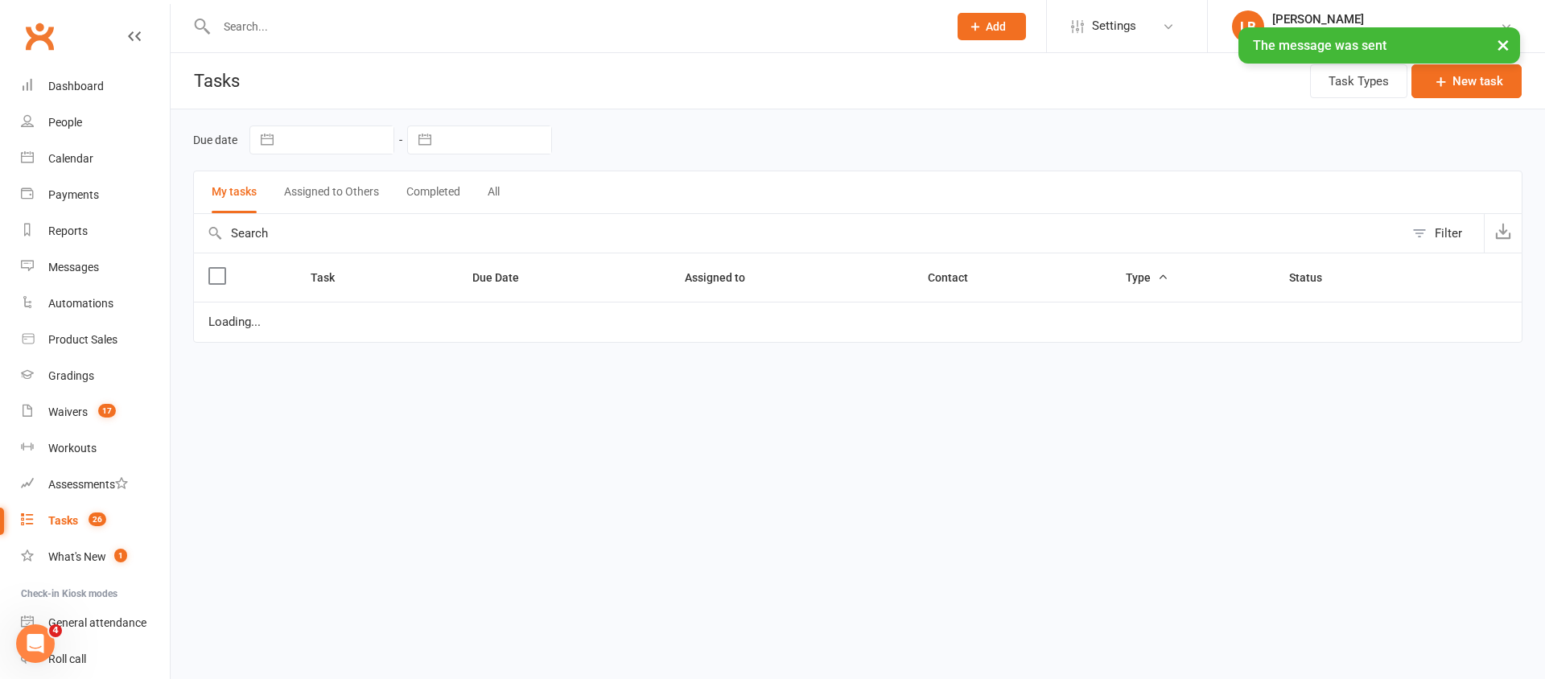
select select "started"
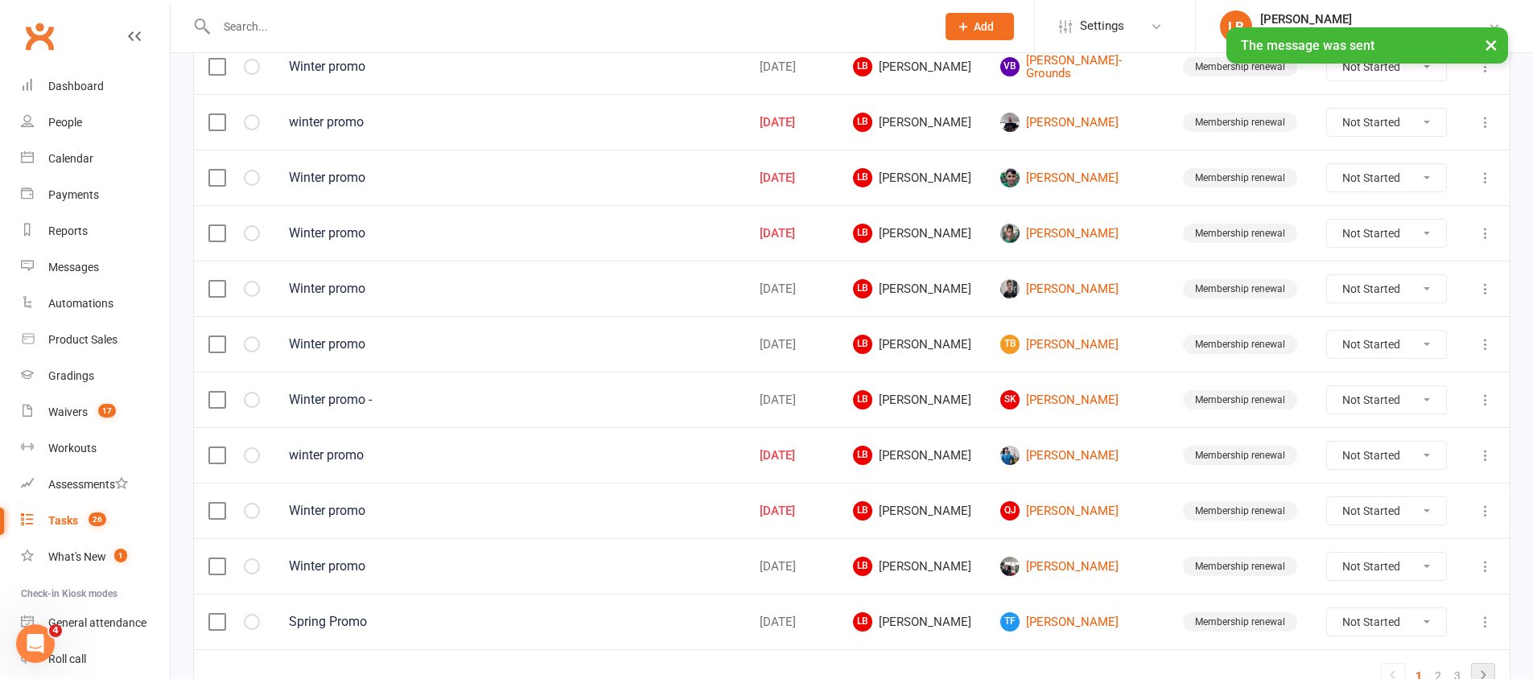
scroll to position [1132, 0]
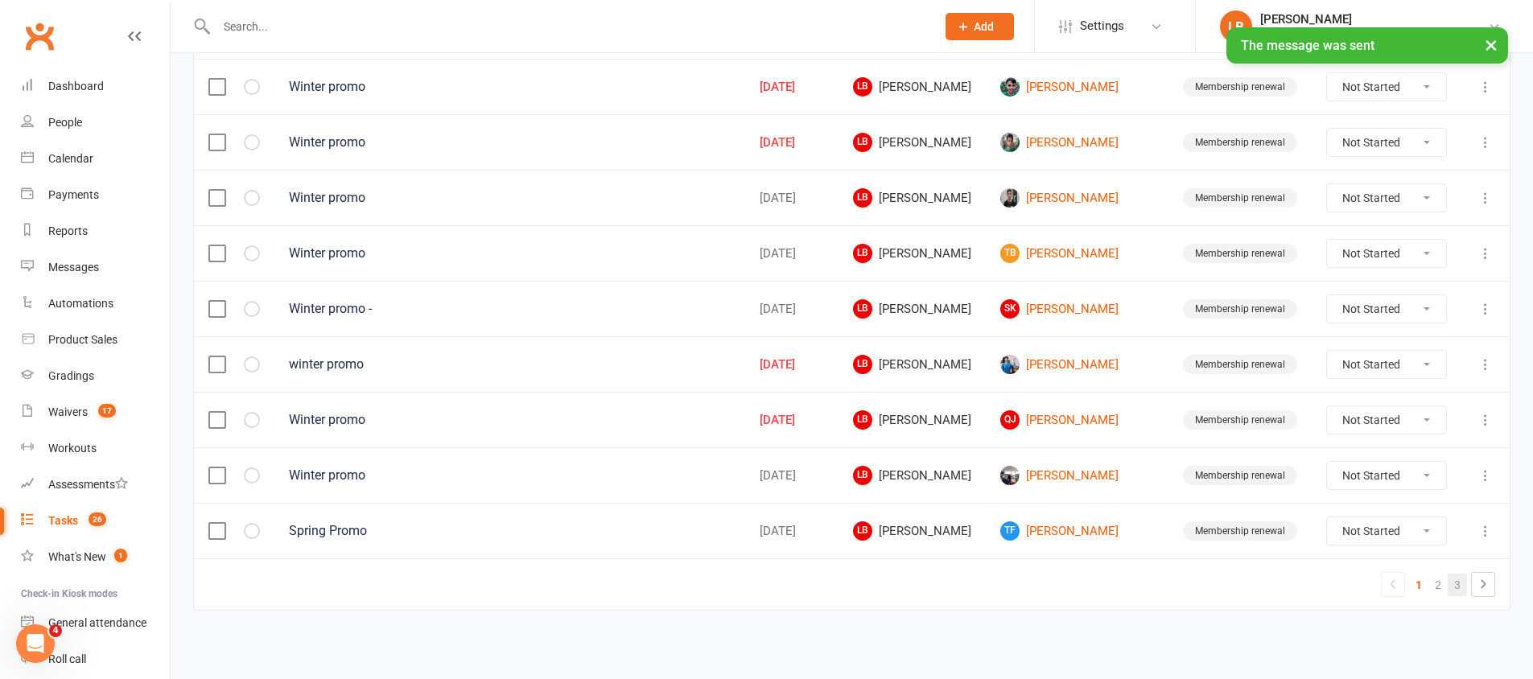
click at [1464, 580] on link "3" at bounding box center [1457, 585] width 19 height 23
select select "started"
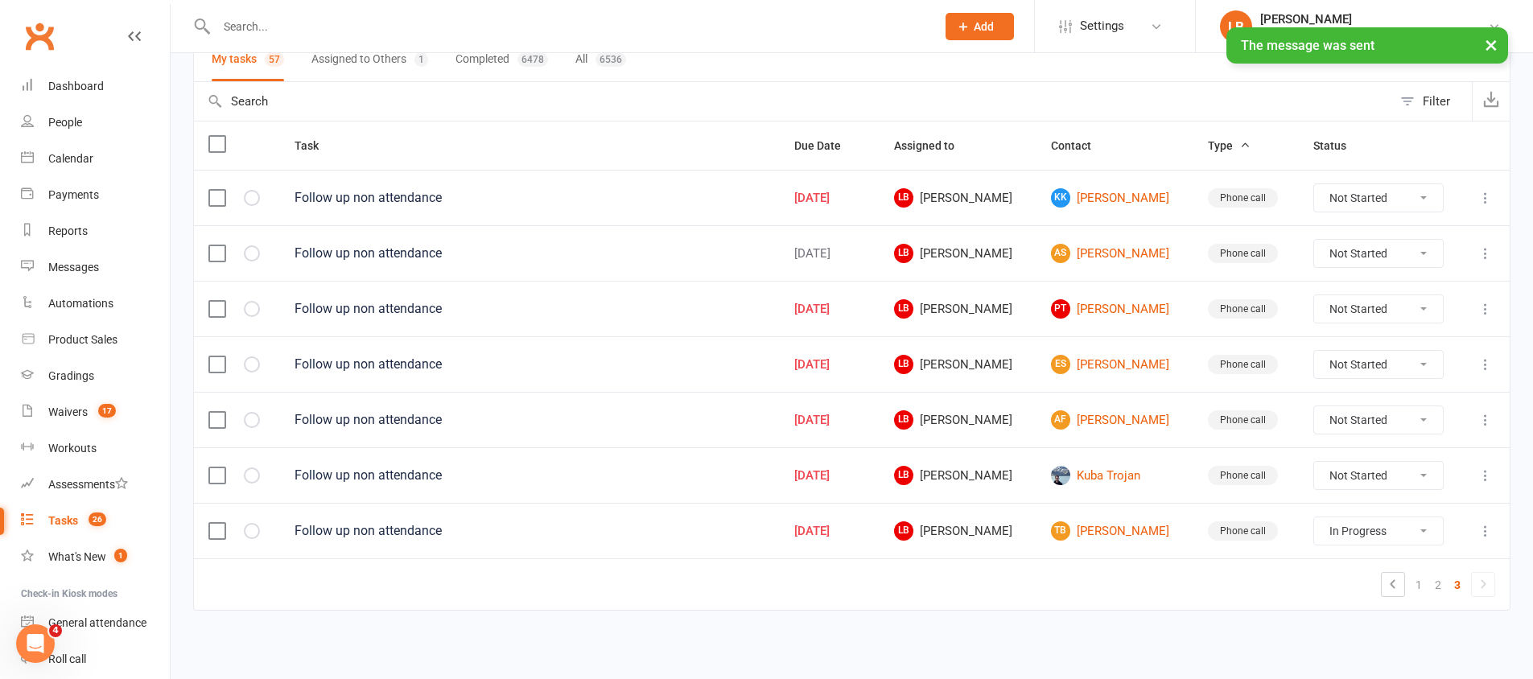
scroll to position [133, 0]
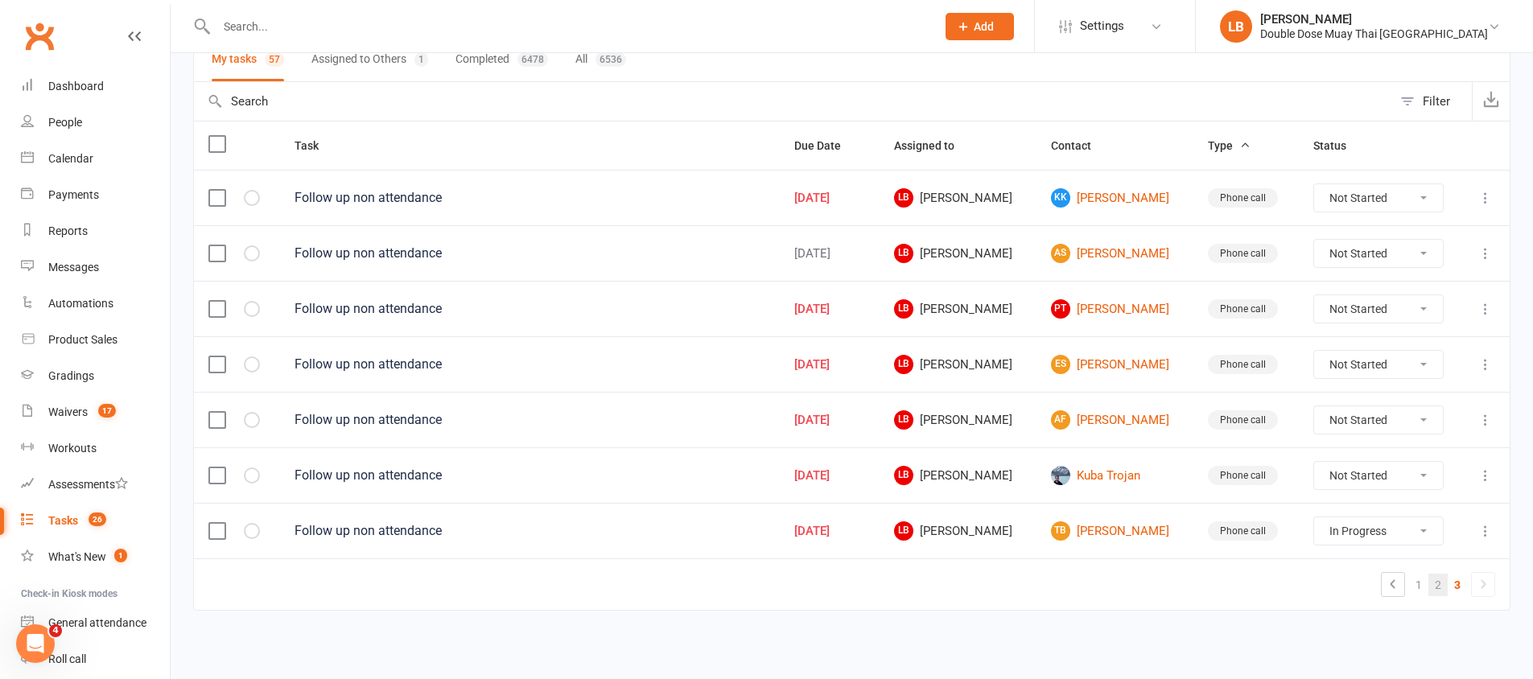
click at [1435, 581] on link "2" at bounding box center [1438, 585] width 19 height 23
select select "started"
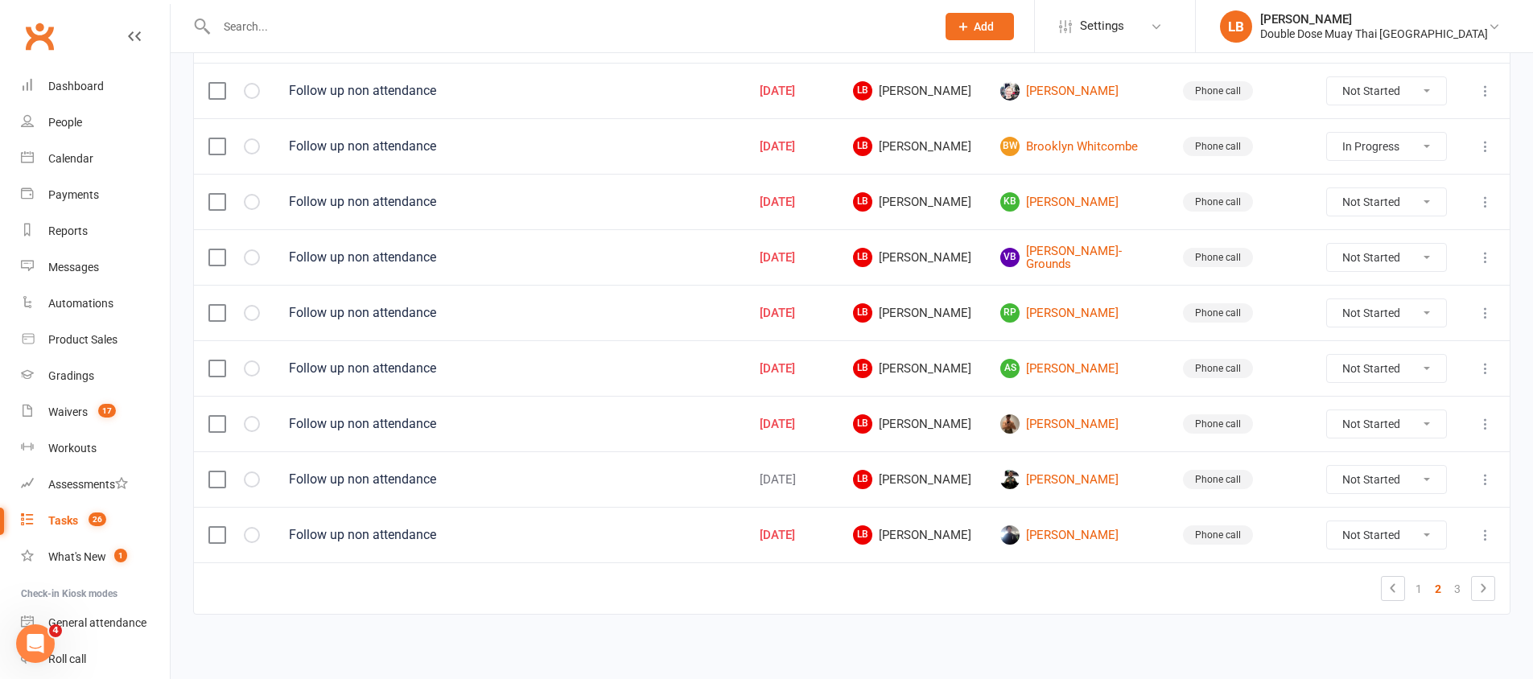
scroll to position [1132, 0]
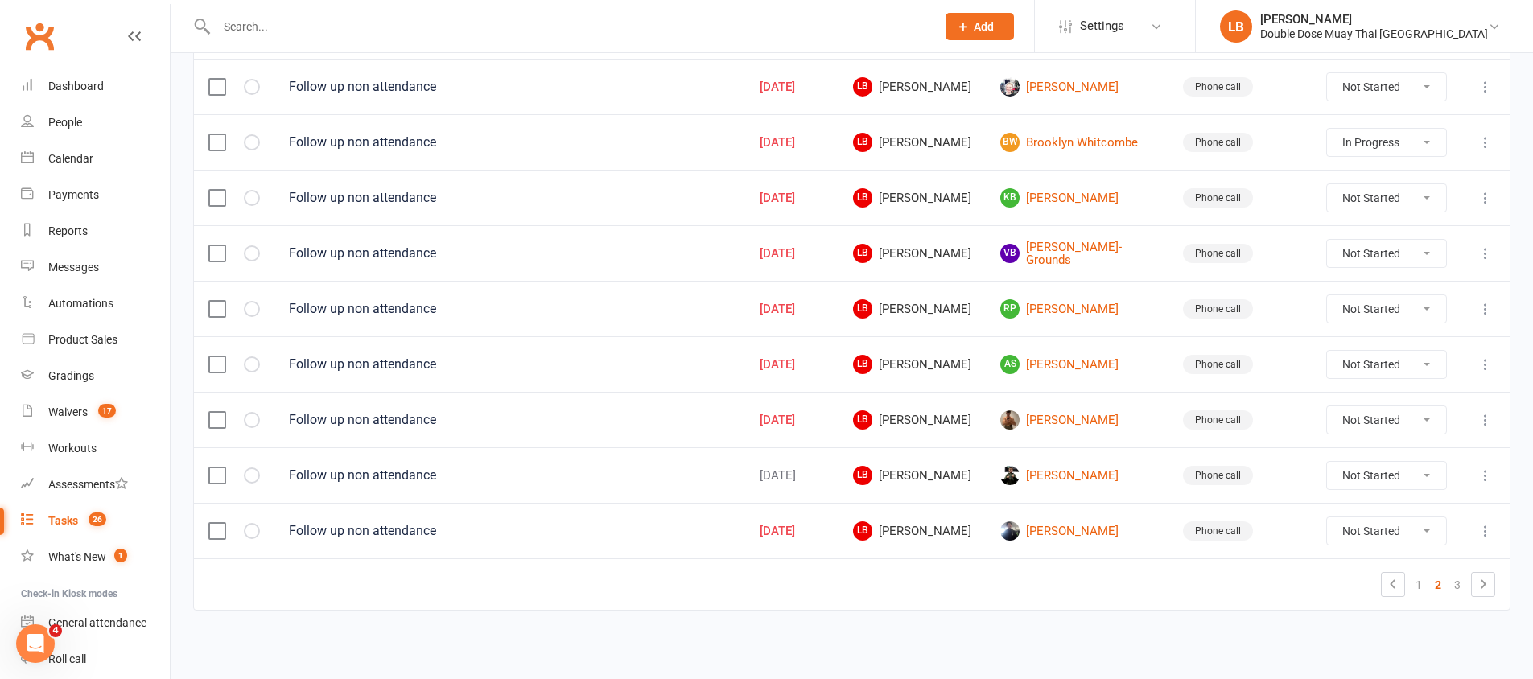
click at [1379, 427] on select "Not Started In Progress Waiting Complete" at bounding box center [1386, 419] width 119 height 27
click at [93, 263] on div "Messages" at bounding box center [73, 267] width 51 height 13
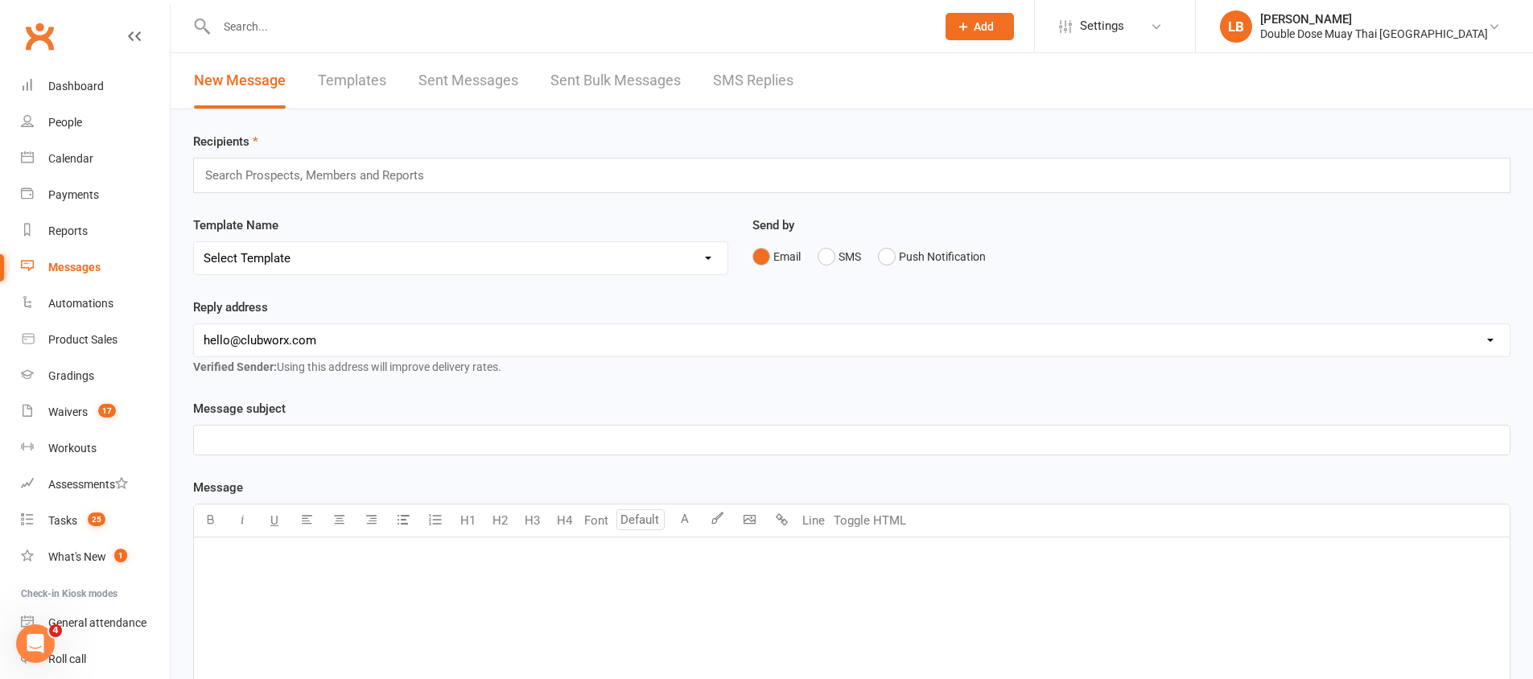
click at [757, 67] on link "SMS Replies" at bounding box center [753, 81] width 80 height 56
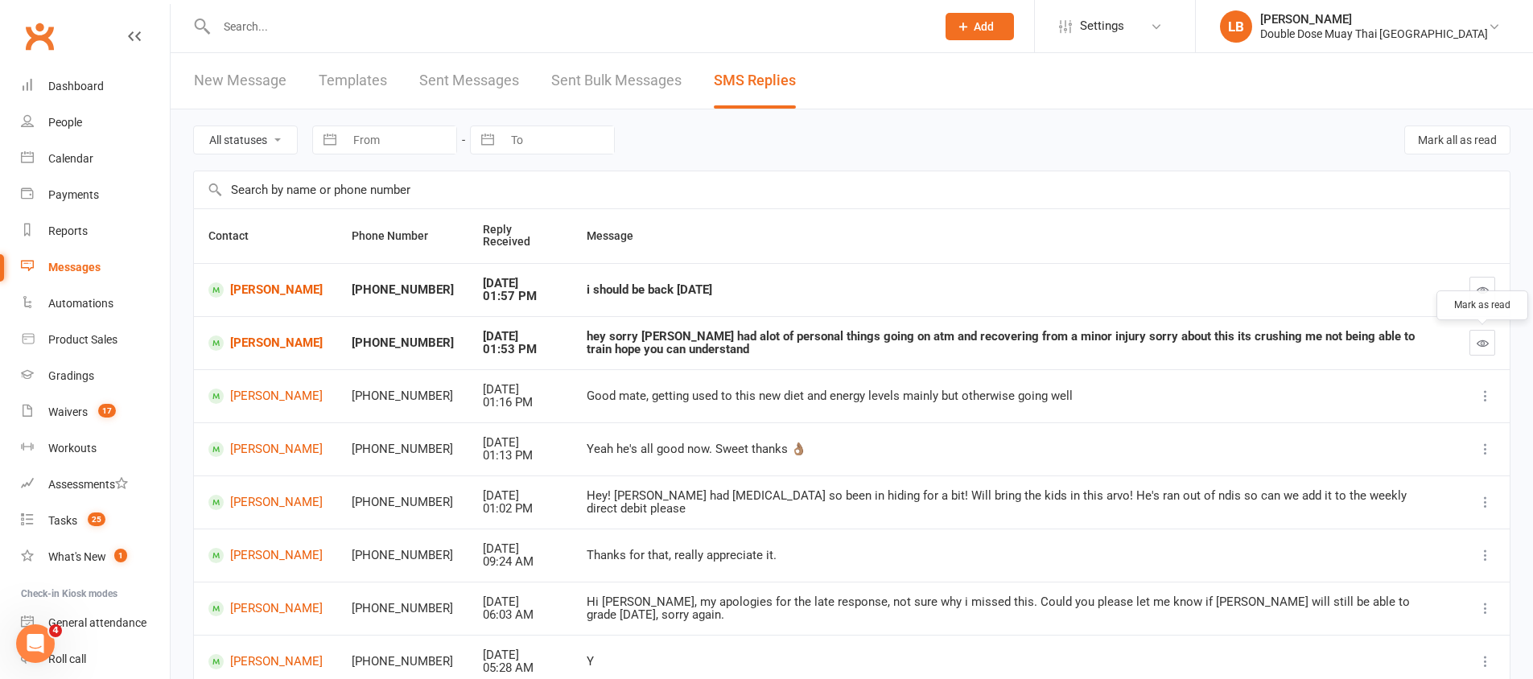
click at [1494, 340] on button "button" at bounding box center [1483, 343] width 26 height 26
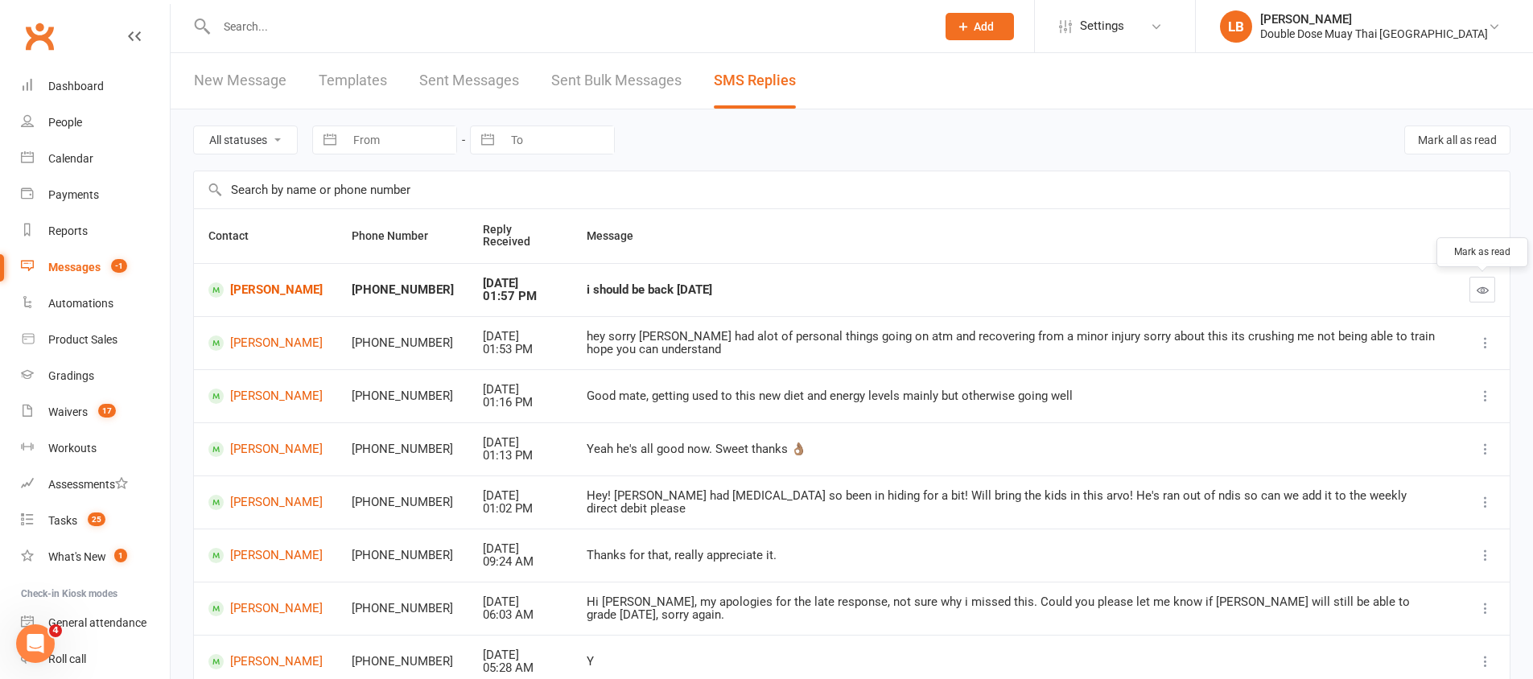
click at [1478, 284] on icon "button" at bounding box center [1483, 290] width 12 height 12
click at [95, 514] on span "25" at bounding box center [97, 520] width 18 height 14
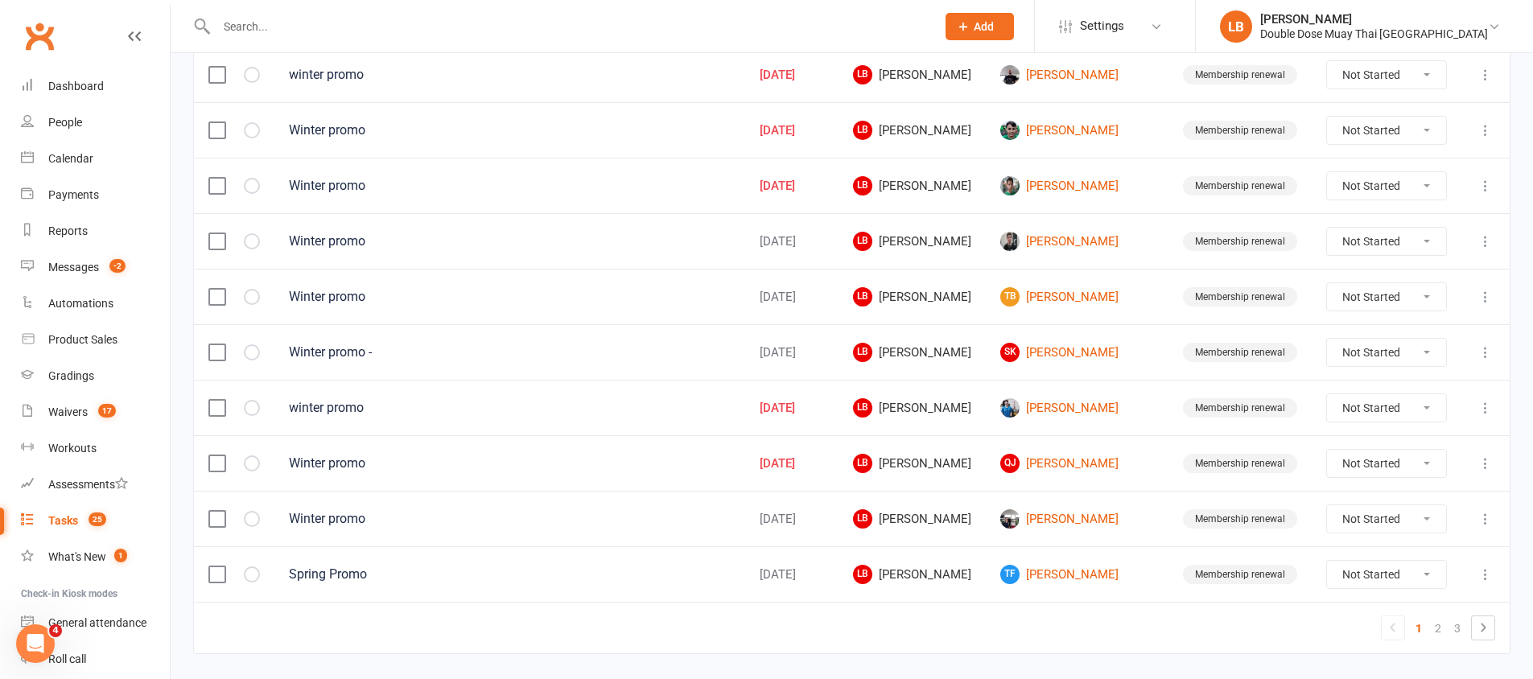
scroll to position [1132, 0]
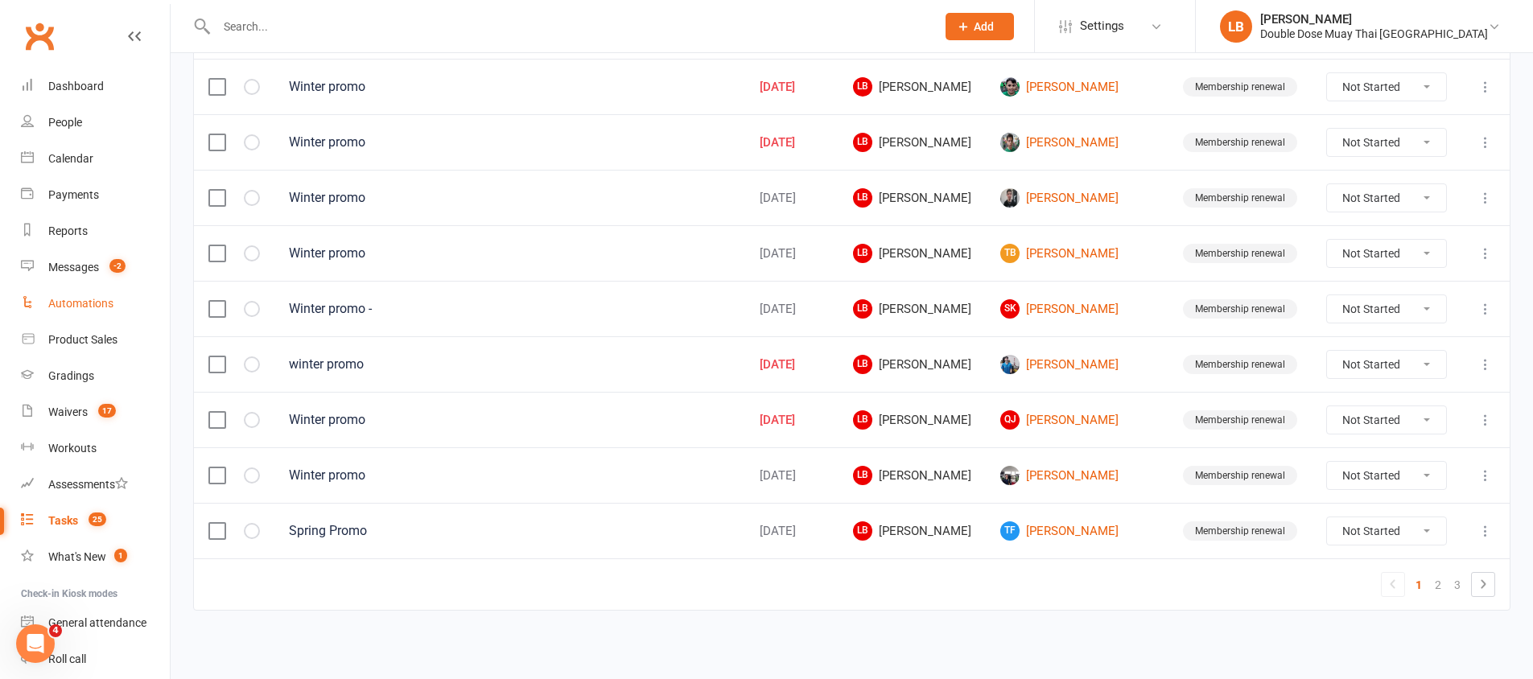
click at [85, 295] on link "Automations" at bounding box center [95, 304] width 149 height 36
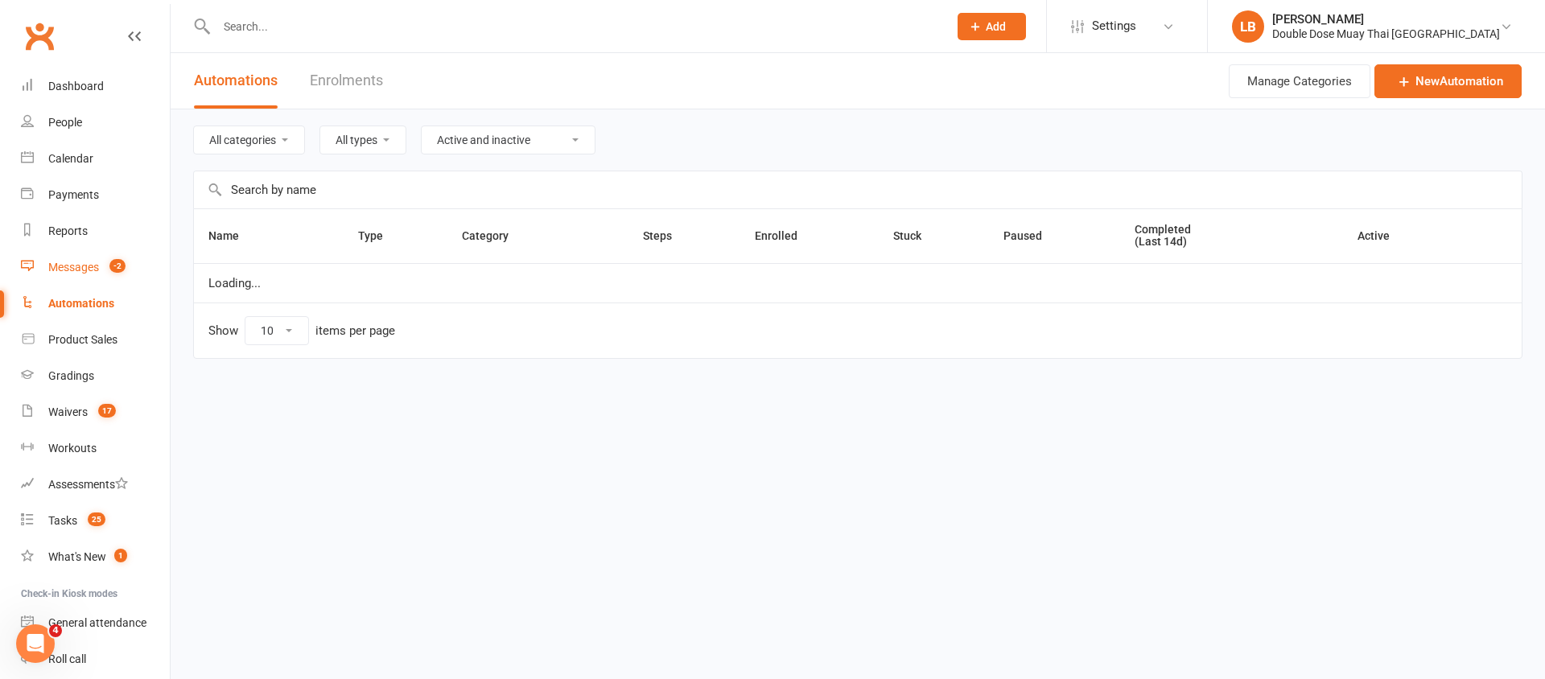
click at [84, 270] on div "Messages" at bounding box center [73, 267] width 51 height 13
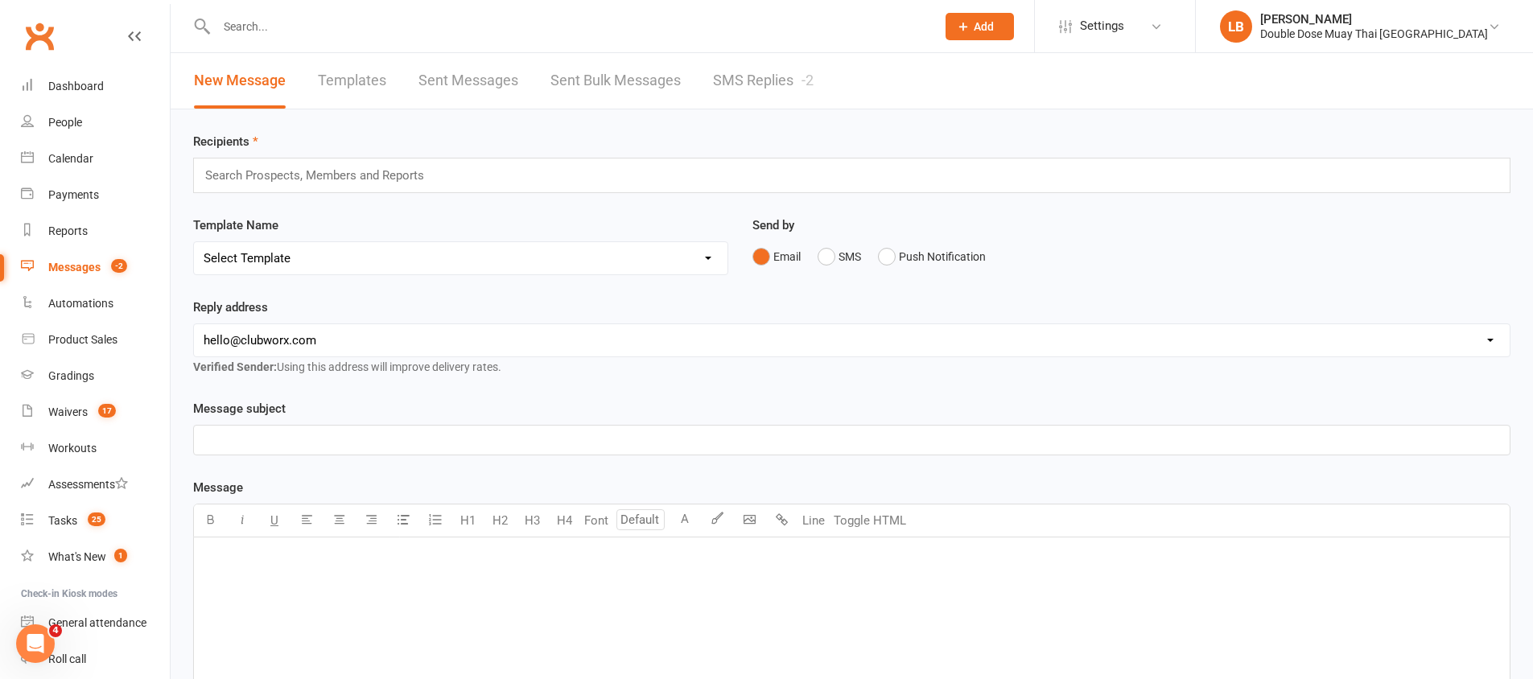
click at [751, 76] on link "SMS Replies -2" at bounding box center [763, 81] width 101 height 56
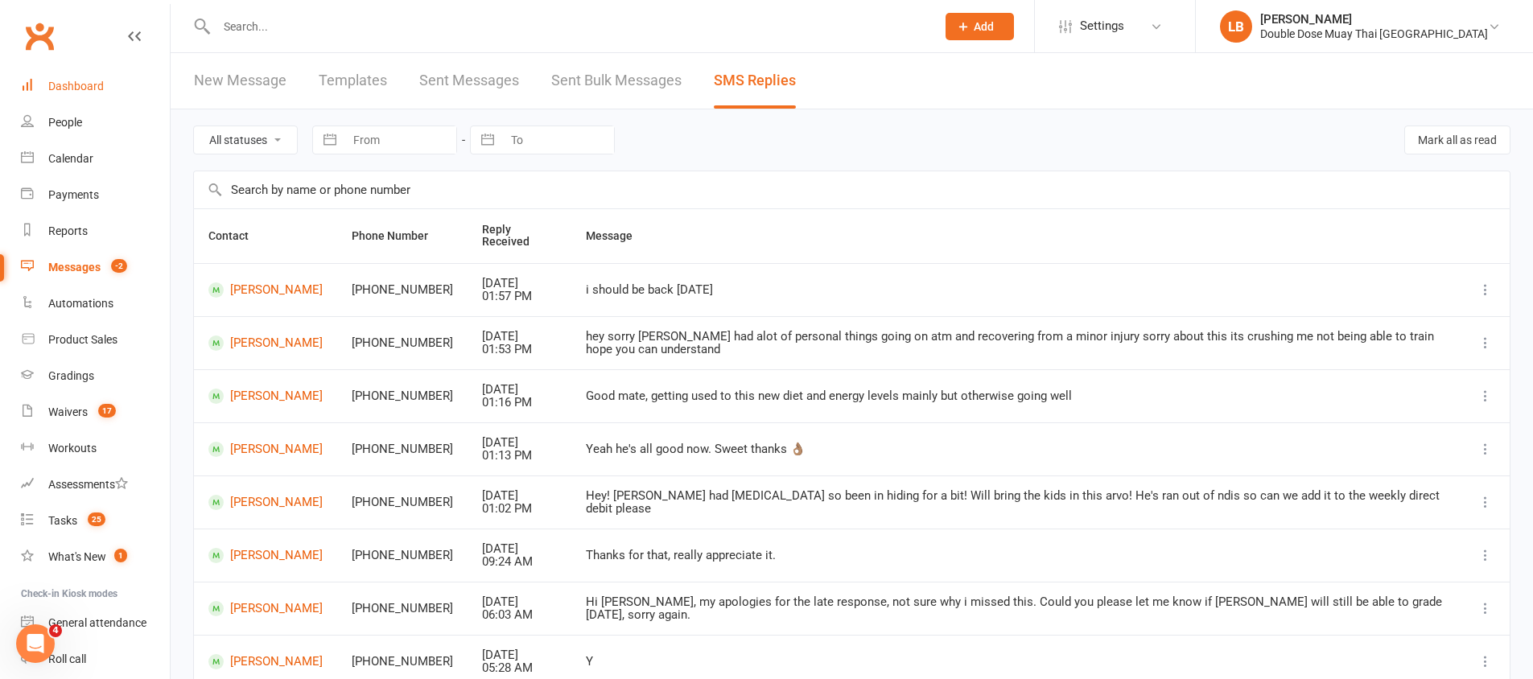
click at [121, 84] on link "Dashboard" at bounding box center [95, 86] width 149 height 36
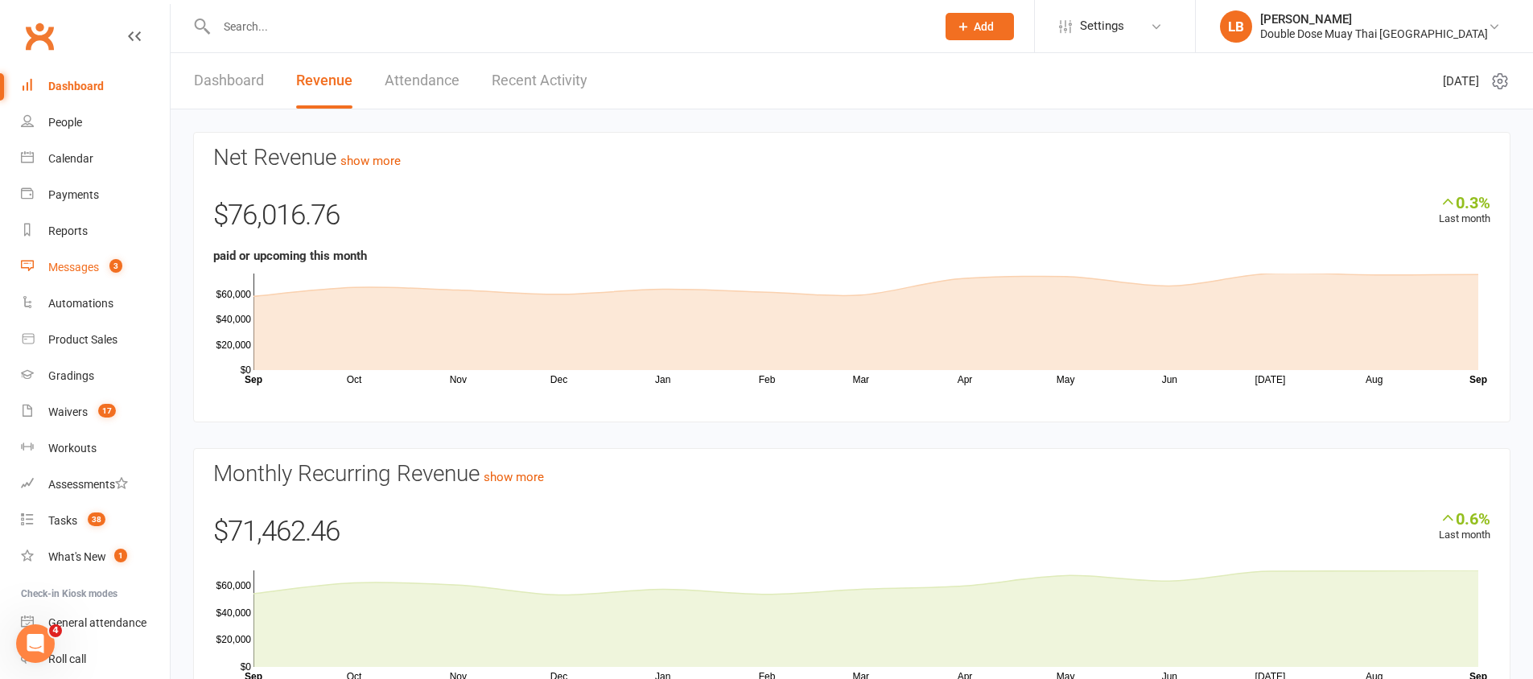
click at [93, 273] on div "Messages" at bounding box center [73, 267] width 51 height 13
click at [93, 273] on ui-view "Prospect Member Non-attending contact Class / event Appointment Grading event T…" at bounding box center [766, 374] width 1533 height 741
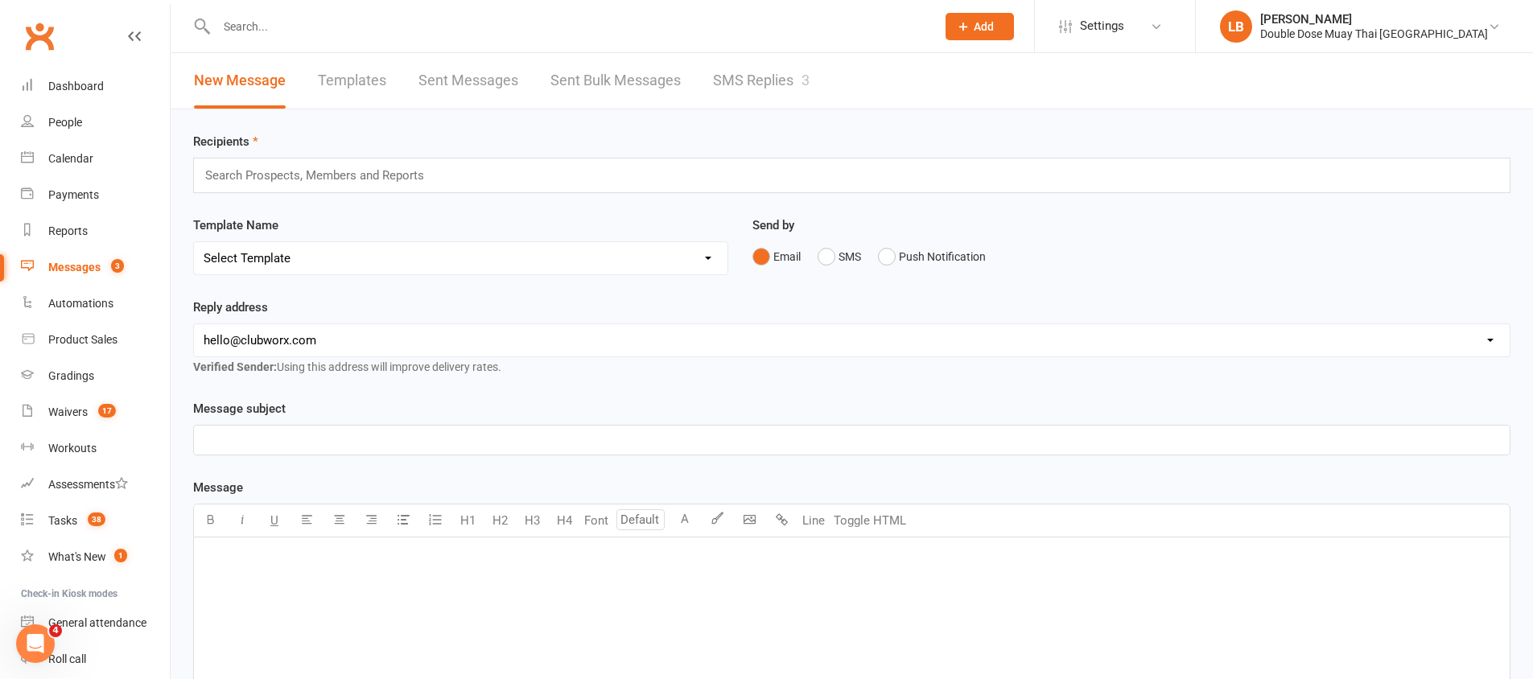
click at [759, 80] on link "SMS Replies 3" at bounding box center [761, 81] width 97 height 56
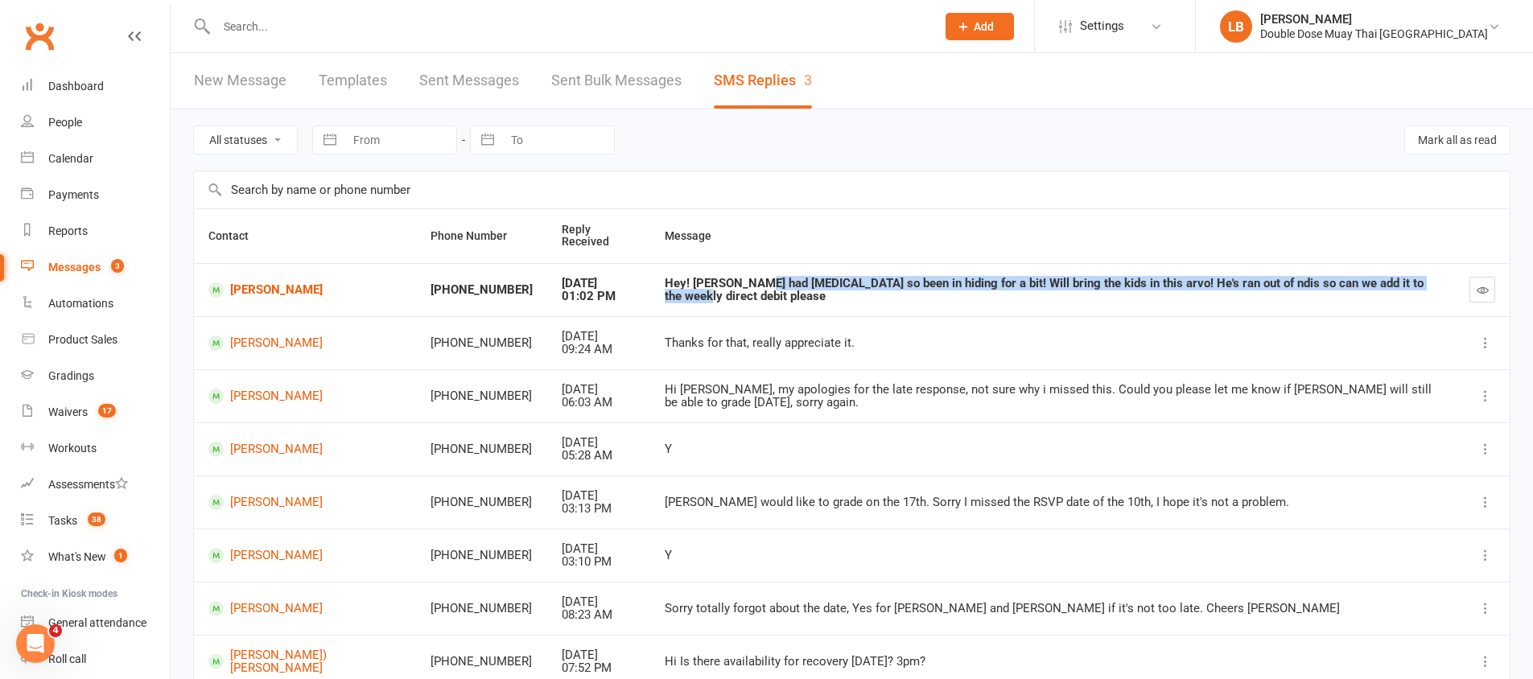
drag, startPoint x: 699, startPoint y: 282, endPoint x: 1395, endPoint y: 289, distance: 696.2
click at [1395, 289] on div "Hey! Coleson's had whooping cough so been in hiding for a bit! Will bring the k…" at bounding box center [1053, 290] width 776 height 27
click at [1347, 302] on div "Hey! Coleson's had whooping cough so been in hiding for a bit! Will bring the k…" at bounding box center [1053, 290] width 776 height 27
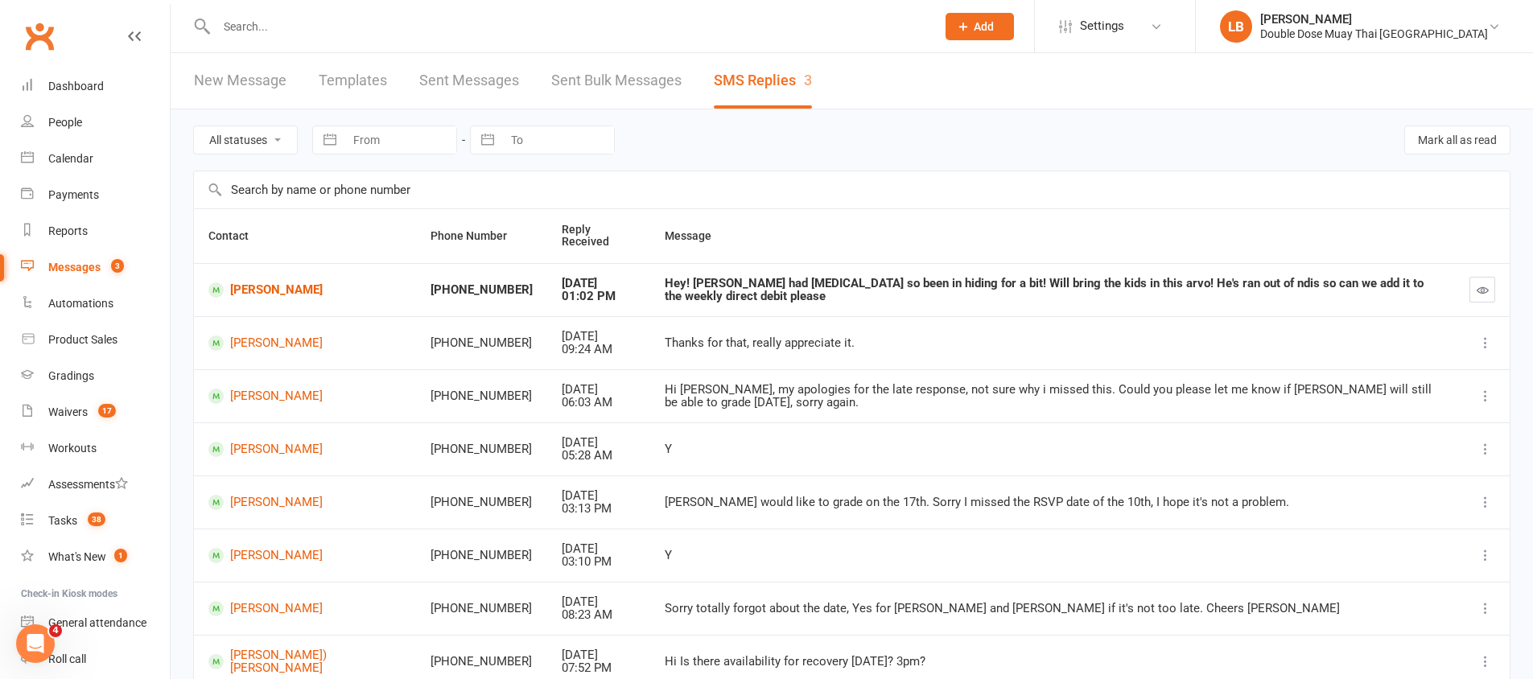
drag, startPoint x: 1347, startPoint y: 302, endPoint x: 1302, endPoint y: 304, distance: 45.1
click at [1347, 301] on div "Hey! Coleson's had whooping cough so been in hiding for a bit! Will bring the k…" at bounding box center [1053, 290] width 776 height 27
click at [247, 290] on link "[PERSON_NAME]" at bounding box center [304, 289] width 193 height 15
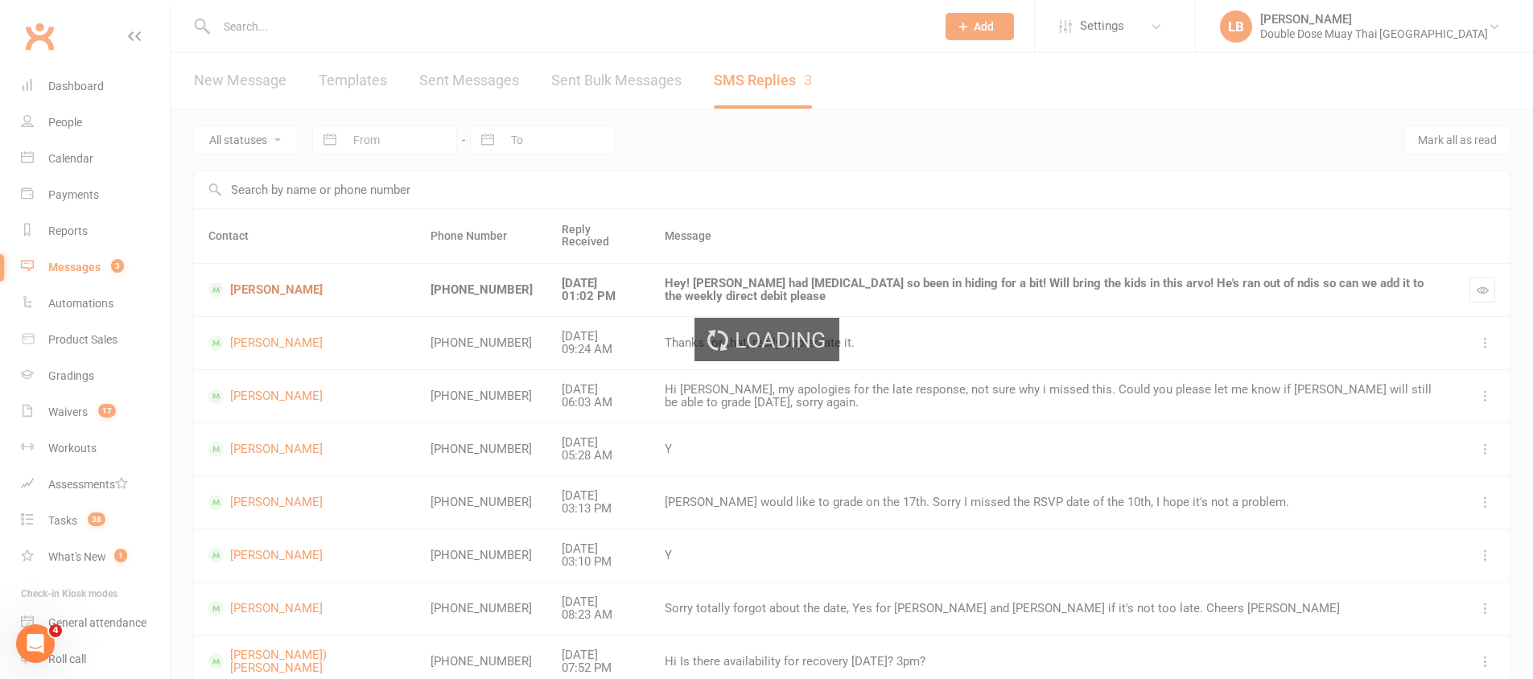
click at [247, 290] on div "Loading" at bounding box center [766, 339] width 1533 height 679
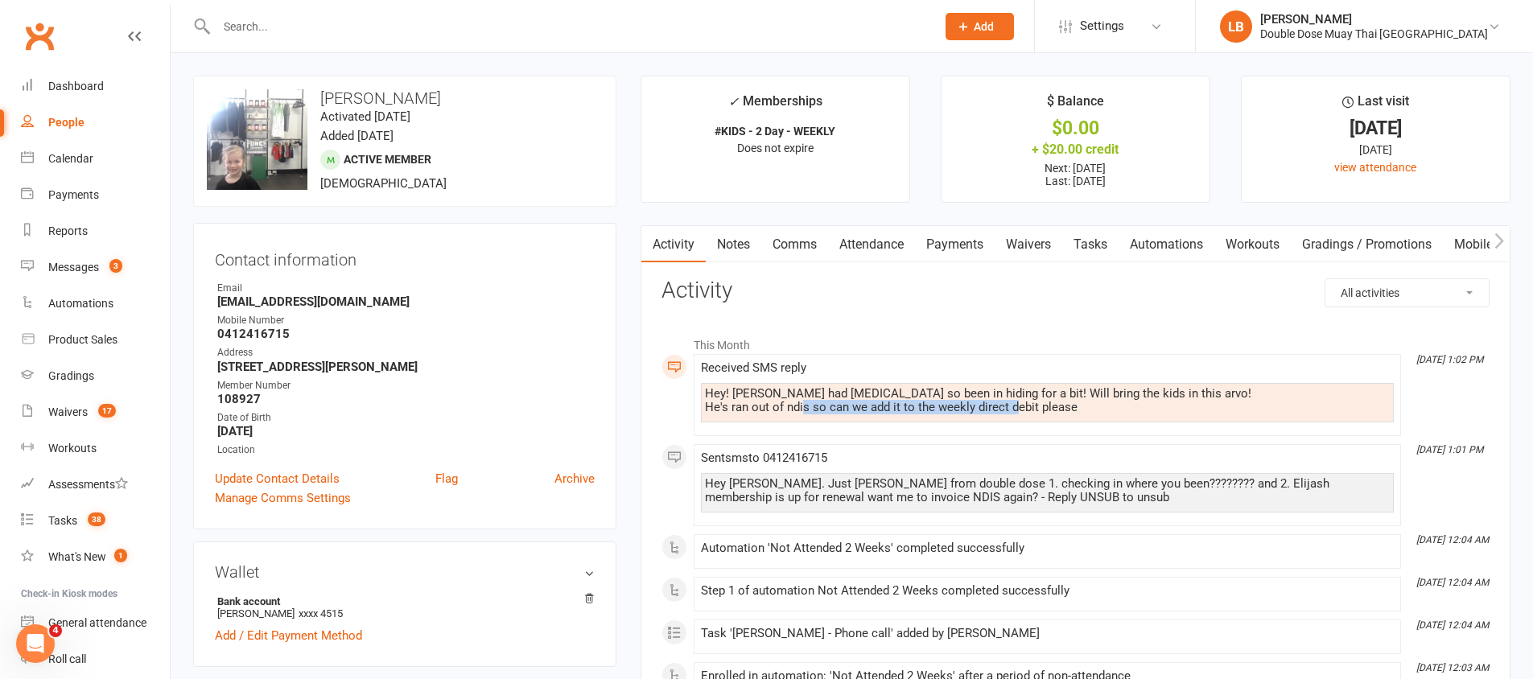
drag, startPoint x: 803, startPoint y: 401, endPoint x: 1021, endPoint y: 401, distance: 218.1
click at [1018, 402] on div "Hey! Coleson's had whooping cough so been in hiding for a bit! Will bring the k…" at bounding box center [1047, 400] width 685 height 27
drag, startPoint x: 1021, startPoint y: 401, endPoint x: 1032, endPoint y: 398, distance: 10.9
click at [1032, 398] on div "Hey! Coleson's had whooping cough so been in hiding for a bit! Will bring the k…" at bounding box center [1047, 400] width 685 height 27
click at [1023, 377] on div "Received SMS reply Hey! Coleson's had whooping cough so been in hiding for a bi…" at bounding box center [1047, 395] width 693 height 68
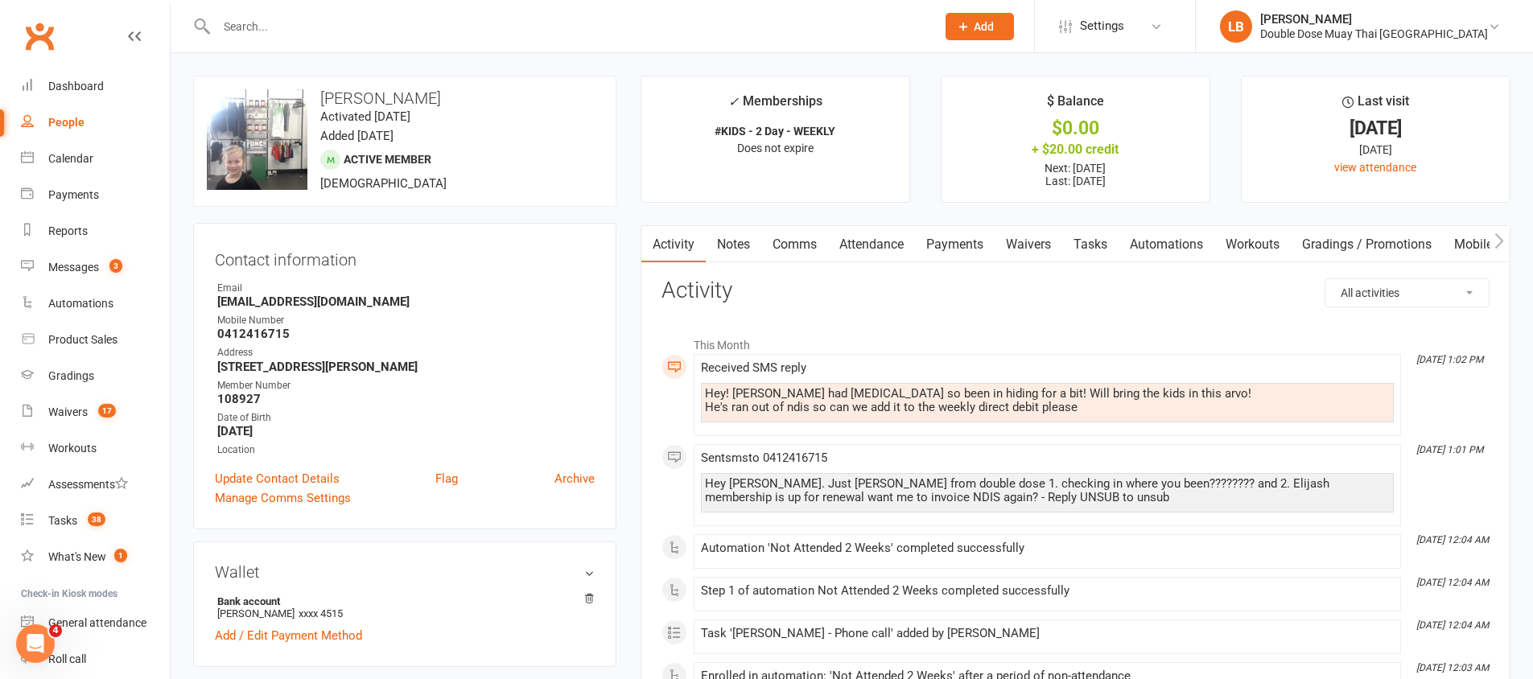
click at [790, 236] on link "Comms" at bounding box center [794, 244] width 67 height 37
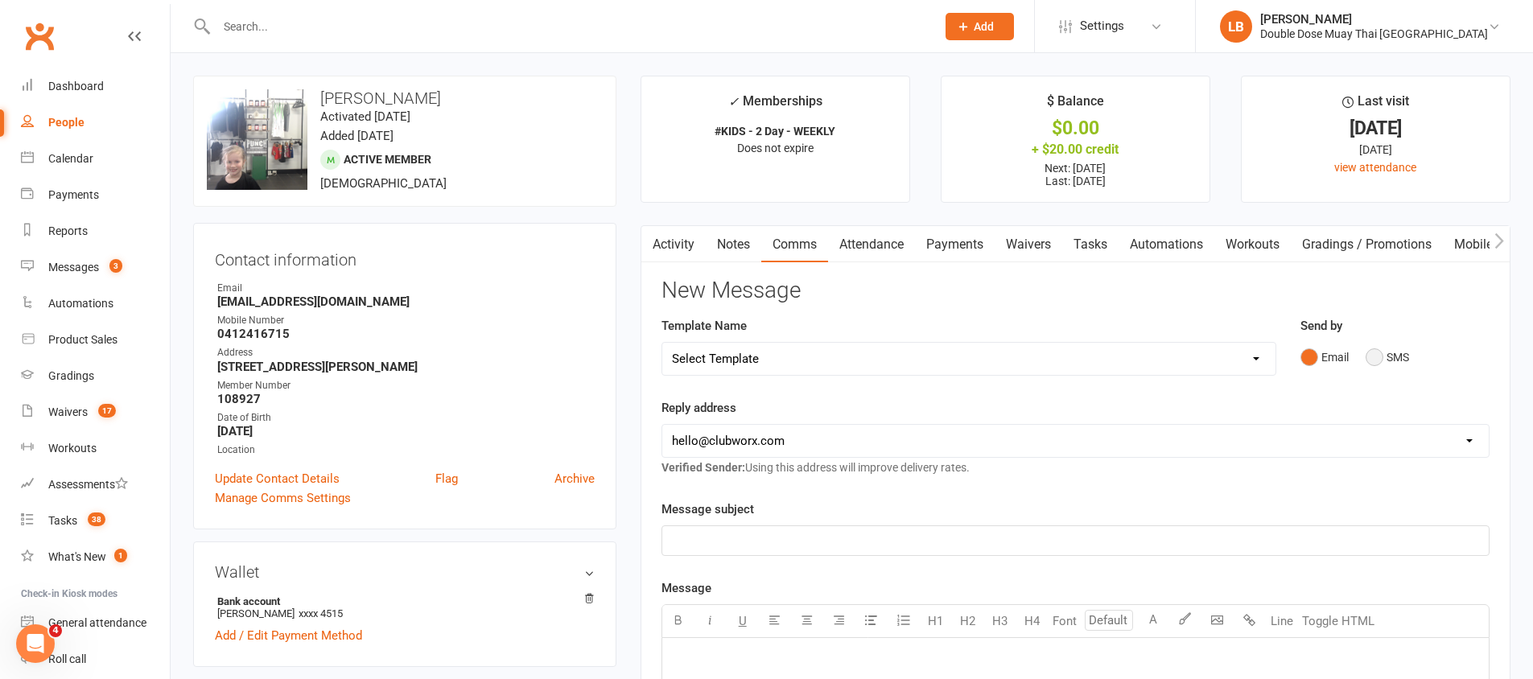
click at [1382, 355] on button "SMS" at bounding box center [1387, 357] width 43 height 31
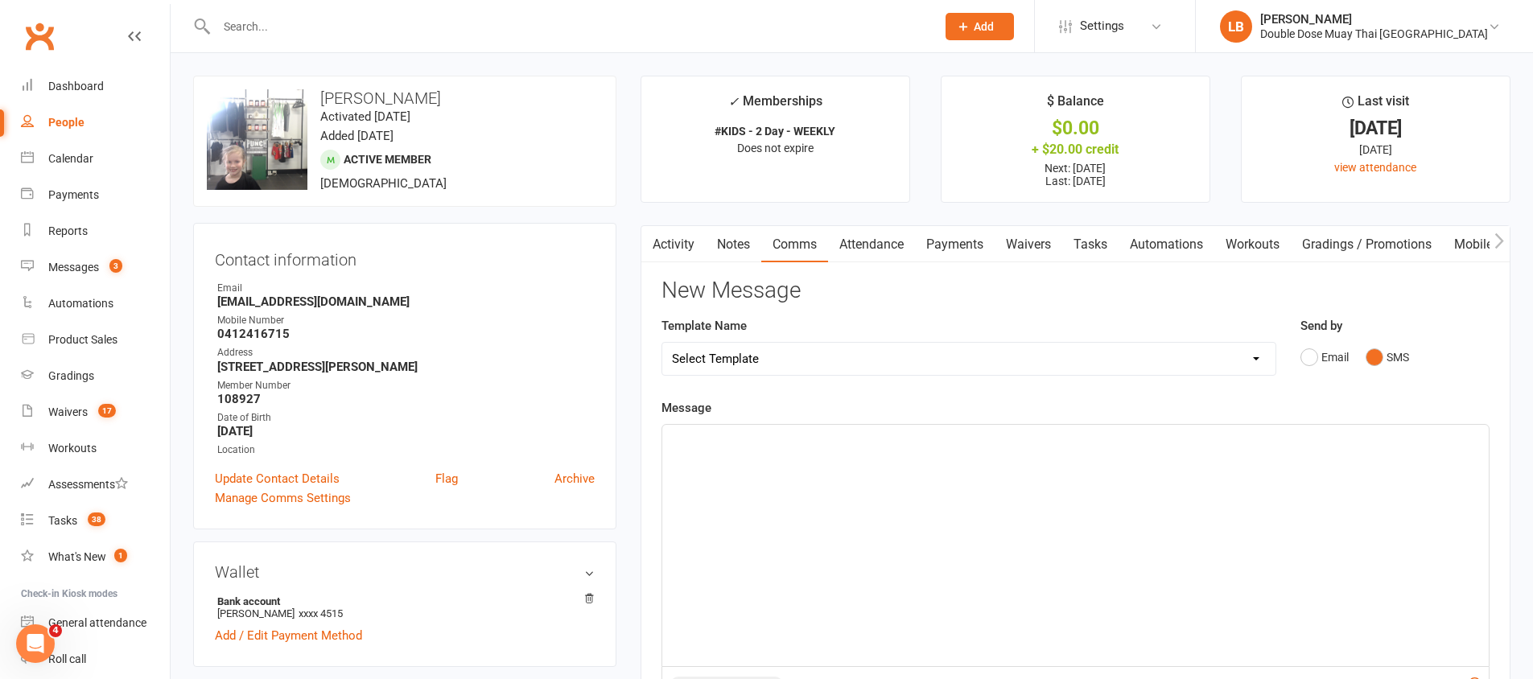
click at [913, 460] on div "﻿" at bounding box center [1075, 545] width 827 height 241
click at [889, 436] on span "Yeah sweet no problem hope bubs is ok?" at bounding box center [782, 439] width 221 height 14
click at [890, 436] on p "Yeah sweet no problem hope bubs is ok?" at bounding box center [1075, 439] width 807 height 19
click at [802, 447] on p "Yeah sweet no problem hope bubs is ok?" at bounding box center [1075, 439] width 807 height 19
click at [990, 435] on p "Yeah sweet no problem ill add it on now hope bubs is ok?" at bounding box center [1075, 439] width 807 height 19
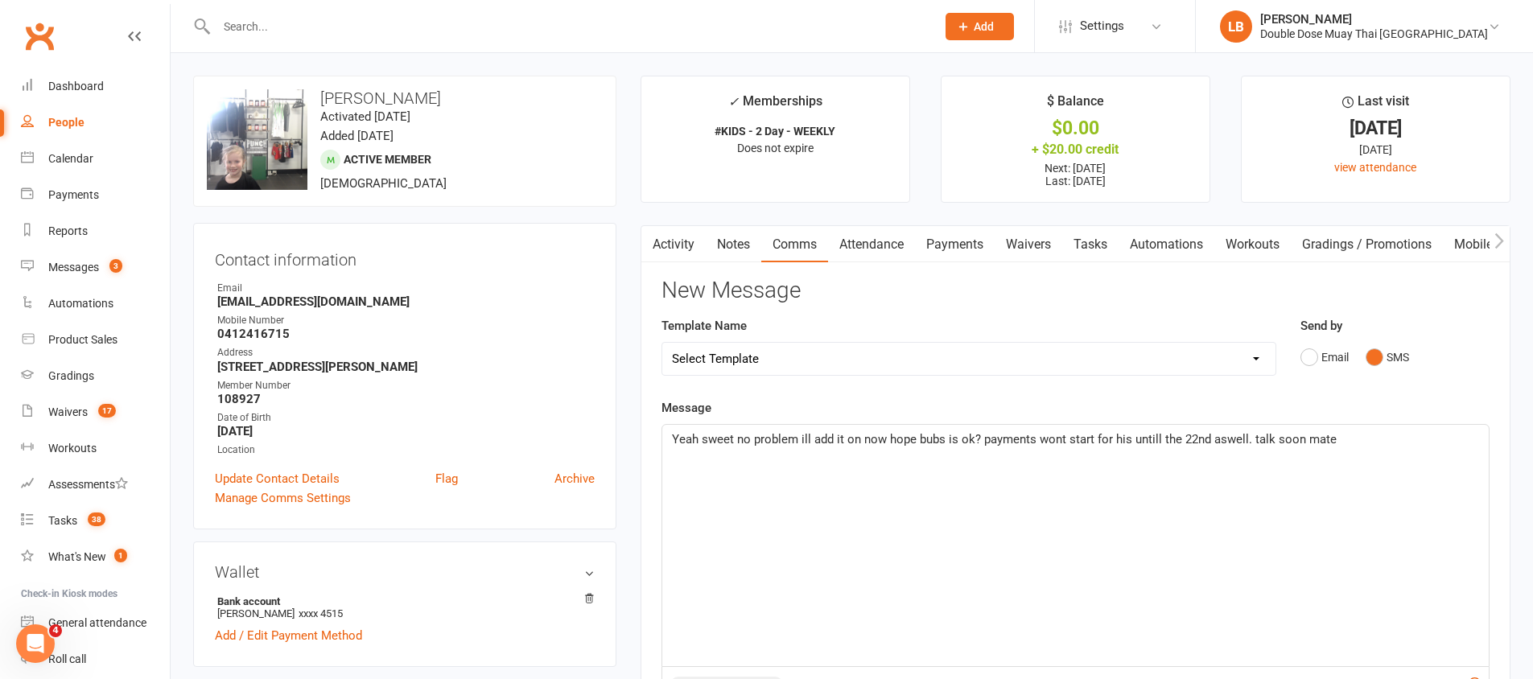
click at [1240, 442] on span "Yeah sweet no problem ill add it on now hope bubs is ok? payments wont start fo…" at bounding box center [1004, 439] width 665 height 14
drag, startPoint x: 1240, startPoint y: 442, endPoint x: 1225, endPoint y: 441, distance: 15.3
click at [1225, 441] on span "Yeah sweet no problem ill add it on now hope bubs is ok? payments wont start fo…" at bounding box center [1004, 439] width 665 height 14
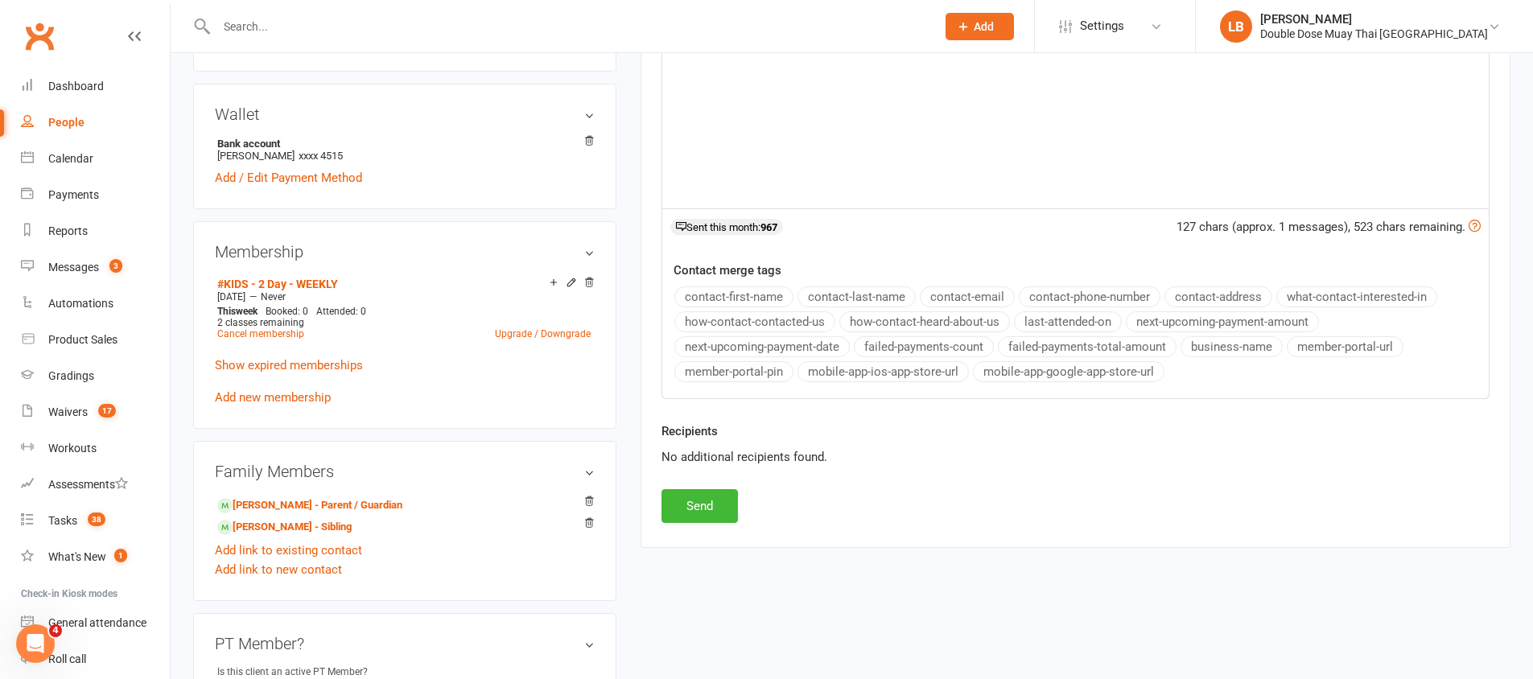
scroll to position [480, 0]
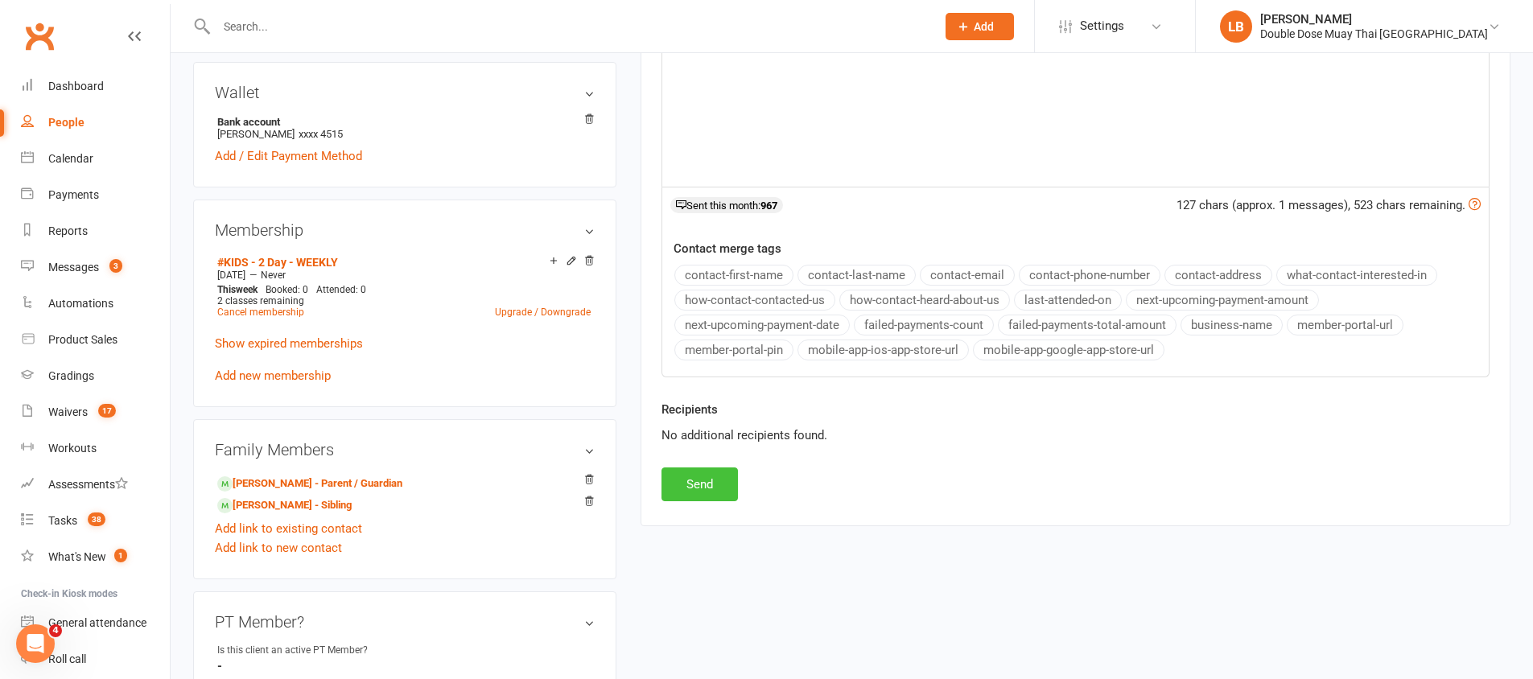
click at [711, 473] on button "Send" at bounding box center [700, 485] width 76 height 34
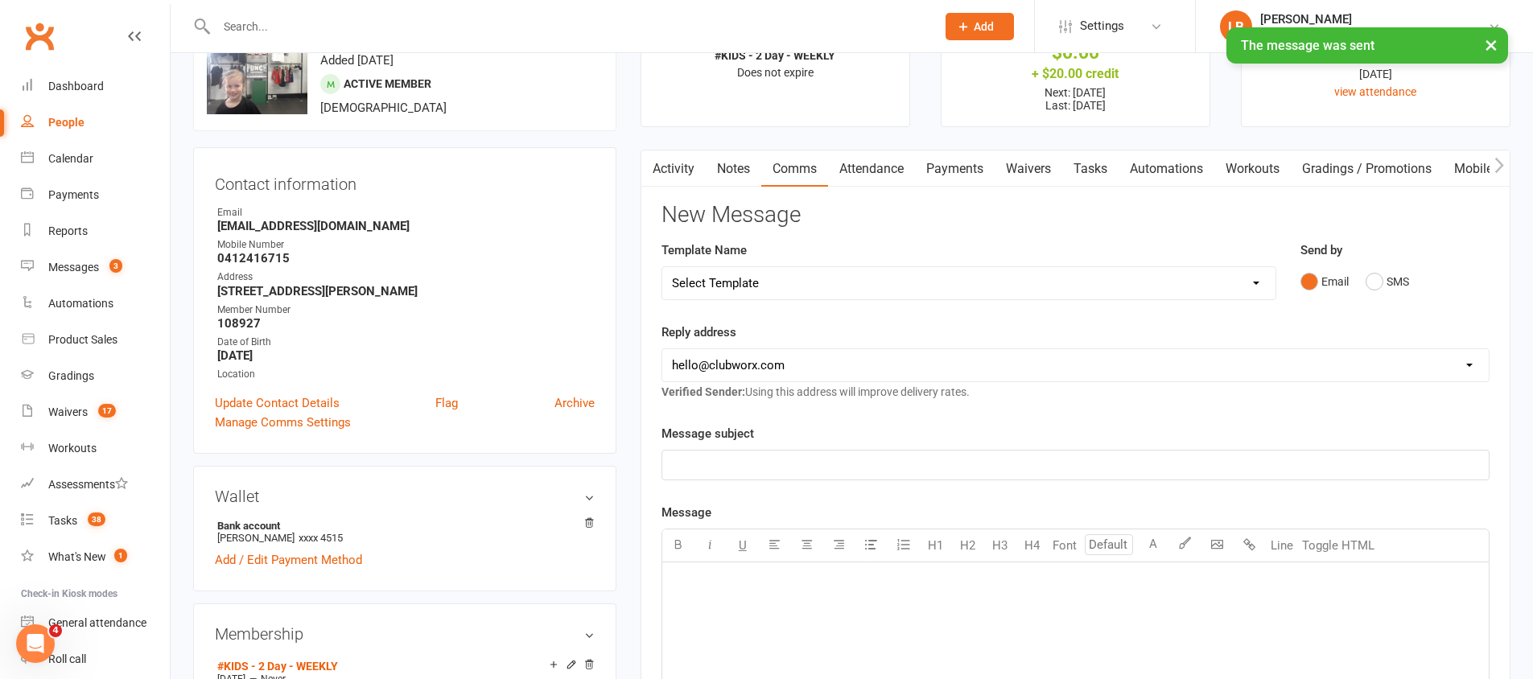
scroll to position [0, 0]
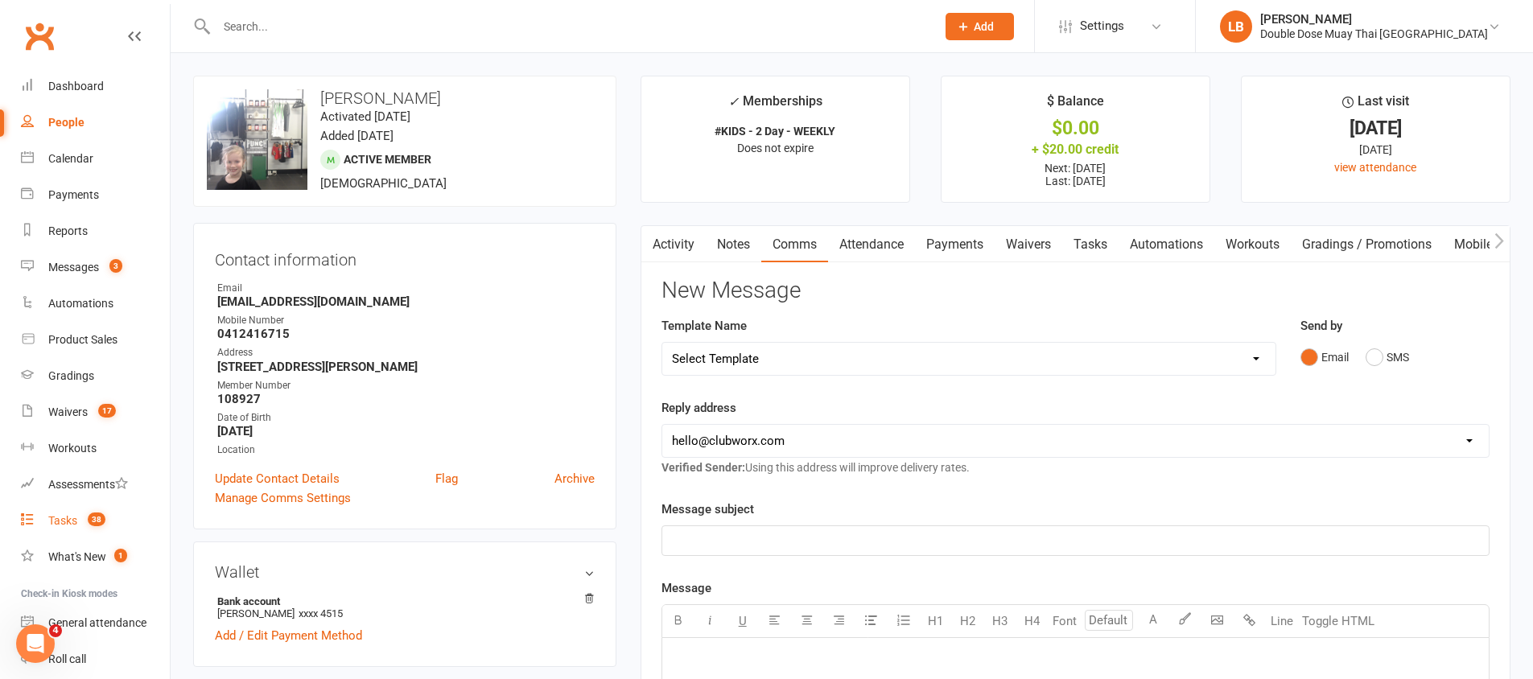
click at [64, 522] on div "Tasks" at bounding box center [62, 520] width 29 height 13
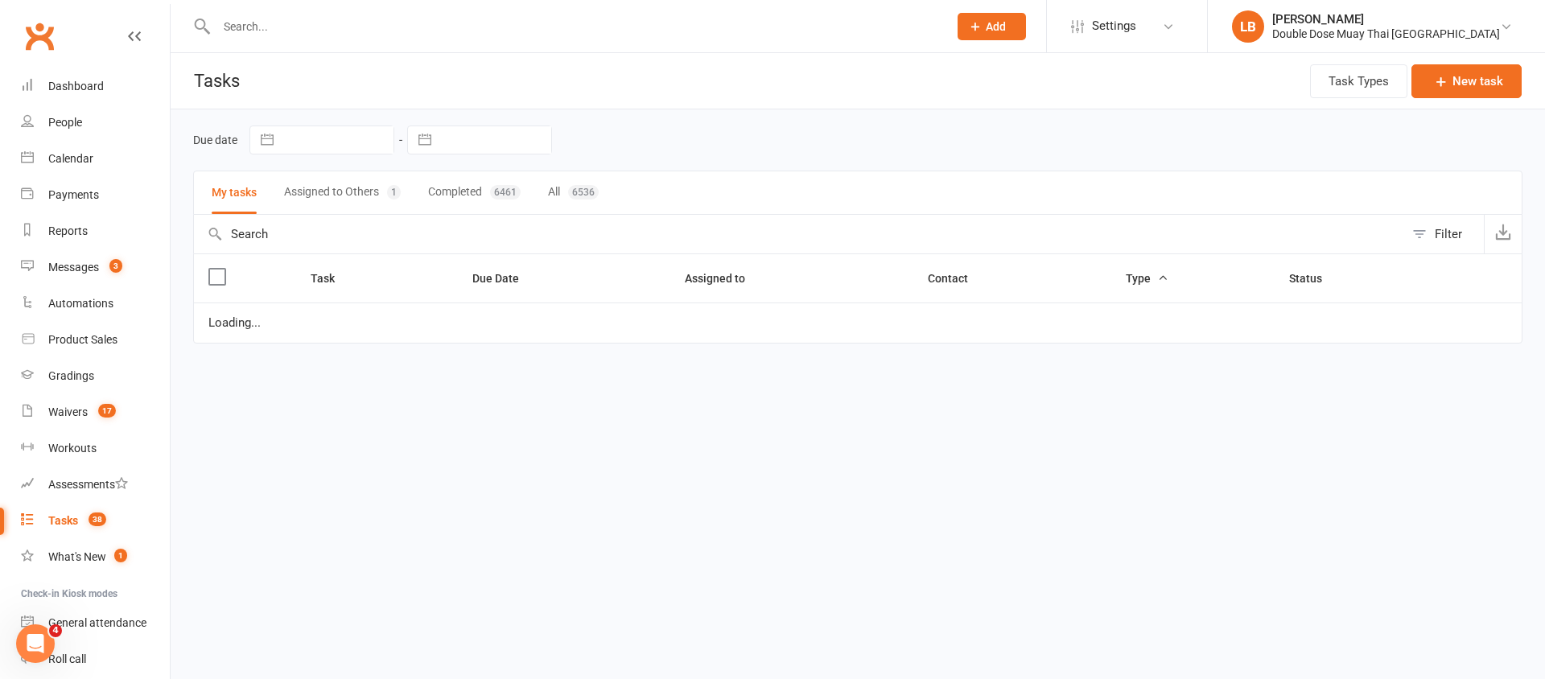
select select "started"
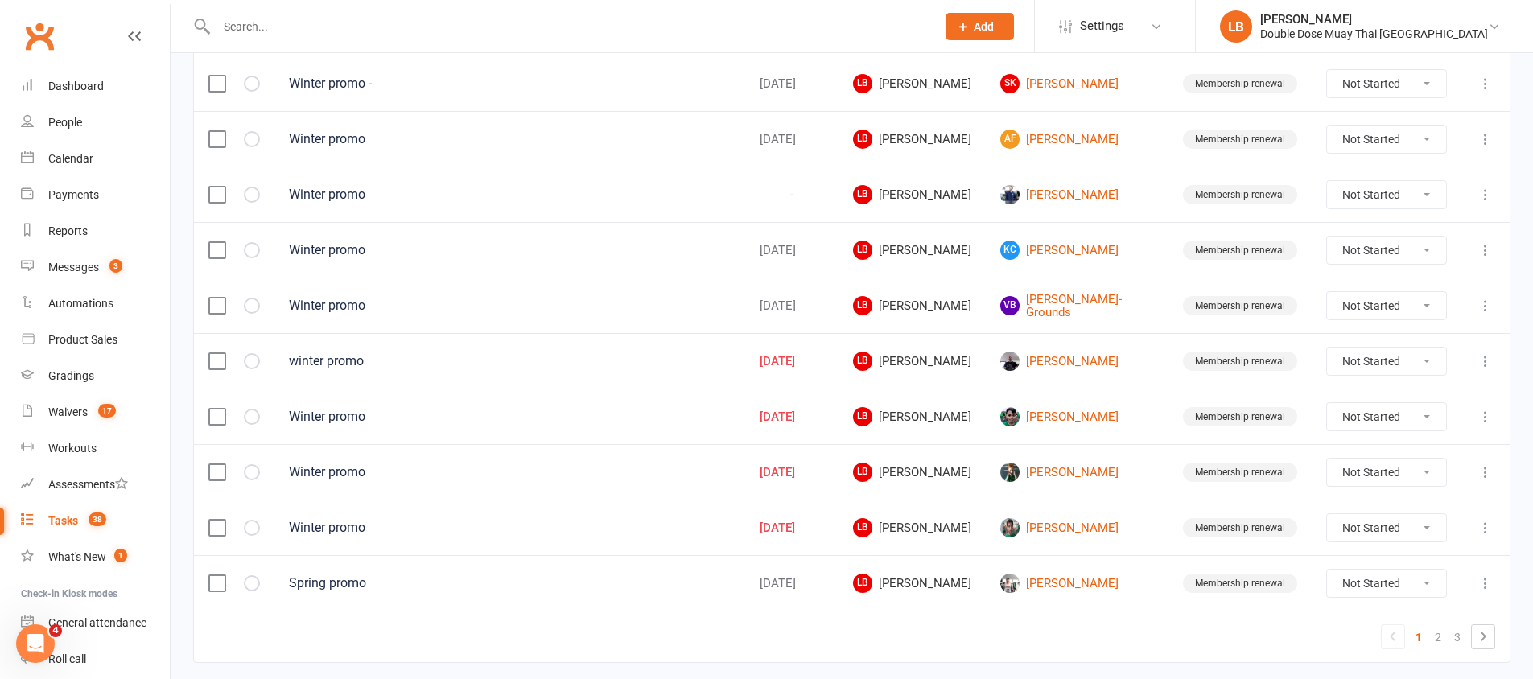
scroll to position [1132, 0]
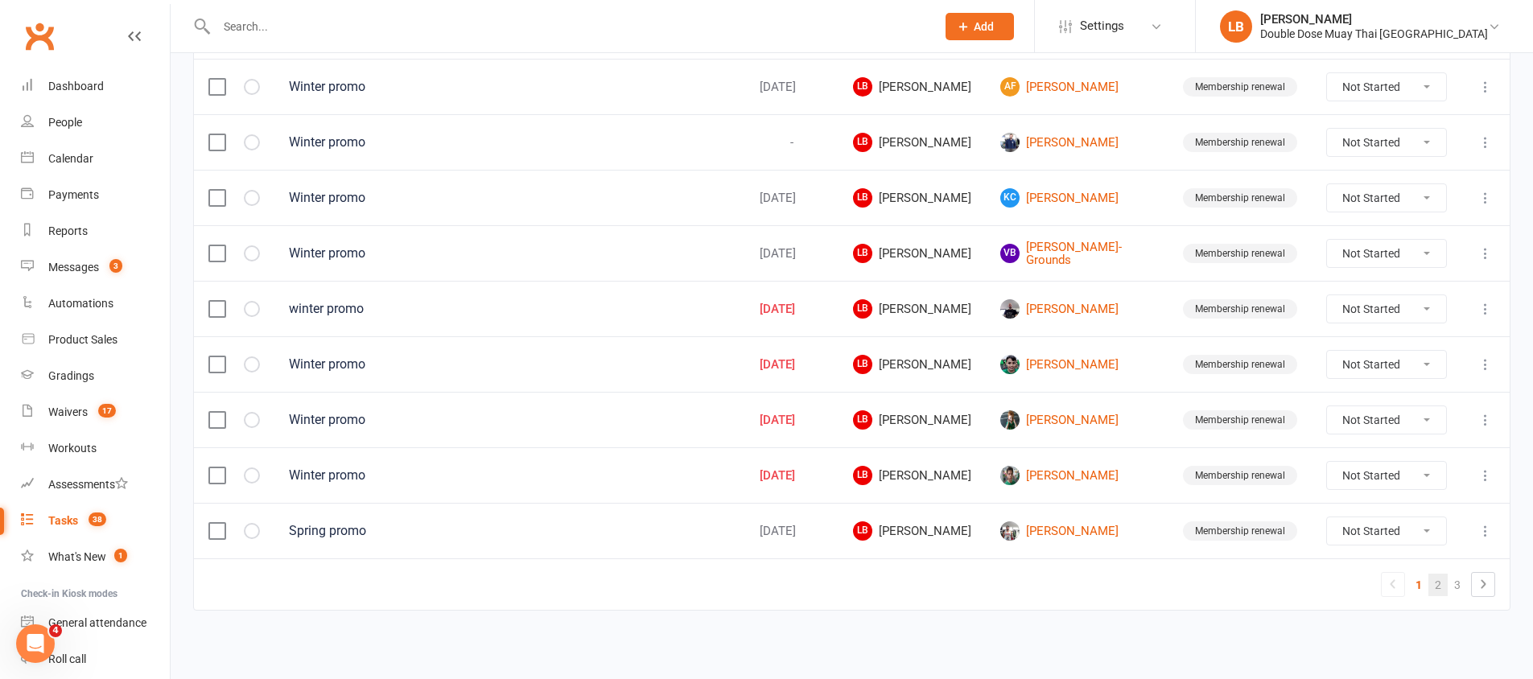
click at [1436, 578] on link "2" at bounding box center [1438, 585] width 19 height 23
select select "started"
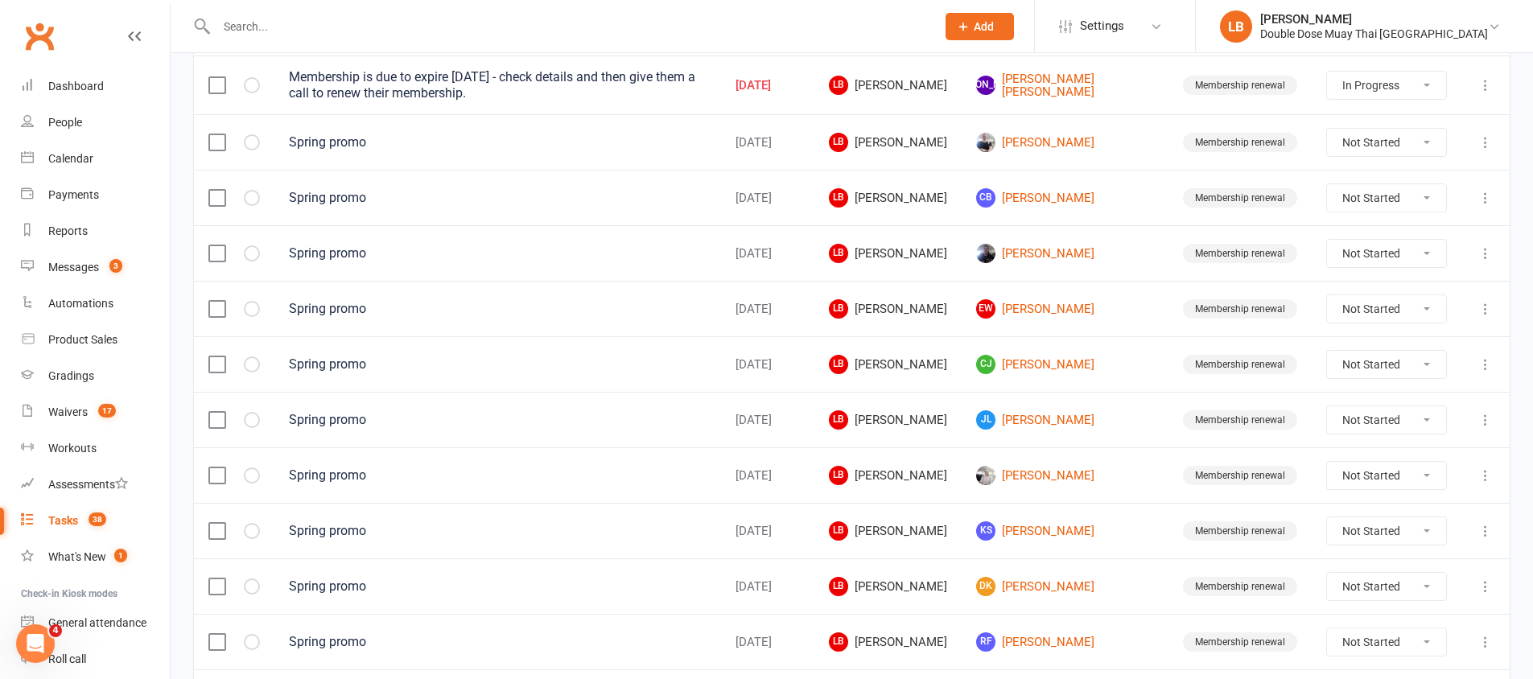
scroll to position [0, 0]
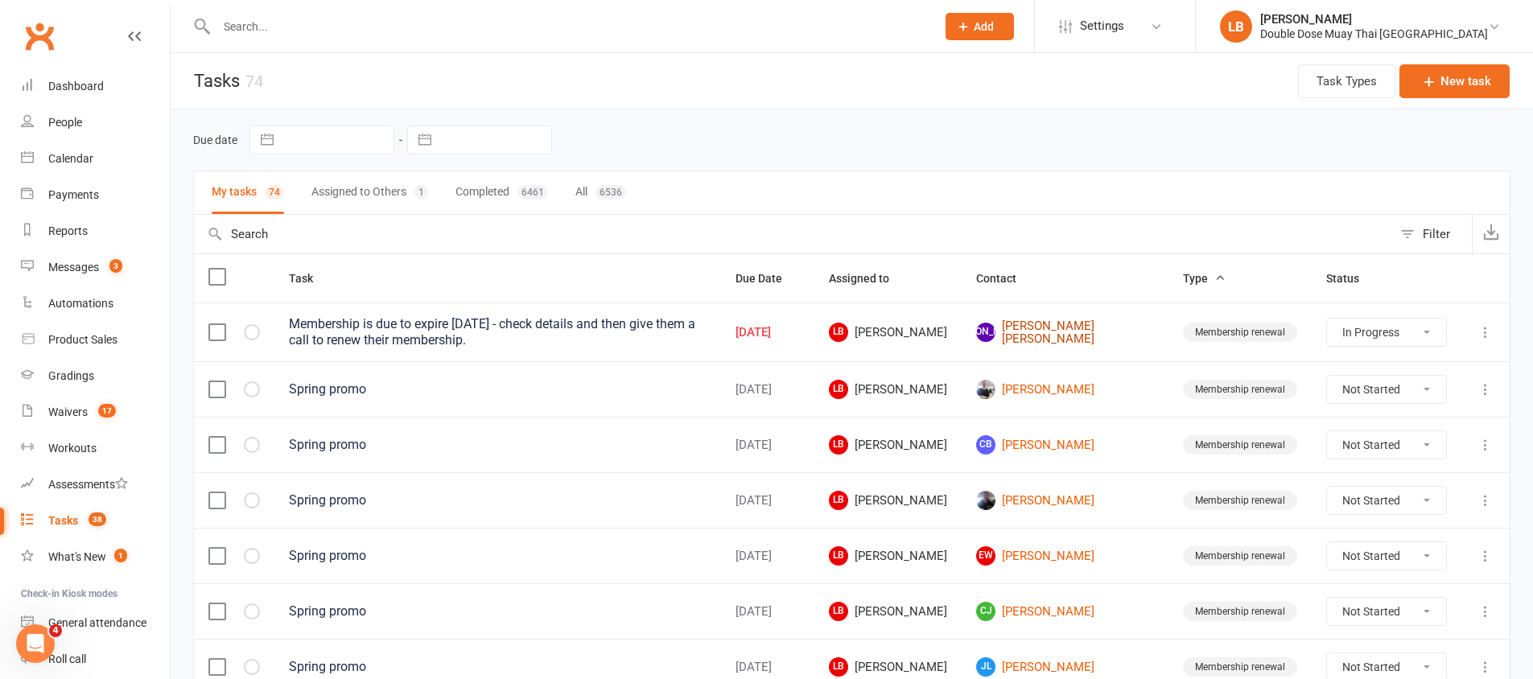
click at [1076, 335] on link "JA Jackson Anstee" at bounding box center [1065, 333] width 178 height 27
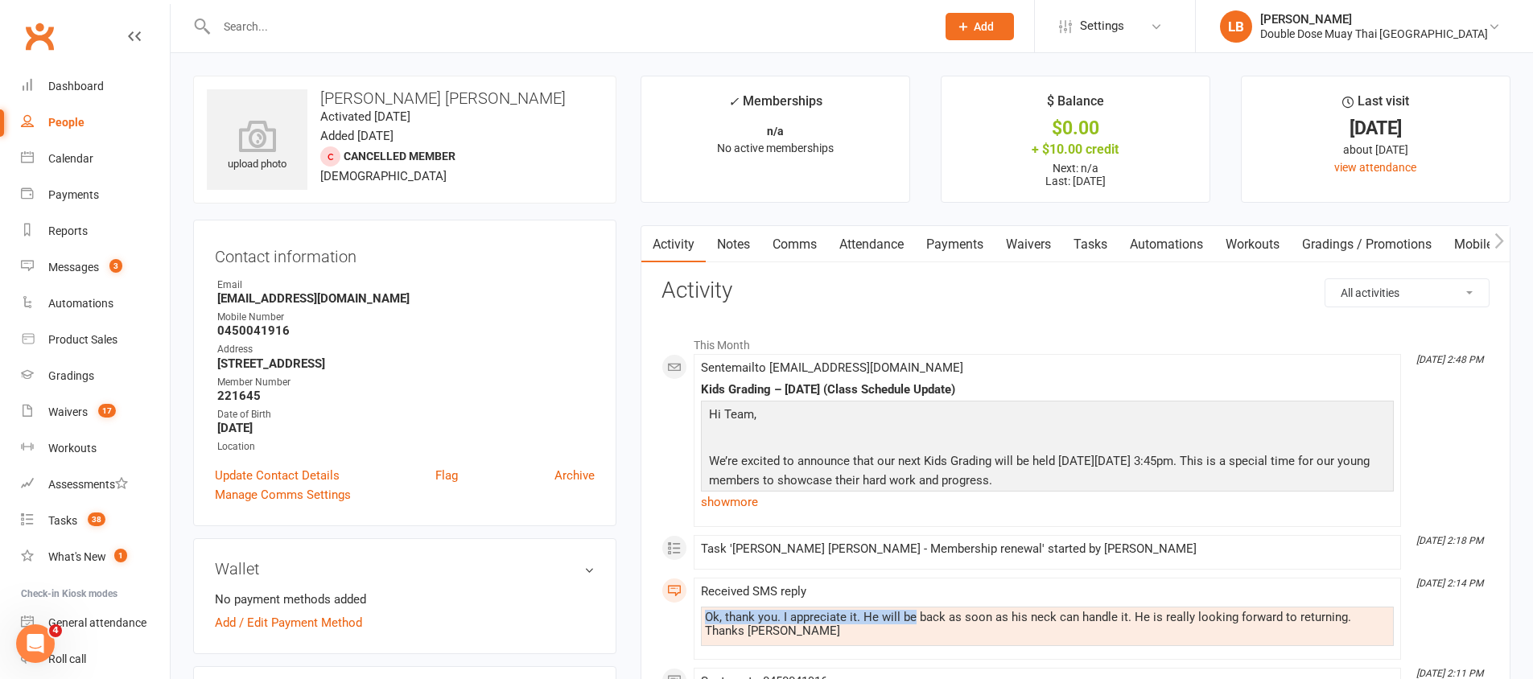
drag, startPoint x: 913, startPoint y: 618, endPoint x: 1319, endPoint y: 602, distance: 406.7
click at [1319, 602] on div "Received SMS reply Ok, thank you. I appreciate it. He will be back as soon as h…" at bounding box center [1047, 619] width 693 height 68
click at [1107, 249] on link "Tasks" at bounding box center [1090, 244] width 56 height 37
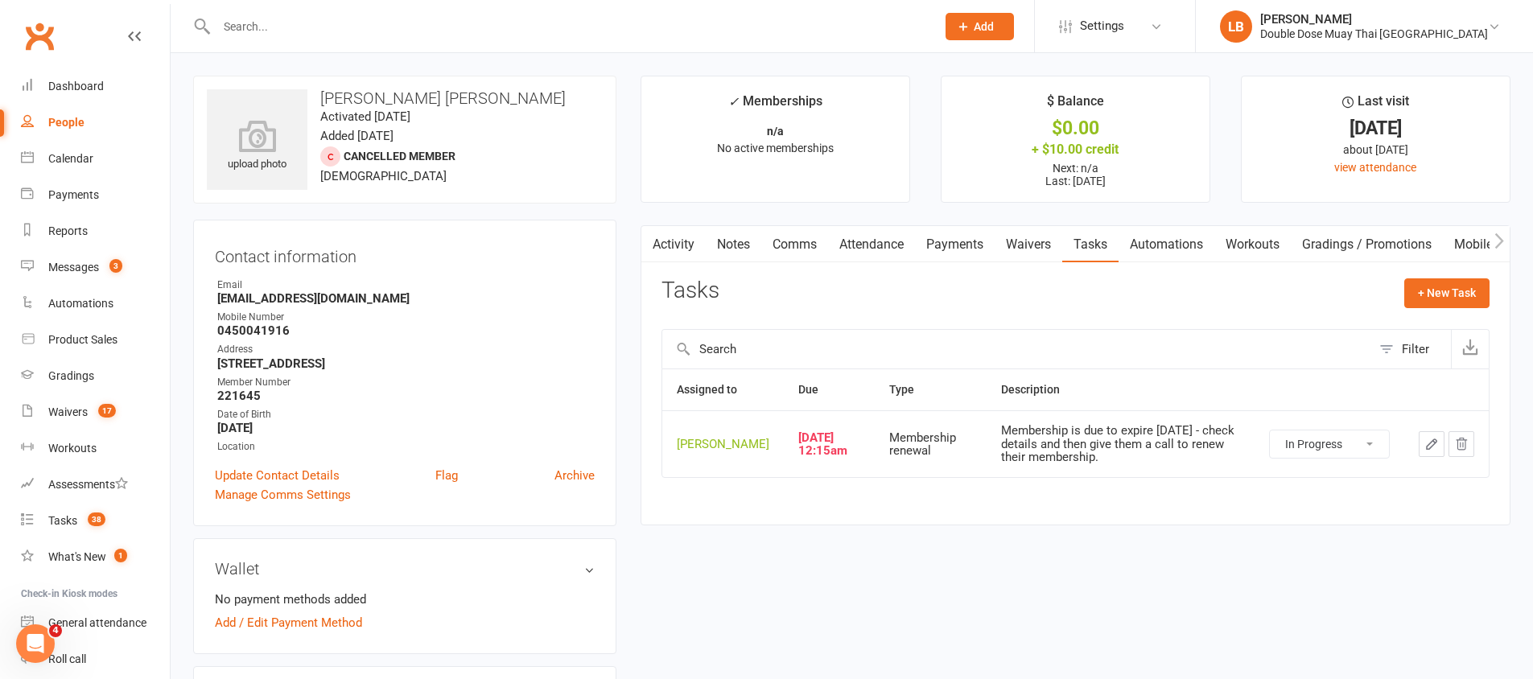
click at [1313, 453] on select "Not Started In Progress Waiting Complete" at bounding box center [1329, 444] width 119 height 27
select select "started"
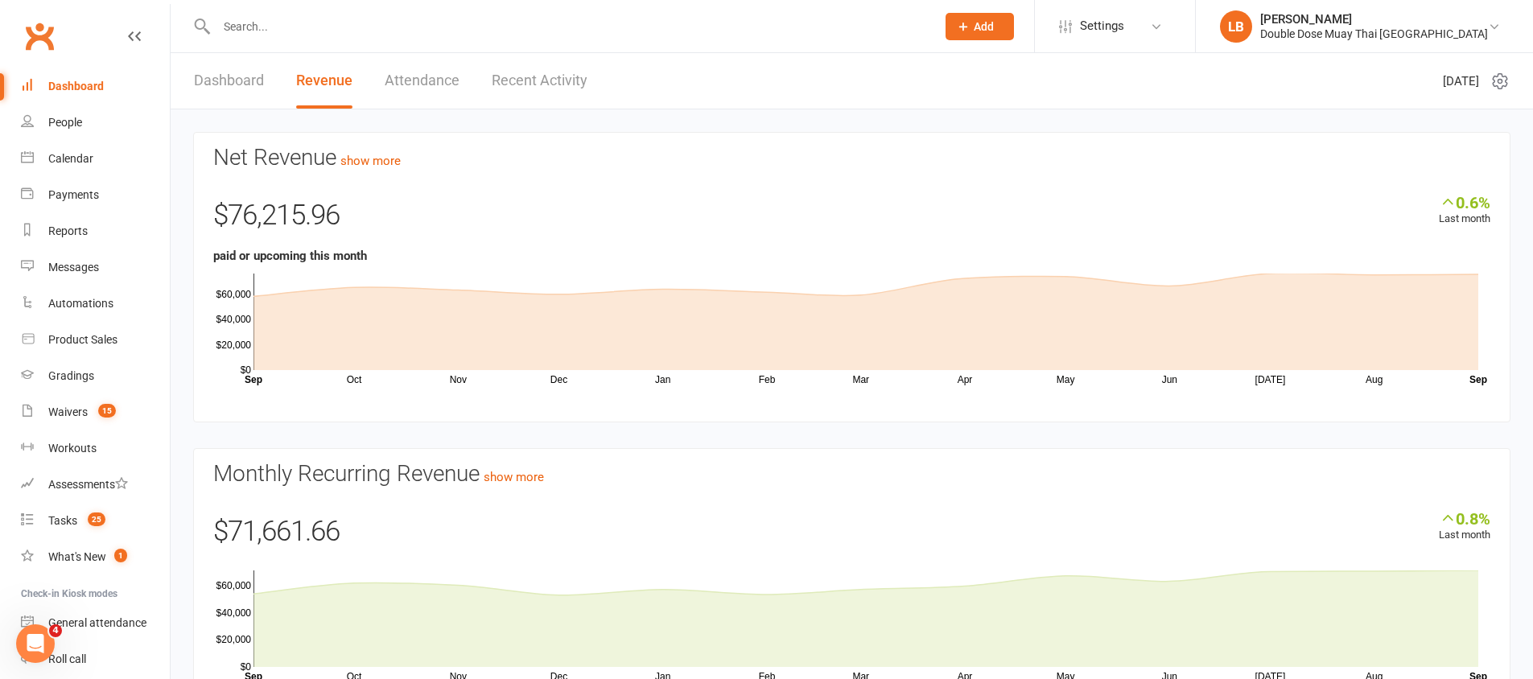
click at [497, 19] on input "text" at bounding box center [568, 26] width 713 height 23
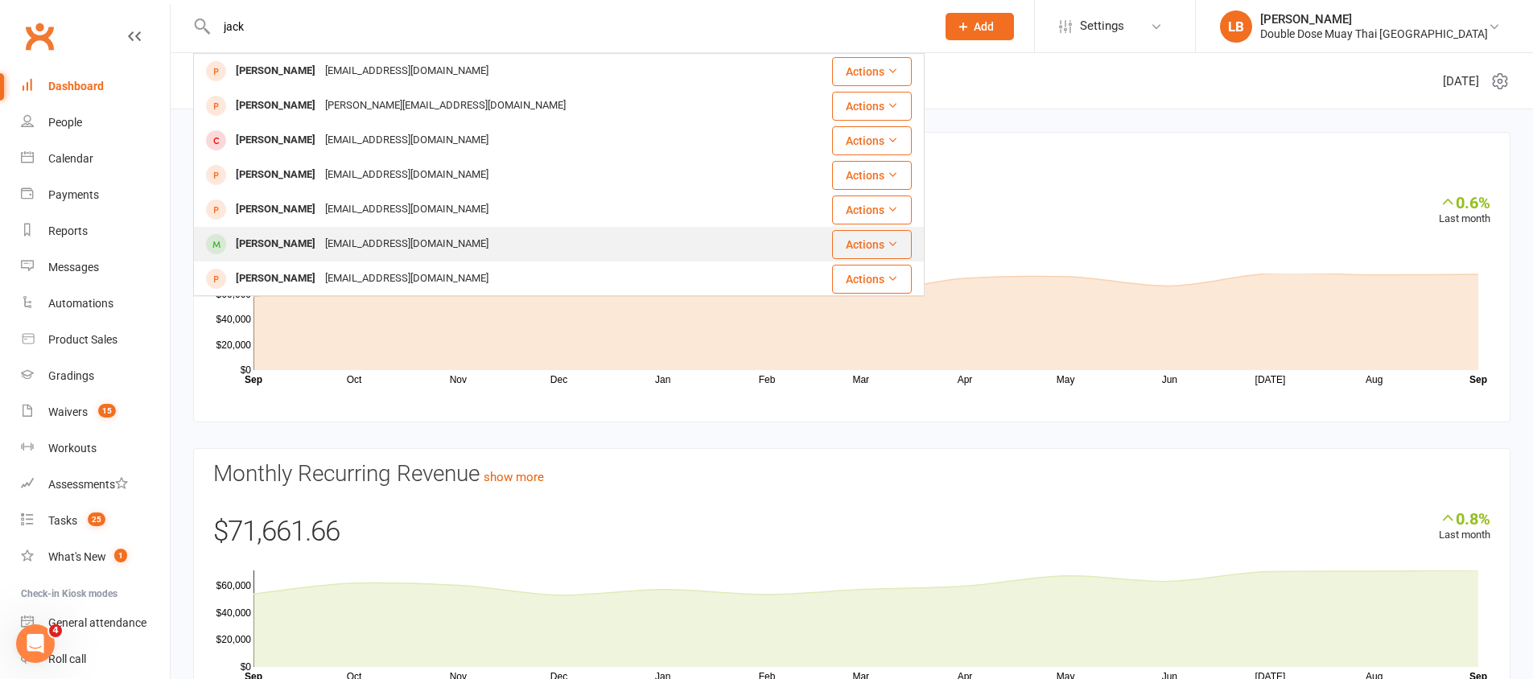
type input "jack"
click at [361, 242] on div "jack.vines.edv@gmail.com" at bounding box center [406, 244] width 173 height 23
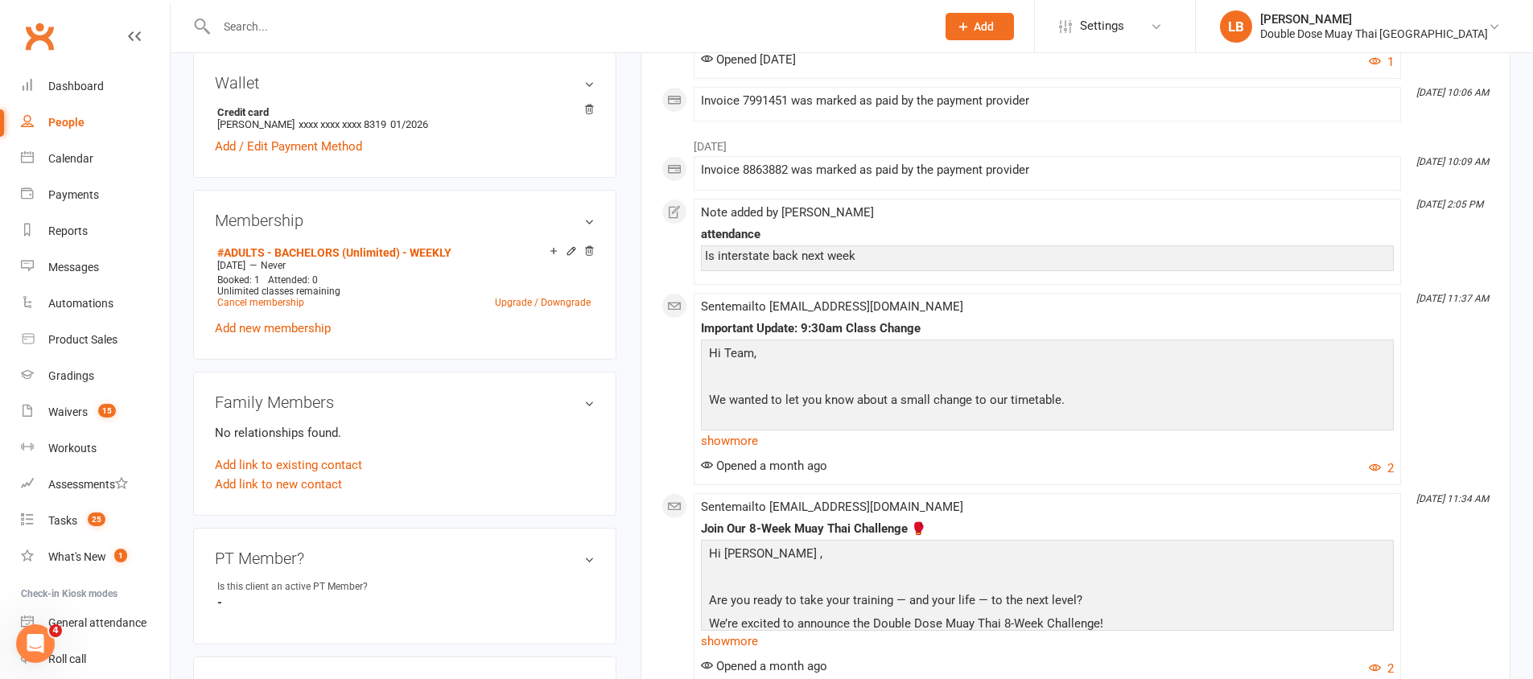
scroll to position [493, 0]
drag, startPoint x: 893, startPoint y: 251, endPoint x: 708, endPoint y: 256, distance: 184.4
click at [708, 256] on div "Is interstate back next week" at bounding box center [1047, 253] width 685 height 14
click at [706, 251] on div "Is interstate back next week" at bounding box center [1047, 253] width 685 height 14
click at [109, 516] on link "Tasks 25" at bounding box center [95, 521] width 149 height 36
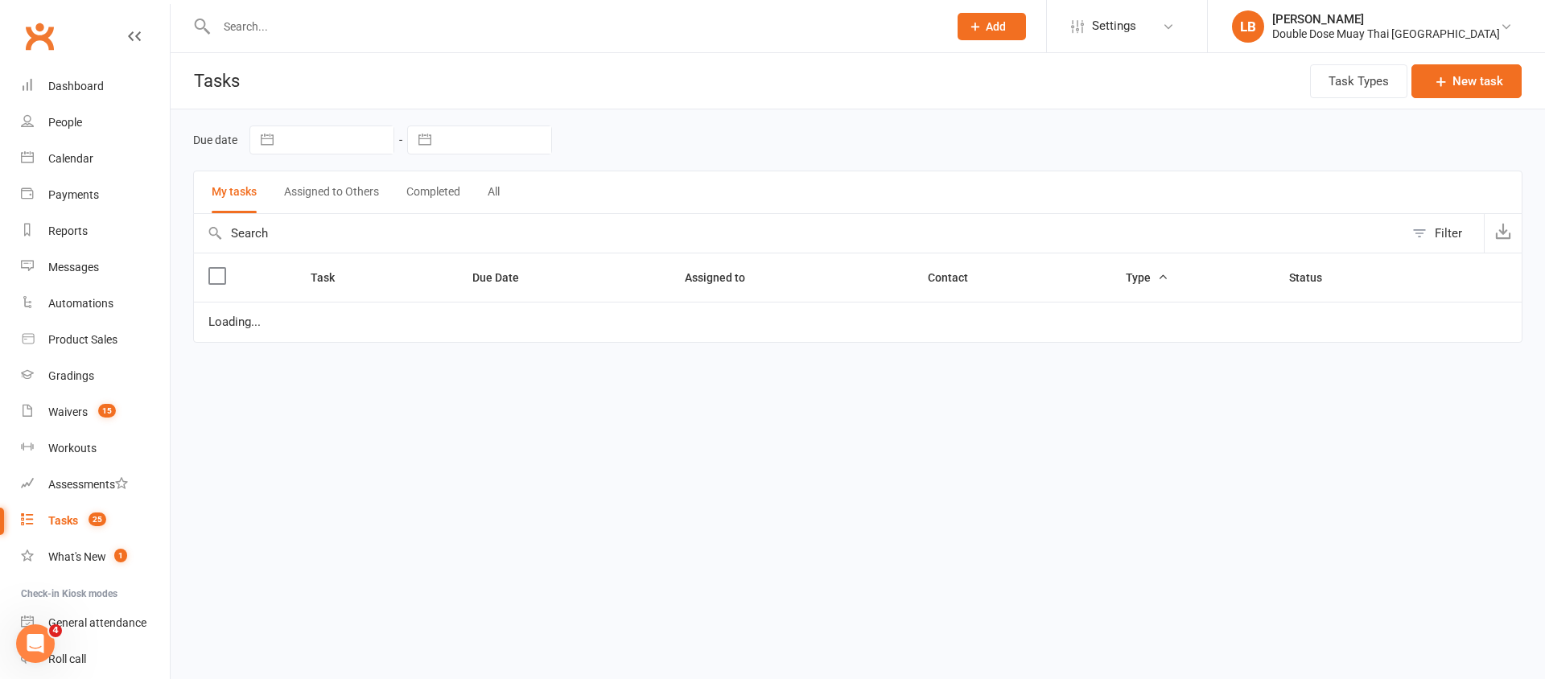
click at [405, 27] on input "text" at bounding box center [574, 26] width 725 height 23
select select "started"
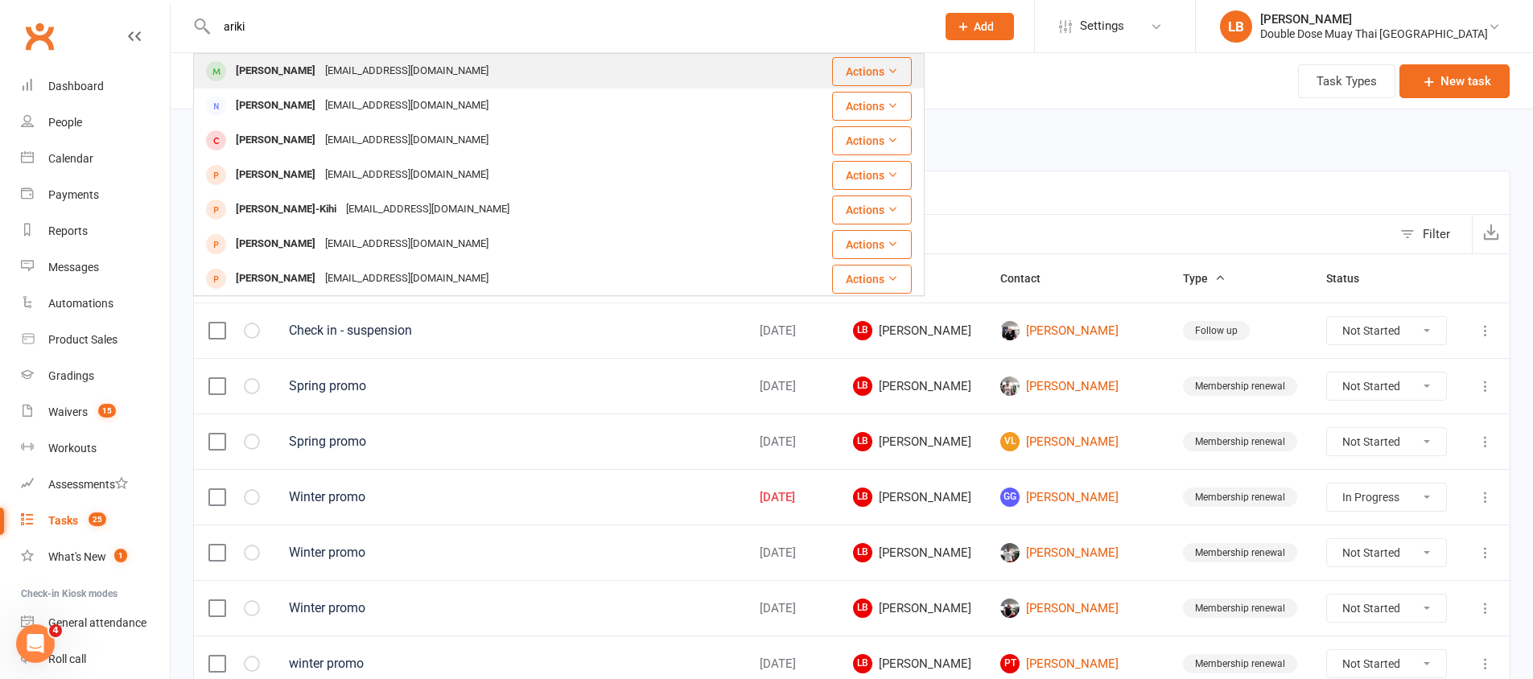
type input "ariki"
click at [417, 73] on div "Ariki@murphyfamily.com.au" at bounding box center [406, 71] width 173 height 23
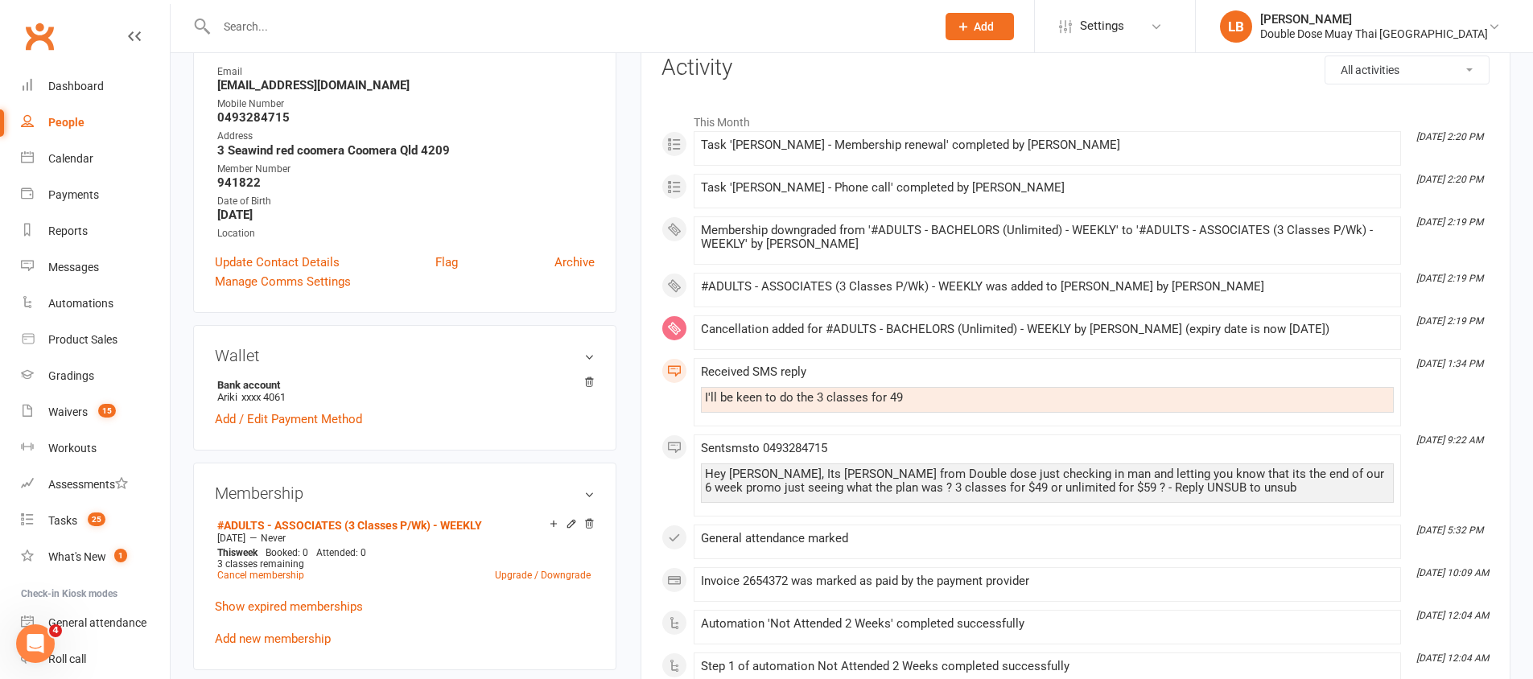
scroll to position [476, 0]
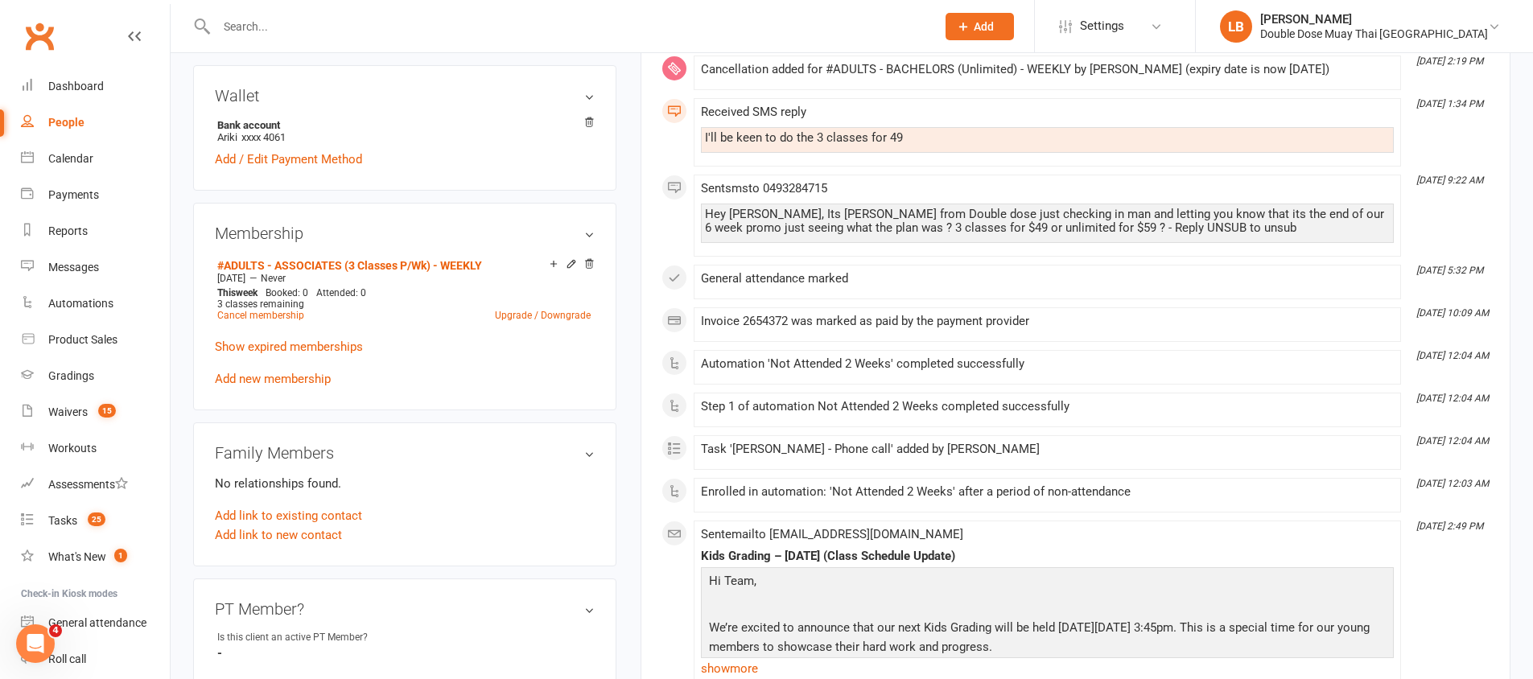
click at [266, 22] on input "text" at bounding box center [568, 26] width 713 height 23
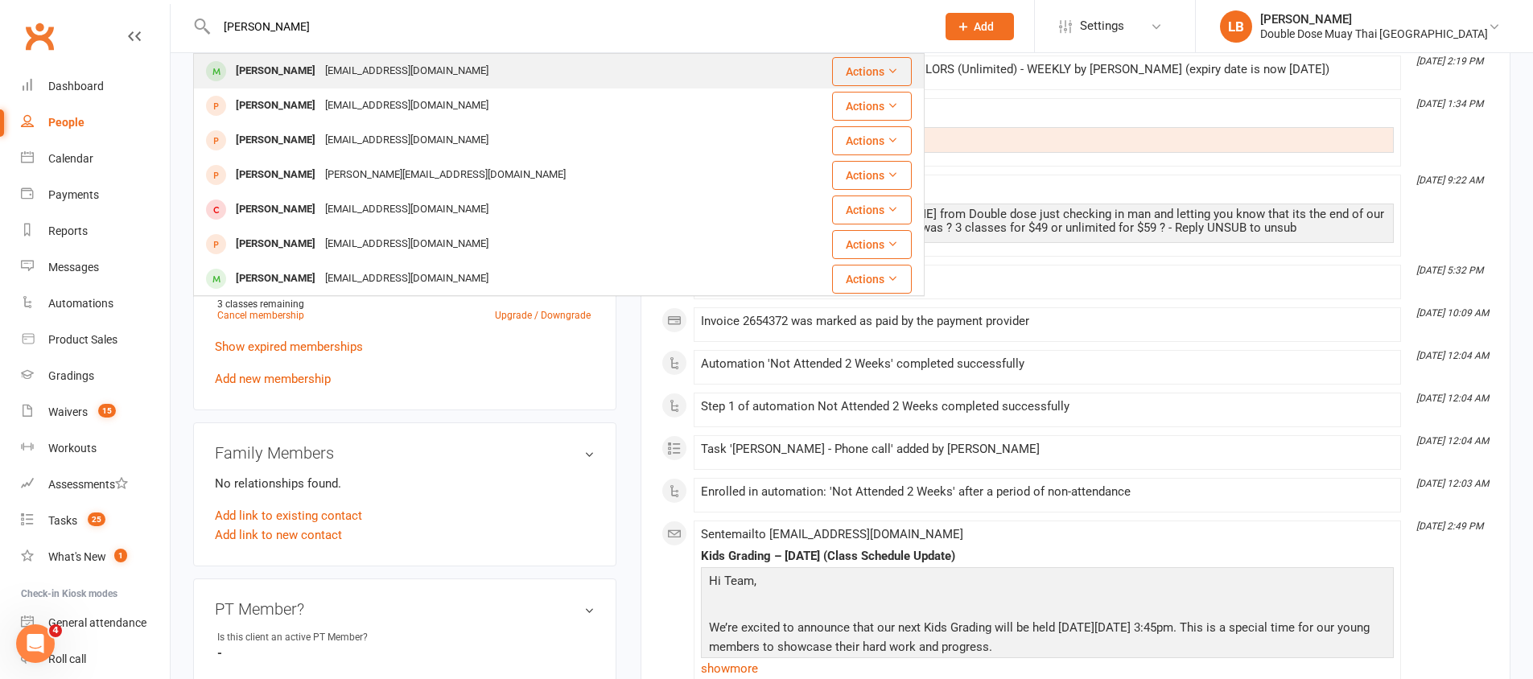
type input "jack vine"
click at [328, 64] on div "jack.vines.edv@gmail.com" at bounding box center [406, 71] width 173 height 23
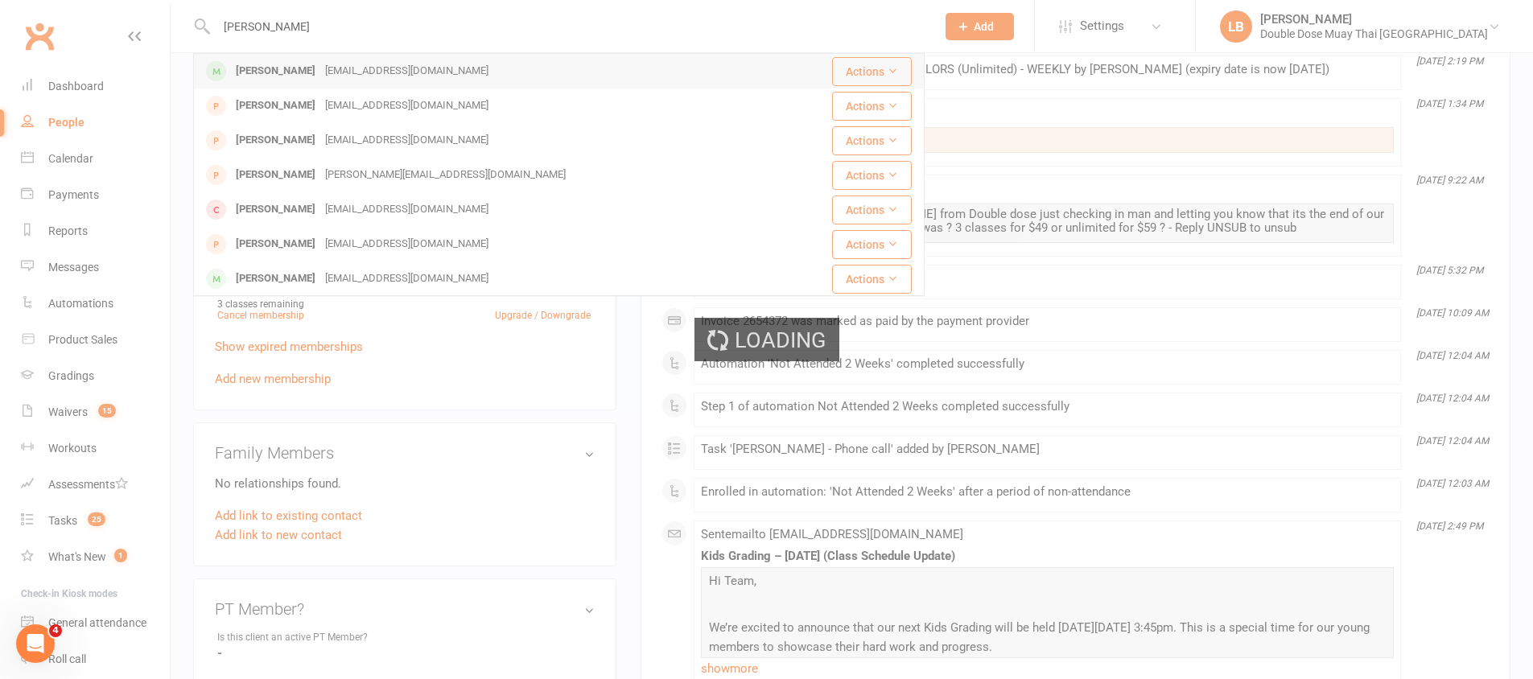
click at [328, 64] on div "Loading" at bounding box center [766, 339] width 1533 height 679
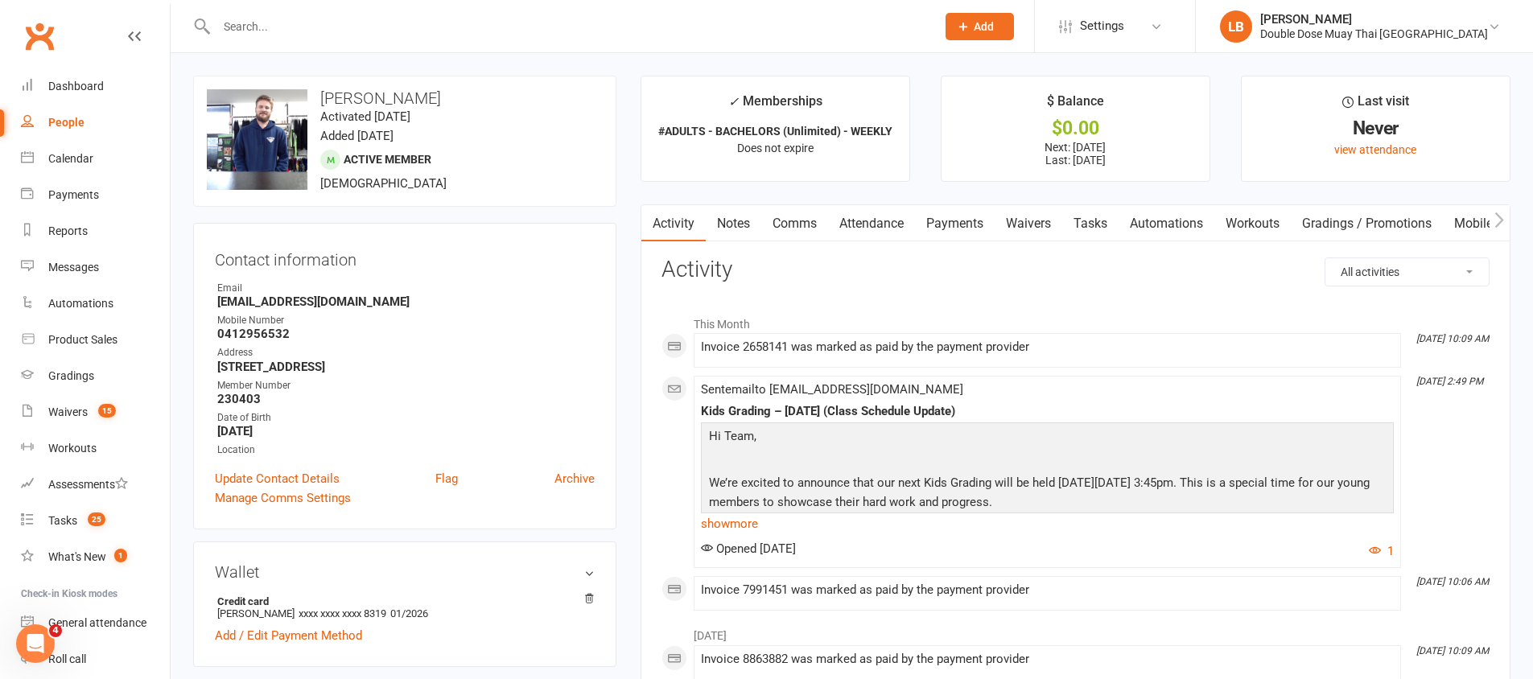
click at [1103, 237] on link "Tasks" at bounding box center [1090, 223] width 56 height 37
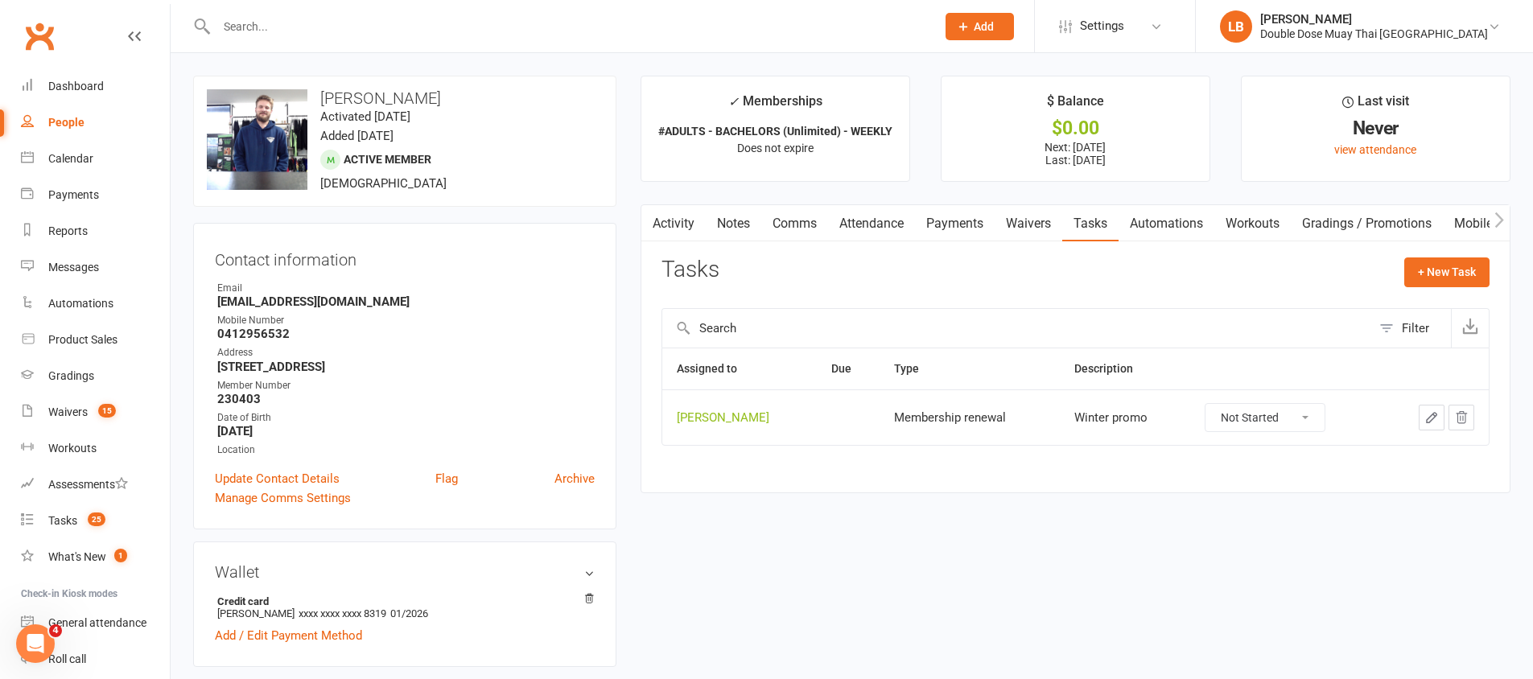
click at [854, 10] on div at bounding box center [559, 26] width 732 height 52
click at [848, 35] on input "text" at bounding box center [568, 26] width 713 height 23
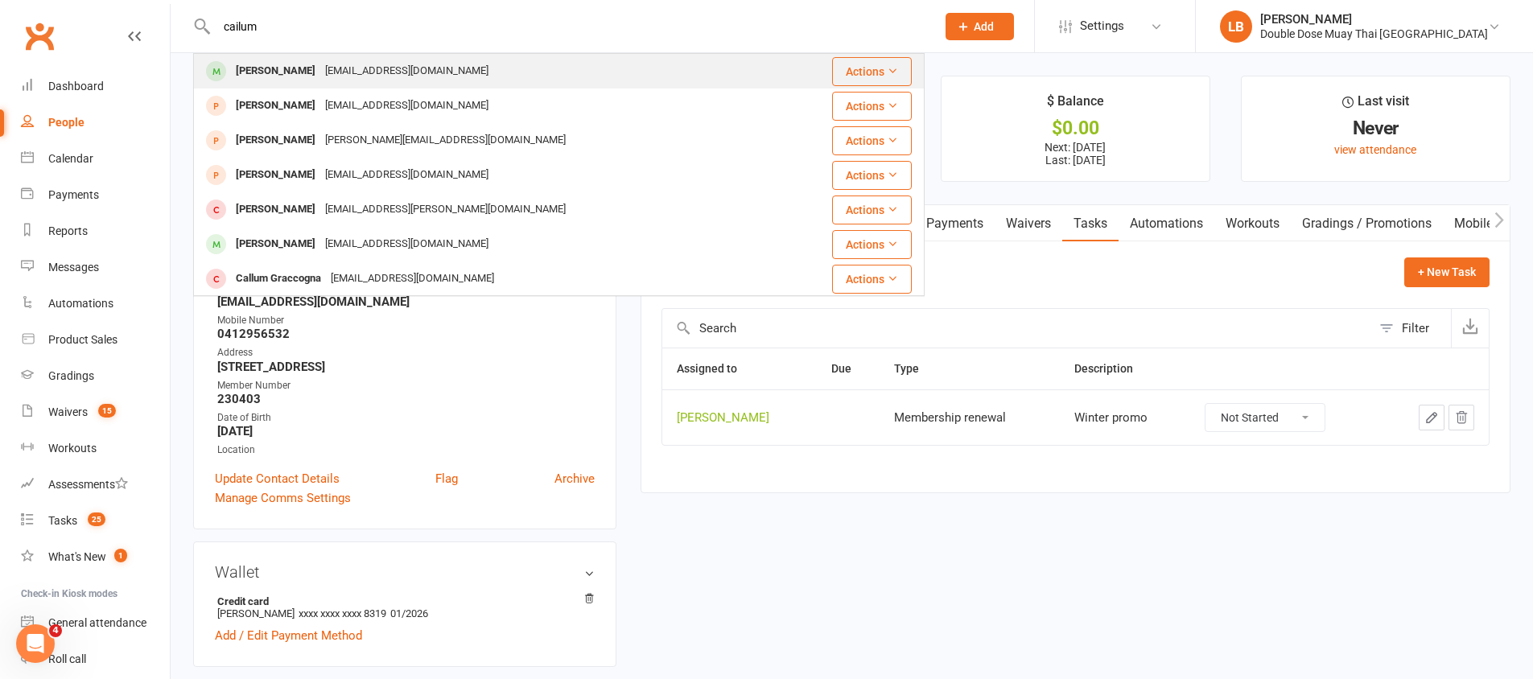
type input "cailum"
click at [424, 64] on div "Cailummcclelland2@gmail.com" at bounding box center [406, 71] width 173 height 23
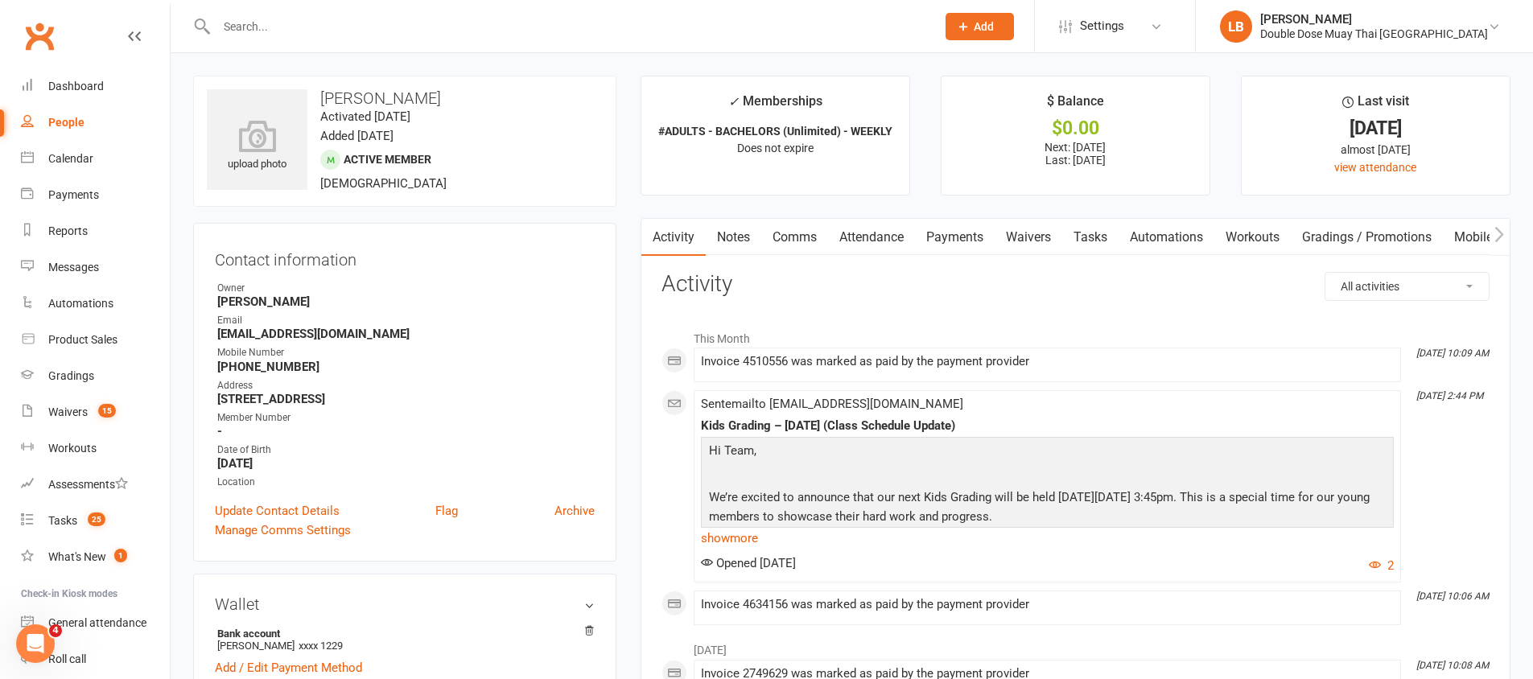
click at [1082, 232] on link "Tasks" at bounding box center [1090, 237] width 56 height 37
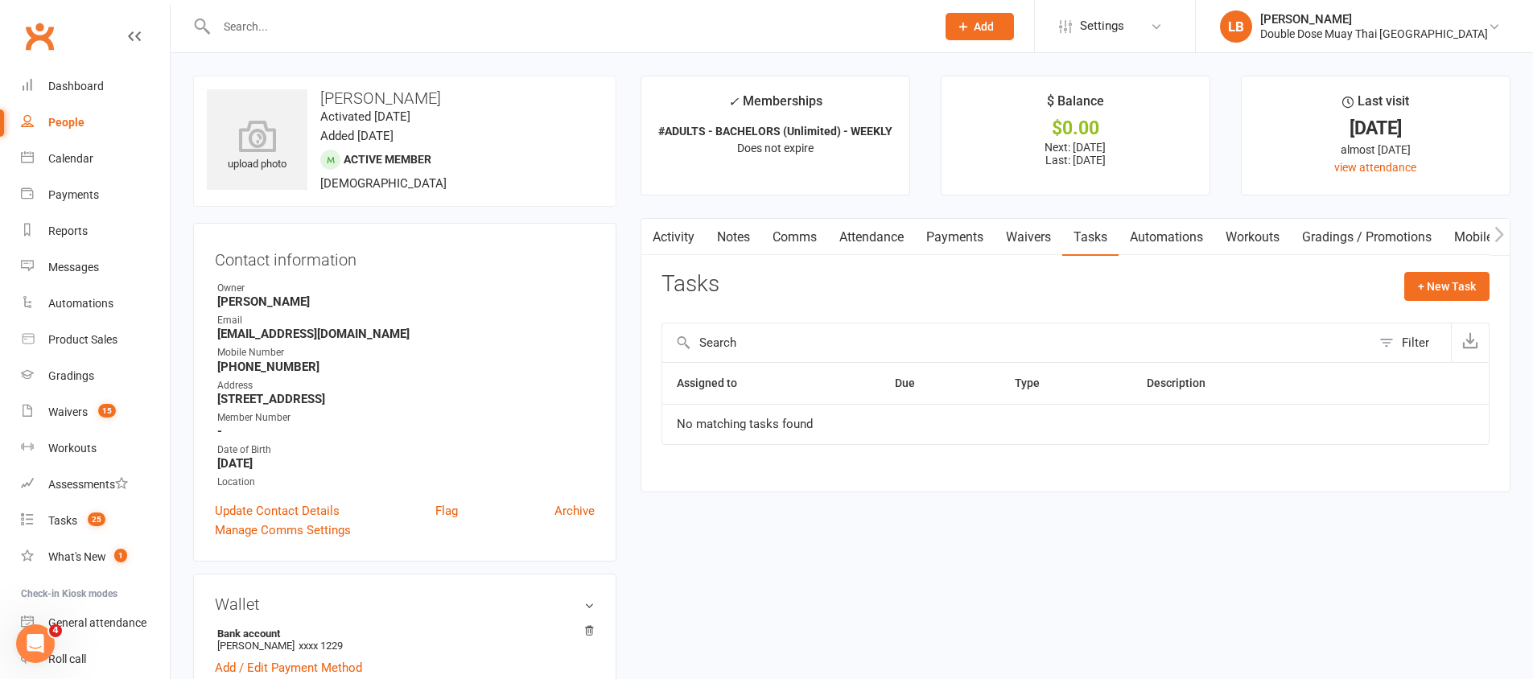
click at [925, 225] on link "Payments" at bounding box center [955, 237] width 80 height 37
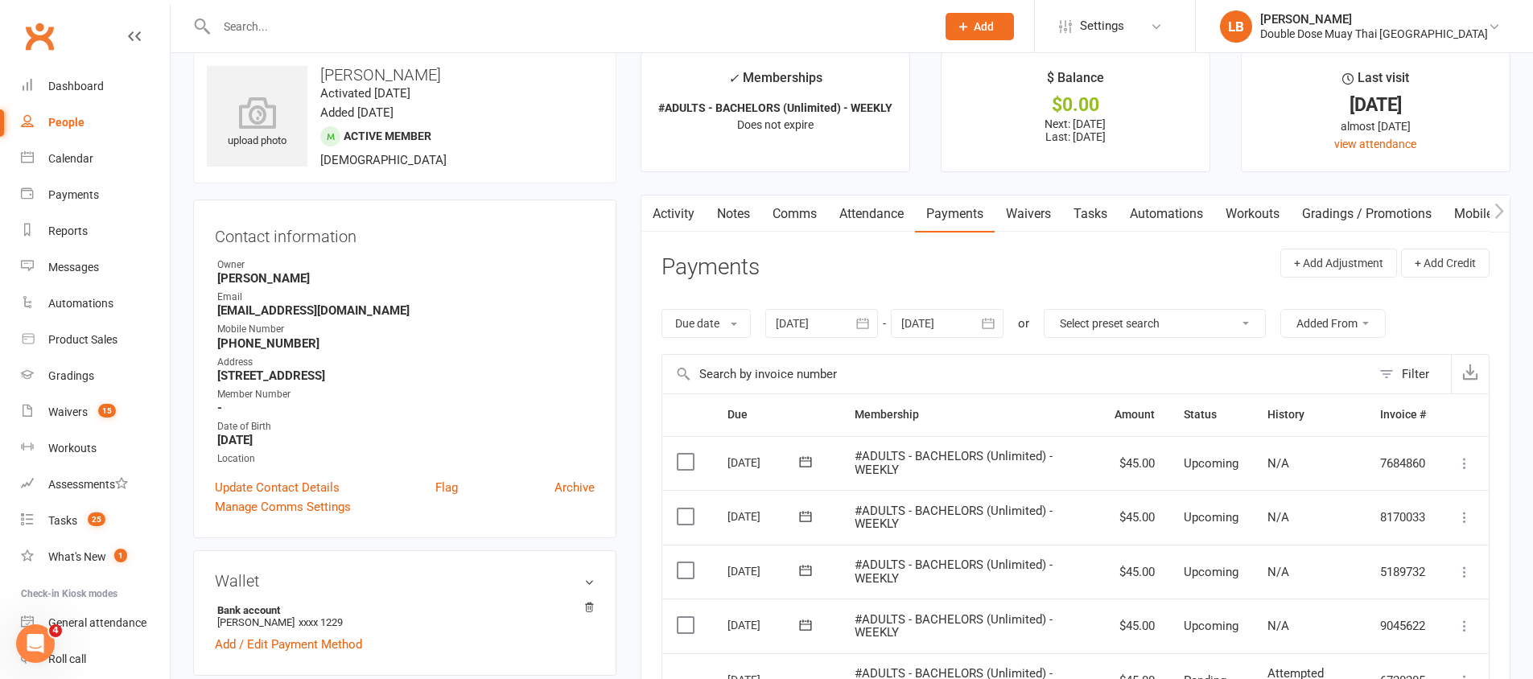
scroll to position [6, 0]
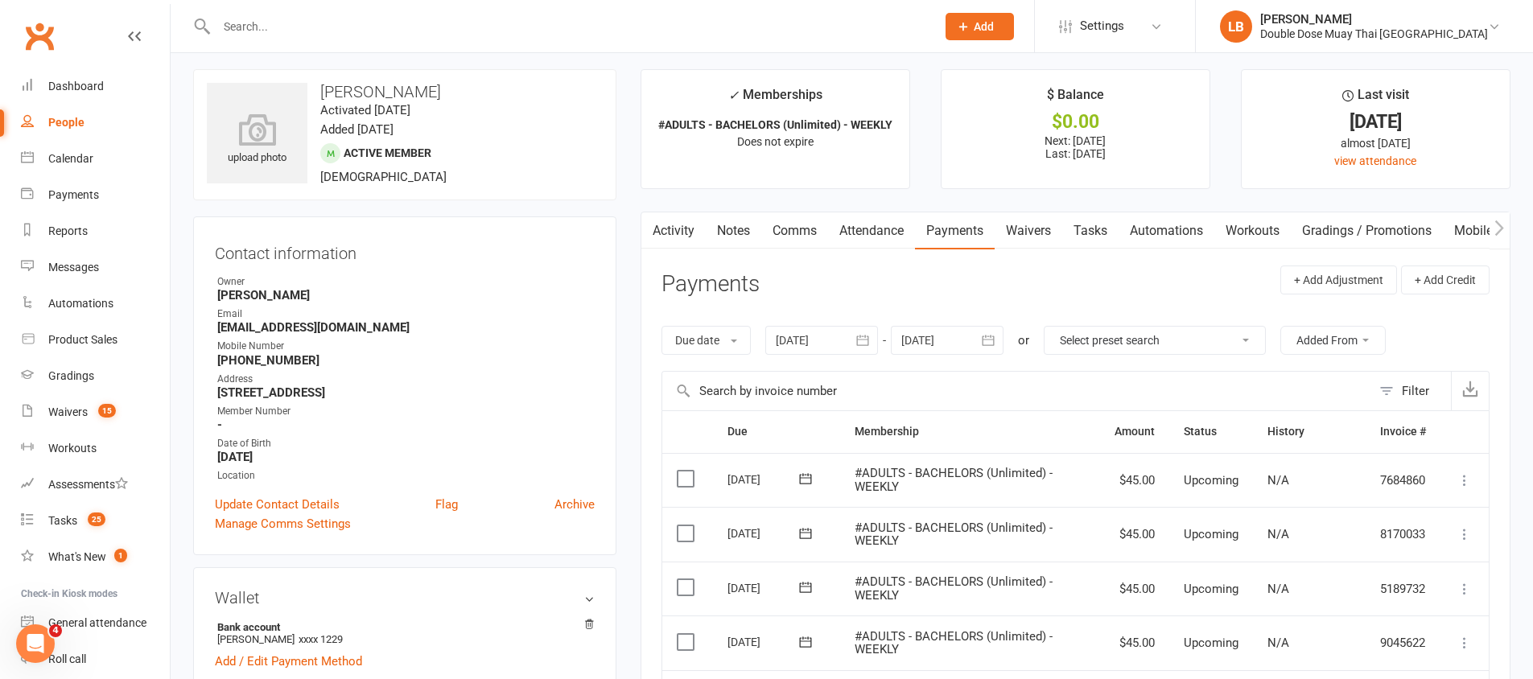
click at [801, 229] on link "Comms" at bounding box center [794, 230] width 67 height 37
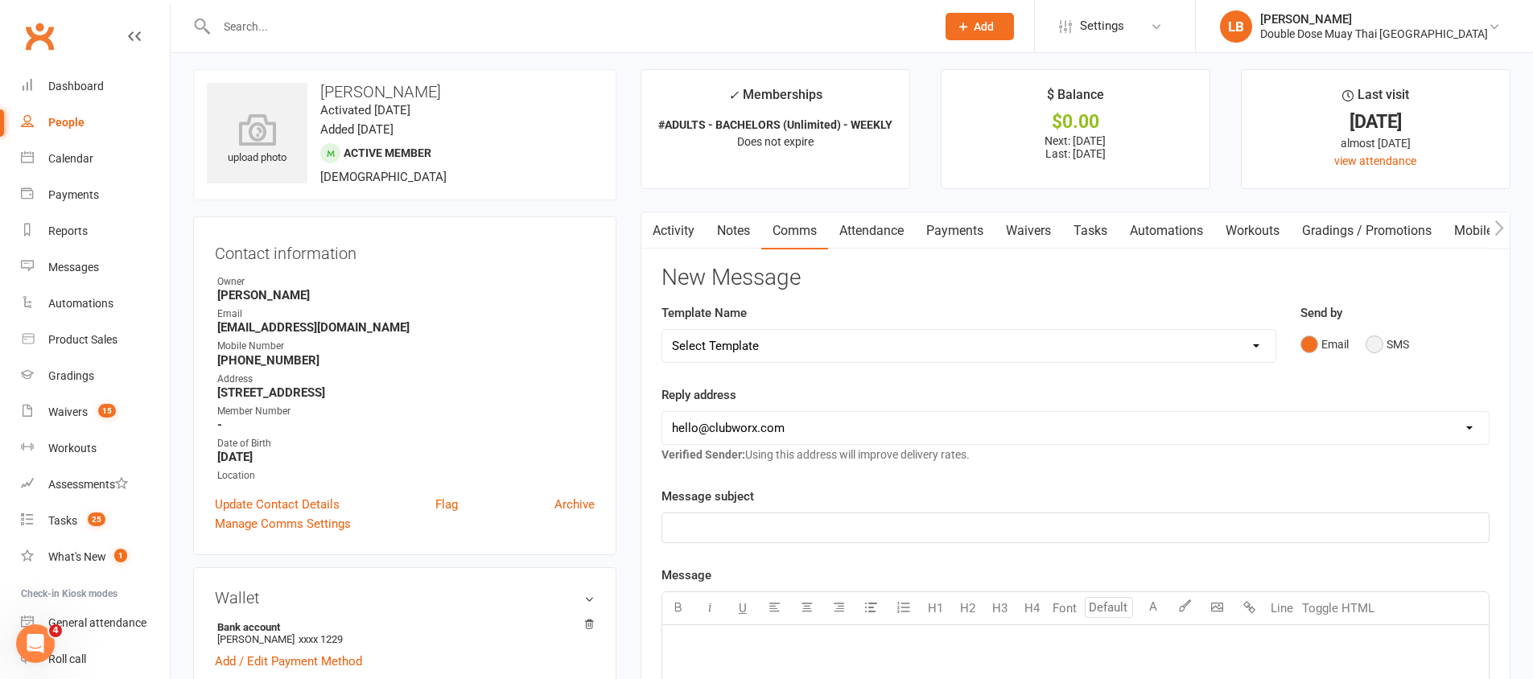
click at [1377, 351] on button "SMS" at bounding box center [1387, 344] width 43 height 31
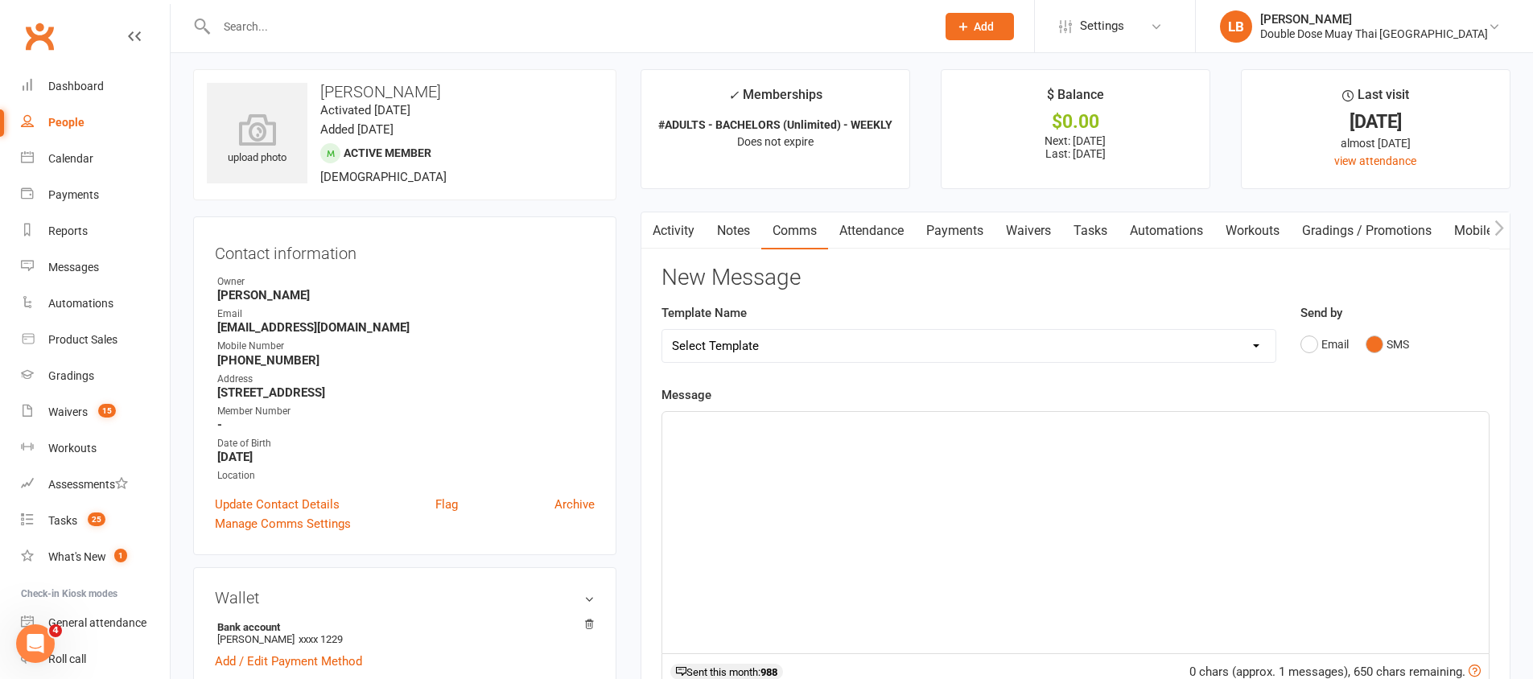
click at [1029, 497] on div "﻿" at bounding box center [1075, 532] width 827 height 241
click at [728, 433] on p "Big Dowg" at bounding box center [1075, 426] width 807 height 19
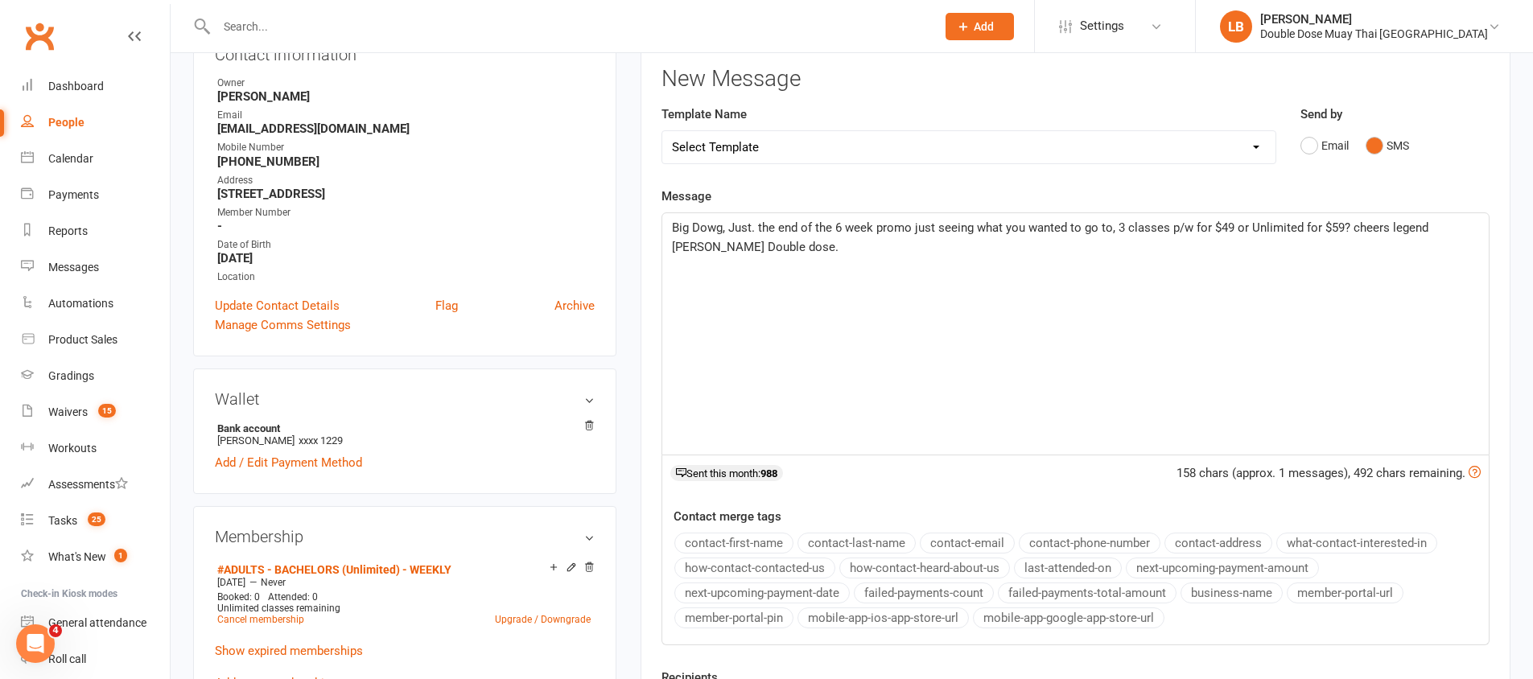
scroll to position [322, 0]
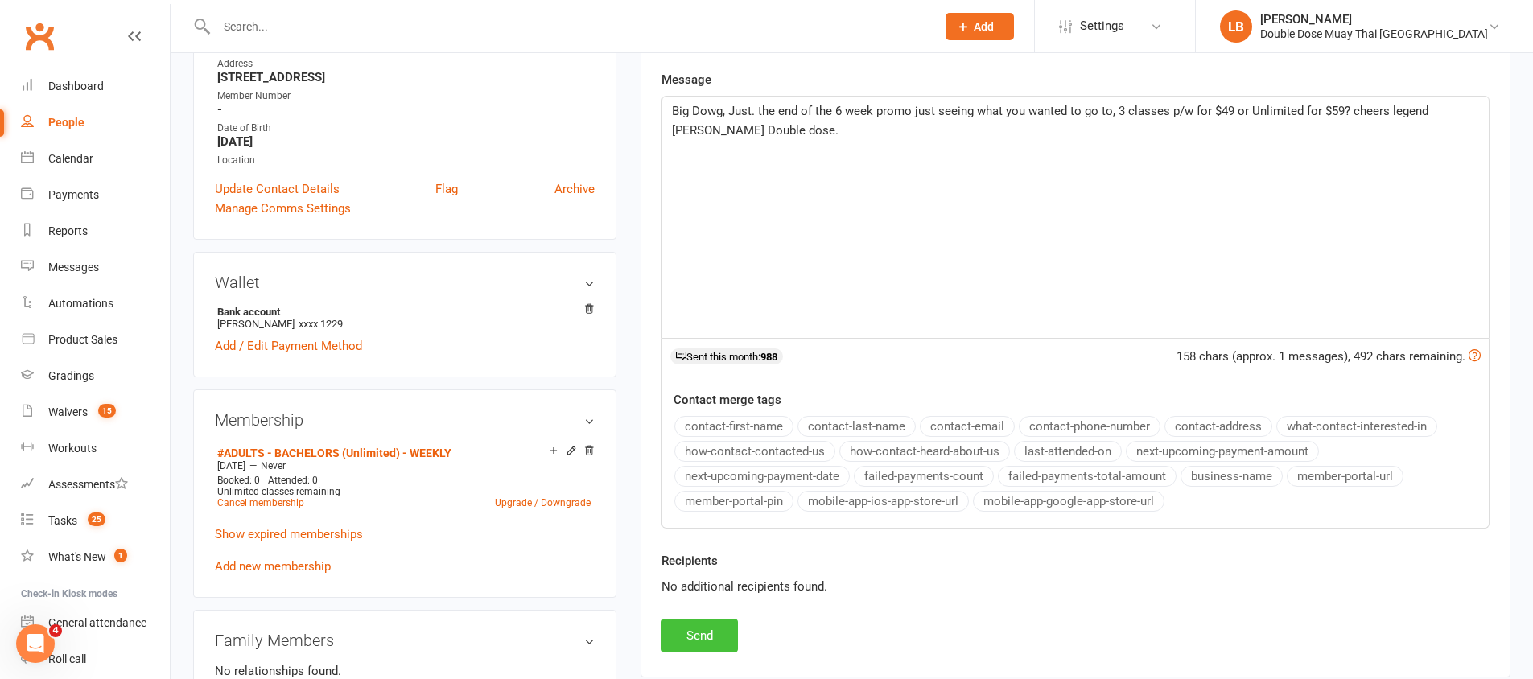
click at [685, 651] on button "Send" at bounding box center [700, 636] width 76 height 34
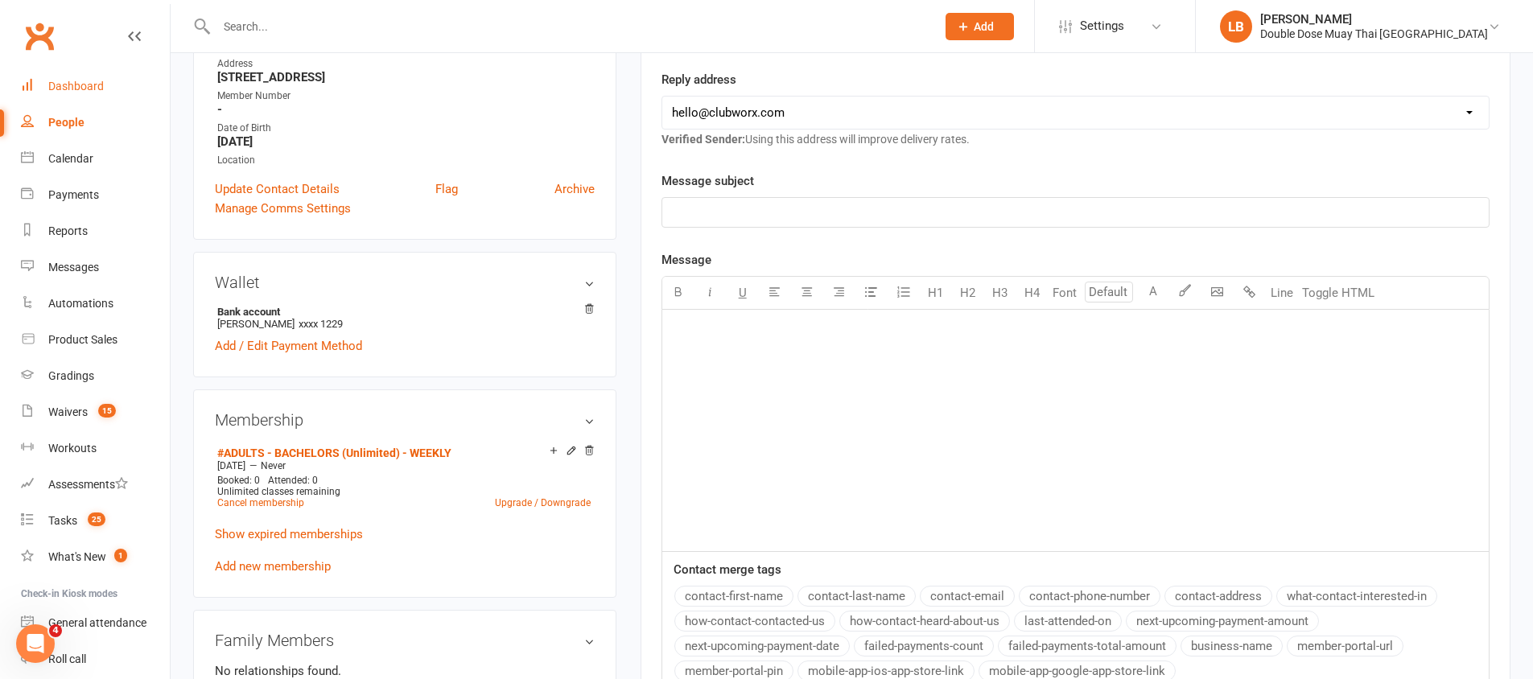
click at [109, 95] on link "Dashboard" at bounding box center [95, 86] width 149 height 36
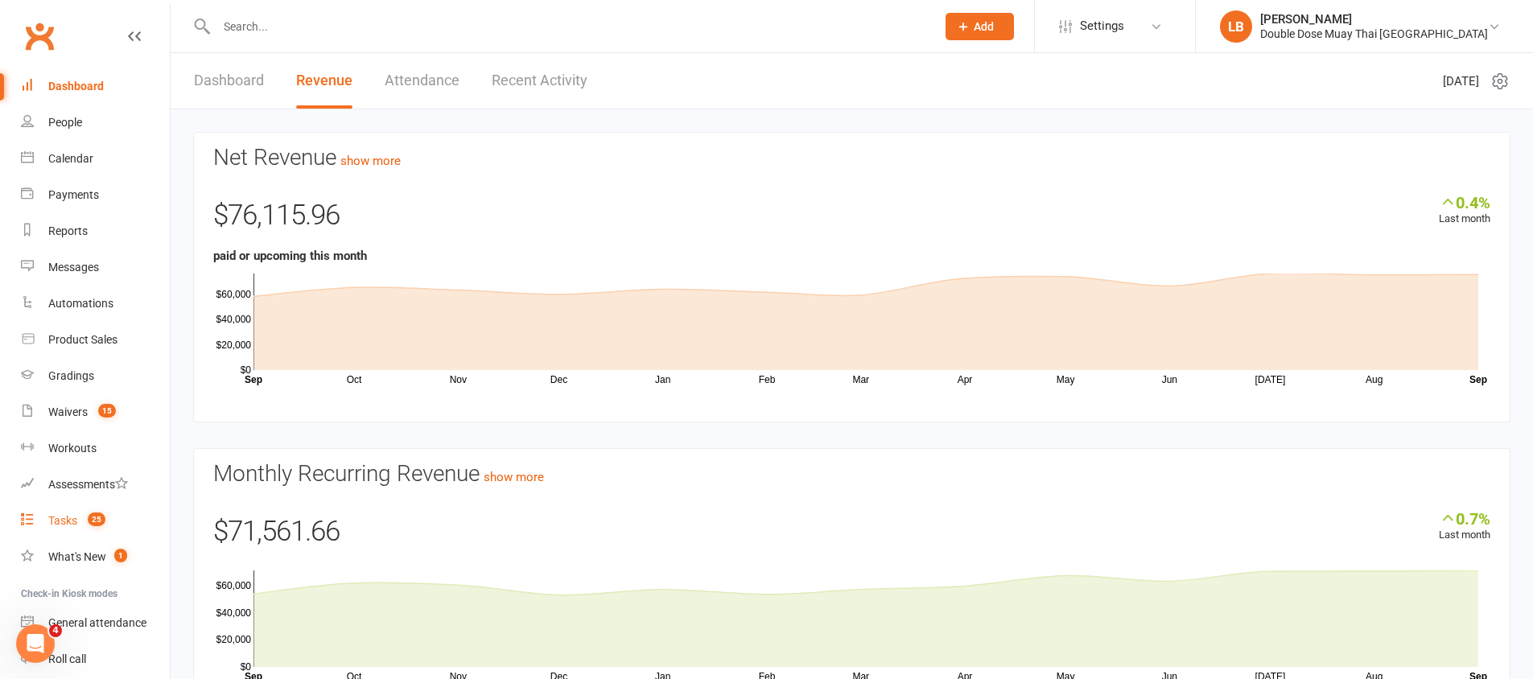
click at [105, 516] on span "25" at bounding box center [97, 520] width 18 height 14
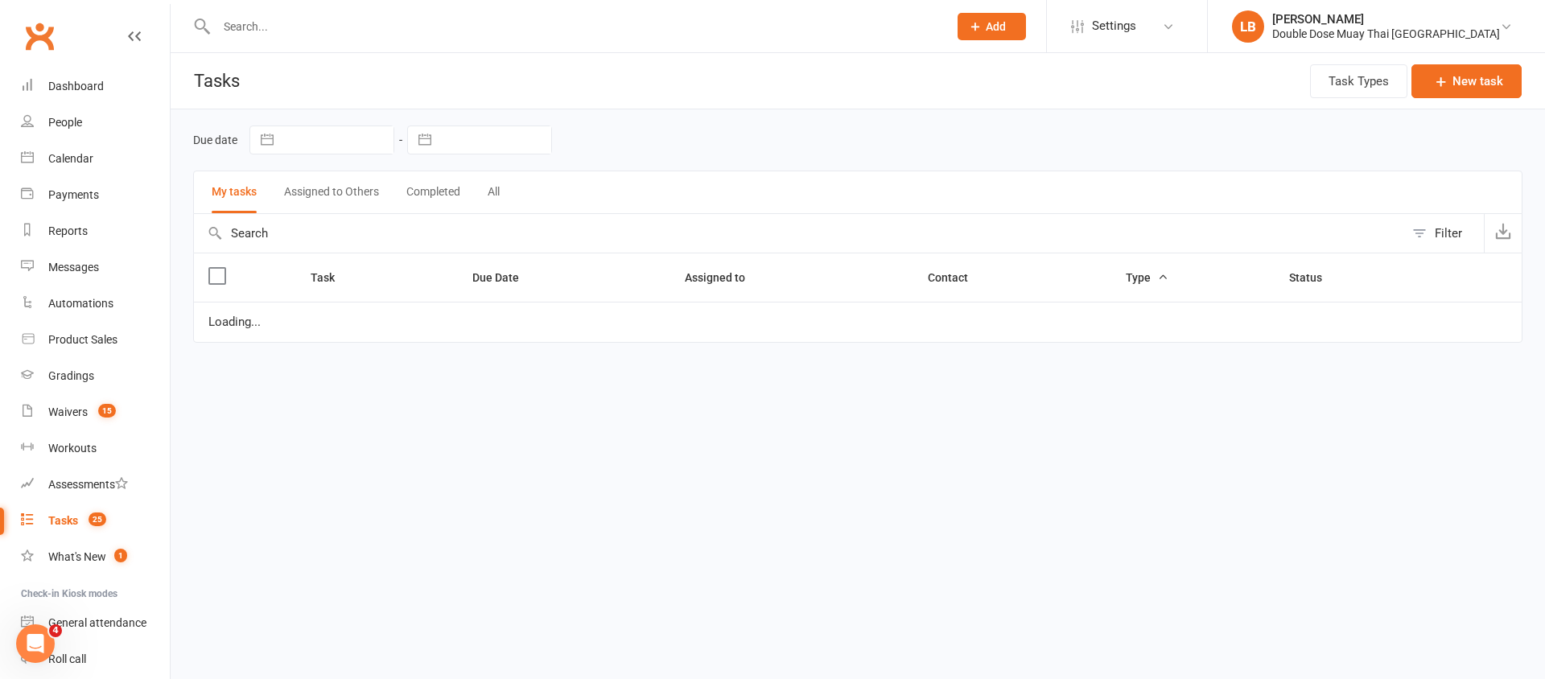
select select "started"
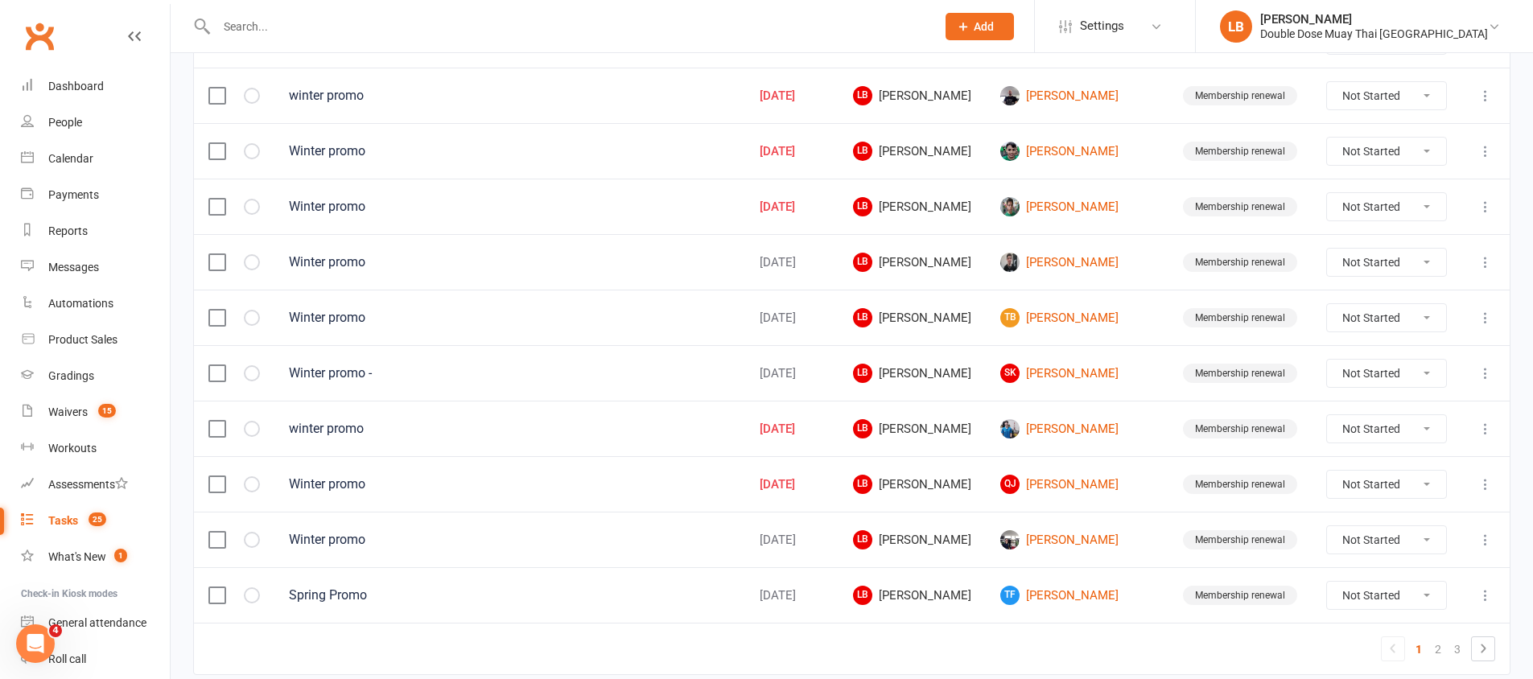
scroll to position [1132, 0]
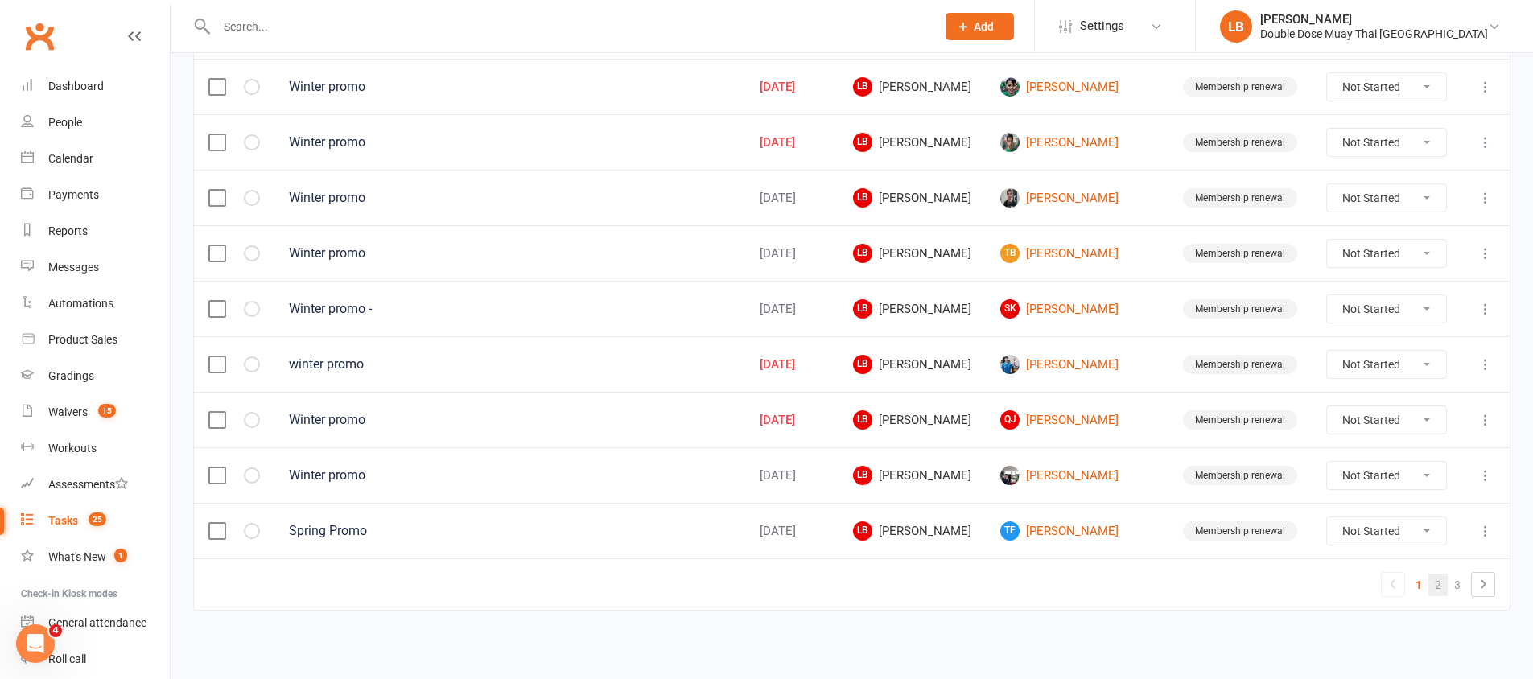
click at [1438, 588] on link "2" at bounding box center [1438, 585] width 19 height 23
select select "started"
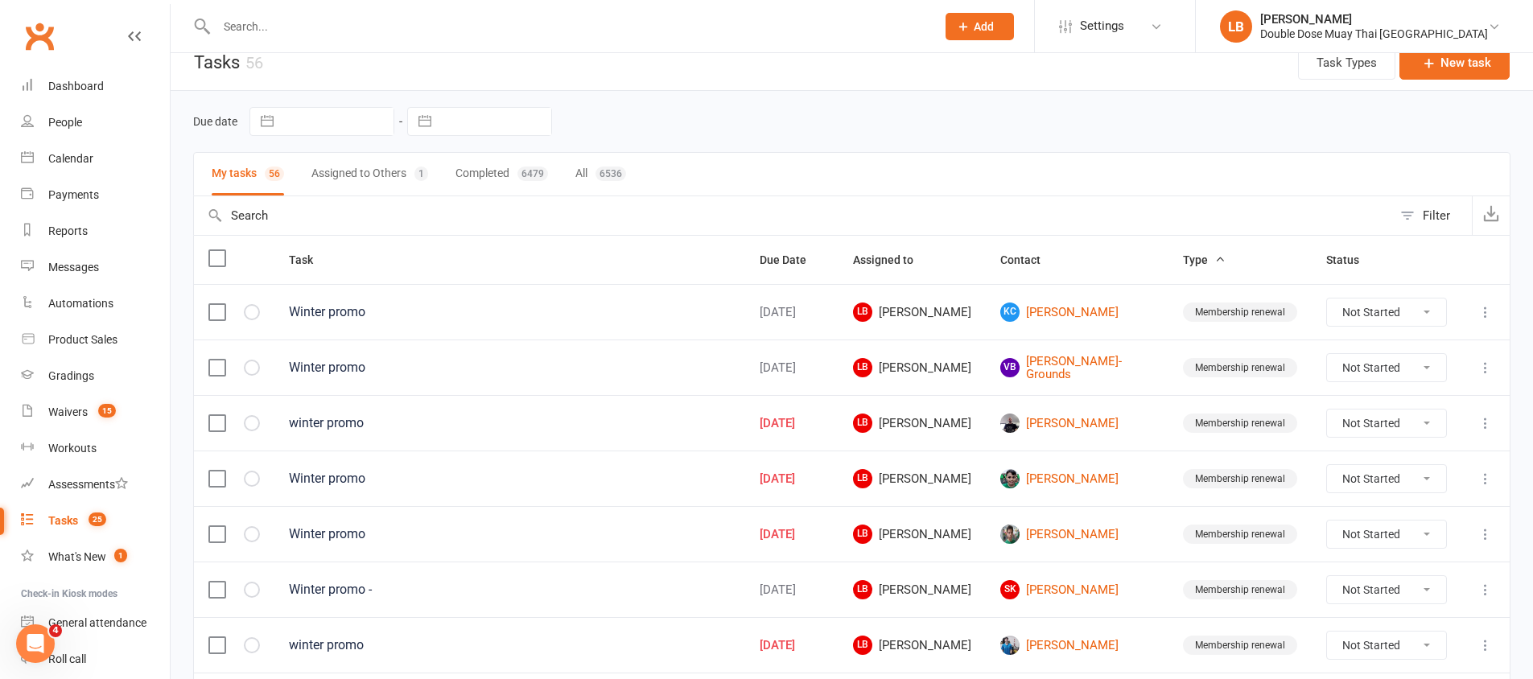
scroll to position [5, 0]
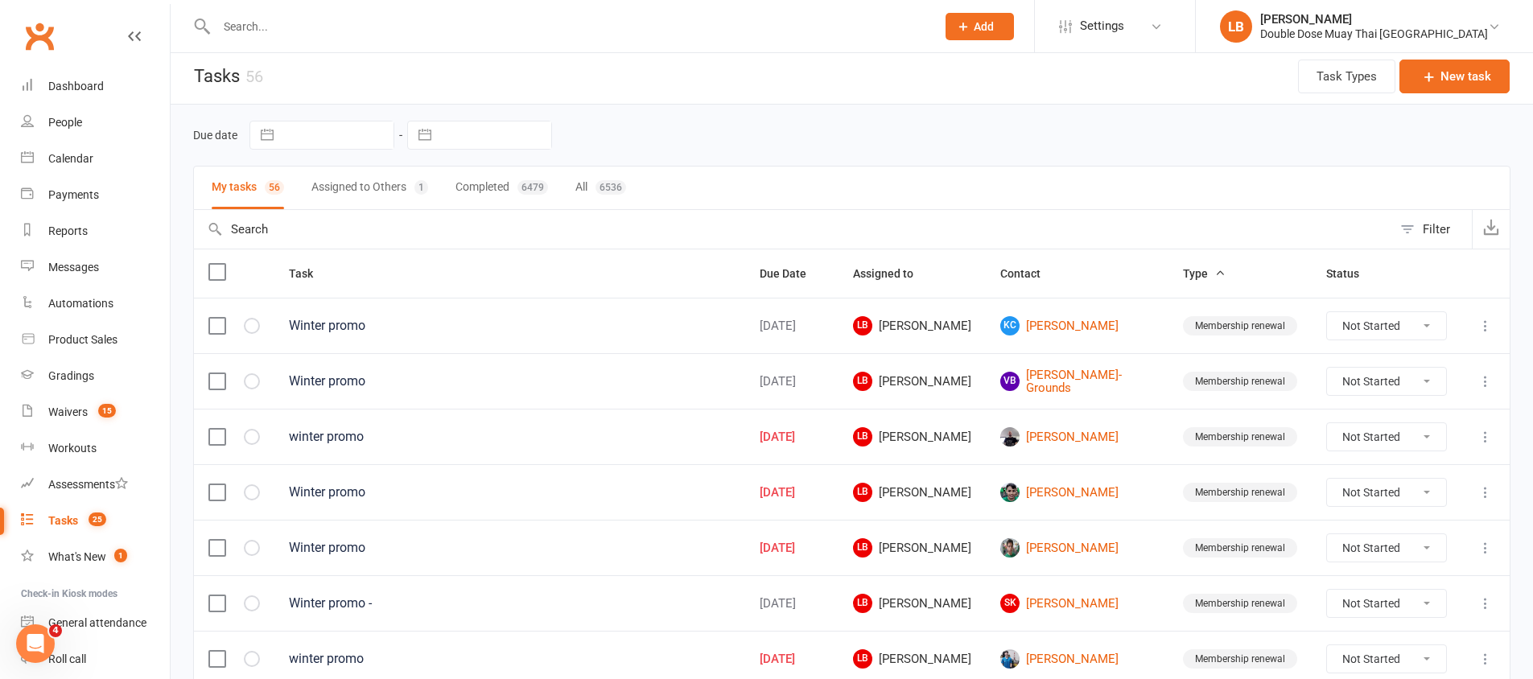
click at [619, 31] on input "text" at bounding box center [568, 26] width 713 height 23
paste input "0466 856 424"
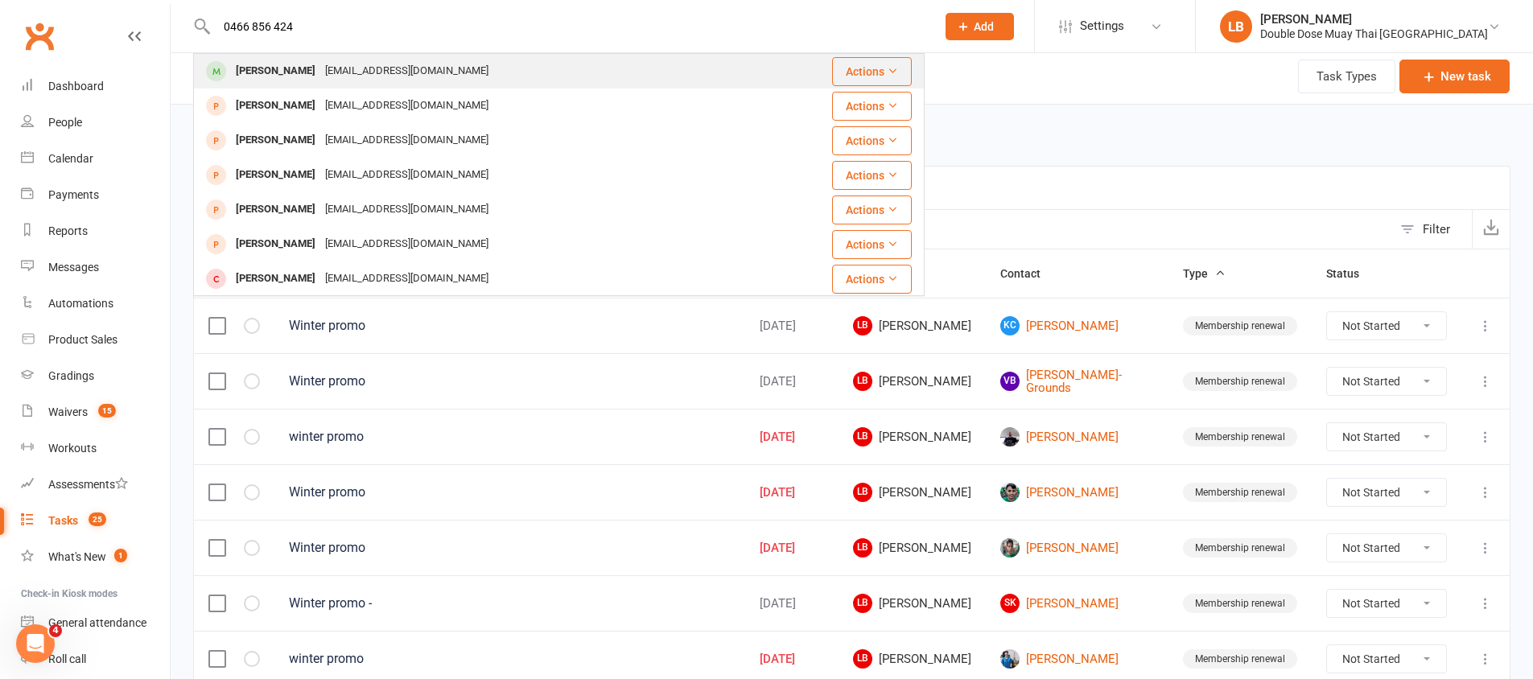
type input "0466 856 424"
click at [379, 76] on div "calebojohns@gmail.com" at bounding box center [406, 71] width 173 height 23
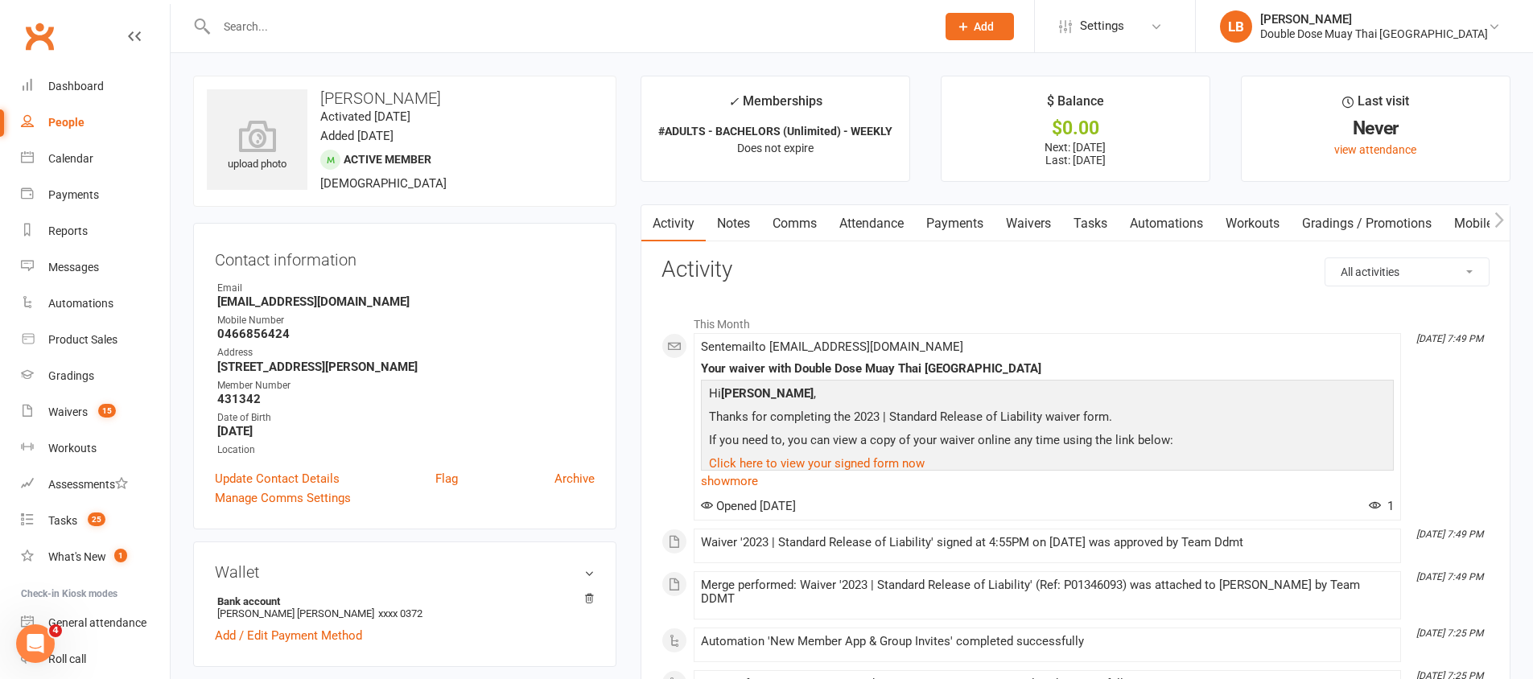
click at [1111, 220] on link "Tasks" at bounding box center [1090, 223] width 56 height 37
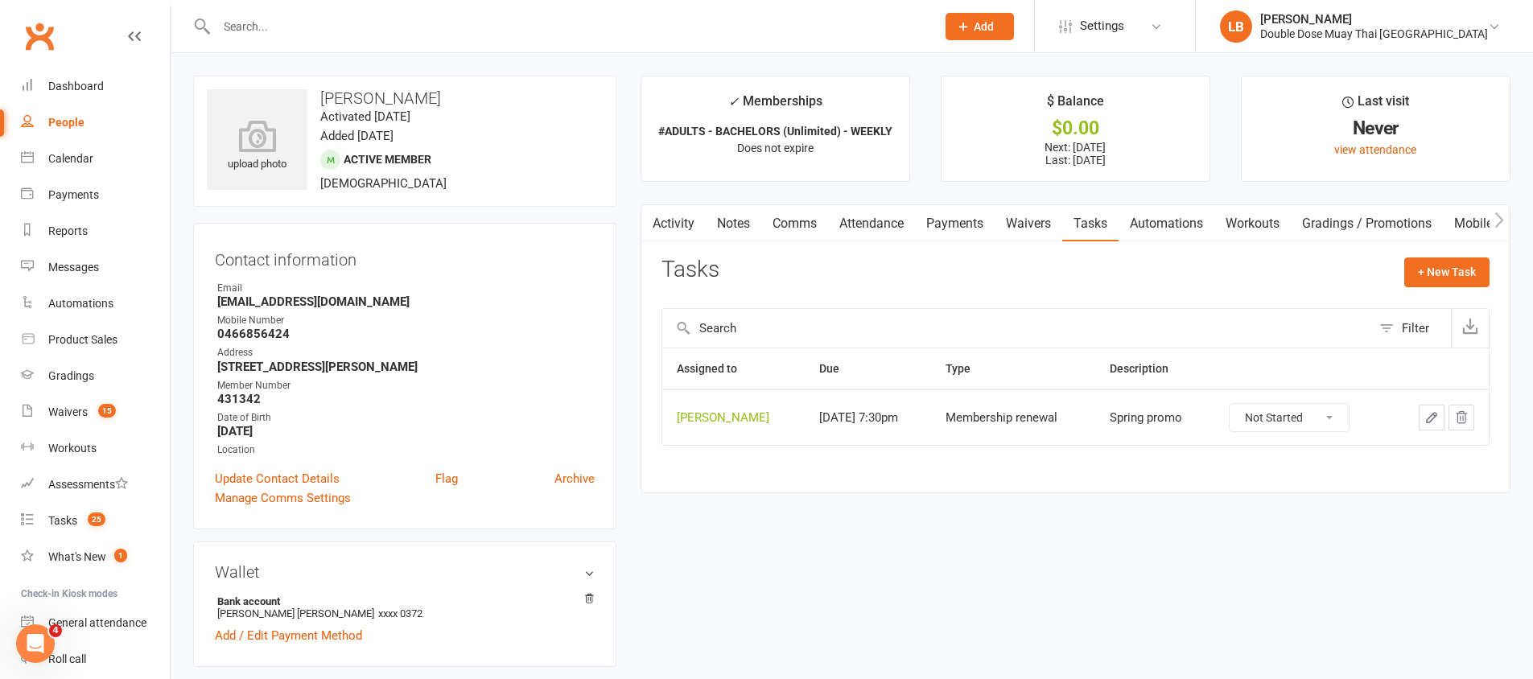
click at [503, 20] on input "text" at bounding box center [568, 26] width 713 height 23
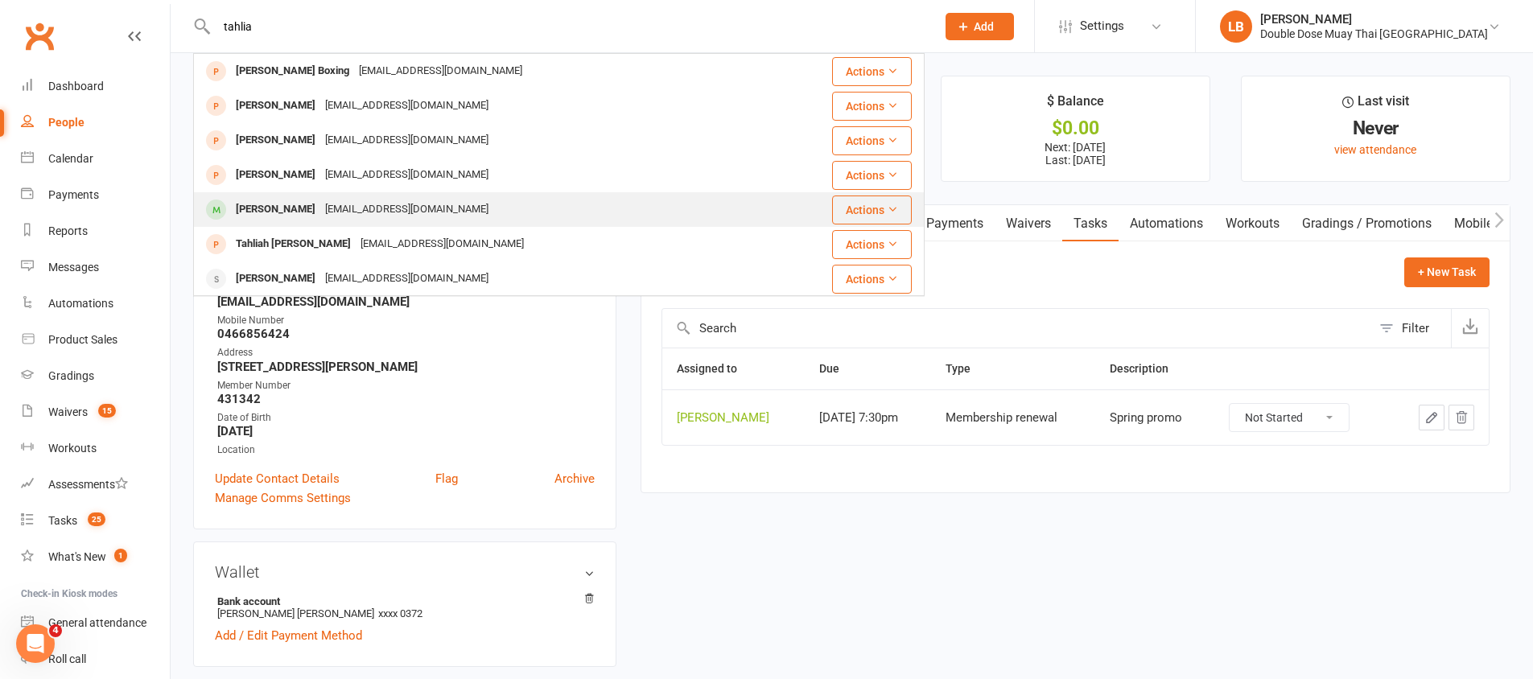
type input "tahlia"
click at [366, 219] on div "Lukeandtahlia94@hotmail.com" at bounding box center [406, 209] width 173 height 23
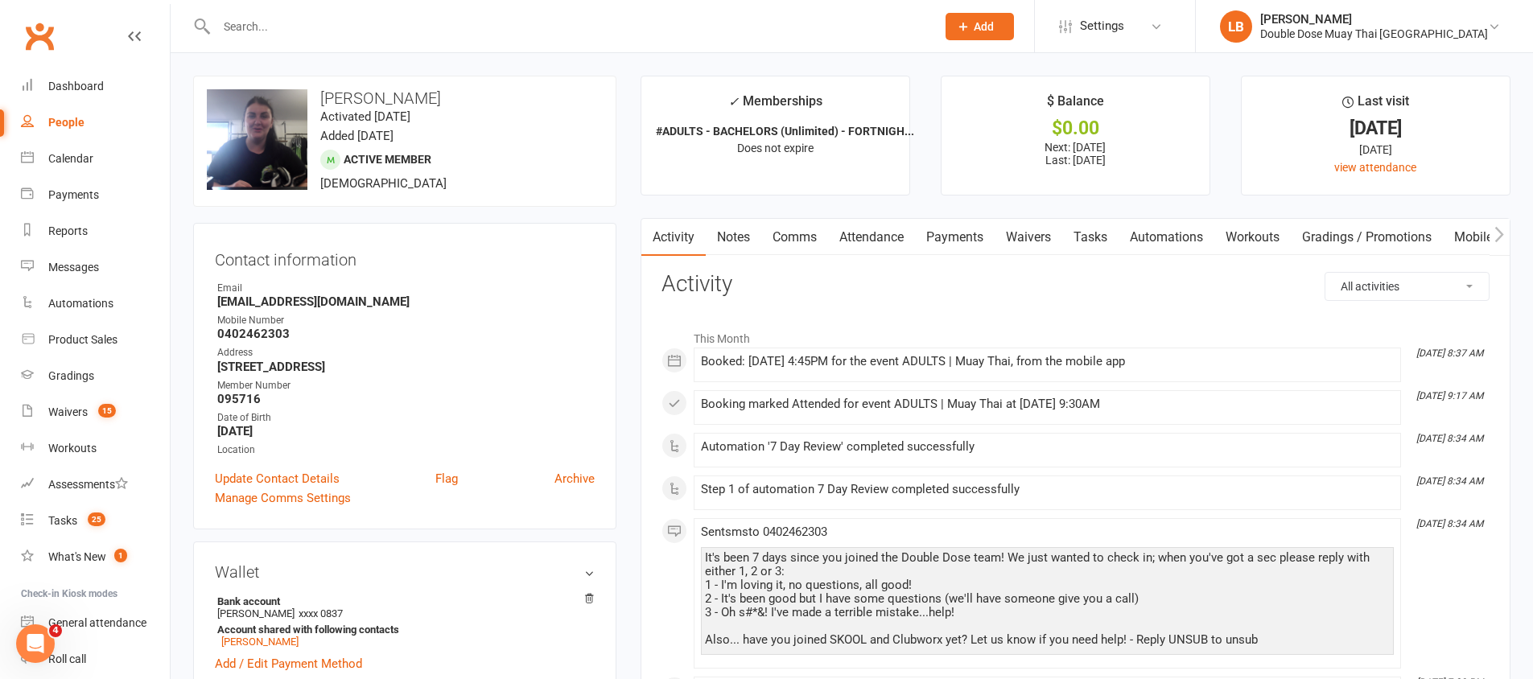
click at [795, 237] on link "Comms" at bounding box center [794, 237] width 67 height 37
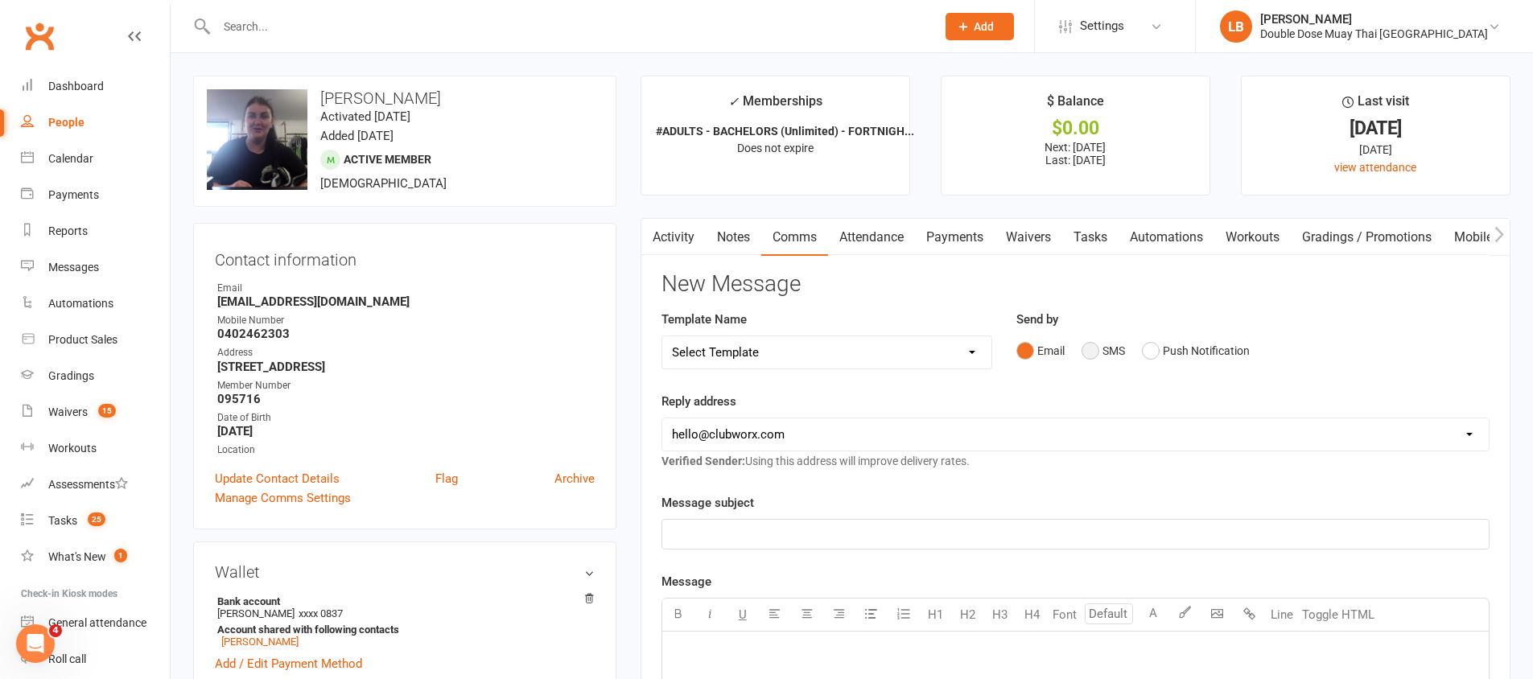
click at [1091, 349] on button "SMS" at bounding box center [1103, 351] width 43 height 31
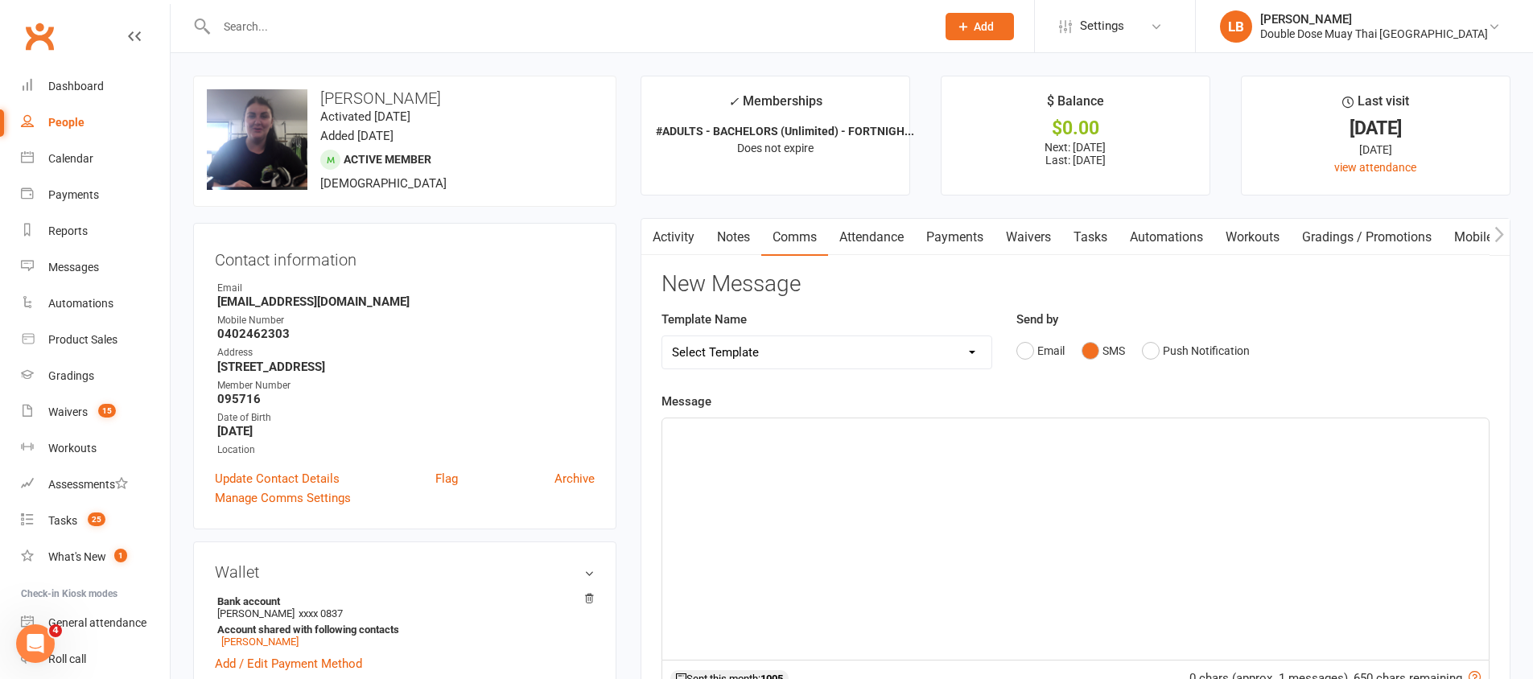
click at [996, 451] on div "﻿" at bounding box center [1075, 538] width 827 height 241
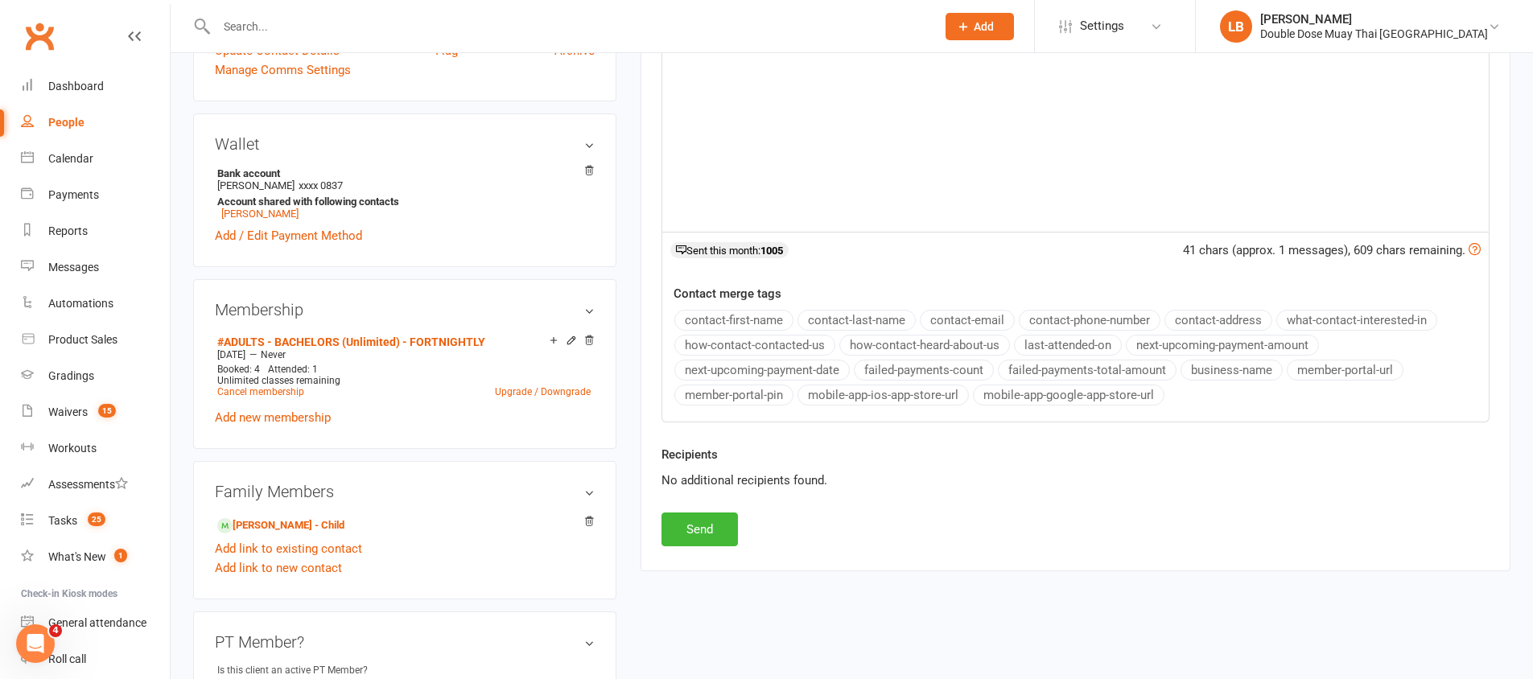
scroll to position [429, 0]
click at [709, 529] on button "Send" at bounding box center [700, 529] width 76 height 34
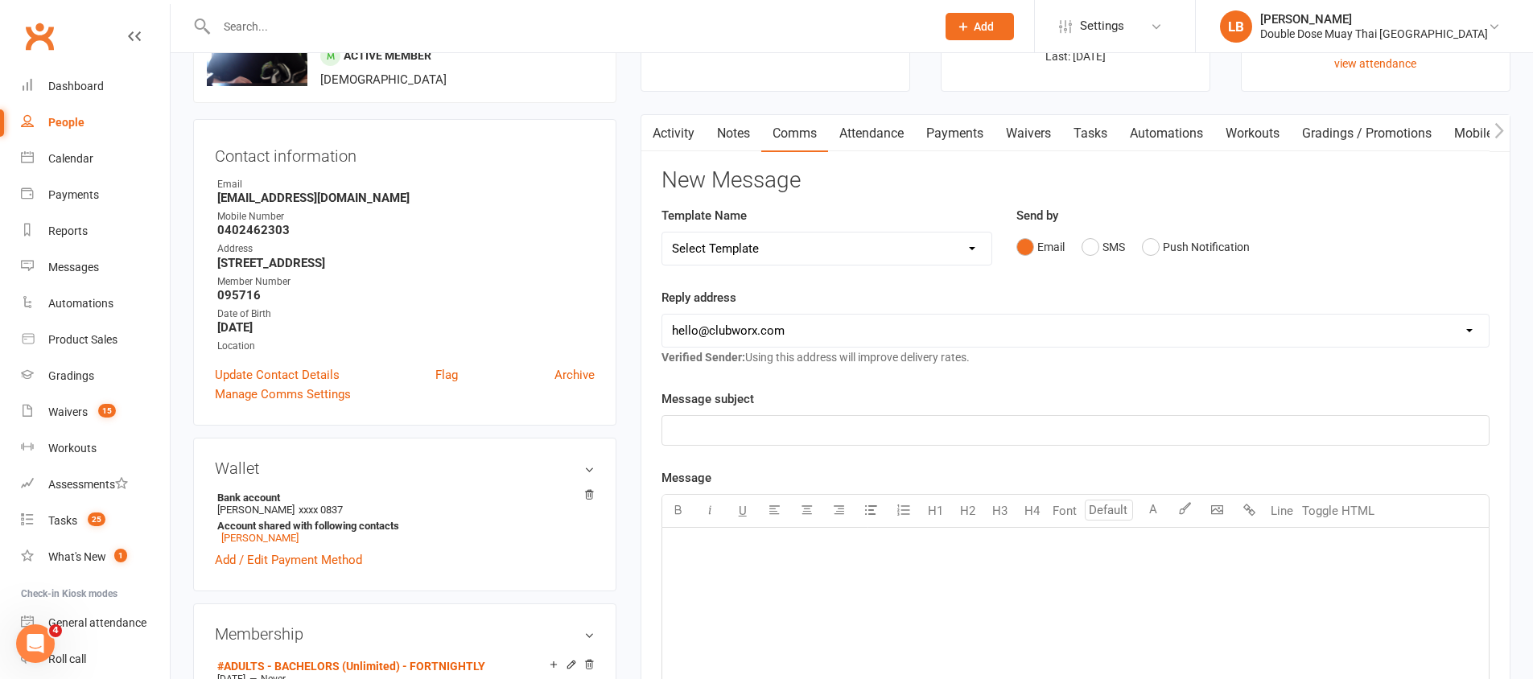
scroll to position [0, 0]
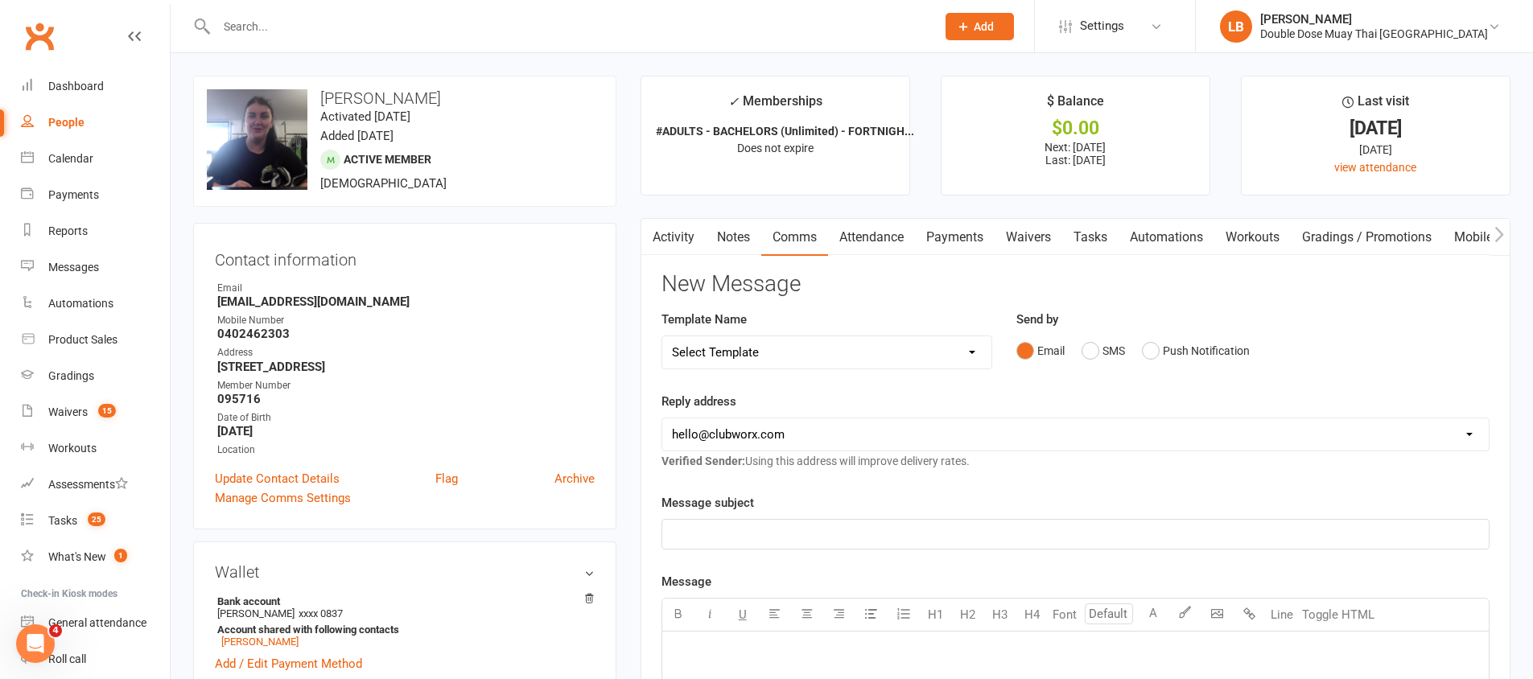
click at [469, 14] on div at bounding box center [559, 26] width 732 height 52
click at [468, 15] on input "text" at bounding box center [568, 26] width 713 height 23
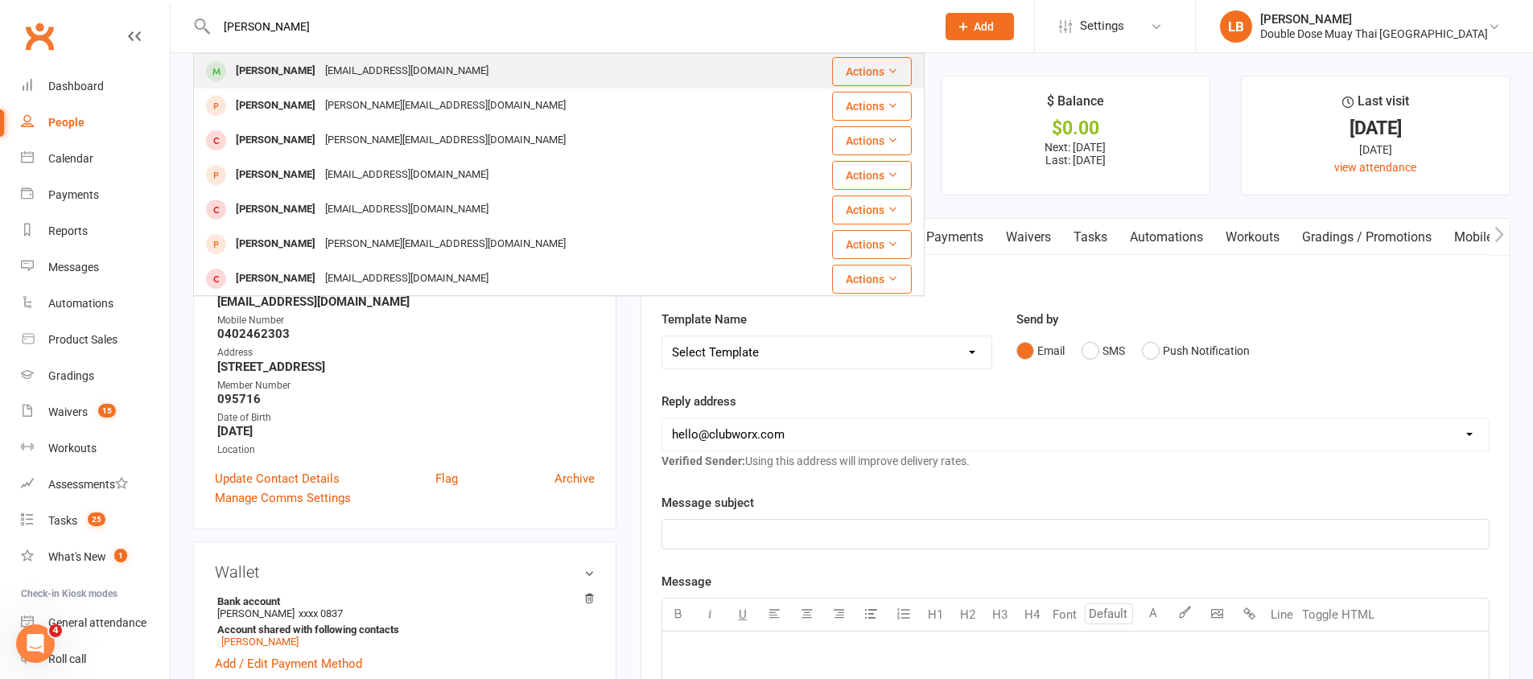
type input "jasper ho"
click at [350, 70] on div "Linda09171@hotmail.com" at bounding box center [406, 71] width 173 height 23
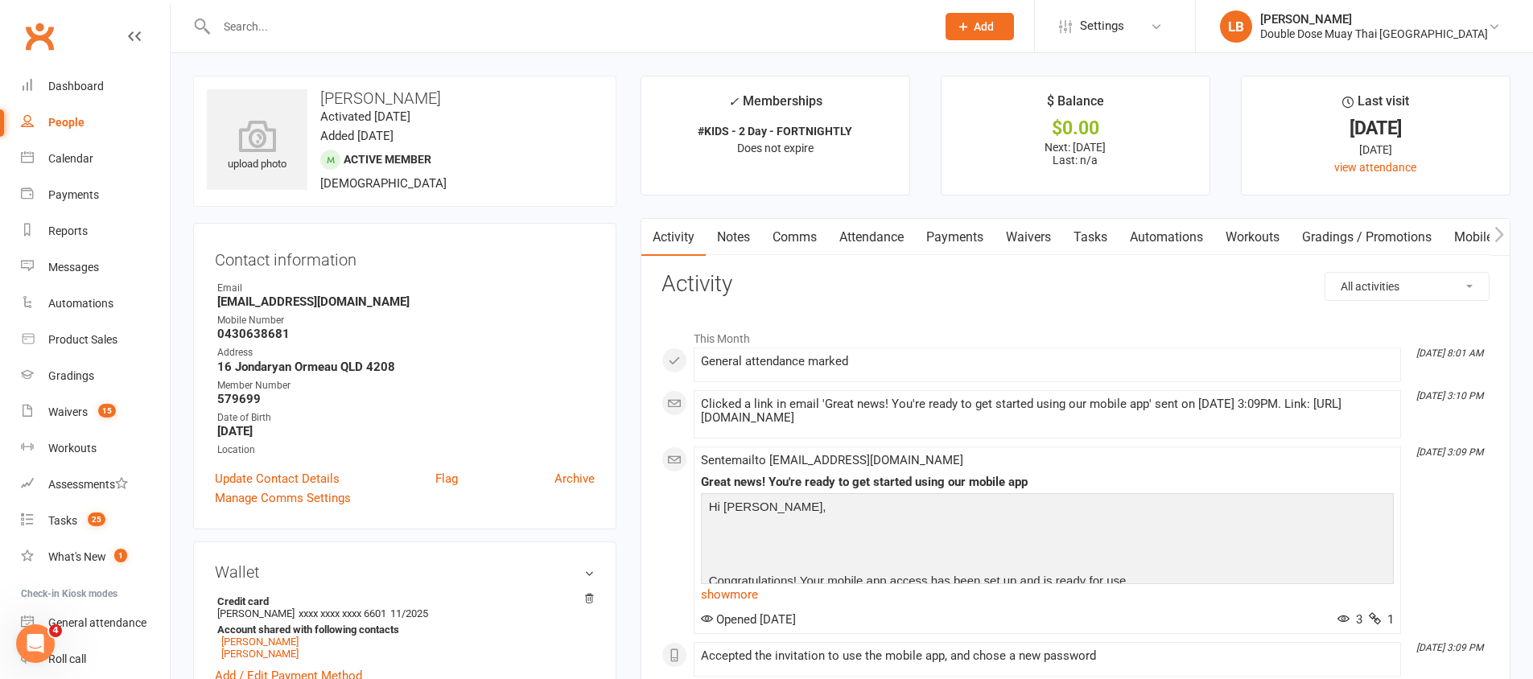
click at [794, 225] on link "Comms" at bounding box center [794, 237] width 67 height 37
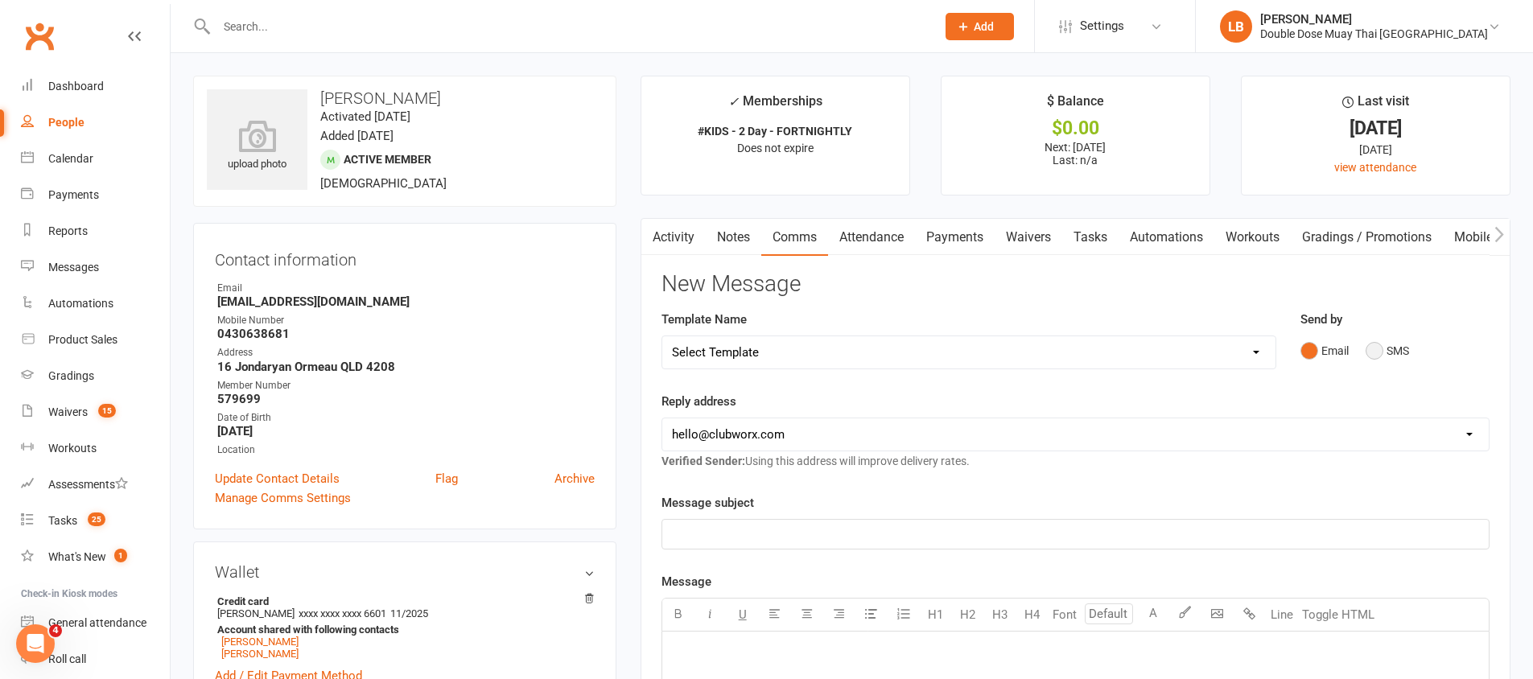
click at [1378, 351] on button "SMS" at bounding box center [1387, 351] width 43 height 31
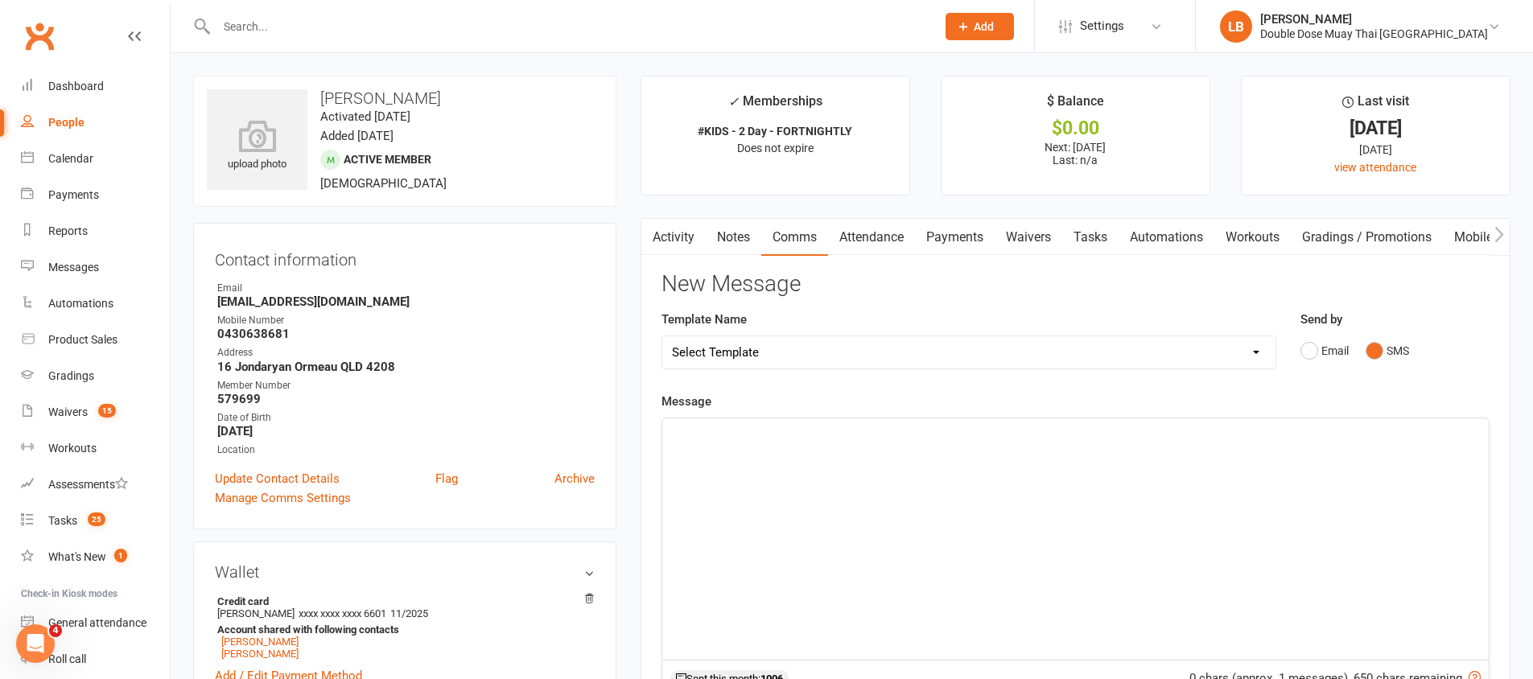
click at [768, 513] on div "﻿" at bounding box center [1075, 538] width 827 height 241
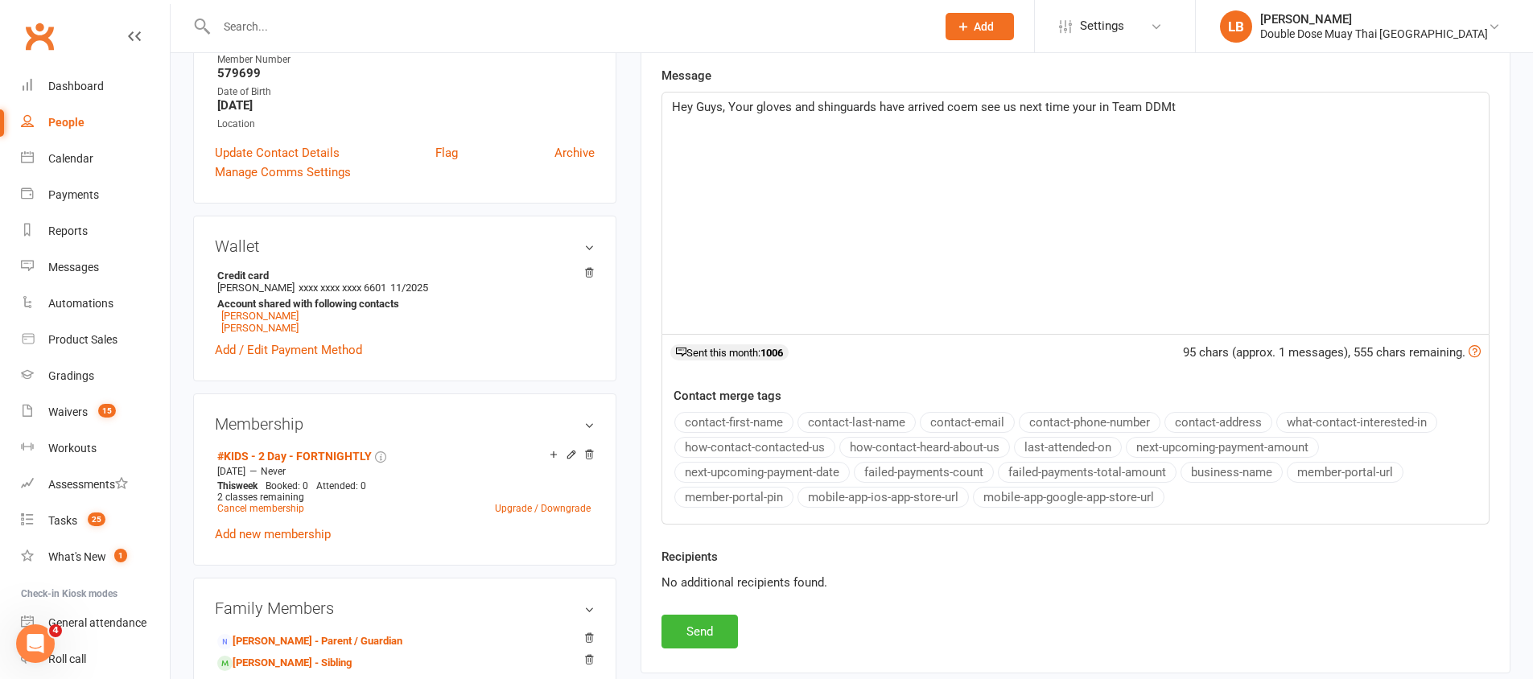
scroll to position [805, 0]
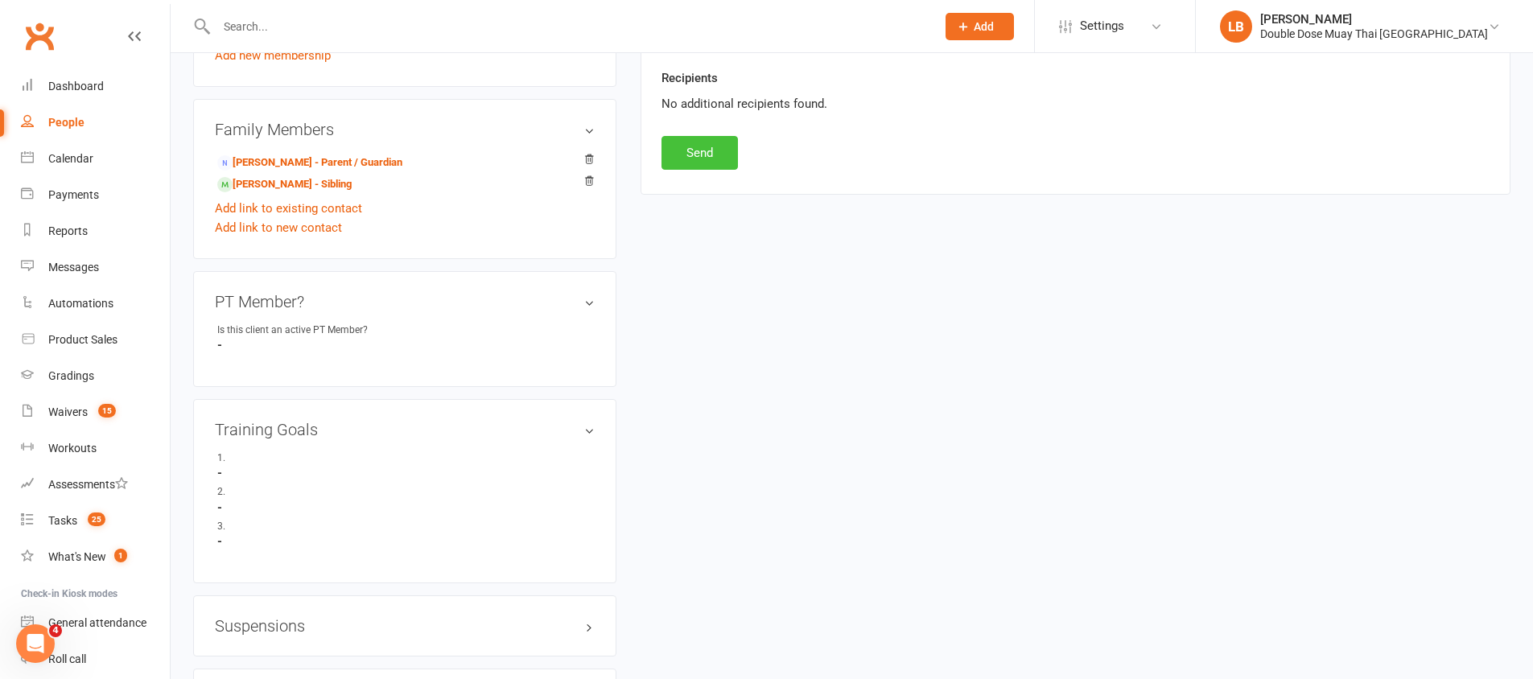
click at [707, 152] on button "Send" at bounding box center [700, 153] width 76 height 34
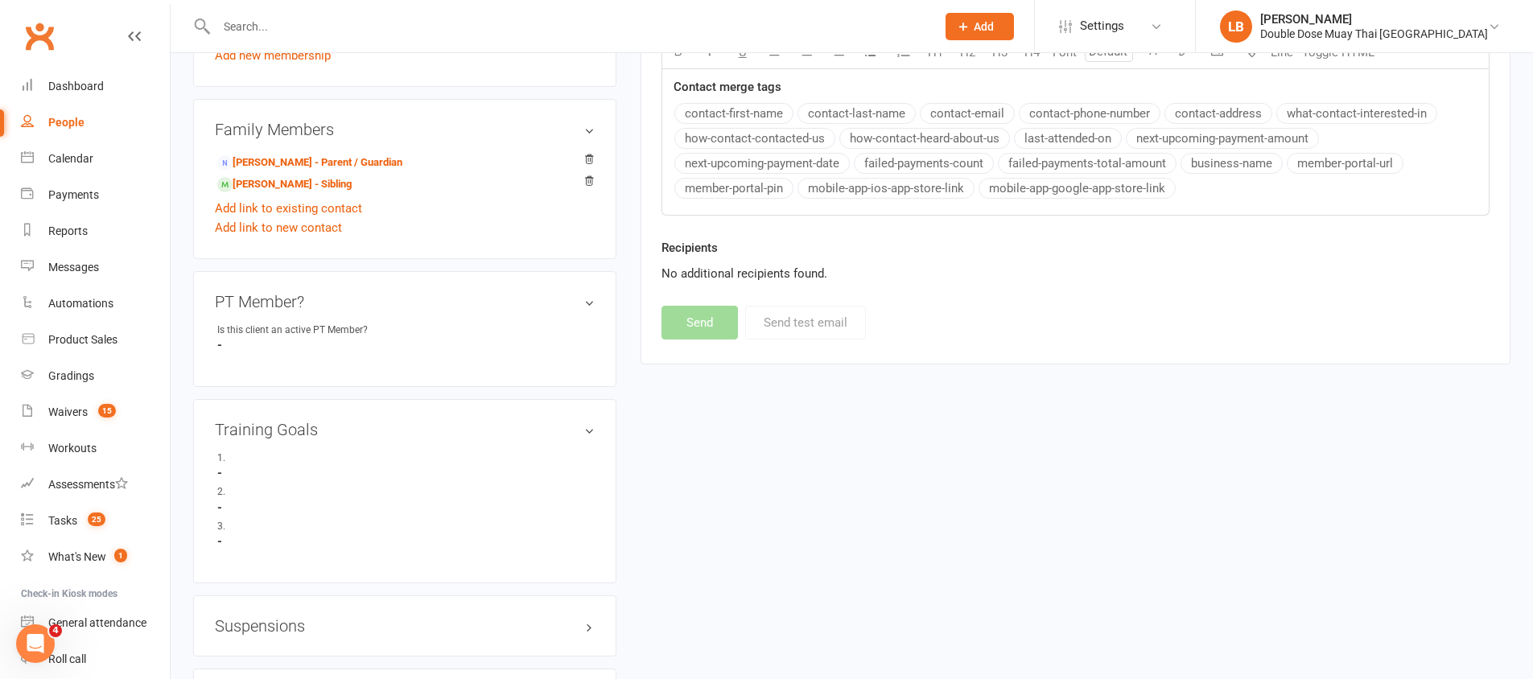
click at [582, 19] on input "text" at bounding box center [568, 26] width 713 height 23
paste input "kye Burdoe"
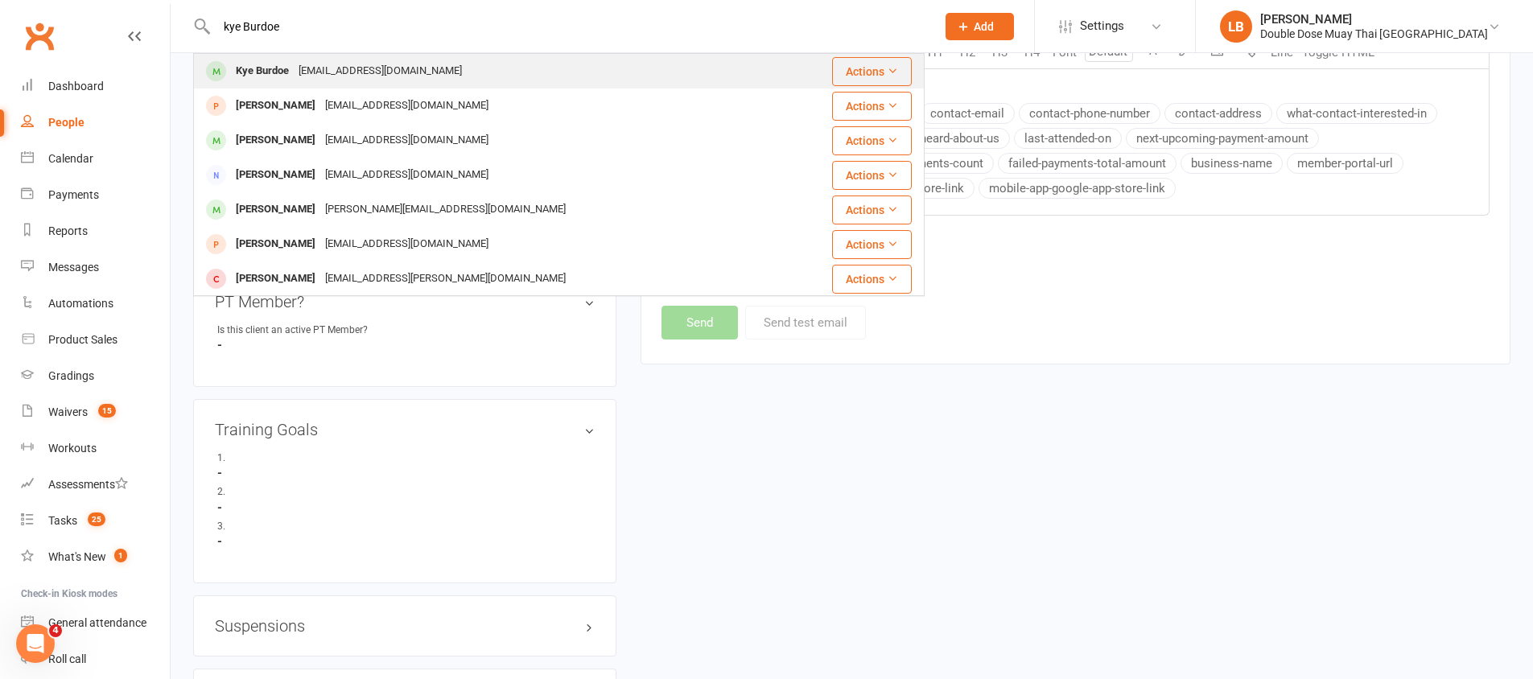
type input "kye Burdoe"
click at [367, 65] on div "[EMAIL_ADDRESS][DOMAIN_NAME]" at bounding box center [380, 71] width 173 height 23
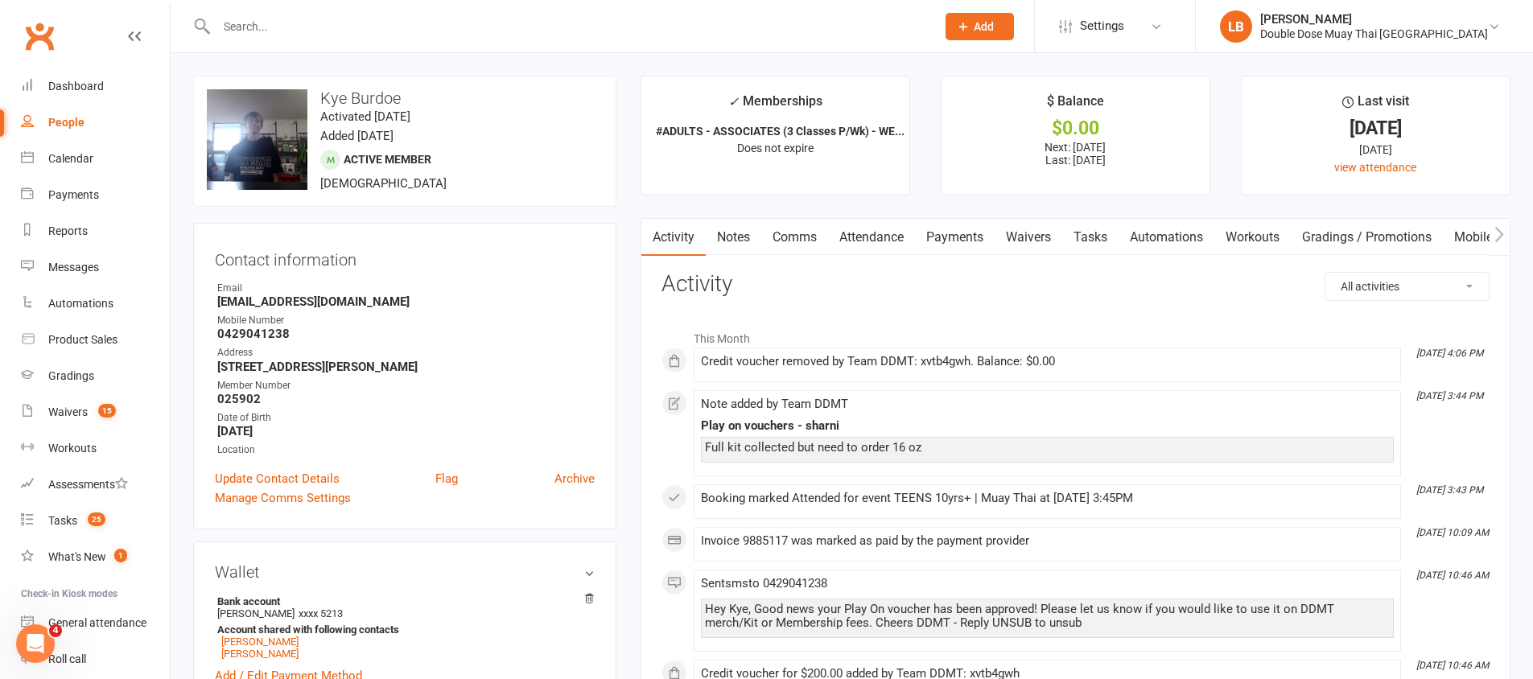
click at [815, 239] on link "Comms" at bounding box center [794, 237] width 67 height 37
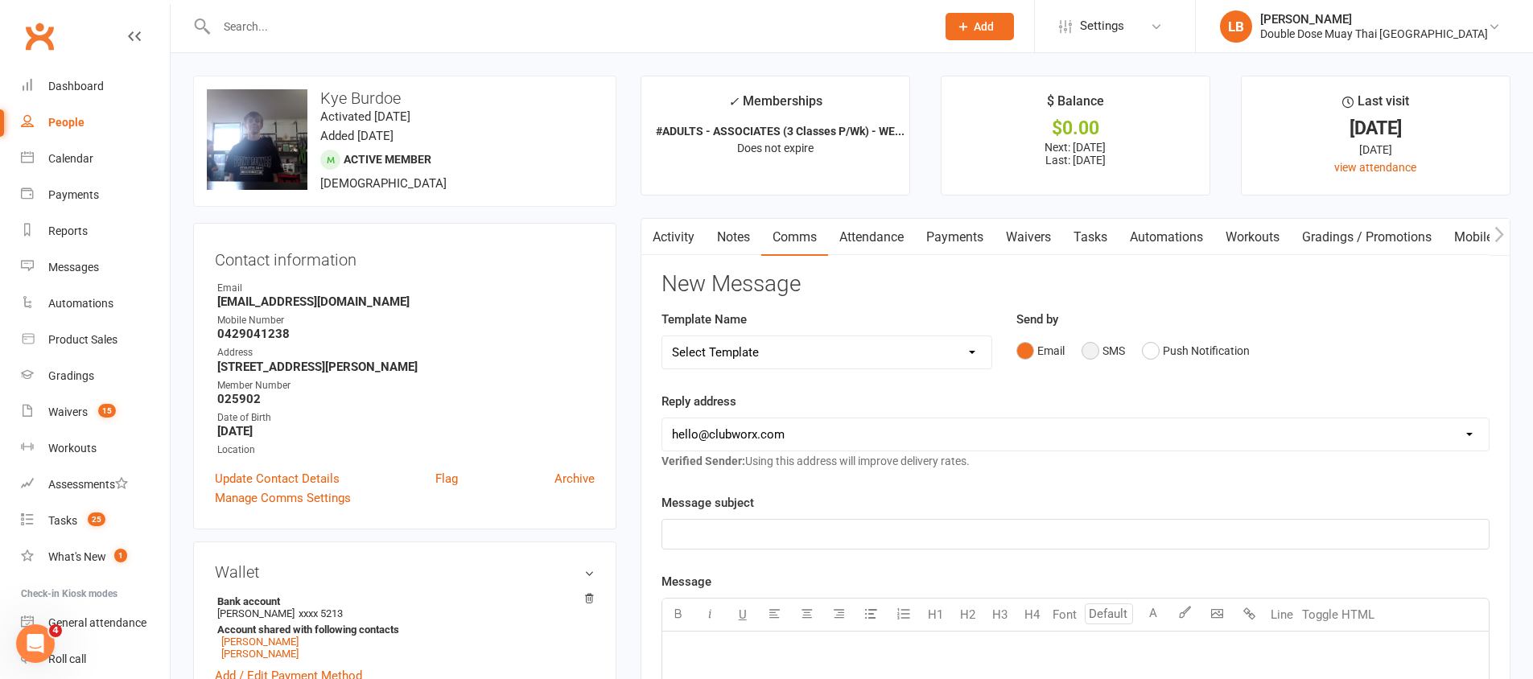
click at [1085, 349] on button "SMS" at bounding box center [1103, 351] width 43 height 31
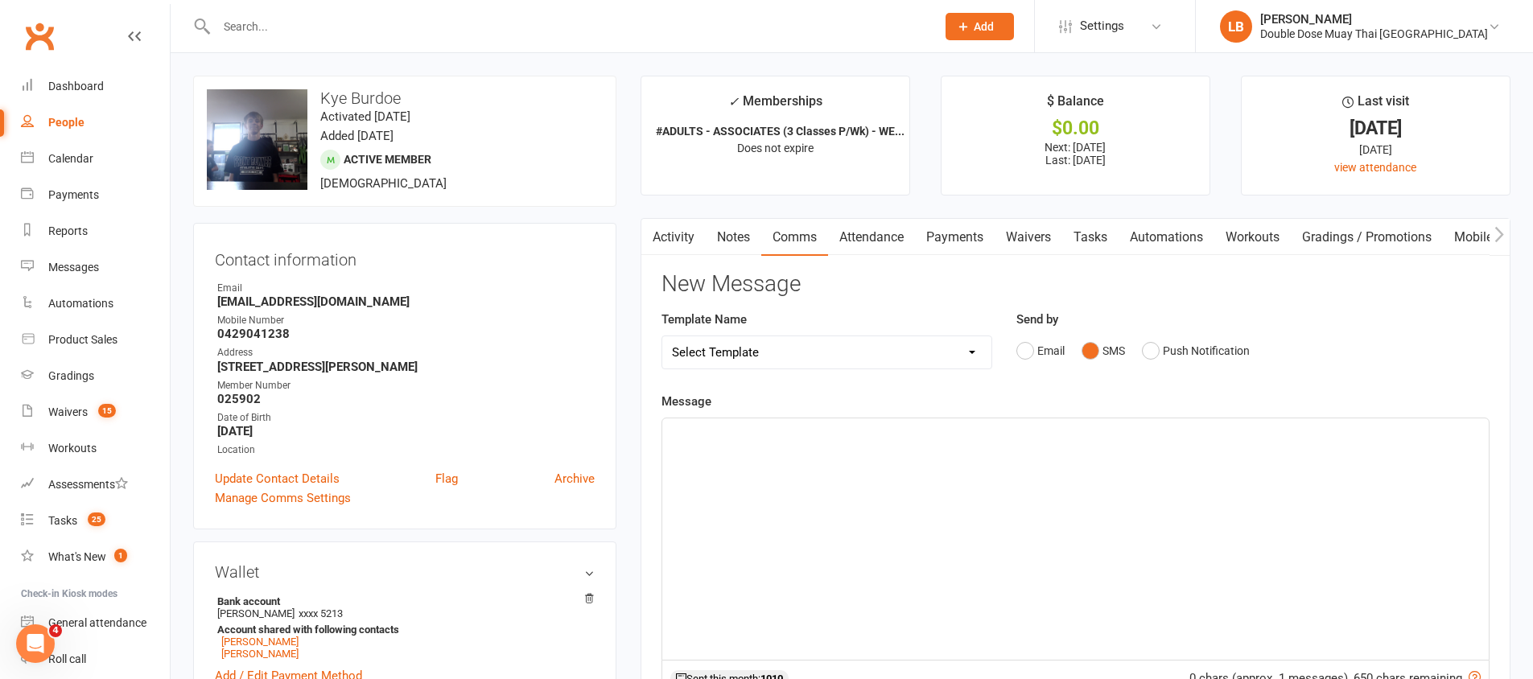
click at [1028, 489] on div "﻿" at bounding box center [1075, 538] width 827 height 241
click at [875, 433] on span "Hey Kye your gloves have arrived coem see us next time your in" at bounding box center [842, 433] width 341 height 14
click at [1032, 431] on p "Hey Kye your gloves have arrived come see us next time your in" at bounding box center [1075, 432] width 807 height 19
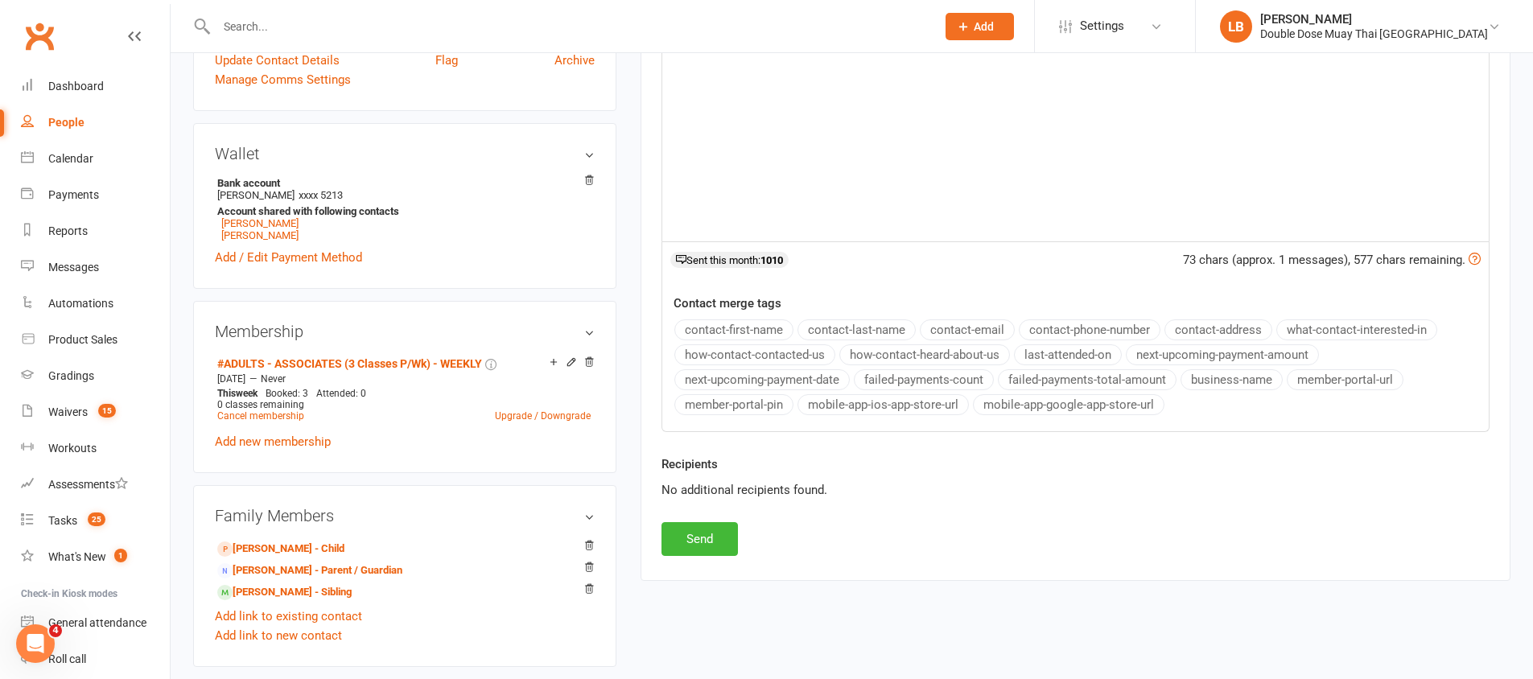
scroll to position [662, 0]
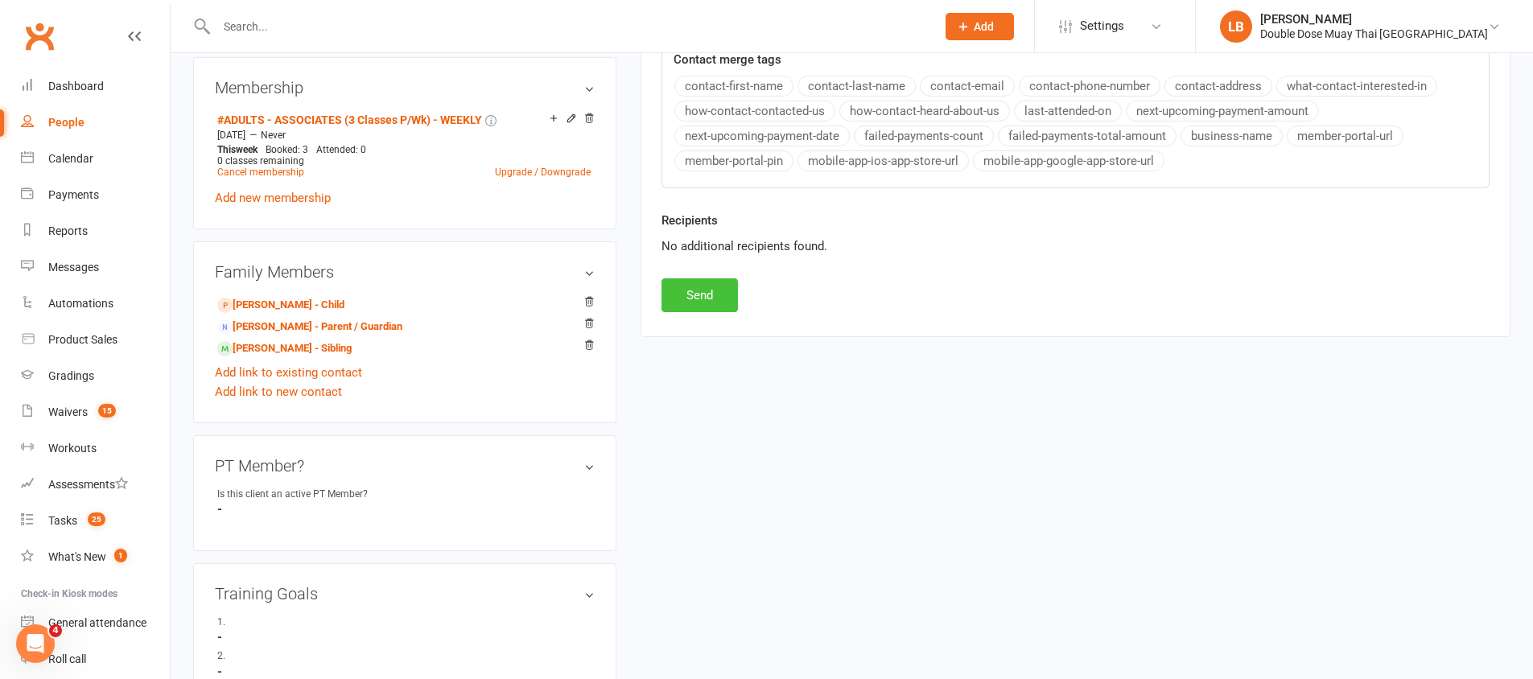
click at [696, 305] on button "Send" at bounding box center [700, 295] width 76 height 34
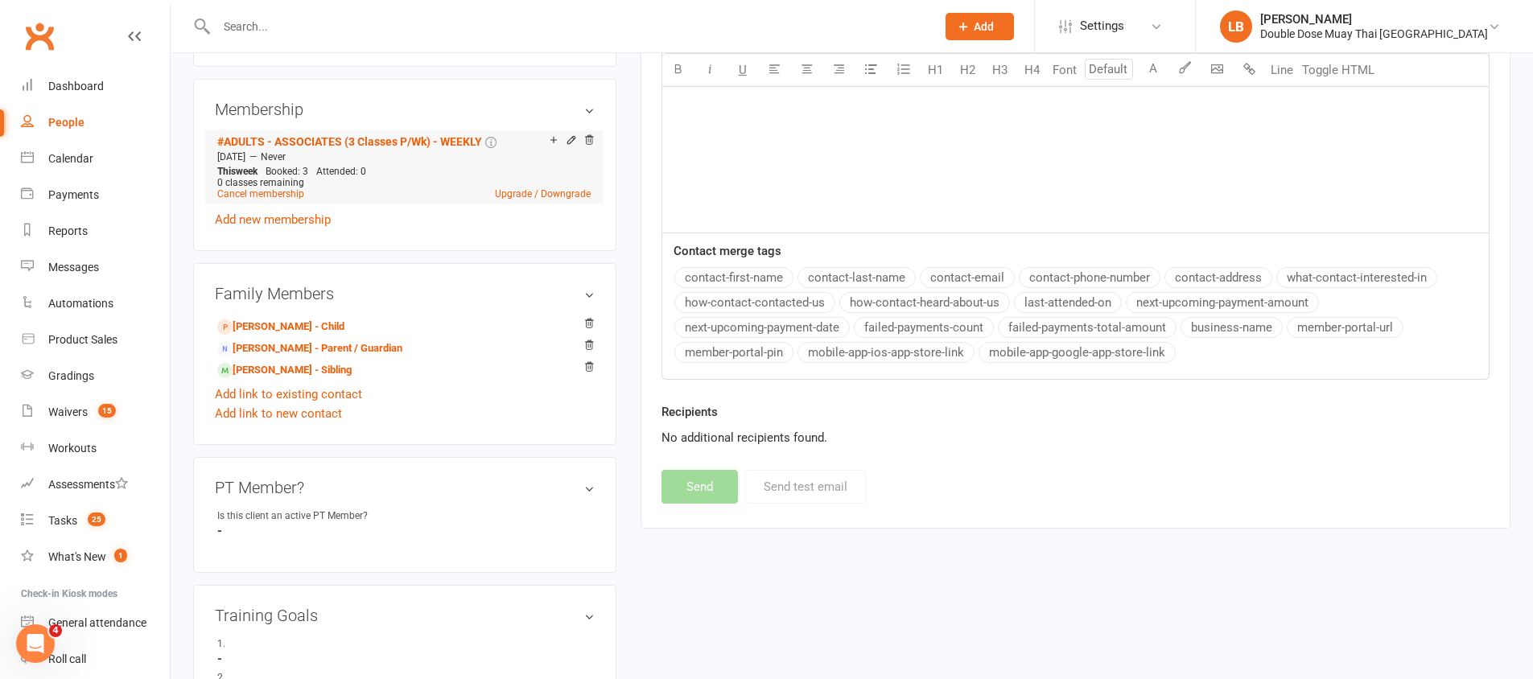
scroll to position [0, 0]
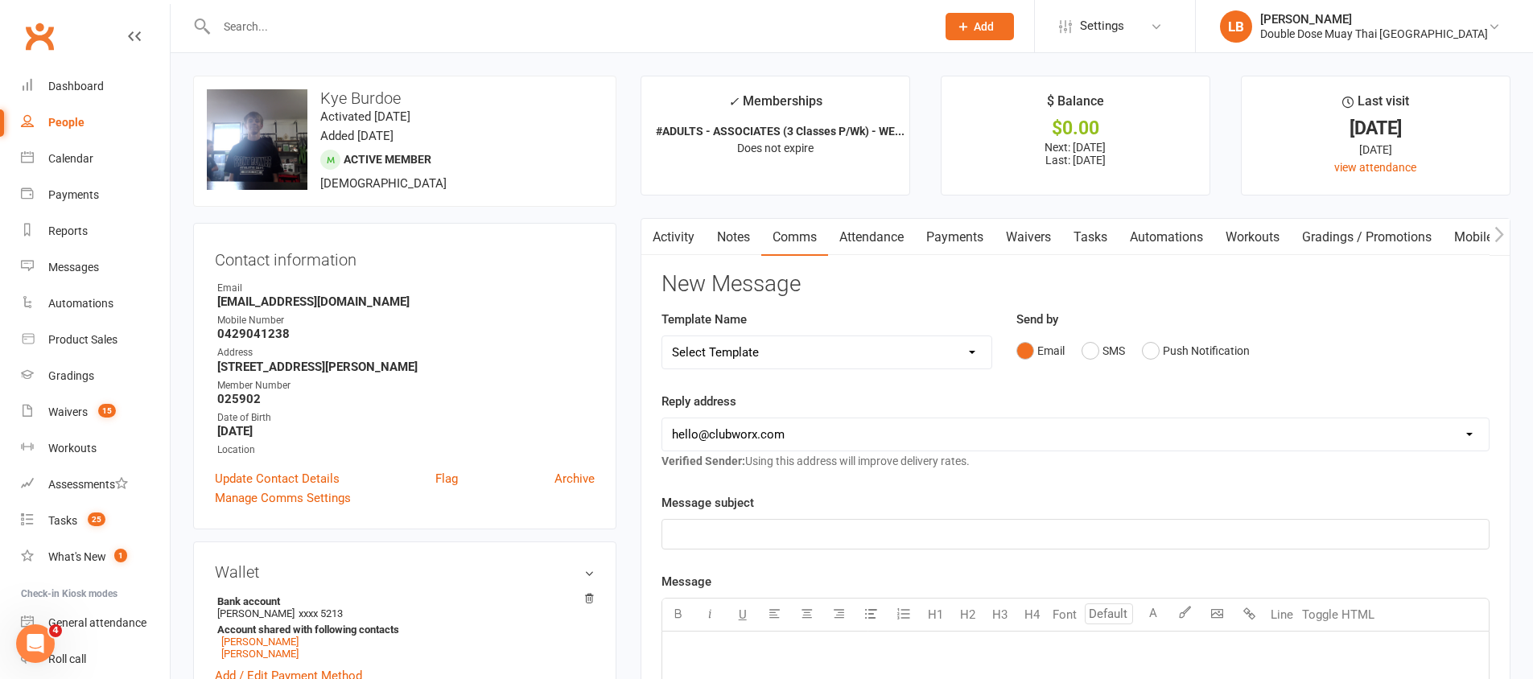
click at [302, 15] on input "text" at bounding box center [568, 26] width 713 height 23
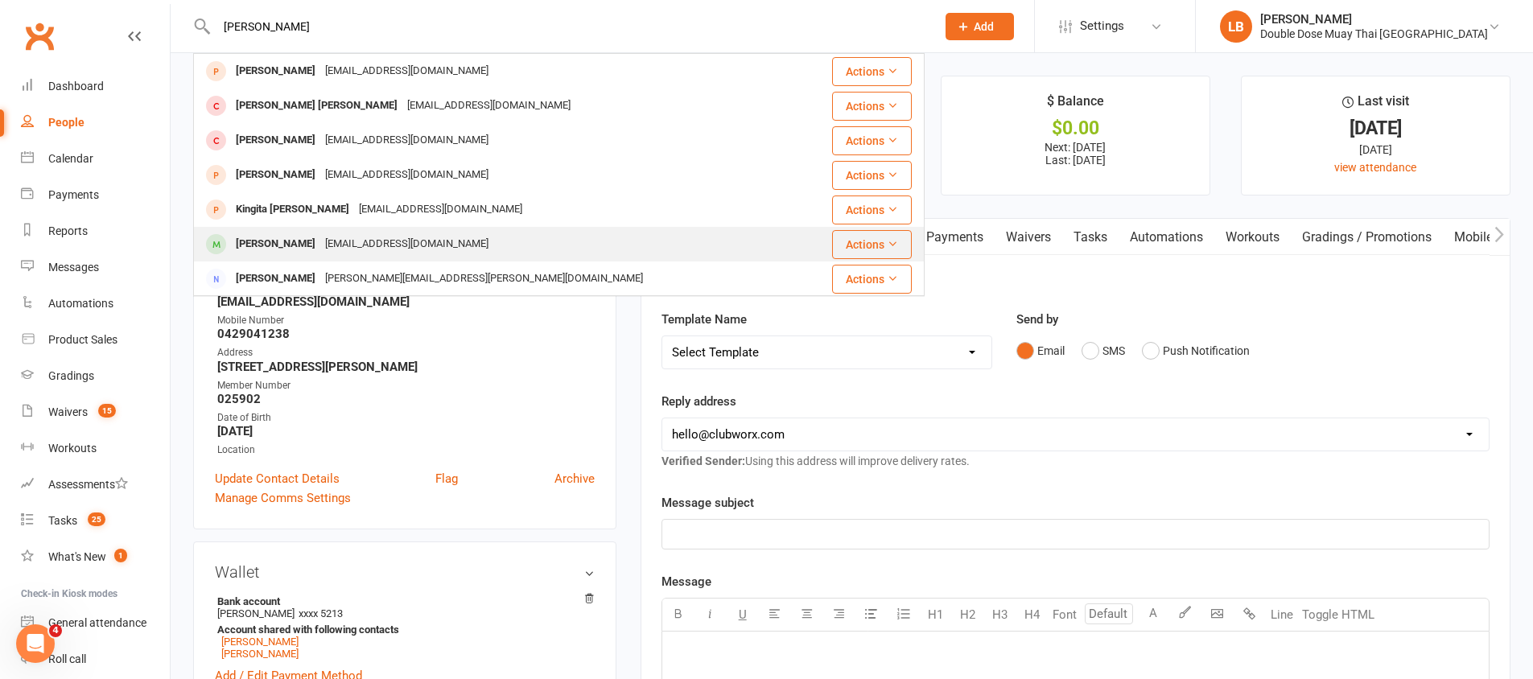
type input "kerr"
click at [331, 253] on div "kmurrell1987@gmail.com" at bounding box center [406, 244] width 173 height 23
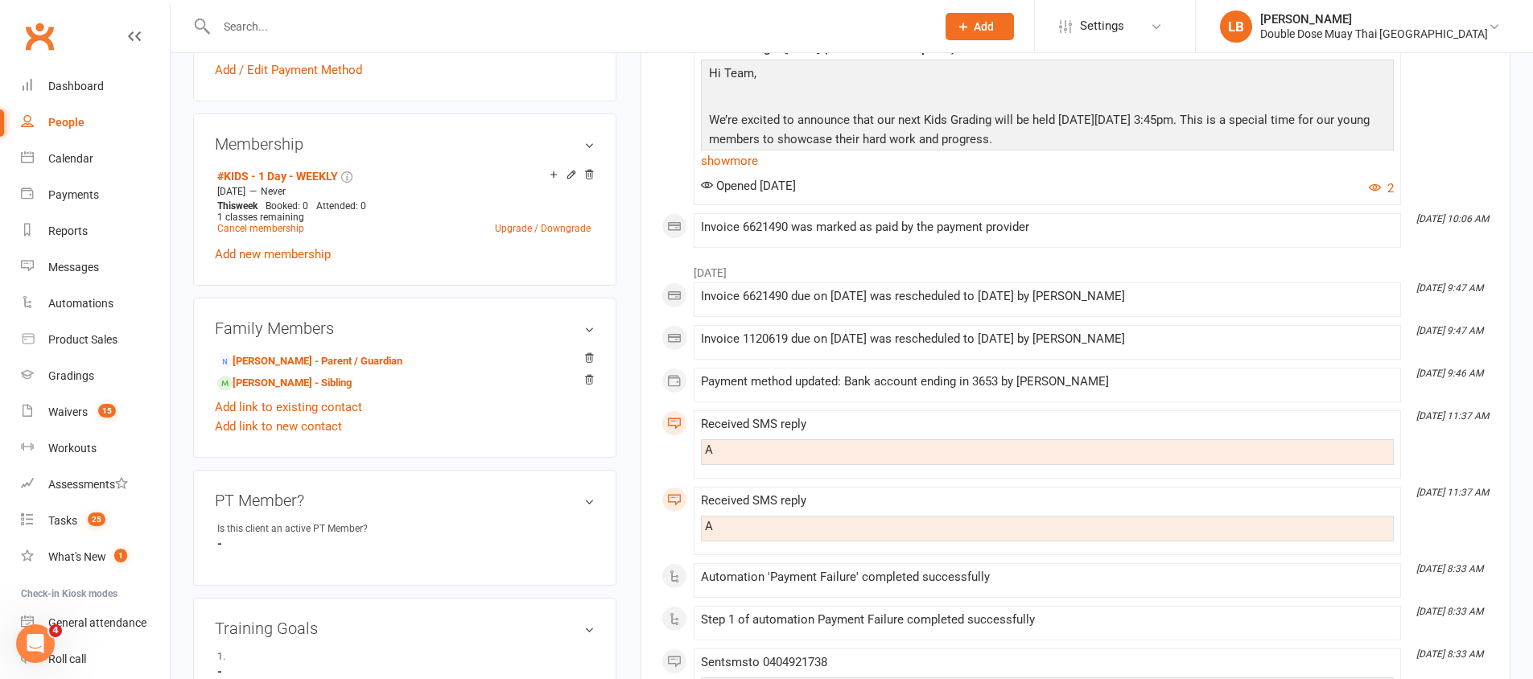
scroll to position [596, 0]
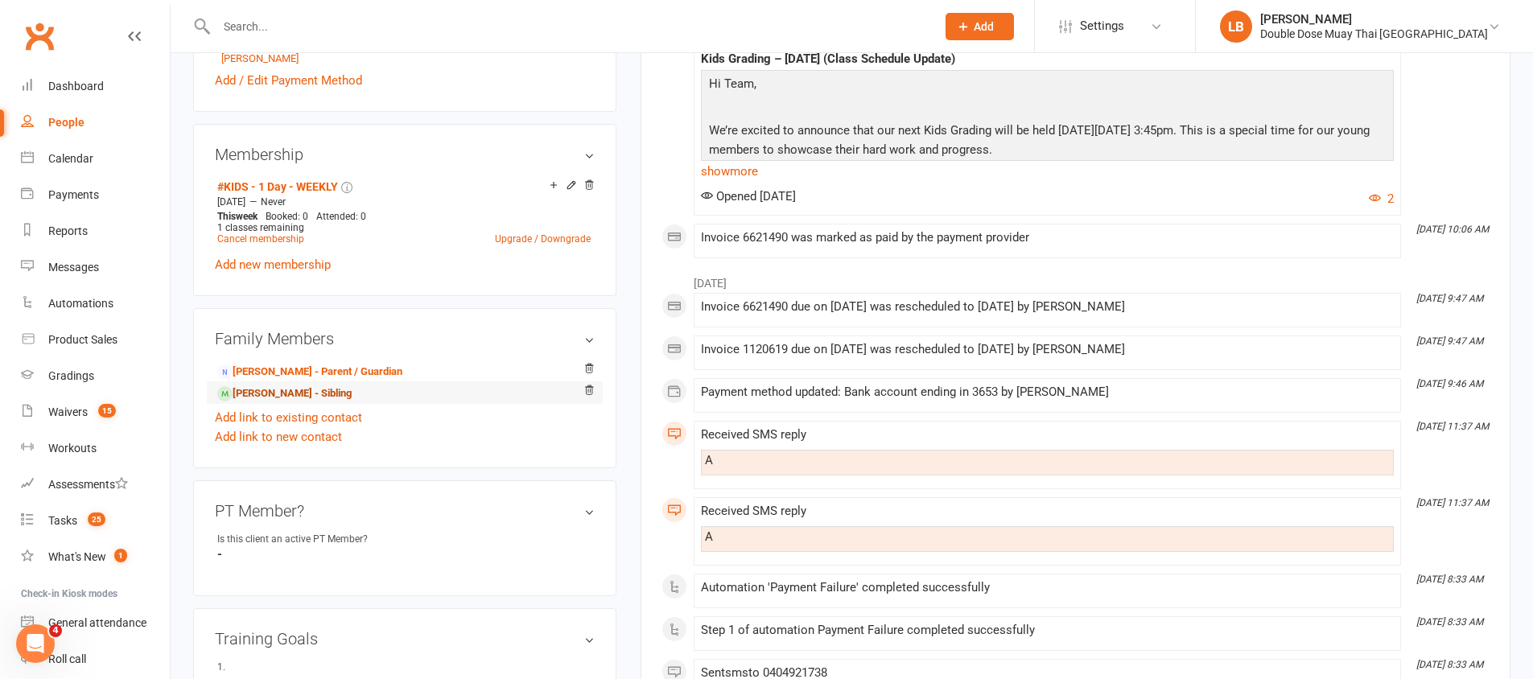
click at [315, 386] on link "Elizabeth Kerr - Sibling" at bounding box center [284, 394] width 134 height 17
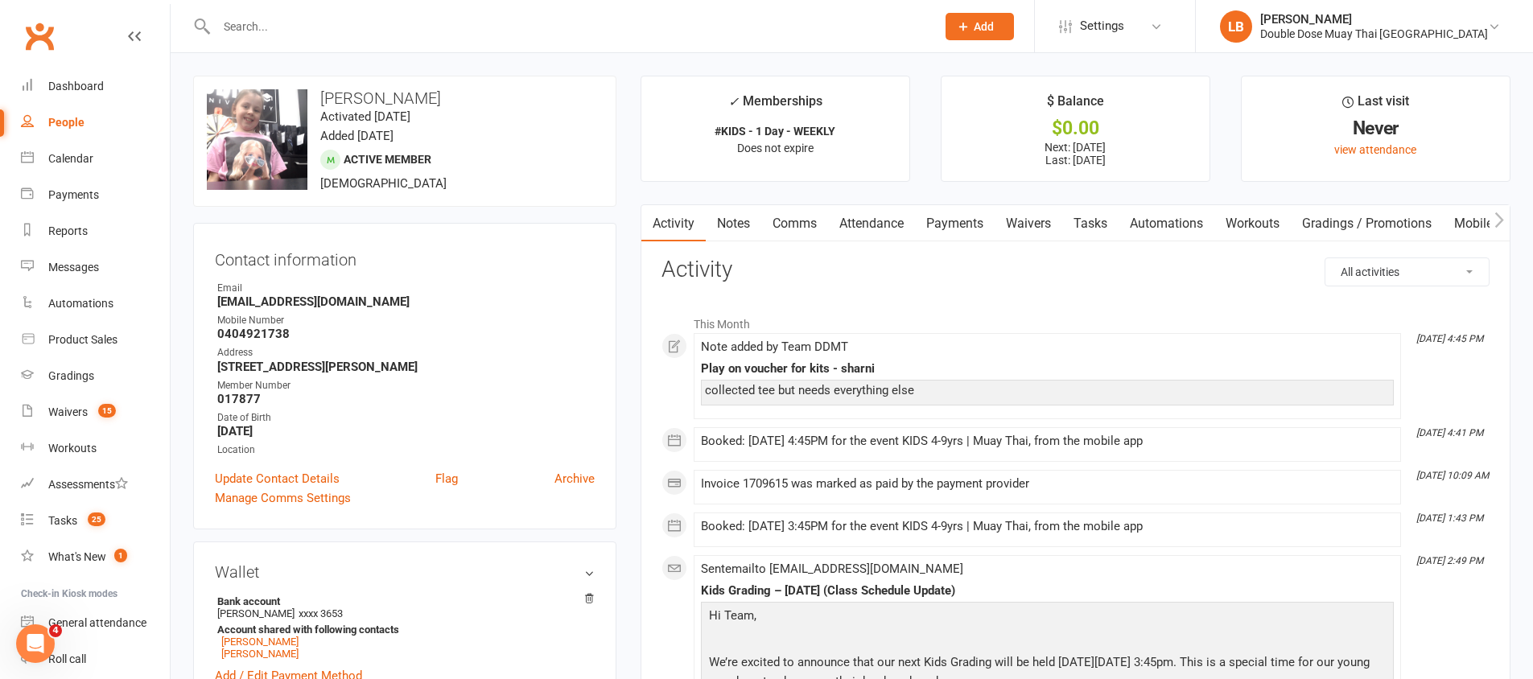
drag, startPoint x: 738, startPoint y: 389, endPoint x: 827, endPoint y: 384, distance: 89.5
click at [828, 384] on div "collected tee but needs everything else" at bounding box center [1047, 391] width 685 height 14
click at [791, 219] on link "Comms" at bounding box center [794, 223] width 67 height 37
click at [793, 219] on link "Comms" at bounding box center [794, 223] width 67 height 37
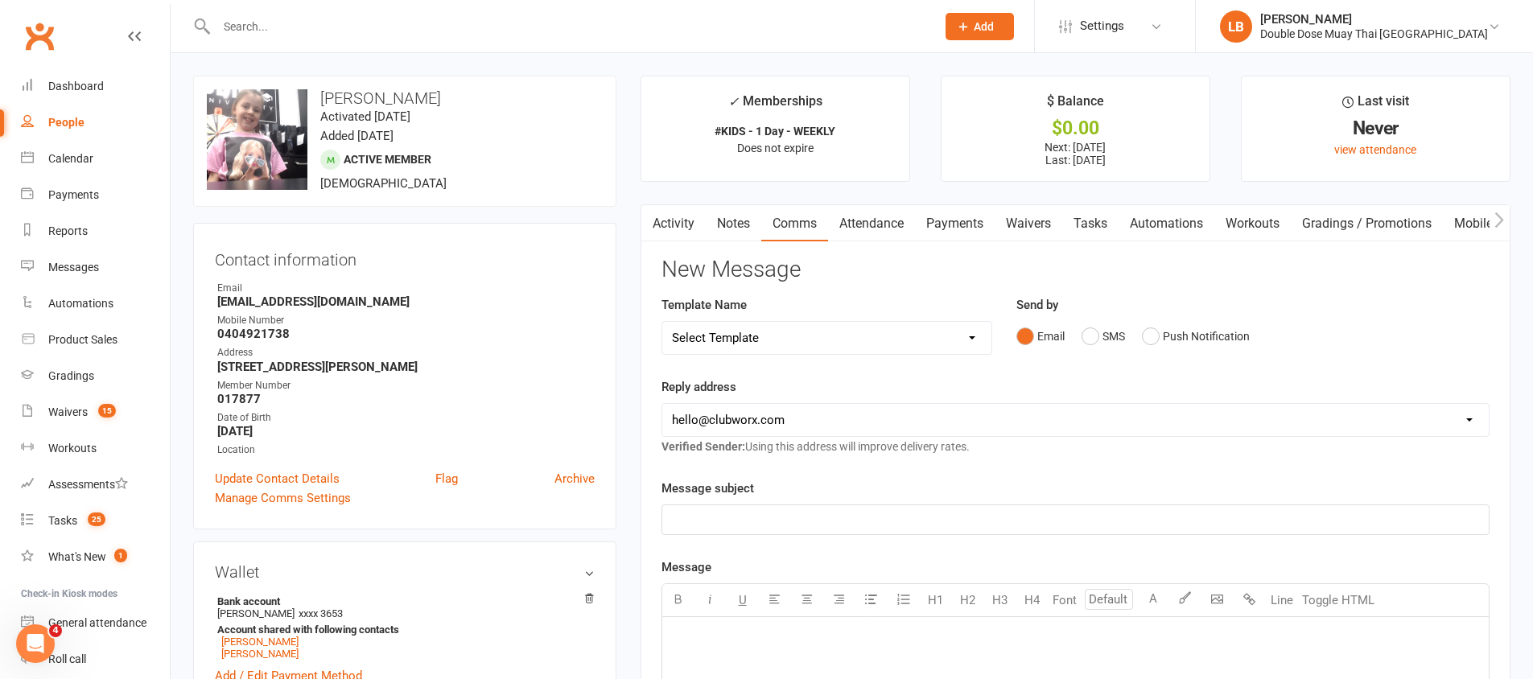
click at [1077, 329] on div "Email SMS Push Notification" at bounding box center [1252, 336] width 473 height 31
click at [1096, 340] on button "SMS" at bounding box center [1103, 336] width 43 height 31
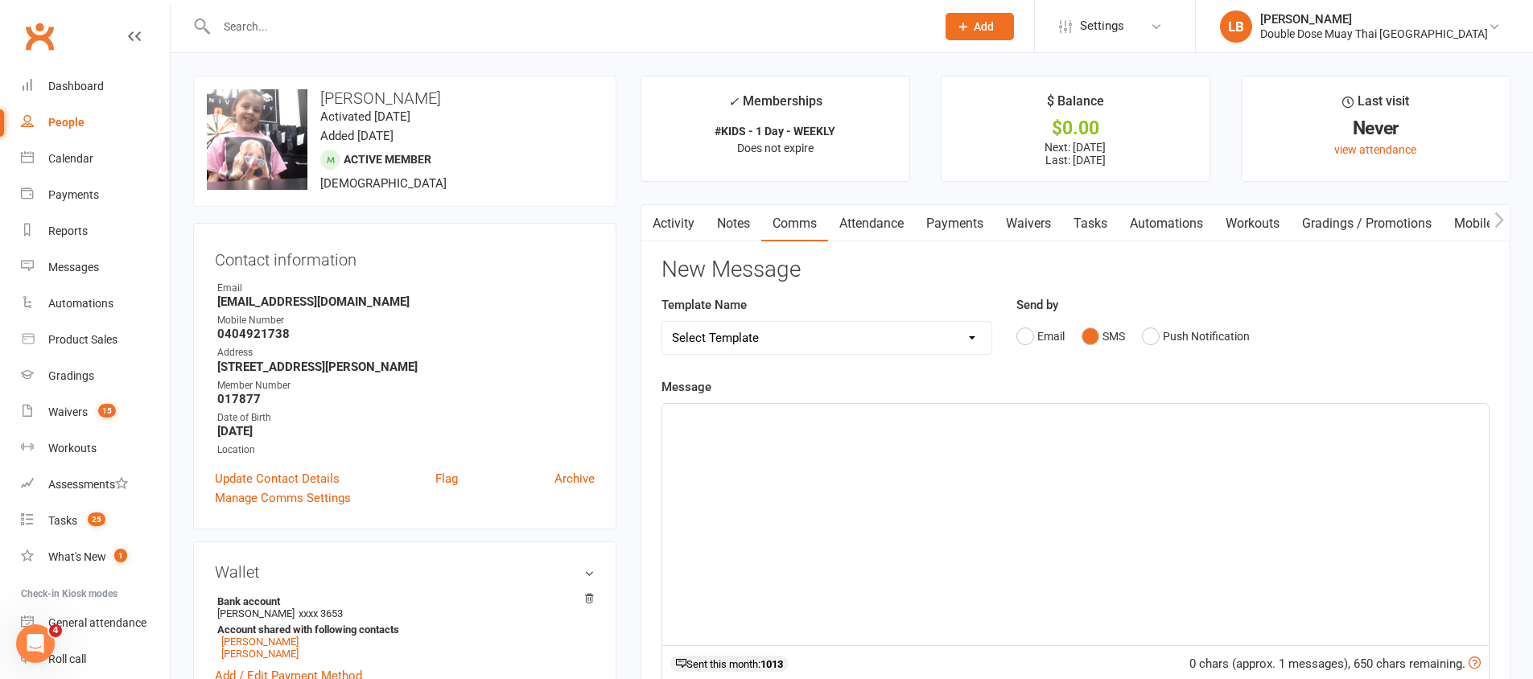
click at [1011, 460] on div "﻿" at bounding box center [1075, 524] width 827 height 241
click at [856, 423] on span "Hey Guys, Your gloves and shinguads have arrived come collect next time your in" at bounding box center [889, 418] width 435 height 14
click at [885, 456] on div "Hey Guys, Your gloves and shinguards have arrived come collect next time your in" at bounding box center [1075, 524] width 827 height 241
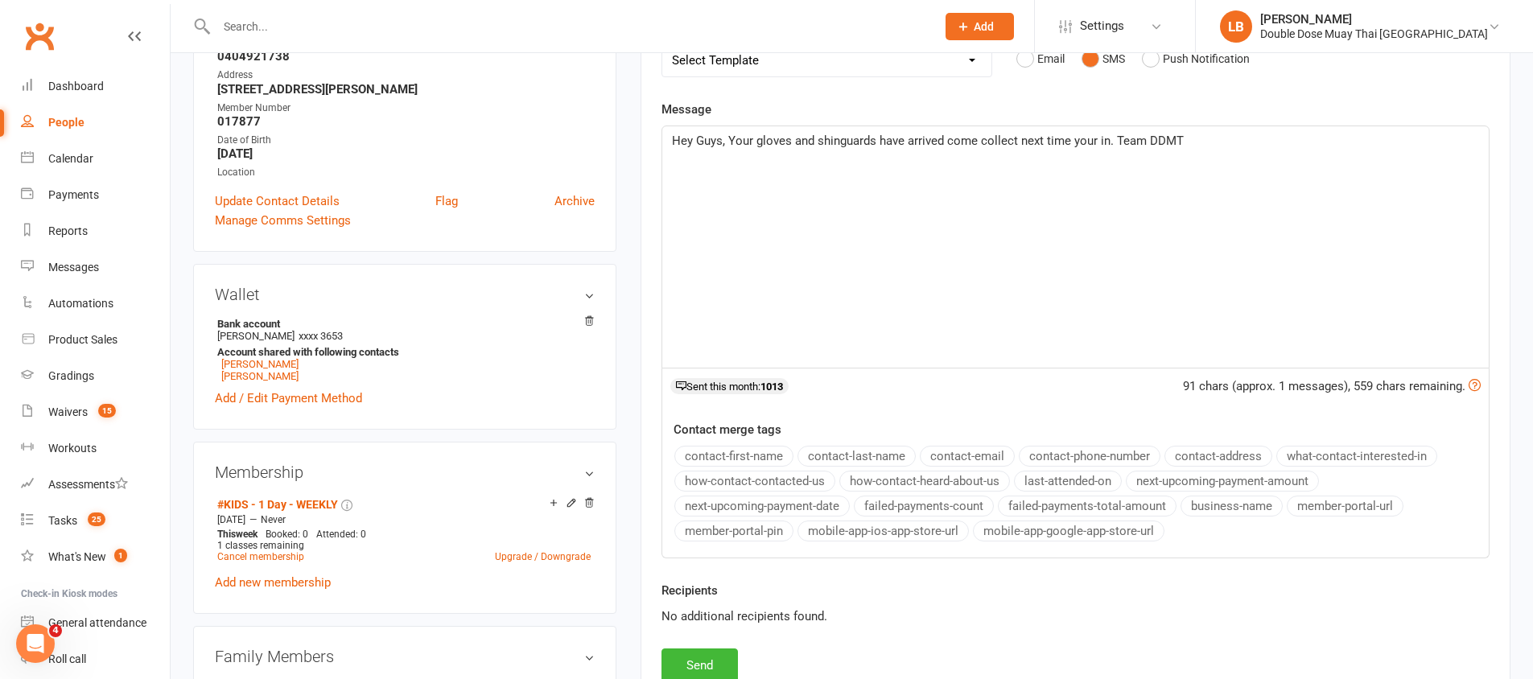
scroll to position [281, 0]
click at [683, 658] on button "Send" at bounding box center [700, 662] width 76 height 34
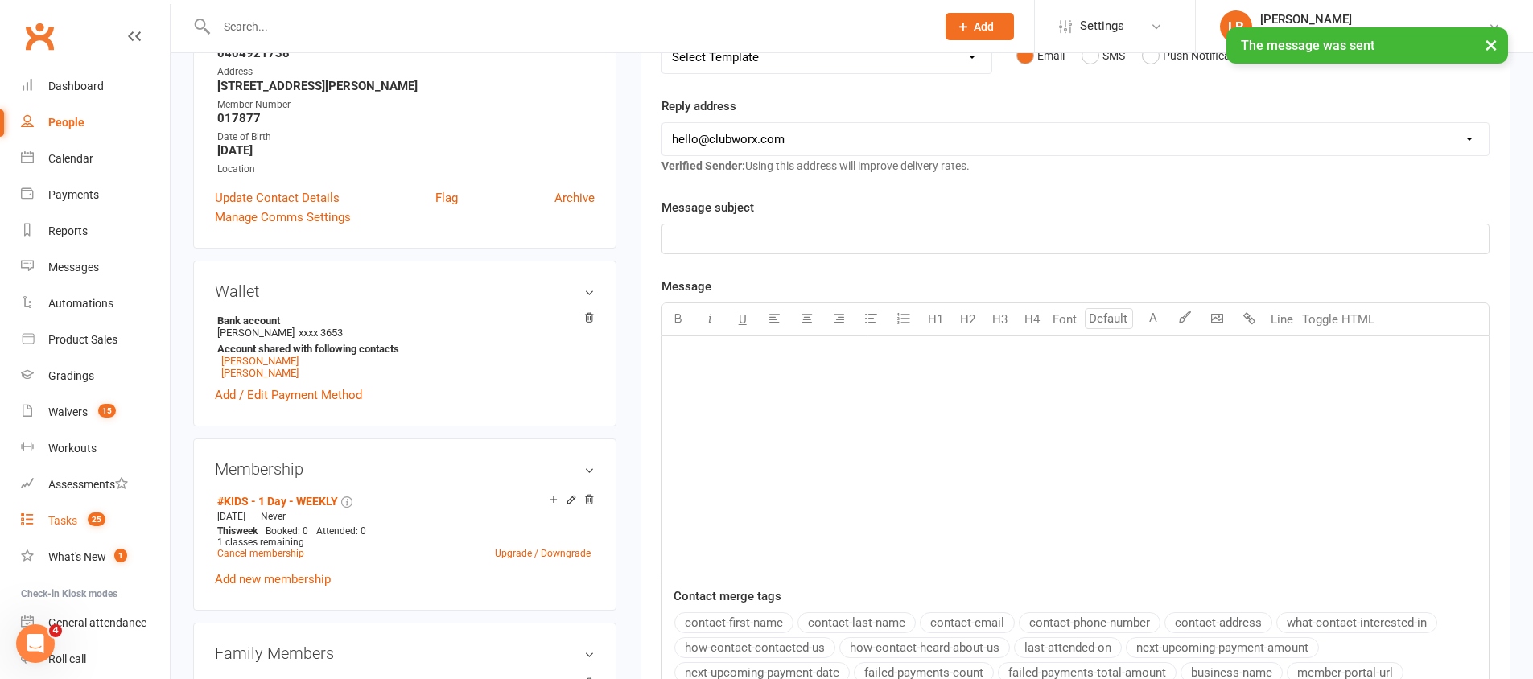
click at [80, 516] on count-badge "25" at bounding box center [93, 520] width 26 height 13
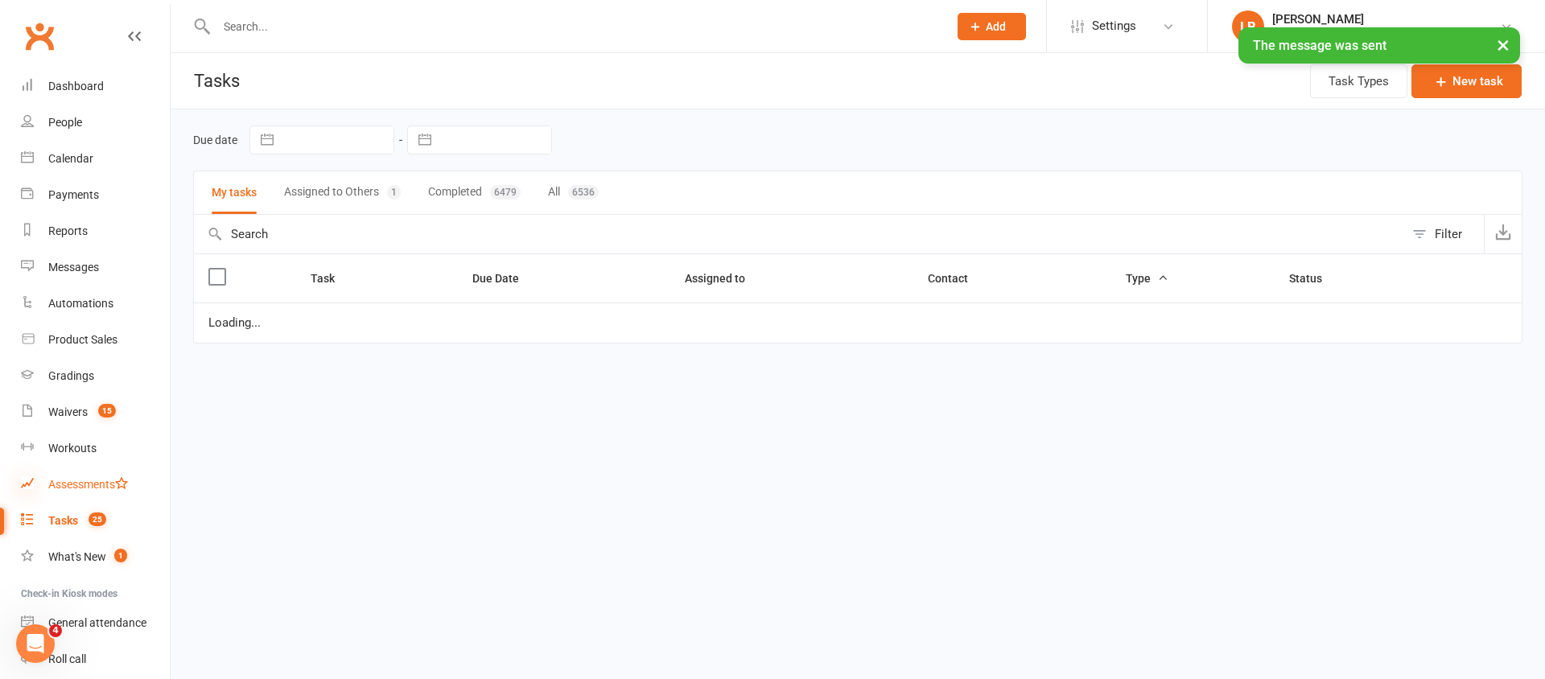
select select "started"
